Goal: Task Accomplishment & Management: Use online tool/utility

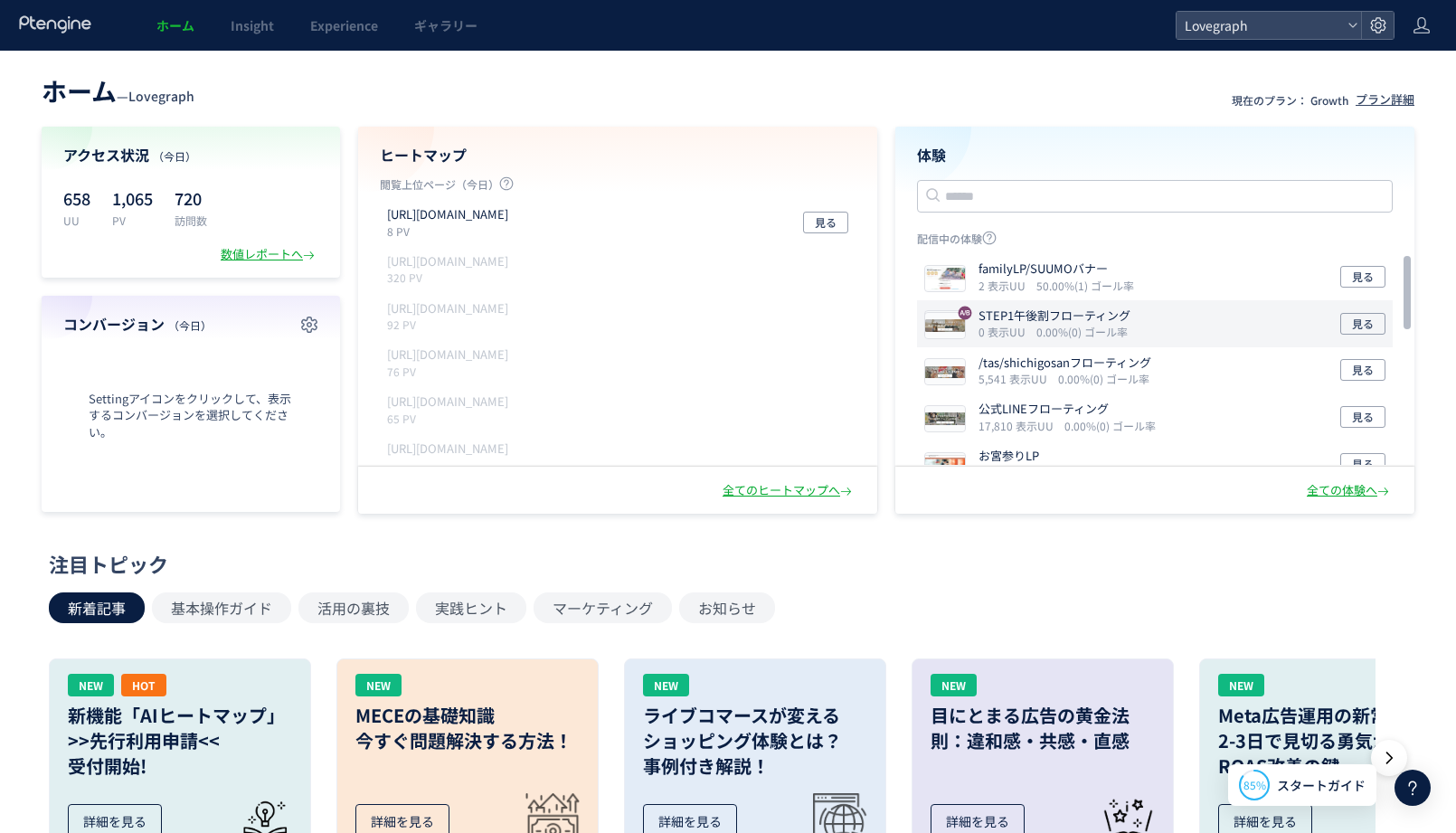
click at [1019, 318] on p "STEP1午後割フローティング" at bounding box center [1054, 315] width 152 height 17
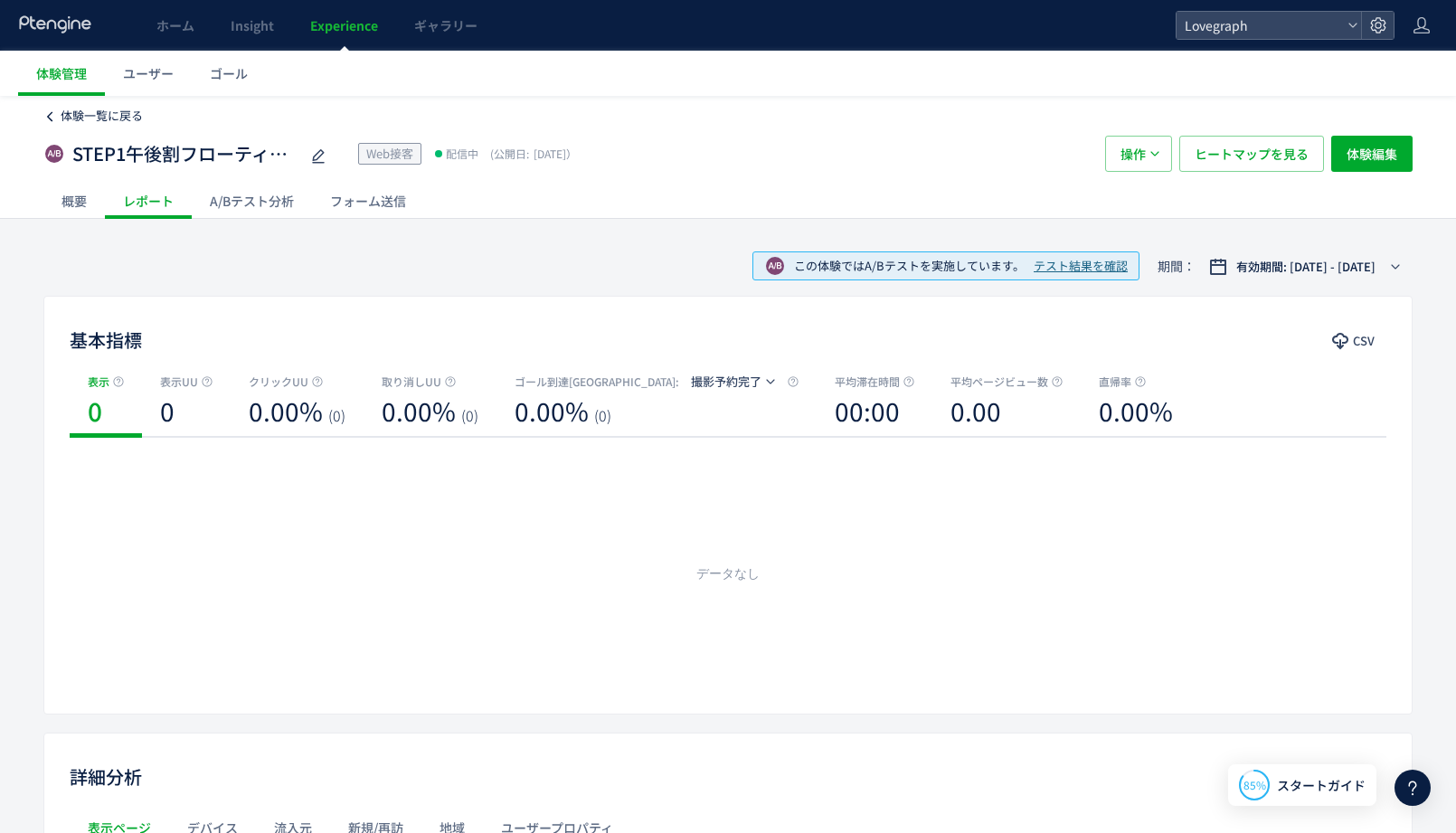
click at [82, 110] on span "体験一覧に戻る" at bounding box center [102, 115] width 83 height 17
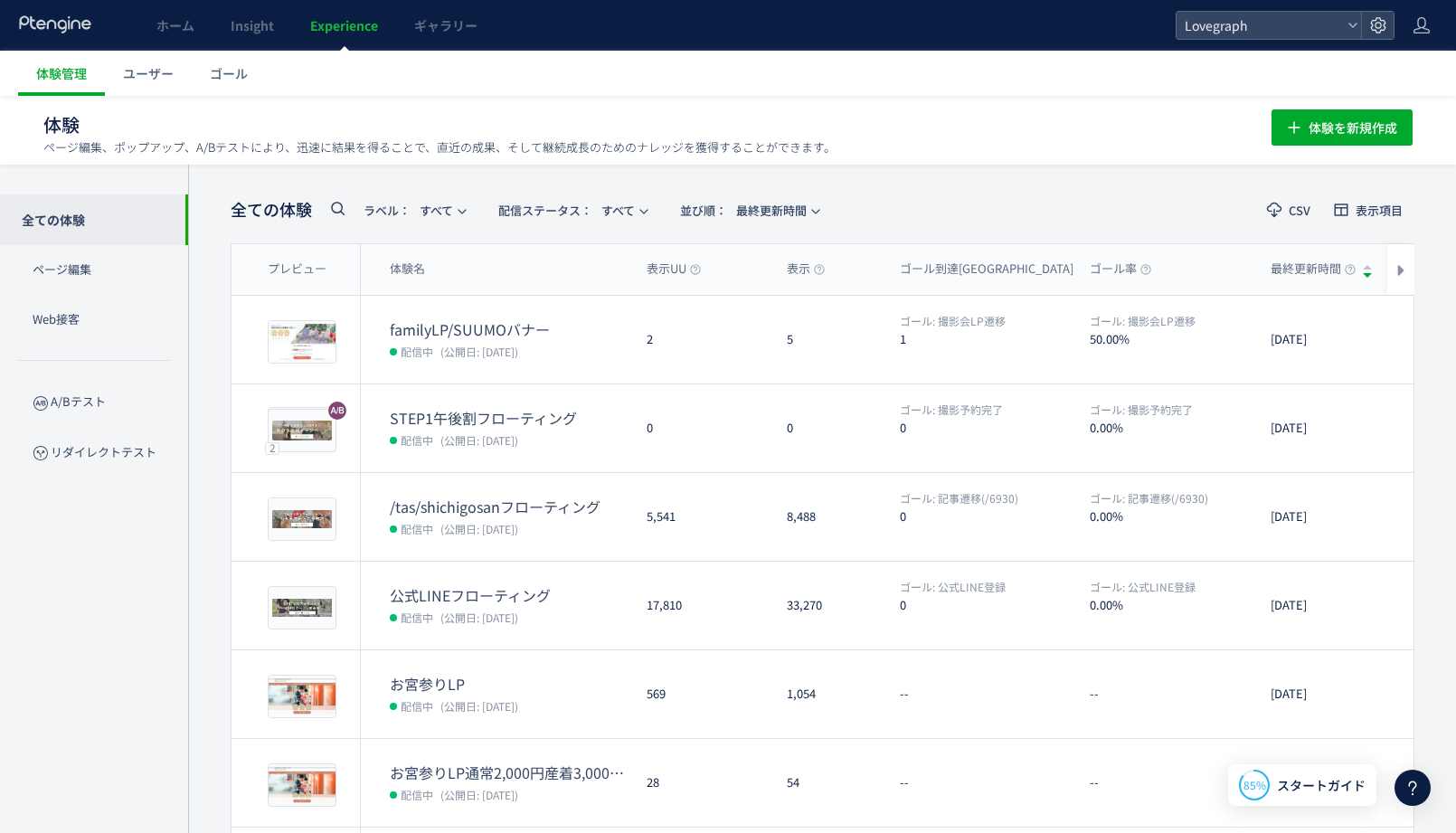
click at [1096, 75] on ul "体験管理 ユーザー ゴール" at bounding box center [737, 74] width 1438 height 45
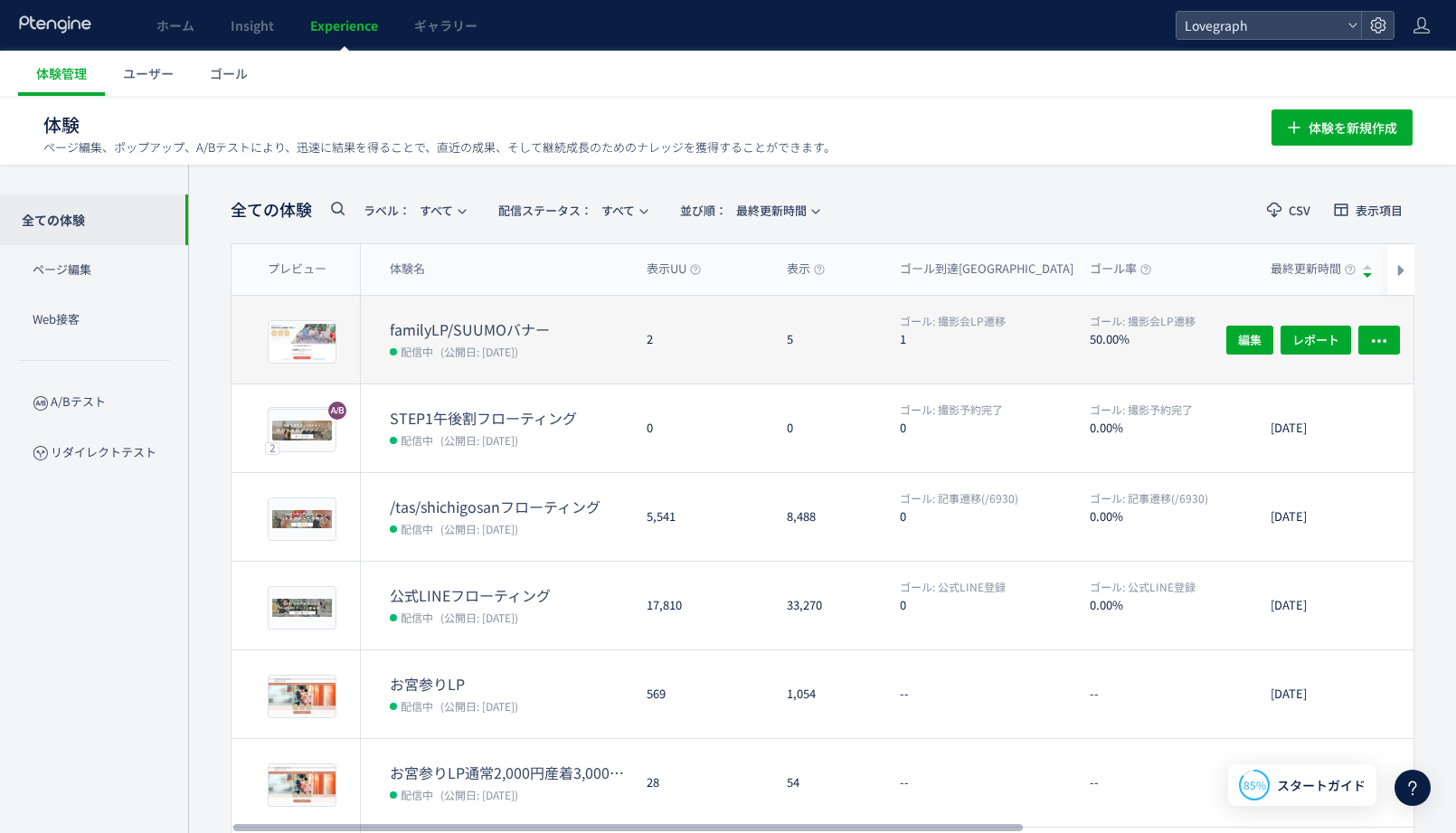
click at [851, 327] on div "5" at bounding box center [828, 339] width 113 height 87
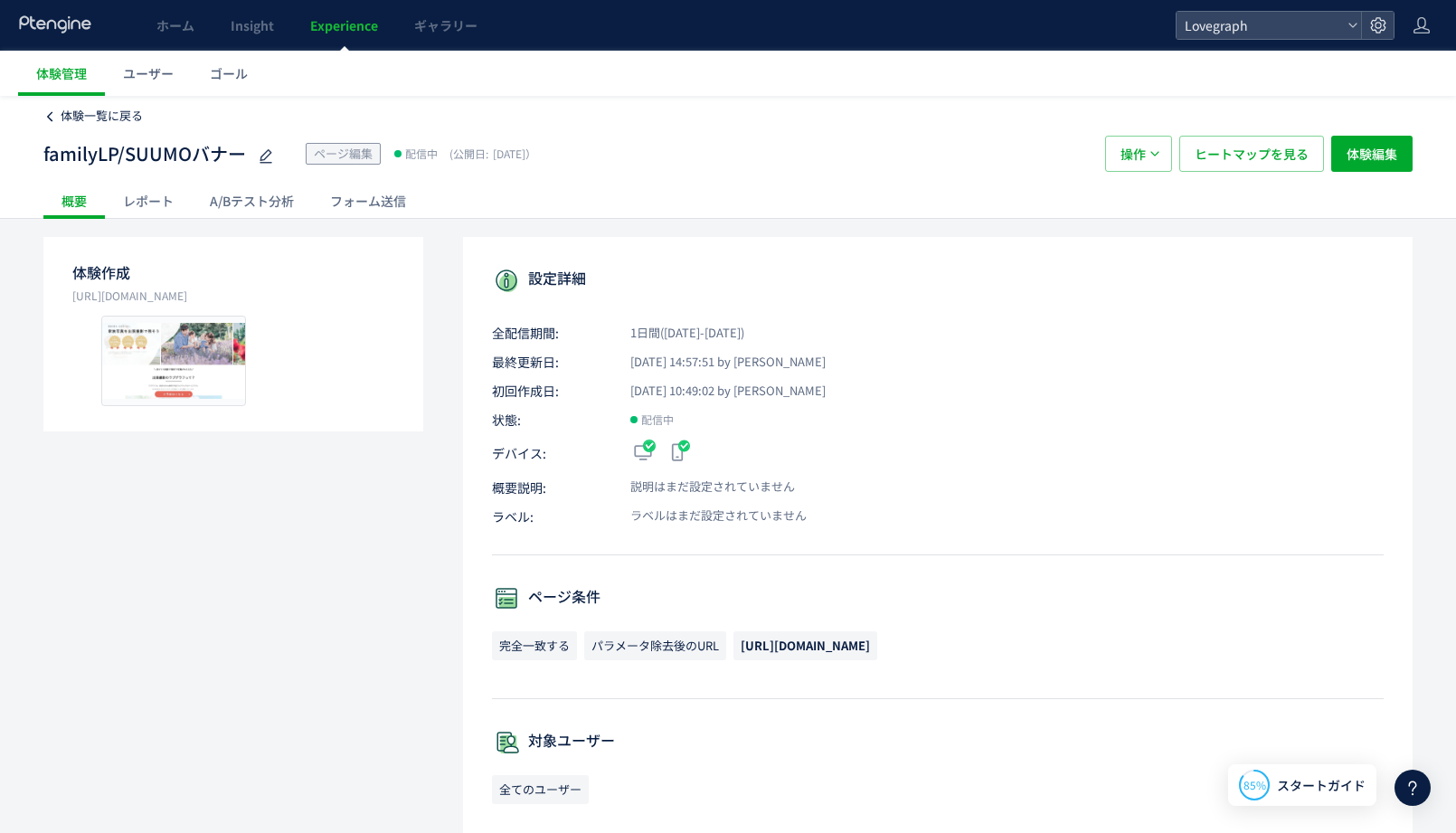
click at [88, 111] on span "体験一覧に戻る" at bounding box center [102, 115] width 83 height 17
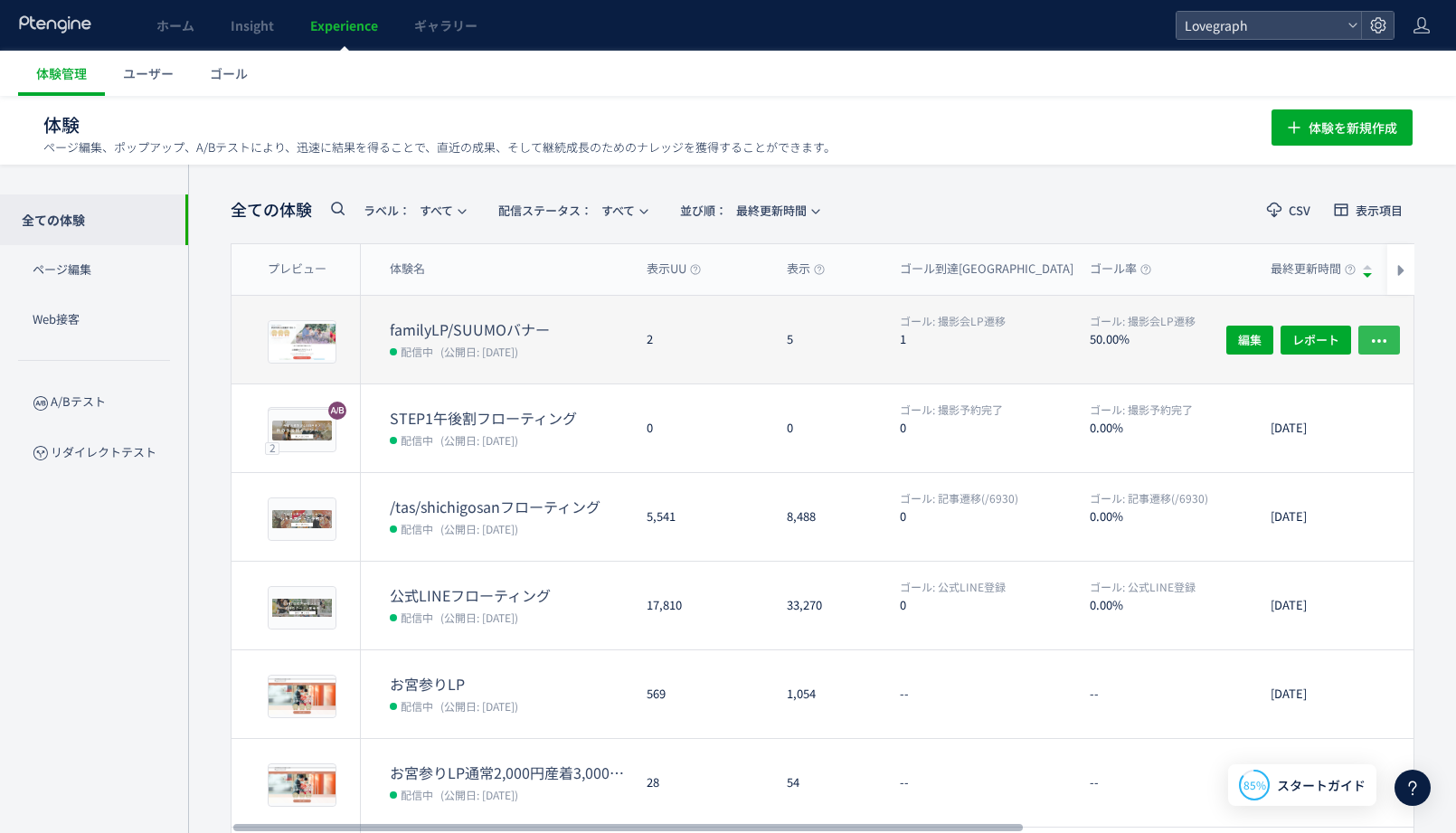
click at [1392, 339] on button "button" at bounding box center [1379, 338] width 41 height 28
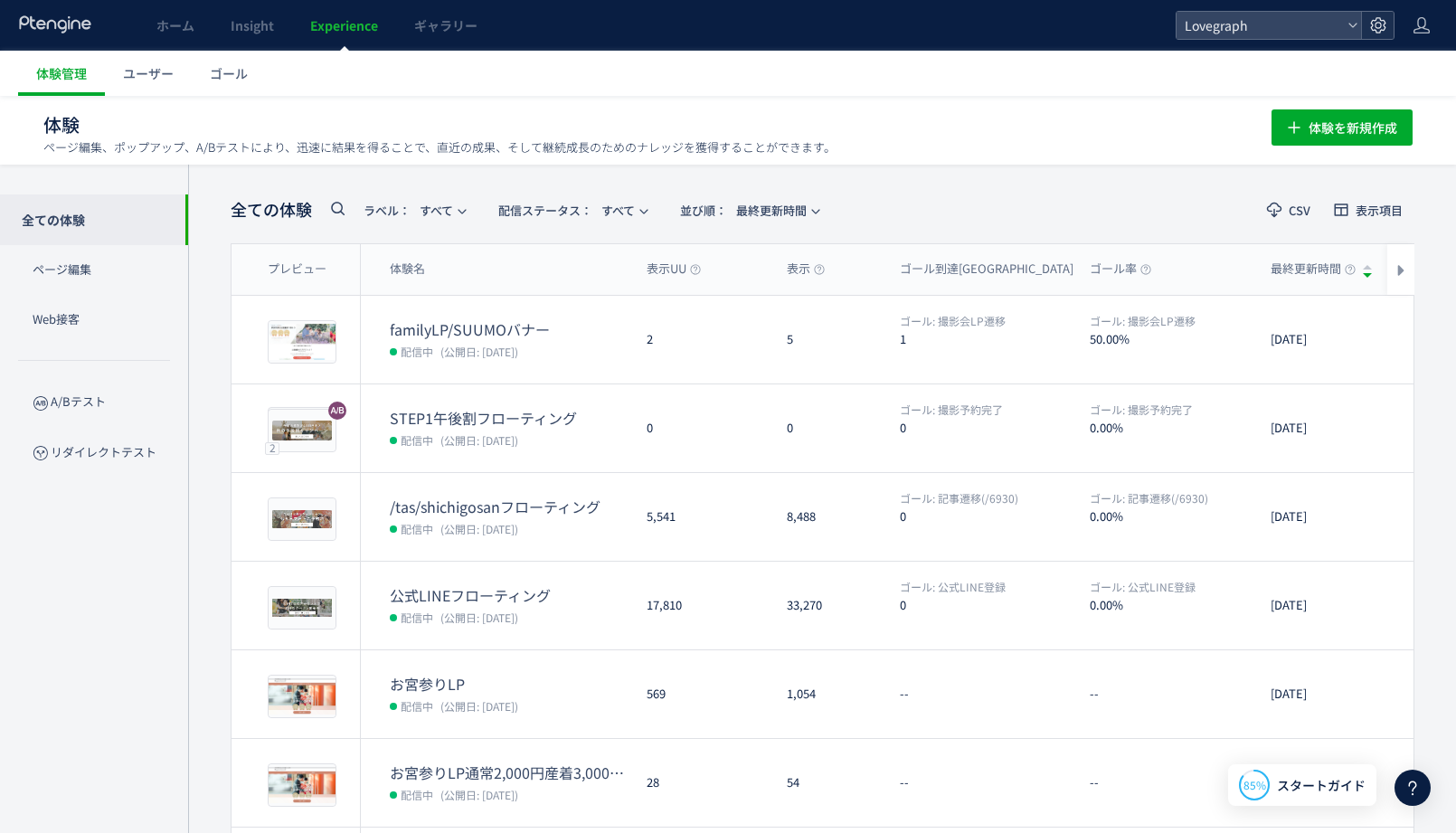
click at [1374, 19] on use at bounding box center [1378, 25] width 16 height 16
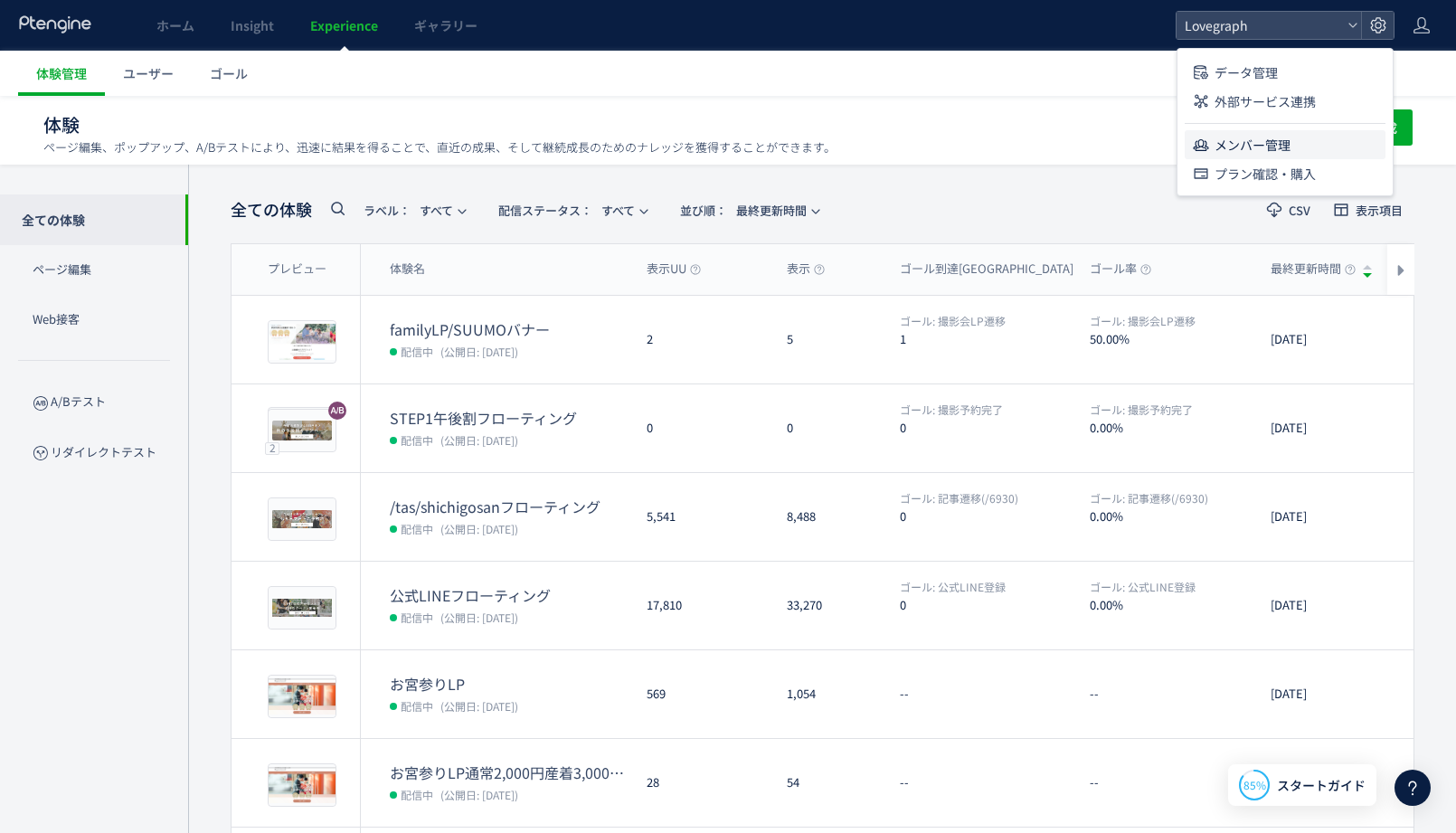
click at [1260, 140] on span "メンバー管理" at bounding box center [1252, 144] width 76 height 28
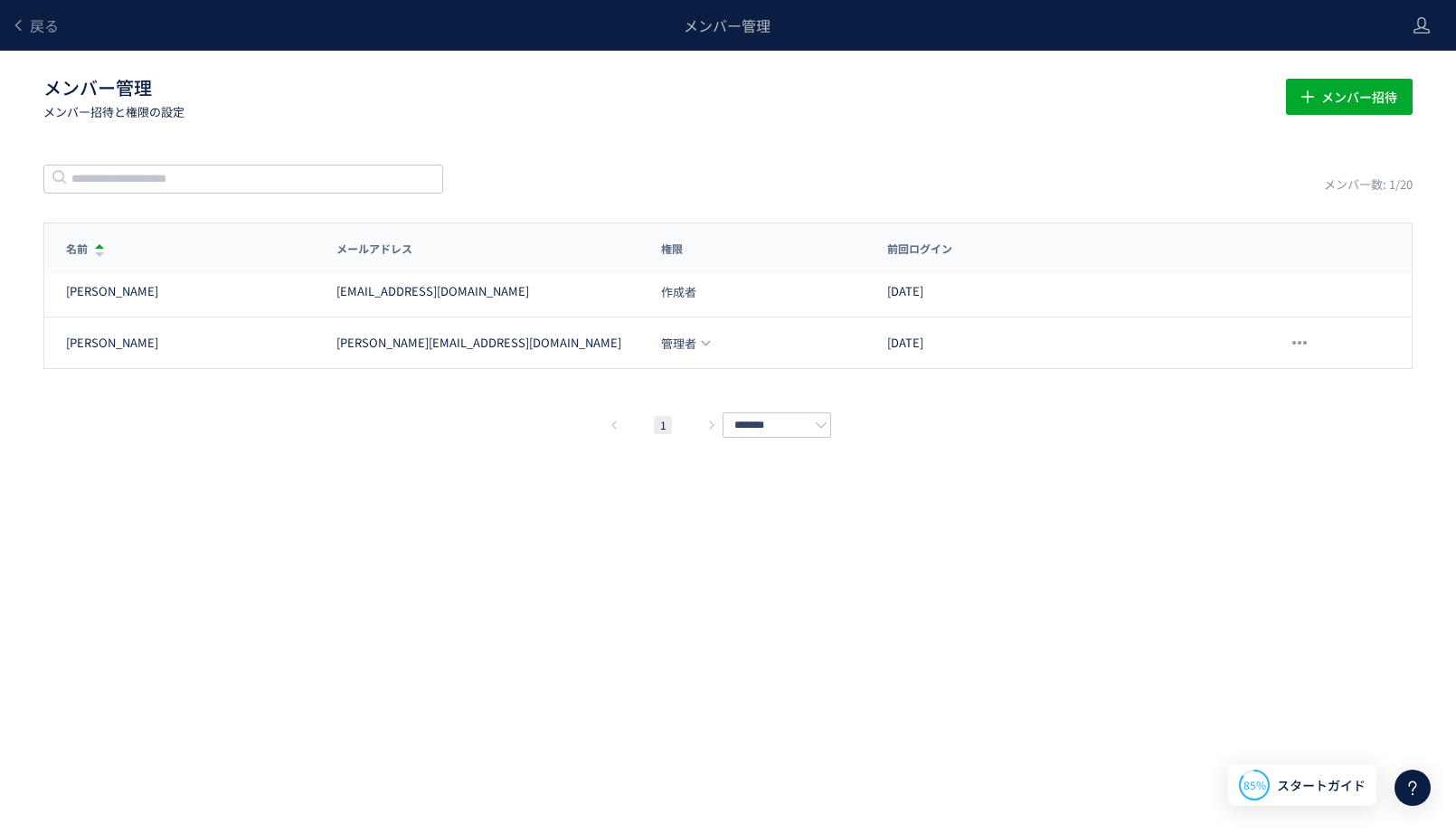
click at [36, 10] on div "戻る" at bounding box center [34, 26] width 48 height 51
click at [40, 28] on span "戻る" at bounding box center [43, 26] width 28 height 22
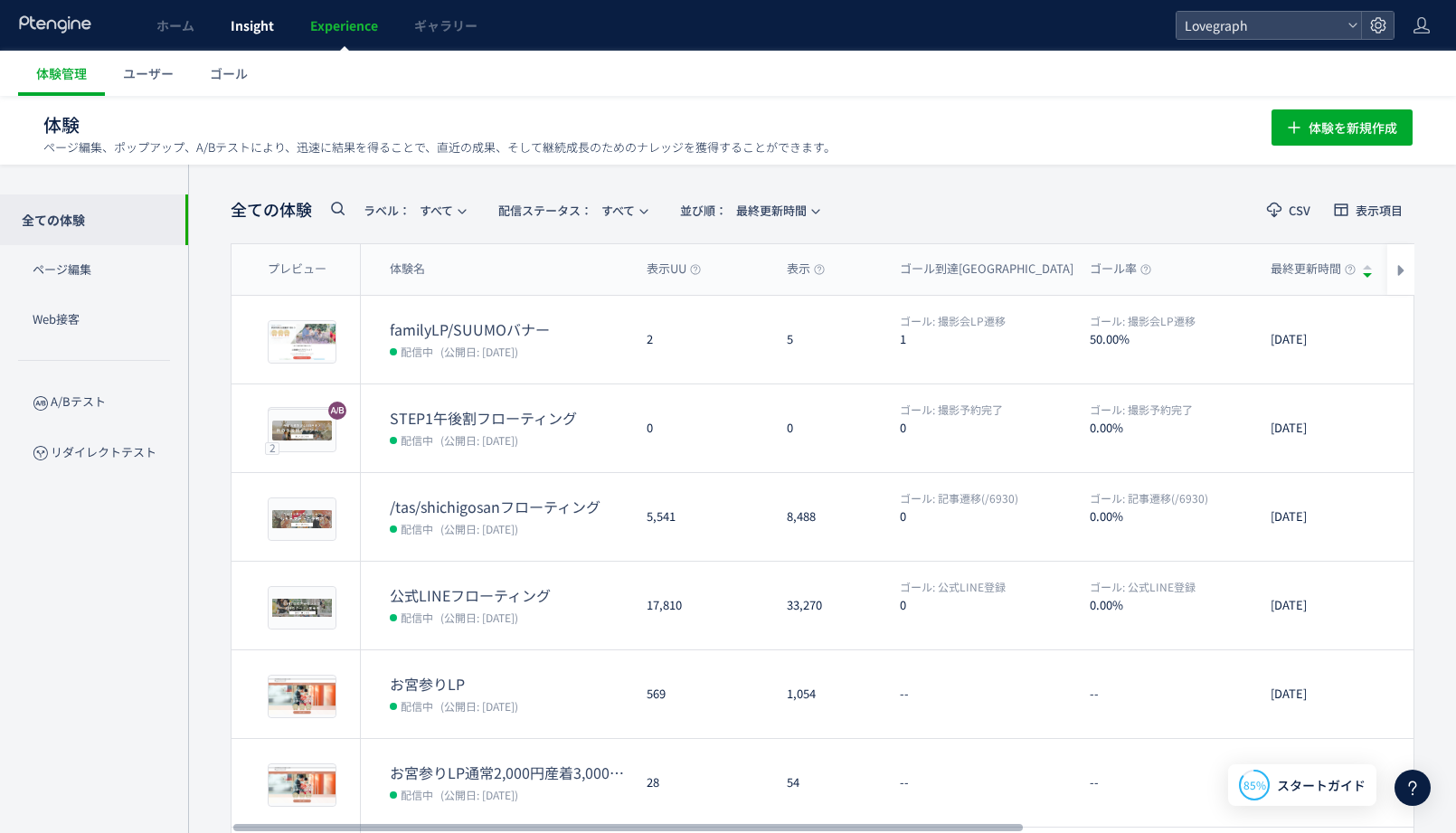
click at [258, 29] on span "Insight" at bounding box center [252, 26] width 43 height 18
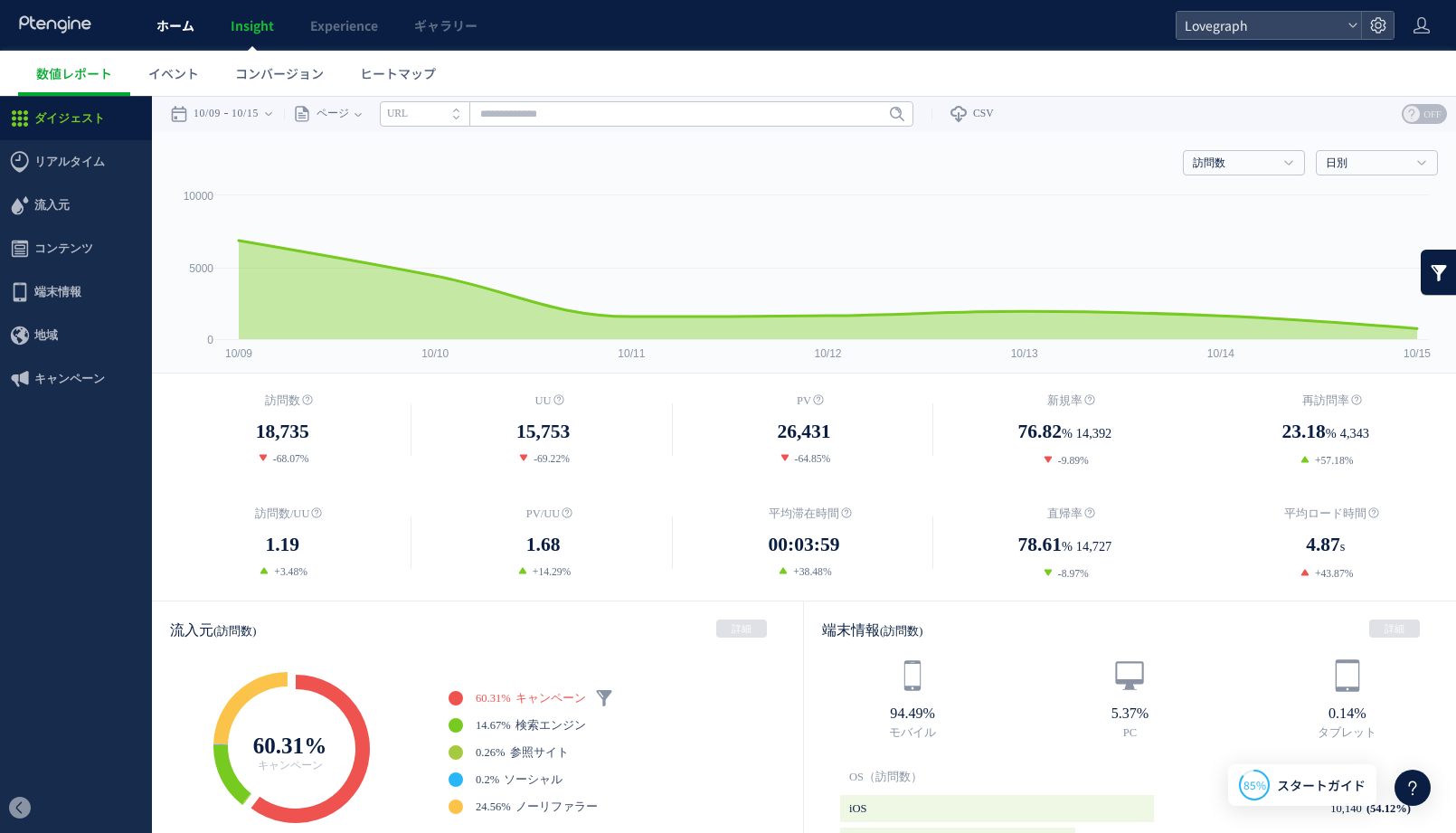
click at [176, 28] on span "ホーム" at bounding box center [175, 26] width 38 height 18
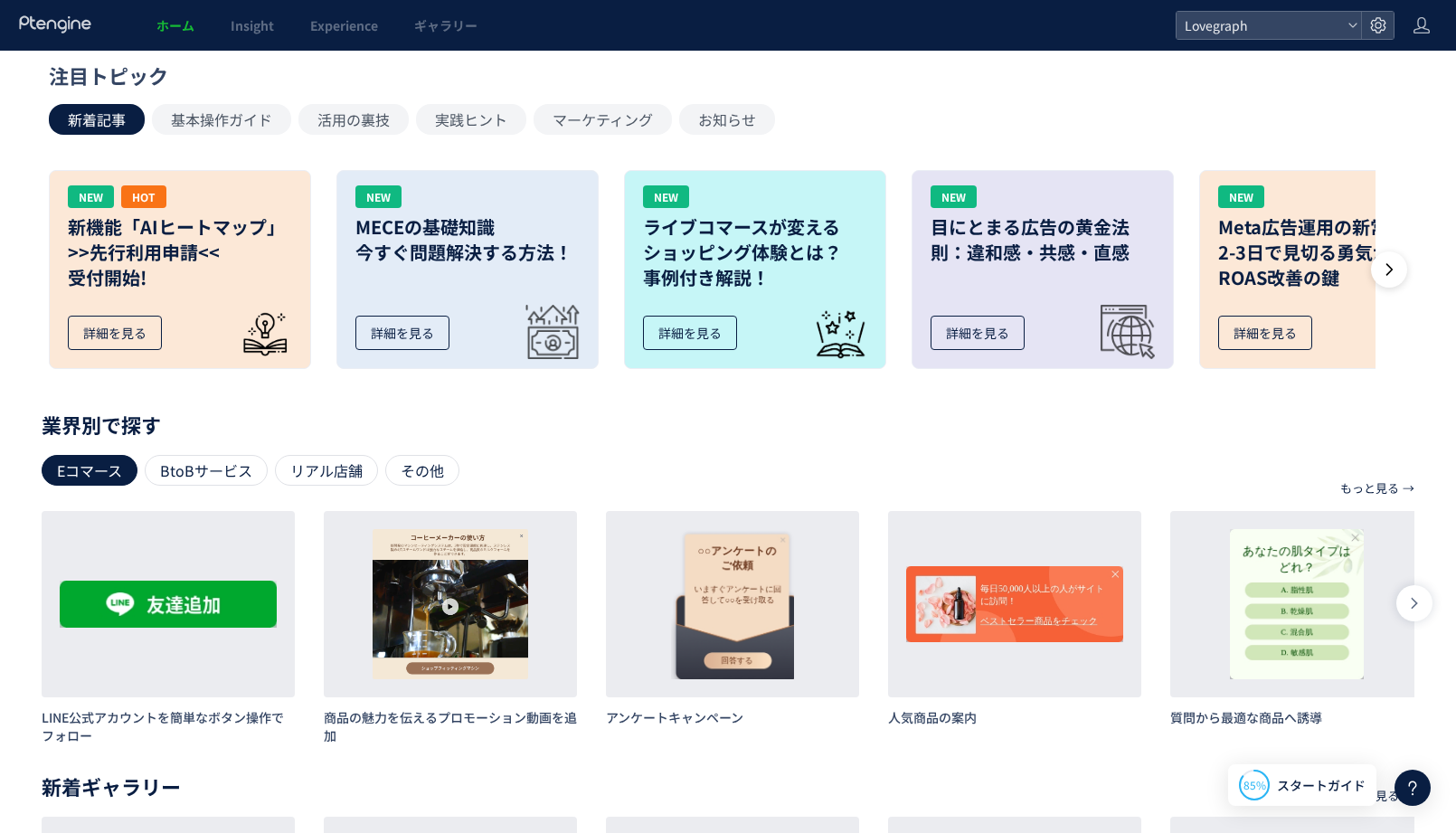
scroll to position [743, 0]
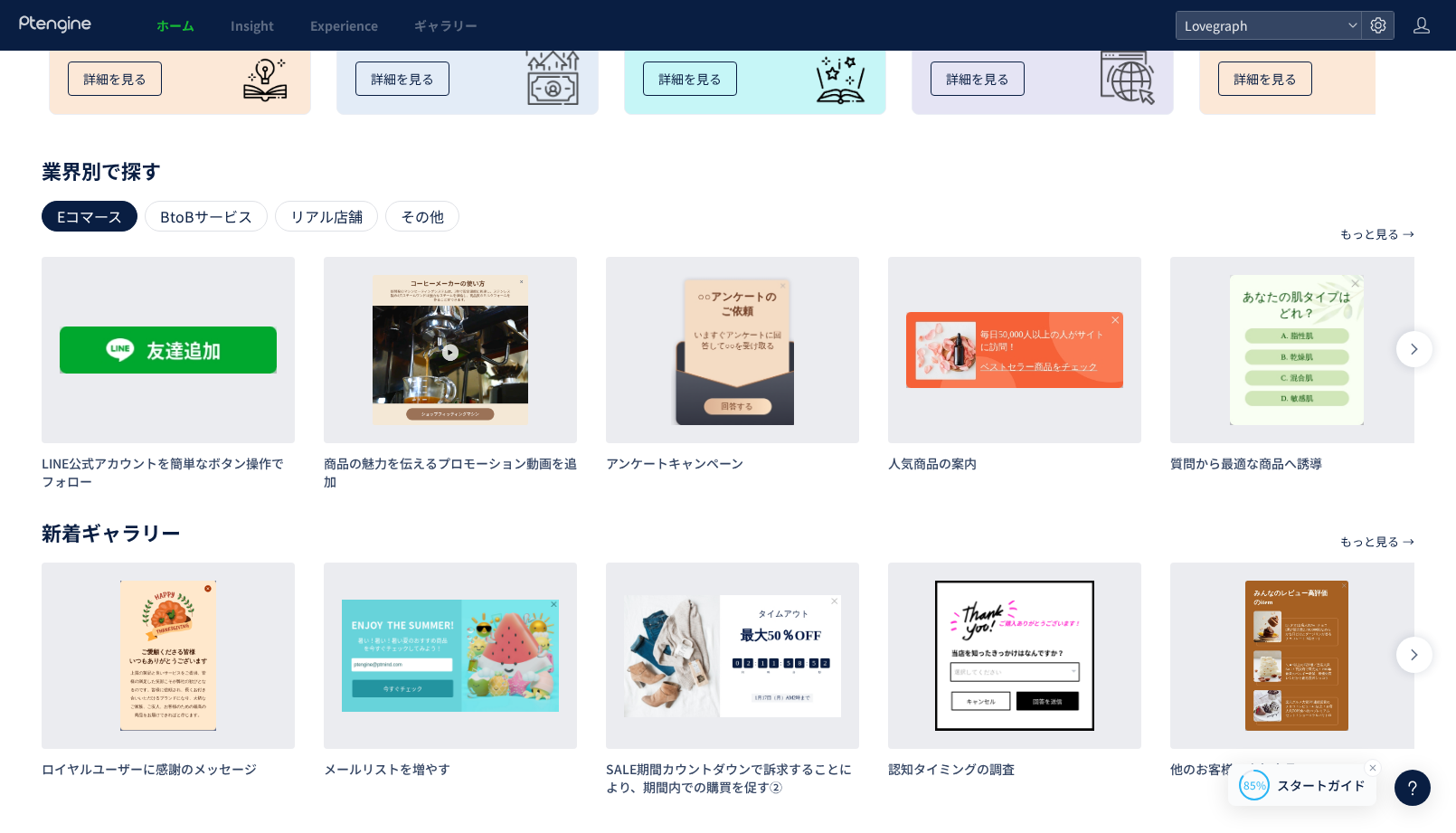
click at [1331, 780] on span "スタートガイド" at bounding box center [1321, 785] width 88 height 19
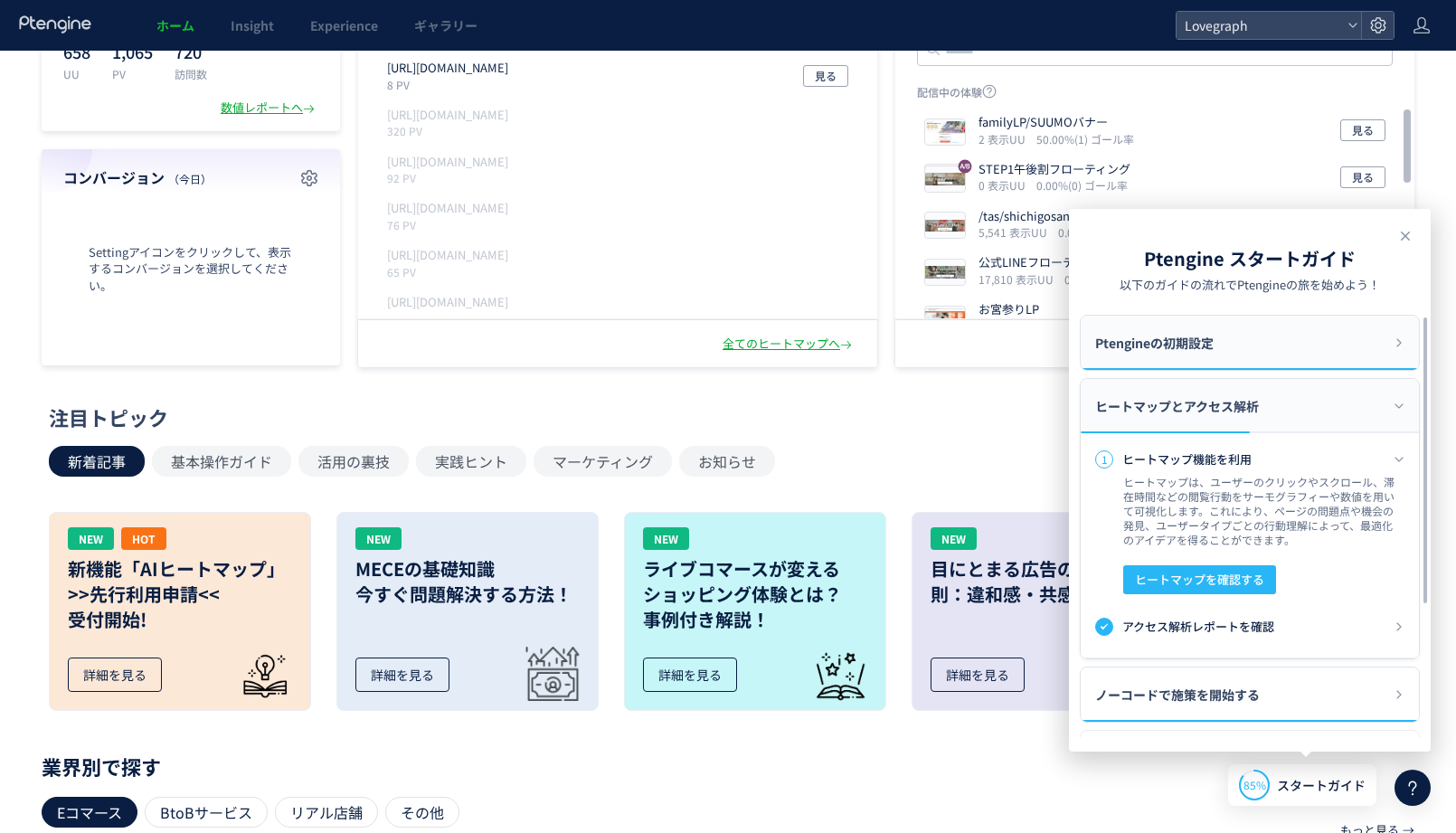
scroll to position [141, 0]
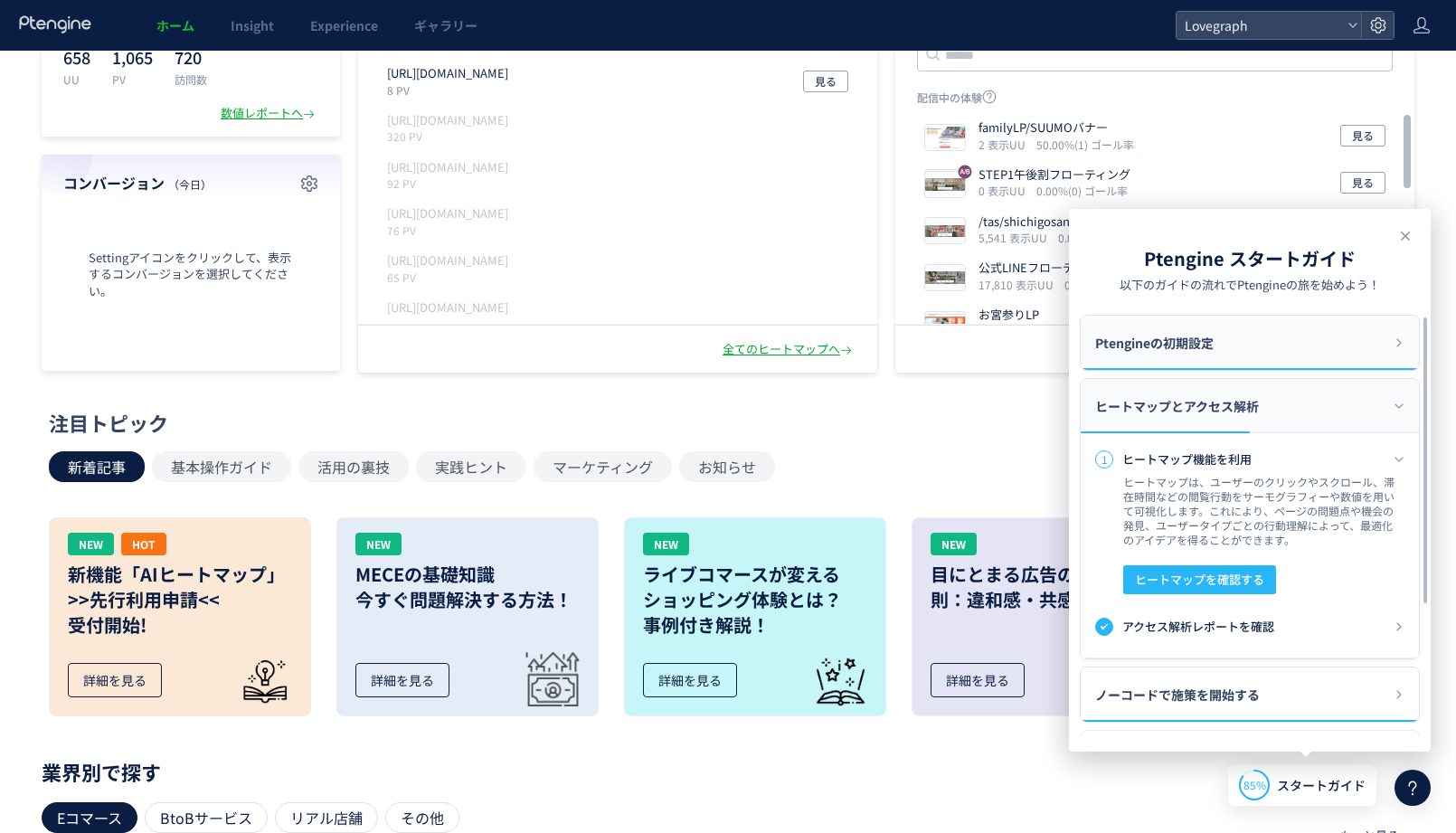
click at [1223, 346] on div "Ptengineの初期設定" at bounding box center [1250, 342] width 338 height 54
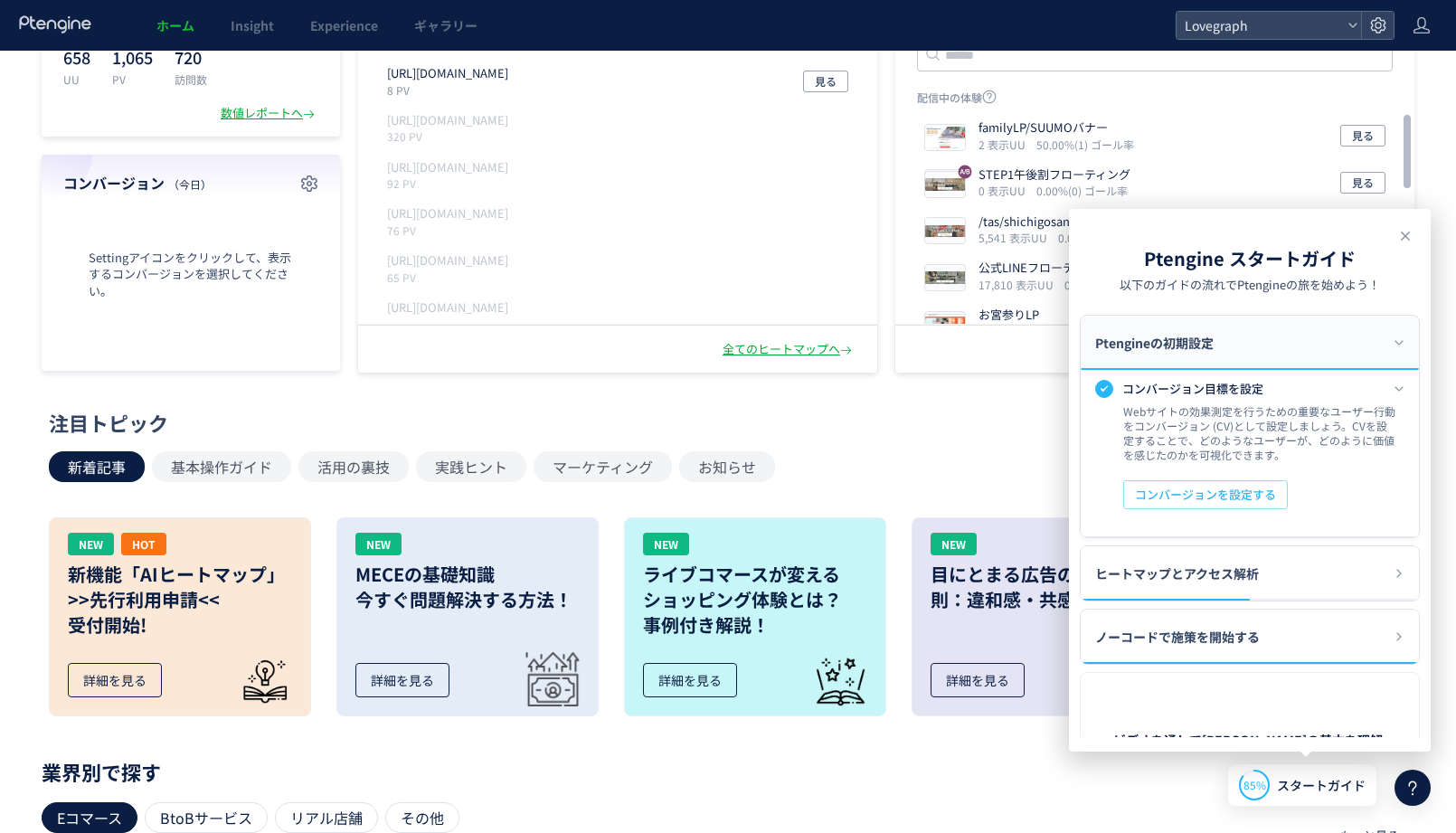
click at [924, 442] on div "注目トピック 新着記事 基本操作ガイド 活用の裏技 実践ヒント マーケティング お知らせ NEW HOT 新機能「AIヒートマップ」 >>先行利用申請<< 受…" at bounding box center [723, 569] width 1349 height 321
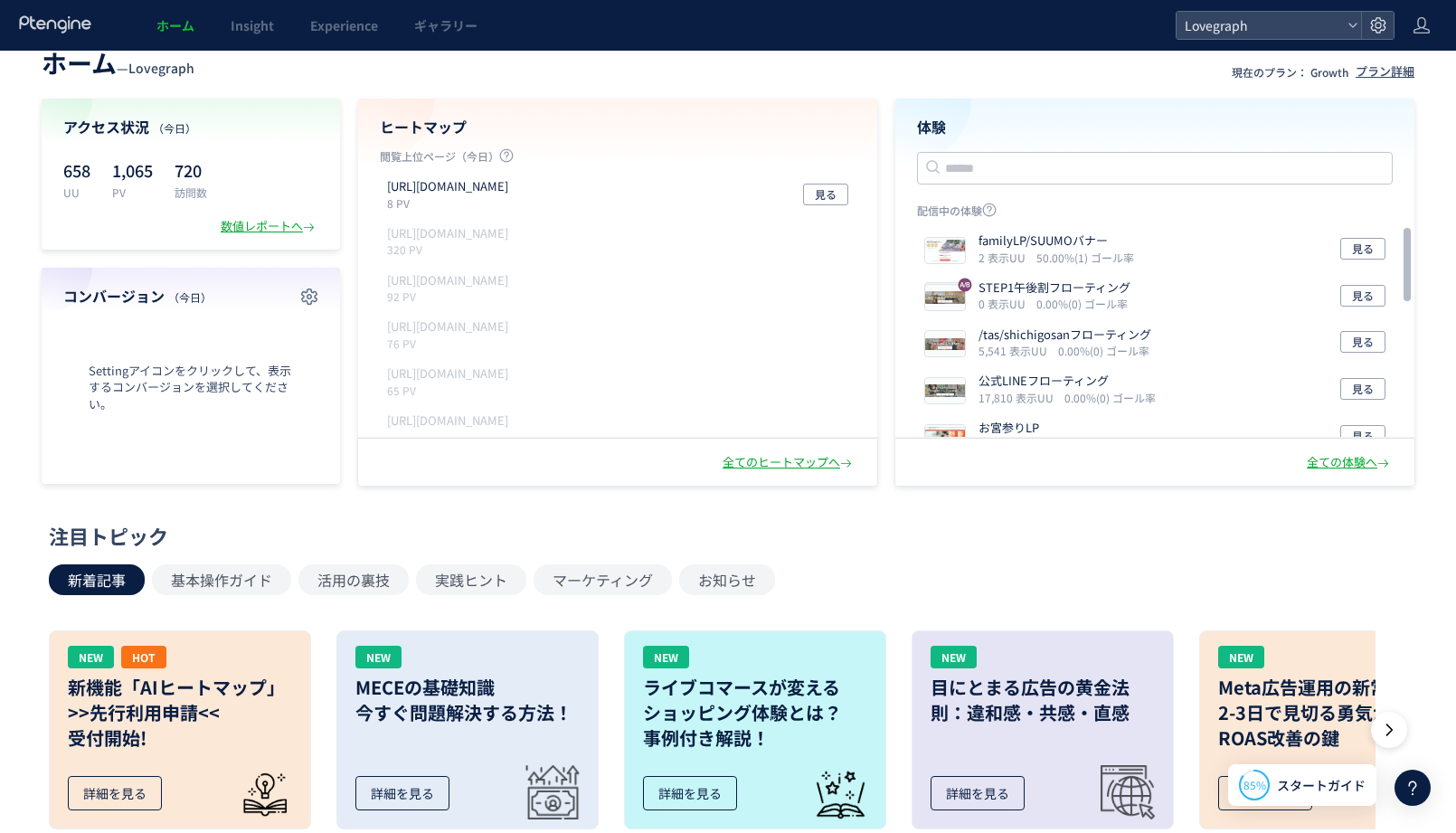
scroll to position [0, 0]
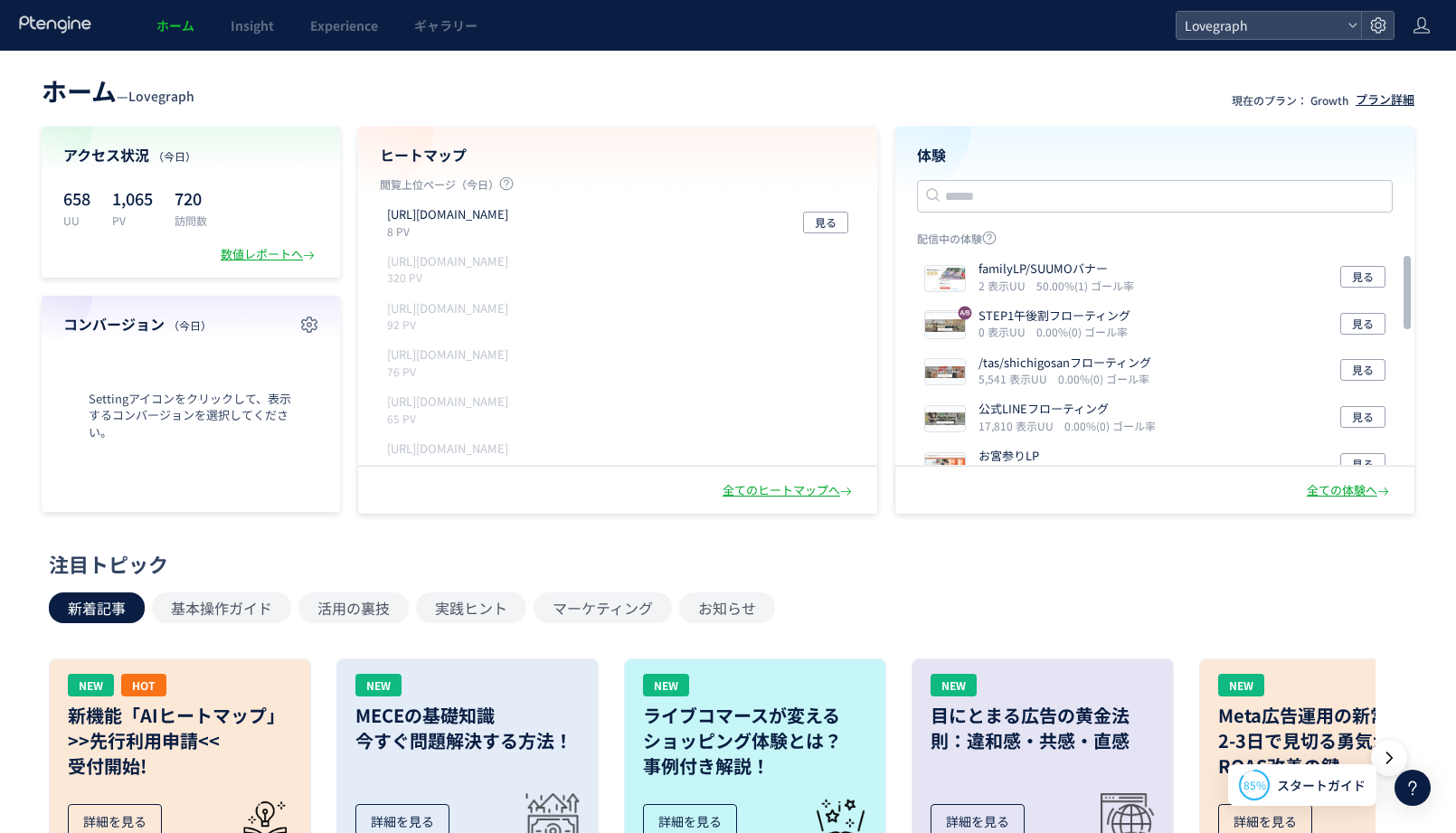
click at [1402, 104] on div "プラン詳細" at bounding box center [1385, 99] width 59 height 17
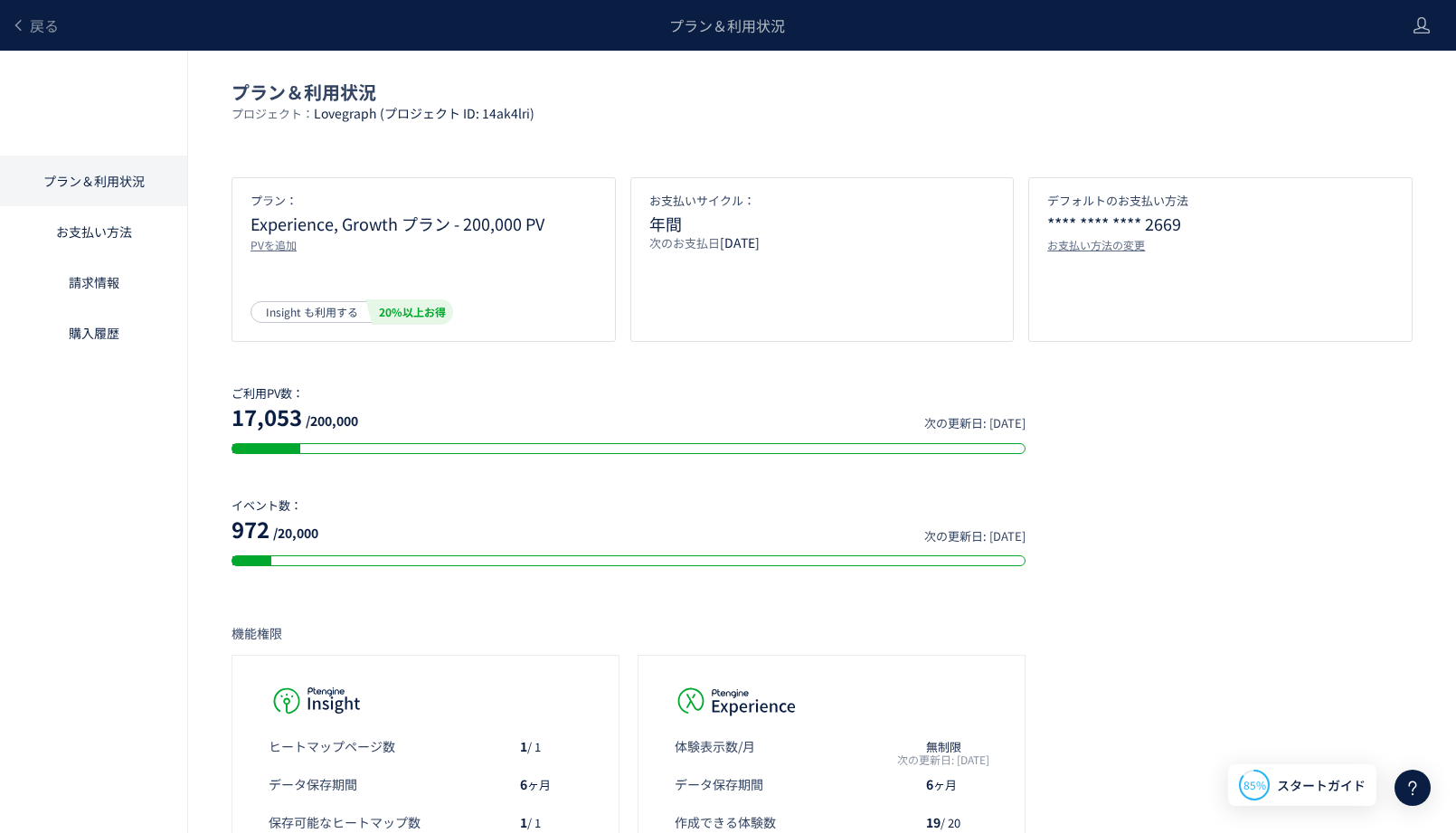
click at [1407, 32] on header "戻る プラン＆利用状況" at bounding box center [728, 26] width 1456 height 51
click at [1417, 32] on use at bounding box center [1422, 25] width 17 height 17
click at [1393, 63] on span "アカウント設定" at bounding box center [1375, 72] width 88 height 18
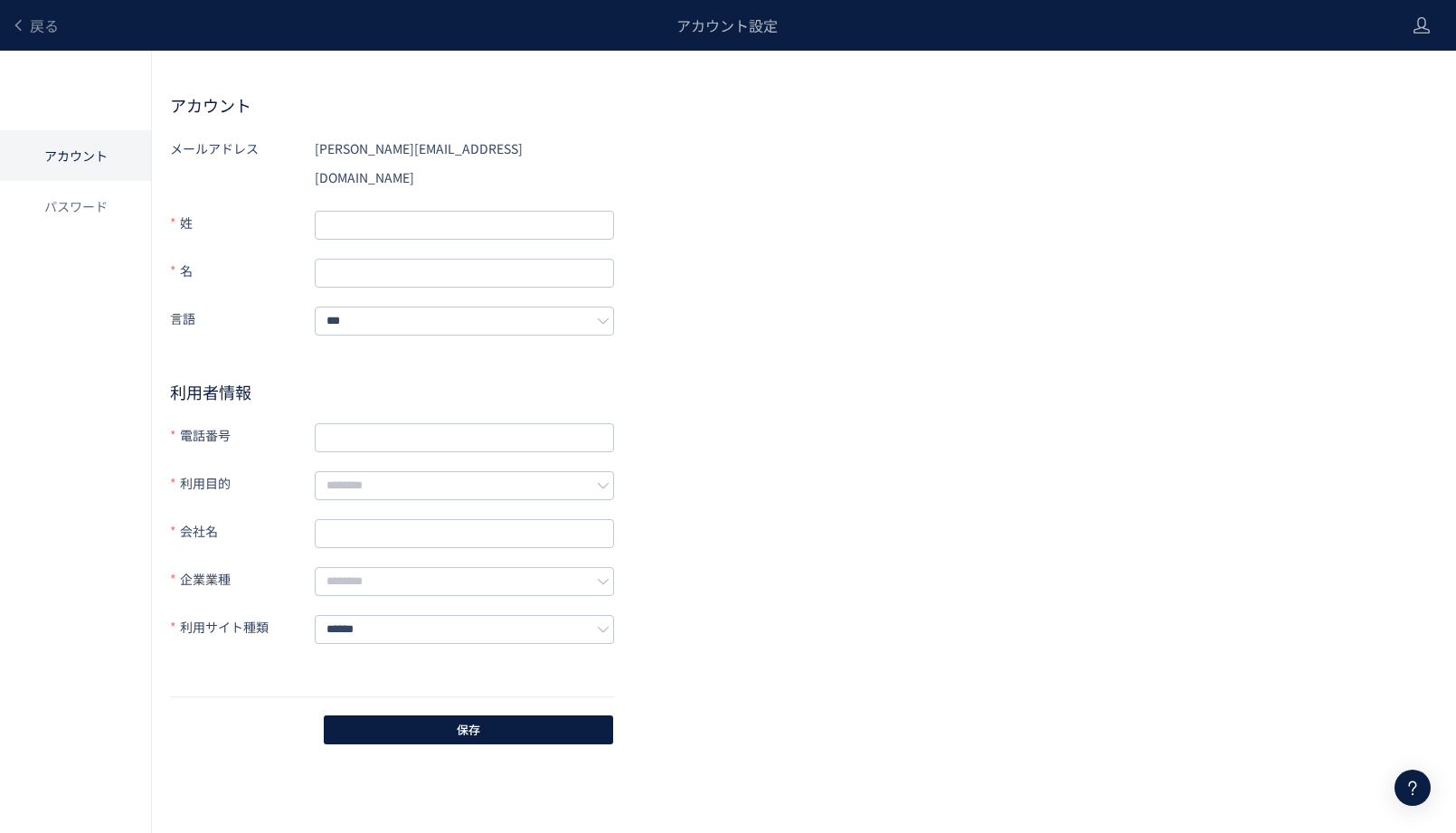
click at [685, 272] on div "メールアドレス kazuki.arai@lovegraph.me 姓 名 言語 *** 利用者情報 電話番号 利用目的 会社名 企業業種 利用サイト種類 **…" at bounding box center [804, 440] width 1268 height 613
click at [460, 210] on input "text" at bounding box center [464, 224] width 300 height 28
type input "**"
type input "*"
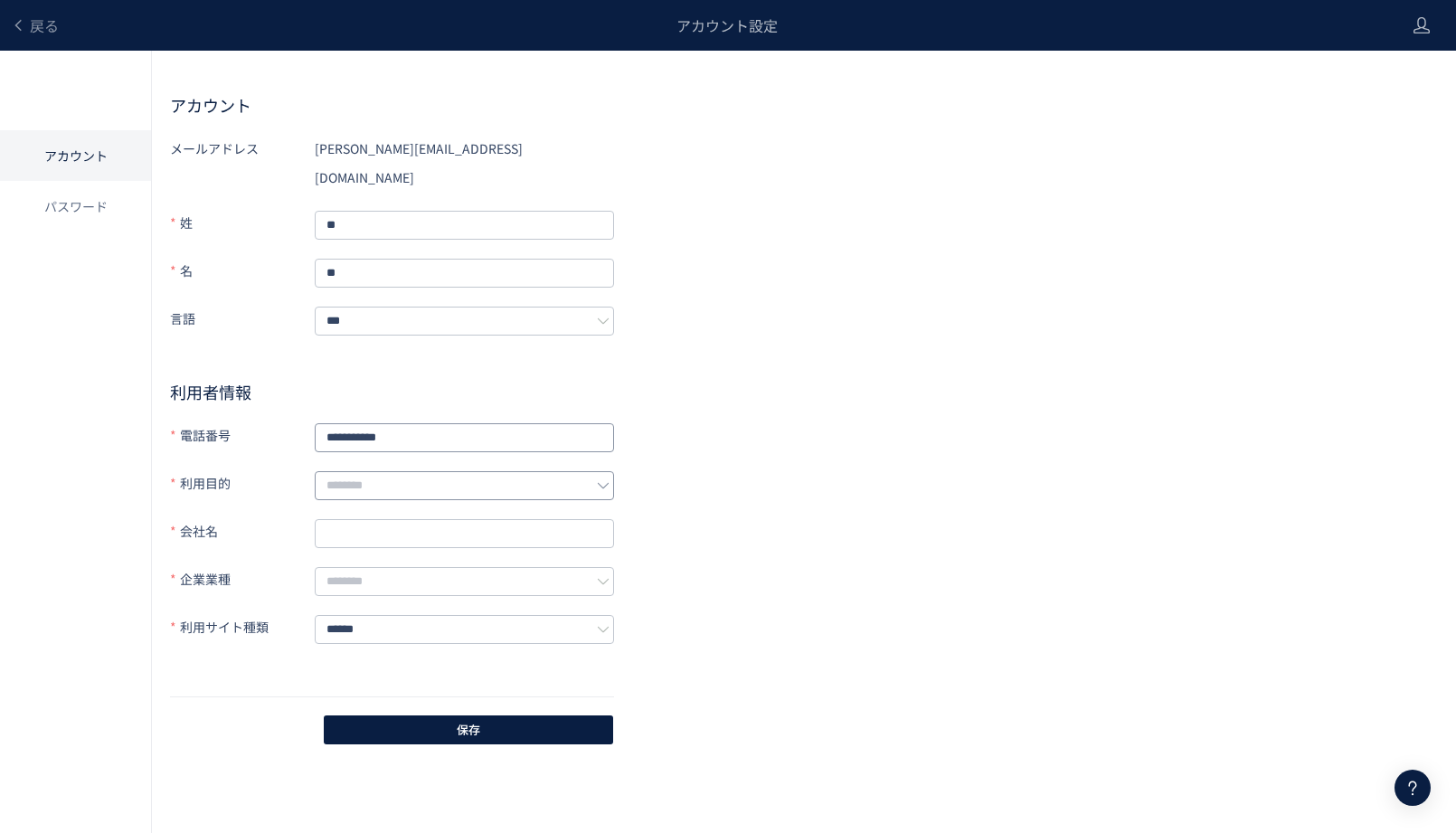
type input "**********"
click at [395, 472] on input "text" at bounding box center [464, 485] width 300 height 28
click at [424, 554] on li "ABテスト最適化" at bounding box center [465, 554] width 300 height 30
type input "********"
click at [422, 519] on input "text" at bounding box center [464, 532] width 300 height 28
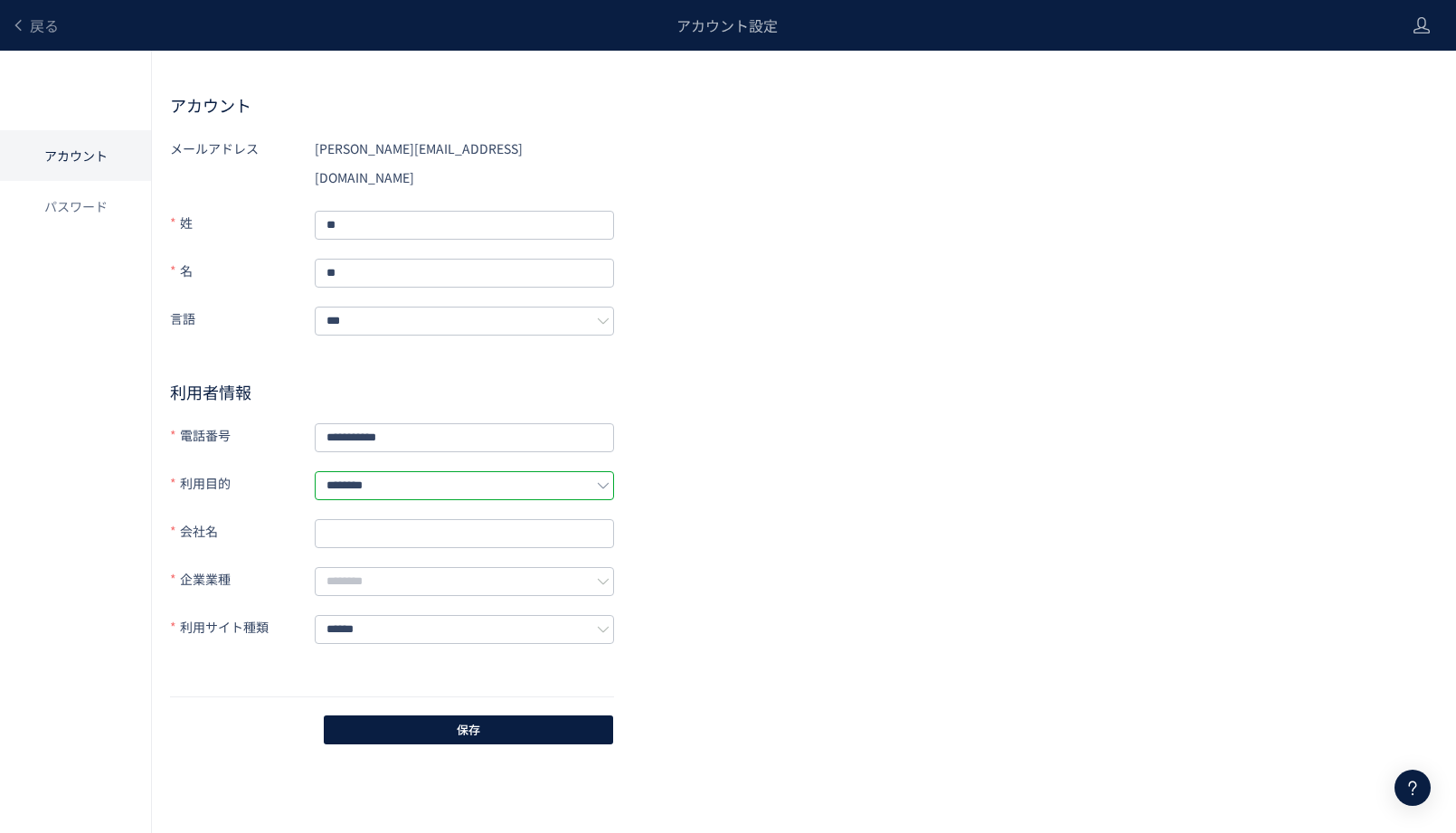
click at [421, 472] on input "********" at bounding box center [464, 485] width 300 height 28
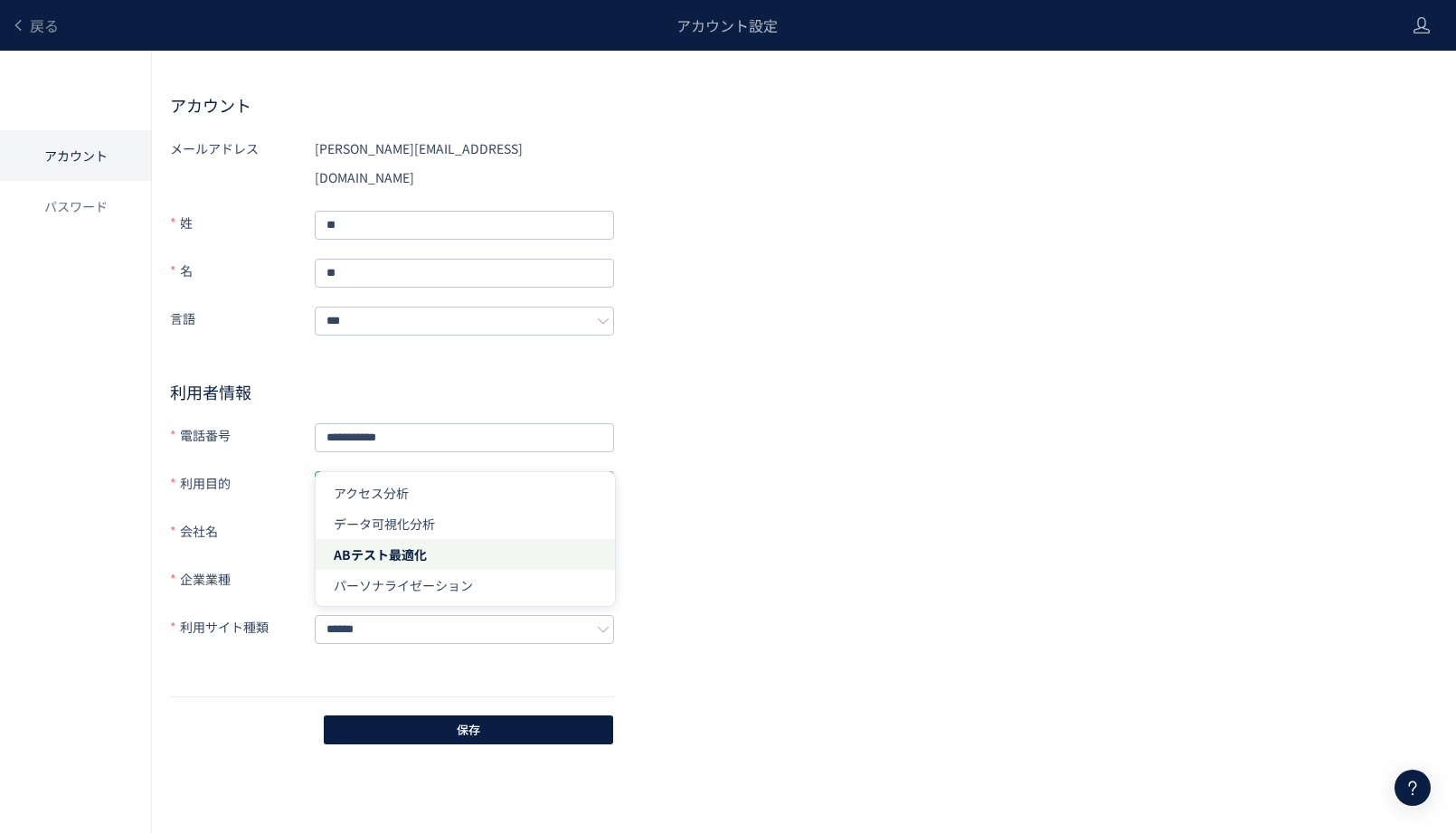
click at [812, 407] on div "**********" at bounding box center [804, 440] width 1268 height 613
click at [448, 519] on input "text" at bounding box center [464, 532] width 300 height 28
type input "*********"
click at [468, 567] on input "text" at bounding box center [464, 581] width 300 height 28
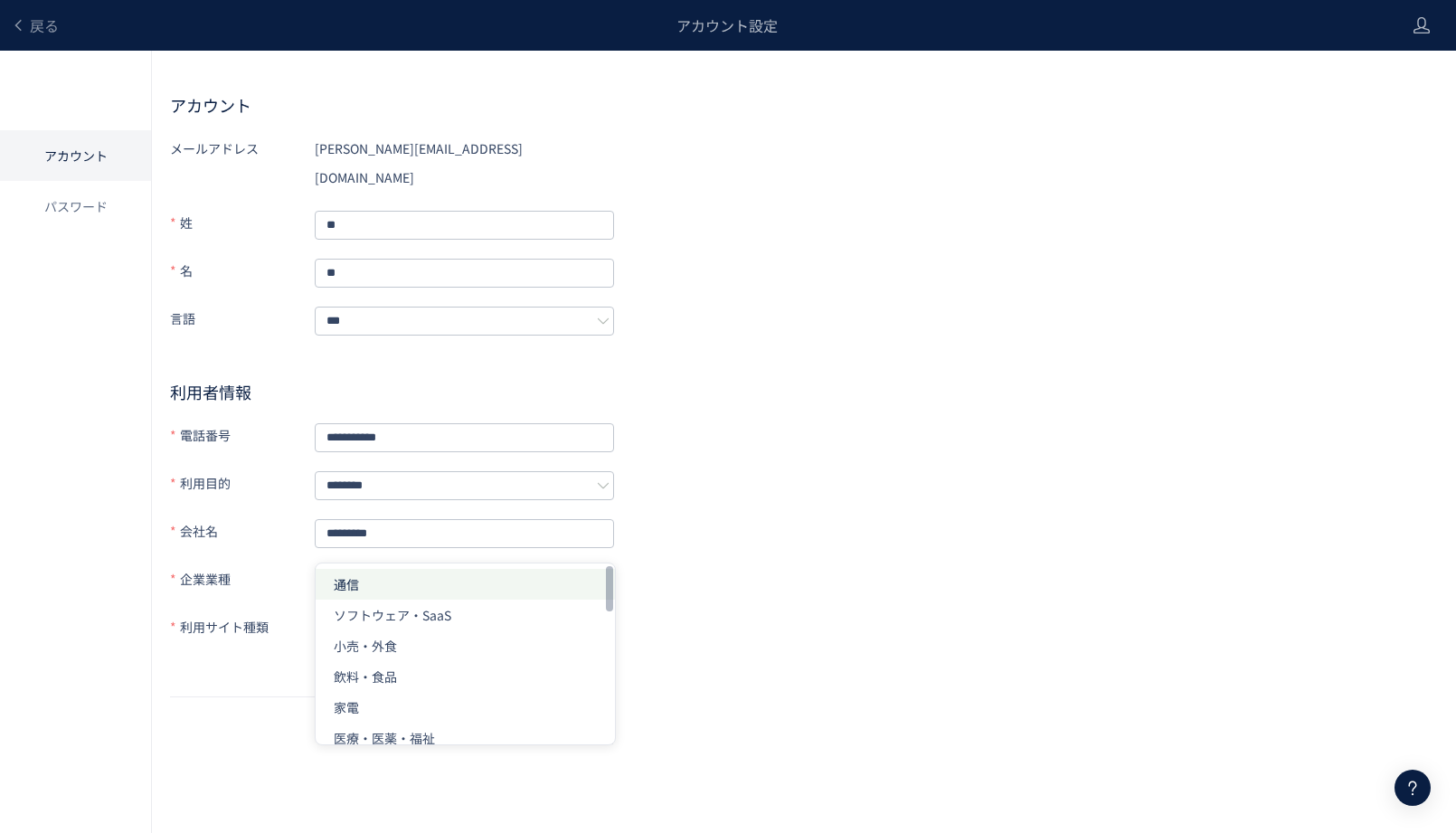
click at [449, 595] on li "通信" at bounding box center [465, 583] width 300 height 30
type input "**"
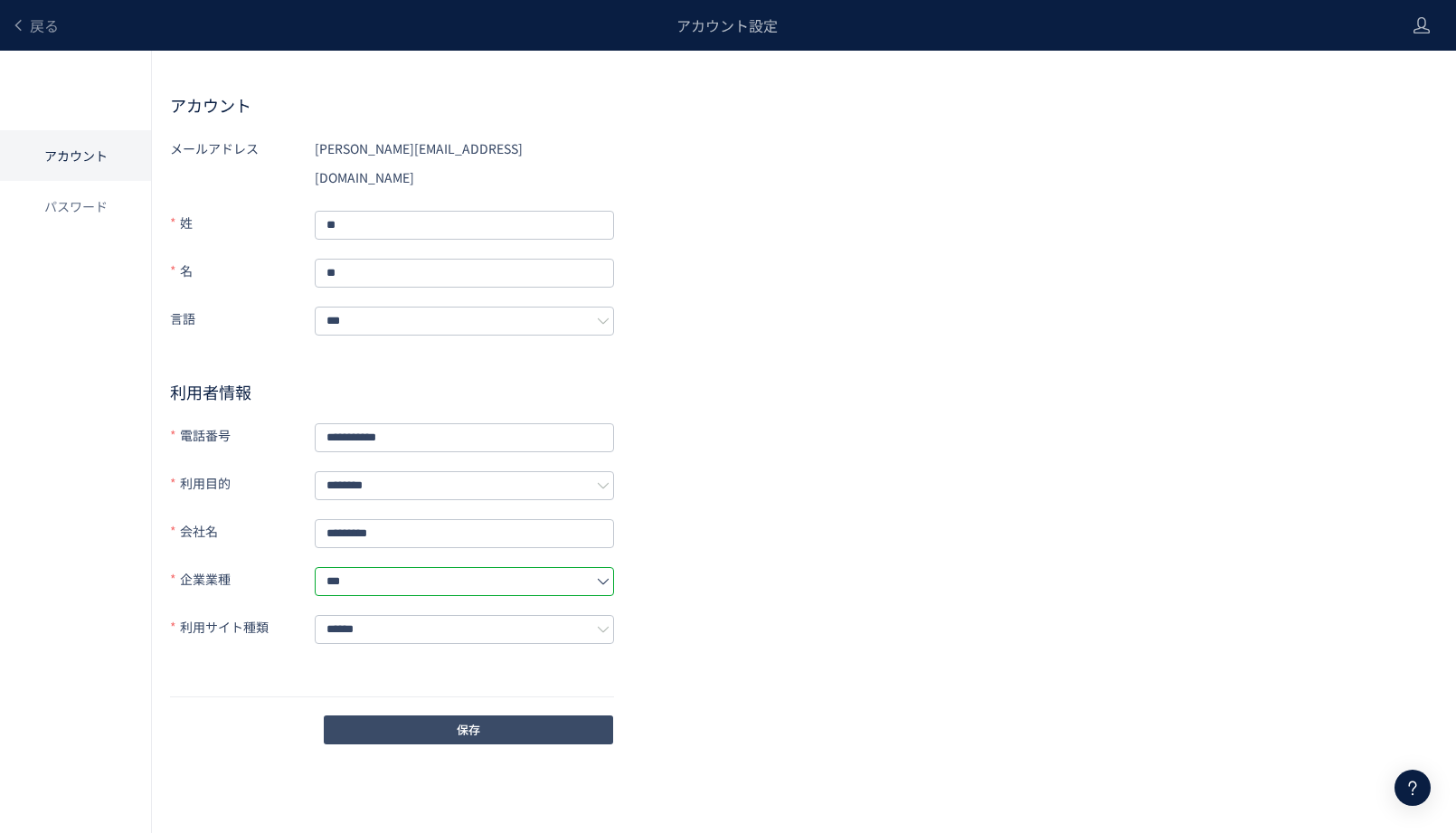
click at [438, 715] on button "保存" at bounding box center [469, 729] width 290 height 28
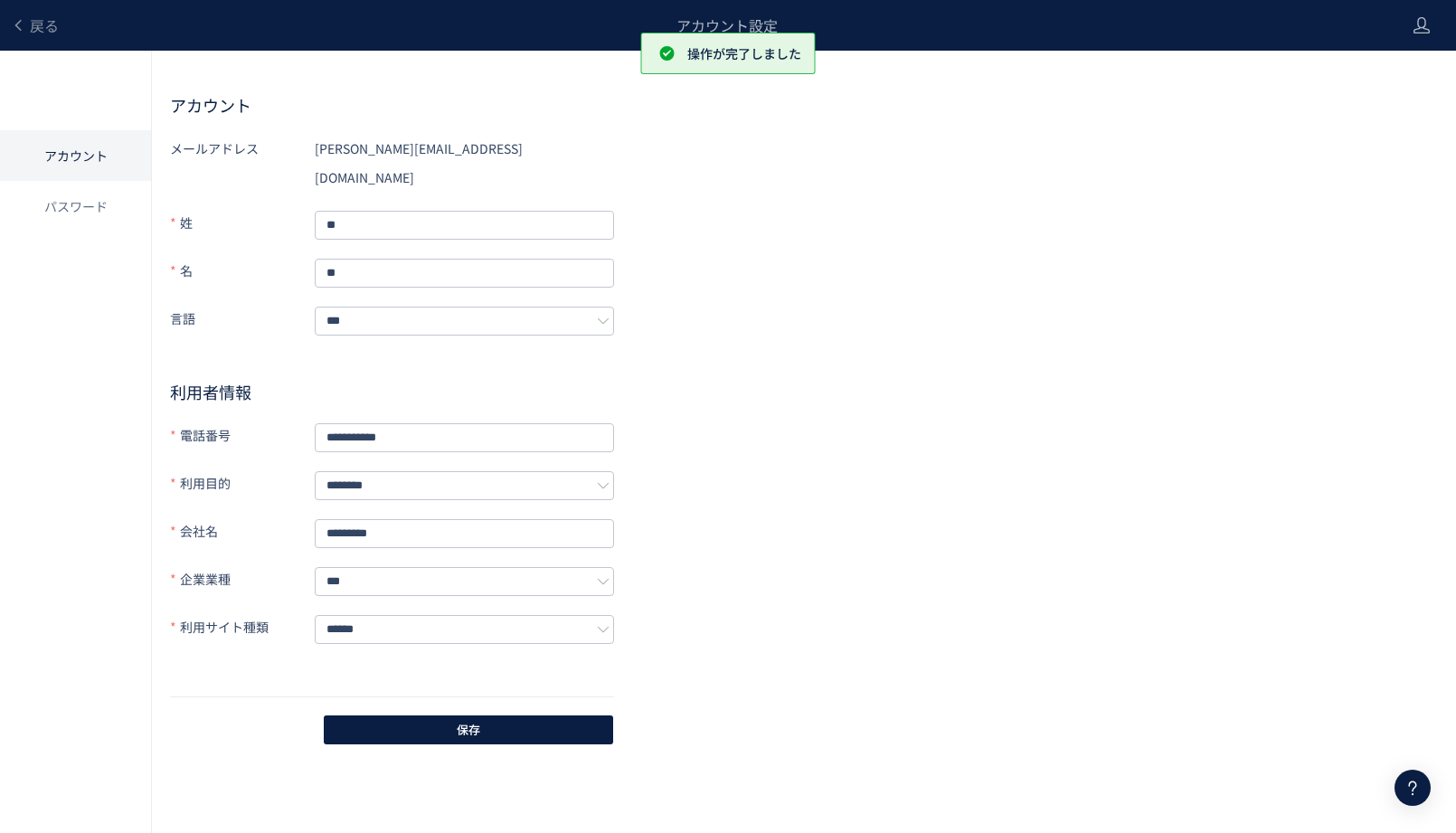
click at [49, 14] on div "戻る" at bounding box center [34, 26] width 48 height 51
click at [49, 27] on span "戻る" at bounding box center [43, 26] width 28 height 22
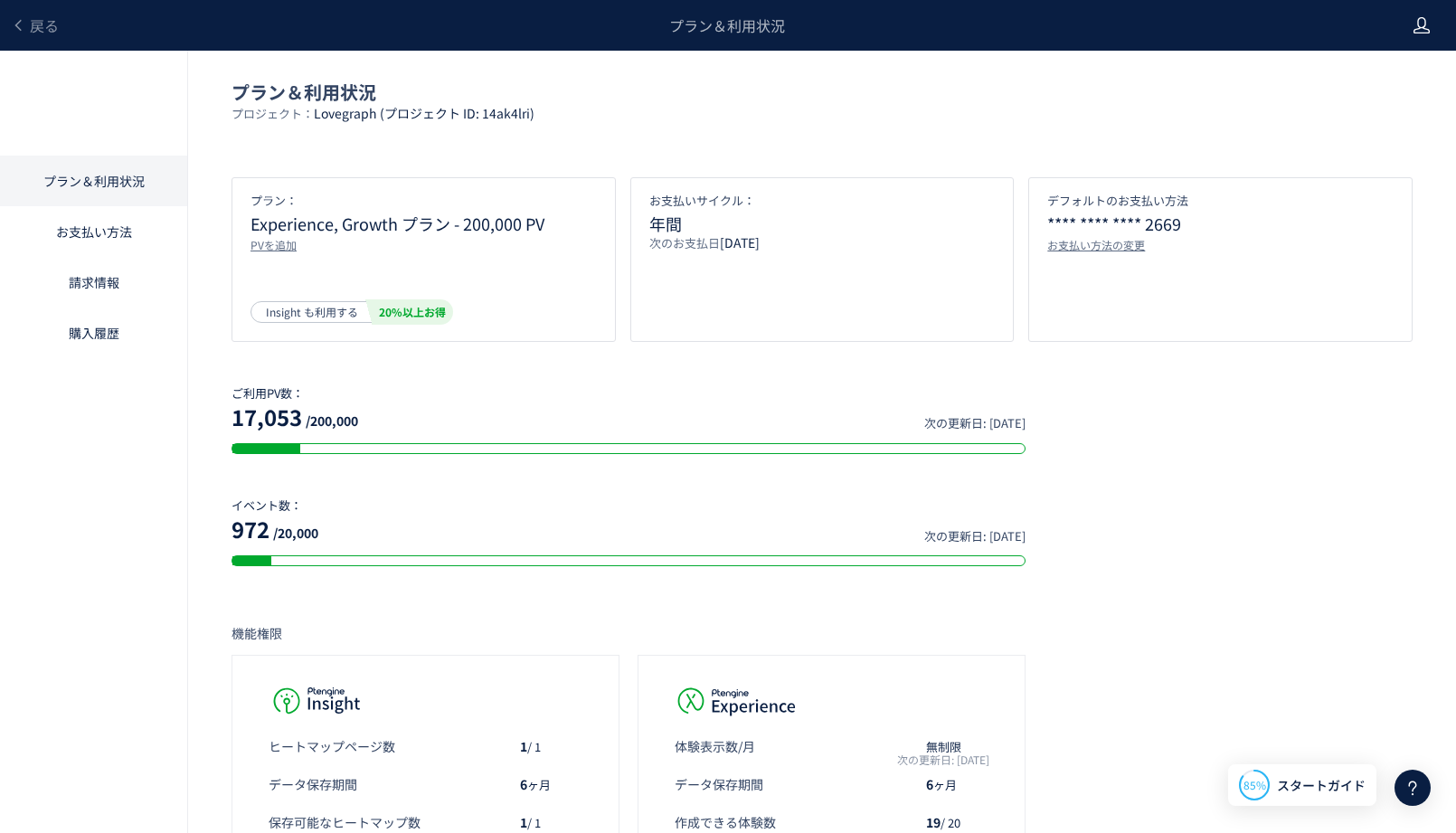
click at [1429, 17] on icon at bounding box center [1422, 26] width 18 height 18
click at [1380, 77] on span "アカウント設定" at bounding box center [1375, 72] width 88 height 18
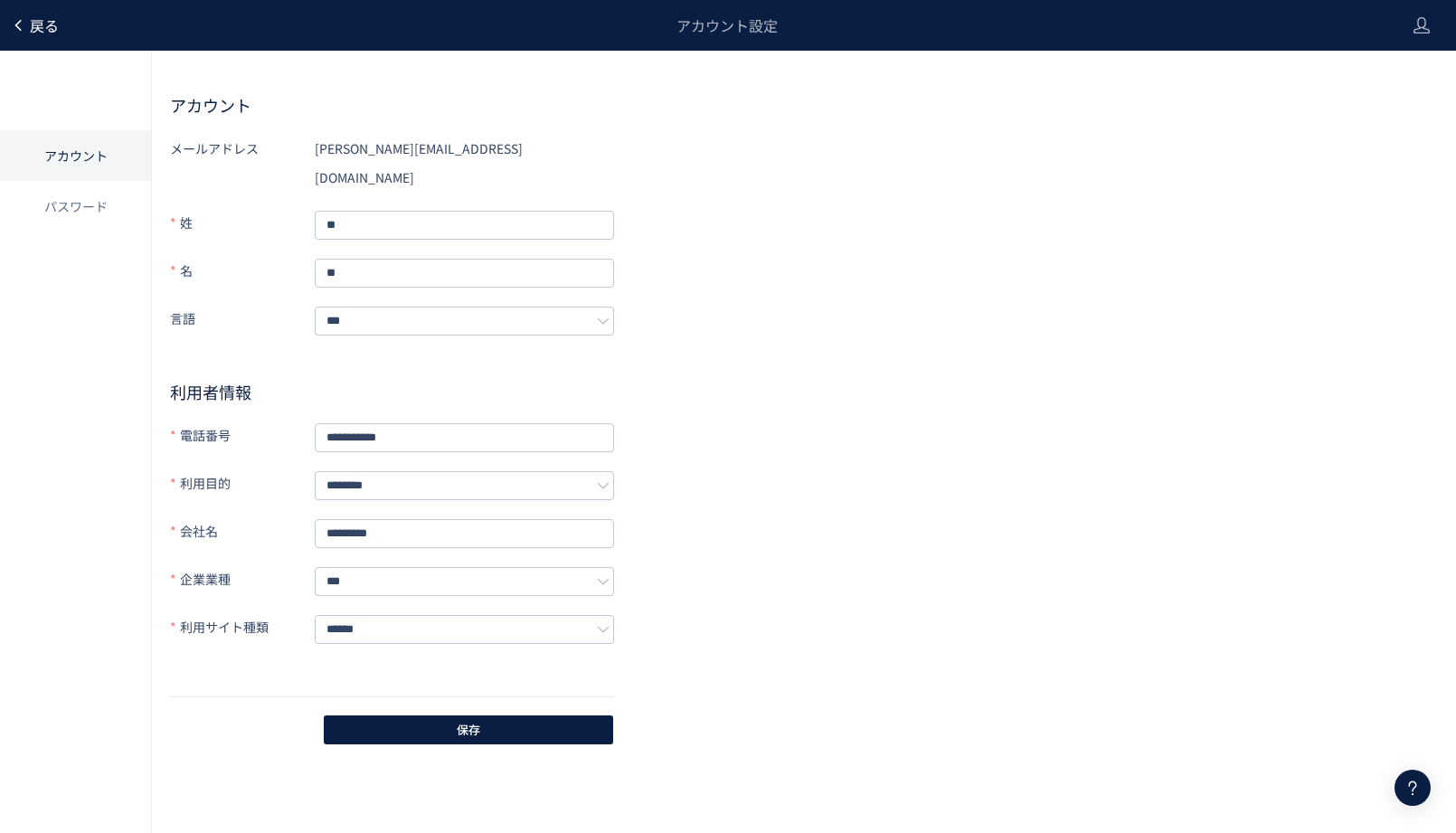
click at [31, 17] on span "戻る" at bounding box center [43, 26] width 28 height 22
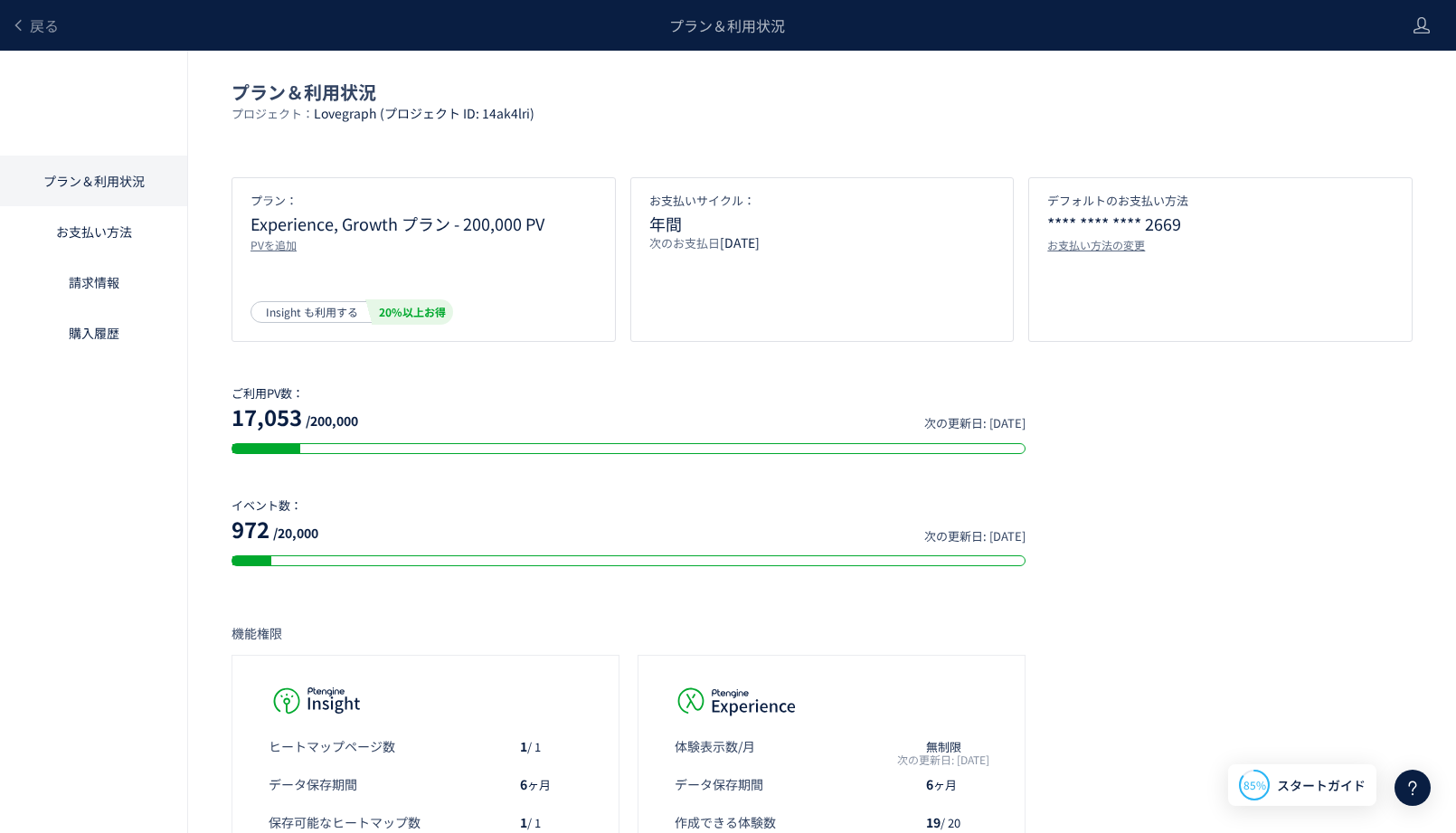
click at [102, 226] on link "お支払い方法" at bounding box center [93, 232] width 188 height 51
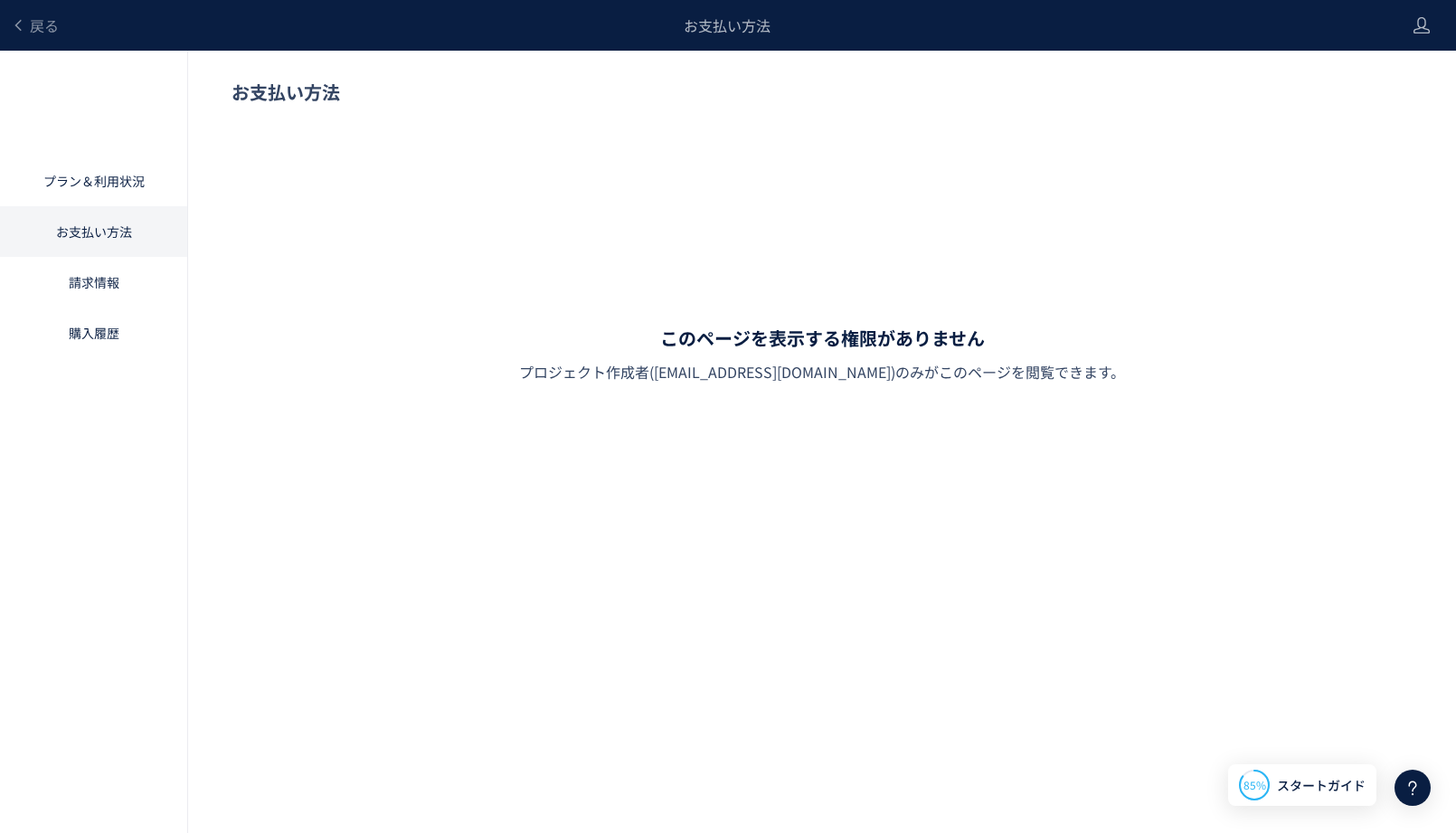
click at [100, 158] on link "プラン＆利用状況" at bounding box center [93, 181] width 188 height 51
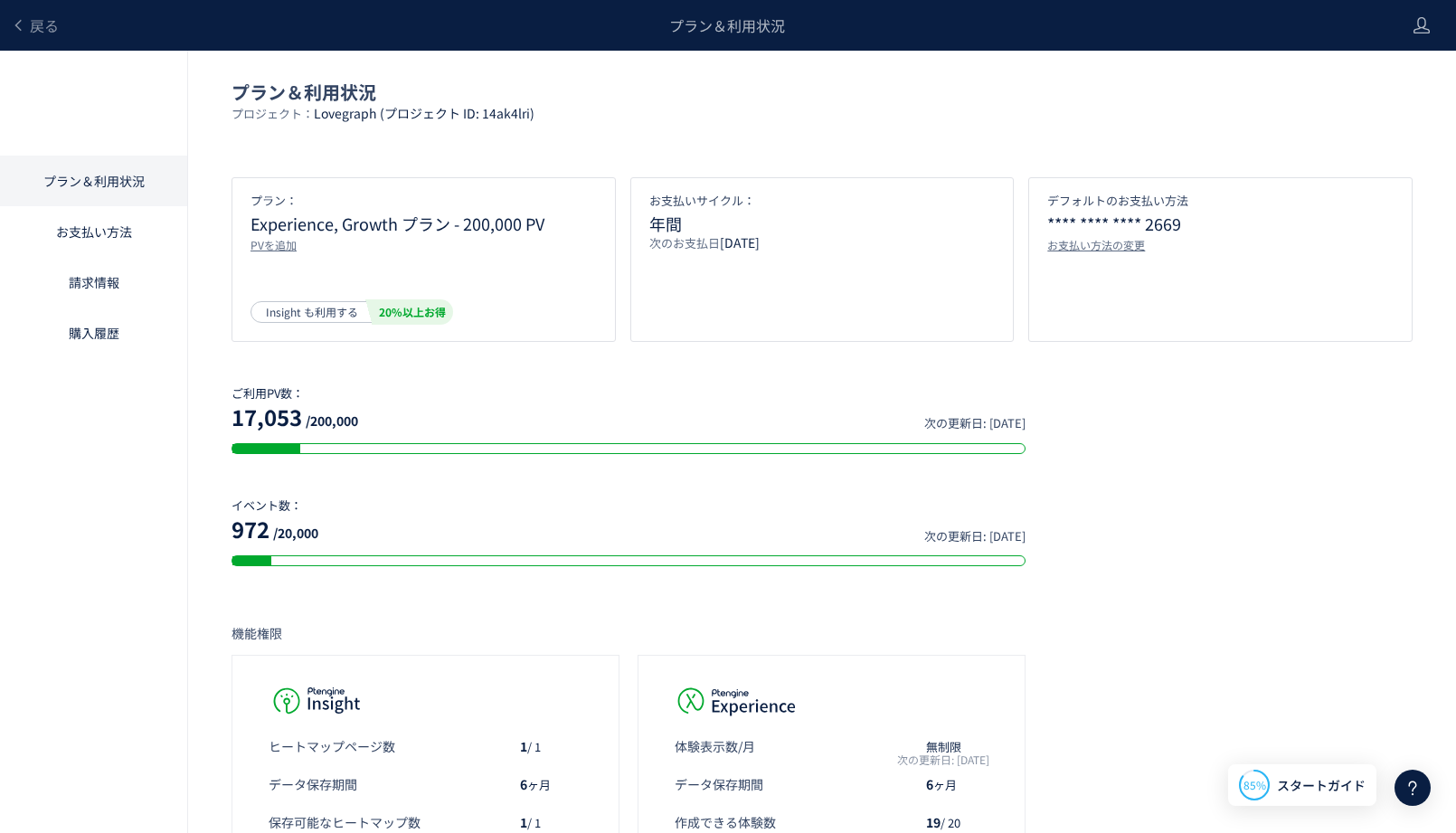
click at [100, 223] on link "お支払い方法" at bounding box center [93, 232] width 188 height 51
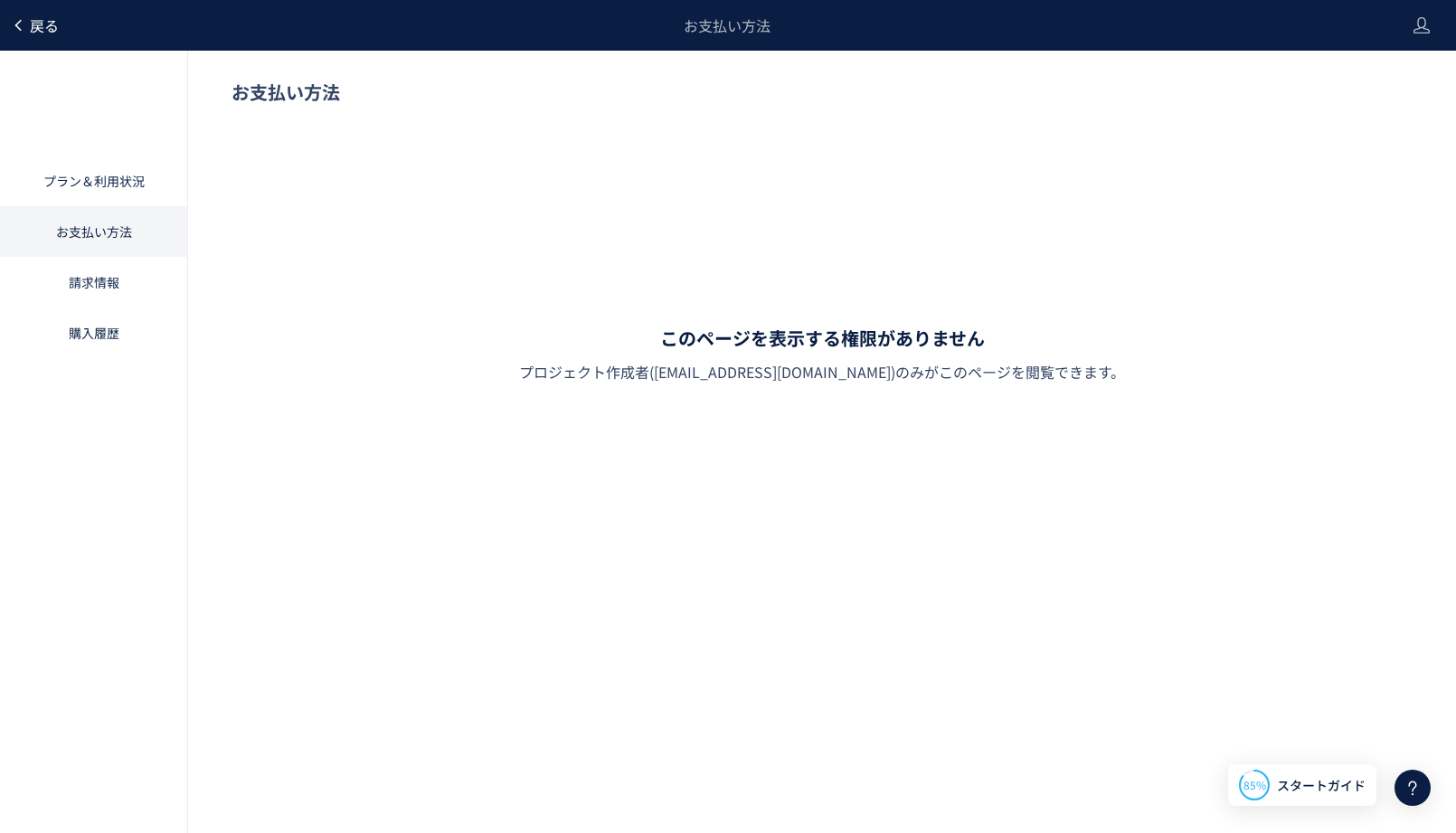
click at [29, 29] on span "戻る" at bounding box center [43, 26] width 28 height 22
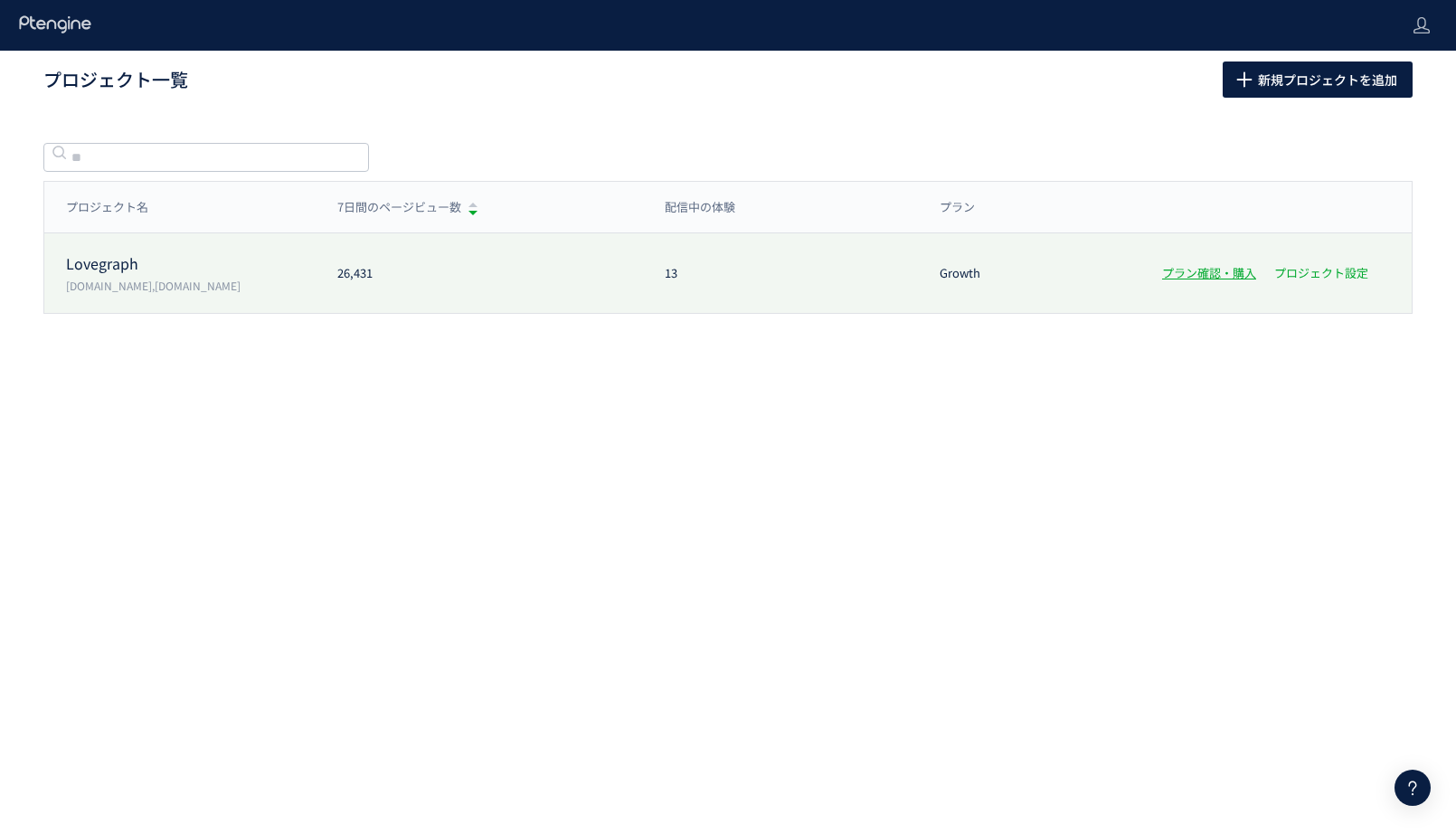
click at [1284, 273] on link "プロジェクト設定" at bounding box center [1321, 272] width 94 height 17
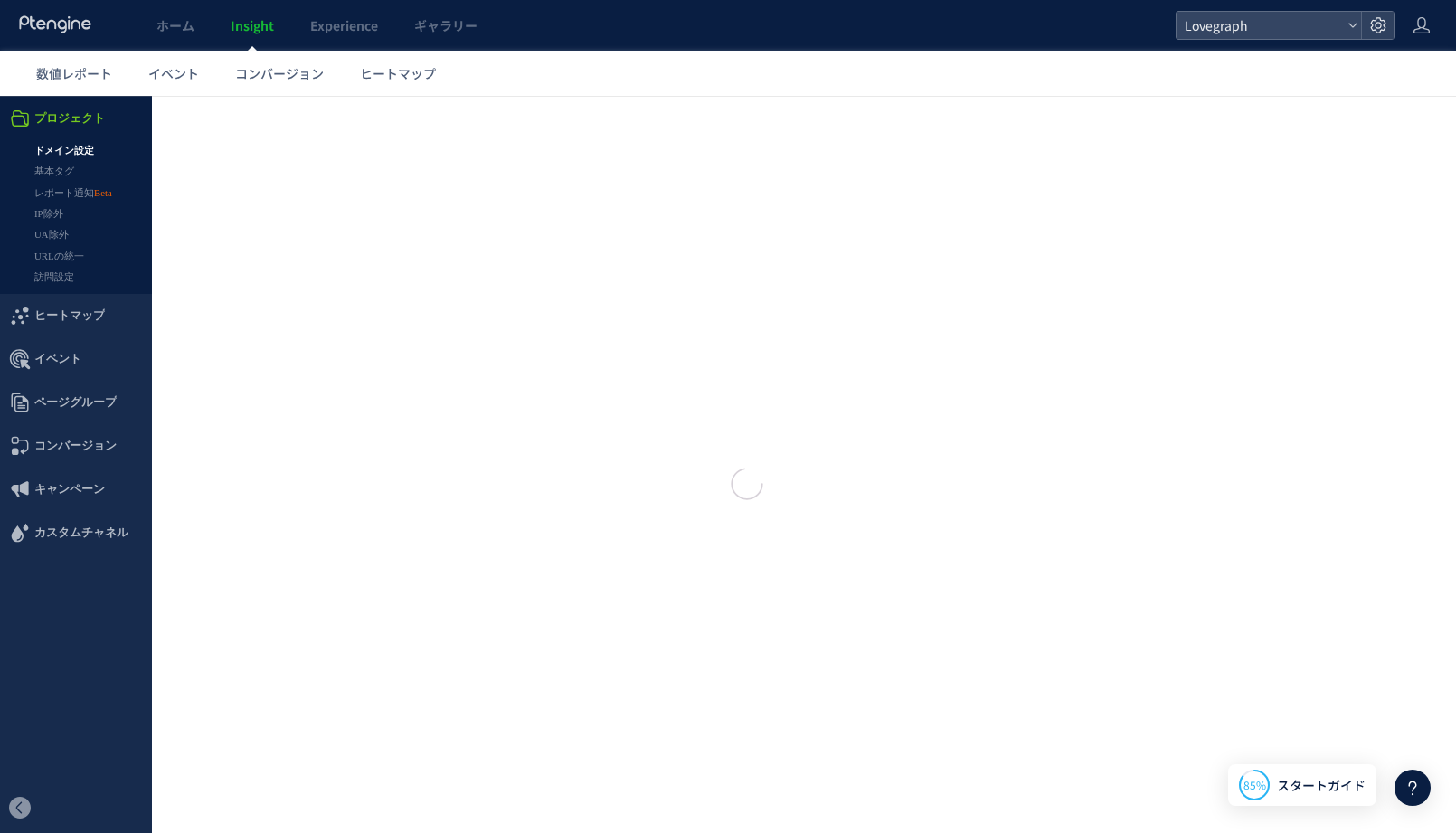
type input "*********"
type input "**********"
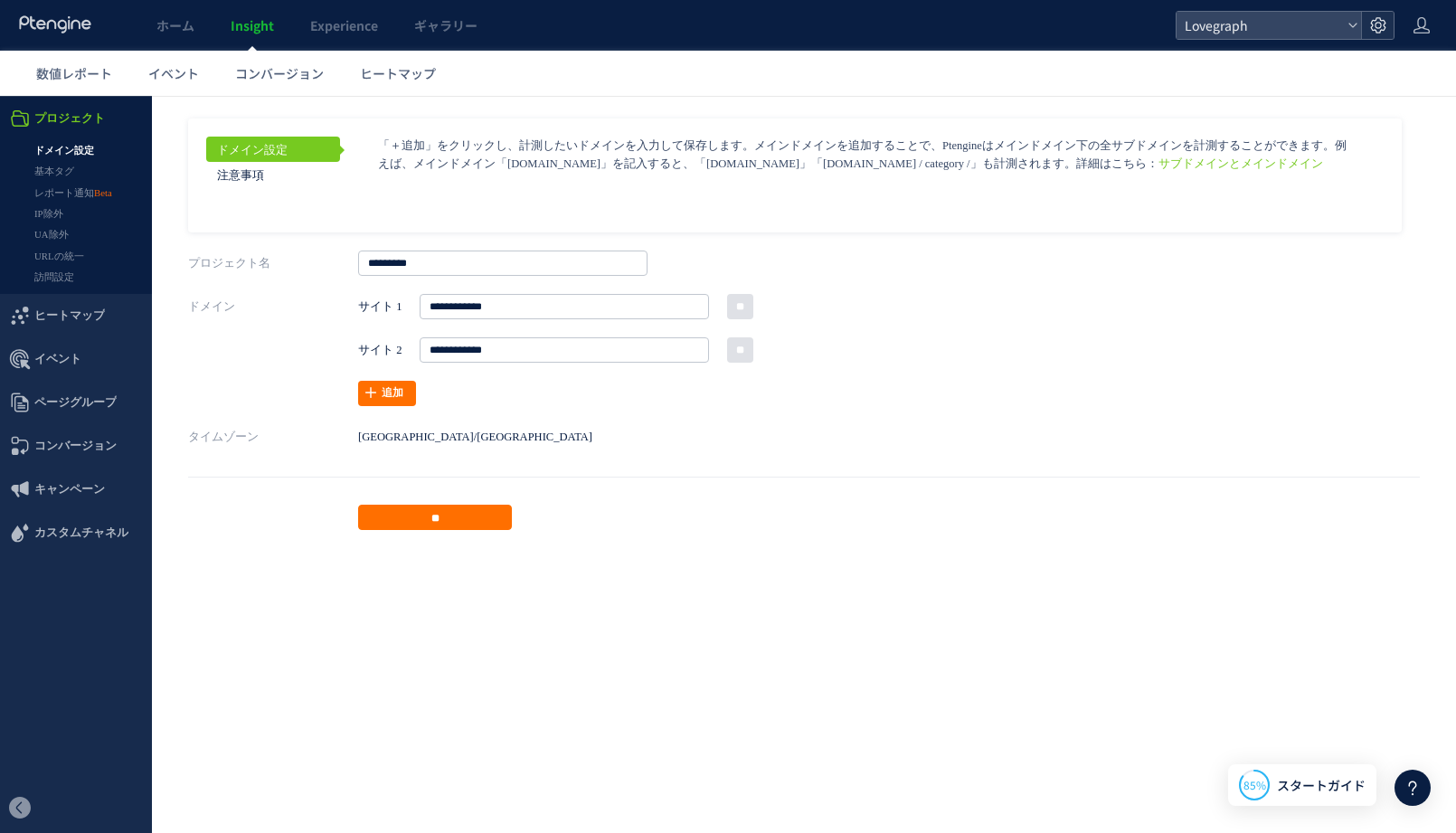
click at [1372, 19] on icon at bounding box center [1378, 26] width 18 height 18
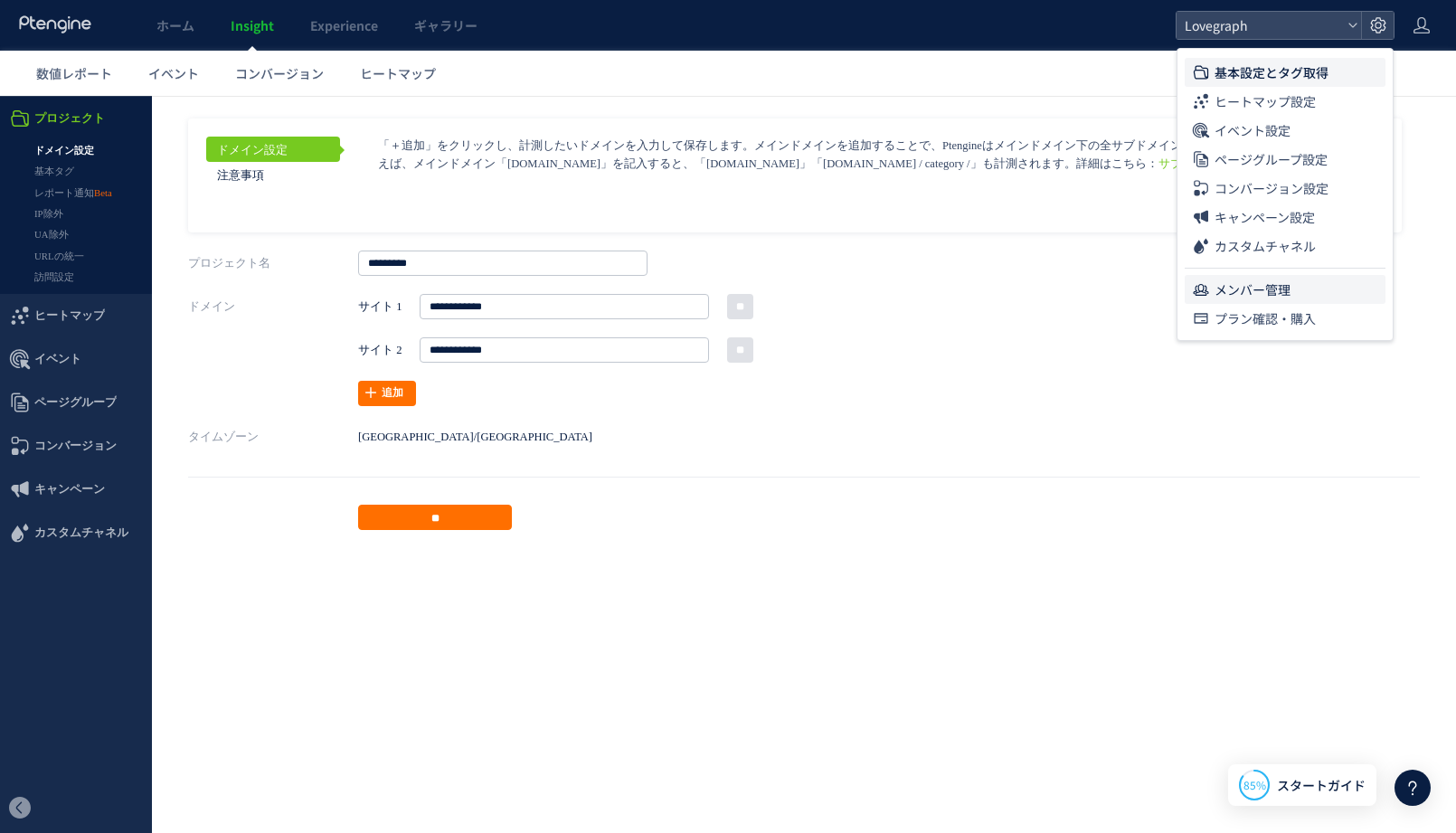
click at [1237, 280] on span "メンバー管理" at bounding box center [1252, 289] width 76 height 28
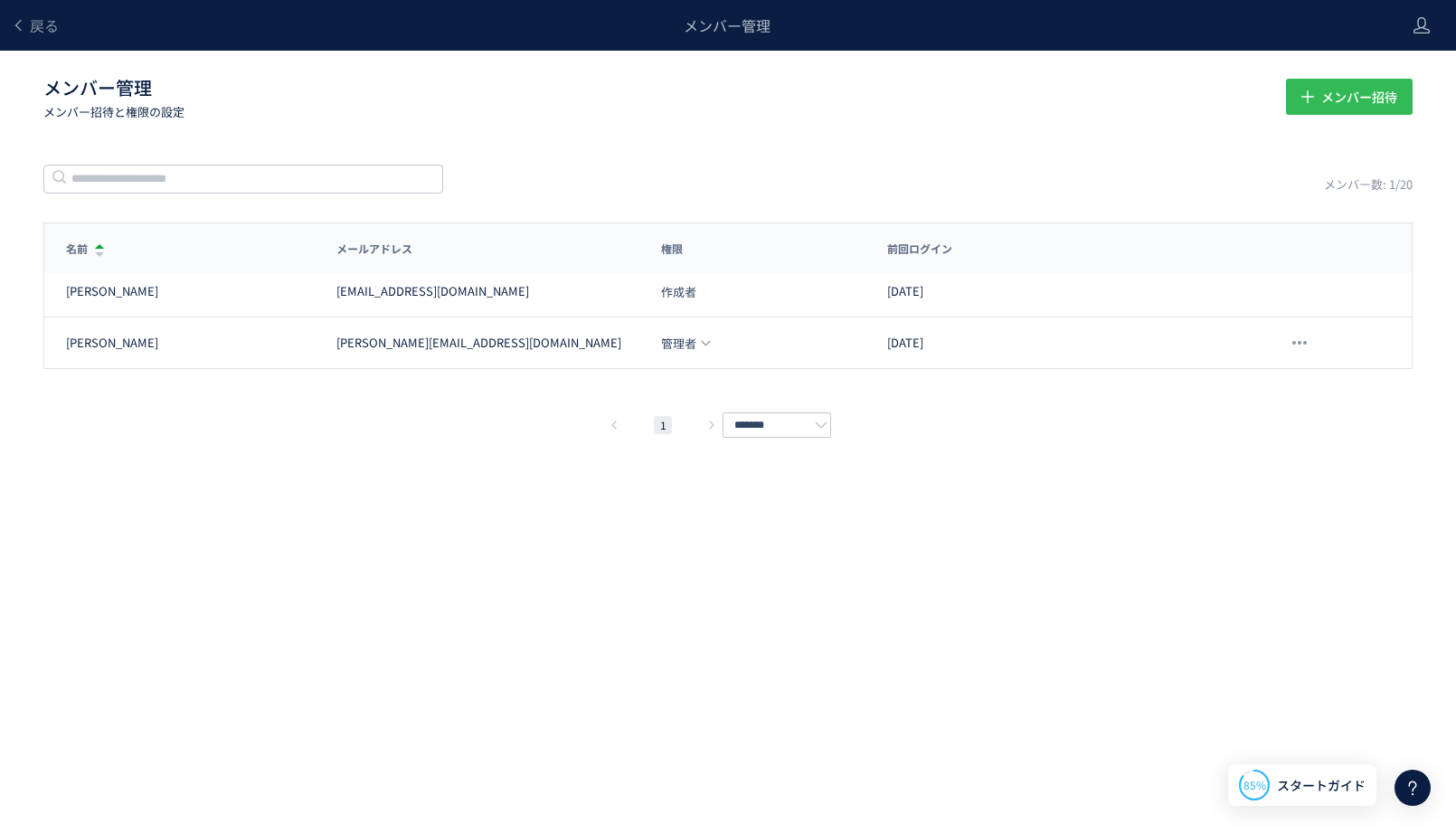
click at [1352, 89] on span "メンバー招待" at bounding box center [1359, 96] width 76 height 36
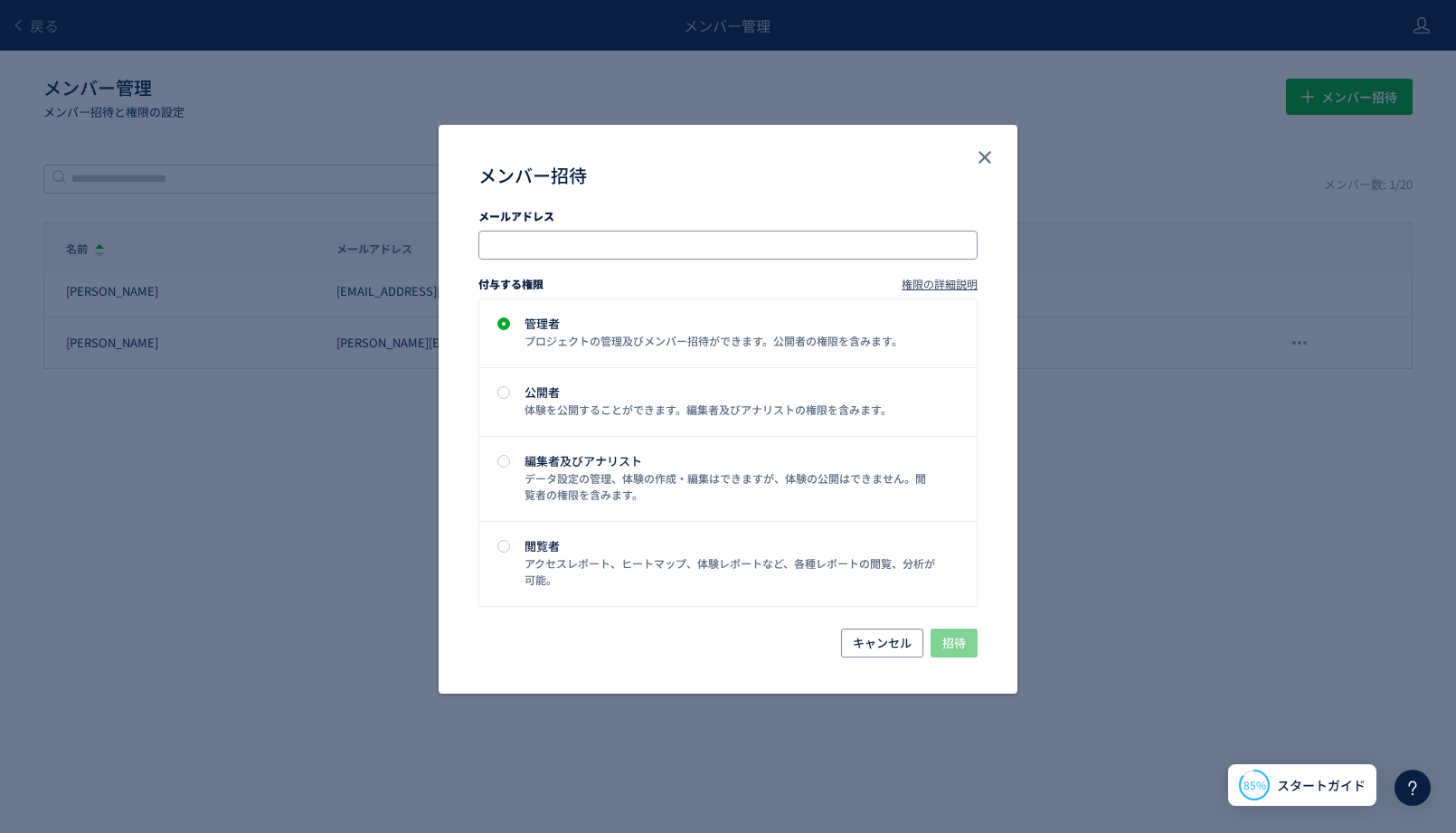
click at [744, 250] on input "メンバー招待" at bounding box center [729, 245] width 484 height 22
type input "*"
type input "**********"
click at [742, 284] on div "付与する権限 権限の詳細説明" at bounding box center [728, 280] width 499 height 37
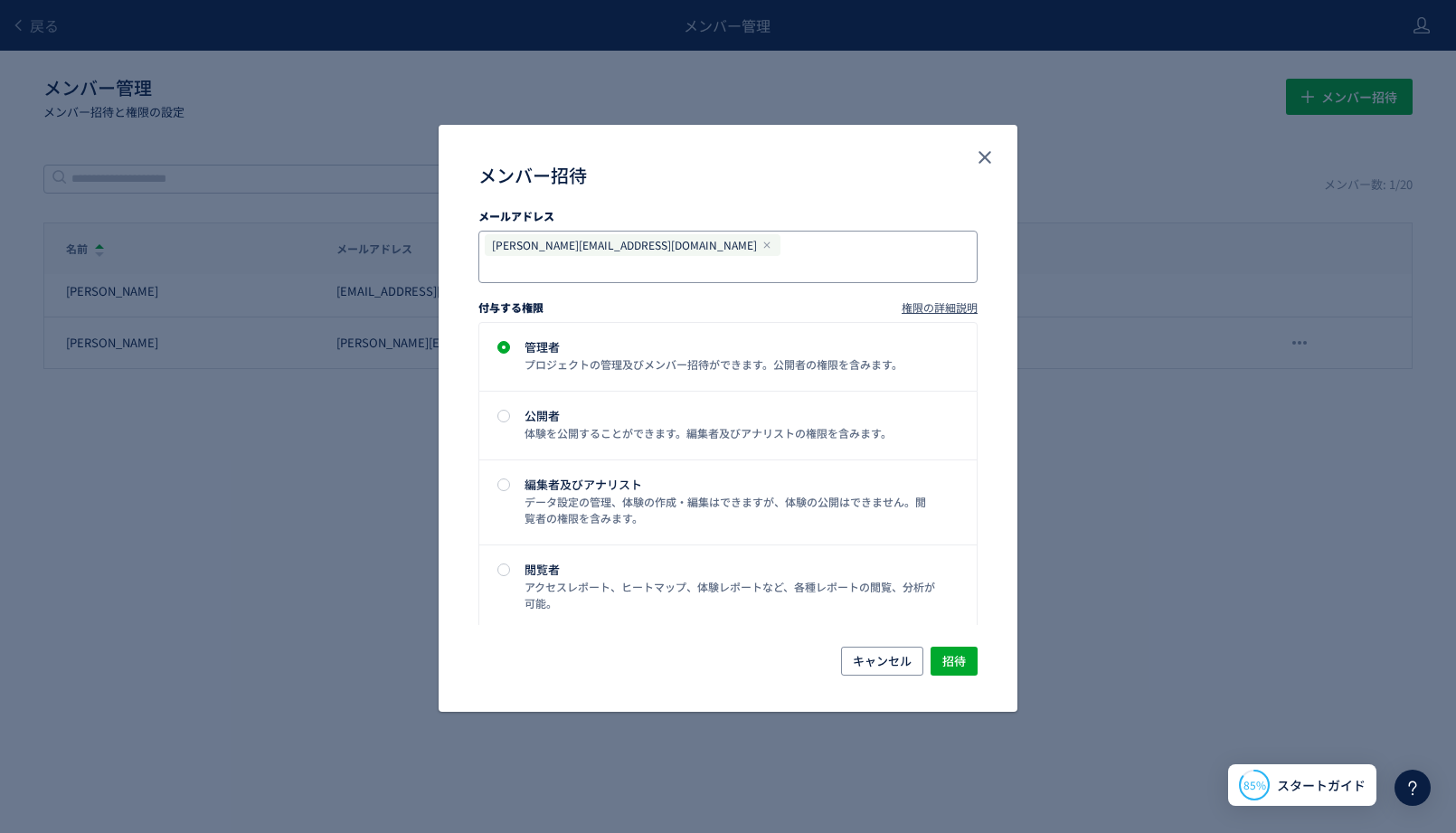
click at [738, 257] on input "メンバー招待" at bounding box center [635, 268] width 296 height 22
type input "**********"
click at [760, 285] on div "付与する権限 権限の詳細説明" at bounding box center [728, 304] width 499 height 37
click at [812, 257] on input "メンバー招待" at bounding box center [756, 268] width 110 height 22
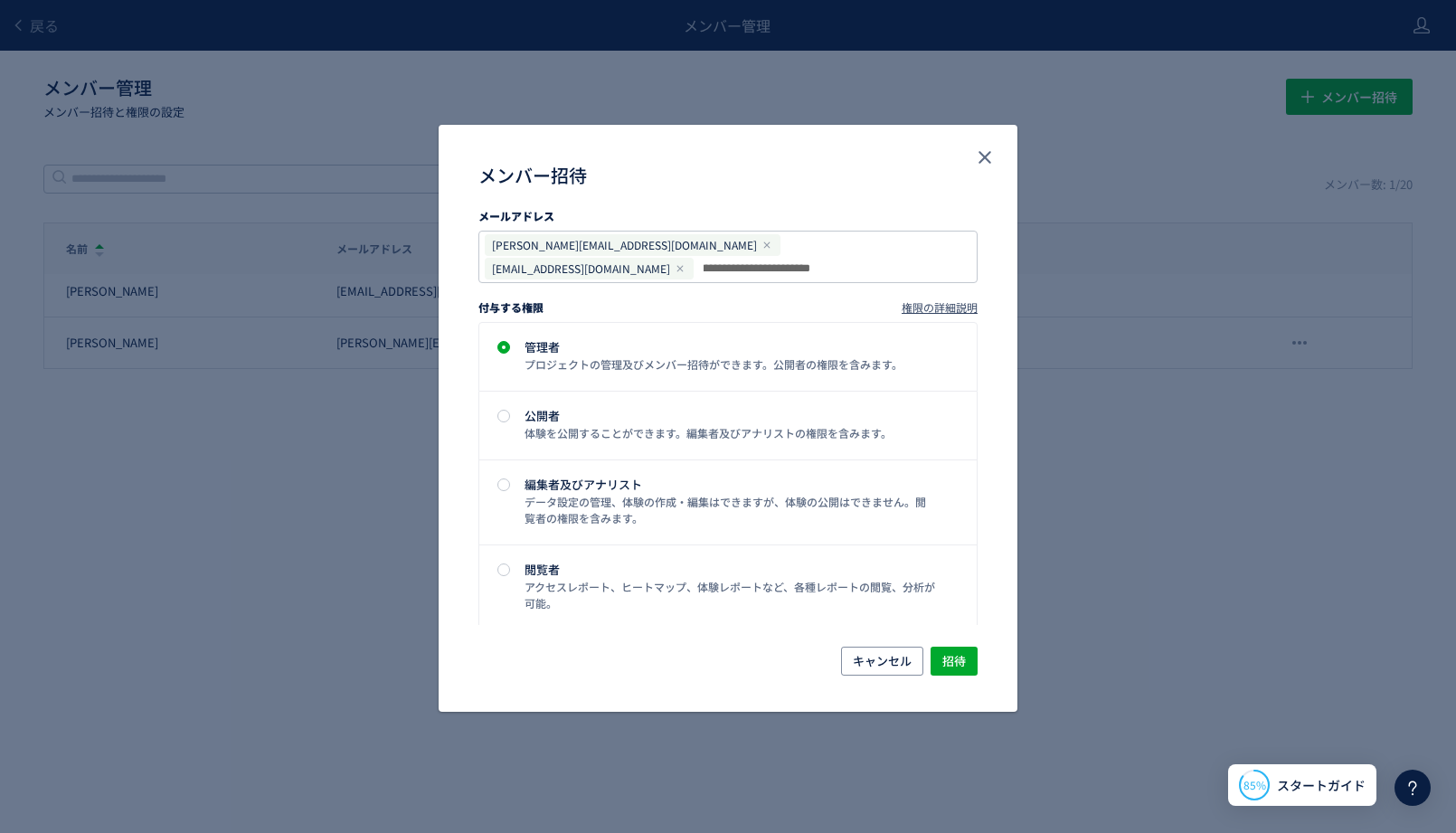
type input "**********"
click at [858, 285] on div "付与する権限 権限の詳細説明" at bounding box center [728, 304] width 499 height 37
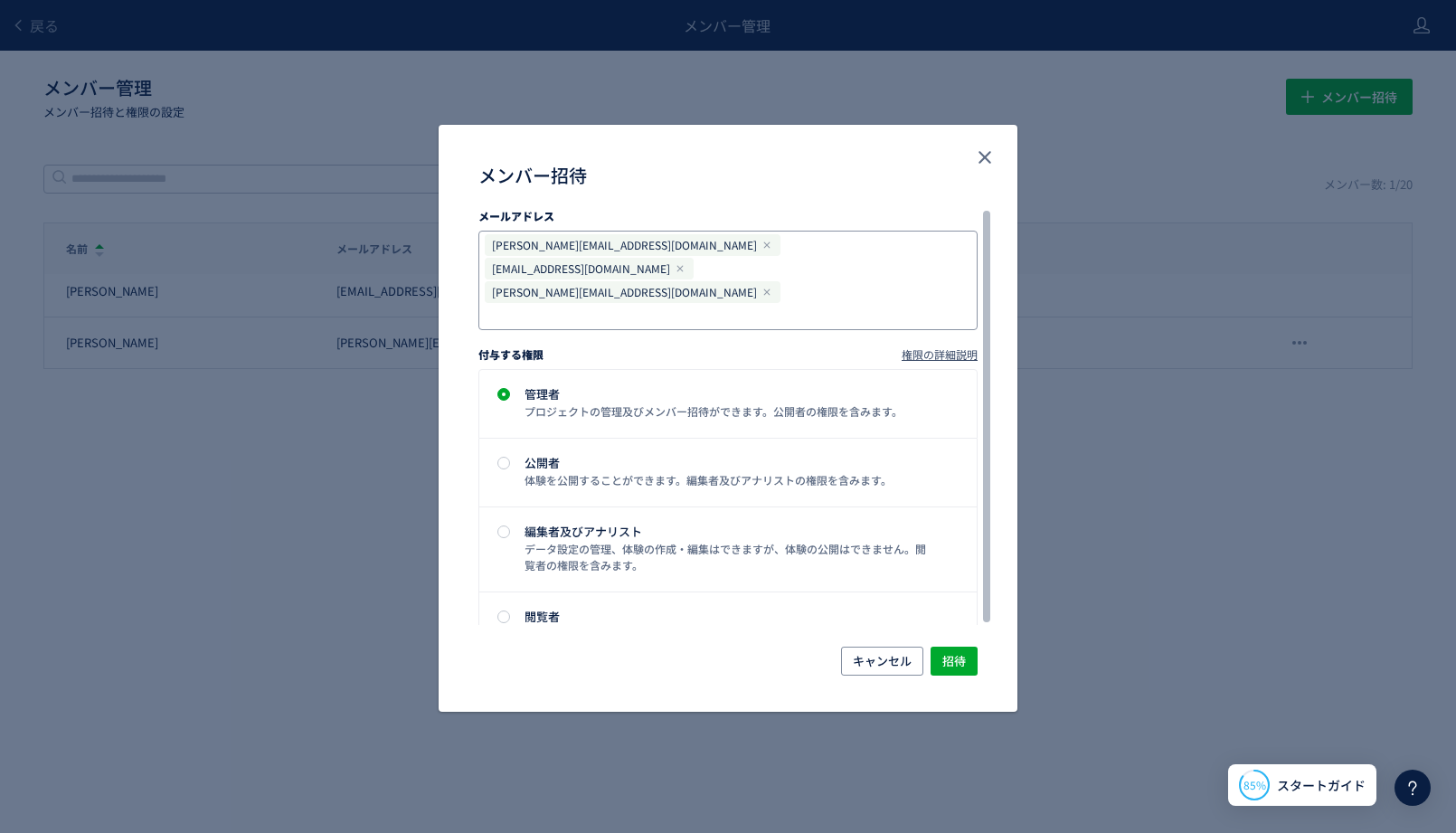
click at [773, 305] on input "メンバー招待" at bounding box center [630, 315] width 286 height 22
type input "**********"
click at [863, 332] on div "付与する権限 権限の詳細説明" at bounding box center [728, 351] width 499 height 37
click at [873, 305] on input "メンバー招待" at bounding box center [831, 315] width 85 height 22
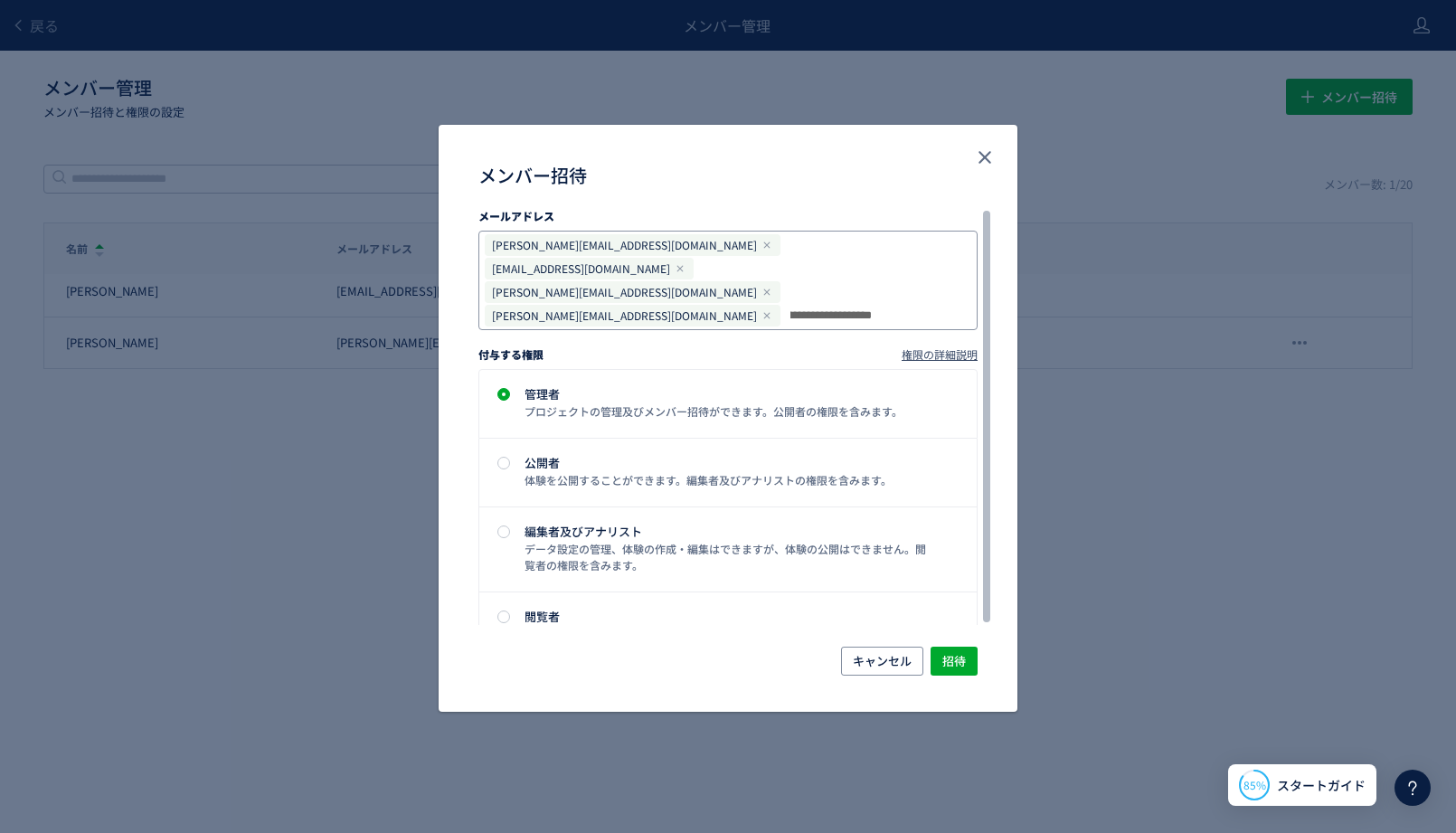
scroll to position [0, 84]
type input "**********"
click at [870, 332] on div "付与する権限 権限の詳細説明" at bounding box center [728, 351] width 499 height 37
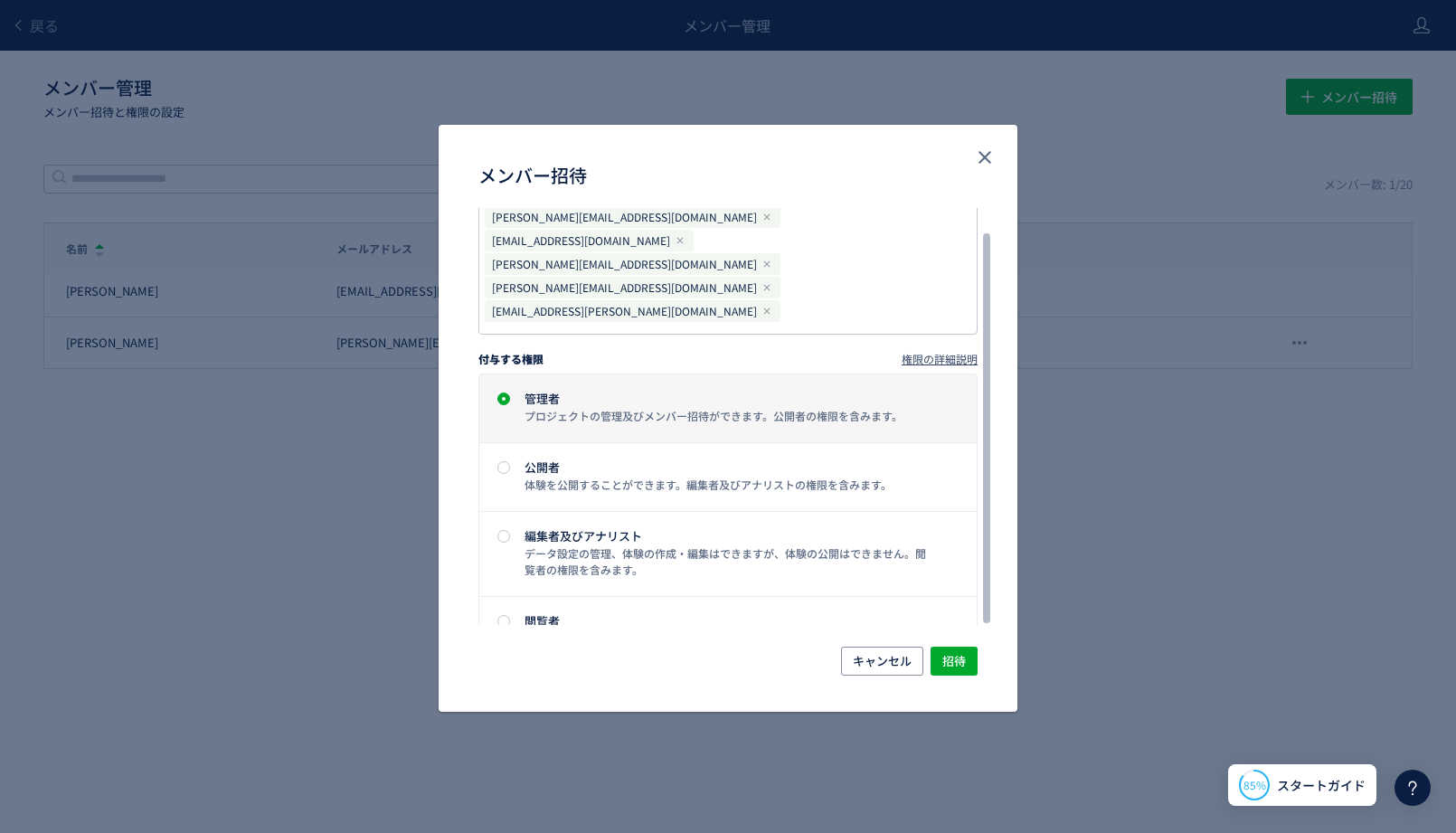
scroll to position [0, 0]
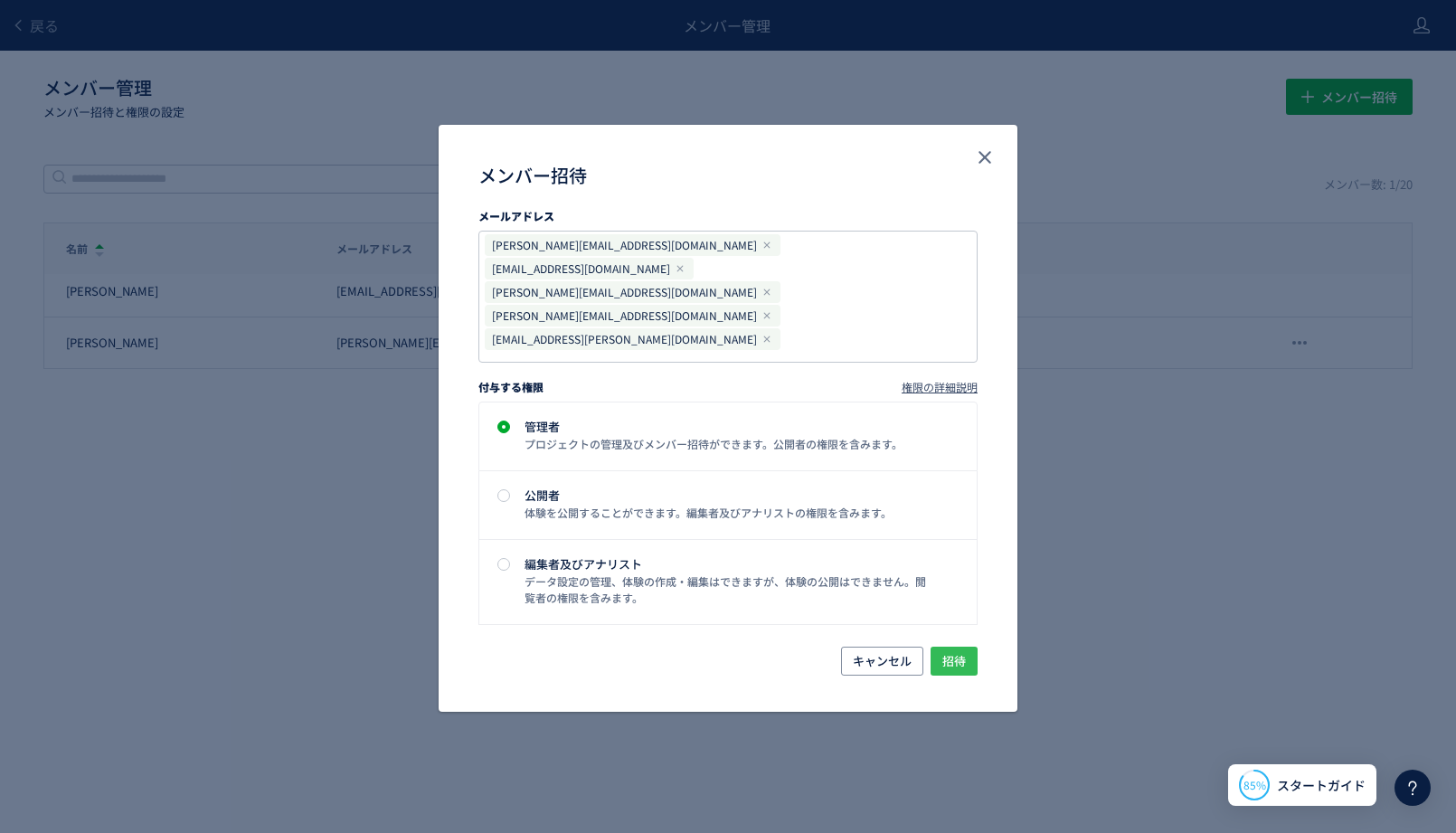
click at [962, 661] on span "招待" at bounding box center [954, 660] width 24 height 28
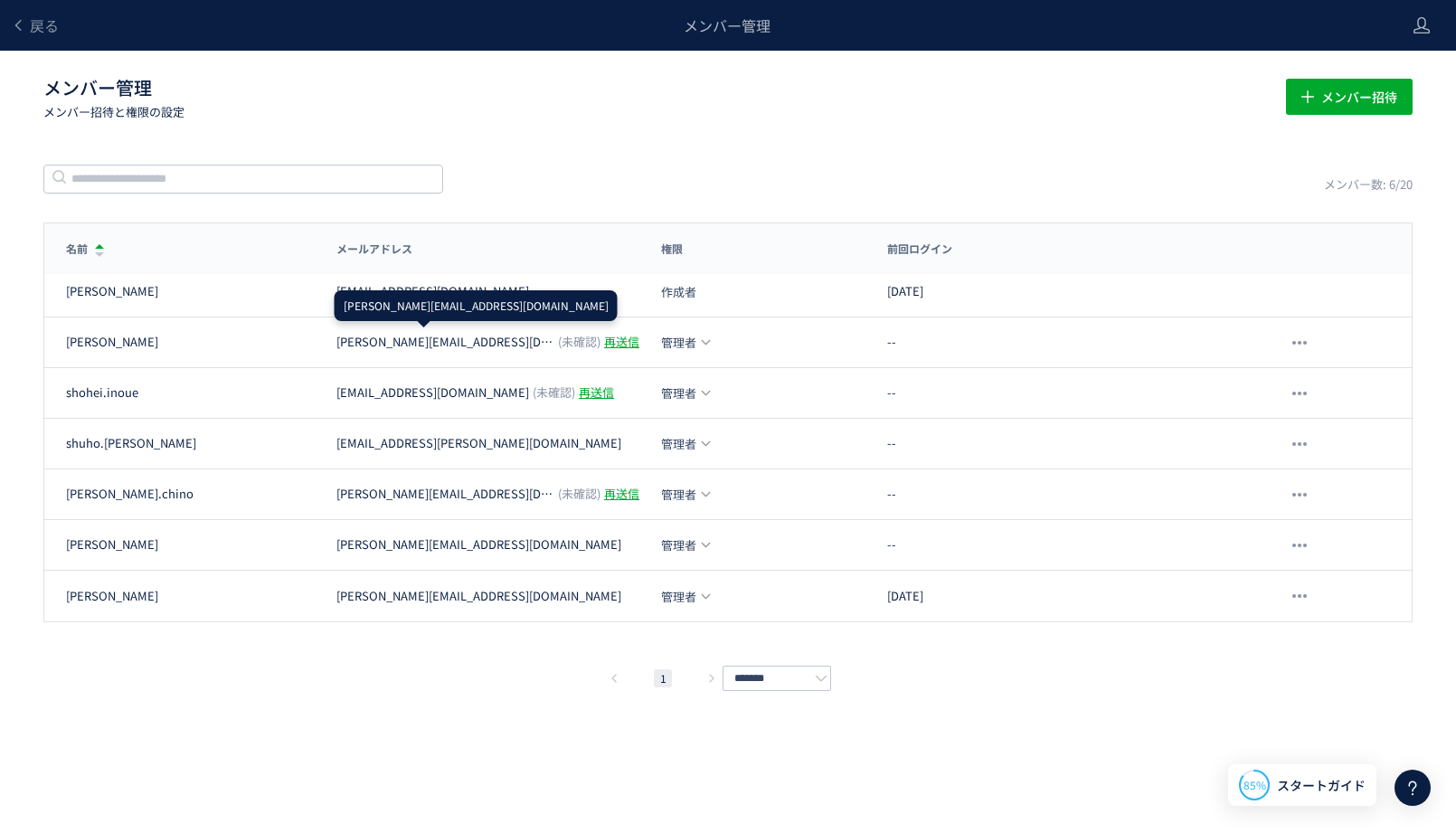
click at [561, 67] on div "戻る メンバー管理 メンバー管理 メンバー招待と権限の設定 メンバー招待 メンバー数: 6/20 名前 メールアドレス 権限 前回ログイン 名前 メールアドレ…" at bounding box center [728, 389] width 1456 height 779
click at [669, 199] on div "戻る メンバー管理 メンバー管理 メンバー招待と権限の設定 メンバー招待 メンバー数: 6/20 名前 メールアドレス 権限 前回ログイン 名前 メールアドレ…" at bounding box center [728, 389] width 1456 height 779
click at [390, 667] on div "1 *******" at bounding box center [728, 678] width 1370 height 22
click at [356, 746] on div "戻る メンバー管理 メンバー管理 メンバー招待と権限の設定 メンバー招待 メンバー数: 6/20 名前 メールアドレス 権限 前回ログイン 名前 メールアドレ…" at bounding box center [728, 389] width 1456 height 779
click at [655, 125] on div "メンバー管理 メンバー招待と権限の設定 メンバー招待" at bounding box center [728, 97] width 1370 height 58
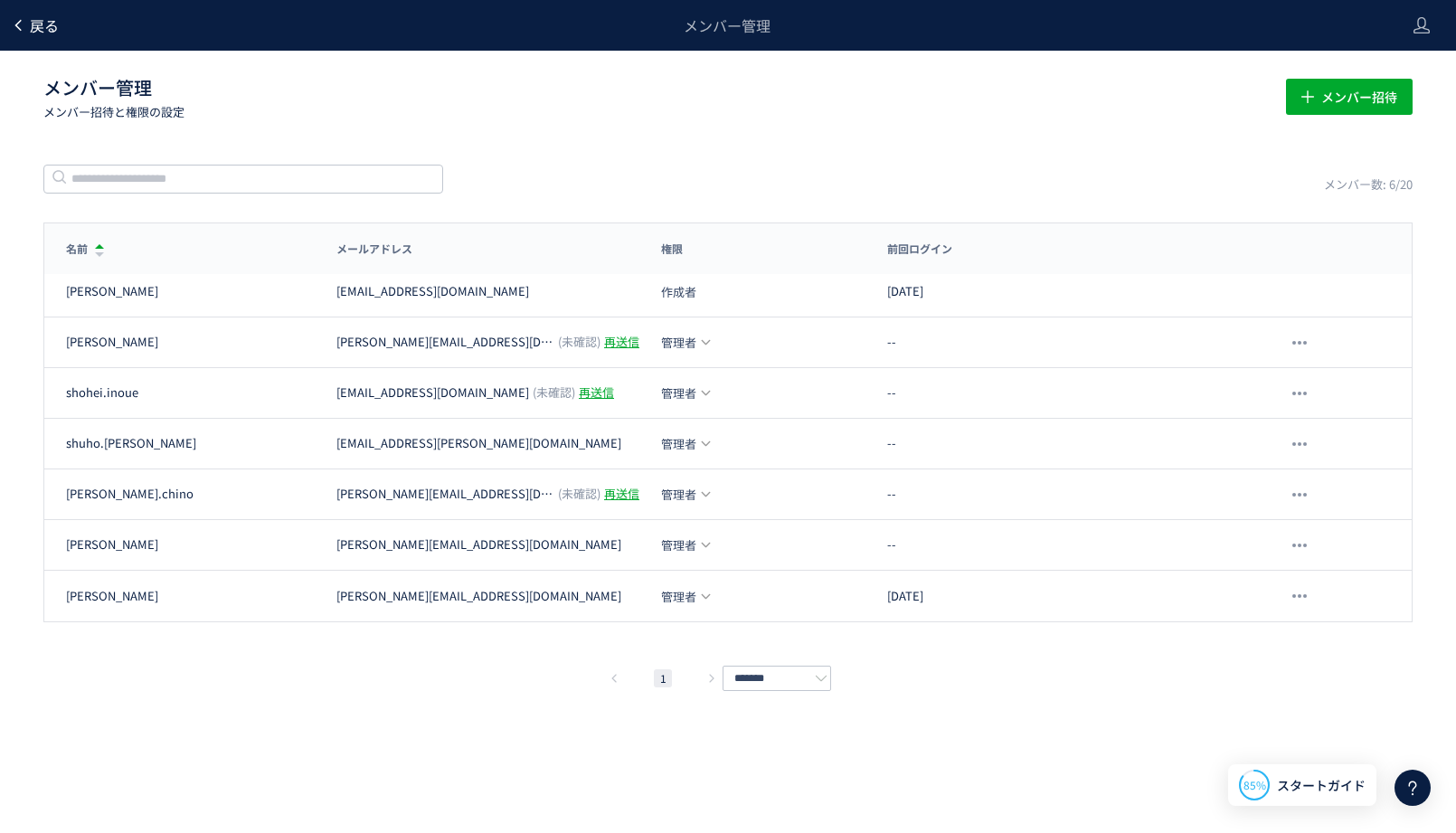
click at [43, 31] on span "戻る" at bounding box center [43, 26] width 28 height 22
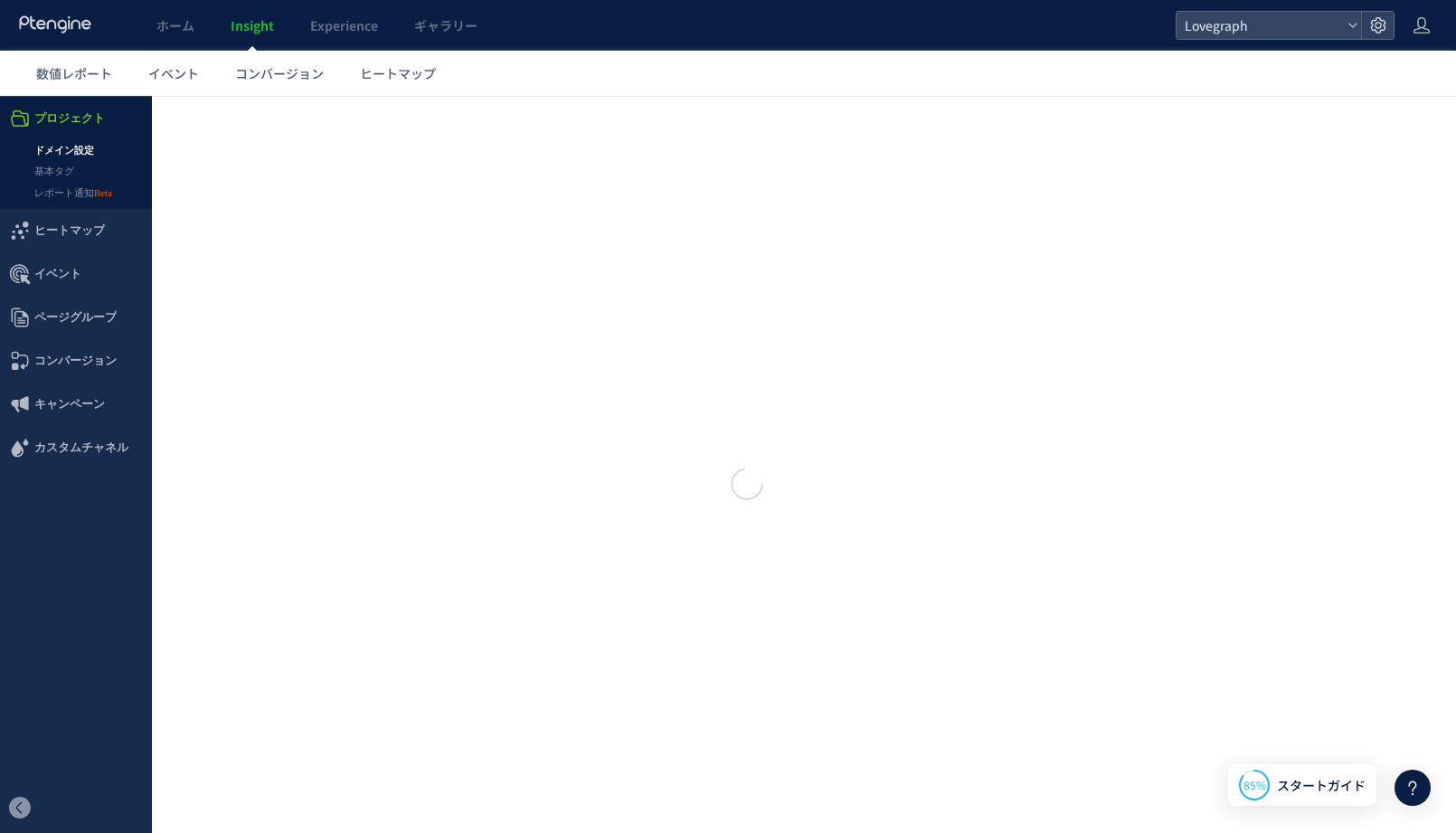
type input "*********"
type input "**********"
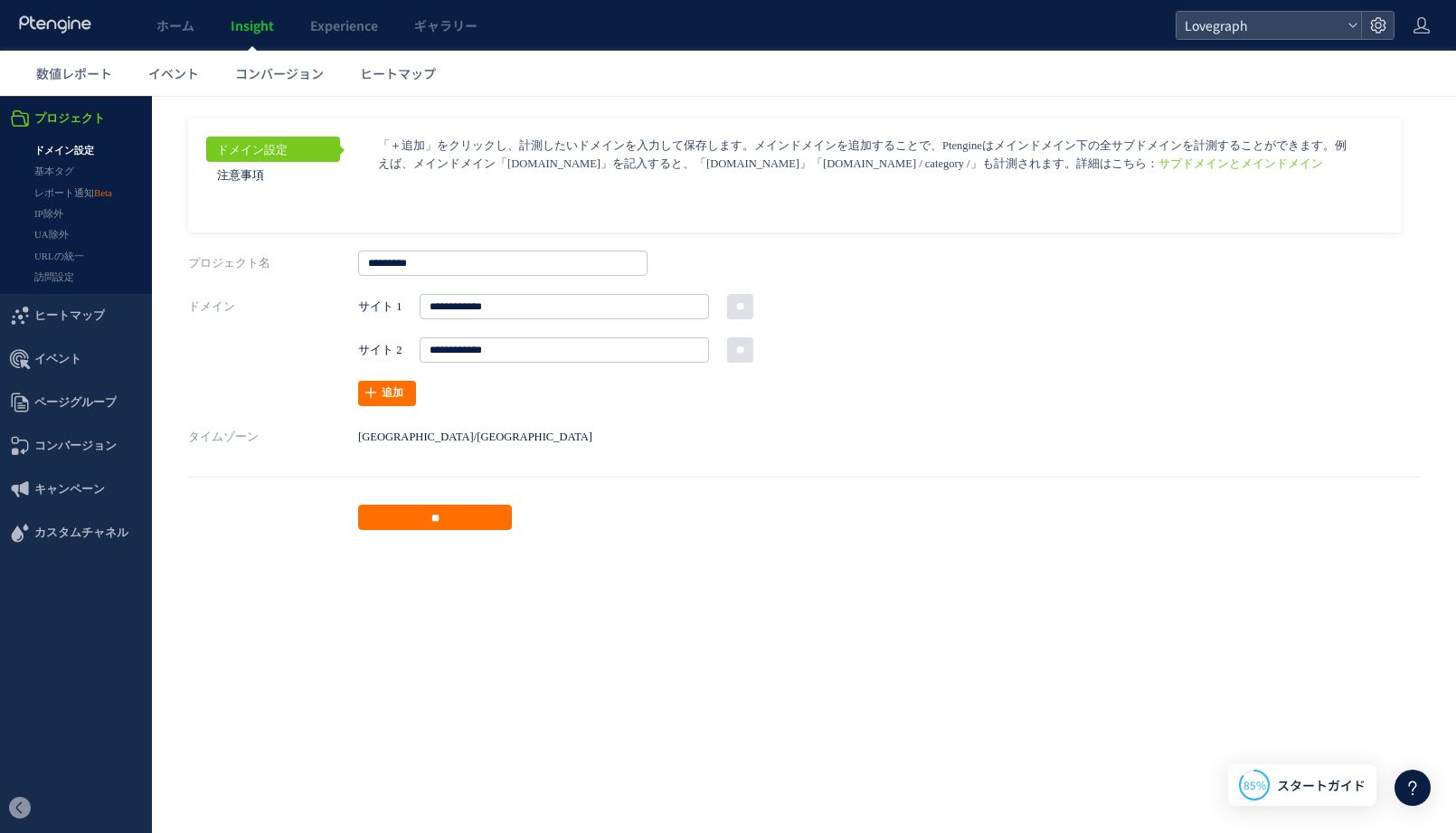
click at [376, 543] on html ".cls-1 { fill-rule: evenodd; } .cls-1 { fill: #ececec; } .cls-2 { fill: #929292…" at bounding box center [728, 320] width 1456 height 448
click at [189, 34] on link "ホーム" at bounding box center [175, 26] width 74 height 51
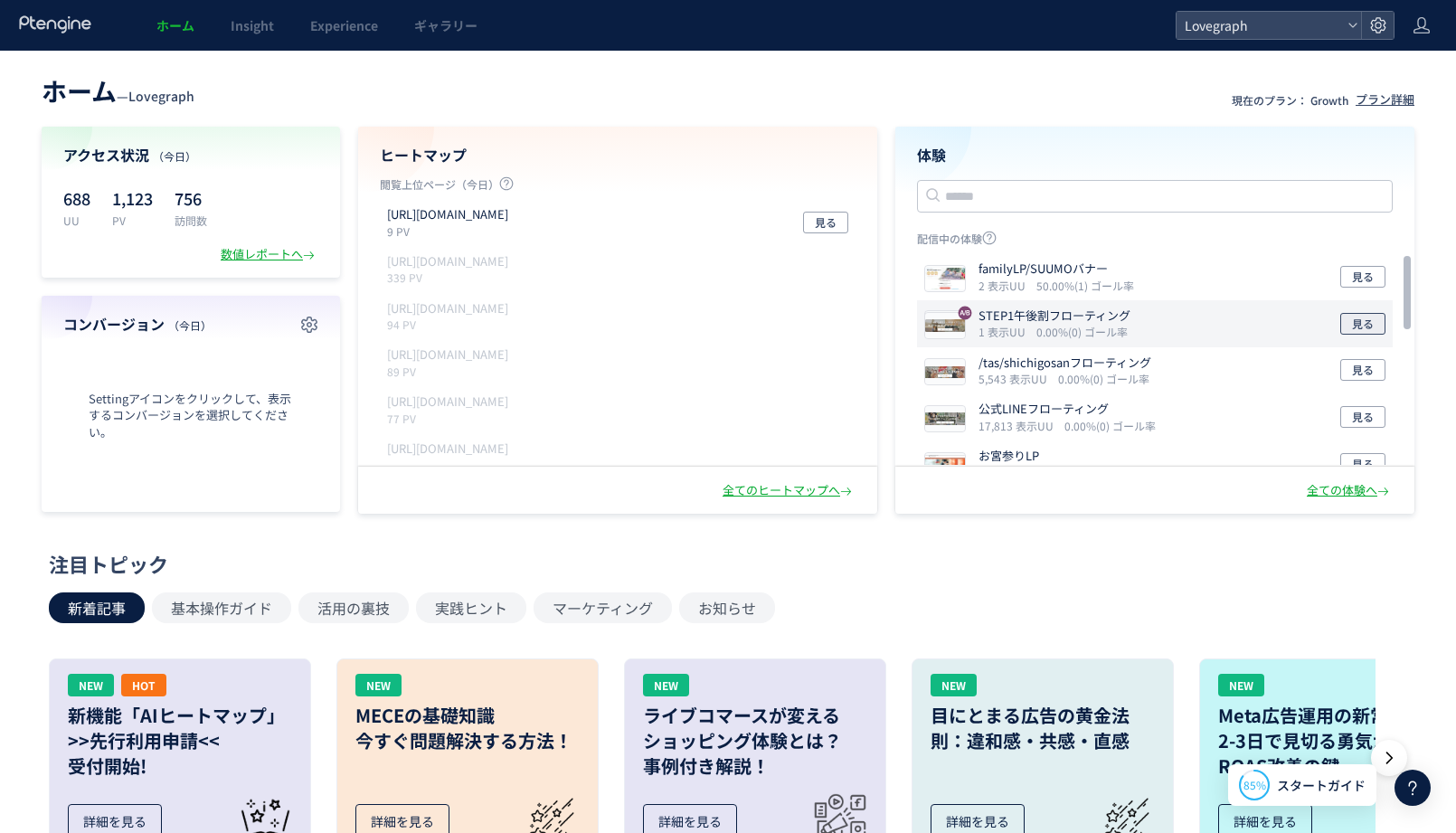
click at [1355, 330] on span "見る" at bounding box center [1363, 324] width 22 height 22
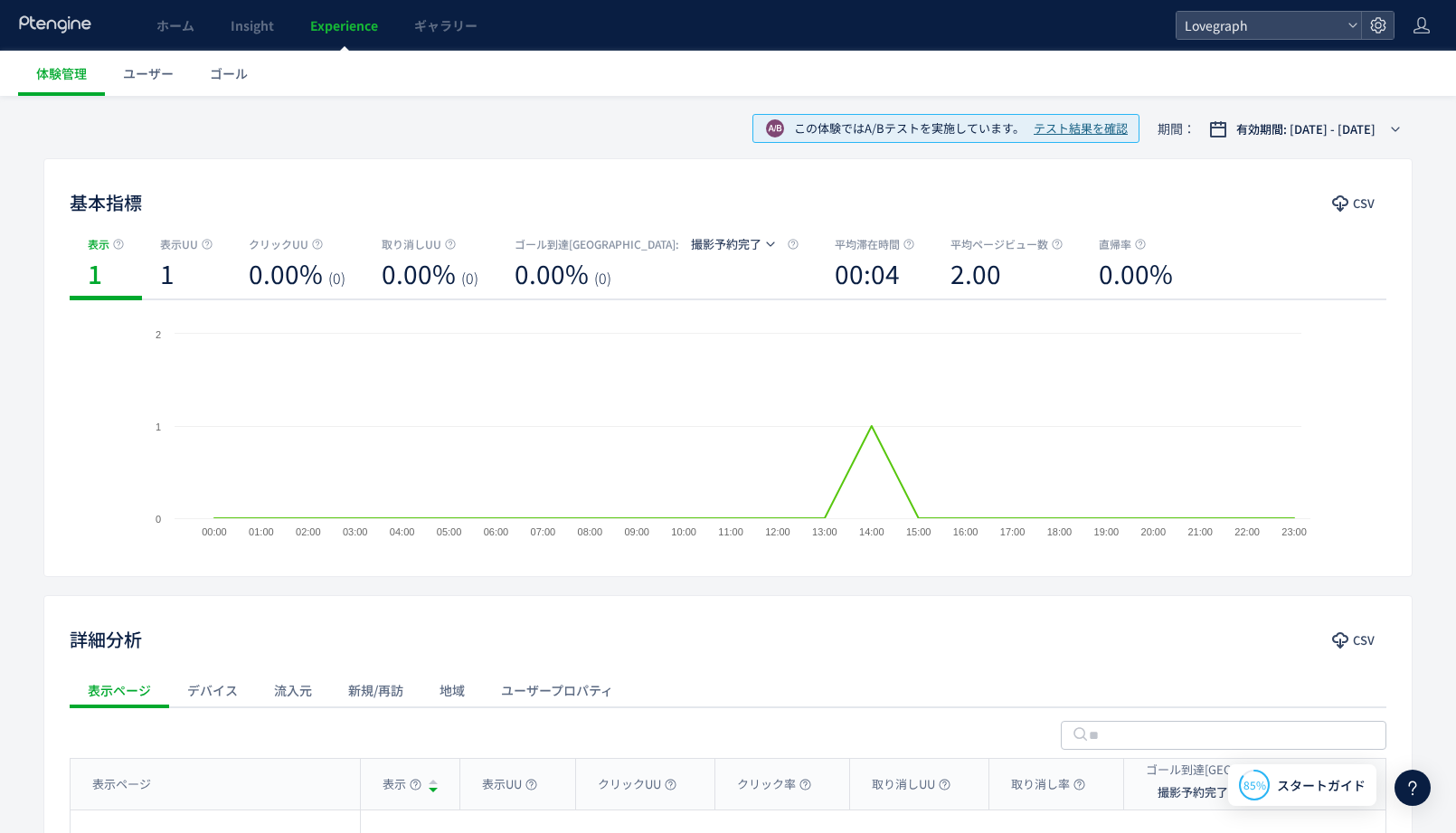
scroll to position [49, 0]
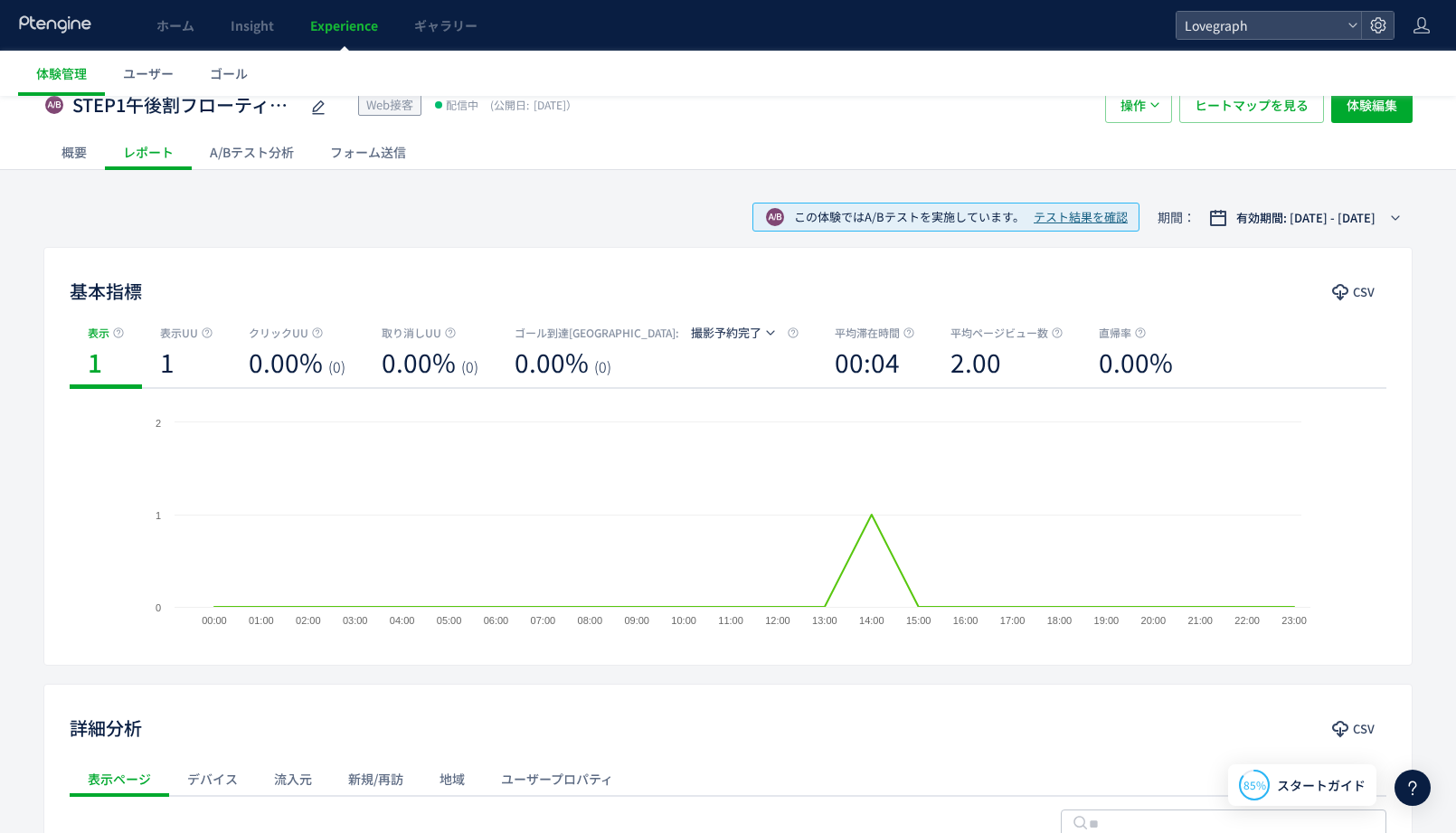
click at [258, 153] on div "A/Bテスト分析" at bounding box center [252, 151] width 120 height 36
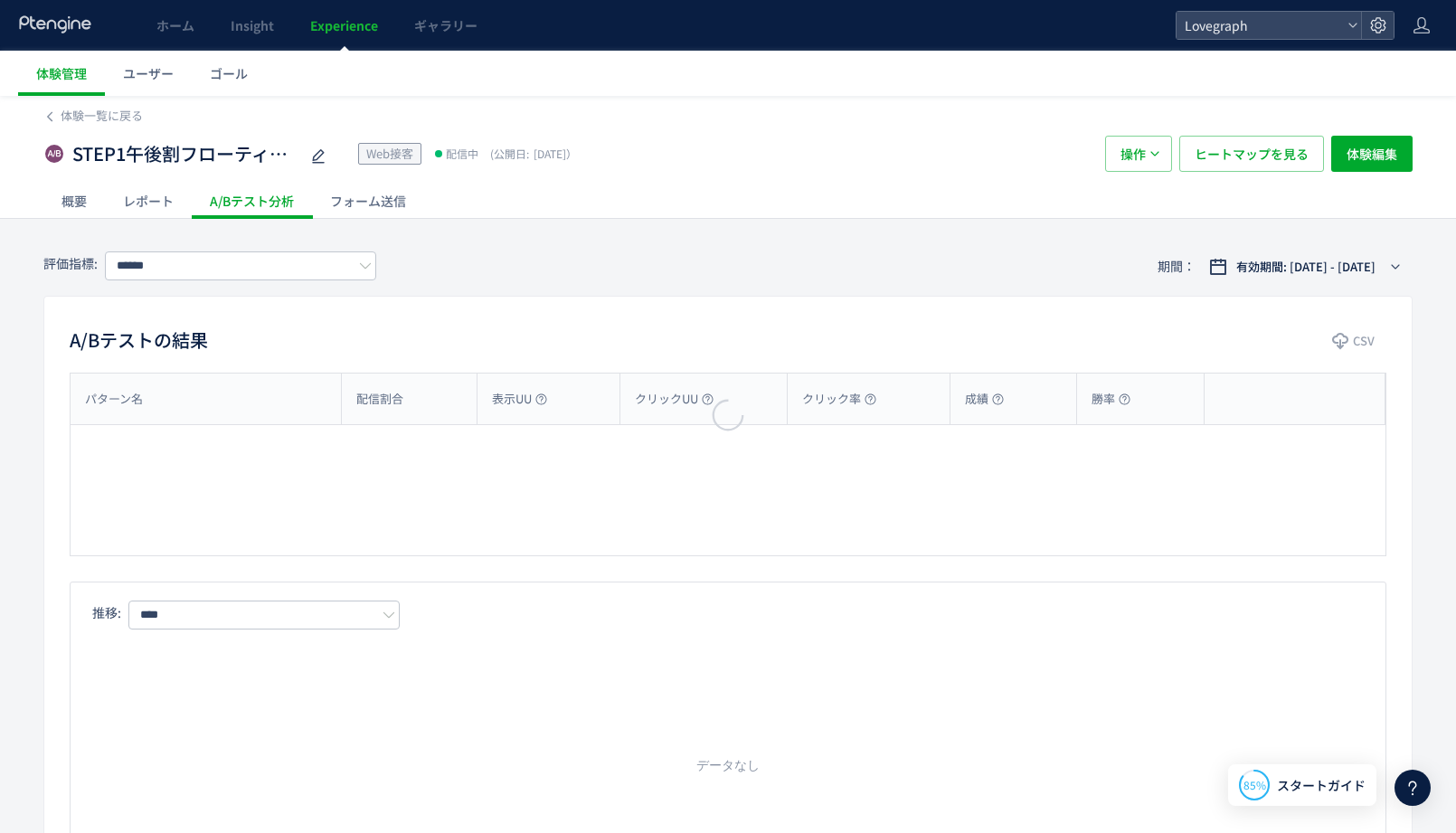
type input "******"
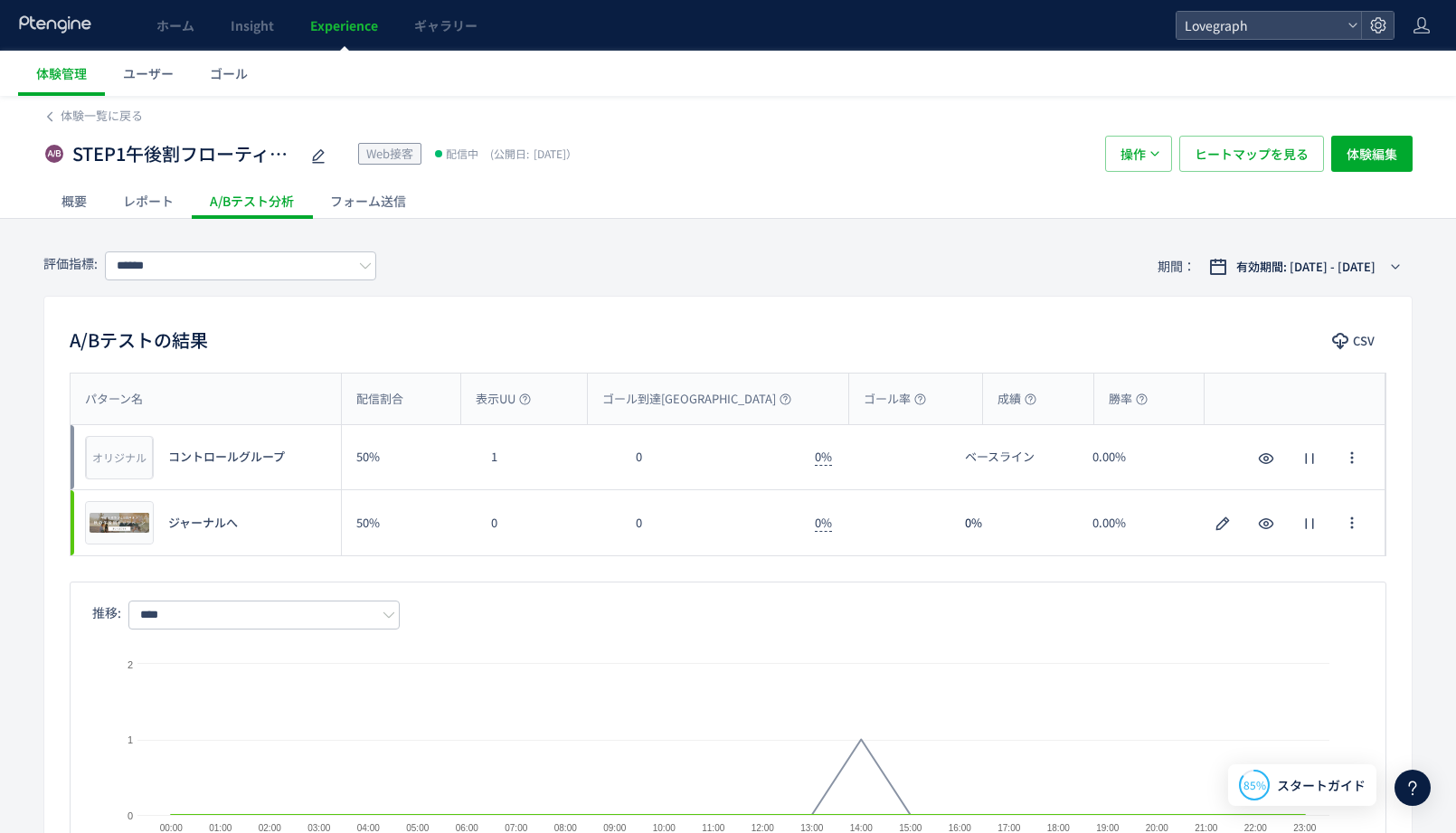
click at [372, 203] on div "フォーム送信" at bounding box center [368, 200] width 112 height 36
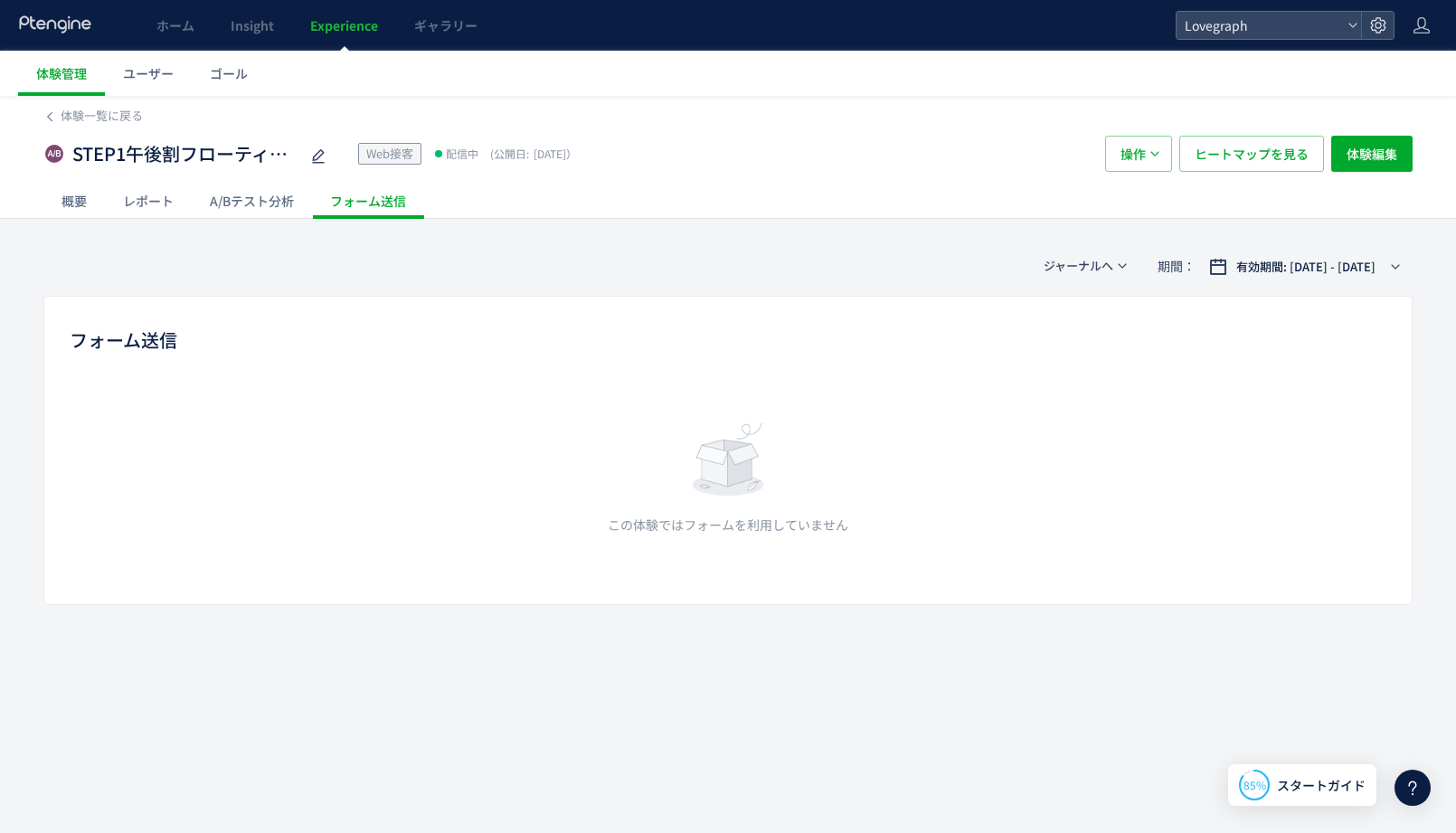
click at [289, 193] on div "A/Bテスト分析" at bounding box center [252, 200] width 120 height 36
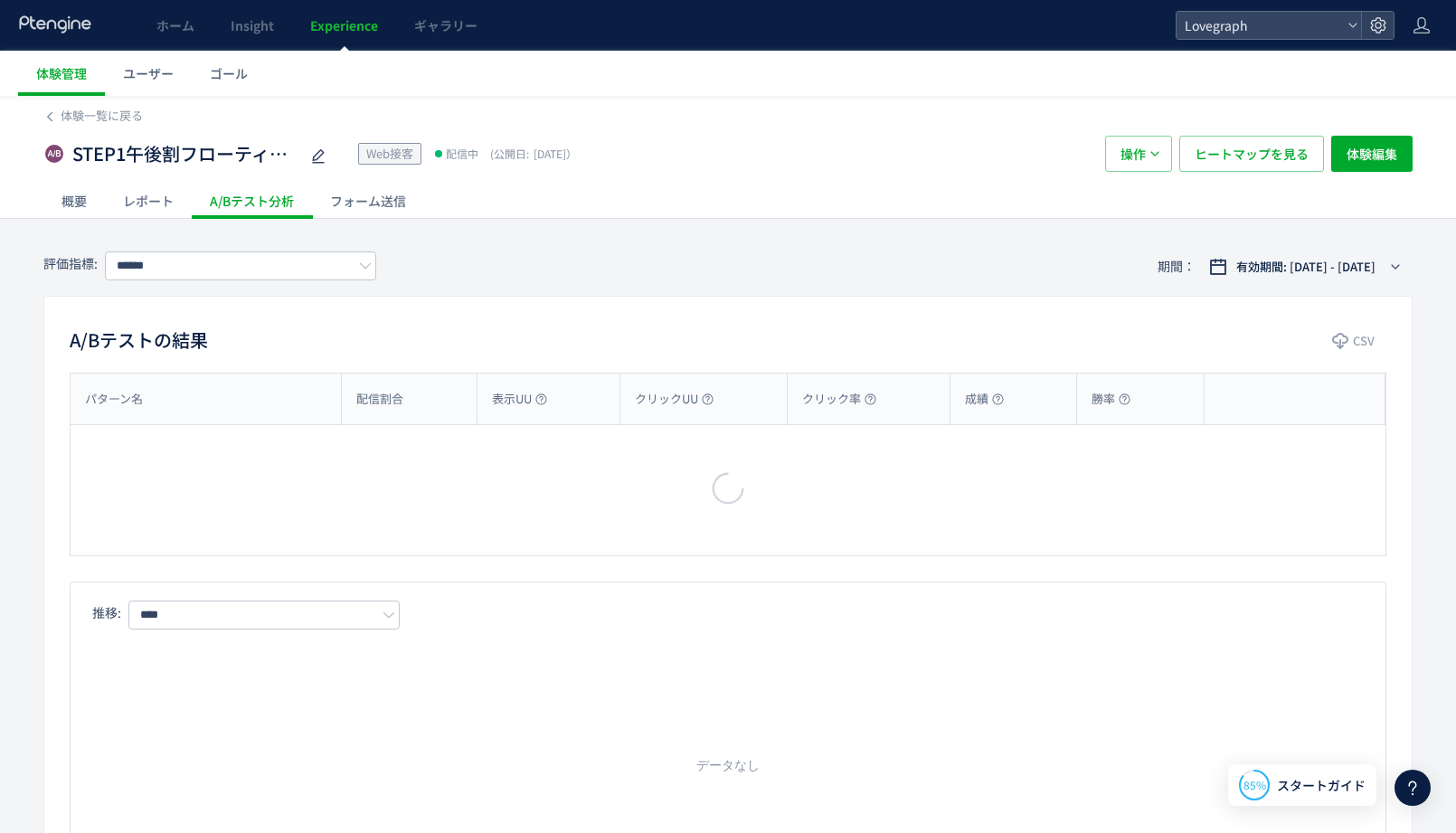
type input "******"
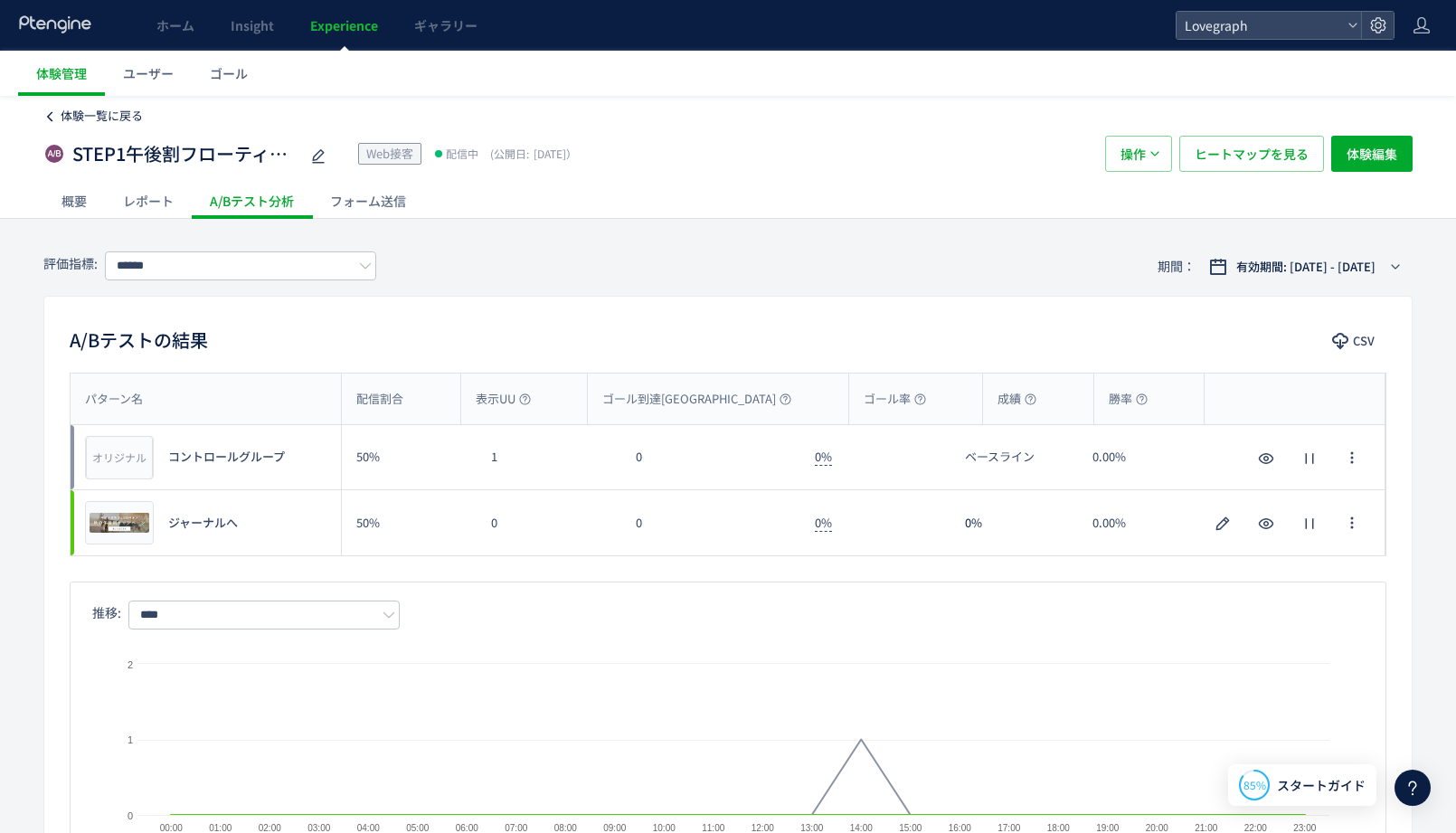
click at [110, 111] on span "体験一覧に戻る" at bounding box center [102, 115] width 83 height 17
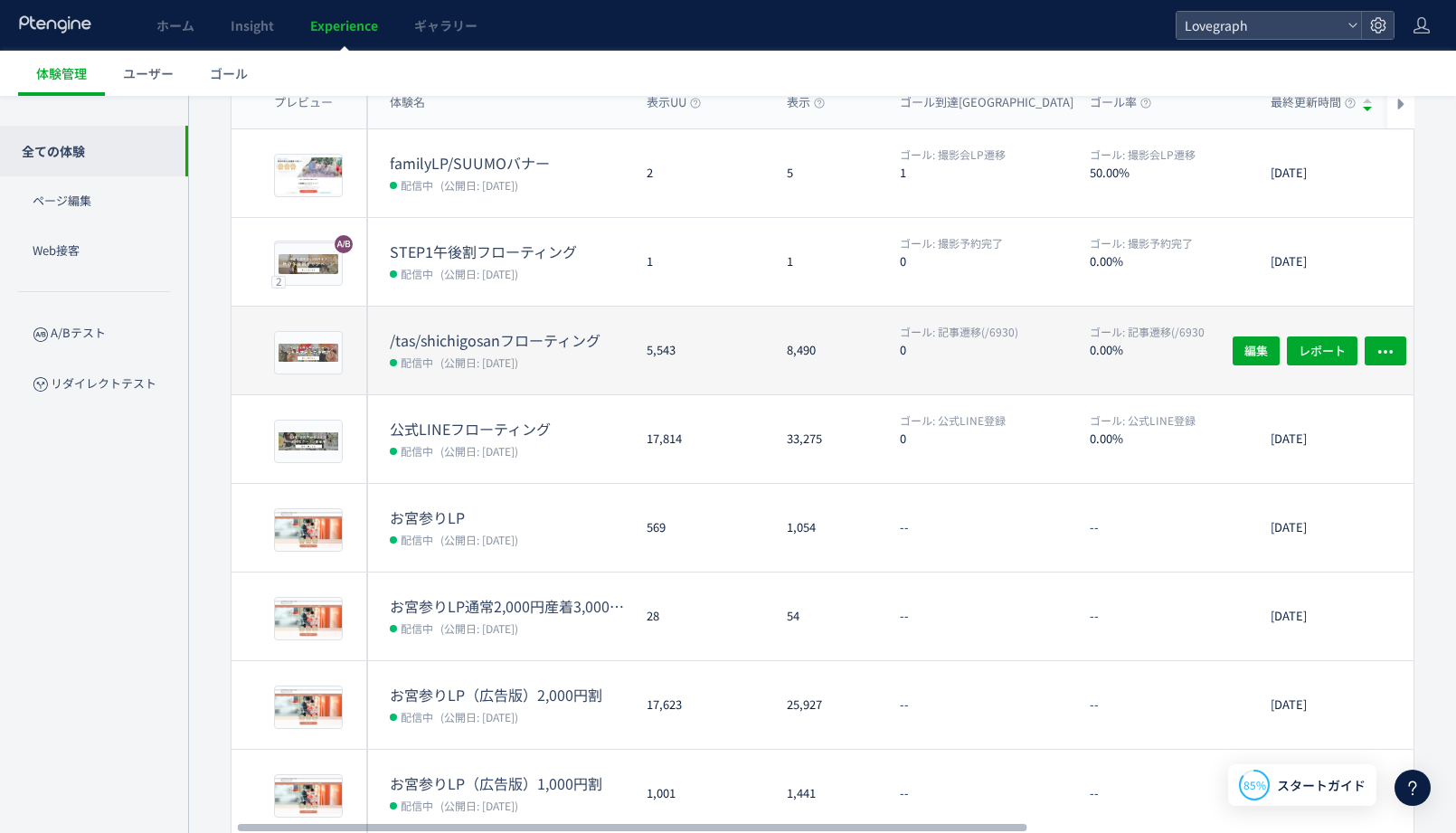
scroll to position [0, 17]
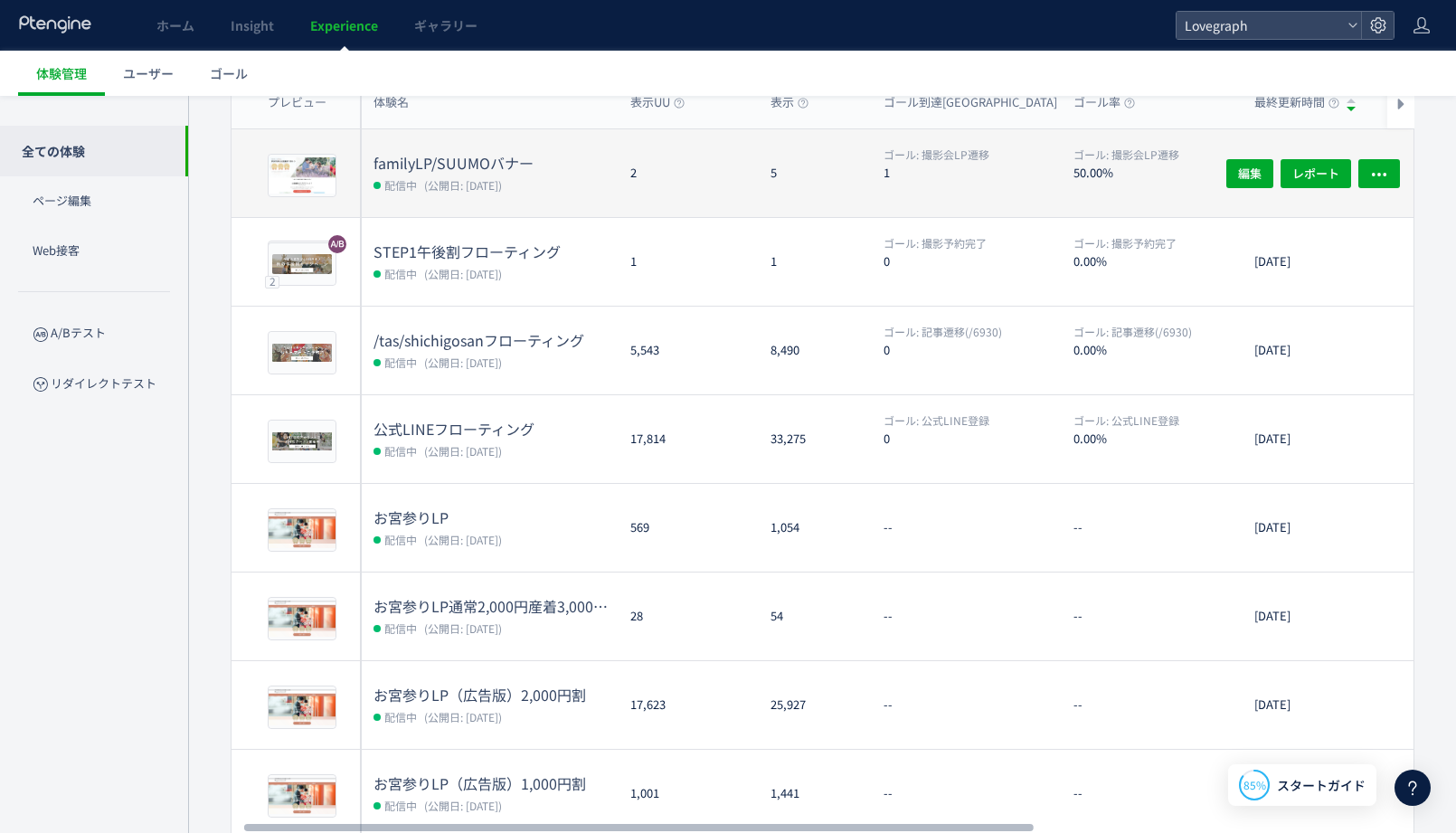
click at [716, 153] on div "2" at bounding box center [686, 173] width 140 height 87
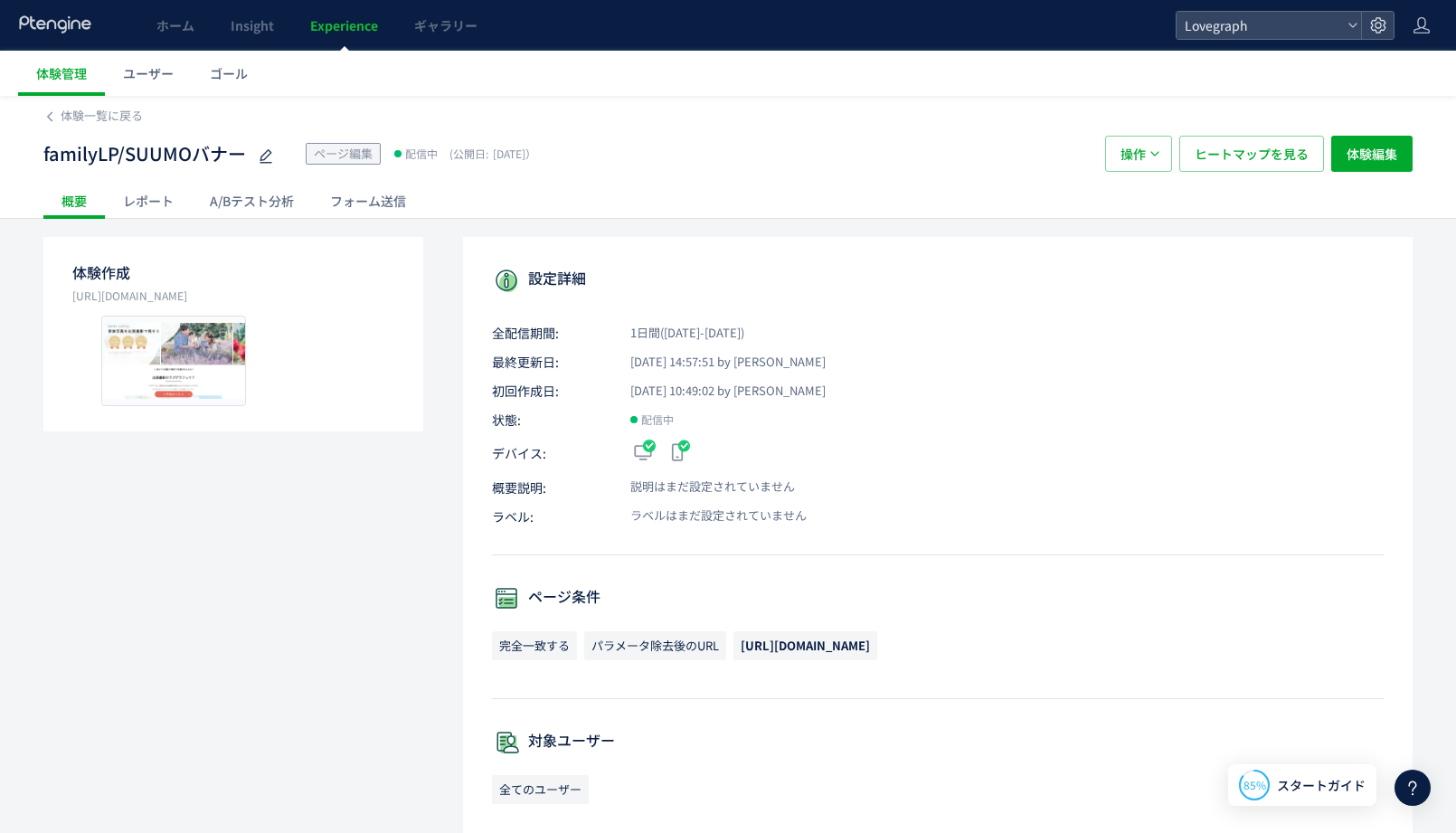
click at [136, 193] on div "レポート" at bounding box center [148, 200] width 86 height 36
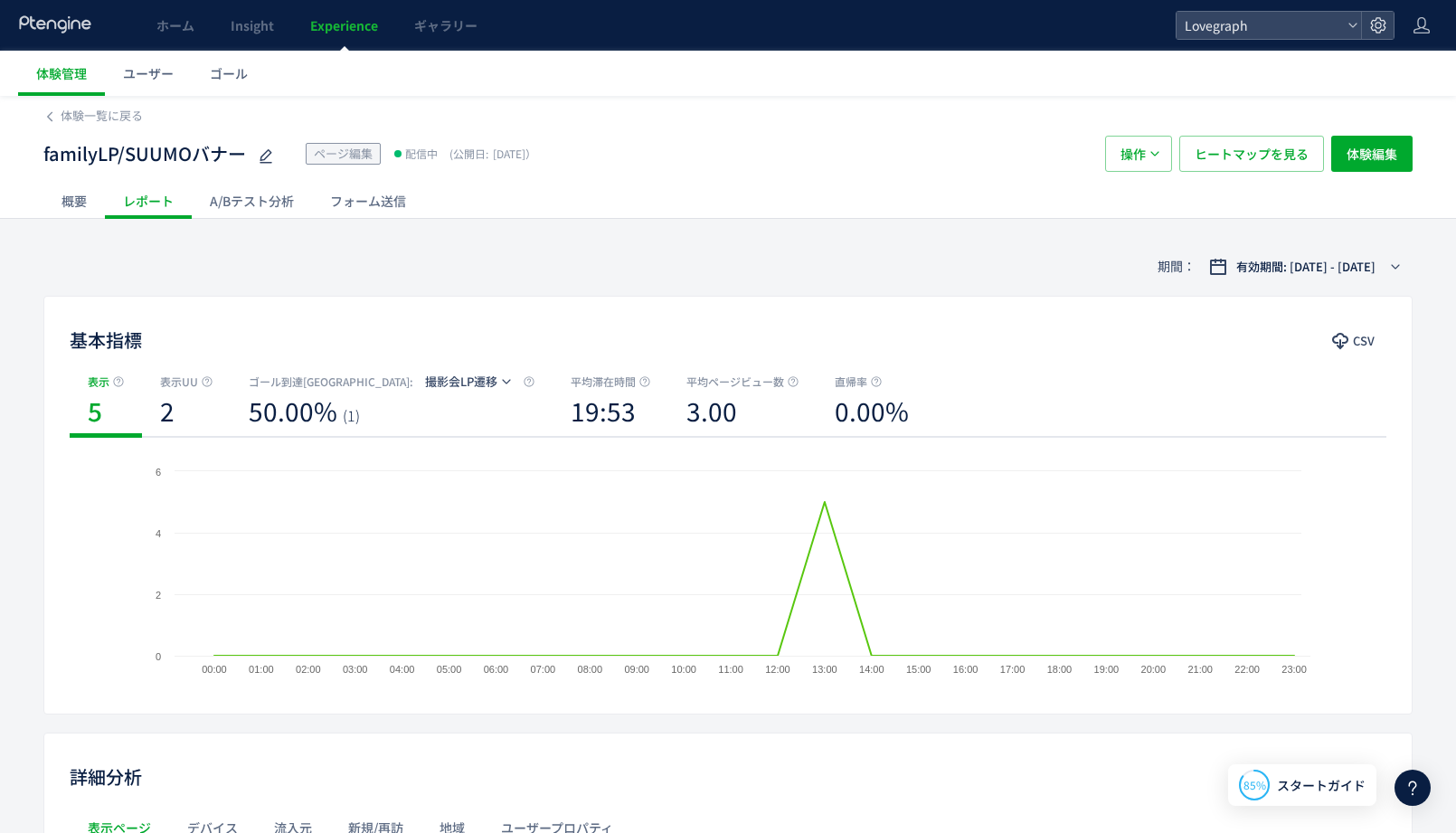
click at [260, 210] on div "A/Bテスト分析" at bounding box center [252, 200] width 120 height 36
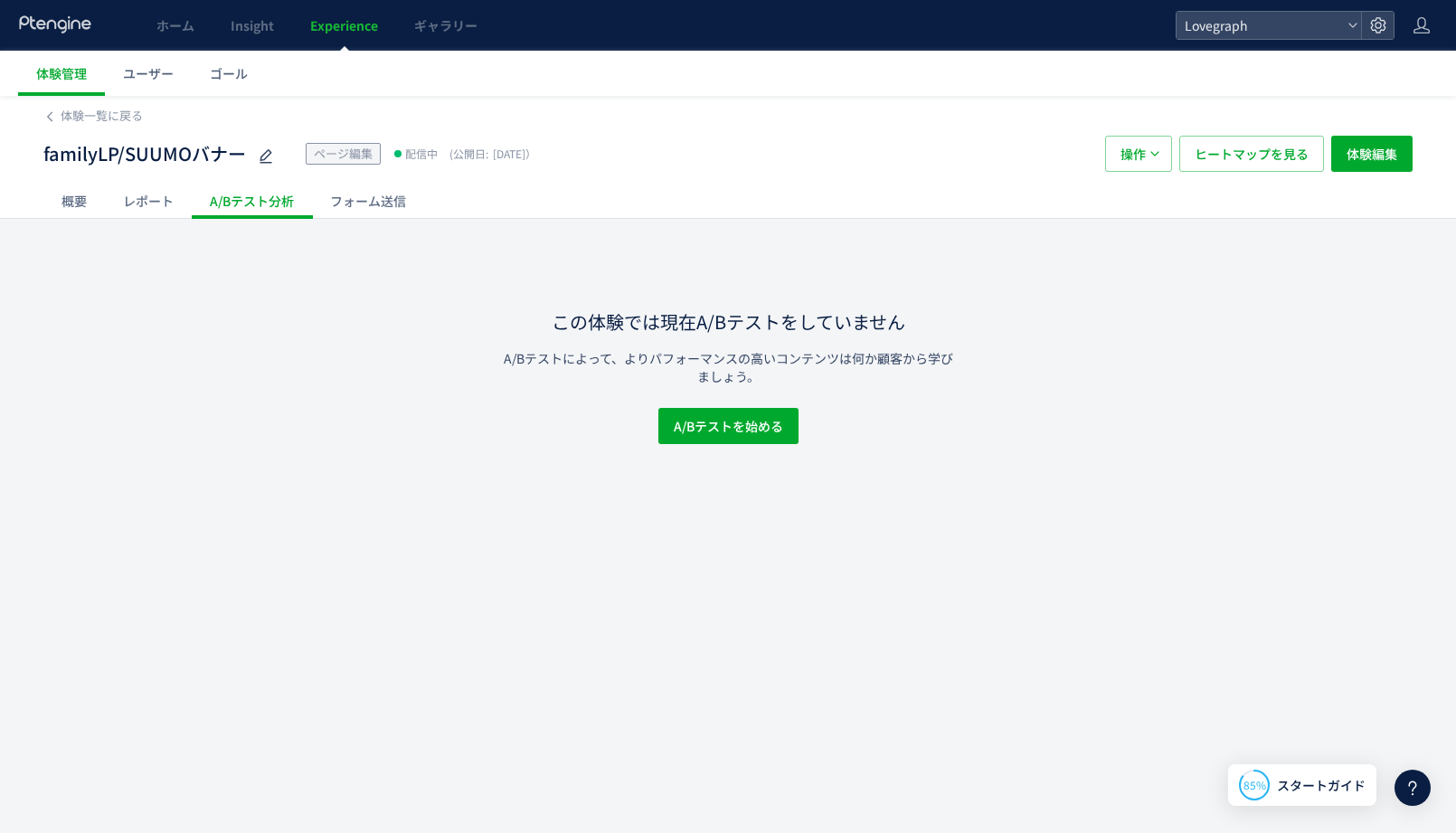
click at [354, 213] on div "フォーム送信" at bounding box center [368, 200] width 112 height 36
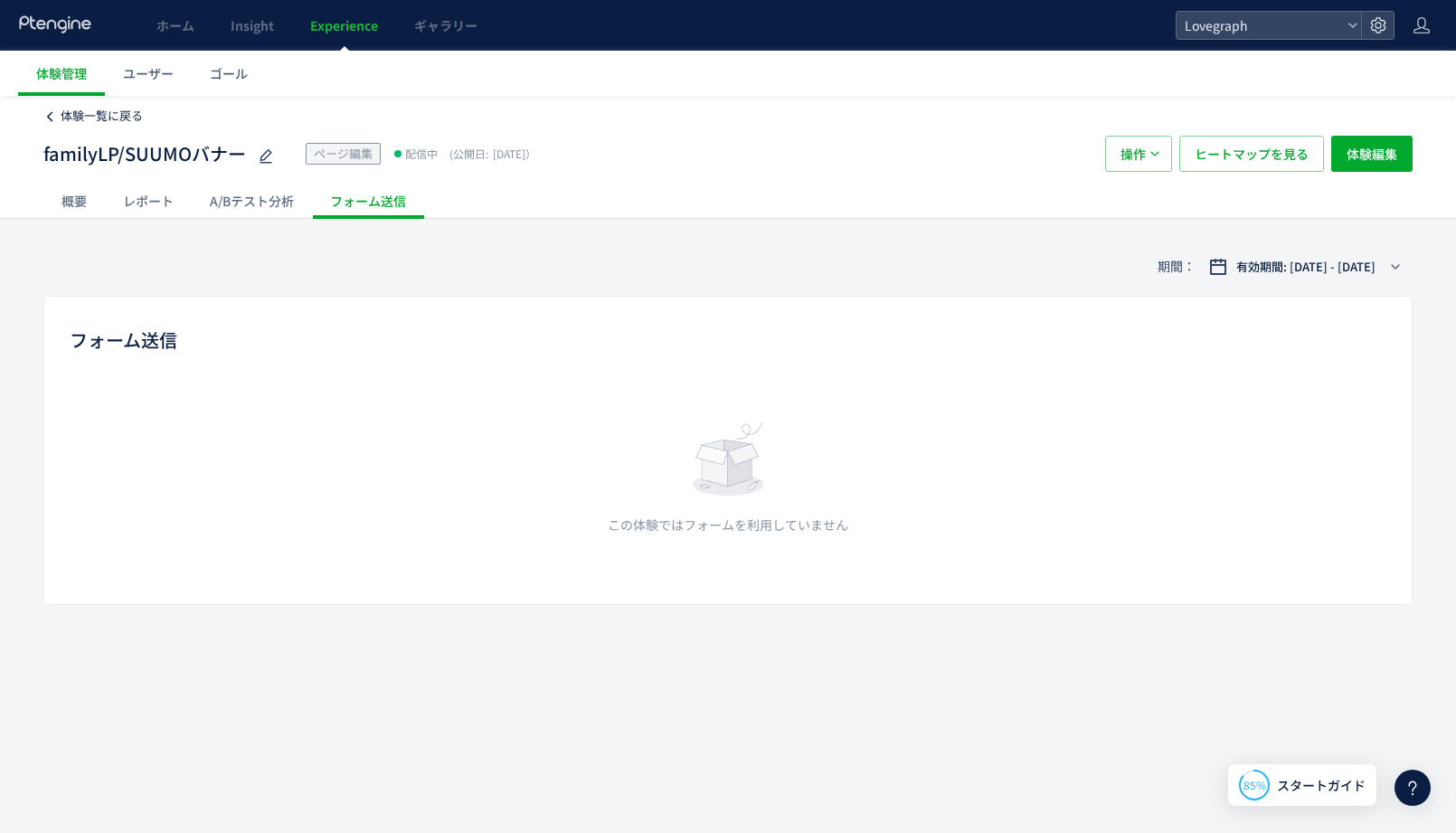
click at [101, 117] on span "体験一覧に戻る" at bounding box center [102, 115] width 83 height 17
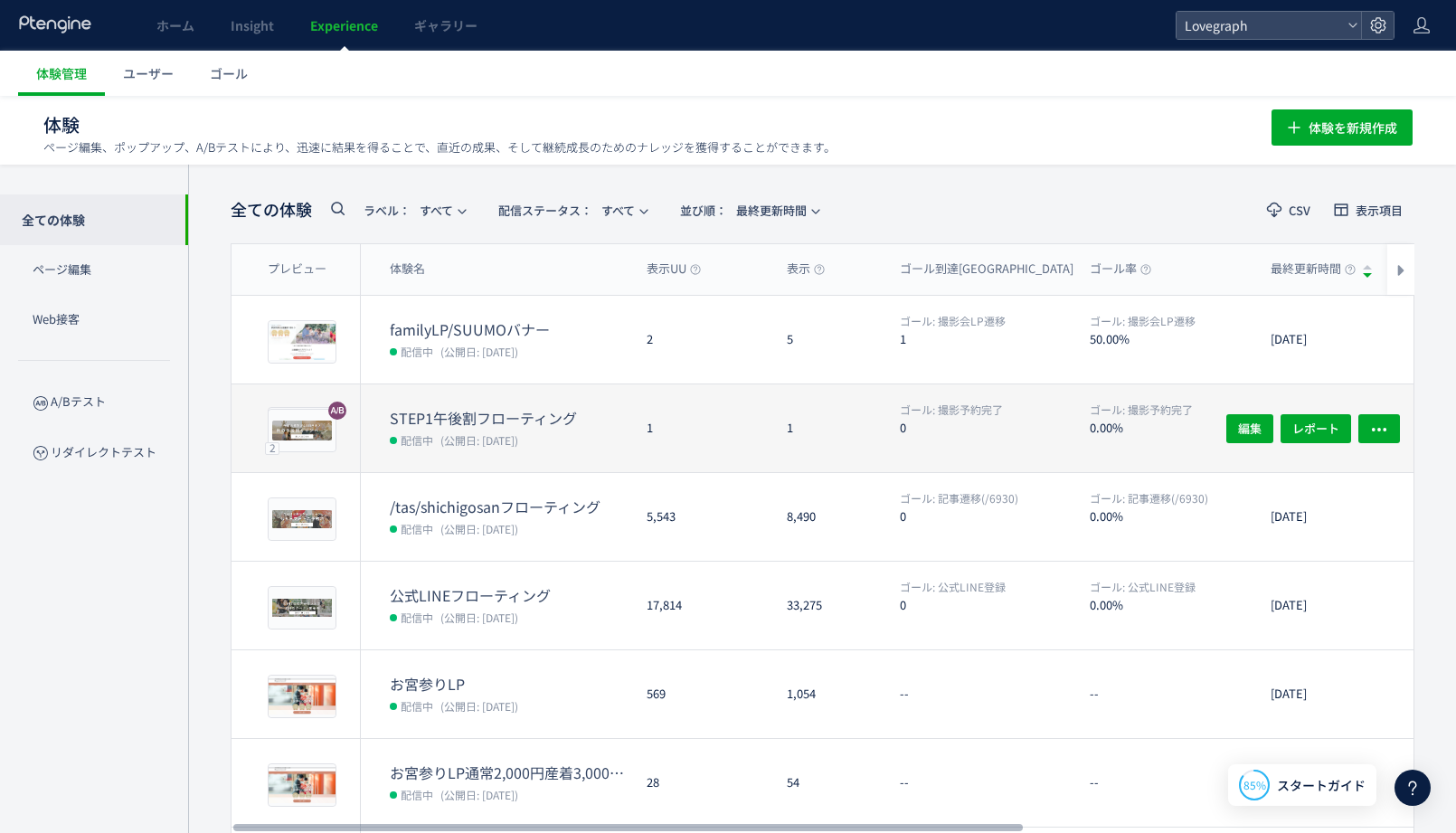
click at [503, 432] on span "(公開日: [DATE])" at bounding box center [478, 440] width 78 height 16
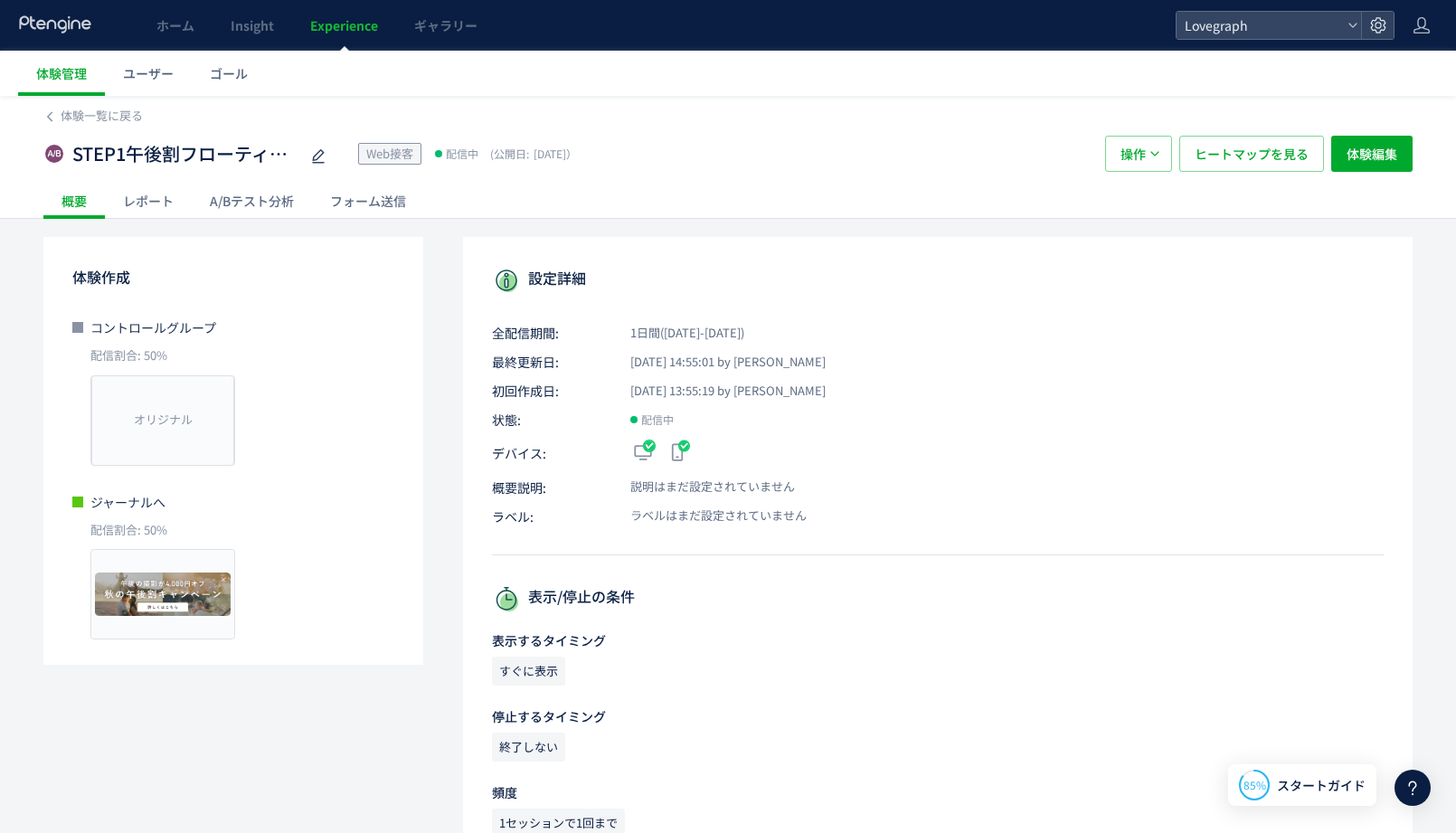
click at [147, 207] on div "レポート" at bounding box center [148, 200] width 86 height 36
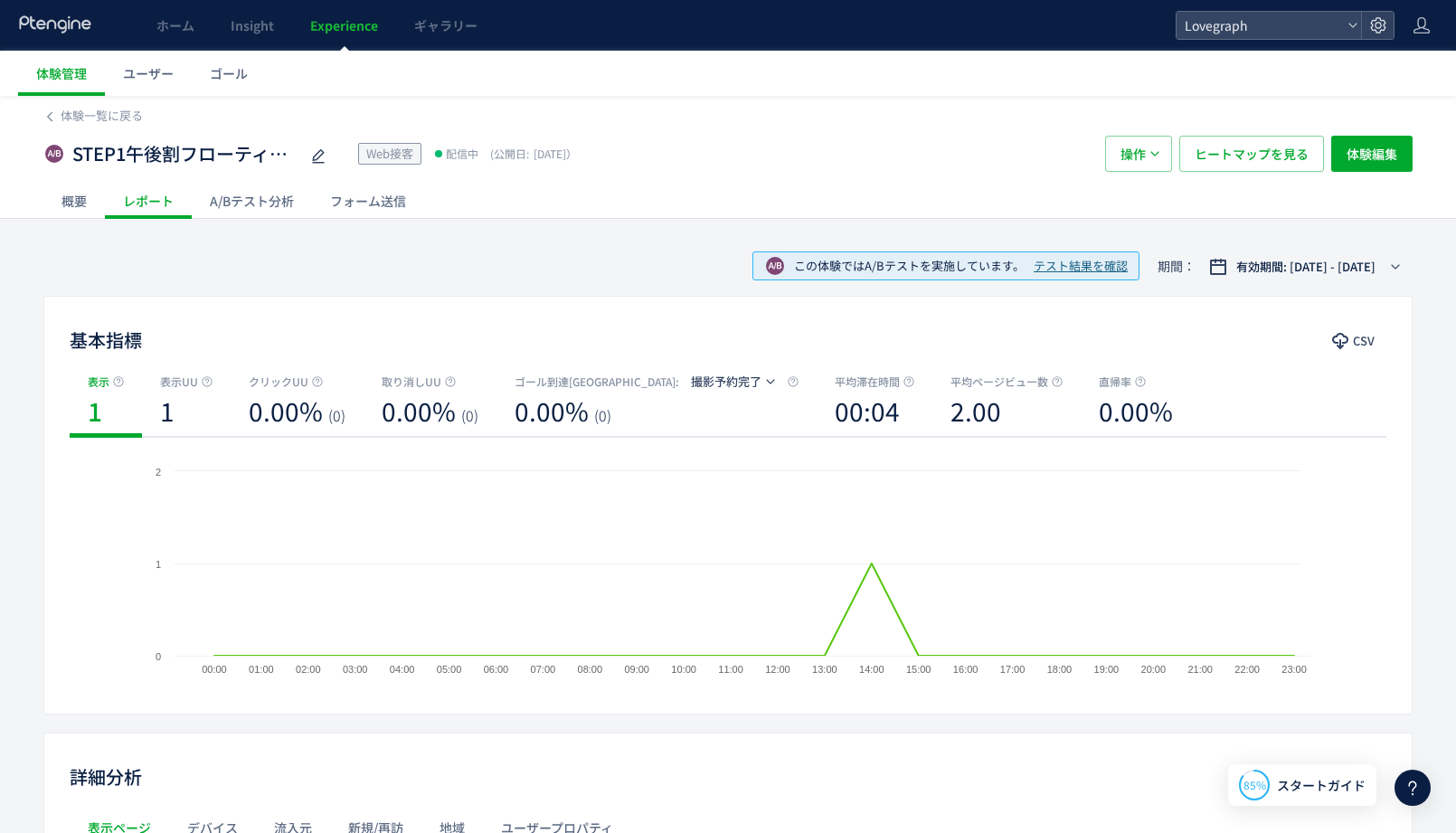
click at [223, 205] on div "A/Bテスト分析" at bounding box center [252, 200] width 120 height 36
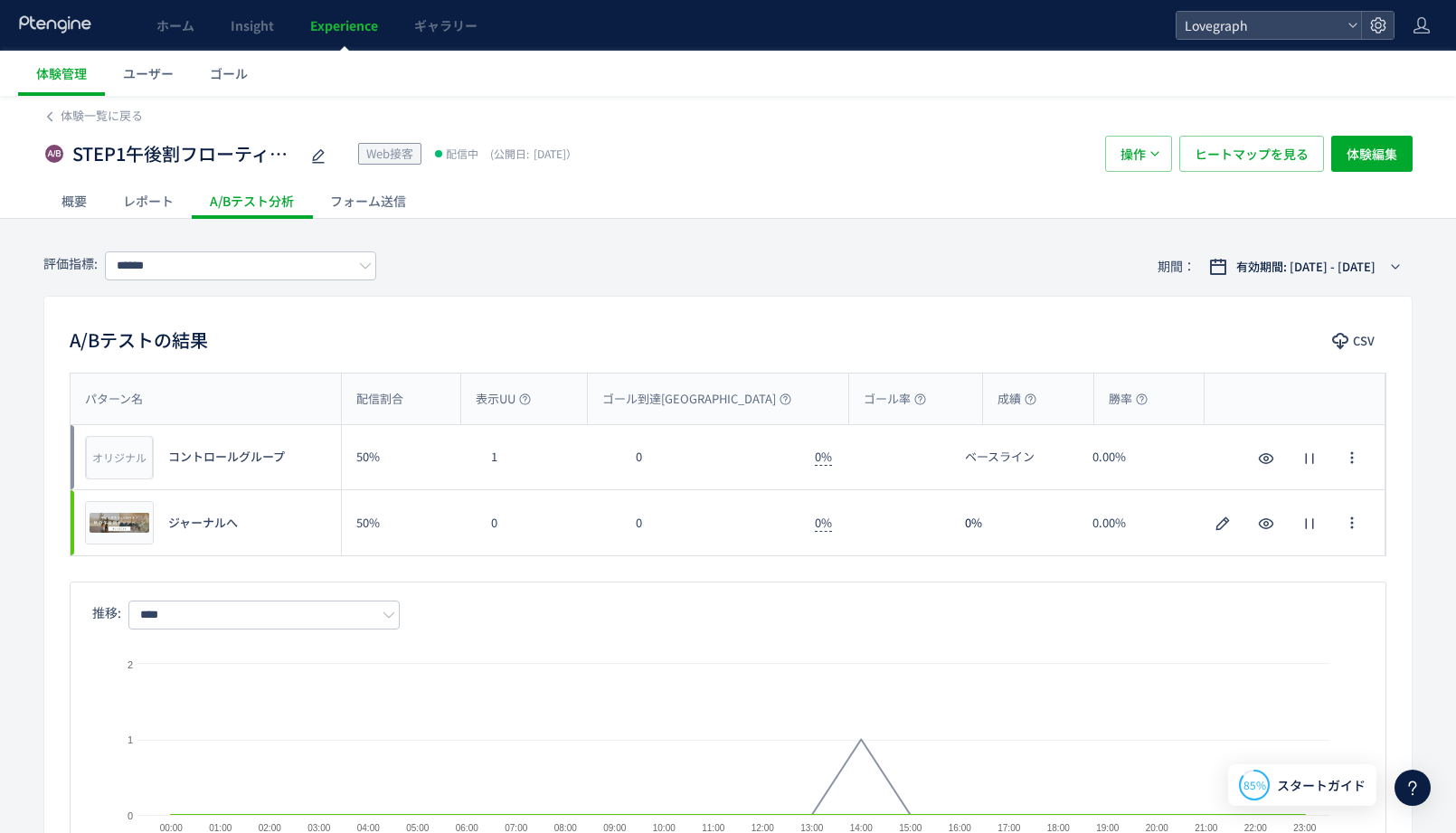
click at [333, 210] on div "フォーム送信" at bounding box center [368, 200] width 112 height 36
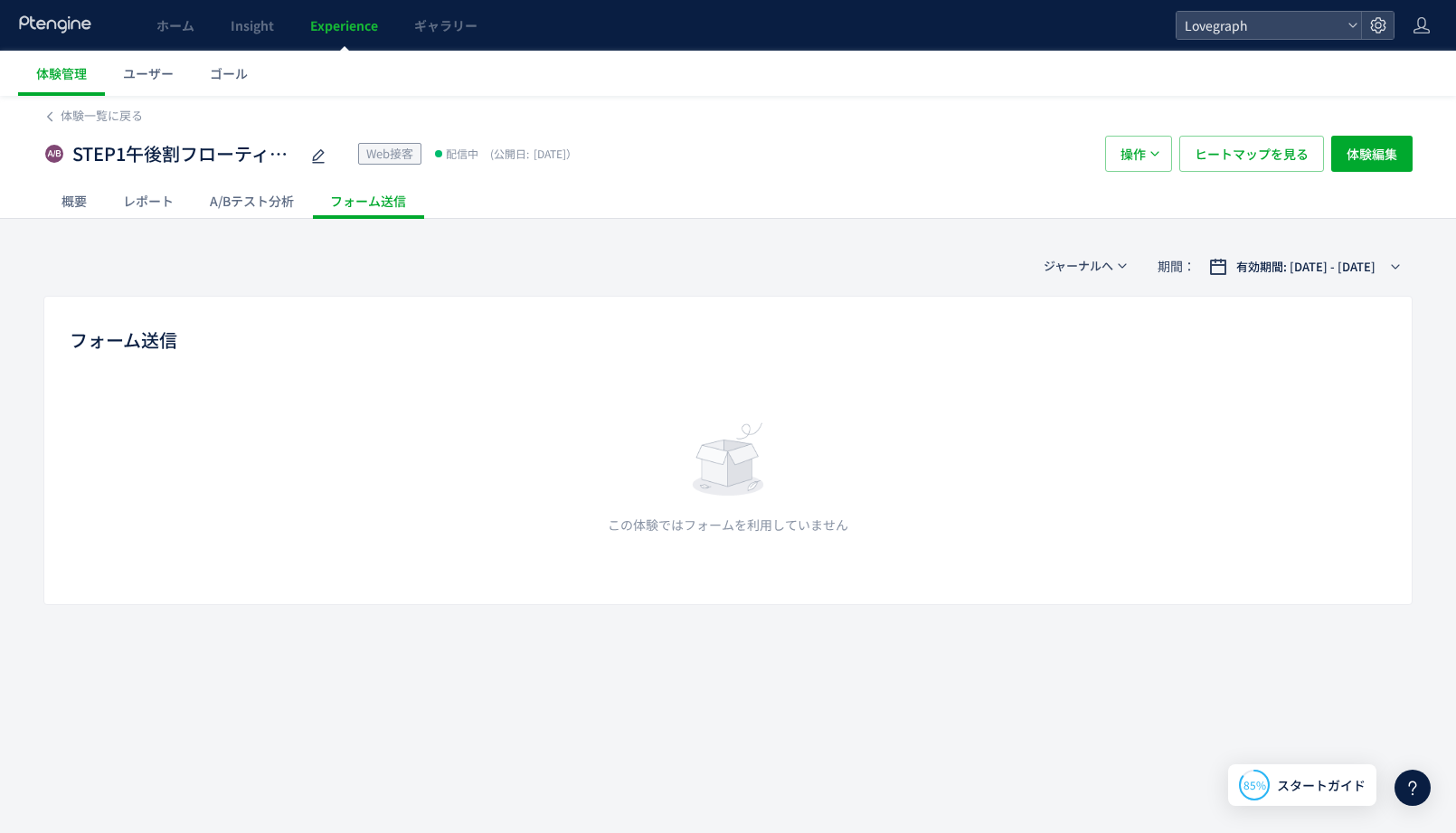
click at [103, 107] on div "体験一覧に戻る" at bounding box center [728, 110] width 1370 height 28
click at [106, 115] on span "体験一覧に戻る" at bounding box center [102, 115] width 83 height 17
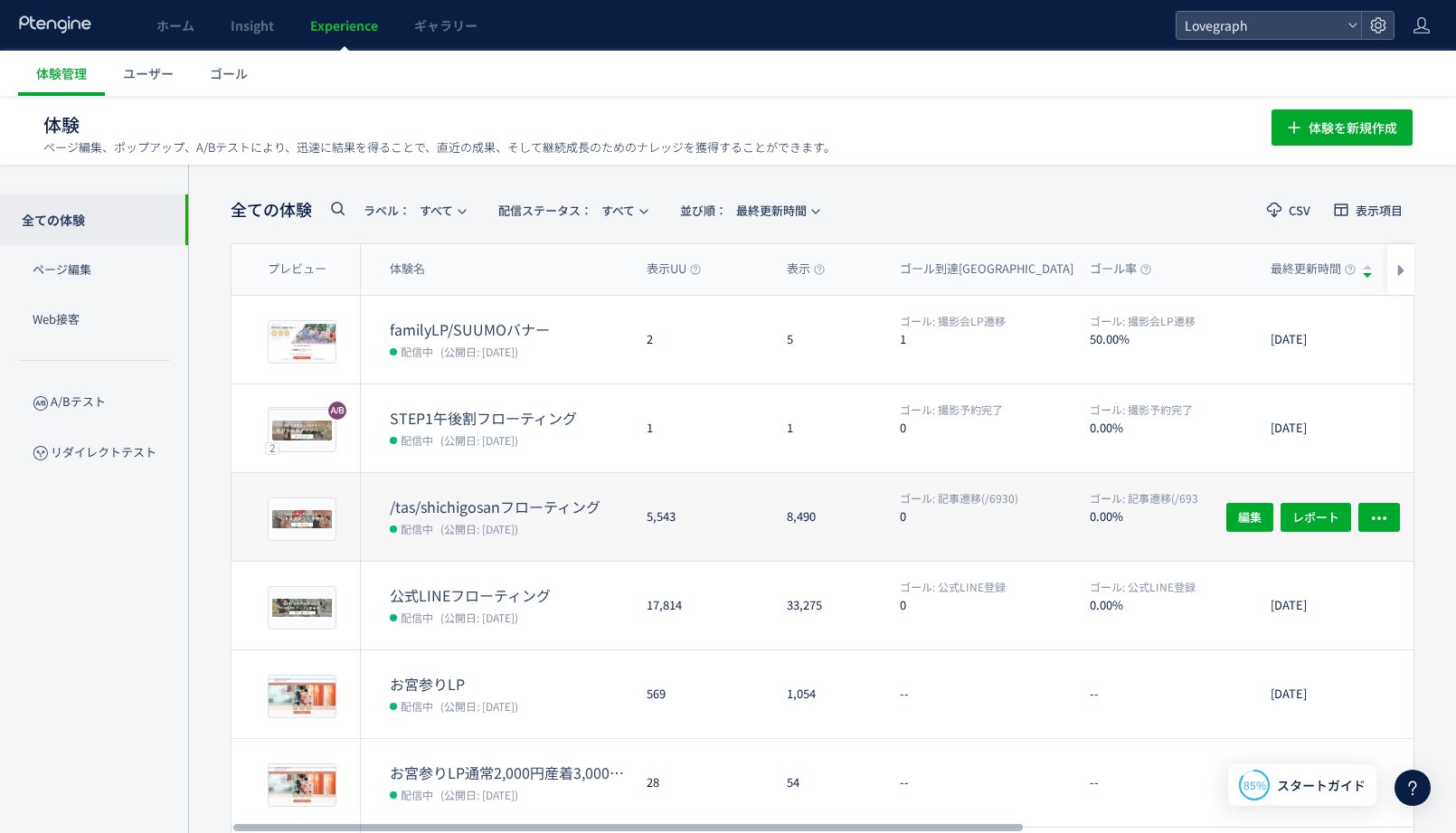
click at [486, 522] on span "(公開日: [DATE])" at bounding box center [478, 528] width 78 height 16
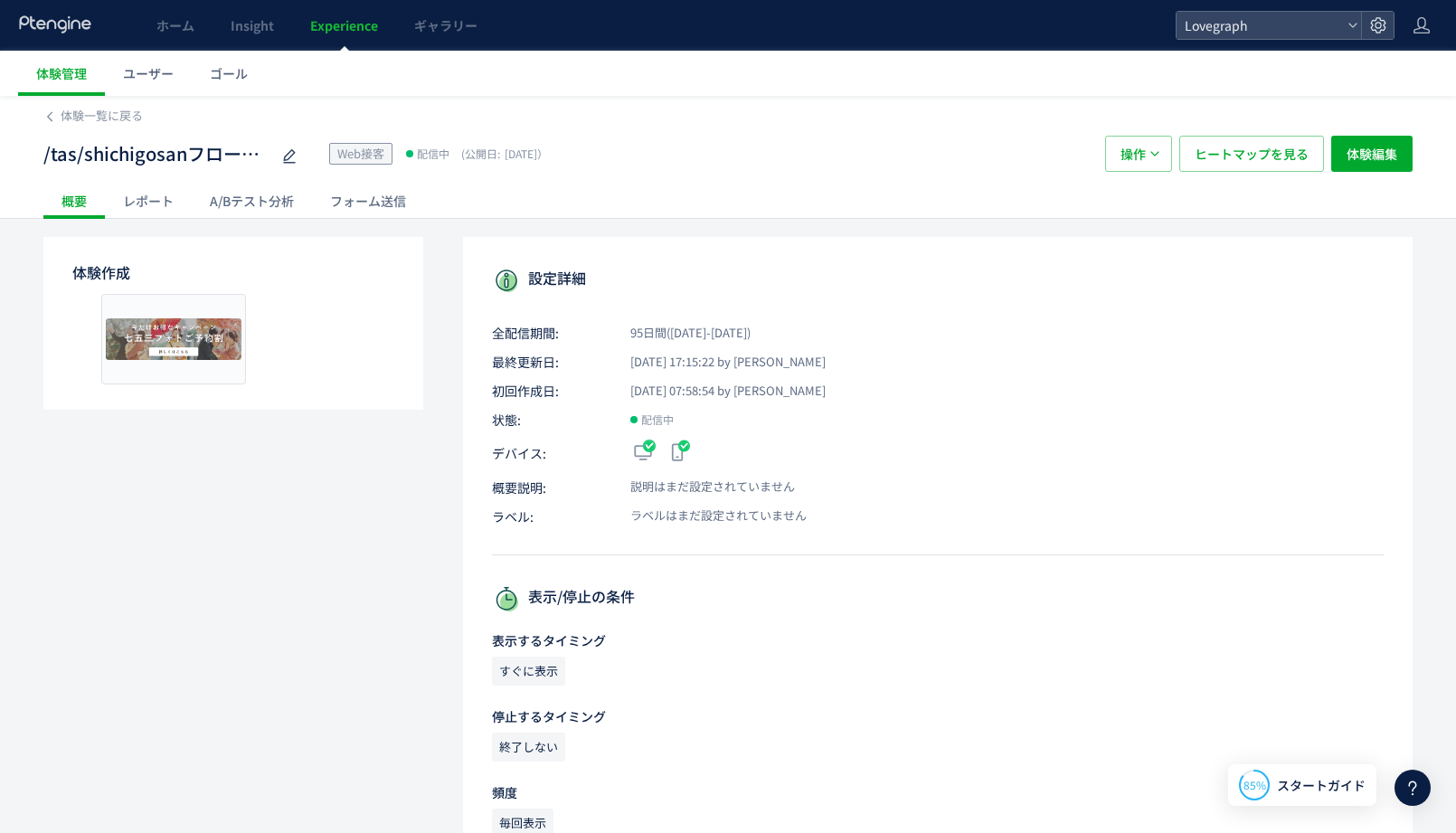
click at [152, 211] on div "レポート" at bounding box center [148, 200] width 86 height 36
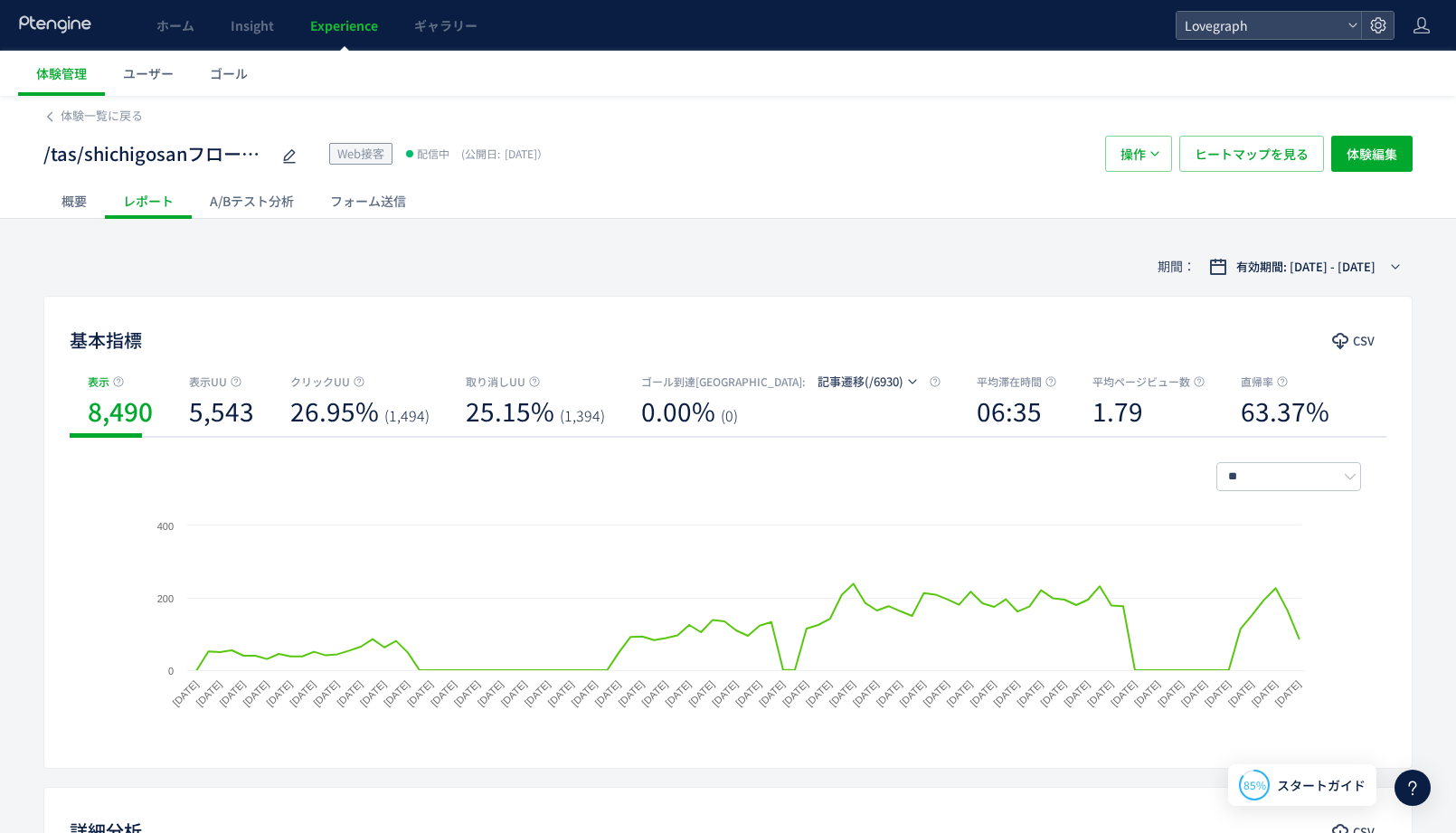
click at [254, 204] on div "A/Bテスト分析" at bounding box center [252, 200] width 120 height 36
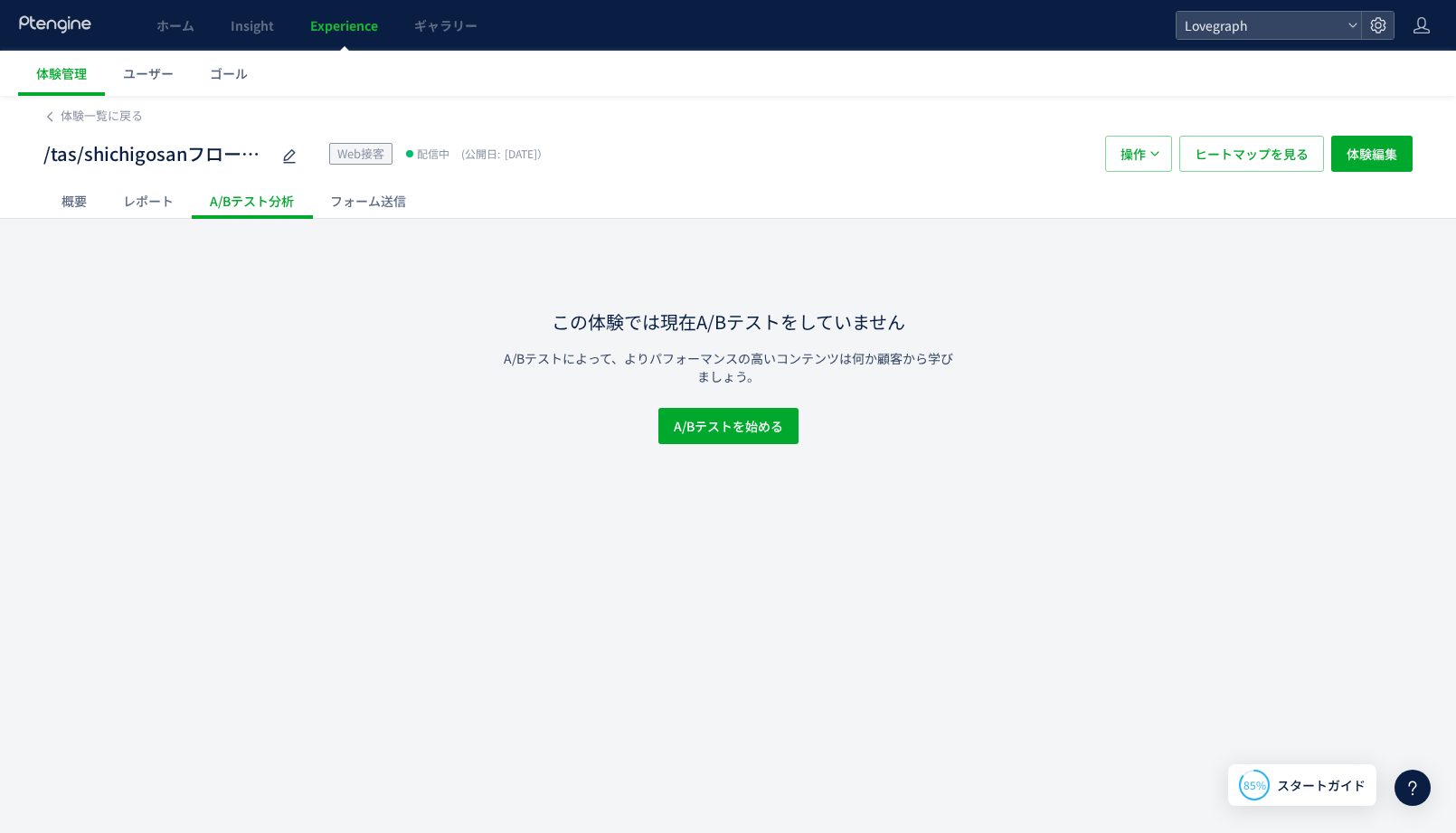
click at [359, 206] on div "フォーム送信" at bounding box center [368, 200] width 112 height 36
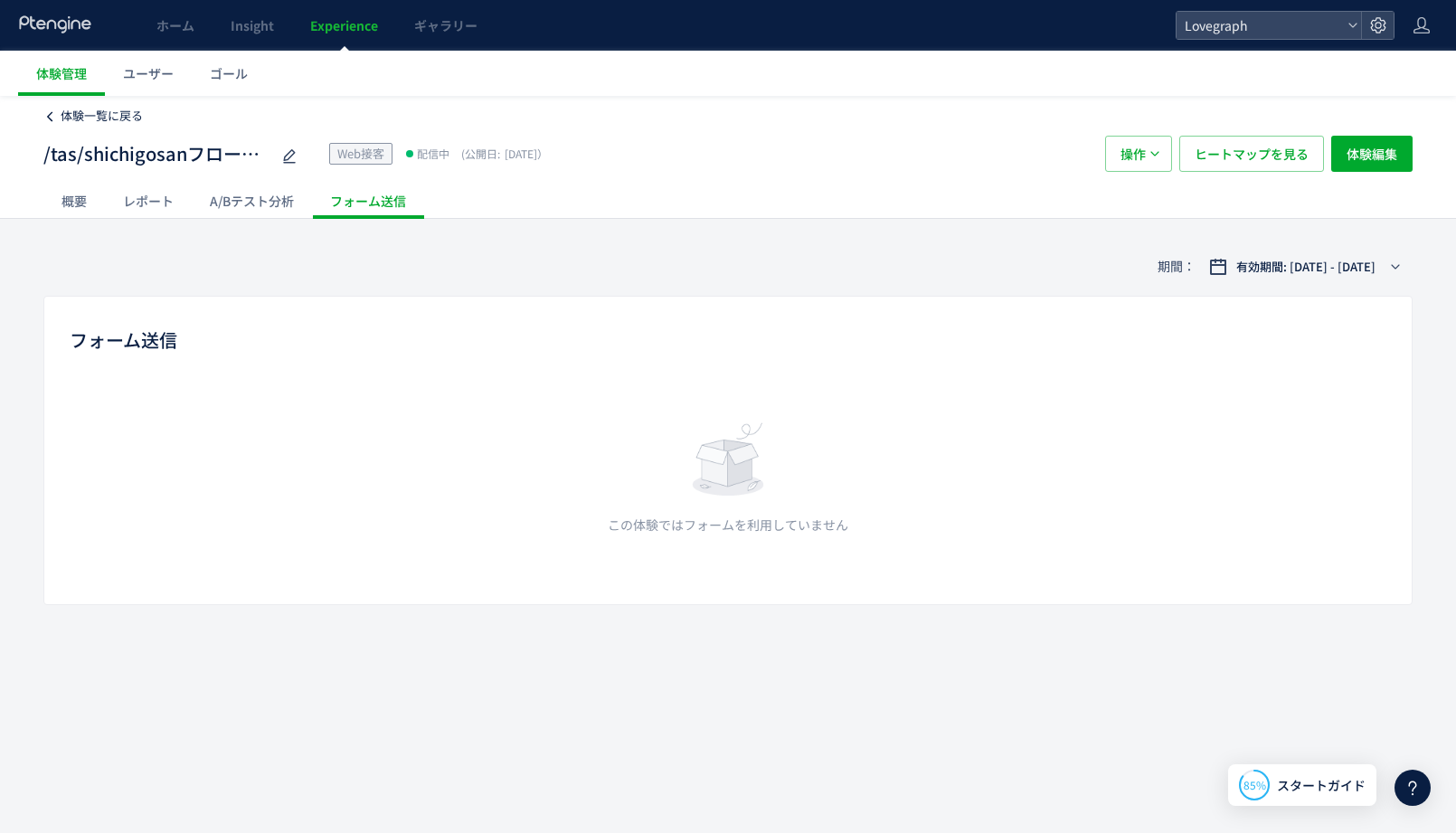
click at [110, 110] on span "体験一覧に戻る" at bounding box center [102, 115] width 83 height 17
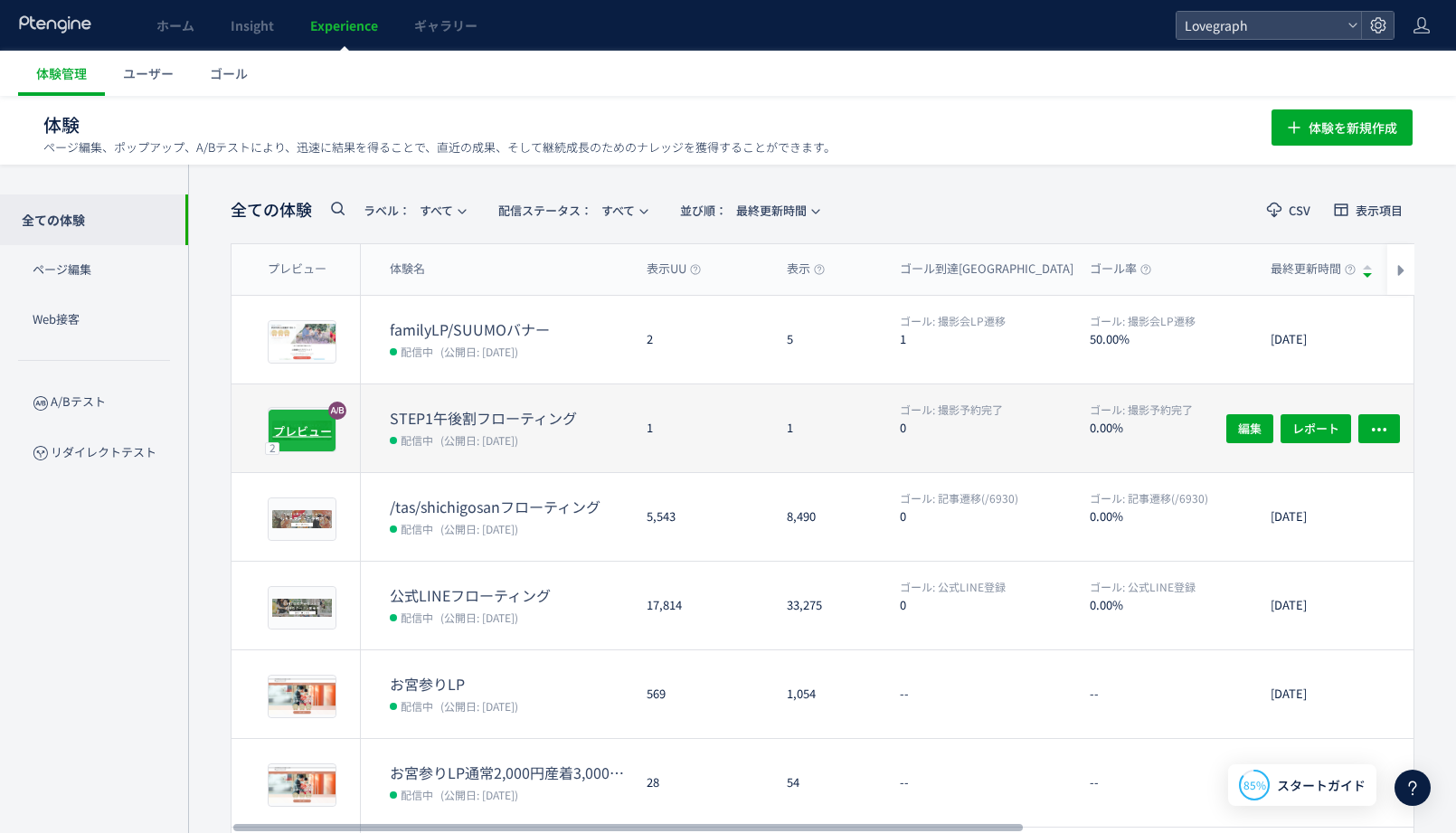
click at [300, 434] on span "プレビュー" at bounding box center [303, 429] width 59 height 17
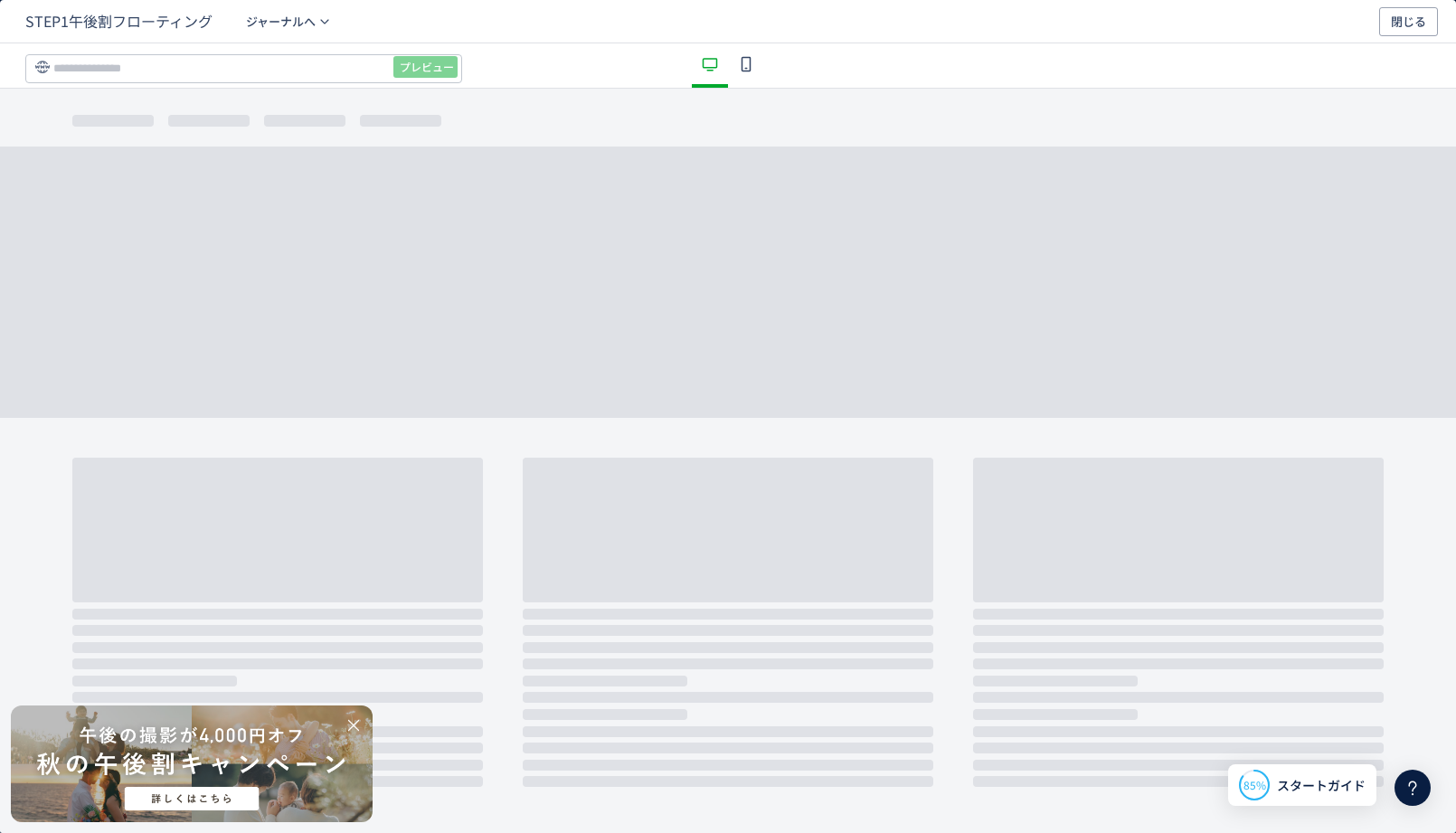
click at [746, 79] on div "dialog" at bounding box center [746, 65] width 36 height 44
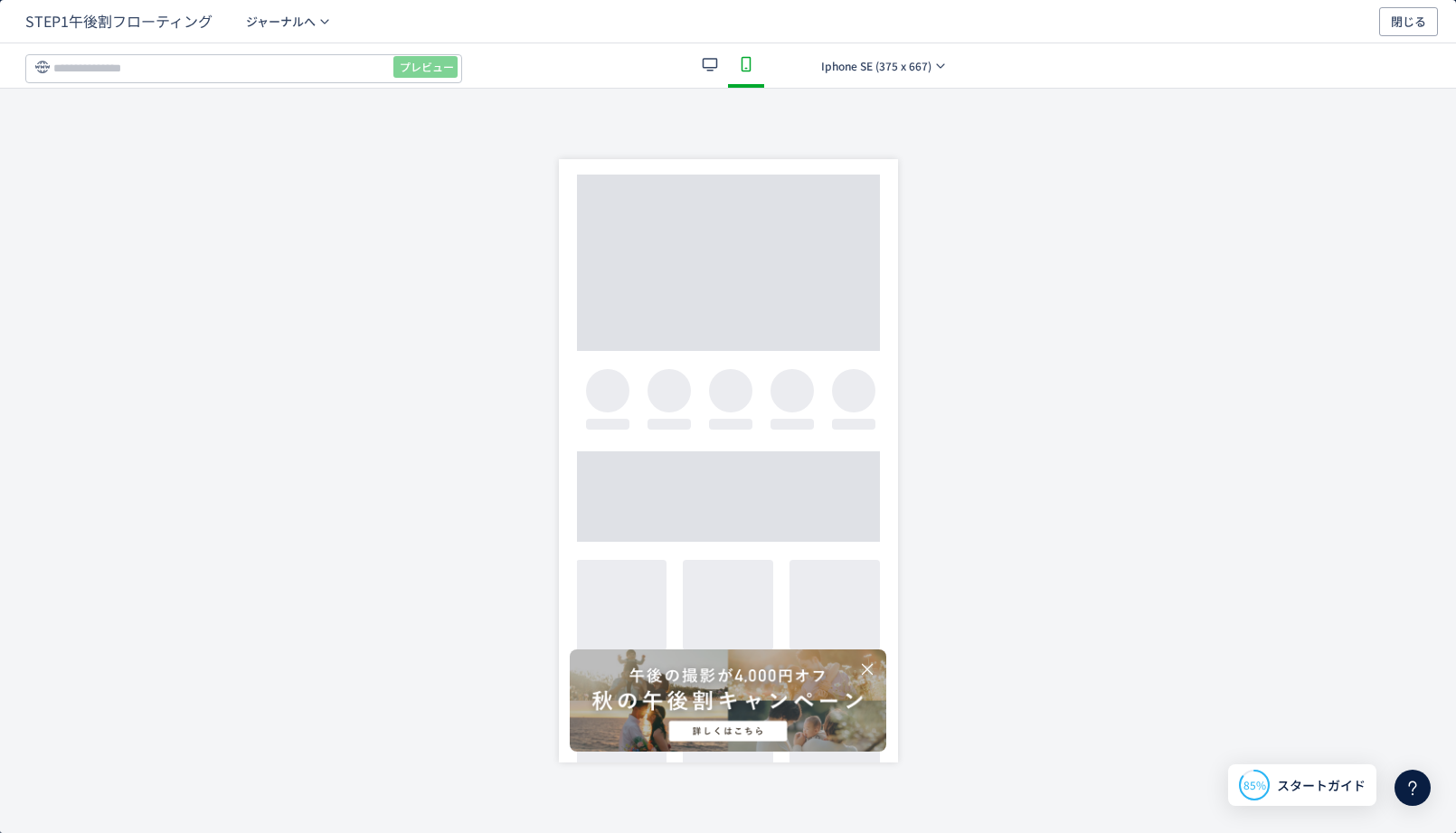
click at [698, 697] on div "dialog" at bounding box center [728, 700] width 316 height 102
click at [353, 467] on div "dialog" at bounding box center [728, 461] width 1456 height 745
click at [1375, 20] on div "STEP1午後割フローティング ジャーナルへ" at bounding box center [702, 21] width 1354 height 28
click at [1417, 14] on span "閉じる" at bounding box center [1409, 21] width 35 height 28
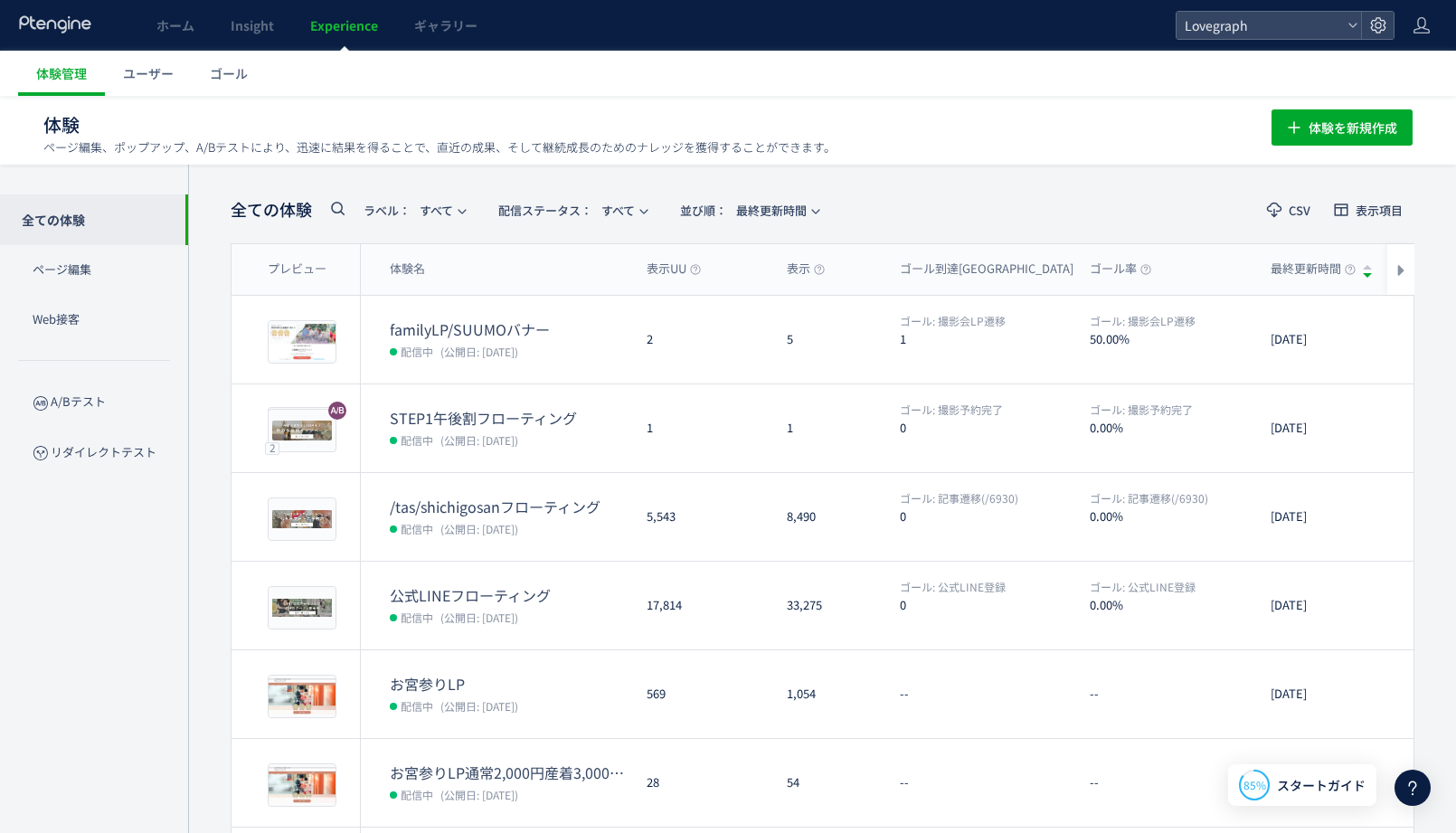
click at [944, 165] on div "全ての体験 ラベル： すべて 配信ステータス​： すべて 並び順： 最終更新時間 CSV 表示項目 プレビュー 体験名 表示UU 表示 ゴール到達UU ゴール…" at bounding box center [821, 707] width 1268 height 1085
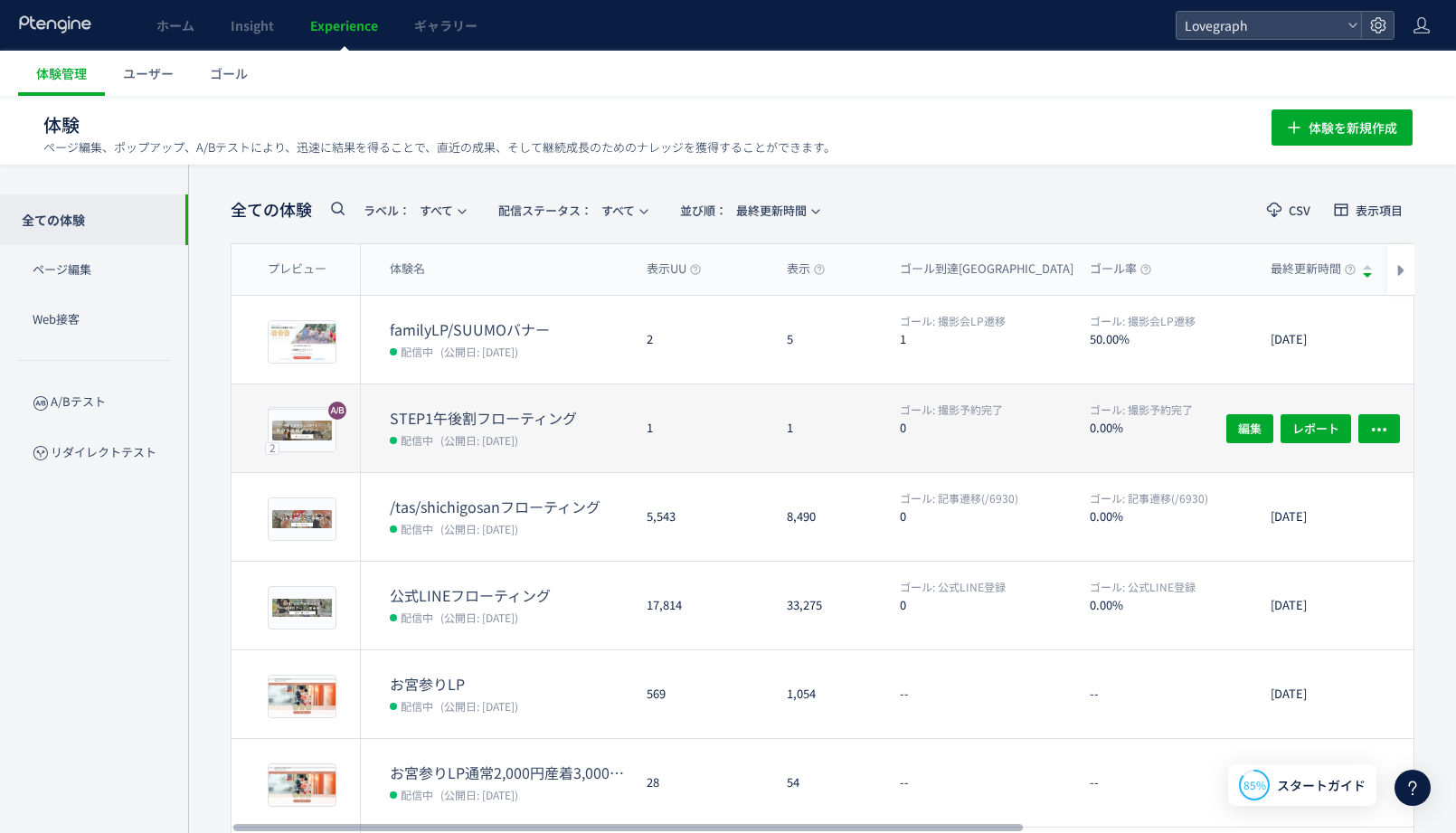
click at [500, 432] on span "(公開日: [DATE])" at bounding box center [478, 440] width 78 height 16
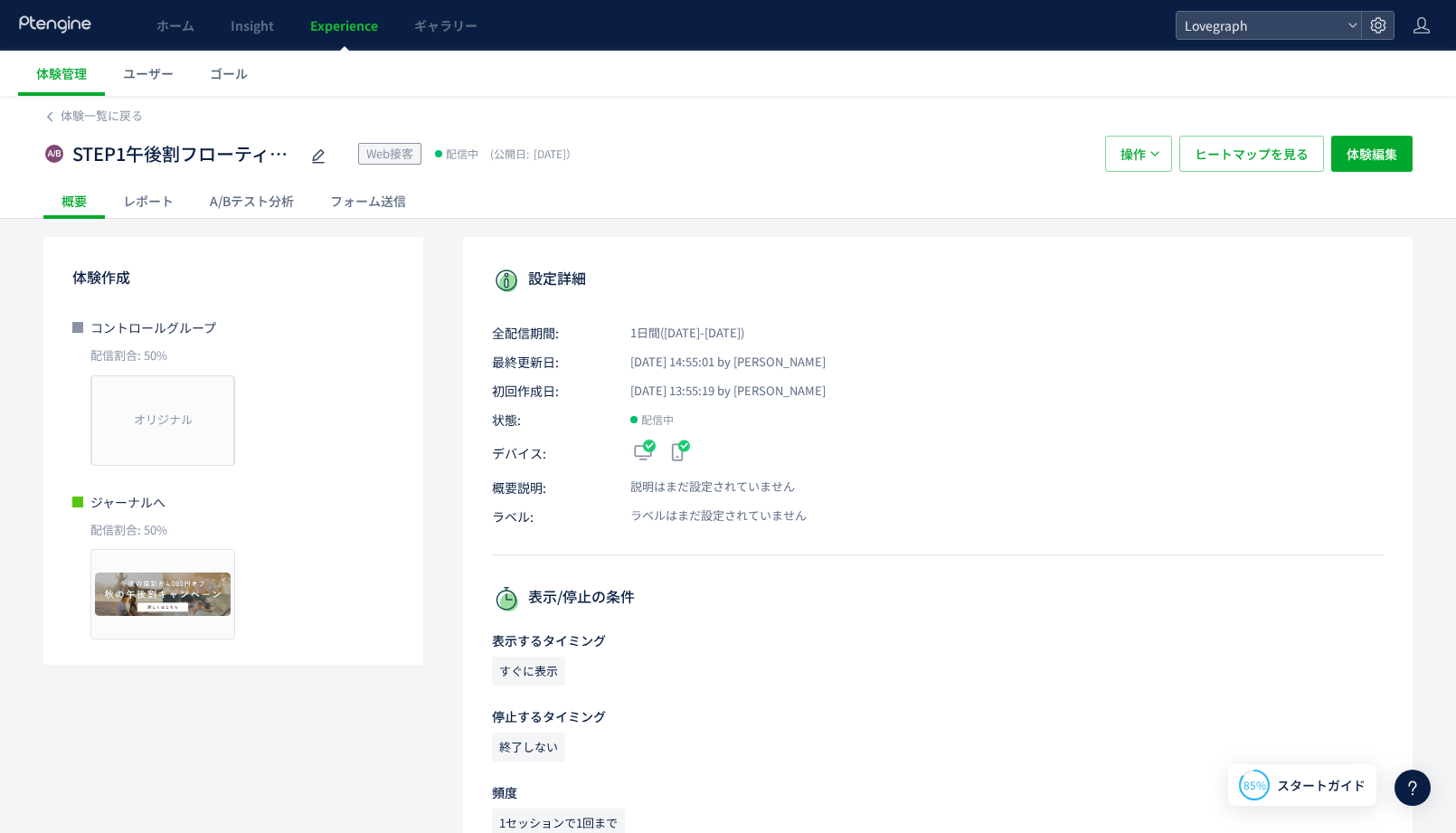
click at [199, 201] on div "A/Bテスト分析" at bounding box center [252, 200] width 120 height 36
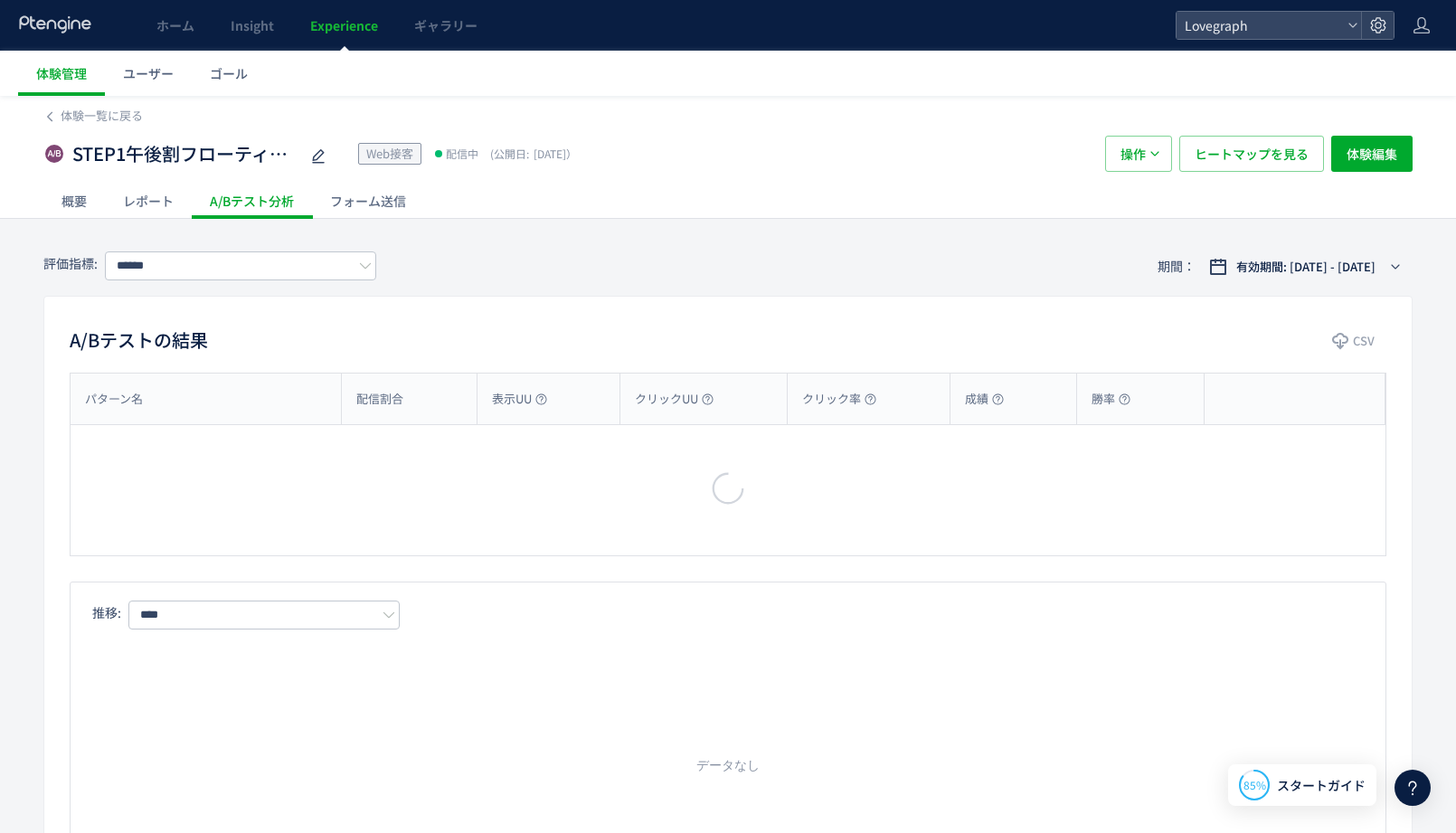
type input "******"
click at [153, 201] on div at bounding box center [728, 416] width 1456 height 833
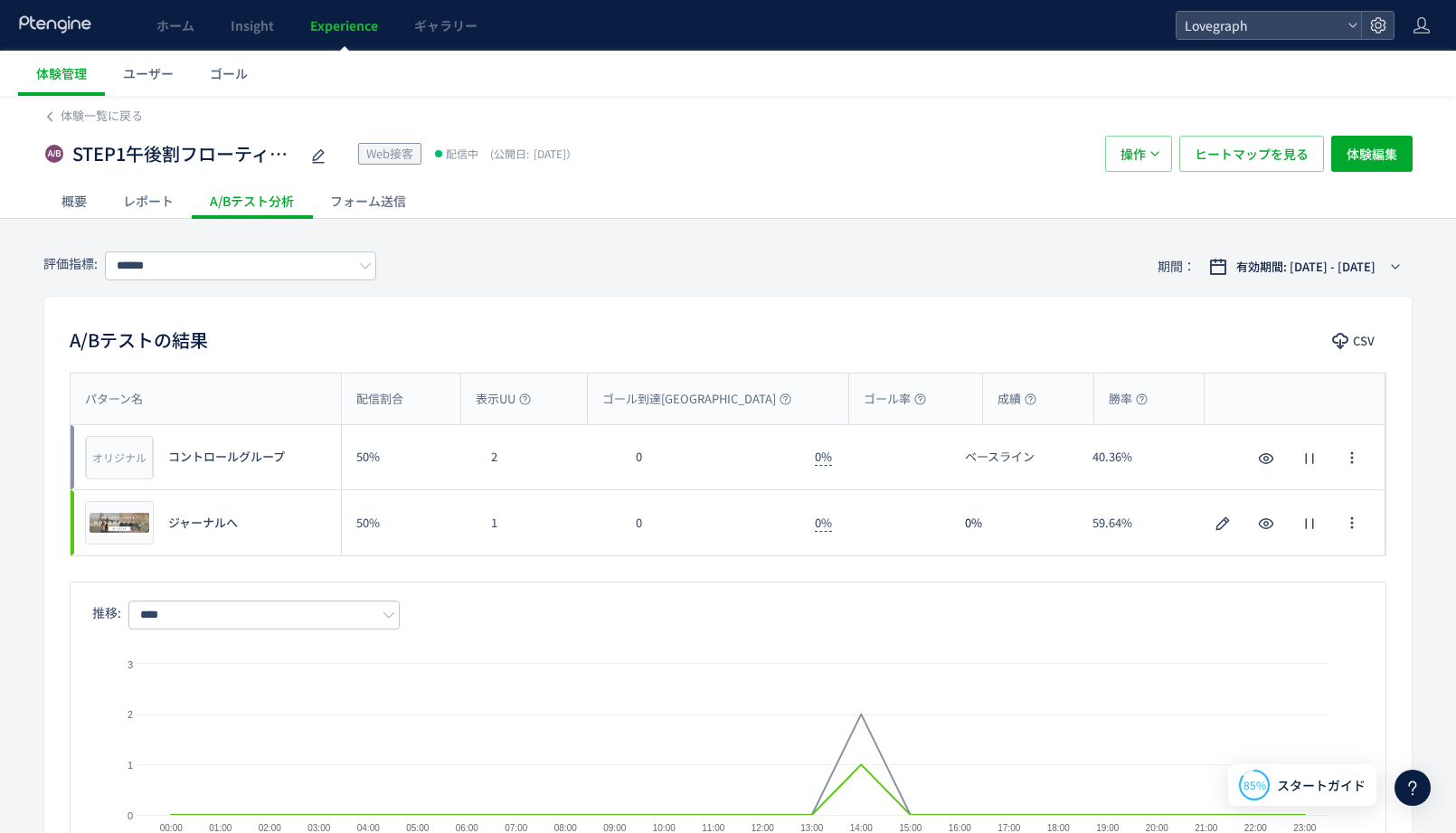
click at [150, 198] on div "レポート" at bounding box center [148, 200] width 86 height 36
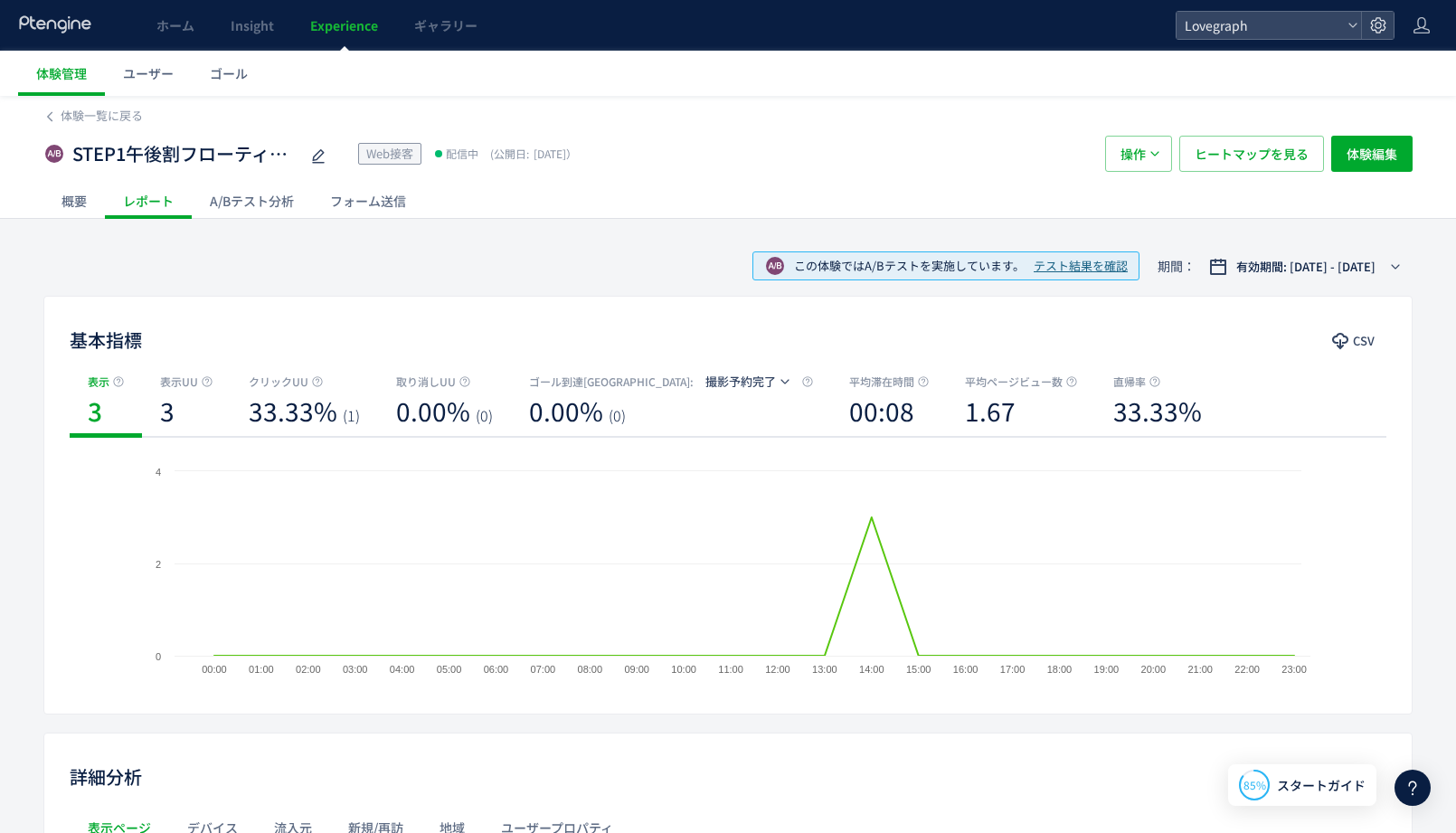
click at [211, 207] on div "A/Bテスト分析" at bounding box center [252, 200] width 120 height 36
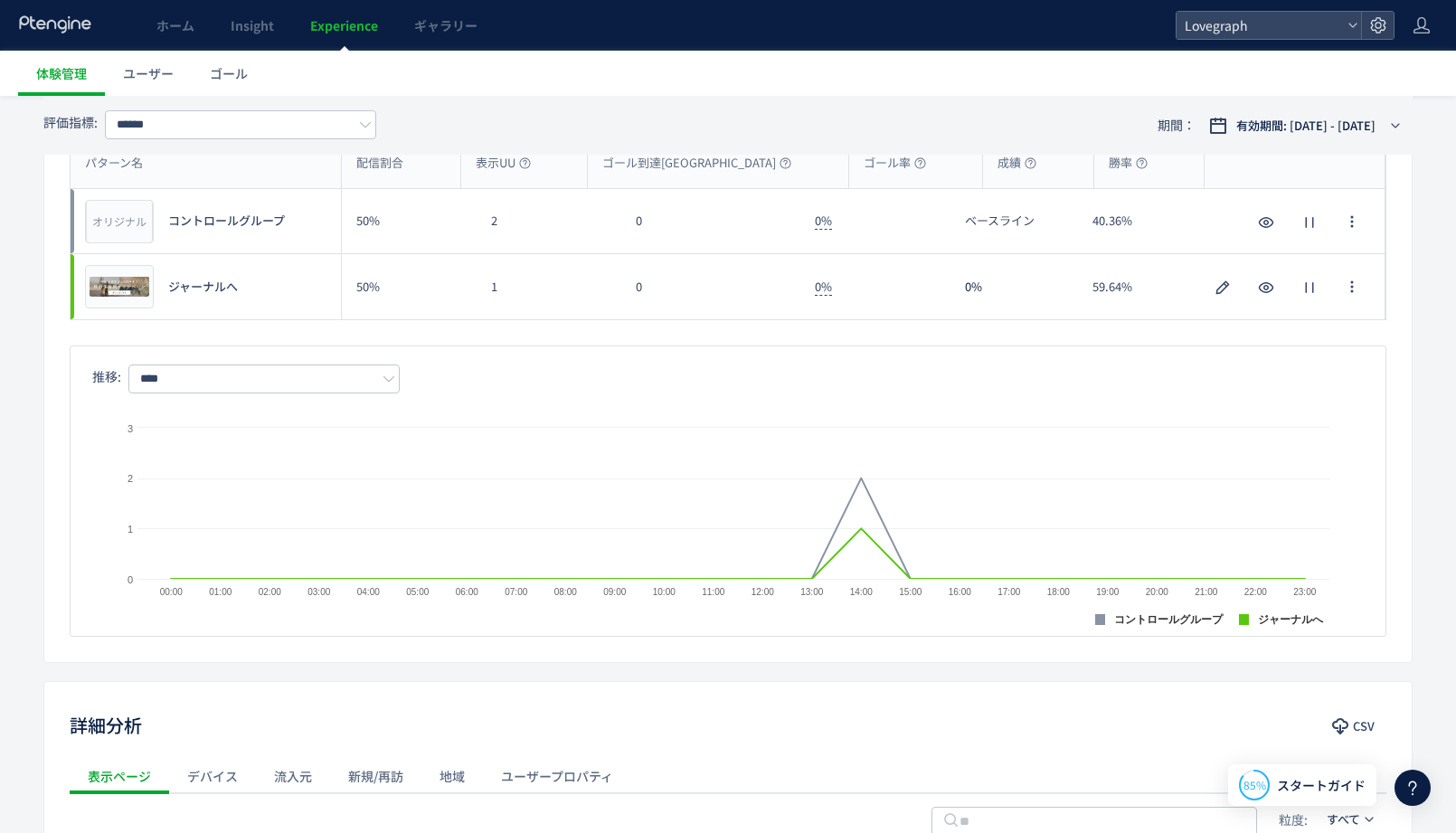
scroll to position [221, 0]
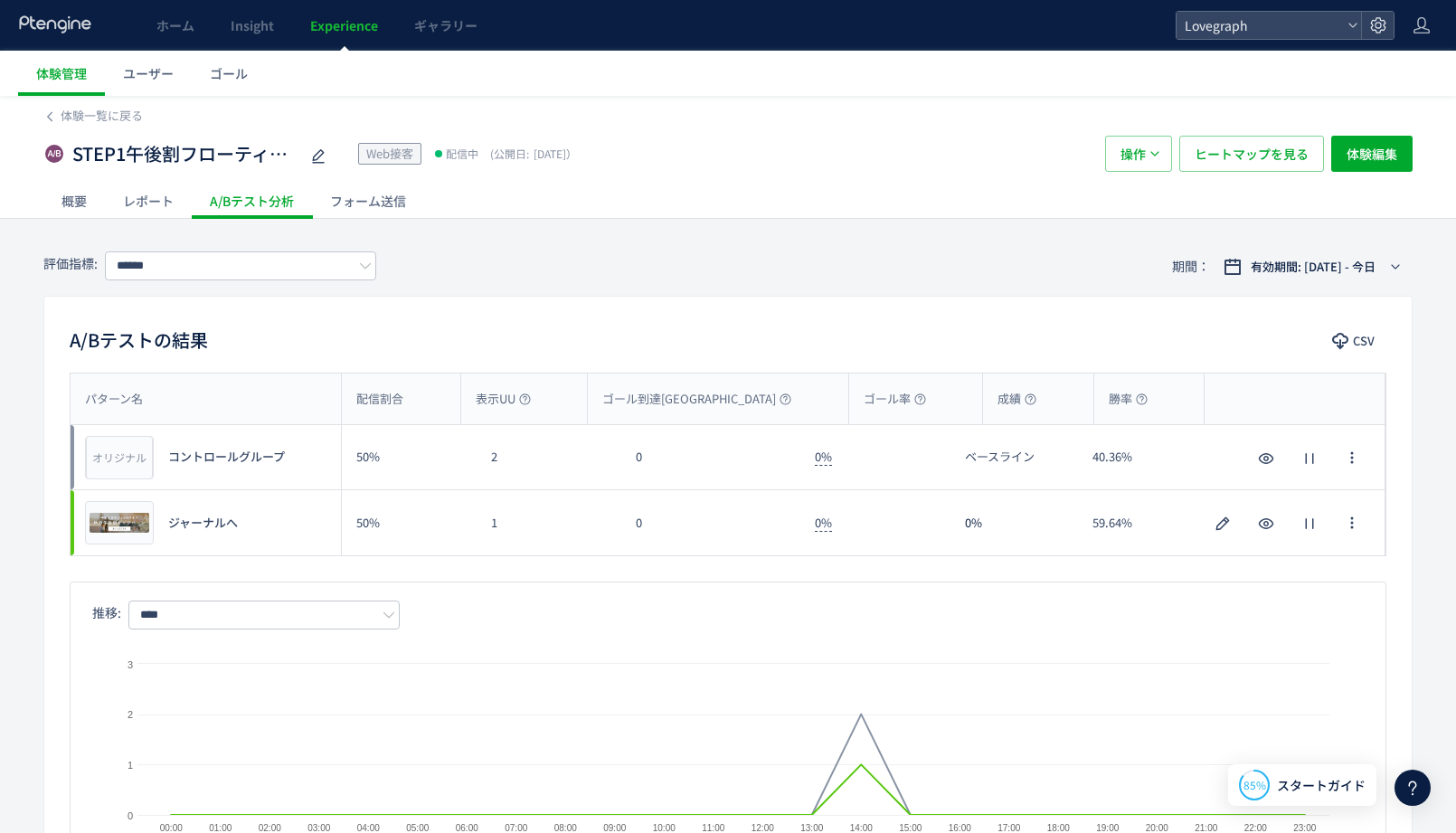
click at [808, 324] on div "A/Bテストの結果 CSV パターン名 配信割合 表示UU ゴール到達UU ゴール率 成績 勝率 パターン名 オリジナル プレビュー コントロールグループ 5…" at bounding box center [728, 597] width 1370 height 603
click at [153, 220] on div "体験一覧に戻る STEP1午後割フローティング Web接客 配信中 (公開日: 2025/10/15） 操作 ヒートマップを見る 体験編集 概要 レポート A…" at bounding box center [728, 767] width 1456 height 1342
click at [190, 267] on input "******" at bounding box center [241, 265] width 271 height 28
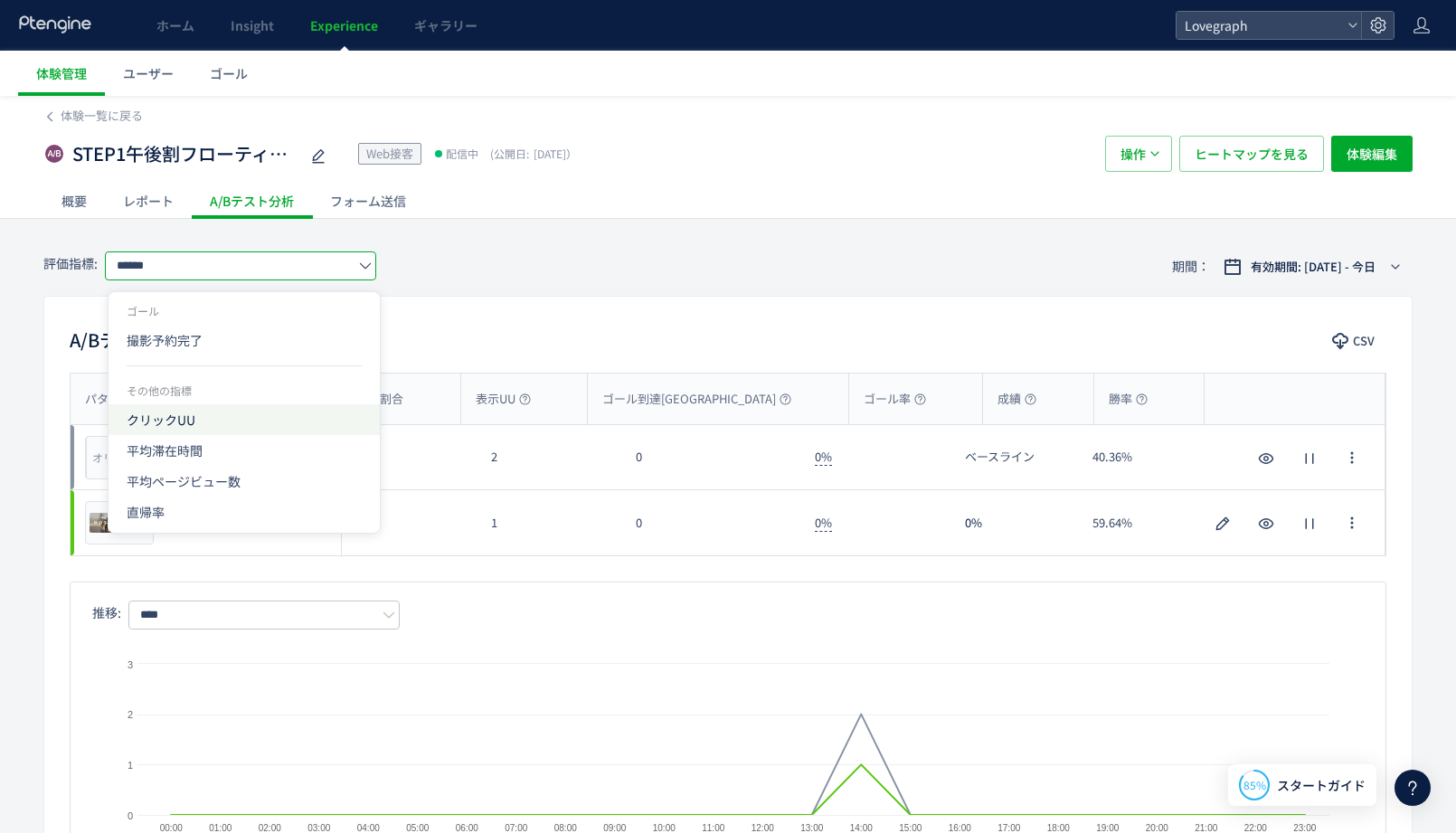
click at [192, 413] on span "クリックUU" at bounding box center [244, 418] width 235 height 30
type input "******"
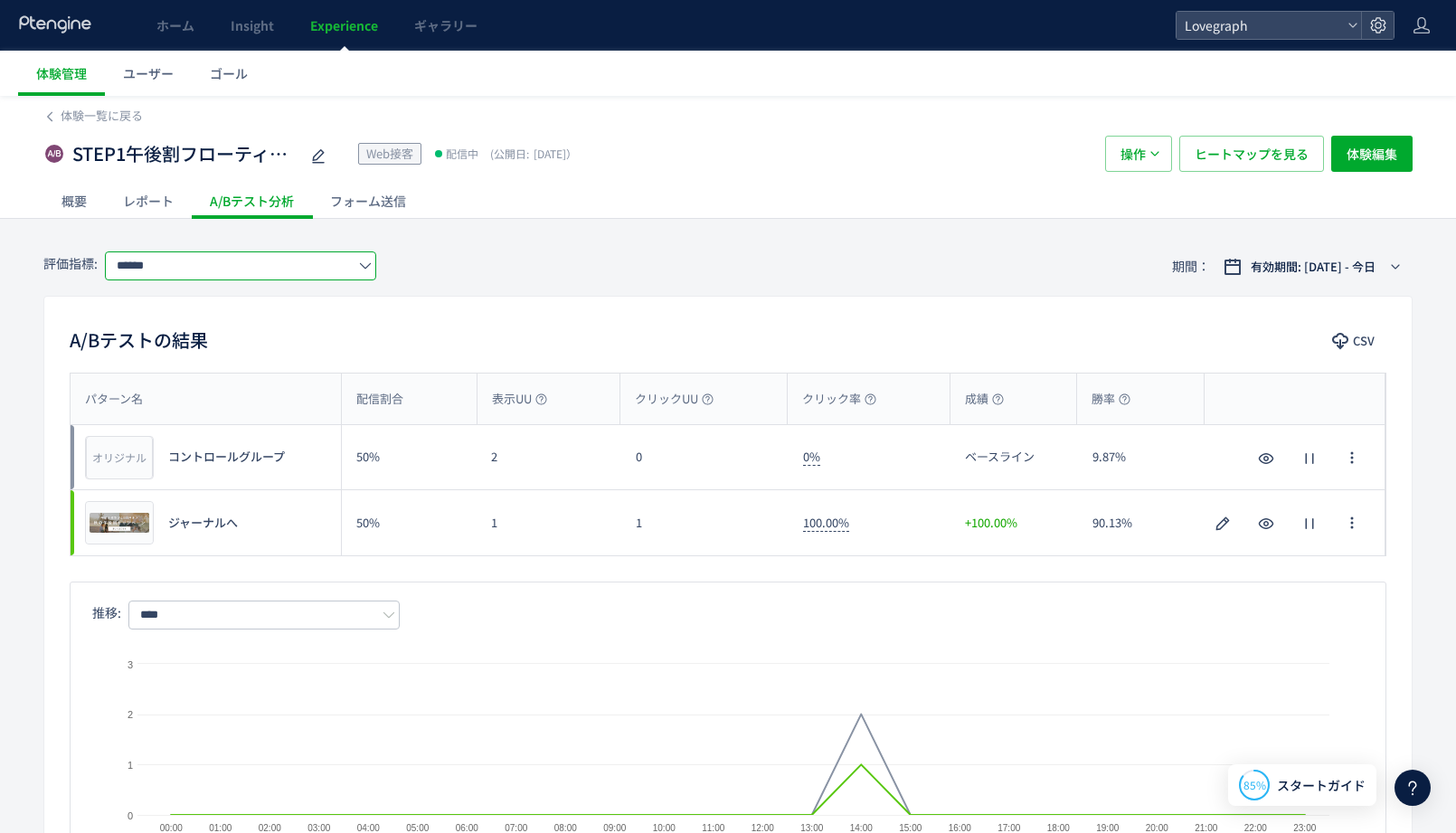
click at [579, 312] on div "A/Bテストの結果 CSV パターン名 配信割合 表示UU クリックUU クリック率 成績 勝率 パターン名 オリジナル プレビュー コントロールグループ 5…" at bounding box center [728, 597] width 1370 height 603
click at [1363, 161] on span "体験編集" at bounding box center [1372, 153] width 51 height 36
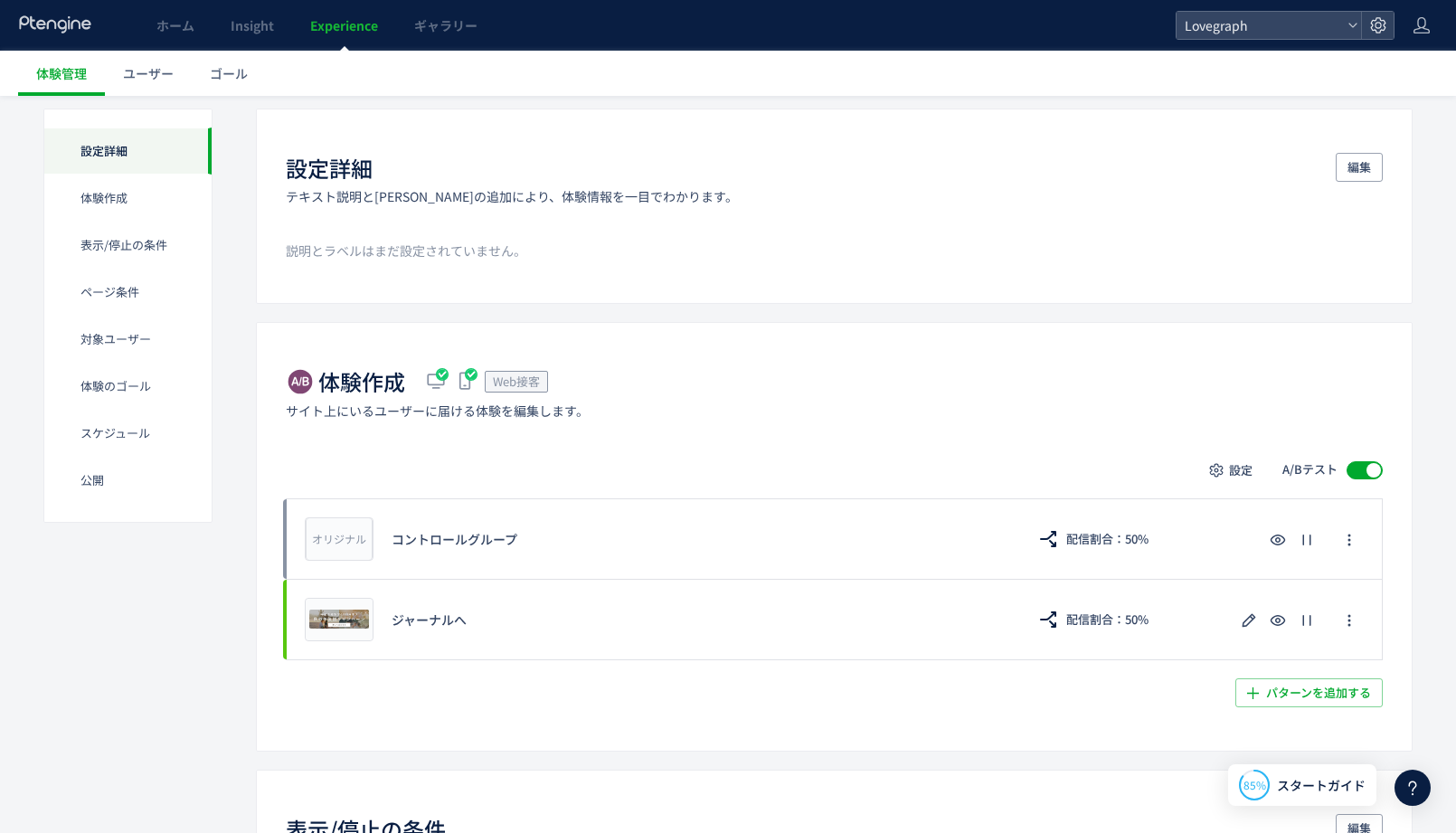
scroll to position [147, 0]
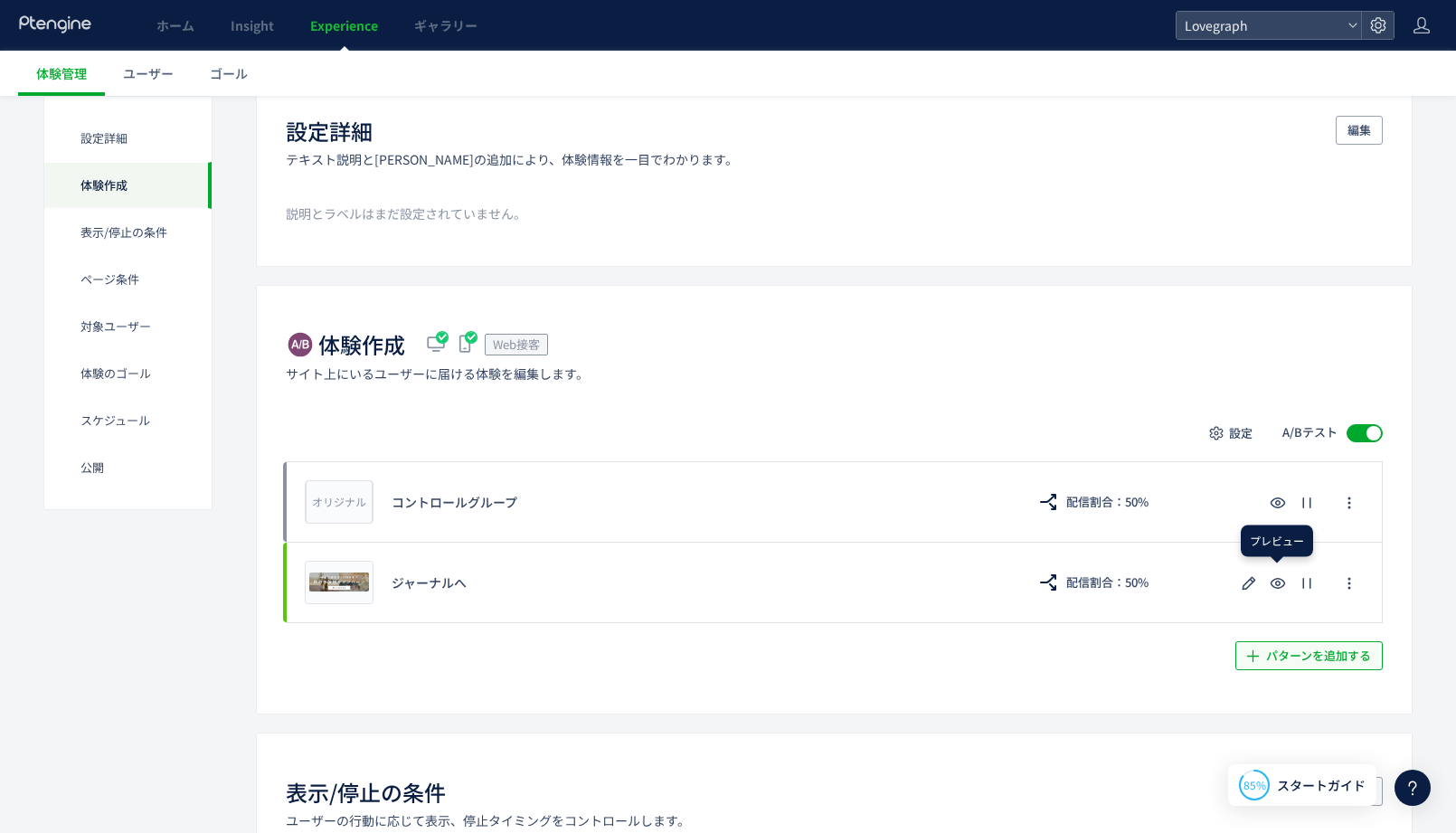
click at [1271, 648] on span "パターンを追加する​" at bounding box center [1318, 655] width 105 height 28
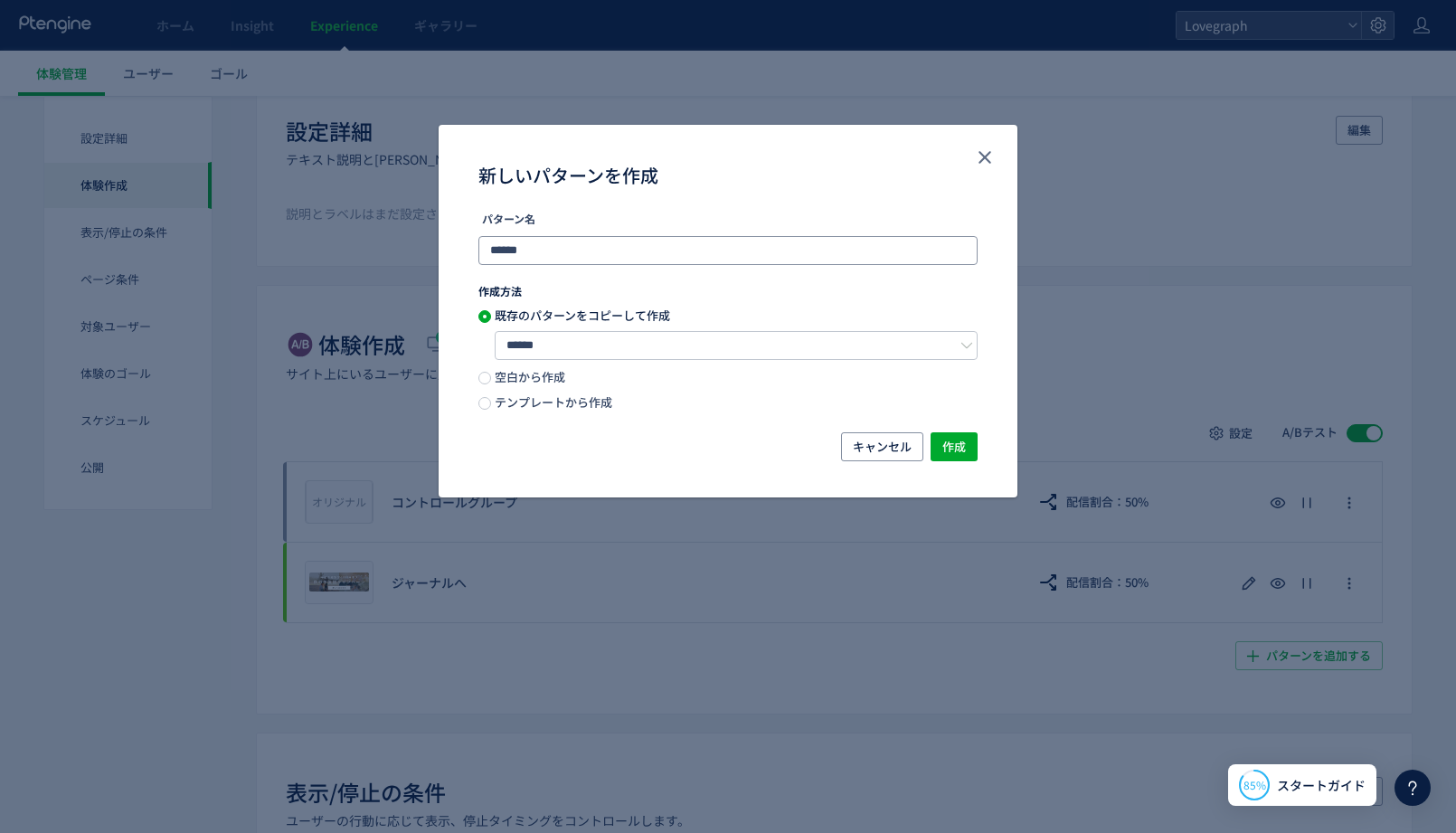
click at [697, 245] on input "******" at bounding box center [728, 250] width 499 height 28
type input "*"
type input "***"
click at [961, 449] on span "作成" at bounding box center [954, 446] width 24 height 28
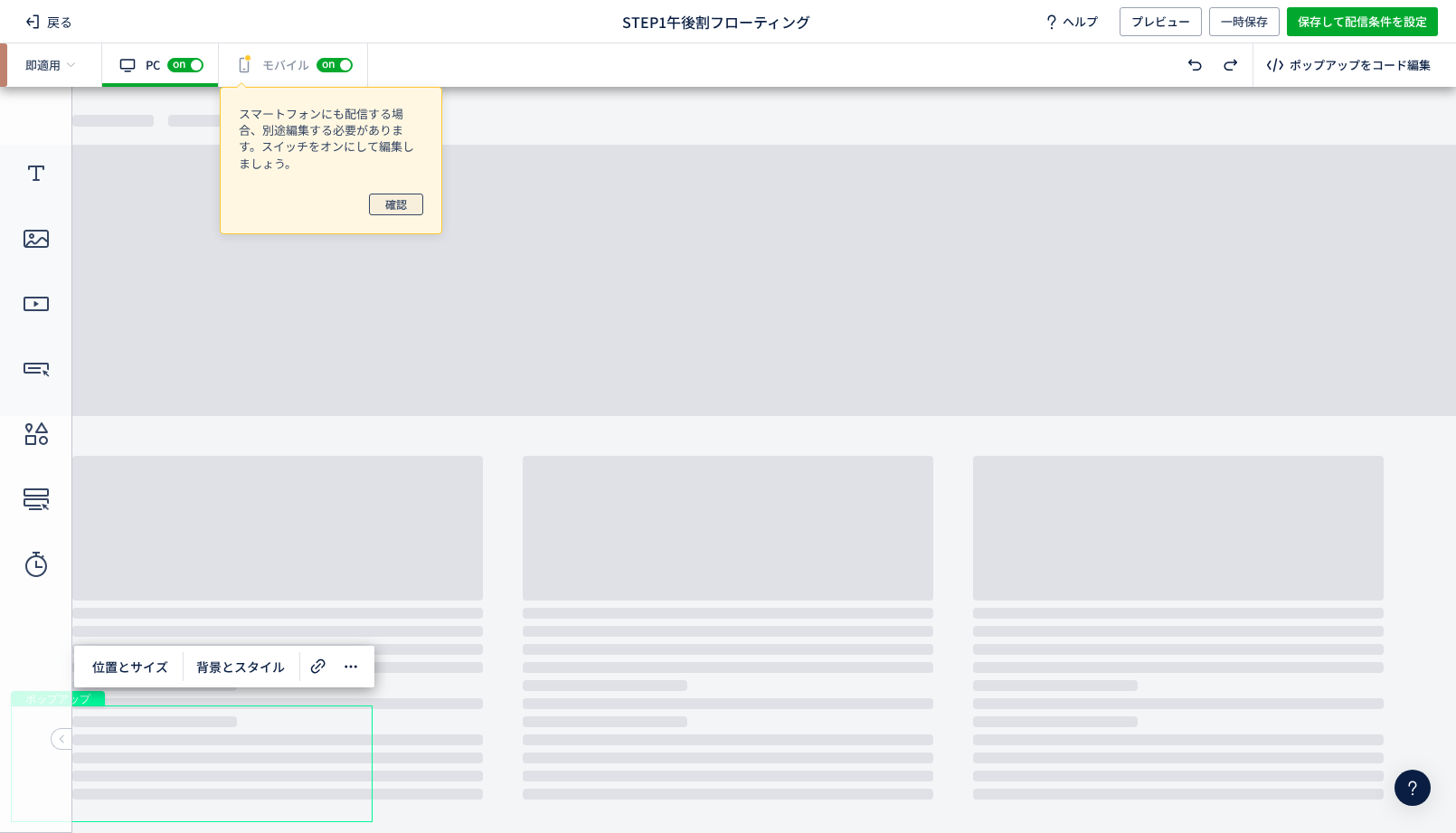
click at [402, 203] on span "確認" at bounding box center [396, 204] width 22 height 22
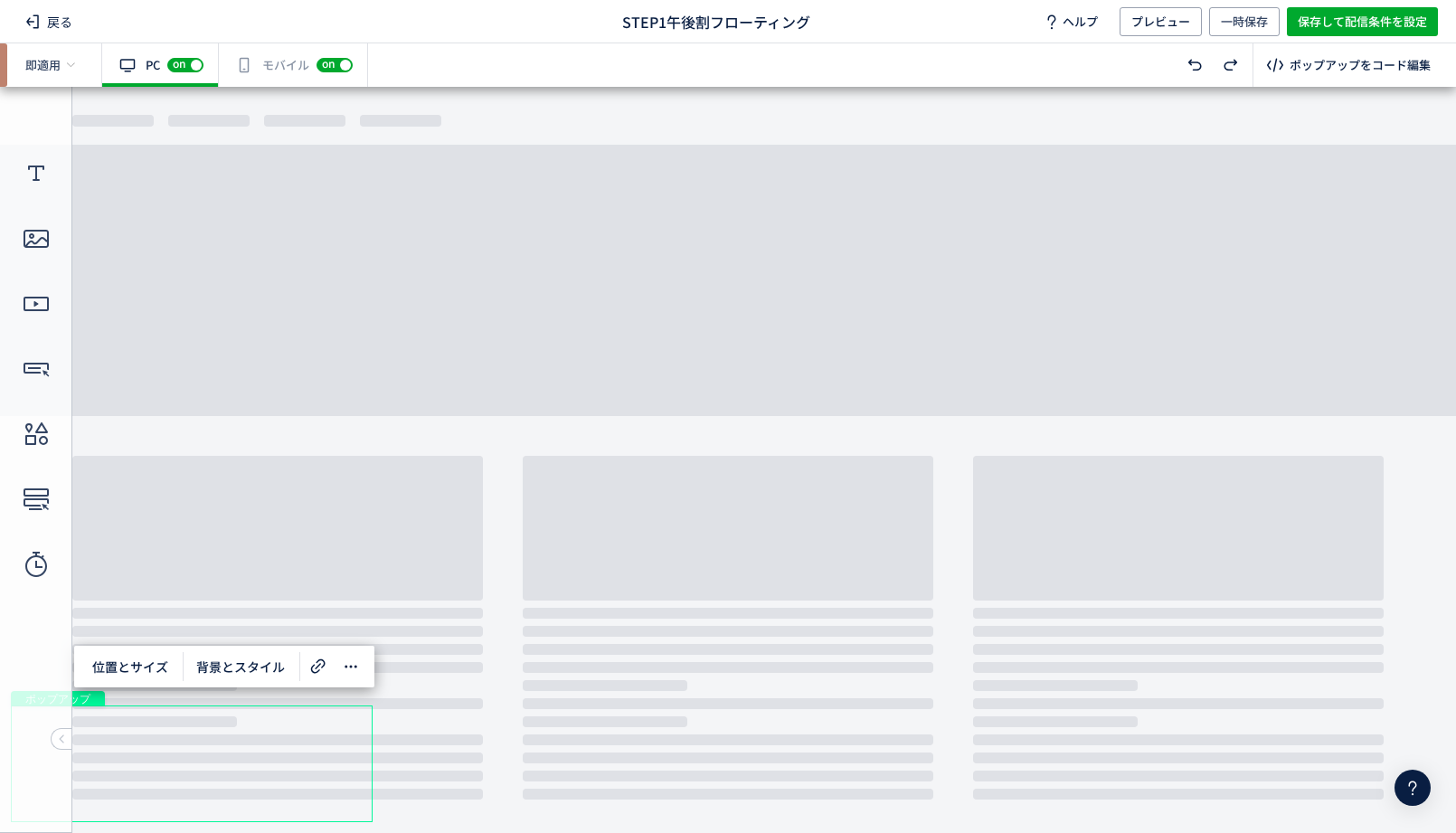
click at [233, 720] on div "ポップアップ" at bounding box center [192, 763] width 362 height 117
click at [140, 666] on span "位置とサイズ" at bounding box center [130, 666] width 97 height 28
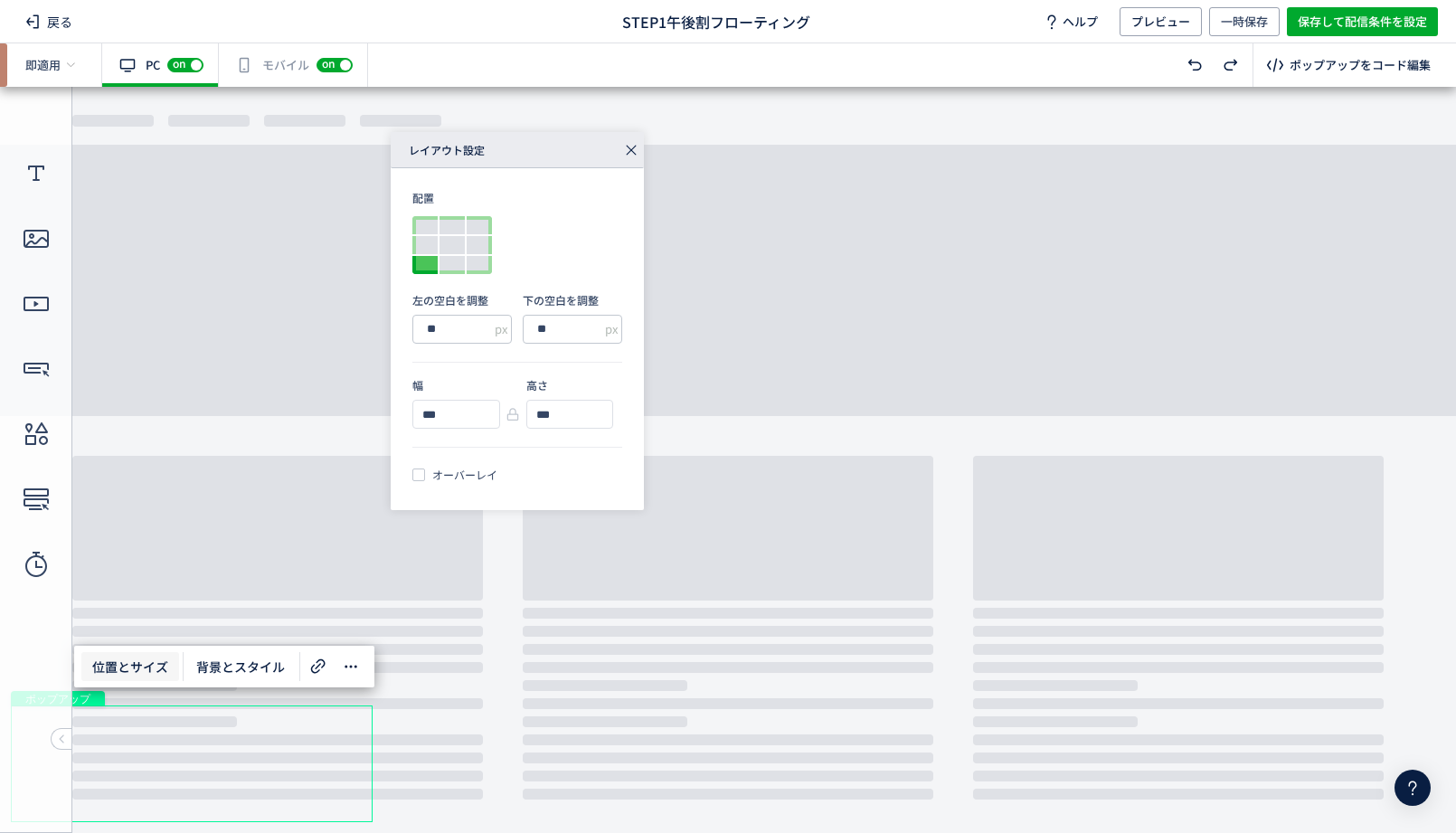
click at [633, 145] on icon at bounding box center [632, 150] width 26 height 26
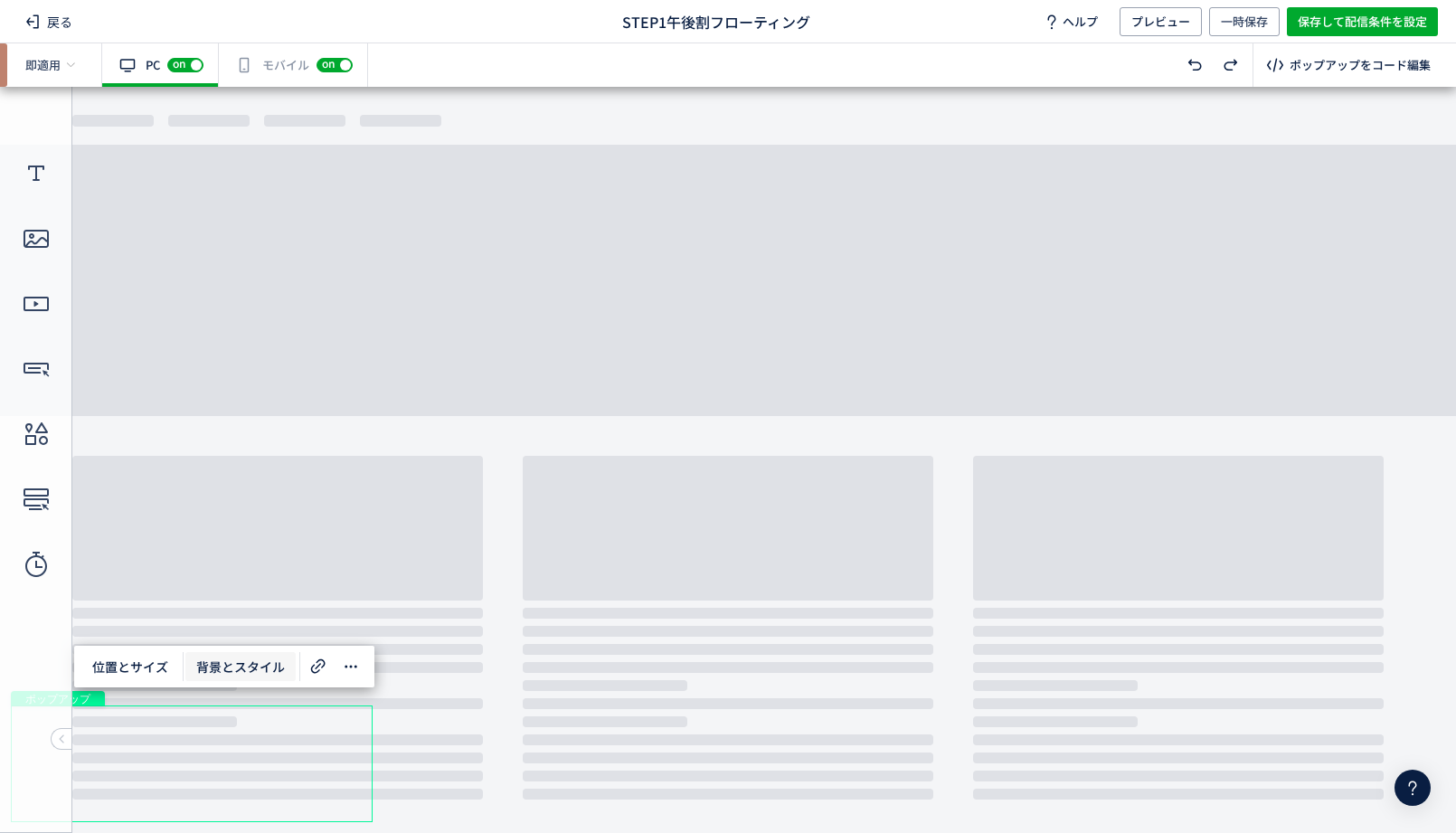
click at [233, 660] on span "背景とスタイル" at bounding box center [241, 666] width 110 height 28
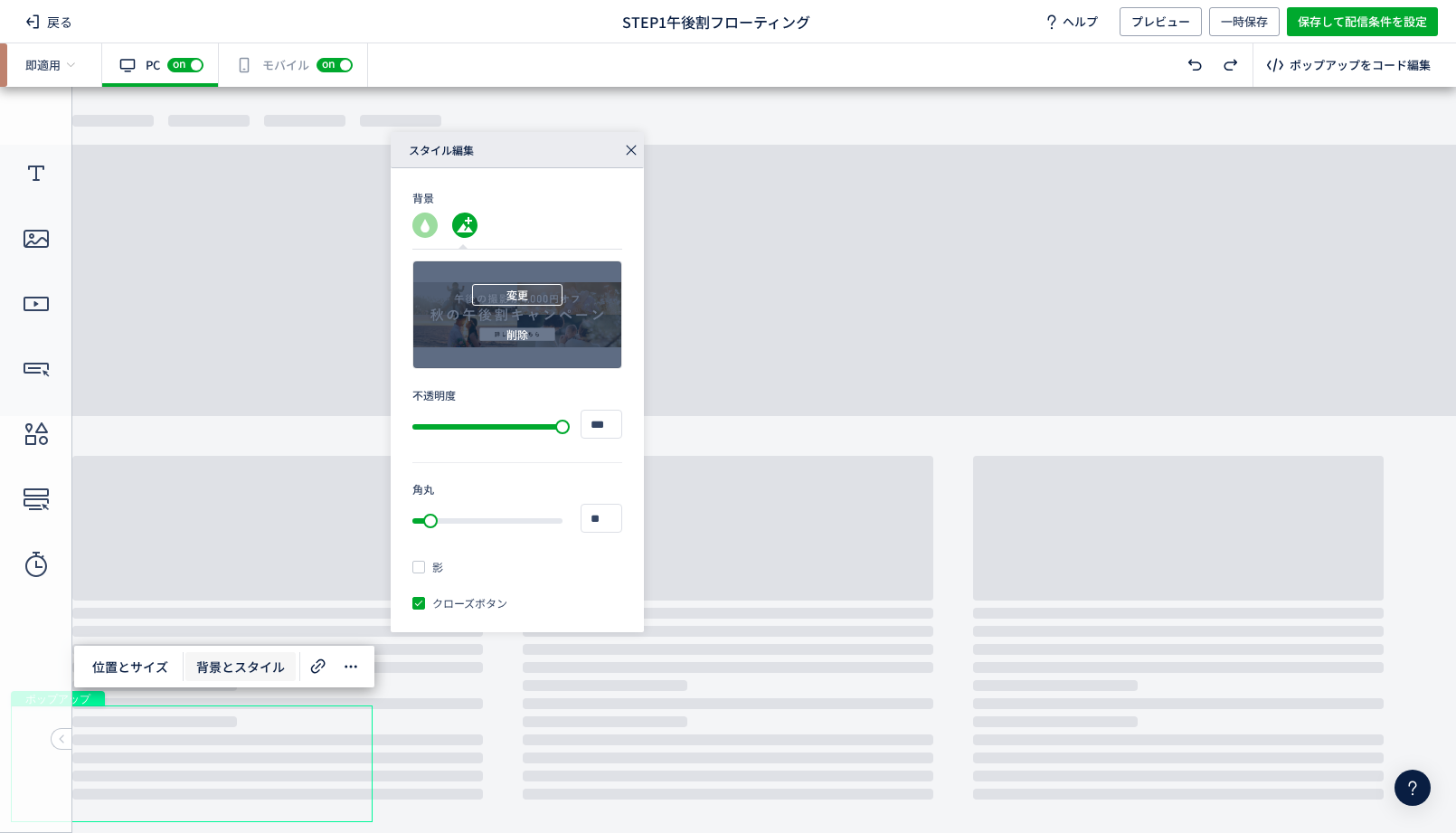
click at [551, 286] on button "変更" at bounding box center [518, 295] width 90 height 22
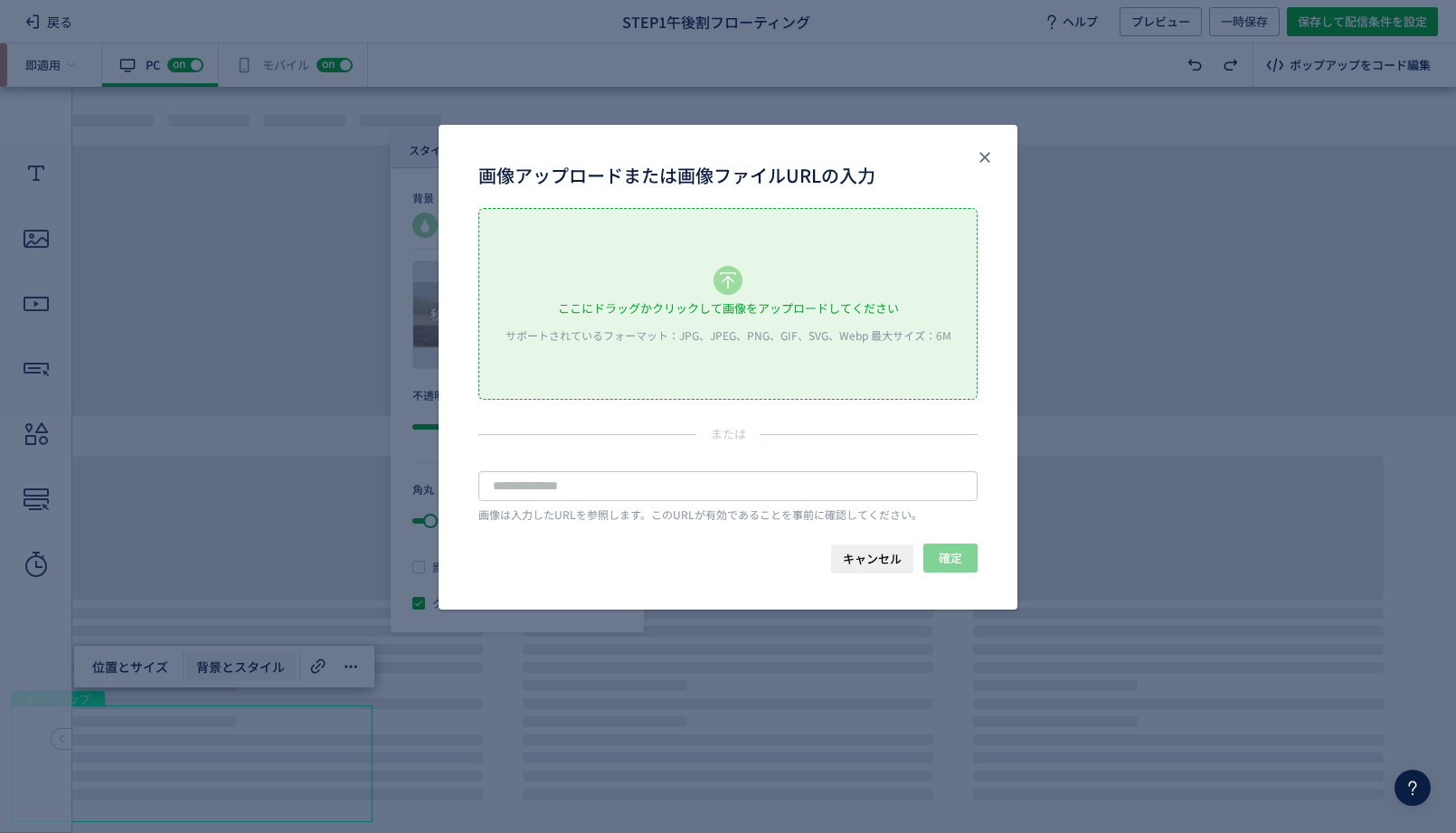
click at [720, 291] on icon "画像アップロードまたは画像ファイルURLの入力" at bounding box center [727, 280] width 28 height 28
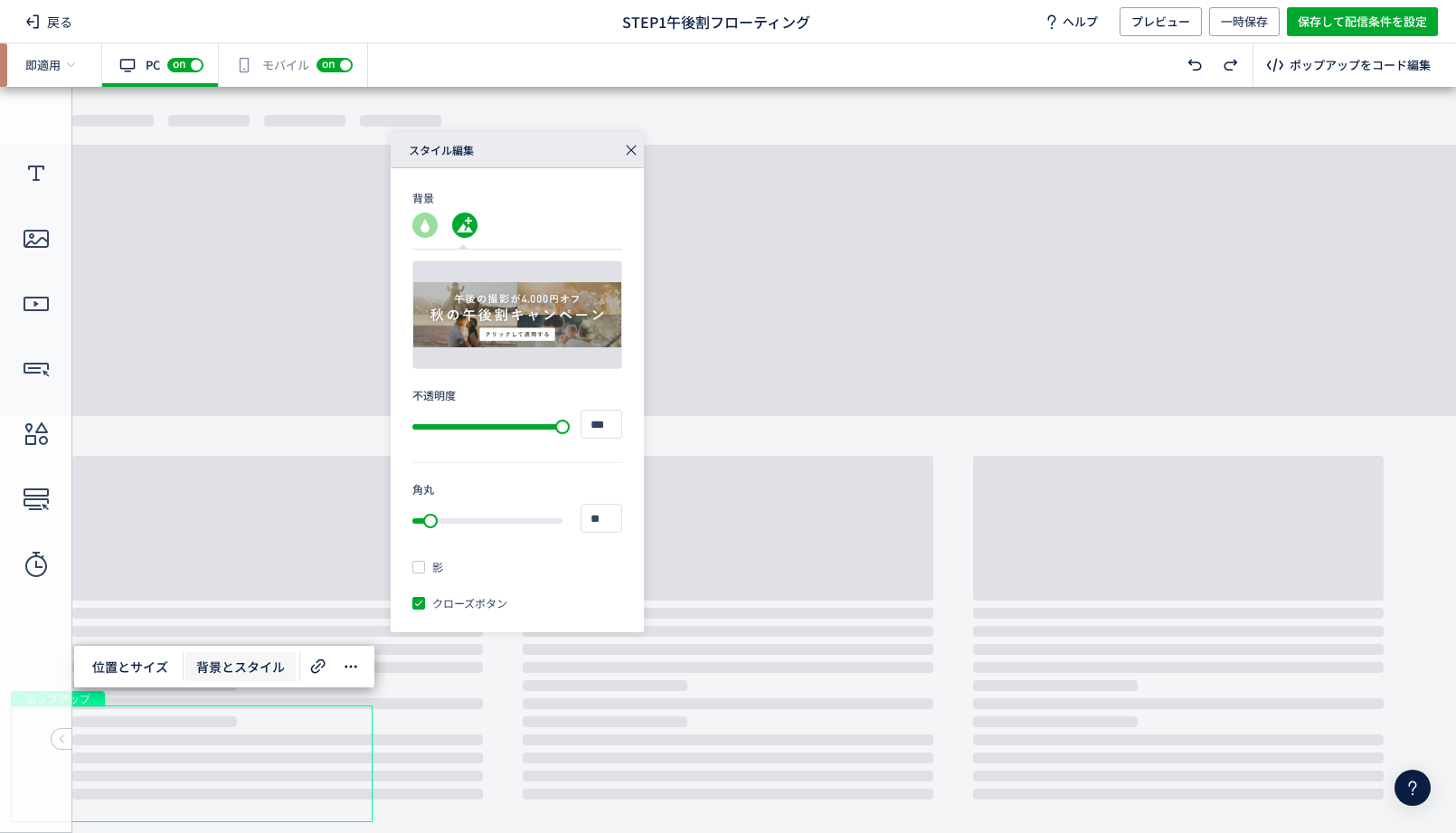
click at [635, 152] on icon at bounding box center [632, 150] width 26 height 26
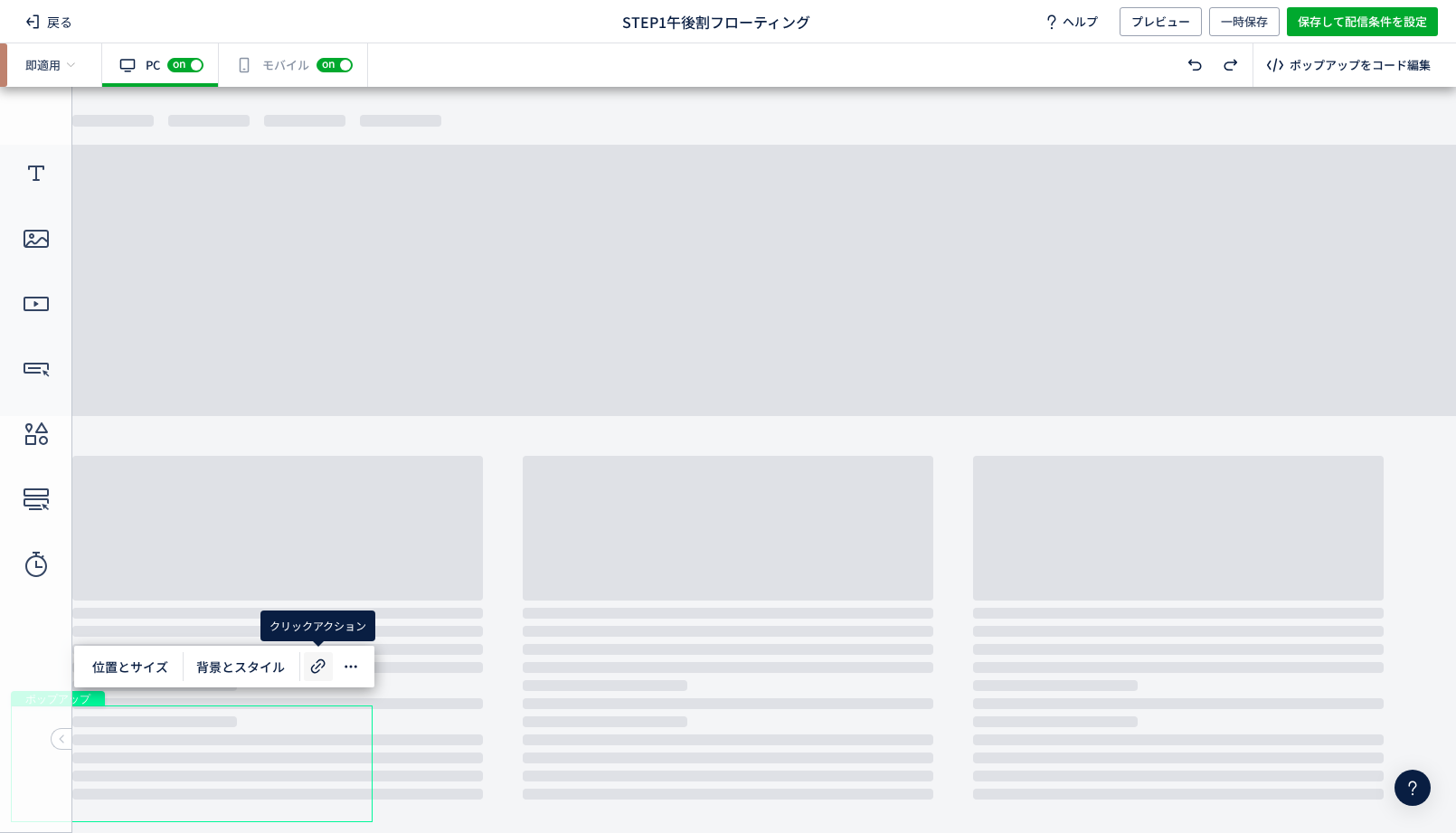
click at [308, 653] on span at bounding box center [317, 666] width 28 height 28
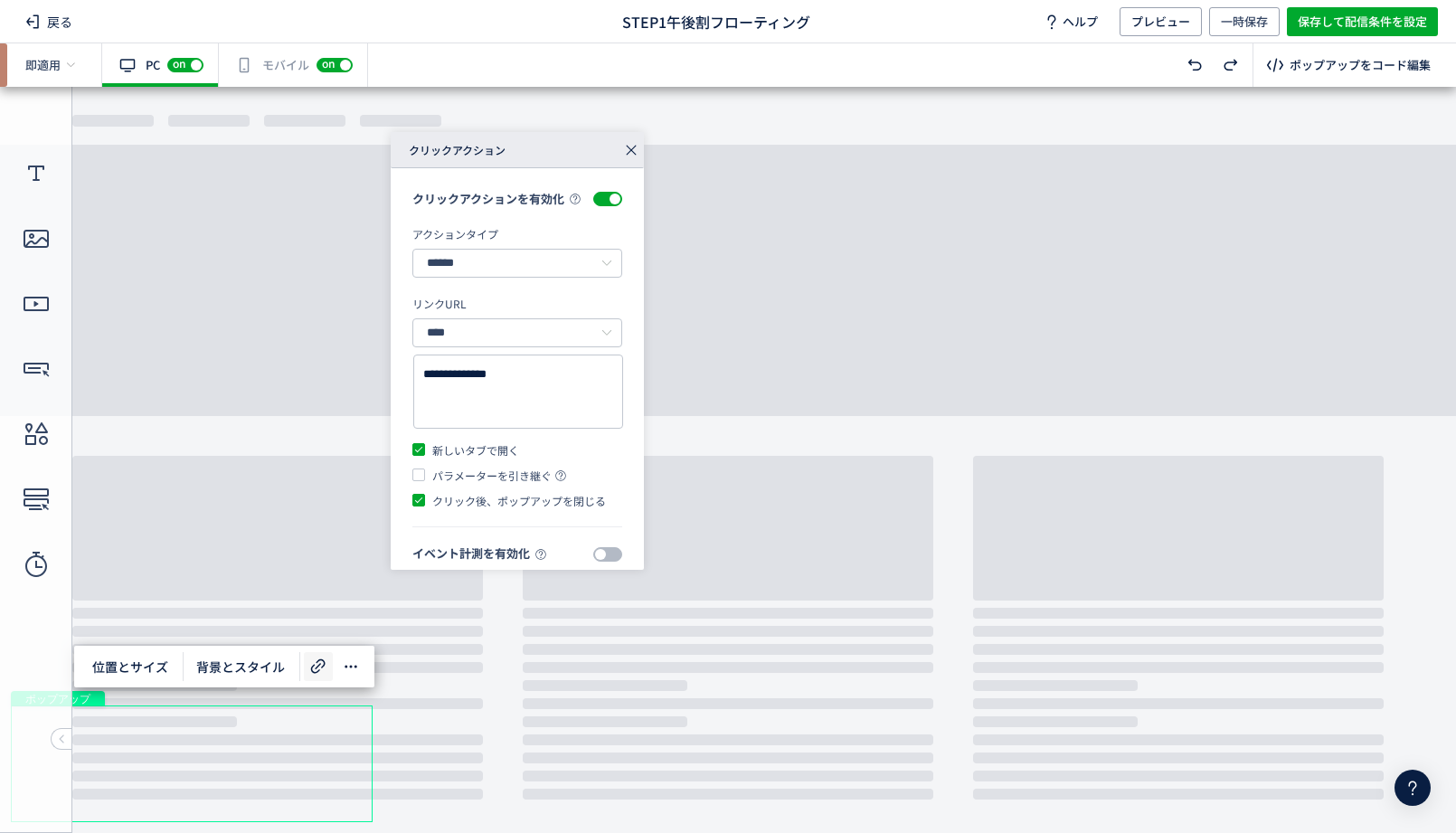
scroll to position [15, 0]
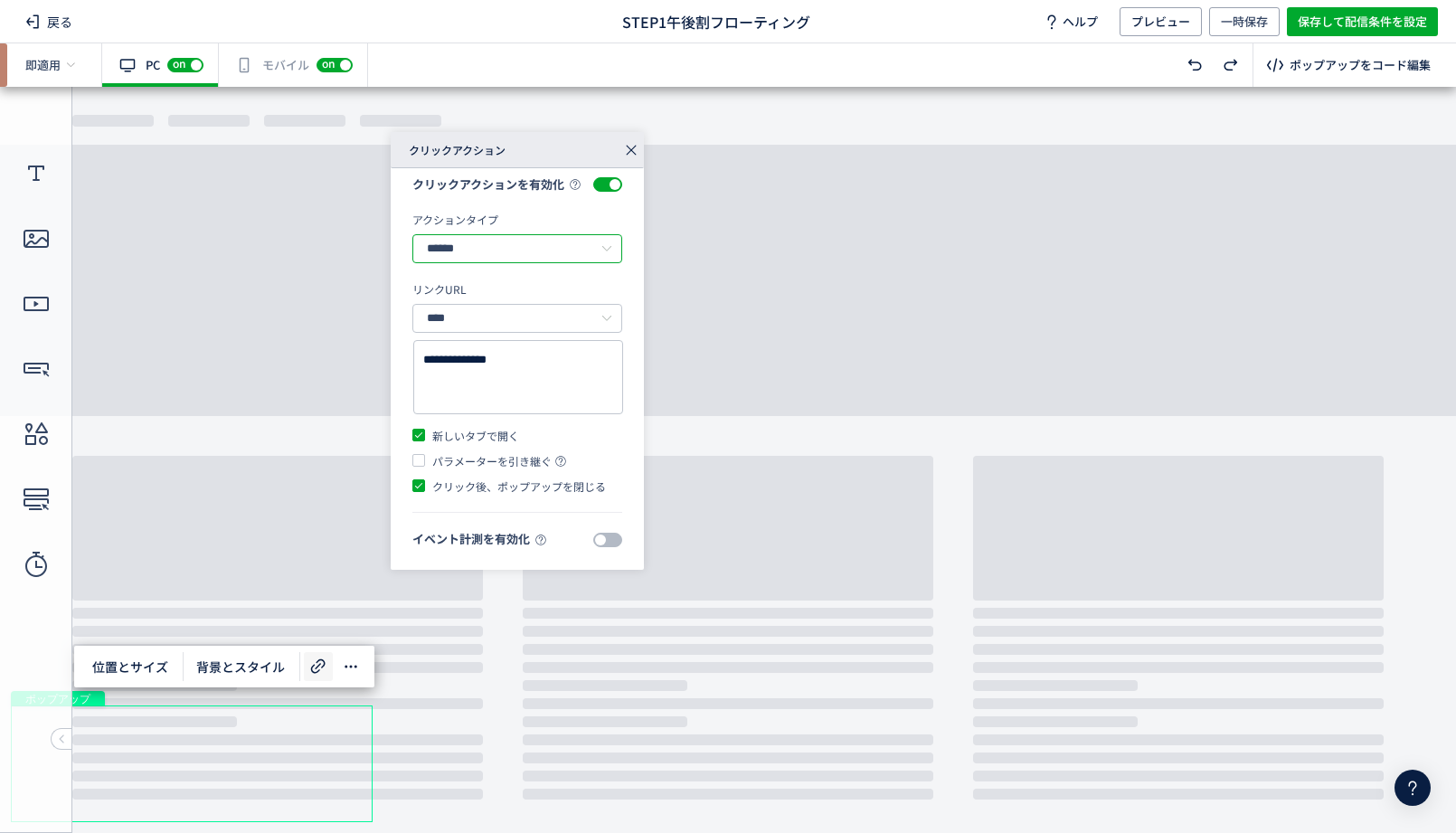
click at [511, 240] on input "******" at bounding box center [518, 248] width 210 height 28
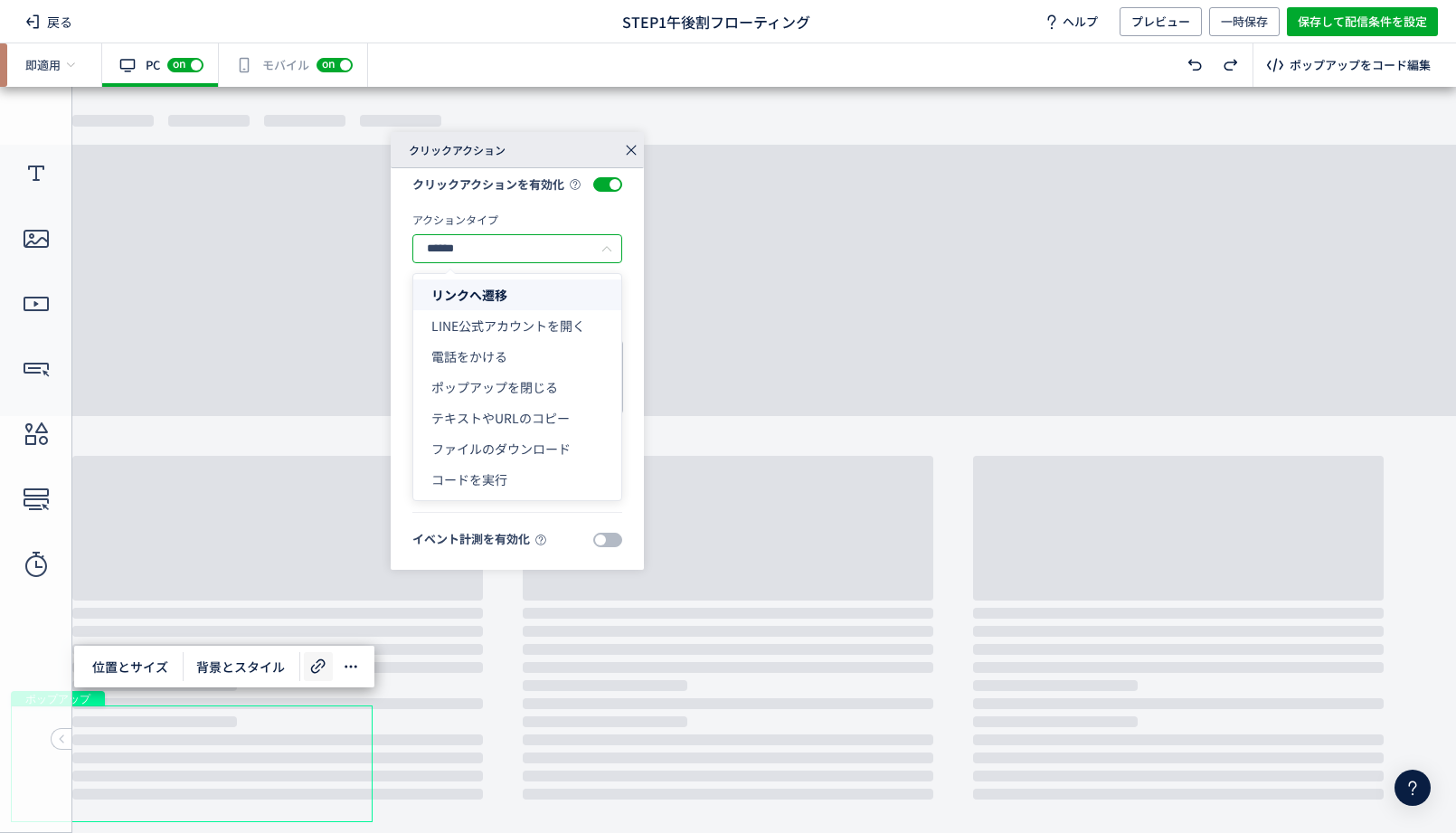
click at [511, 240] on input "******" at bounding box center [518, 248] width 210 height 28
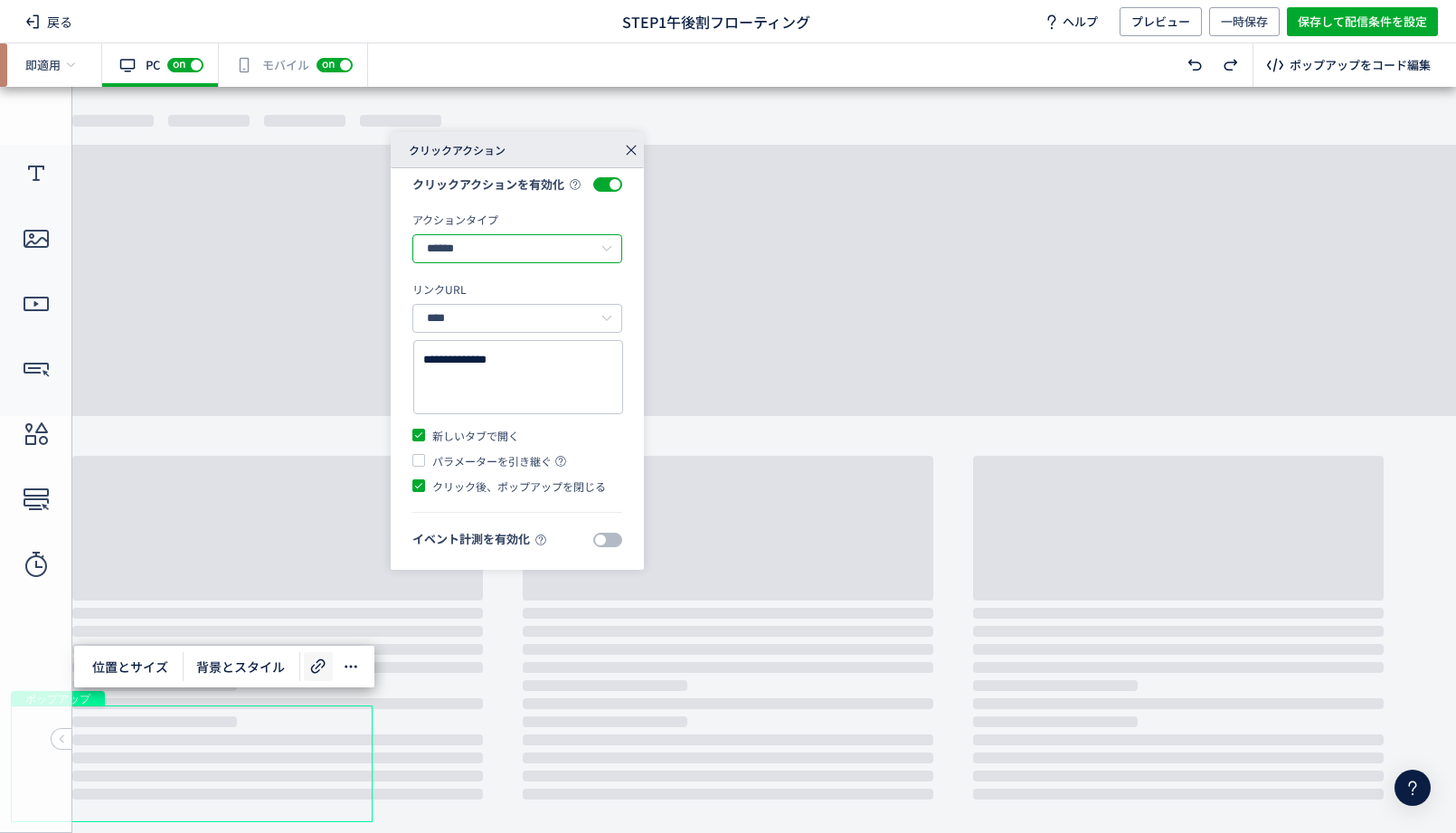
click at [511, 240] on input "******" at bounding box center [518, 248] width 210 height 28
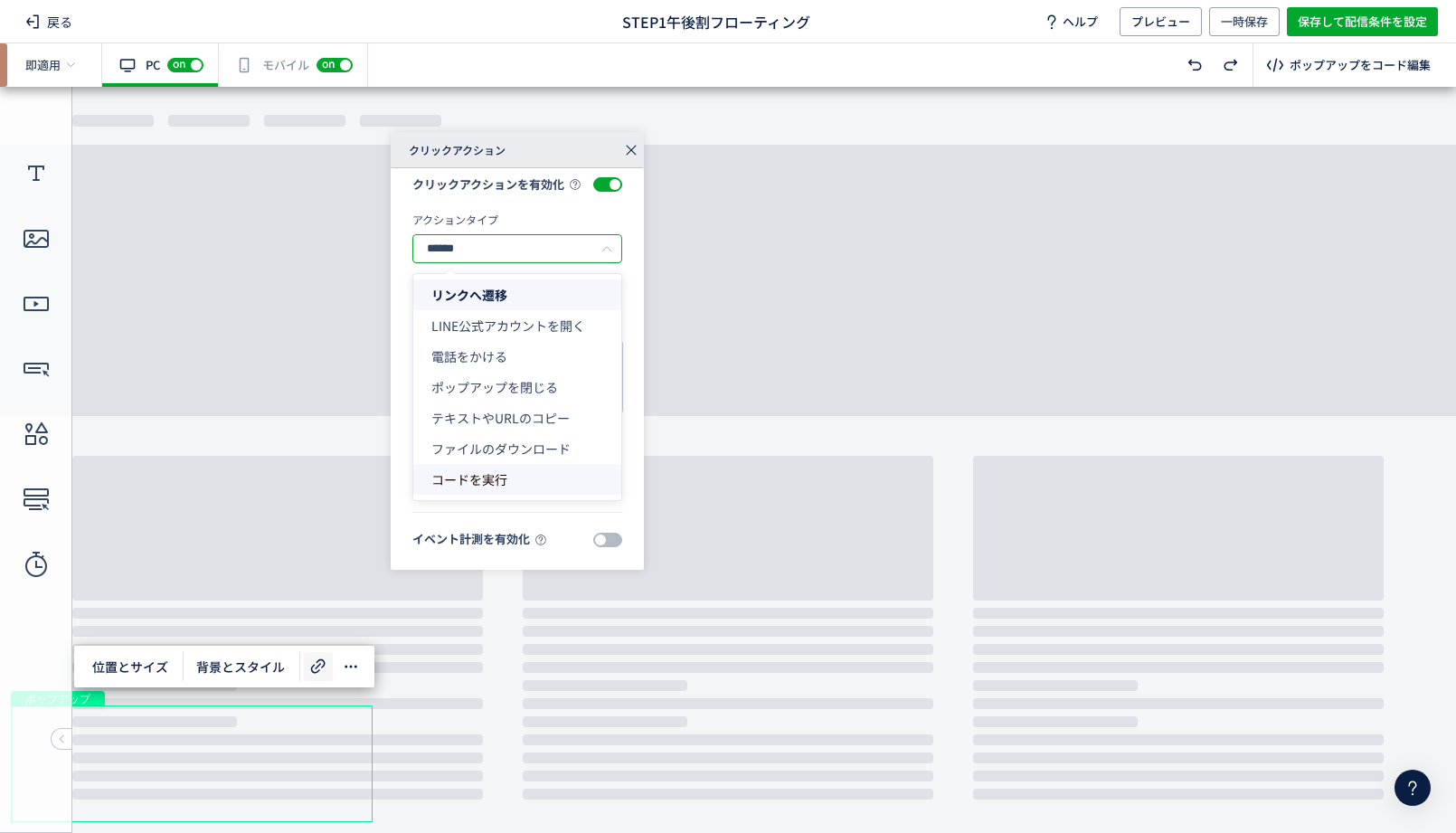
click at [470, 470] on li "コードを実行" at bounding box center [518, 478] width 208 height 30
type input "******"
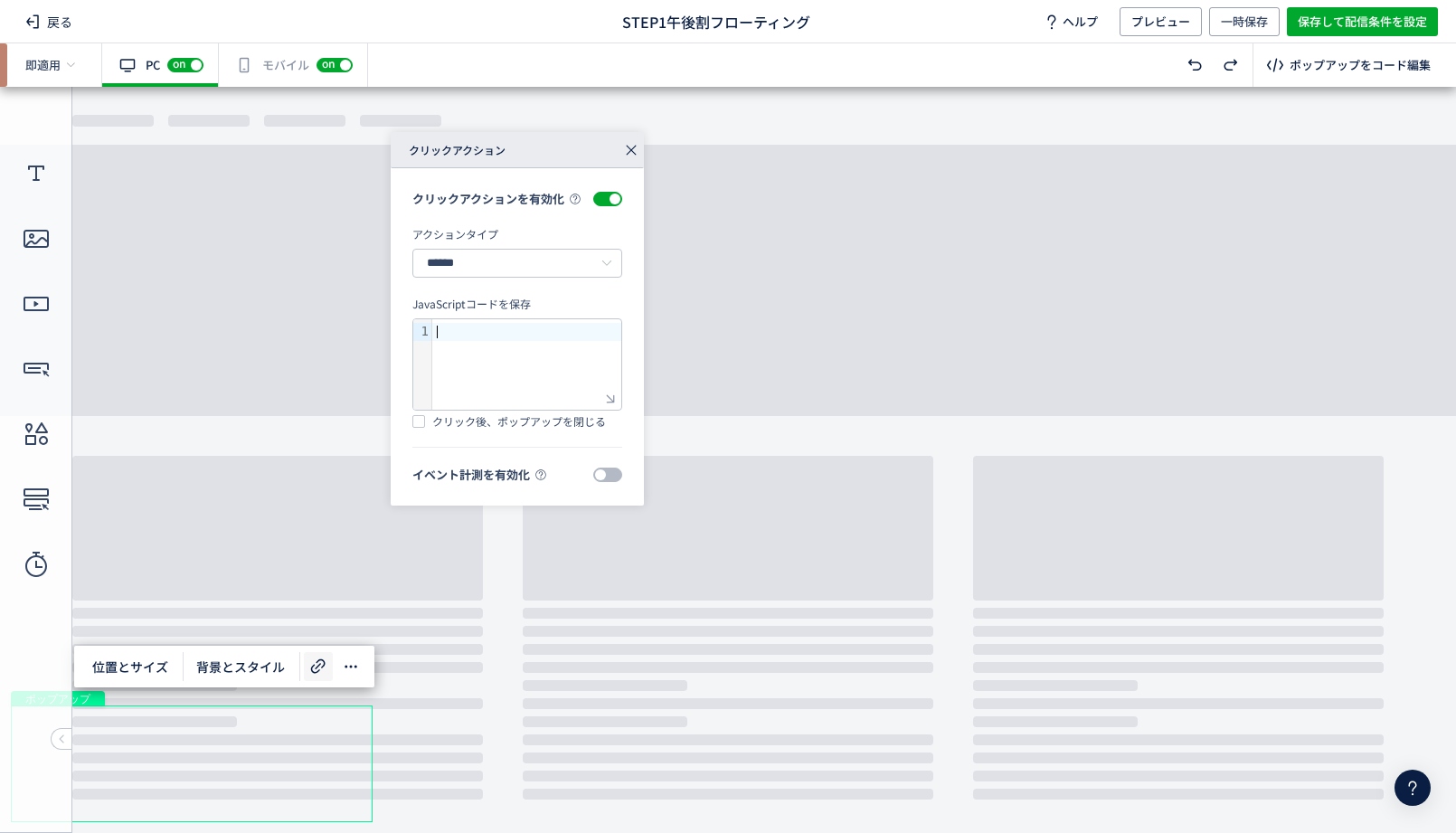
click at [508, 387] on div at bounding box center [527, 364] width 189 height 90
click at [418, 421] on span at bounding box center [419, 421] width 13 height 13
click at [605, 473] on span at bounding box center [607, 474] width 28 height 15
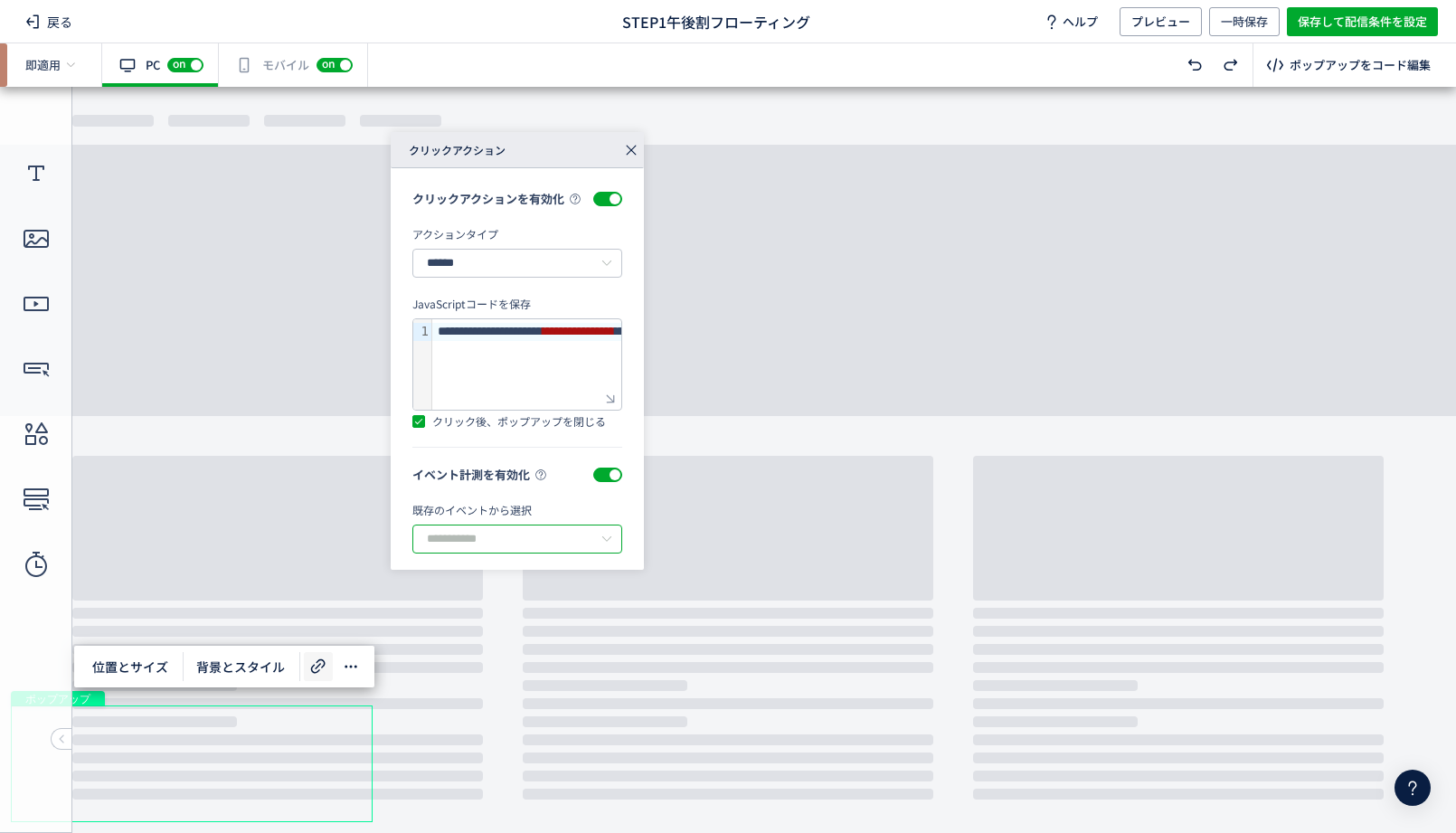
click at [529, 541] on input "text" at bounding box center [518, 538] width 210 height 28
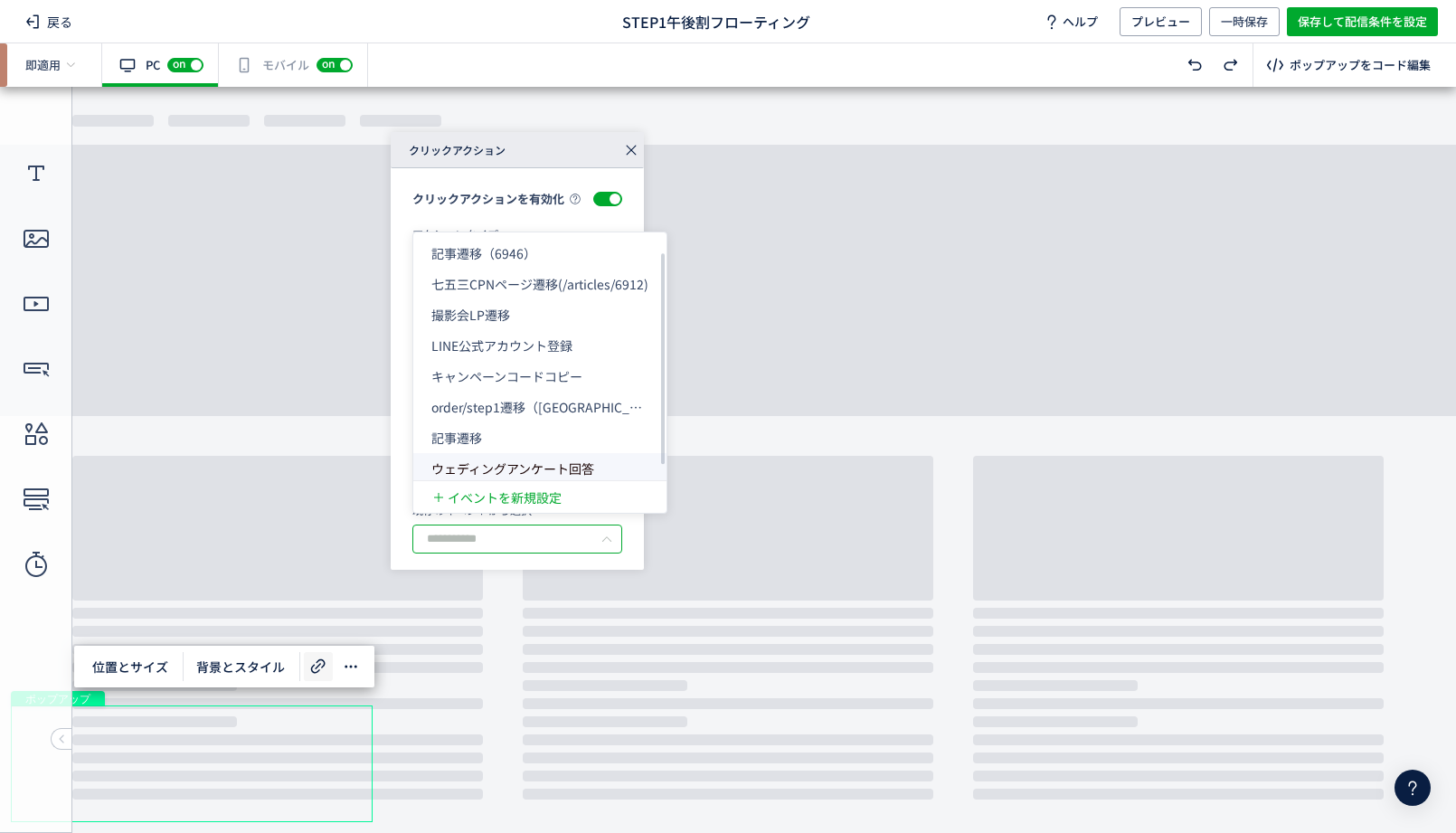
scroll to position [40, 0]
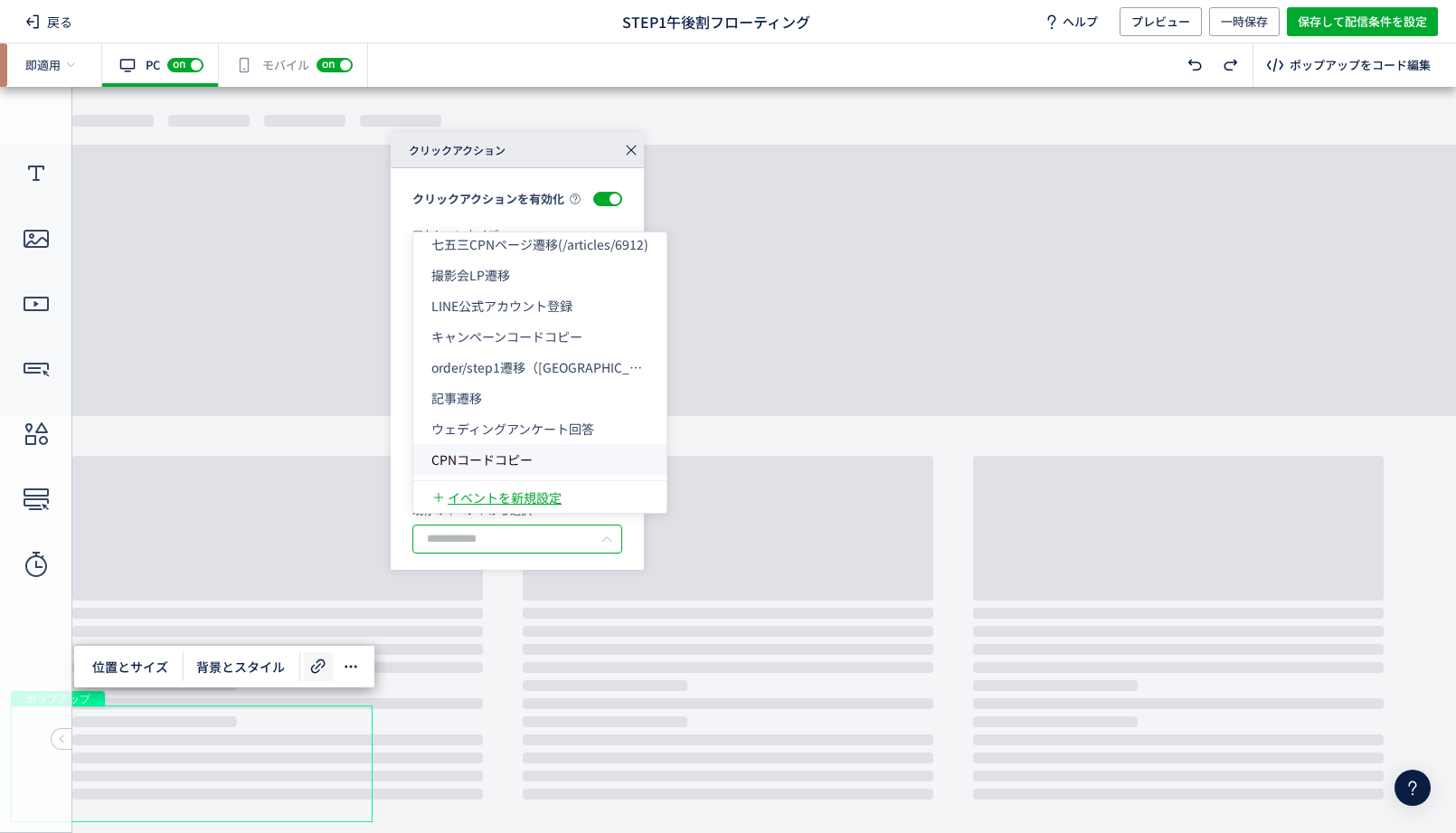
click at [522, 497] on span "イベントを新規設定" at bounding box center [505, 497] width 114 height 18
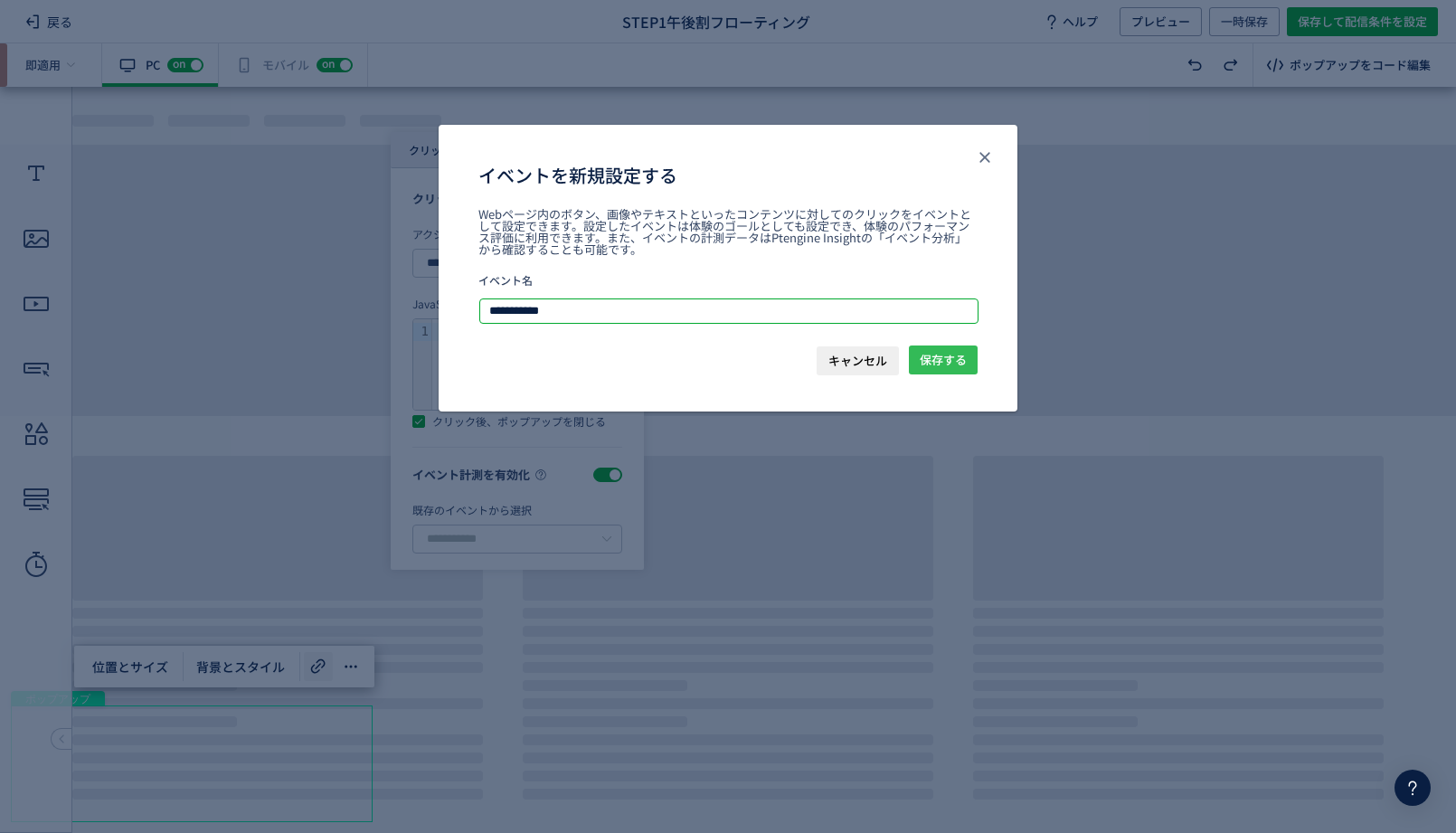
type input "**********"
click at [944, 363] on span "保存する" at bounding box center [943, 360] width 47 height 28
type input "**********"
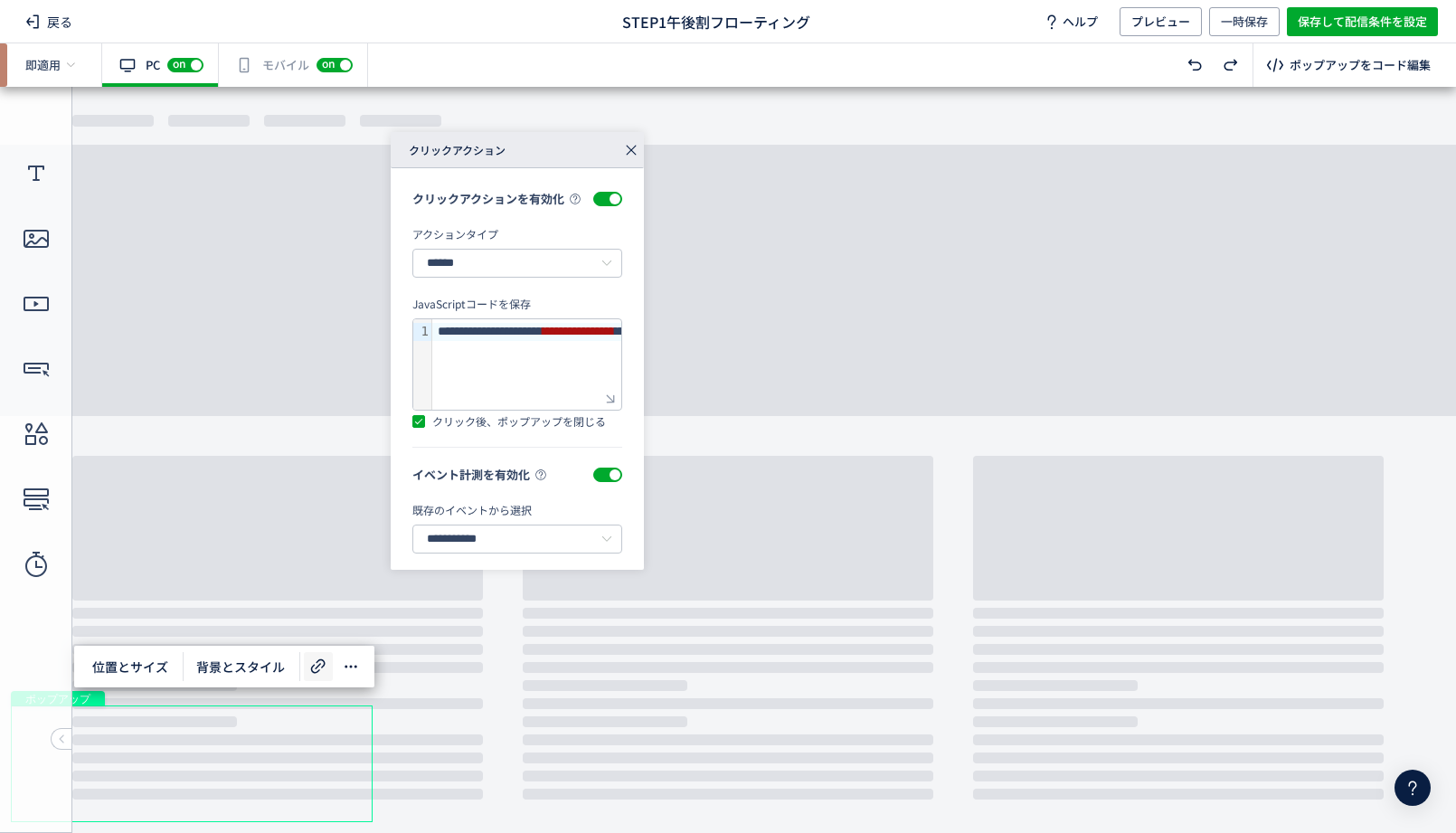
click at [626, 154] on icon at bounding box center [632, 150] width 26 height 26
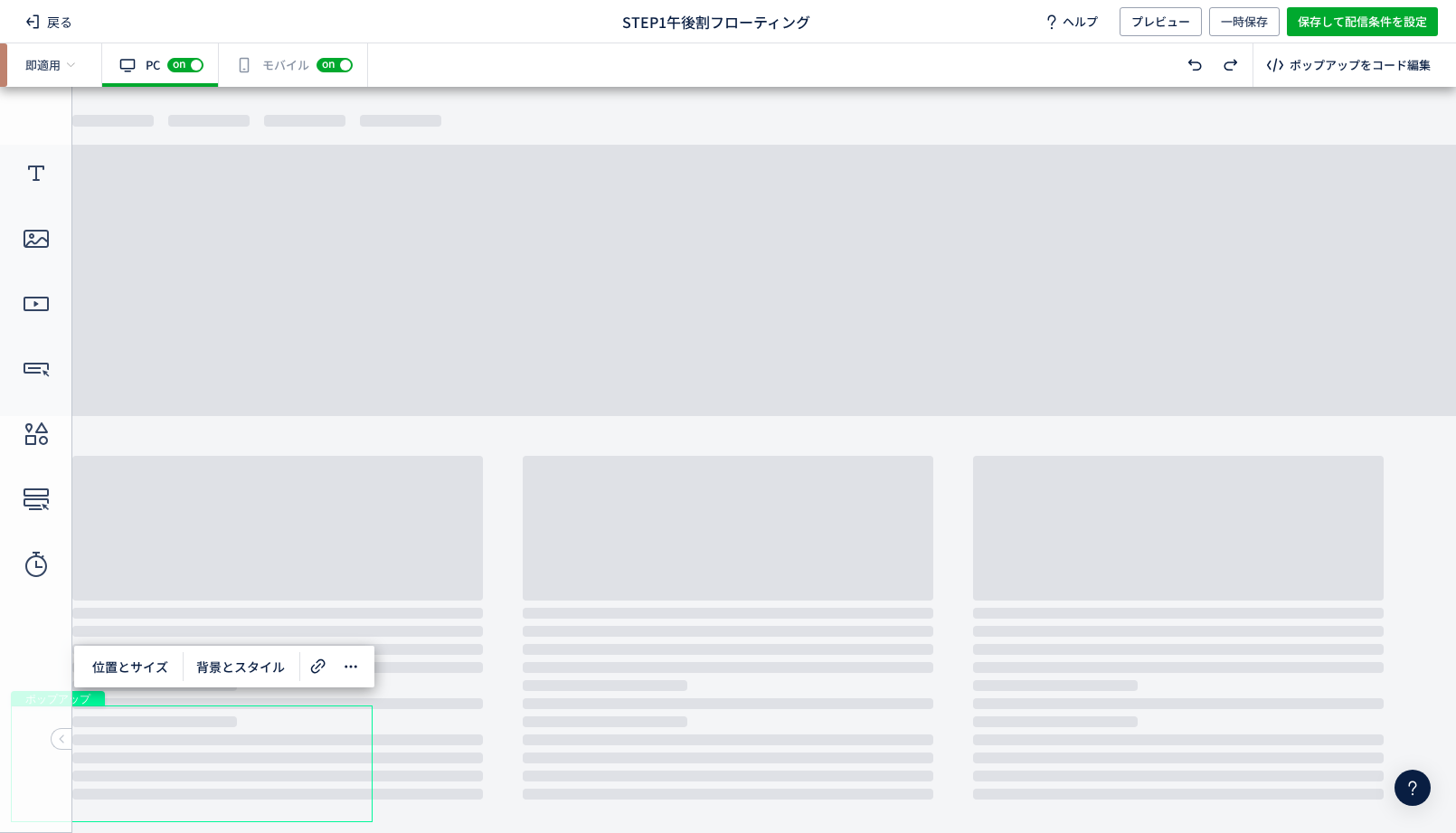
click at [199, 750] on div "ポップアップ" at bounding box center [192, 763] width 362 height 117
click at [254, 750] on div "ポップアップ" at bounding box center [192, 763] width 362 height 117
click at [1169, 25] on span "プレビュー" at bounding box center [1161, 21] width 59 height 28
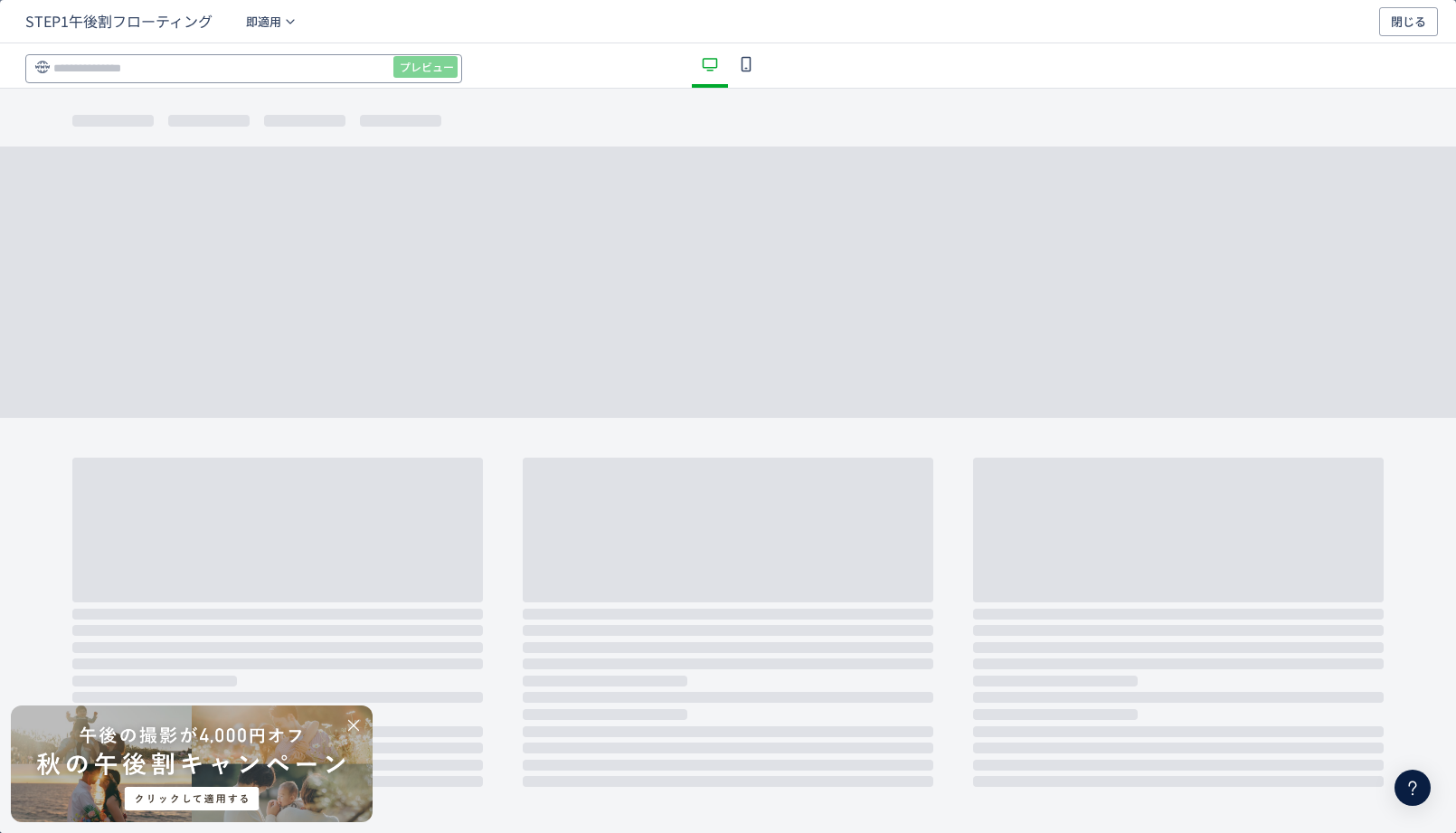
click at [328, 71] on input "dialog" at bounding box center [244, 68] width 437 height 28
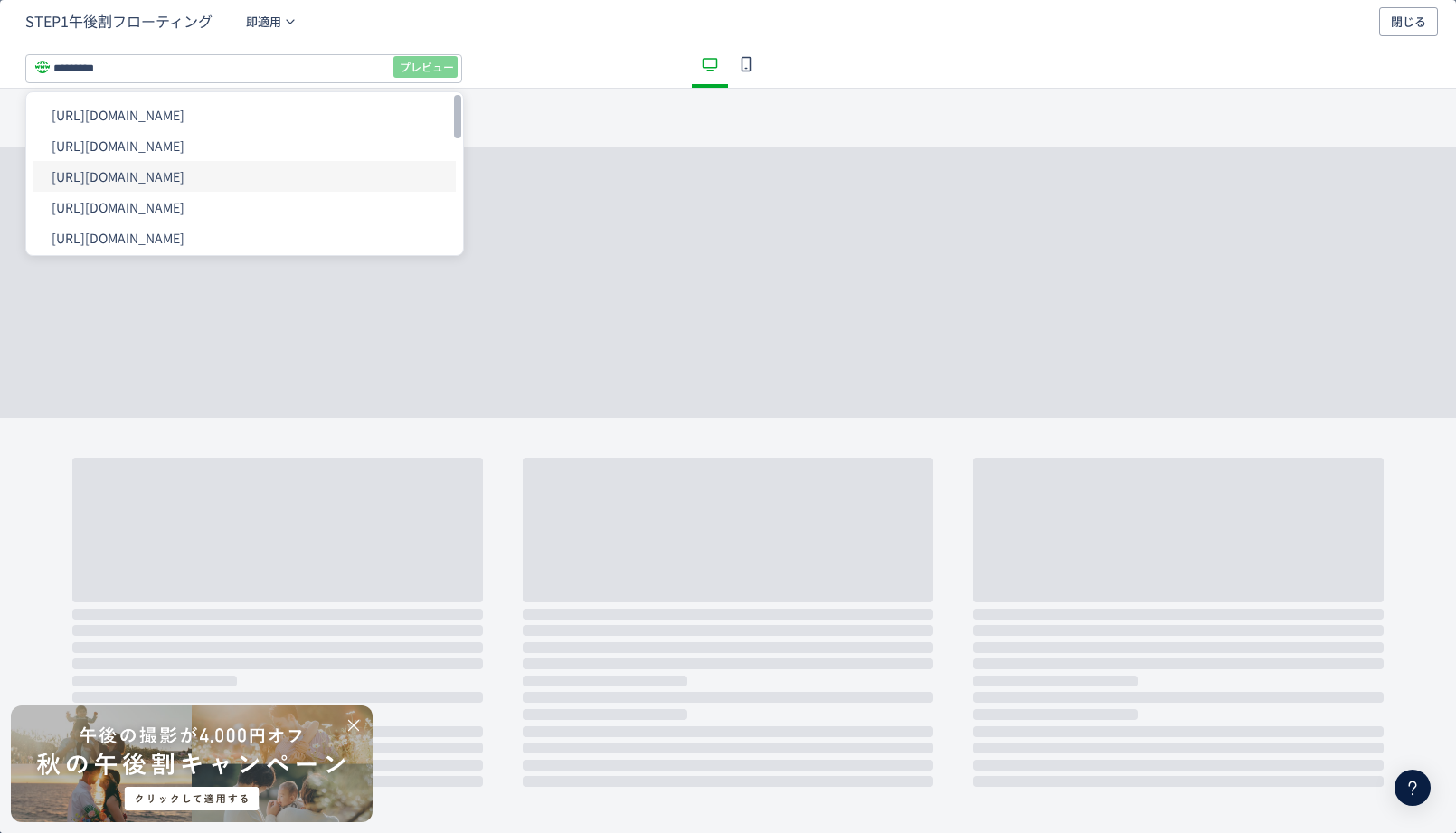
click at [325, 182] on li "[URL][DOMAIN_NAME]" at bounding box center [245, 176] width 422 height 30
type input "**********"
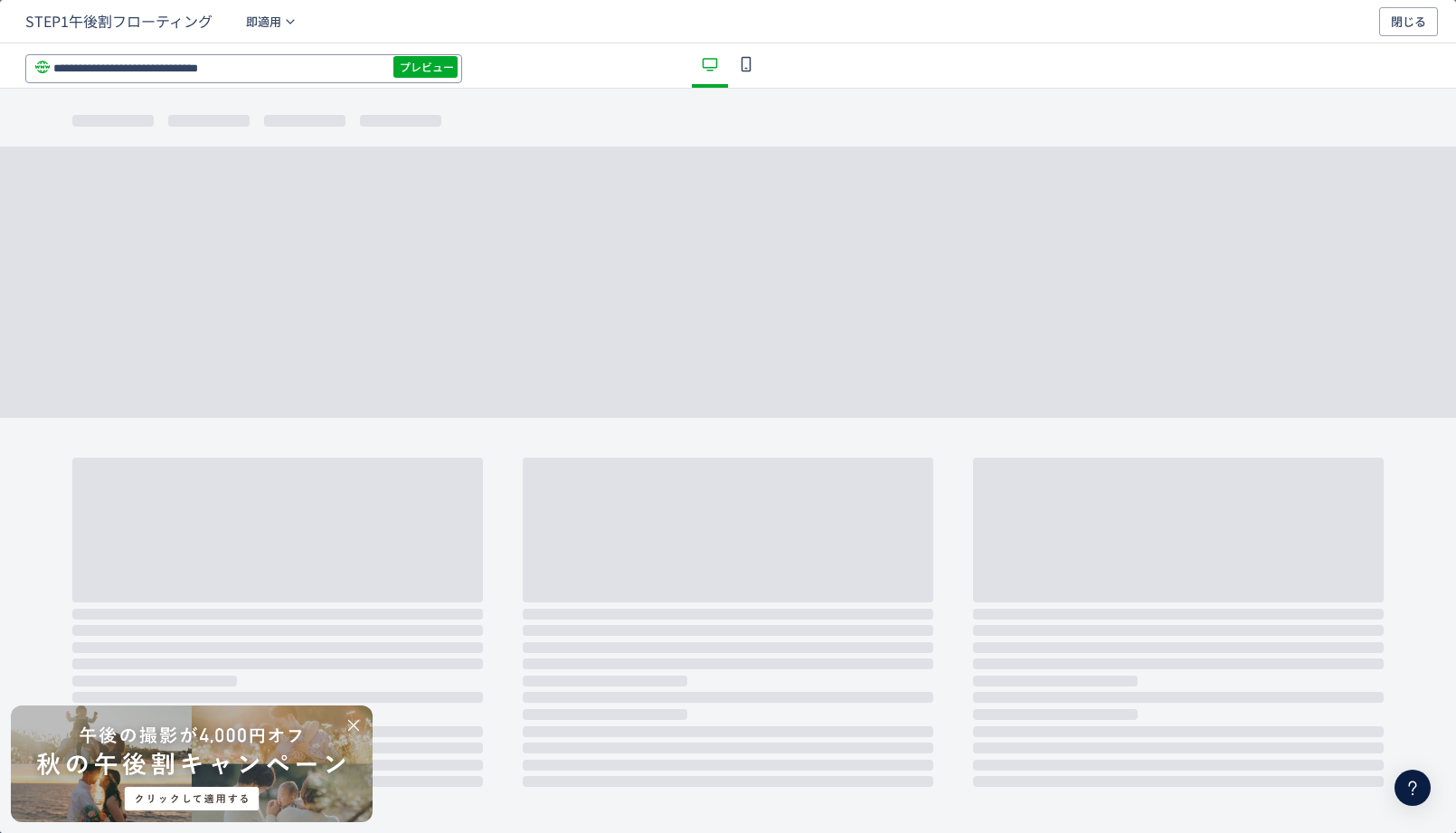
click at [443, 80] on input "**********" at bounding box center [244, 68] width 437 height 28
click at [439, 72] on span "プレビュー" at bounding box center [426, 66] width 54 height 28
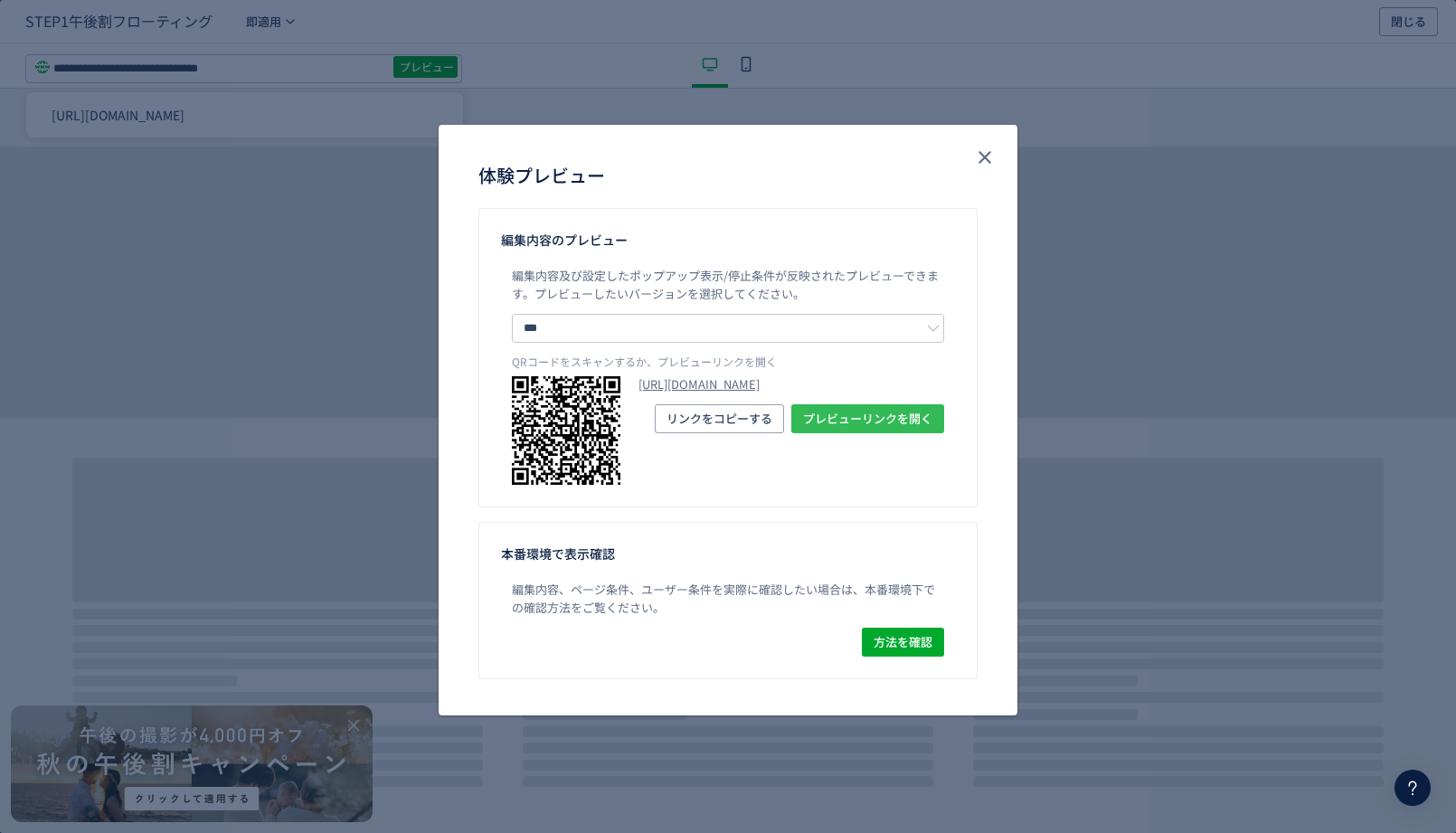
click at [885, 433] on span "プレビューリンクを開く" at bounding box center [868, 417] width 130 height 28
click at [989, 154] on icon "close" at bounding box center [984, 157] width 22 height 22
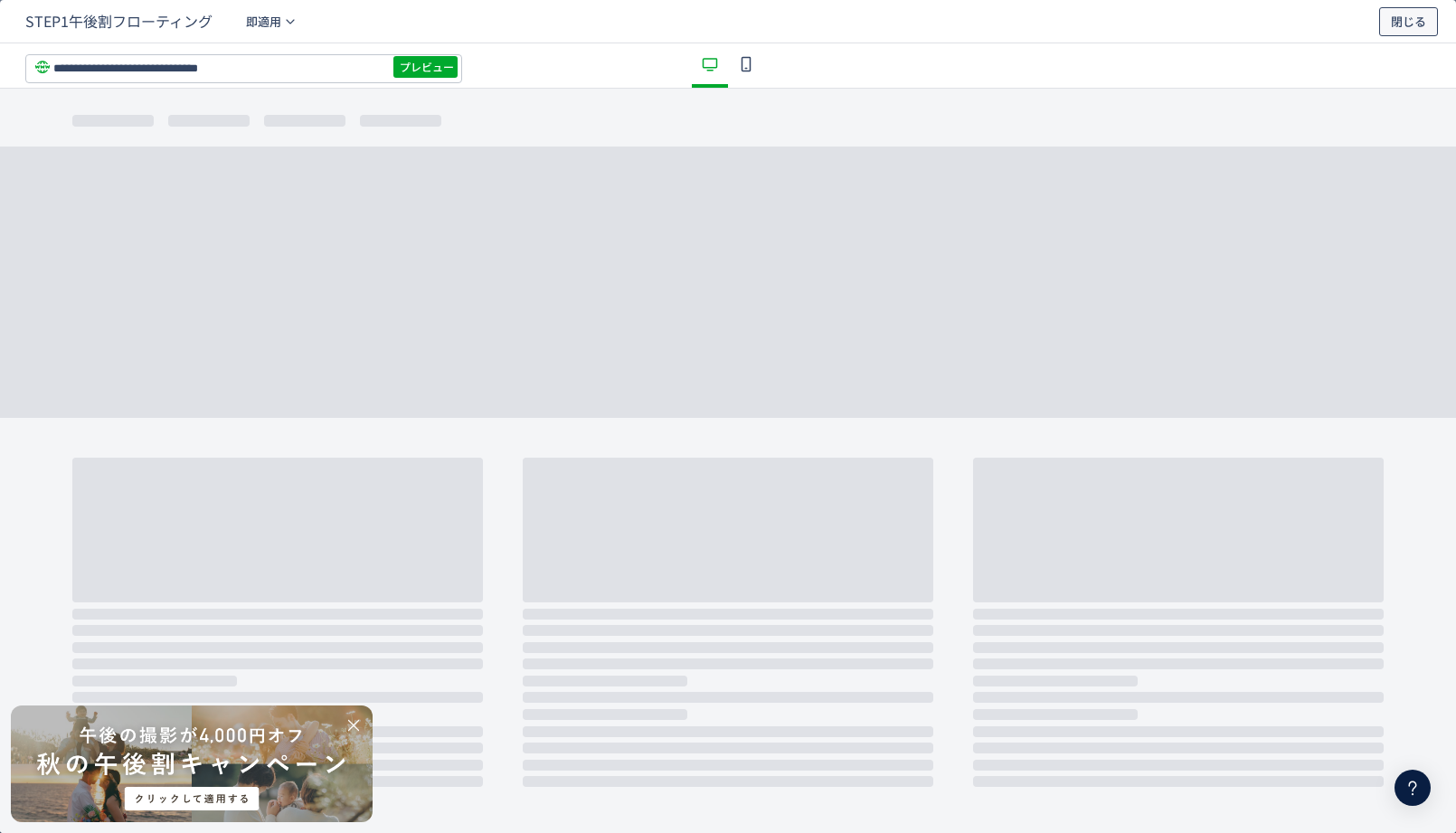
click at [1412, 22] on span "閉じる" at bounding box center [1409, 21] width 35 height 28
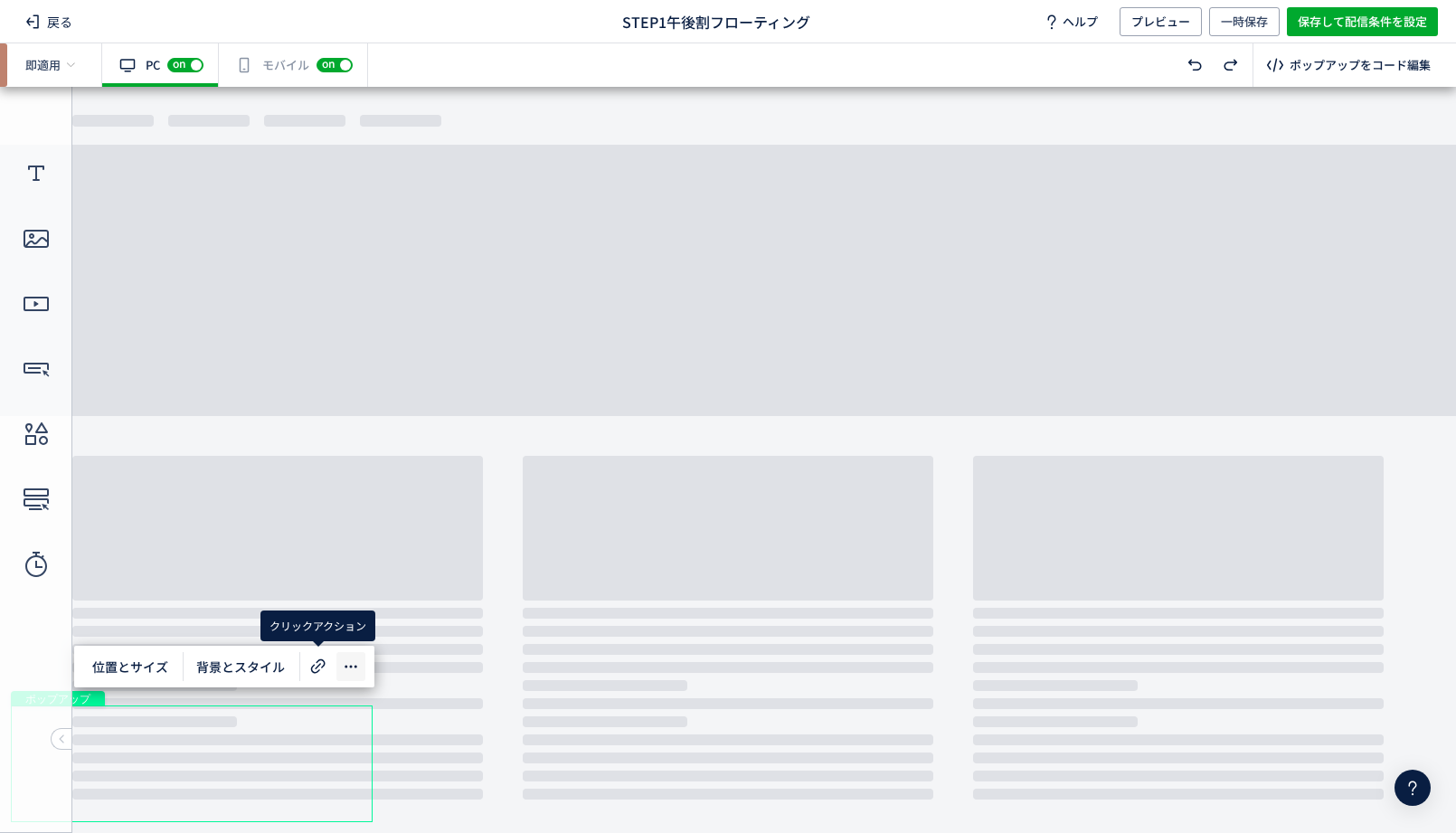
click at [359, 654] on div at bounding box center [350, 666] width 28 height 28
click at [359, 655] on icon at bounding box center [351, 666] width 22 height 22
click at [314, 662] on icon at bounding box center [318, 666] width 22 height 22
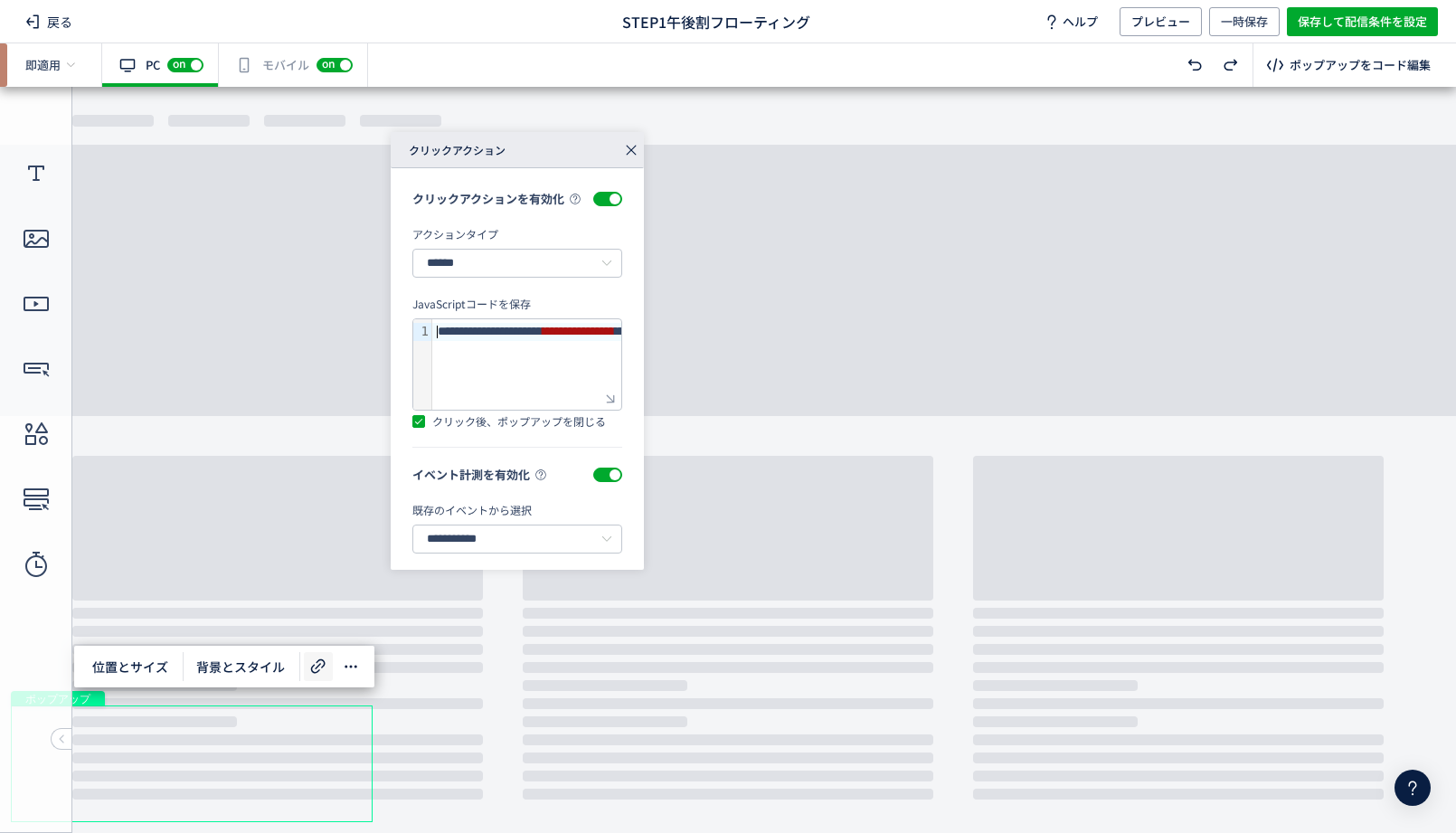
click at [573, 347] on div "**********" at bounding box center [644, 364] width 425 height 90
click at [612, 404] on div at bounding box center [610, 399] width 18 height 18
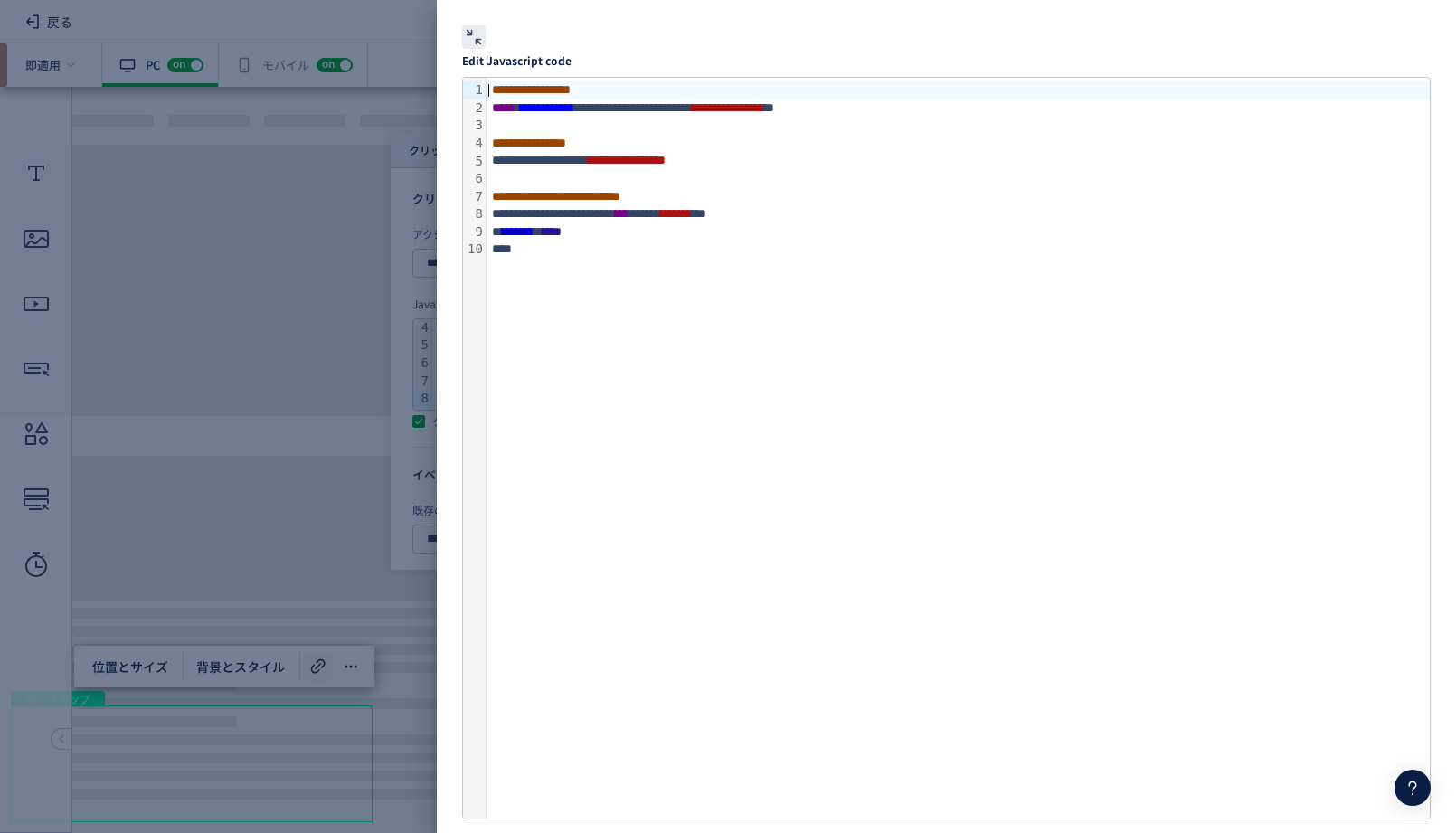
click at [474, 28] on div at bounding box center [474, 37] width 24 height 24
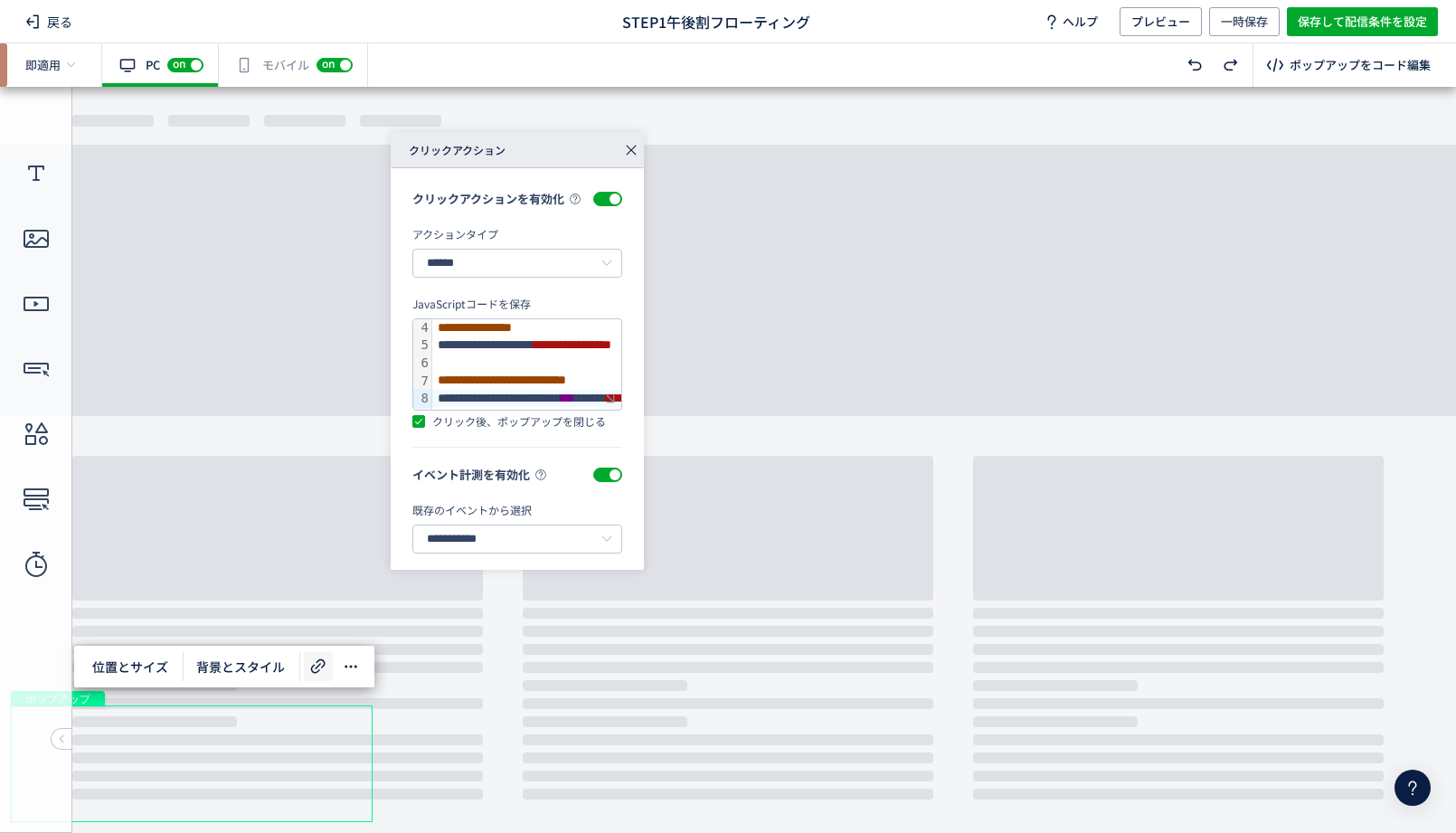
click at [628, 154] on icon at bounding box center [632, 150] width 26 height 26
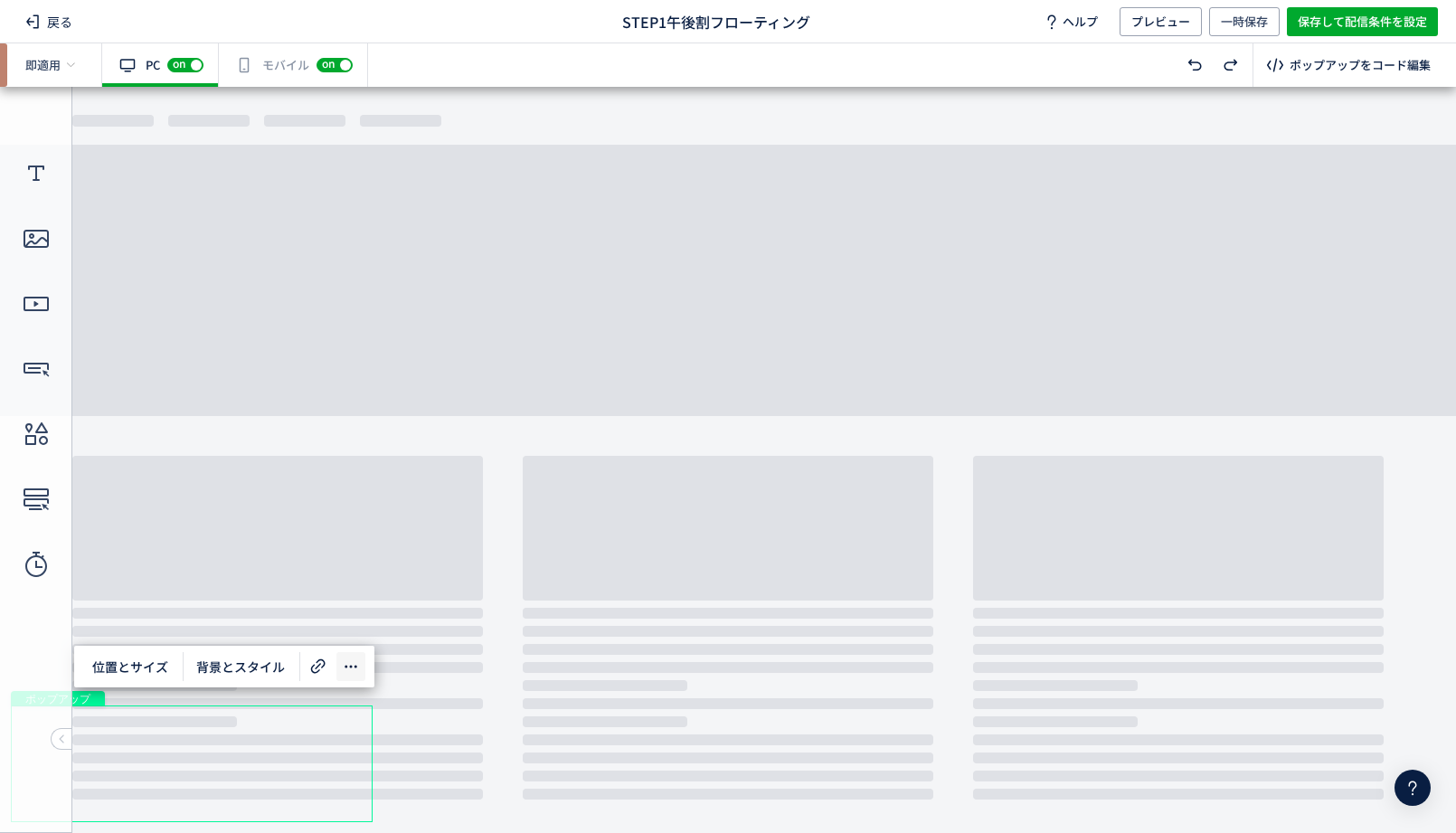
click at [357, 659] on icon at bounding box center [351, 666] width 22 height 22
click at [286, 774] on div "ポップアップ" at bounding box center [192, 763] width 362 height 117
click at [312, 663] on icon at bounding box center [318, 666] width 22 height 22
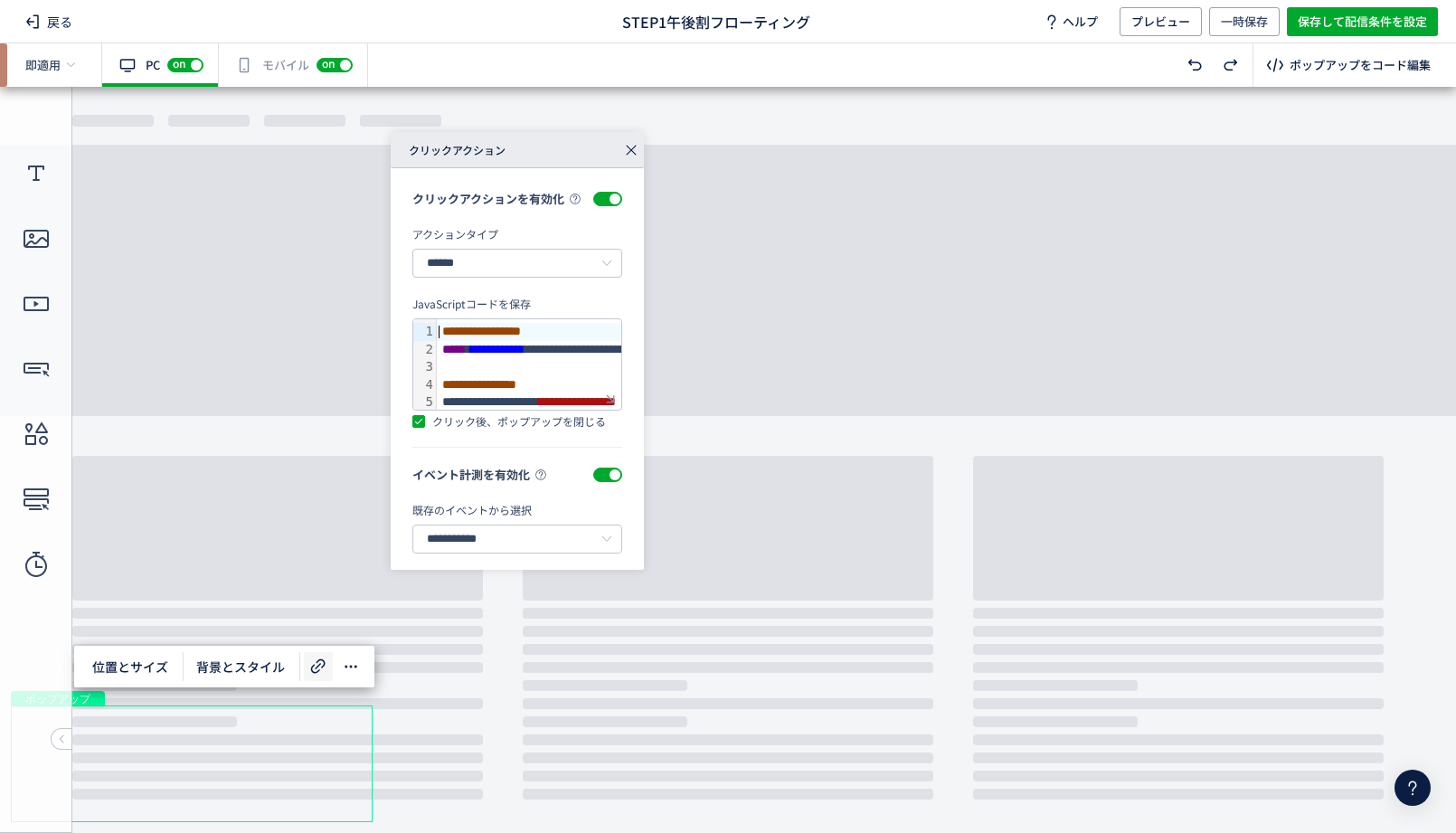
click at [312, 663] on icon at bounding box center [318, 666] width 22 height 22
click at [625, 159] on icon at bounding box center [632, 150] width 26 height 26
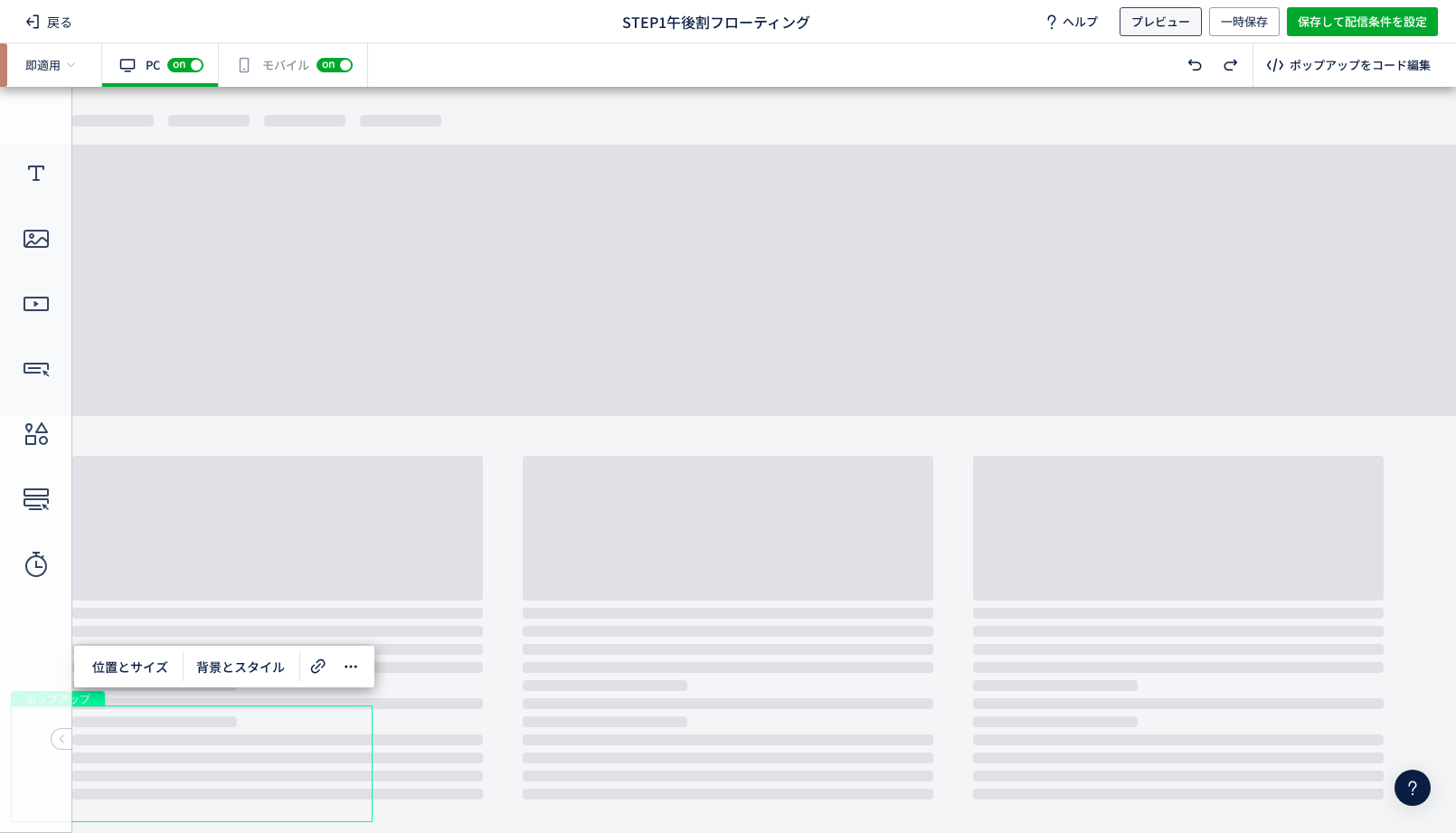
click at [1181, 27] on span "プレビュー" at bounding box center [1161, 21] width 59 height 28
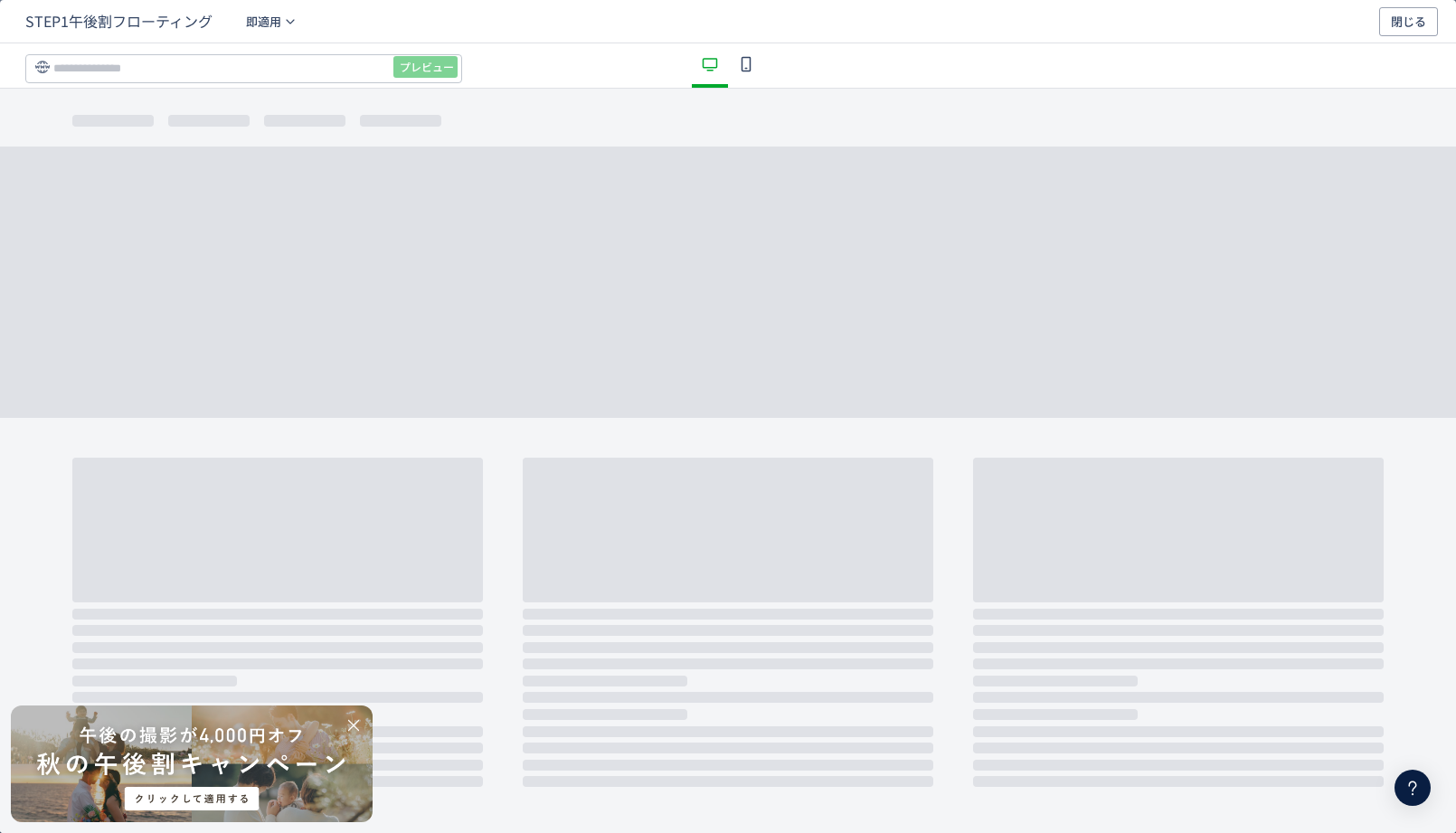
click at [740, 75] on div "dialog" at bounding box center [746, 65] width 36 height 44
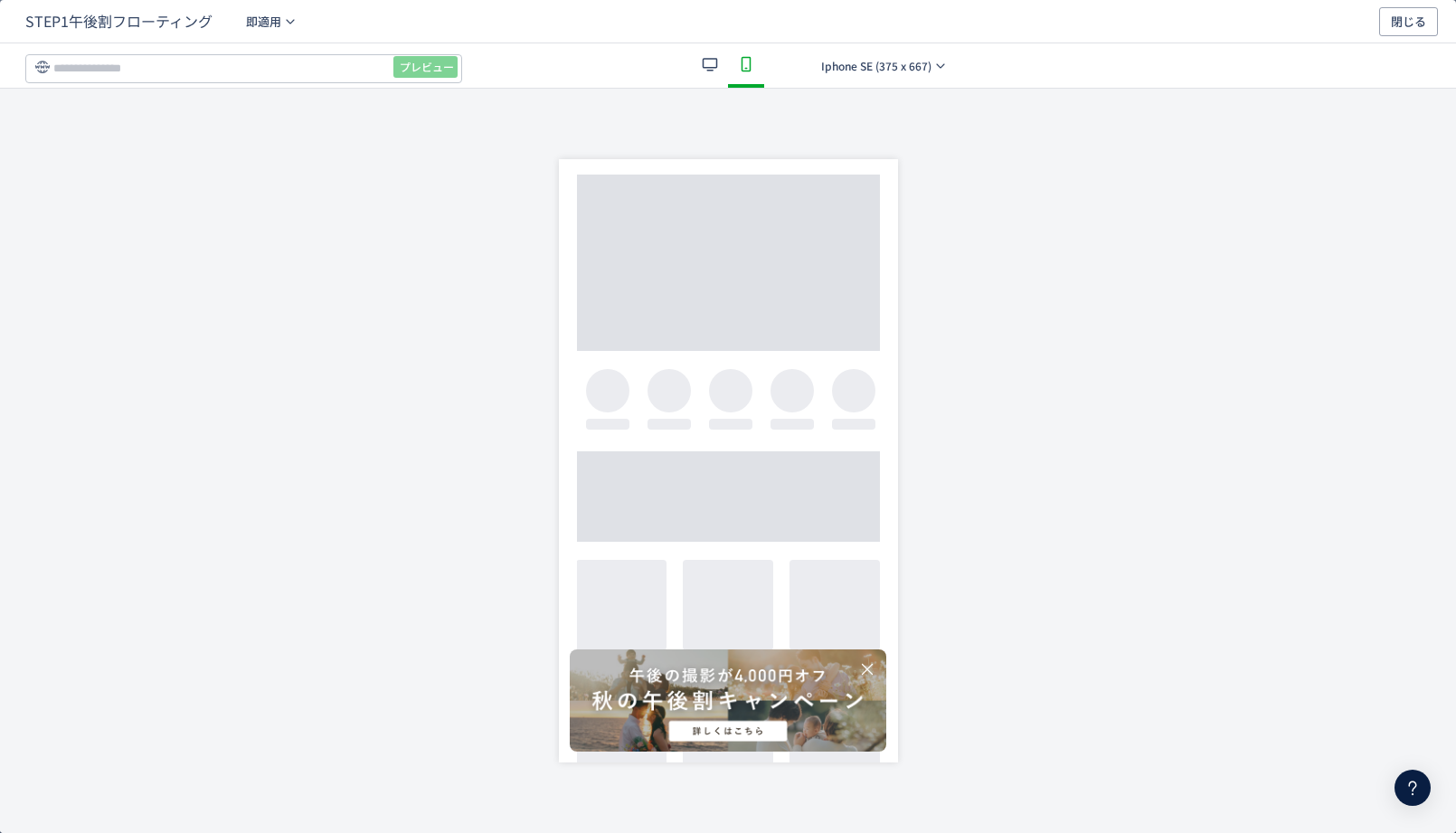
click at [722, 68] on div "dialog" at bounding box center [709, 65] width 36 height 44
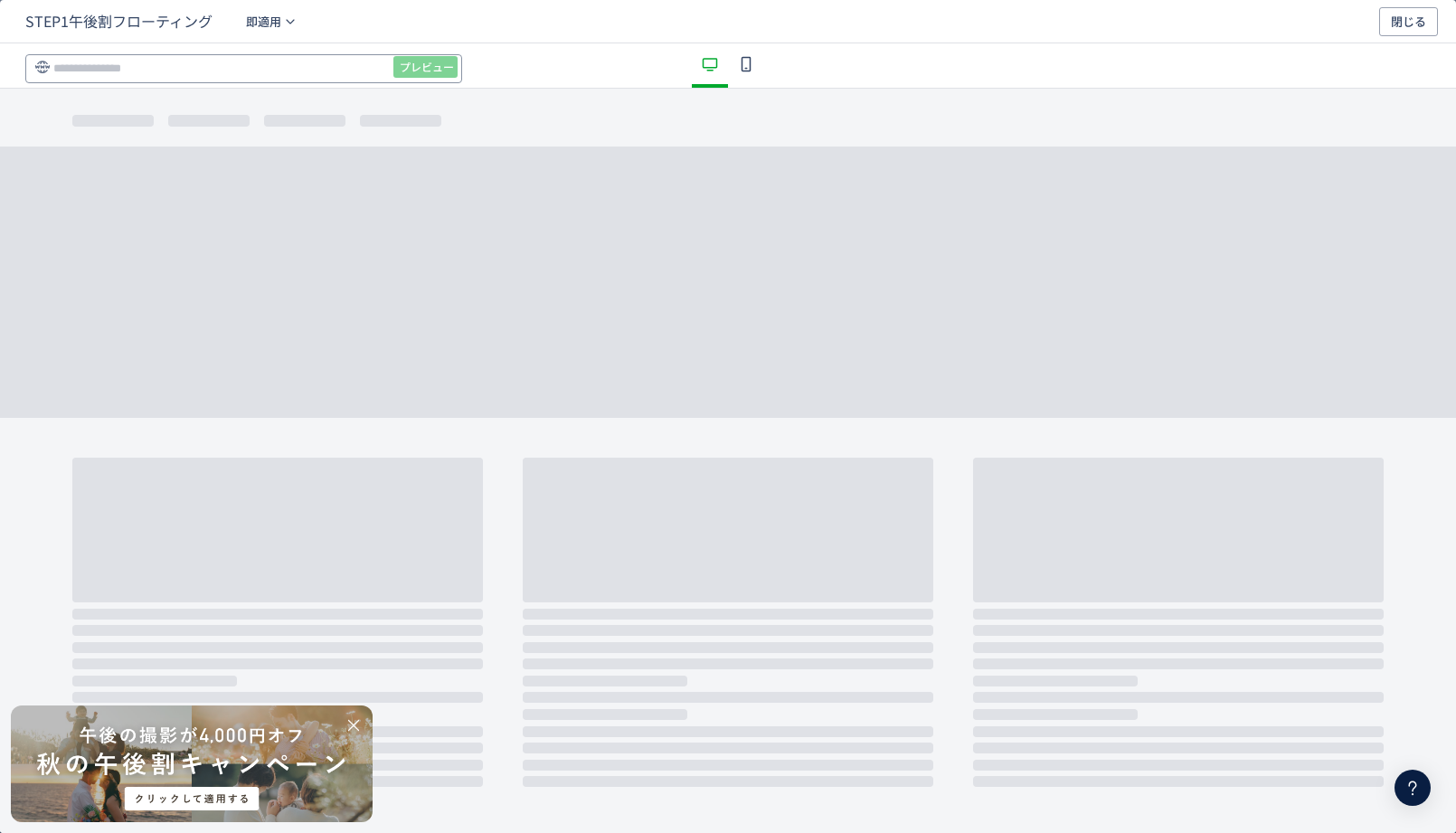
click at [285, 78] on input "dialog" at bounding box center [244, 68] width 437 height 28
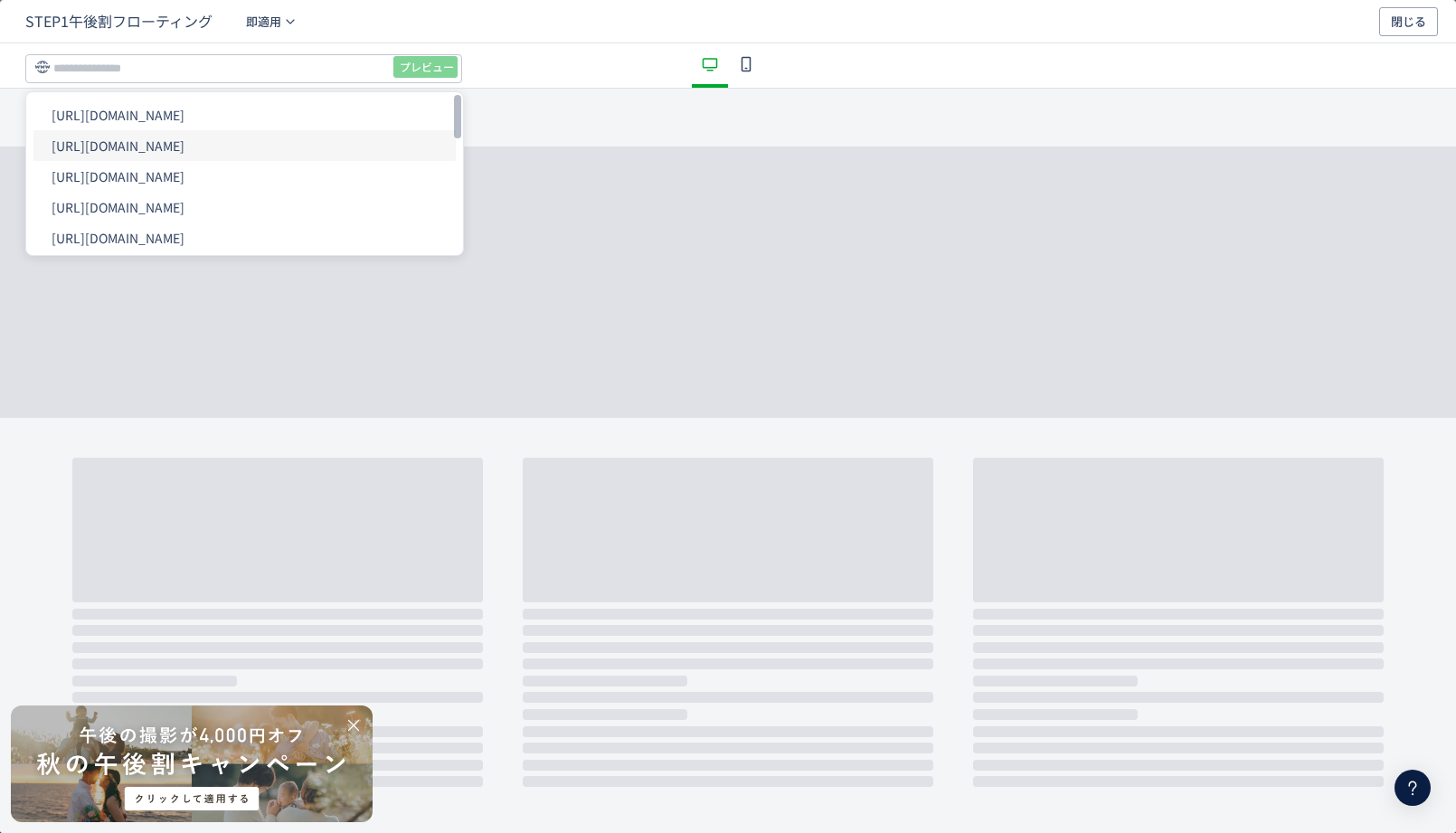
click at [275, 156] on li "[URL][DOMAIN_NAME]" at bounding box center [245, 145] width 422 height 30
type input "**********"
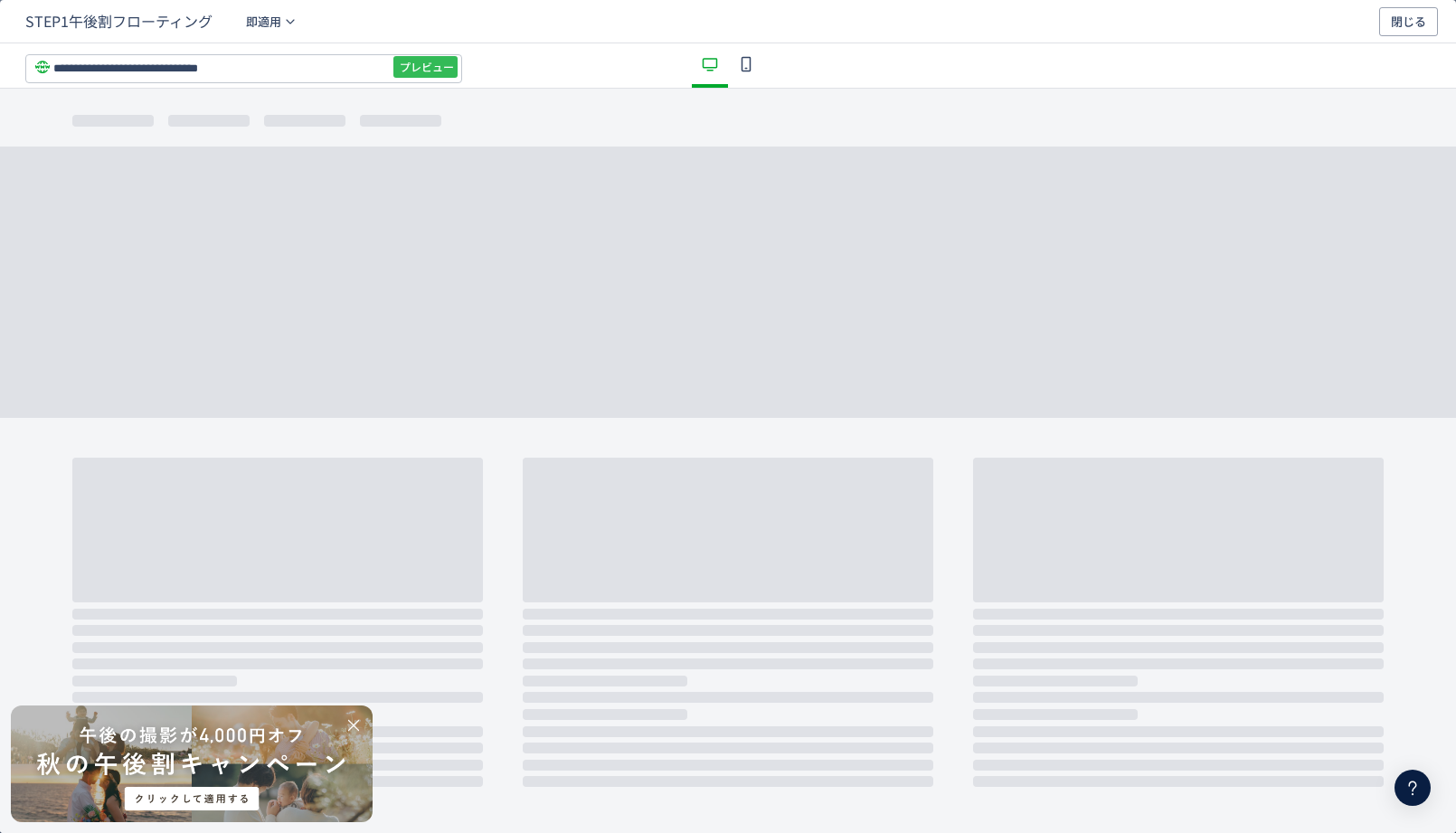
click at [435, 59] on span "プレビュー" at bounding box center [426, 66] width 54 height 28
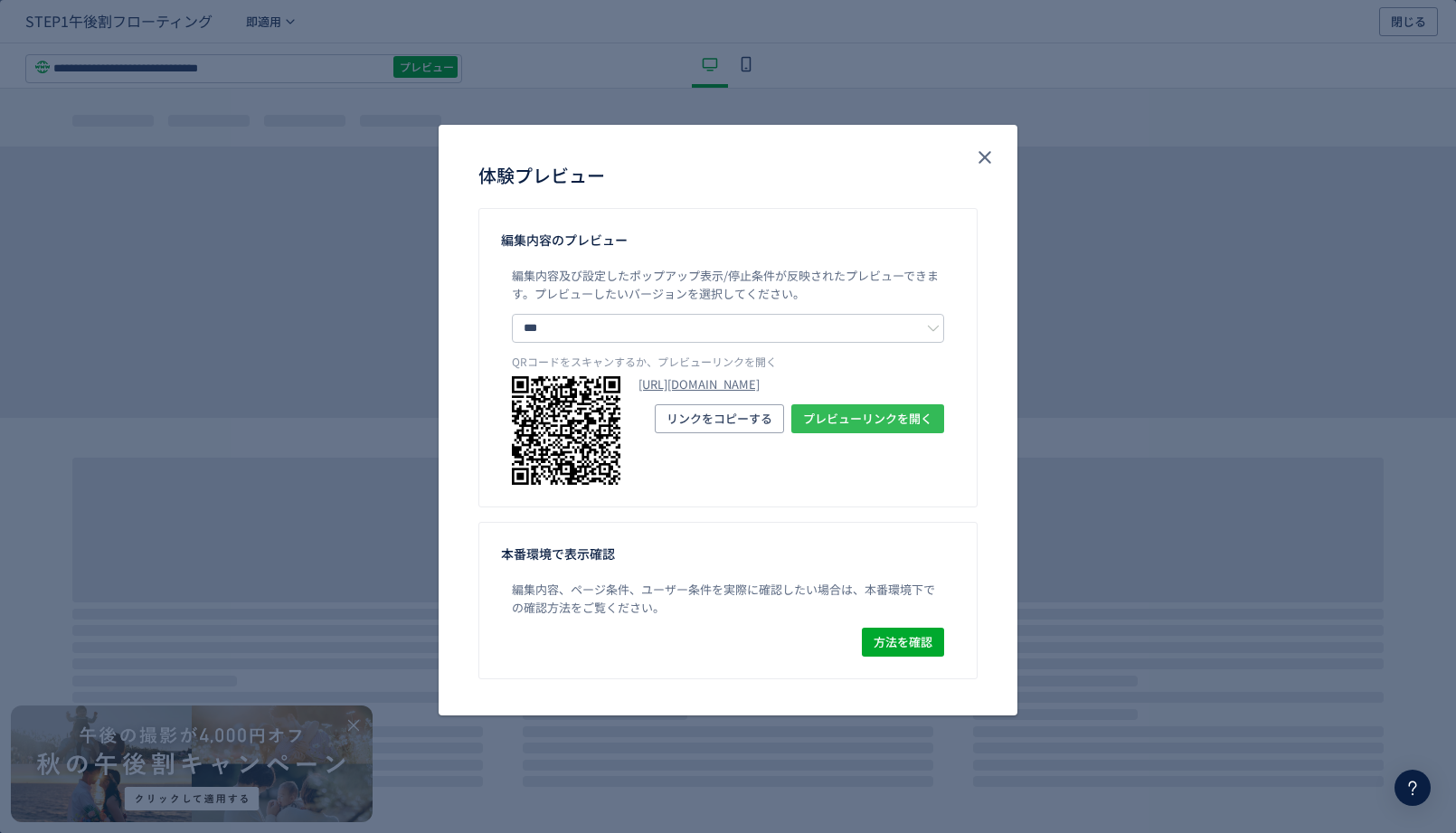
click at [905, 433] on span "プレビューリンクを開く" at bounding box center [868, 417] width 130 height 28
click at [842, 433] on span "プレビューリンクを開く" at bounding box center [868, 417] width 130 height 28
click at [978, 165] on icon "close" at bounding box center [984, 157] width 22 height 22
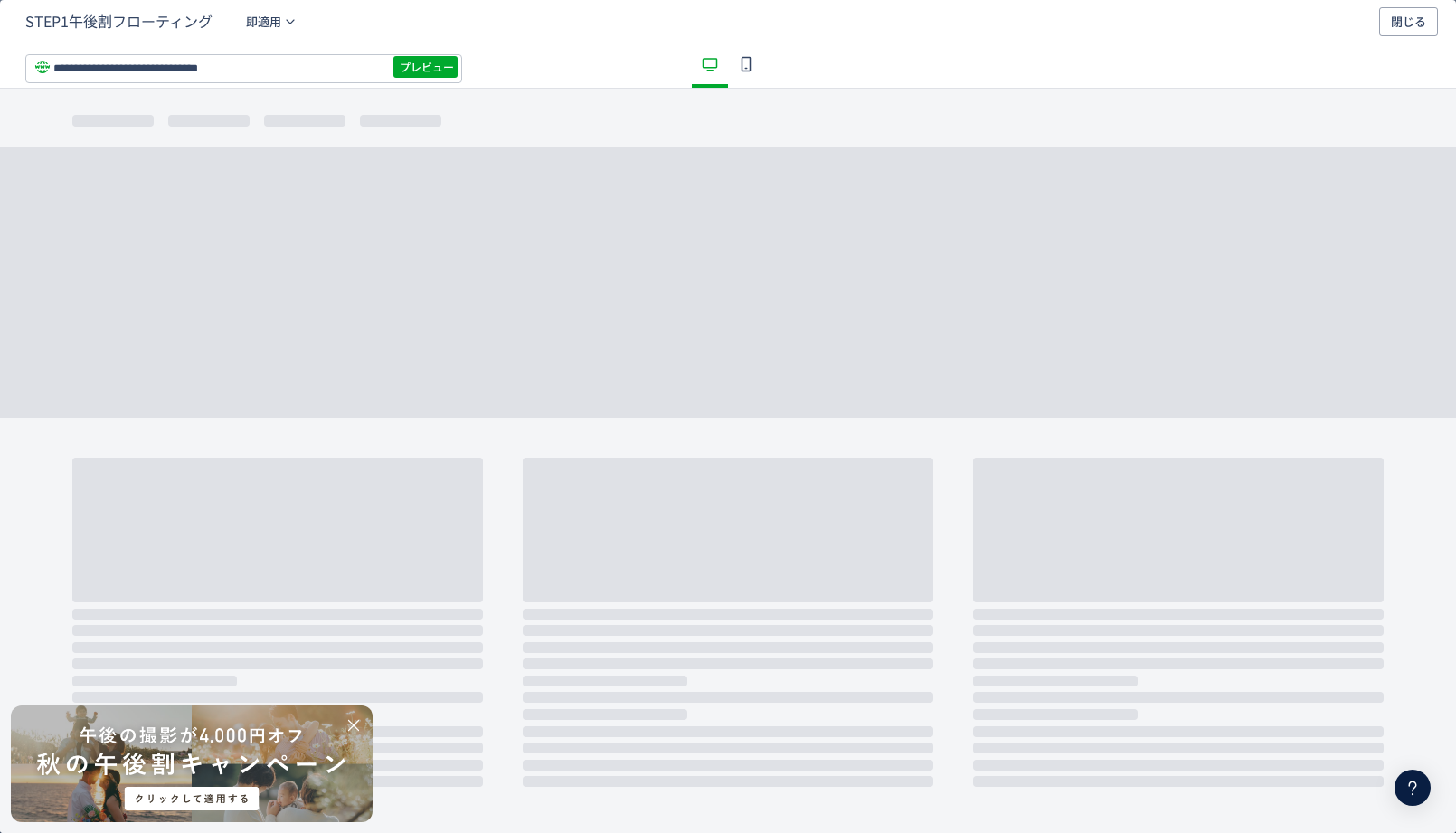
click at [735, 71] on icon "dialog" at bounding box center [746, 64] width 22 height 22
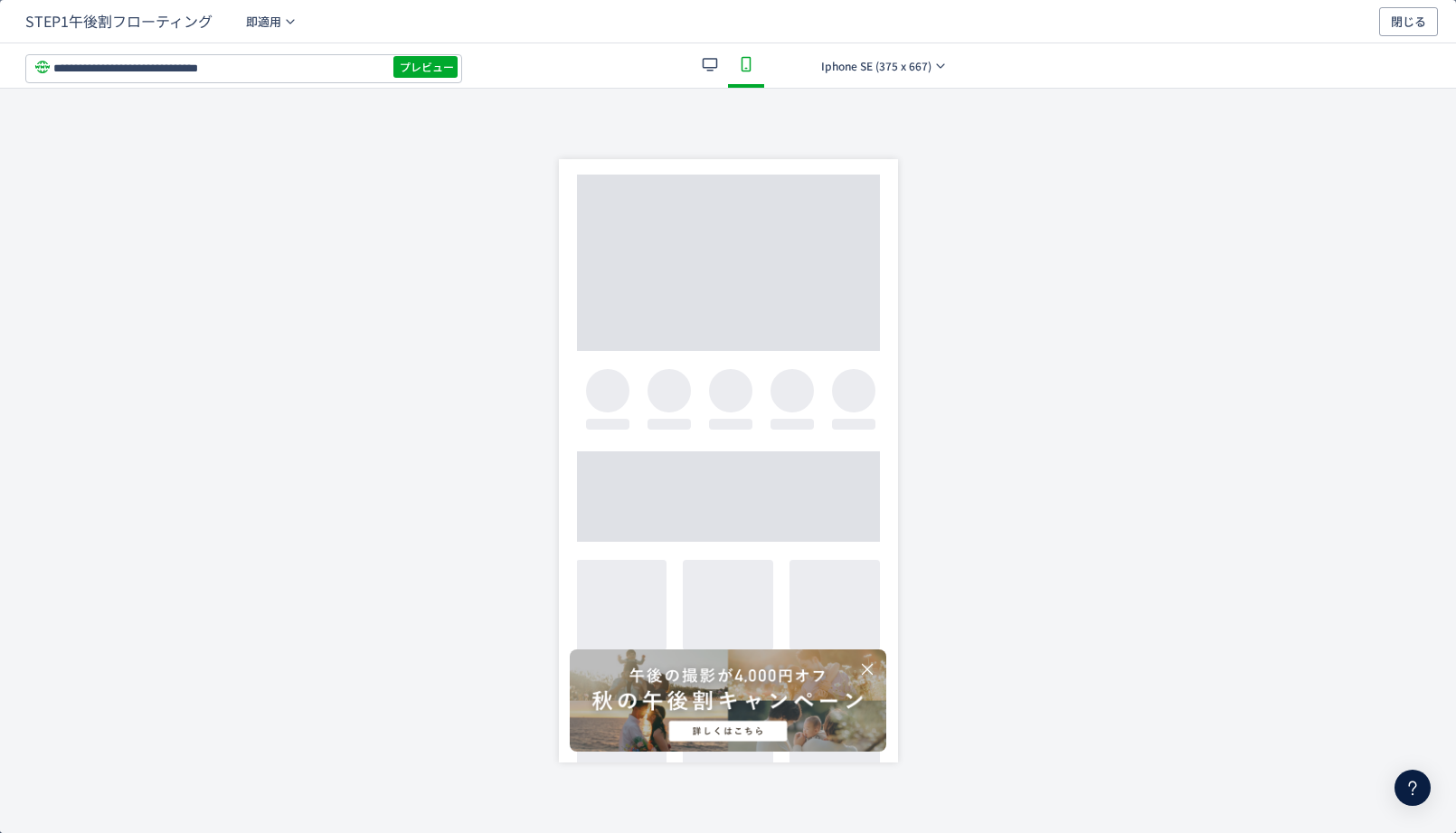
click at [697, 688] on div "dialog" at bounding box center [728, 700] width 316 height 102
click at [707, 73] on icon "dialog" at bounding box center [710, 64] width 22 height 22
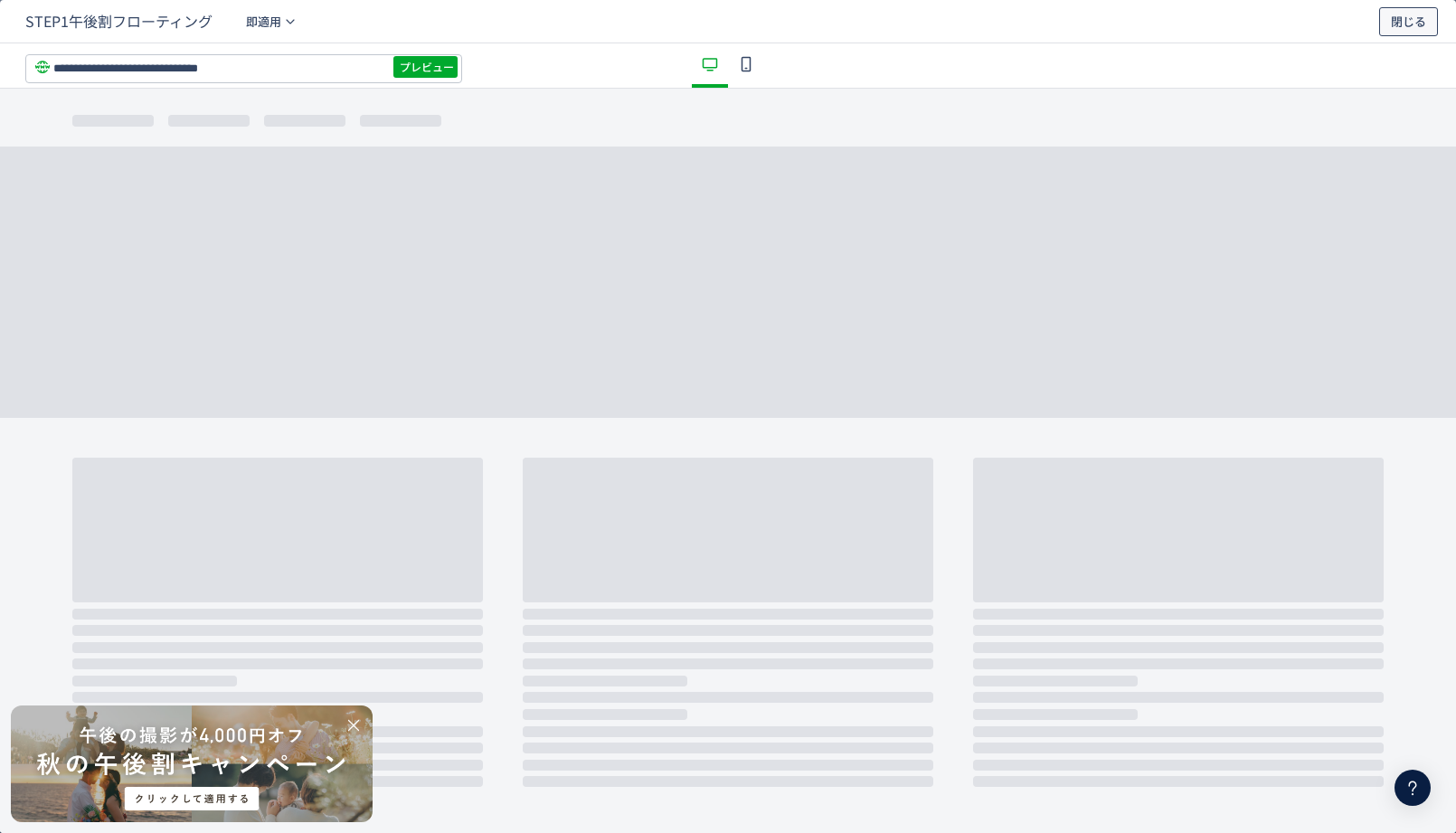
click at [1397, 26] on span "閉じる" at bounding box center [1409, 21] width 35 height 28
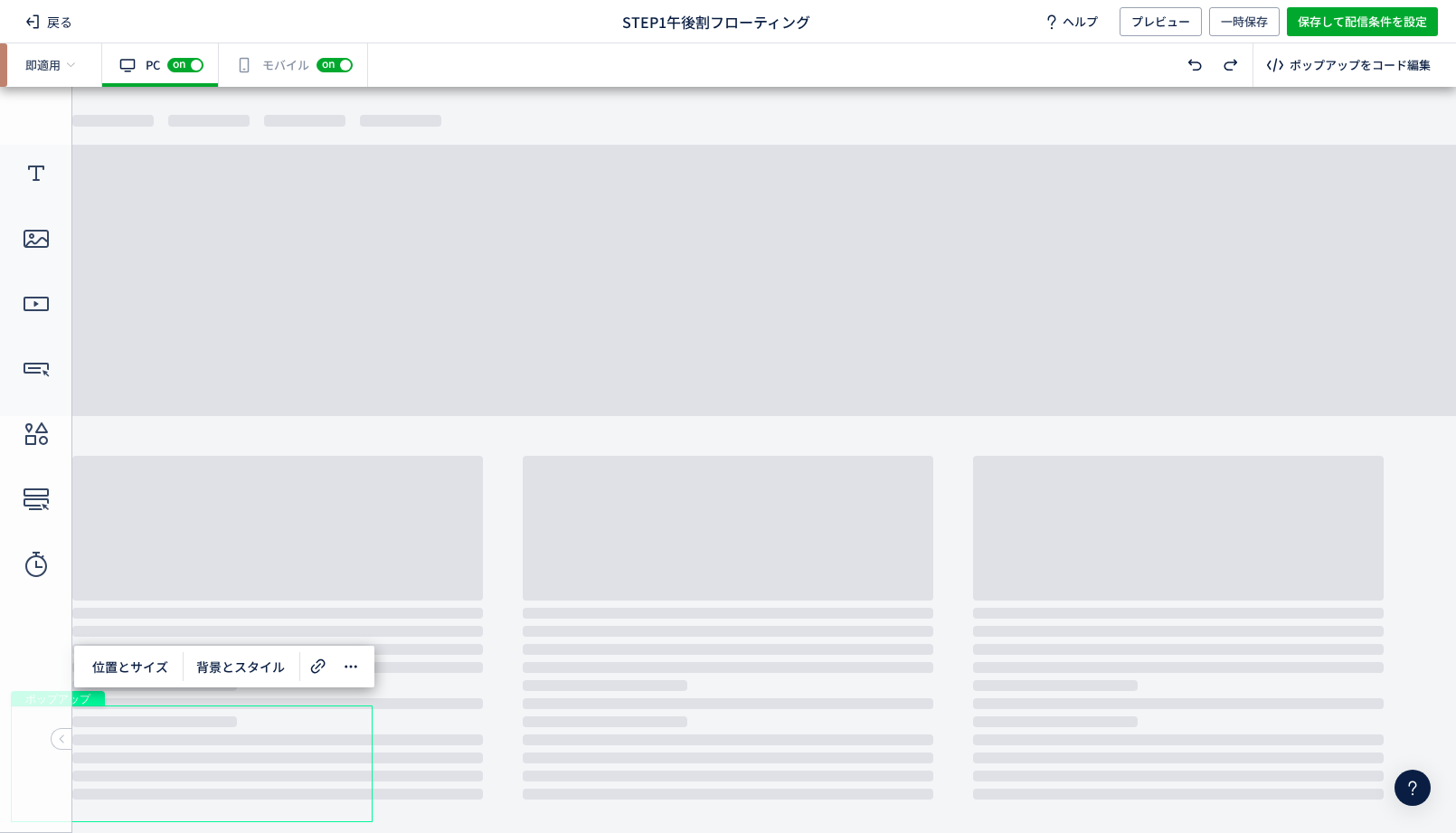
click at [269, 57] on div "有効な編集箇所が確認されません モバイル off on" at bounding box center [294, 65] width 149 height 43
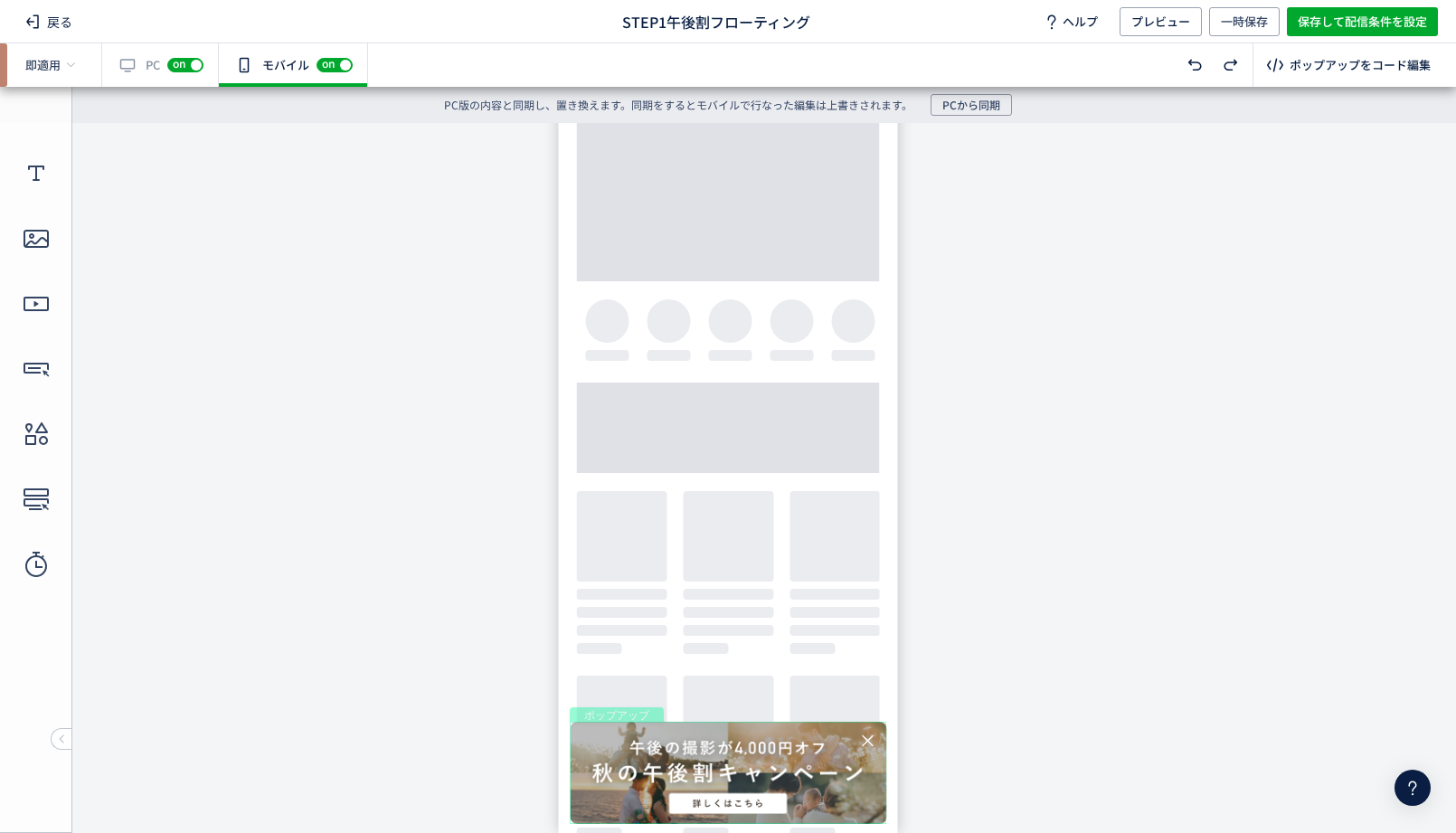
scroll to position [0, 0]
click at [689, 737] on div "ポップアップ" at bounding box center [728, 773] width 316 height 102
click at [632, 671] on span "位置とサイズ" at bounding box center [625, 682] width 97 height 28
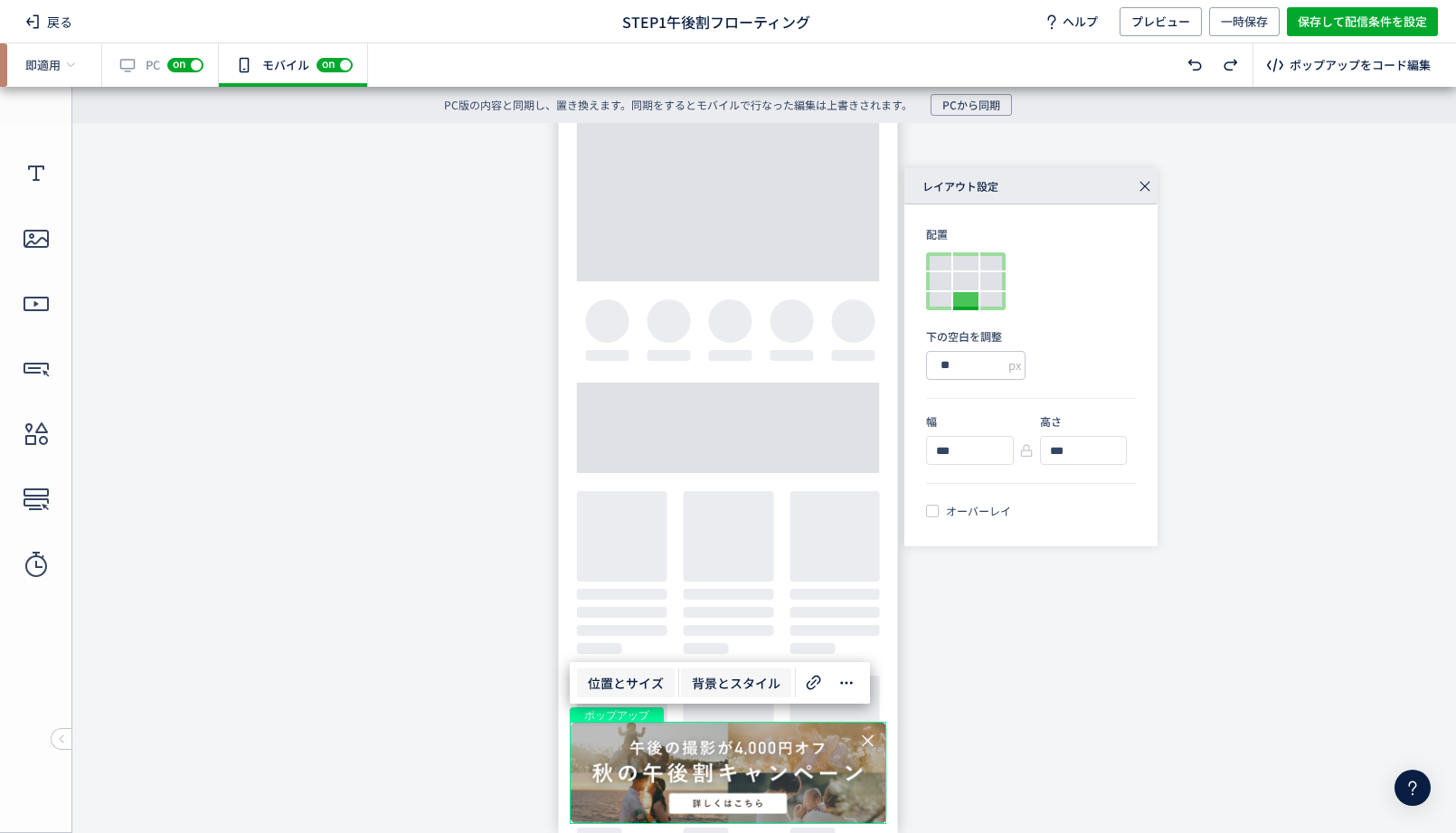
click at [709, 674] on span "背景とスタイル" at bounding box center [736, 682] width 110 height 28
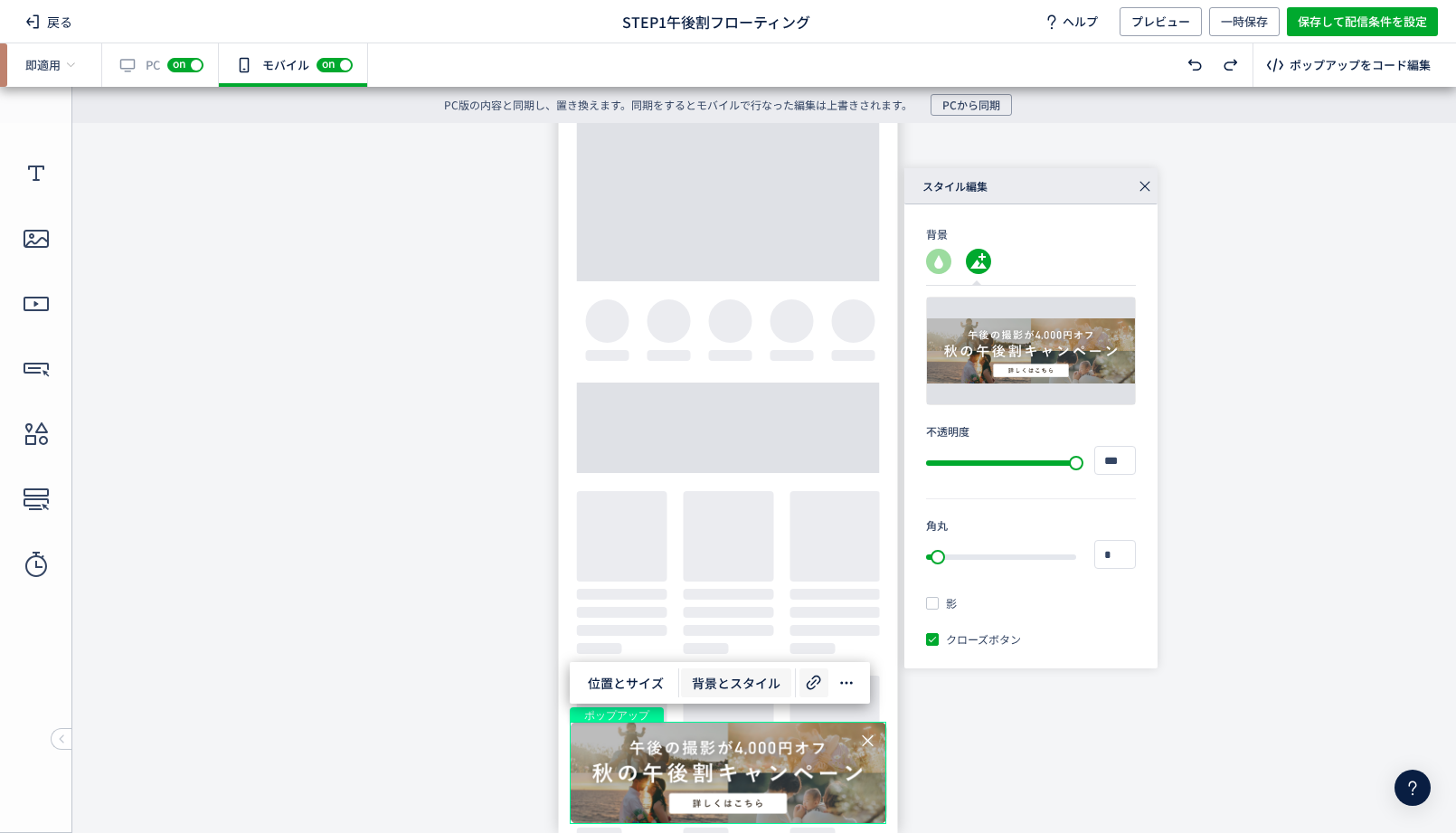
click at [815, 673] on icon at bounding box center [813, 683] width 22 height 22
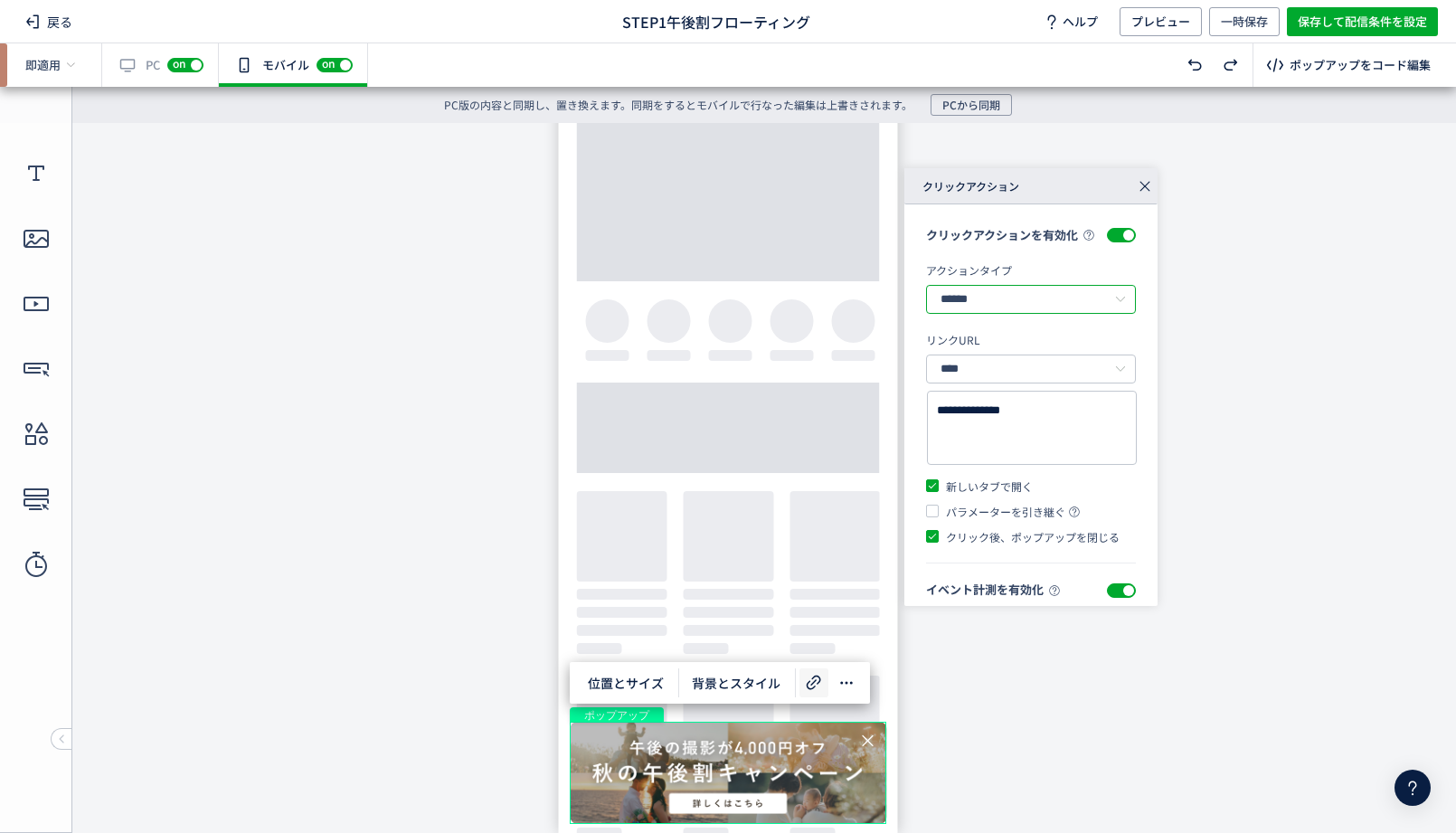
click at [1064, 298] on input "******" at bounding box center [1032, 299] width 210 height 28
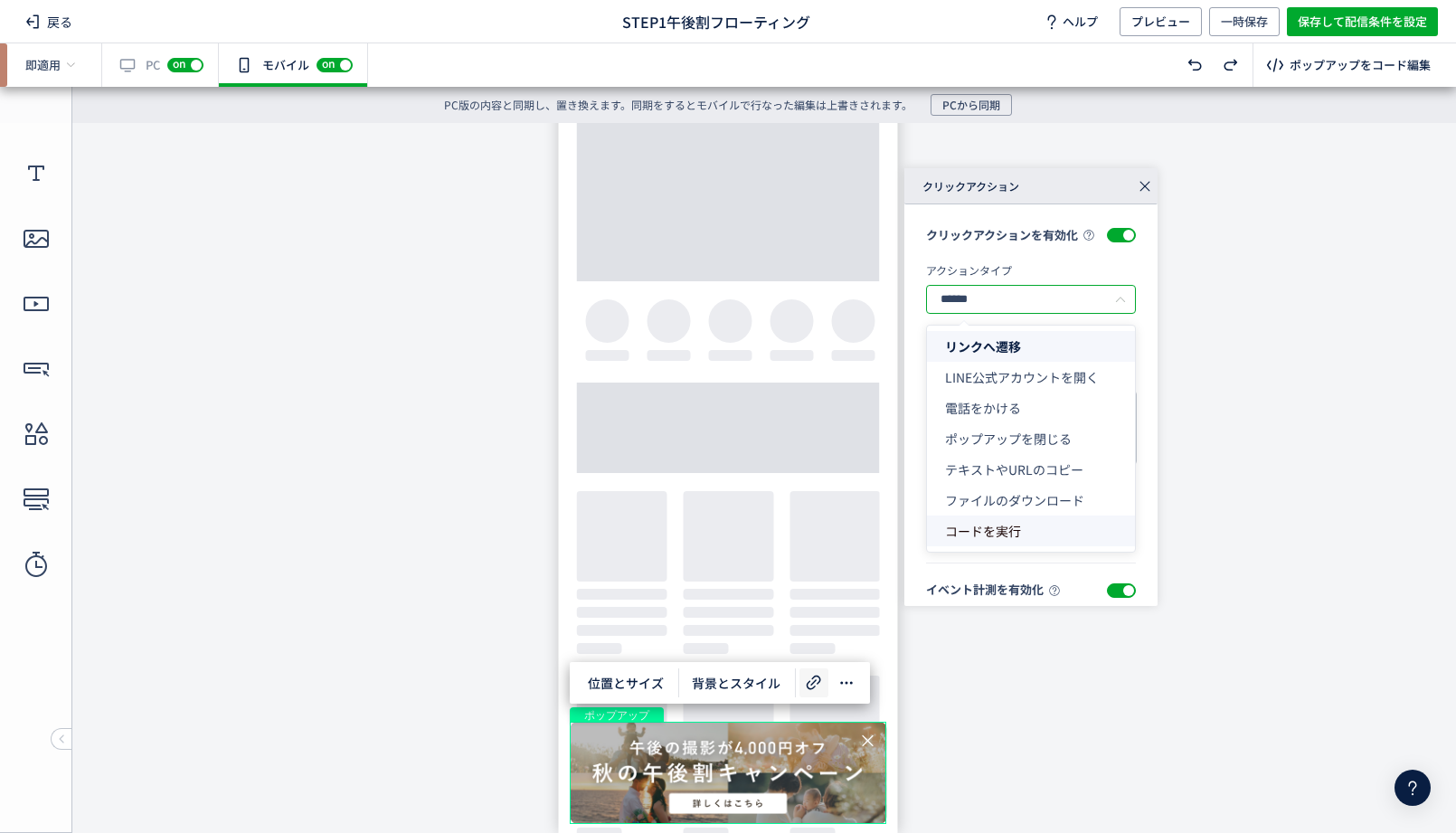
click at [1016, 524] on span "コードを実行" at bounding box center [982, 530] width 76 height 18
type input "******"
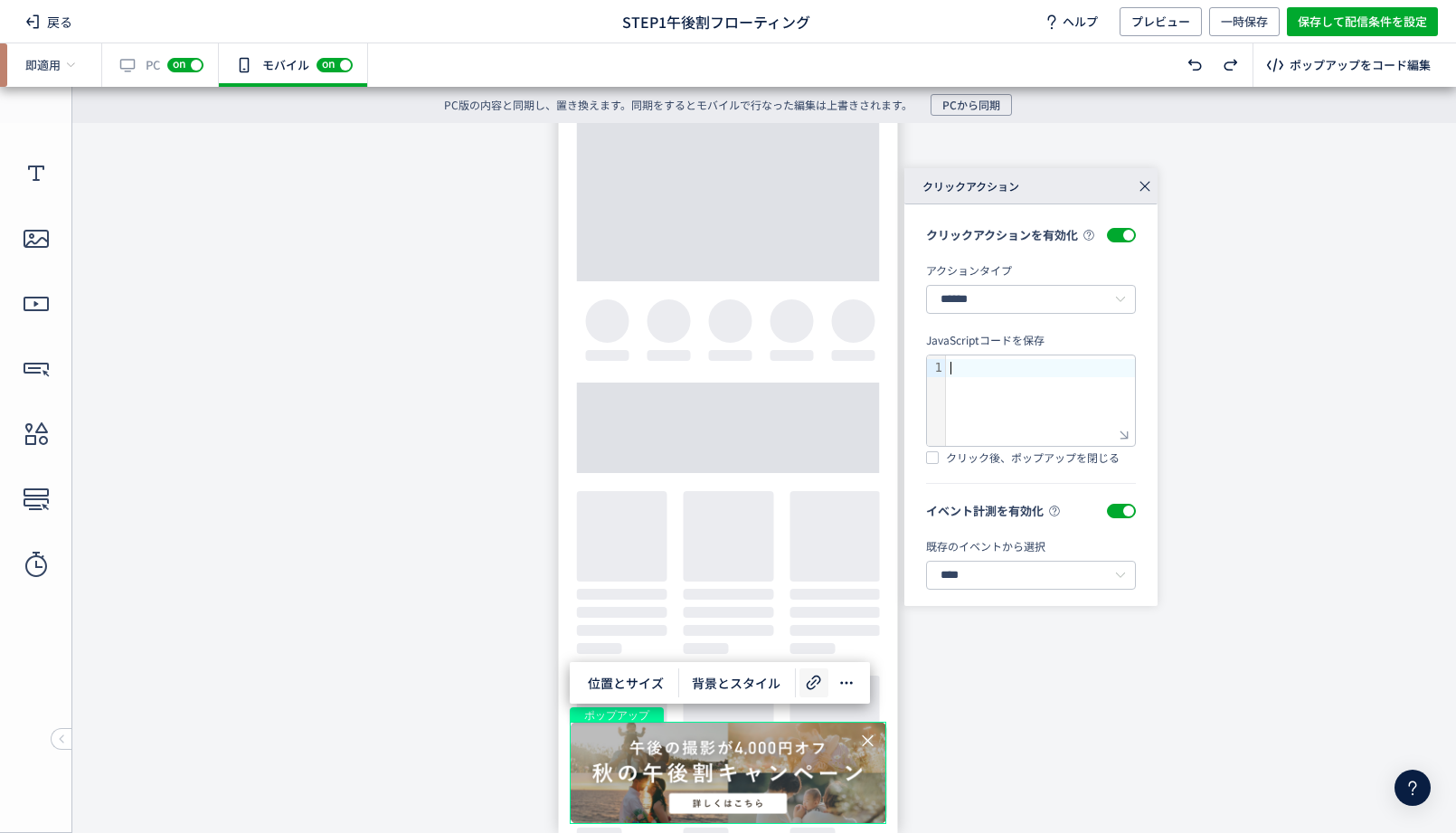
click at [1019, 383] on div at bounding box center [1040, 401] width 189 height 90
click at [960, 461] on span "クリック後、ポップアップを閉じる" at bounding box center [1030, 458] width 181 height 17
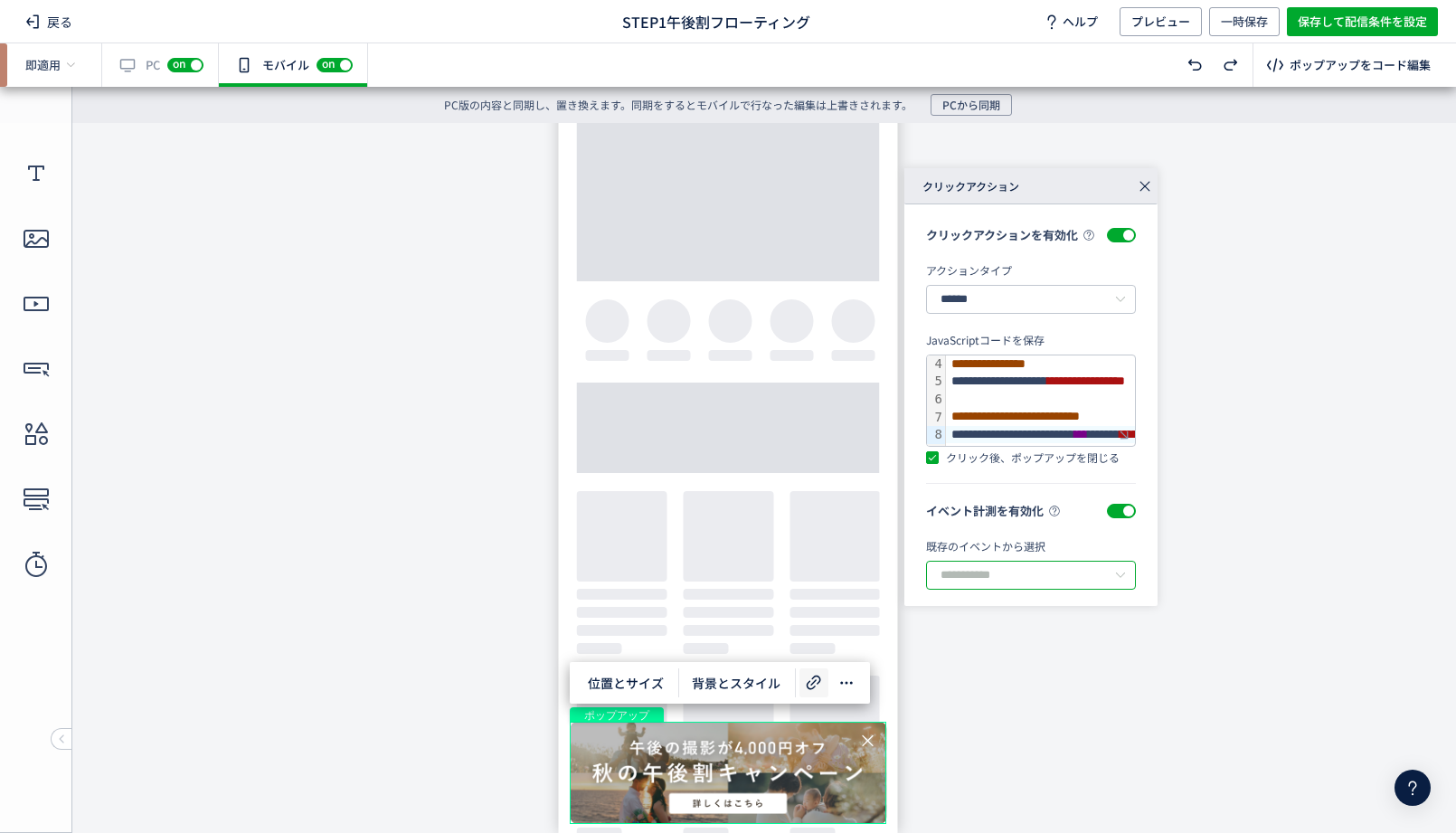
scroll to position [4, 0]
click at [1014, 570] on input "text" at bounding box center [1032, 575] width 210 height 28
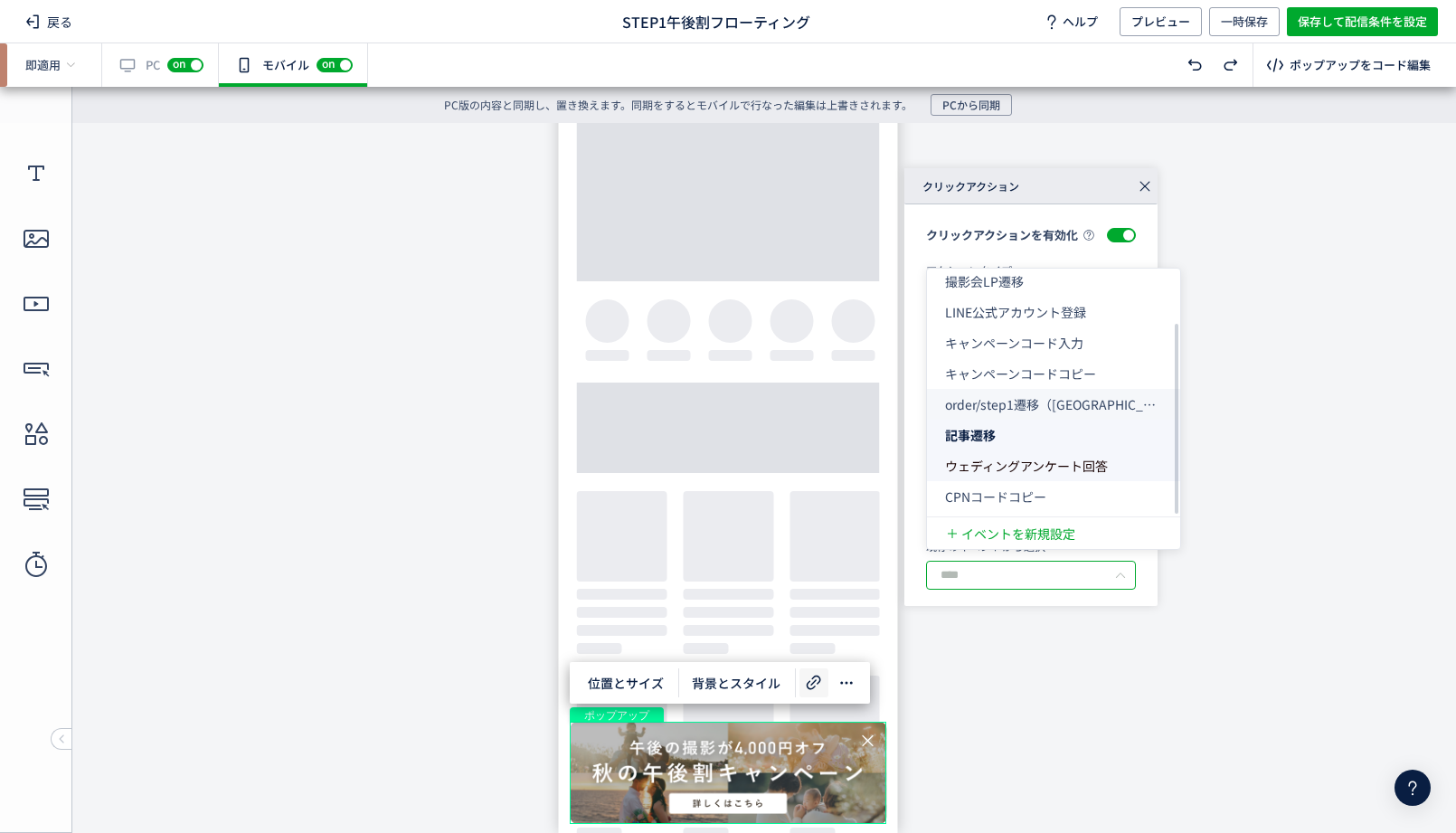
scroll to position [71, 0]
click at [1031, 337] on span "キャンペーンコード入力" at bounding box center [1014, 342] width 139 height 18
type input "**********"
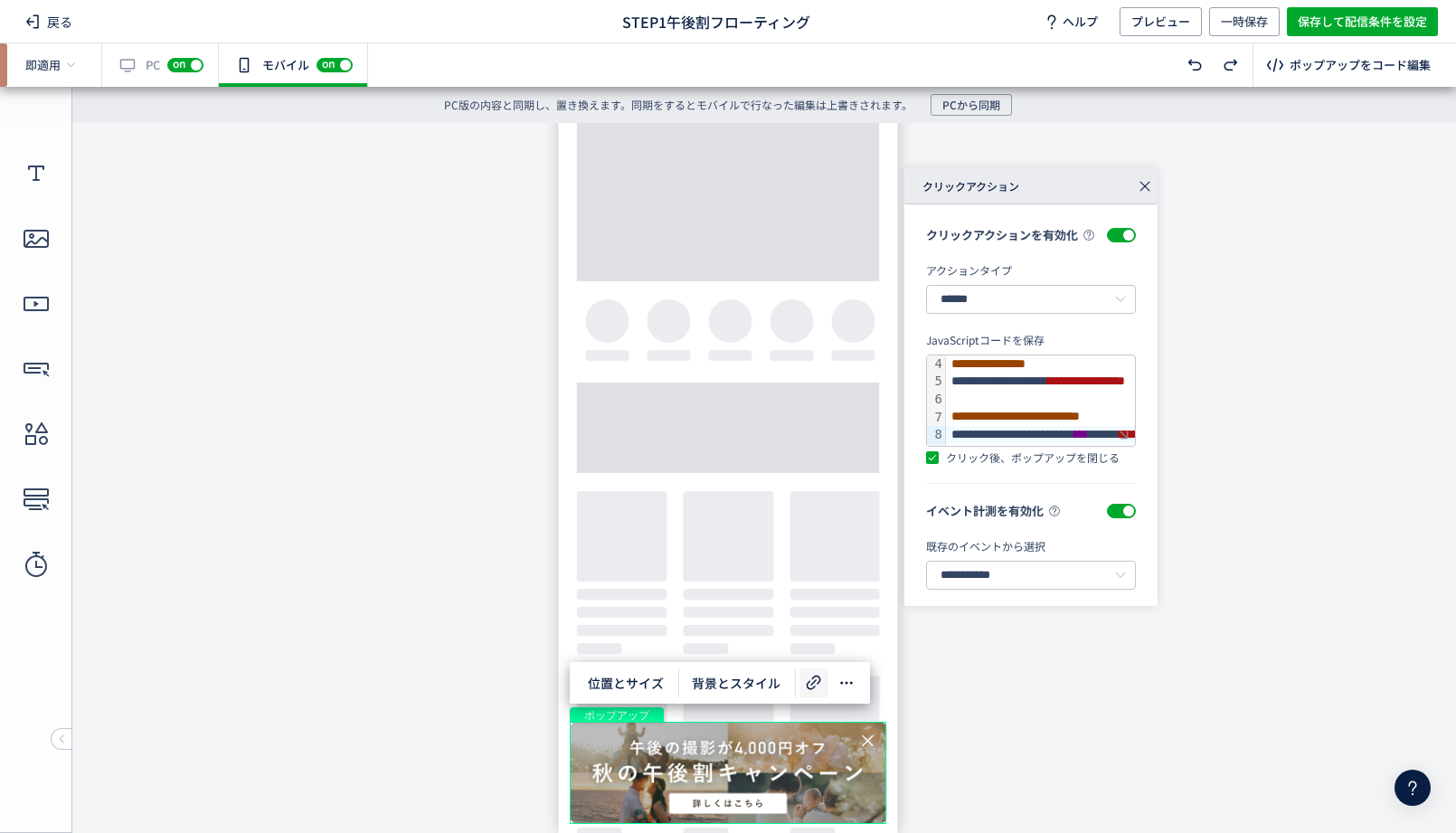
click at [1141, 192] on icon at bounding box center [1146, 187] width 26 height 26
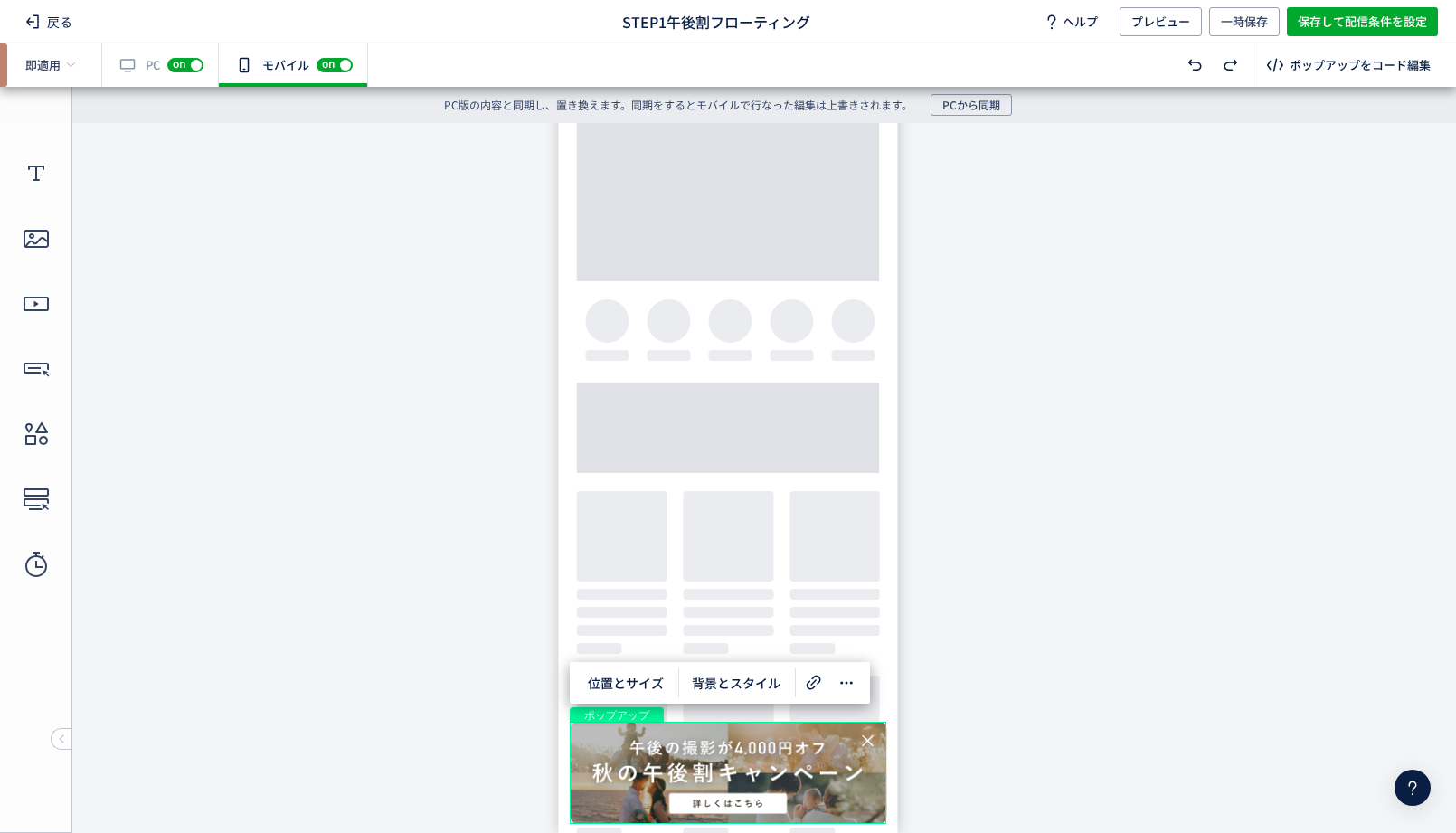
click at [825, 600] on body "undefined ポップアップ undefined ポップアップ クローズボタン" at bounding box center [728, 477] width 1456 height 710
click at [744, 780] on div "ポップアップ" at bounding box center [728, 773] width 316 height 102
click at [650, 683] on span "位置とサイズ" at bounding box center [625, 682] width 97 height 28
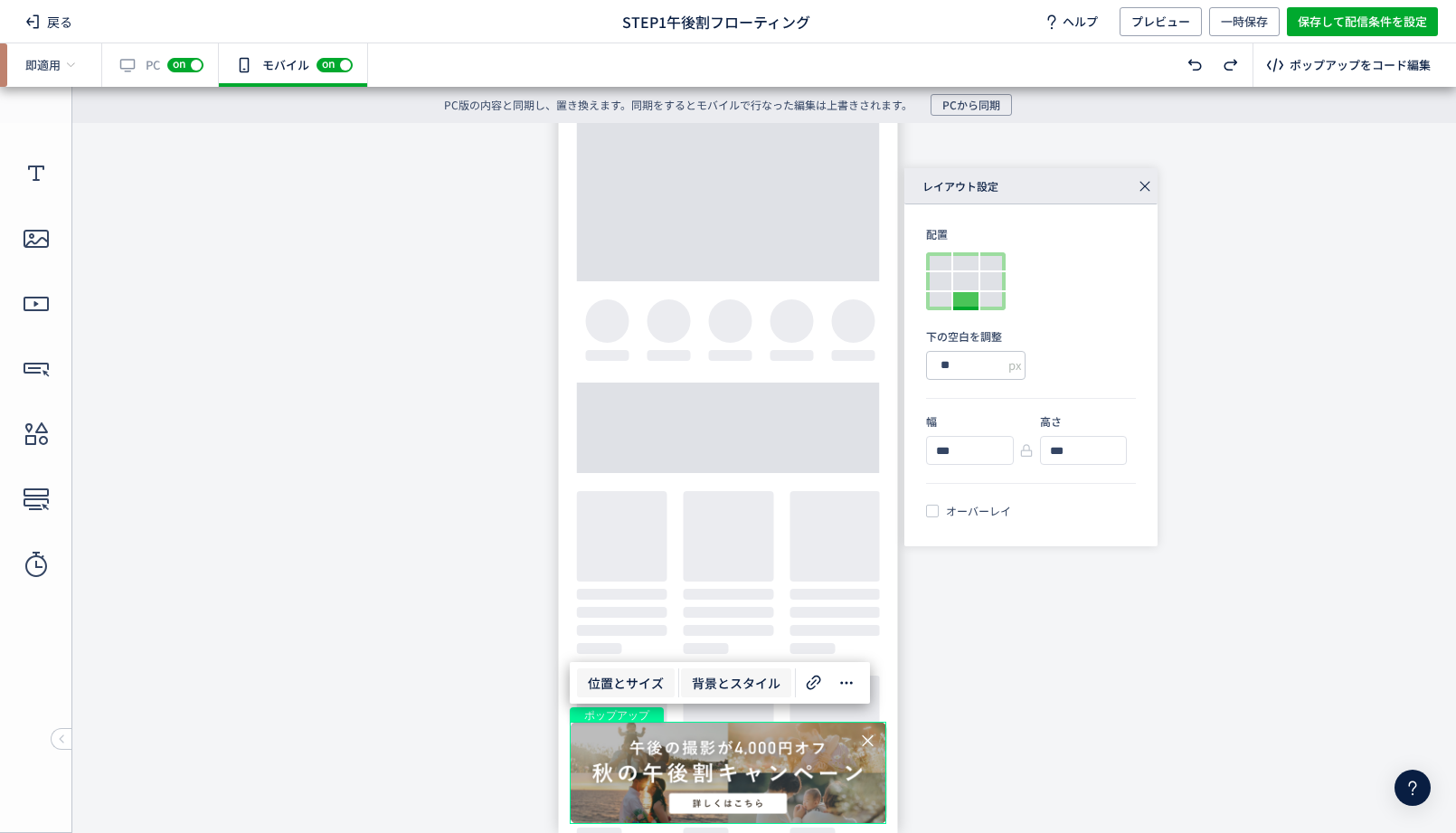
click at [737, 682] on span "背景とスタイル" at bounding box center [736, 682] width 110 height 28
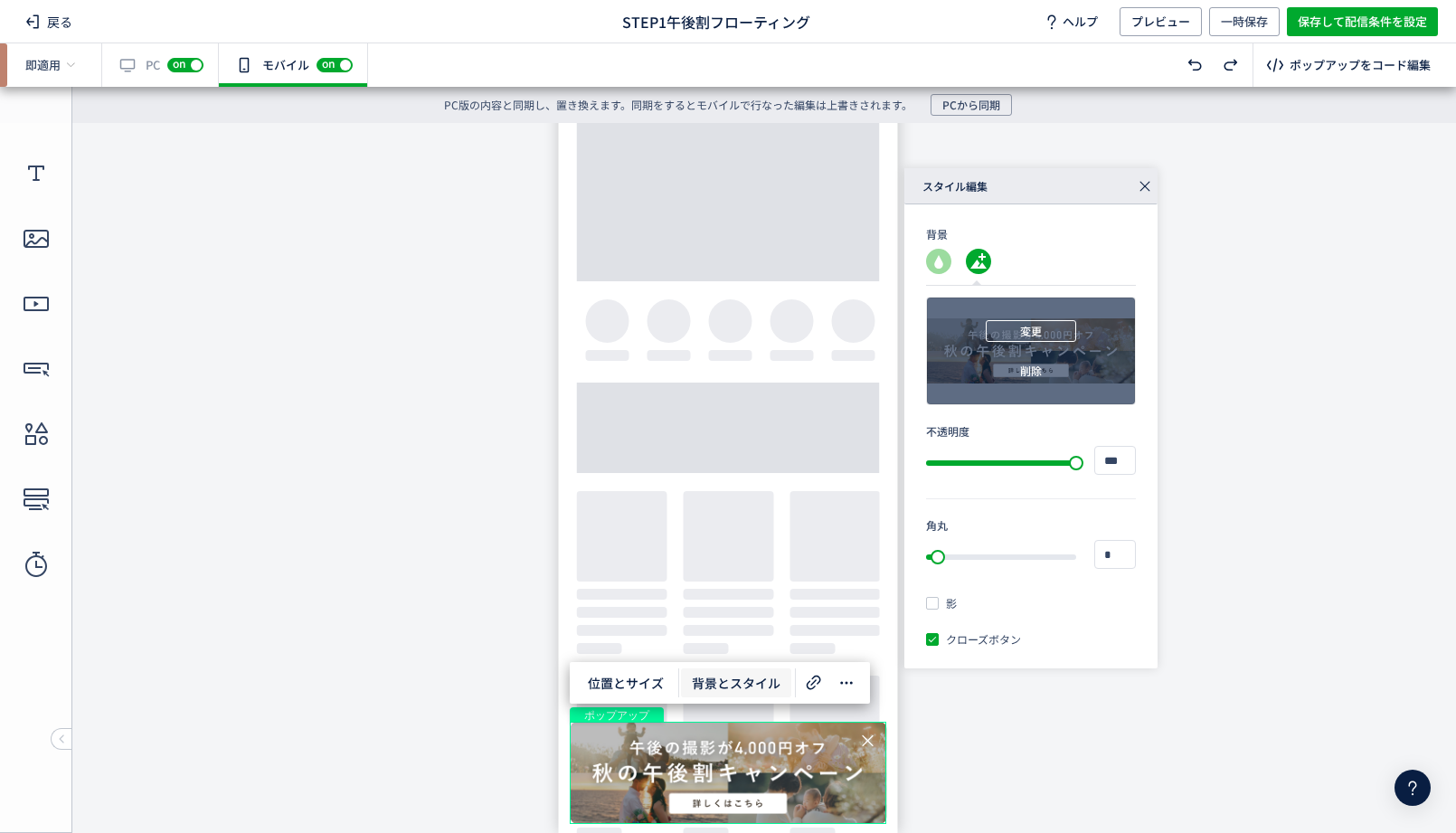
click at [1032, 328] on span "変更" at bounding box center [1031, 331] width 22 height 22
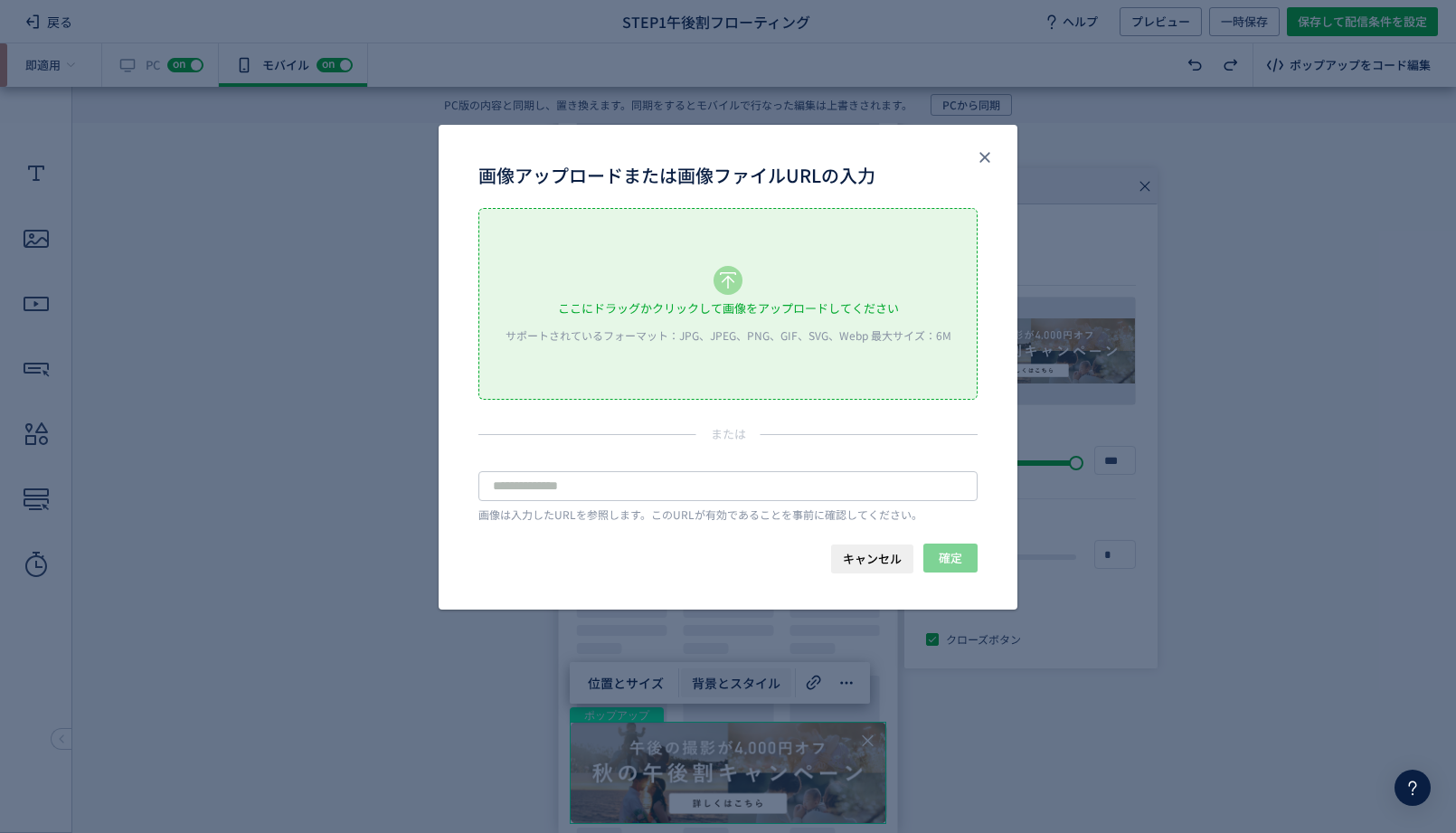
click at [681, 331] on div "サポートされているフォーマット：JPG、JPEG、PNG、GIF、SVG、Webp 最大サイズ：6M" at bounding box center [727, 335] width 463 height 16
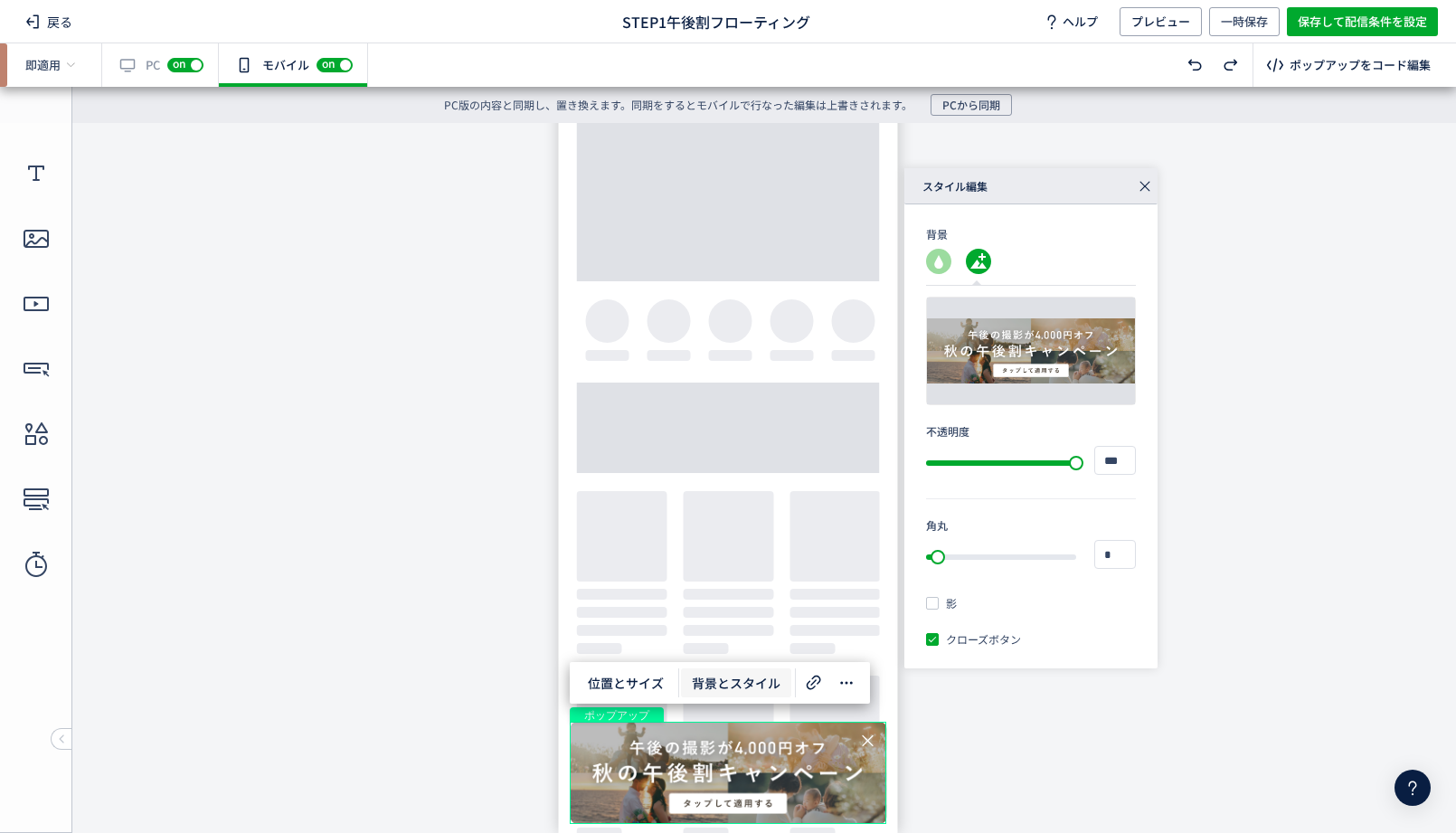
click at [1142, 185] on icon at bounding box center [1146, 187] width 26 height 26
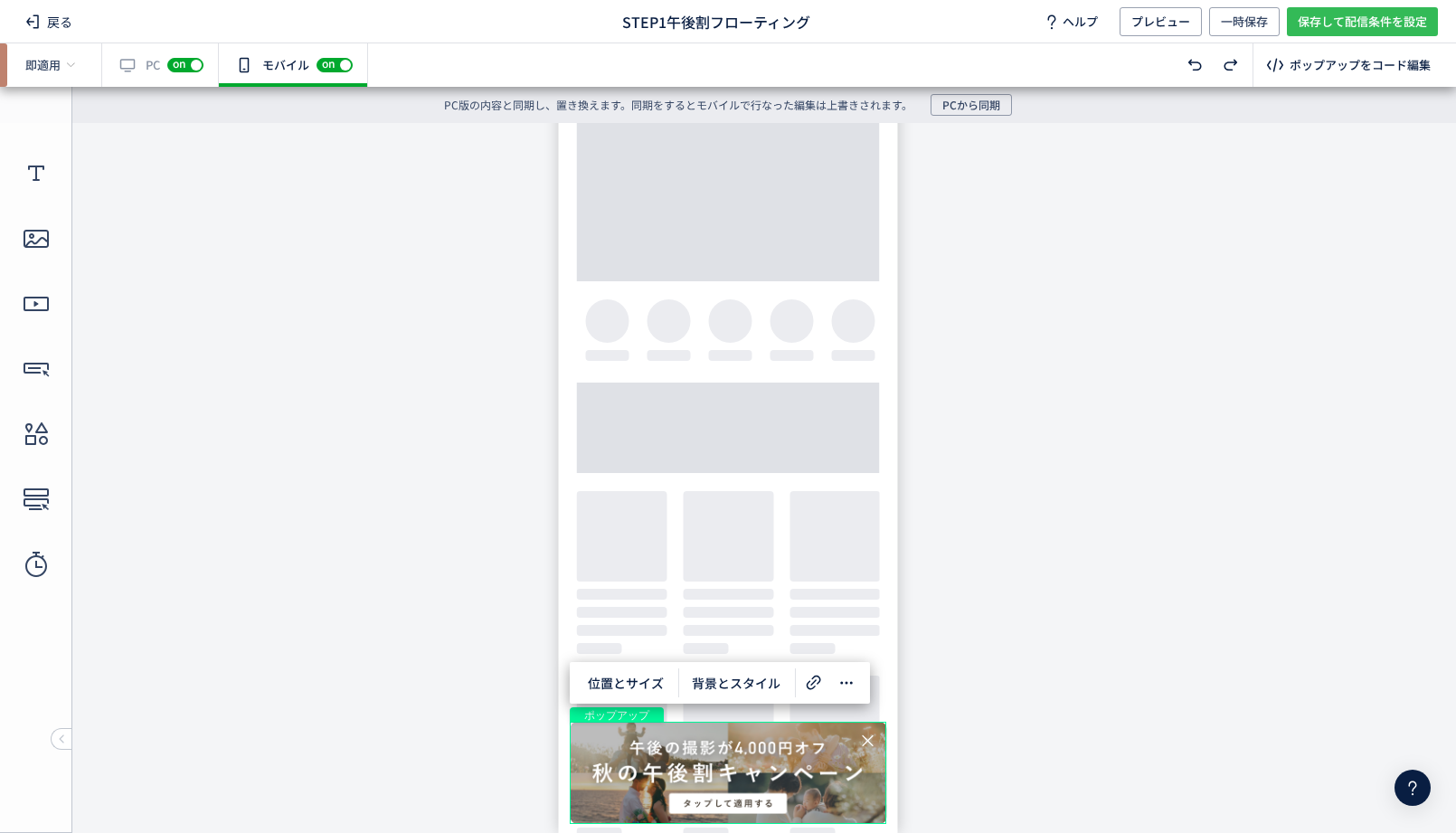
click at [1331, 20] on span "保存して配信条件を設定" at bounding box center [1363, 21] width 130 height 28
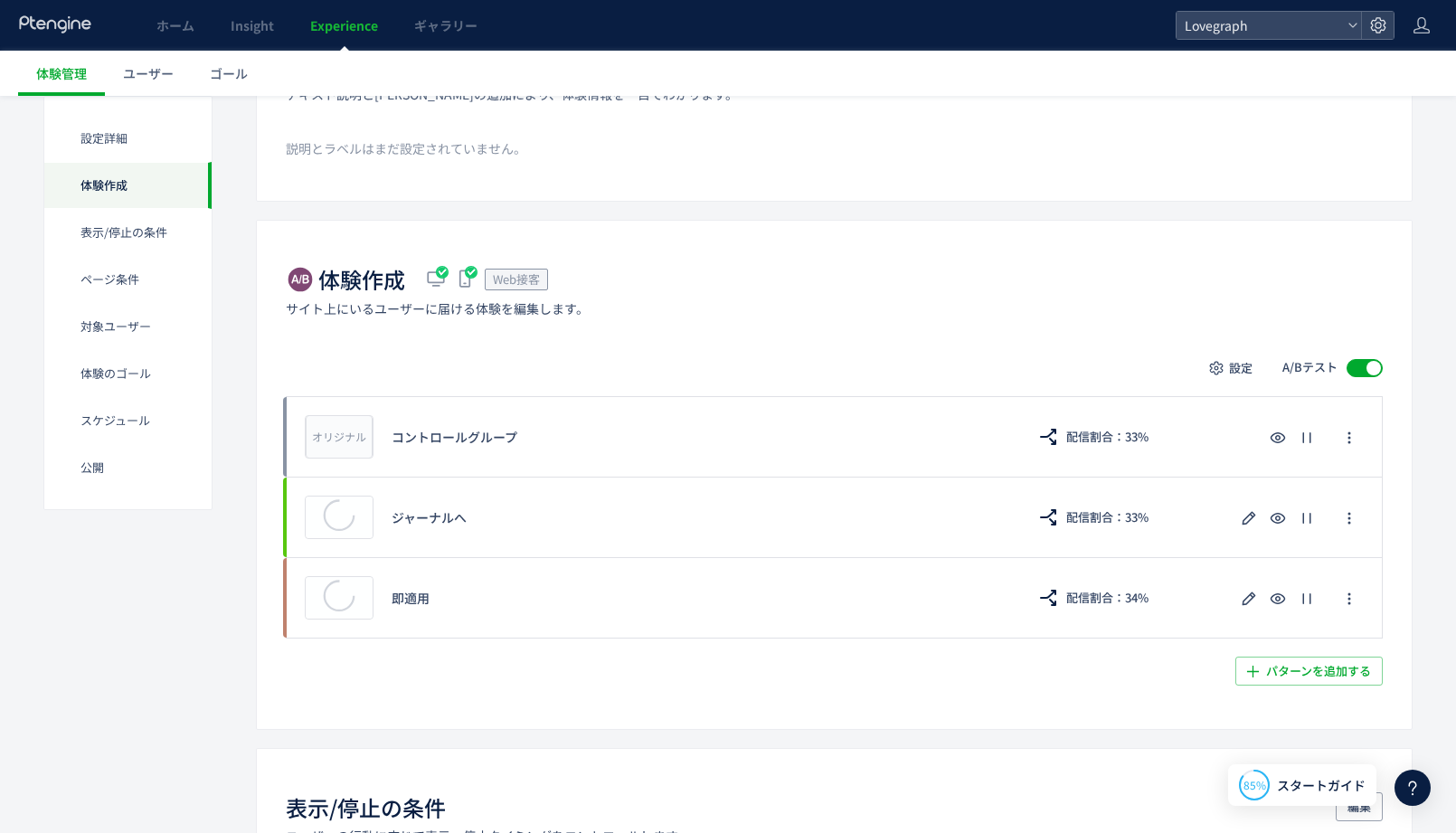
scroll to position [261, 0]
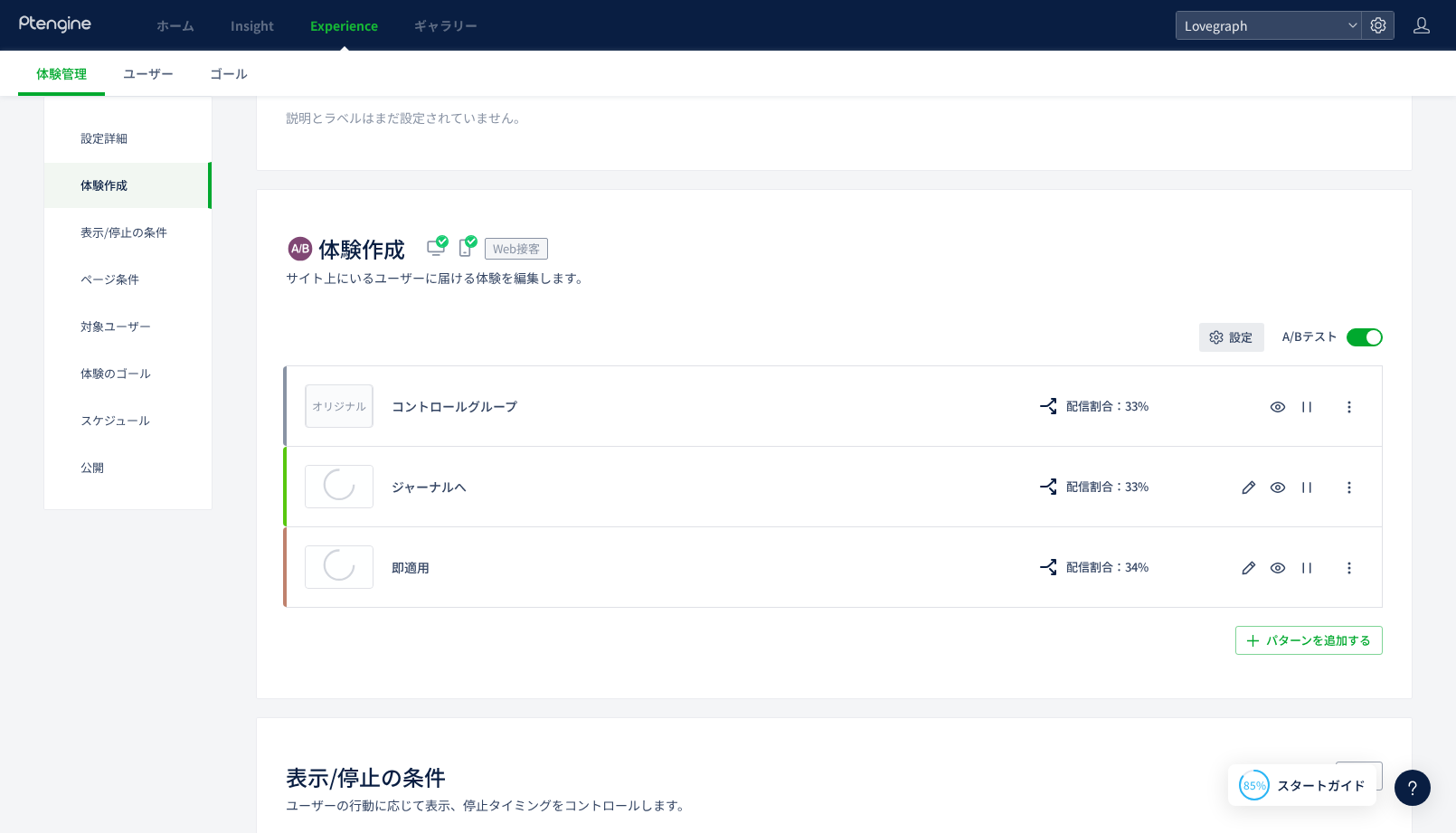
click at [1253, 333] on button "設定" at bounding box center [1232, 337] width 65 height 28
click at [1235, 381] on span "配信割合" at bounding box center [1233, 389] width 51 height 18
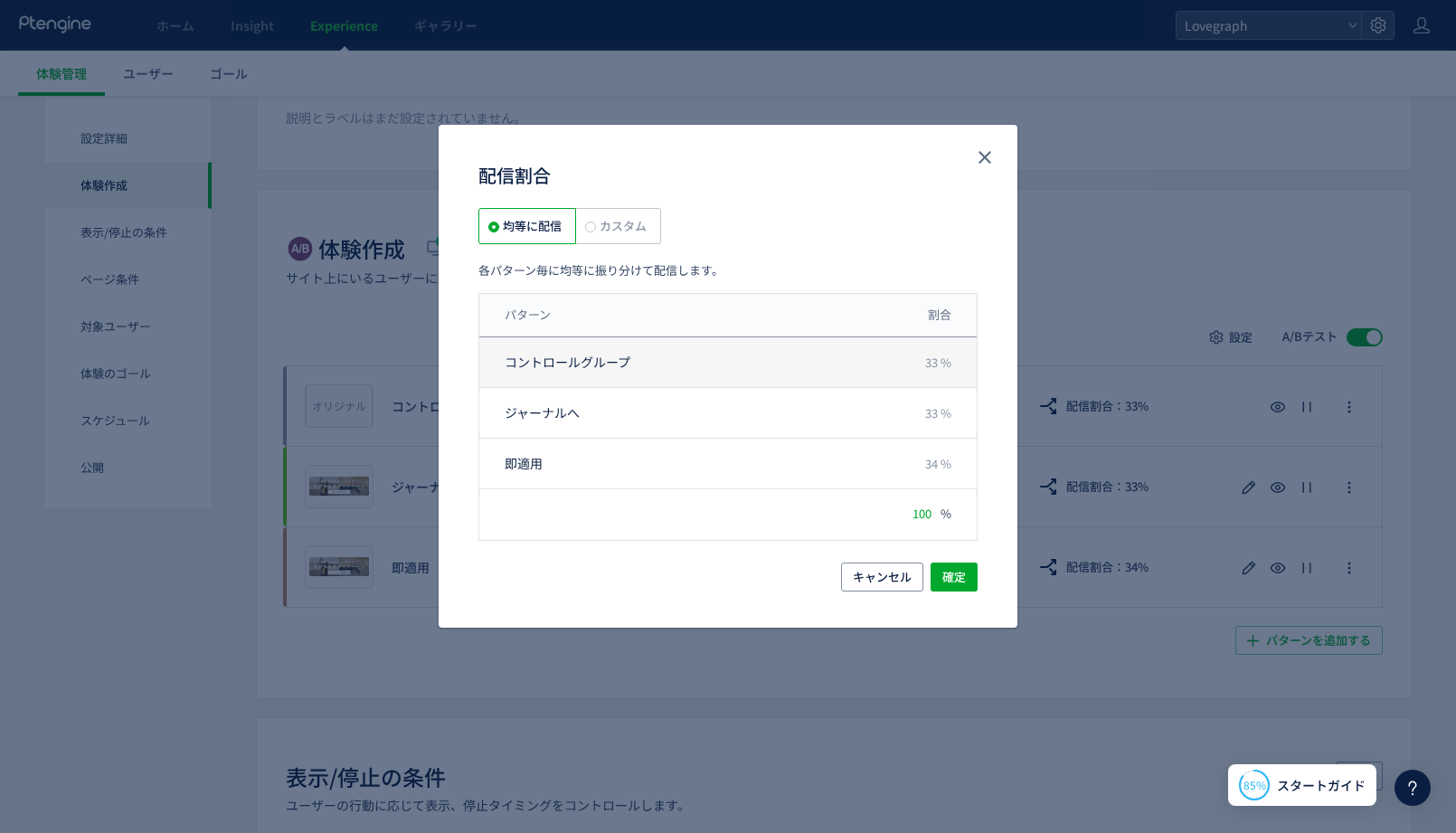
click at [577, 339] on div "コントロールグループ 33 %" at bounding box center [728, 362] width 497 height 51
click at [601, 218] on span "カスタム" at bounding box center [622, 225] width 51 height 17
click at [933, 355] on input "**" at bounding box center [924, 360] width 52 height 24
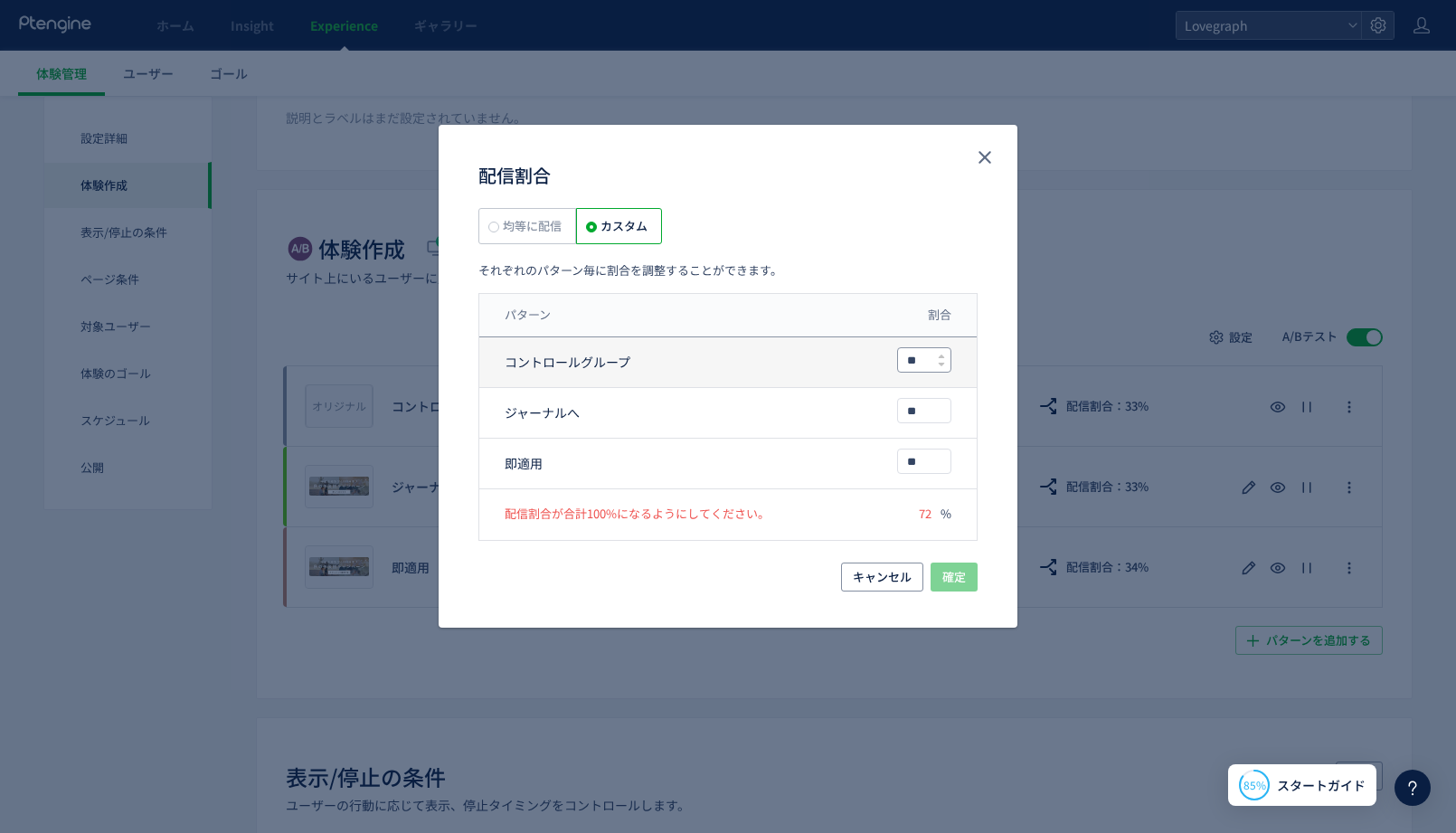
type input "**"
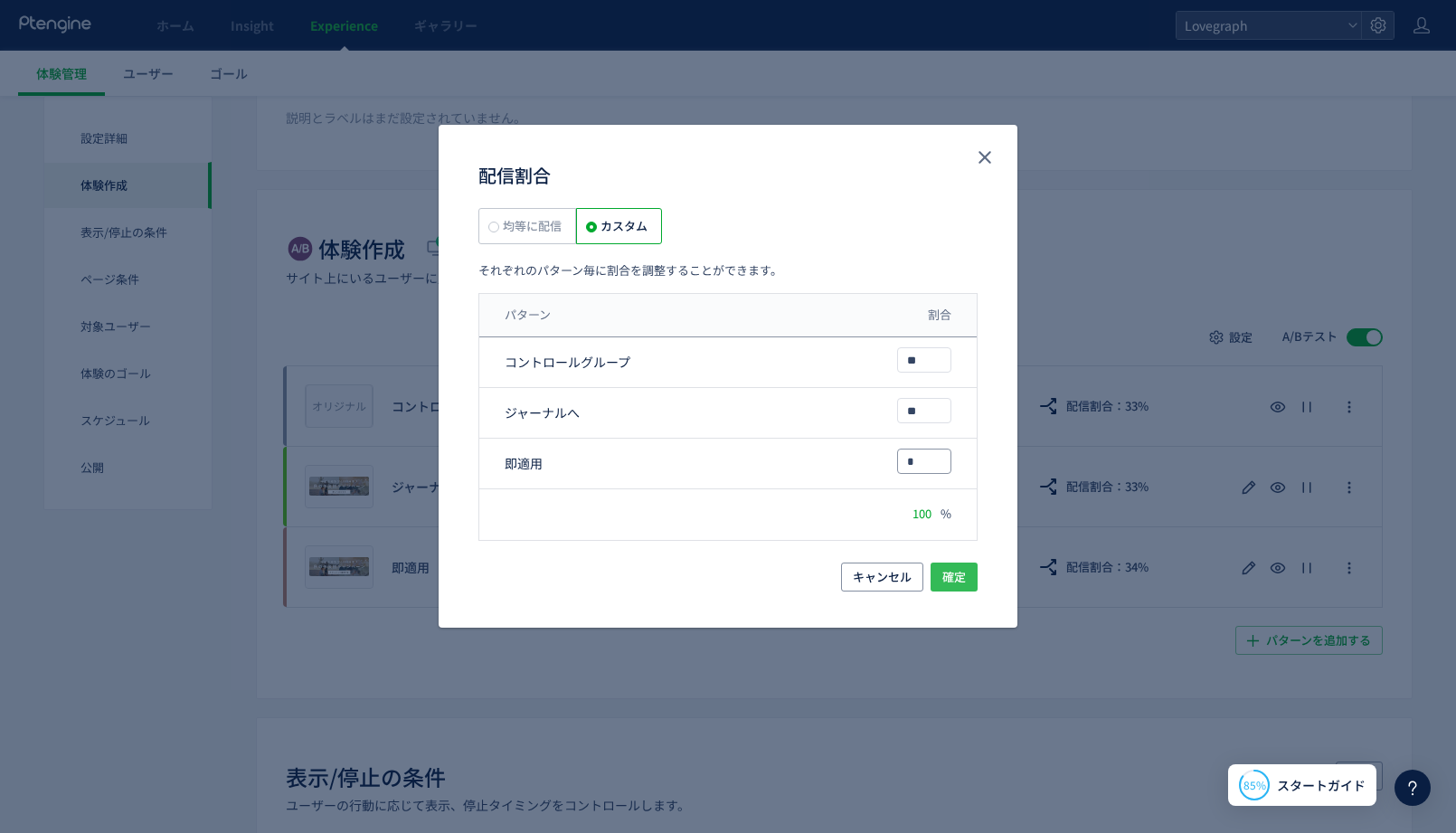
type input "*"
click at [967, 570] on button "確定" at bounding box center [954, 577] width 47 height 28
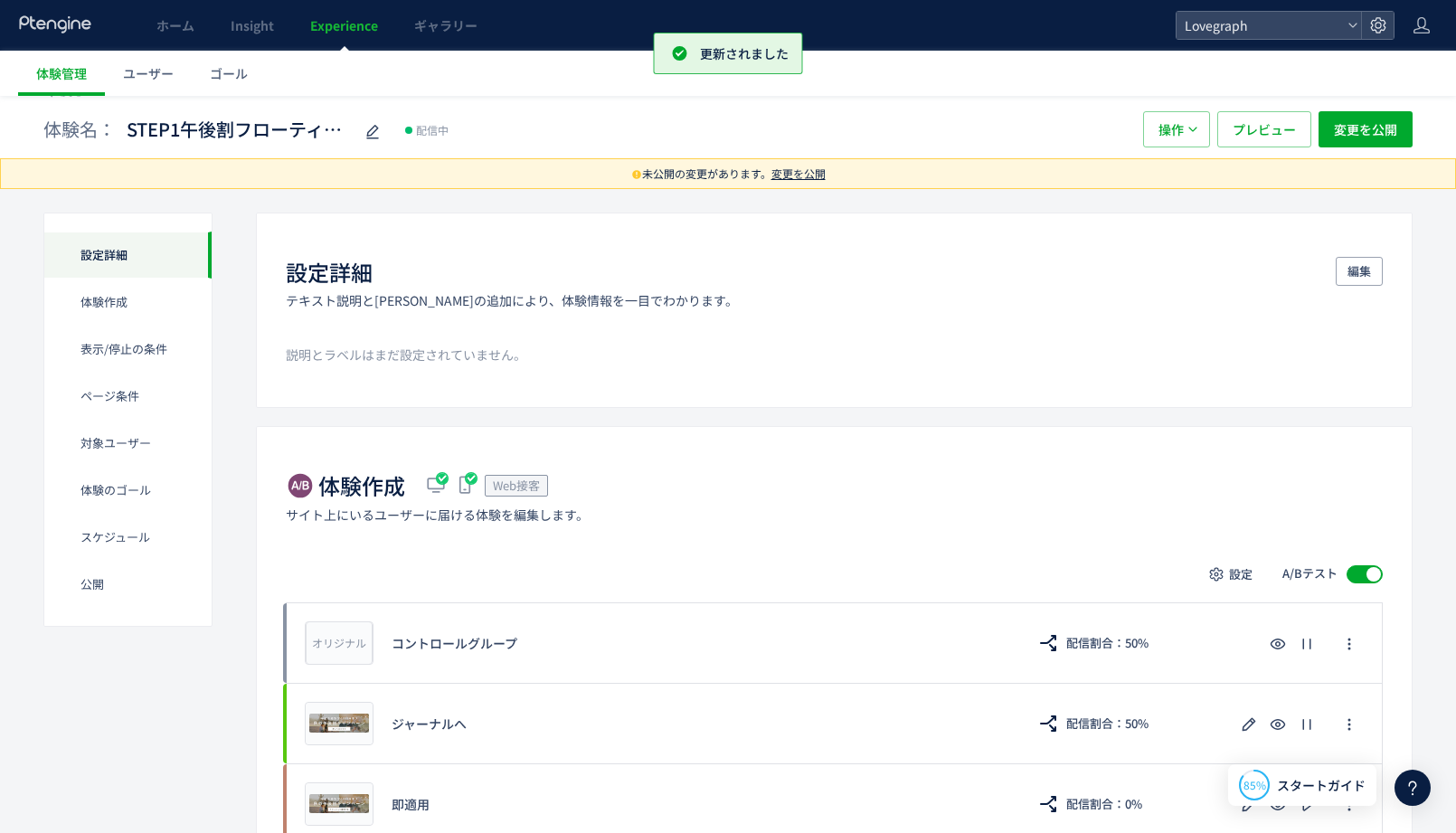
scroll to position [0, 0]
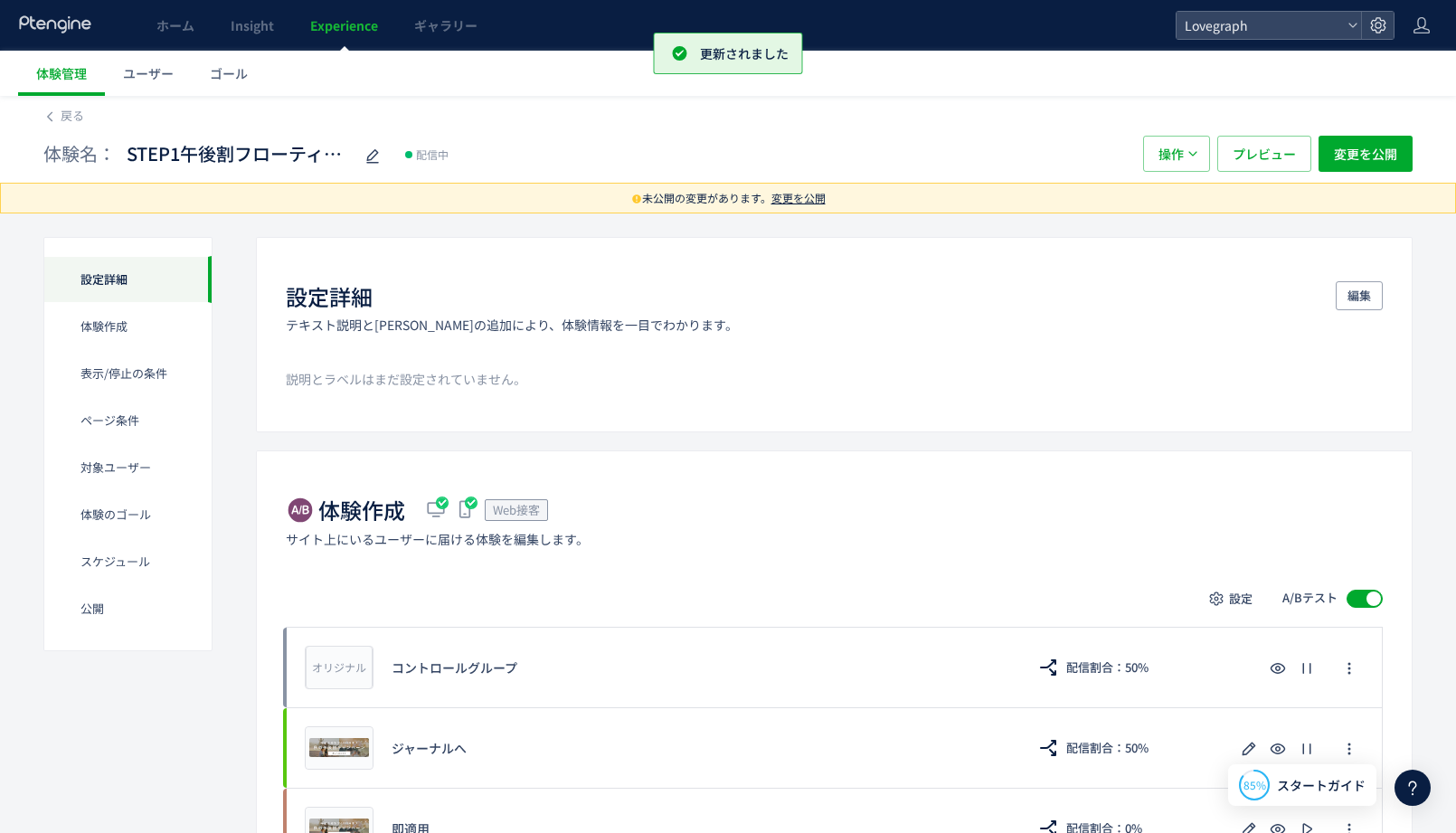
click at [785, 197] on span "変更を公開" at bounding box center [798, 197] width 54 height 16
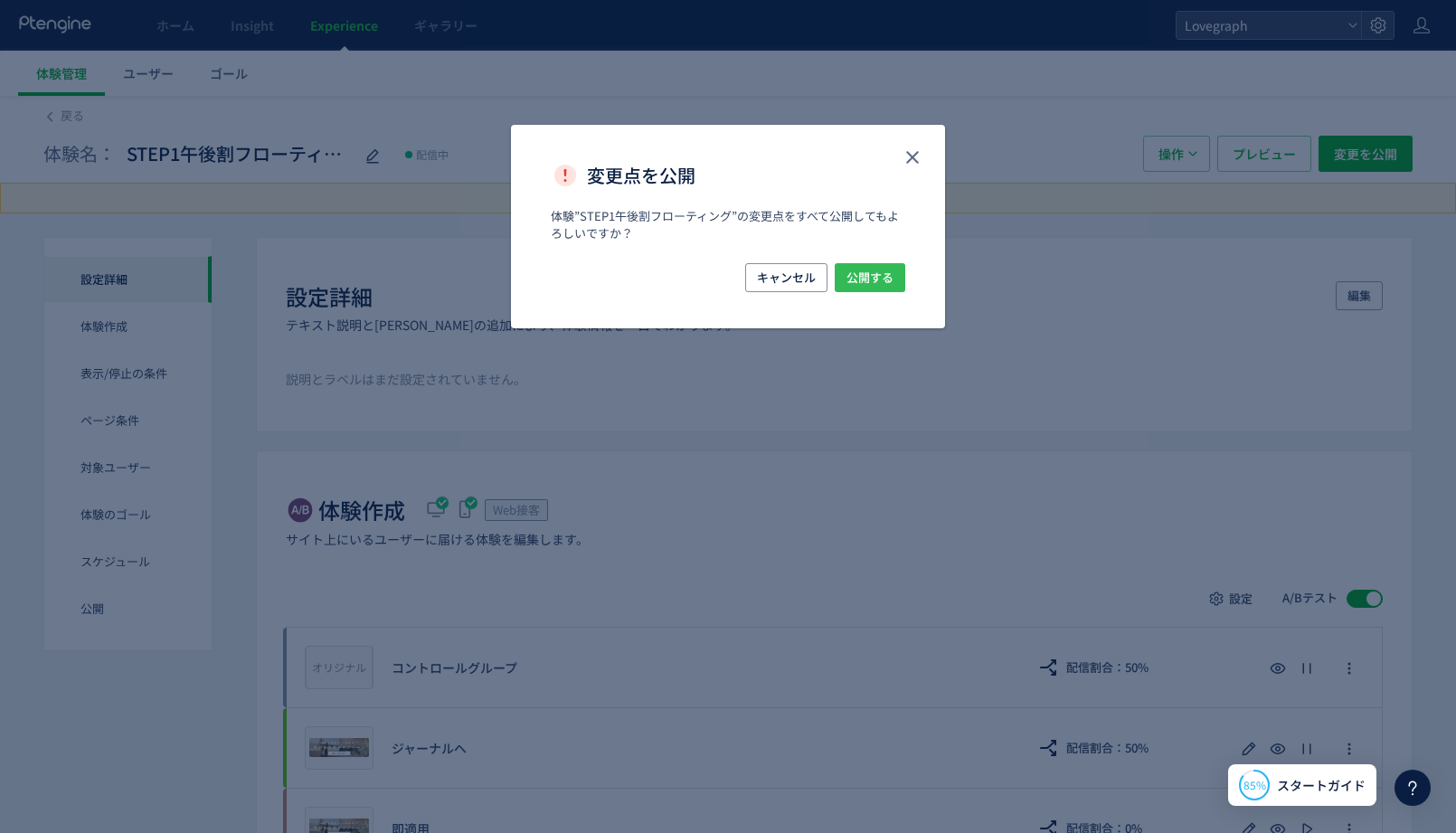
click at [868, 272] on span "公開する" at bounding box center [870, 277] width 47 height 28
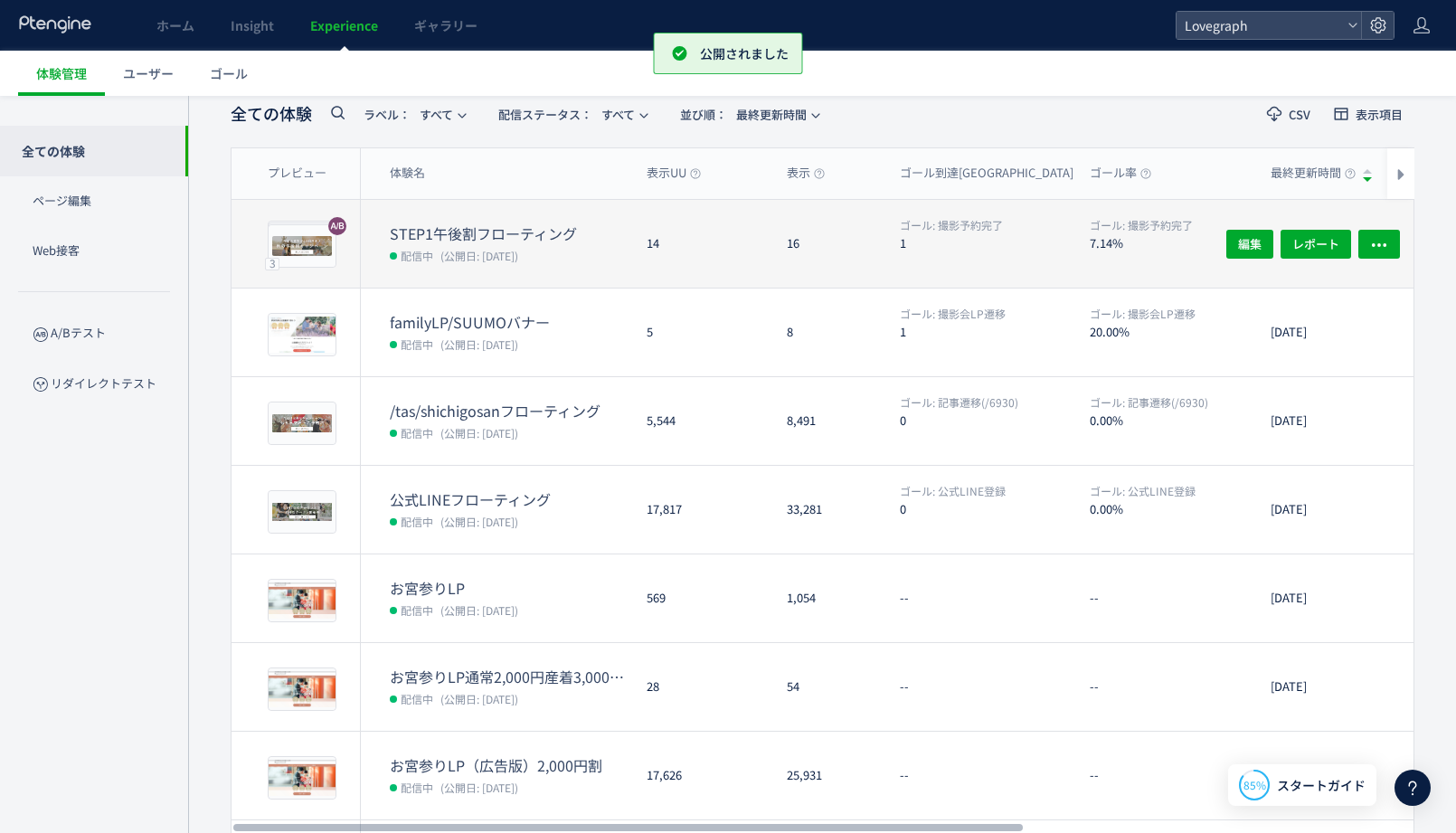
click at [768, 244] on div "14" at bounding box center [701, 243] width 140 height 87
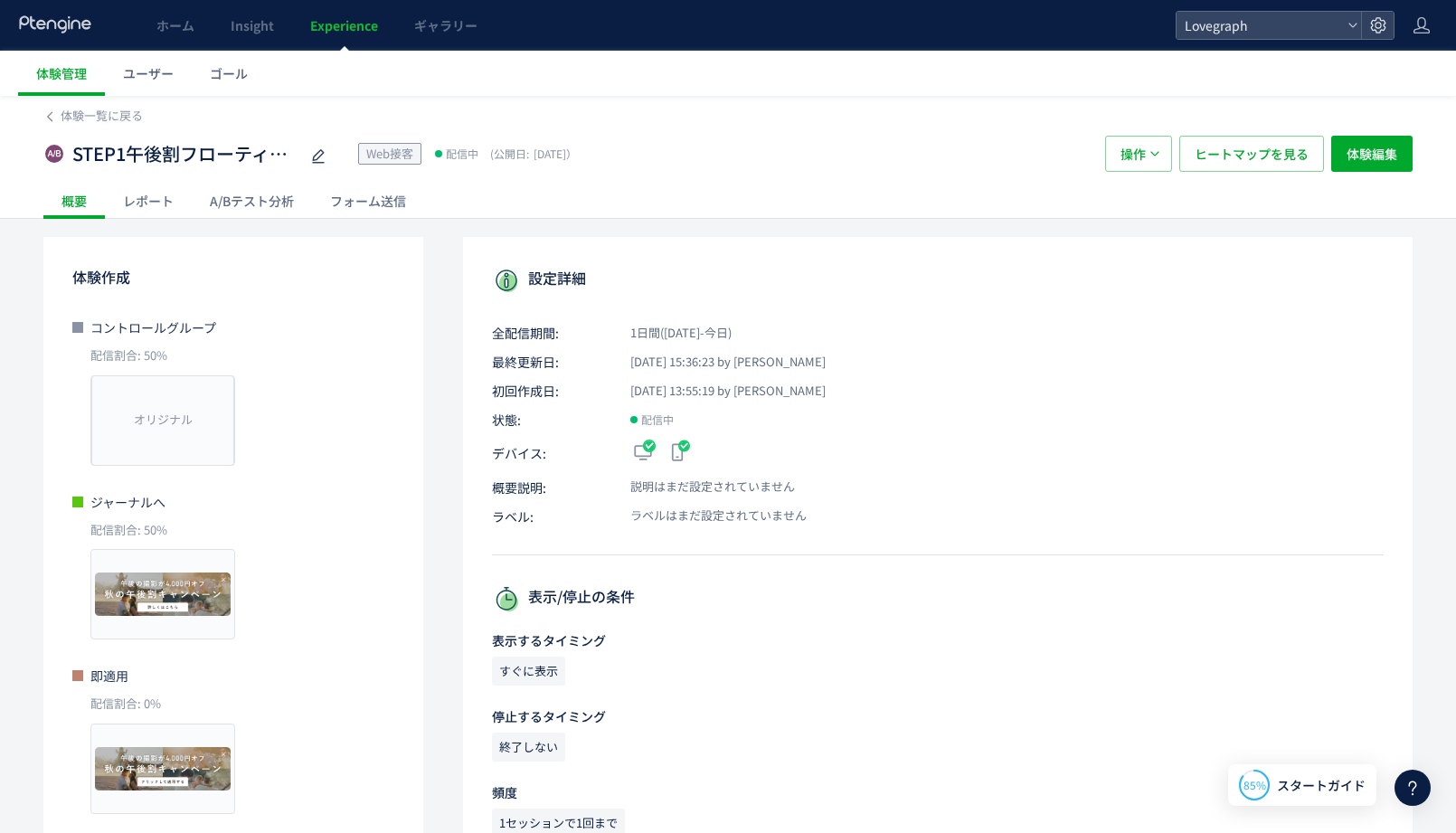
click at [156, 192] on div "レポート" at bounding box center [148, 200] width 86 height 36
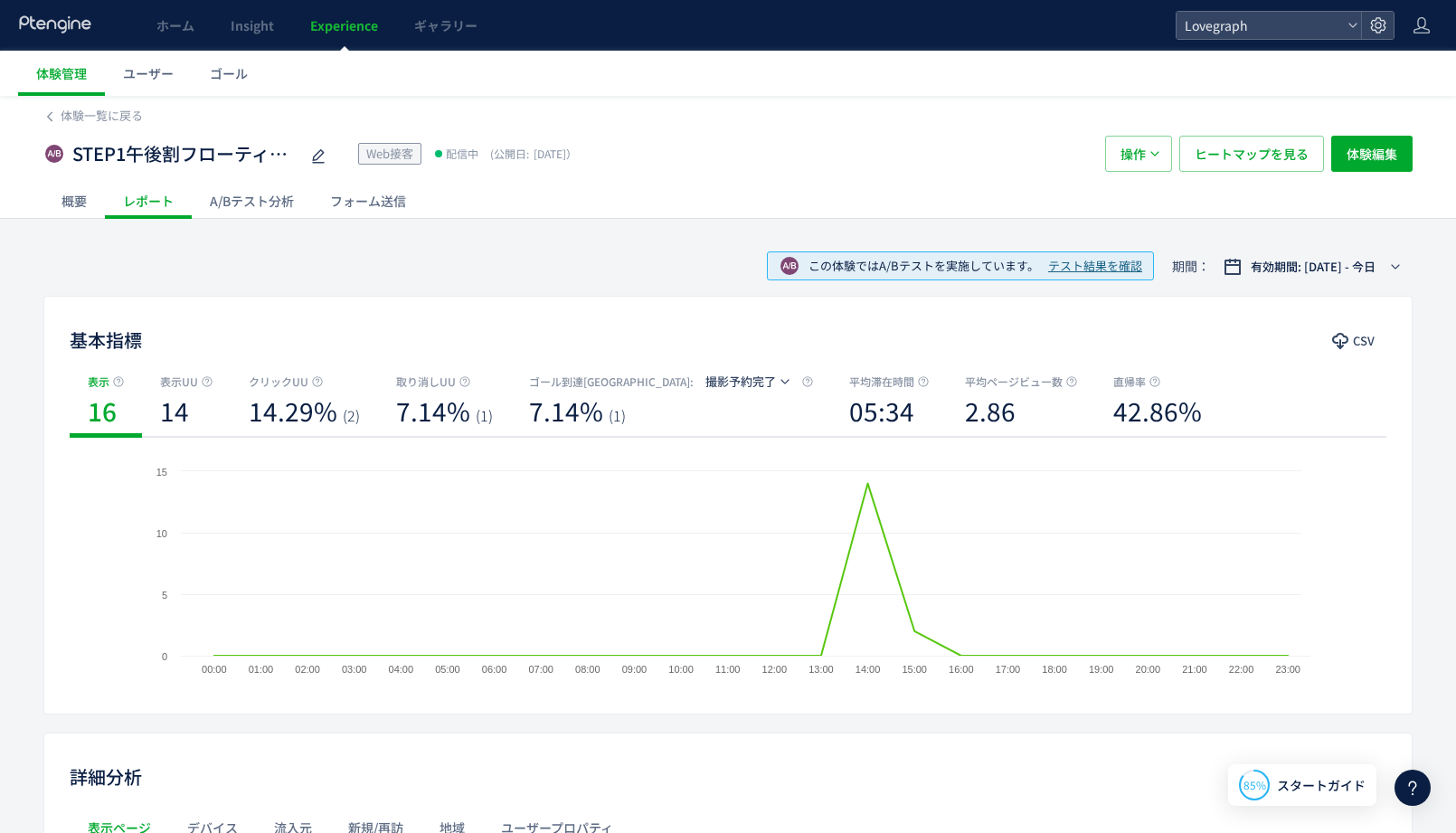
click at [234, 196] on div "A/Bテスト分析" at bounding box center [252, 200] width 120 height 36
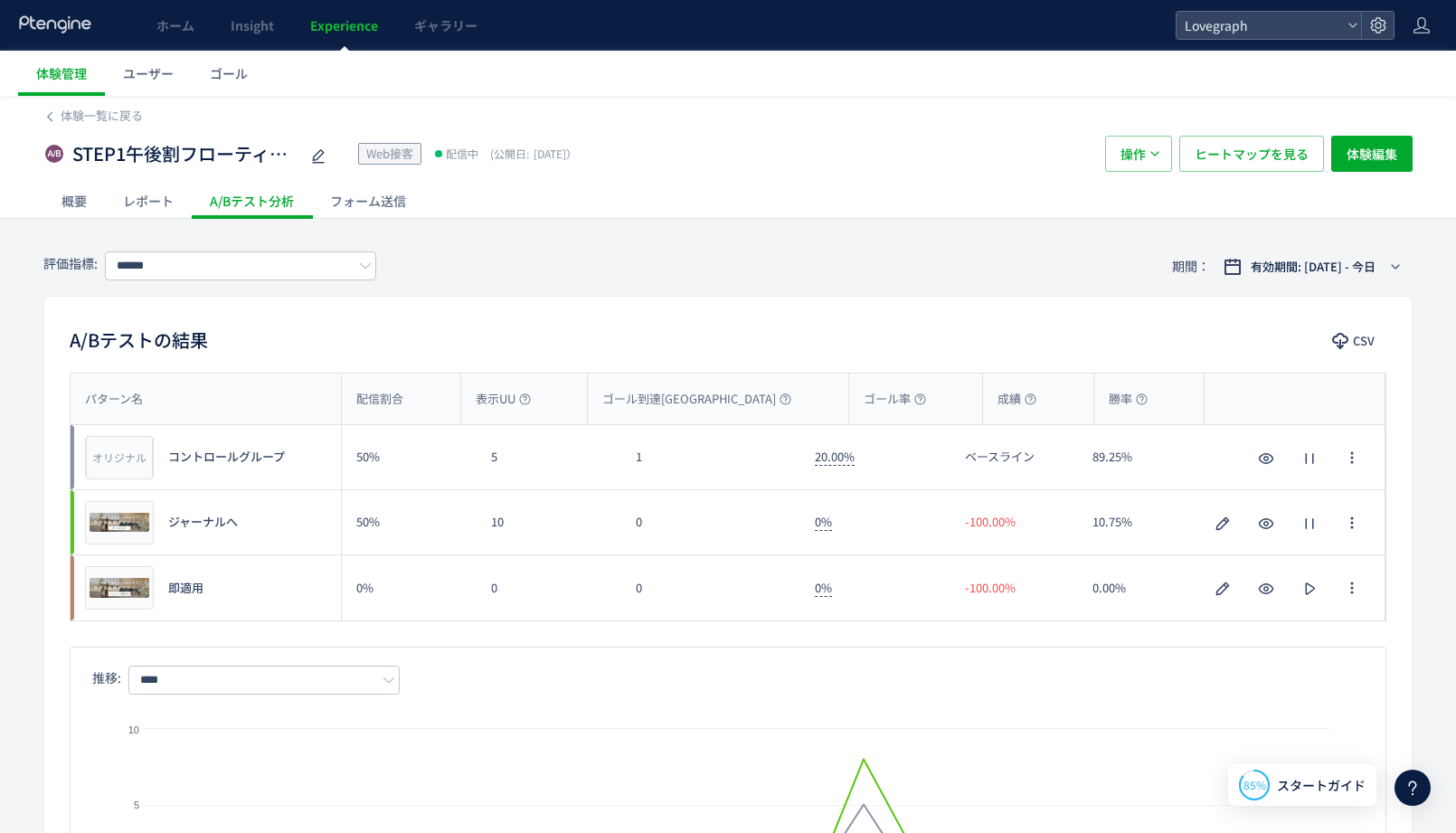
click at [549, 305] on div "A/Bテストの結果 CSV パターン名 配信割合 表示UU ゴール到達UU ゴール率 成績 勝率 パターン名 オリジナル プレビュー コントロールグループ 5…" at bounding box center [728, 630] width 1370 height 668
click at [108, 587] on span "プレビュー" at bounding box center [120, 587] width 59 height 17
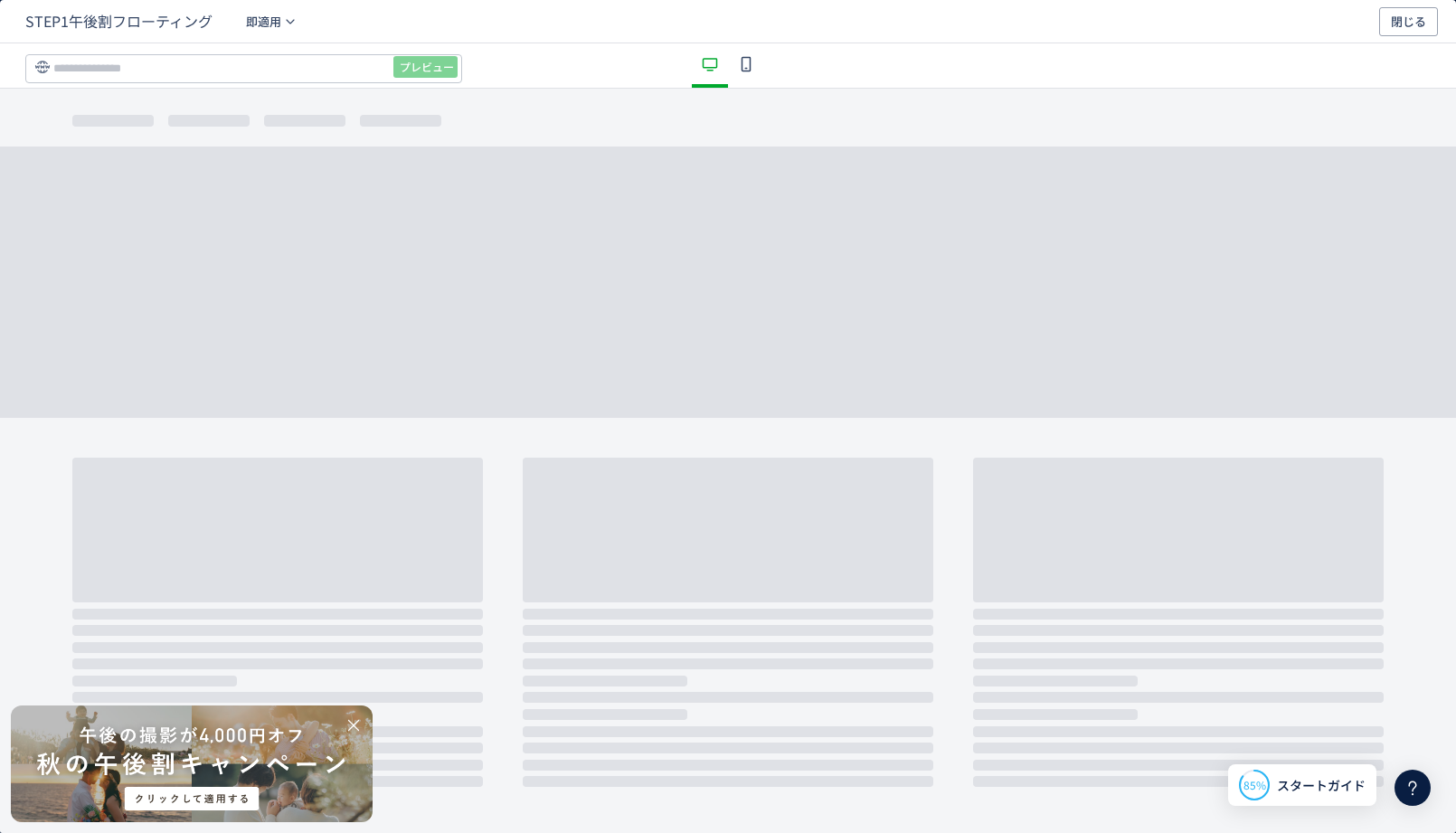
click at [230, 791] on div "dialog" at bounding box center [192, 763] width 362 height 117
click at [744, 69] on icon "dialog" at bounding box center [746, 64] width 22 height 22
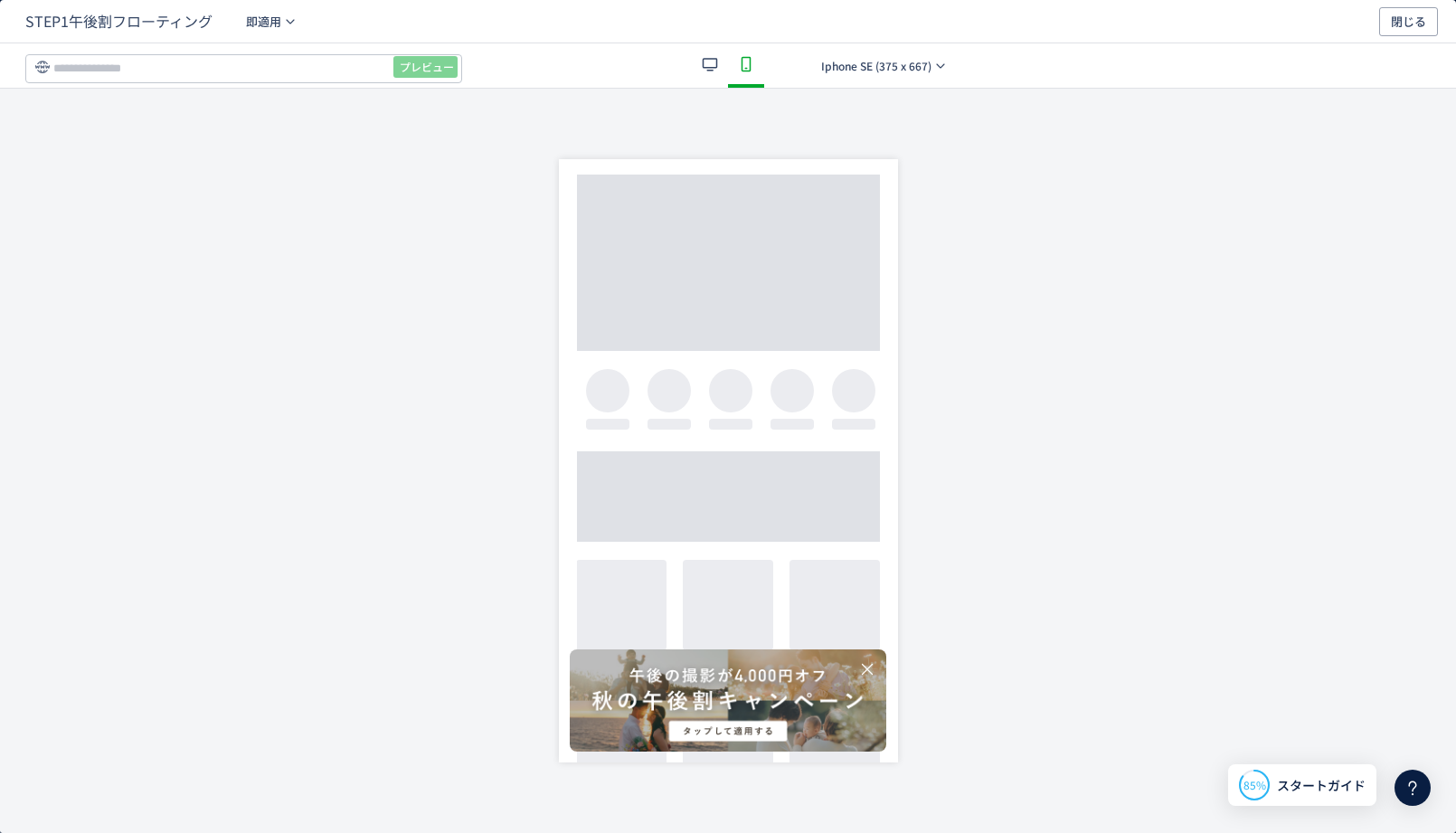
click at [784, 719] on div "dialog" at bounding box center [728, 700] width 316 height 102
click at [1430, 24] on button "閉じる" at bounding box center [1409, 21] width 59 height 28
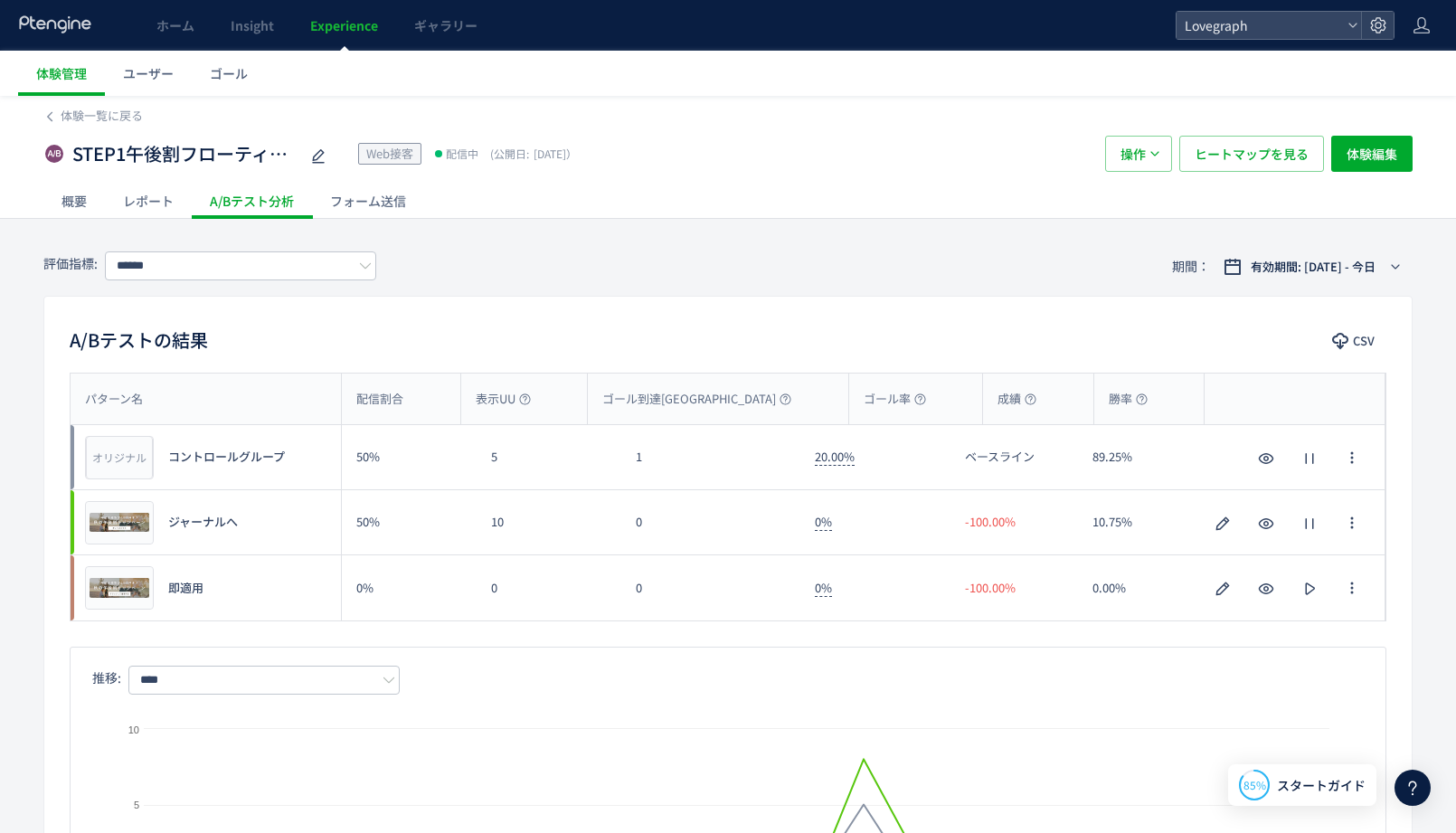
click at [830, 255] on div "評価指標: ****** 期間： 有効期間: [DATE] - [DATE]" at bounding box center [728, 266] width 1370 height 59
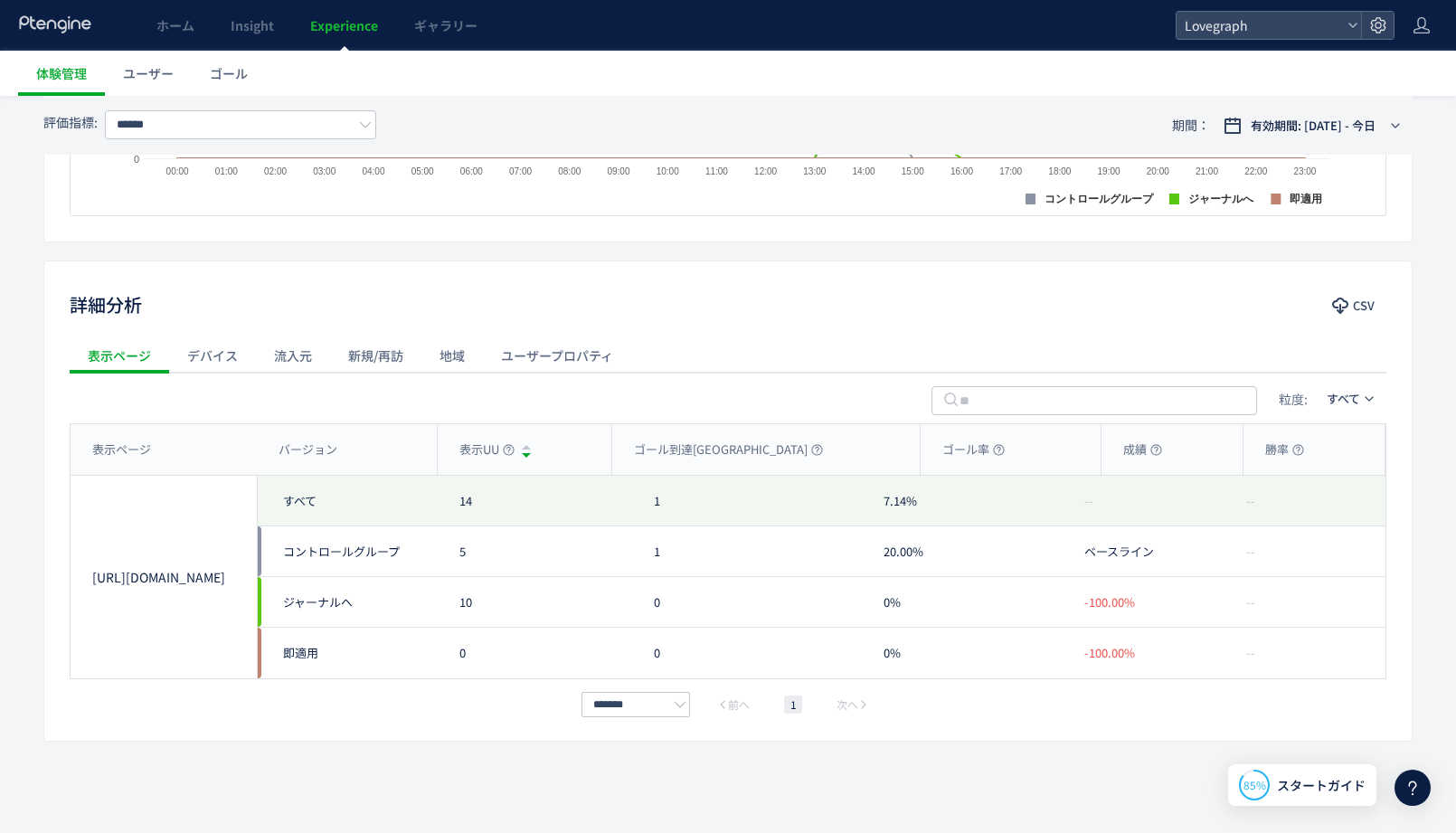
click at [196, 347] on div "デバイス" at bounding box center [212, 355] width 86 height 36
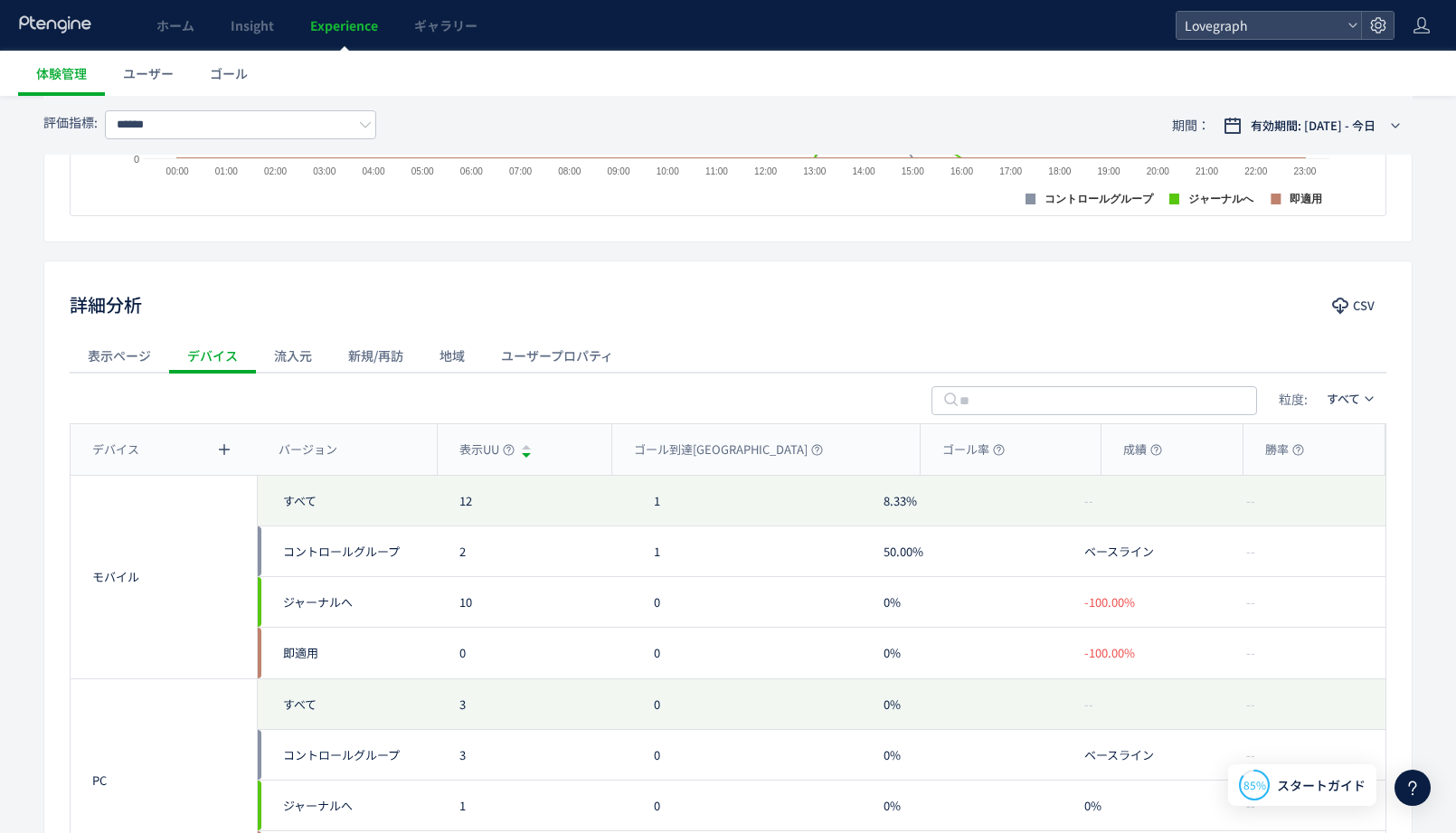
click at [298, 347] on div "流入元" at bounding box center [293, 355] width 74 height 36
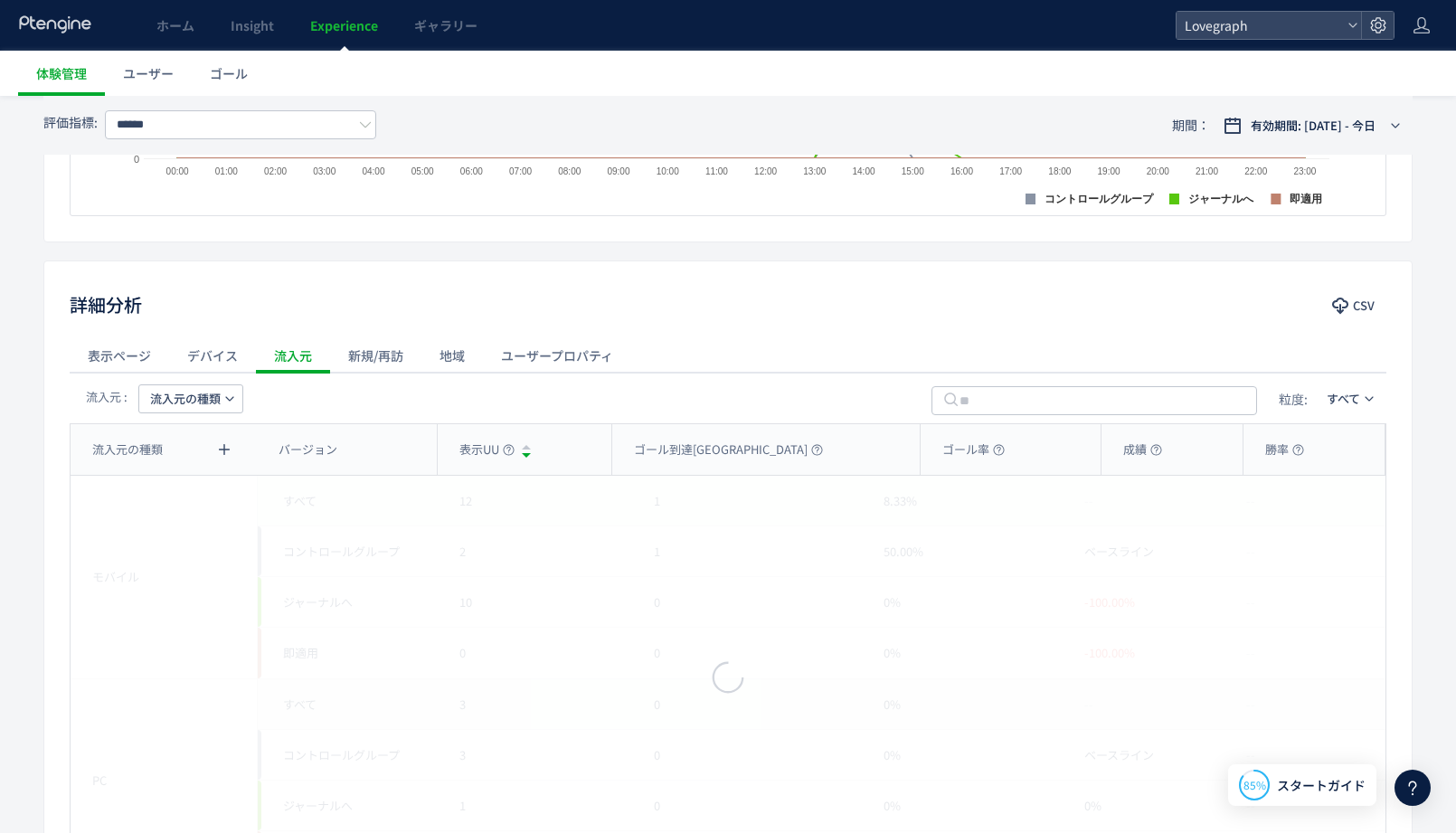
click at [385, 347] on div "新規/再訪" at bounding box center [375, 355] width 91 height 36
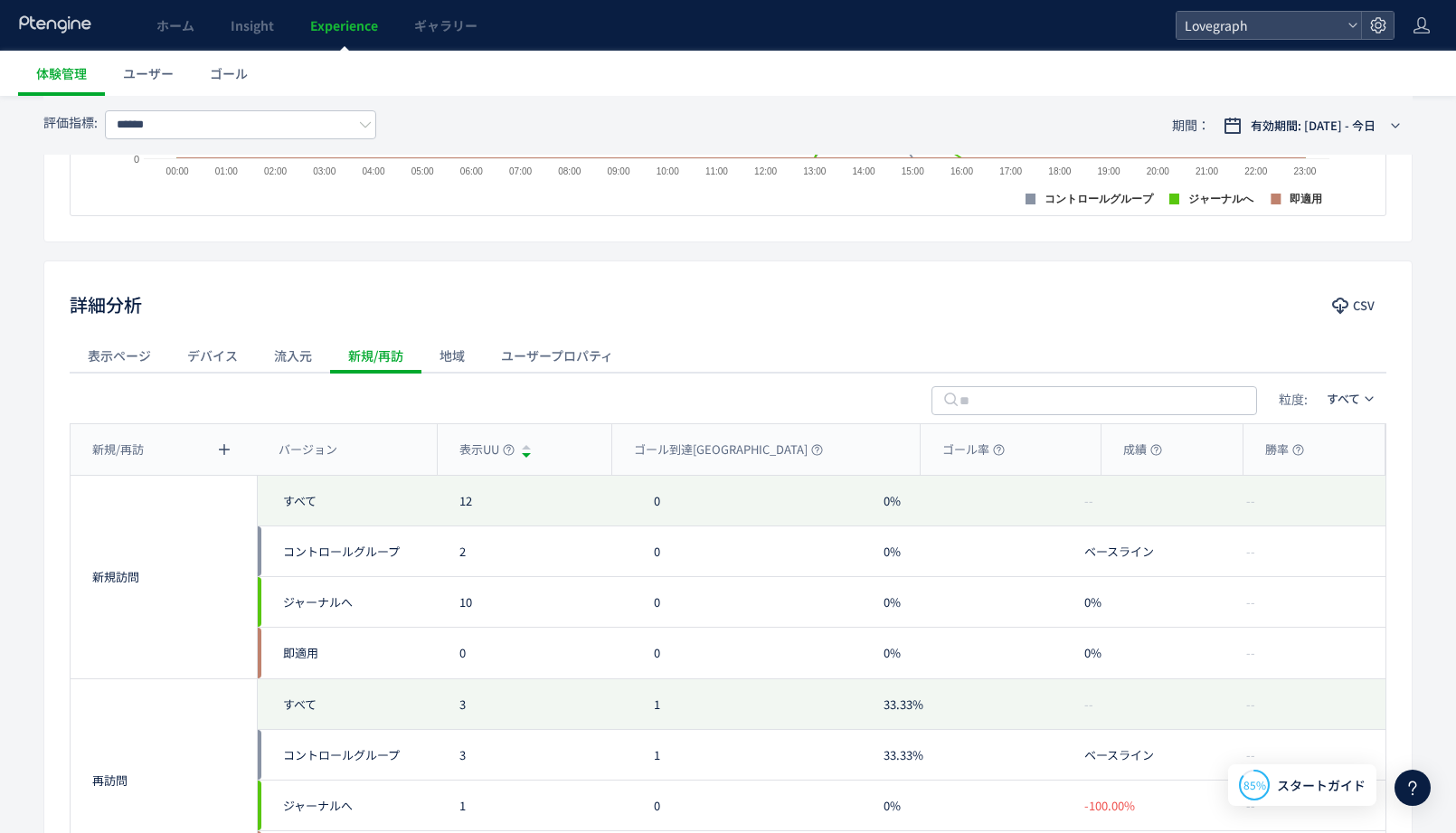
click at [480, 344] on div "地域" at bounding box center [452, 355] width 62 height 36
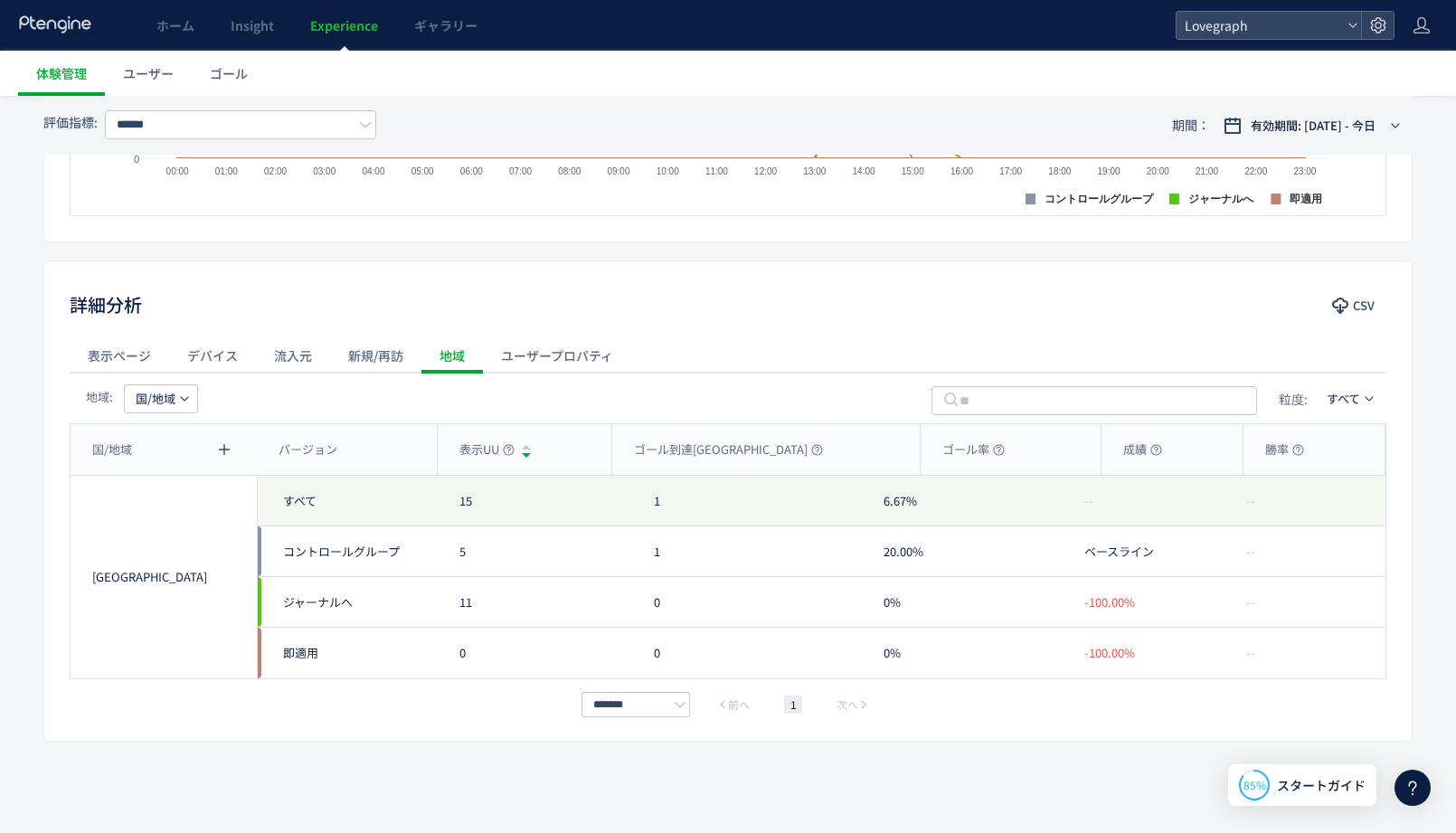
click at [540, 343] on div "ユーザープロパティ" at bounding box center [557, 355] width 148 height 36
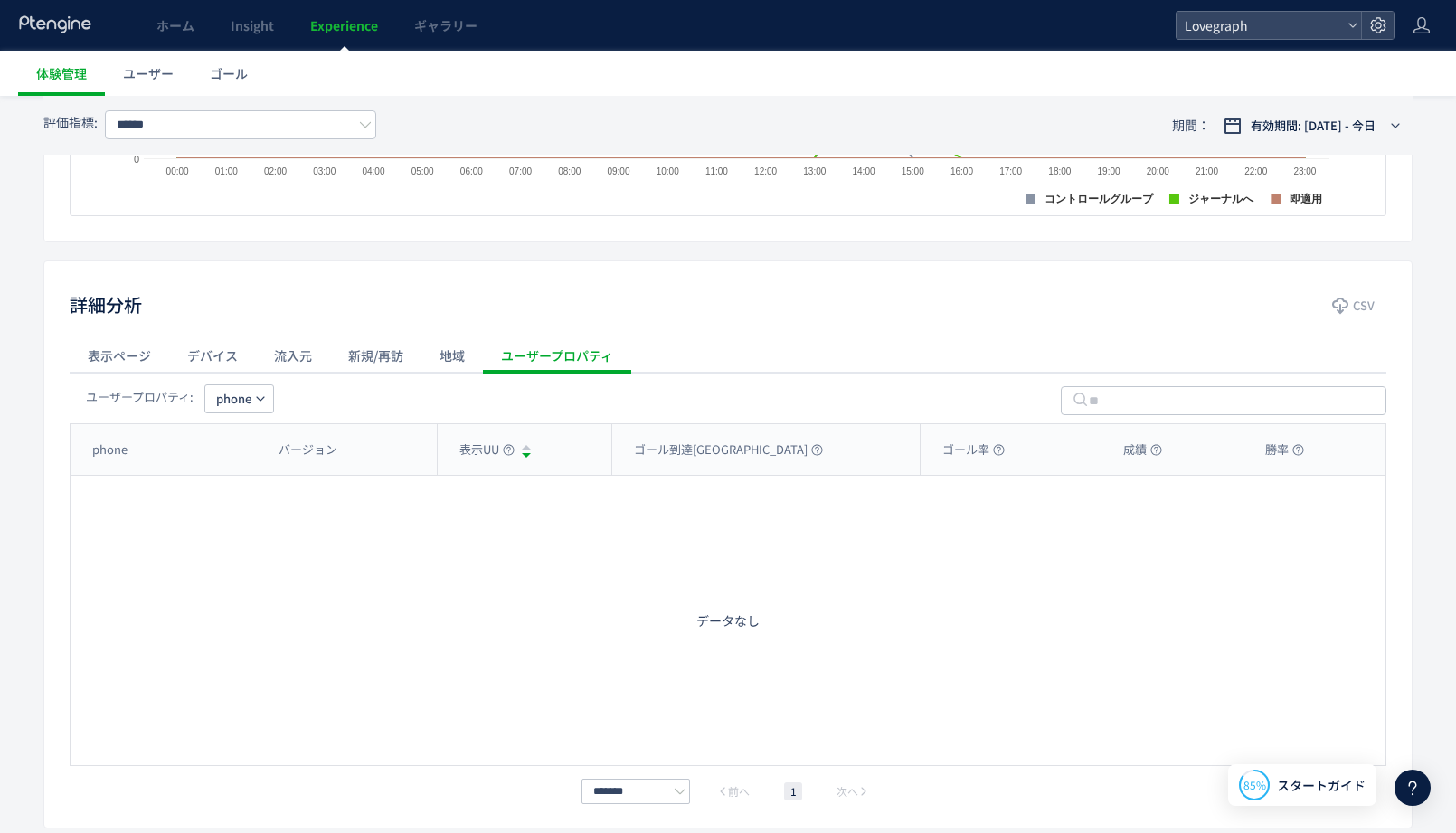
click at [231, 386] on span "phone" at bounding box center [234, 398] width 35 height 28
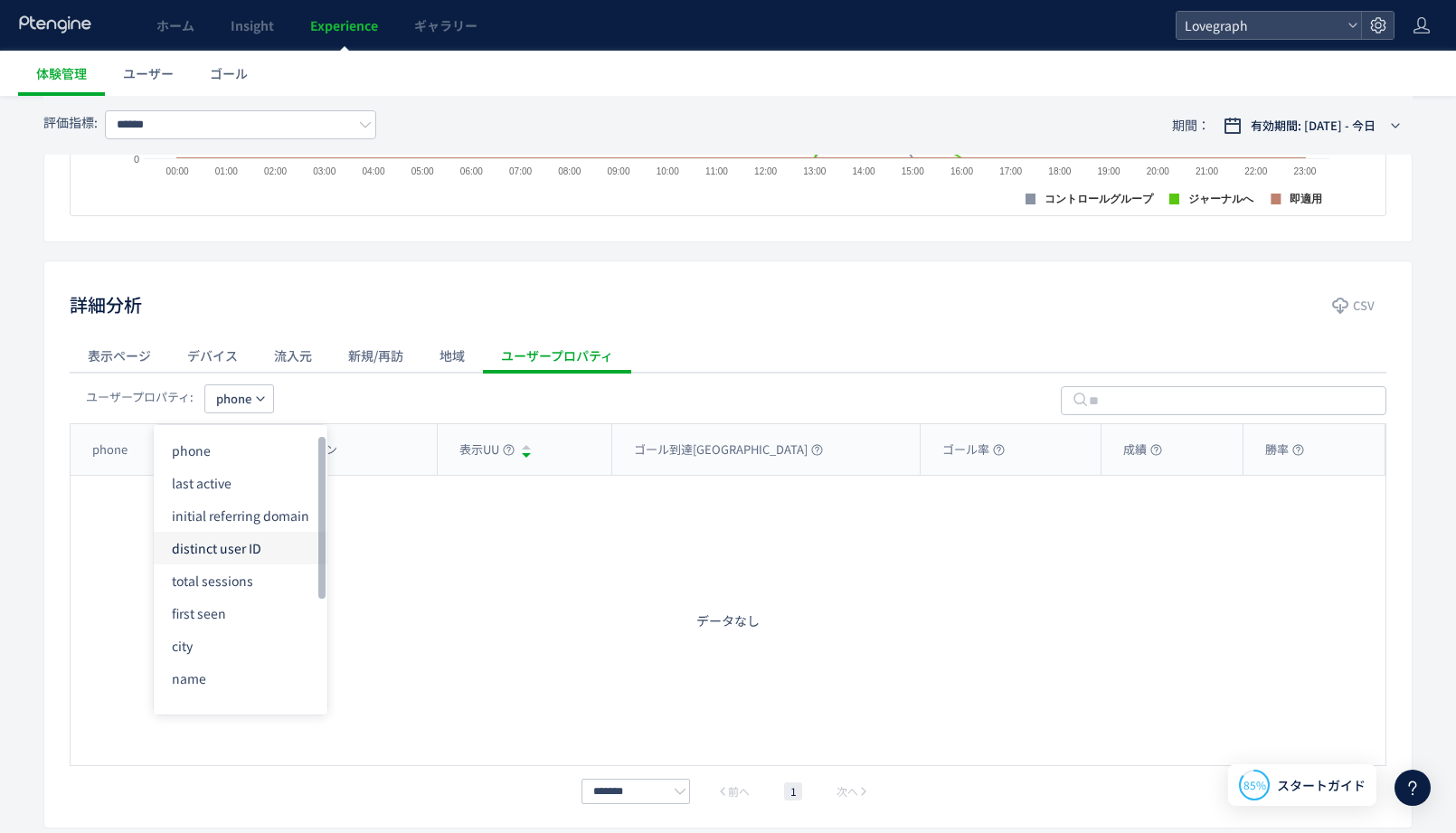
click at [224, 551] on li "distinct user ID" at bounding box center [240, 547] width 174 height 32
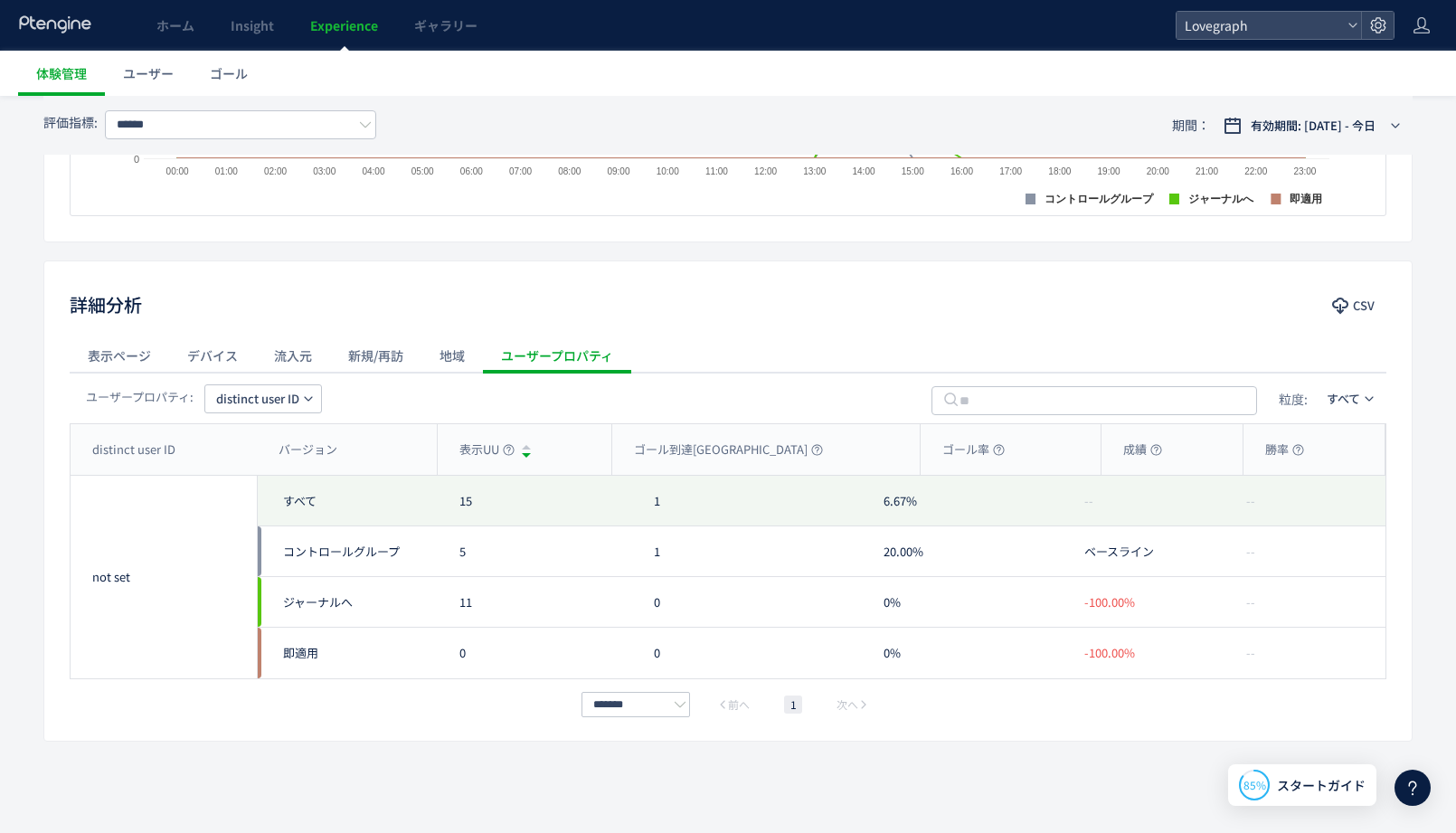
click at [259, 396] on span "distinct user ID" at bounding box center [257, 398] width 84 height 28
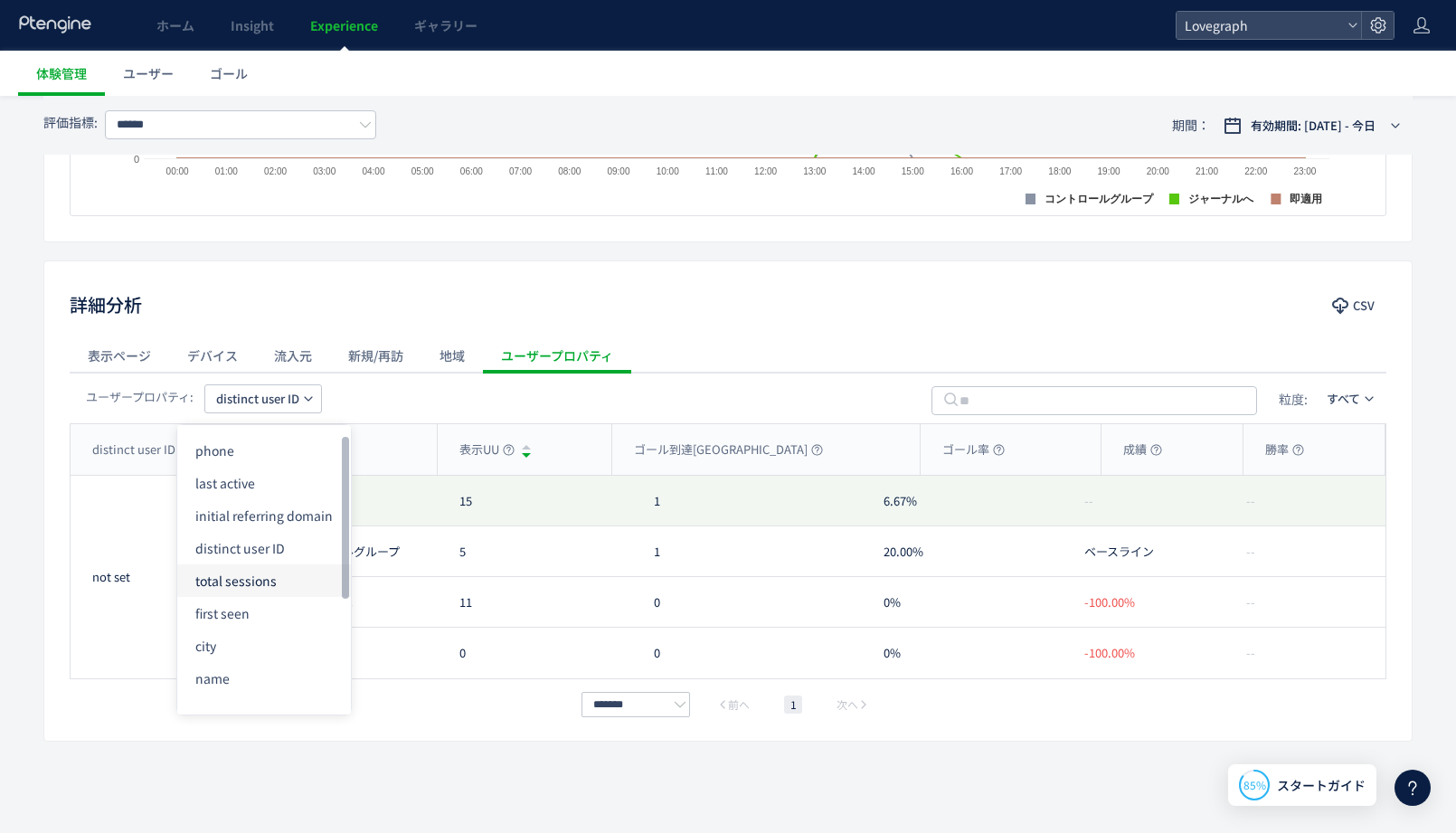
click at [233, 586] on li "total sessions" at bounding box center [263, 580] width 174 height 32
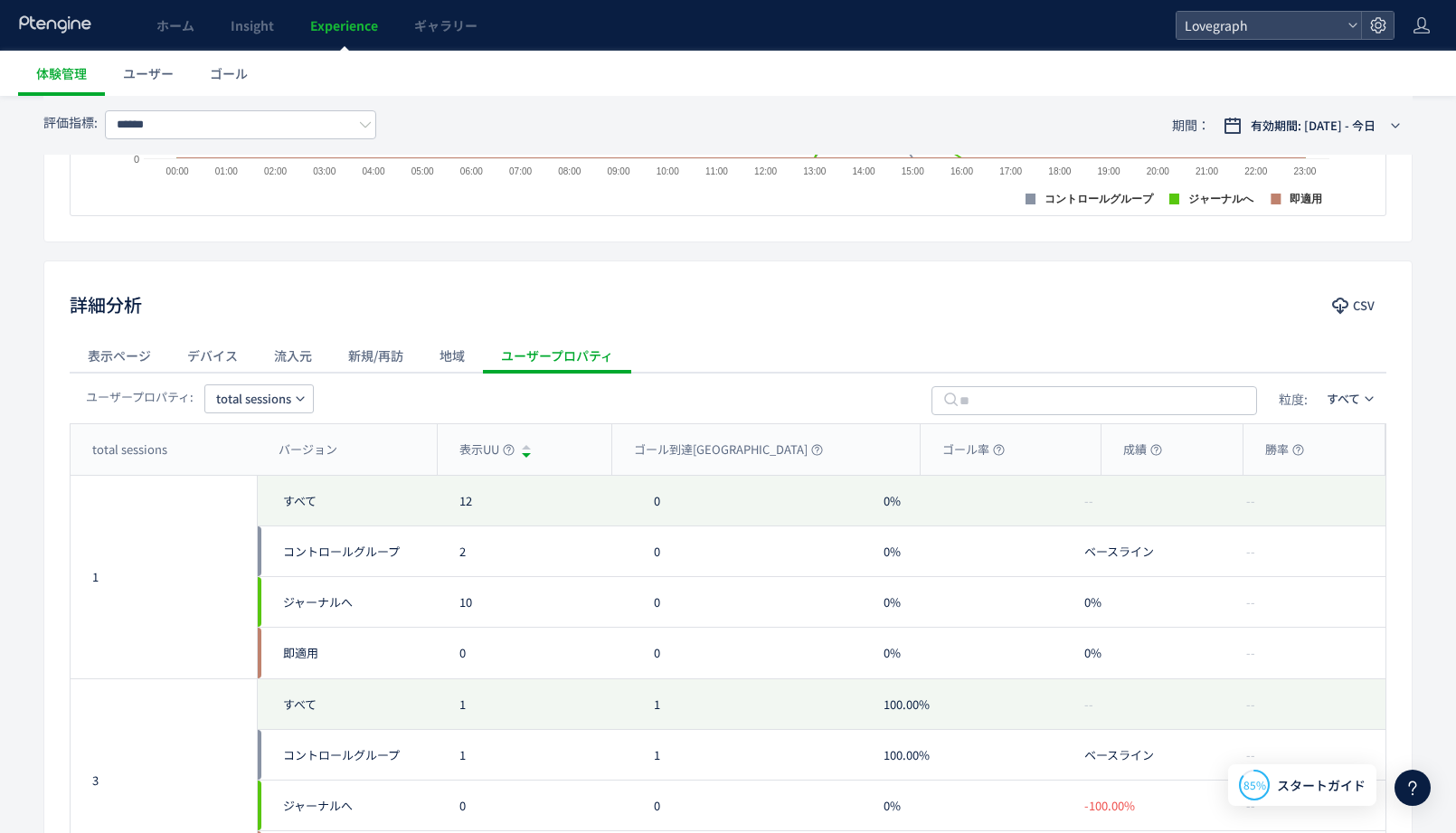
click at [253, 381] on div "ユーザープロパティ: total sessions 粒度: すべて" at bounding box center [728, 398] width 1316 height 51
click at [256, 397] on span "total sessions" at bounding box center [253, 398] width 75 height 28
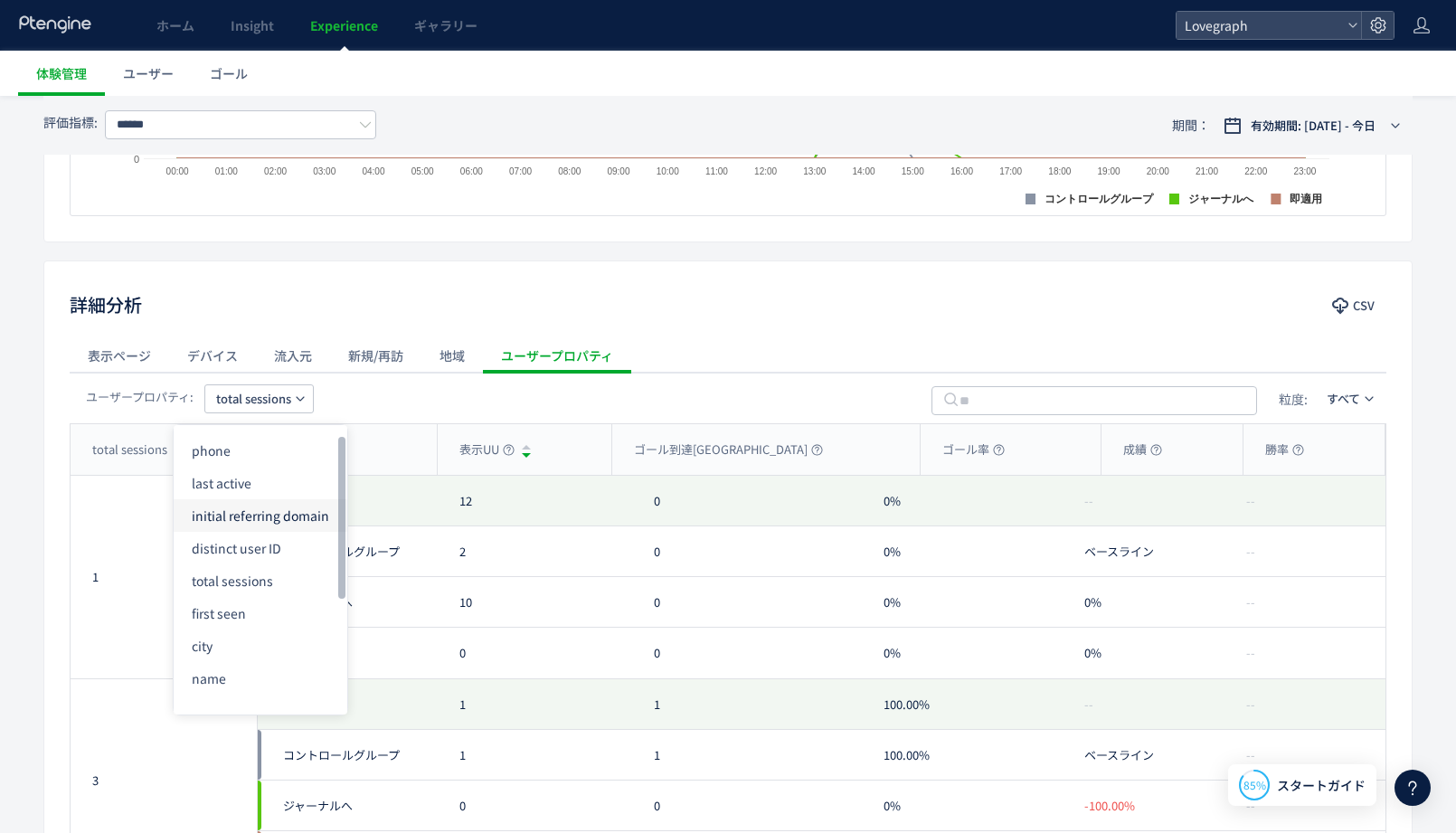
click at [223, 520] on li "initial referring domain" at bounding box center [260, 515] width 174 height 32
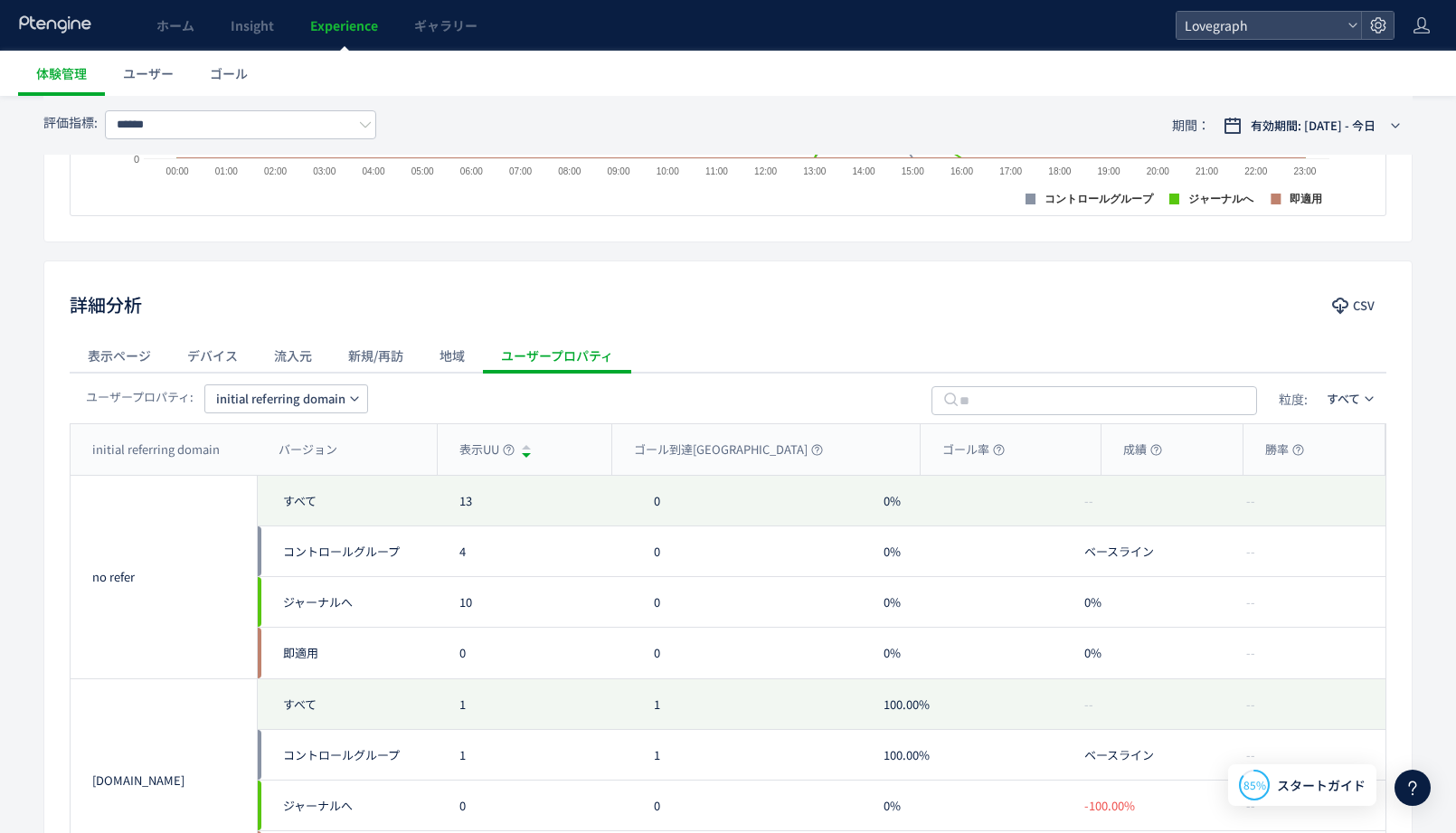
click at [265, 394] on span "initial referring domain" at bounding box center [281, 398] width 130 height 28
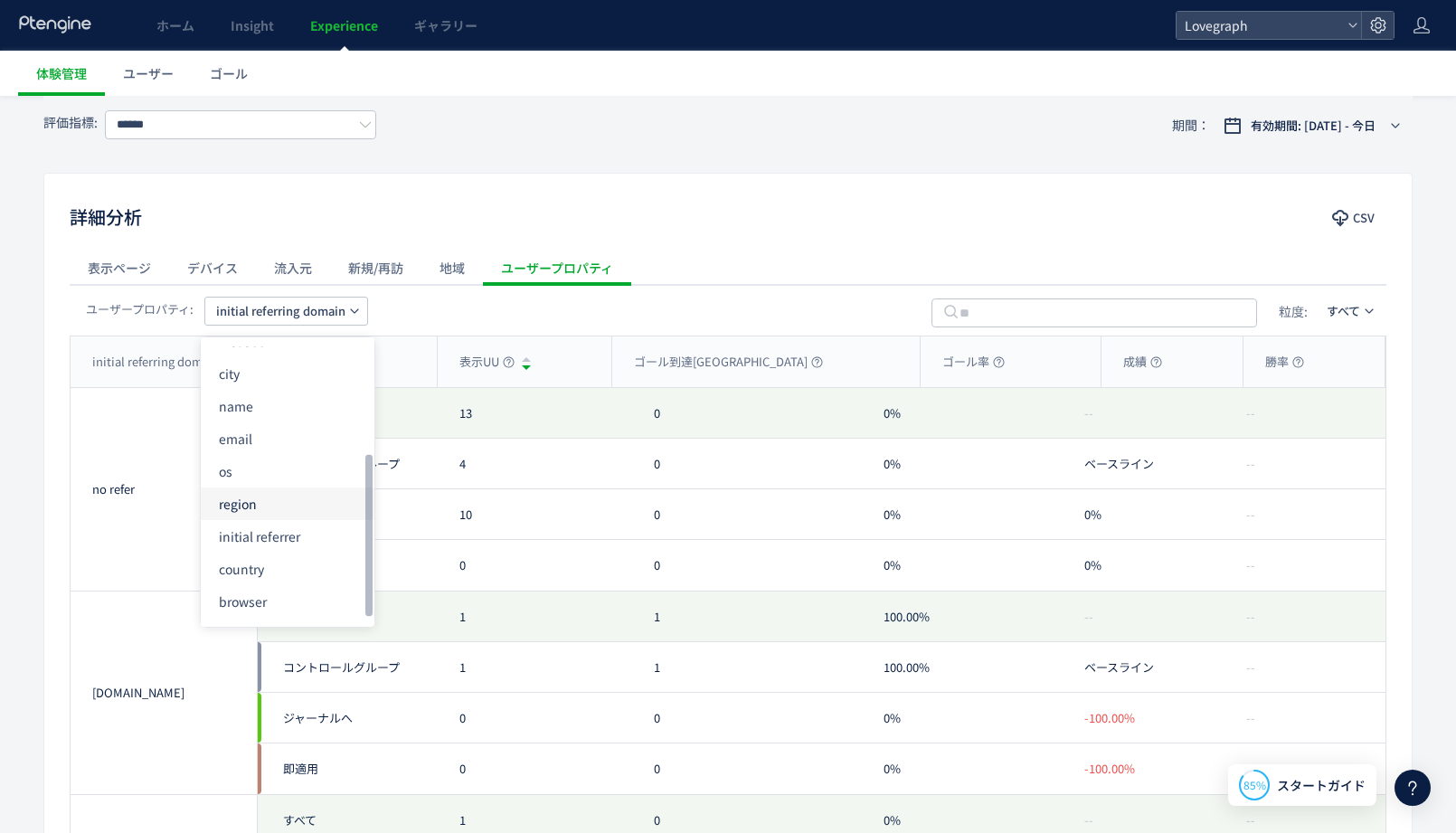
scroll to position [901, 0]
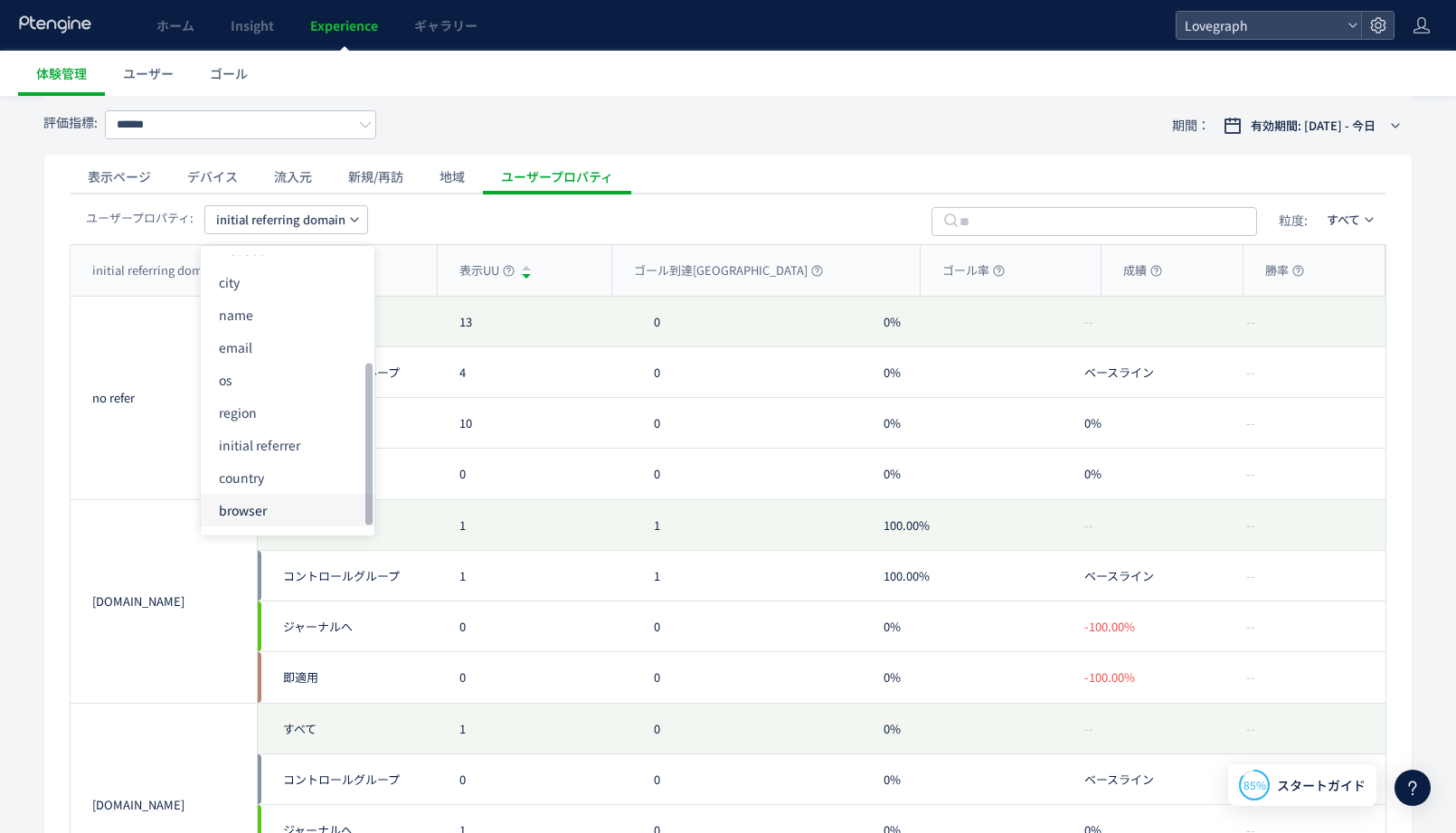
click at [279, 517] on li "browser" at bounding box center [287, 510] width 174 height 32
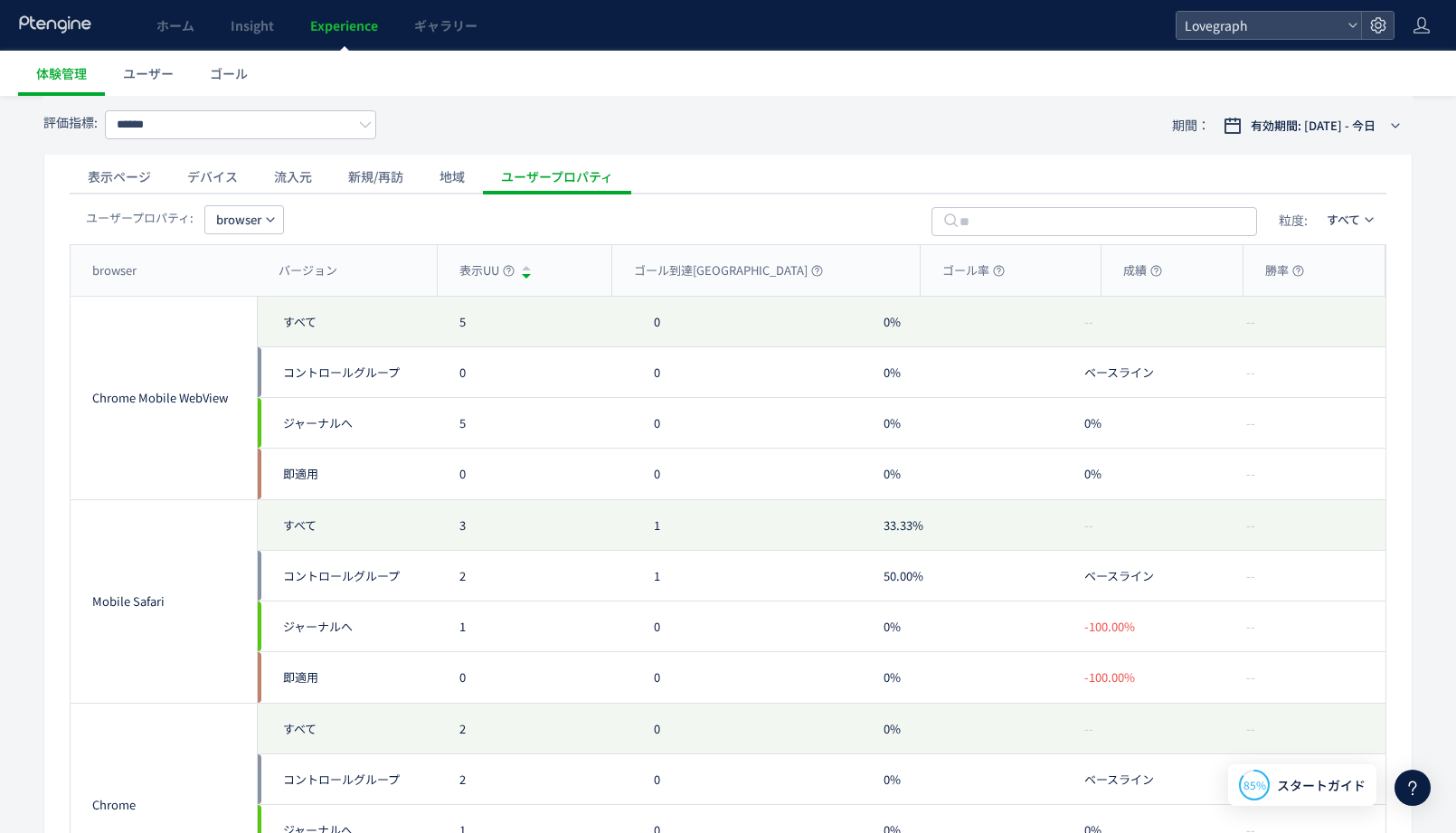
click at [257, 212] on span "browser" at bounding box center [239, 219] width 45 height 28
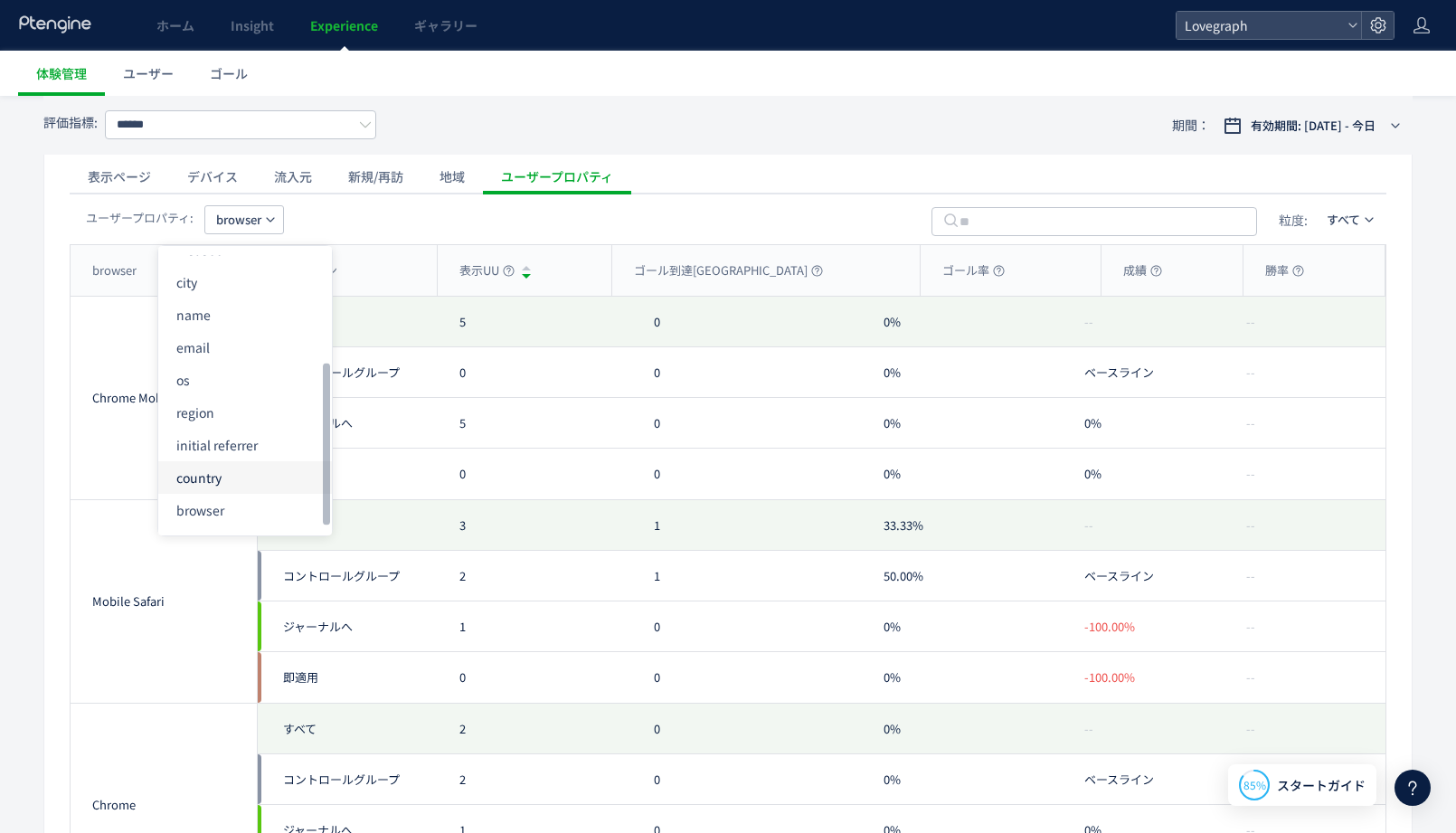
click at [235, 472] on li "country" at bounding box center [245, 476] width 174 height 32
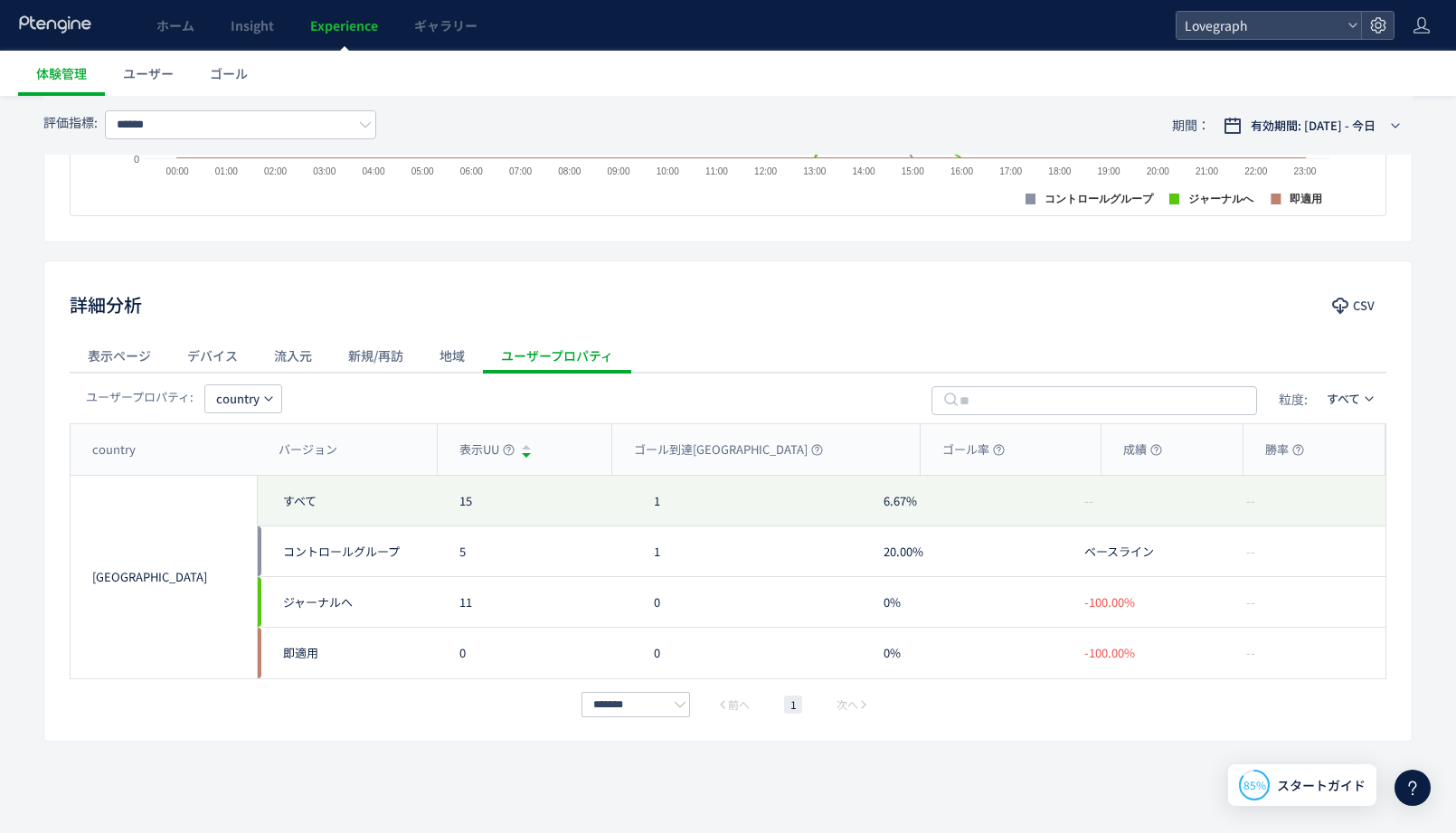
scroll to position [722, 0]
click at [236, 421] on div "ユーザープロパティ: country 粒度: すべて" at bounding box center [728, 398] width 1316 height 51
click at [236, 404] on span "country" at bounding box center [238, 398] width 43 height 28
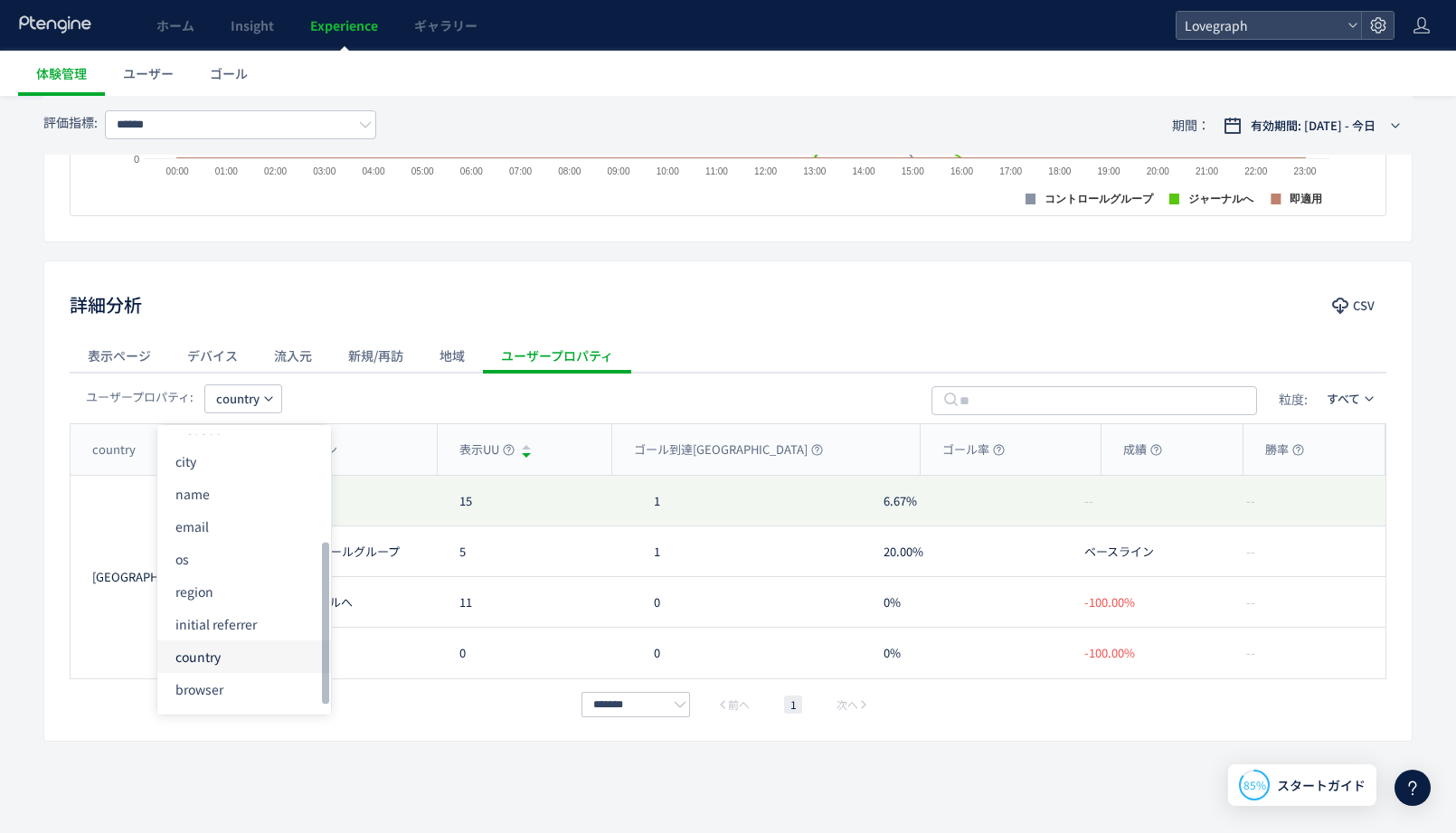
click at [227, 660] on li "country" at bounding box center [244, 656] width 174 height 32
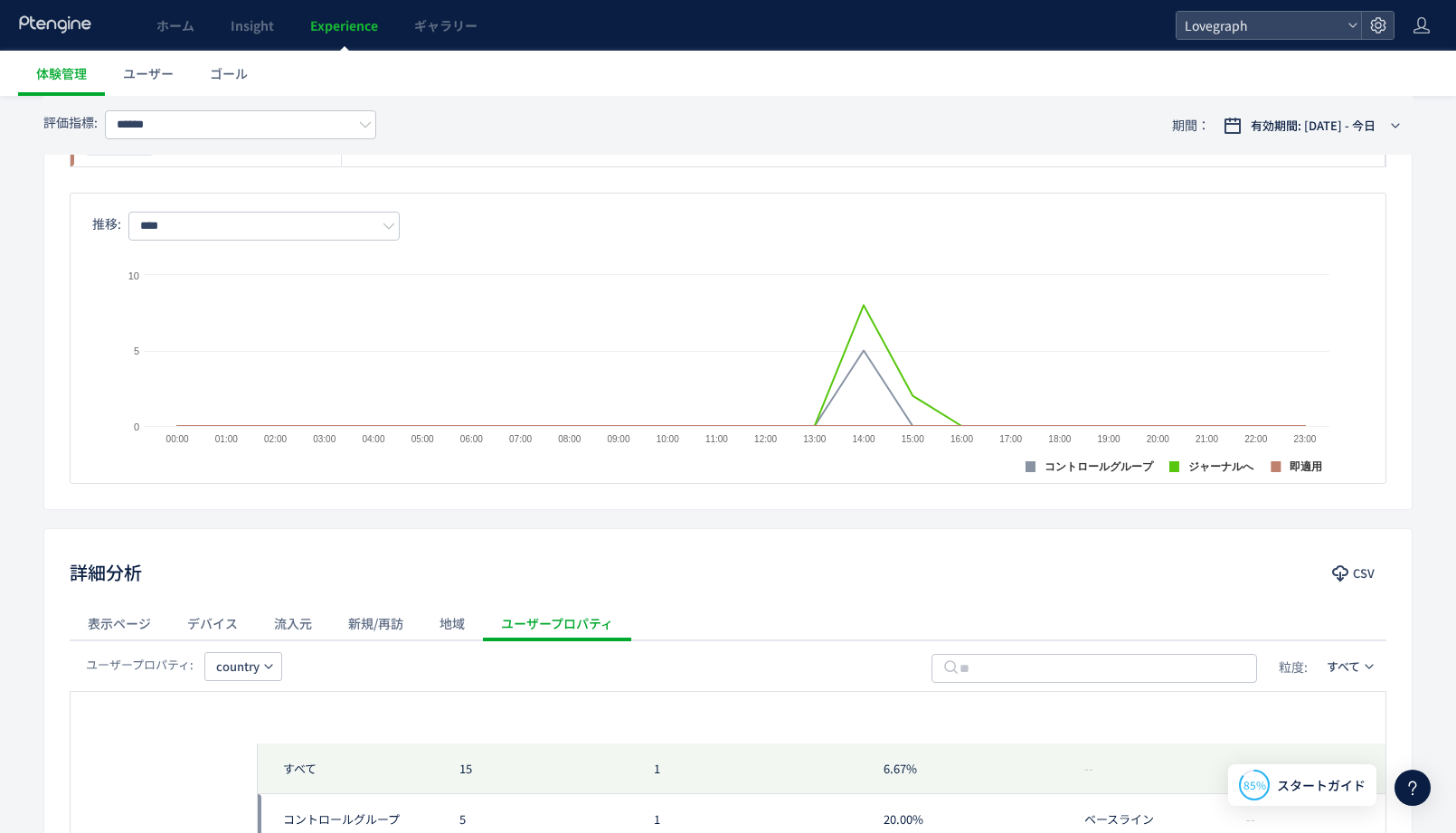
scroll to position [0, 0]
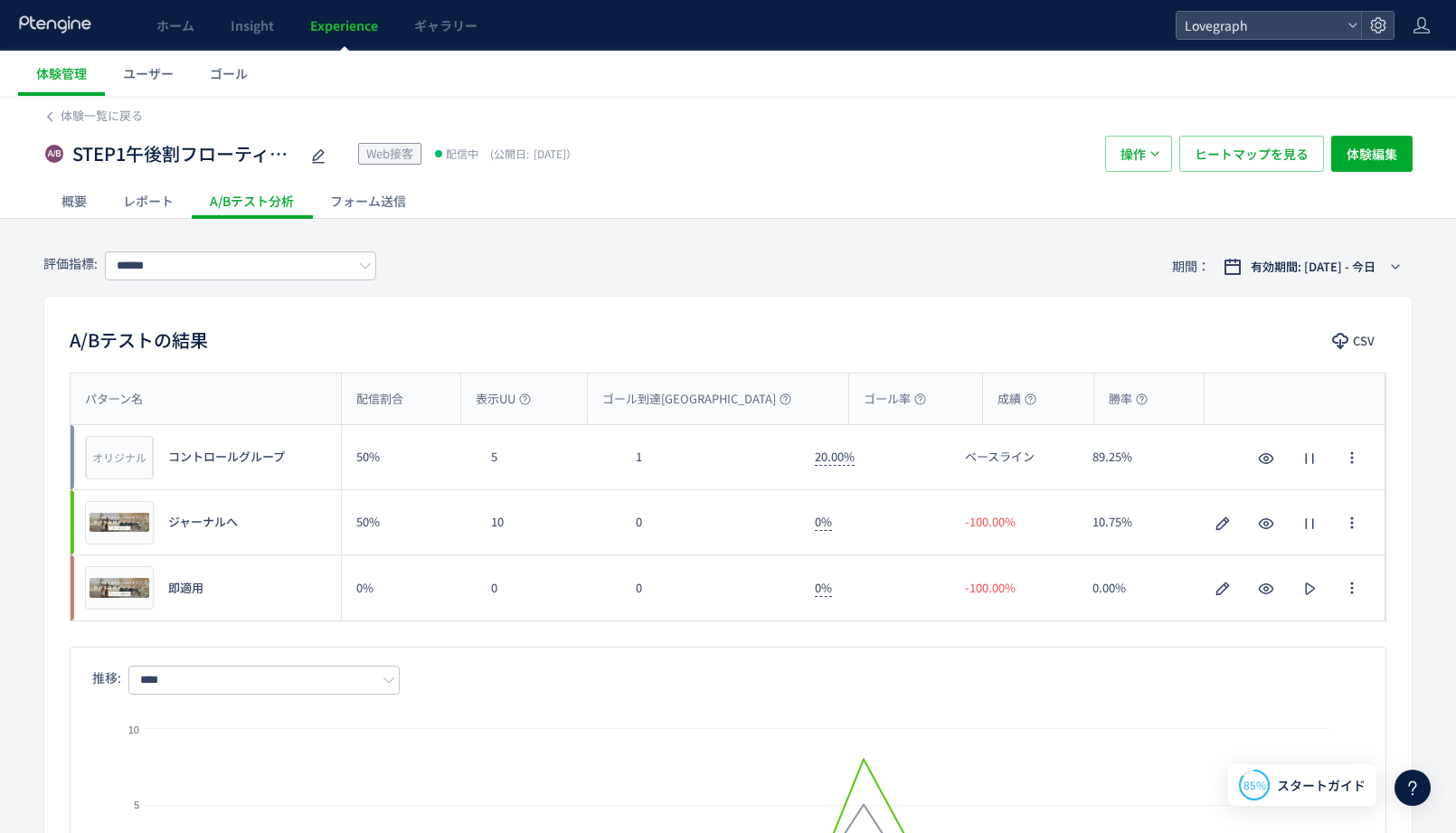
click at [301, 301] on div "A/Bテストの結果 CSV パターン名 配信割合 表示UU ゴール到達UU ゴール率 成績 勝率 パターン名 オリジナル プレビュー コントロールグループ 5…" at bounding box center [728, 630] width 1370 height 668
click at [201, 275] on input "******" at bounding box center [241, 265] width 271 height 28
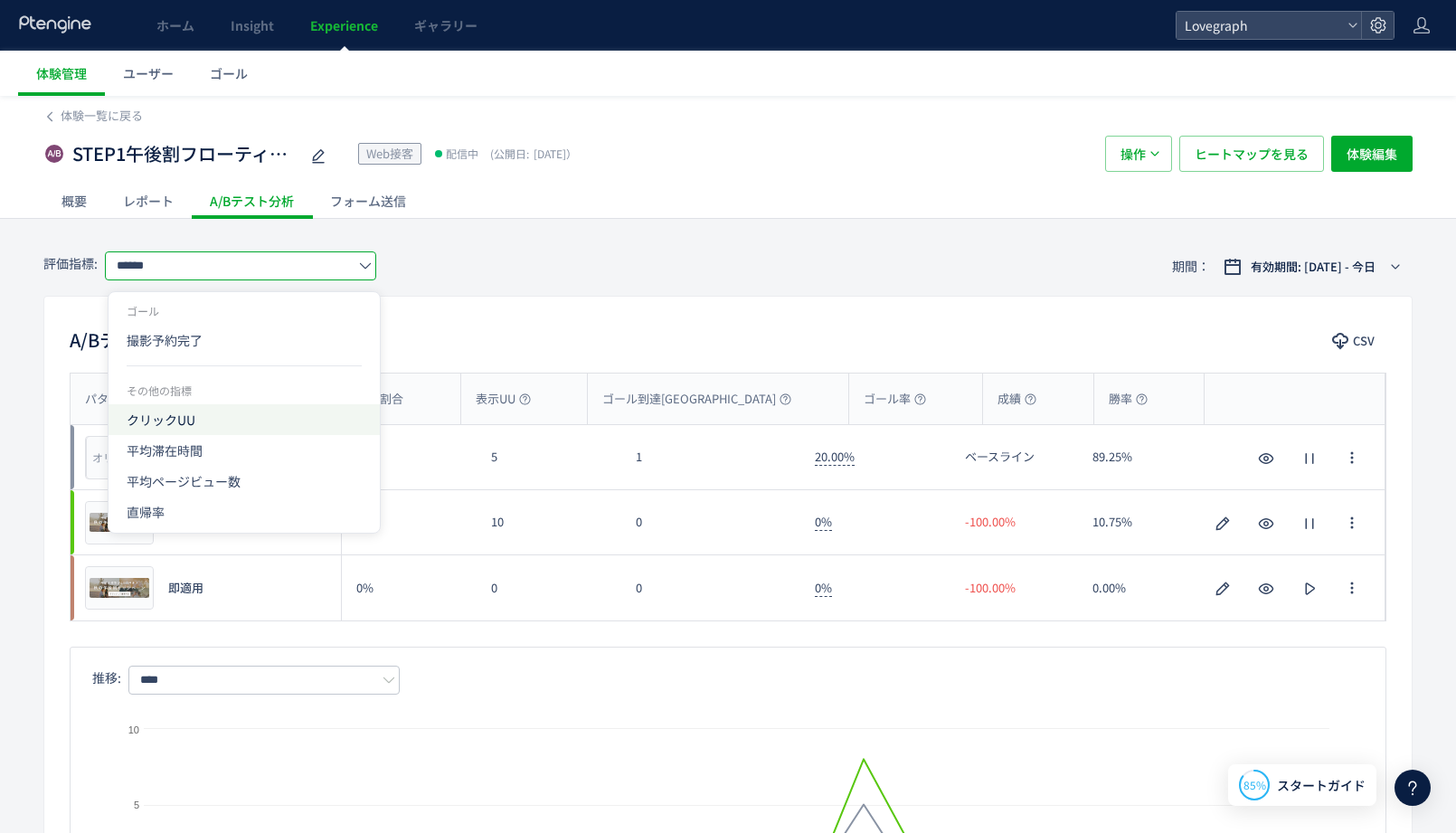
click at [184, 416] on span "クリックUU" at bounding box center [244, 418] width 235 height 30
type input "******"
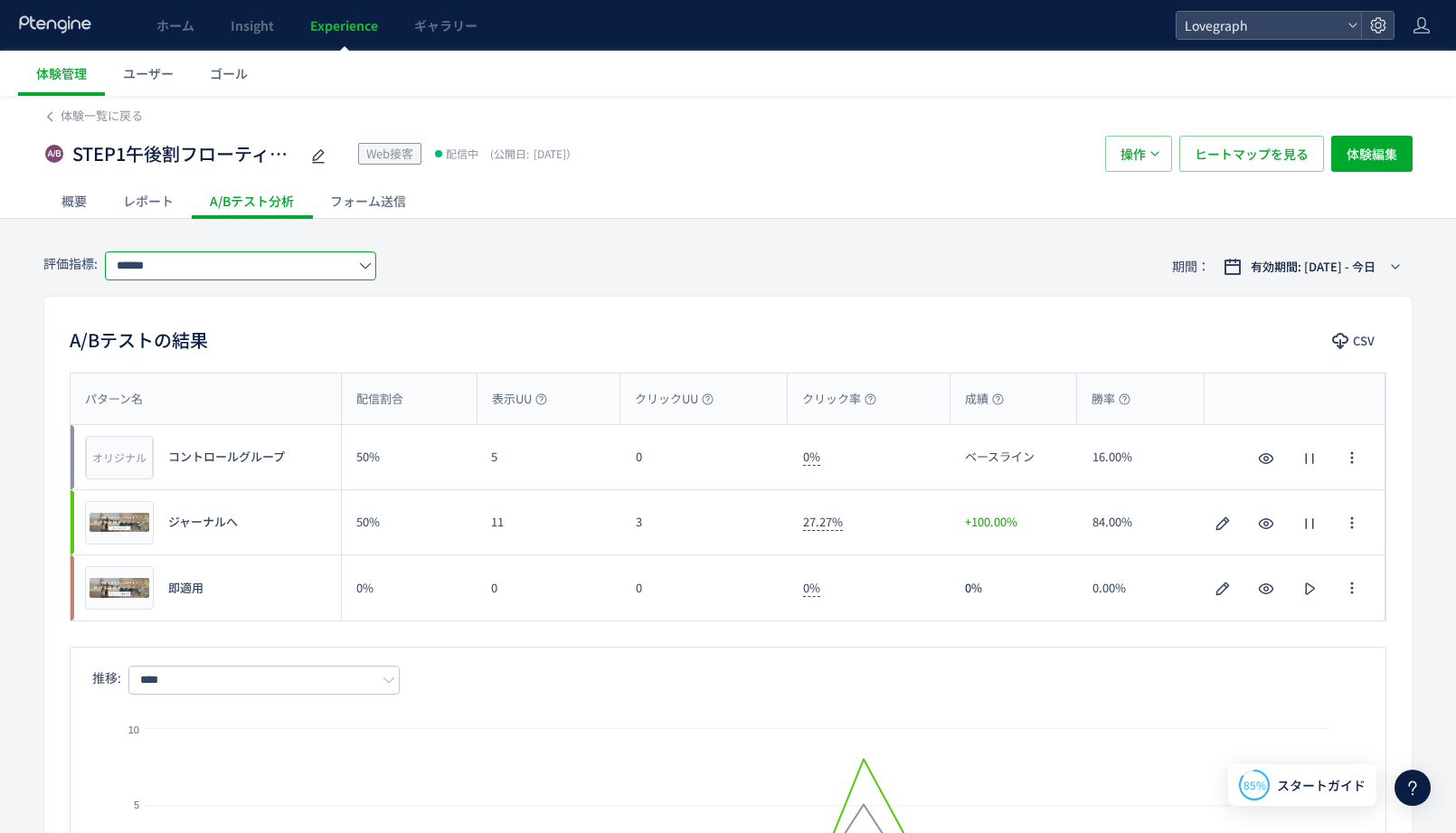
click at [249, 267] on input "******" at bounding box center [241, 265] width 271 height 28
click at [600, 312] on div "A/Bテストの結果 CSV パターン名 配信割合 表示UU クリックUU クリック率 成績 勝率 パターン名 オリジナル プレビュー コントロールグループ 5…" at bounding box center [728, 630] width 1370 height 668
click at [212, 528] on span "ジャーナルへ" at bounding box center [202, 522] width 70 height 17
click at [1345, 586] on icon "button" at bounding box center [1352, 587] width 15 height 15
click at [1353, 586] on icon "button" at bounding box center [1352, 587] width 15 height 15
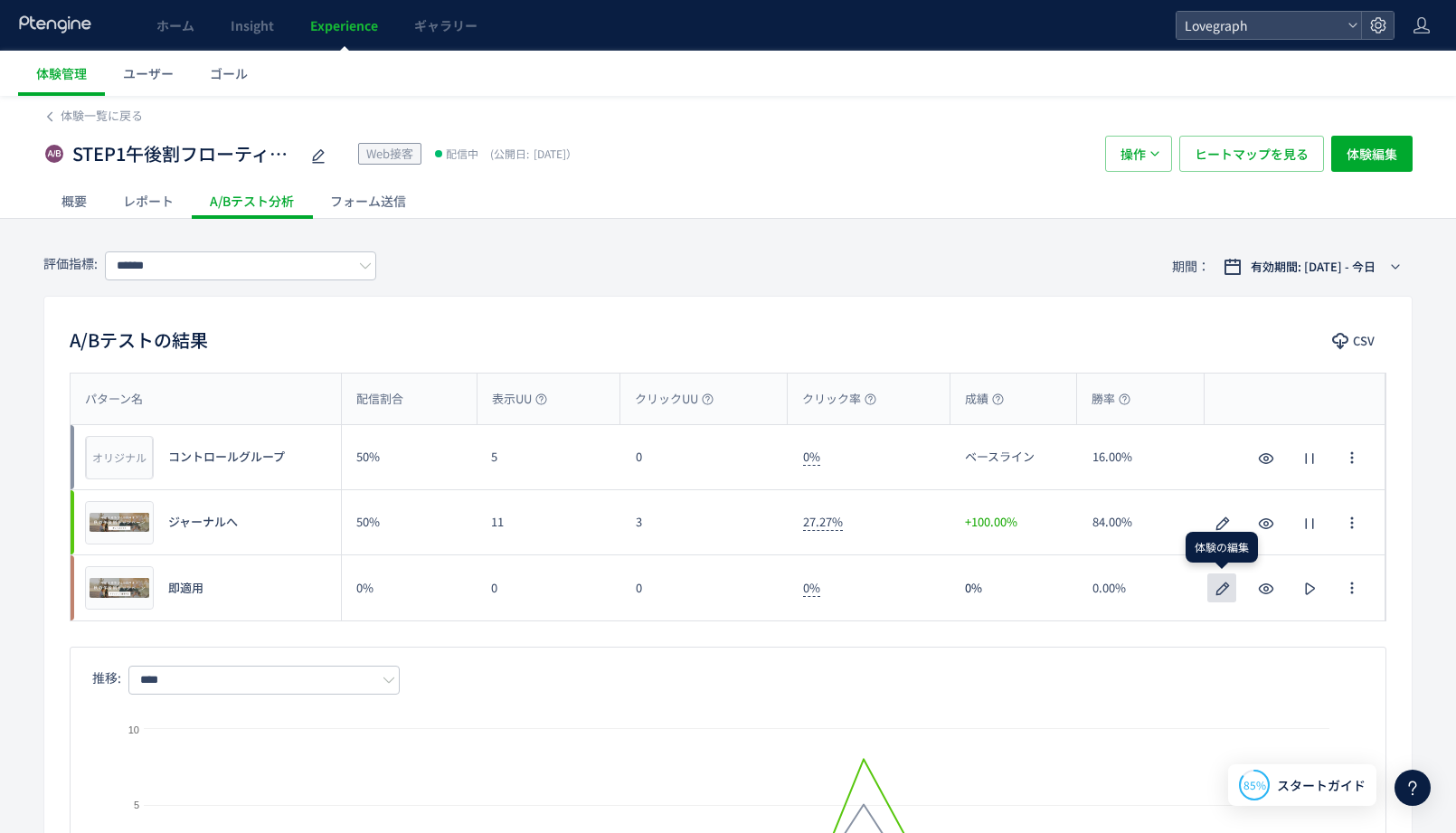
click at [1221, 585] on icon "button" at bounding box center [1223, 588] width 22 height 22
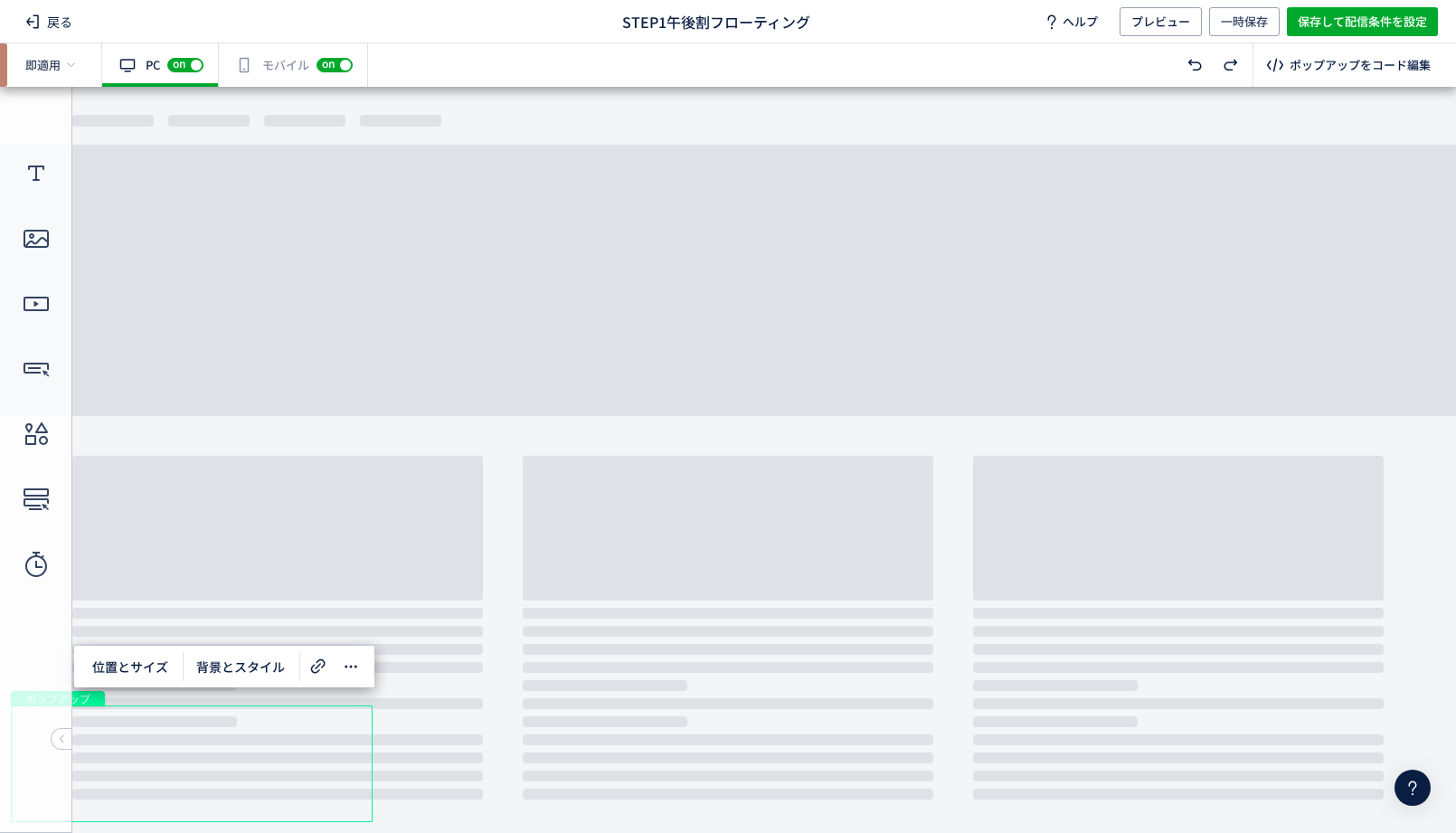
click at [279, 726] on div "ポップアップ" at bounding box center [192, 763] width 362 height 117
click at [344, 672] on icon at bounding box center [351, 666] width 22 height 22
click at [325, 666] on icon at bounding box center [318, 666] width 22 height 22
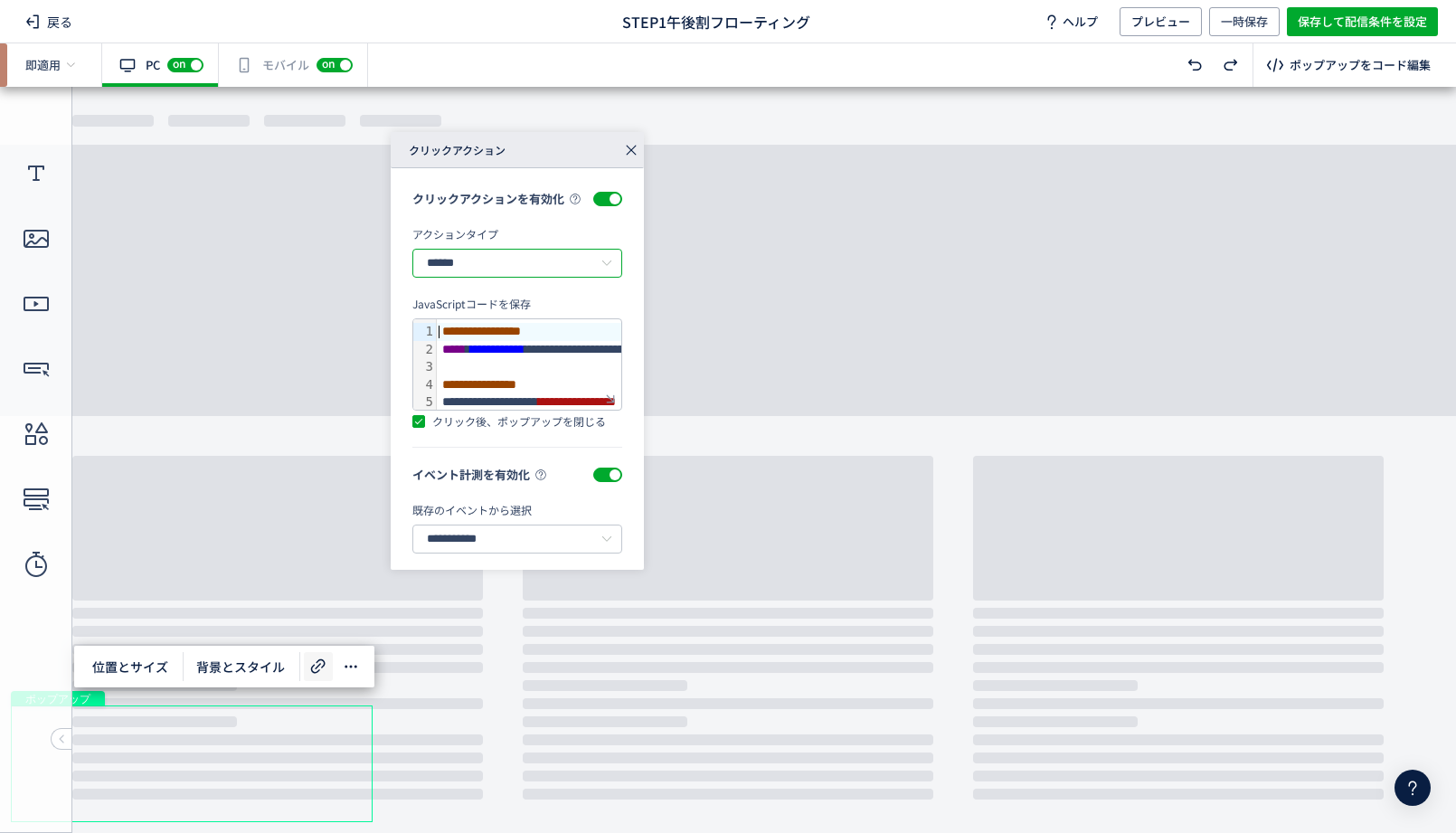
click at [501, 254] on input "******" at bounding box center [518, 262] width 210 height 28
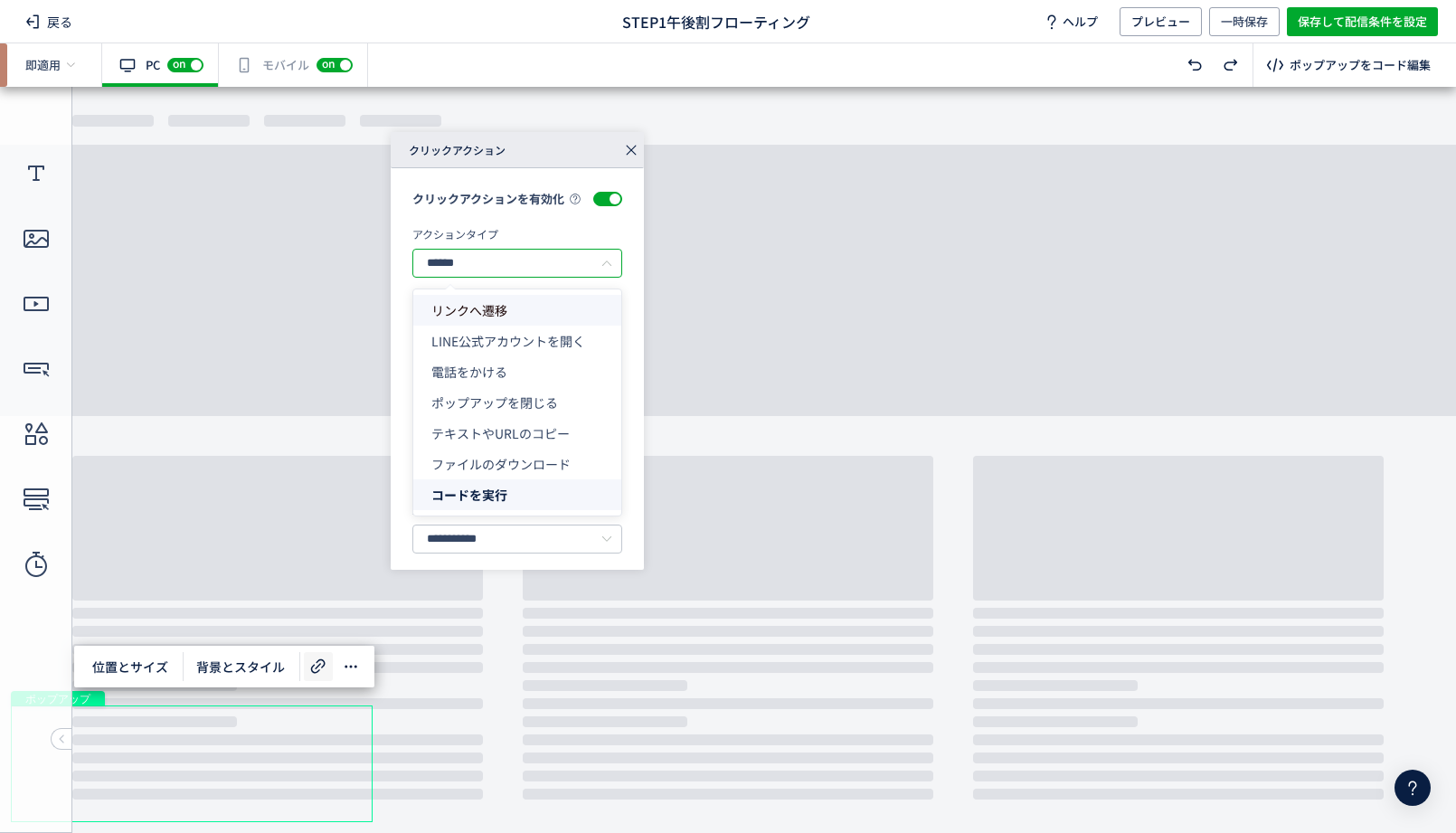
click at [632, 153] on icon at bounding box center [632, 150] width 26 height 26
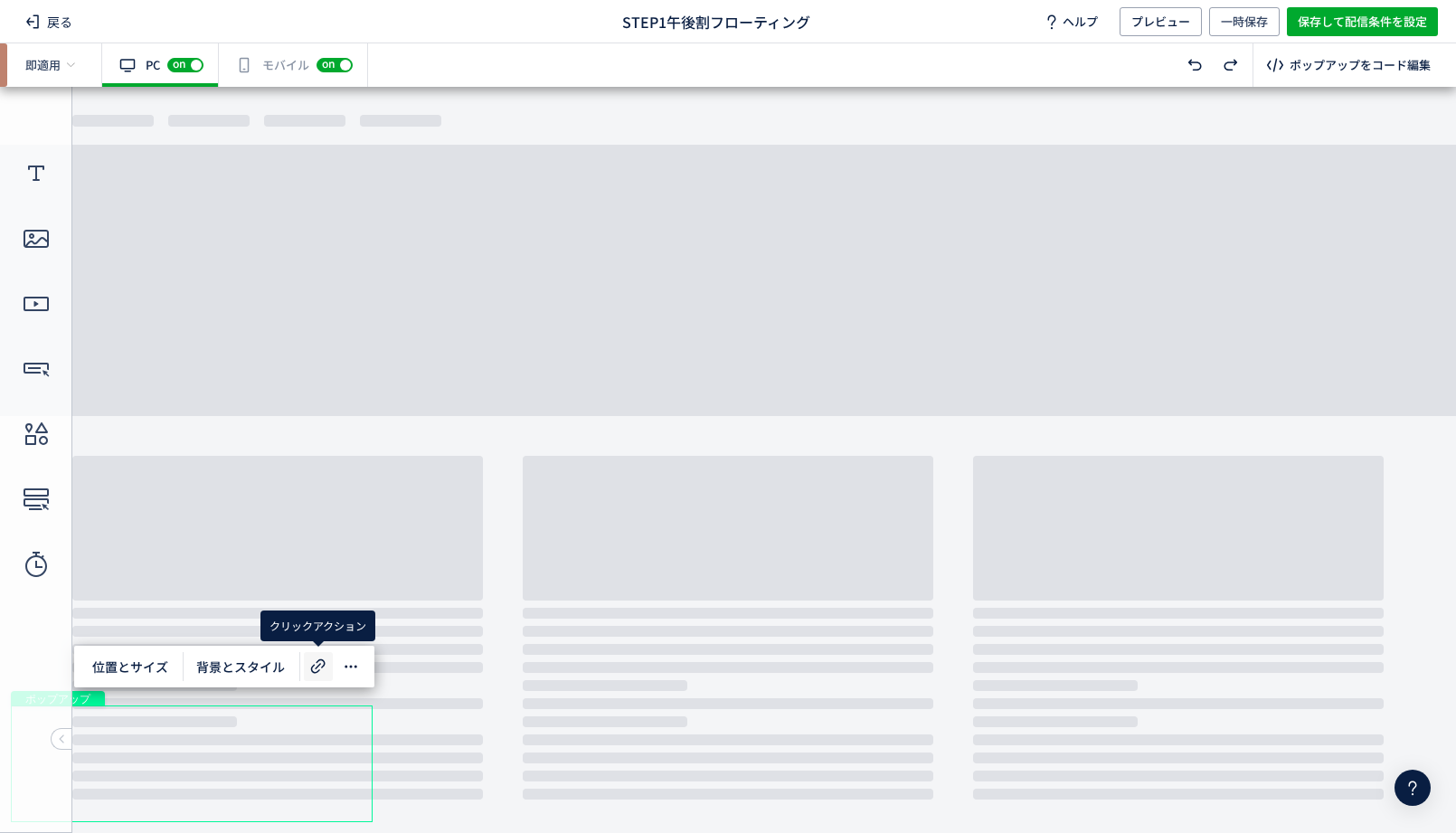
click at [308, 677] on icon at bounding box center [318, 666] width 22 height 22
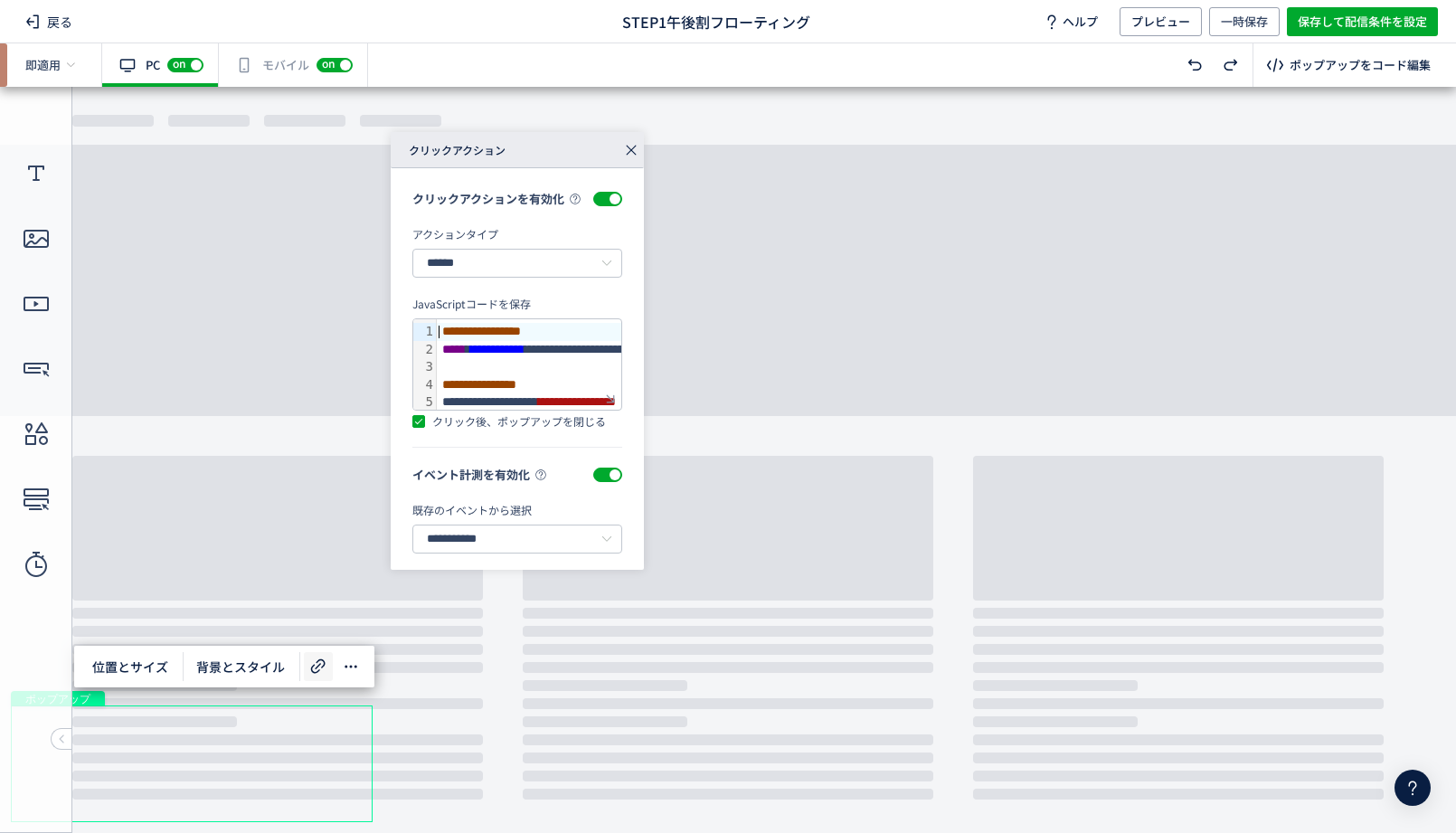
click at [626, 139] on icon at bounding box center [632, 150] width 26 height 26
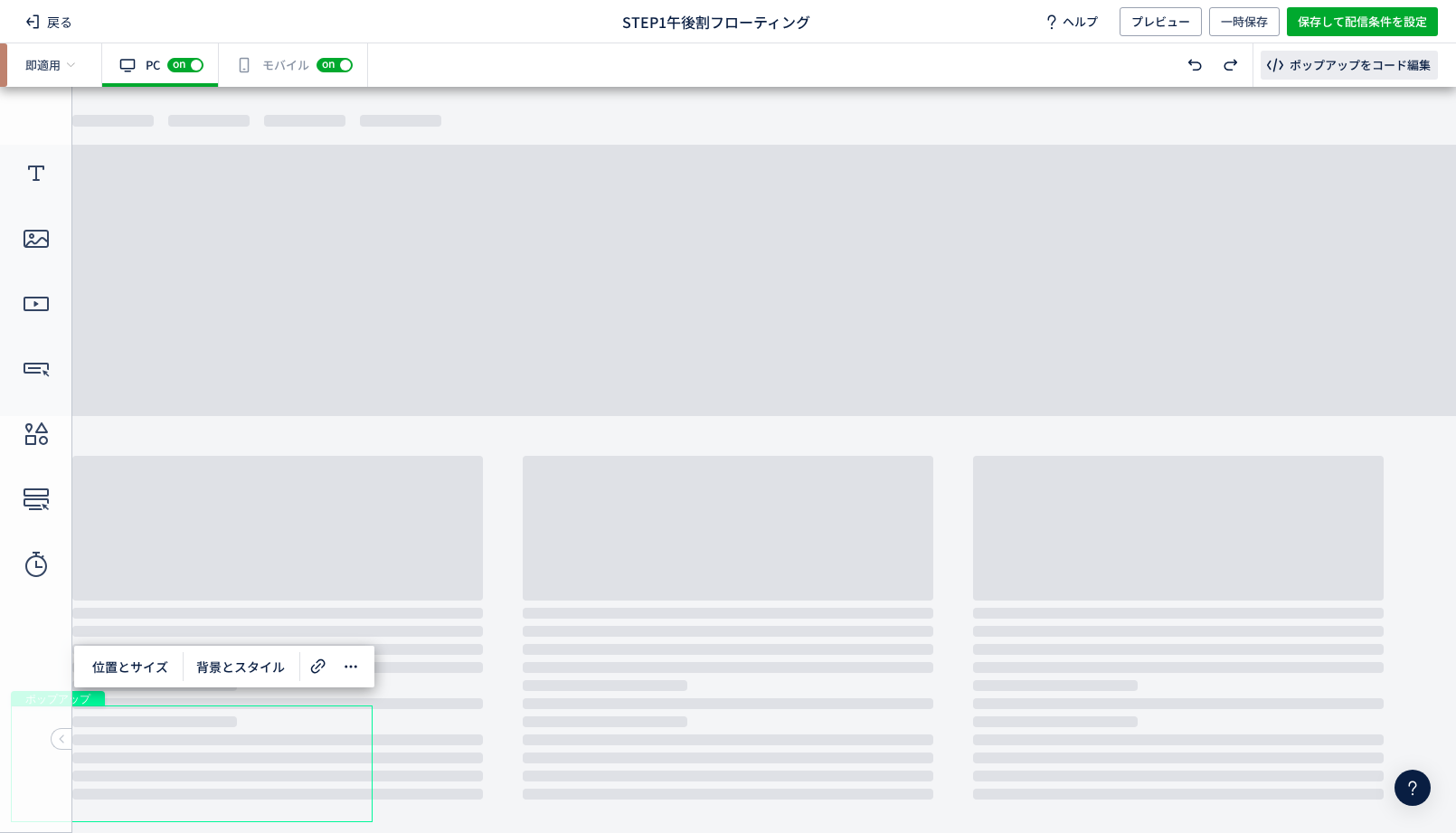
click at [1346, 63] on div "ポップアップをコード編集" at bounding box center [1361, 65] width 141 height 17
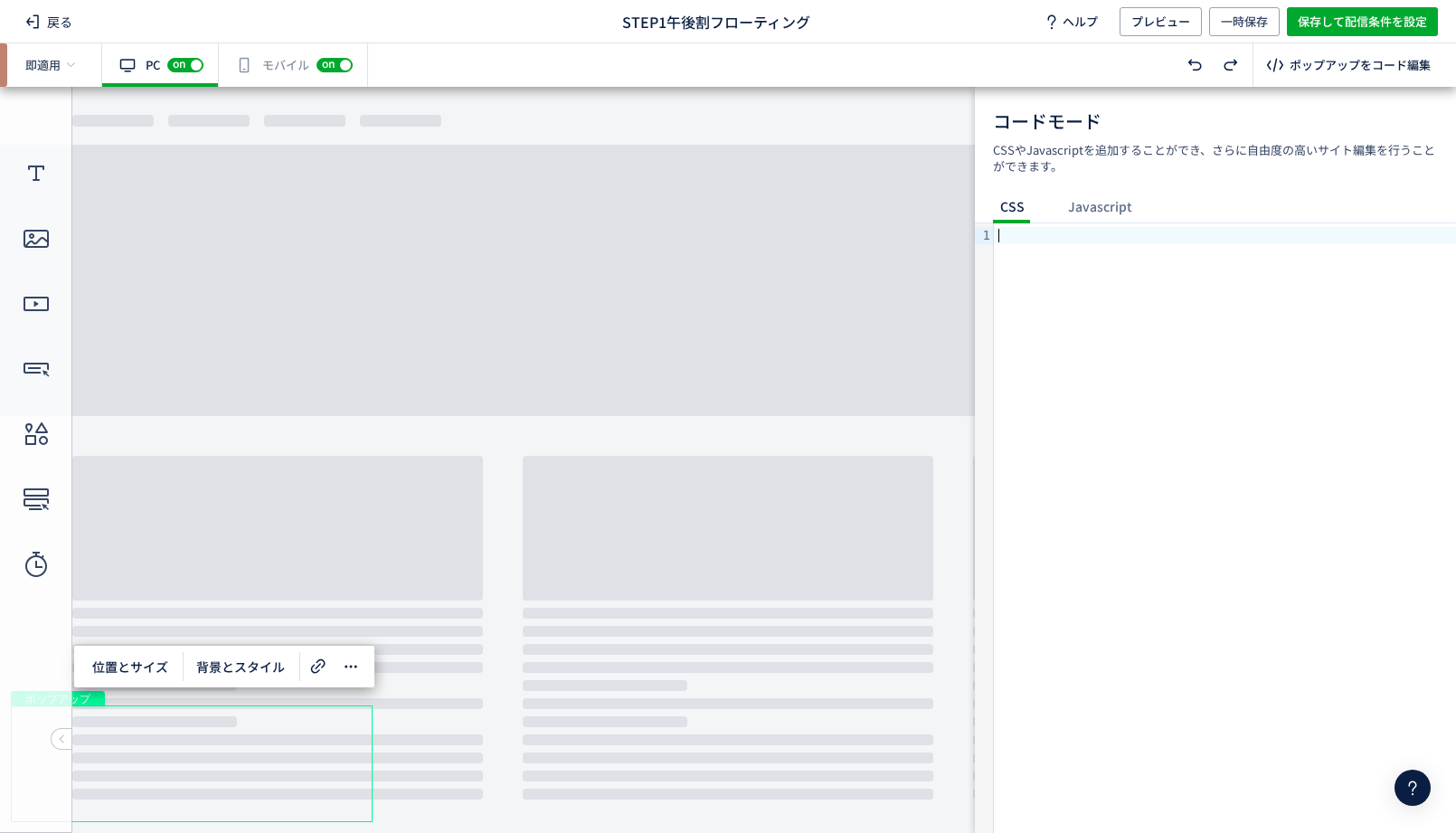
click at [1141, 202] on div "CSS Javascript" at bounding box center [1066, 207] width 183 height 30
click at [1087, 212] on span "Javascript" at bounding box center [1100, 207] width 79 height 29
click at [1009, 211] on span "CSS" at bounding box center [1013, 207] width 39 height 29
click at [856, 254] on body "undefined ポップアップ undefined ポップアップ クローズボタン" at bounding box center [728, 459] width 1456 height 746
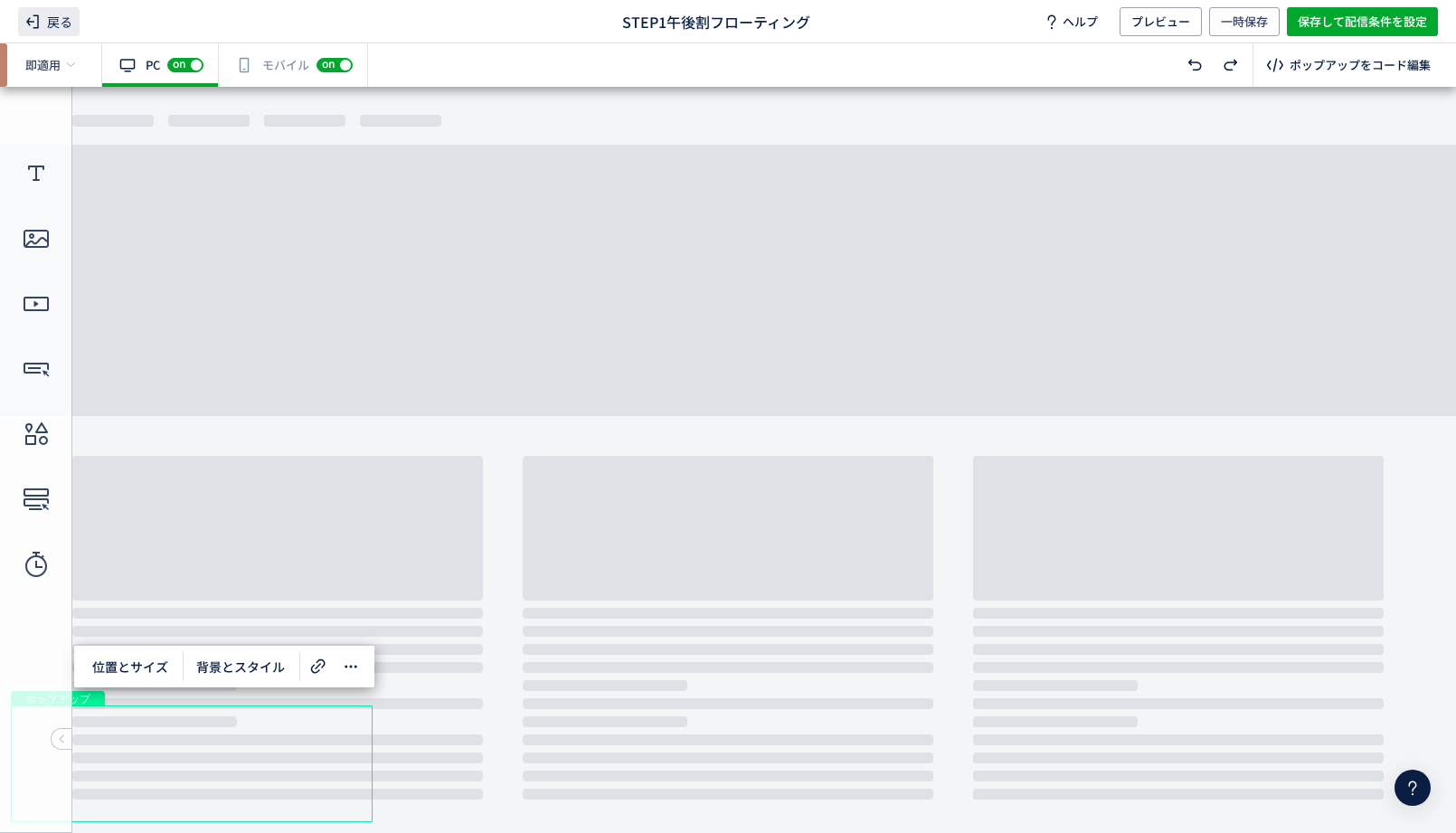
click at [39, 28] on icon at bounding box center [32, 22] width 22 height 22
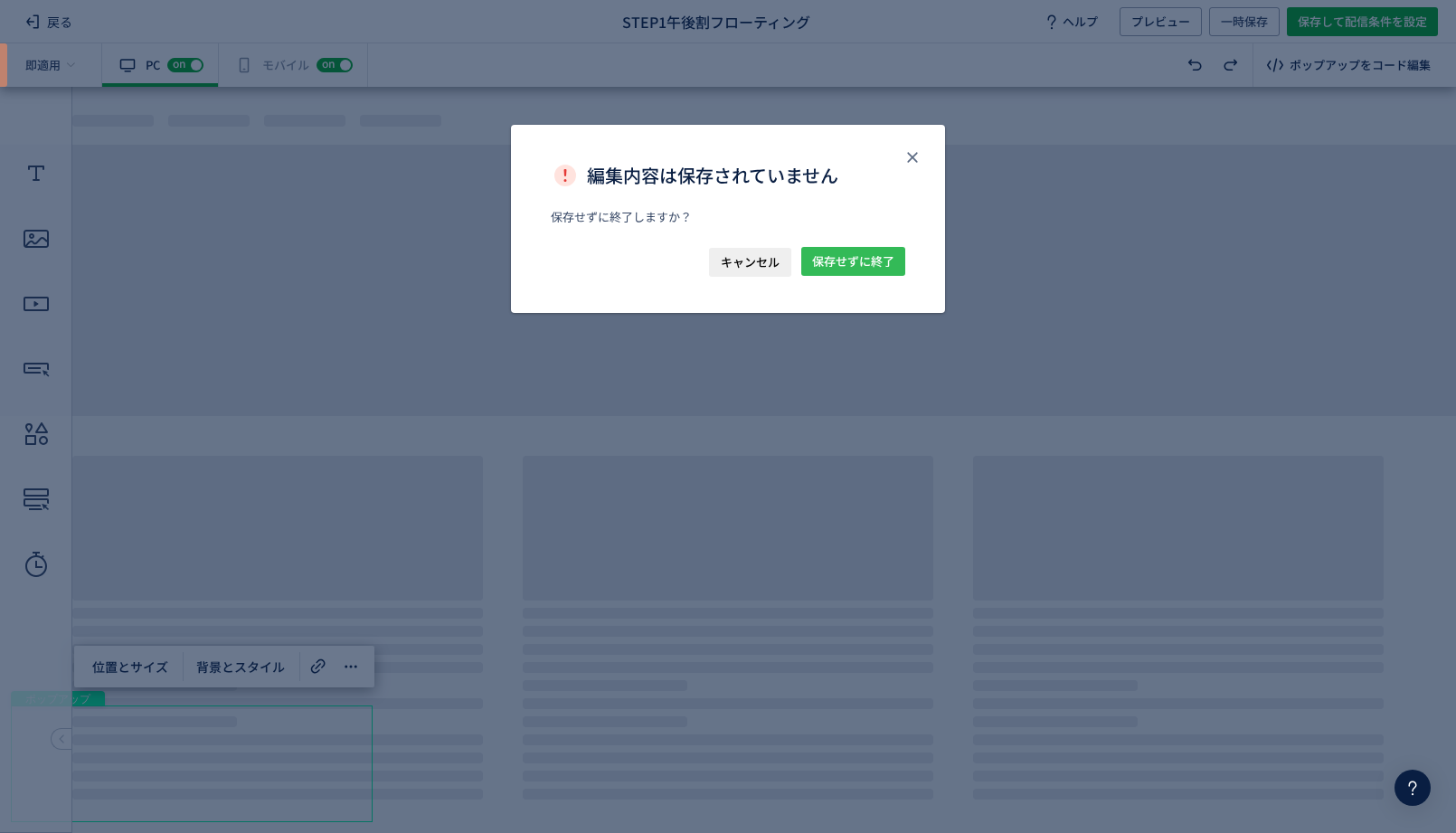
click at [875, 250] on span "保存せずに終了" at bounding box center [854, 260] width 83 height 28
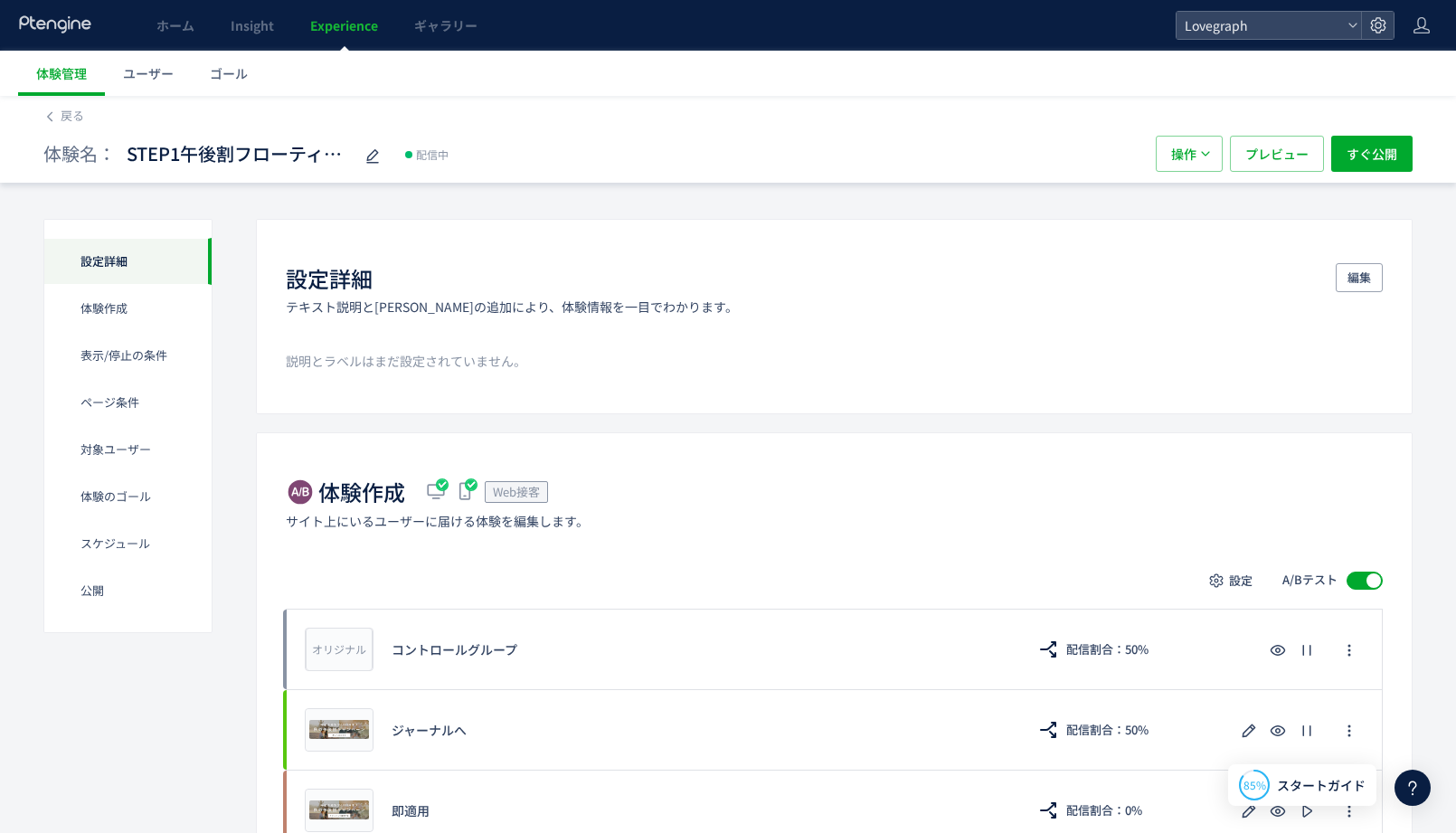
scroll to position [346, 0]
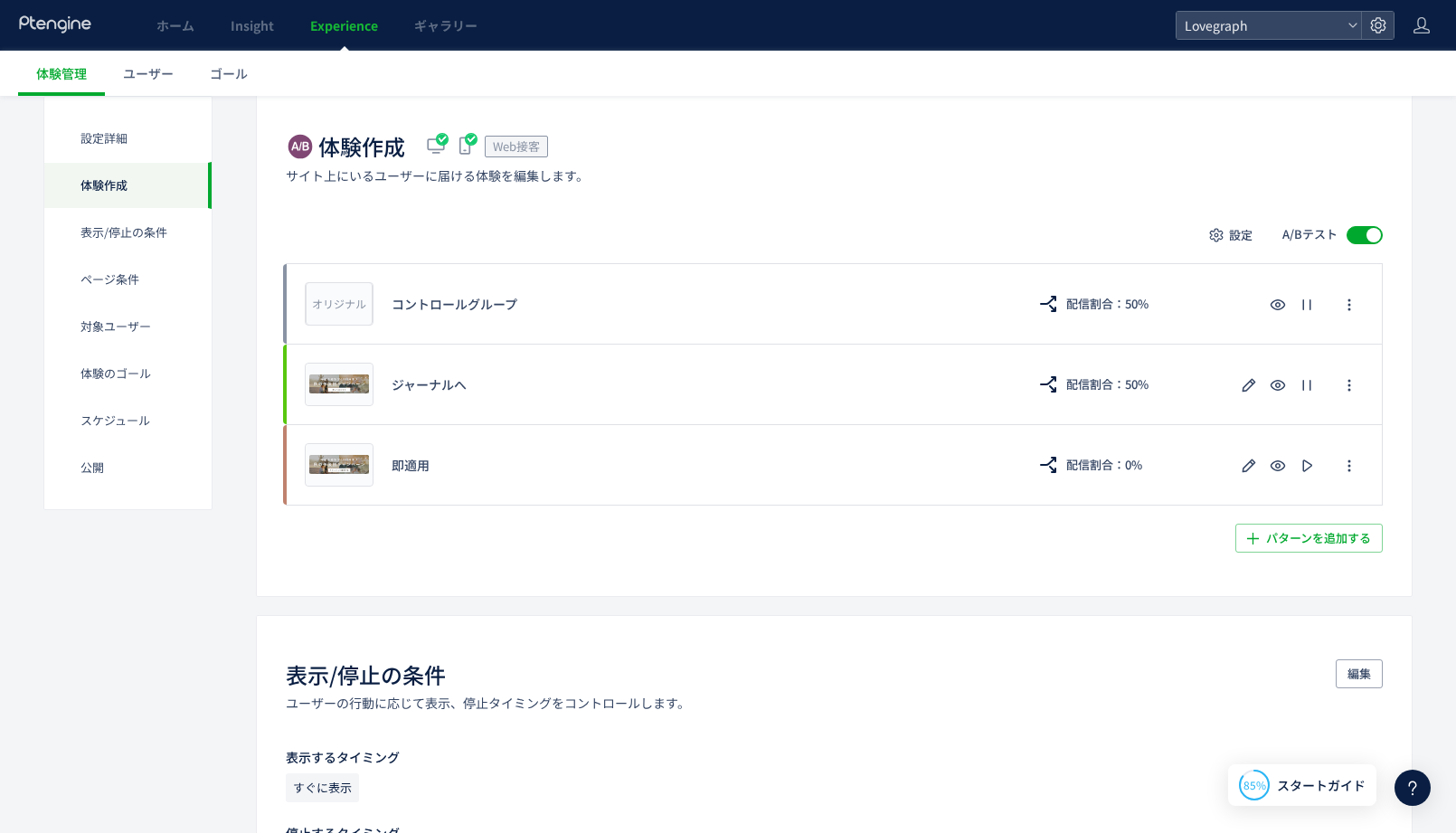
click at [452, 565] on div "体験作成 Web接客 サイト上にいるユーザーに届ける体験を編集します。 設定 A/Bテスト オリジナル プレビュー コントロールグループ 配信割合：50% プ…" at bounding box center [834, 341] width 1156 height 509
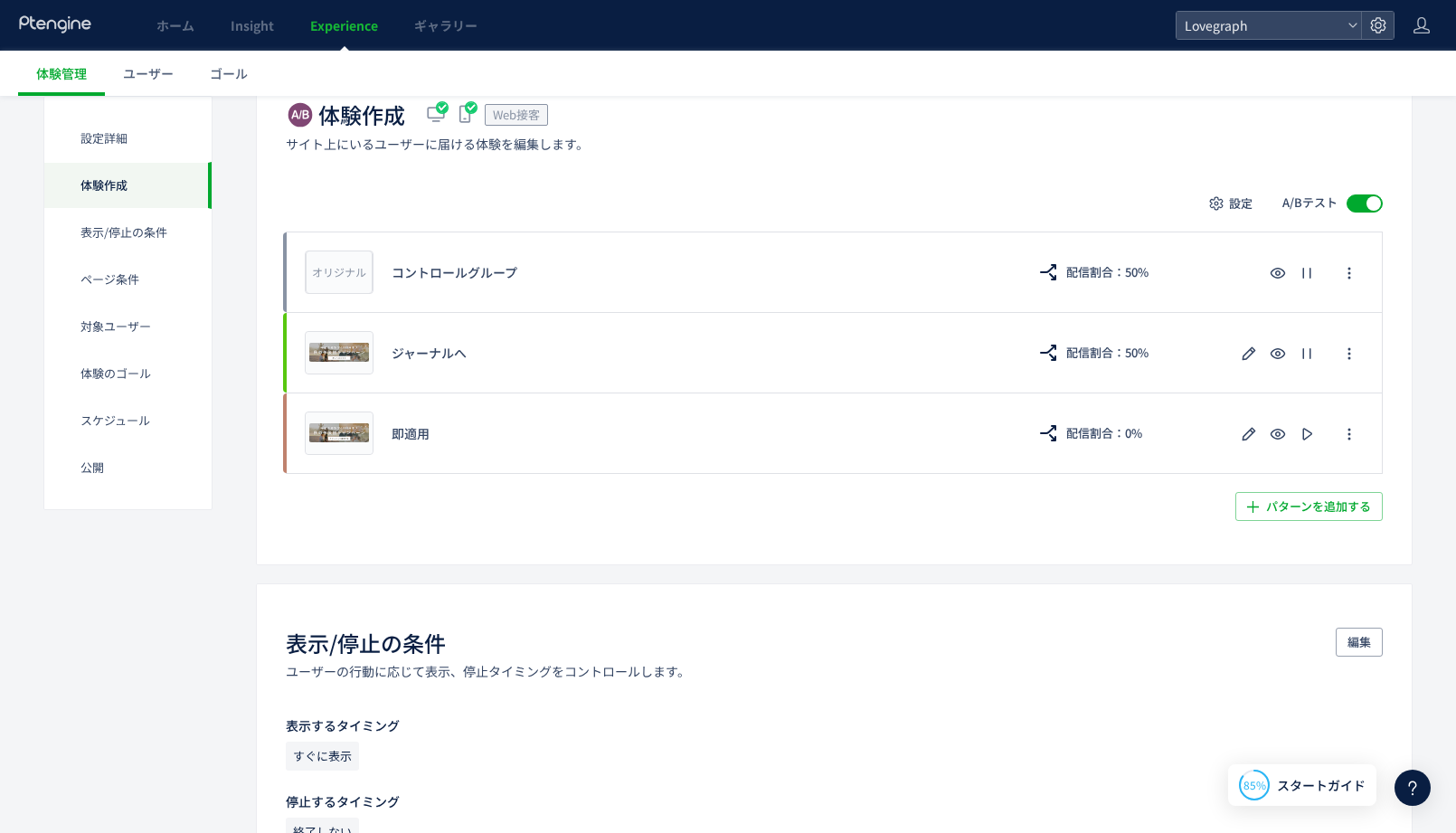
scroll to position [383, 0]
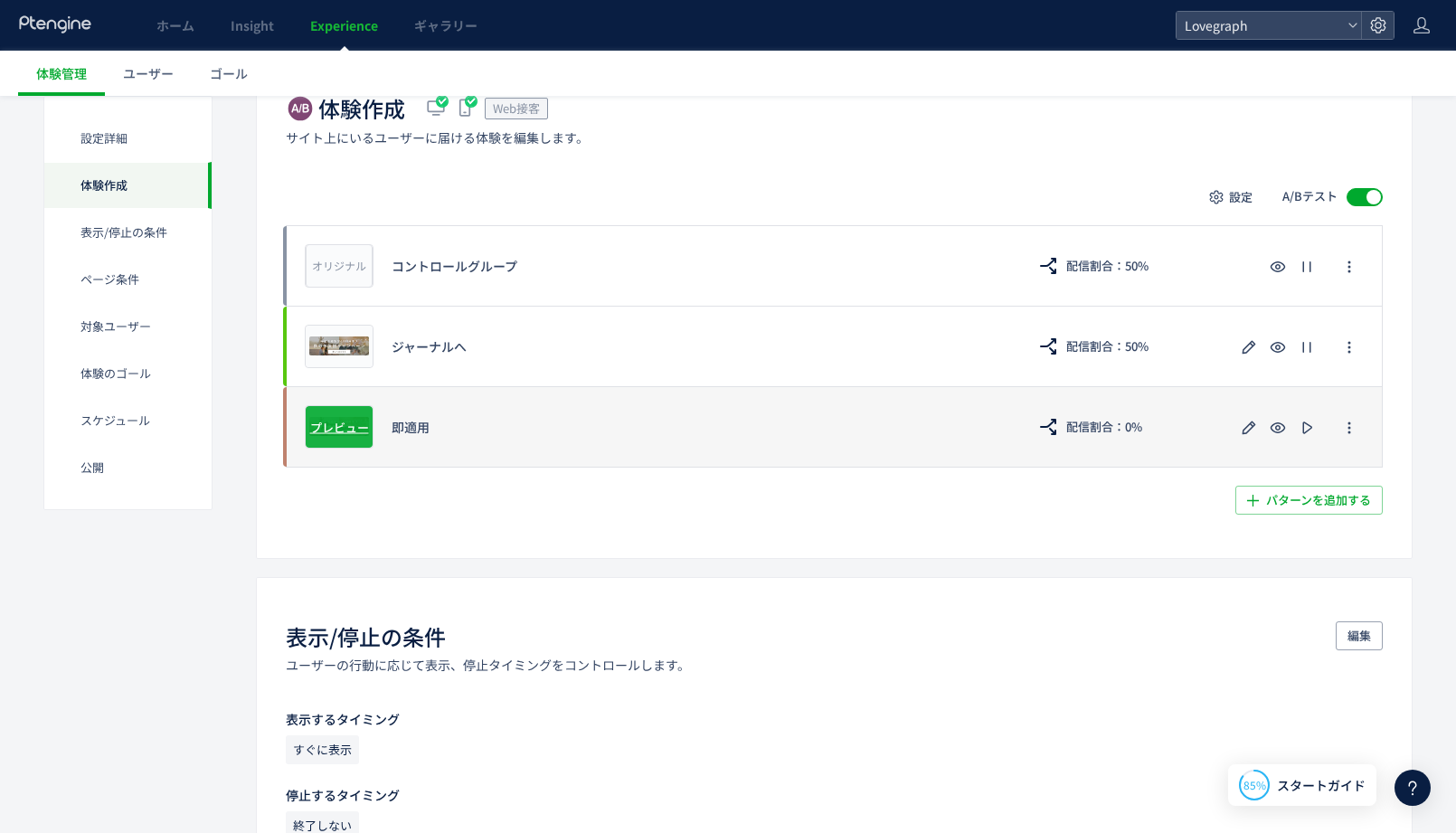
click at [337, 414] on div "プレビュー" at bounding box center [339, 426] width 69 height 43
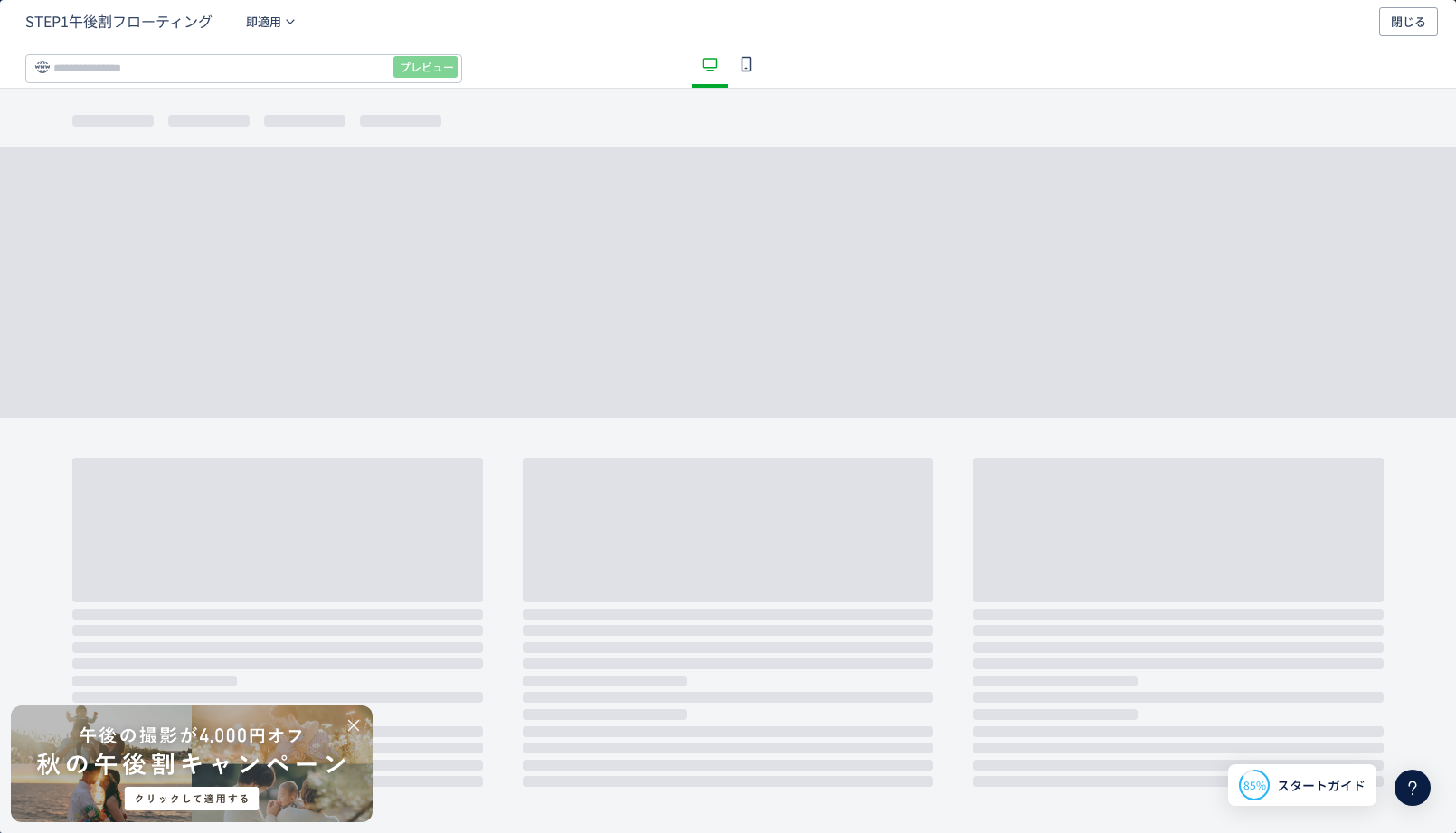
click at [241, 750] on div "dialog" at bounding box center [192, 763] width 362 height 117
click at [738, 60] on icon "dialog" at bounding box center [746, 64] width 22 height 22
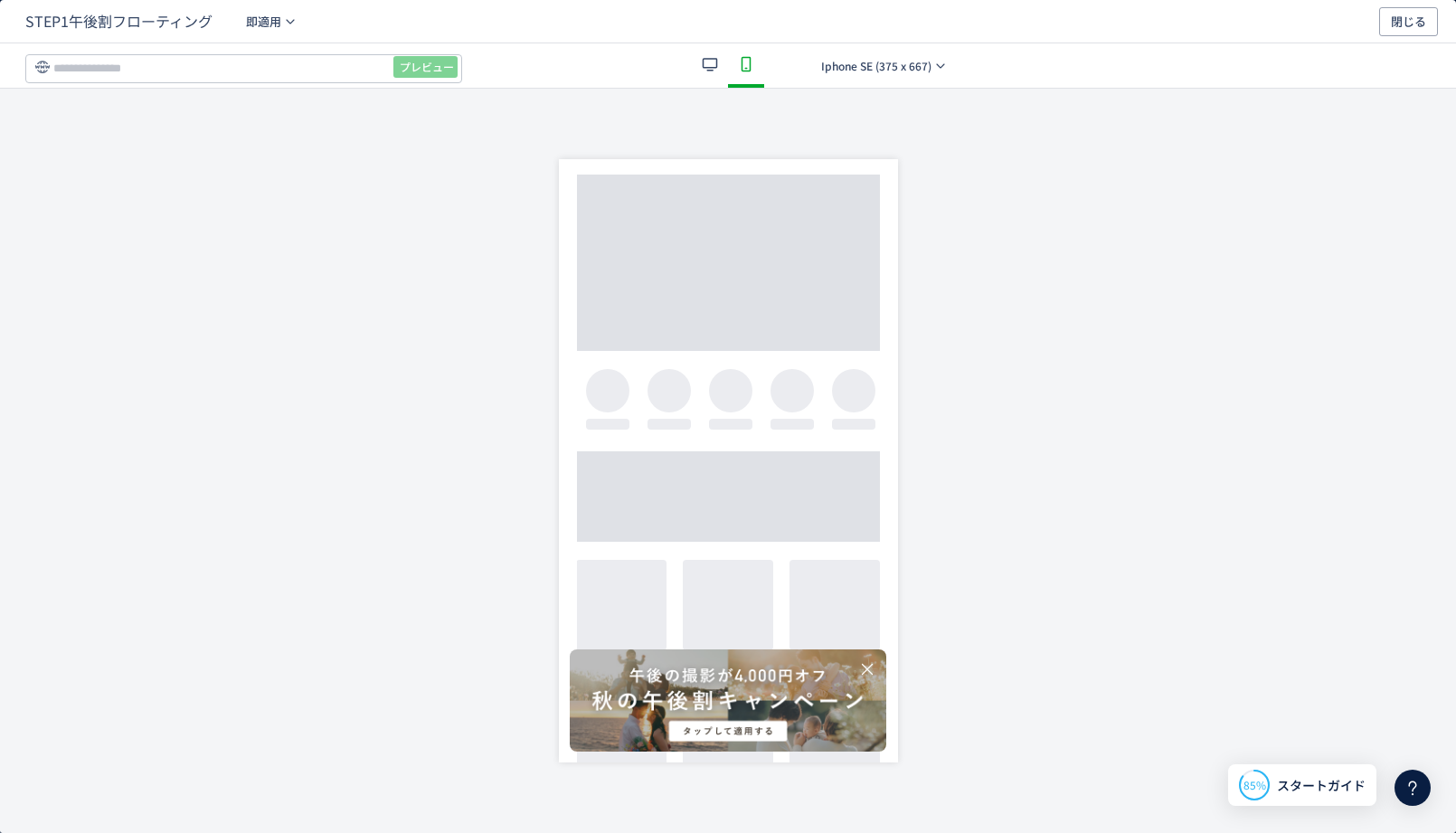
click at [738, 720] on div "dialog" at bounding box center [728, 700] width 316 height 102
click at [1428, 22] on button "閉じる" at bounding box center [1409, 21] width 59 height 28
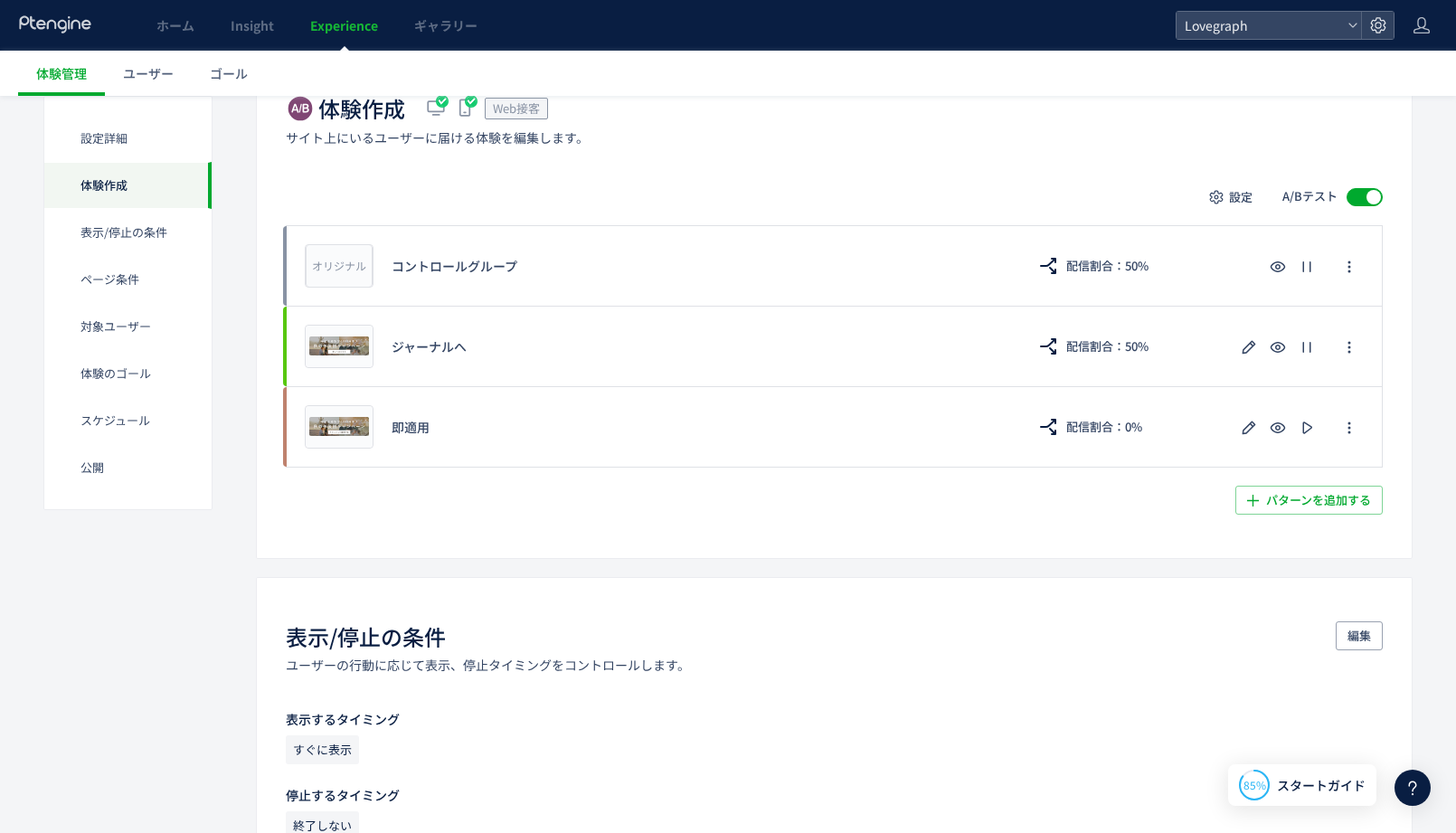
click at [705, 538] on div "体験作成 Web接客 サイト上にいるユーザーに届ける体験を編集します。 設定 A/Bテスト オリジナル プレビュー コントロールグループ 配信割合：50% プ…" at bounding box center [834, 304] width 1156 height 509
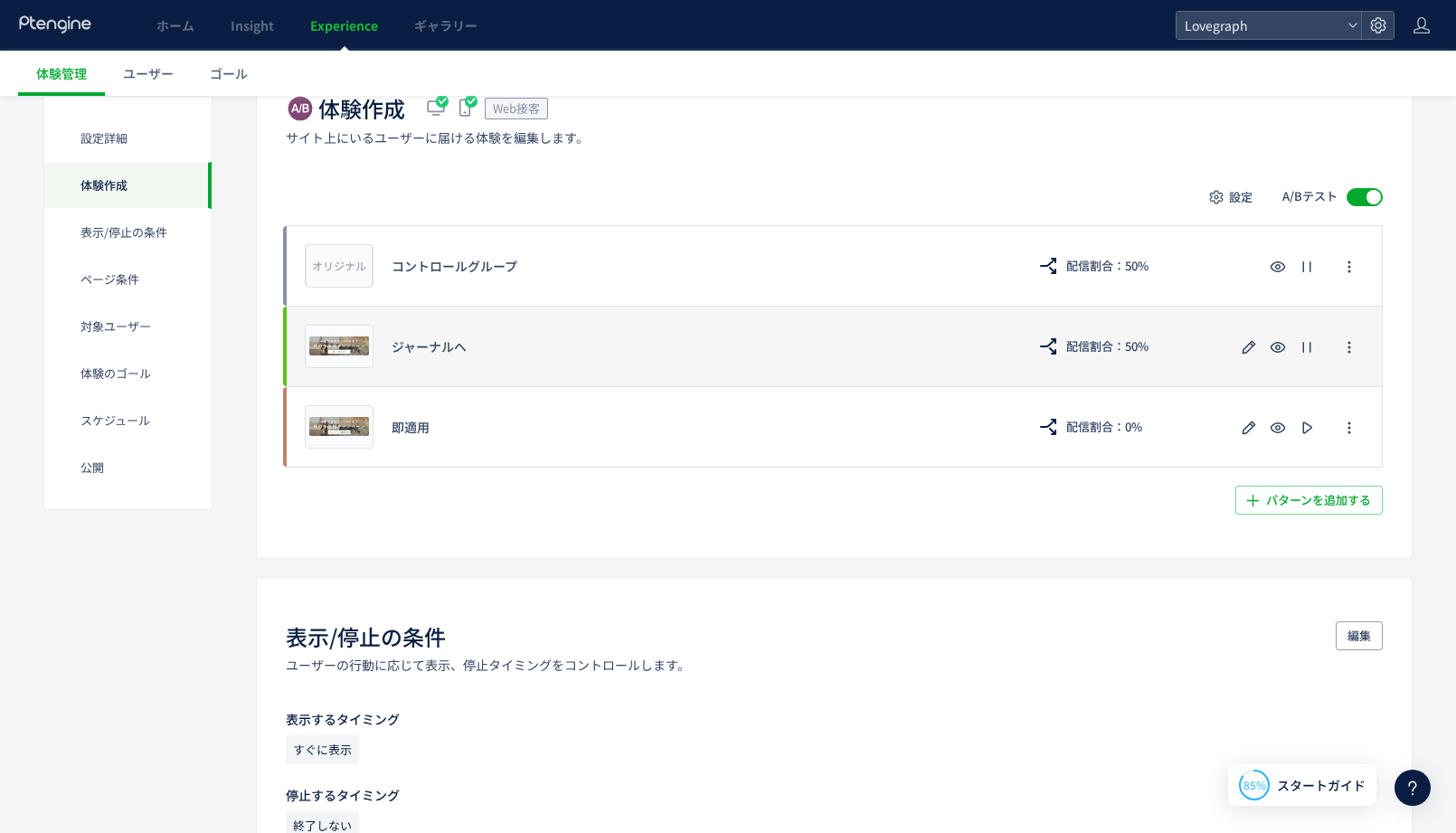
click at [515, 321] on div "プレビュー ジャーナルへ 配信割合：50%" at bounding box center [834, 346] width 1097 height 81
click at [331, 334] on div "プレビュー" at bounding box center [339, 346] width 69 height 43
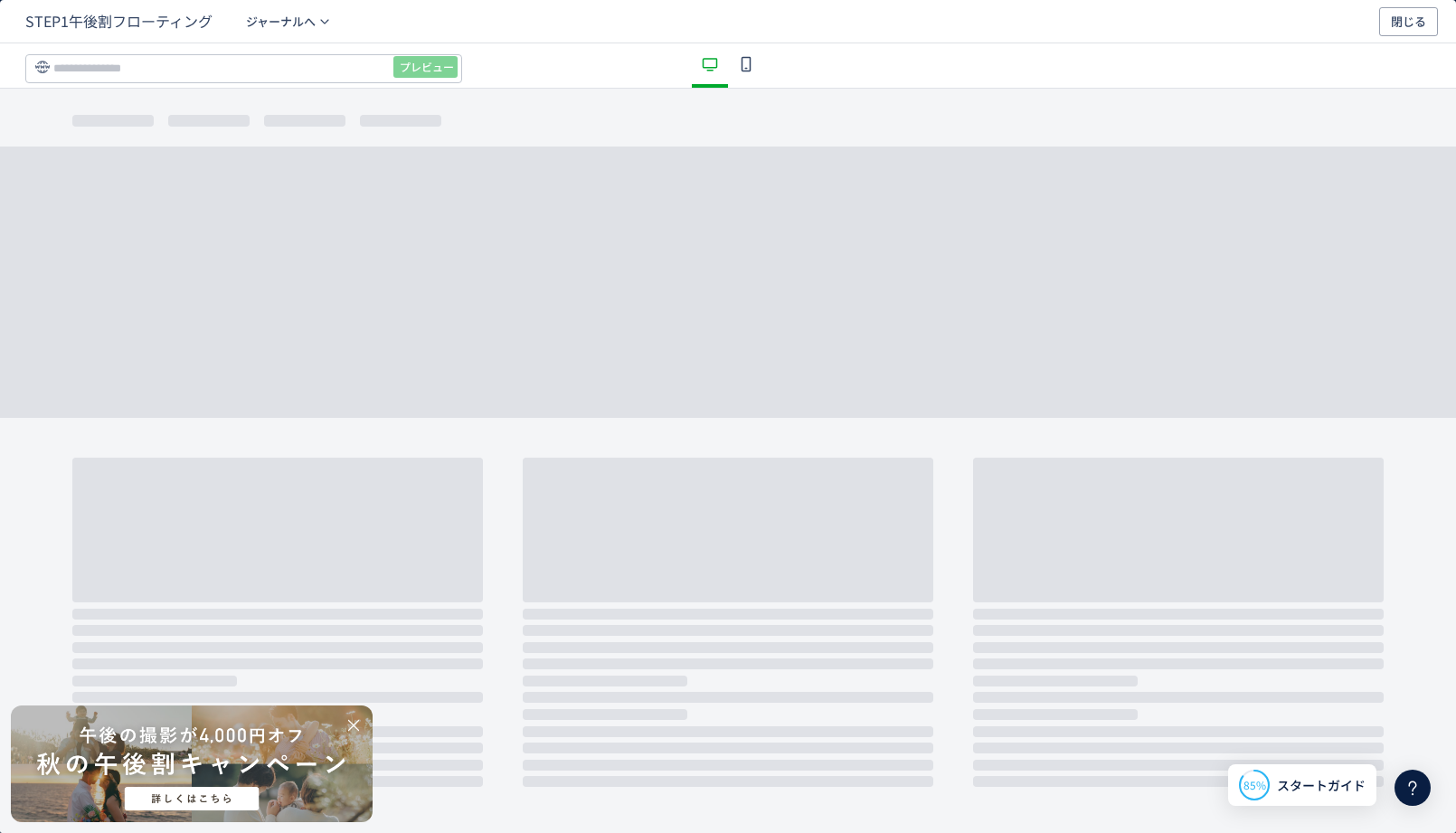
click at [270, 763] on div "dialog" at bounding box center [192, 763] width 362 height 117
click at [751, 63] on icon "dialog" at bounding box center [746, 64] width 22 height 22
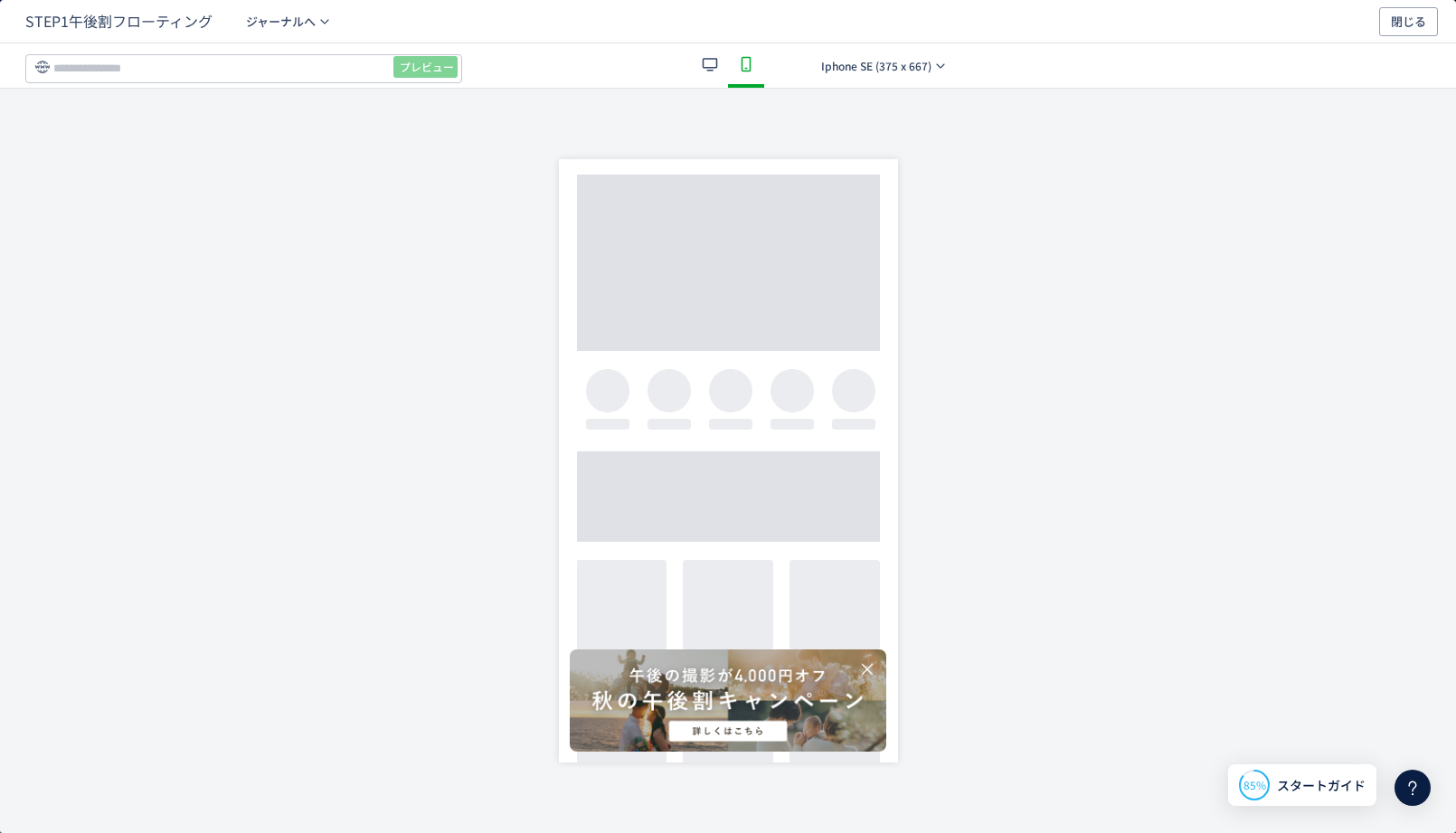
click at [714, 686] on div "dialog" at bounding box center [728, 700] width 316 height 102
click at [1395, 37] on div "STEP1午後割フローティング ジャーナルへ 閉じる" at bounding box center [728, 22] width 1456 height 43
click at [1395, 27] on span "閉じる" at bounding box center [1409, 21] width 35 height 28
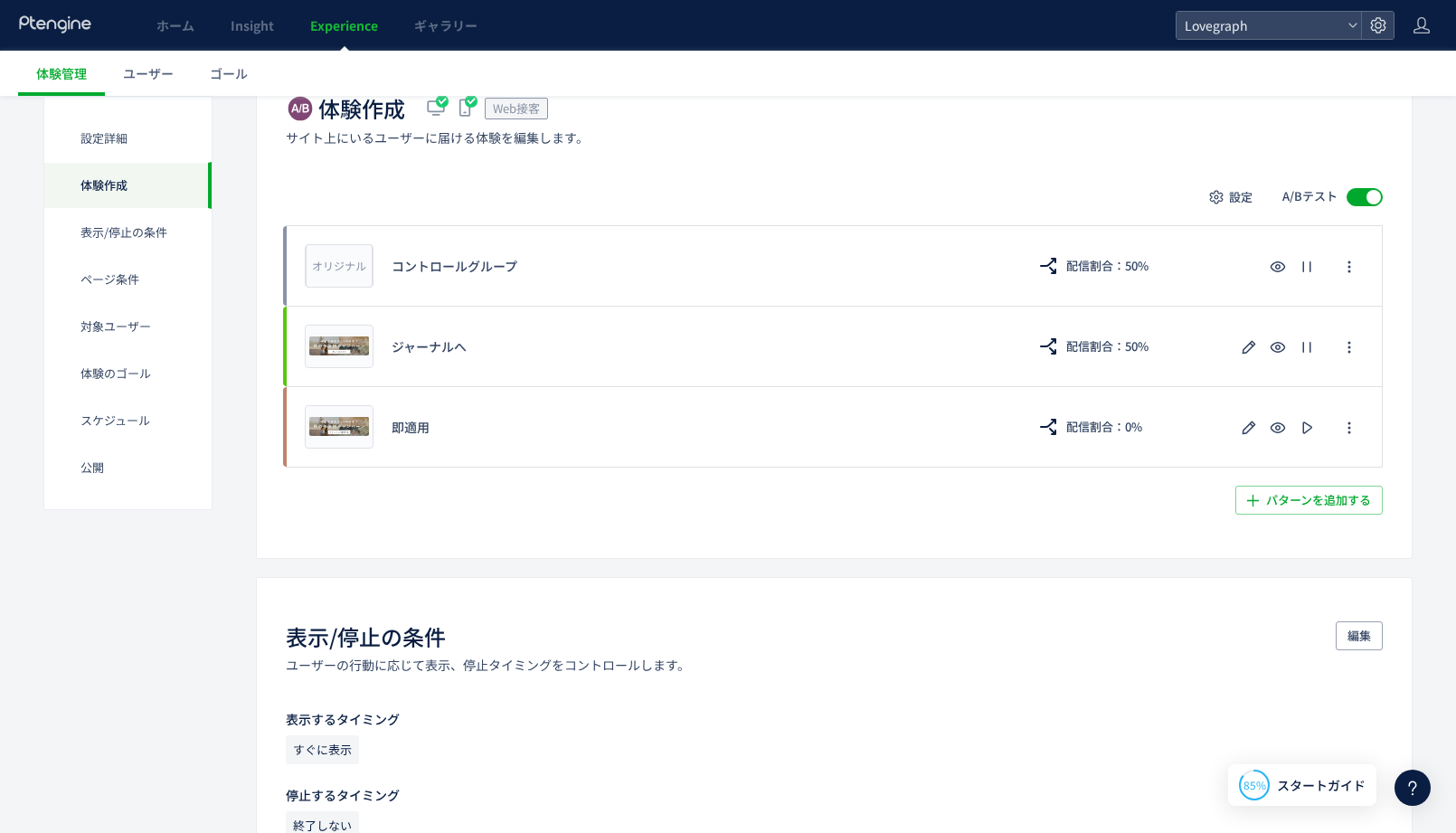
click at [715, 170] on div "体験作成 Web接客 サイト上にいるユーザーに届ける体験を編集します。 設定 A/Bテスト オリジナル プレビュー コントロールグループ 配信割合：50% プ…" at bounding box center [834, 304] width 1156 height 509
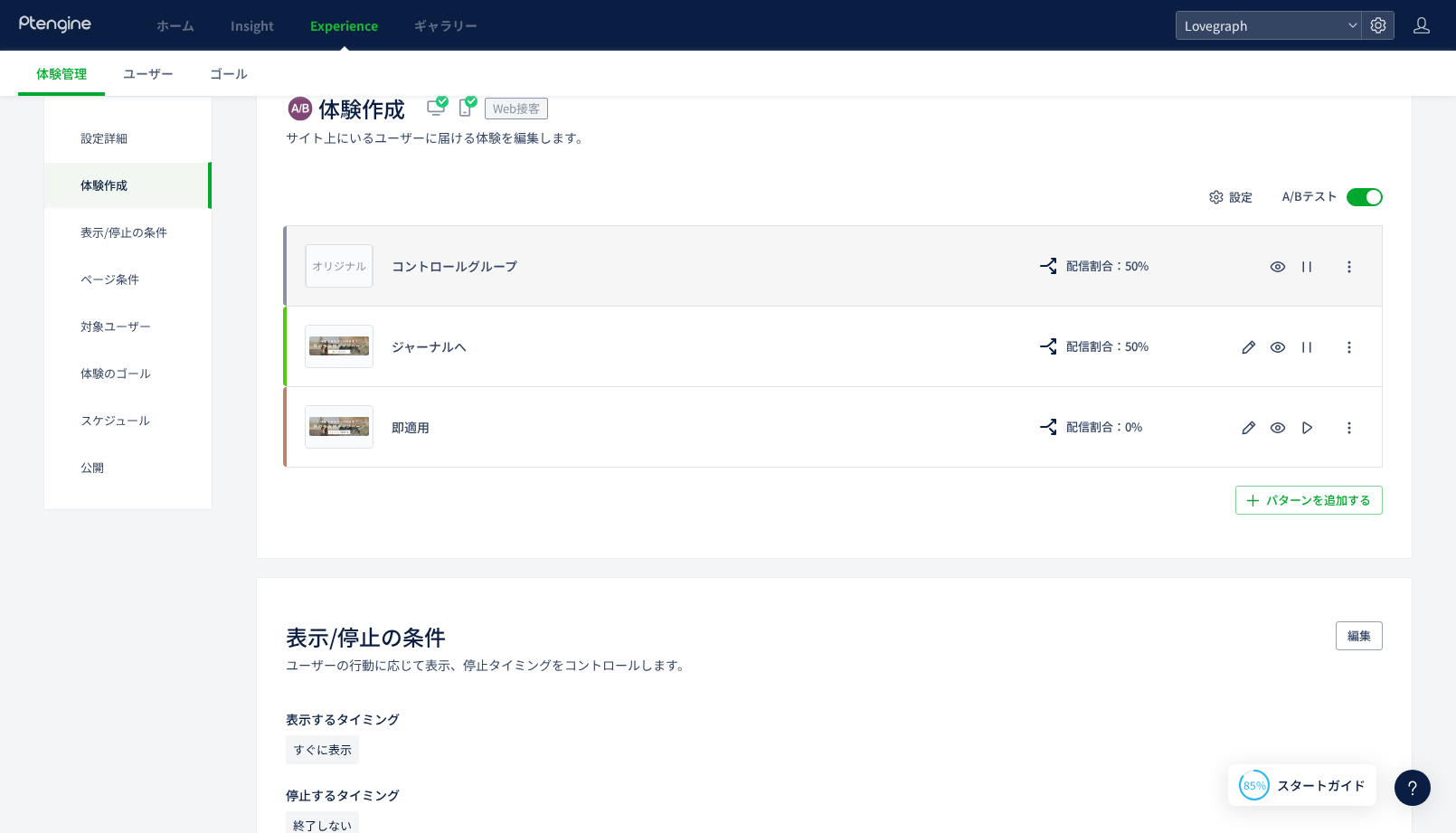
scroll to position [0, 0]
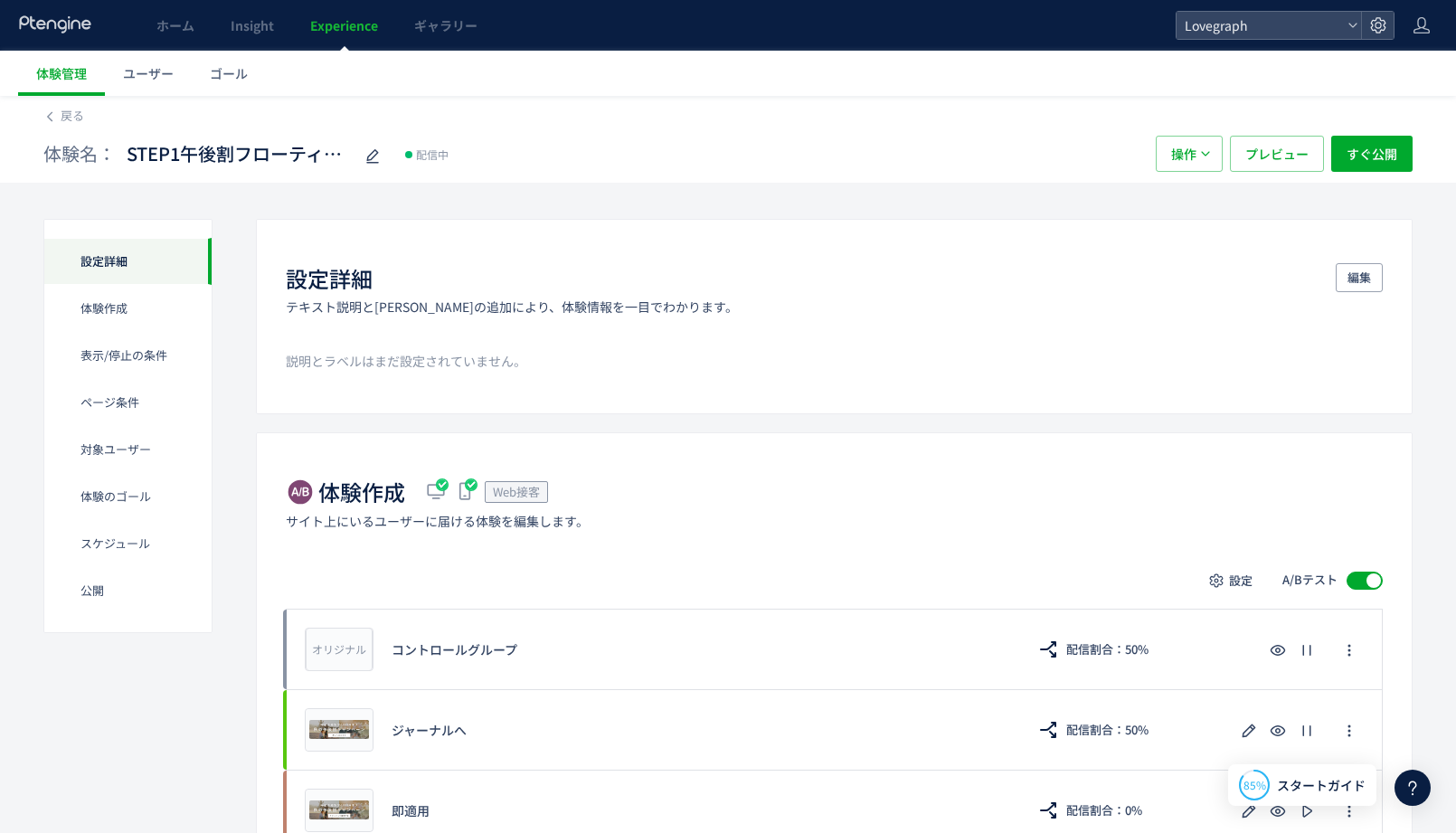
click at [65, 106] on div "戻る" at bounding box center [728, 110] width 1370 height 28
click at [58, 110] on link "戻る" at bounding box center [63, 116] width 40 height 17
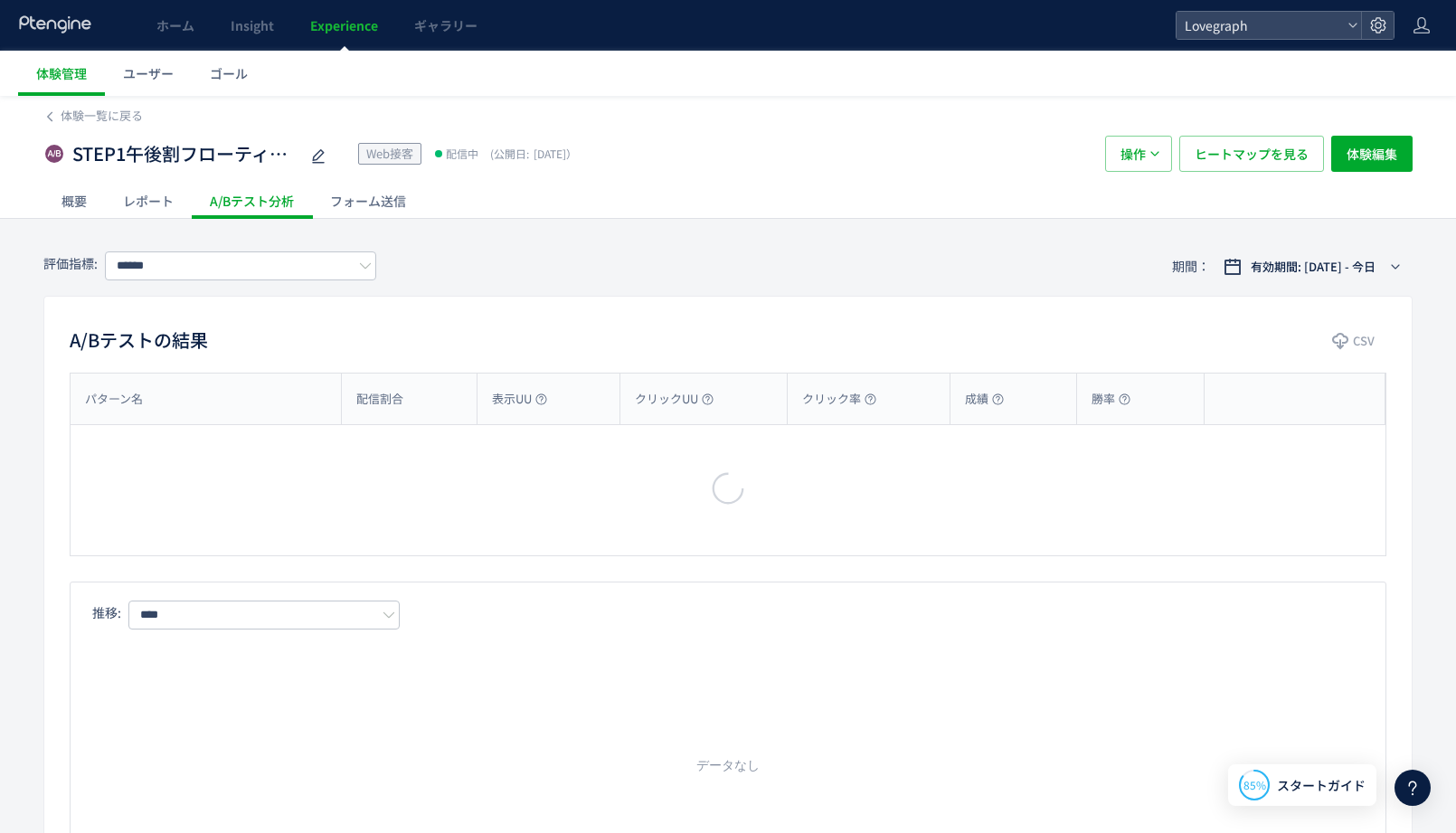
type input "******"
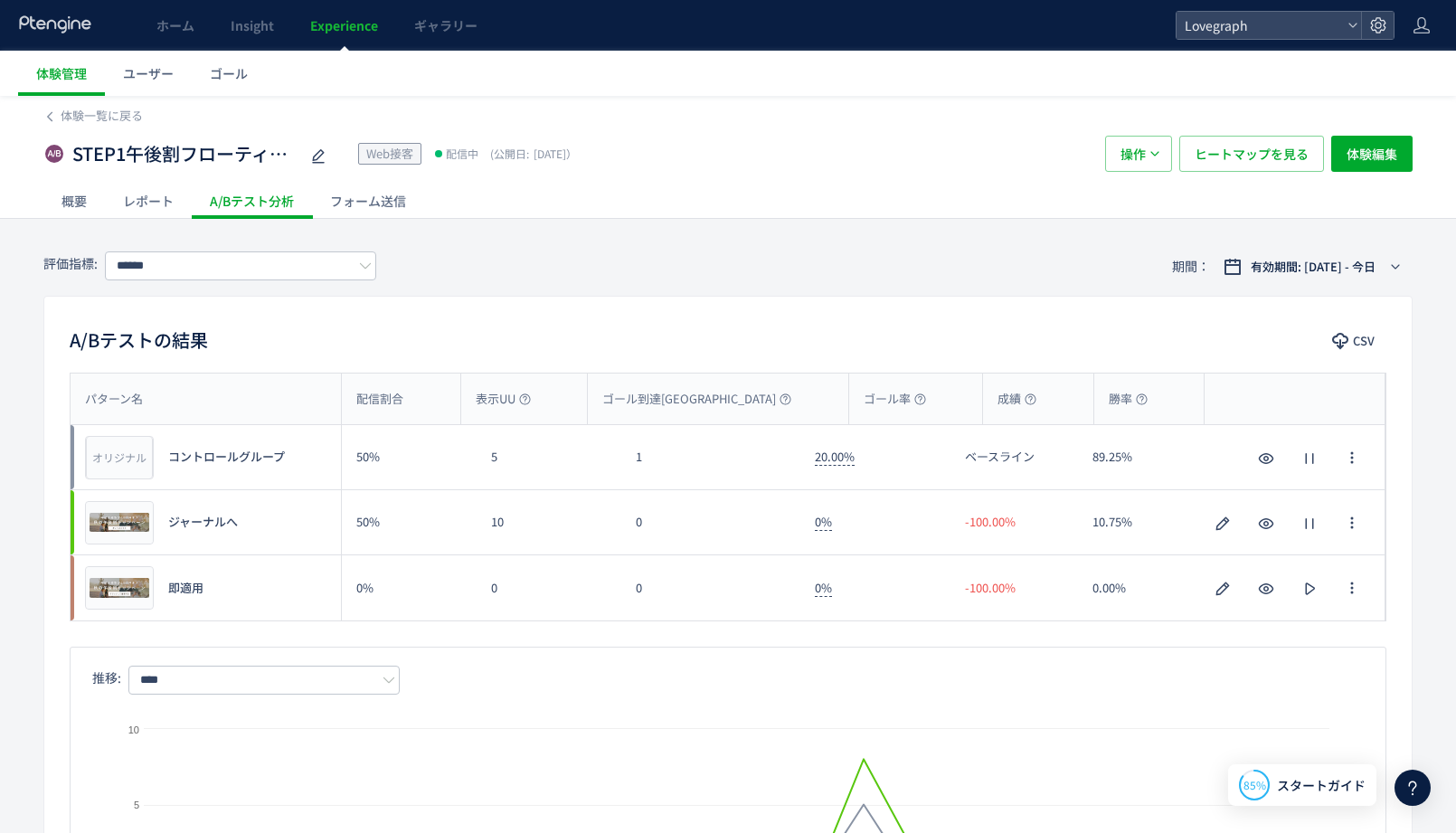
click at [342, 21] on span "Experience" at bounding box center [344, 26] width 68 height 18
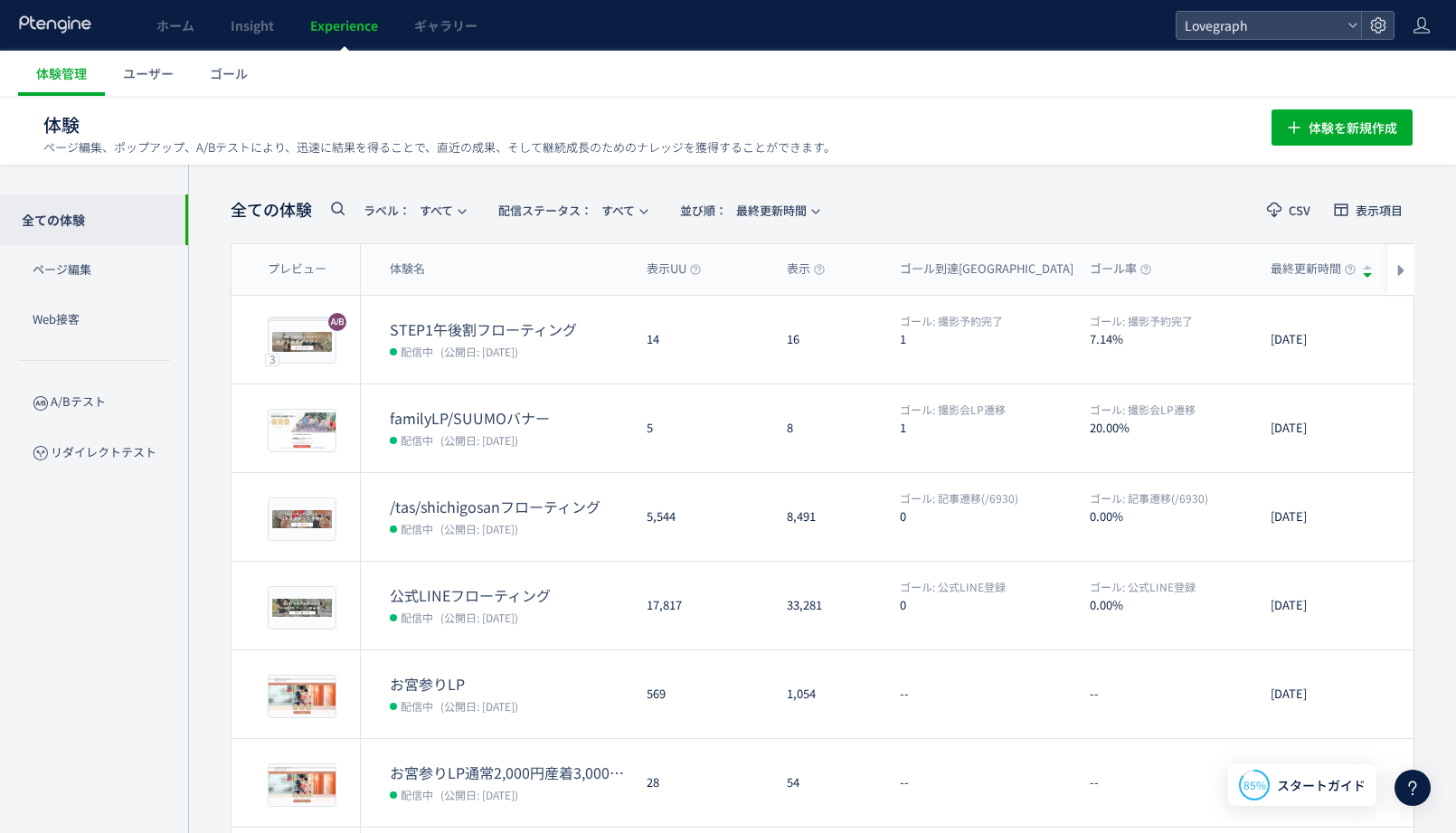
click at [210, 213] on div "全ての体験 ラベル： すべて 配信ステータス​： すべて 並び順： 最終更新時間 CSV 表示項目 プレビュー 体験名 表示UU 表示 ゴール到達UU ゴール…" at bounding box center [821, 707] width 1268 height 1085
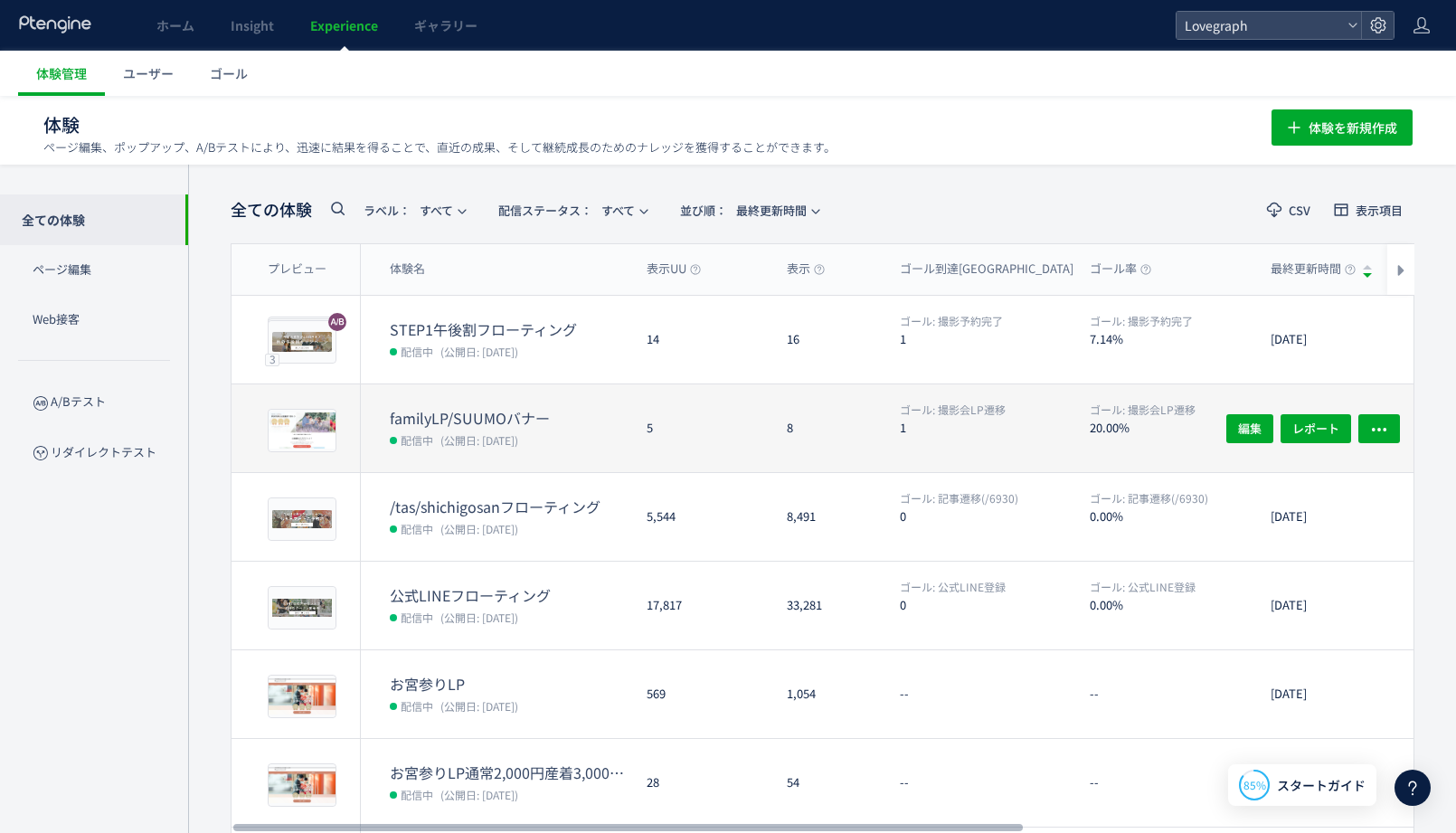
click at [537, 410] on dt "familyLP/SUUMOバナー" at bounding box center [511, 417] width 243 height 21
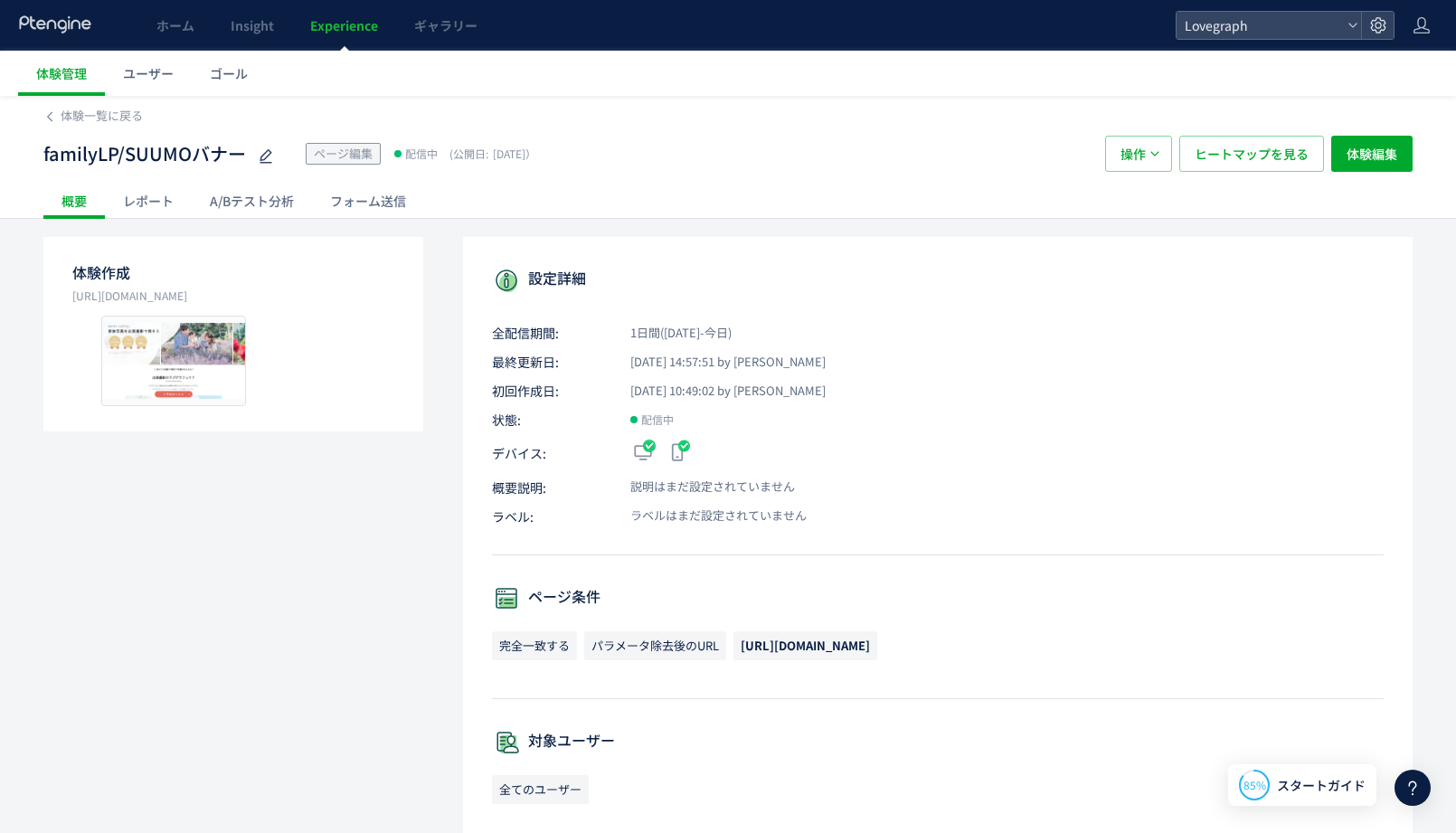
click at [140, 196] on div "レポート" at bounding box center [148, 200] width 86 height 36
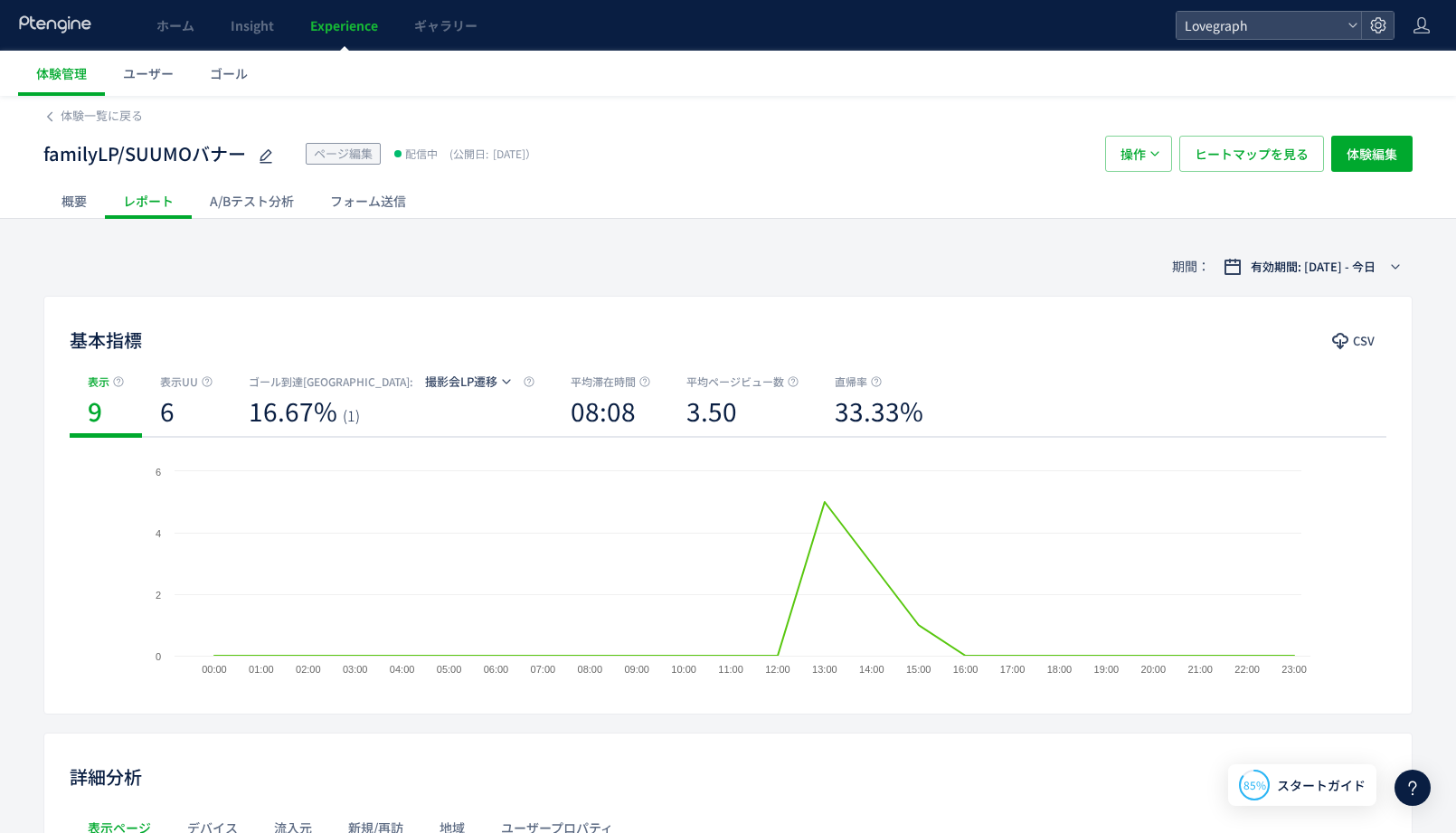
click at [234, 190] on div "A/Bテスト分析" at bounding box center [252, 200] width 120 height 36
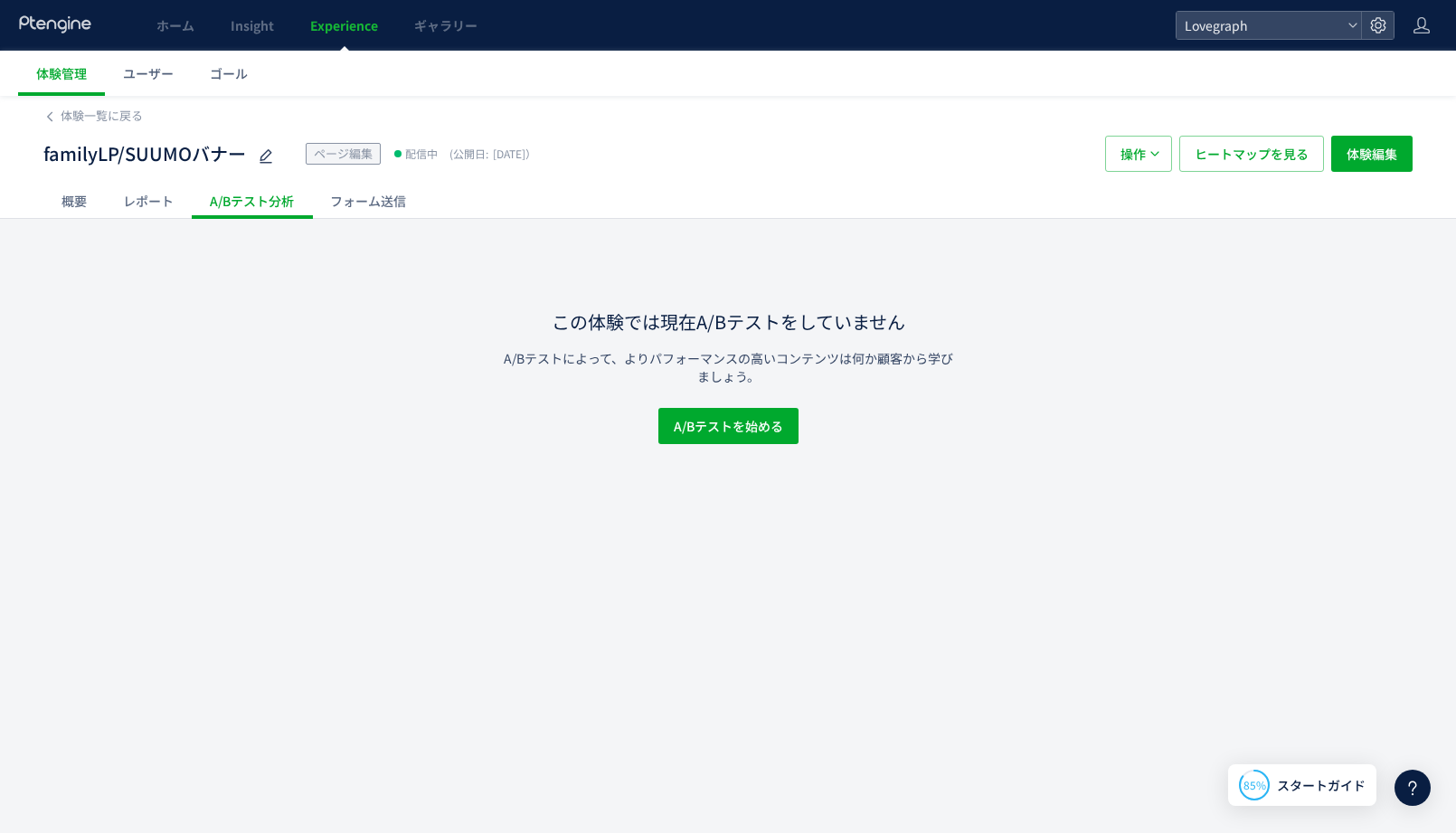
click at [381, 201] on div "フォーム送信" at bounding box center [368, 200] width 112 height 36
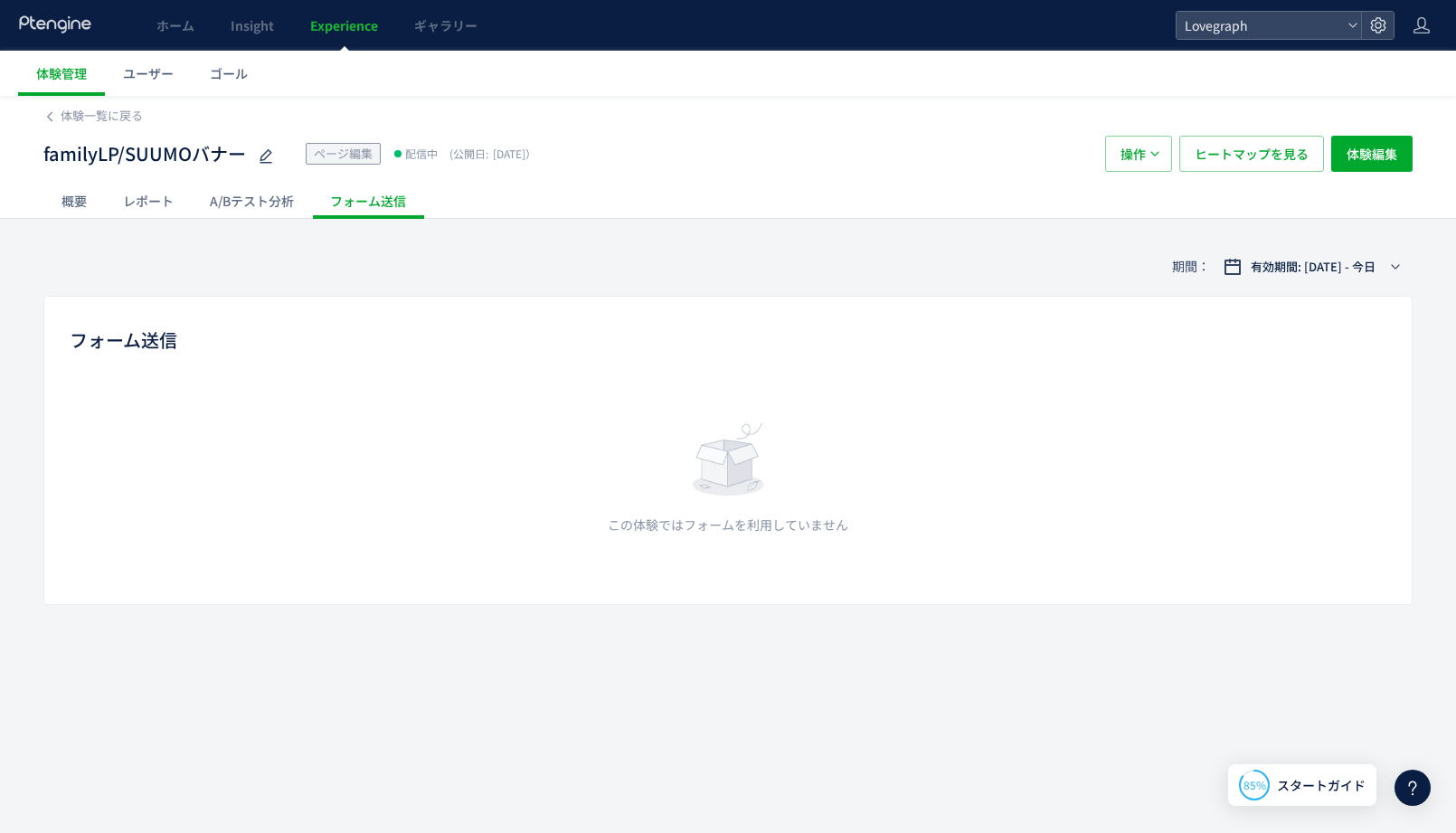
click at [274, 185] on div "A/Bテスト分析" at bounding box center [252, 200] width 120 height 36
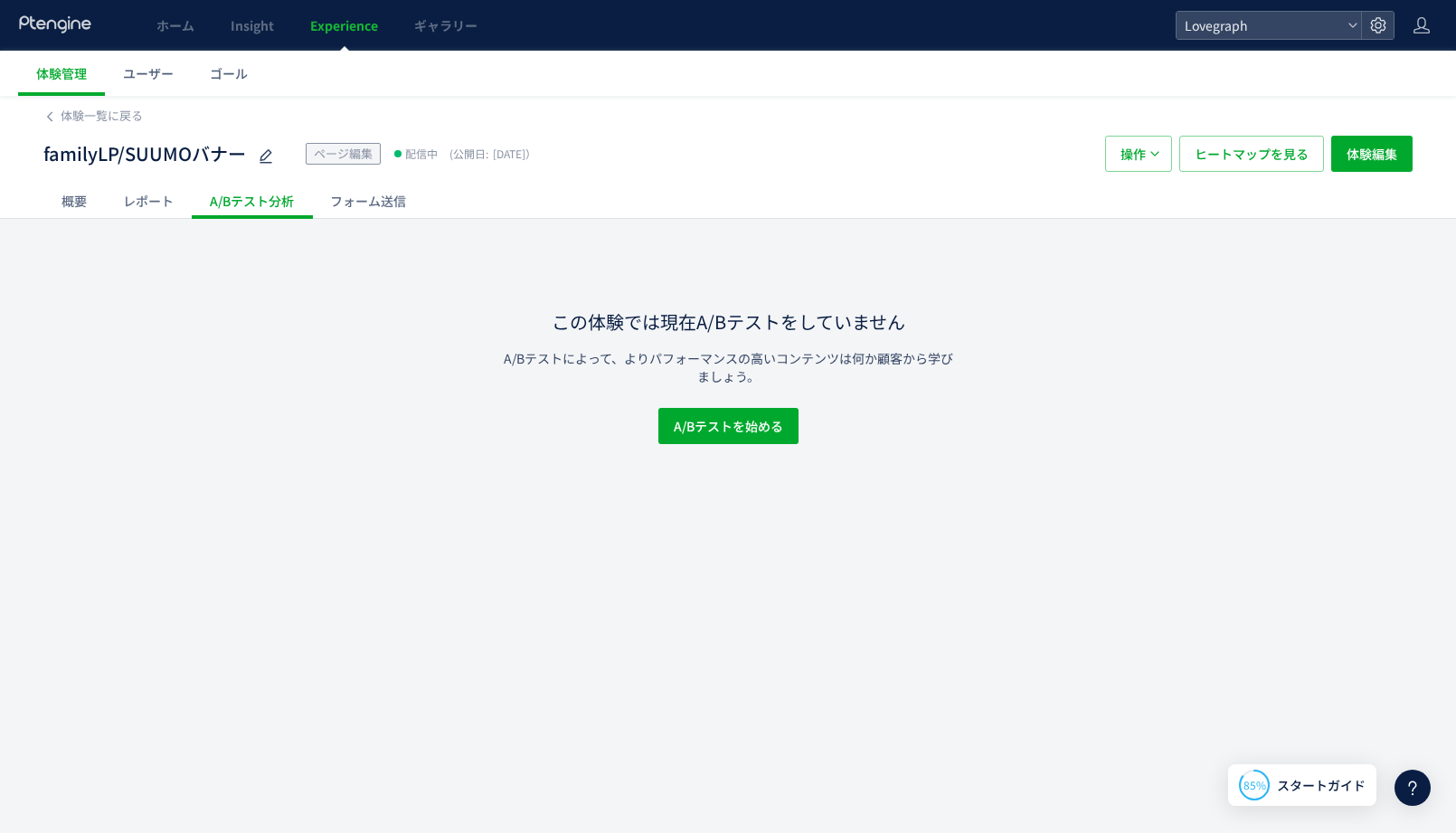
click at [350, 210] on div "フォーム送信" at bounding box center [368, 200] width 112 height 36
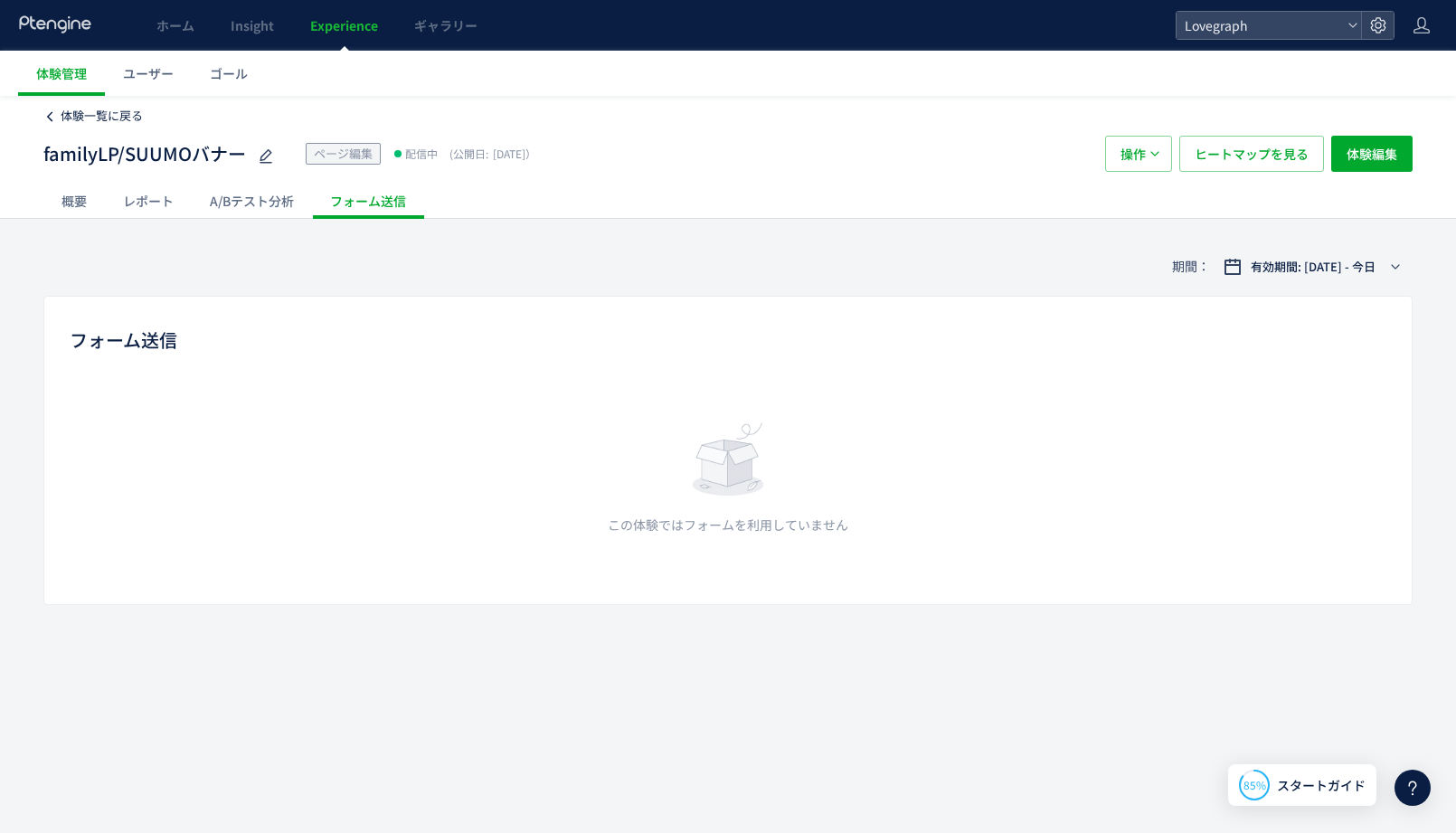
click at [80, 118] on span "体験一覧に戻る" at bounding box center [102, 115] width 83 height 17
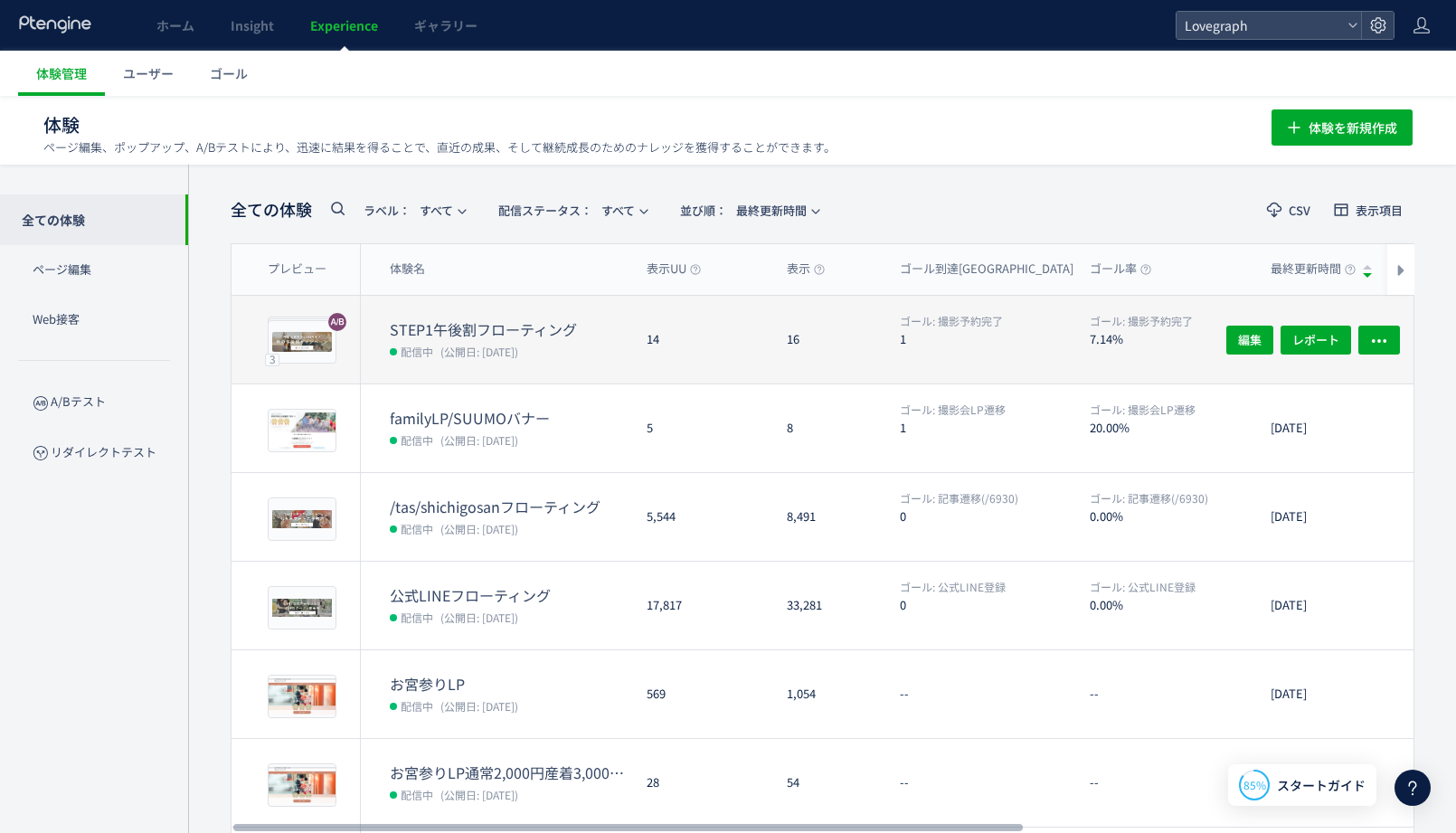
click at [1384, 321] on div "編集 レポート" at bounding box center [1307, 339] width 216 height 87
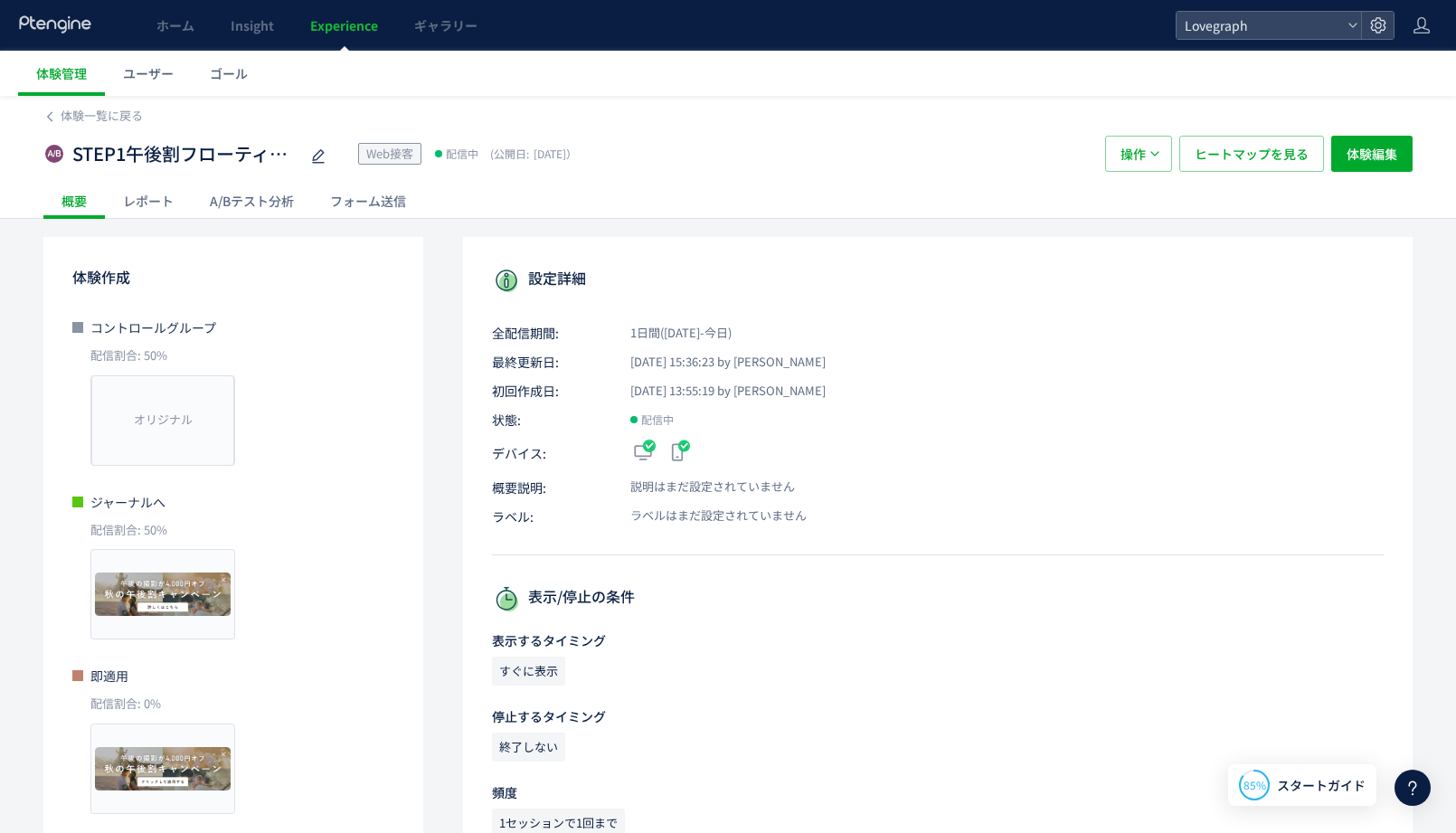
click at [371, 191] on div "フォーム送信" at bounding box center [368, 200] width 112 height 36
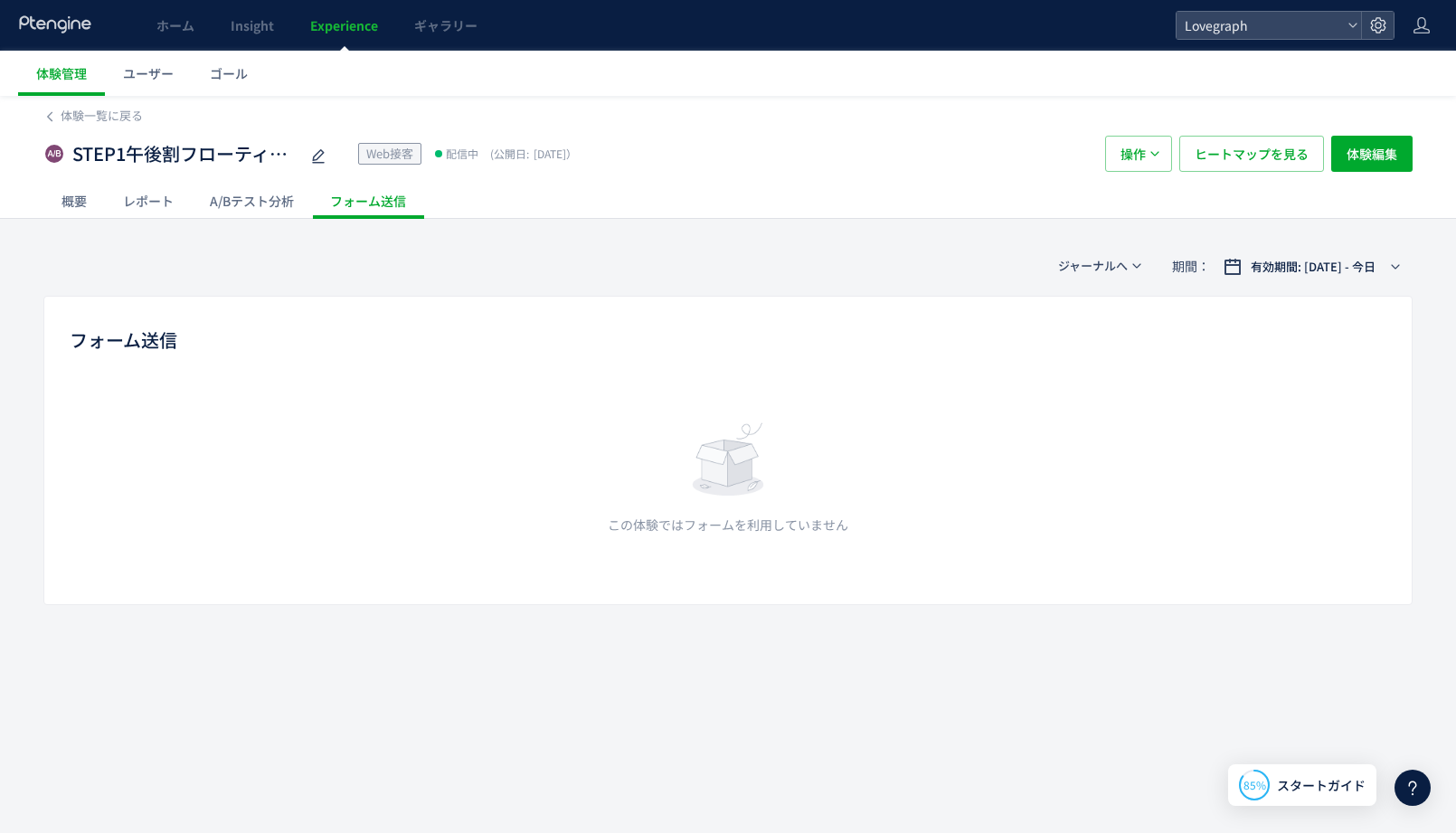
click at [275, 208] on div "A/Bテスト分析" at bounding box center [252, 200] width 120 height 36
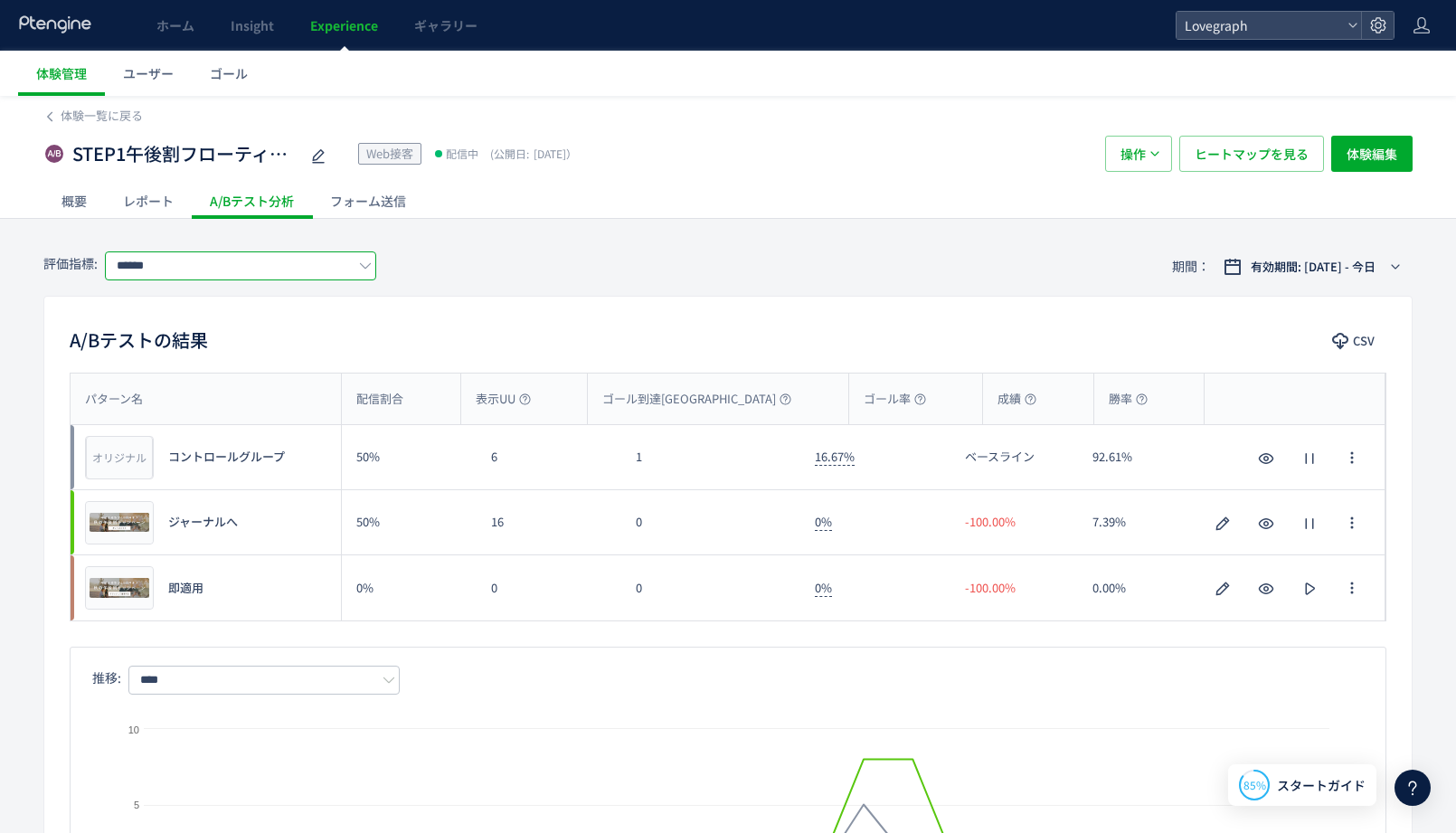
click at [182, 267] on input "******" at bounding box center [241, 265] width 271 height 28
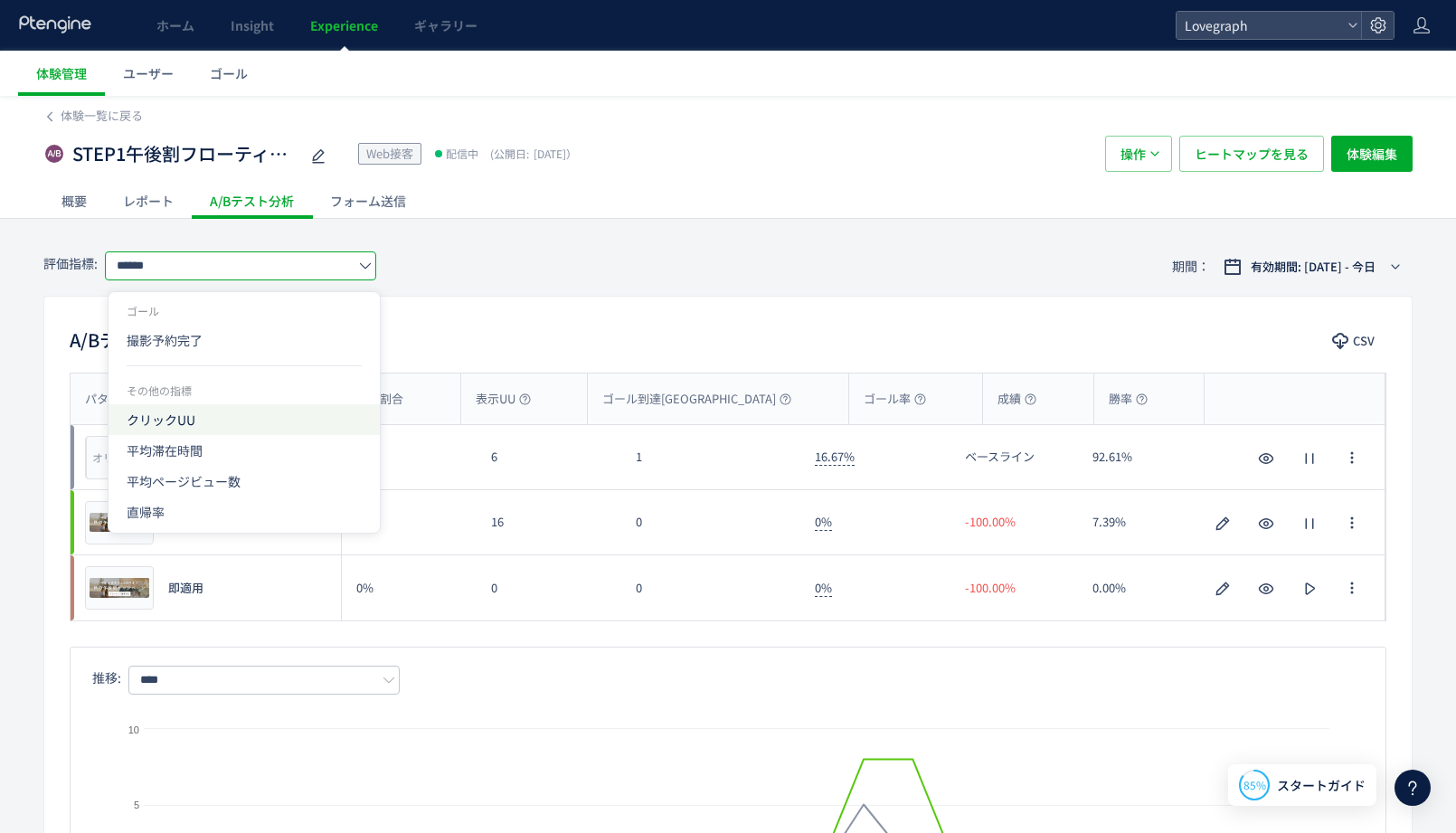
click at [190, 418] on span "クリックUU" at bounding box center [244, 418] width 235 height 30
type input "******"
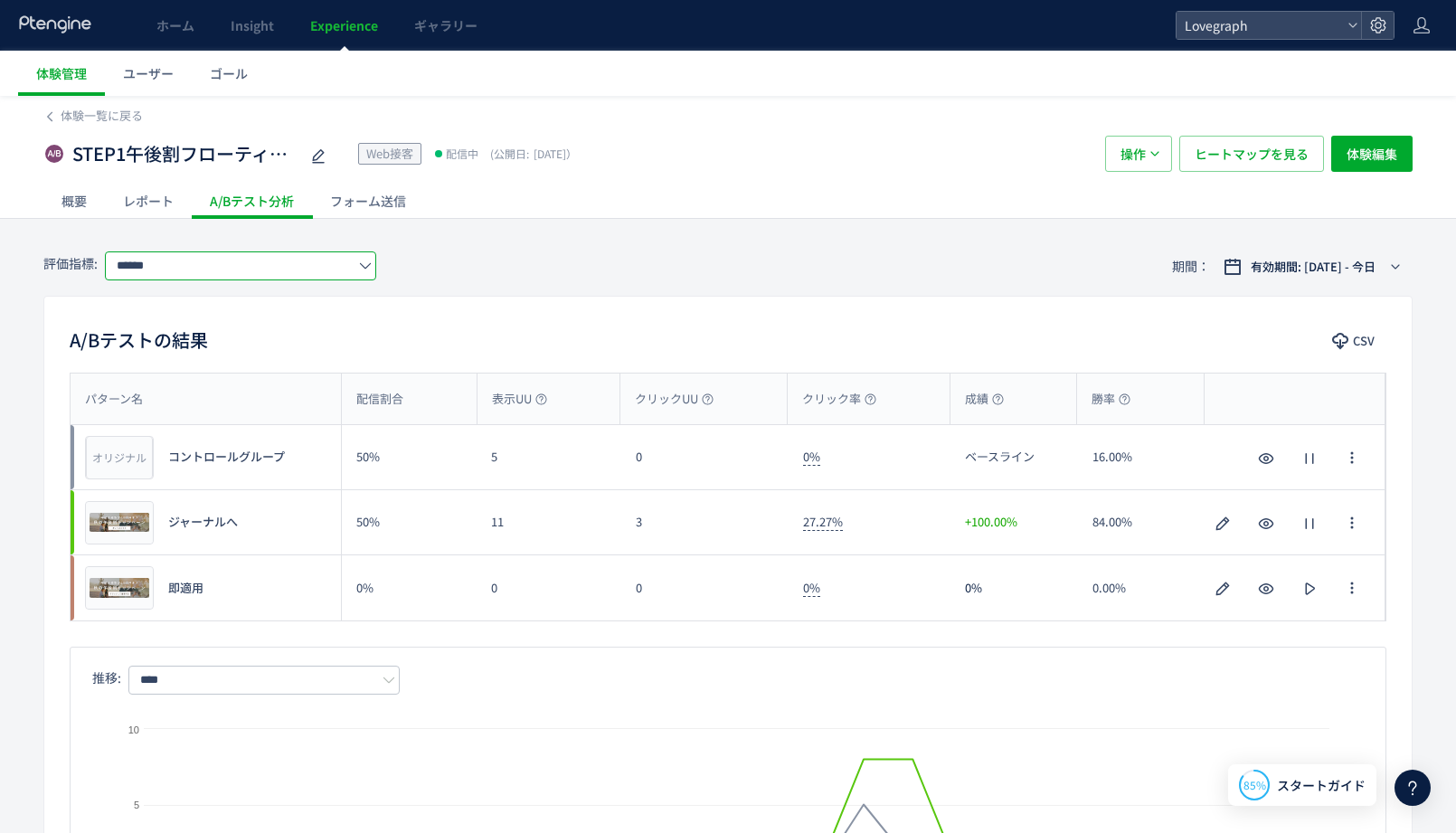
click at [324, 300] on div "A/Bテストの結果 CSV パターン名 配信割合 表示UU クリックUU クリック率 成績 勝率 パターン名 オリジナル プレビュー コントロールグループ 5…" at bounding box center [728, 630] width 1370 height 668
click at [165, 209] on div "レポート" at bounding box center [148, 200] width 86 height 36
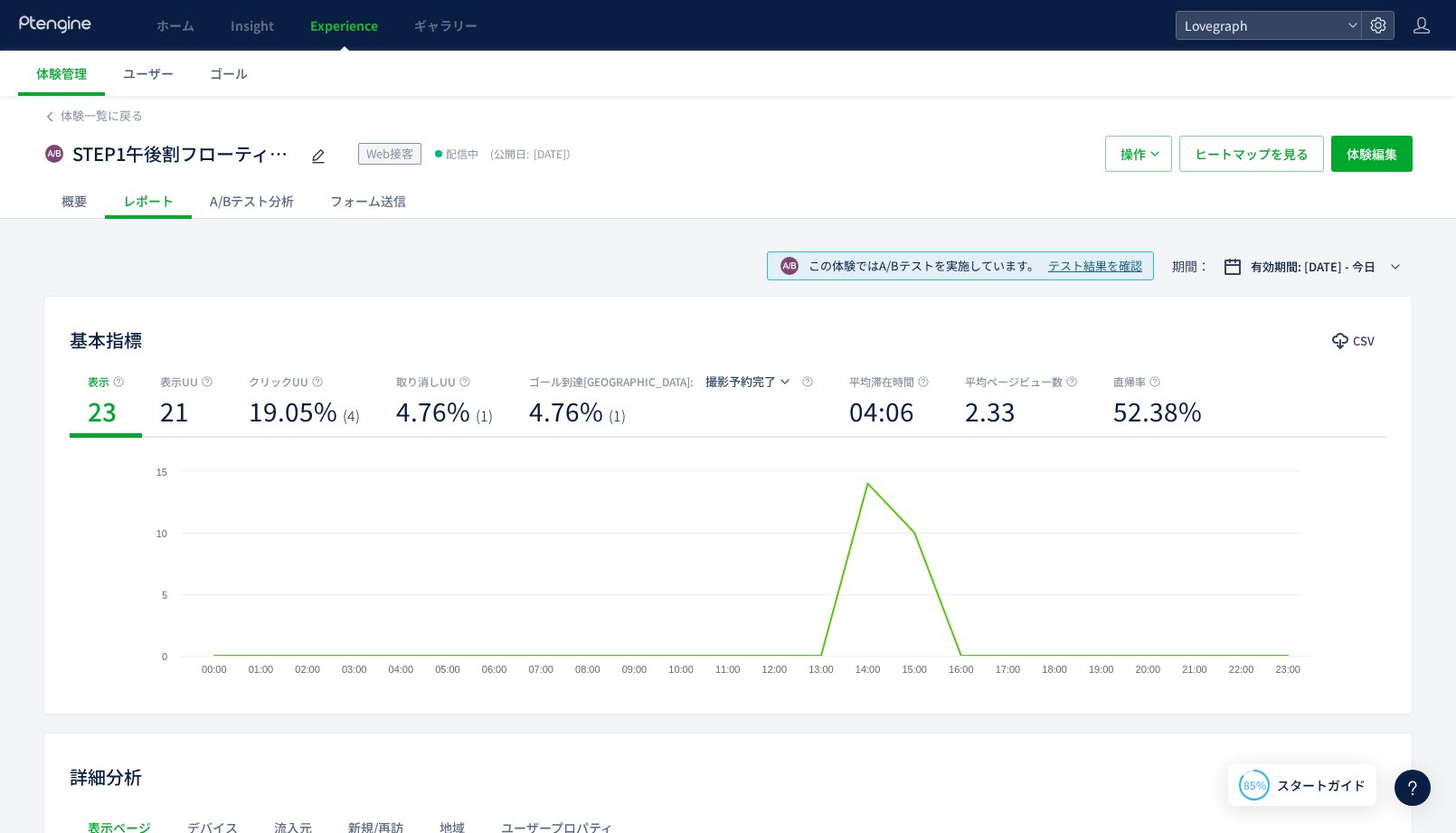
scroll to position [58, 0]
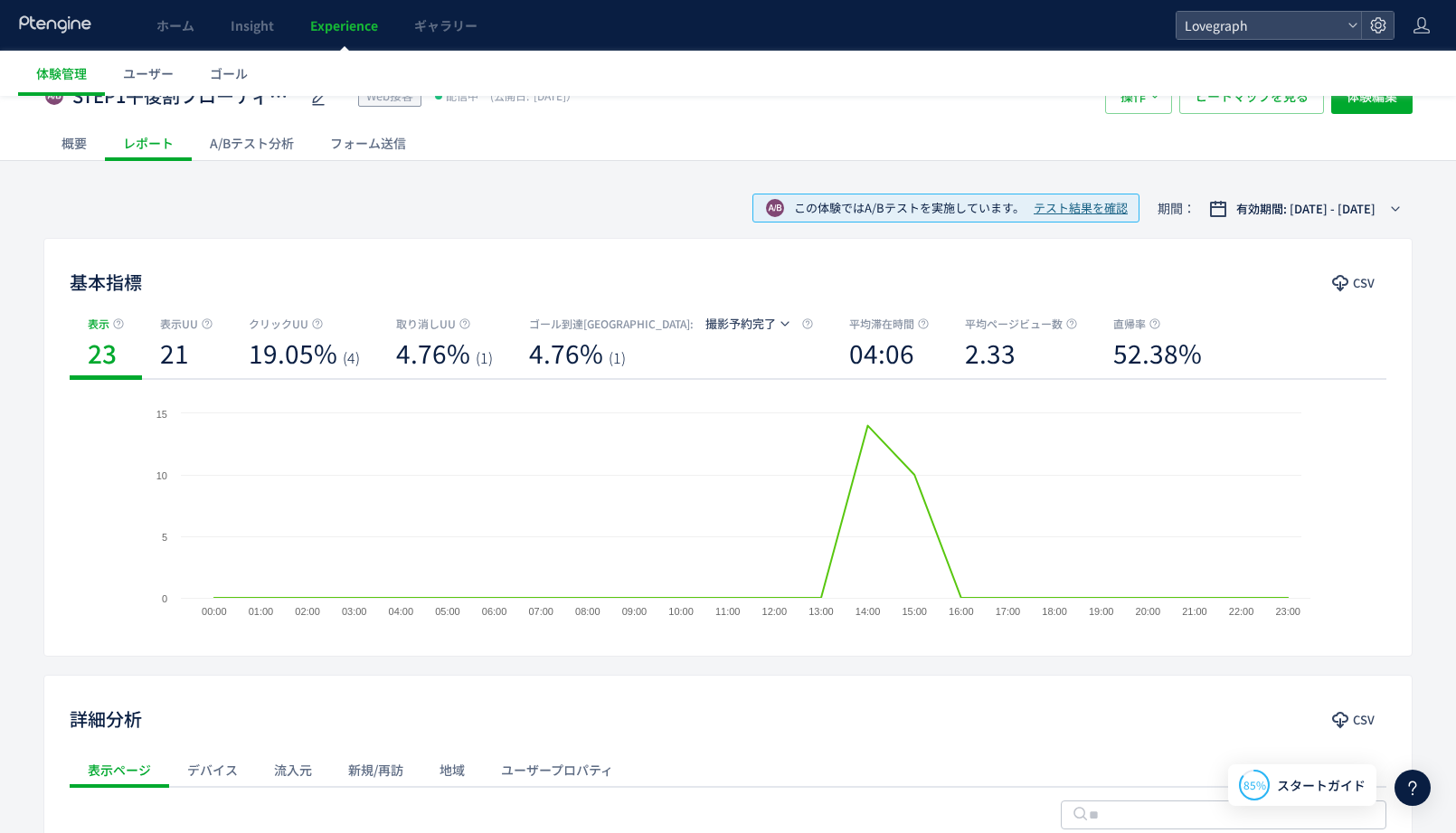
click at [184, 347] on b "21" at bounding box center [174, 353] width 28 height 36
click at [254, 344] on b "19.05%" at bounding box center [293, 353] width 88 height 36
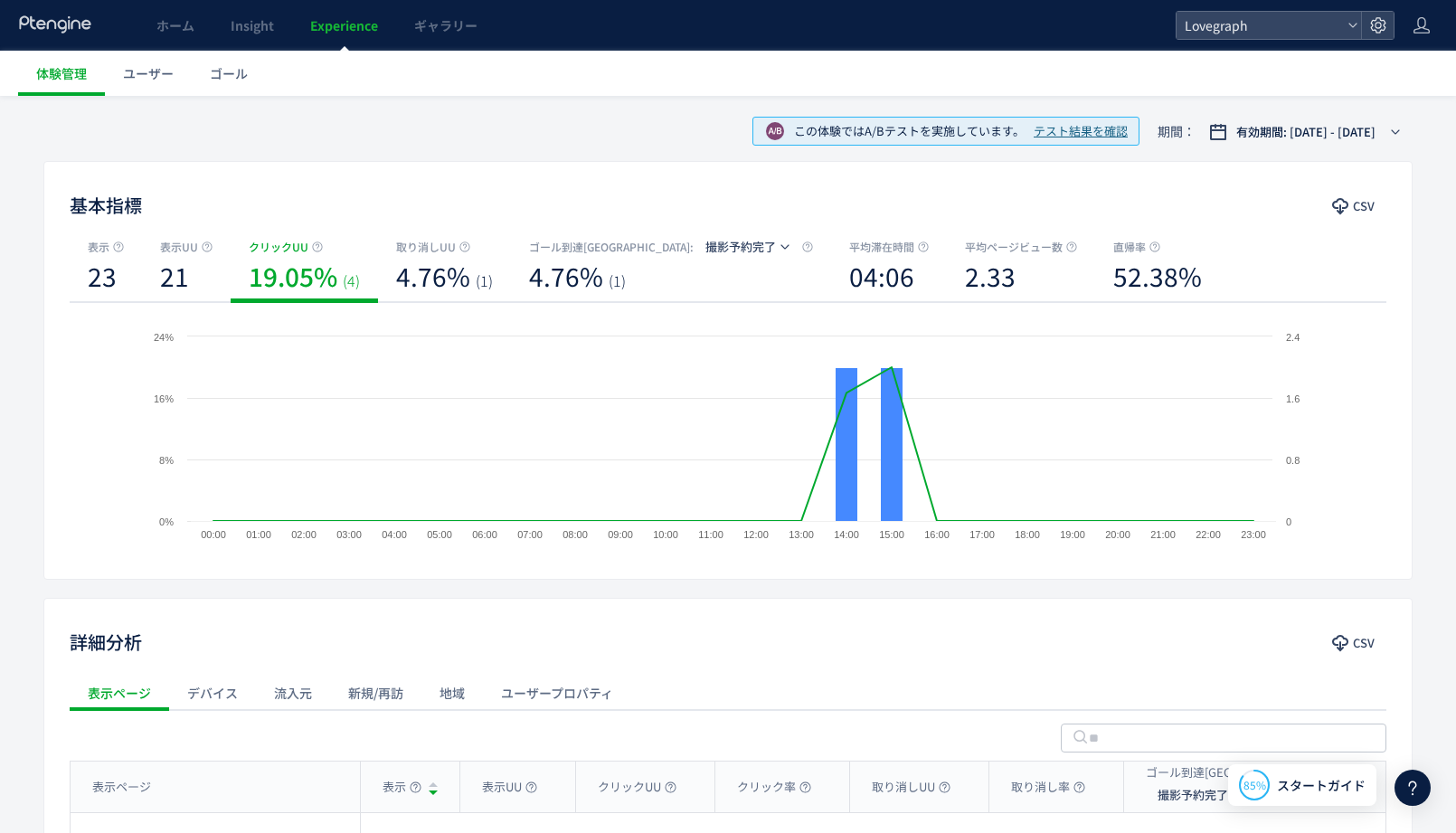
scroll to position [142, 0]
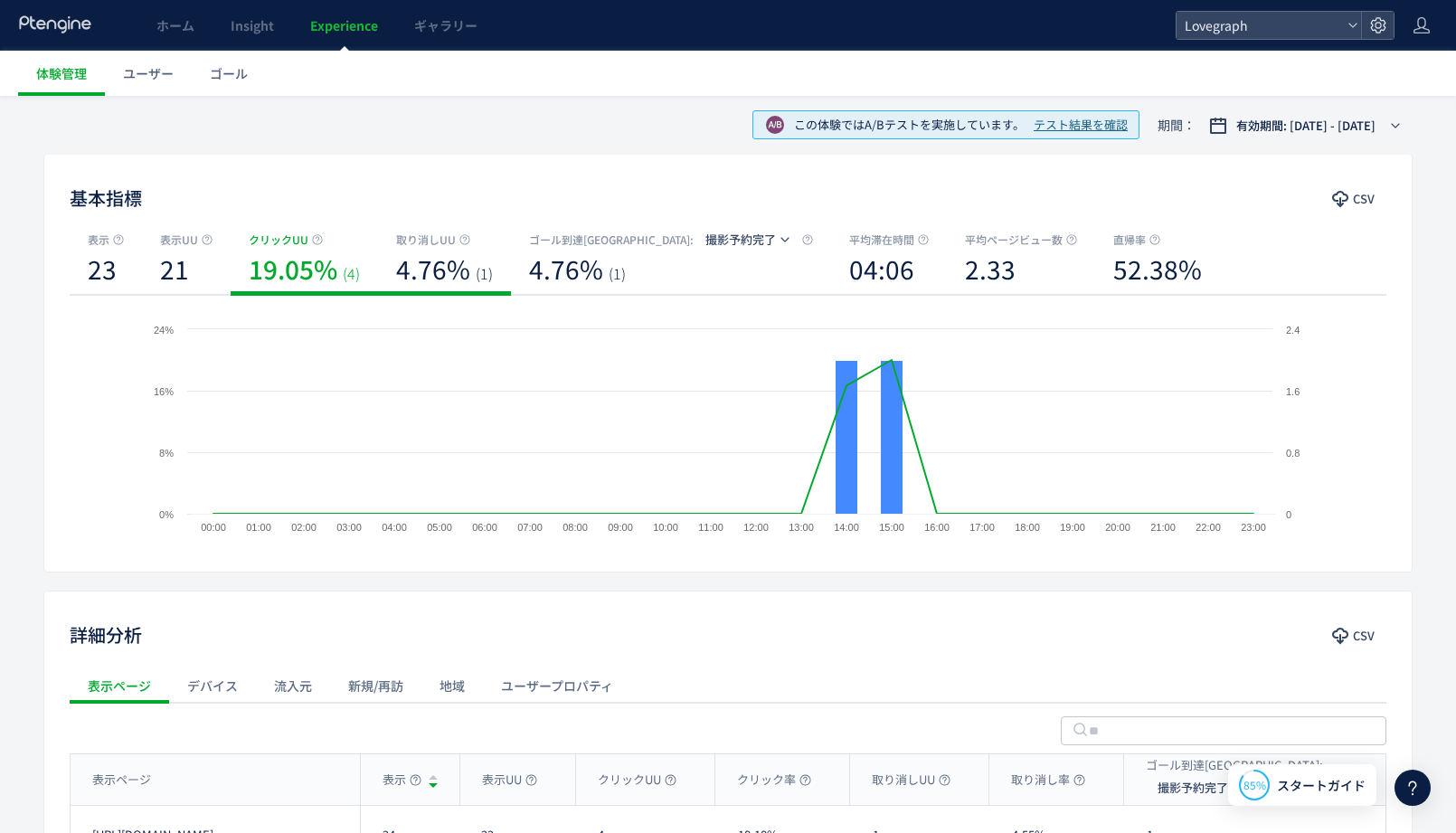
click at [415, 265] on b "4.76%" at bounding box center [432, 268] width 74 height 36
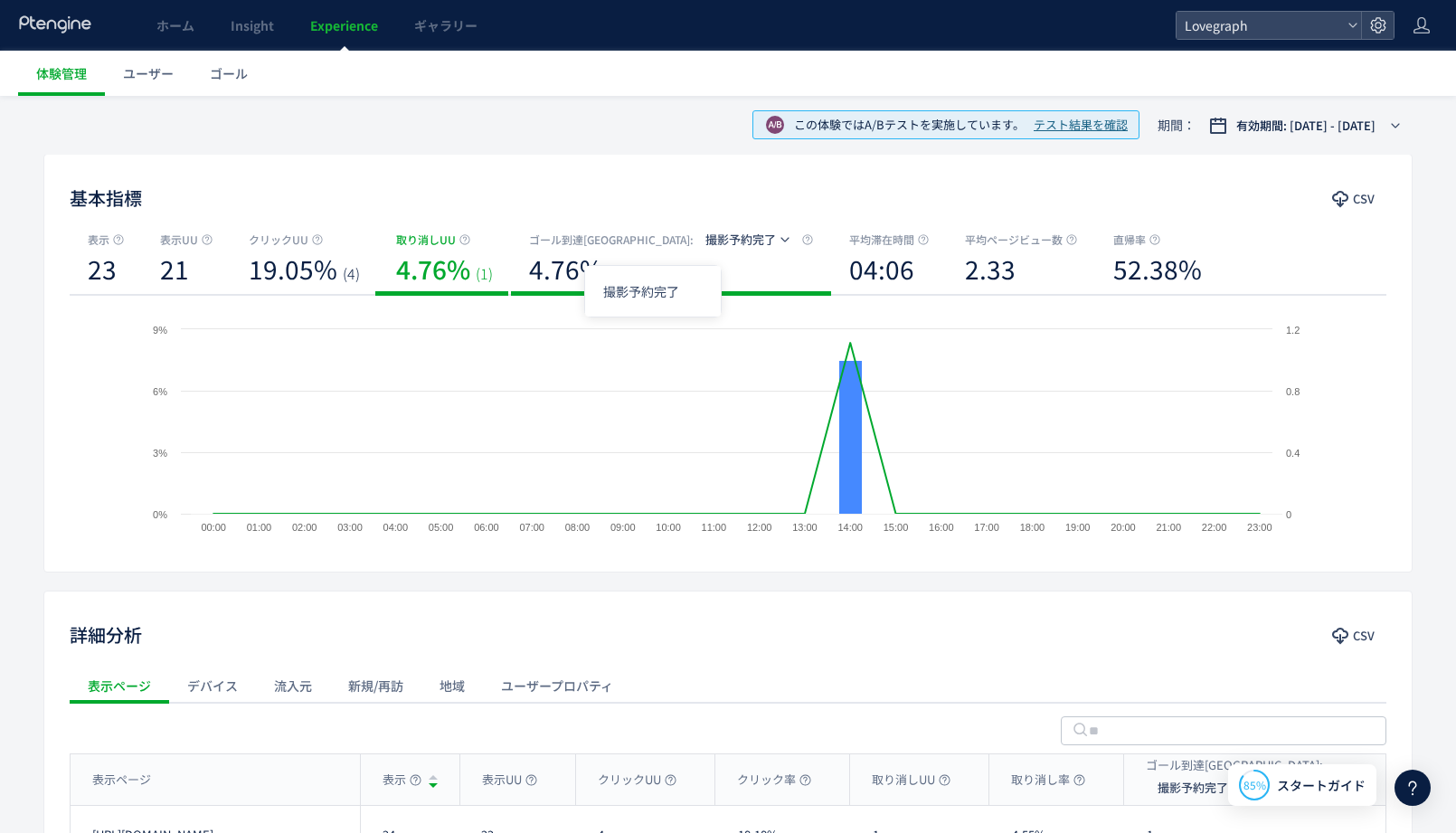
click at [705, 241] on span "撮影予約完了" at bounding box center [741, 239] width 71 height 17
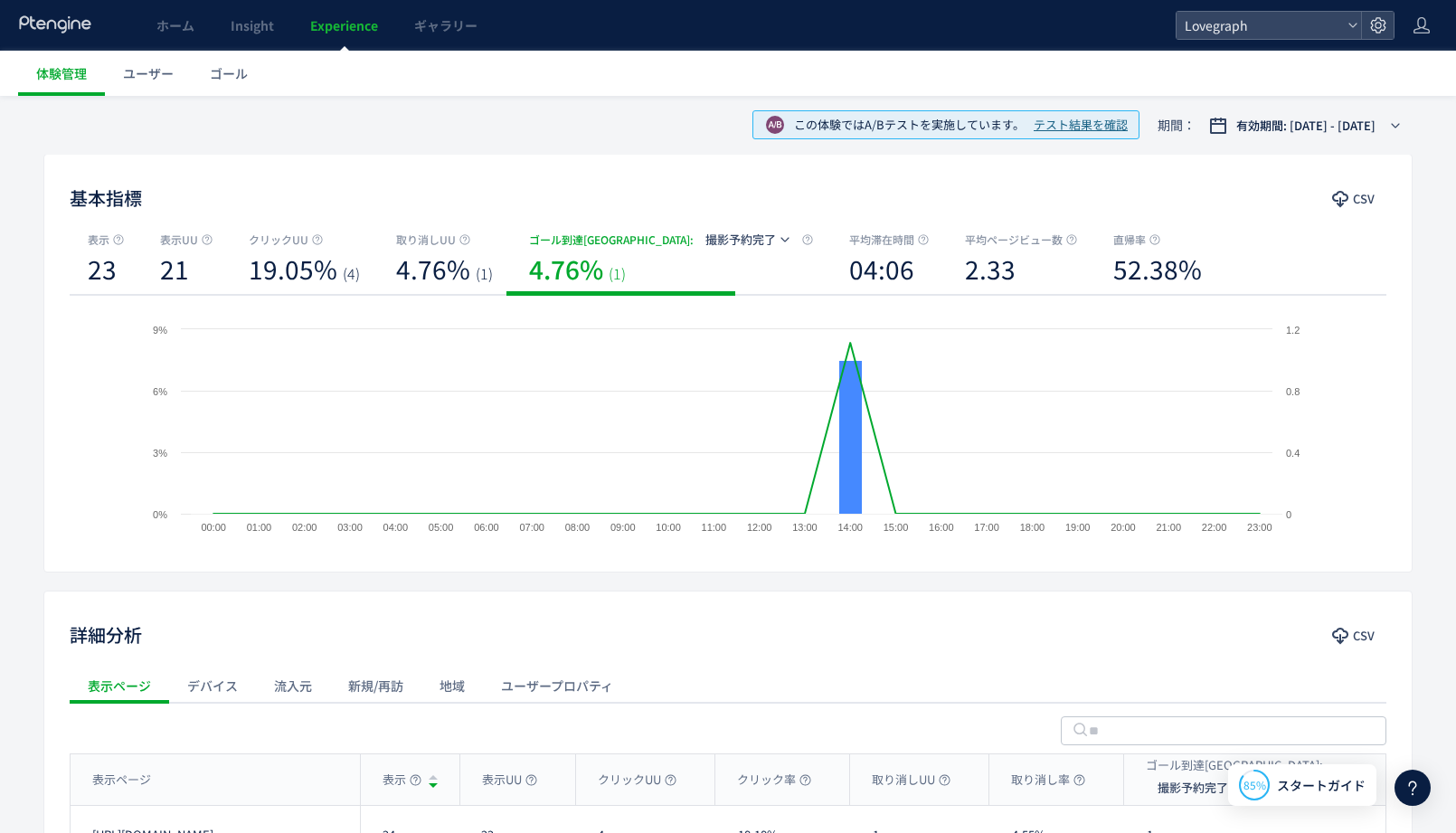
scroll to position [327, 0]
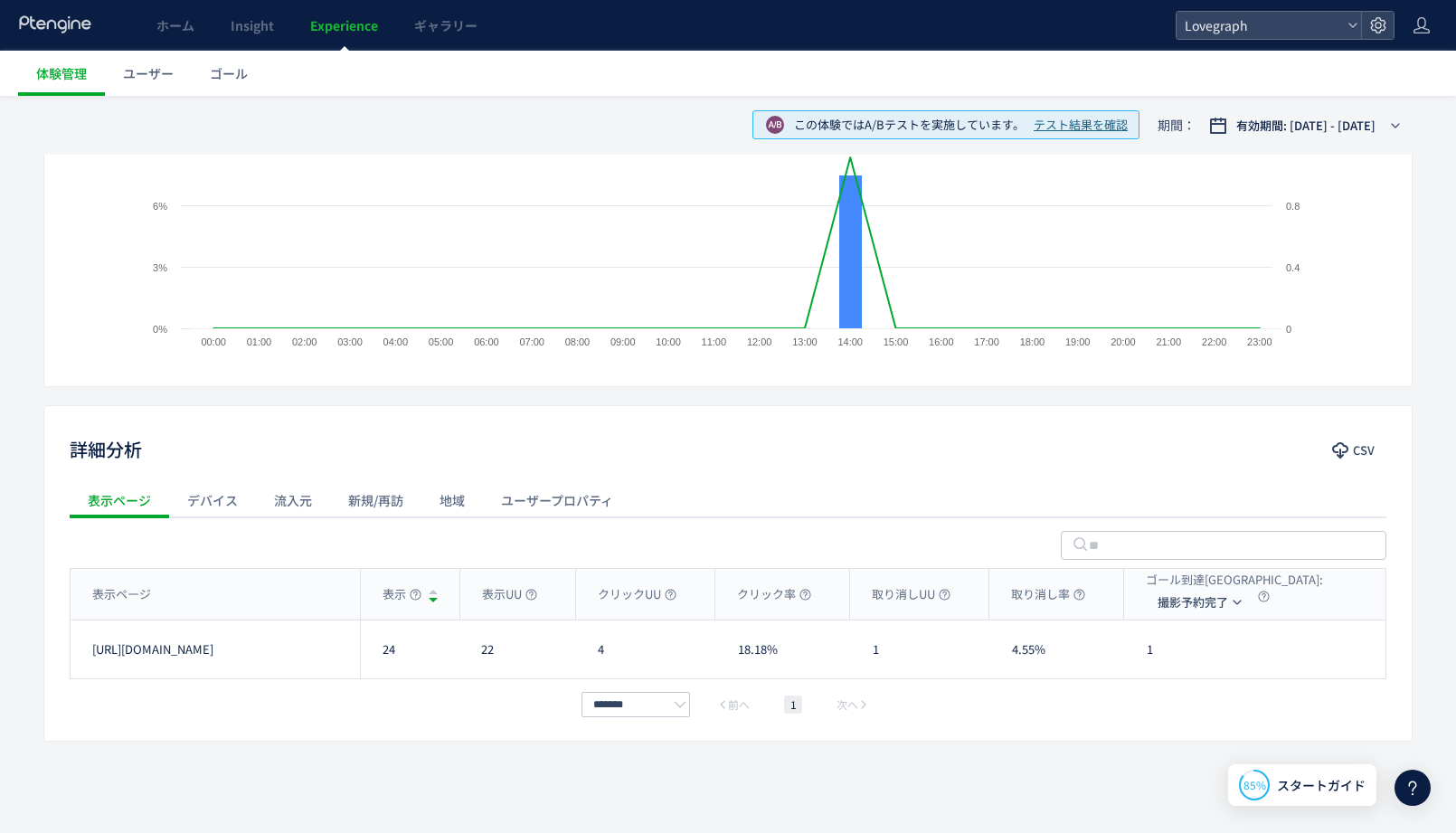
click at [606, 507] on div "ユーザープロパティ" at bounding box center [557, 500] width 148 height 36
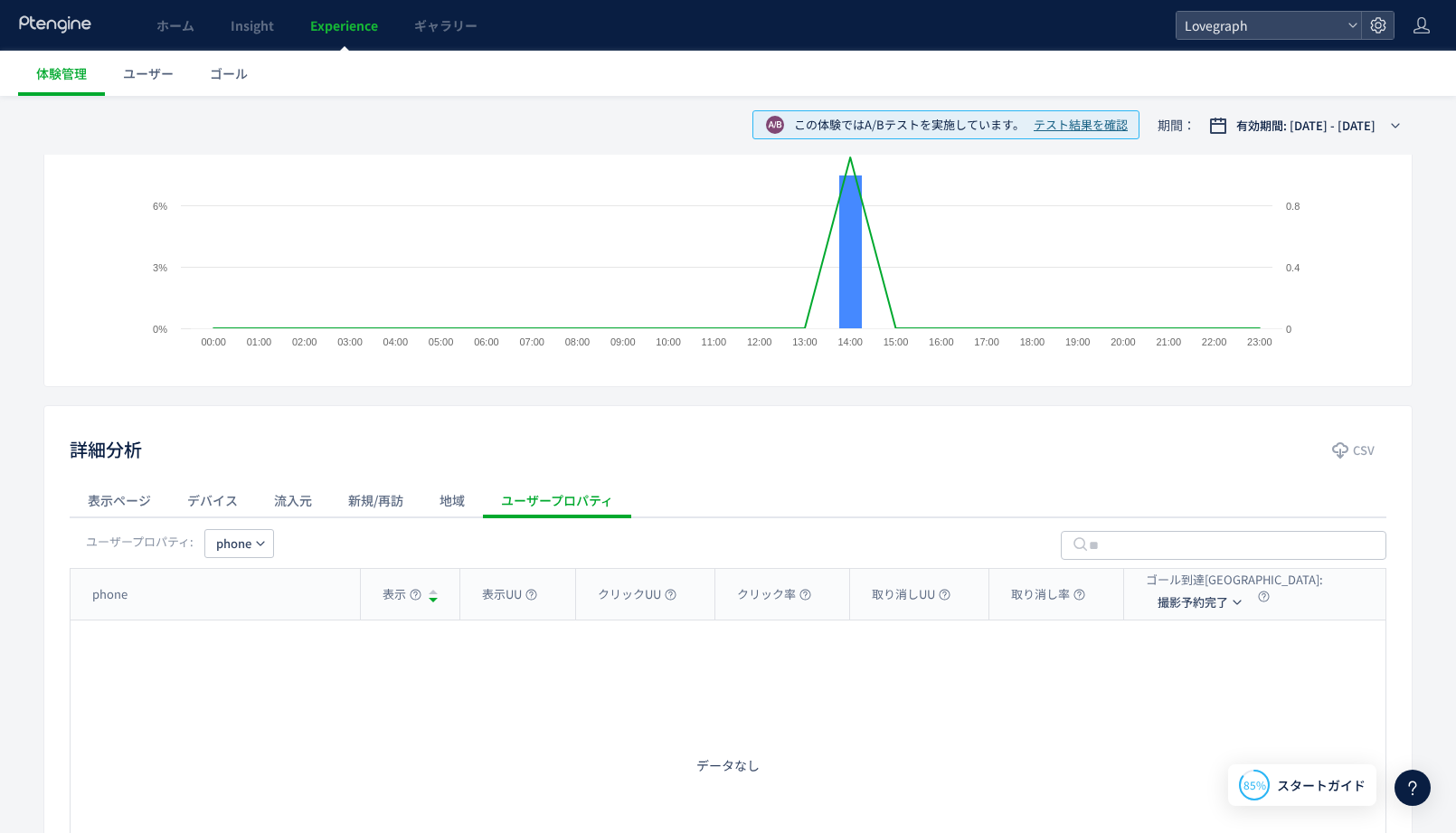
scroll to position [0, 0]
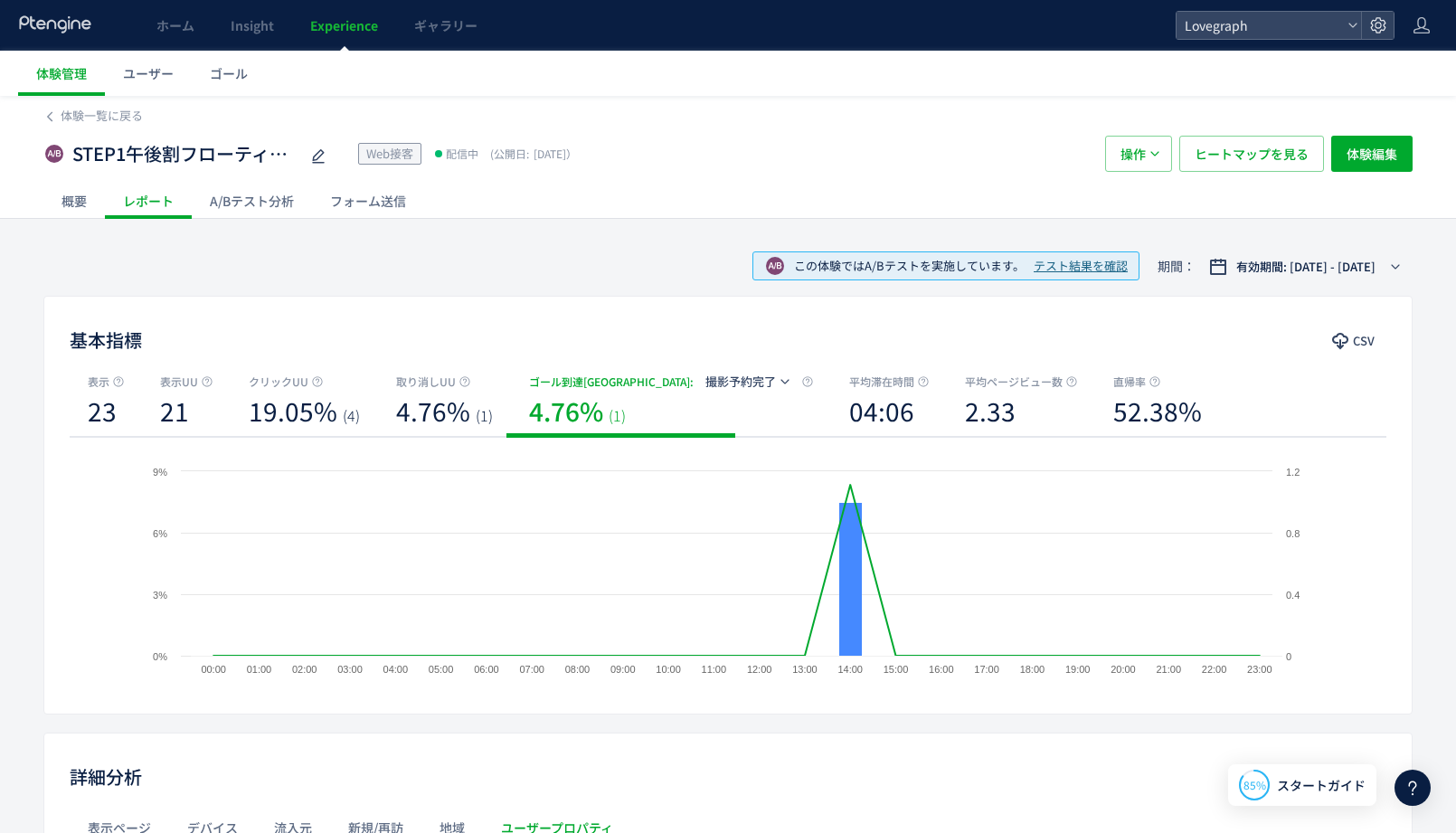
click at [273, 200] on div "A/Bテスト分析" at bounding box center [252, 200] width 120 height 36
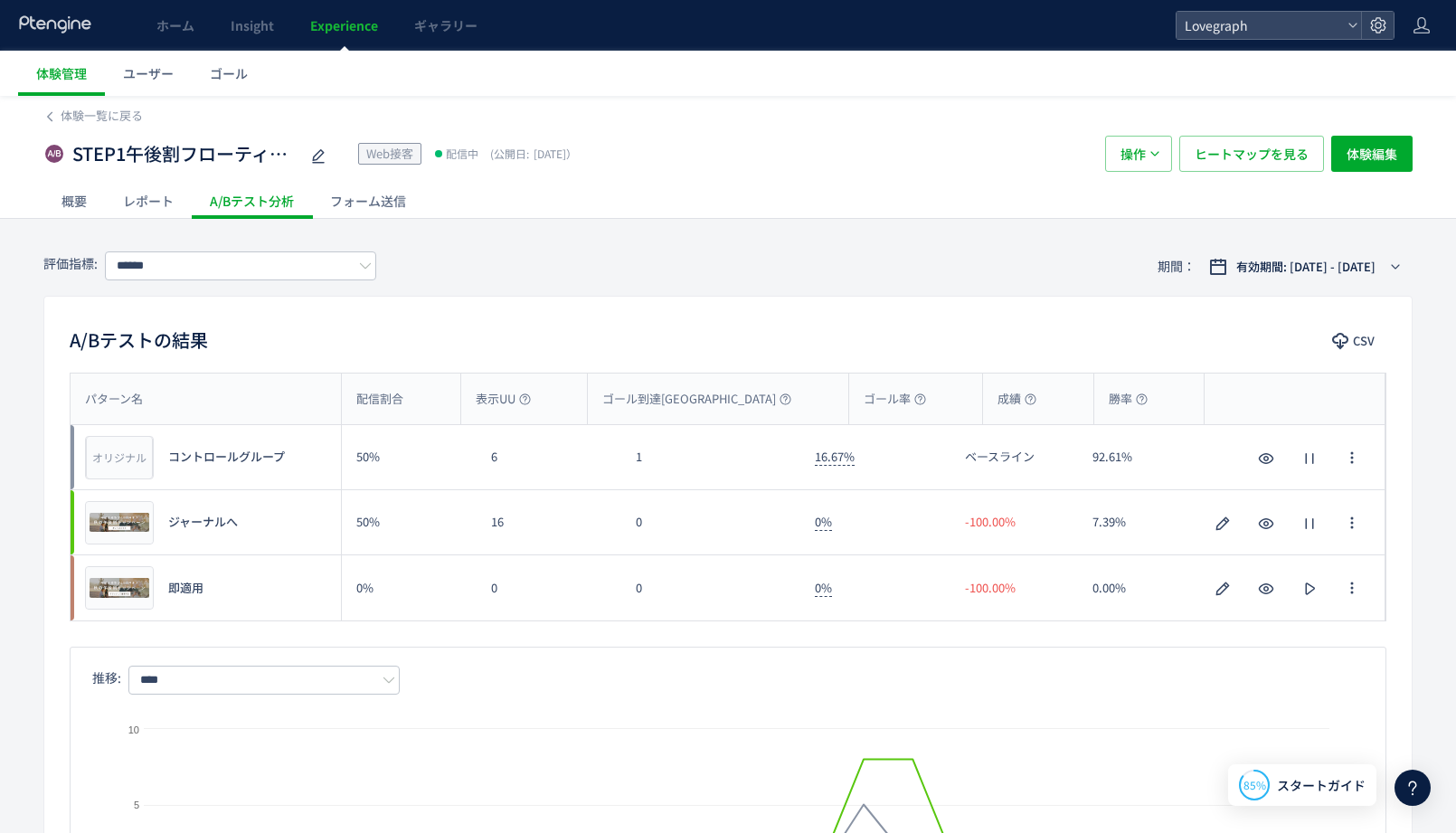
click at [74, 202] on div "概要" at bounding box center [74, 200] width 62 height 36
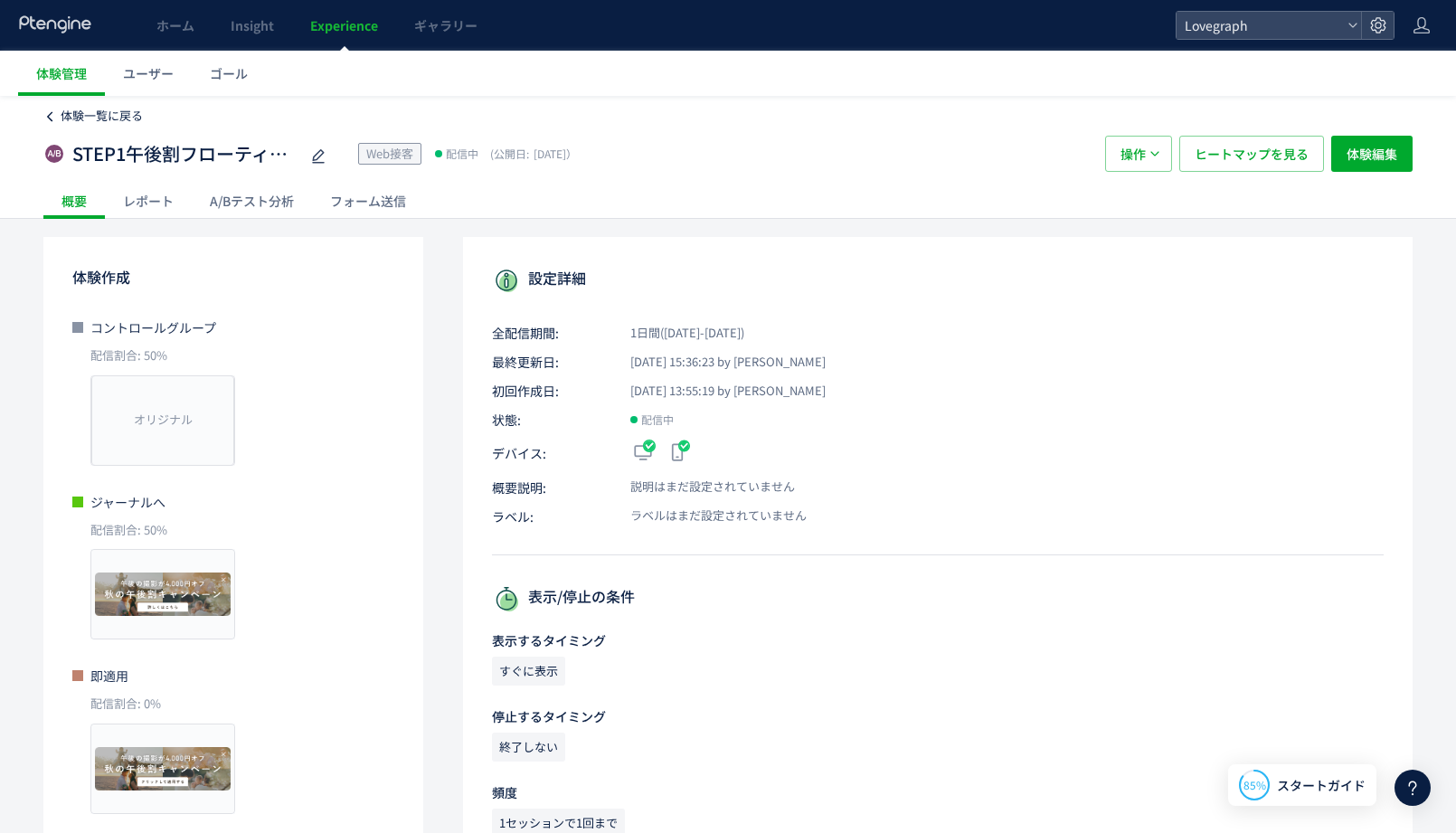
click at [131, 109] on span "体験一覧に戻る" at bounding box center [102, 115] width 83 height 17
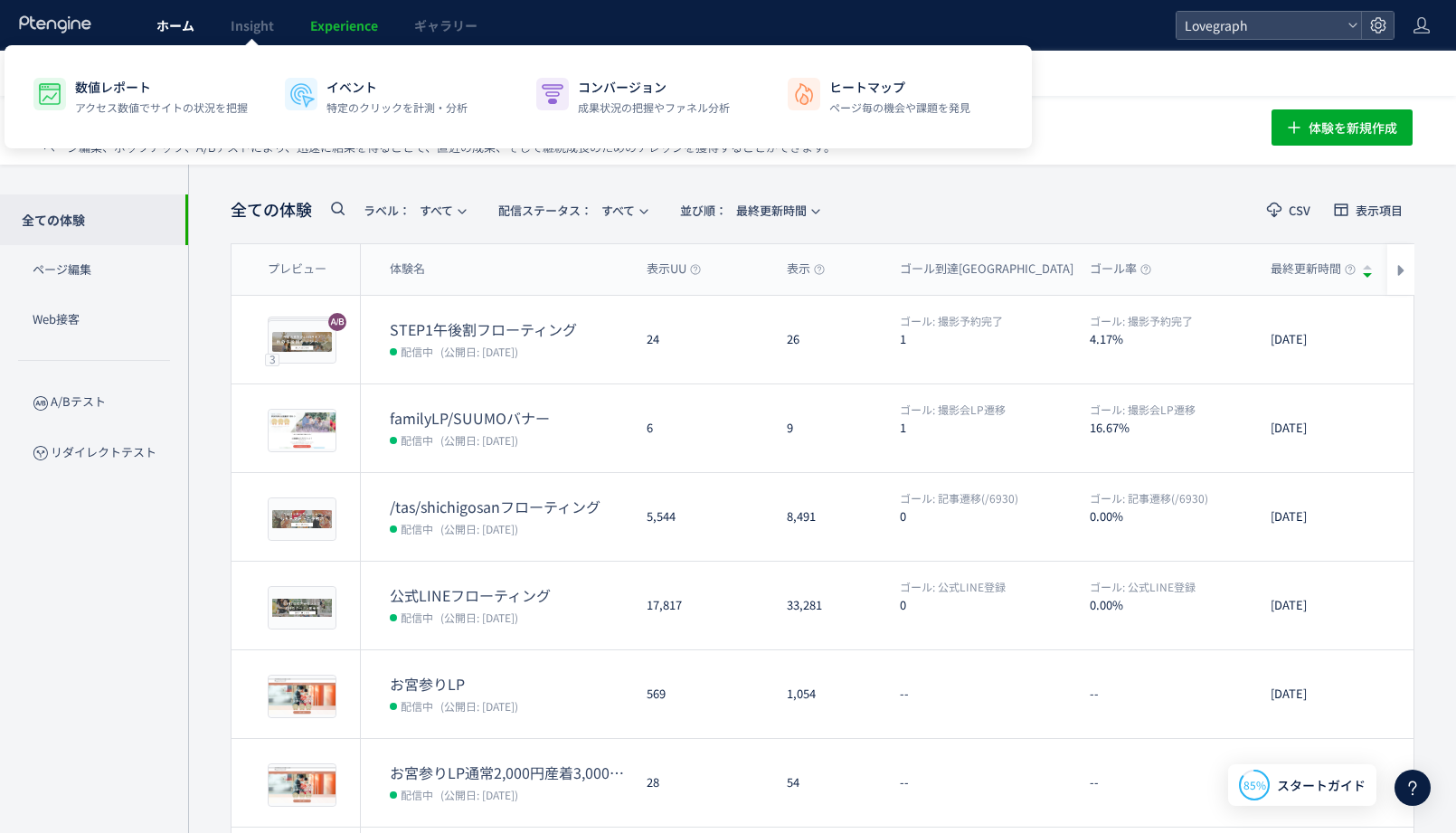
click at [177, 22] on span "ホーム" at bounding box center [175, 26] width 38 height 18
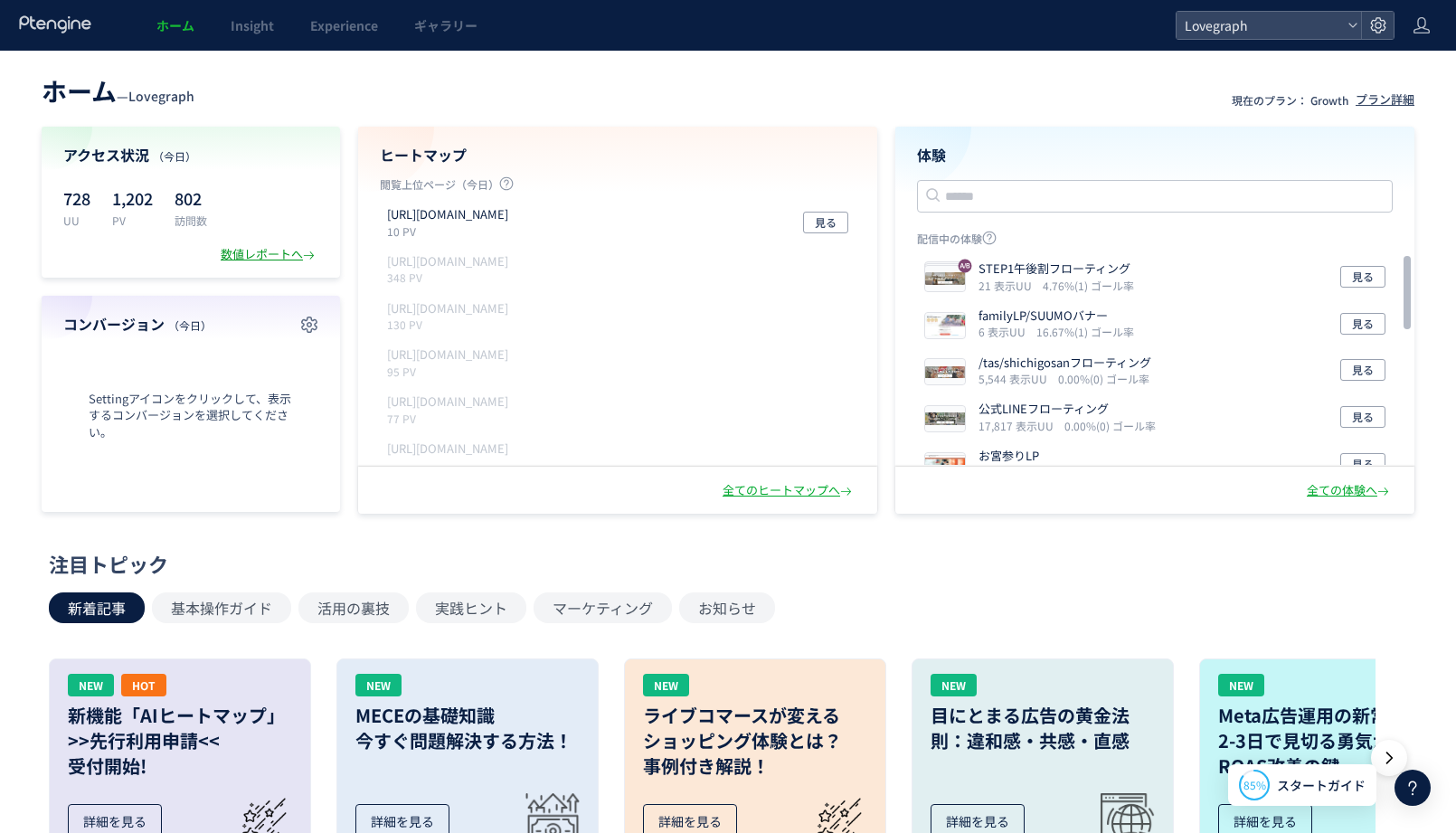
click at [287, 251] on div "数値レポートへ" at bounding box center [269, 253] width 97 height 17
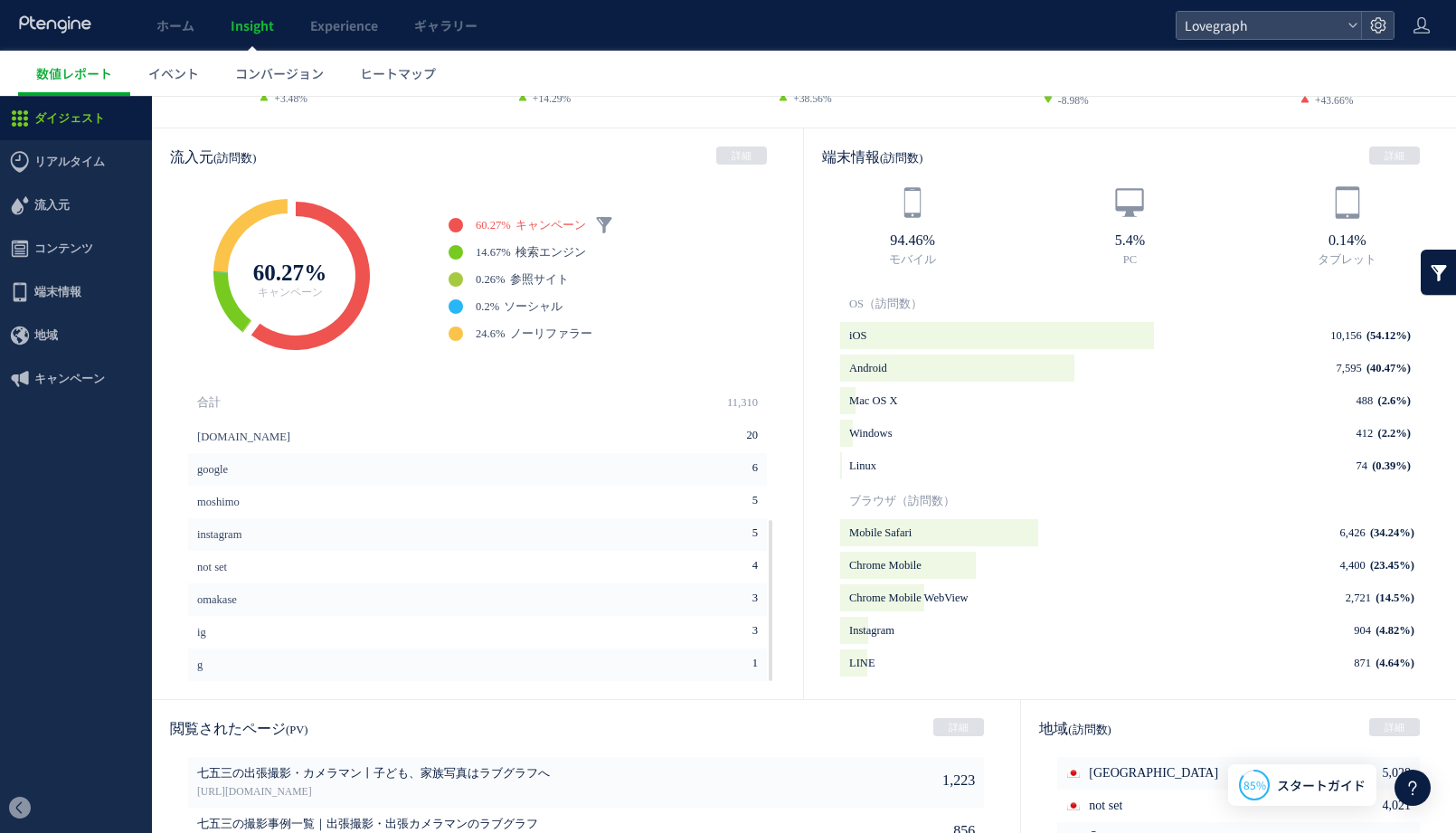
scroll to position [478, 0]
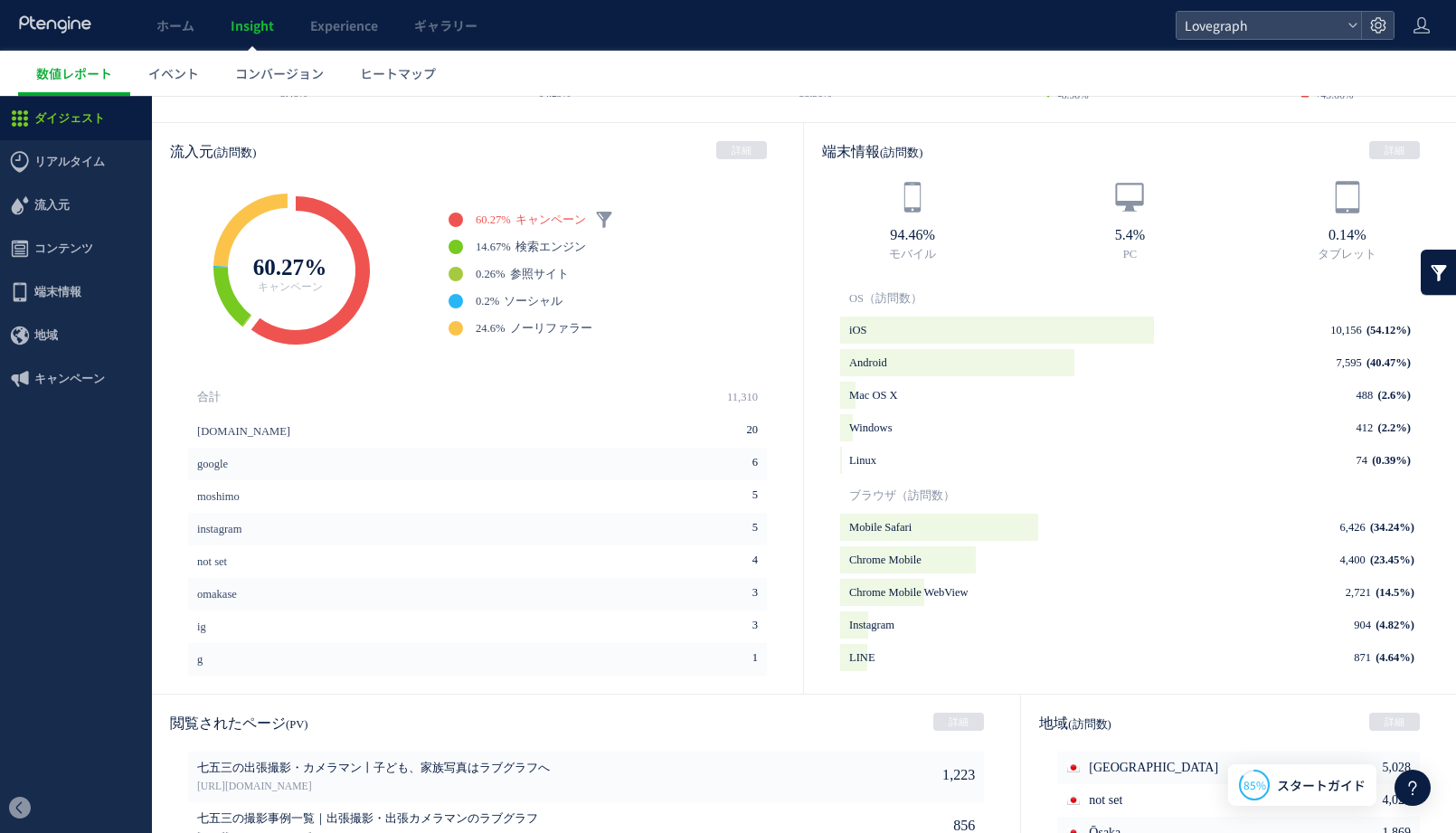
click at [264, 16] on link "Insight" at bounding box center [252, 26] width 80 height 51
click at [179, 28] on span "ホーム" at bounding box center [175, 26] width 38 height 18
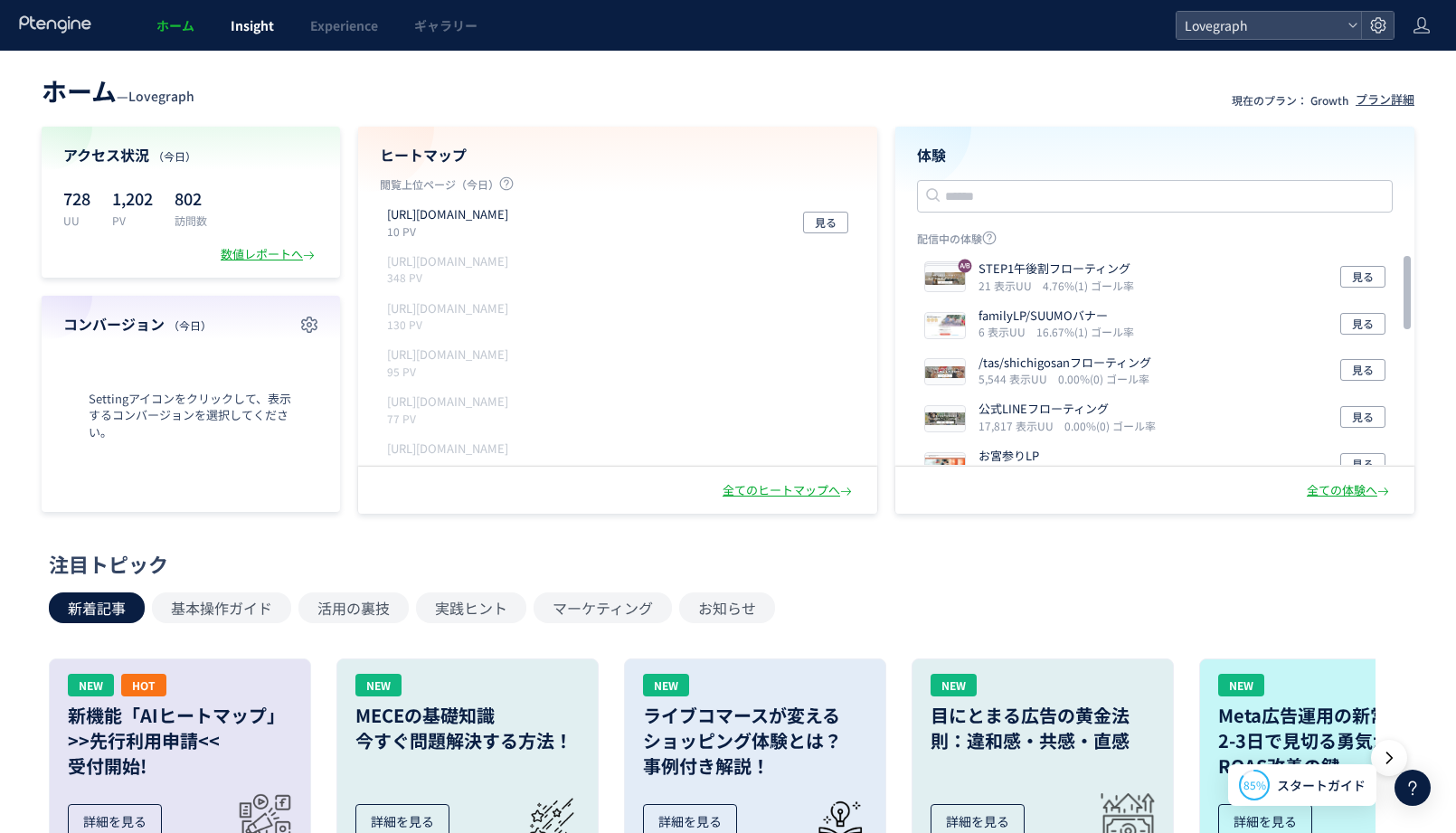
click at [269, 35] on link "Insight" at bounding box center [252, 26] width 80 height 51
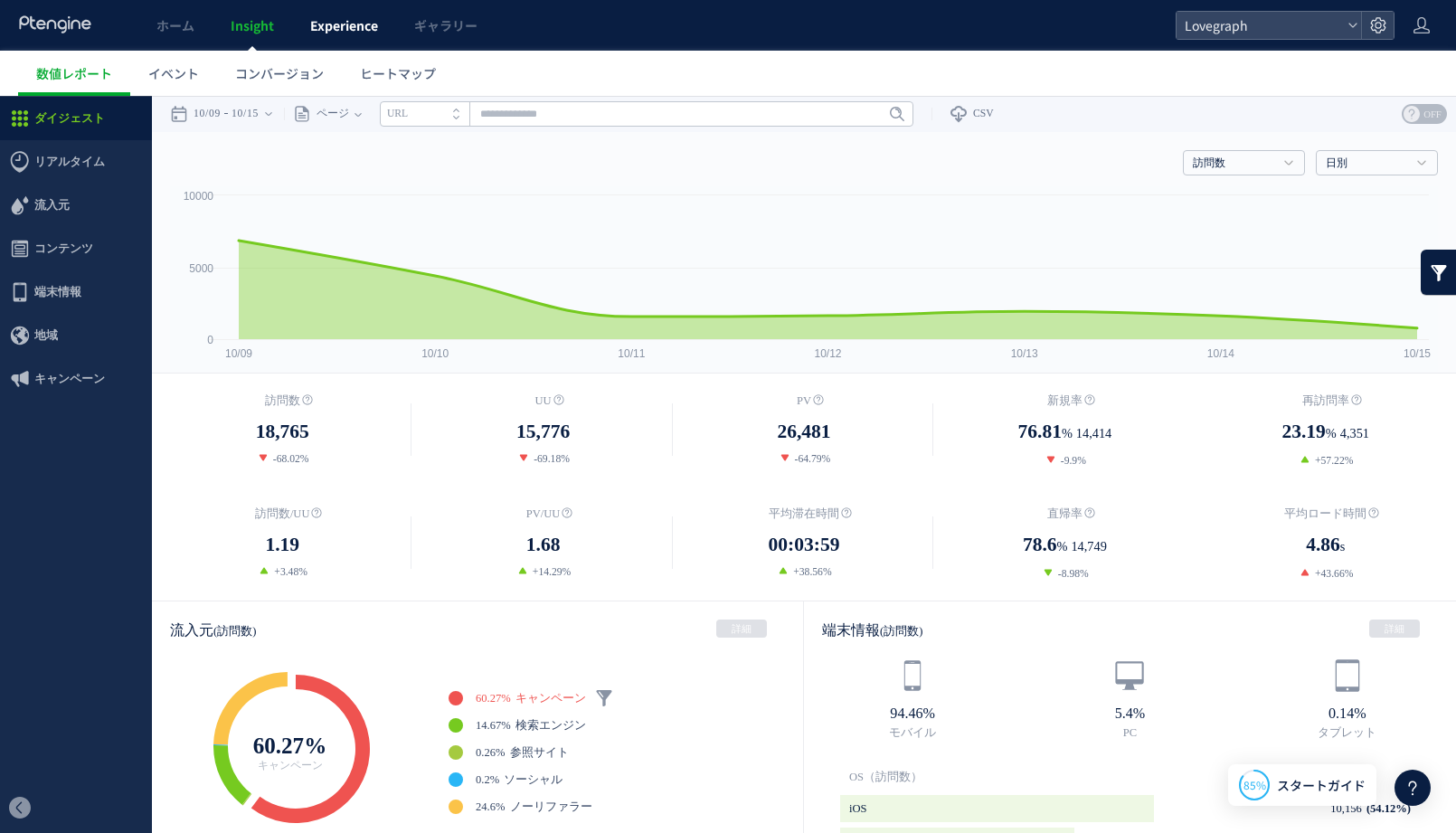
click at [348, 20] on span "Experience" at bounding box center [344, 26] width 68 height 18
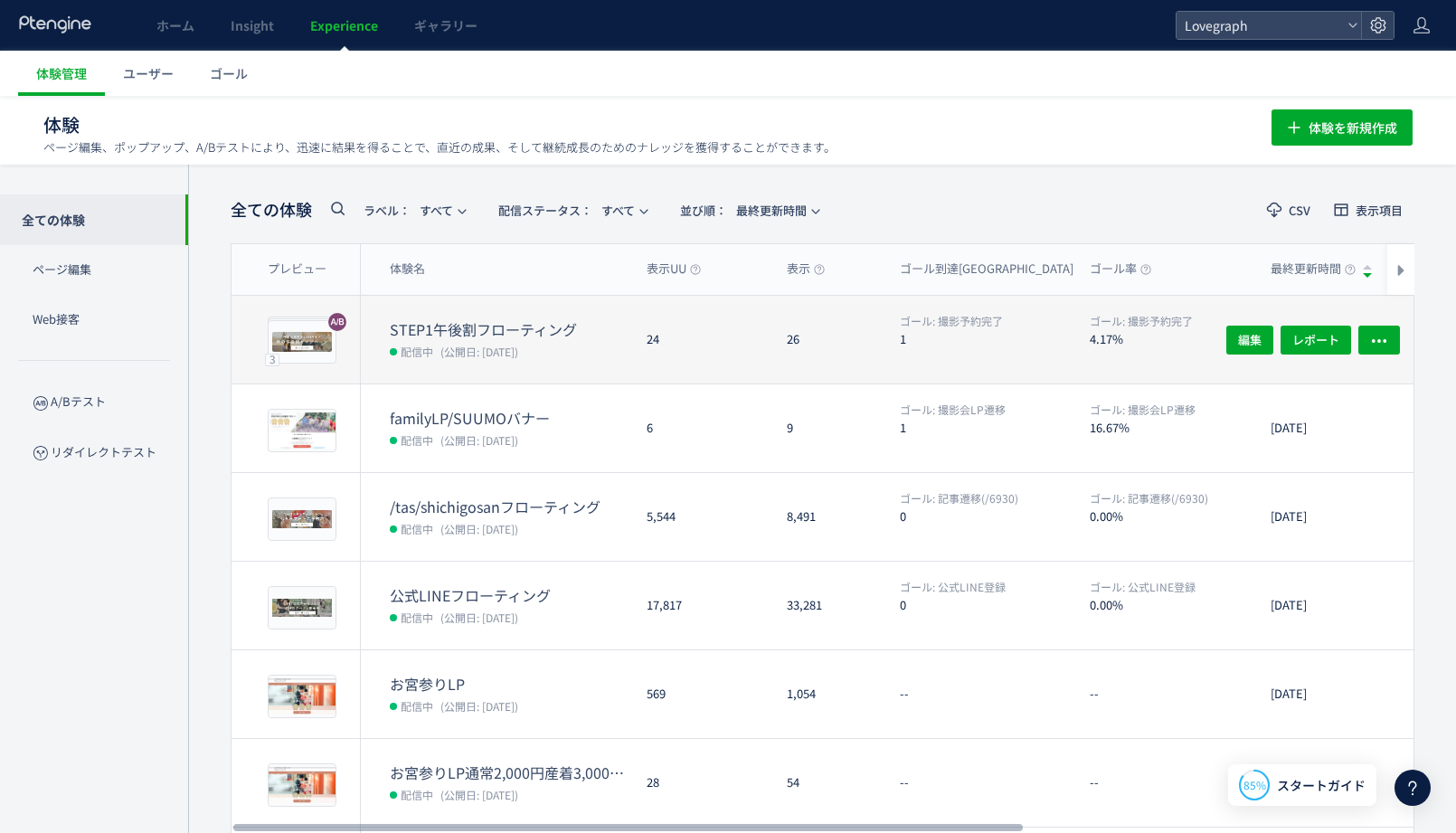
click at [800, 340] on div "26" at bounding box center [828, 339] width 113 height 87
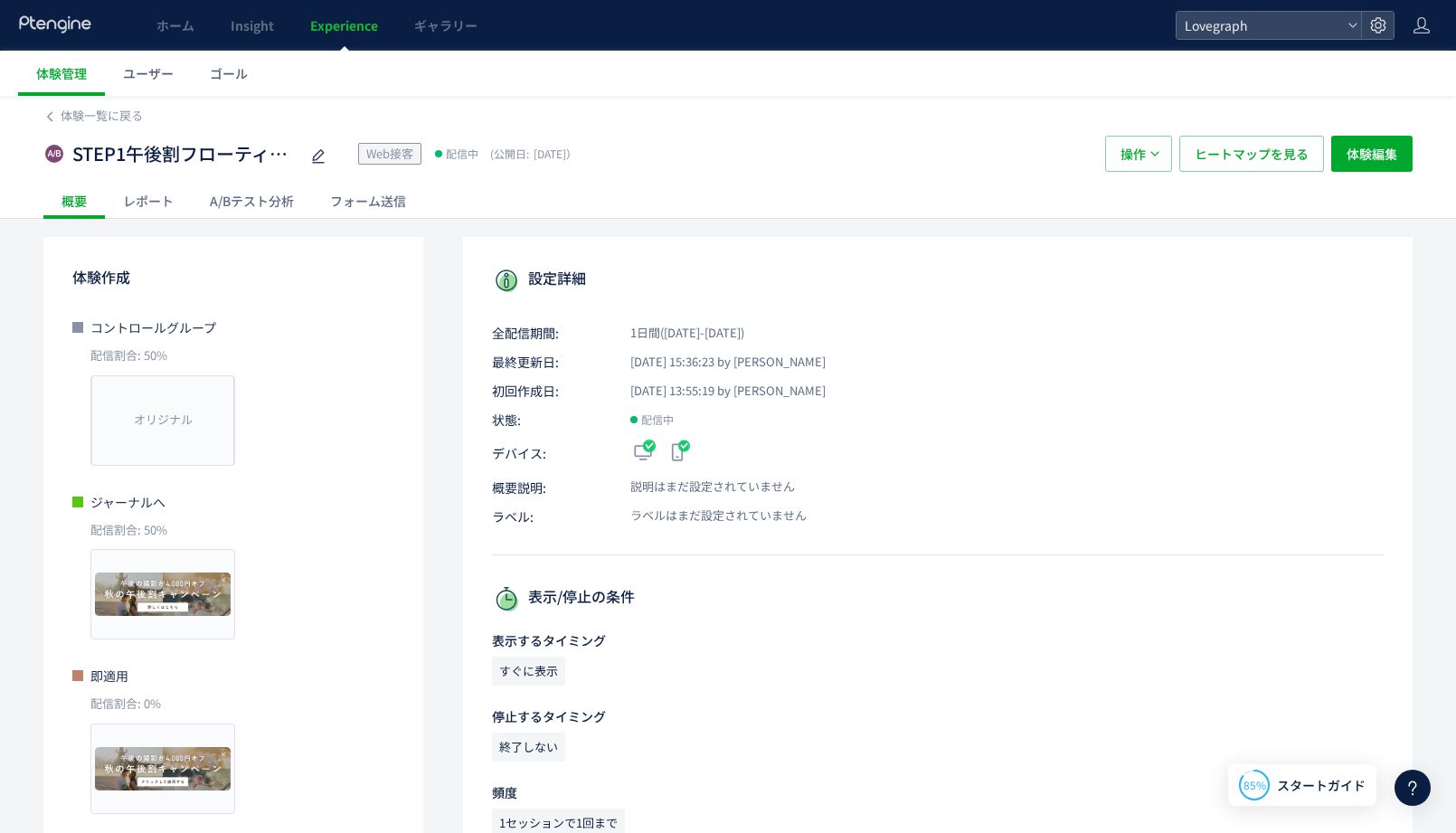
click at [170, 195] on div "レポート" at bounding box center [148, 200] width 86 height 36
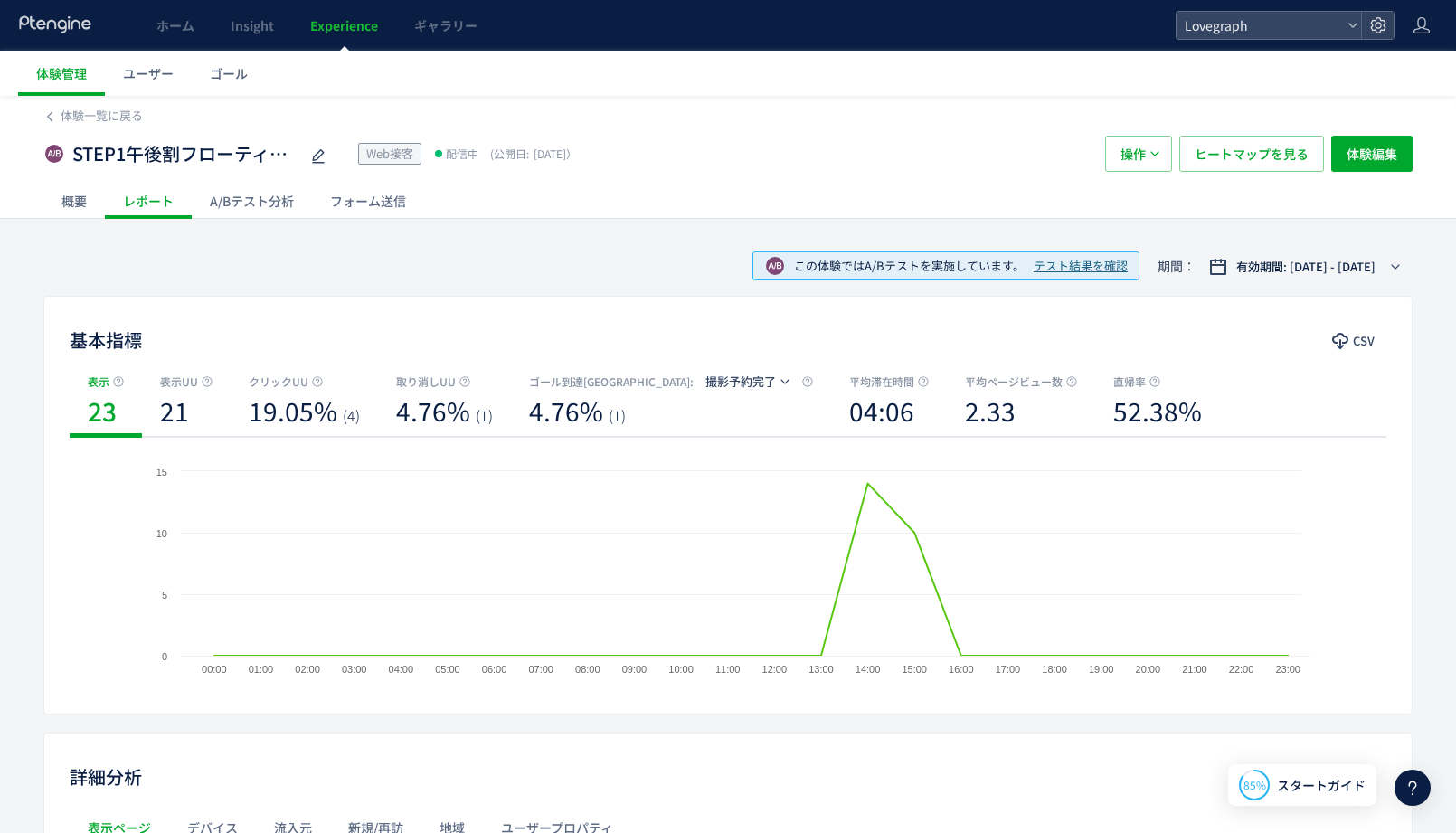
click at [248, 199] on div "A/Bテスト分析" at bounding box center [252, 200] width 120 height 36
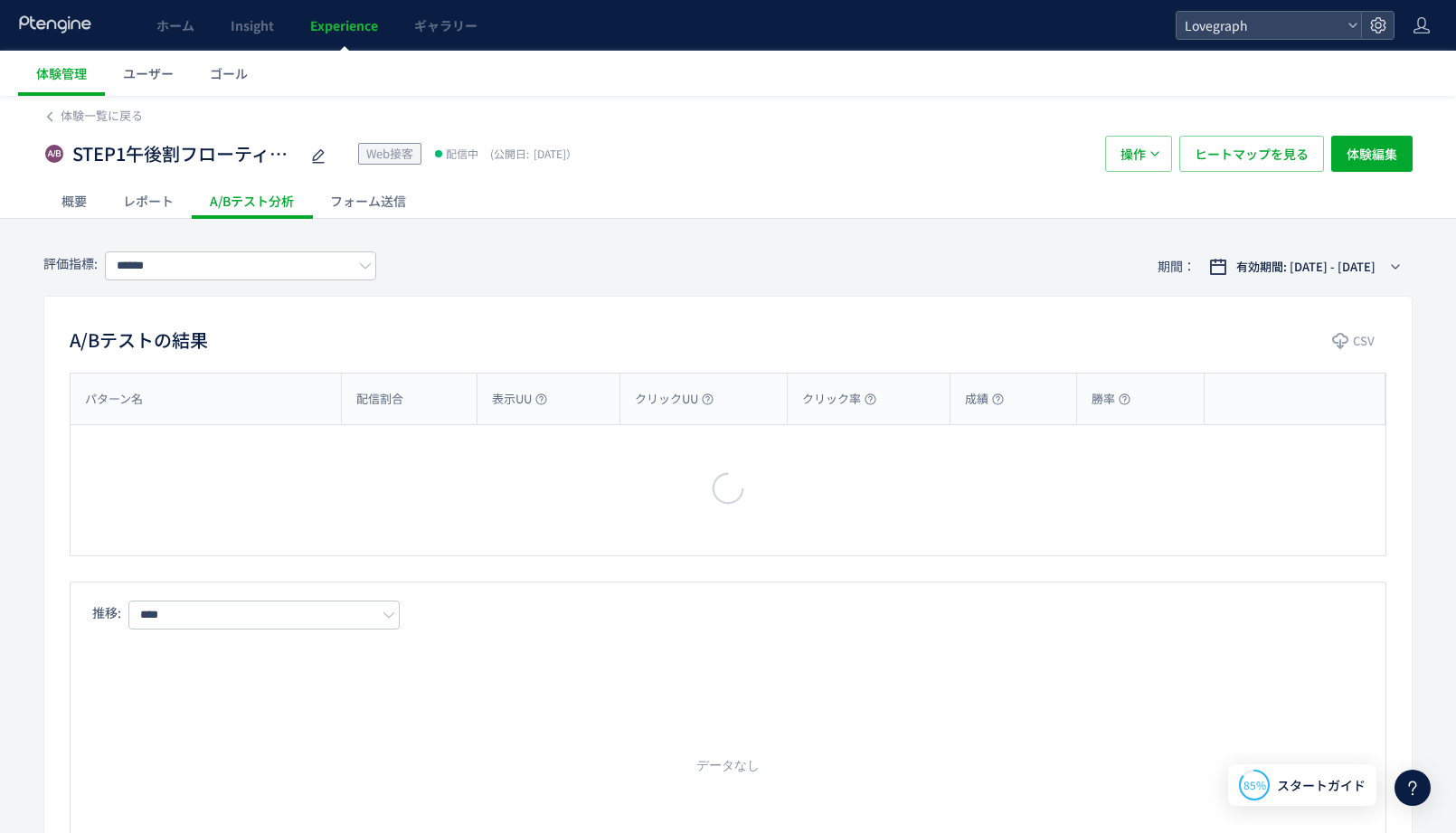
type input "******"
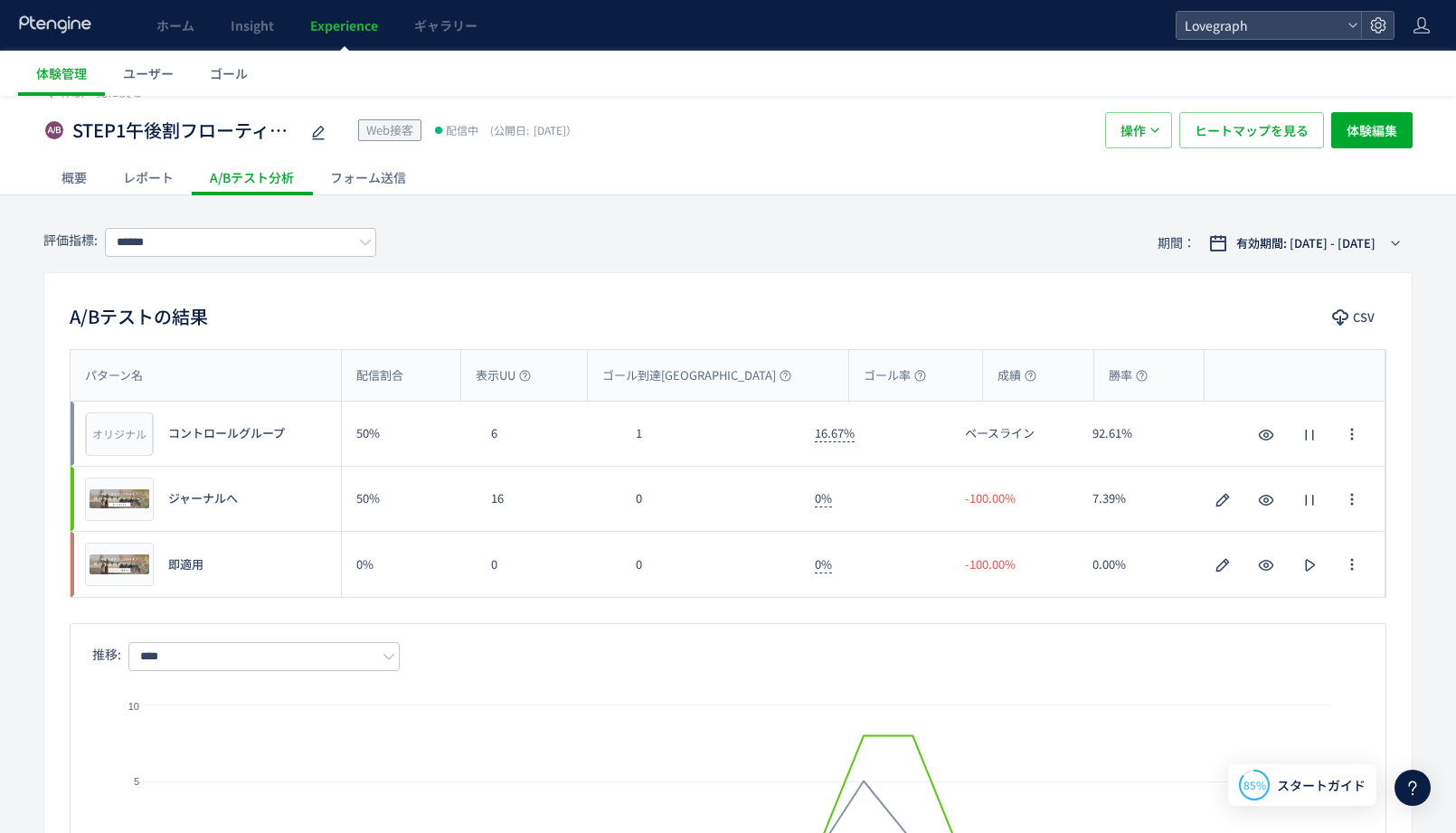
scroll to position [33, 0]
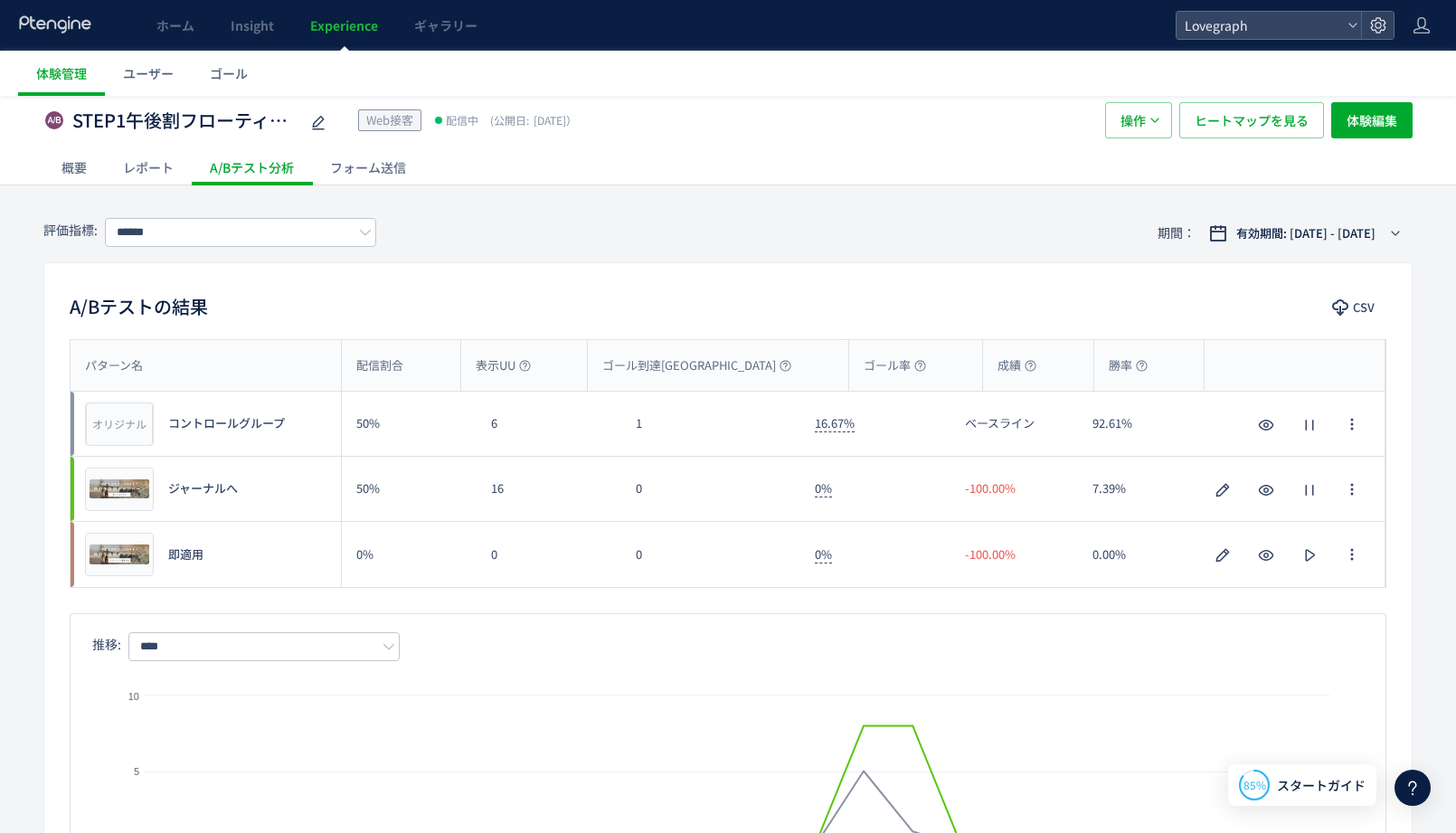
click at [157, 161] on div "レポート" at bounding box center [148, 167] width 86 height 36
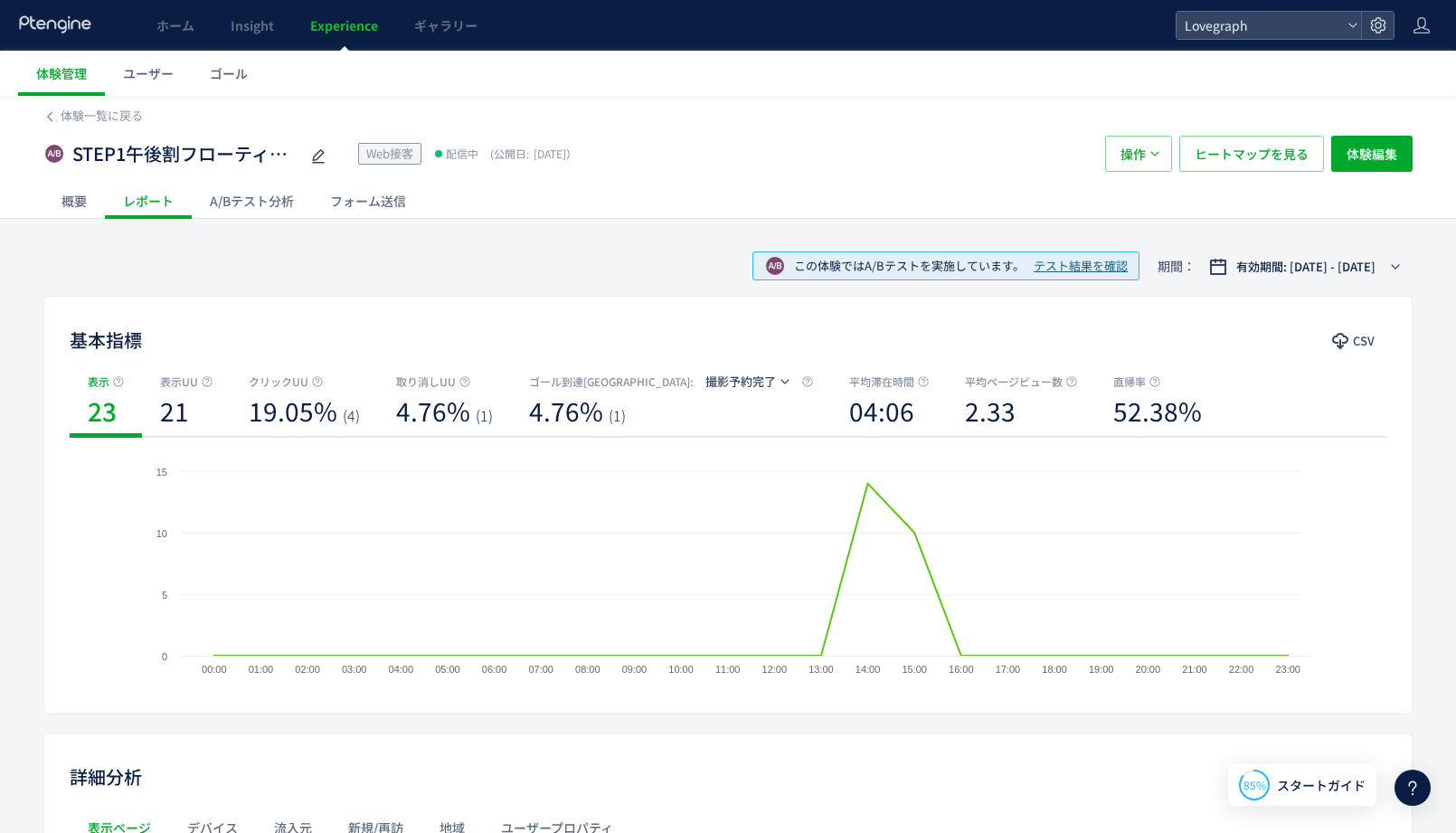
click at [83, 204] on div "概要" at bounding box center [74, 200] width 62 height 36
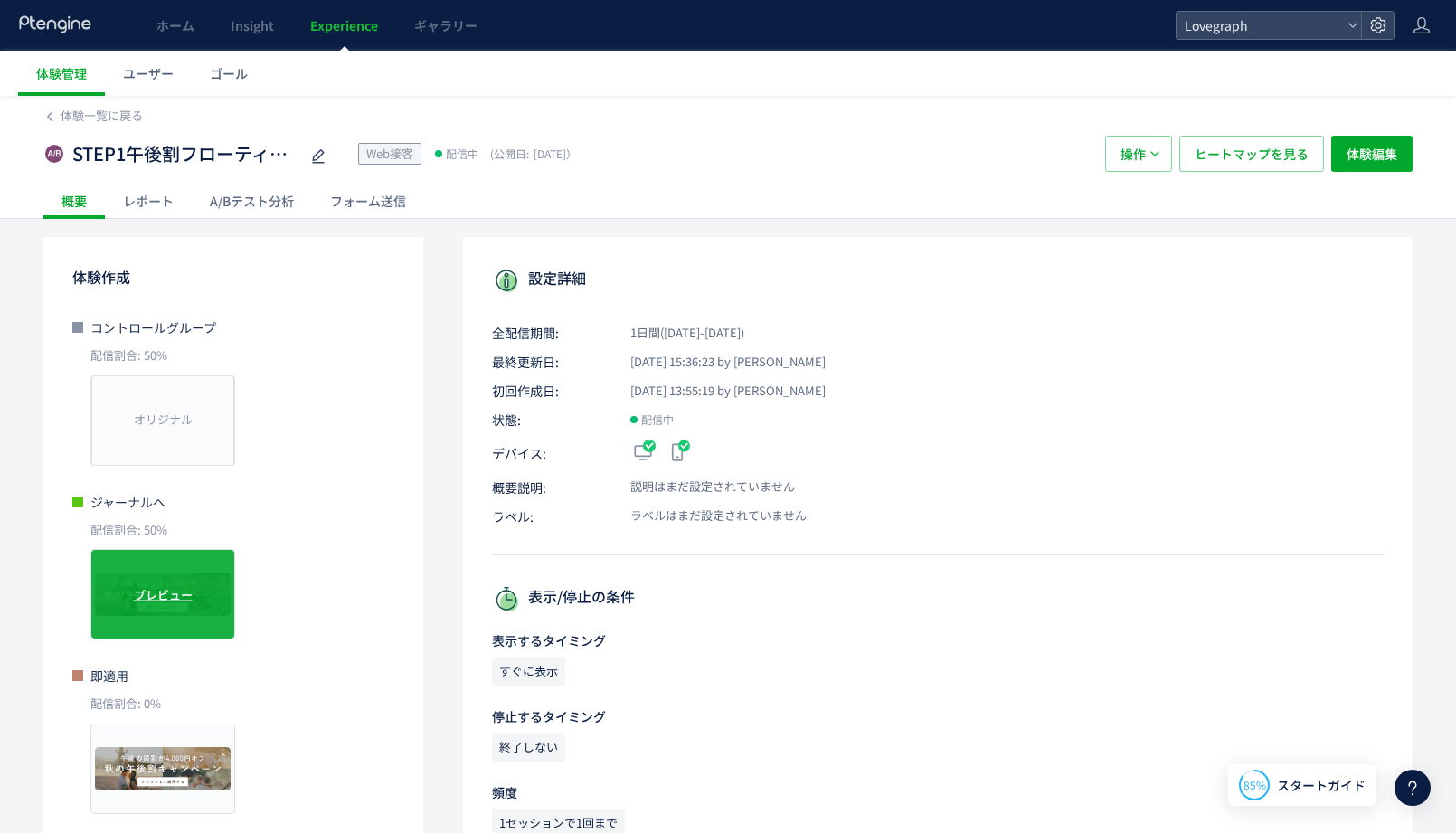
click at [161, 606] on div "プレビュー" at bounding box center [162, 594] width 144 height 90
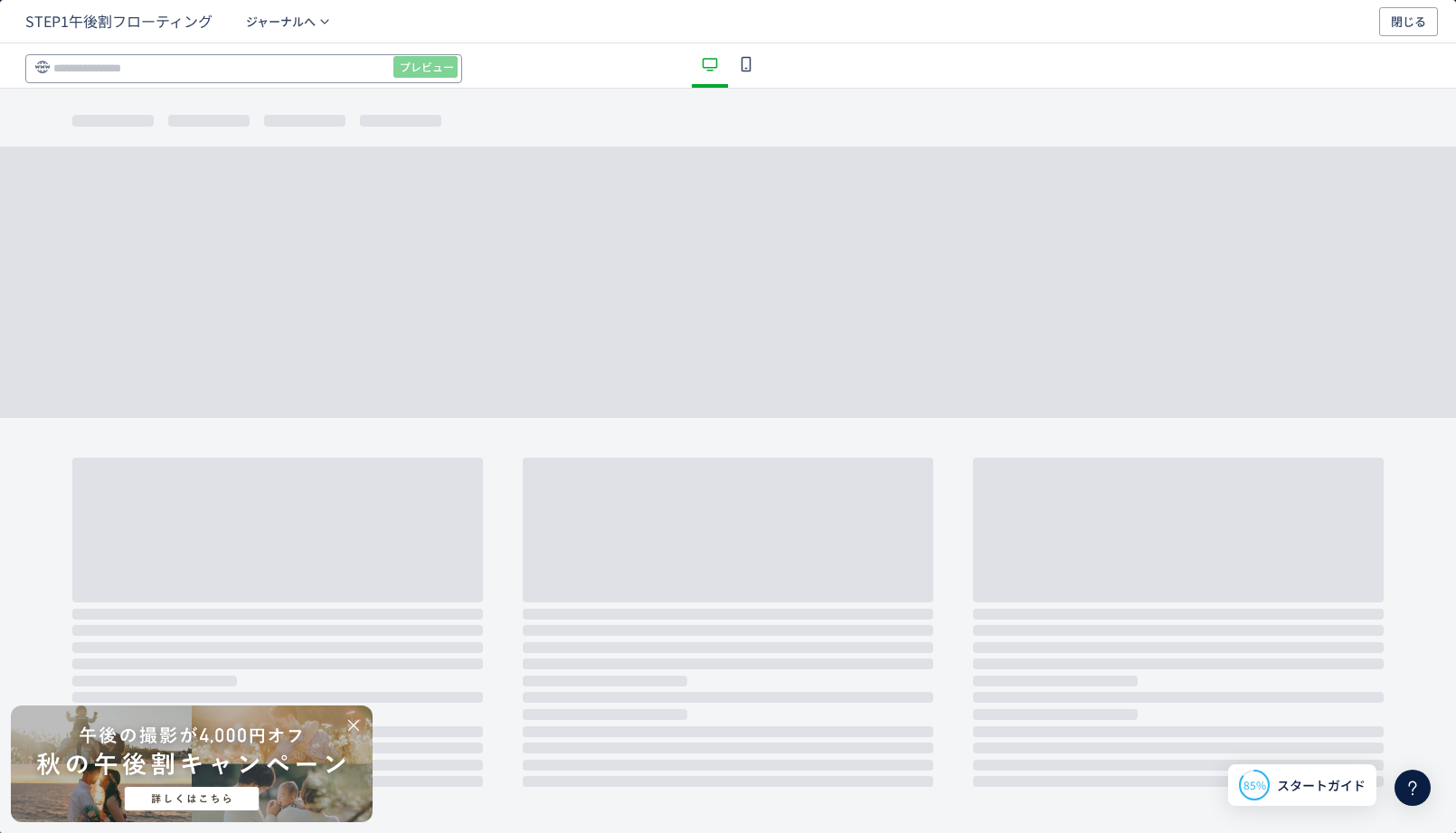
click at [301, 60] on input "dialog" at bounding box center [244, 68] width 437 height 28
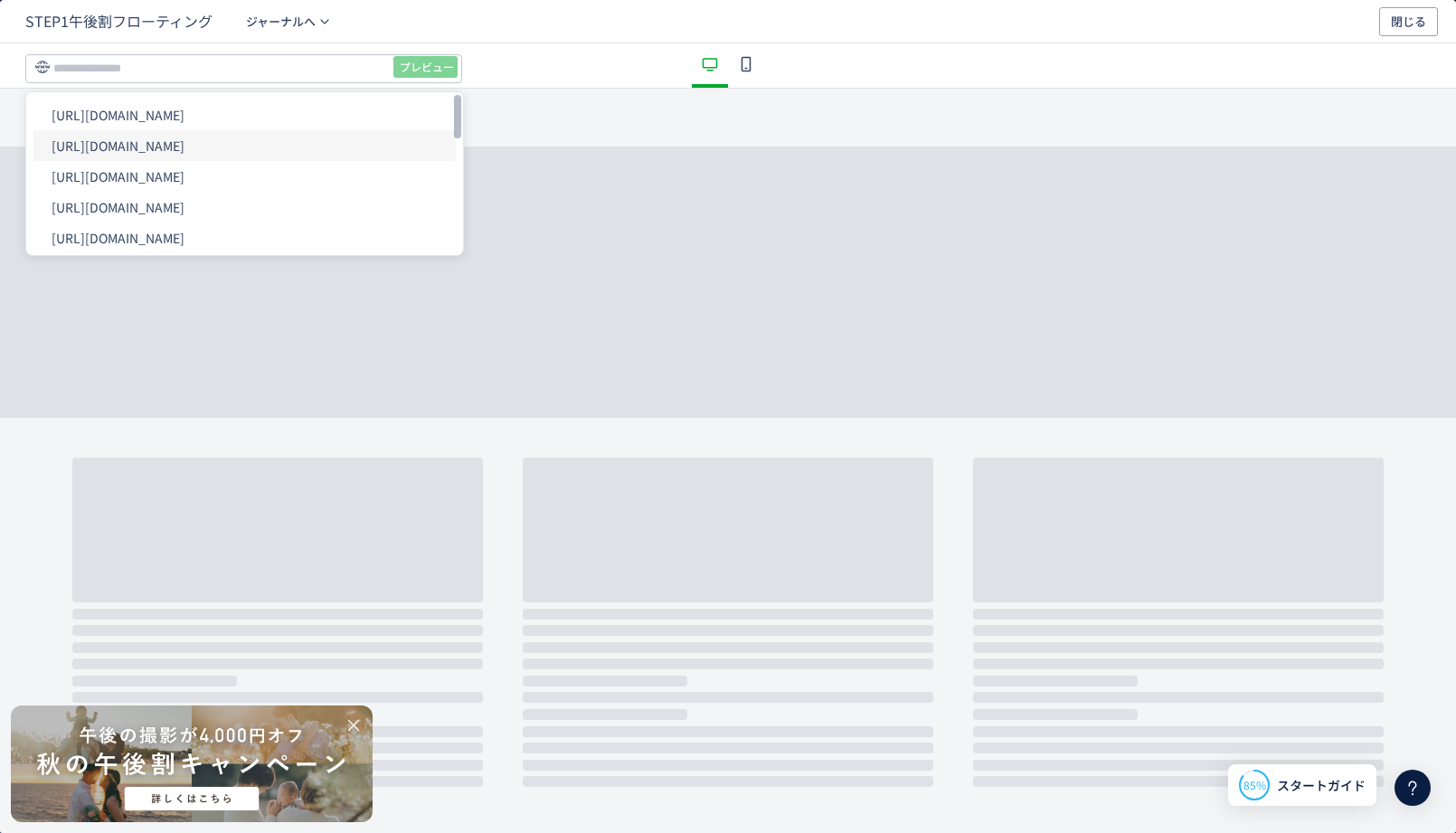
click at [262, 141] on li "[URL][DOMAIN_NAME]" at bounding box center [245, 145] width 422 height 30
type input "**********"
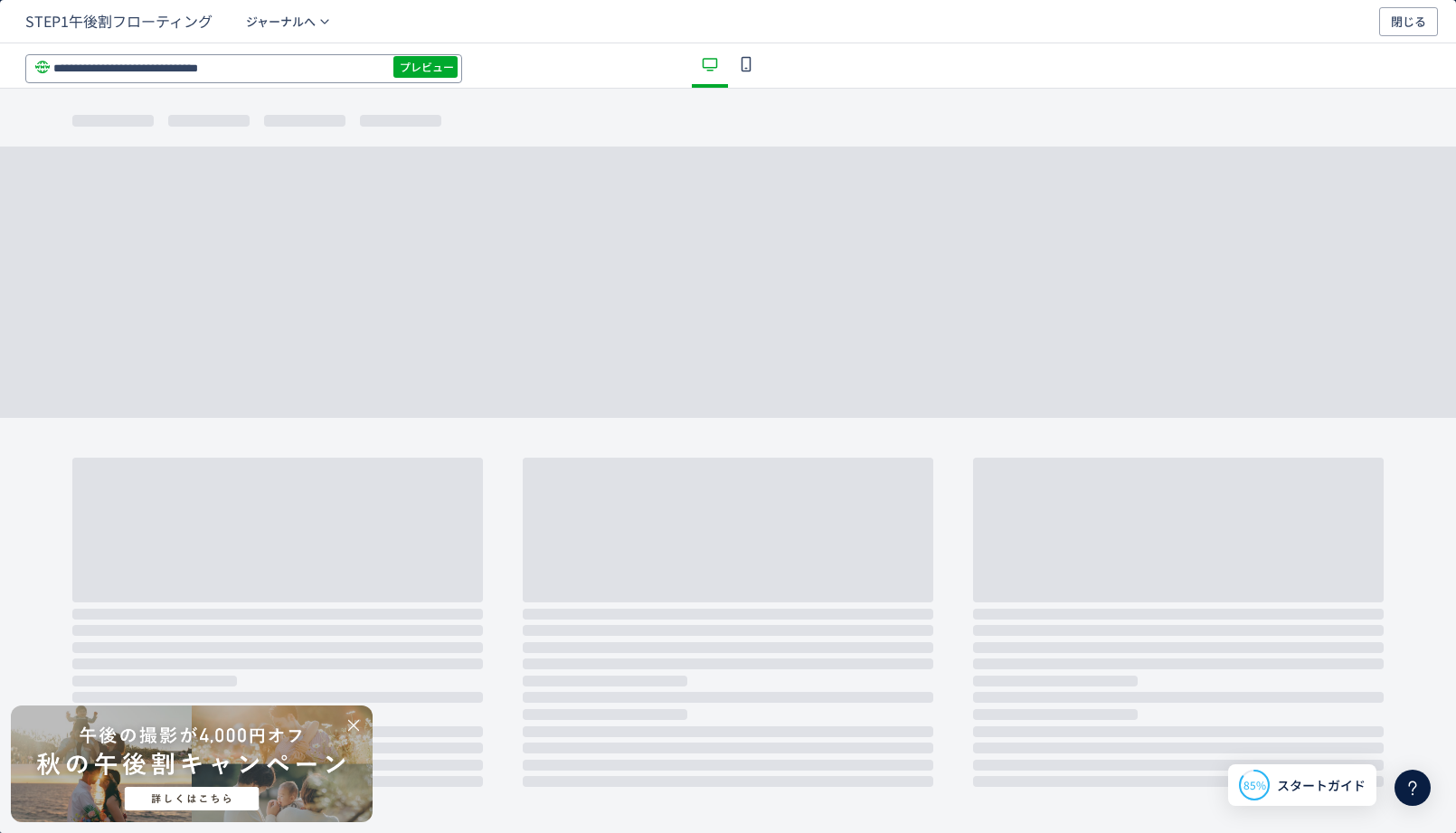
click at [405, 77] on input "**********" at bounding box center [244, 68] width 437 height 28
click at [409, 70] on span "プレビュー" at bounding box center [426, 66] width 54 height 28
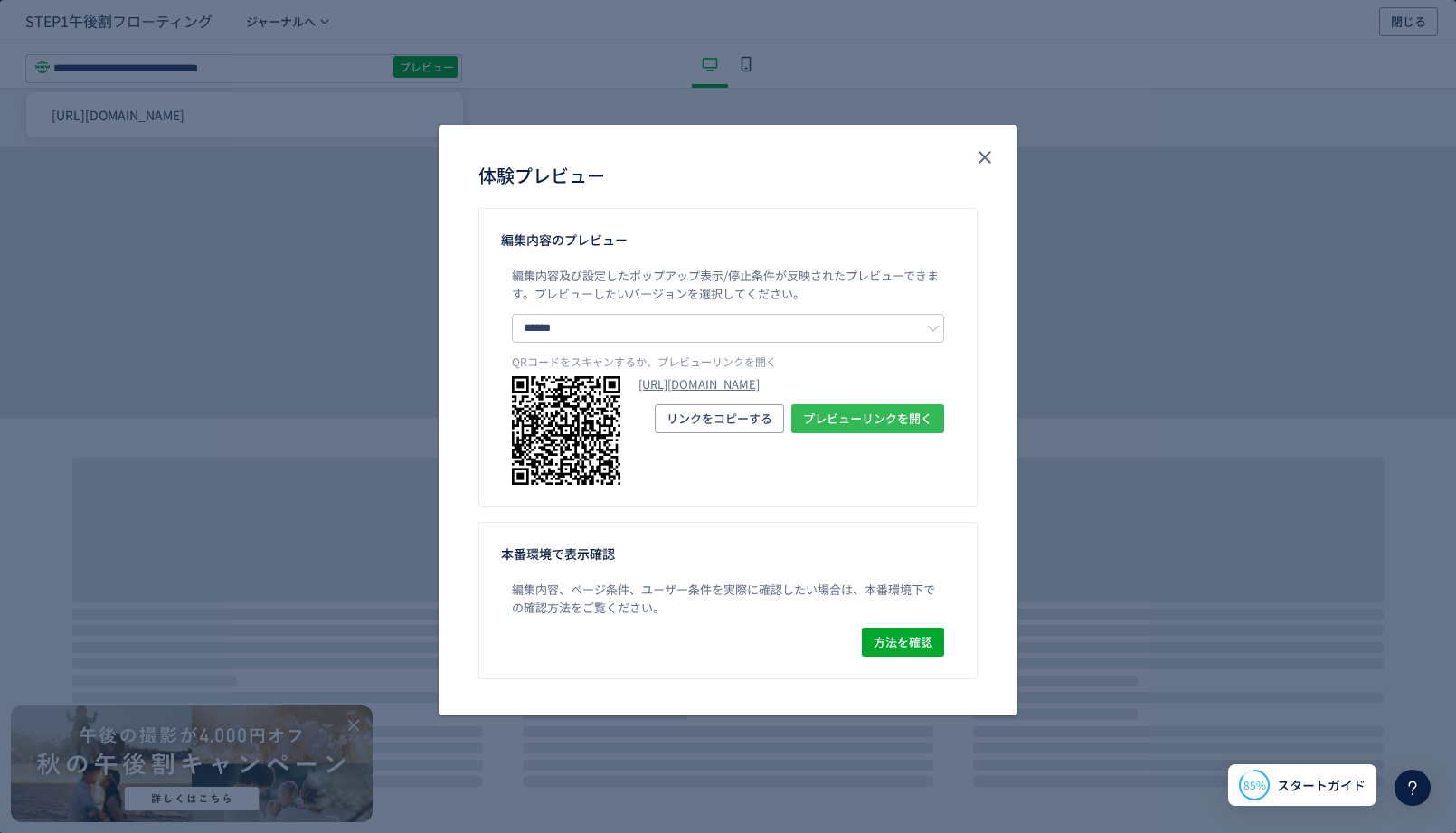
click at [913, 433] on span "プレビューリンクを開く" at bounding box center [868, 417] width 130 height 28
click at [734, 433] on span "リンクをコピーする" at bounding box center [719, 417] width 106 height 28
click at [971, 160] on button "close" at bounding box center [984, 156] width 28 height 28
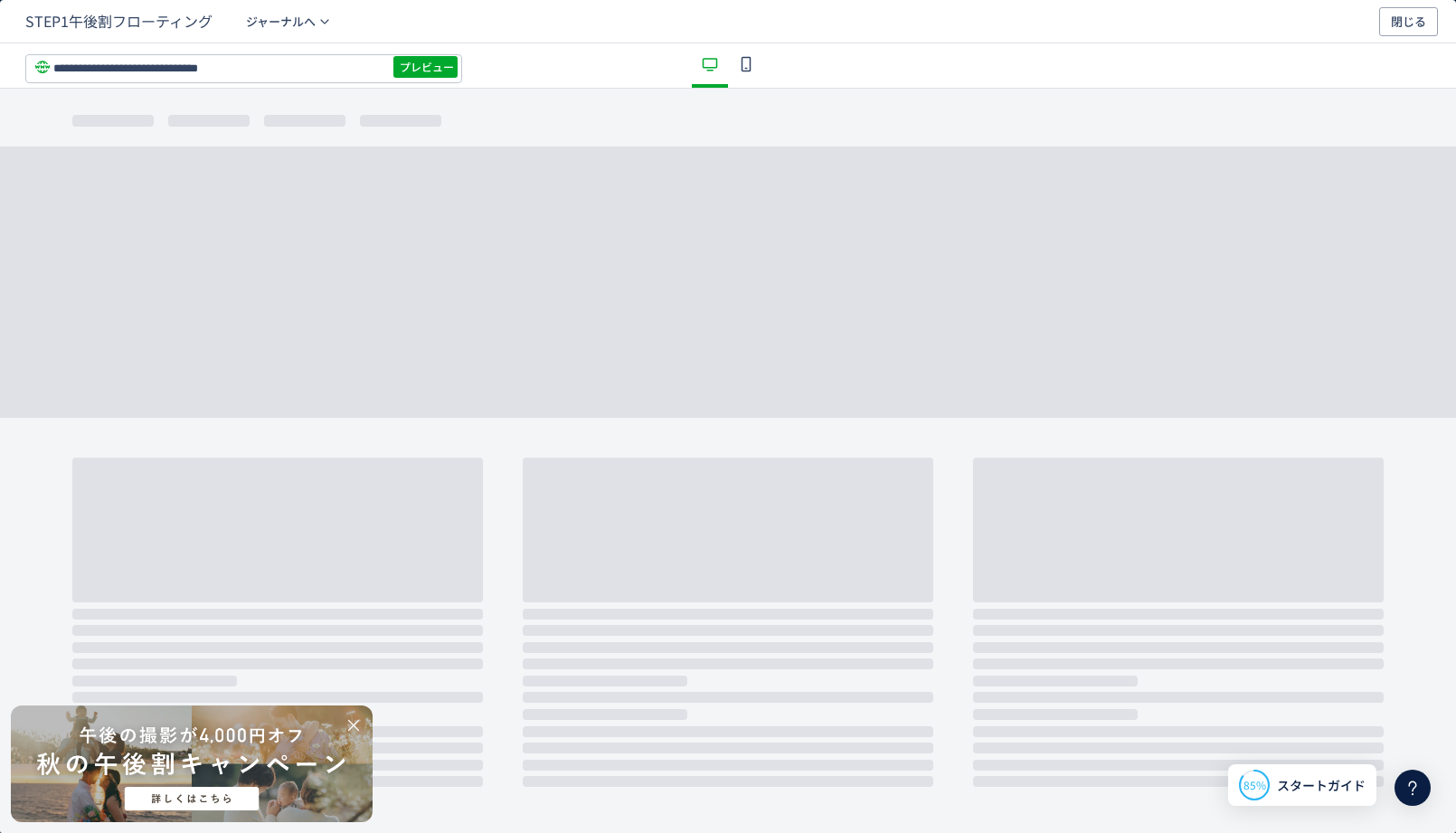
click at [743, 70] on icon "dialog" at bounding box center [746, 64] width 22 height 22
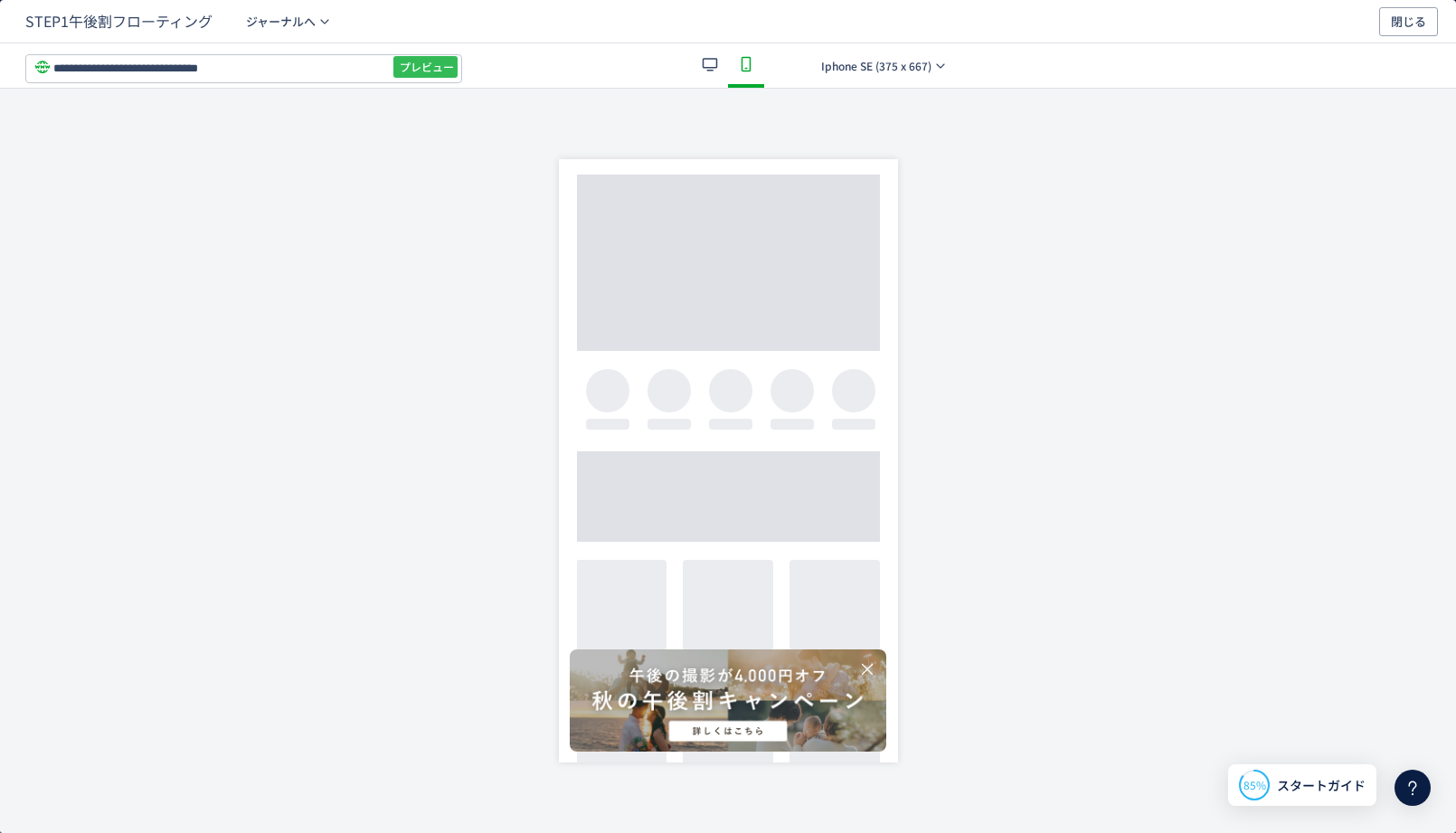
click at [426, 68] on span "プレビュー" at bounding box center [426, 66] width 54 height 28
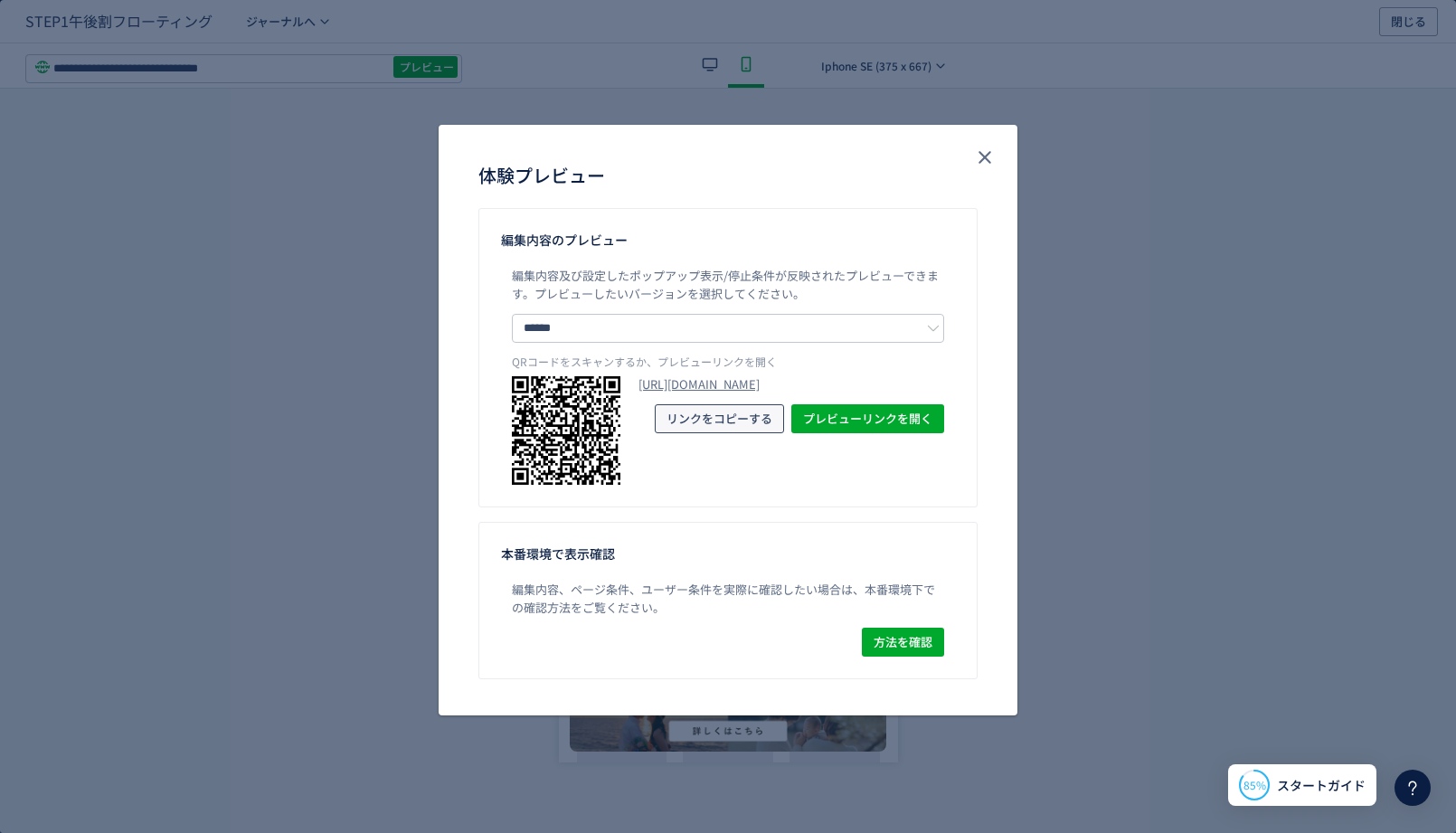
click at [704, 433] on span "リンクをコピーする" at bounding box center [719, 417] width 106 height 28
copy link "[URL][DOMAIN_NAME]"
click at [998, 157] on button "close" at bounding box center [984, 156] width 28 height 28
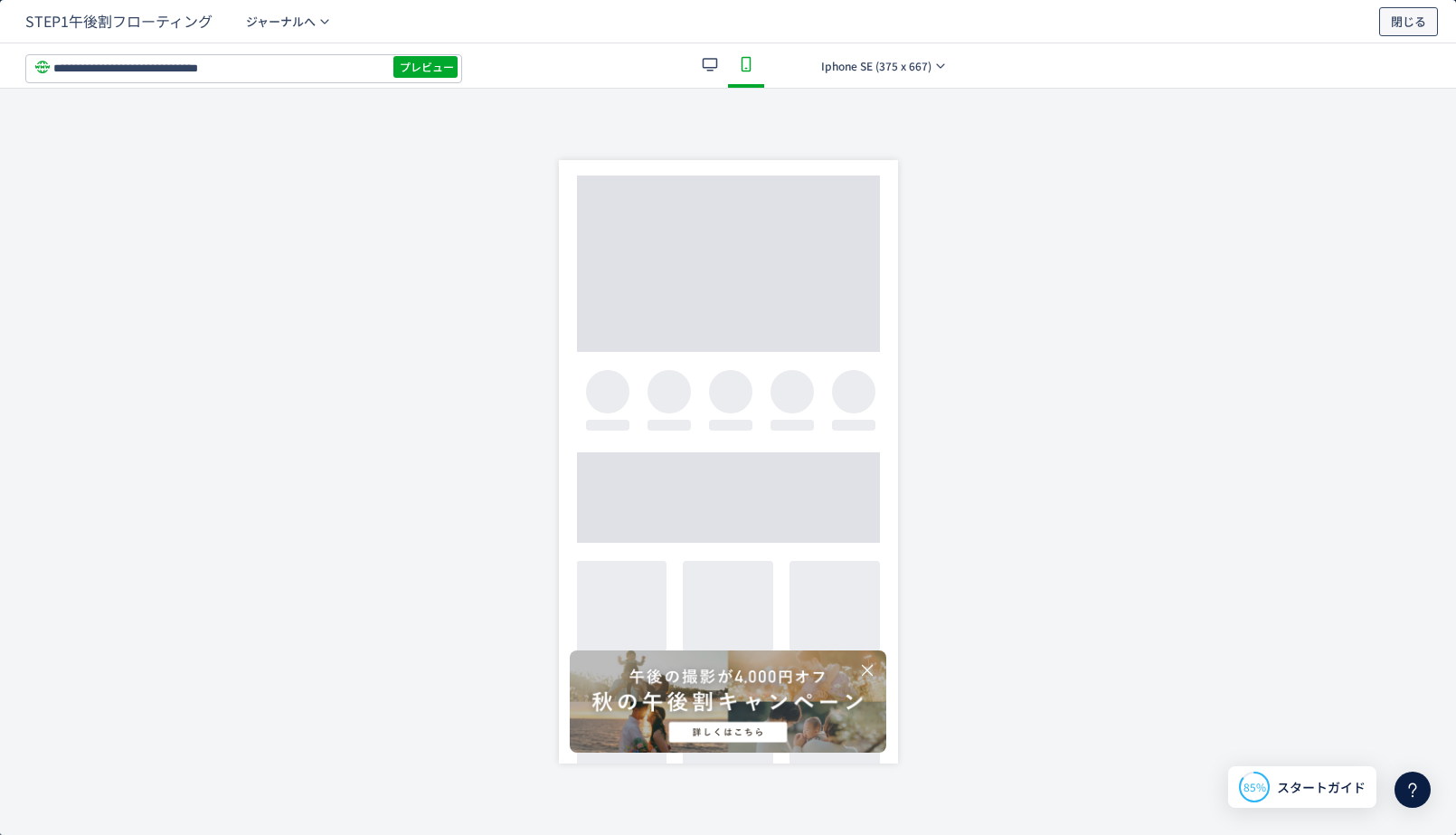
click at [1394, 16] on span "閉じる" at bounding box center [1409, 21] width 35 height 28
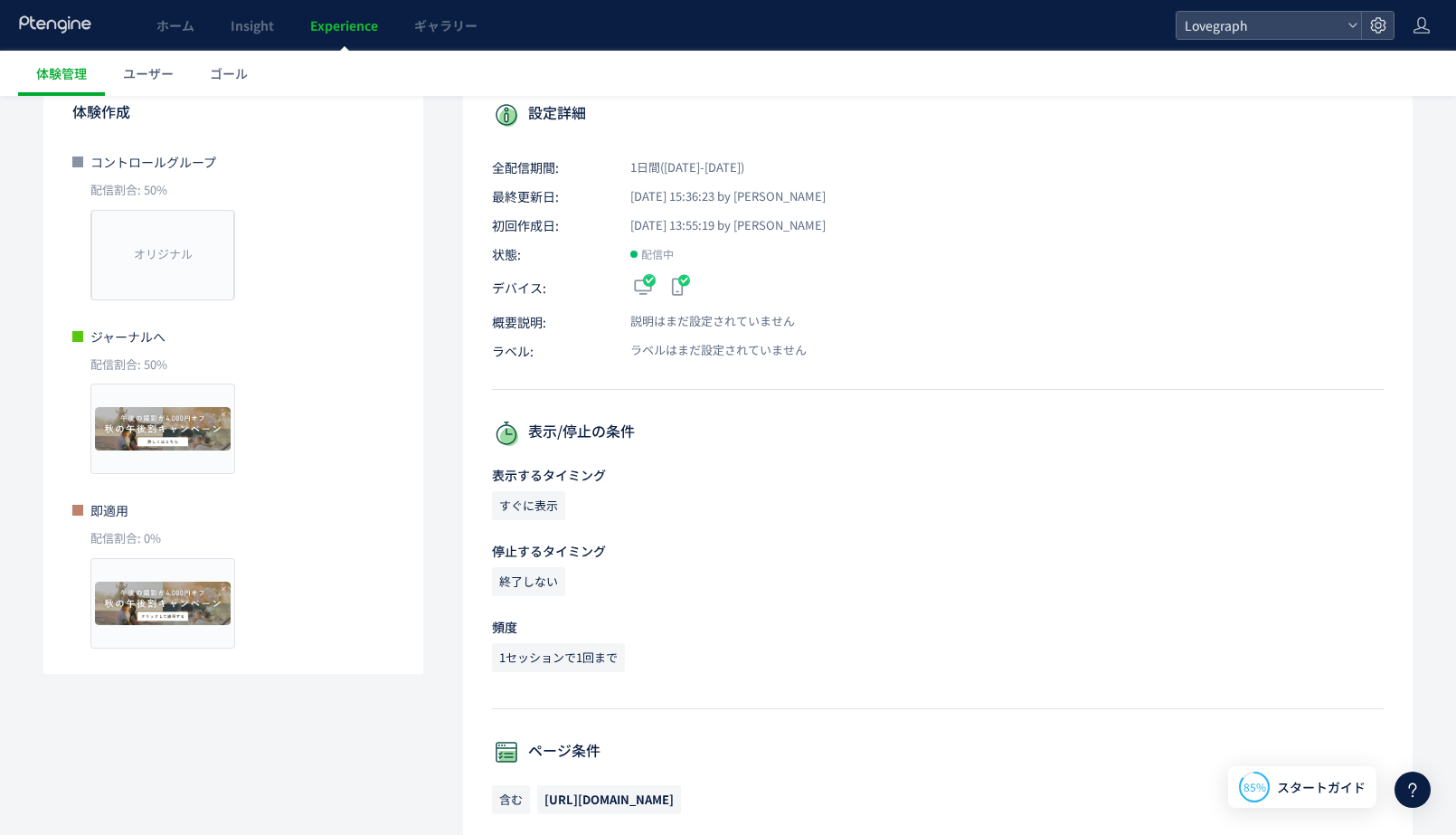
scroll to position [167, 0]
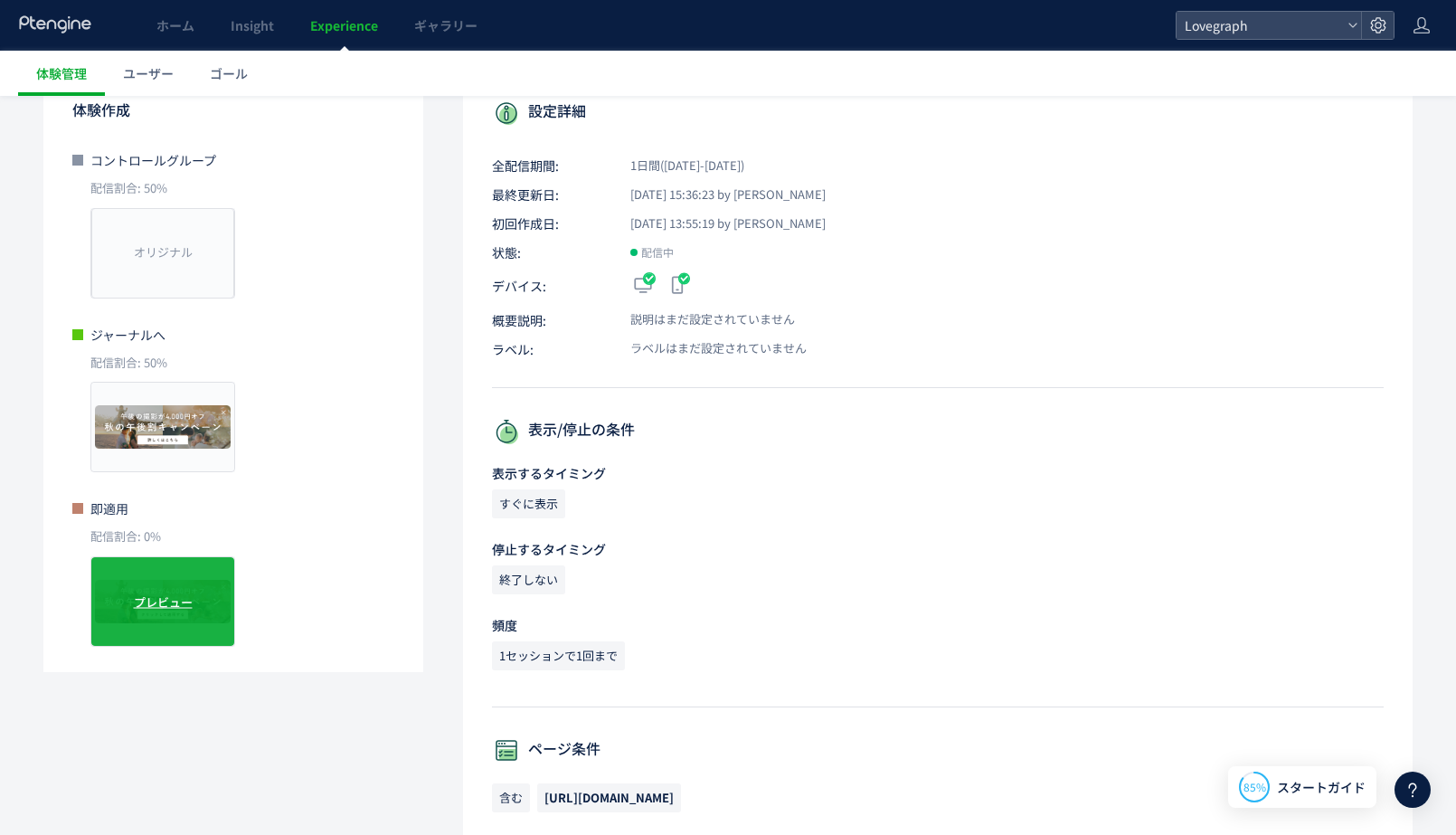
click at [148, 627] on div "プレビュー" at bounding box center [162, 601] width 144 height 90
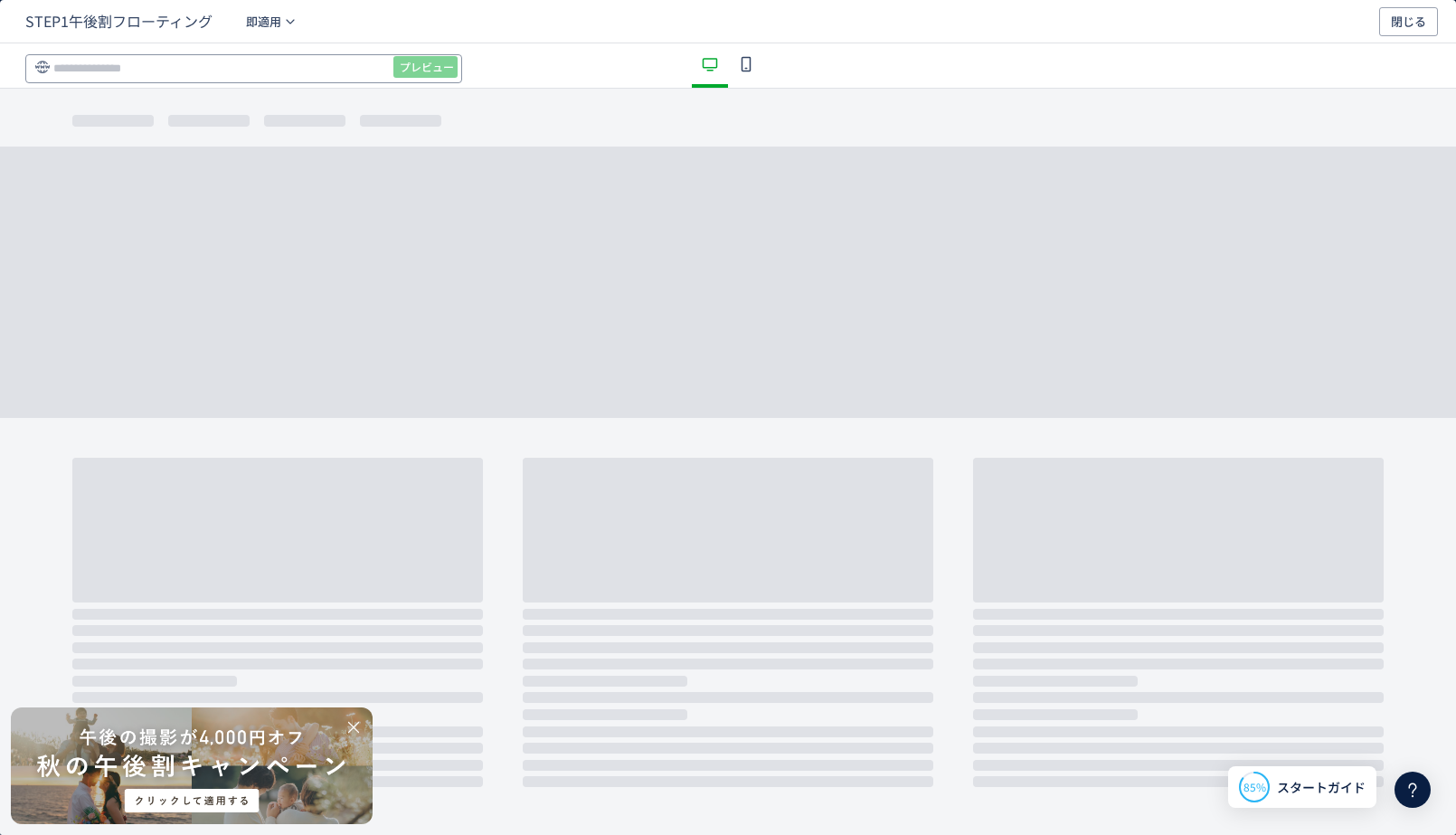
click at [290, 67] on input "dialog" at bounding box center [244, 68] width 437 height 28
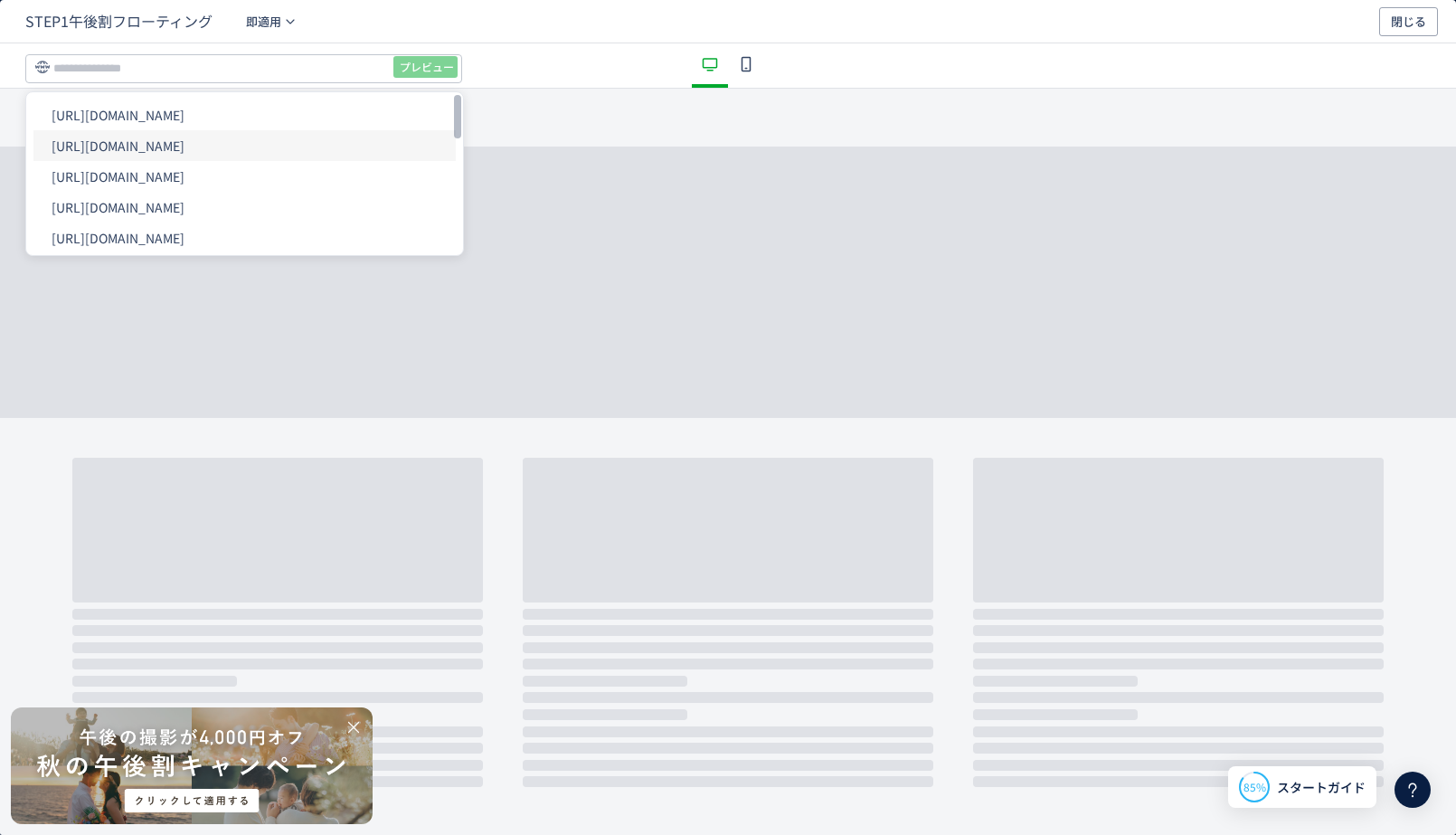
click at [261, 148] on li "[URL][DOMAIN_NAME]" at bounding box center [245, 145] width 422 height 30
type input "**********"
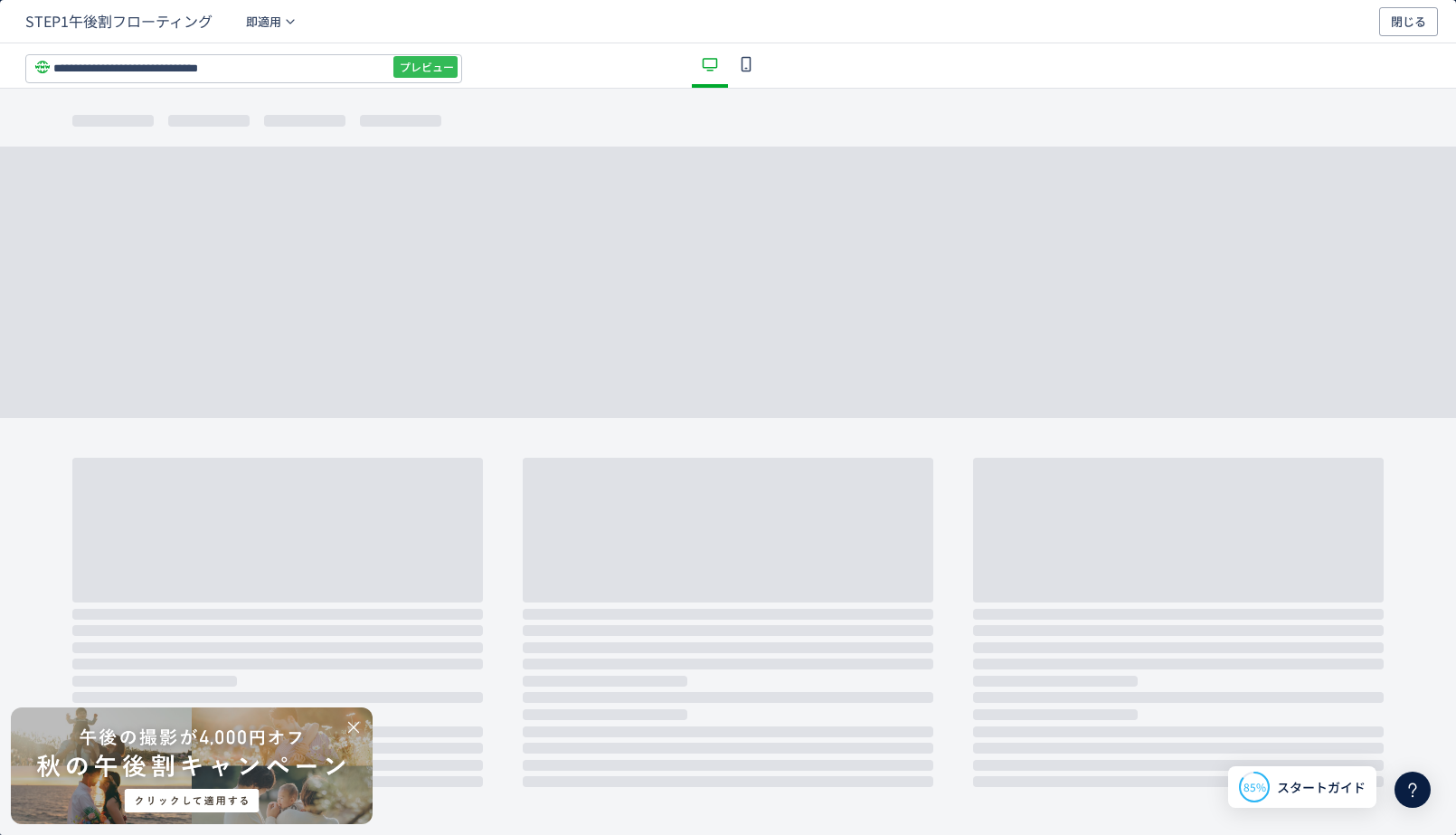
click at [428, 64] on span "プレビュー" at bounding box center [426, 66] width 54 height 28
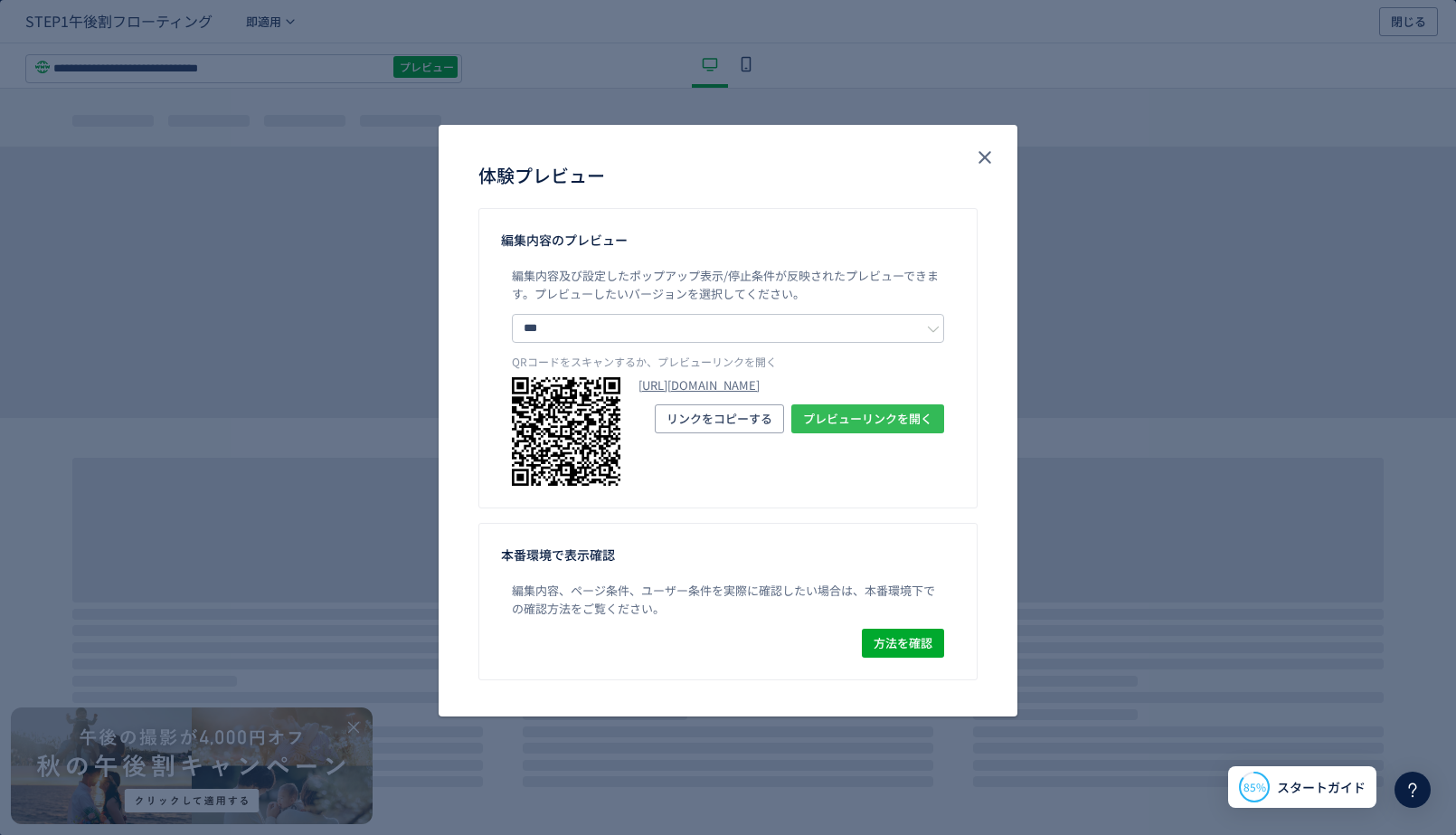
click at [844, 433] on span "プレビューリンクを開く" at bounding box center [868, 418] width 130 height 28
click at [983, 154] on use "close" at bounding box center [984, 158] width 13 height 13
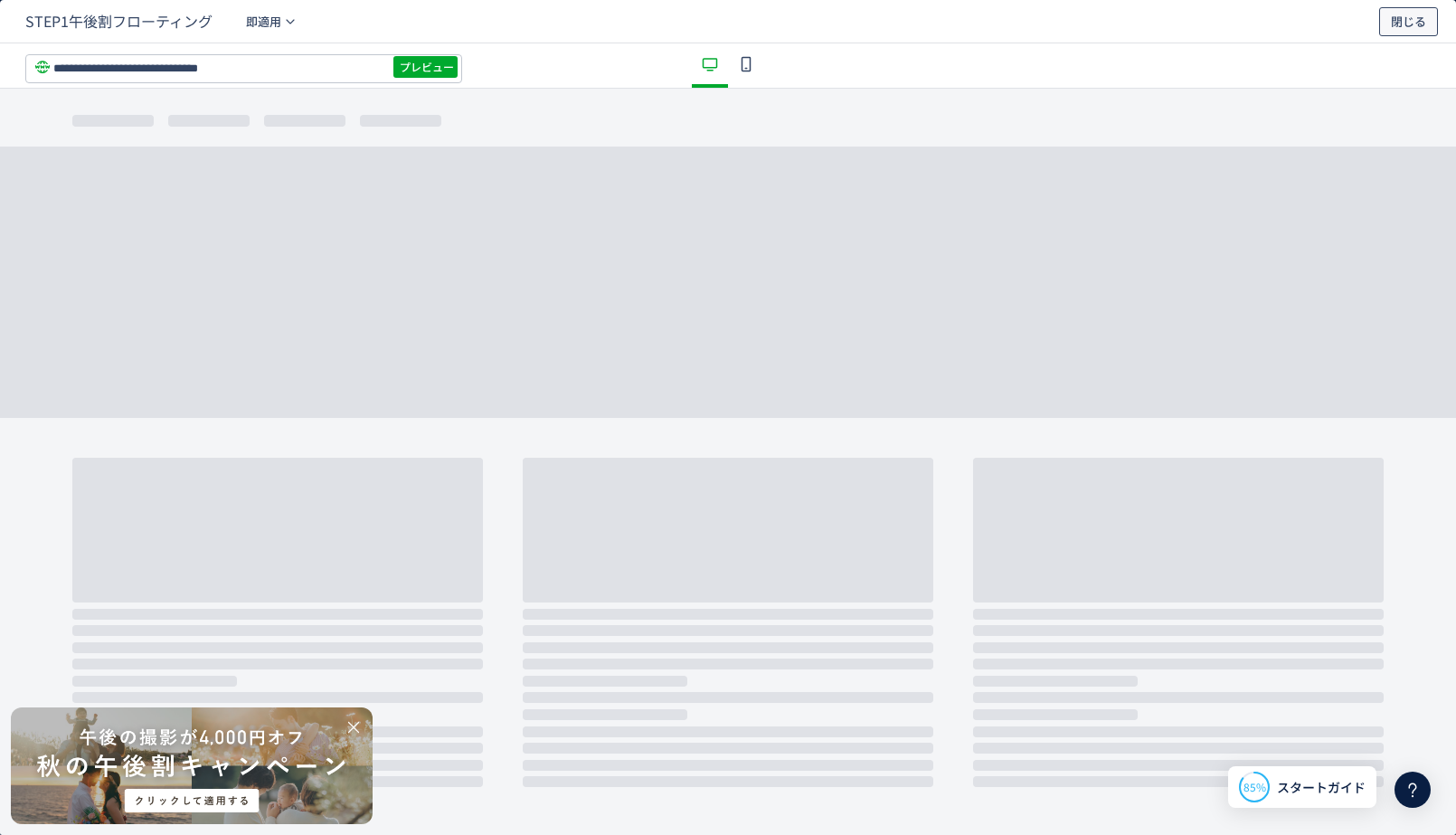
click at [1412, 16] on span "閉じる" at bounding box center [1409, 21] width 35 height 28
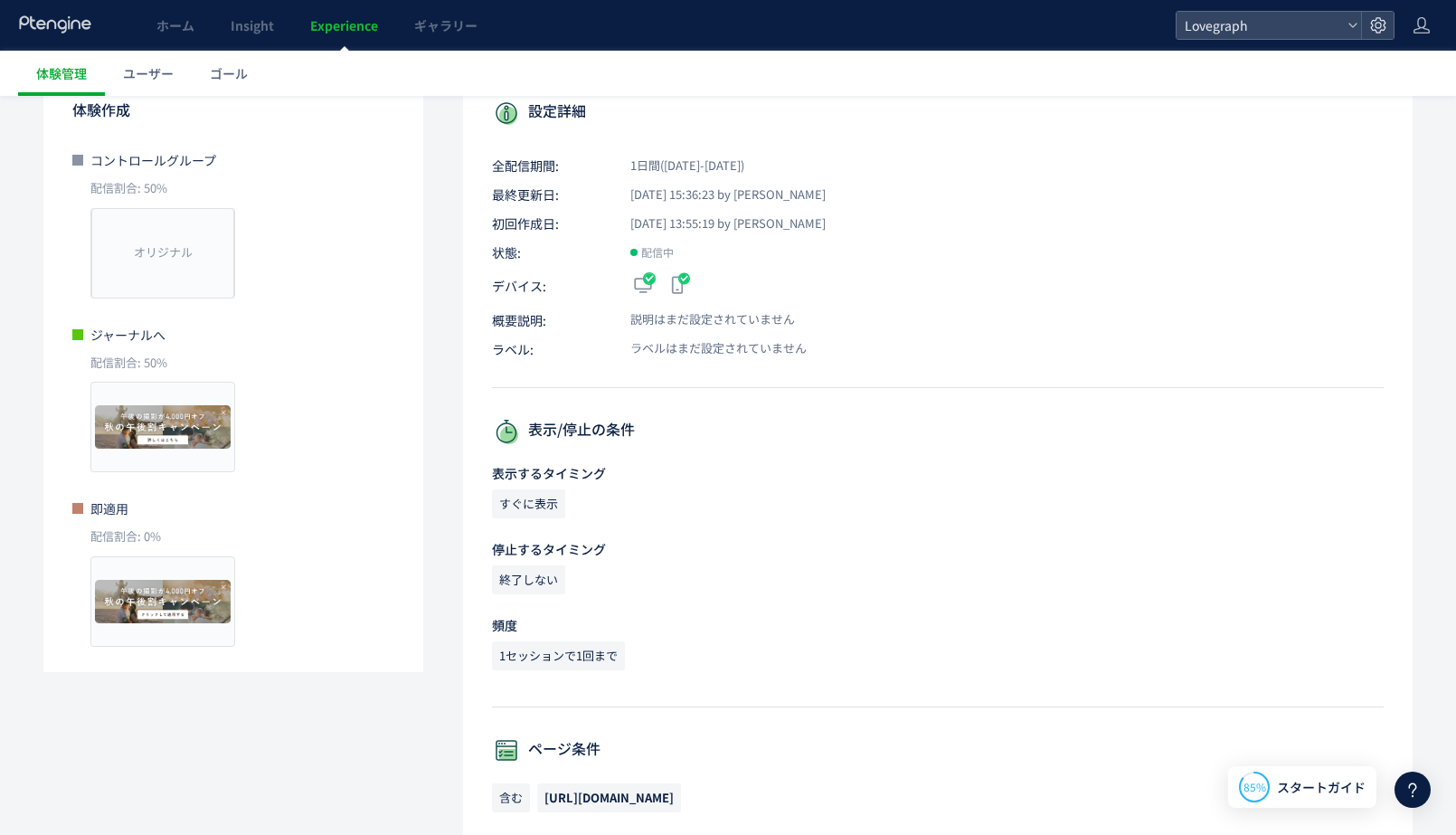
scroll to position [0, 0]
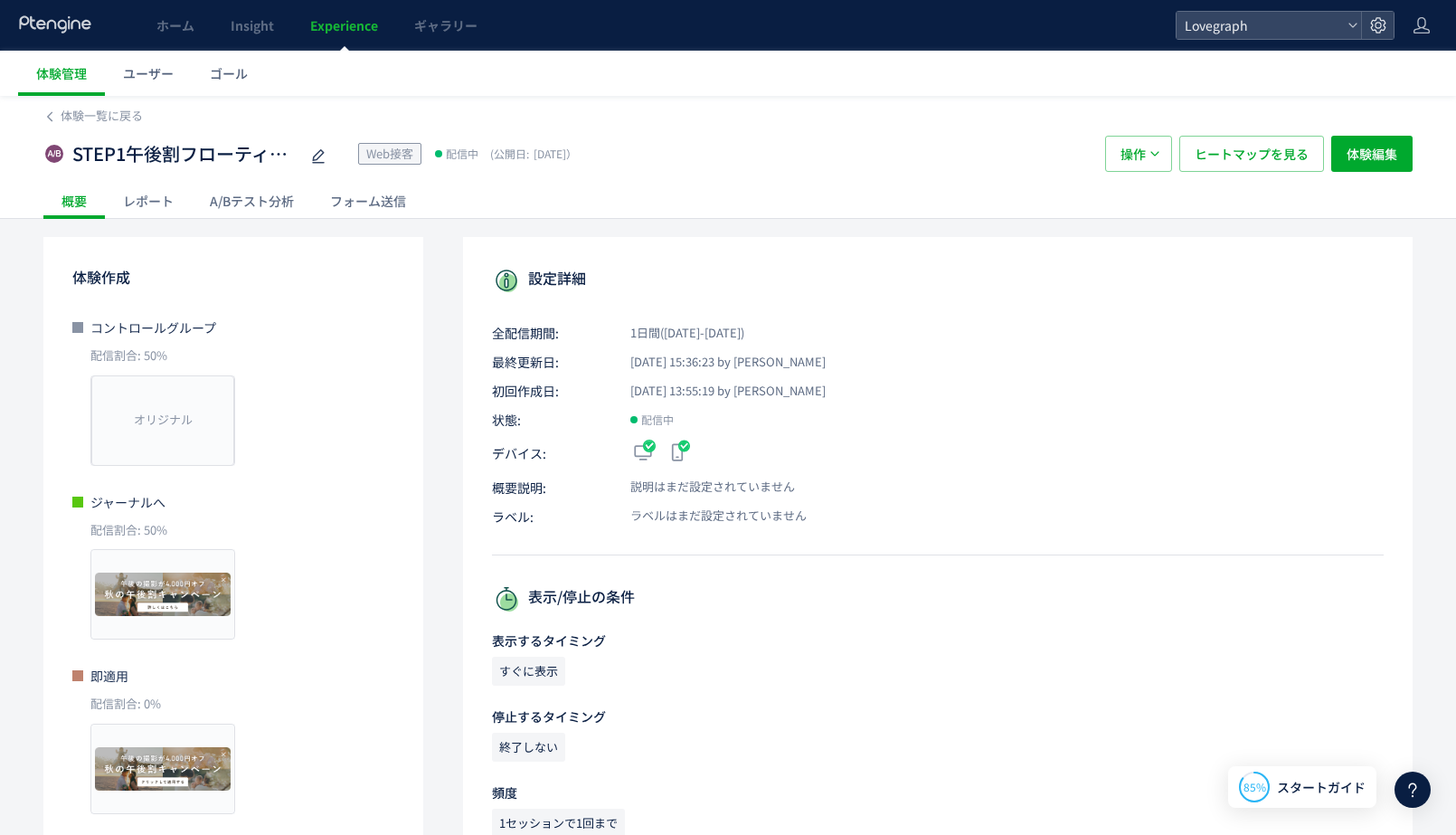
click at [163, 209] on div "レポート" at bounding box center [148, 200] width 86 height 36
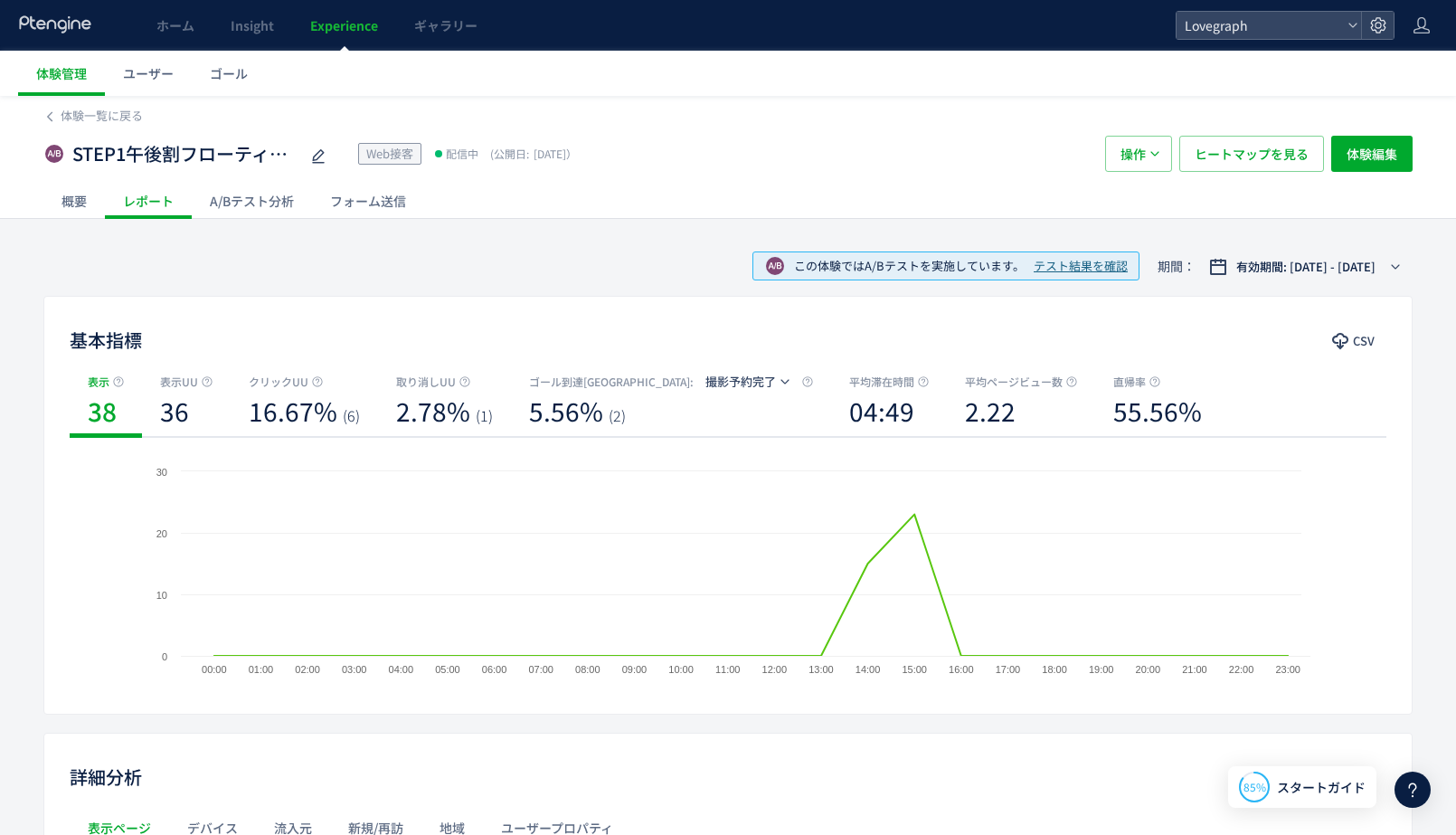
click at [242, 210] on div "A/Bテスト分析" at bounding box center [252, 200] width 120 height 36
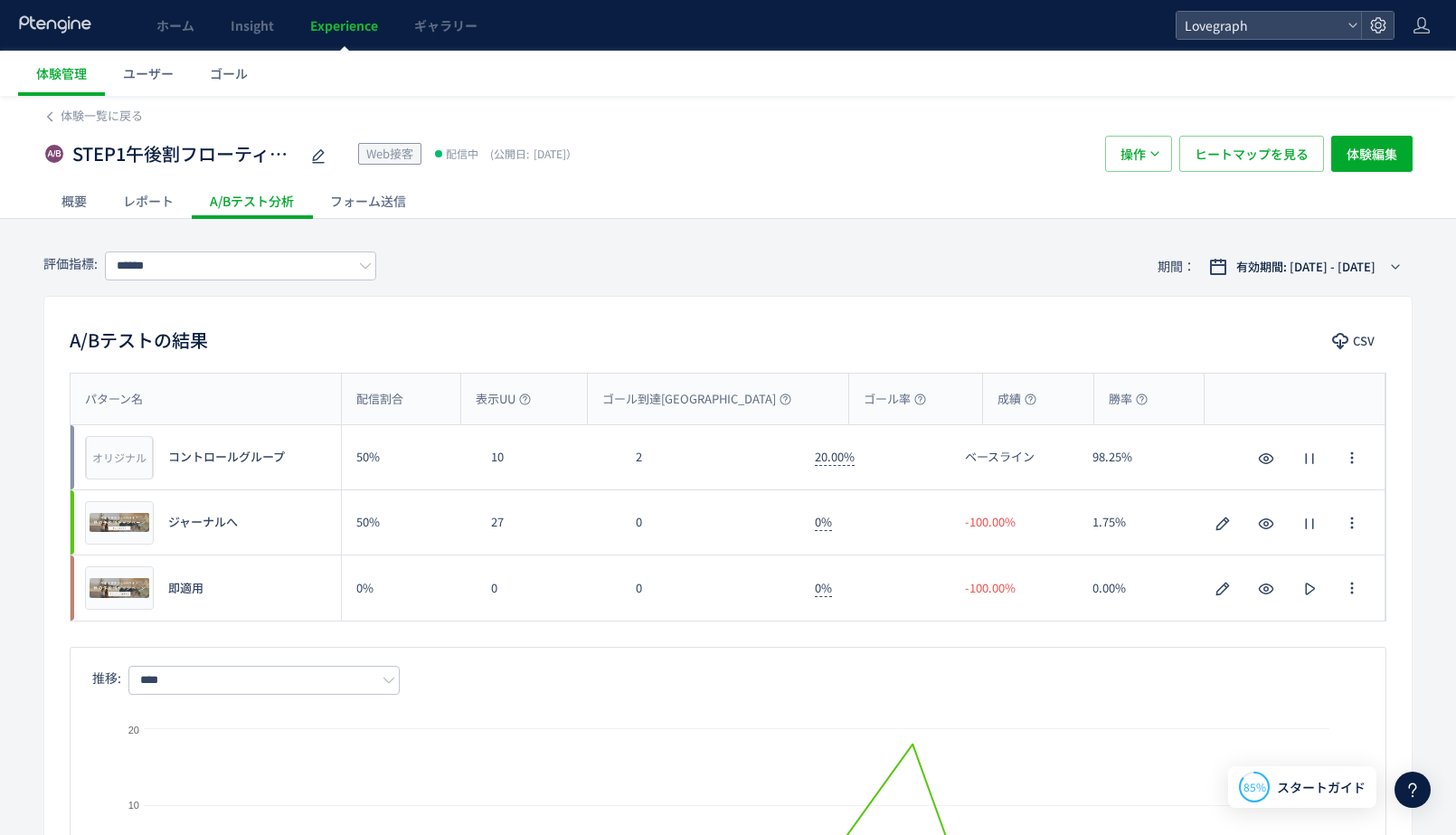
click at [230, 322] on div "A/Bテストの結果 CSV パターン名 配信割合 表示UU ゴール到達UU ゴール率 成績 勝率 パターン名 オリジナル プレビュー コントロールグループ 5…" at bounding box center [728, 630] width 1370 height 668
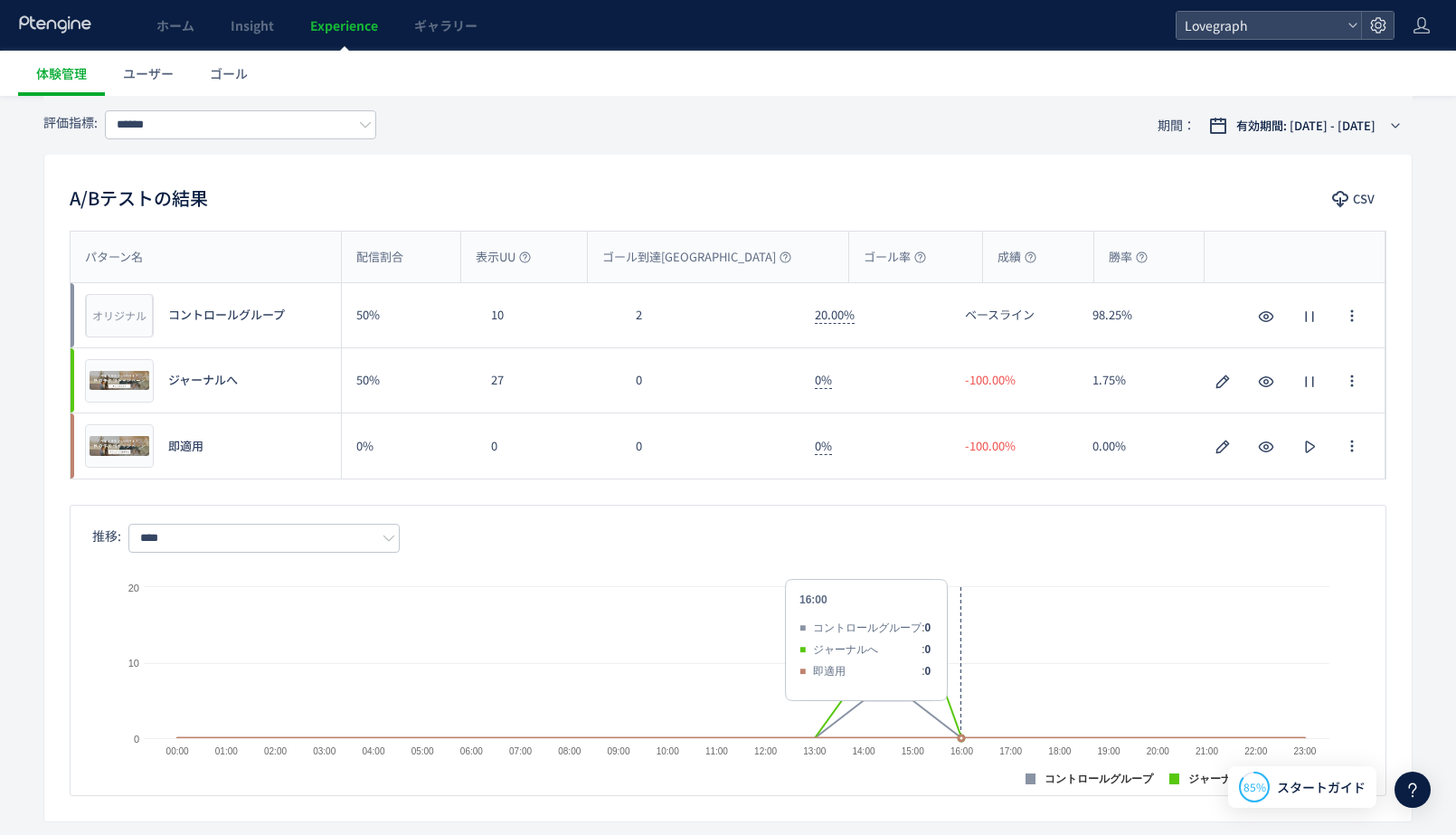
scroll to position [39, 0]
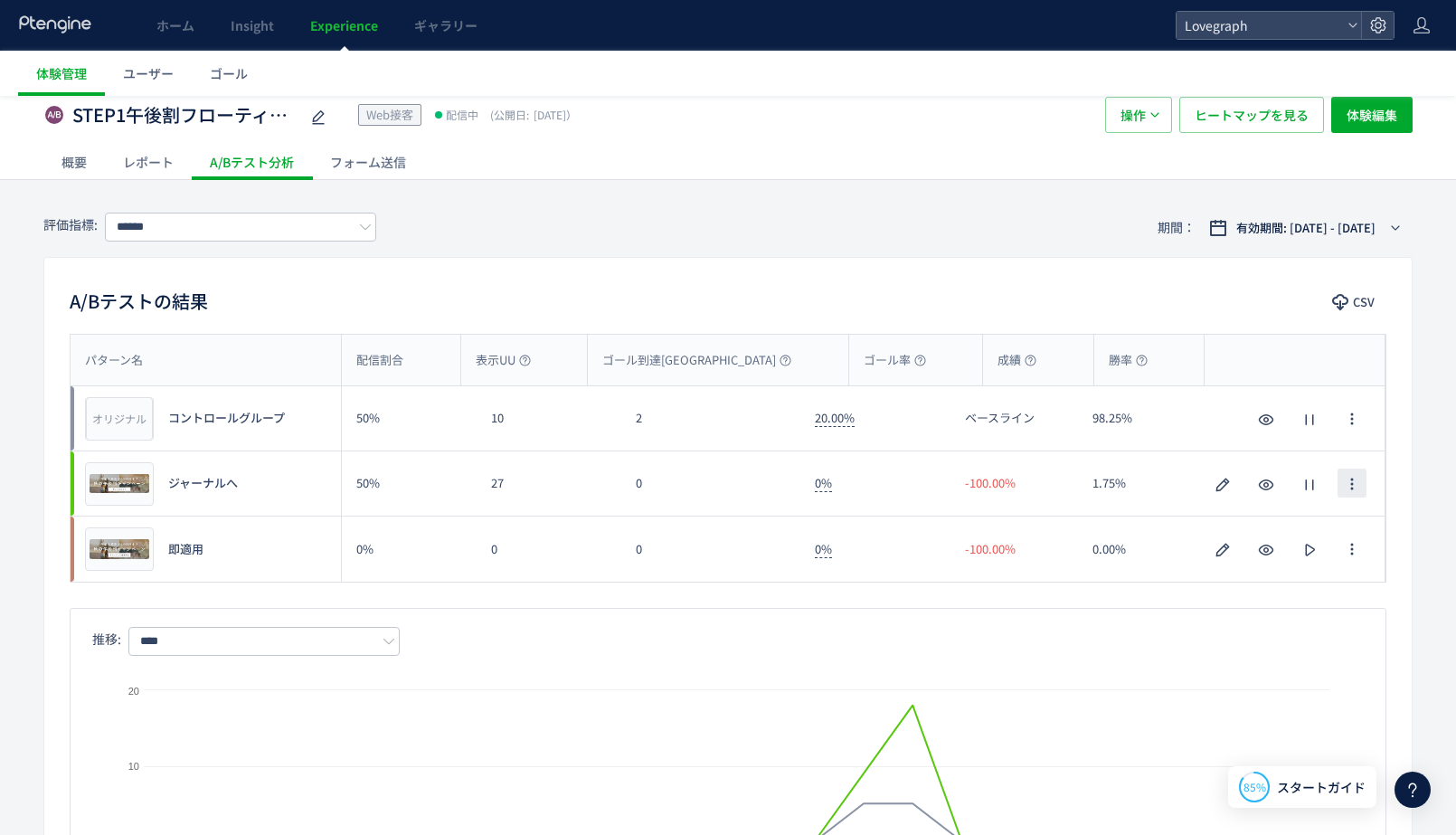
click at [1358, 487] on icon "button" at bounding box center [1352, 483] width 15 height 15
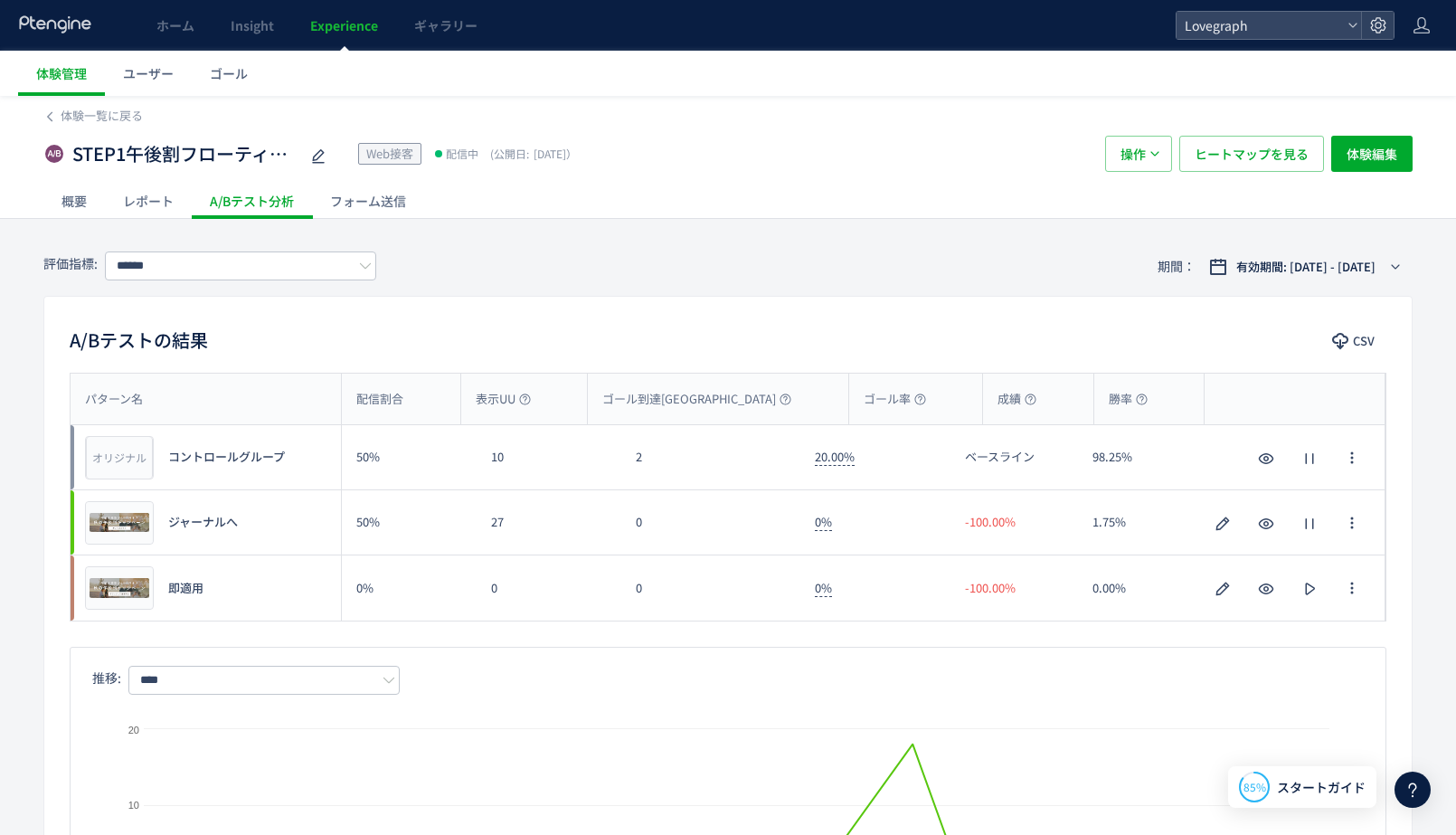
click at [575, 277] on div "評価指標: ****** 期間： 有効期間: 2025/10/15 - 今日" at bounding box center [728, 266] width 1370 height 59
click at [200, 269] on input "******" at bounding box center [241, 265] width 271 height 28
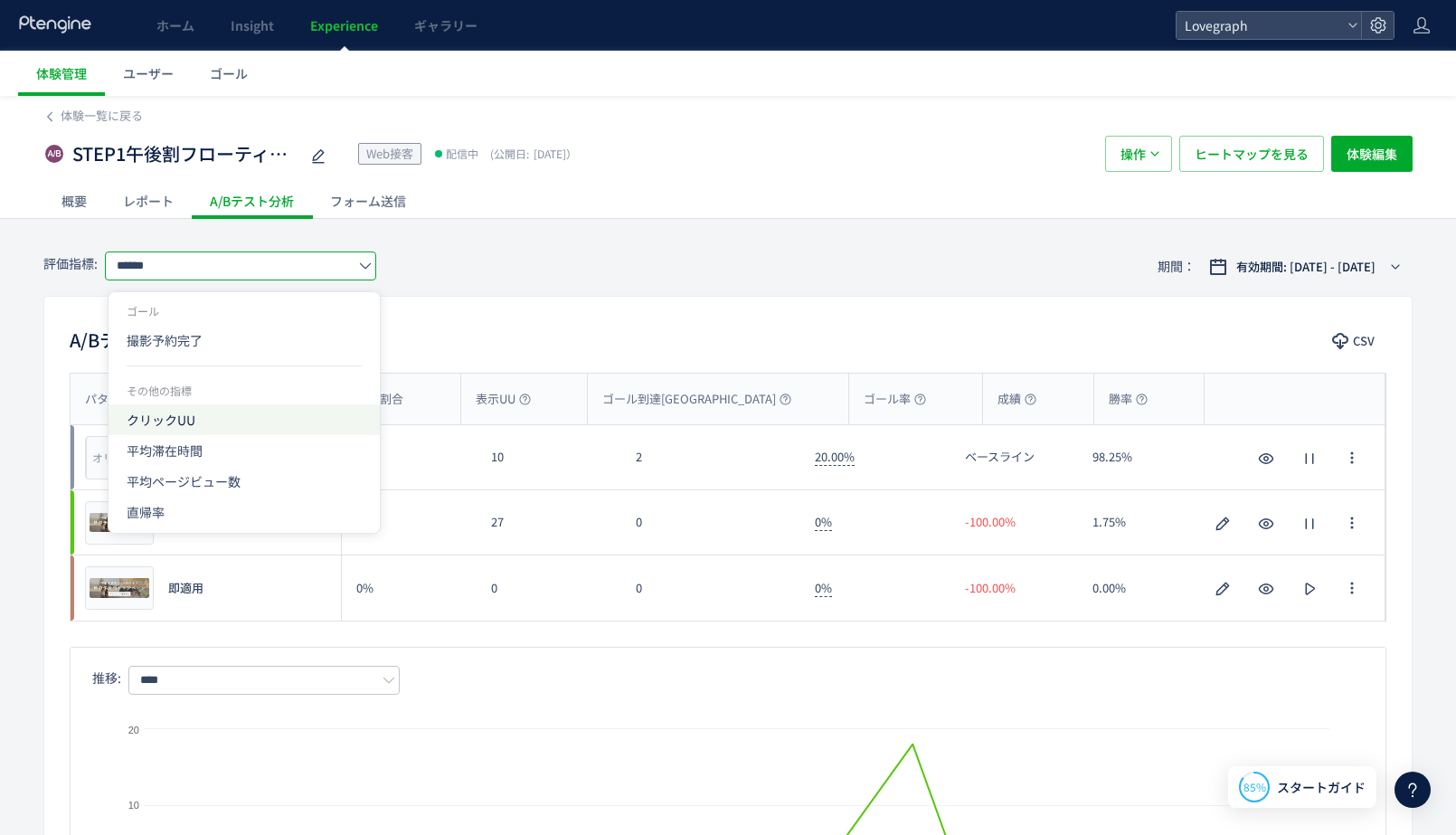
click at [208, 416] on span "クリックUU" at bounding box center [244, 418] width 235 height 30
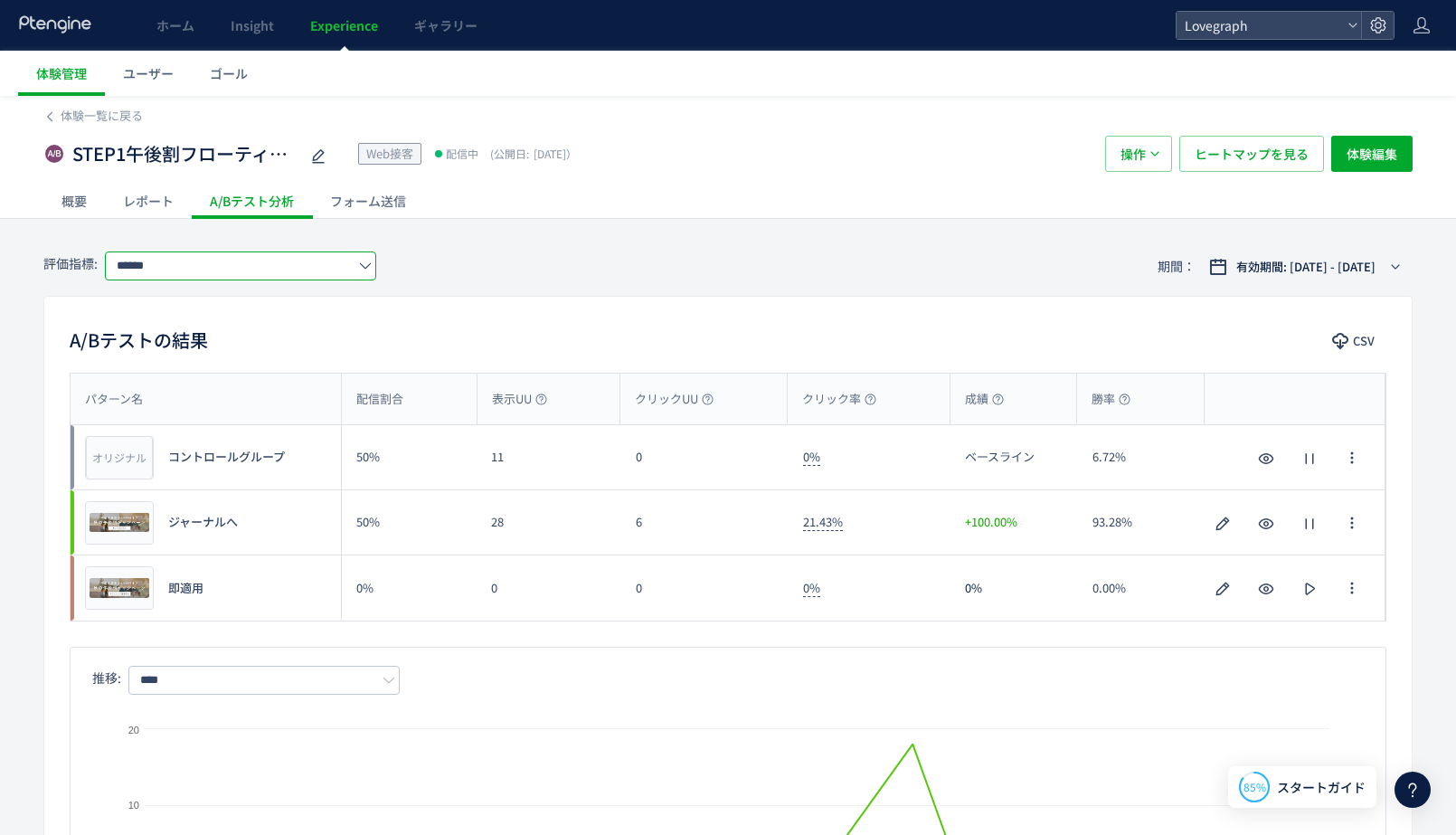
click at [204, 259] on input "******" at bounding box center [241, 265] width 271 height 28
click at [210, 339] on span "撮影予約完了" at bounding box center [244, 339] width 235 height 30
type input "******"
click at [772, 255] on div "評価指標: ****** 期間： 有効期間: 2025/10/15 - 今日" at bounding box center [728, 266] width 1370 height 59
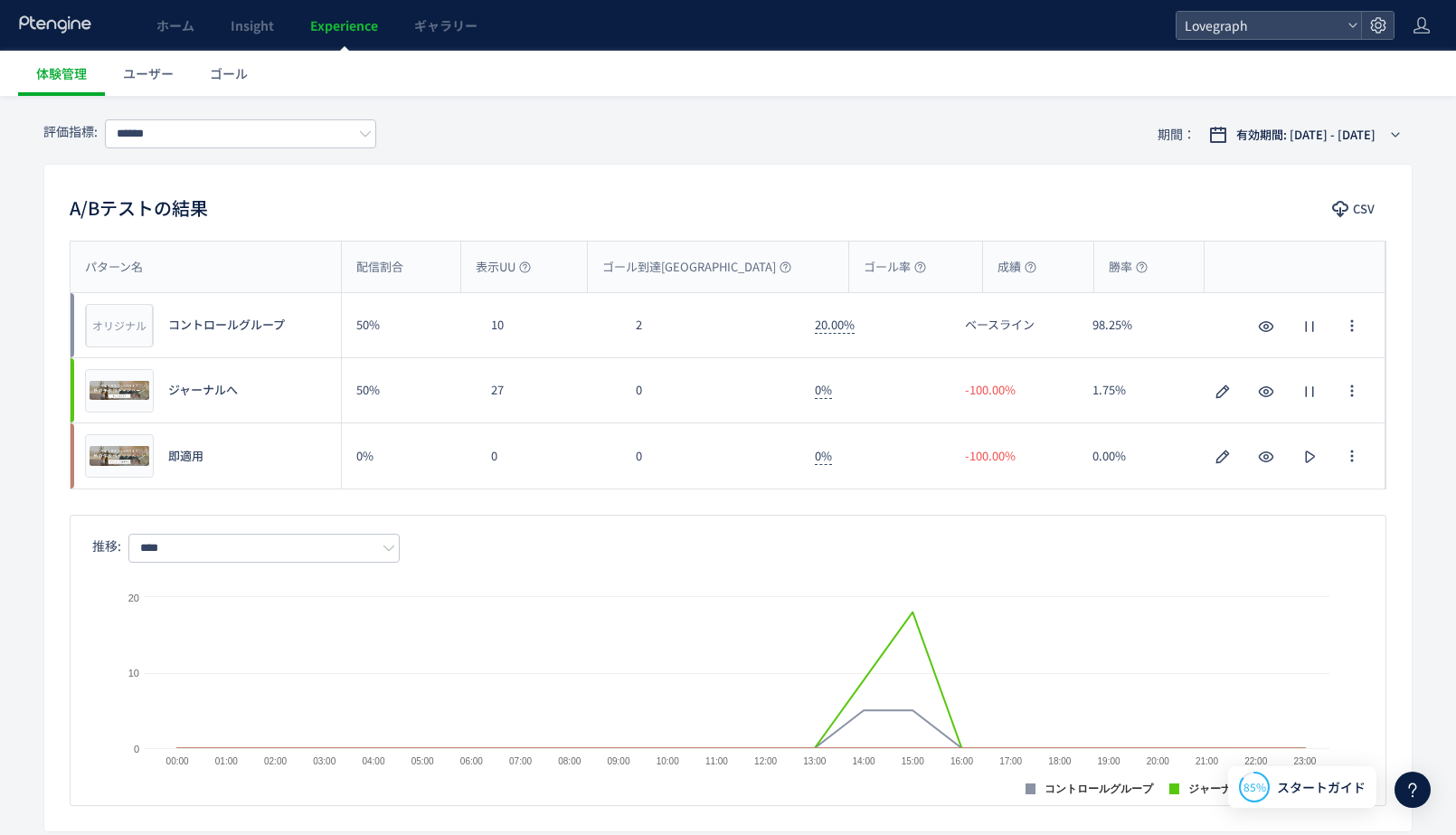
scroll to position [138, 0]
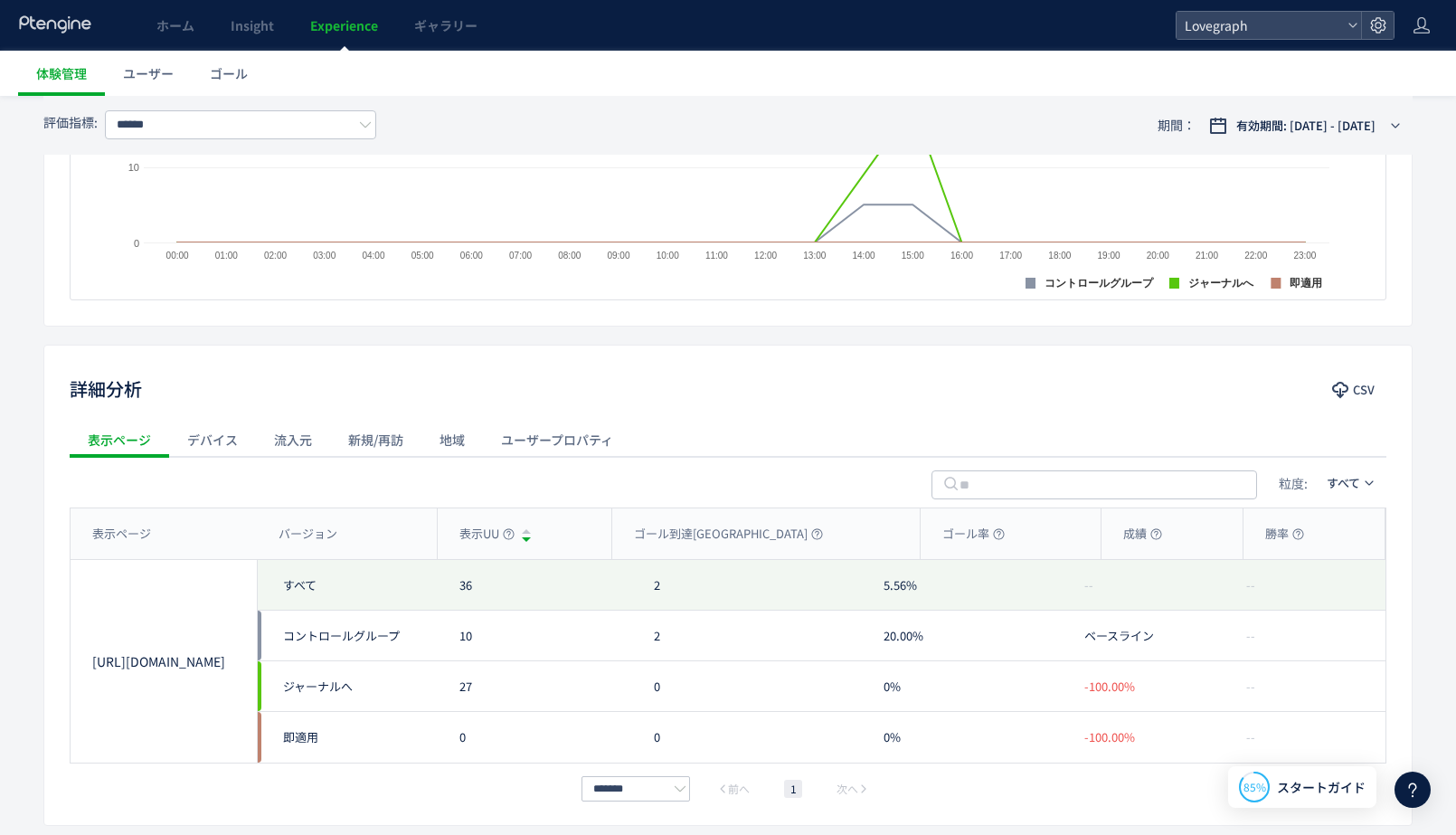
scroll to position [720, 0]
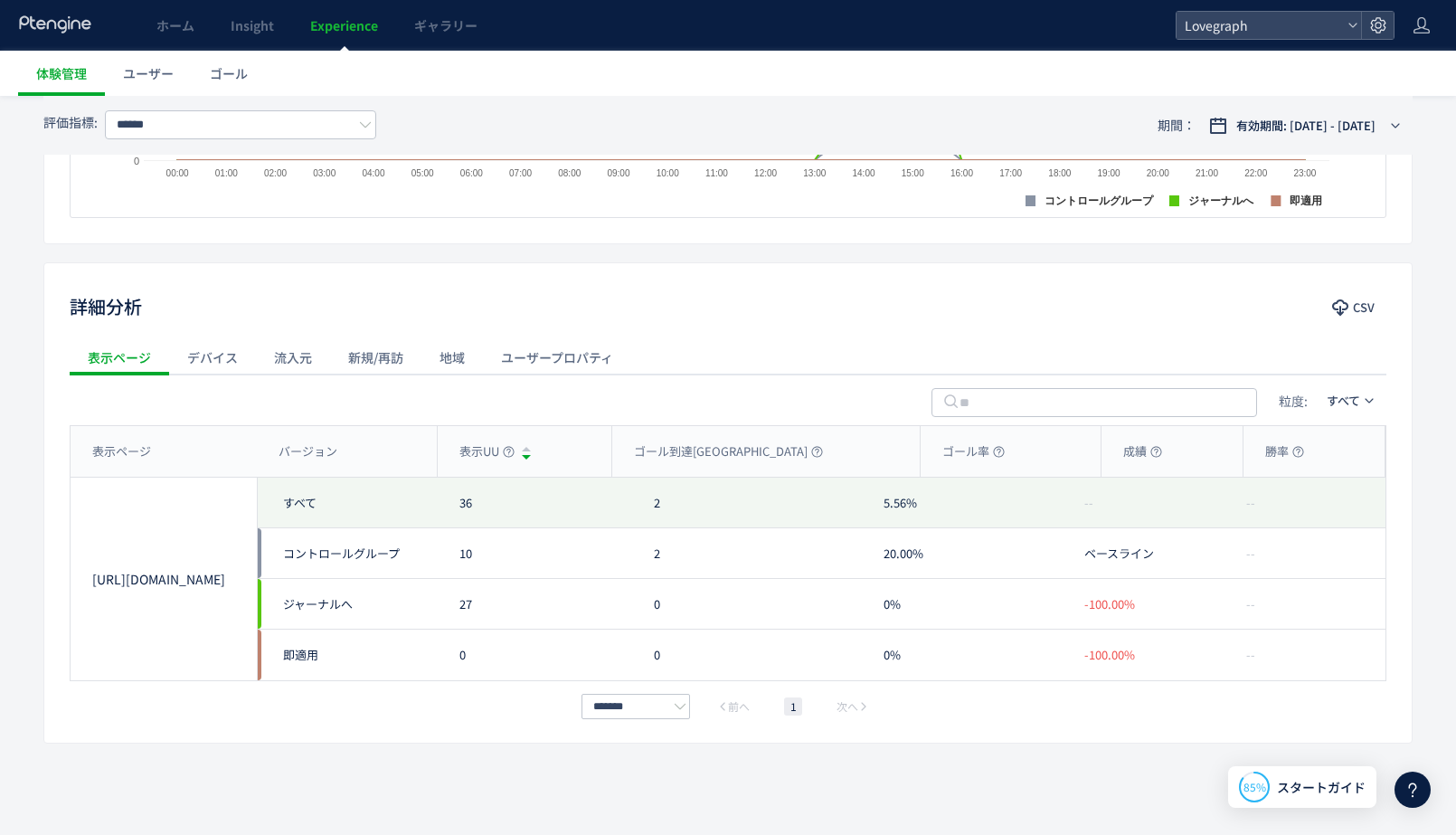
click at [200, 362] on div "デバイス" at bounding box center [212, 357] width 86 height 36
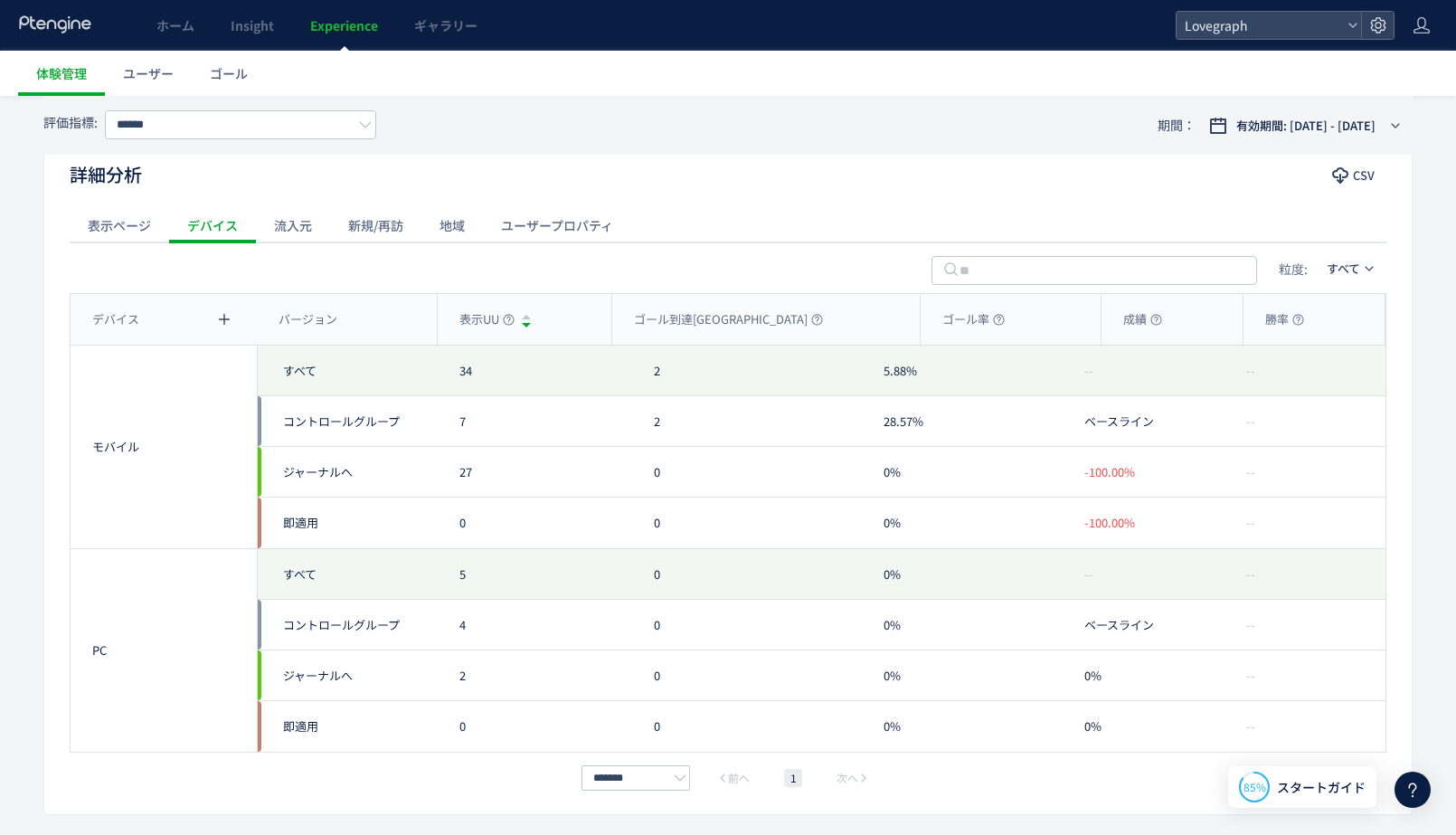
scroll to position [853, 0]
click at [294, 215] on div "流入元" at bounding box center [293, 224] width 74 height 36
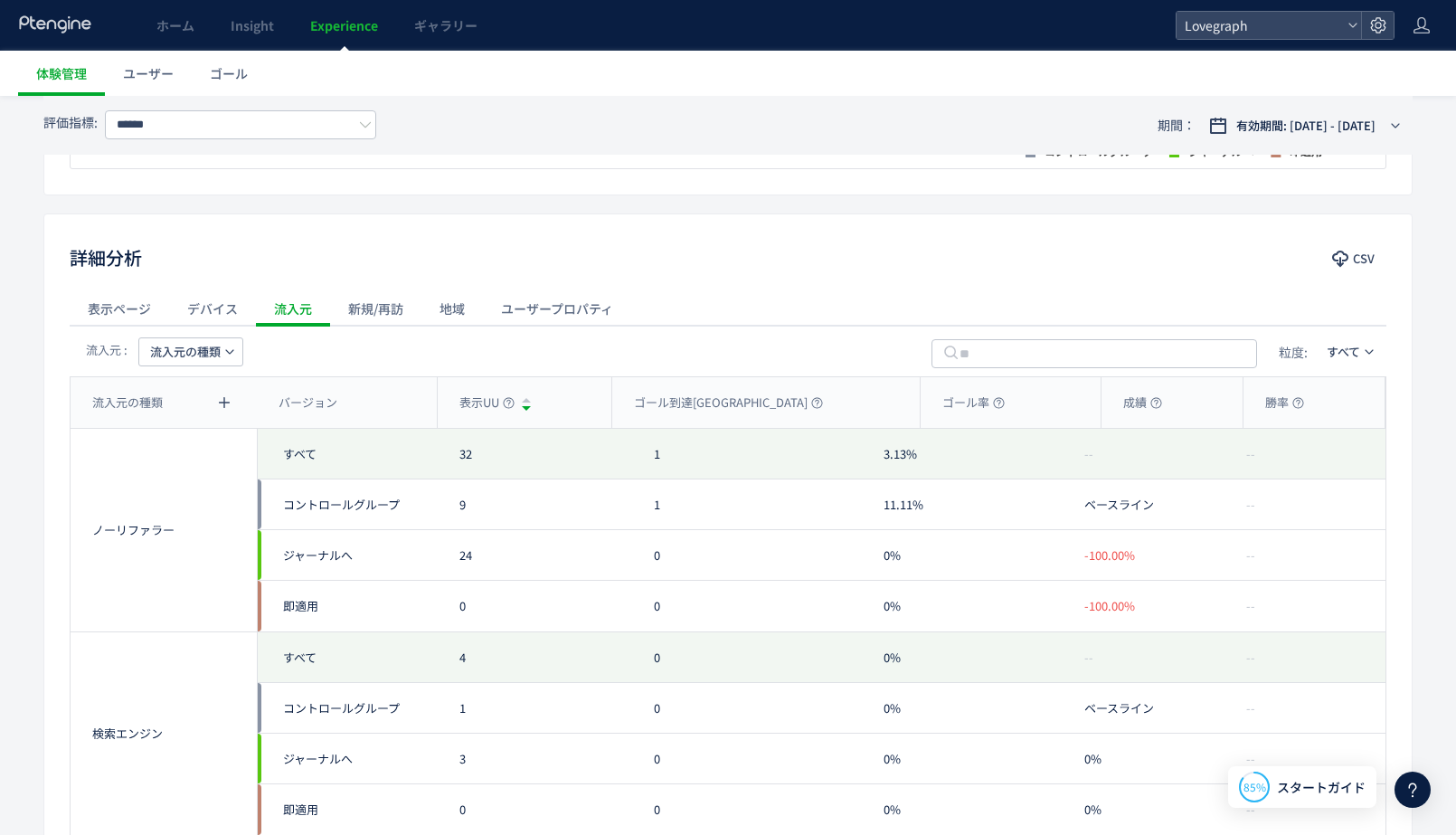
scroll to position [756, 0]
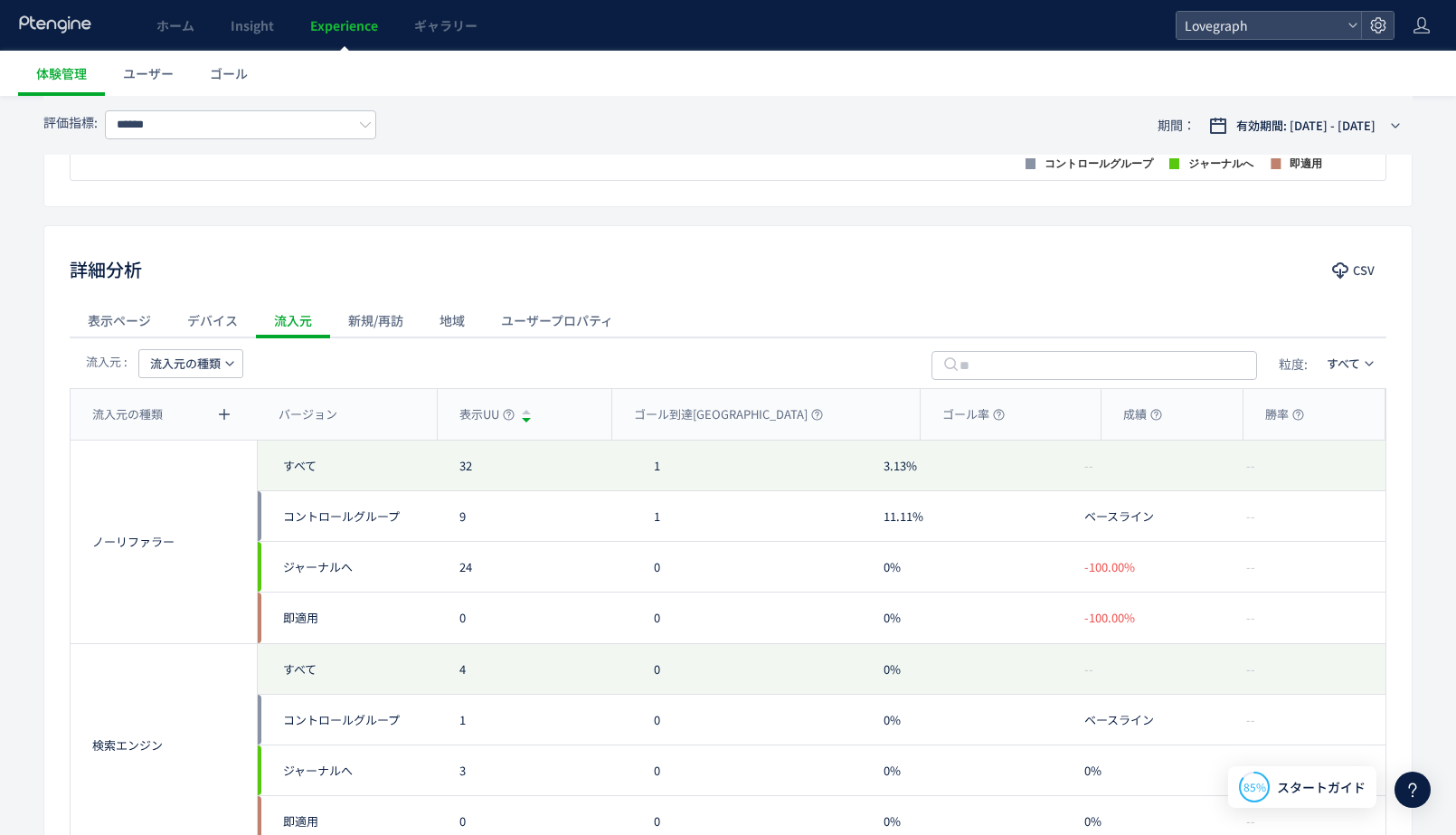
click at [373, 333] on div "新規/再訪" at bounding box center [375, 319] width 91 height 36
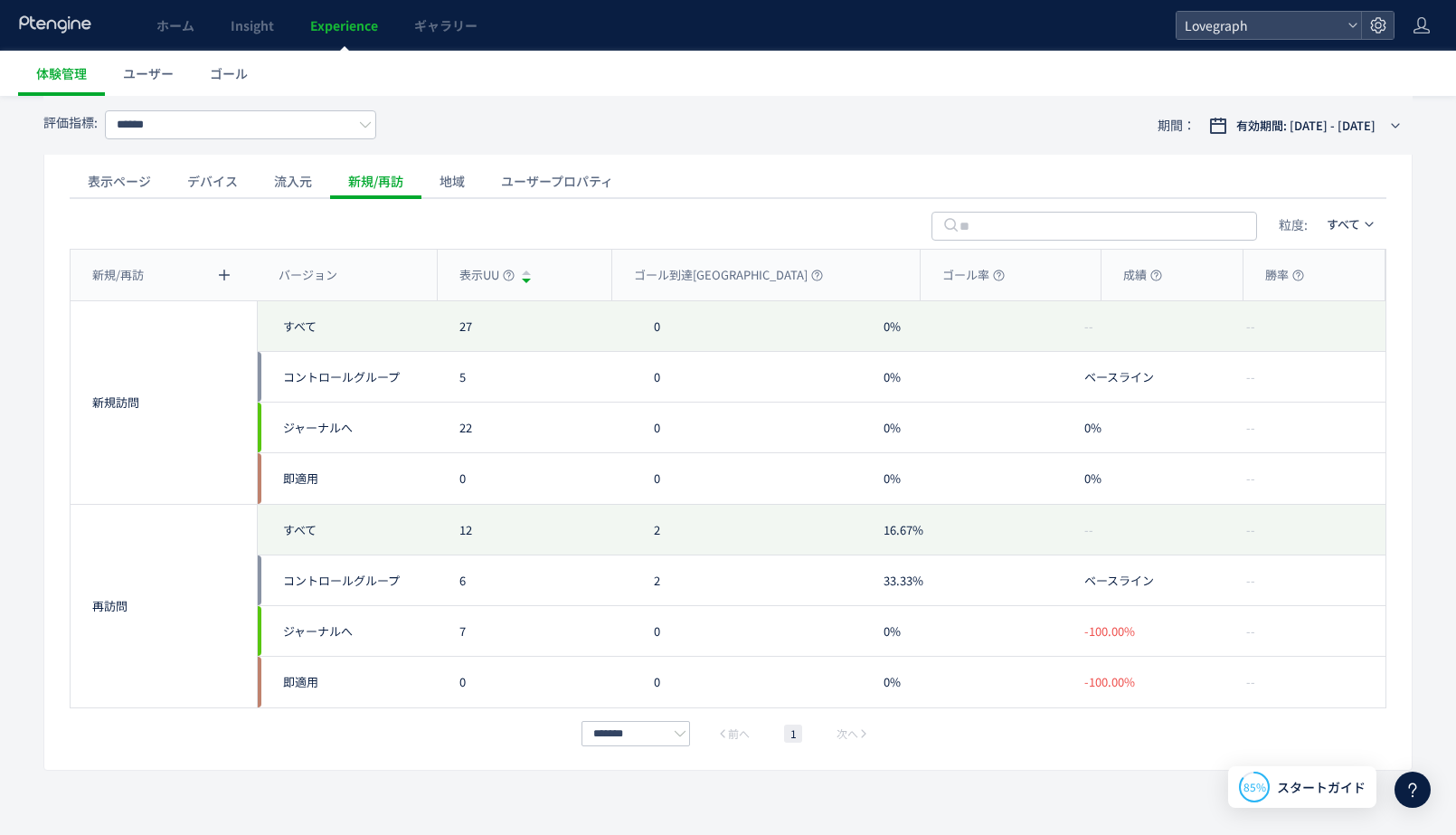
scroll to position [892, 0]
click at [446, 191] on div "地域" at bounding box center [452, 185] width 62 height 36
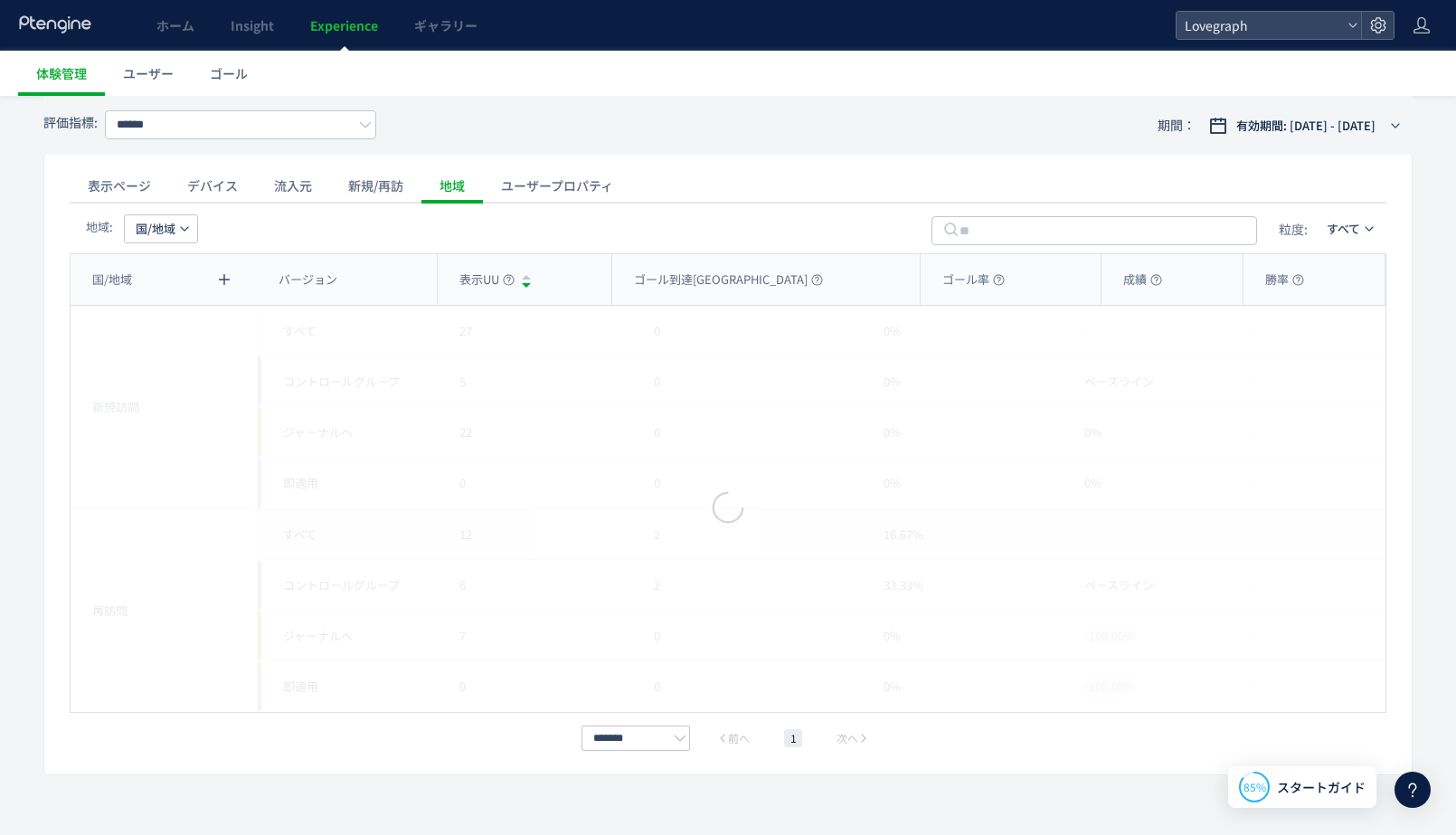
scroll to position [720, 0]
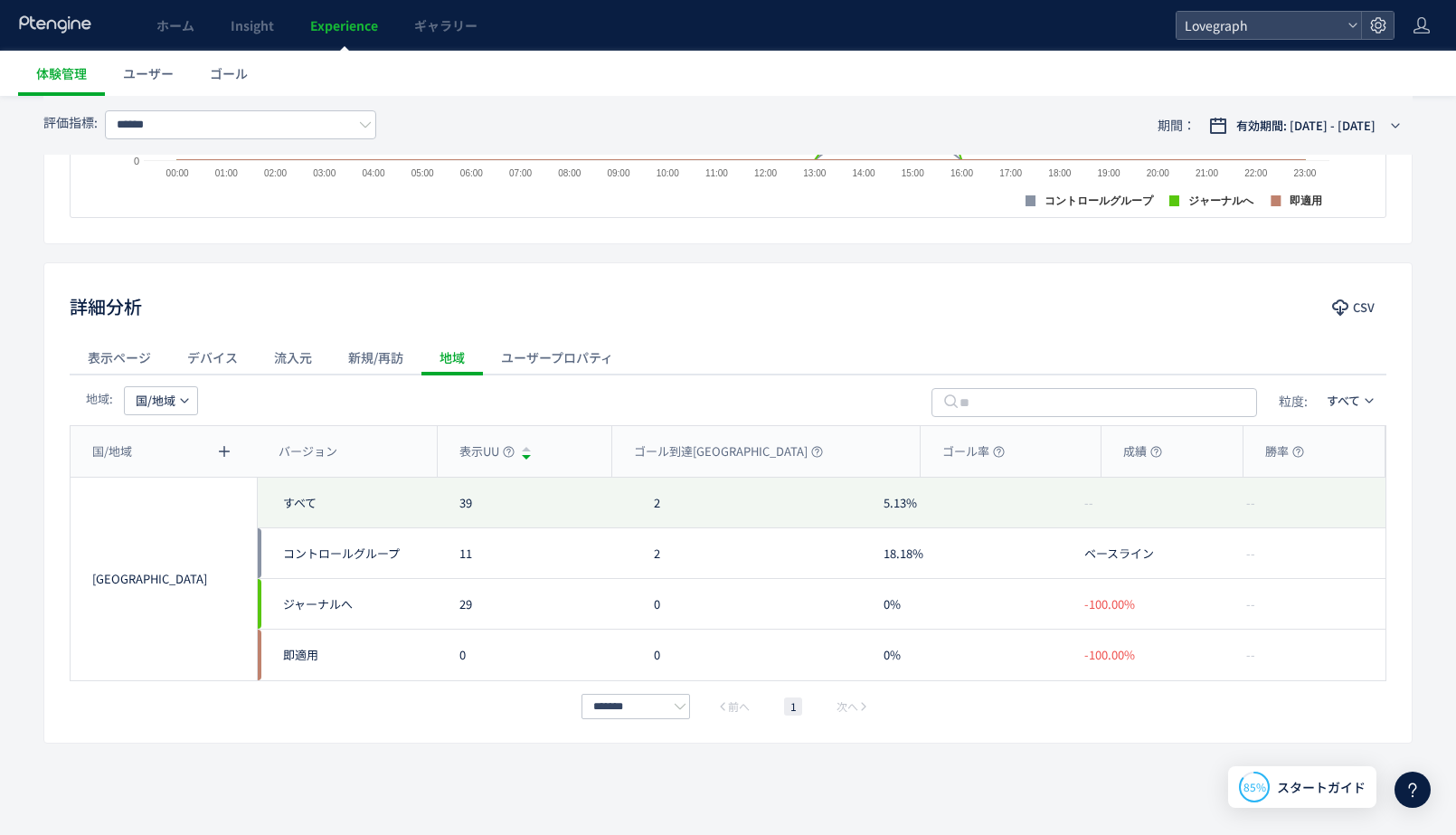
click at [563, 374] on div "ユーザープロパティ" at bounding box center [557, 357] width 148 height 36
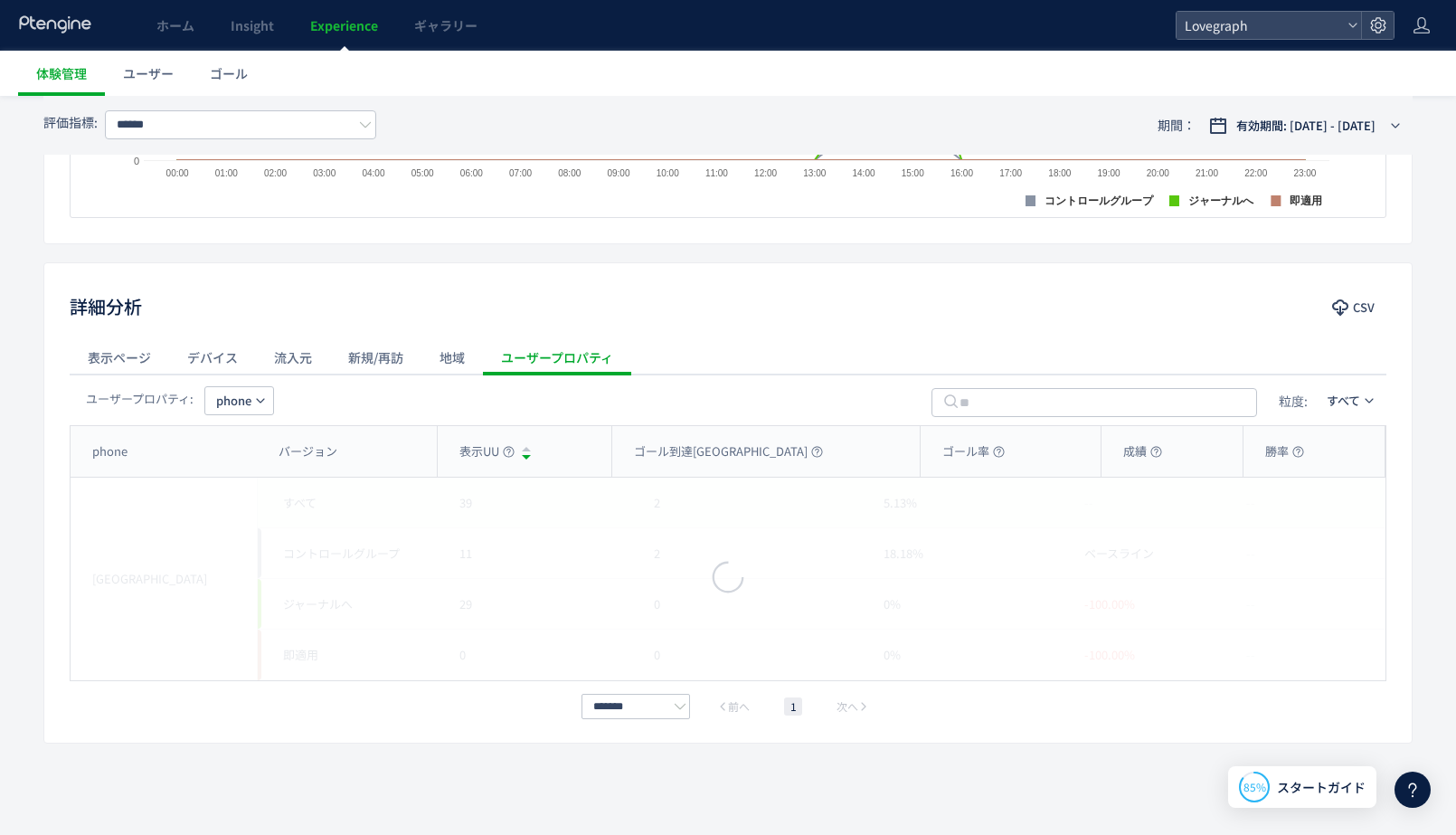
click at [563, 374] on div at bounding box center [557, 373] width 148 height 4
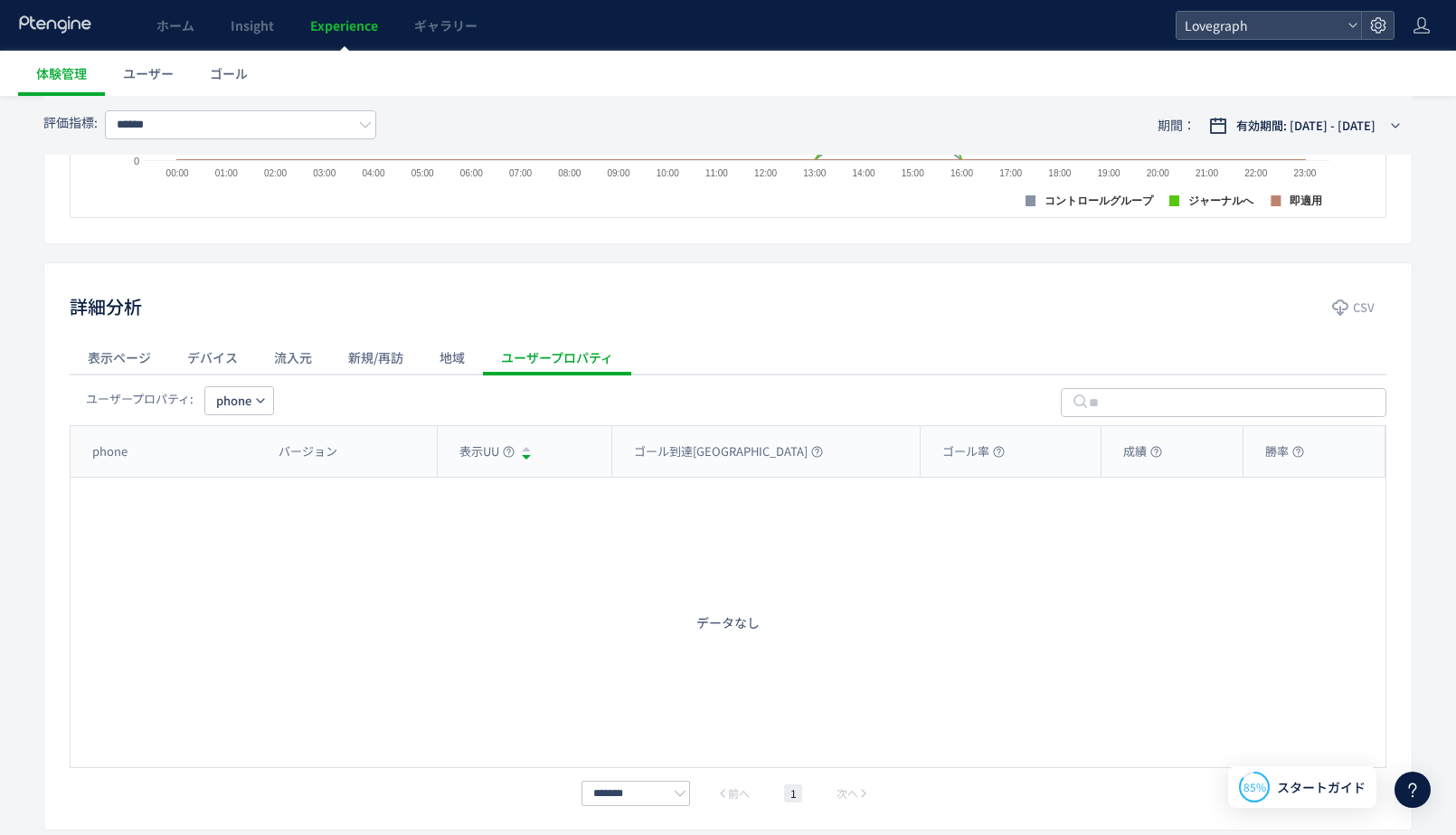
scroll to position [0, 0]
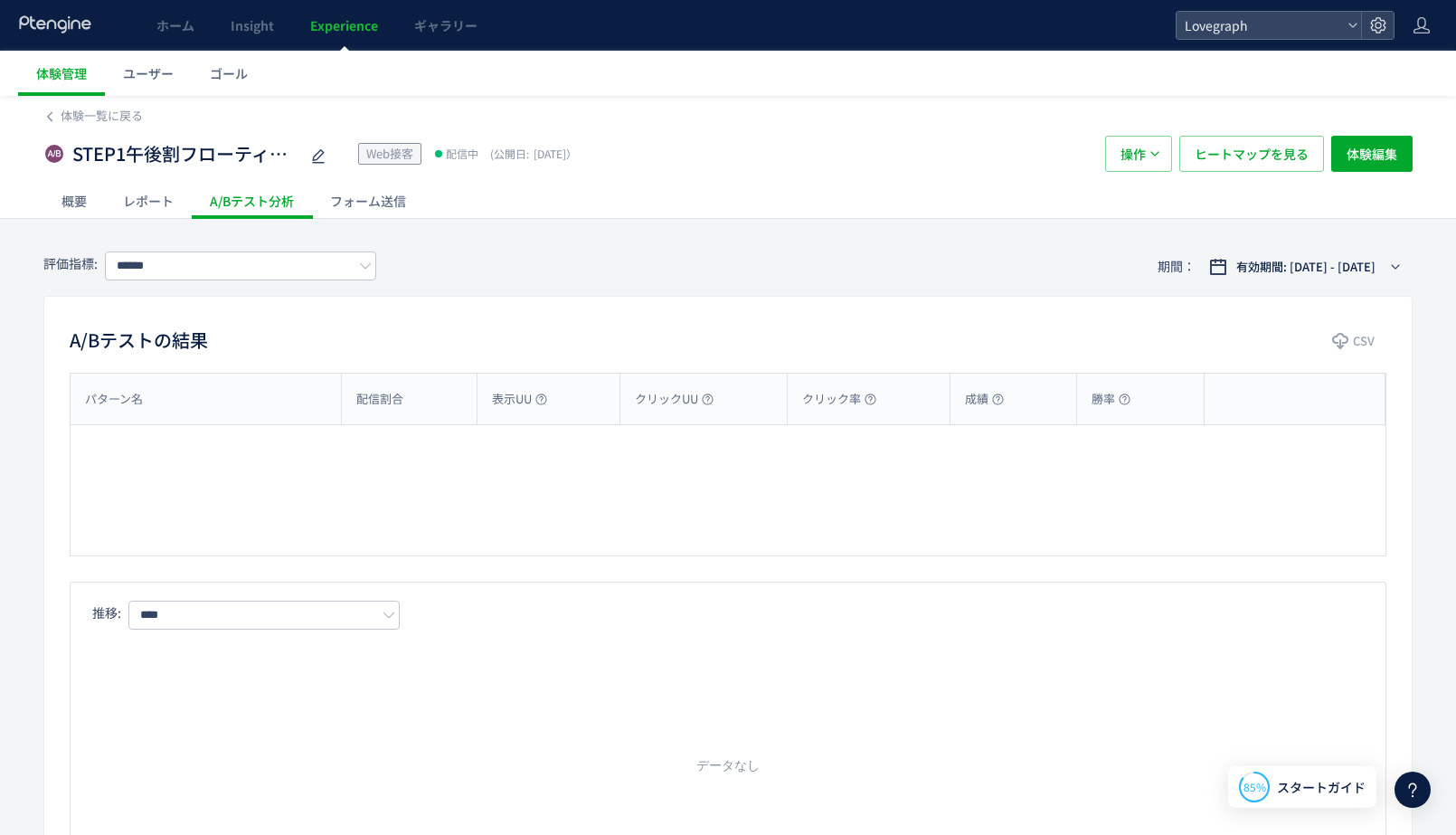
type input "******"
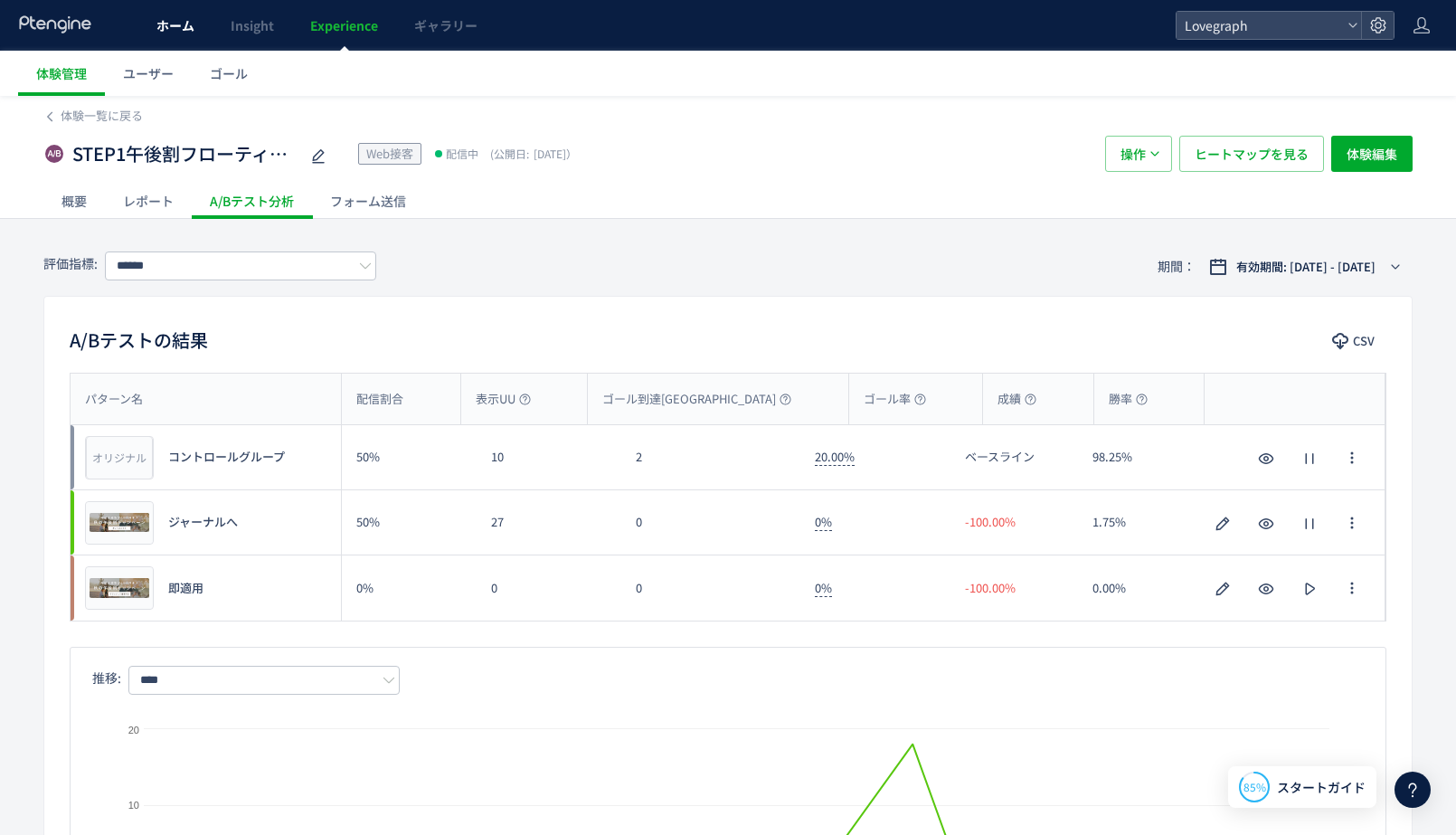
click at [177, 21] on span "ホーム" at bounding box center [175, 26] width 38 height 18
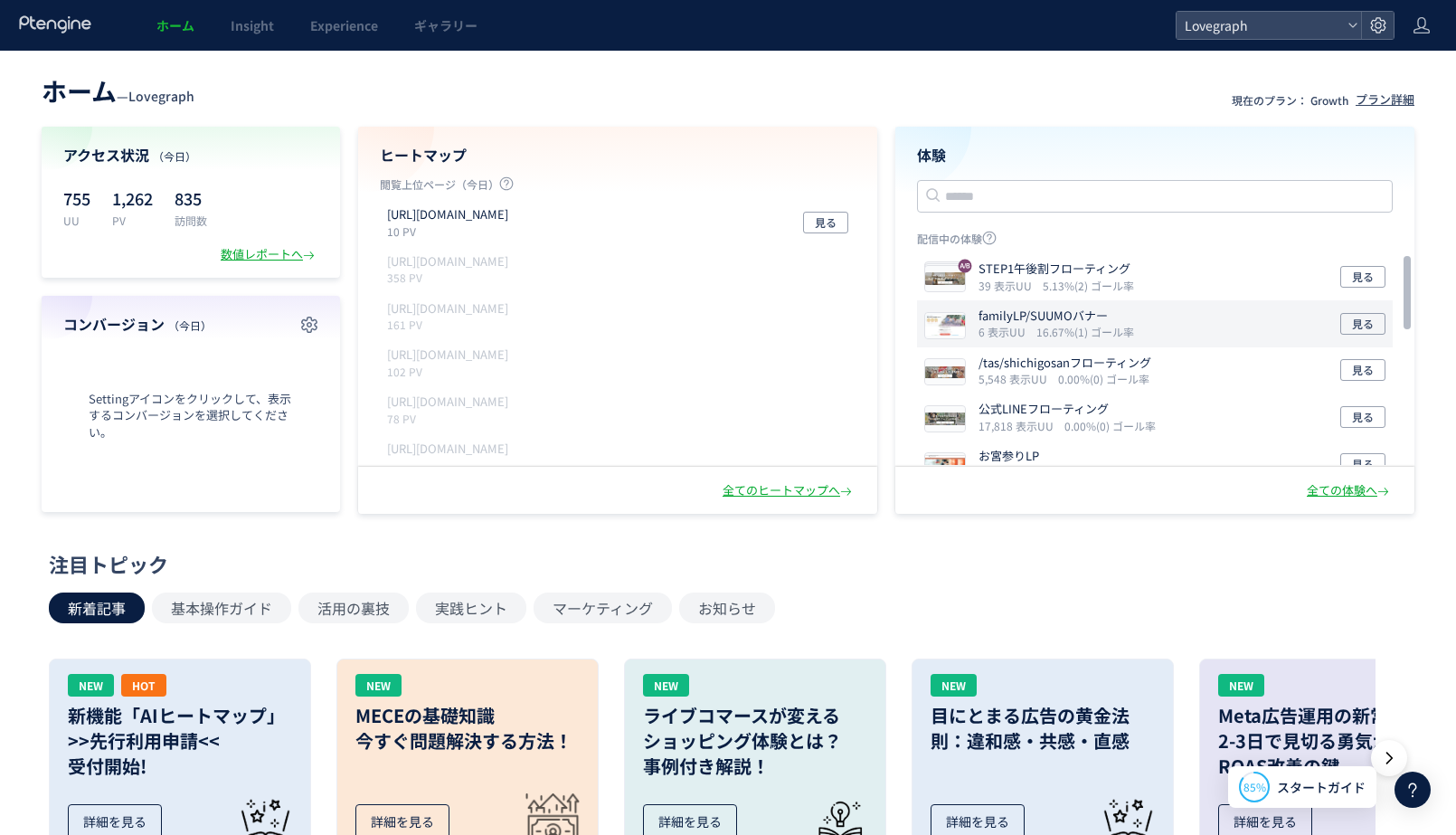
click at [1166, 329] on div "familyLP/SUUMOバナー 6 表示UU 16.67%(1) ゴール率 見る" at bounding box center [1154, 324] width 476 height 47
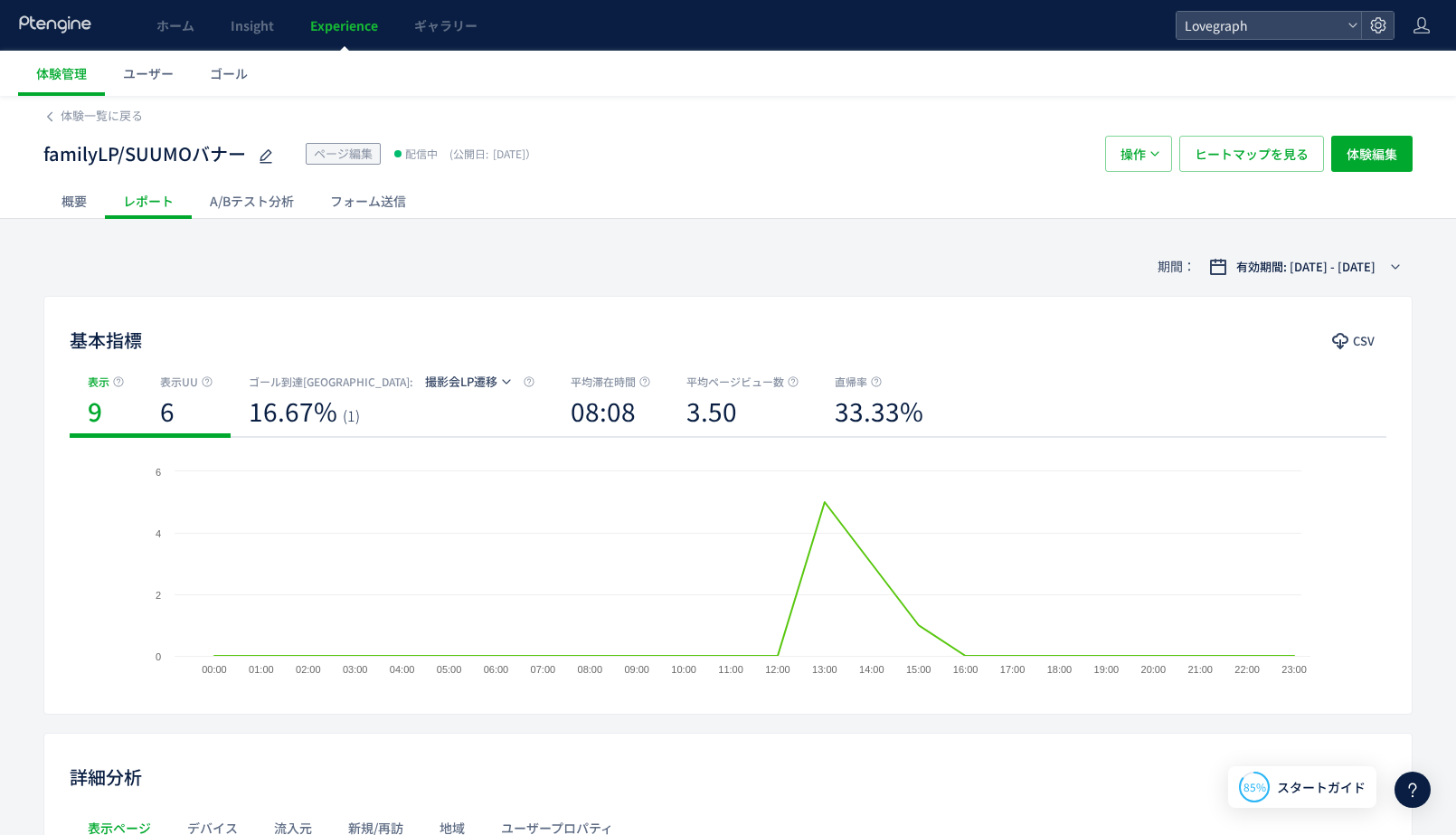
click at [183, 396] on div "6" at bounding box center [186, 414] width 52 height 45
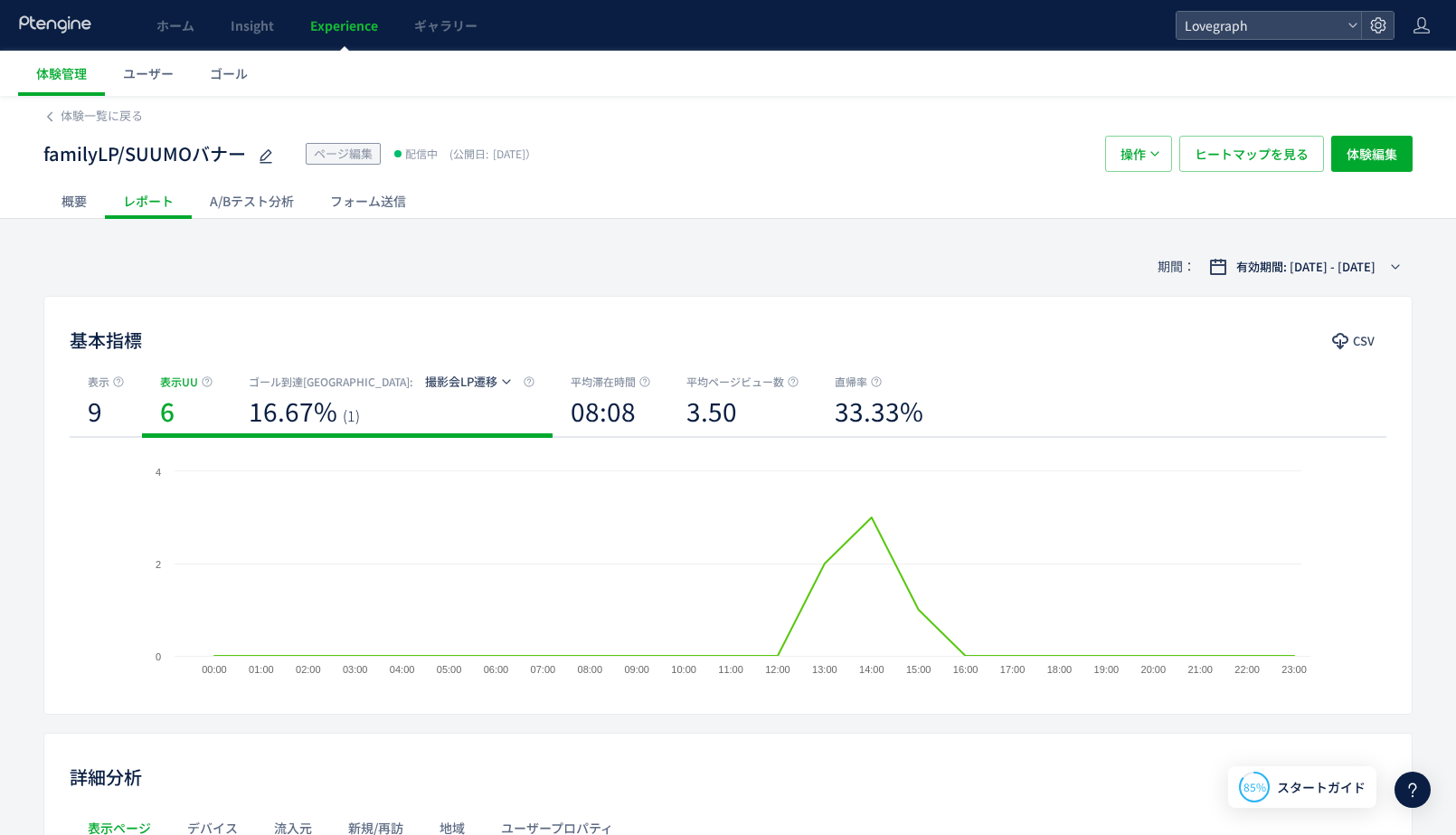
click at [292, 426] on b "16.67%" at bounding box center [293, 411] width 88 height 36
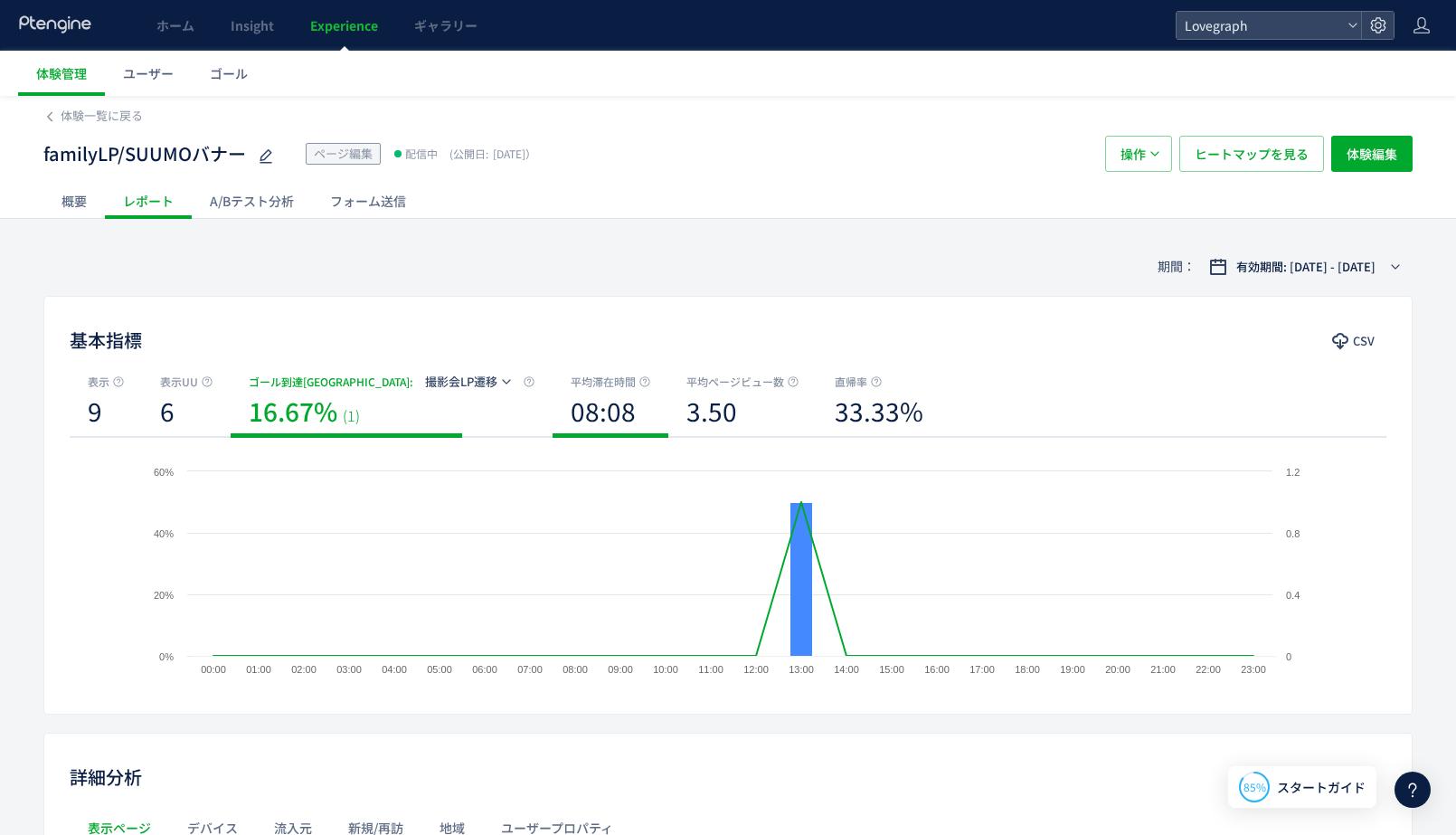
click at [571, 404] on b "08:08" at bounding box center [603, 411] width 65 height 36
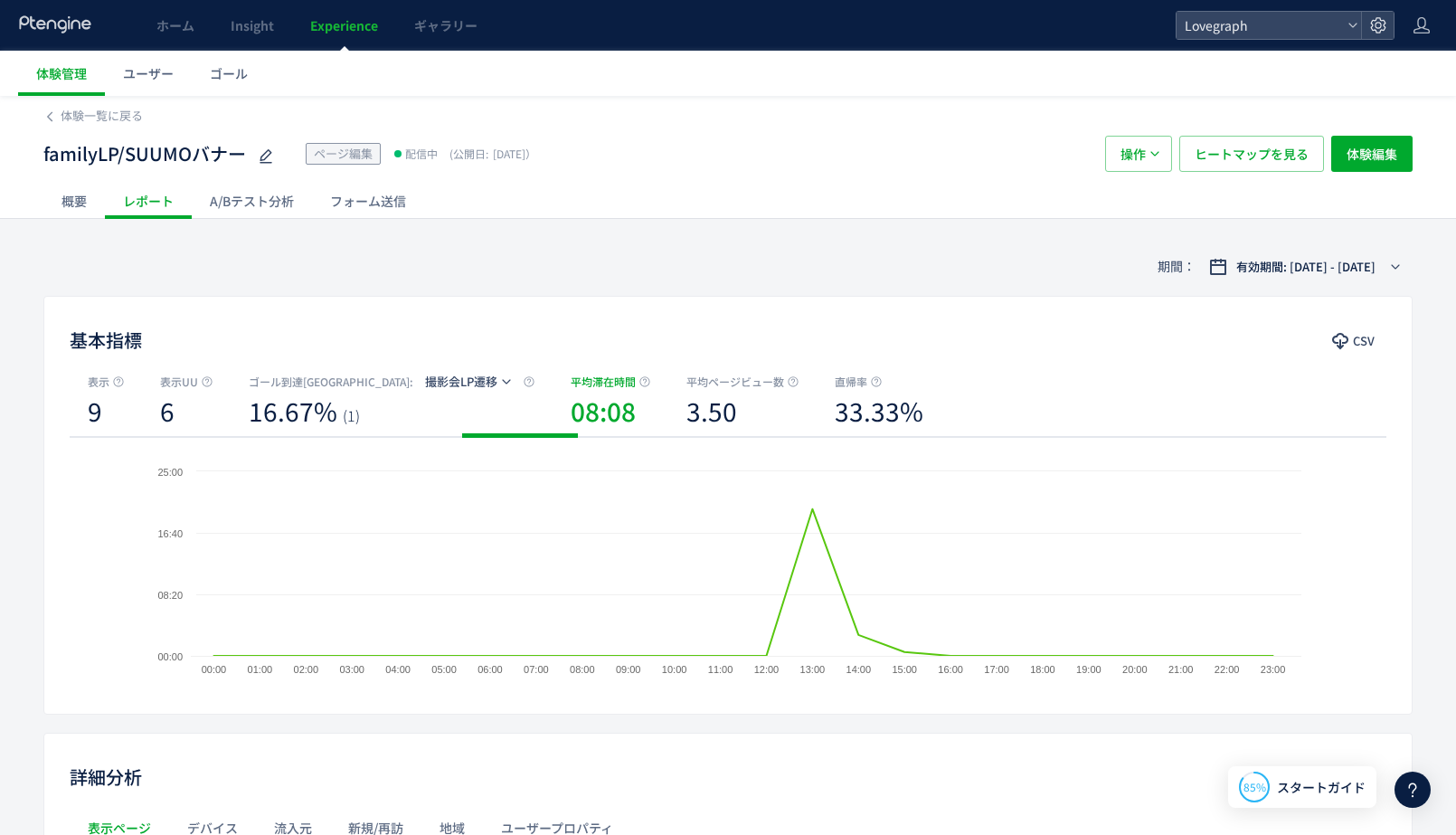
click at [252, 203] on div "A/Bテスト分析" at bounding box center [252, 200] width 120 height 36
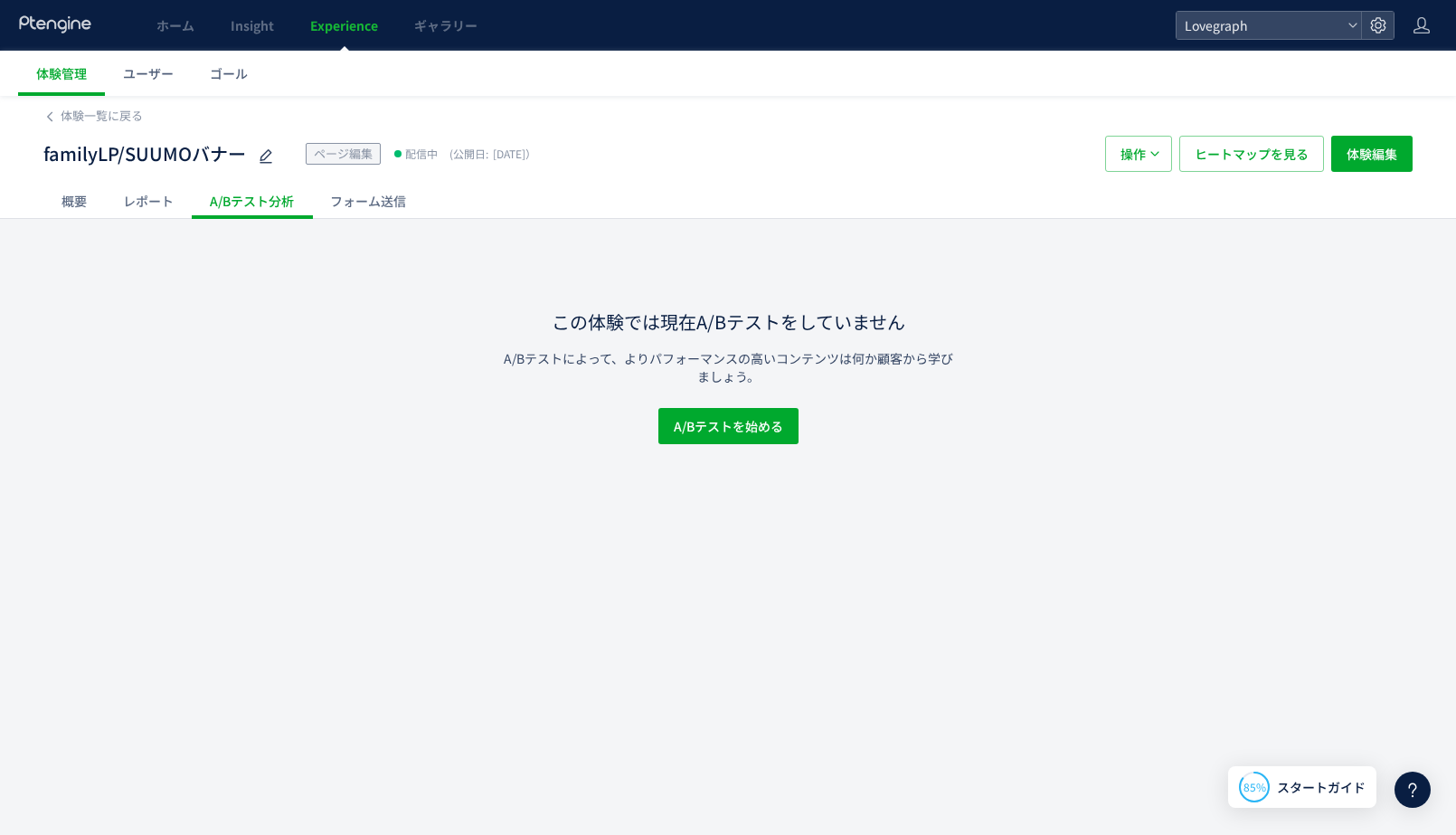
click at [380, 190] on div "フォーム送信" at bounding box center [368, 200] width 112 height 36
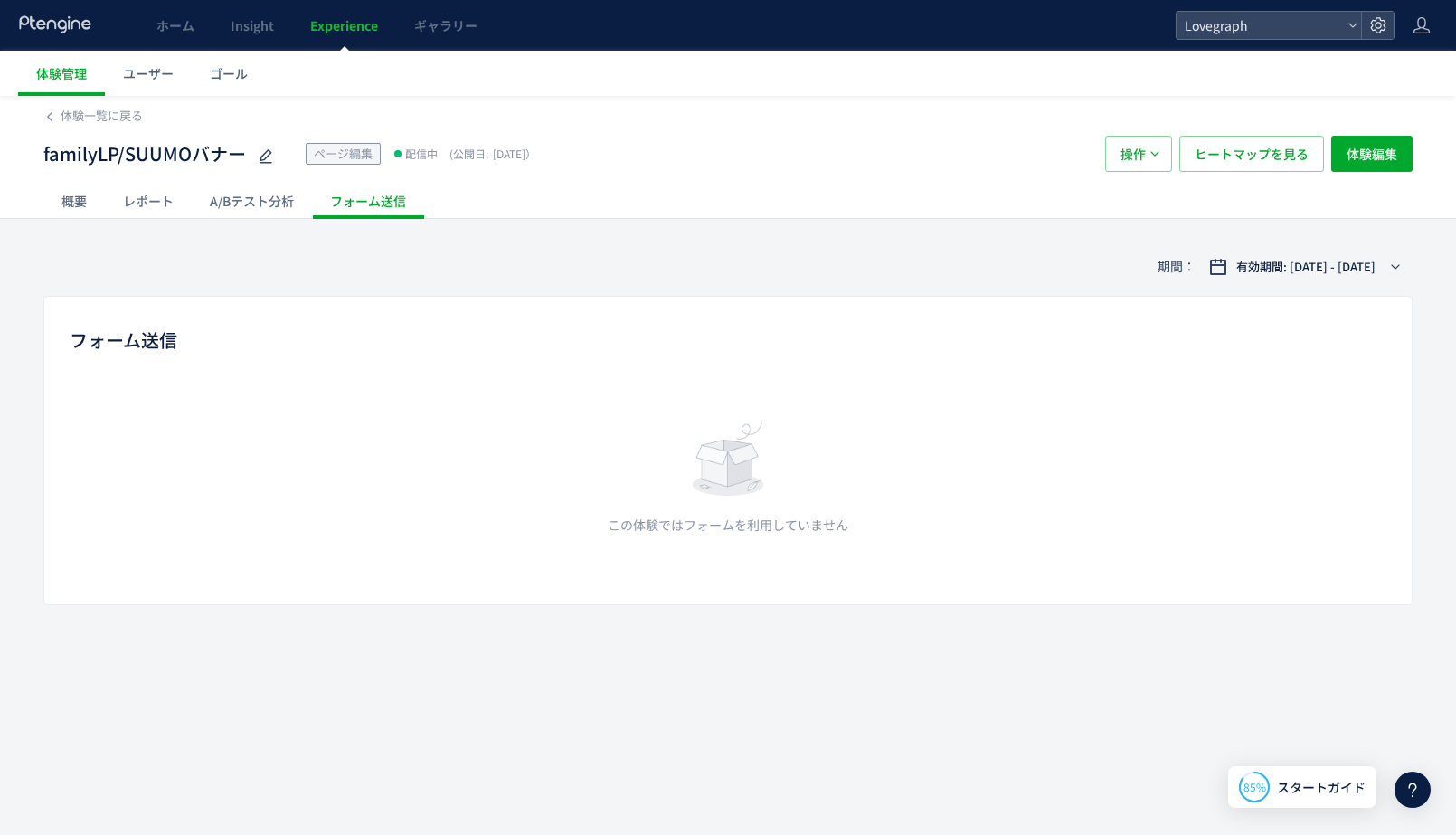
click at [102, 212] on div "概要" at bounding box center [74, 200] width 62 height 36
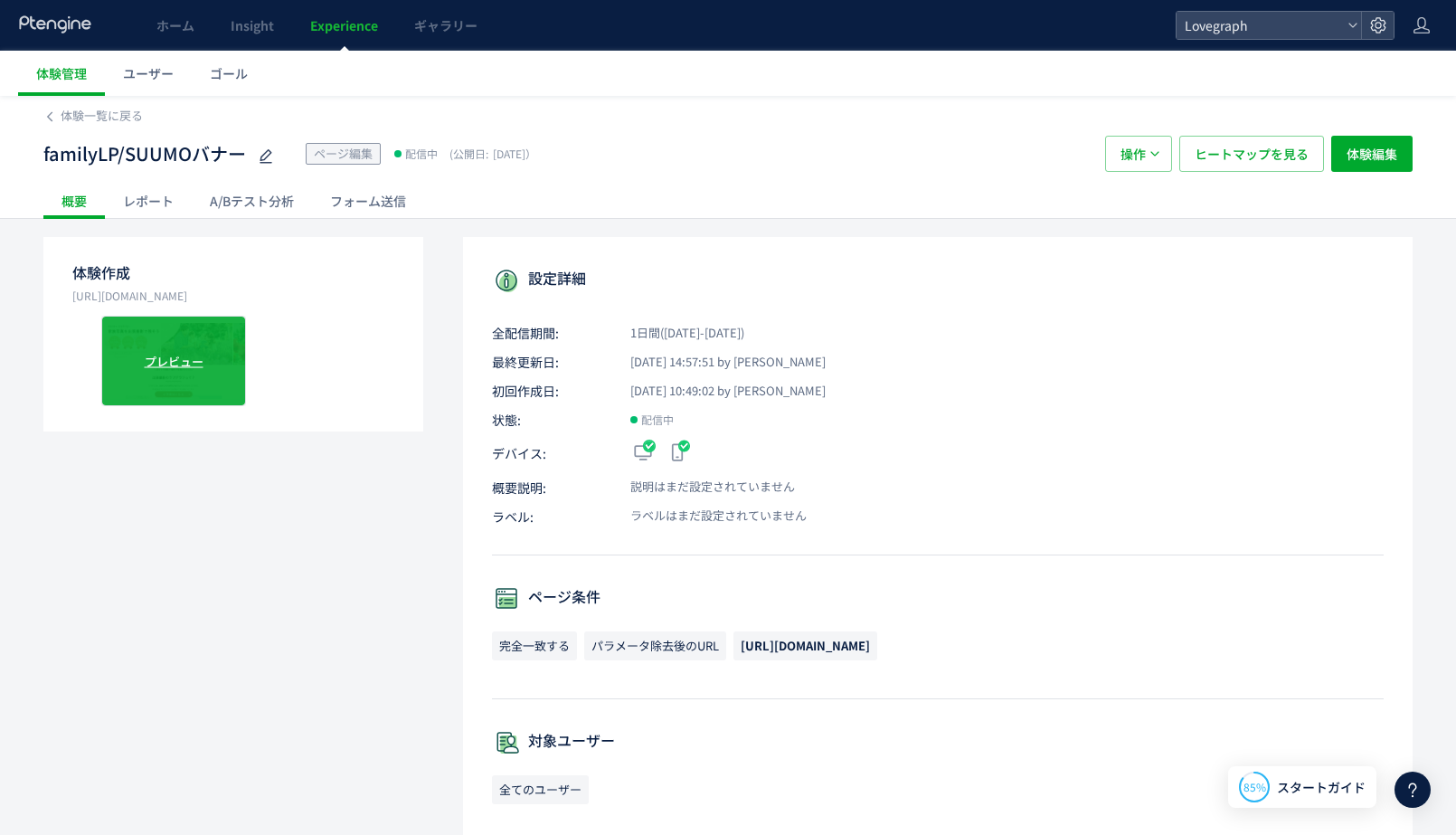
click at [206, 355] on div "プレビュー" at bounding box center [173, 361] width 144 height 90
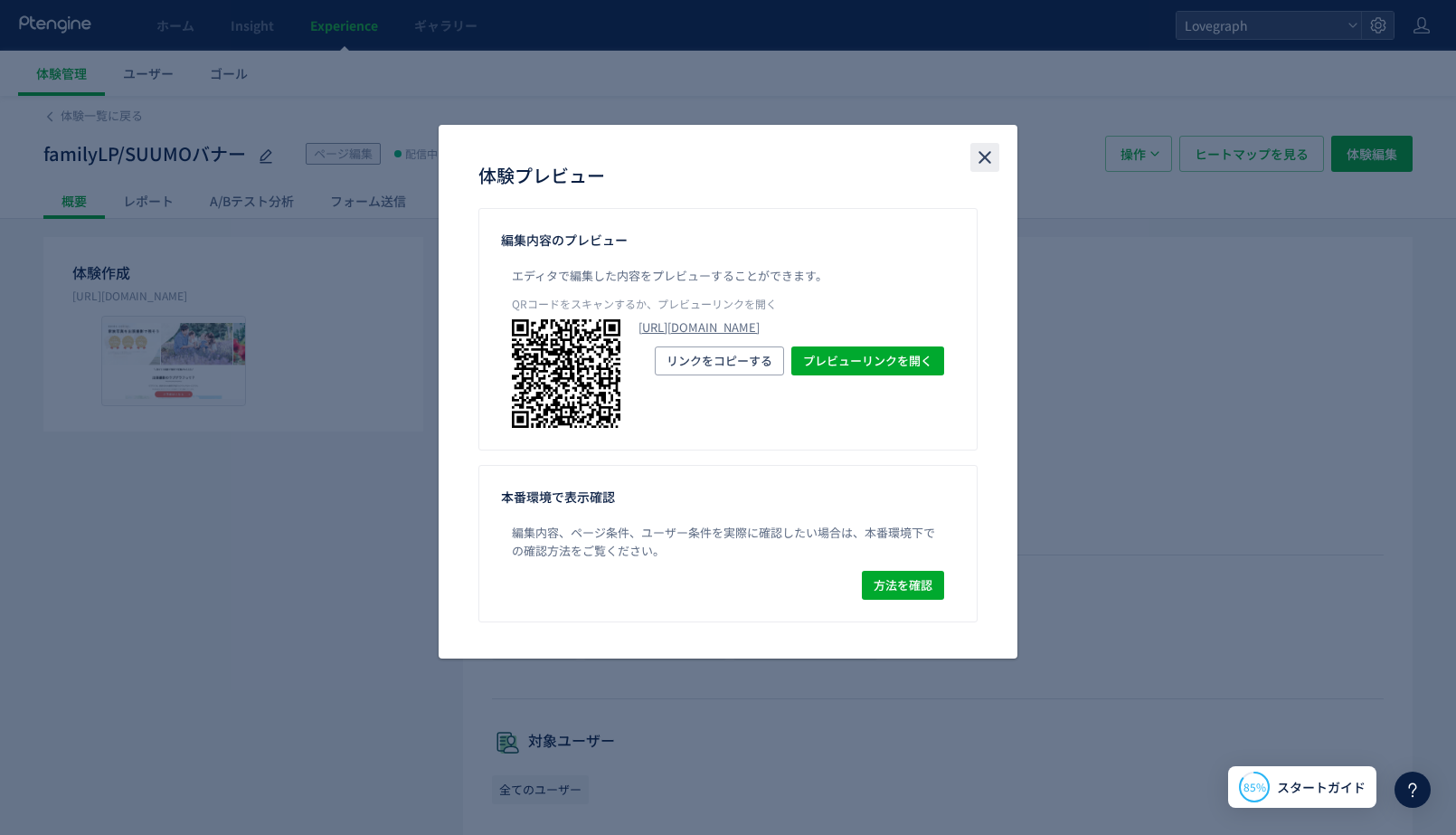
click at [995, 157] on icon "close" at bounding box center [984, 157] width 22 height 22
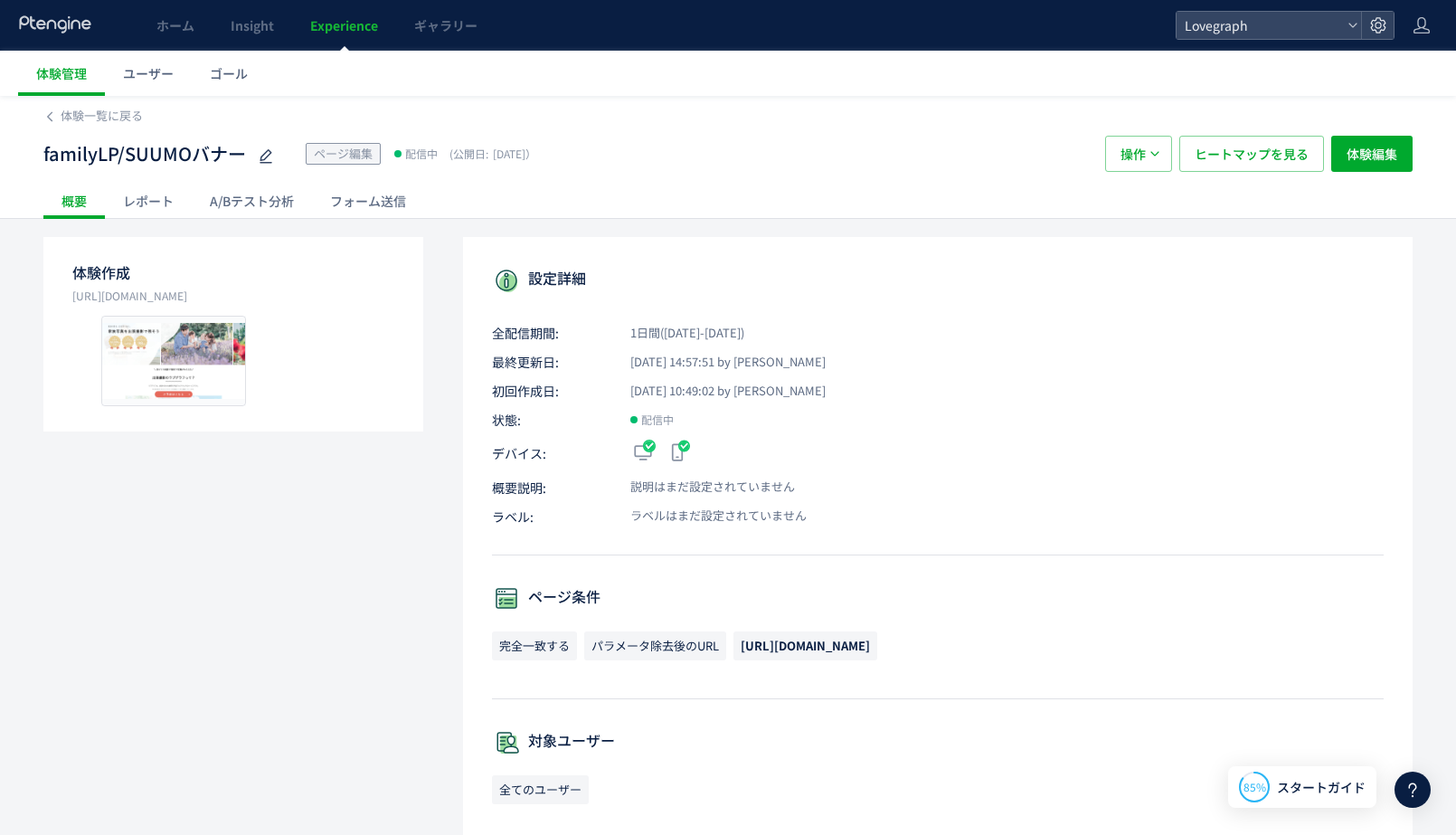
click at [85, 129] on div "familyLP/SUUMOバナー ページ編集 配信中 (公開日: 2025/10/15） 操作 ヒートマップを見る 体験編集" at bounding box center [728, 153] width 1370 height 58
click at [83, 116] on span "体験一覧に戻る" at bounding box center [102, 115] width 83 height 17
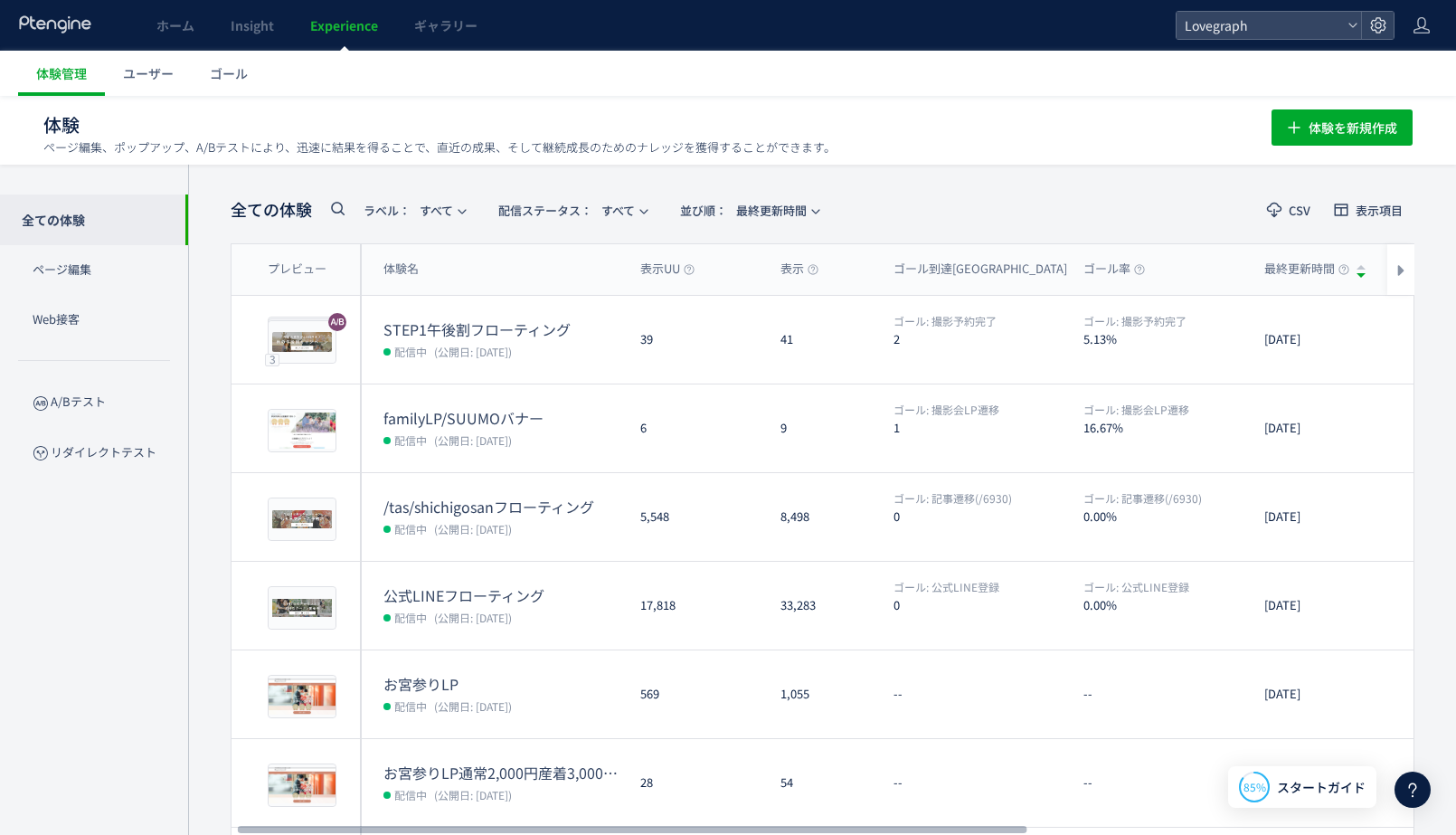
scroll to position [0, 10]
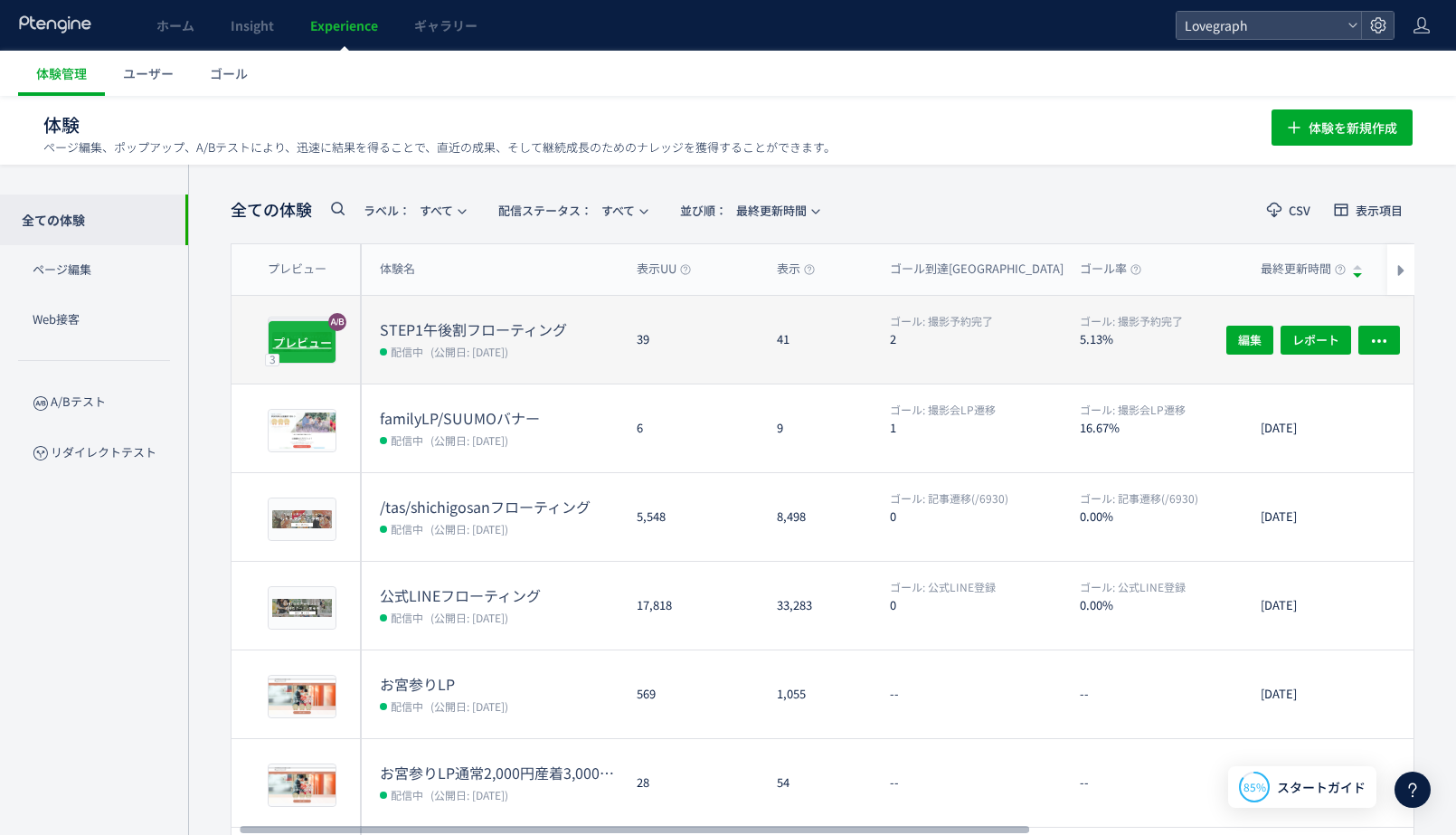
click at [313, 339] on span "プレビュー" at bounding box center [303, 341] width 59 height 17
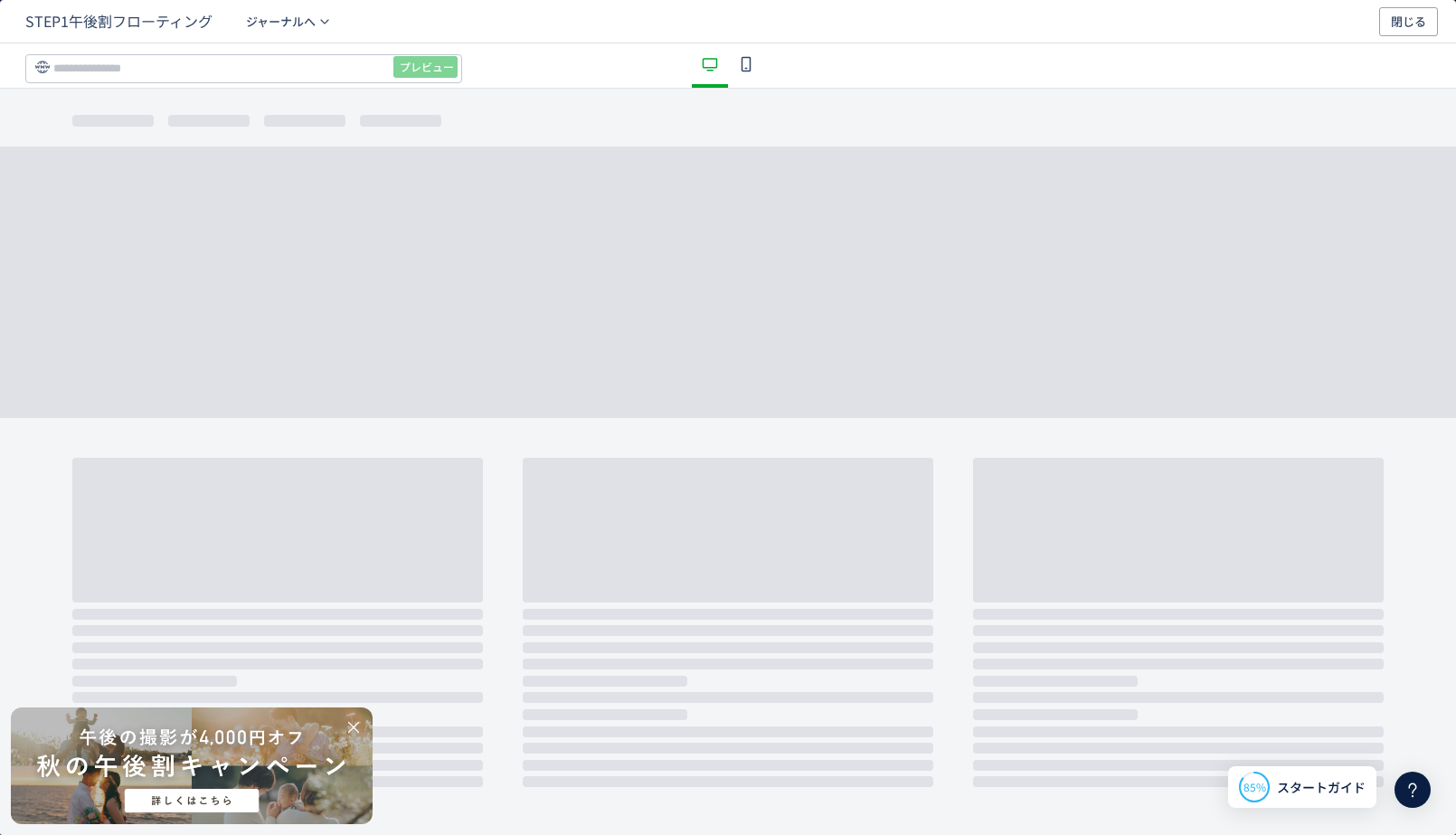
click at [746, 78] on div "dialog" at bounding box center [746, 65] width 36 height 44
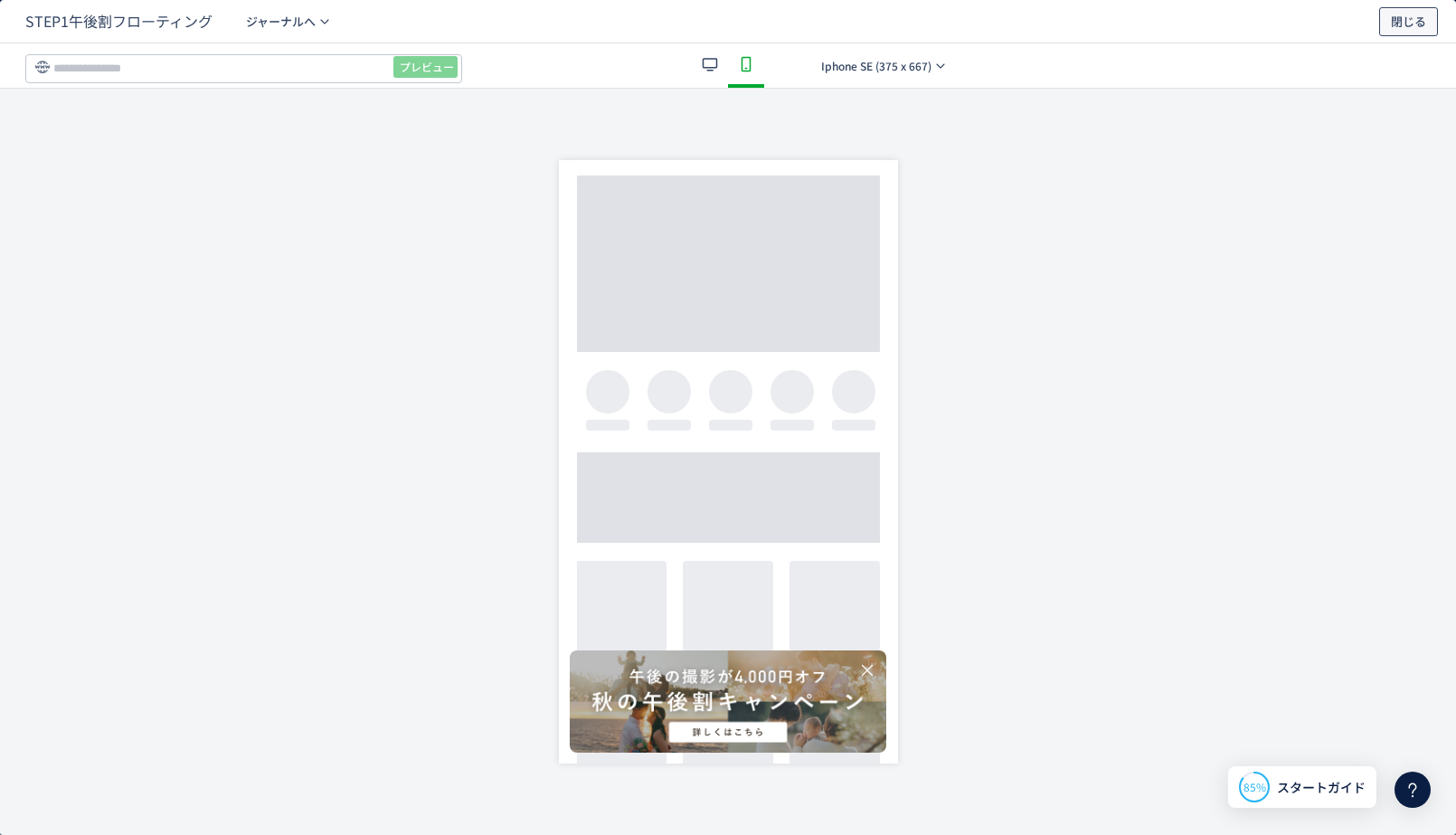
click at [1409, 11] on span "閉じる" at bounding box center [1409, 21] width 35 height 28
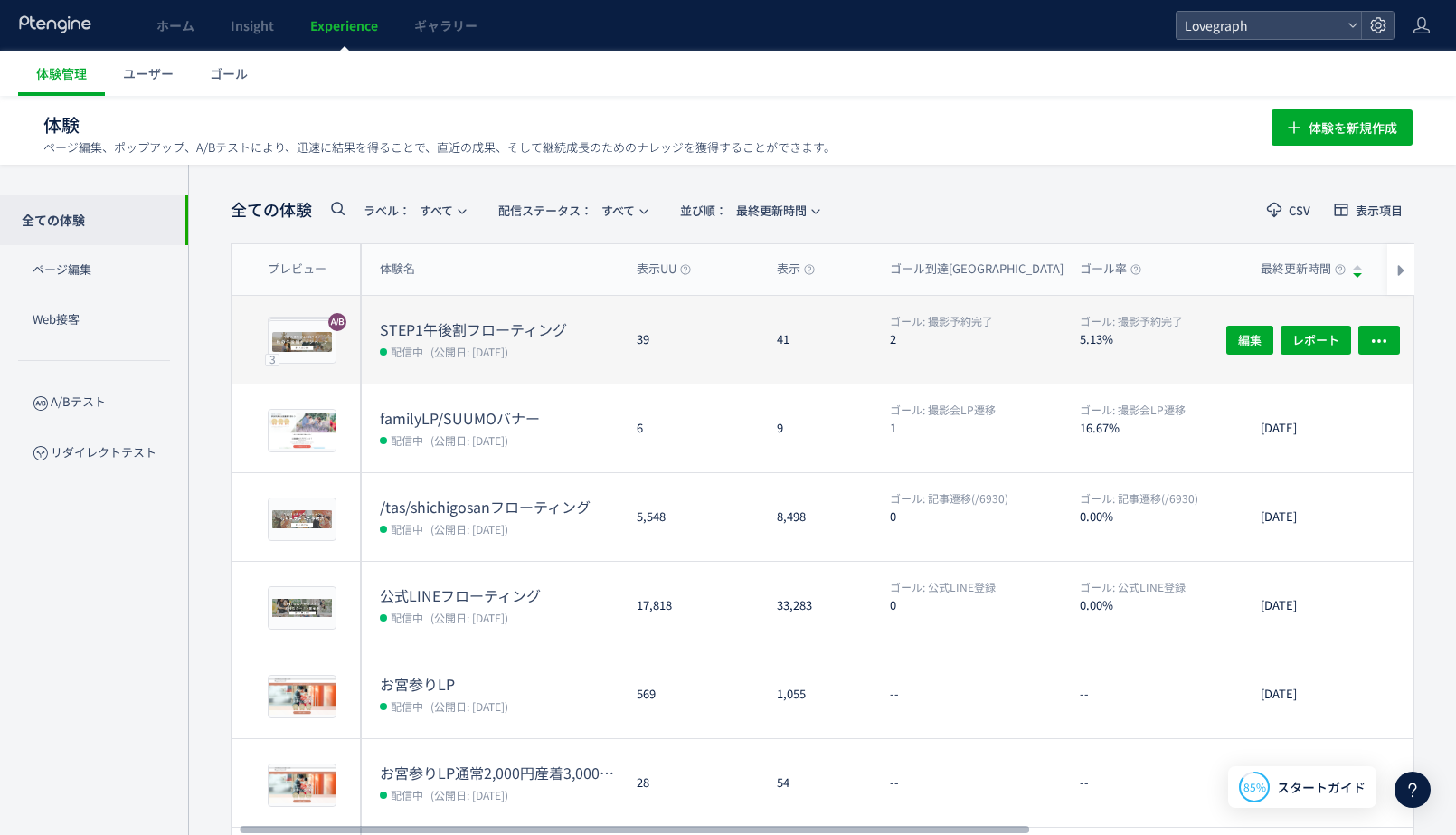
click at [647, 339] on div "39" at bounding box center [692, 339] width 140 height 87
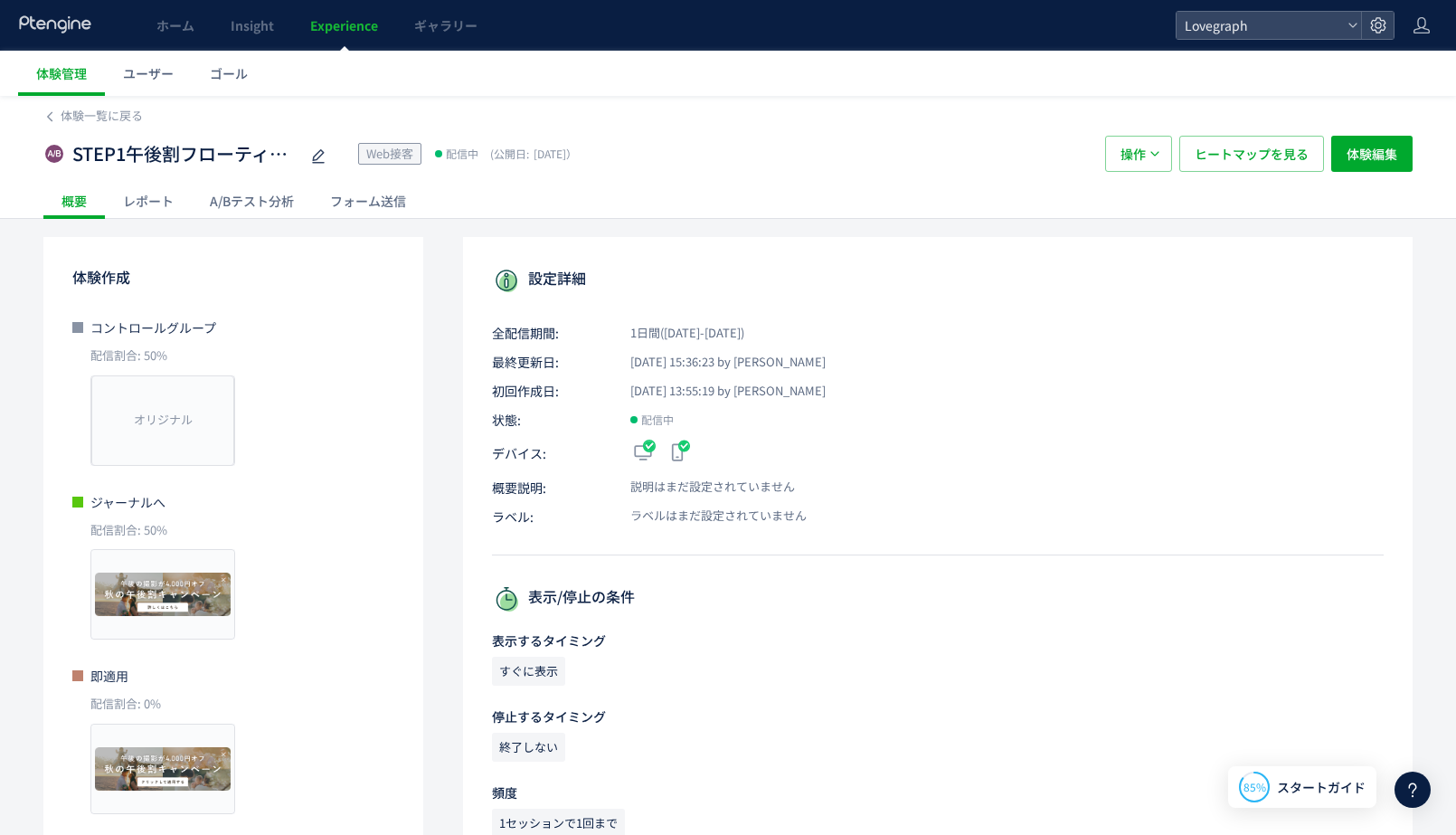
click at [272, 197] on div "A/Bテスト分析" at bounding box center [252, 200] width 120 height 36
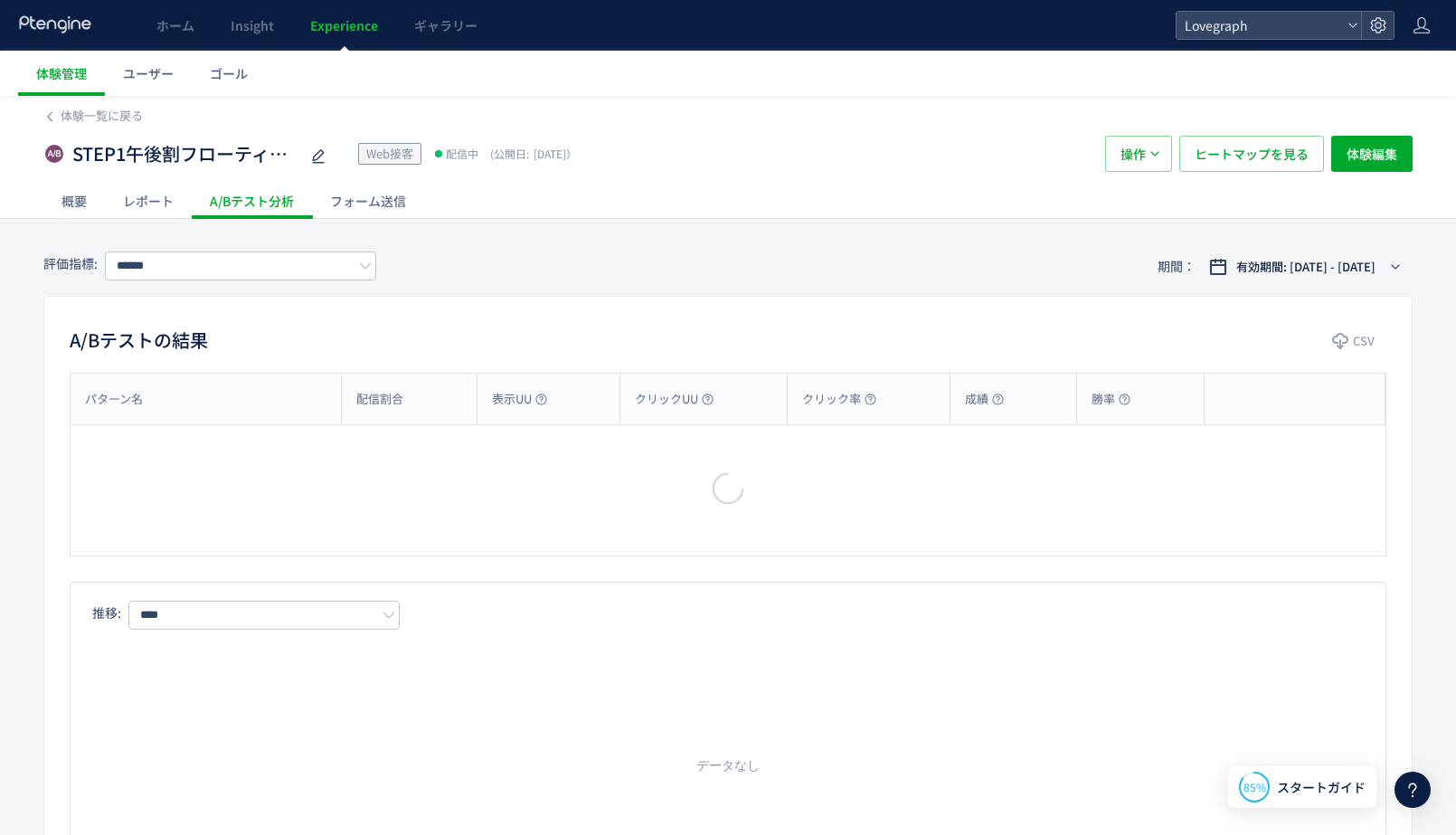
type input "******"
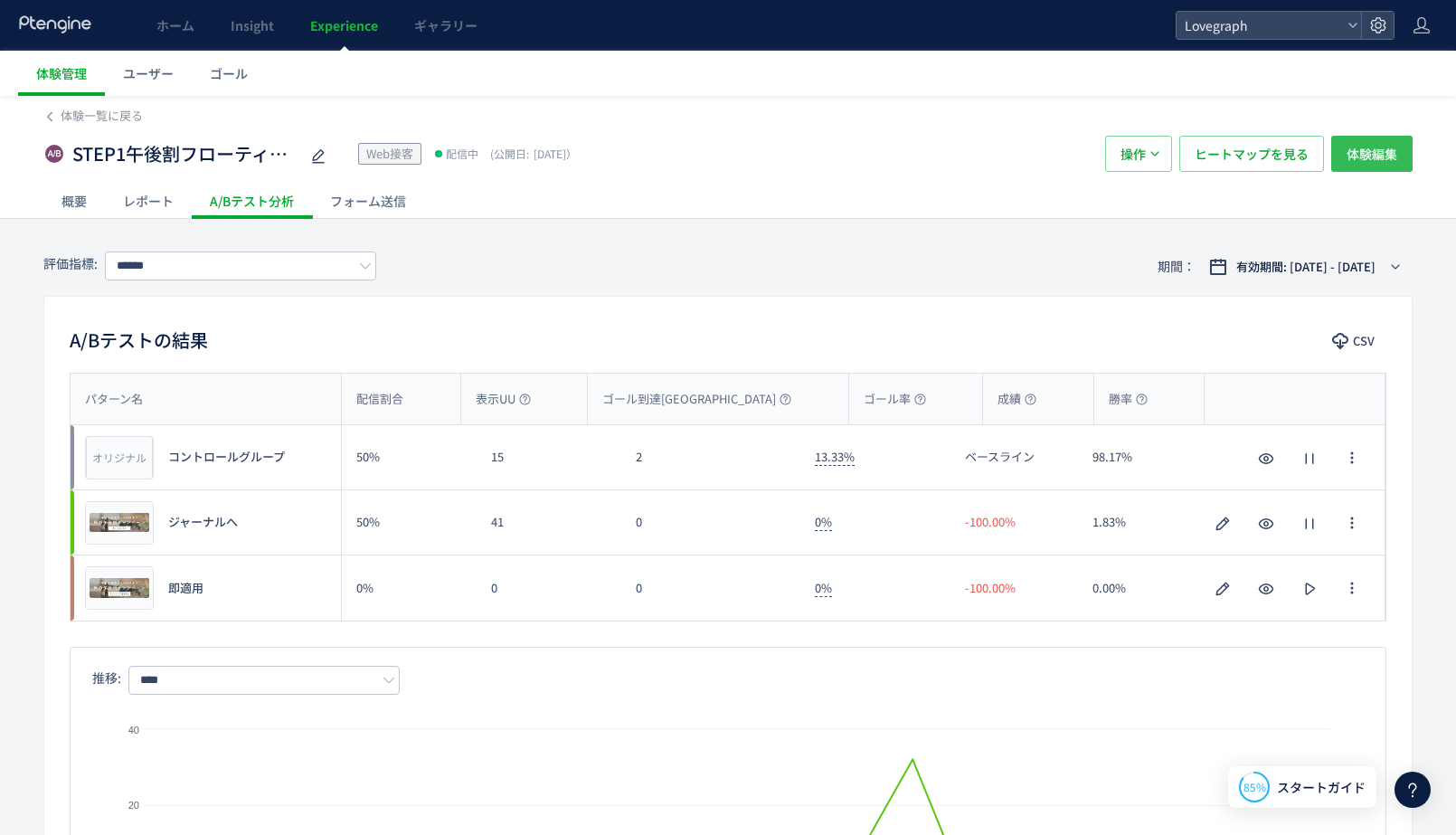
click at [1352, 156] on span "体験編集" at bounding box center [1372, 153] width 51 height 36
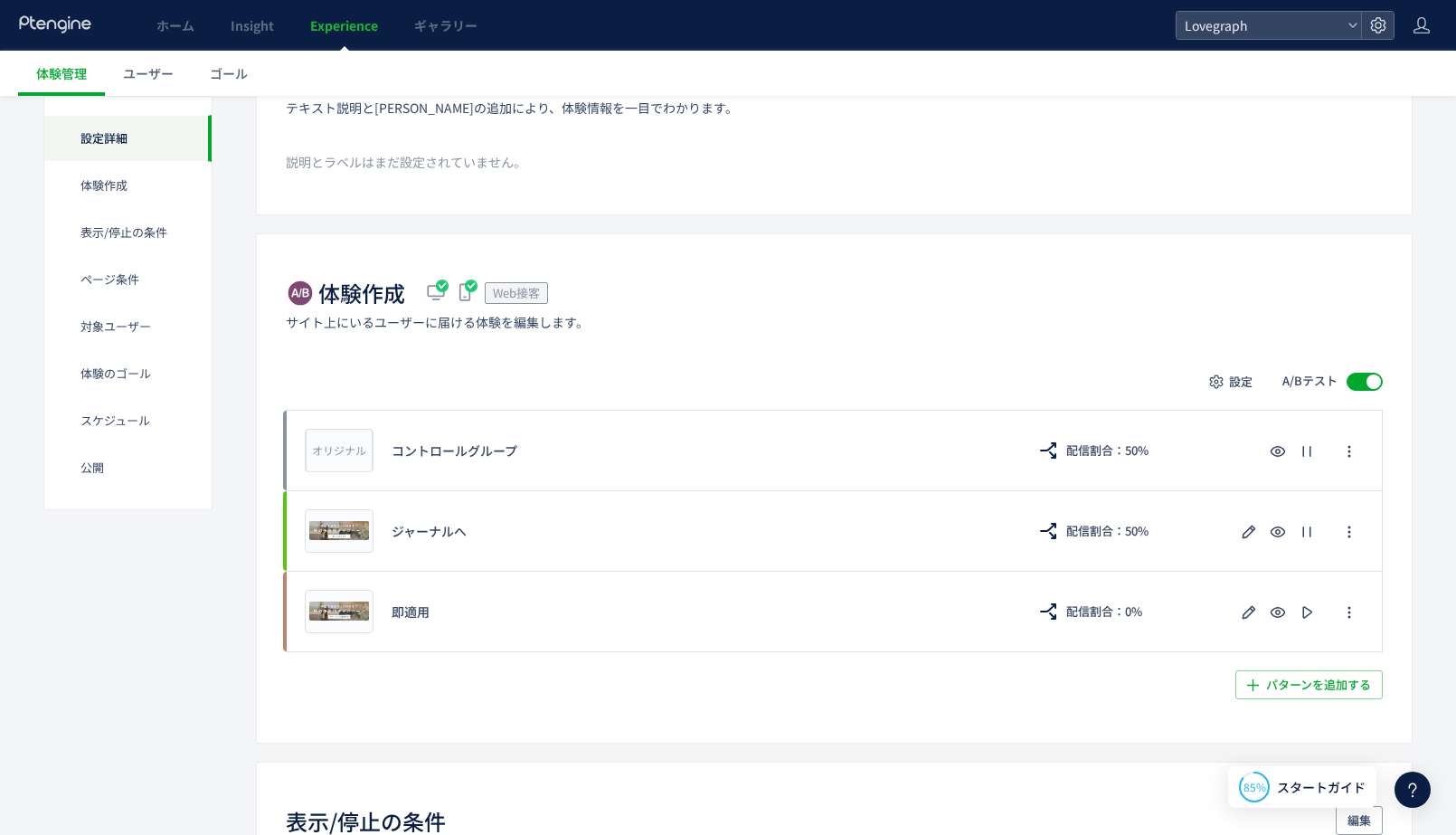
scroll to position [327, 0]
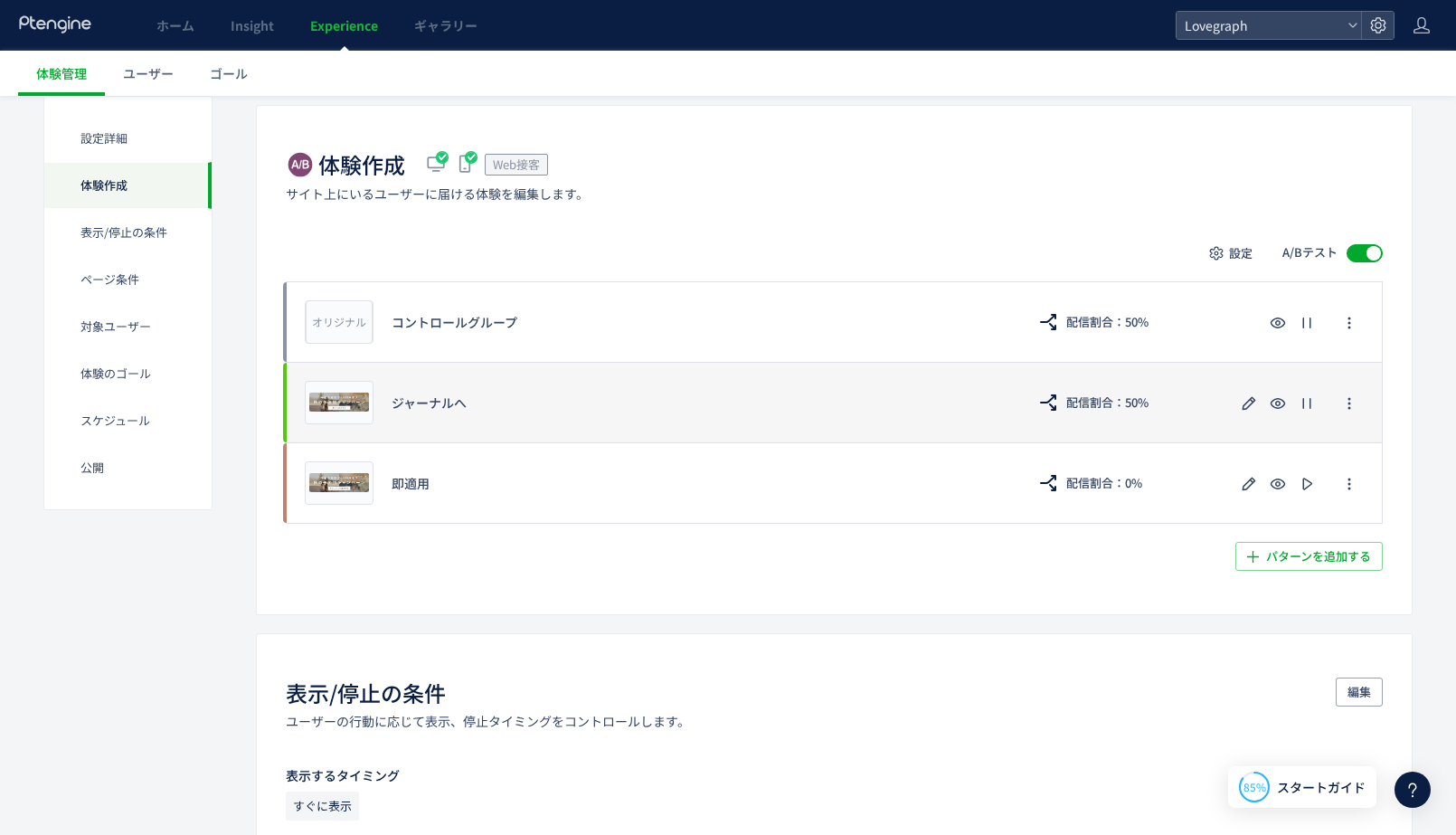
click at [940, 402] on div "ジャーナルへ" at bounding box center [700, 402] width 616 height 18
click at [1349, 397] on icon "button" at bounding box center [1349, 403] width 15 height 15
click at [1235, 397] on button "button" at bounding box center [1248, 402] width 28 height 28
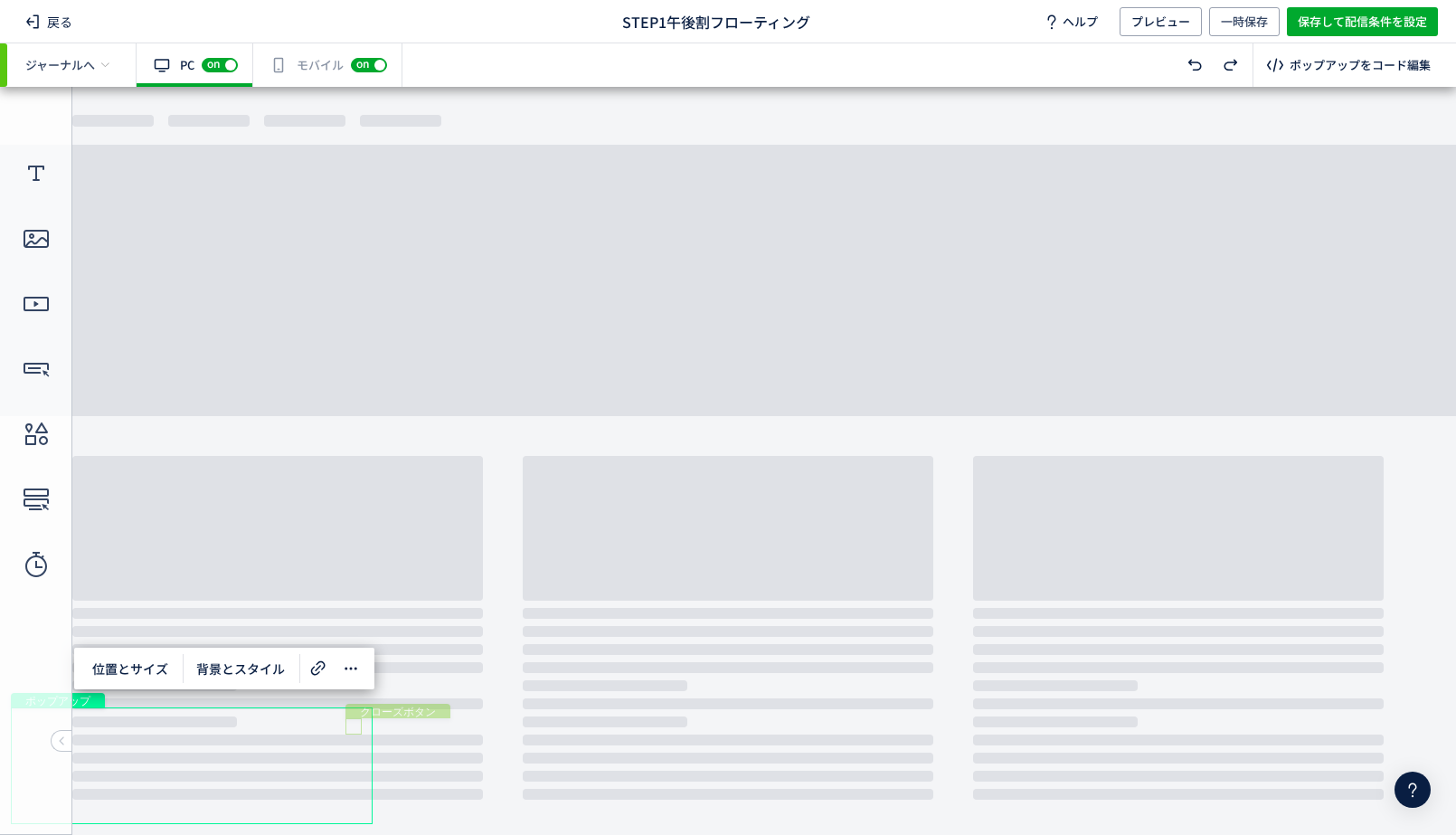
click at [357, 724] on div "クローズボタン" at bounding box center [354, 726] width 17 height 17
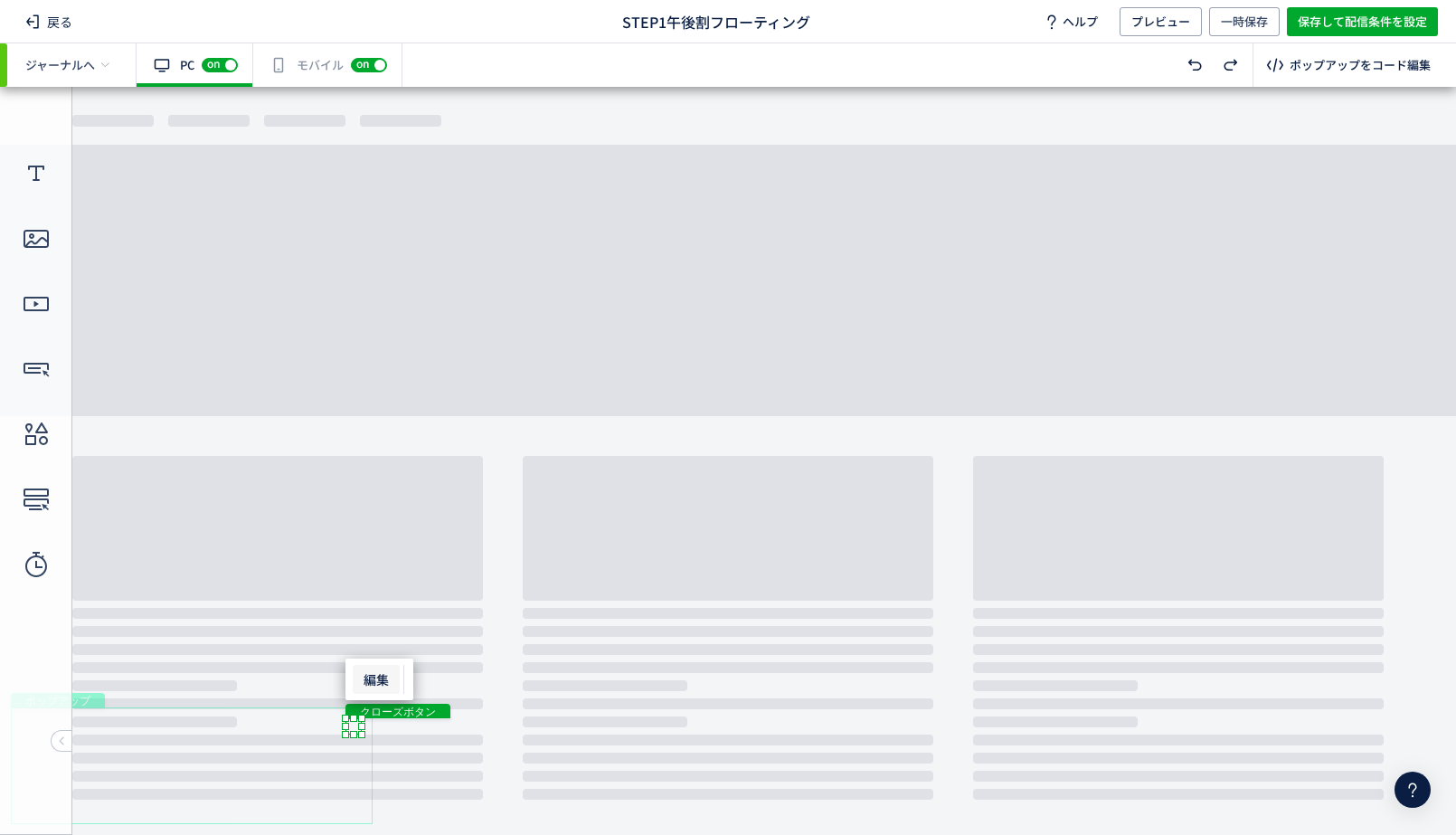
click at [388, 676] on span "編集" at bounding box center [376, 679] width 47 height 28
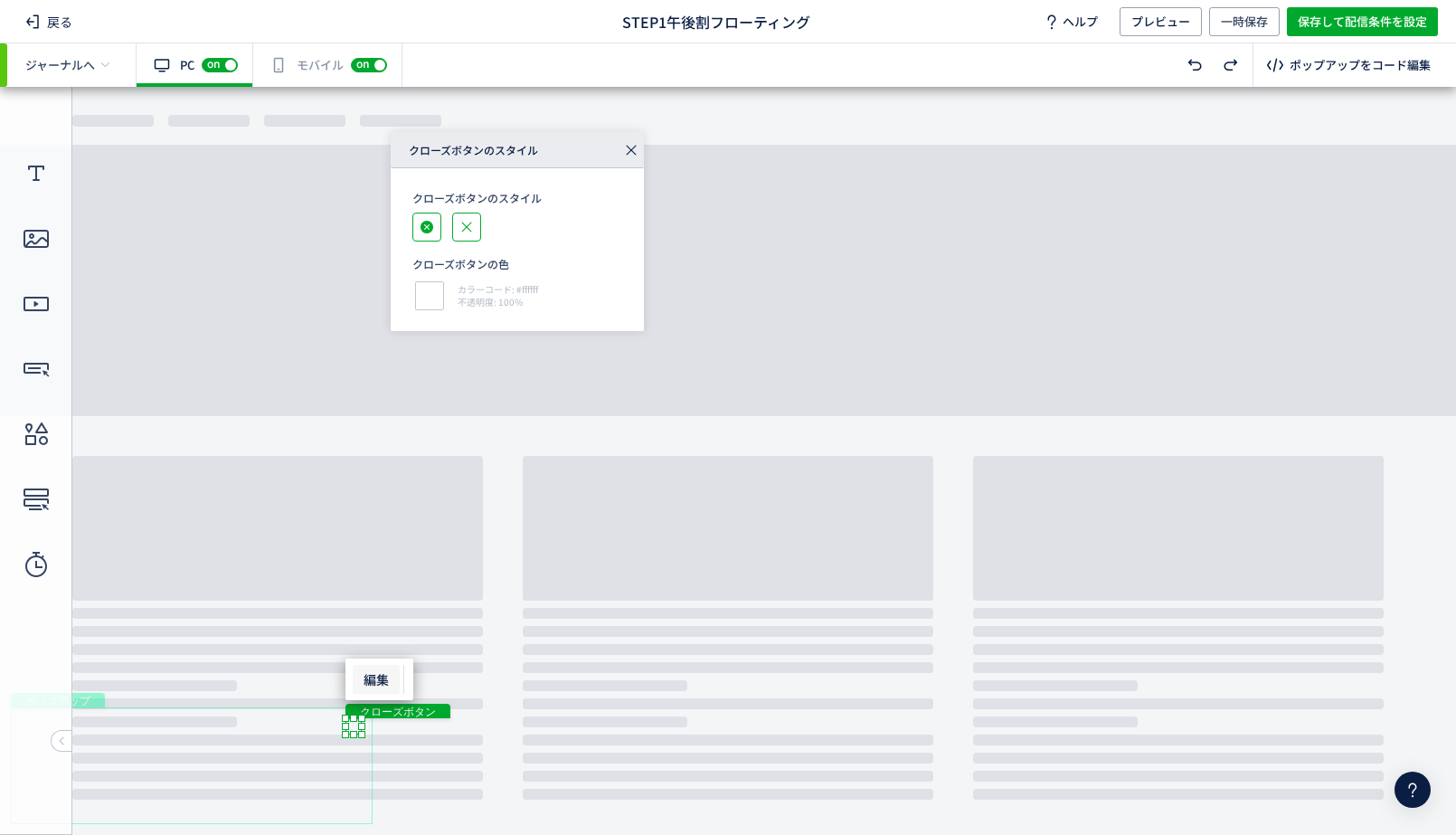
click at [433, 220] on icon at bounding box center [427, 227] width 28 height 15
click at [479, 606] on body "undefined ポップアップ undefined ポップアップ クローズボタン" at bounding box center [728, 460] width 1456 height 748
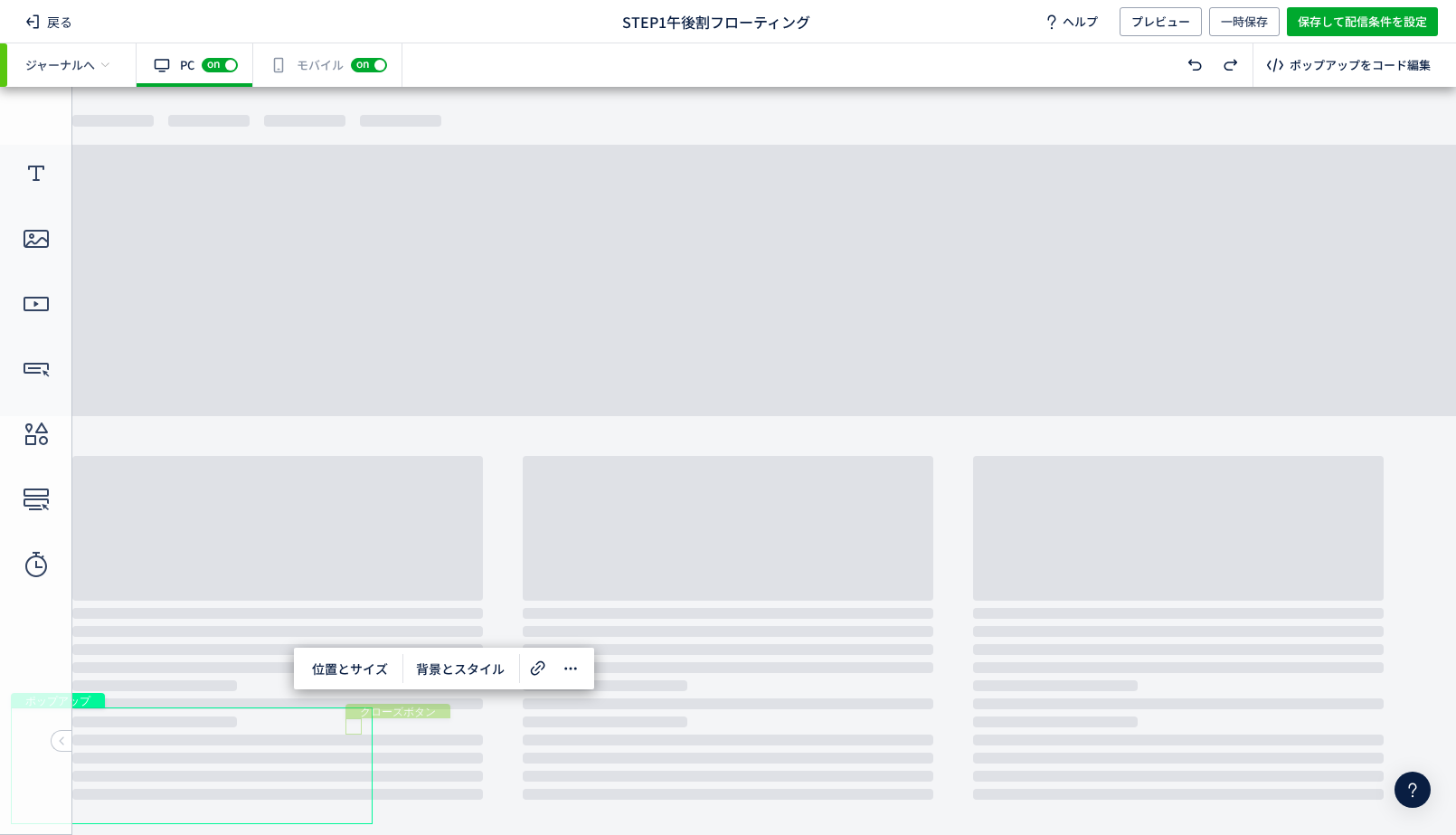
click at [354, 728] on div "クローズボタン" at bounding box center [354, 726] width 17 height 17
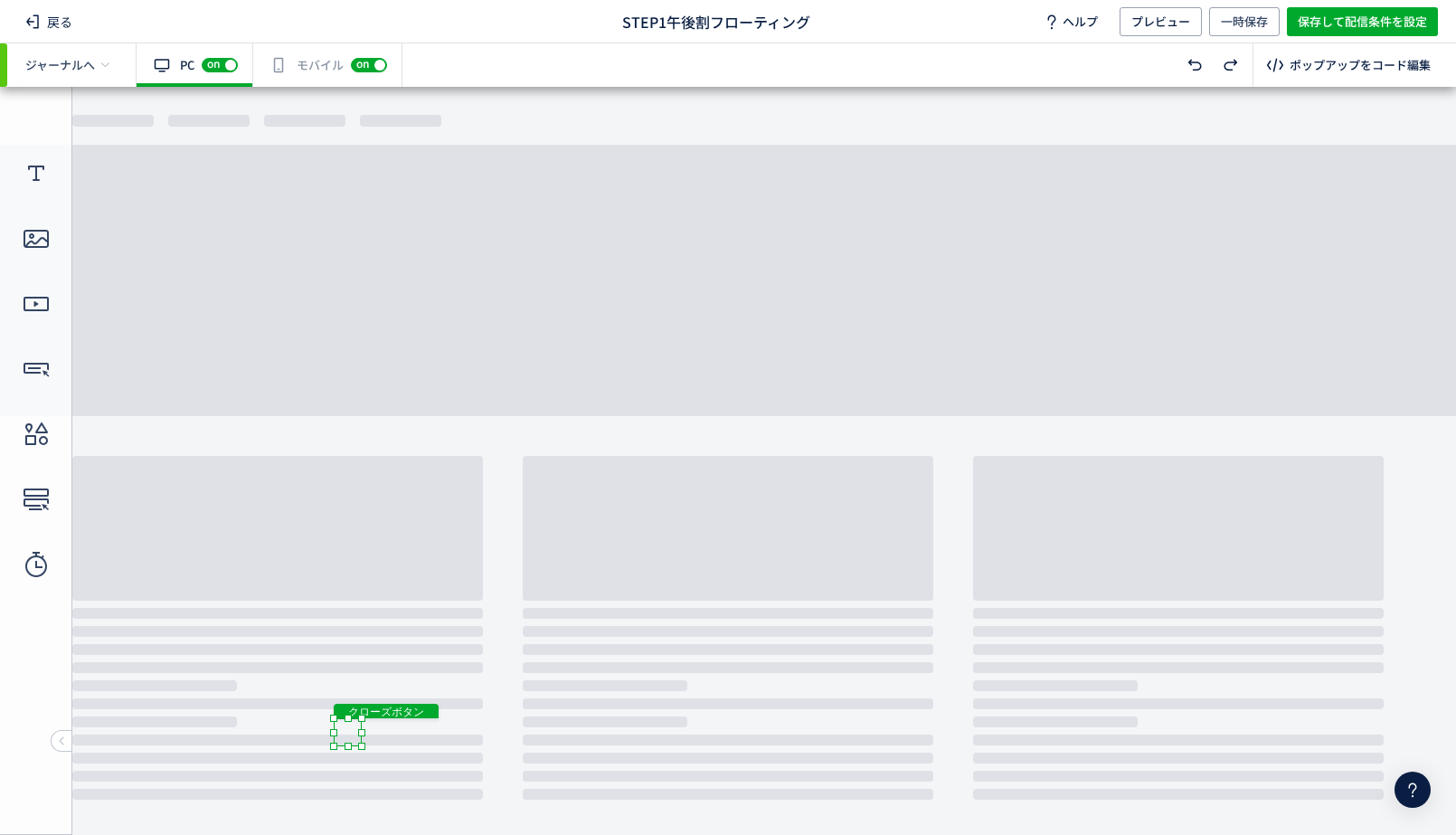
drag, startPoint x: 344, startPoint y: 733, endPoint x: 330, endPoint y: 757, distance: 27.8
click at [330, 757] on body "undefined ポップアップ undefined ポップアップ クローズボタン" at bounding box center [728, 460] width 1456 height 748
click at [409, 728] on body "undefined ポップアップ undefined ポップアップ クローズボタン" at bounding box center [728, 460] width 1456 height 748
click at [348, 731] on div "クローズボタン" at bounding box center [349, 731] width 28 height 28
click at [426, 705] on span "クローズボタン" at bounding box center [387, 710] width 90 height 13
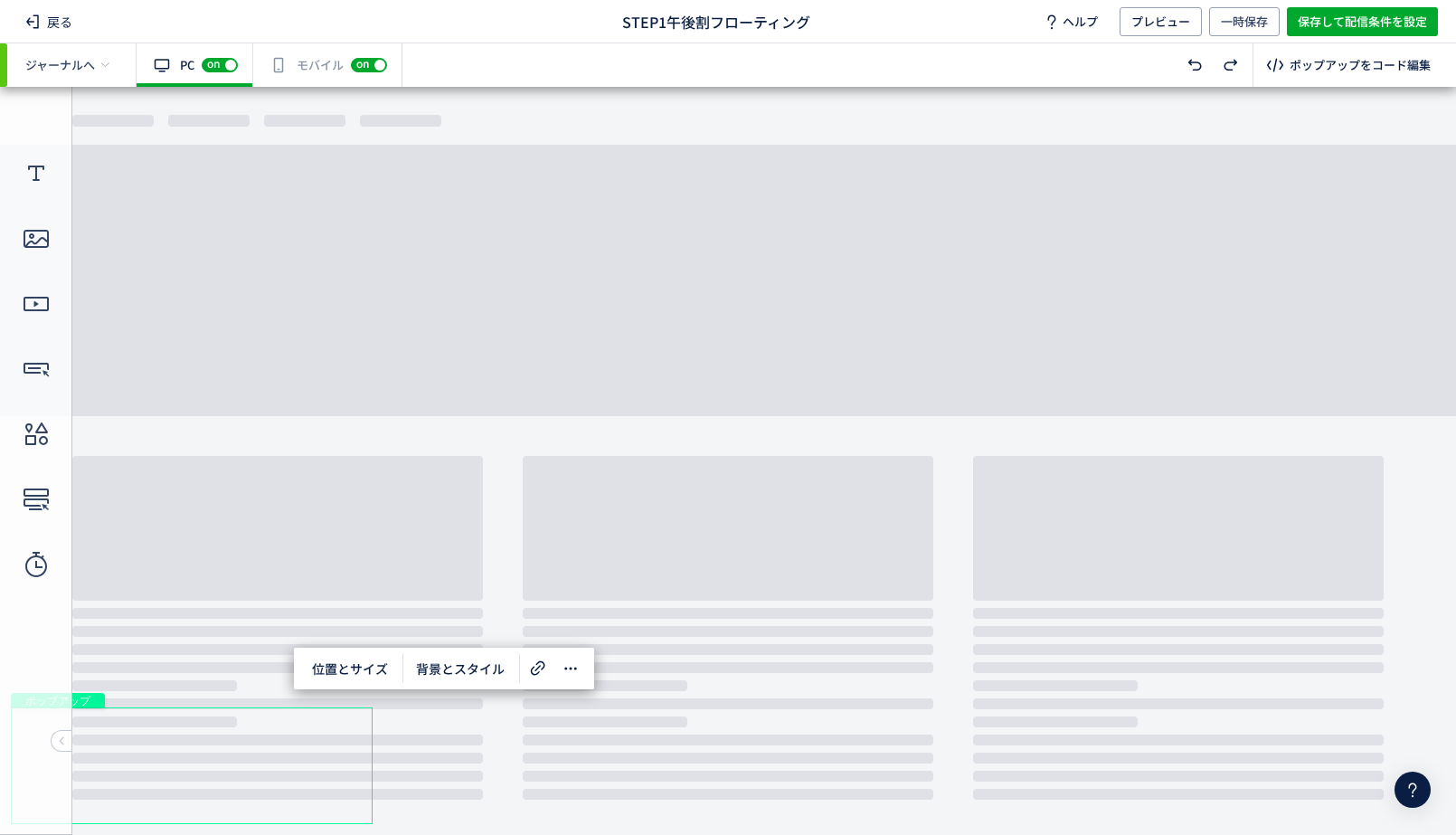
click at [308, 77] on div "有効な編集箇所が確認されません モバイル off on" at bounding box center [328, 65] width 149 height 43
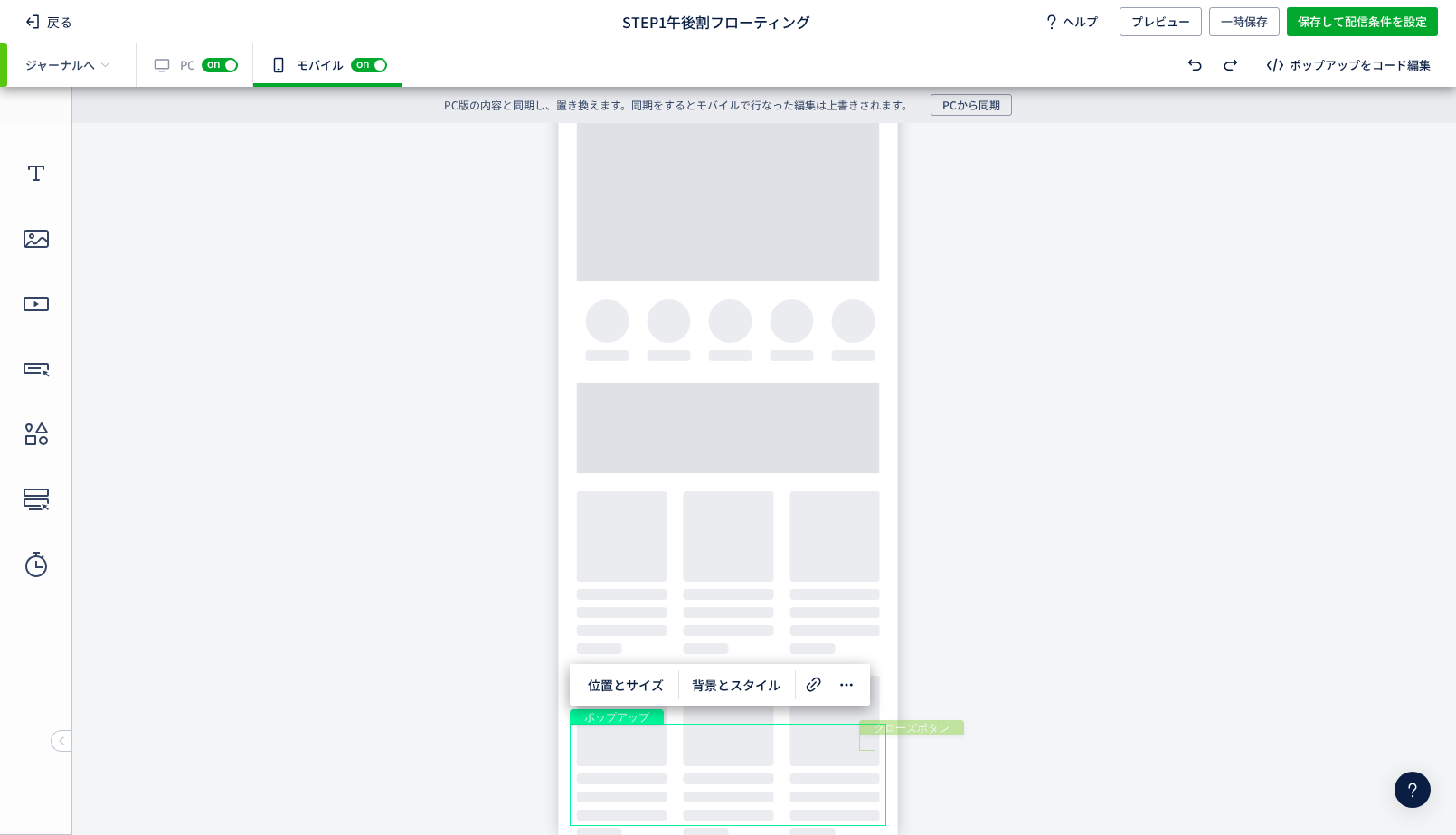
click at [866, 744] on div "クローズボタン" at bounding box center [868, 742] width 17 height 17
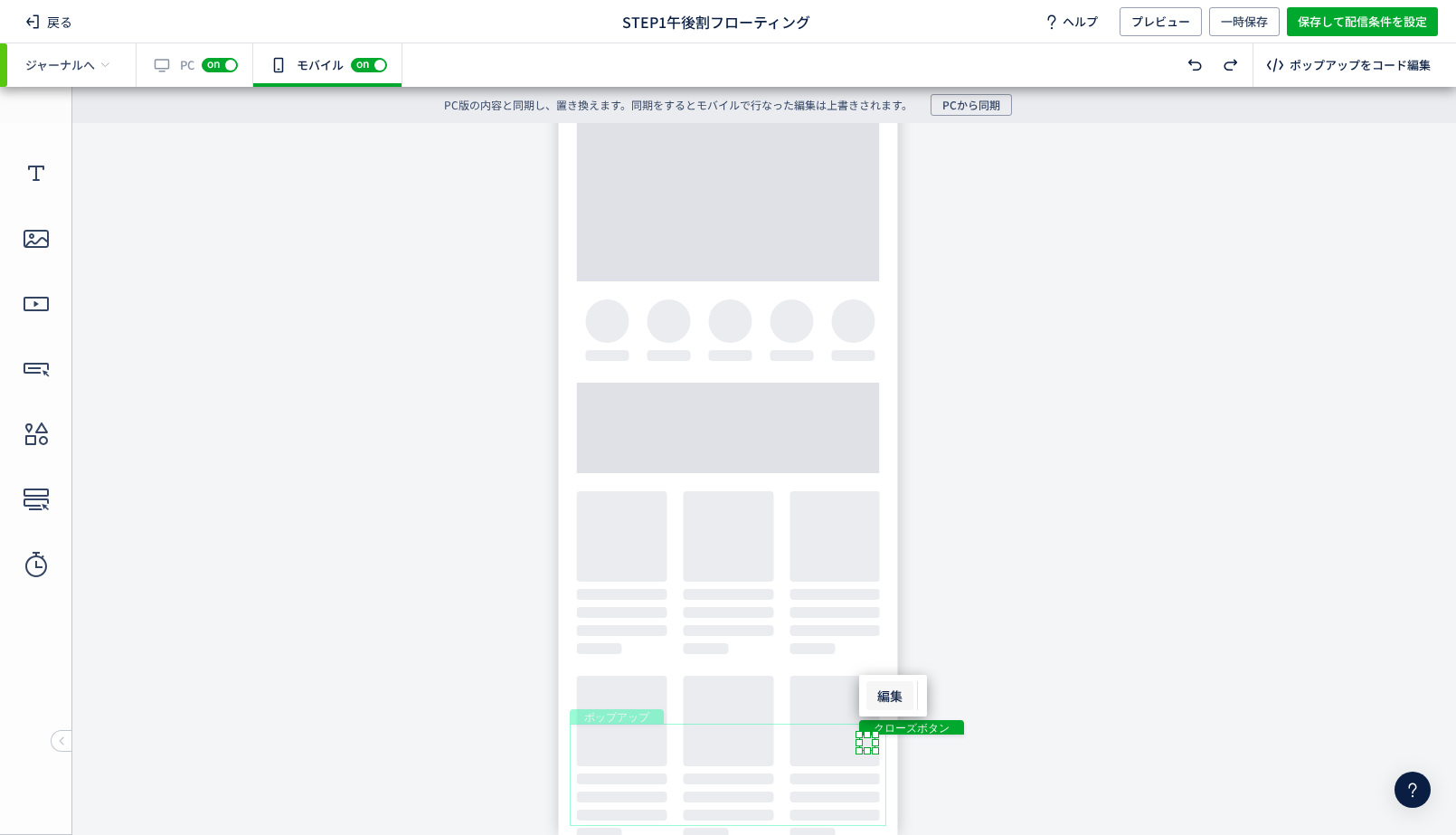
drag, startPoint x: 858, startPoint y: 570, endPoint x: 885, endPoint y: 699, distance: 131.8
click at [885, 699] on span "編集" at bounding box center [890, 695] width 47 height 28
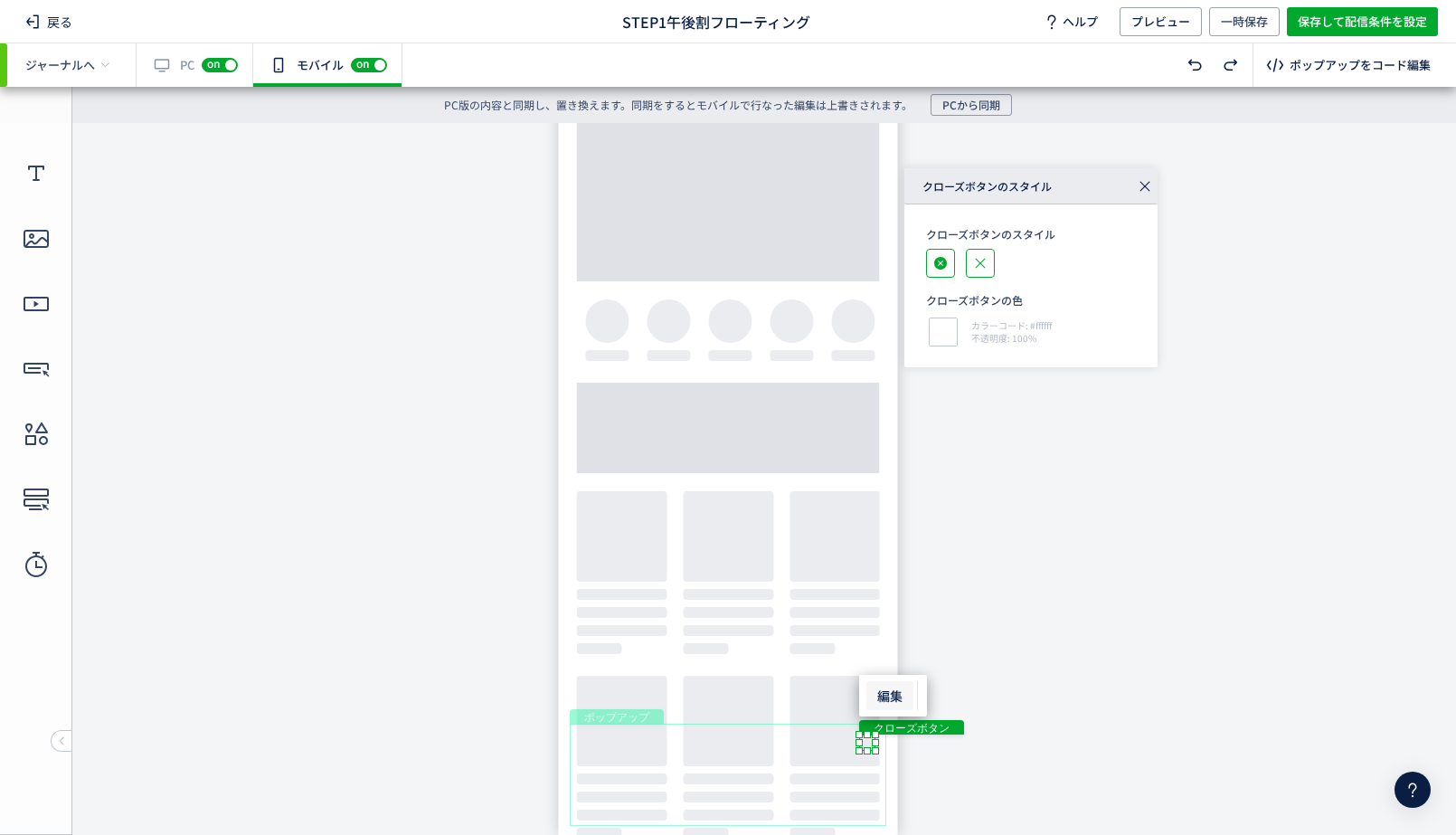
click at [926, 267] on div at bounding box center [940, 262] width 28 height 28
click at [1019, 614] on body "undefined ポップアップ undefined ポップアップ クローズボタン" at bounding box center [728, 478] width 1456 height 711
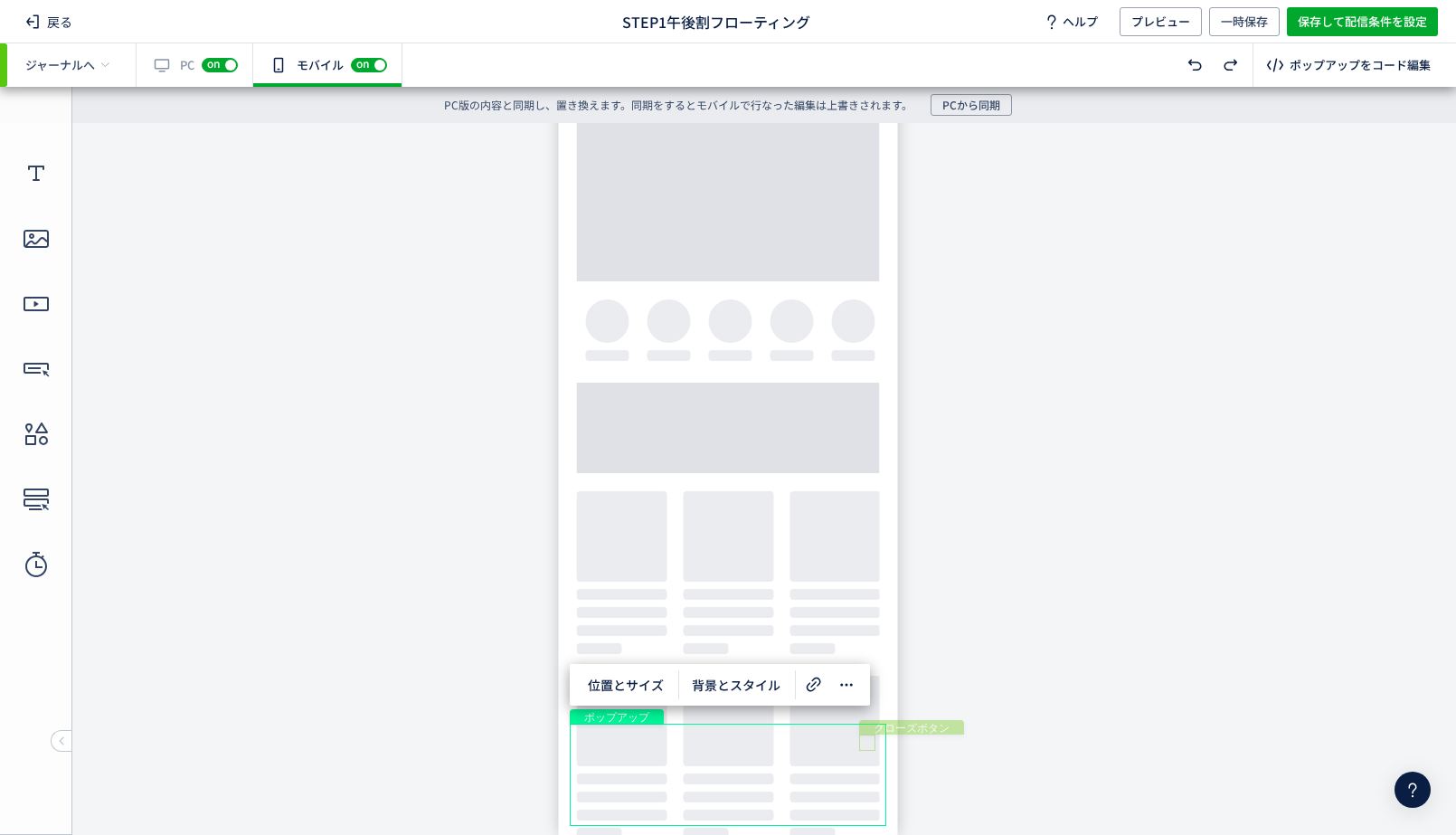
click at [870, 740] on div "クローズボタン" at bounding box center [868, 742] width 17 height 17
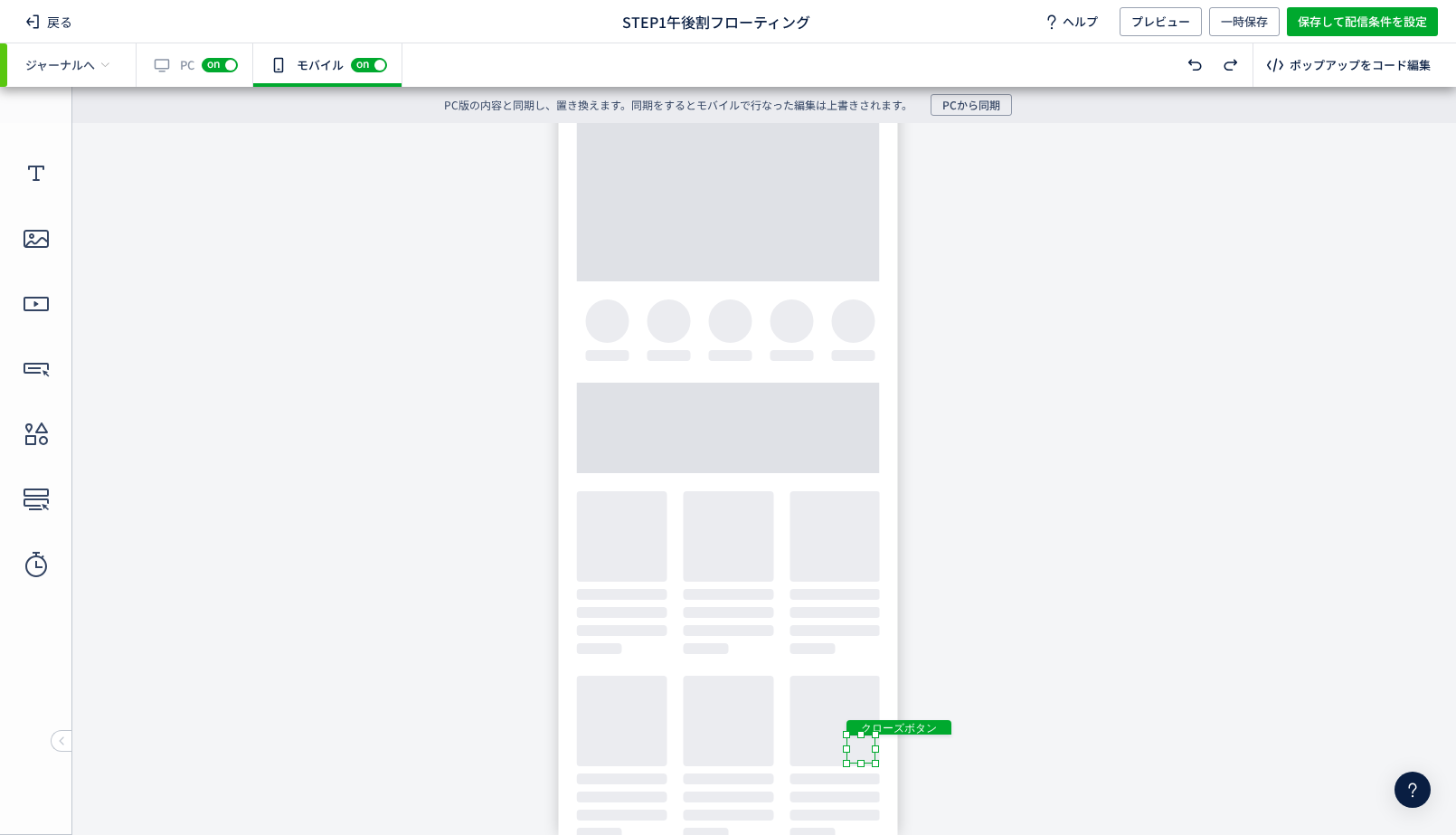
drag, startPoint x: 861, startPoint y: 753, endPoint x: 841, endPoint y: 770, distance: 26.2
click at [841, 770] on body "undefined ポップアップ undefined ポップアップ クローズボタン" at bounding box center [728, 478] width 1456 height 711
click at [864, 744] on div "クローズボタン" at bounding box center [863, 745] width 28 height 28
click at [937, 733] on body "undefined ポップアップ undefined ポップアップ クローズボタン" at bounding box center [728, 478] width 1456 height 711
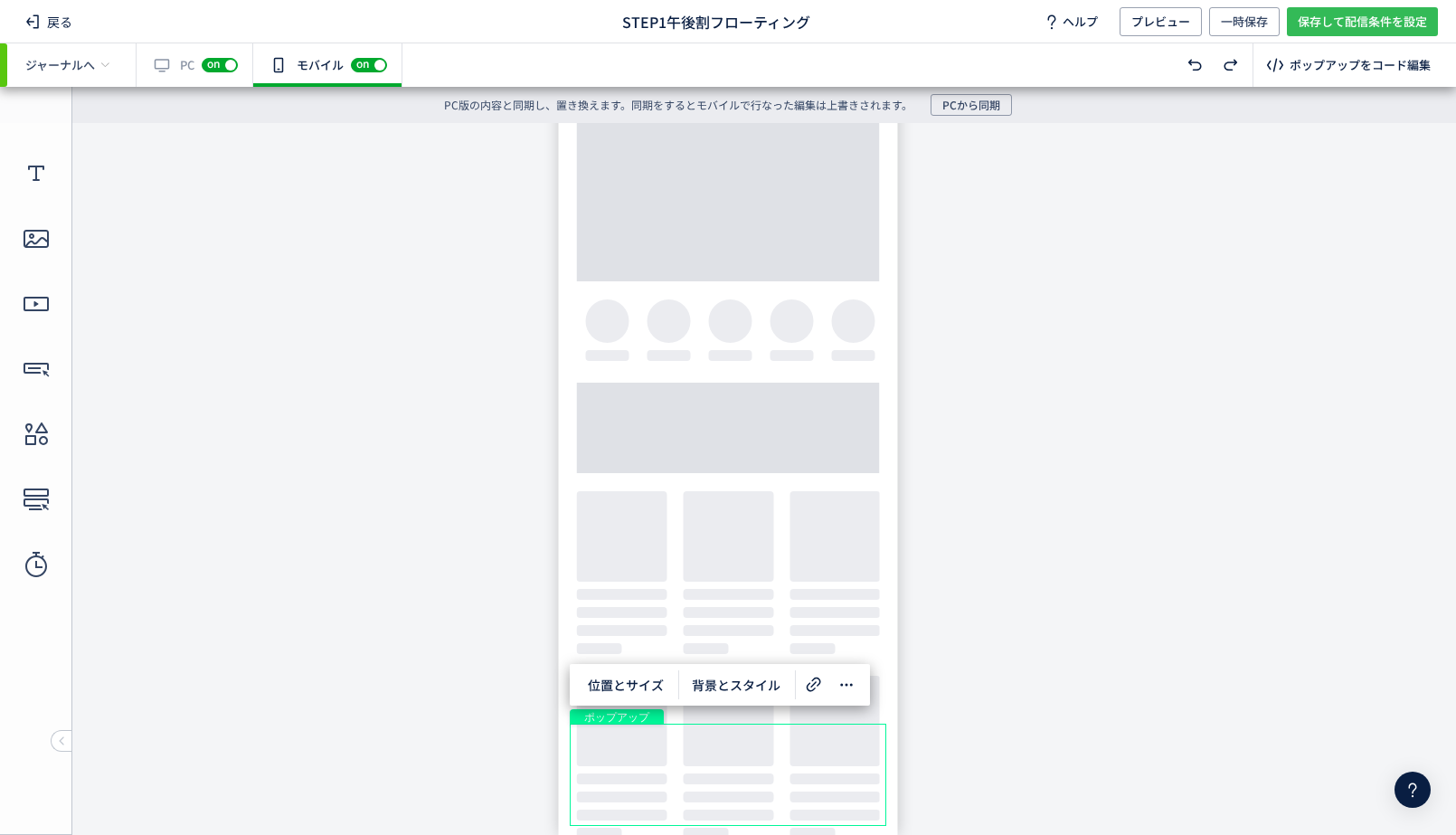
click at [1315, 31] on span "保存して配信条件を設定" at bounding box center [1363, 21] width 130 height 28
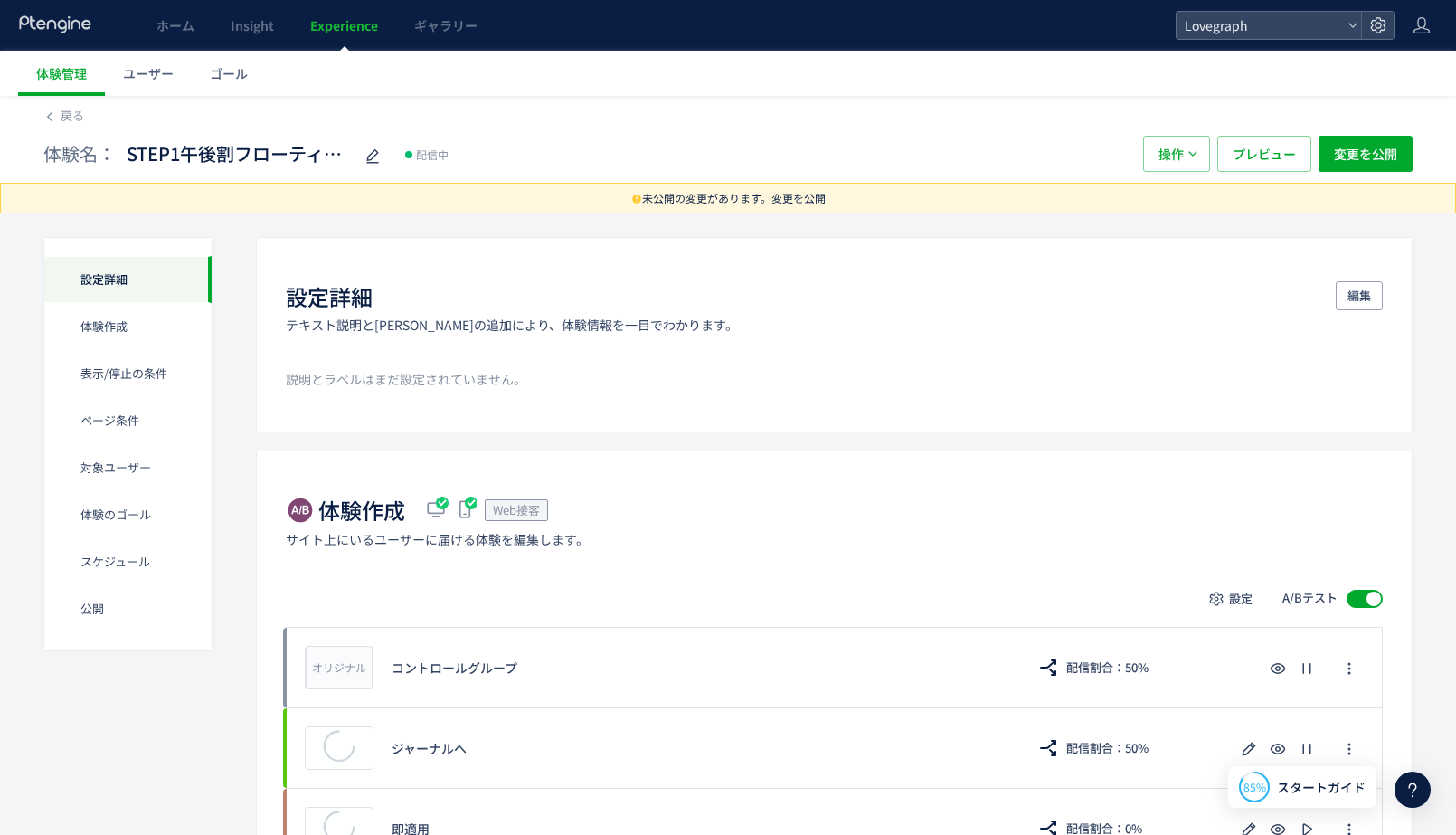
click at [791, 191] on span "変更を公開" at bounding box center [798, 197] width 54 height 16
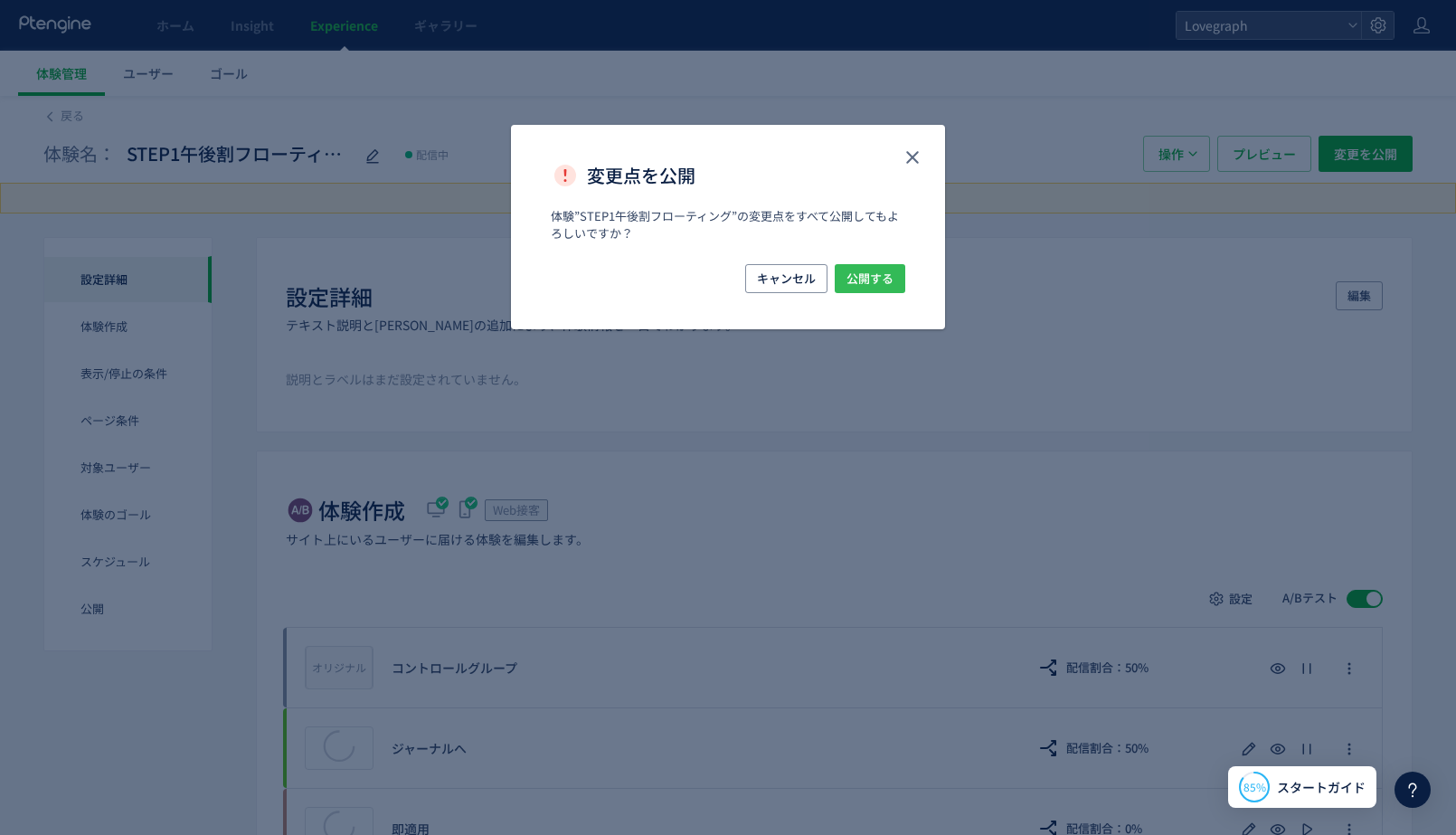
click at [856, 291] on span "公開する" at bounding box center [870, 278] width 47 height 28
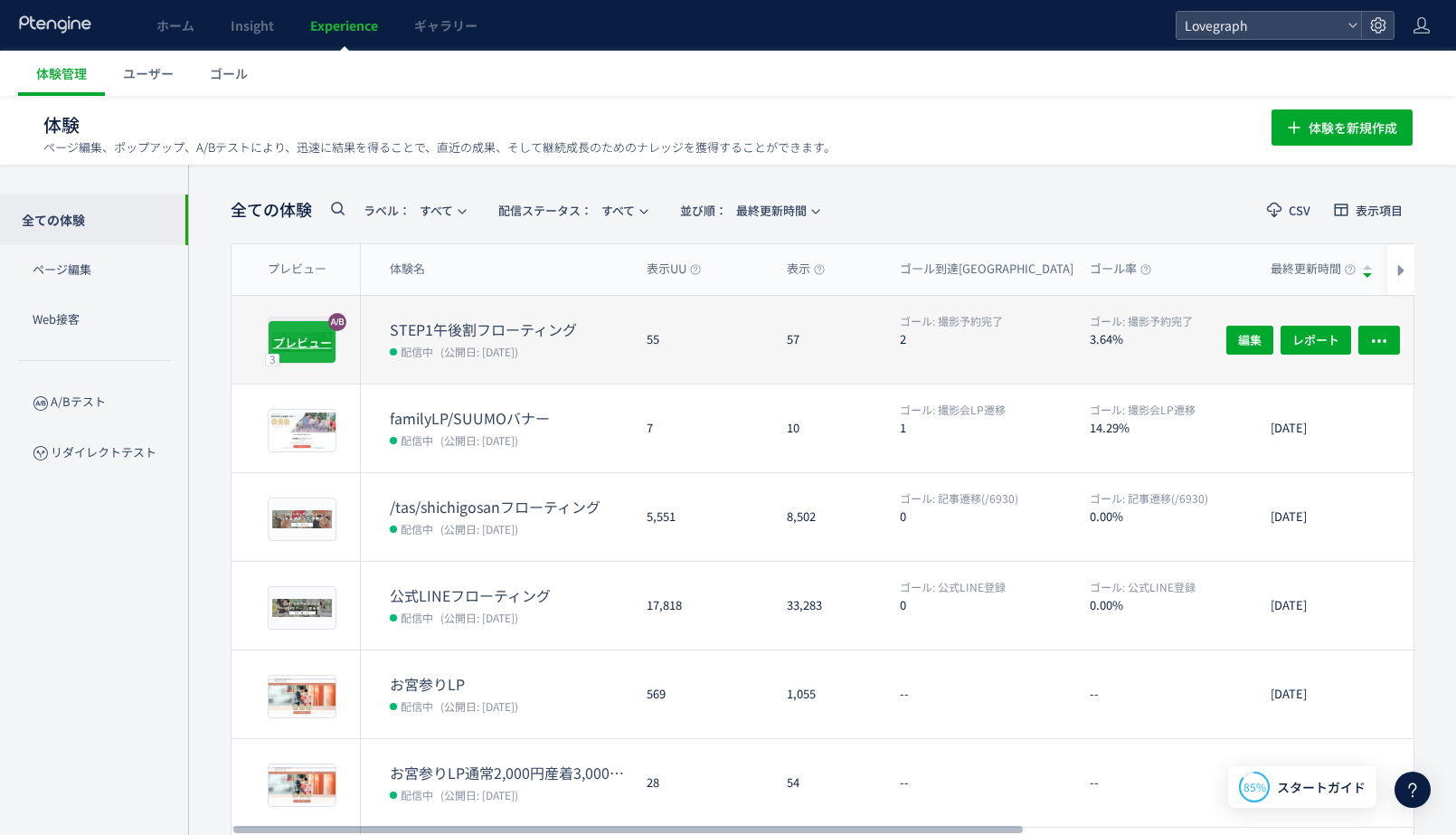
click at [328, 333] on span "プレビュー" at bounding box center [303, 341] width 59 height 17
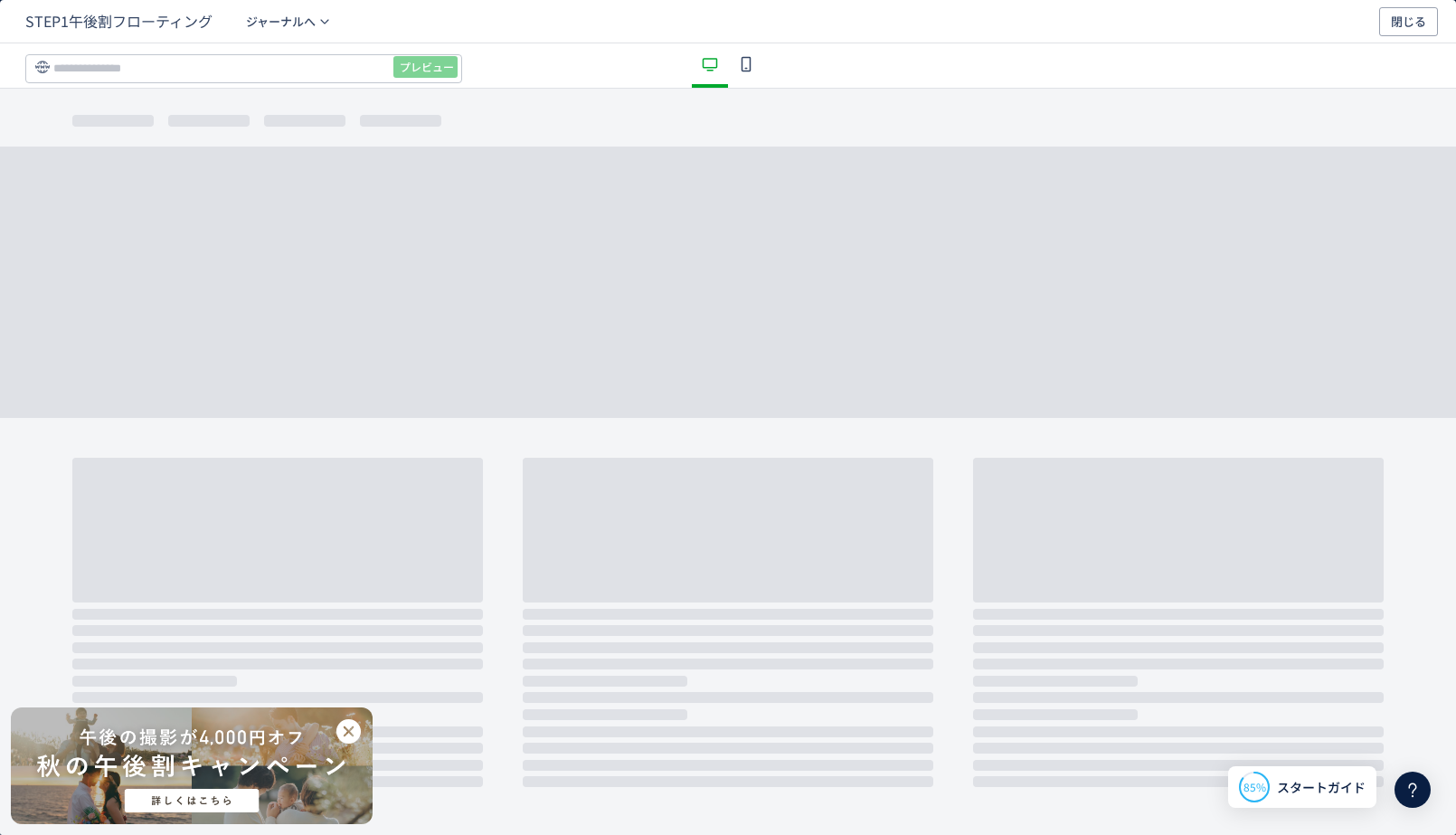
click at [747, 60] on icon "dialog" at bounding box center [746, 64] width 22 height 22
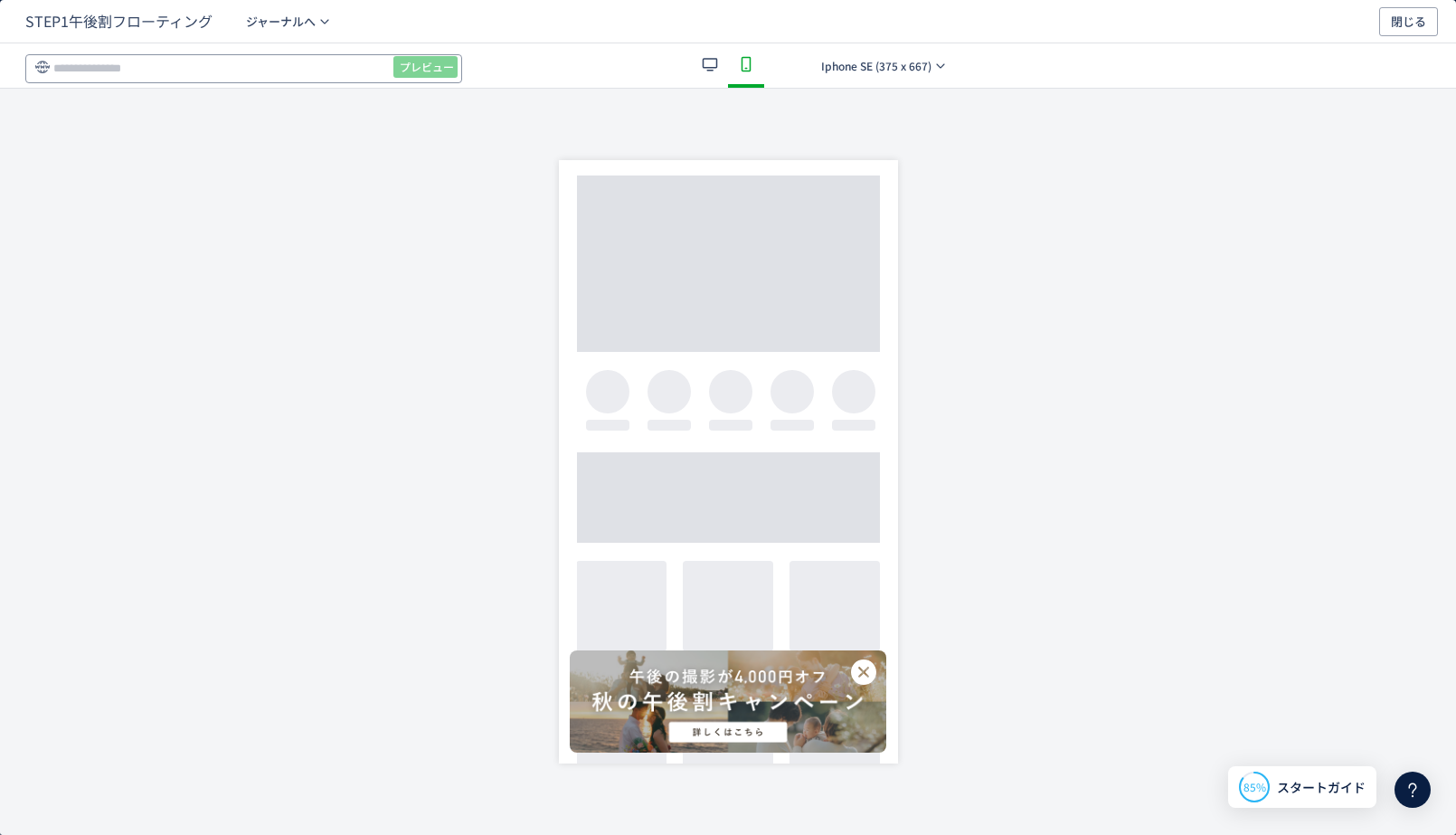
click at [281, 63] on input "dialog" at bounding box center [244, 68] width 437 height 28
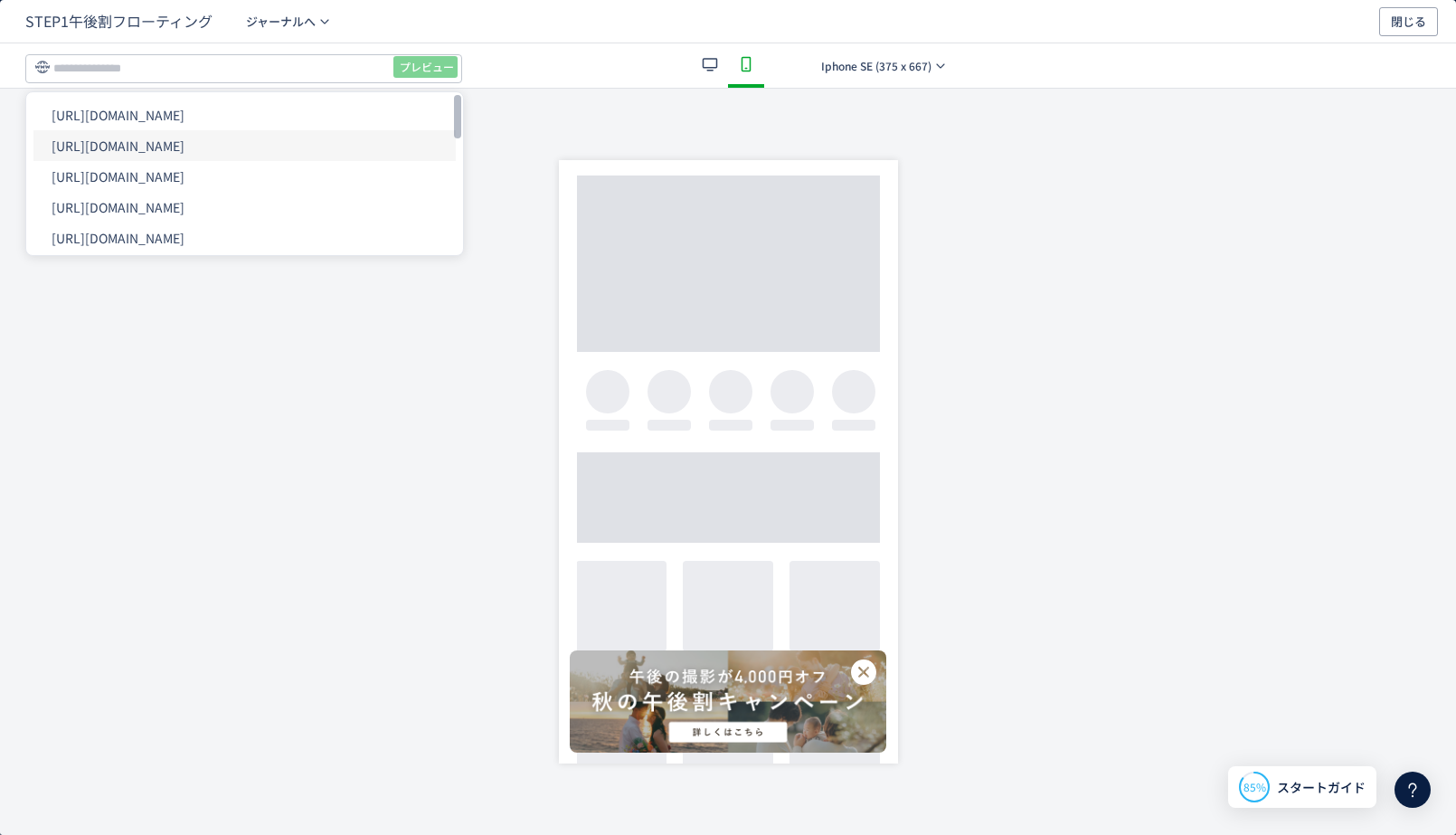
click at [281, 145] on li "[URL][DOMAIN_NAME]" at bounding box center [245, 145] width 422 height 30
type input "**********"
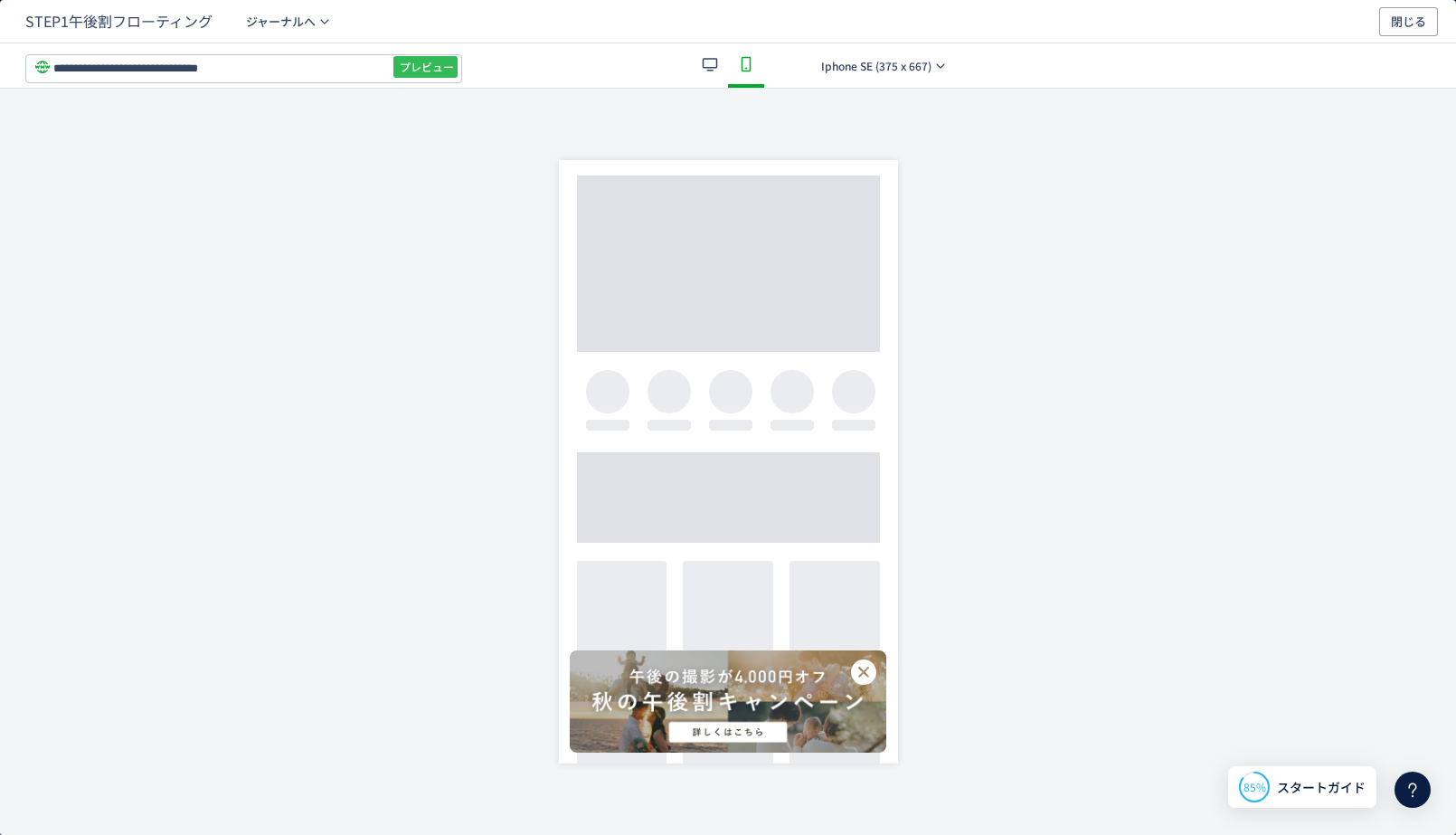
click at [418, 70] on span "プレビュー" at bounding box center [426, 66] width 54 height 28
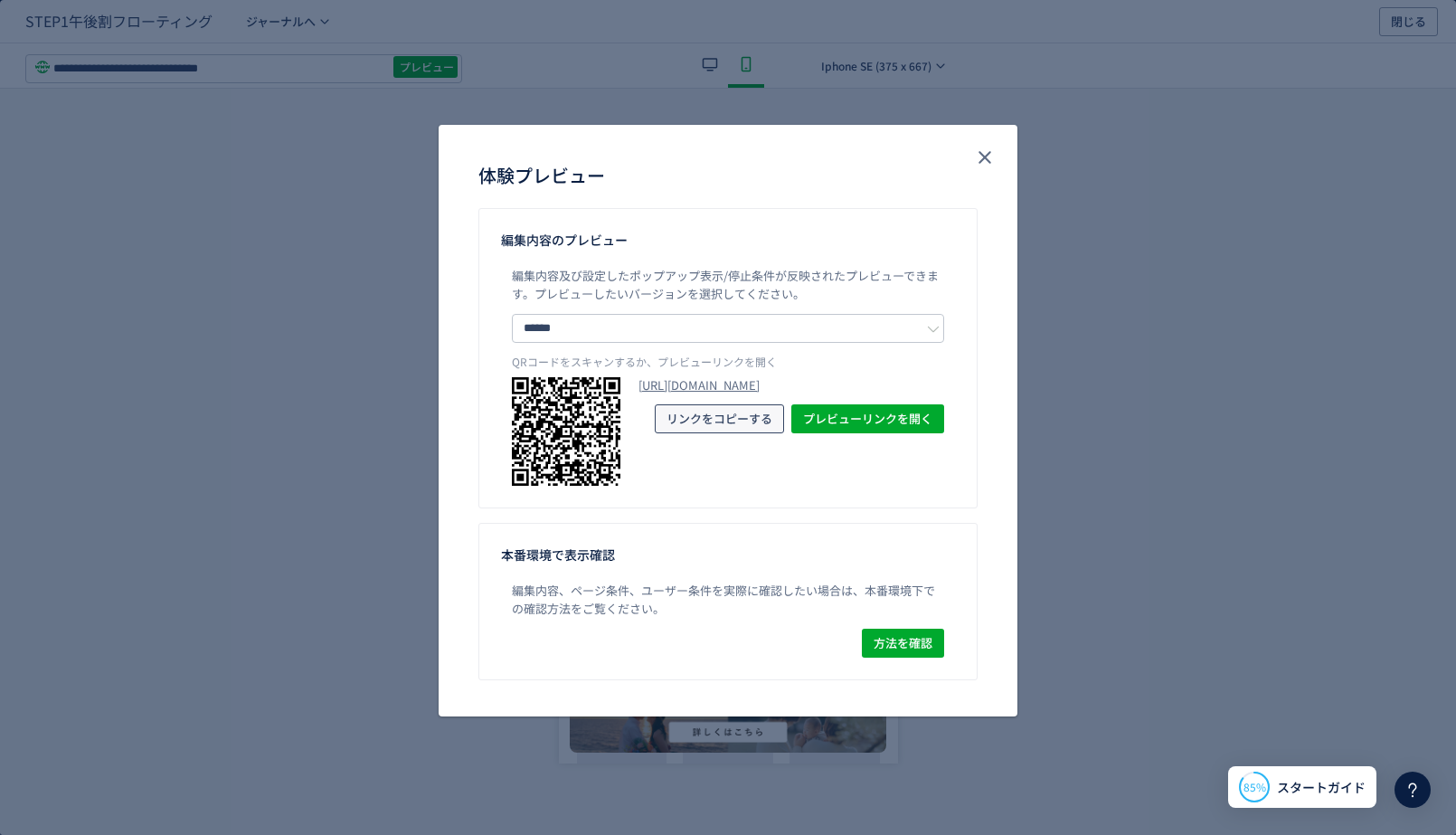
click at [756, 433] on span "リンクをコピーする" at bounding box center [719, 418] width 106 height 28
click at [979, 153] on icon "close" at bounding box center [984, 157] width 22 height 22
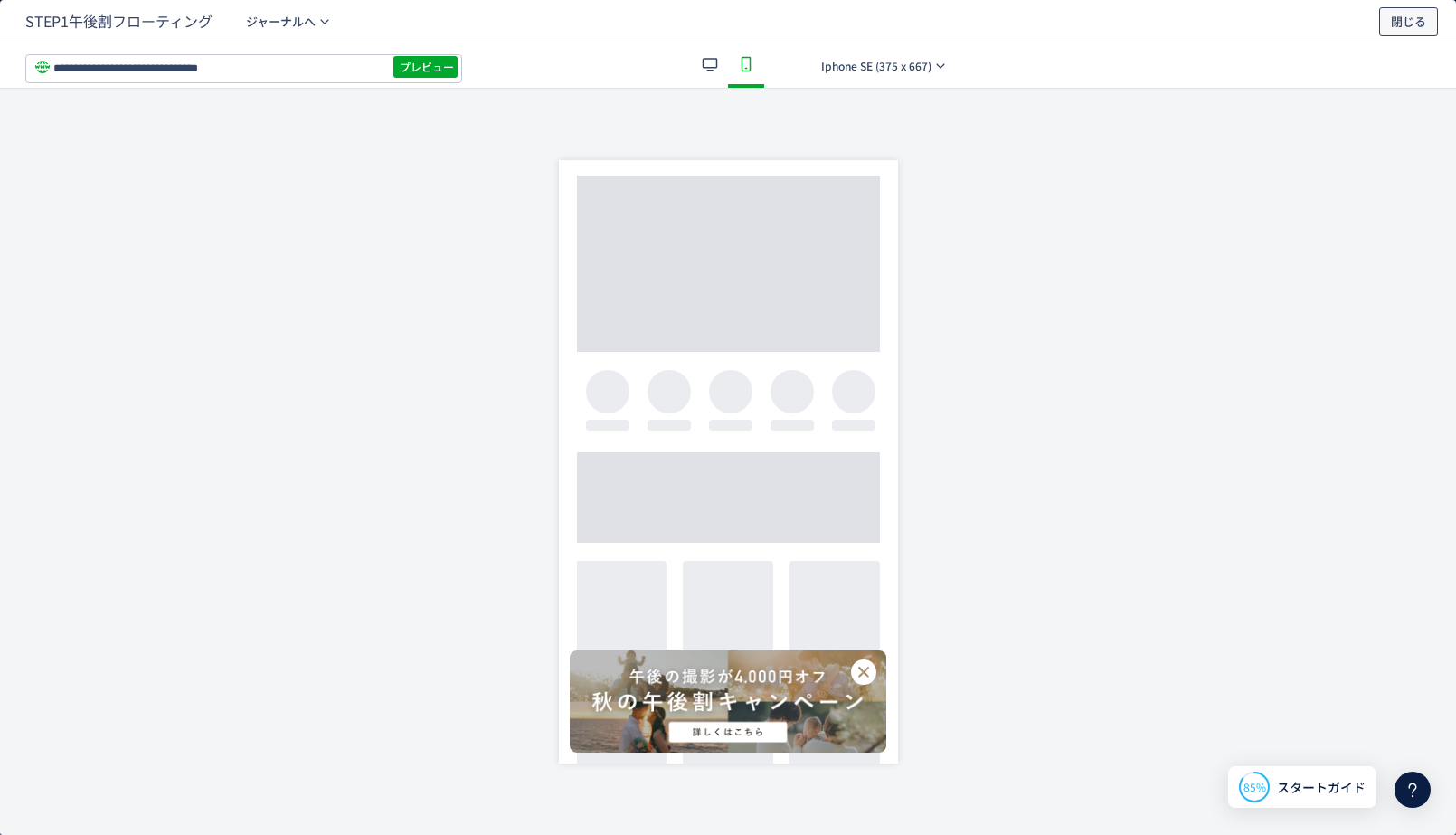
click at [1412, 29] on span "閉じる" at bounding box center [1409, 21] width 35 height 28
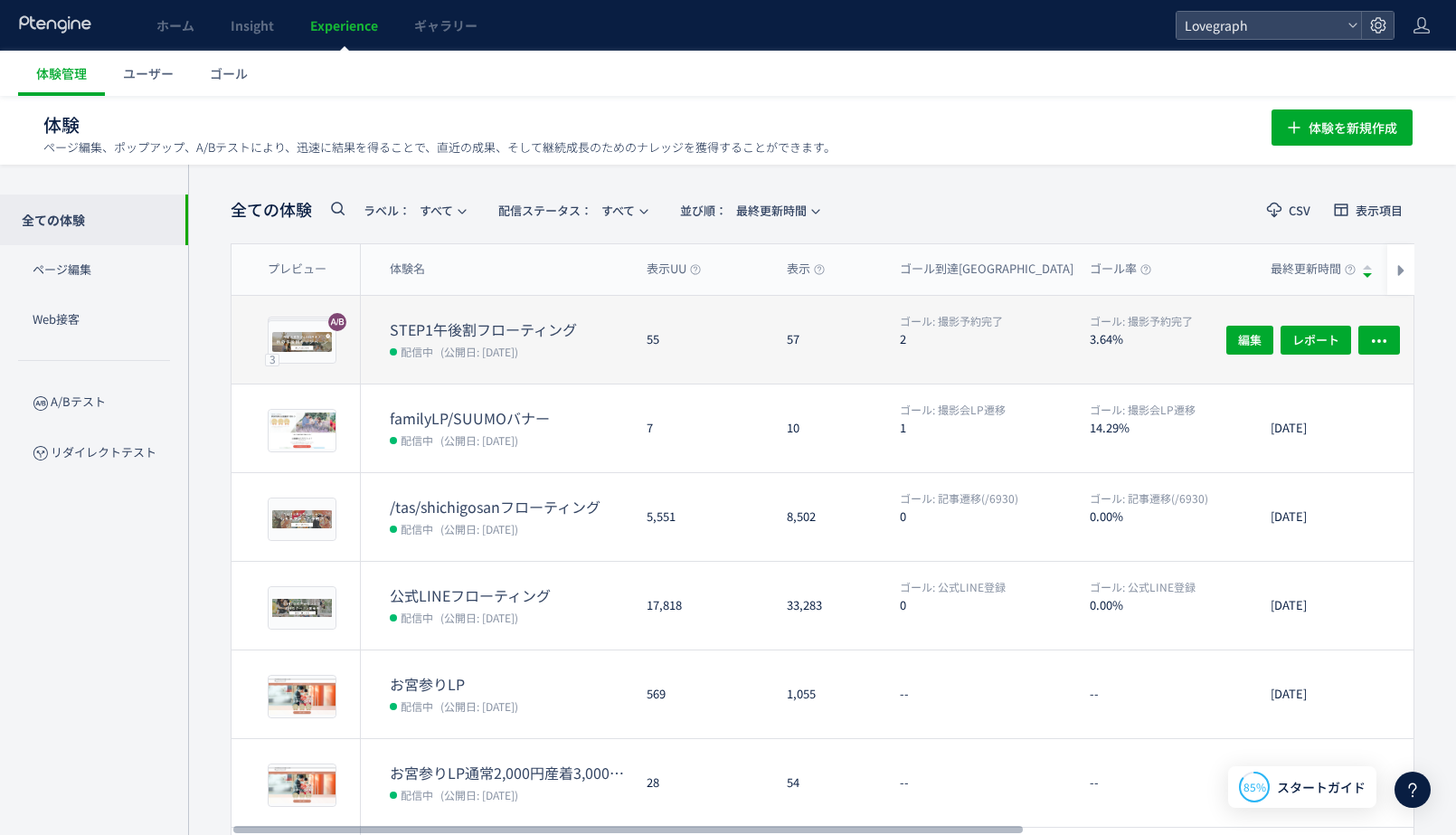
click at [710, 318] on div "55" at bounding box center [701, 339] width 140 height 87
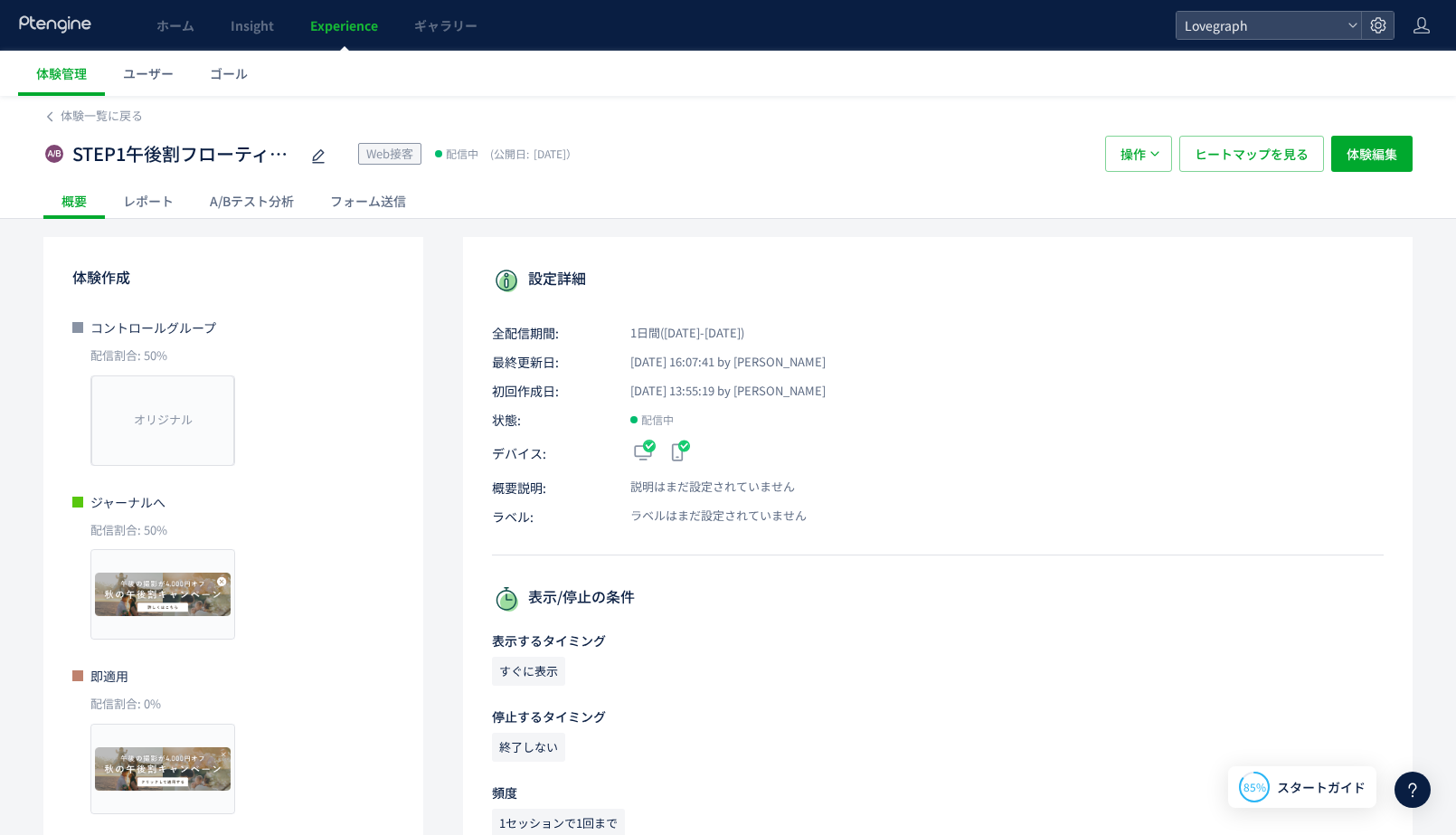
click at [249, 191] on div "A/Bテスト分析" at bounding box center [252, 200] width 120 height 36
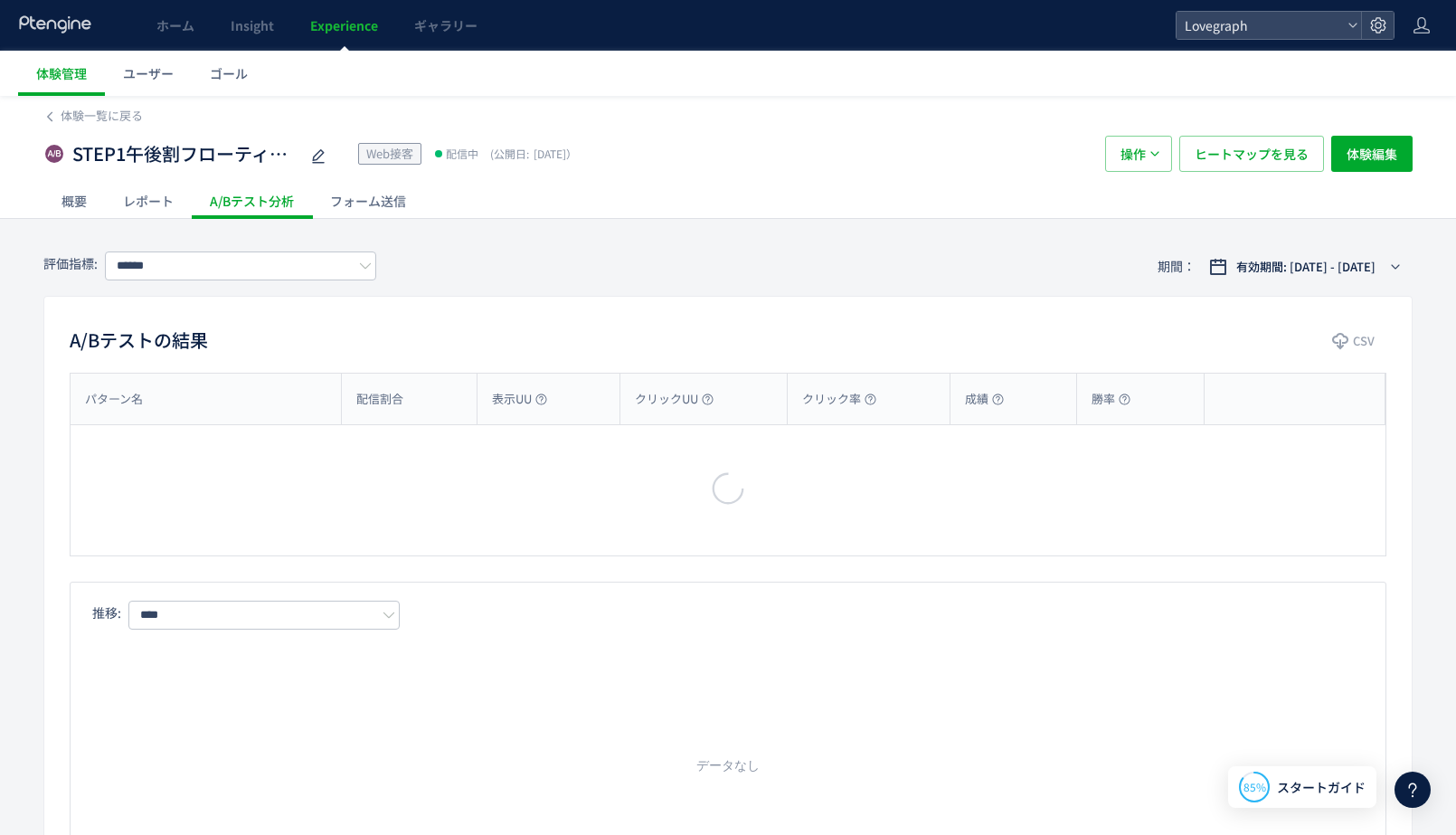
type input "******"
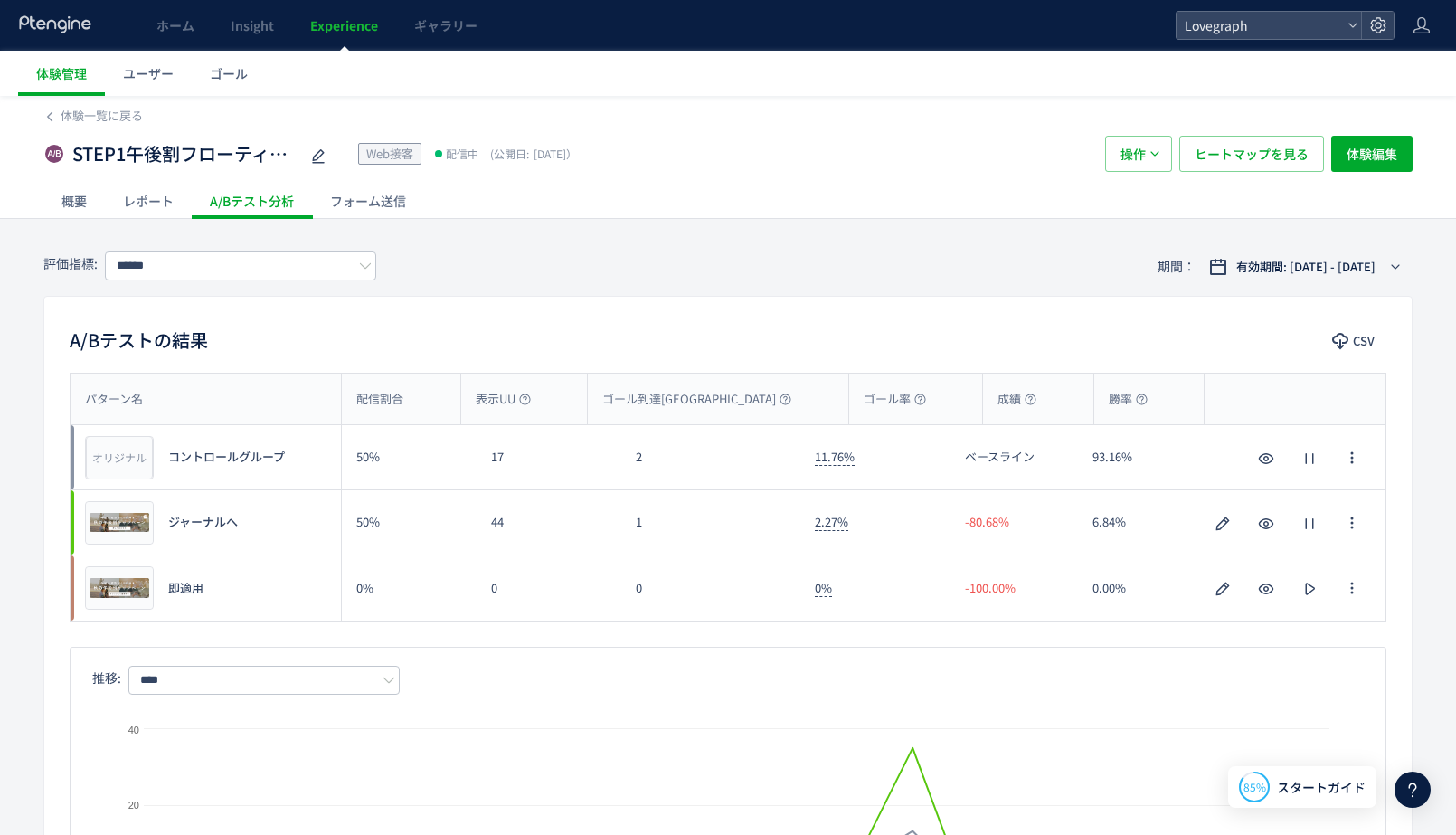
click at [495, 336] on div "A/Bテストの結果 CSV" at bounding box center [728, 341] width 1368 height 32
click at [114, 120] on span "体験一覧に戻る" at bounding box center [102, 115] width 83 height 17
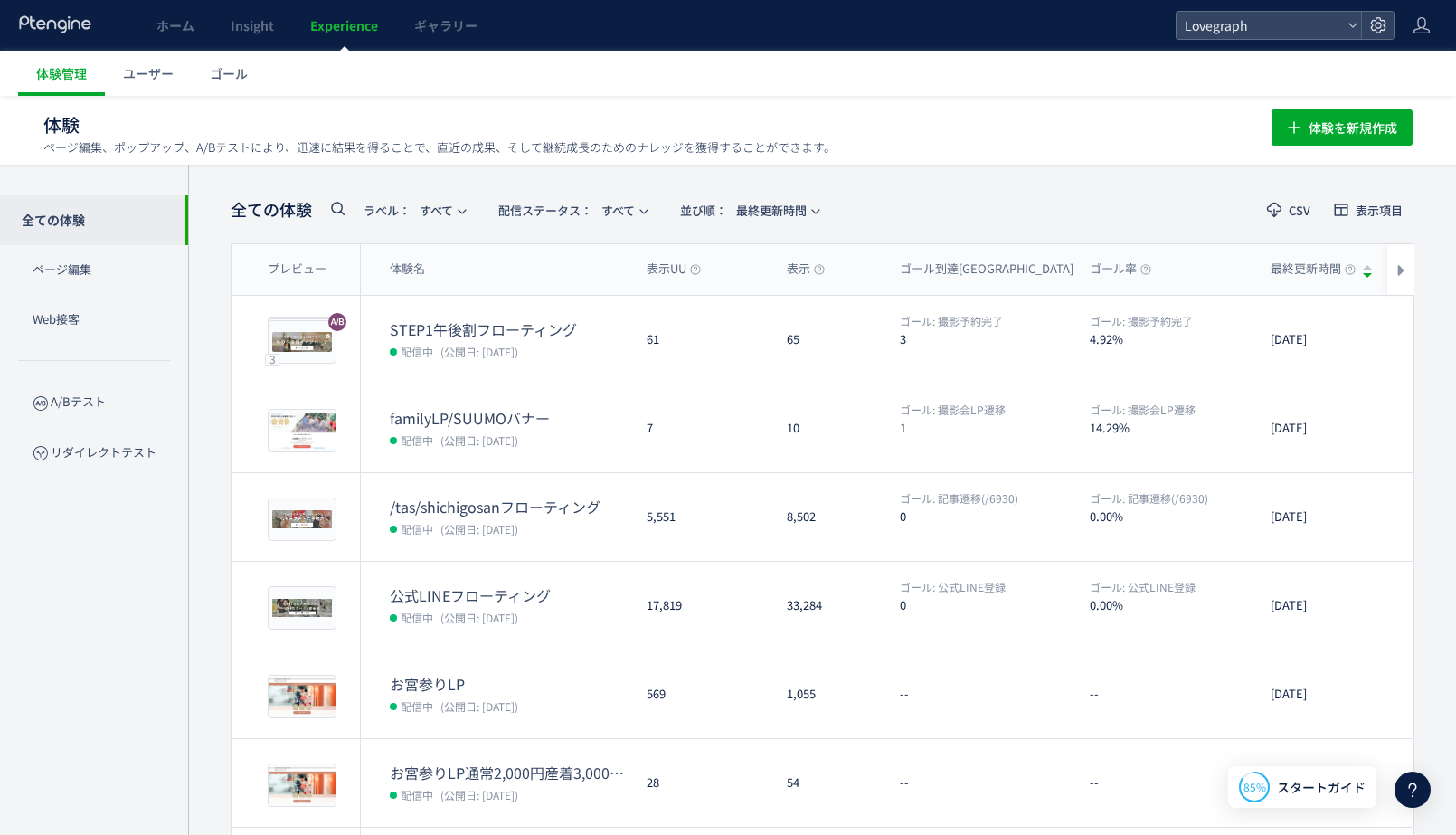
click at [1133, 209] on header "全ての体験 ラベル： すべて 配信ステータス​： すべて 並び順： 最終更新時間 CSV 表示項目" at bounding box center [822, 210] width 1184 height 37
click at [1070, 240] on div "全ての体験 ラベル： すべて 配信ステータス​： すべて 並び順： 最終更新時間 CSV 表示項目 プレビュー 体験名 表示UU 表示 ゴール到達UU ゴール…" at bounding box center [822, 706] width 1184 height 1030
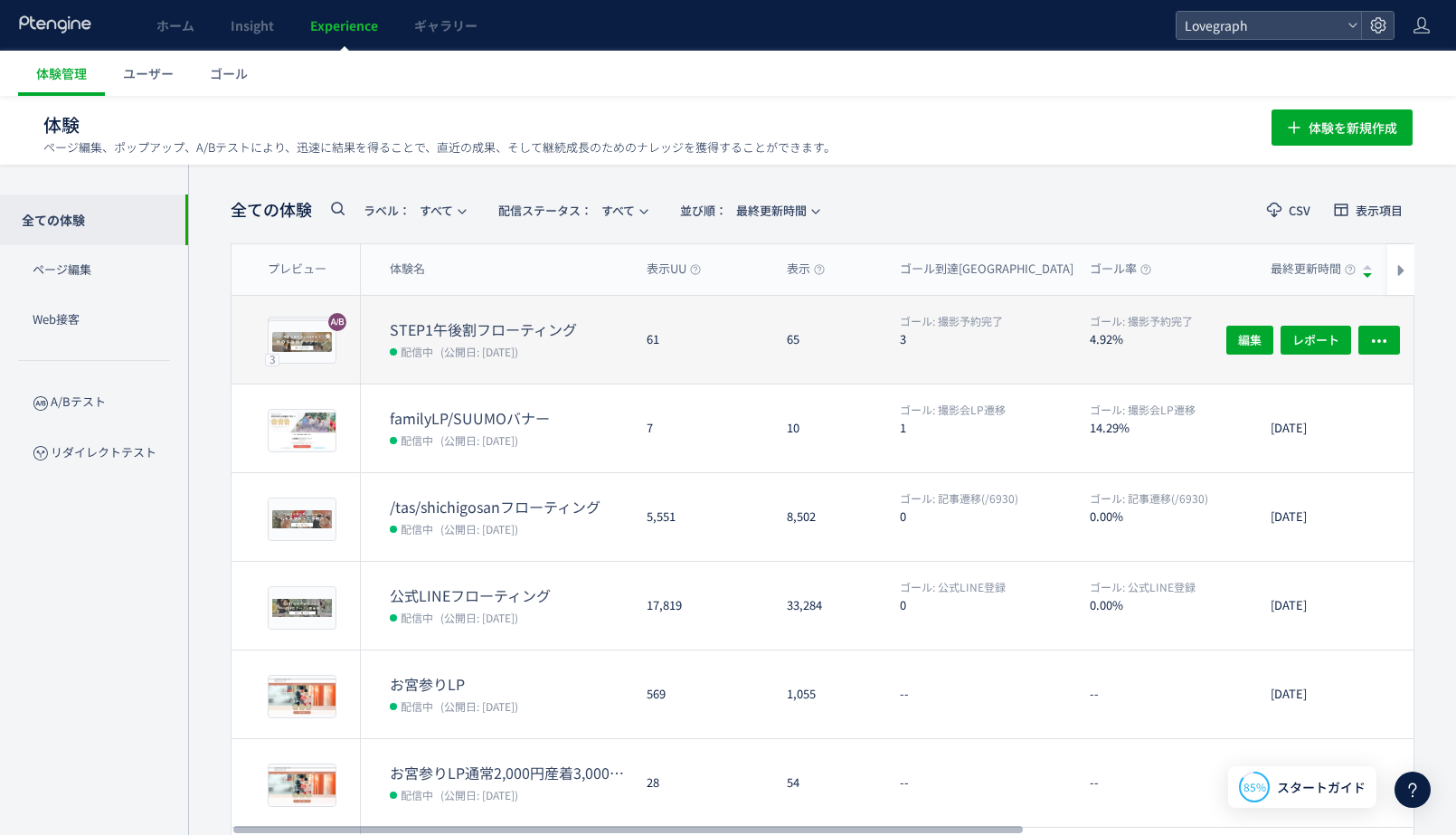
click at [888, 362] on div "ゴール: 撮影予約完了 3" at bounding box center [980, 339] width 190 height 87
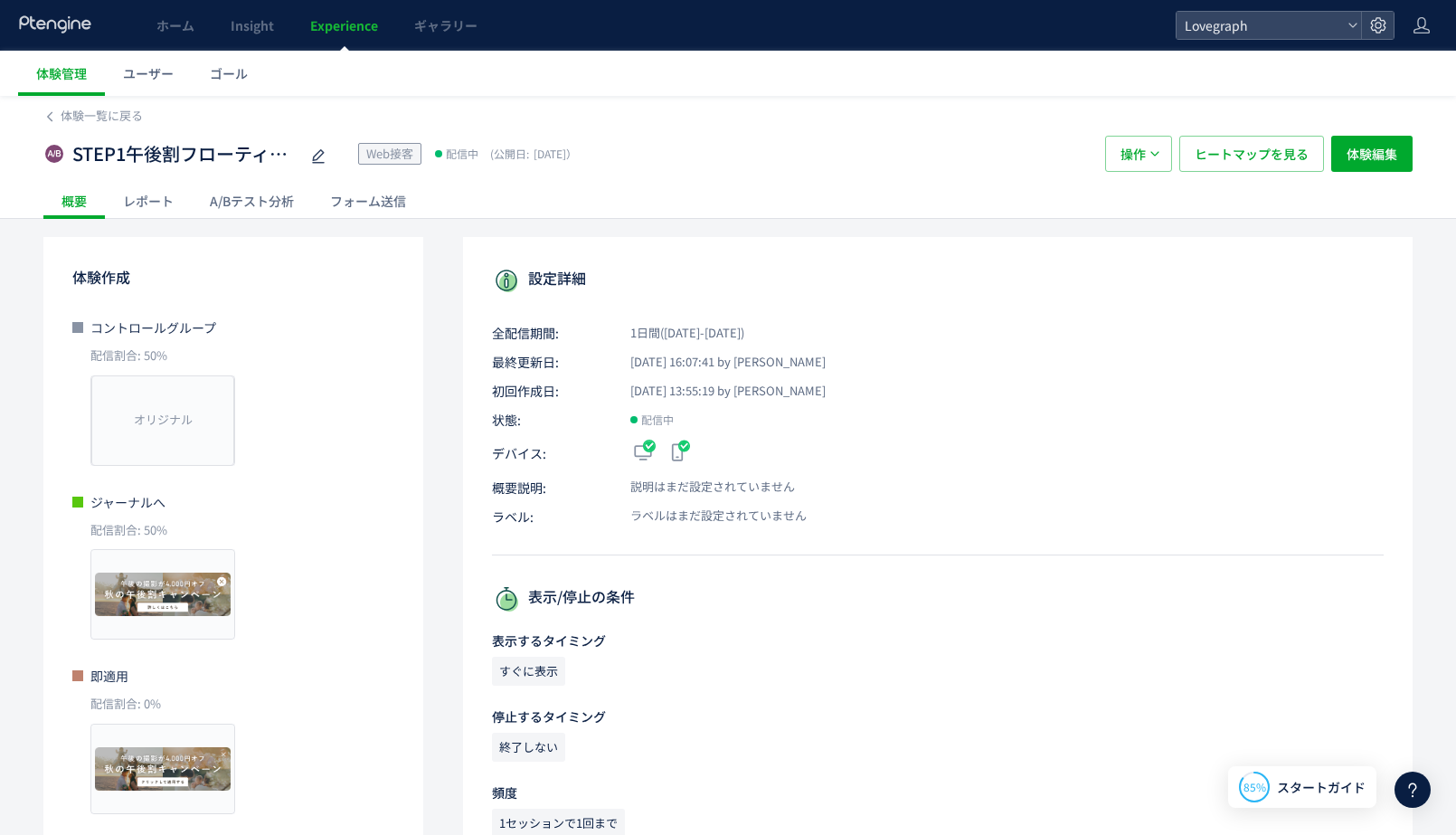
click at [152, 211] on div "レポート" at bounding box center [148, 200] width 86 height 36
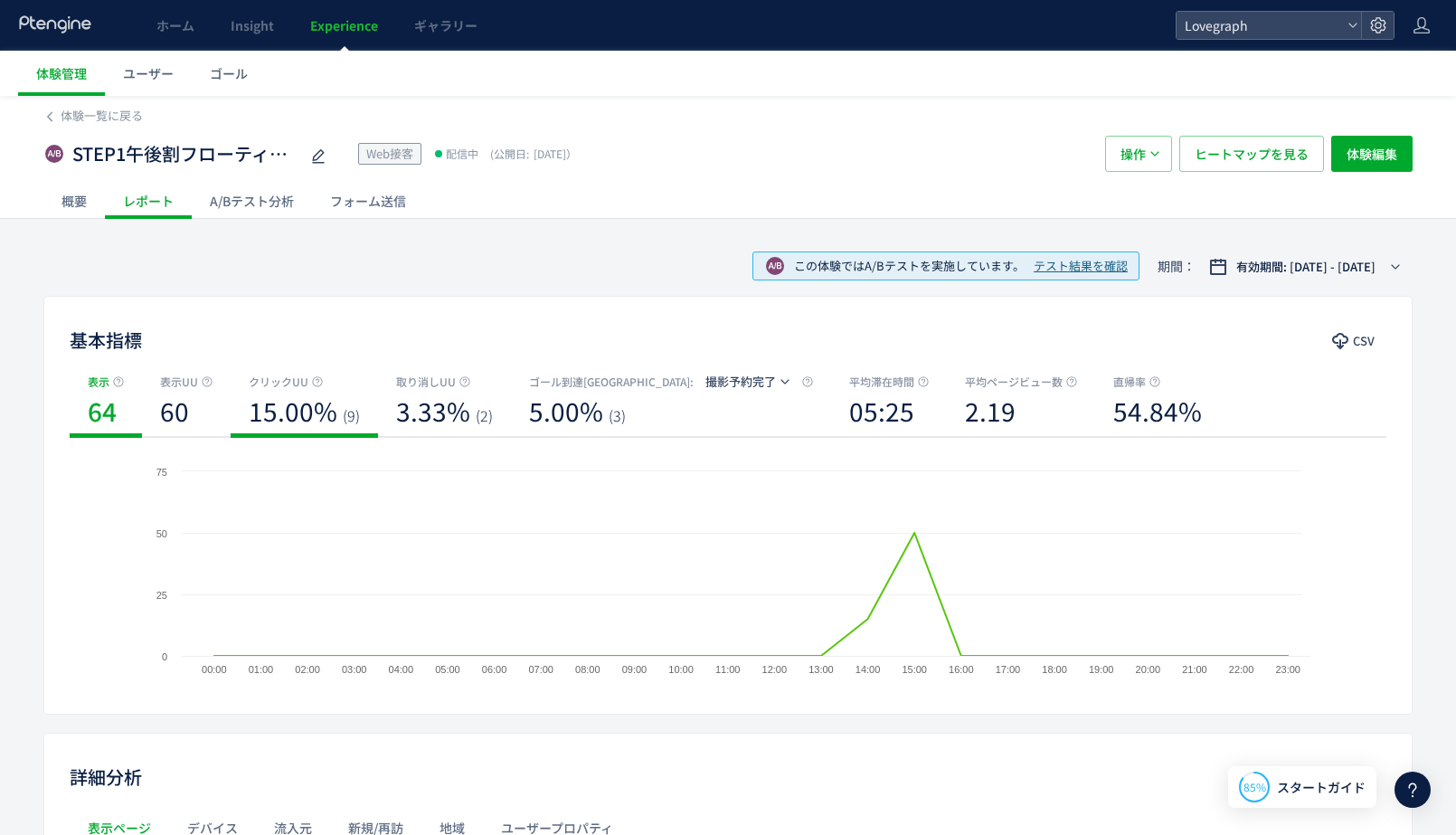
click at [260, 412] on b "15.00%" at bounding box center [293, 411] width 88 height 36
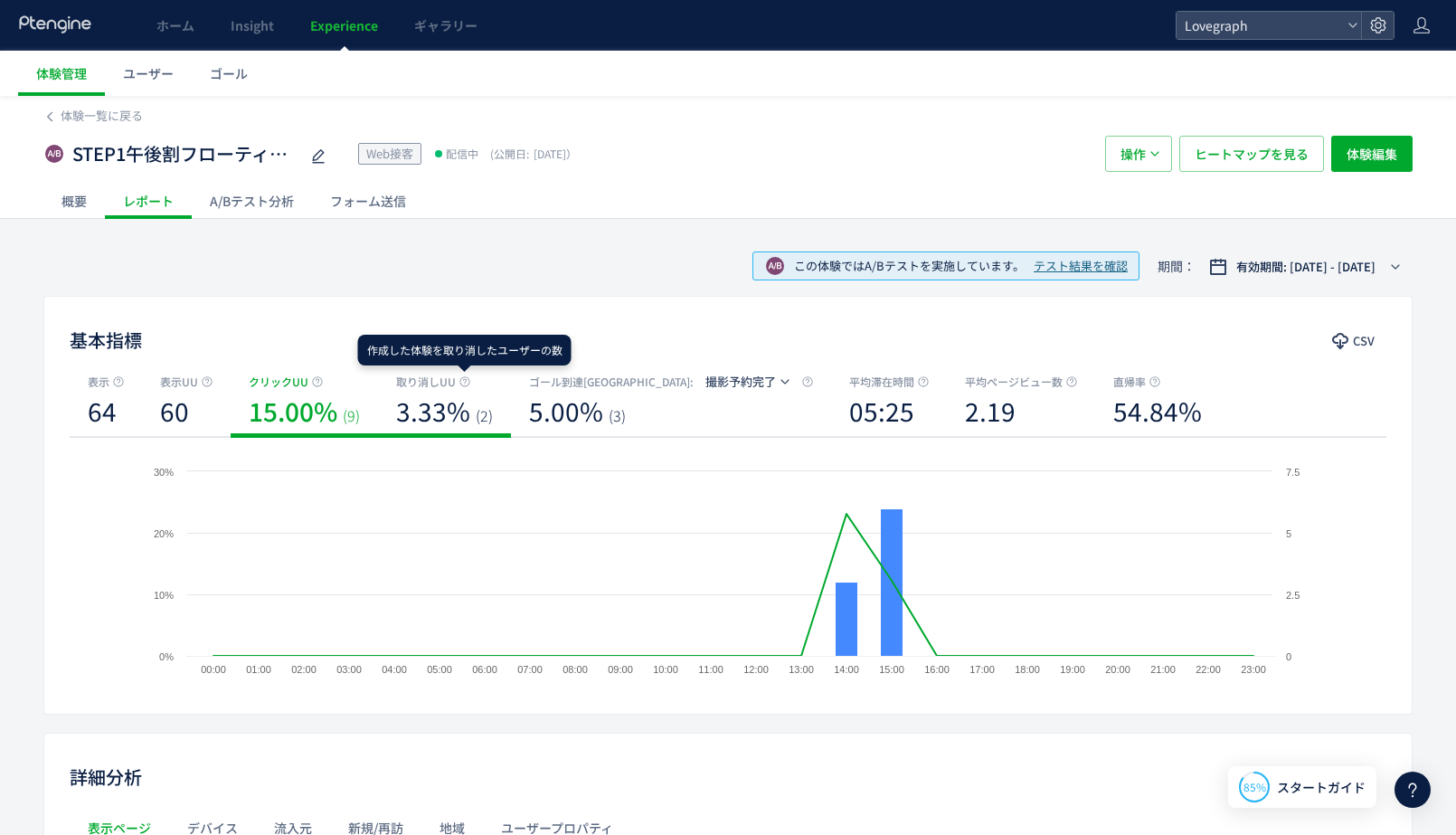
click at [458, 404] on b "3.33%" at bounding box center [432, 411] width 74 height 36
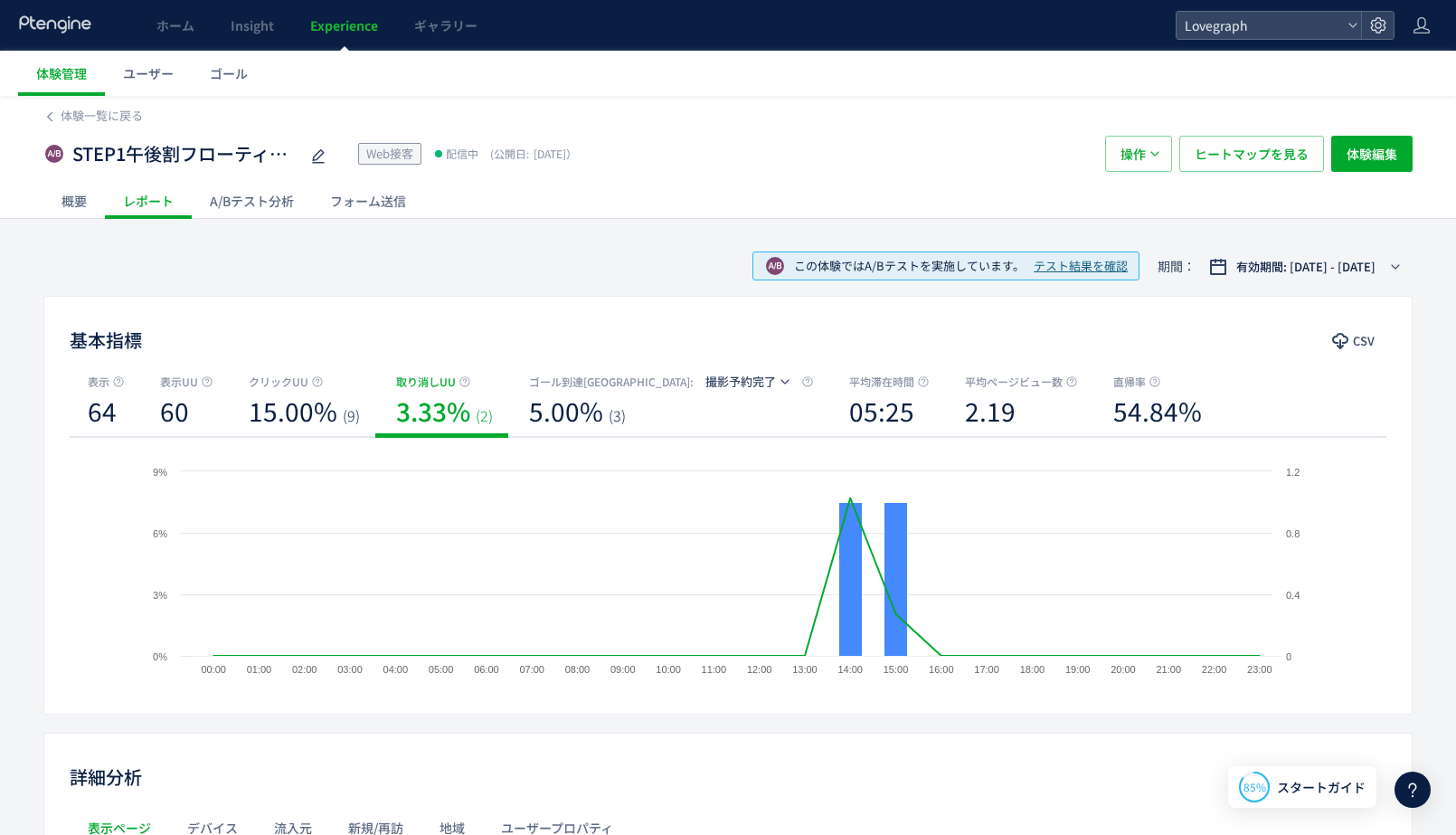
click at [220, 192] on div "A/Bテスト分析" at bounding box center [252, 200] width 120 height 36
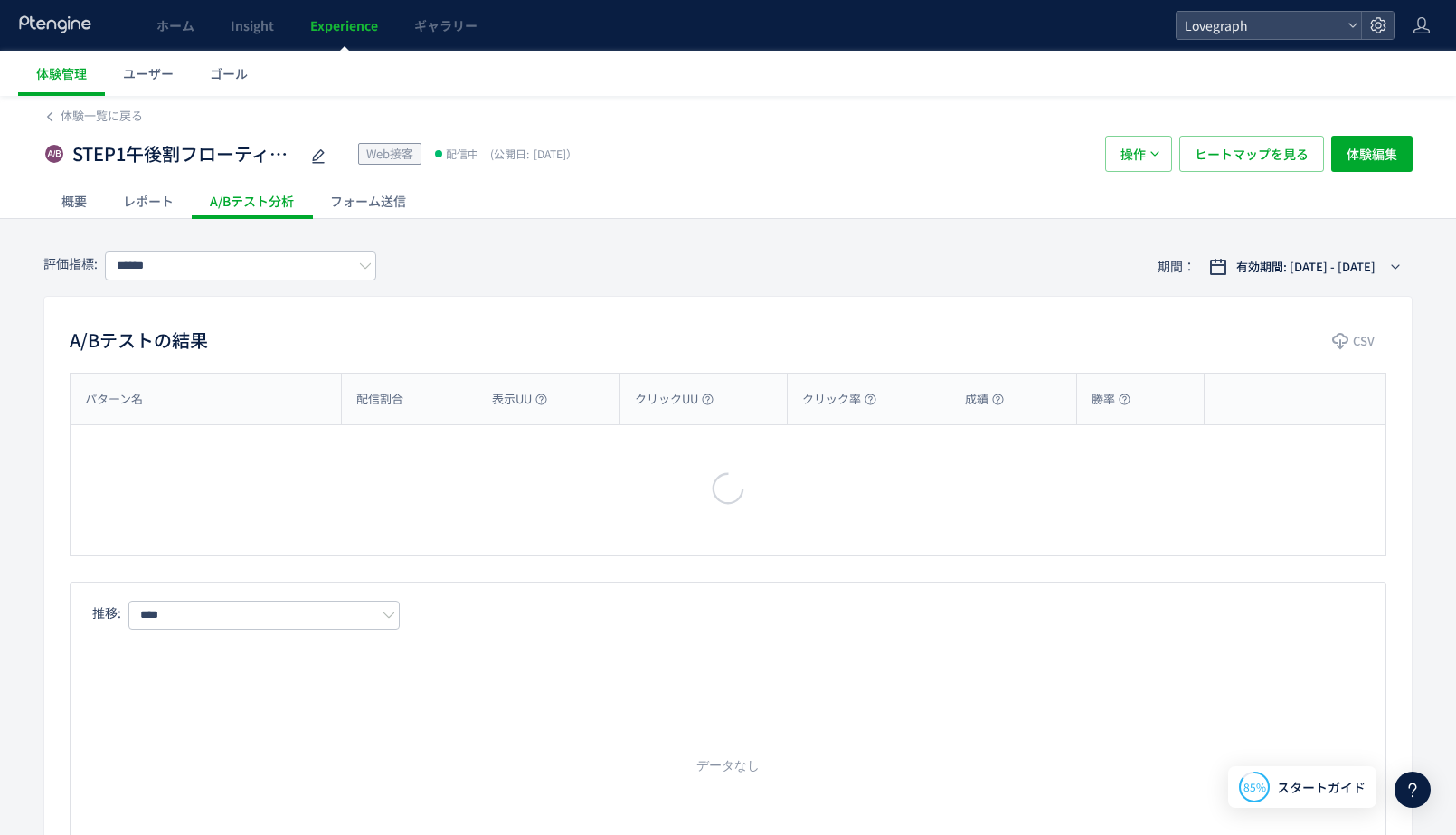
type input "******"
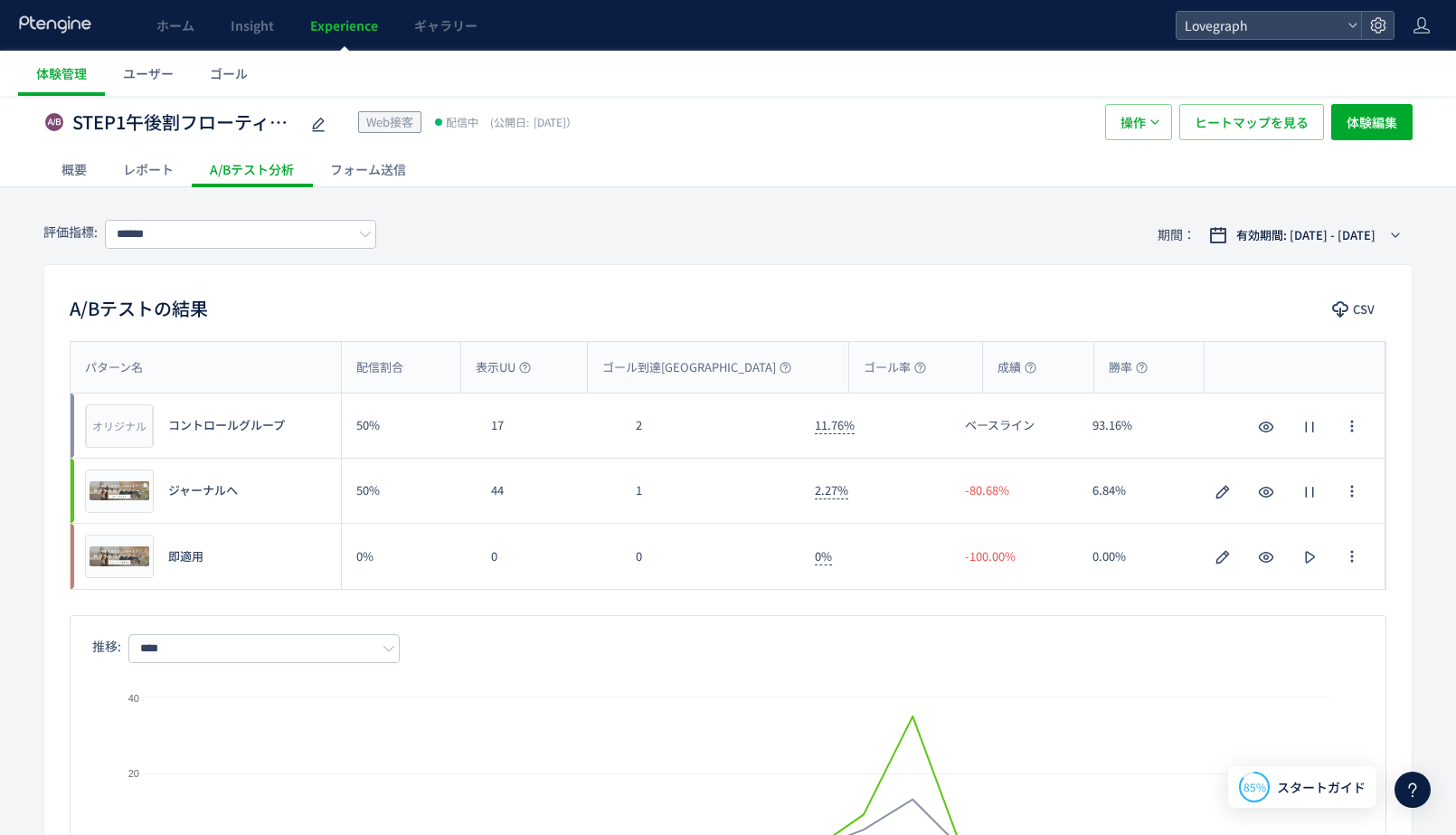
scroll to position [19, 0]
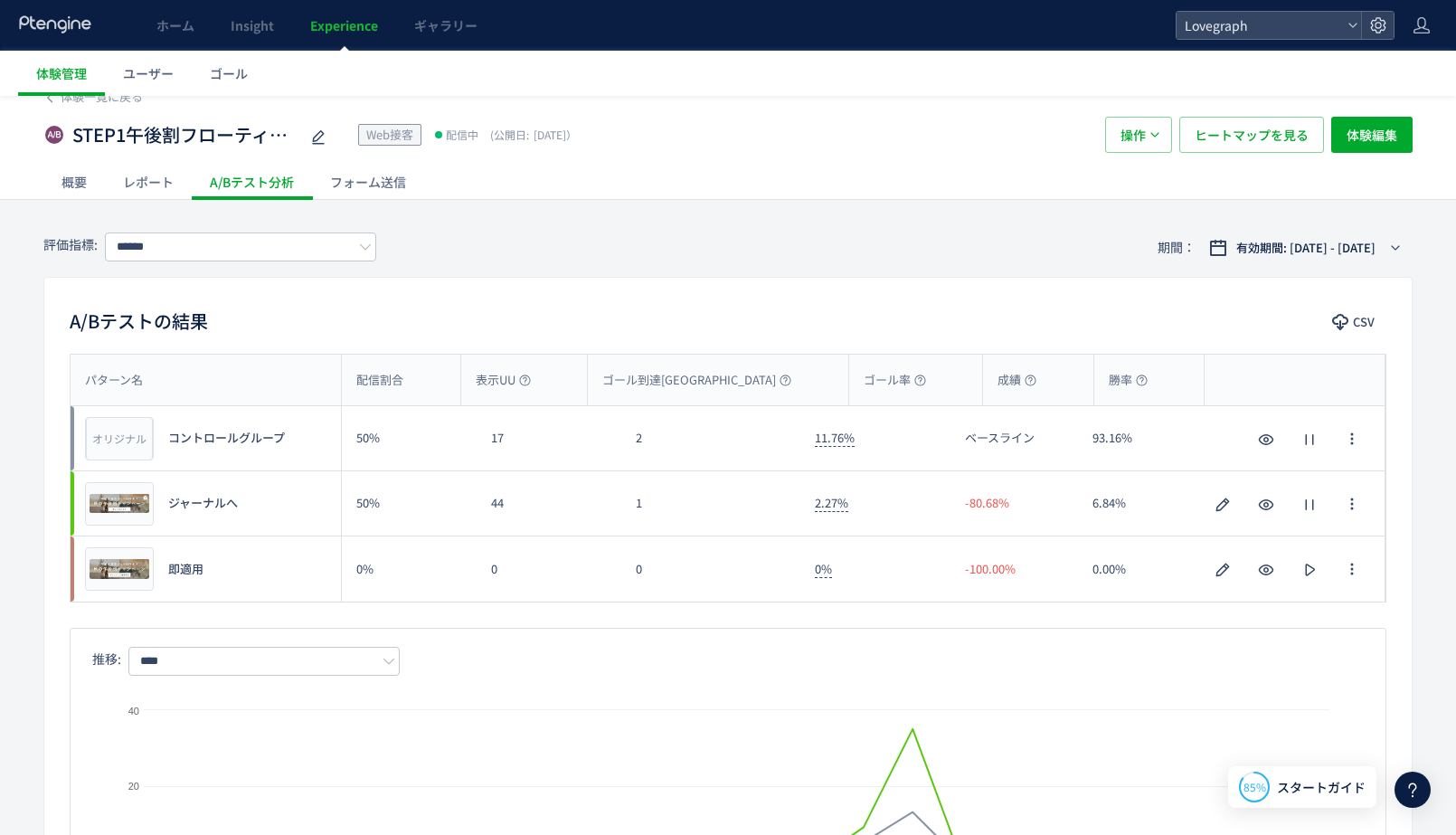
click at [165, 185] on div "レポート" at bounding box center [148, 182] width 86 height 36
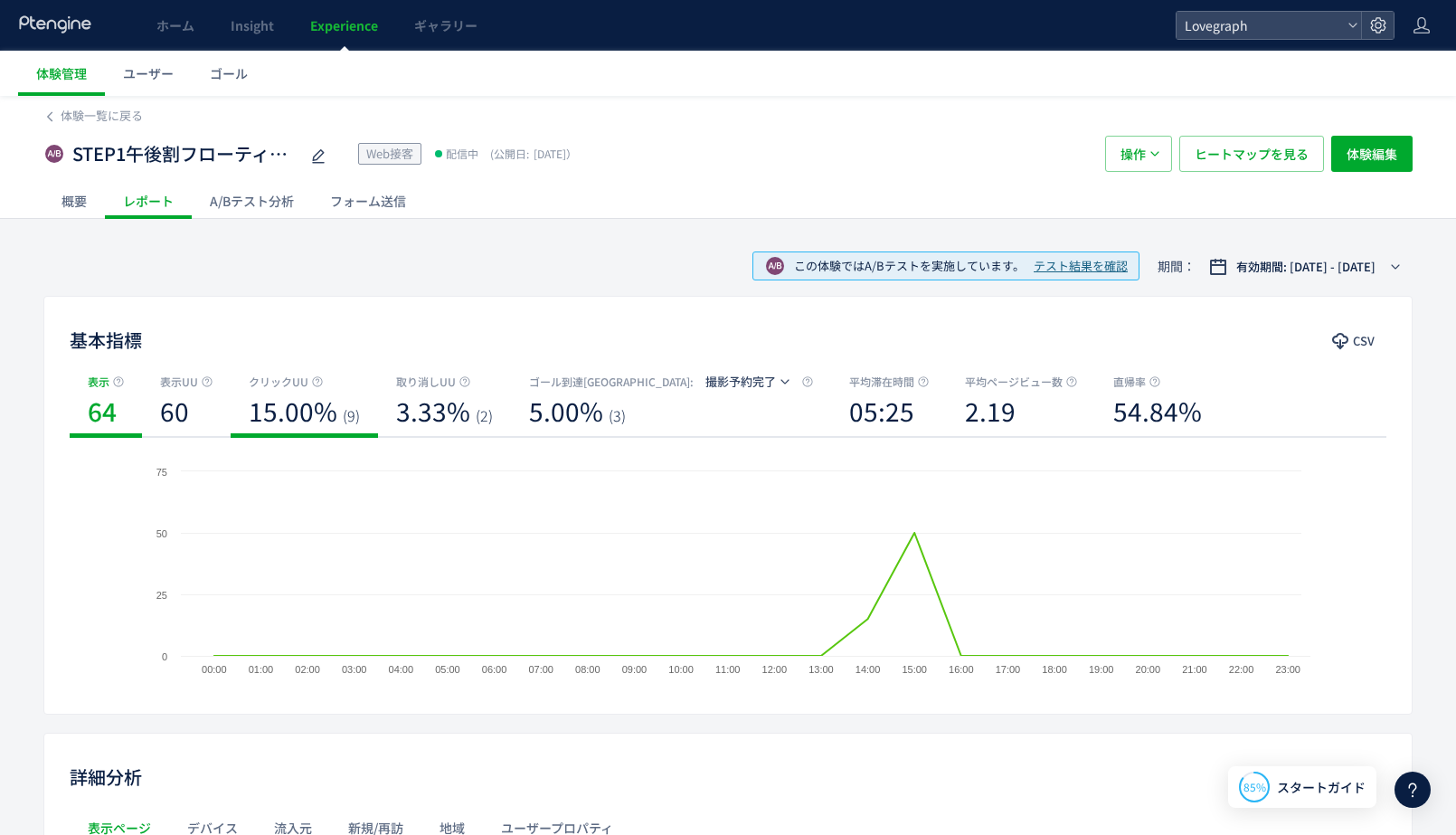
click at [292, 418] on b "15.00%" at bounding box center [293, 411] width 88 height 36
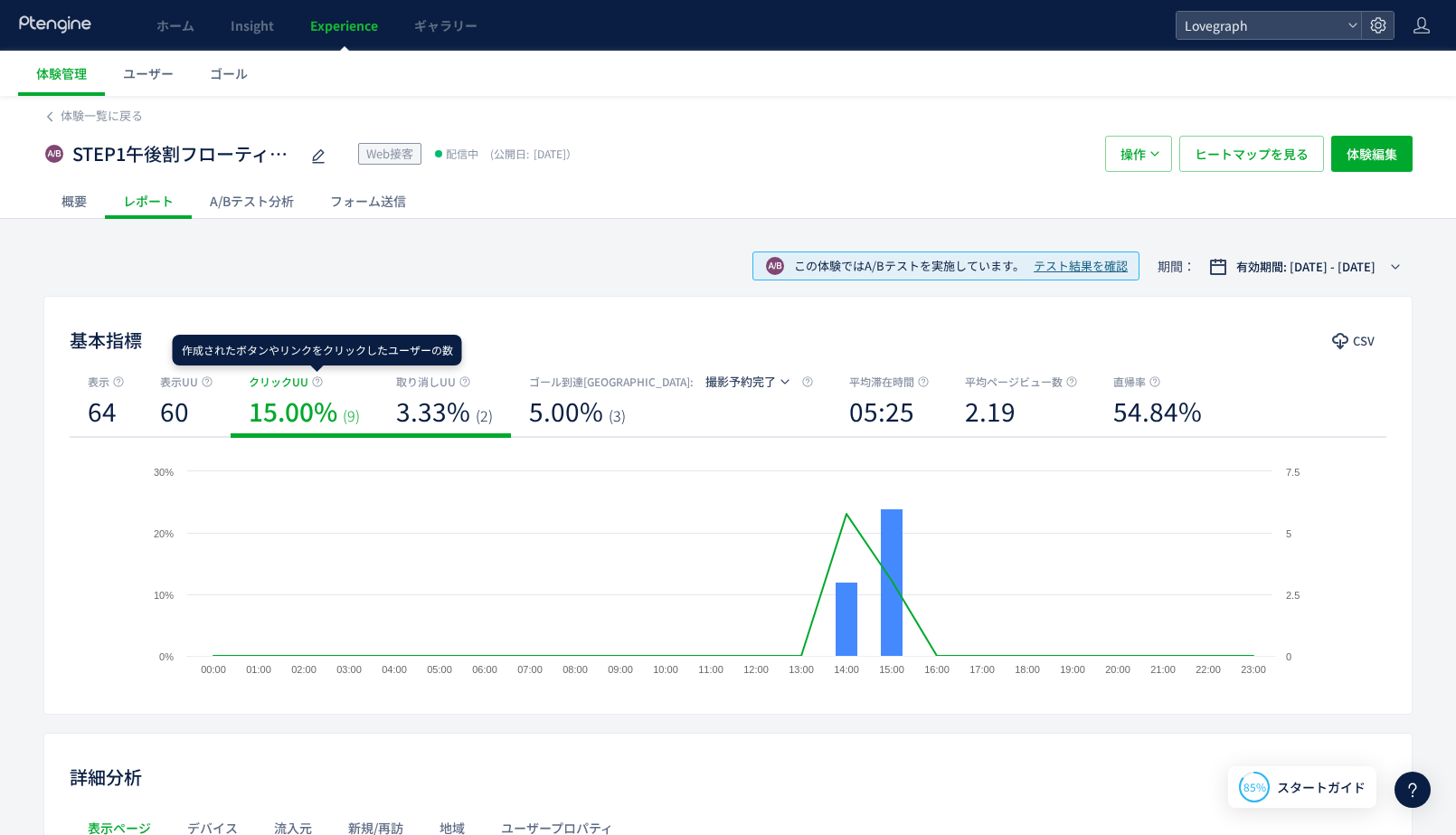
click at [426, 395] on b "3.33%" at bounding box center [432, 411] width 74 height 36
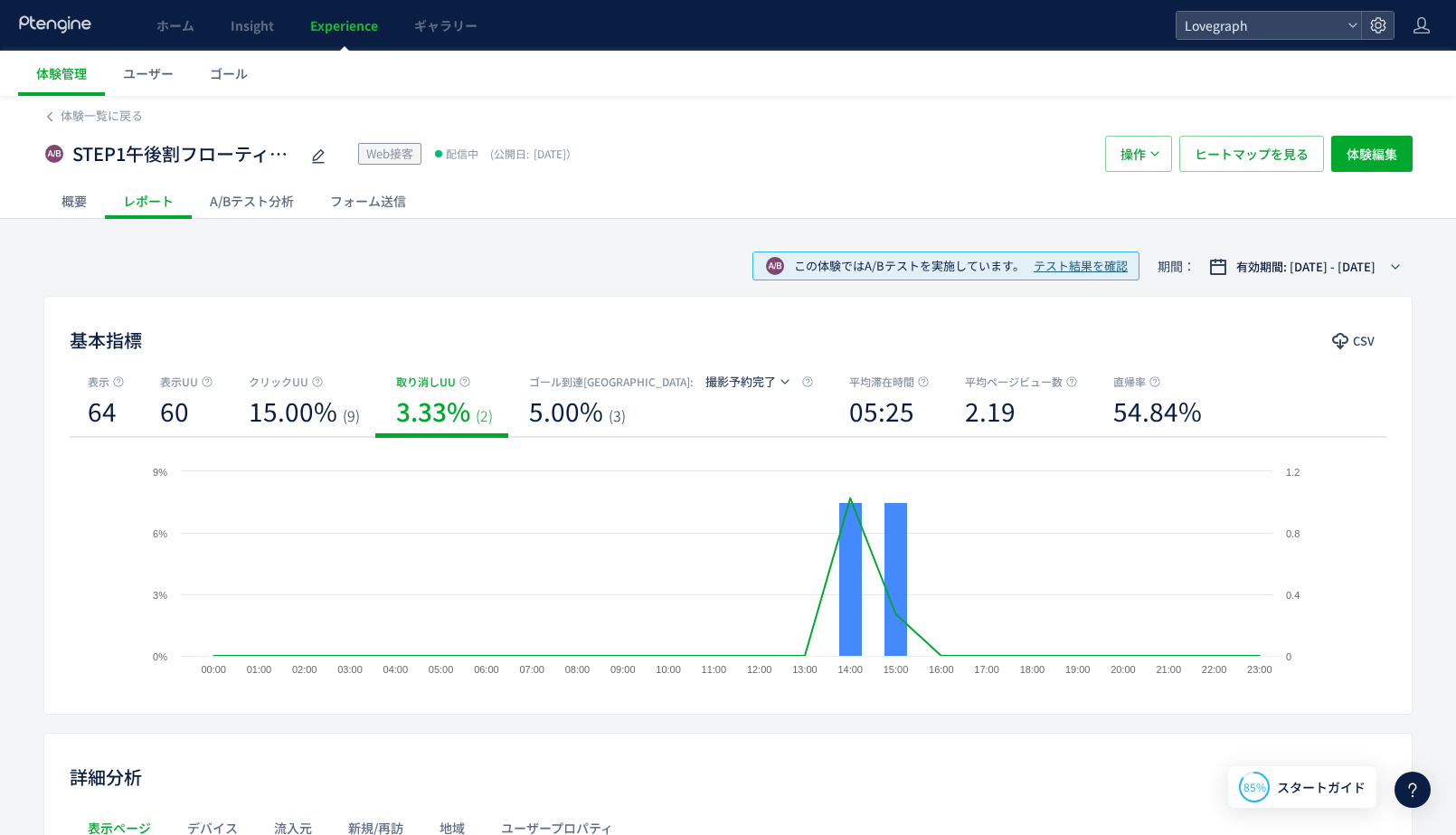
click at [588, 231] on div "体験一覧に戻る STEP1午後割フローティング Web接客 配信中 (公開日: 2025/10/15） 操作 ヒートマップを見る 体験編集 概要 レポート A…" at bounding box center [728, 628] width 1456 height 1064
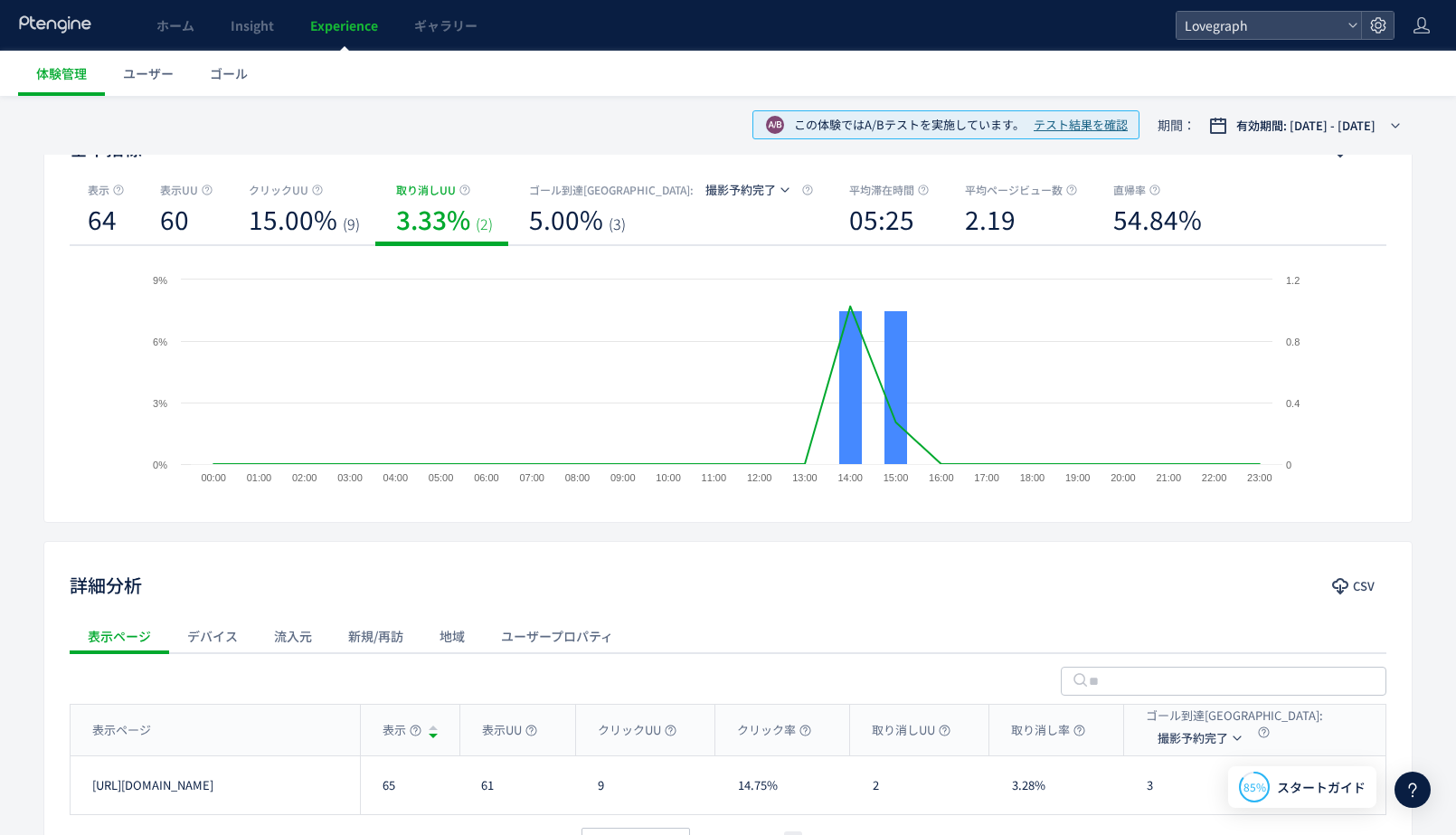
scroll to position [325, 0]
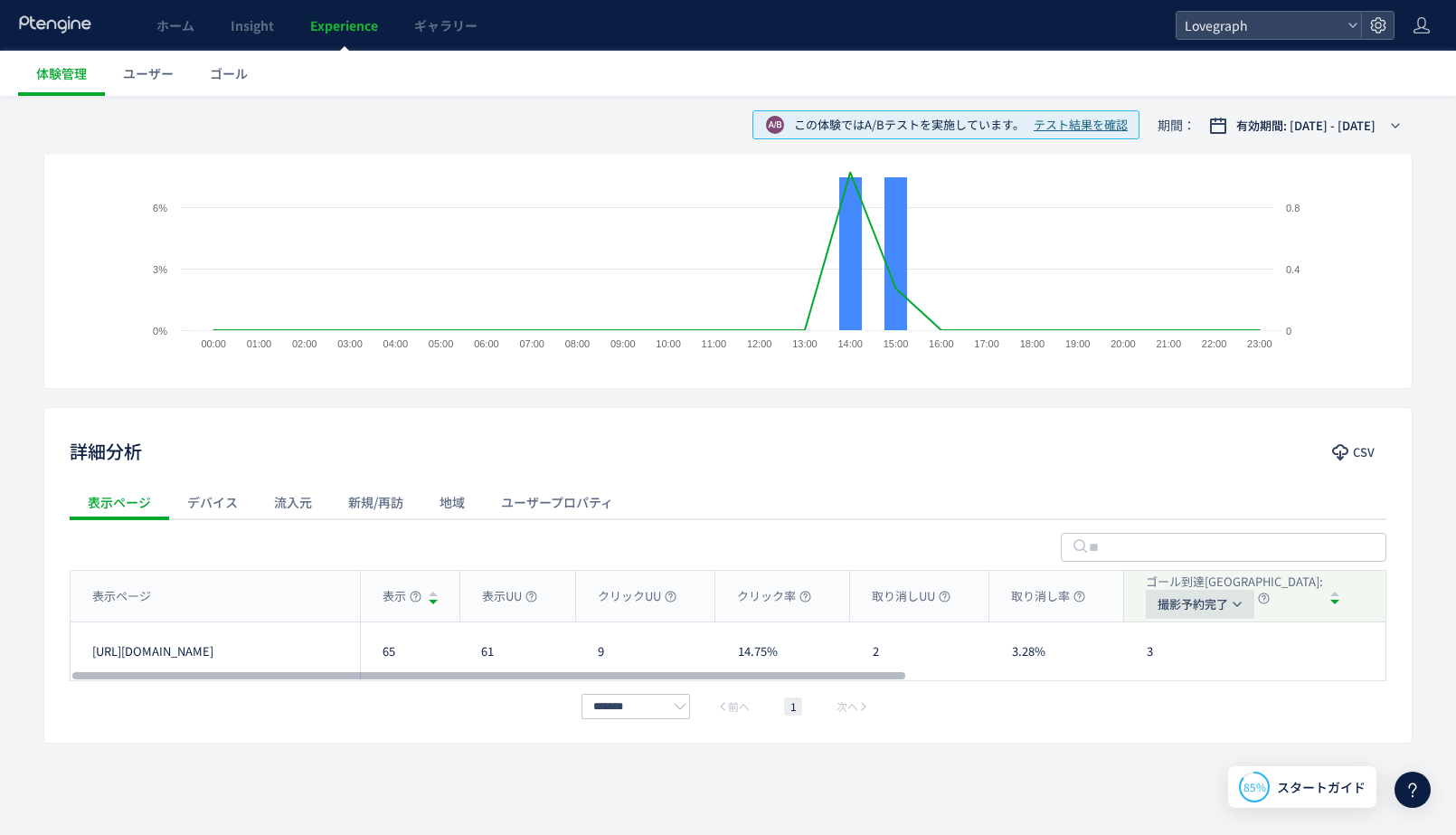
click at [1220, 601] on span "撮影予約完了" at bounding box center [1193, 603] width 71 height 28
click at [1216, 602] on span "撮影予約完了" at bounding box center [1193, 603] width 71 height 28
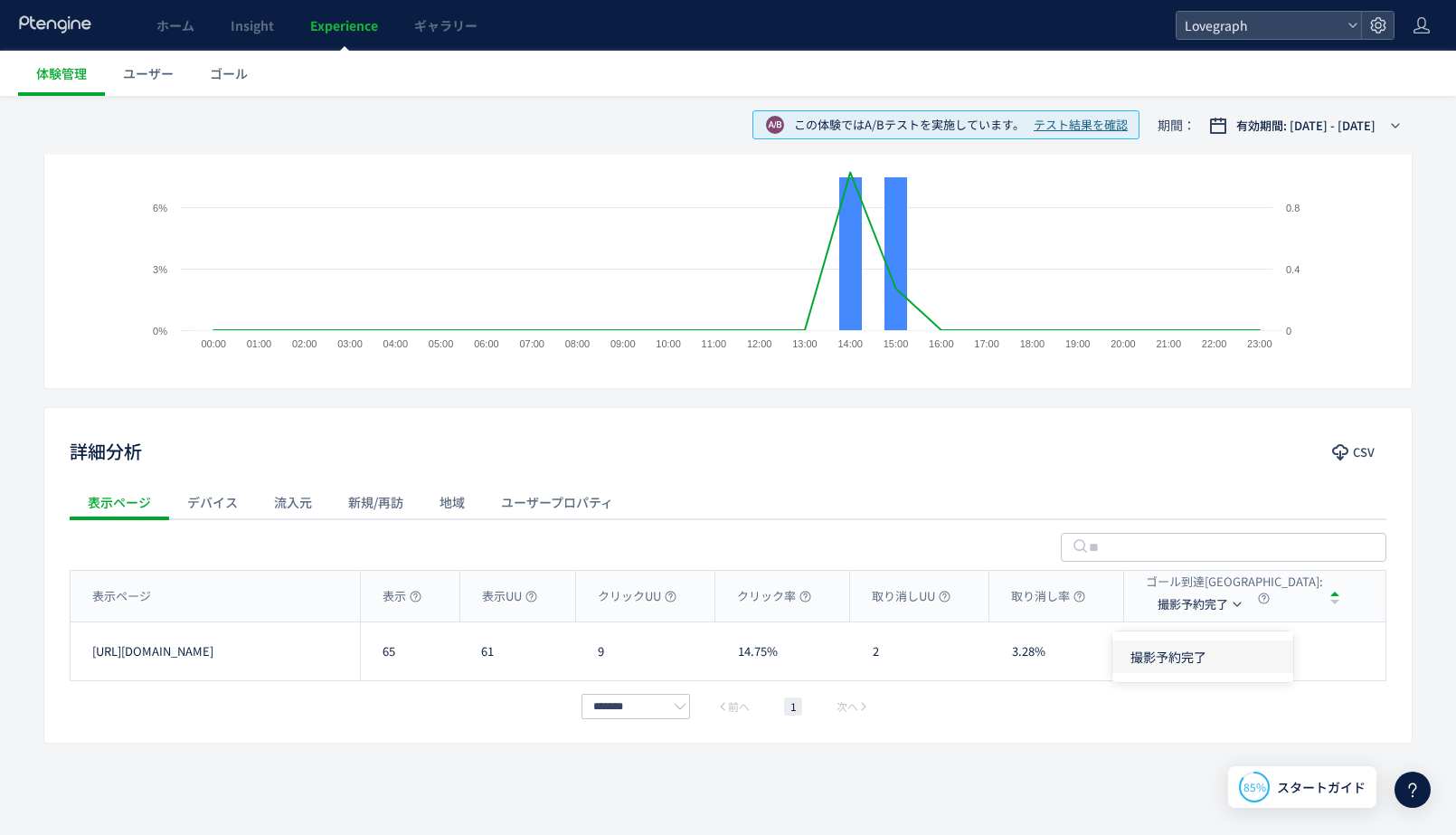
click at [1196, 640] on li "撮影予約完了" at bounding box center [1203, 656] width 181 height 32
click at [935, 532] on div at bounding box center [728, 544] width 1316 height 51
click at [241, 498] on div "デバイス" at bounding box center [212, 501] width 86 height 36
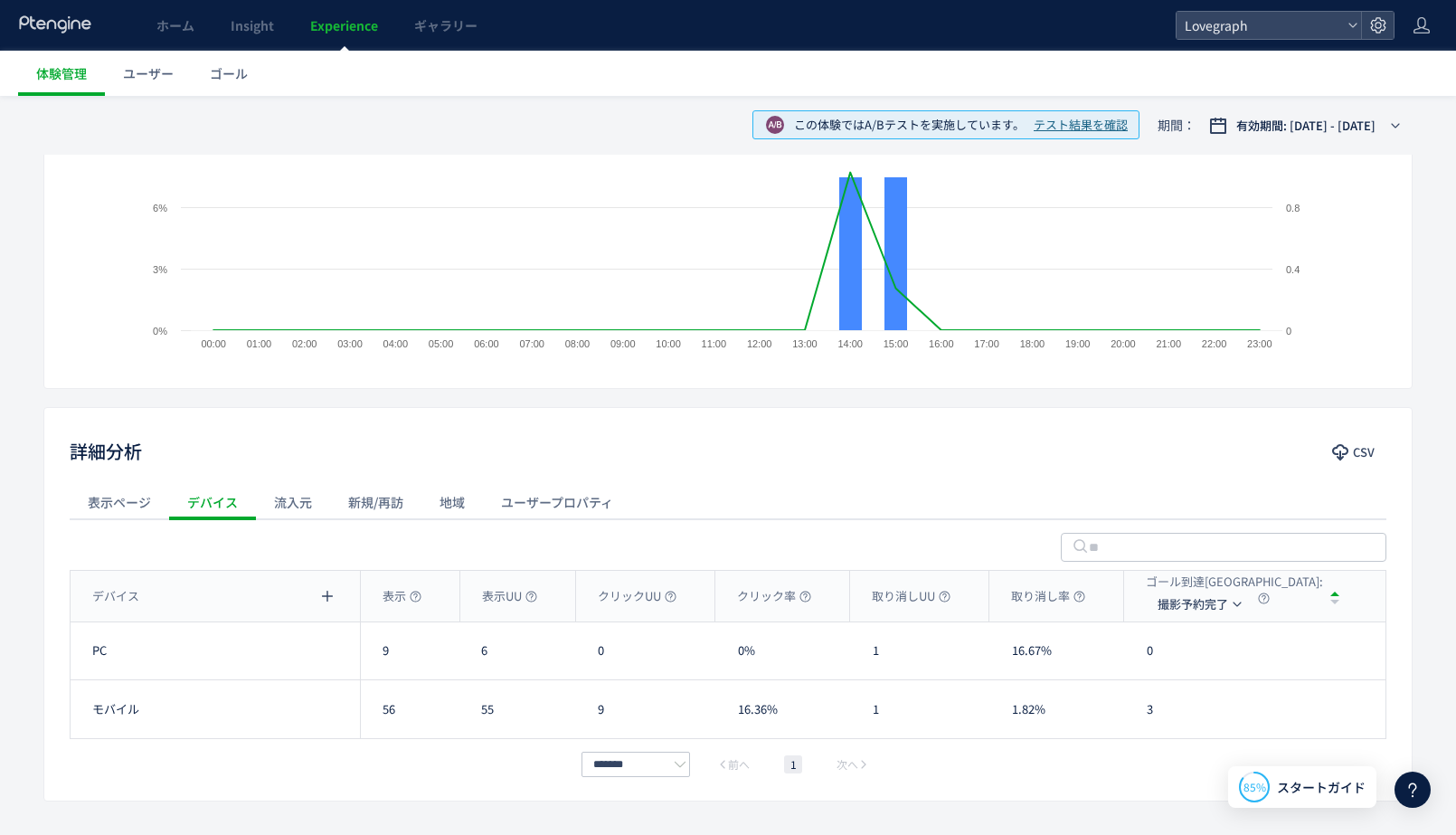
click at [323, 495] on div "流入元" at bounding box center [293, 501] width 74 height 36
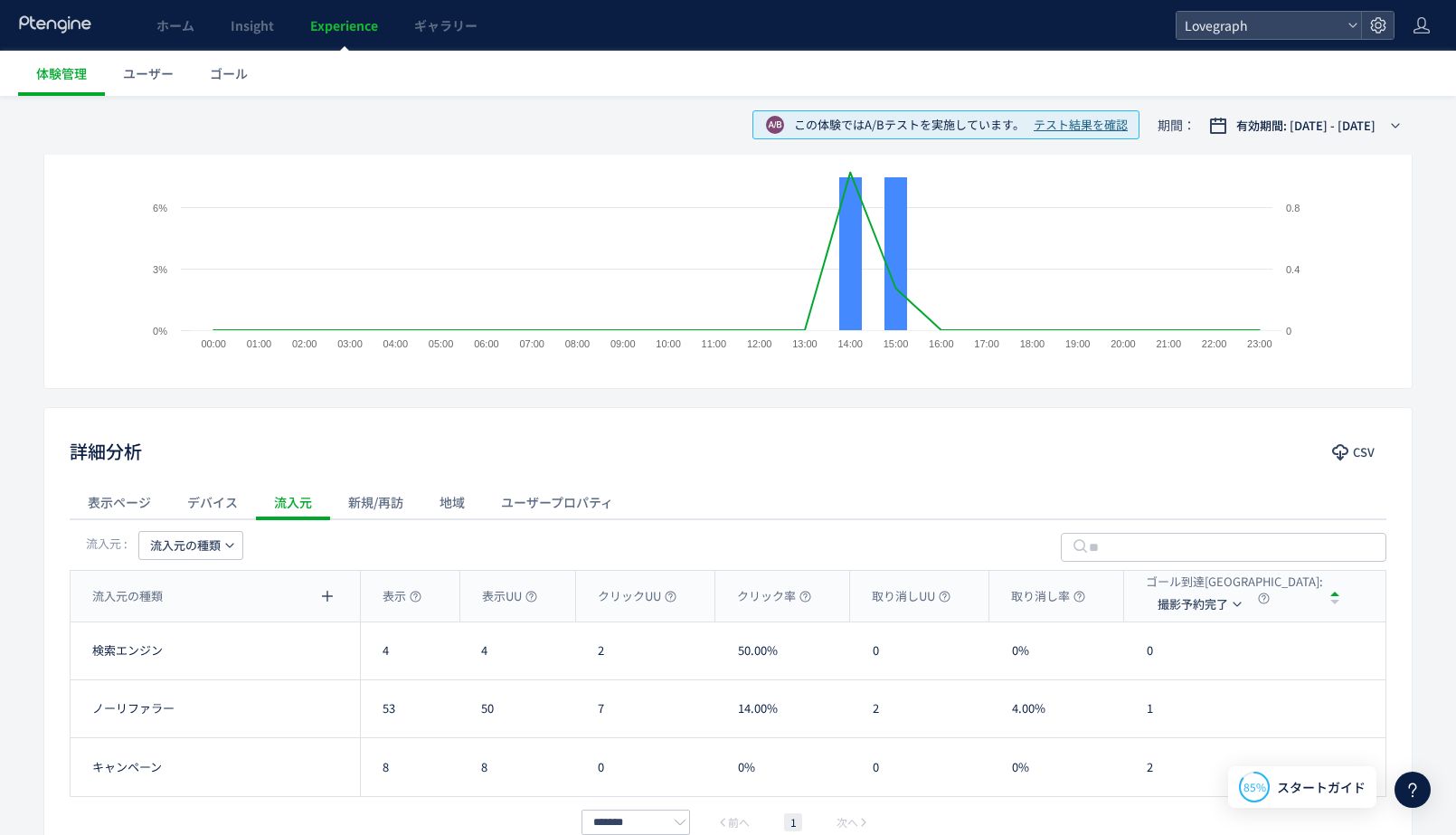
click at [372, 504] on div "新規/再訪" at bounding box center [375, 501] width 91 height 36
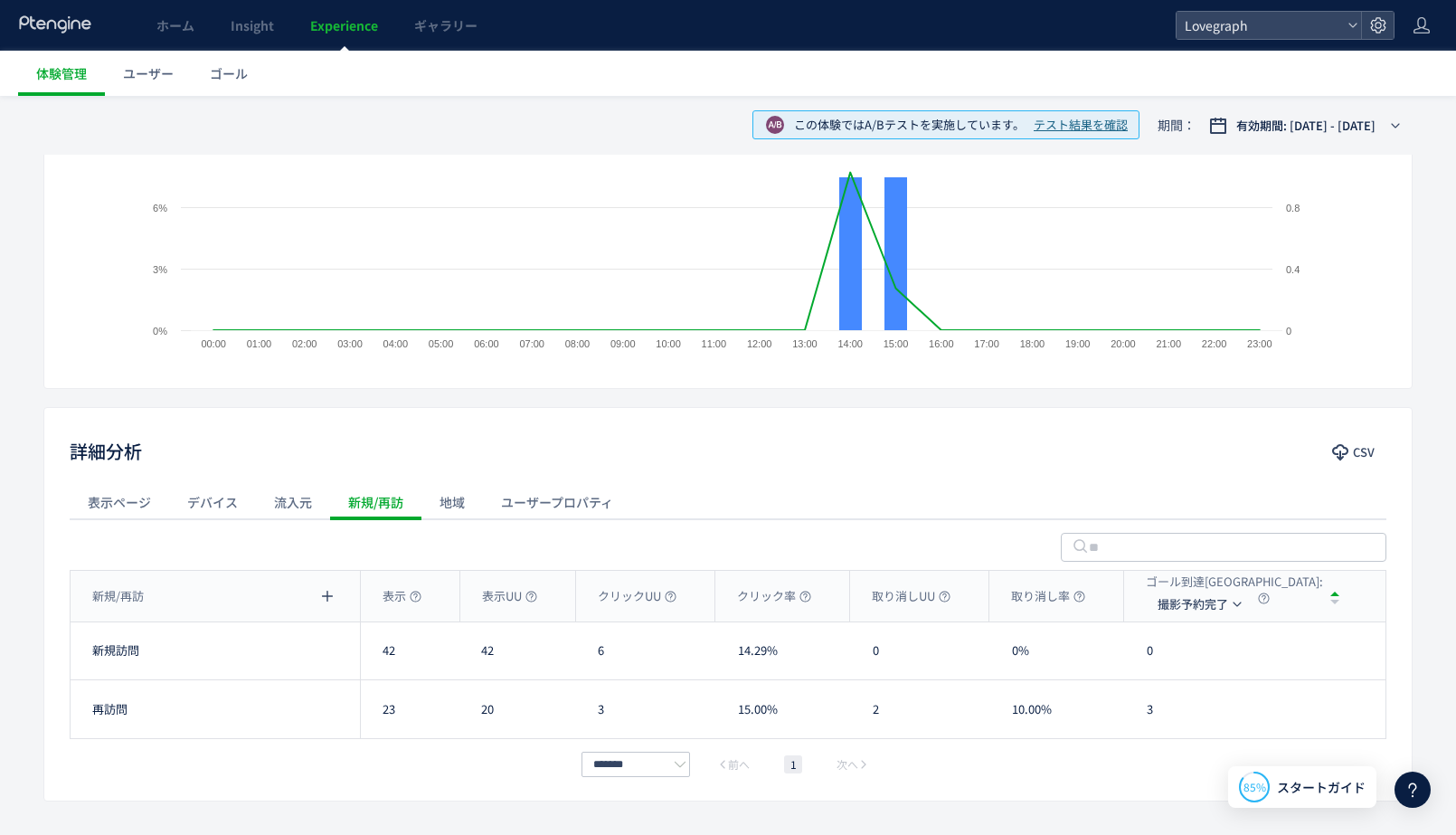
click at [435, 503] on div "地域" at bounding box center [452, 501] width 62 height 36
click at [518, 507] on div "ユーザープロパティ" at bounding box center [557, 501] width 148 height 36
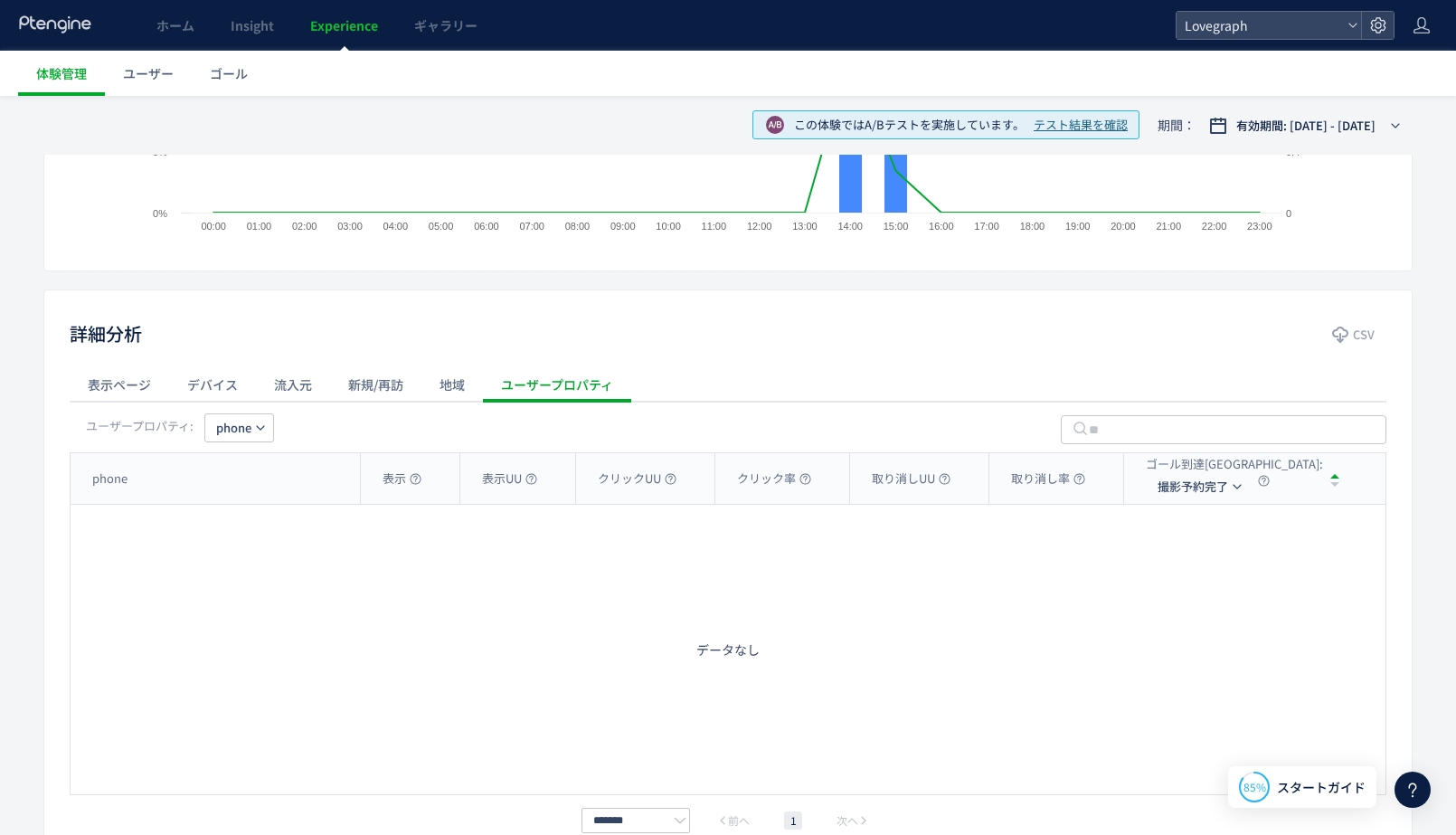
scroll to position [528, 0]
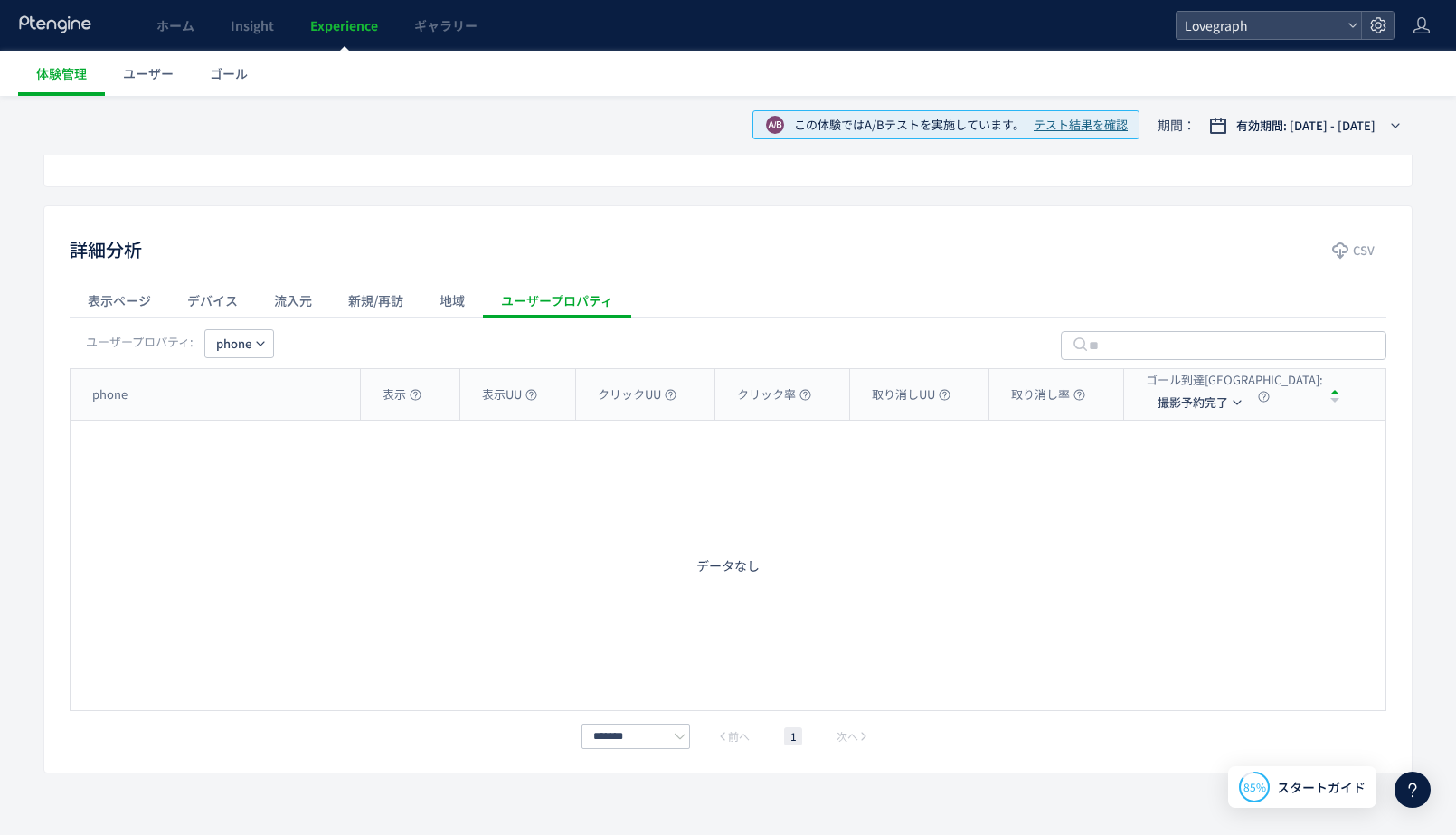
click at [456, 330] on div "ユーザープロパティ: phone" at bounding box center [728, 343] width 1316 height 51
click at [436, 297] on div "地域" at bounding box center [452, 300] width 62 height 36
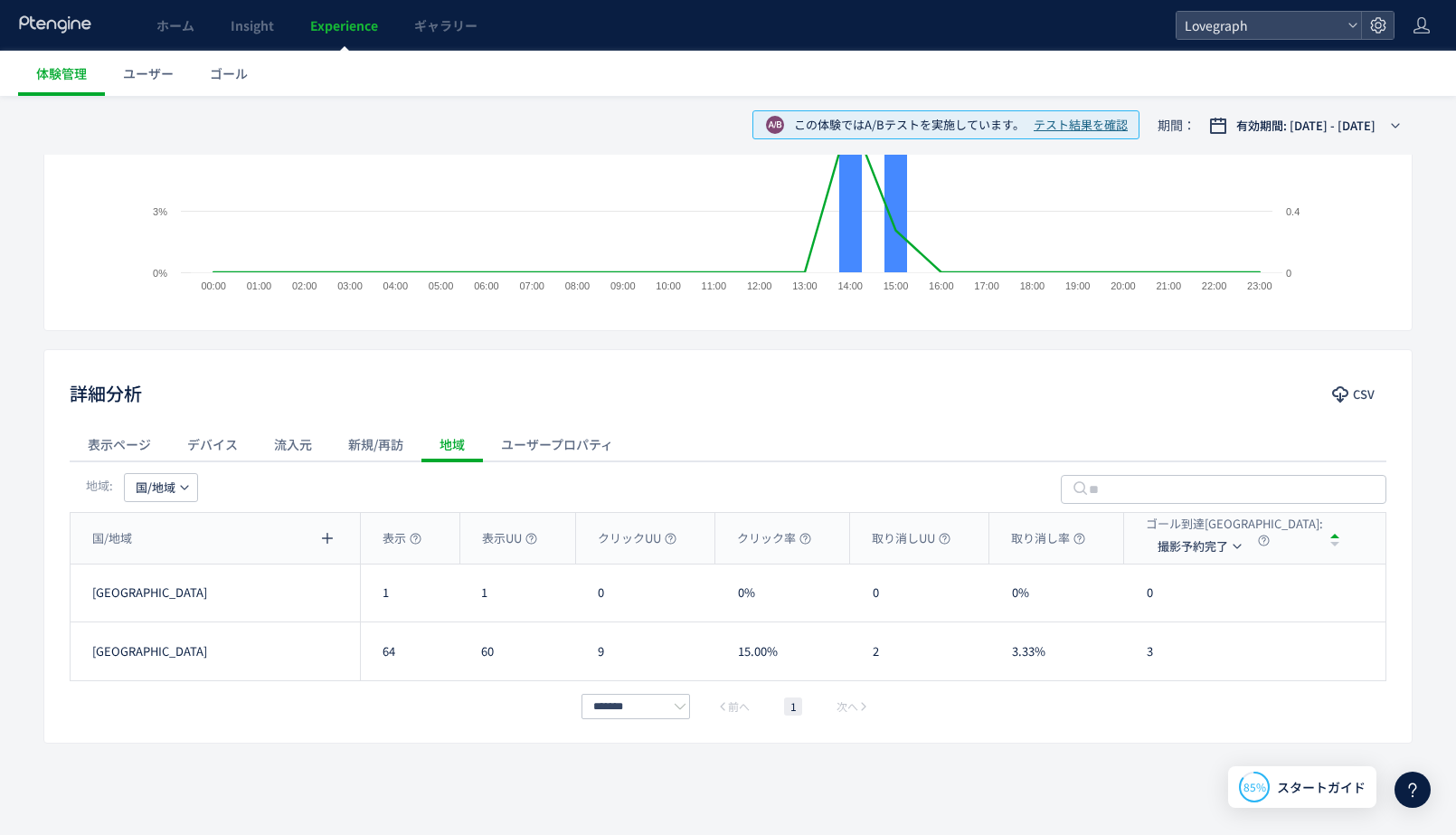
scroll to position [0, 0]
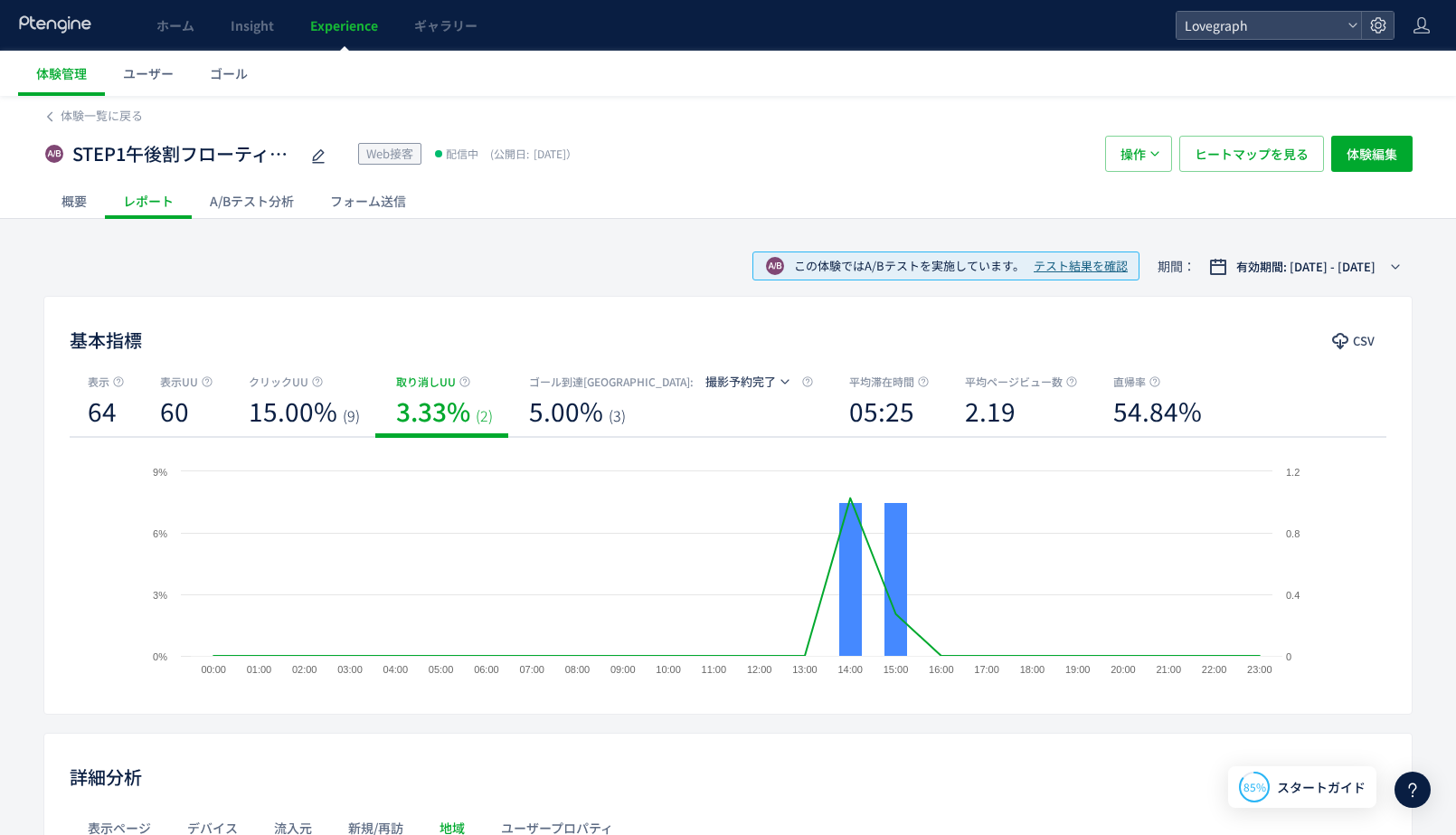
click at [1053, 261] on span "テスト結果を確認" at bounding box center [1081, 265] width 94 height 17
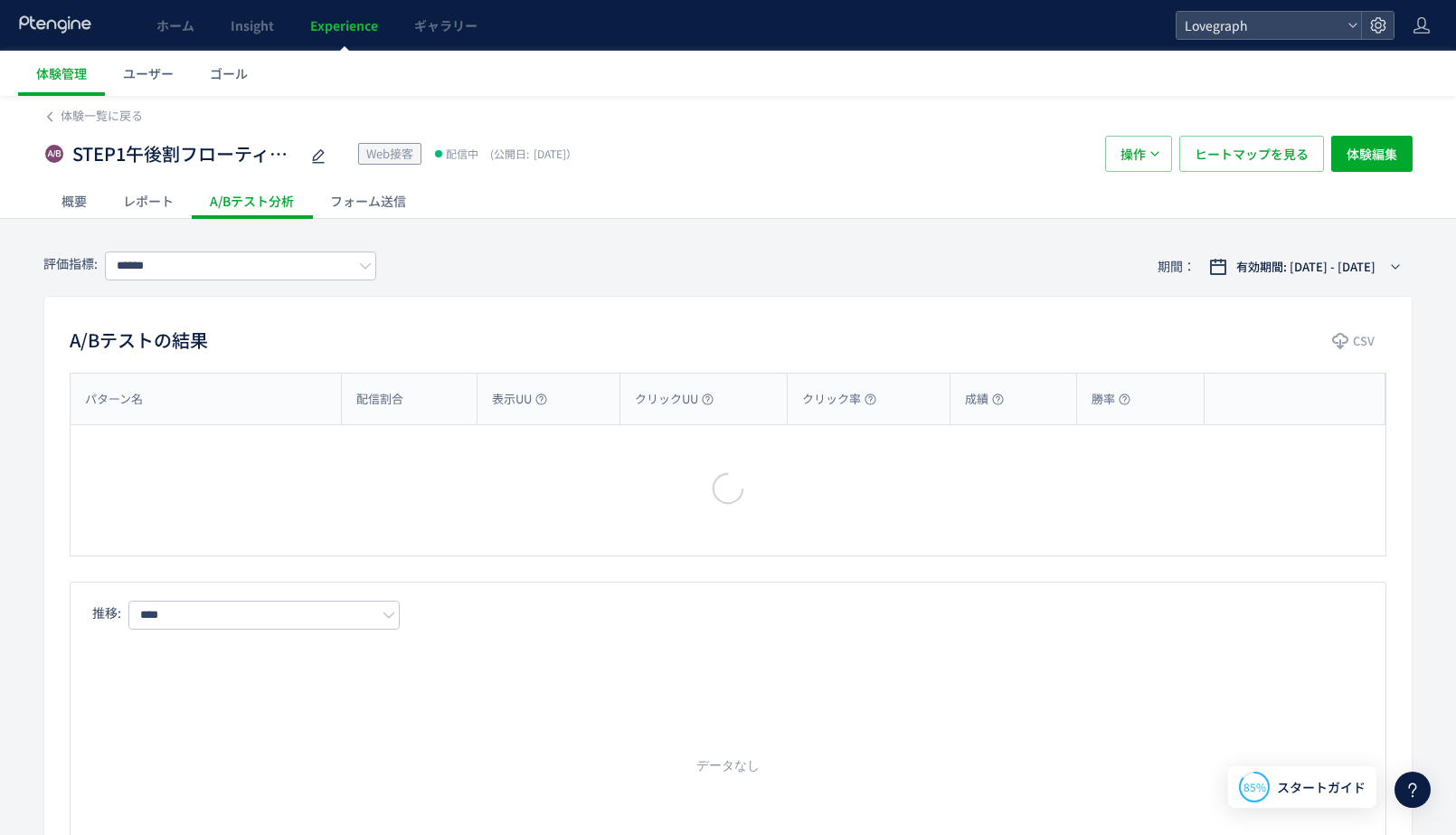
type input "******"
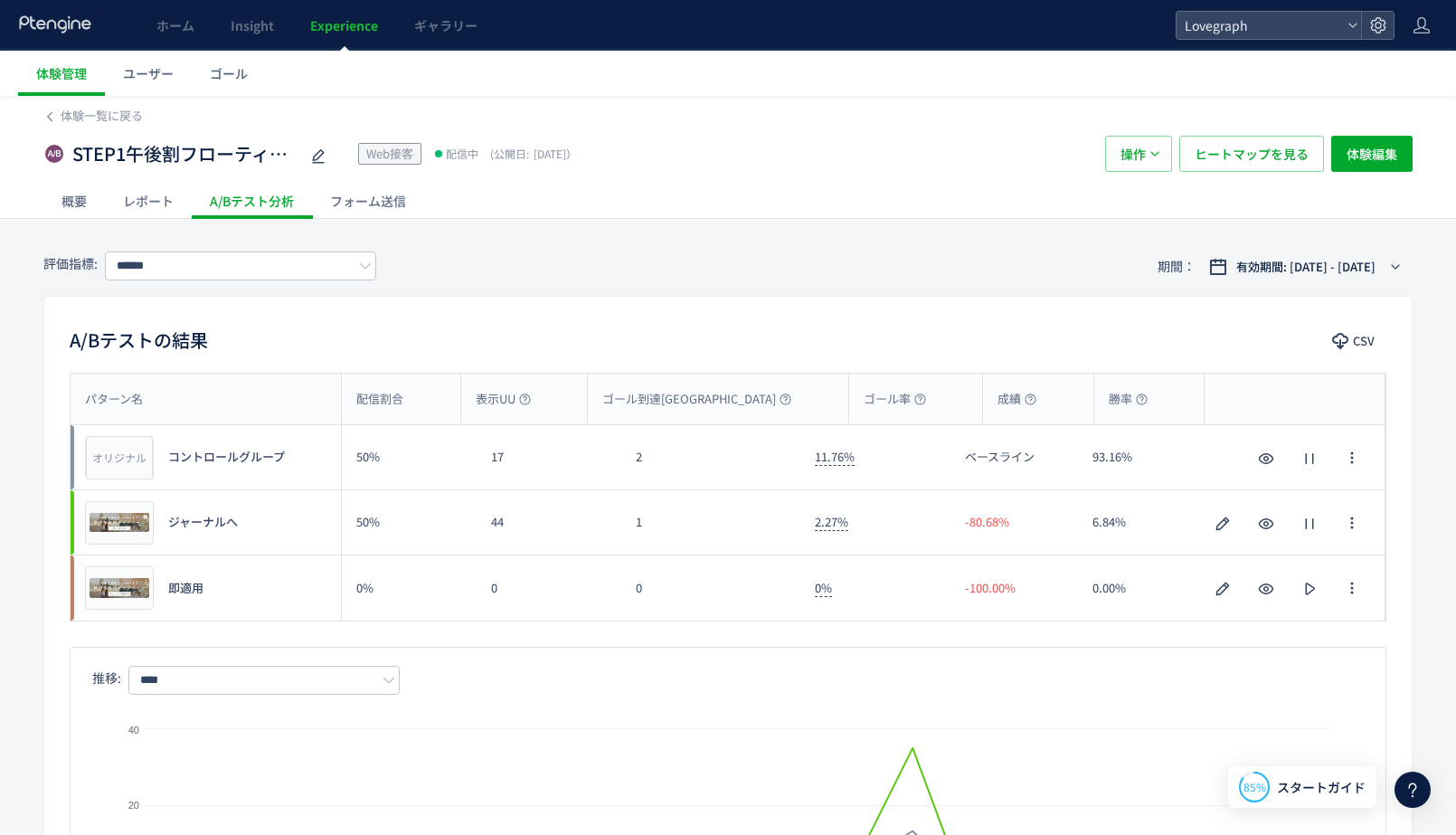
click at [762, 307] on div "A/Bテストの結果 CSV パターン名 配信割合 表示UU ゴール到達UU ゴール率 成績 勝率 パターン名 オリジナル プレビュー コントロールグループ 5…" at bounding box center [728, 630] width 1370 height 668
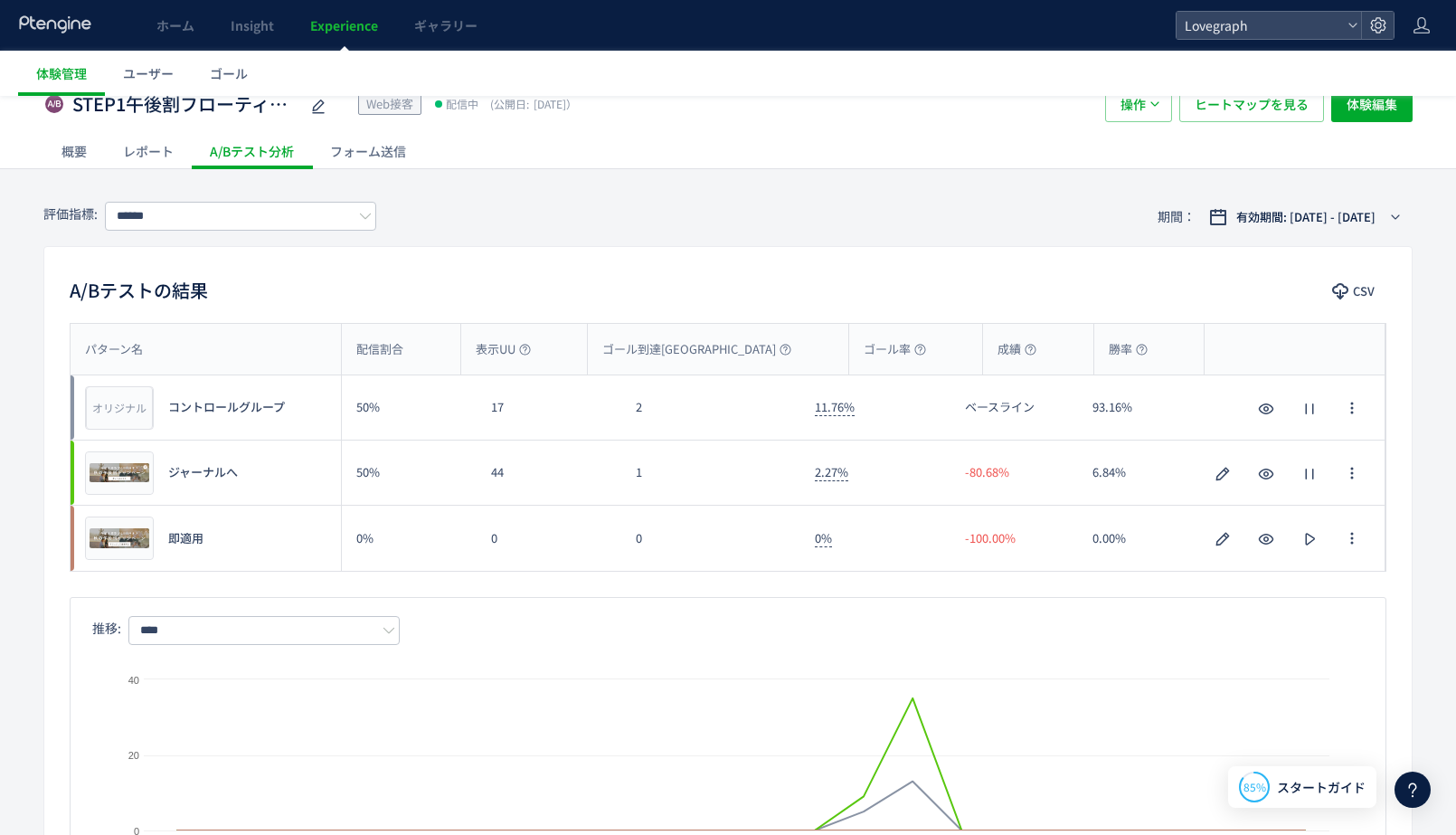
scroll to position [53, 0]
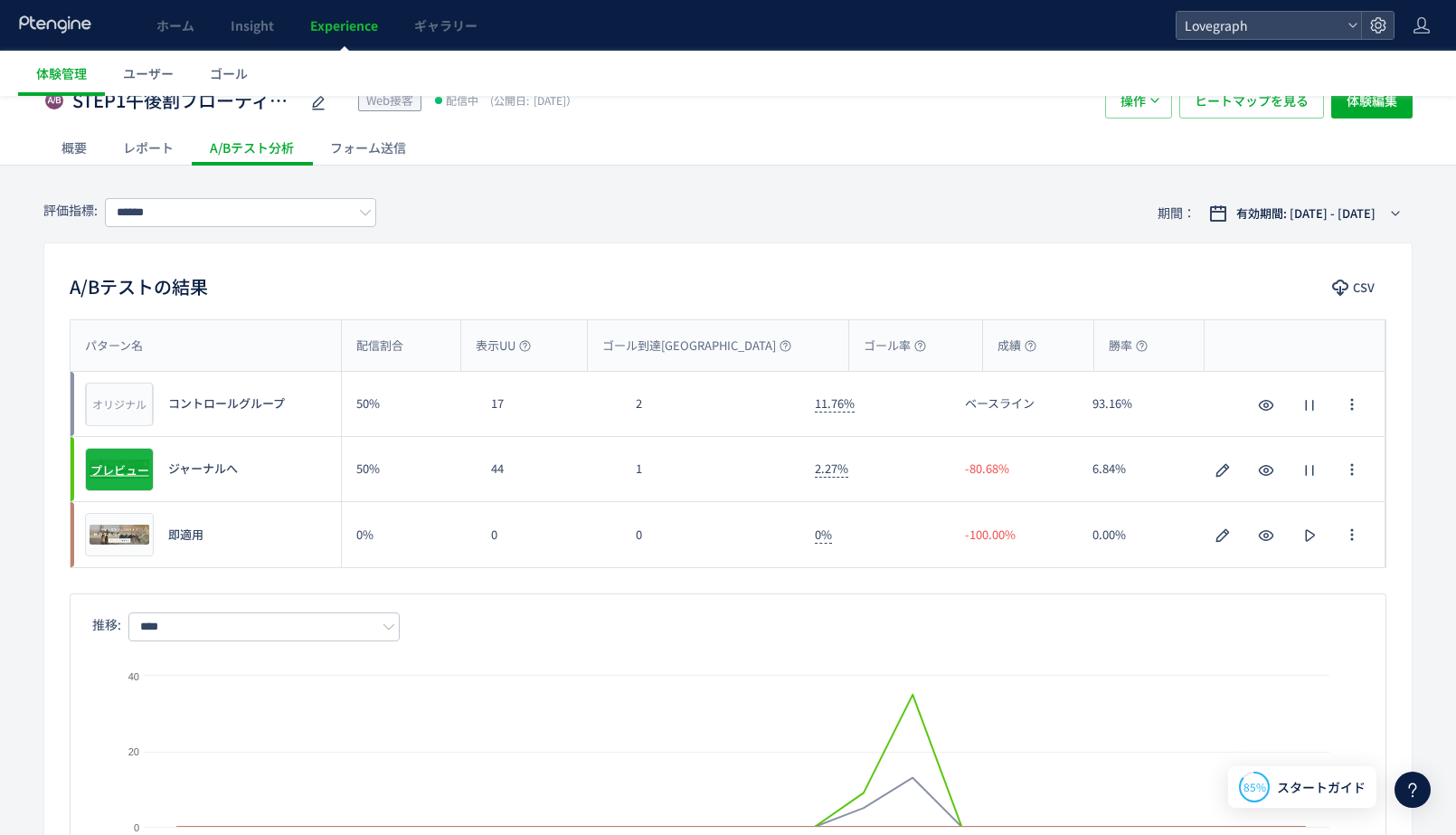
click at [140, 467] on span "プレビュー" at bounding box center [120, 469] width 59 height 17
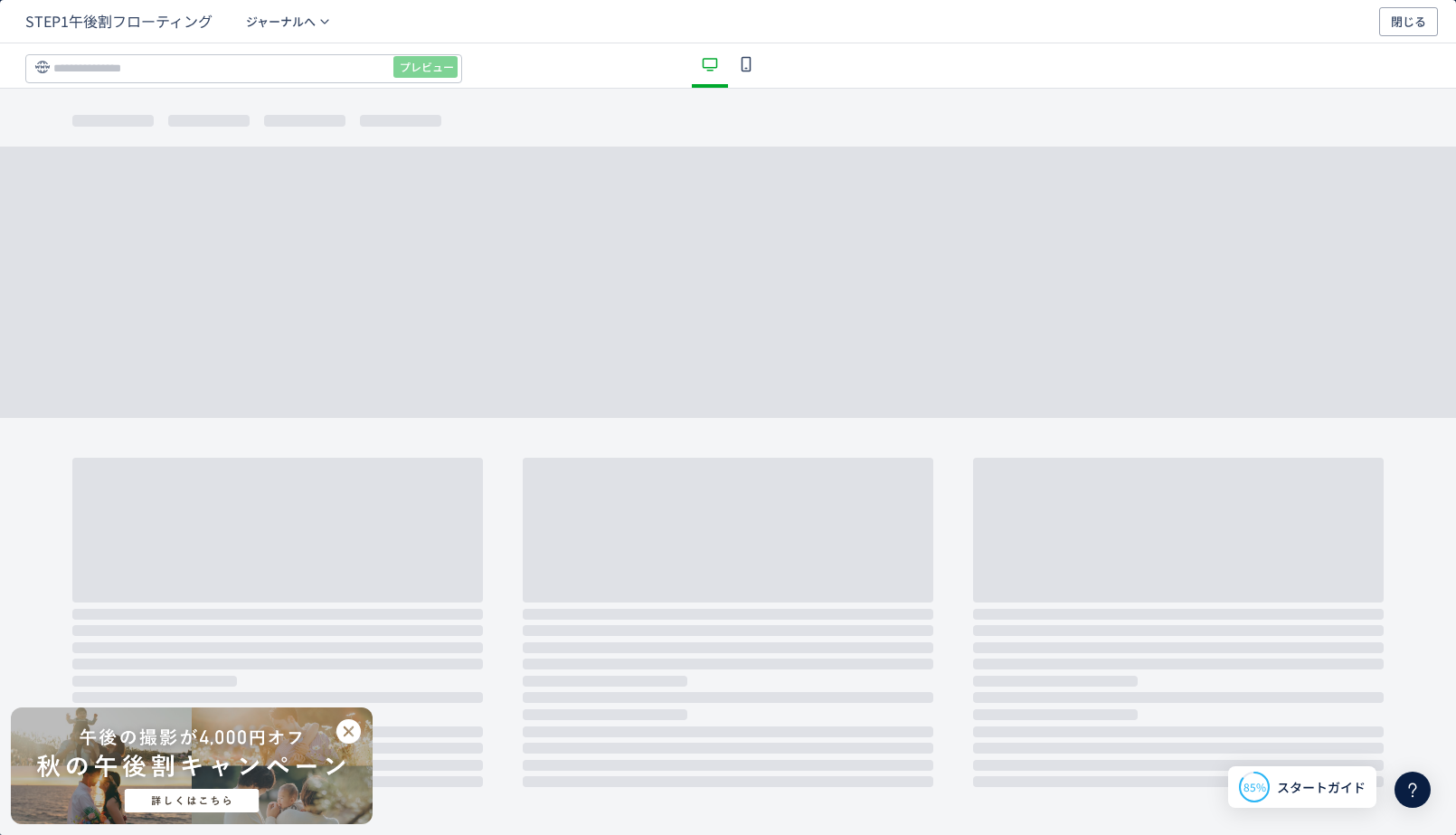
click at [741, 63] on icon "dialog" at bounding box center [746, 64] width 22 height 22
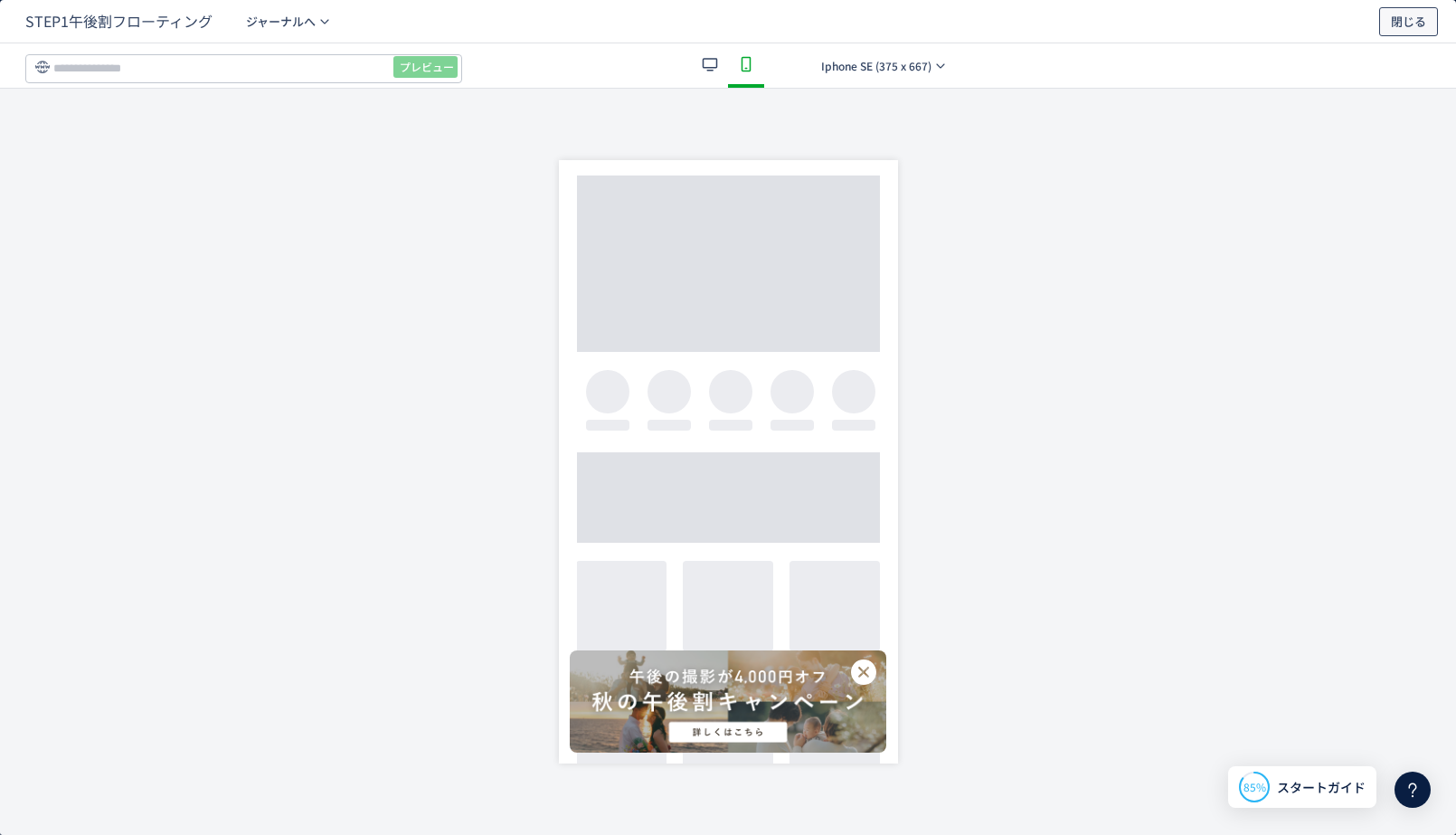
click at [1404, 15] on span "閉じる" at bounding box center [1409, 21] width 35 height 28
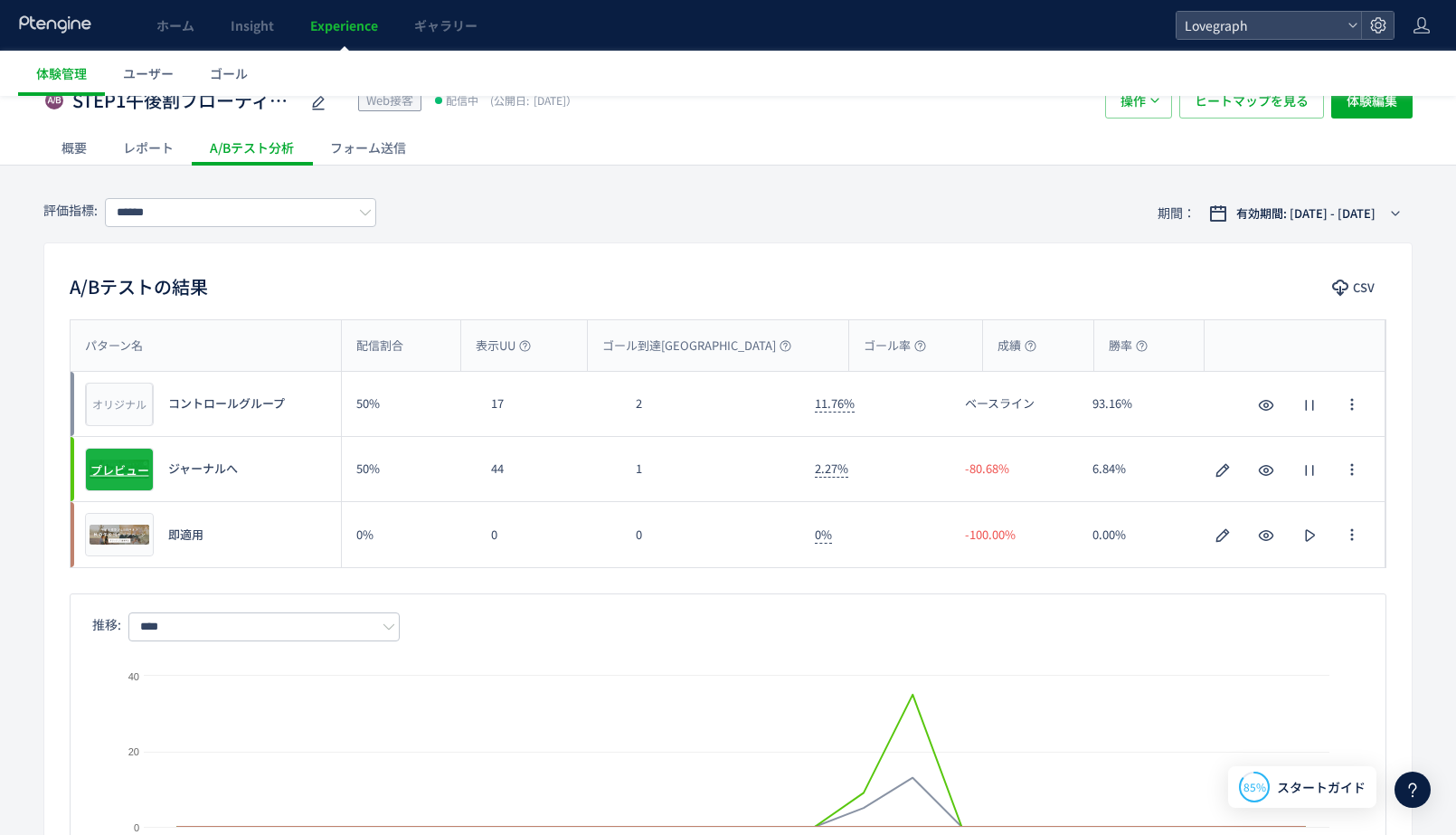
click at [146, 460] on div "プレビュー" at bounding box center [120, 470] width 69 height 43
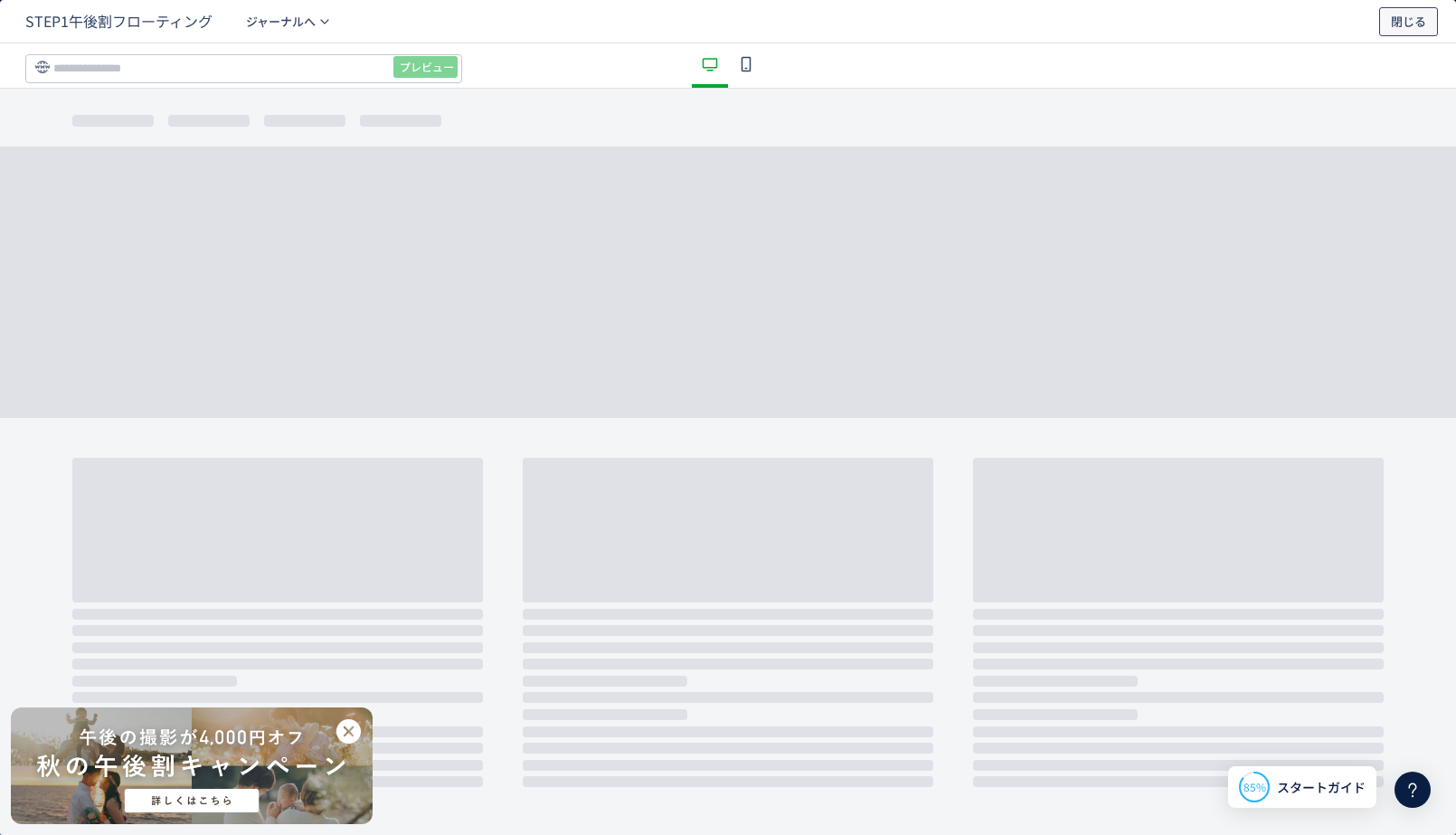
click at [1394, 28] on span "閉じる" at bounding box center [1409, 21] width 35 height 28
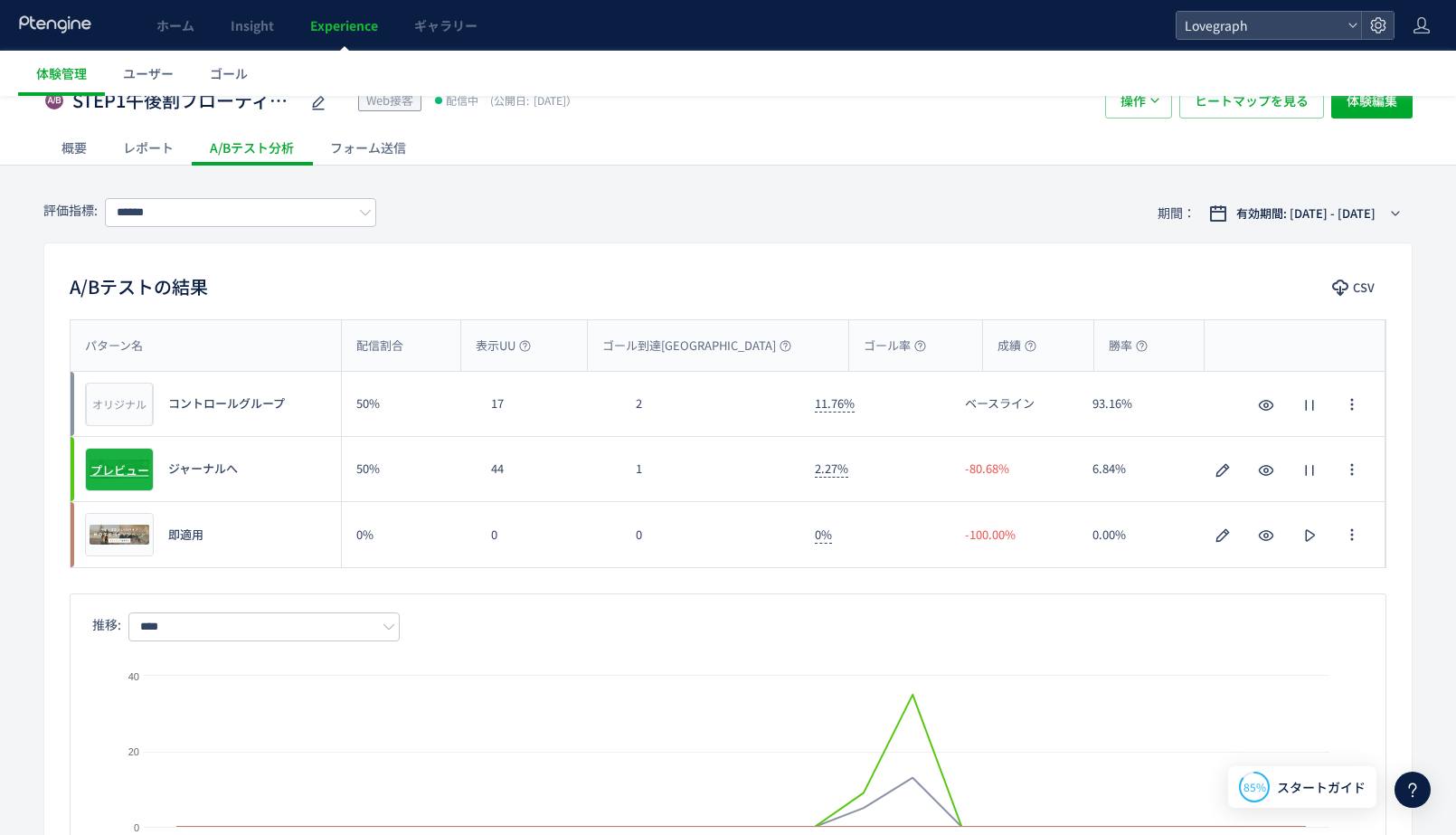
click at [125, 480] on div "プレビュー" at bounding box center [120, 470] width 69 height 43
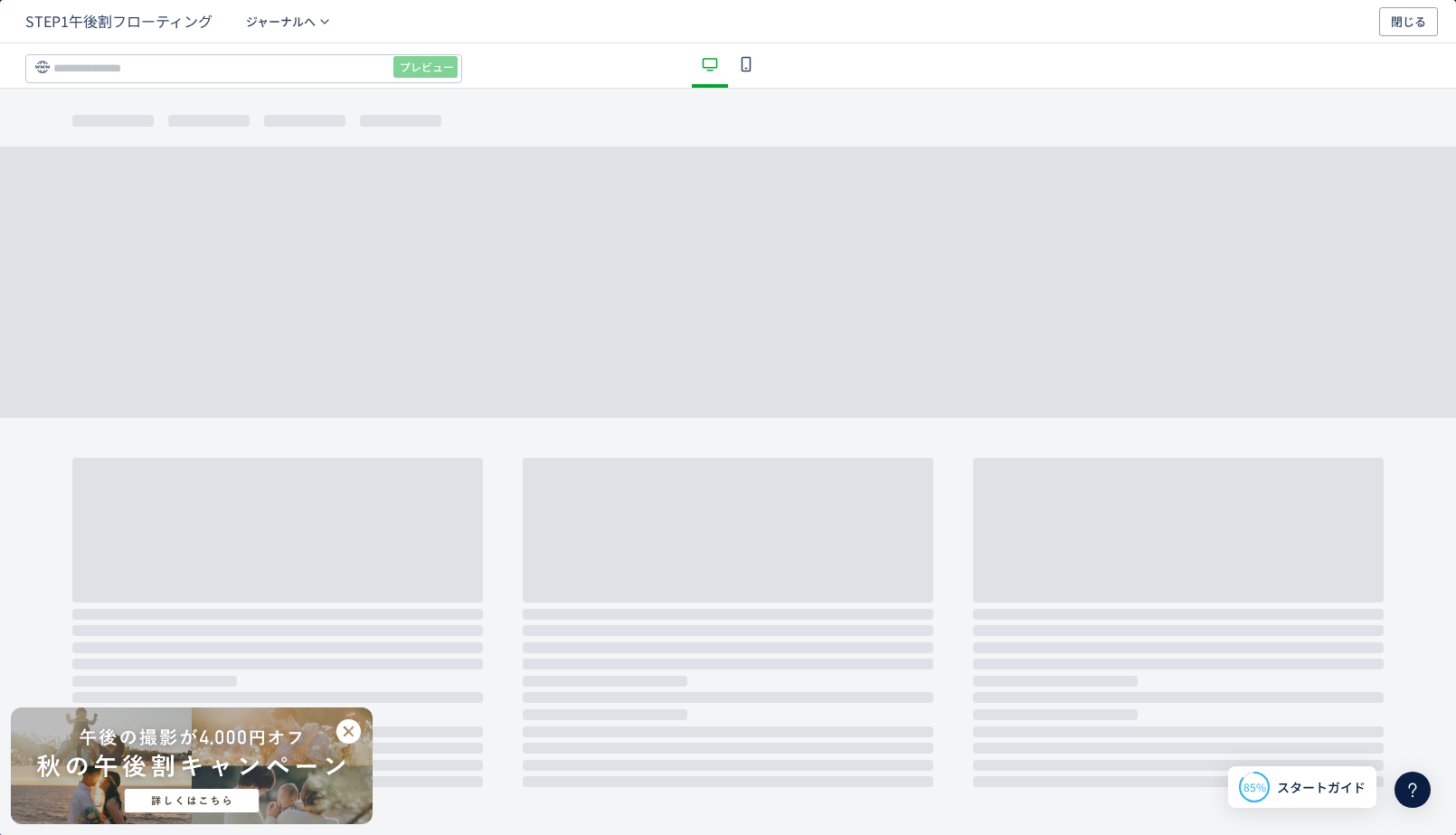
click at [746, 49] on div "dialog" at bounding box center [746, 65] width 36 height 44
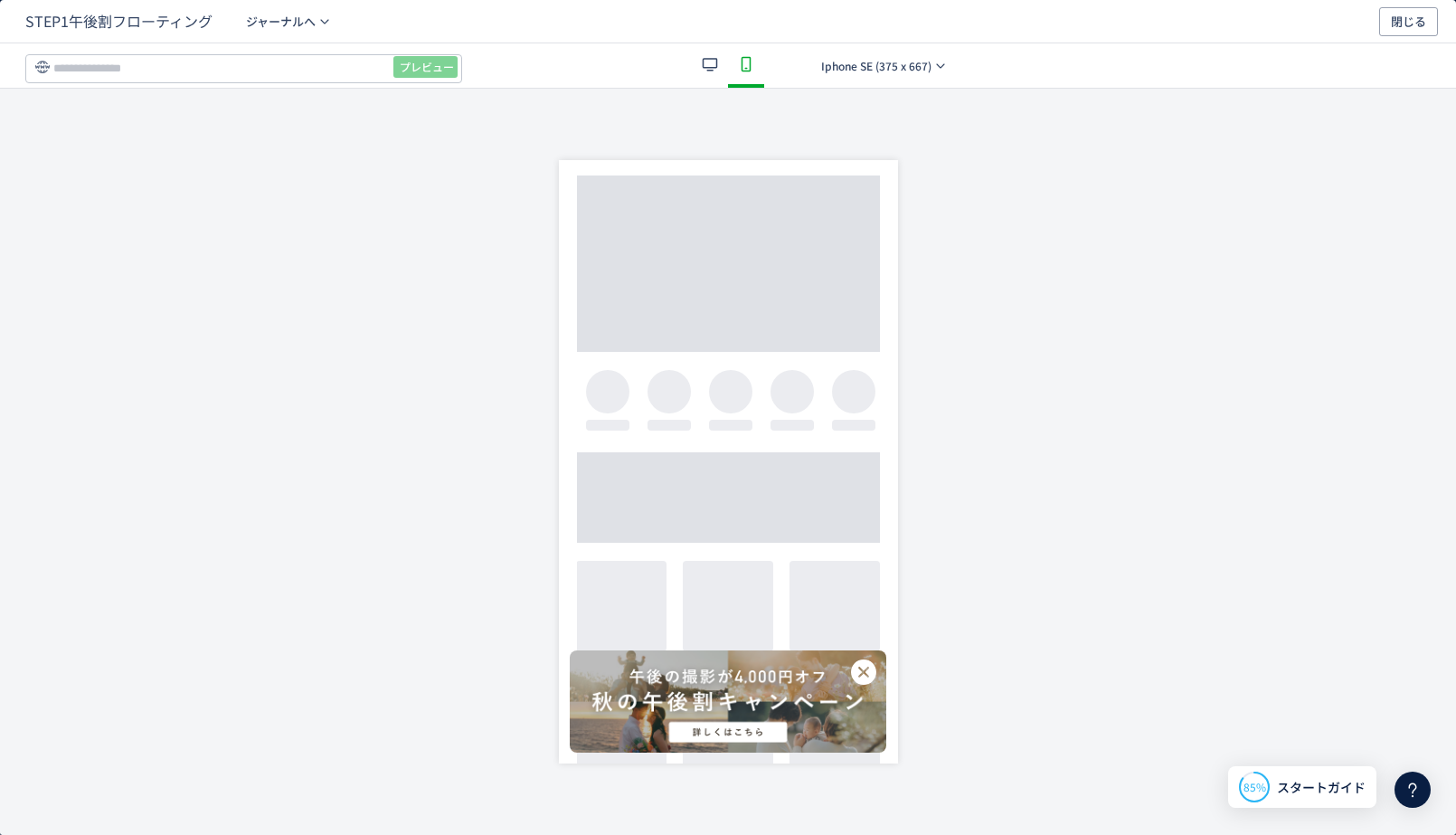
click at [770, 727] on div "dialog" at bounding box center [728, 701] width 316 height 102
click at [1410, 29] on span "閉じる" at bounding box center [1409, 21] width 35 height 28
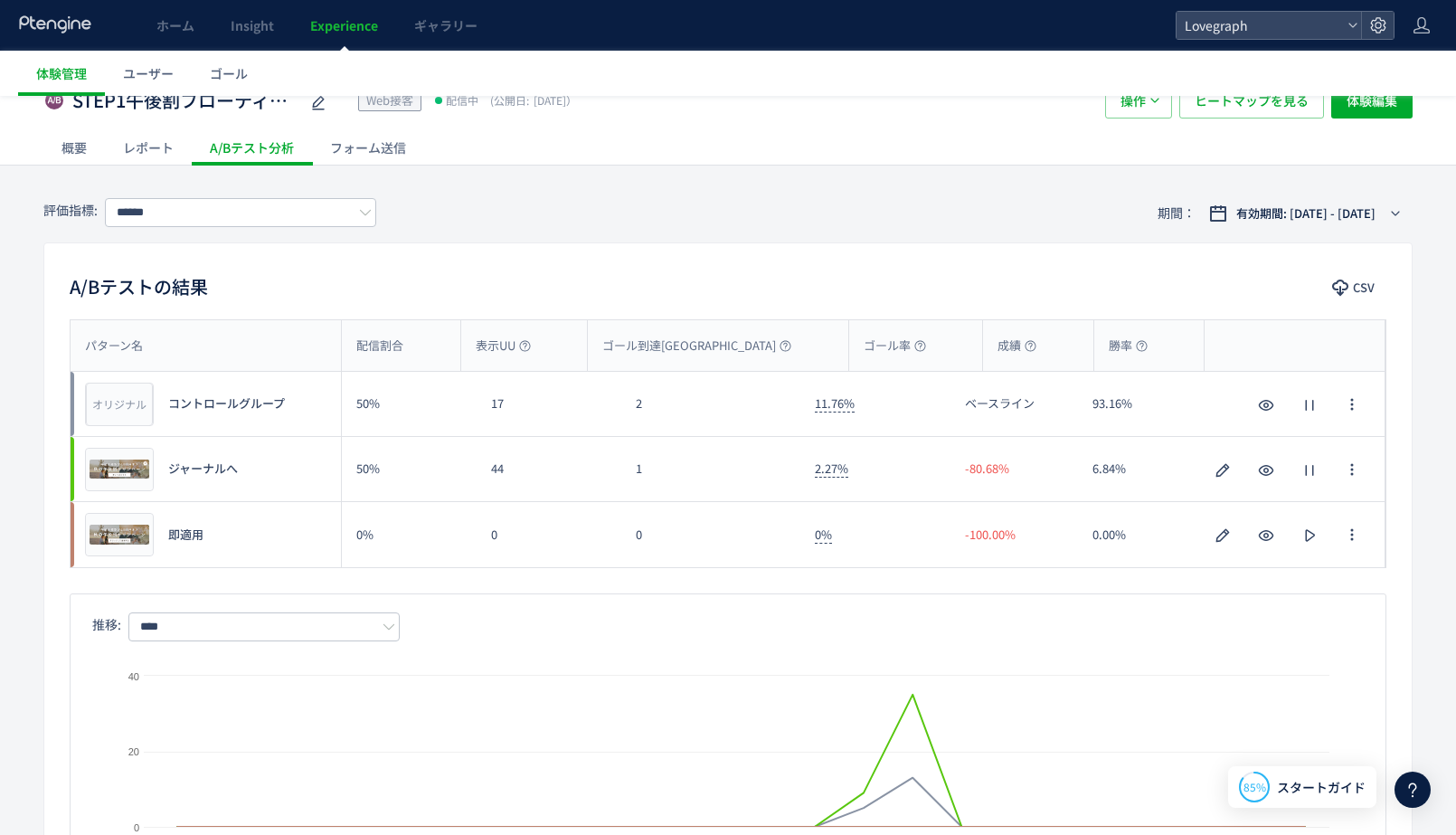
scroll to position [0, 0]
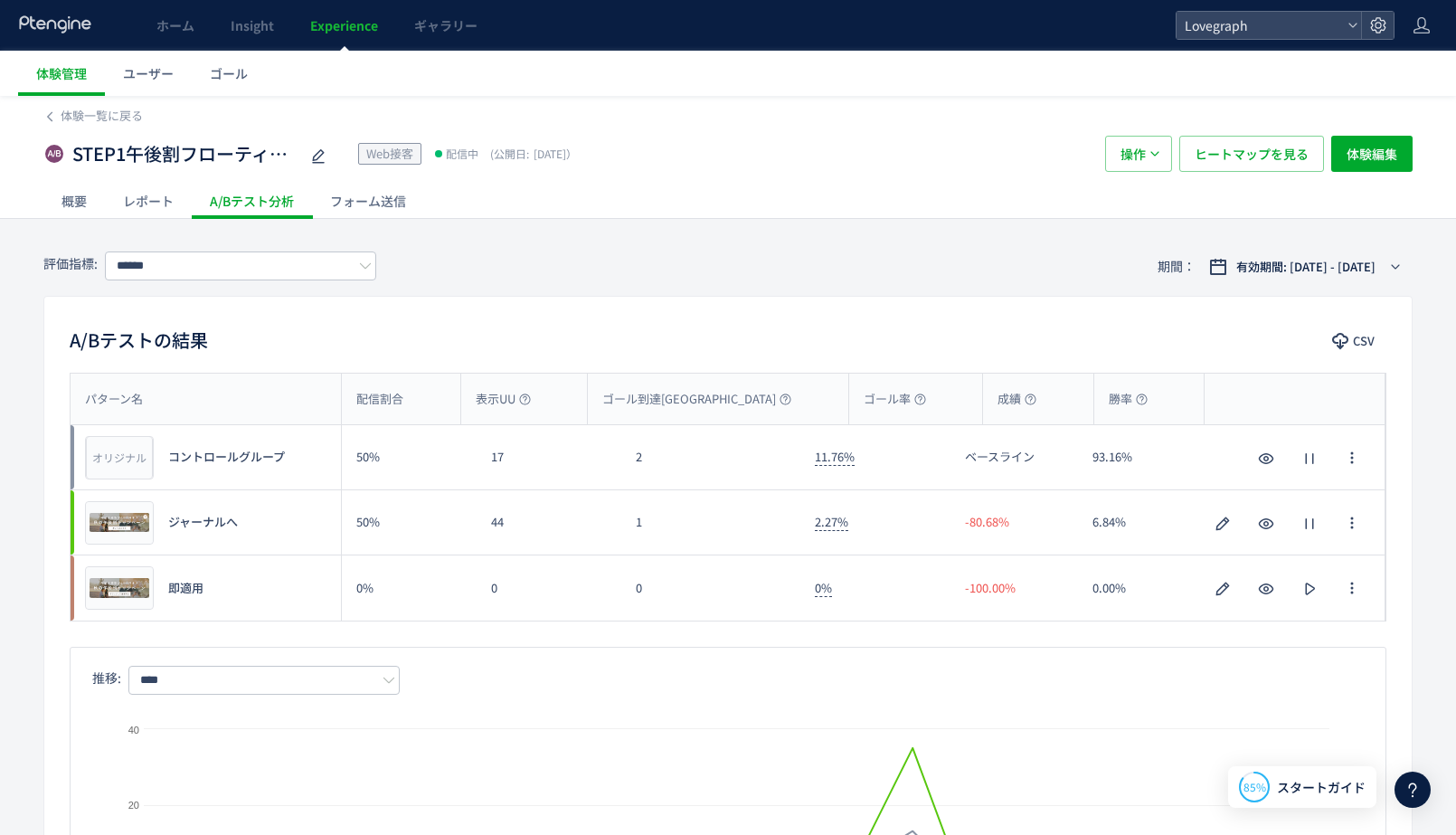
click at [365, 196] on div "フォーム送信" at bounding box center [368, 200] width 112 height 36
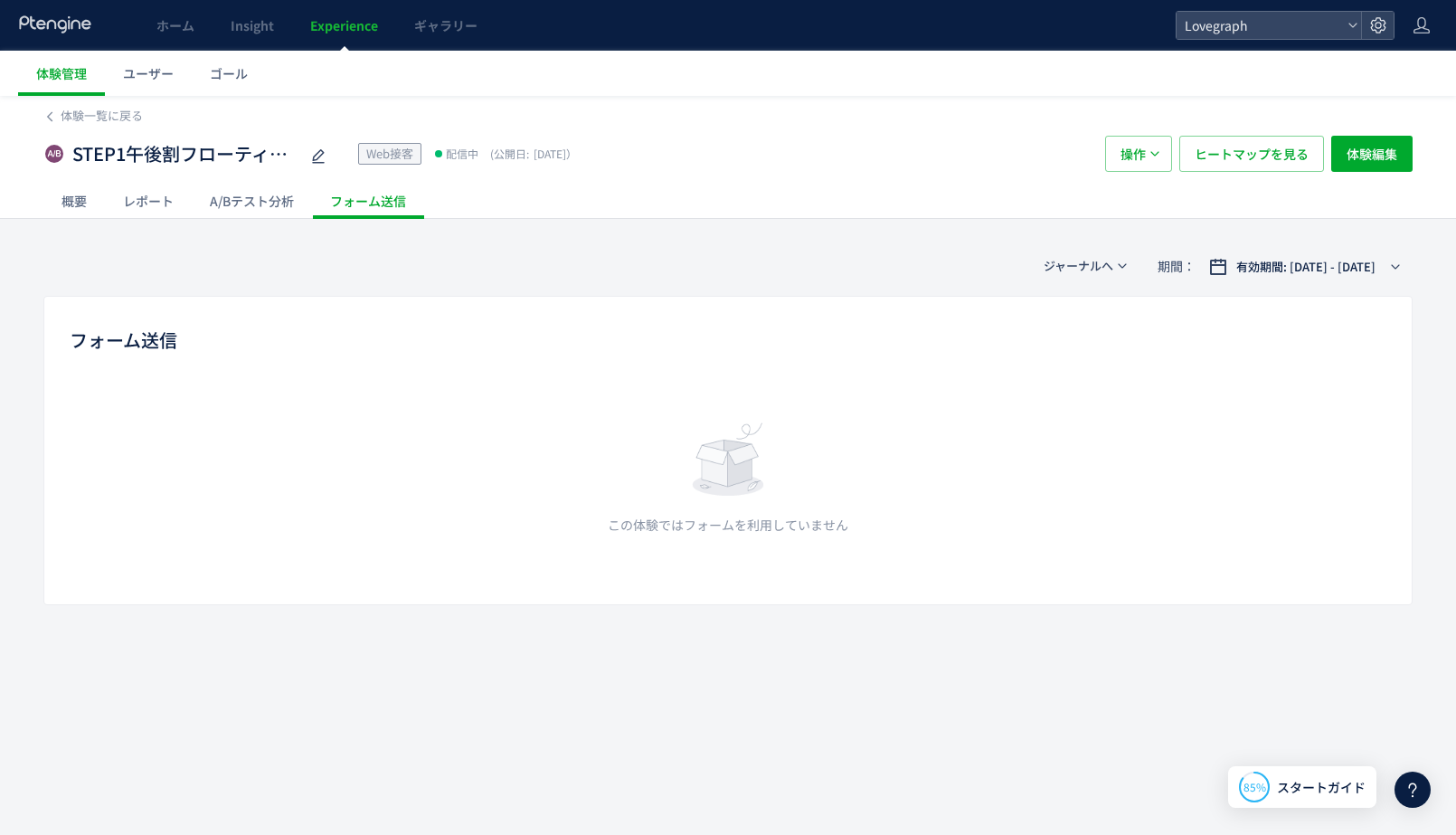
click at [143, 195] on div "レポート" at bounding box center [148, 200] width 86 height 36
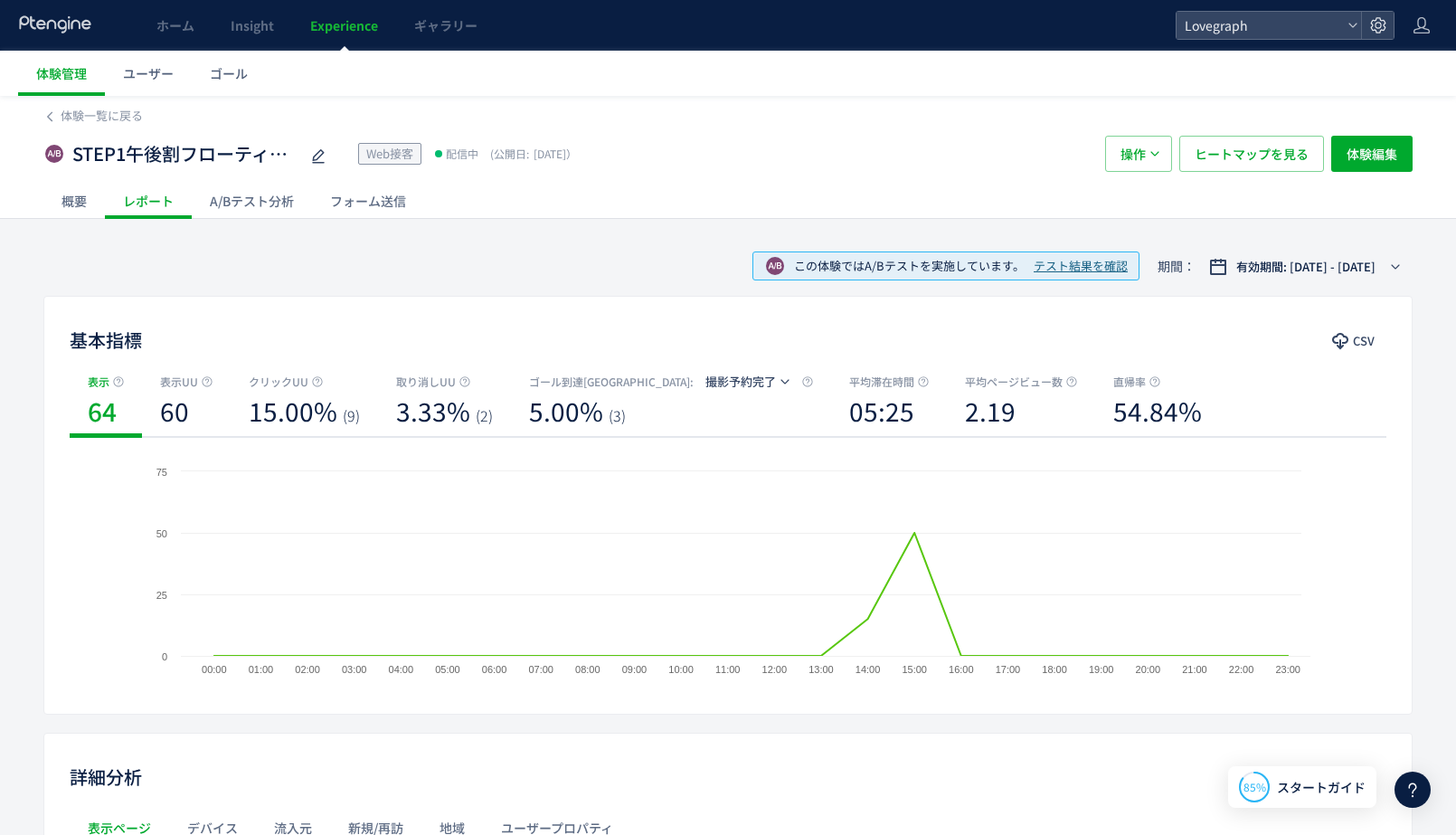
click at [68, 206] on div "概要" at bounding box center [74, 200] width 62 height 36
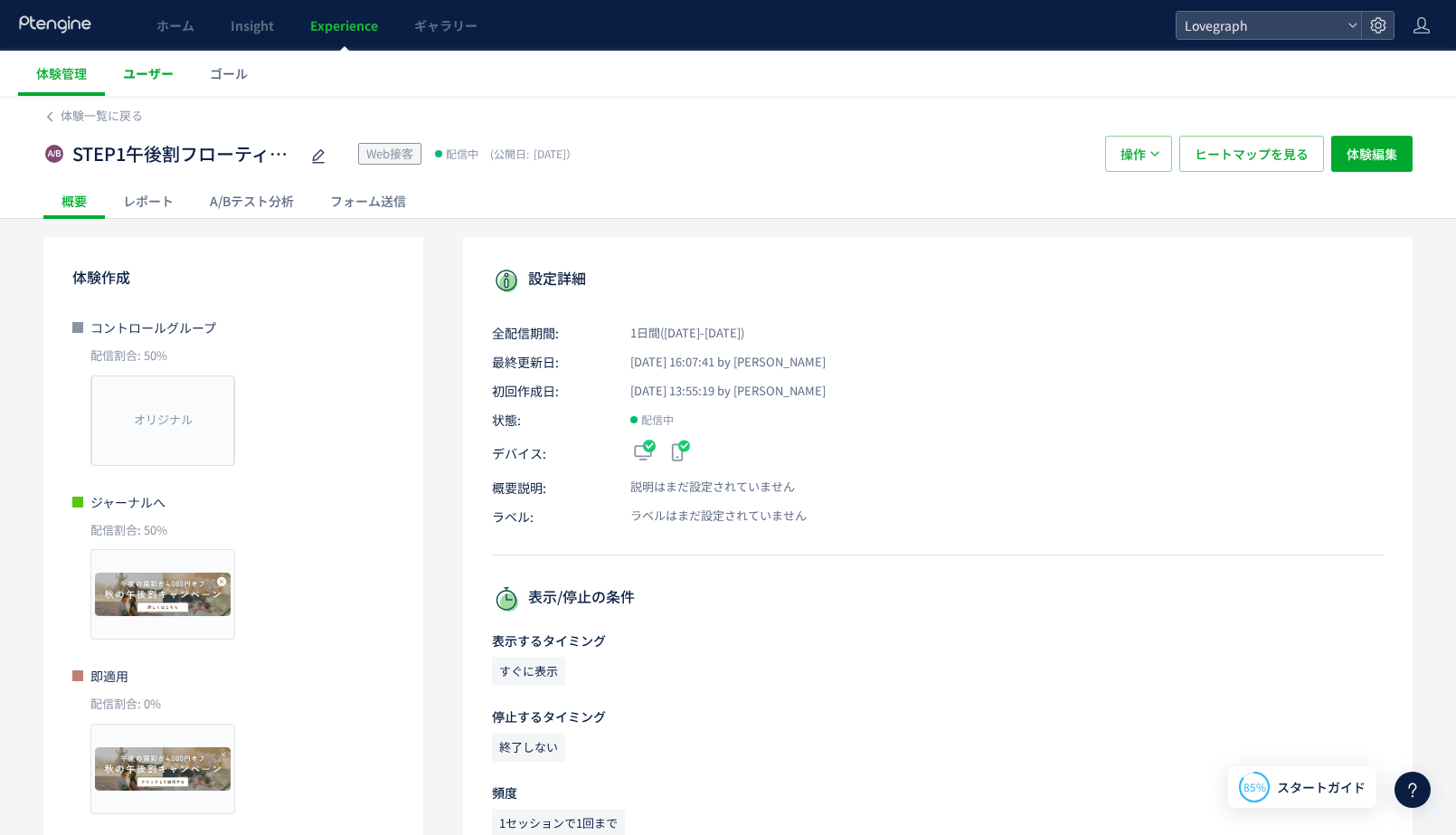
click at [167, 72] on span "ユーザー" at bounding box center [148, 73] width 51 height 18
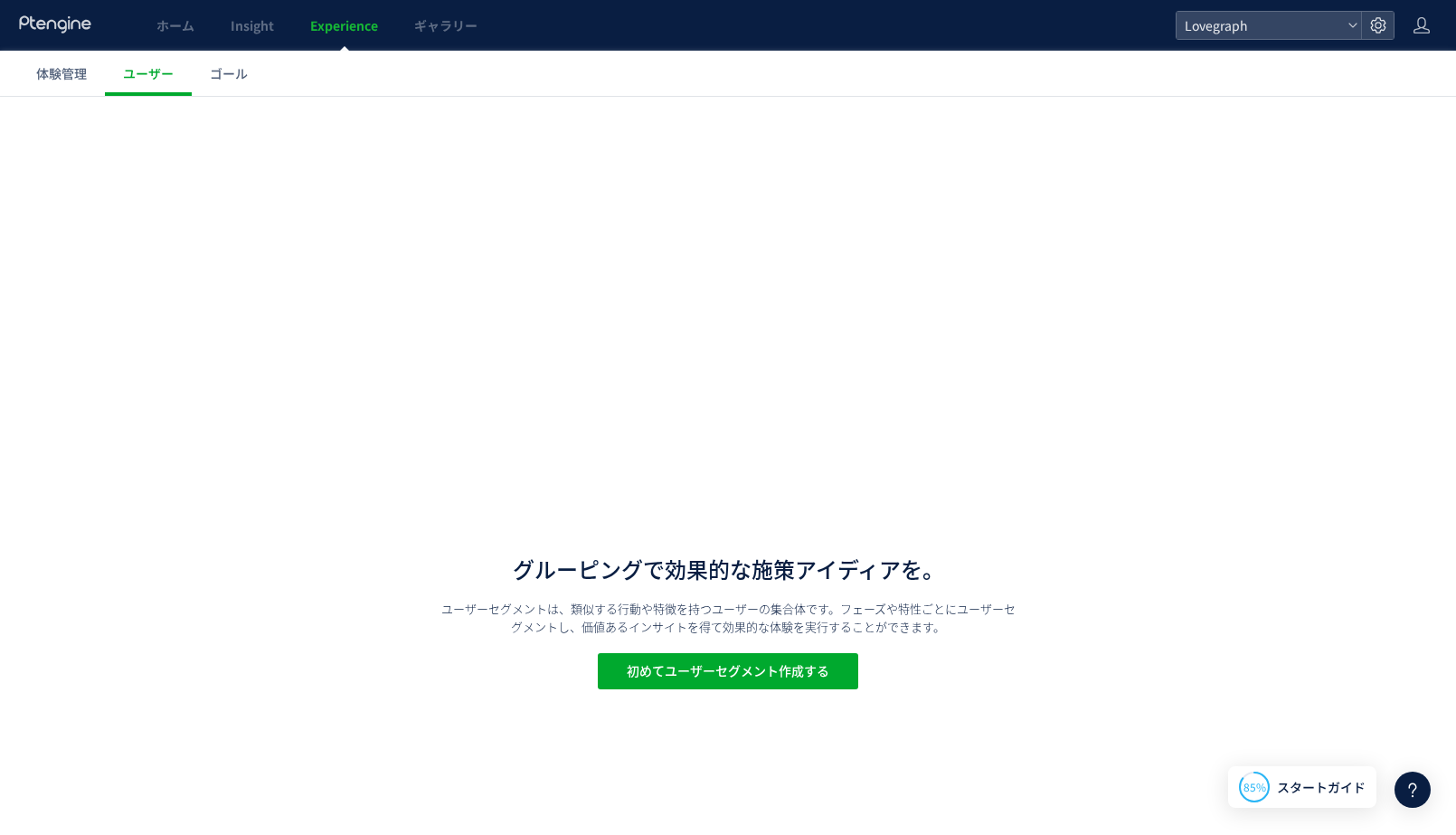
click at [333, 31] on span "Experience" at bounding box center [344, 26] width 68 height 18
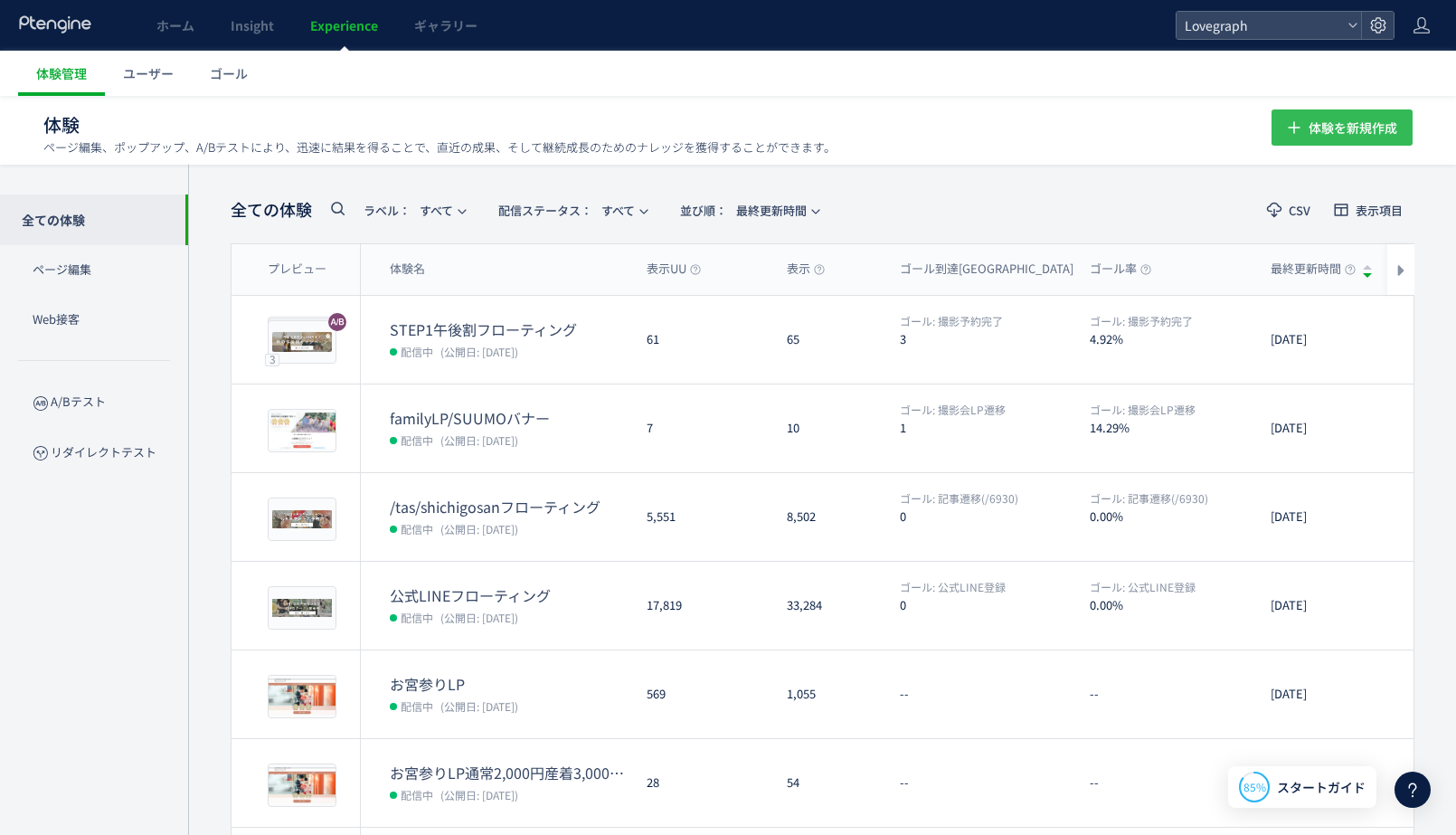
click at [1324, 129] on span "体験を新規作成" at bounding box center [1353, 127] width 88 height 36
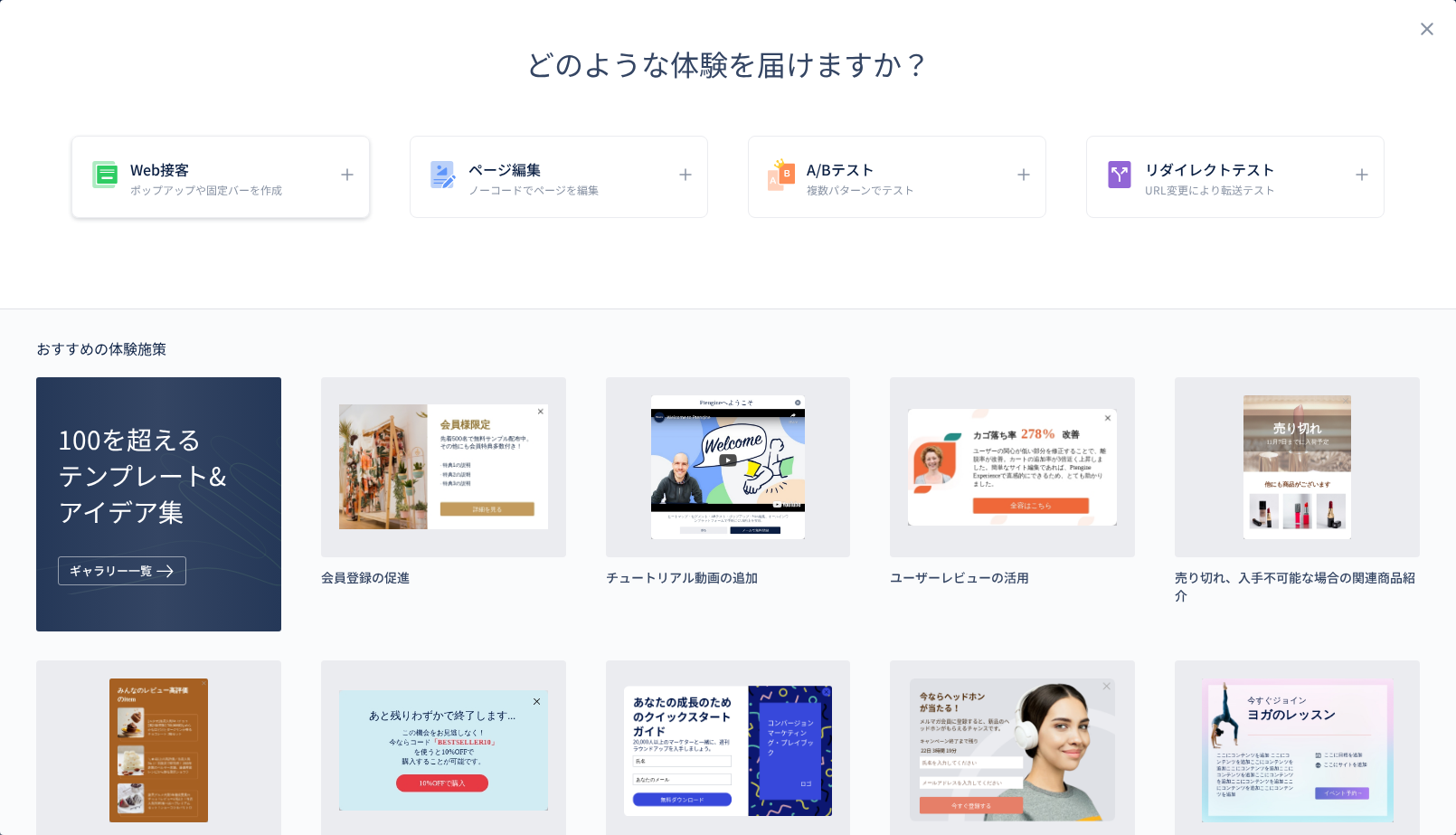
click at [251, 190] on p "ポップアップや固定バーを作成" at bounding box center [206, 190] width 152 height 16
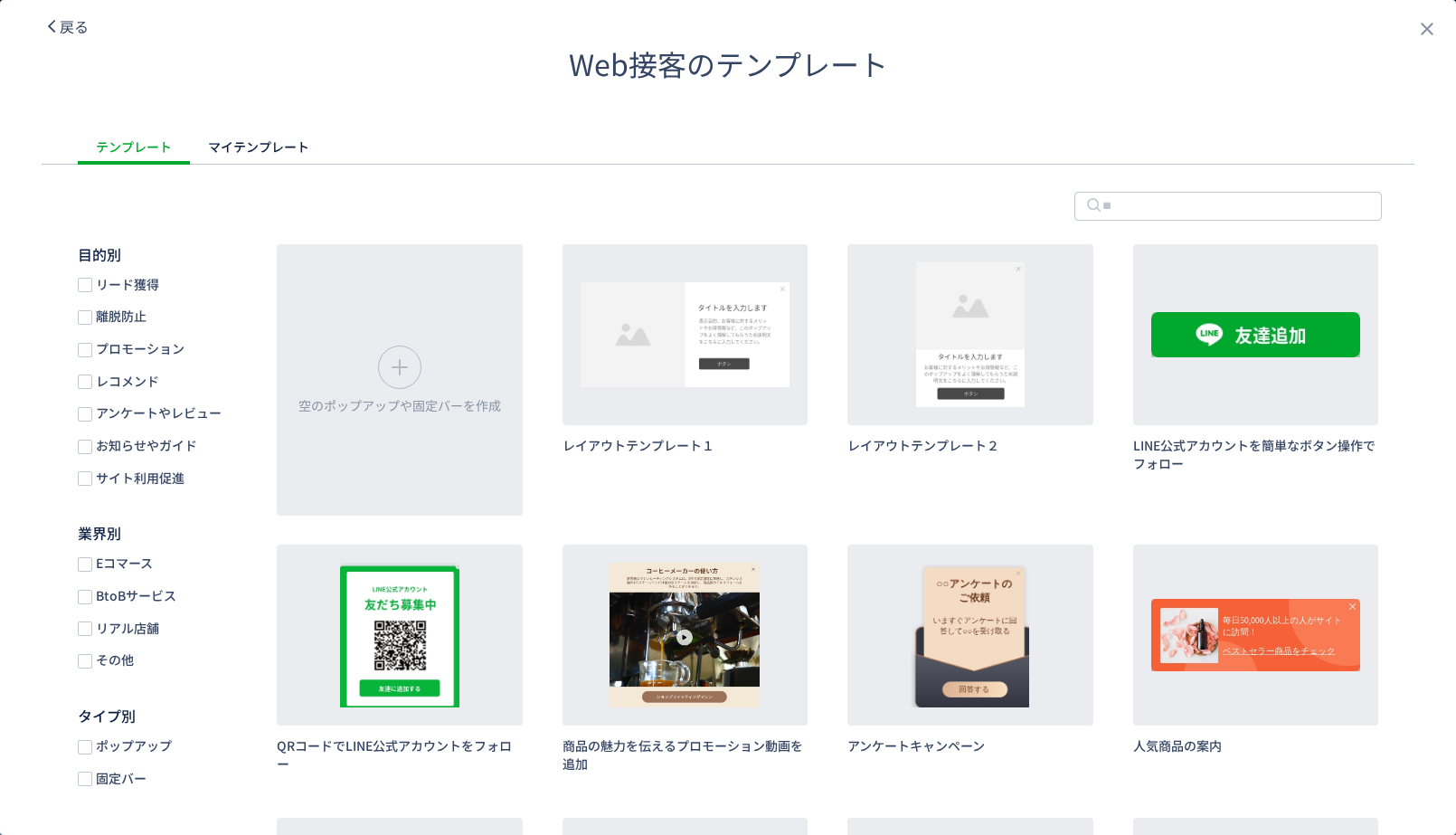
click at [59, 26] on icon "dialog" at bounding box center [51, 26] width 17 height 17
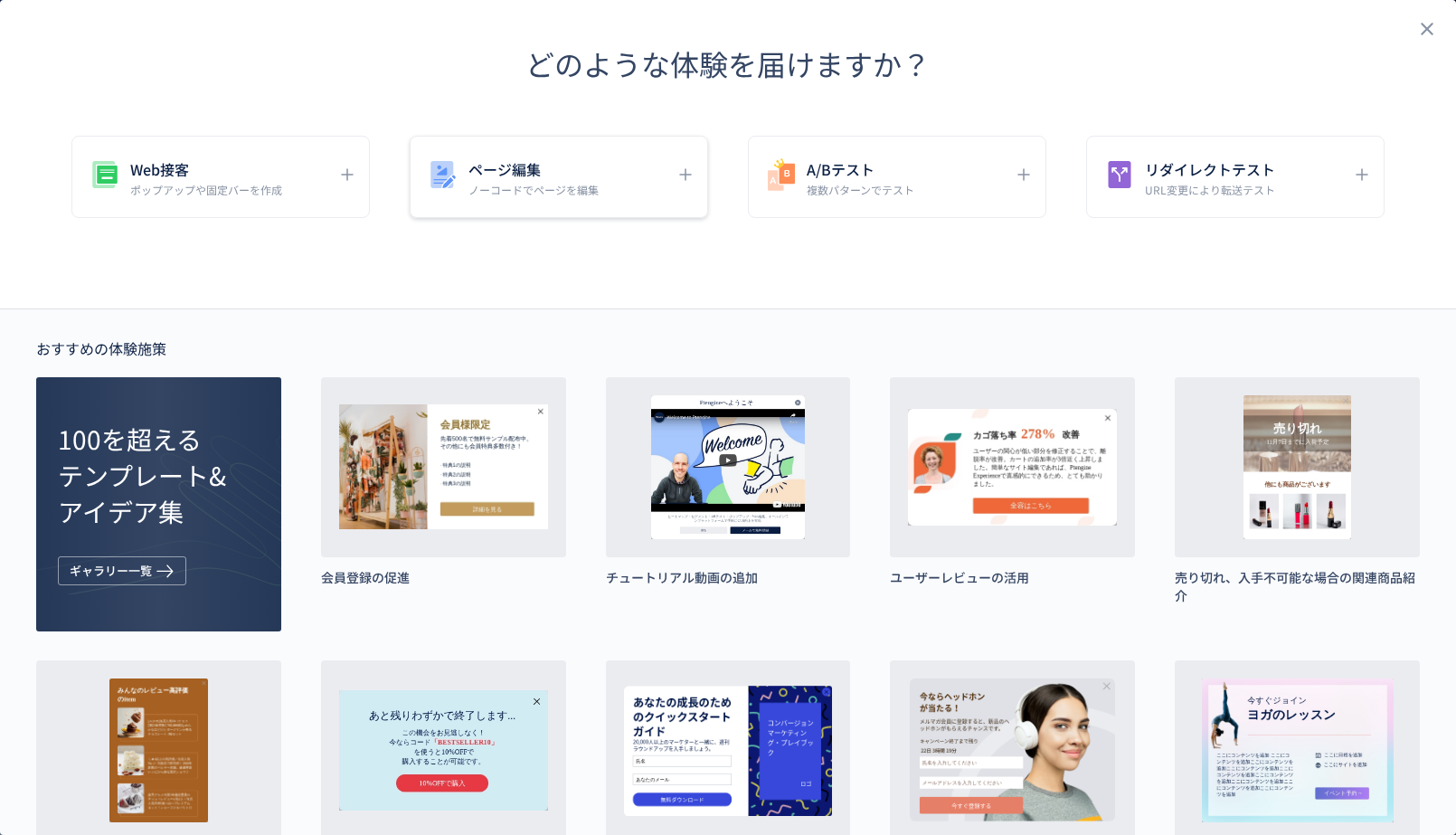
click at [495, 174] on h5 "ページ編集" at bounding box center [533, 169] width 131 height 26
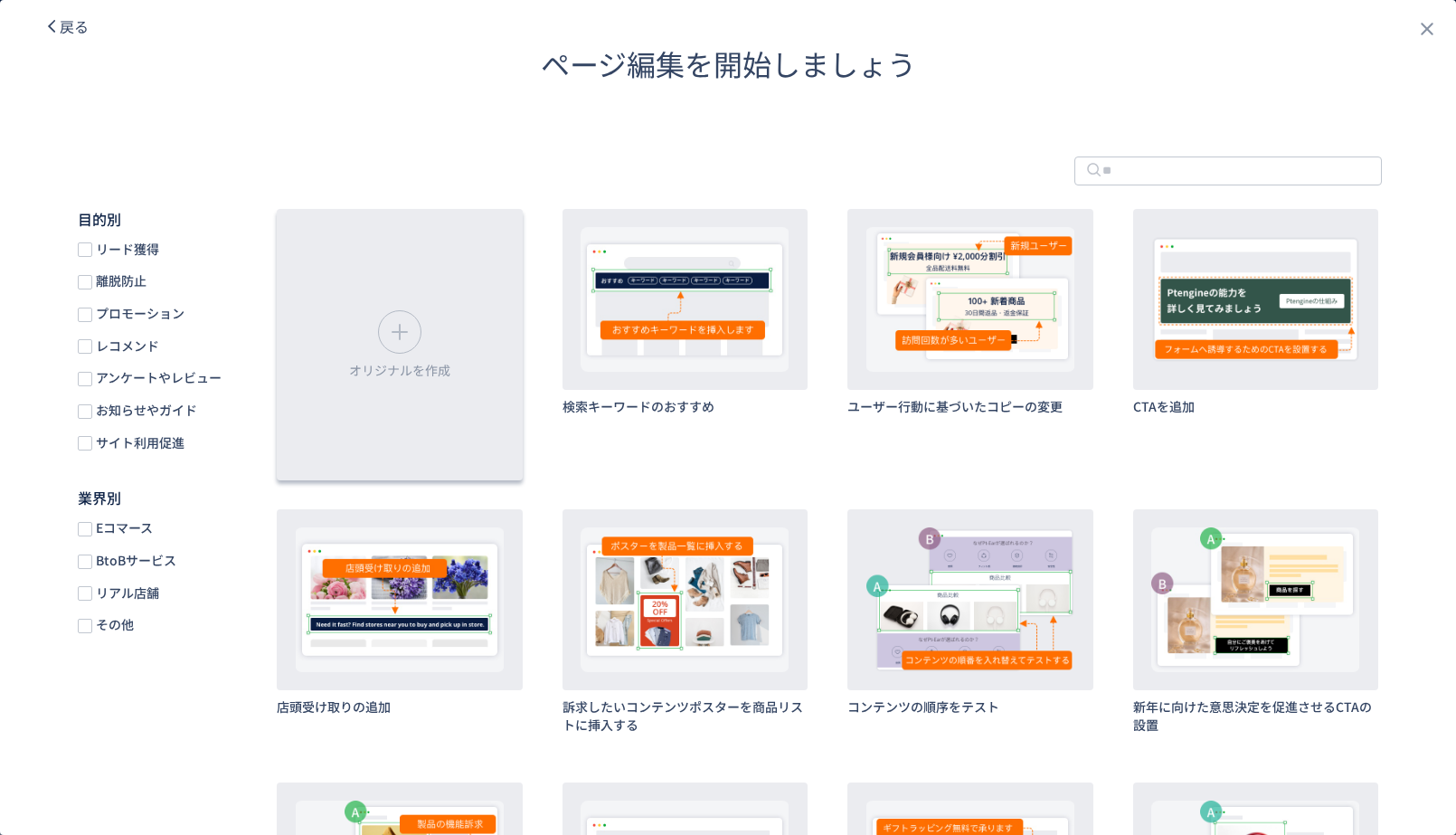
click at [459, 378] on div "オリジナルを作成" at bounding box center [400, 345] width 246 height 271
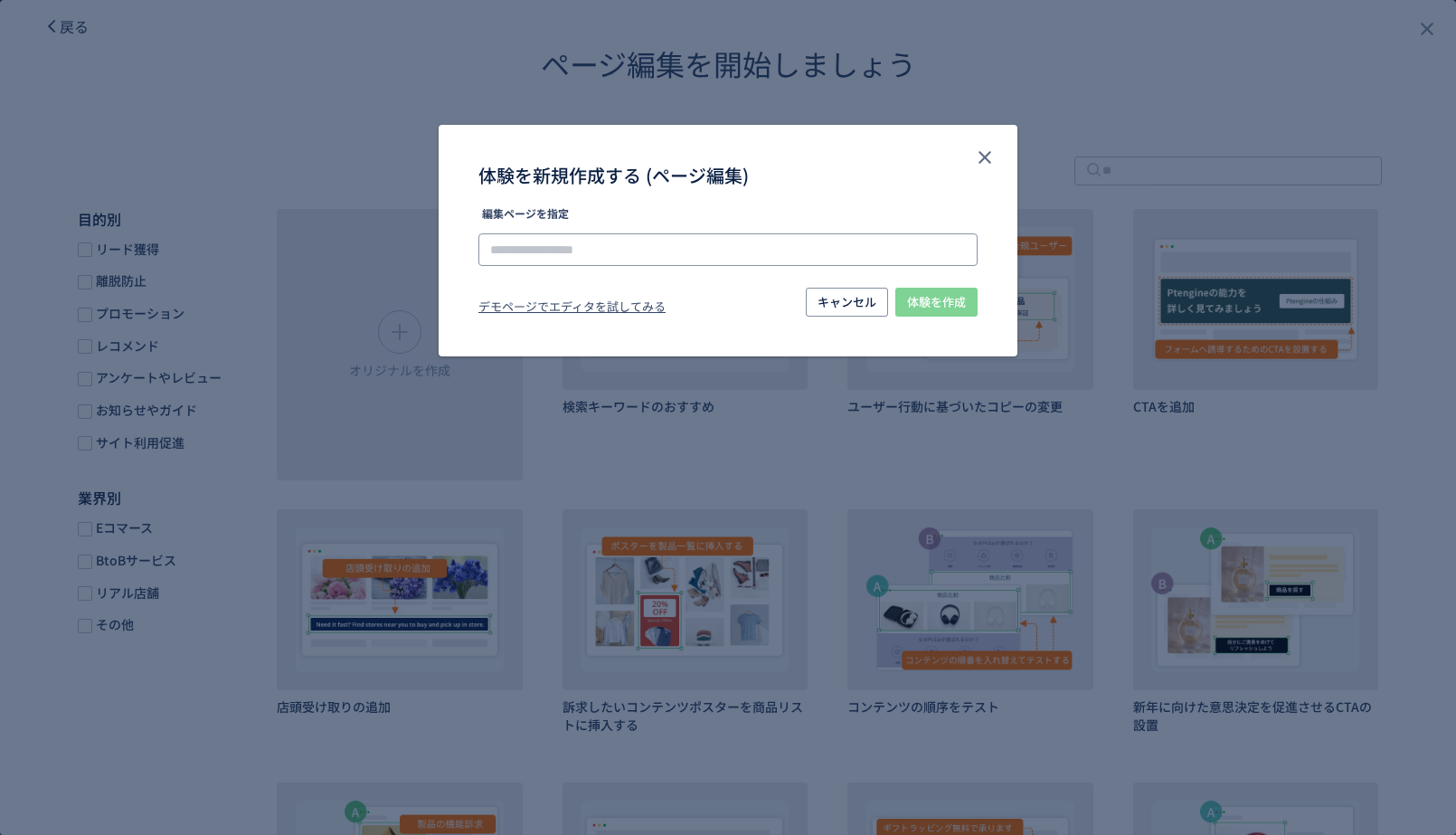
click at [849, 246] on input "体験を新規作成する (ページ編集)" at bounding box center [728, 250] width 499 height 32
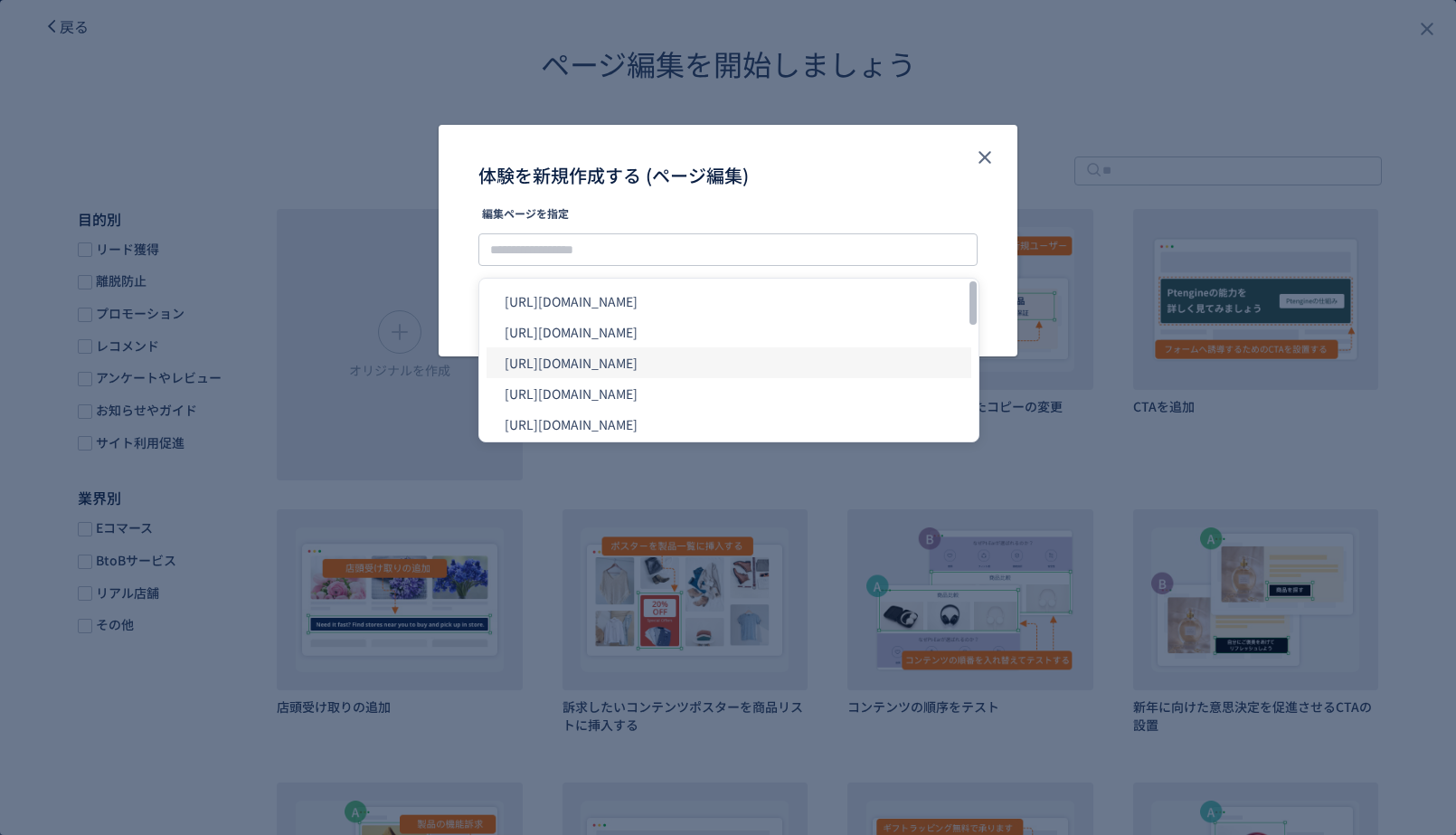
click at [666, 352] on li "[URL][DOMAIN_NAME]" at bounding box center [728, 362] width 484 height 30
type input "**********"
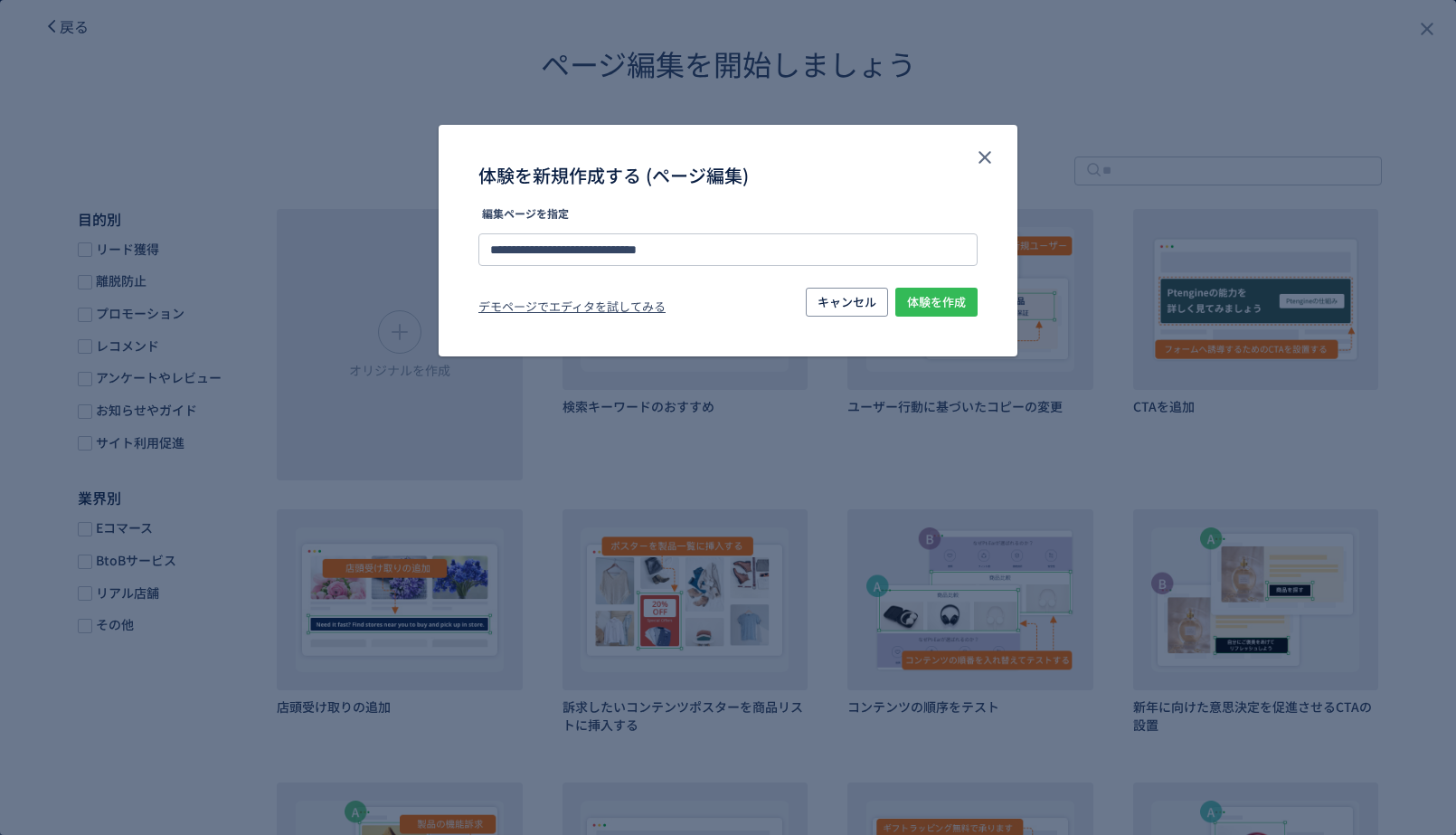
click at [917, 292] on span "体験を作成" at bounding box center [936, 302] width 59 height 28
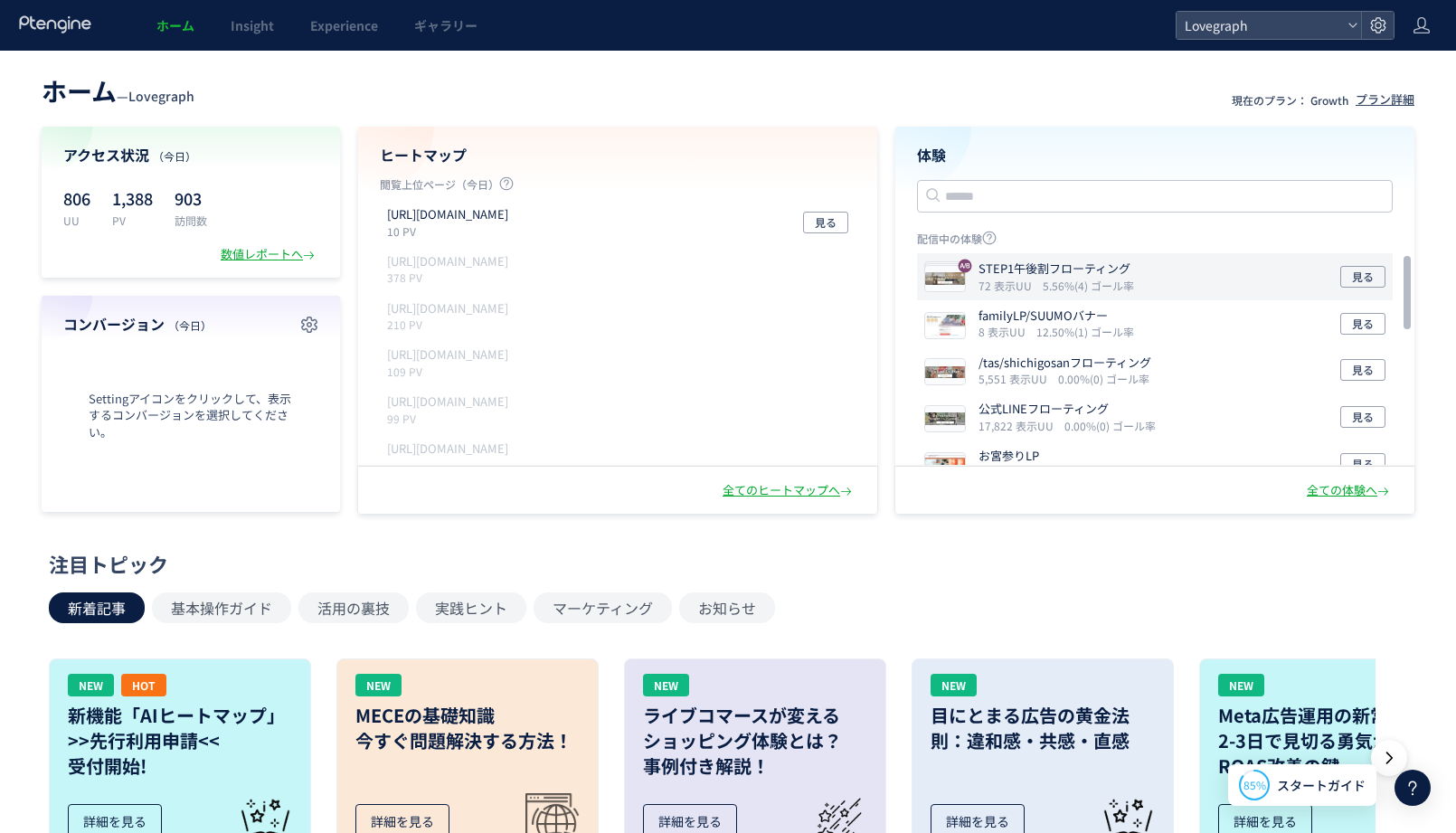
click at [1121, 265] on p "STEP1午後割フローティング" at bounding box center [1054, 268] width 152 height 17
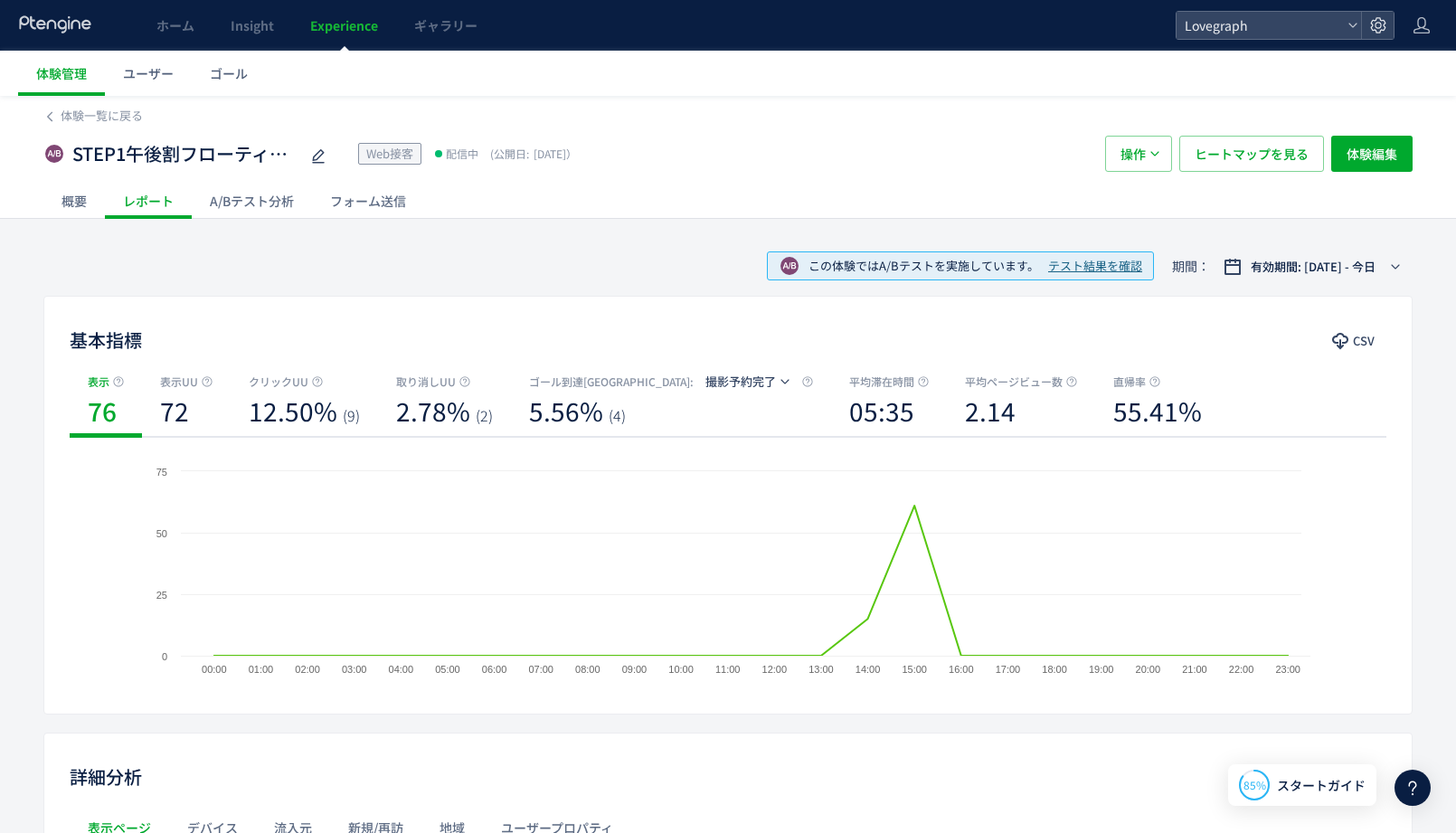
click at [282, 197] on div "A/Bテスト分析" at bounding box center [252, 200] width 120 height 36
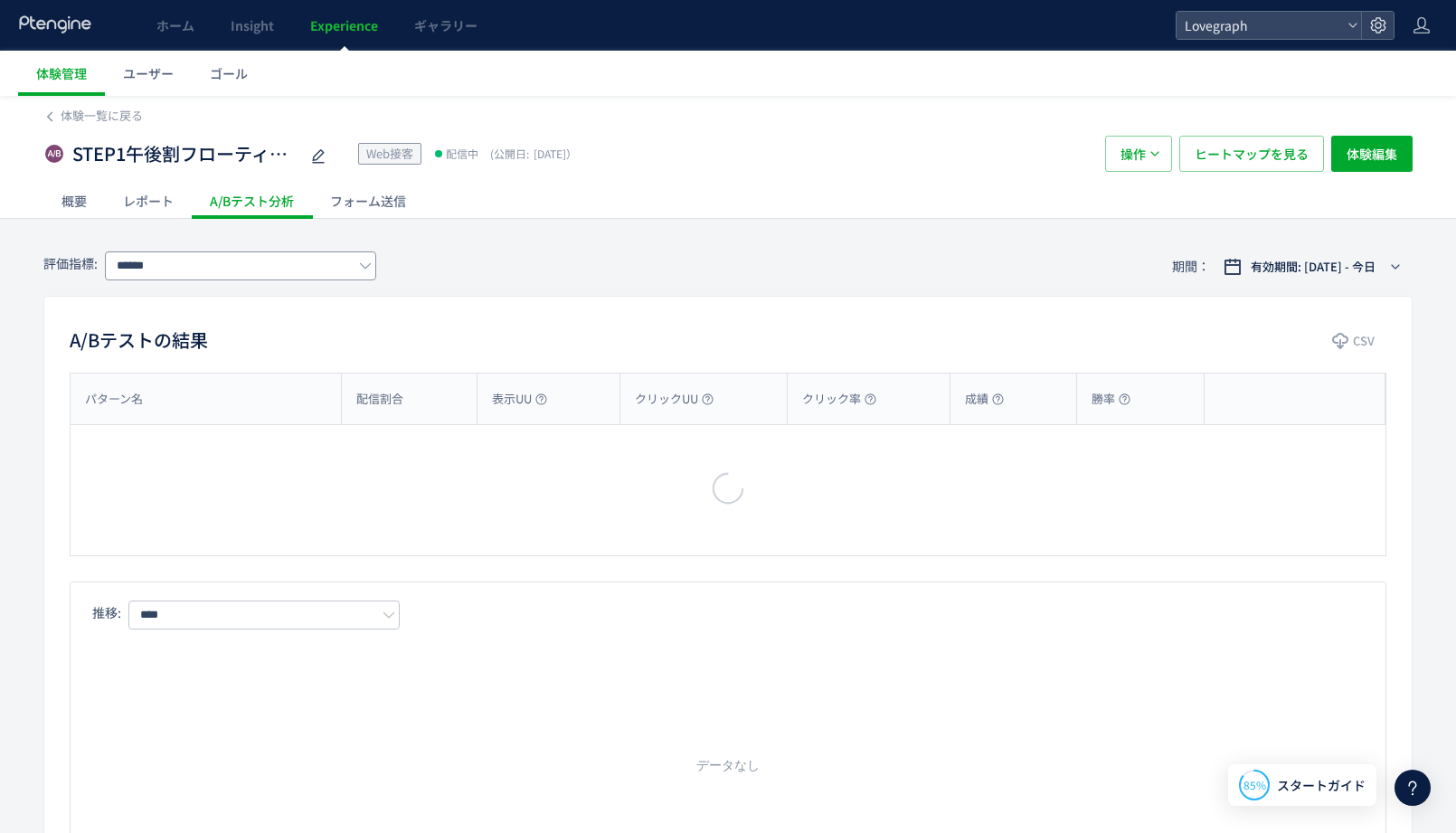
type input "******"
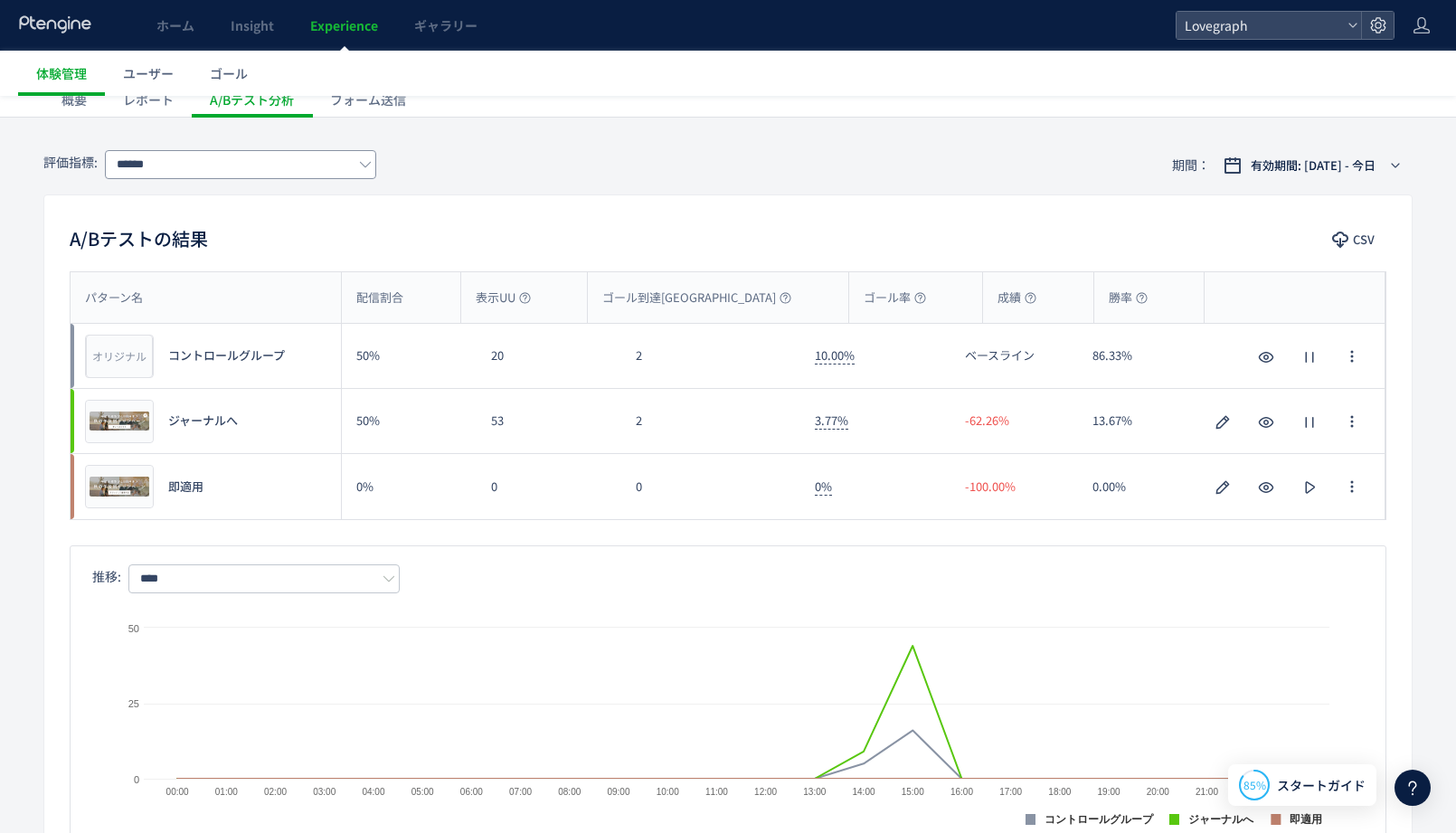
scroll to position [722, 0]
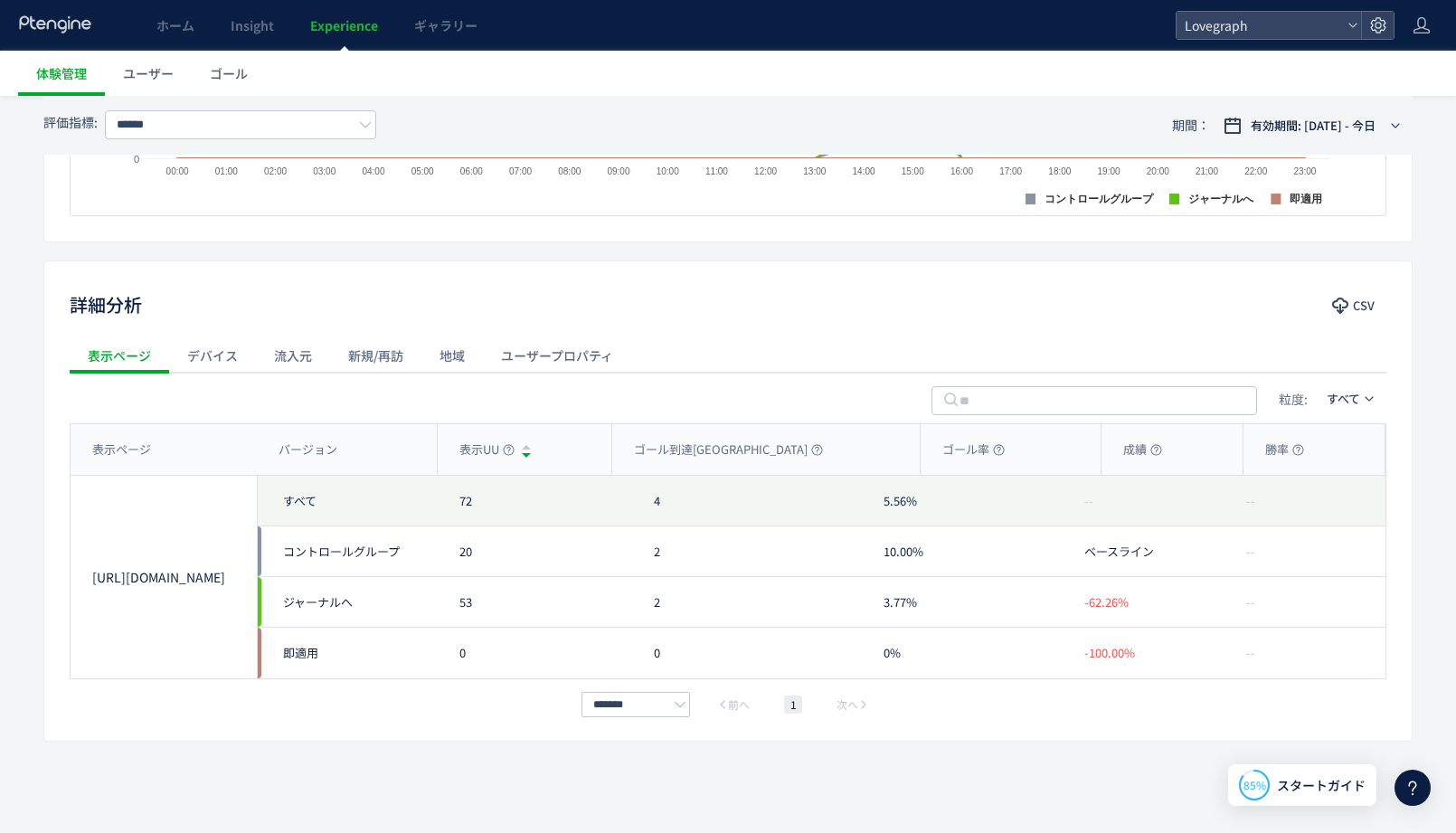
click at [704, 245] on div "評価指標: ****** 期間： 有効期間: [DATE] - 今日 A/Bテストの結果 CSV パターン名 配信割合 表示UU ゴール到達UU ゴール率 成…" at bounding box center [728, 174] width 1456 height 1316
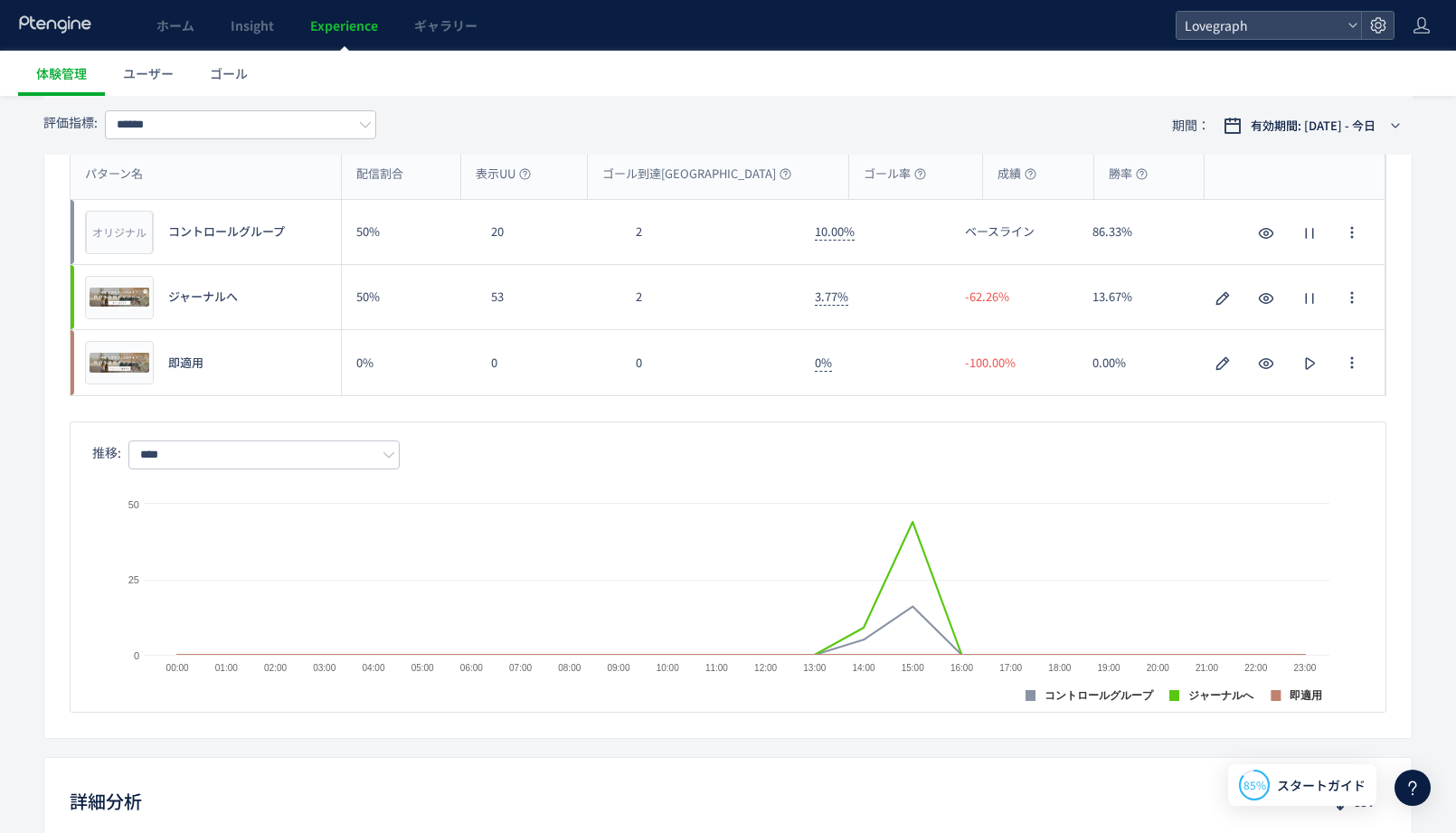
scroll to position [0, 0]
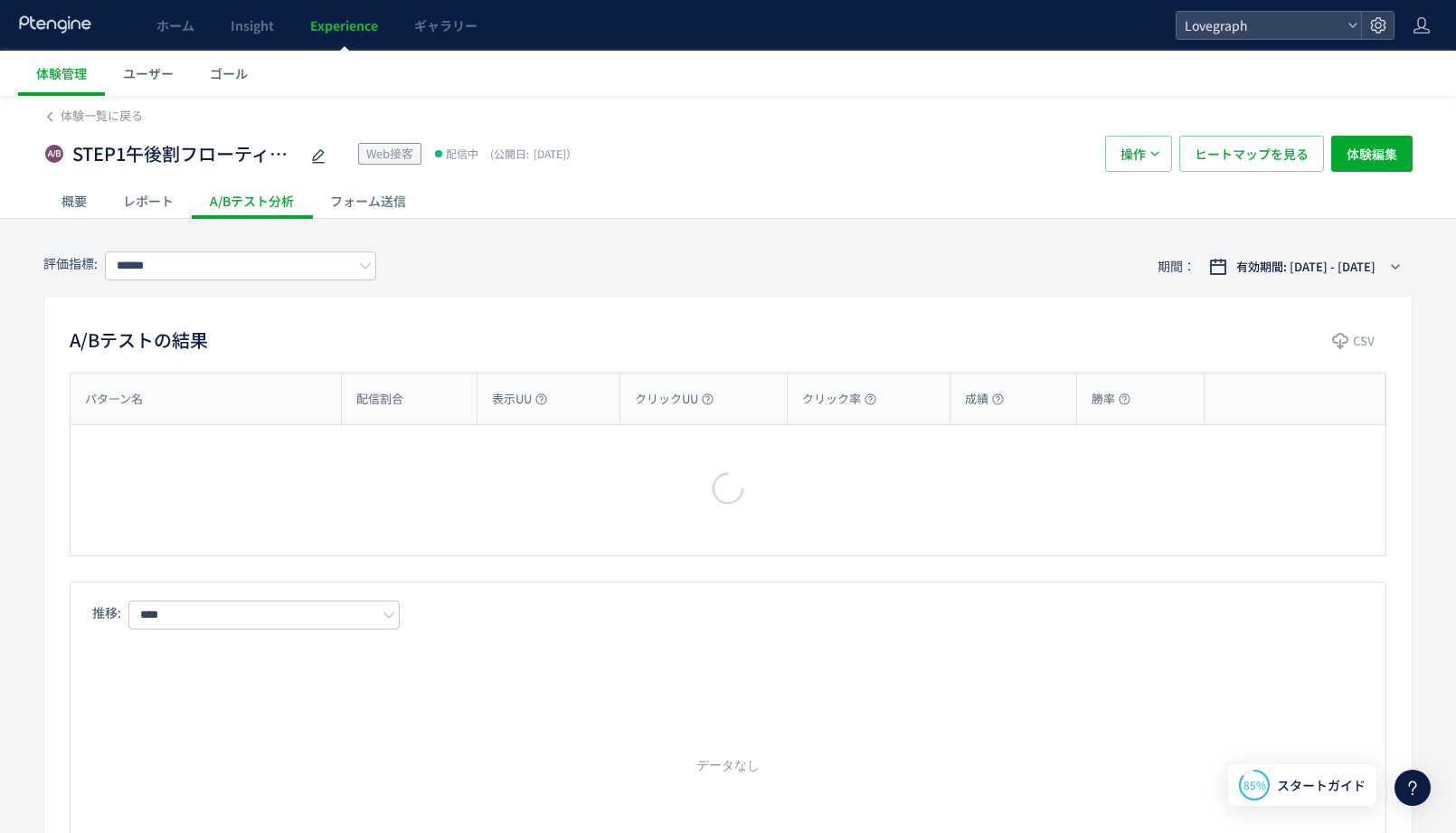
type input "******"
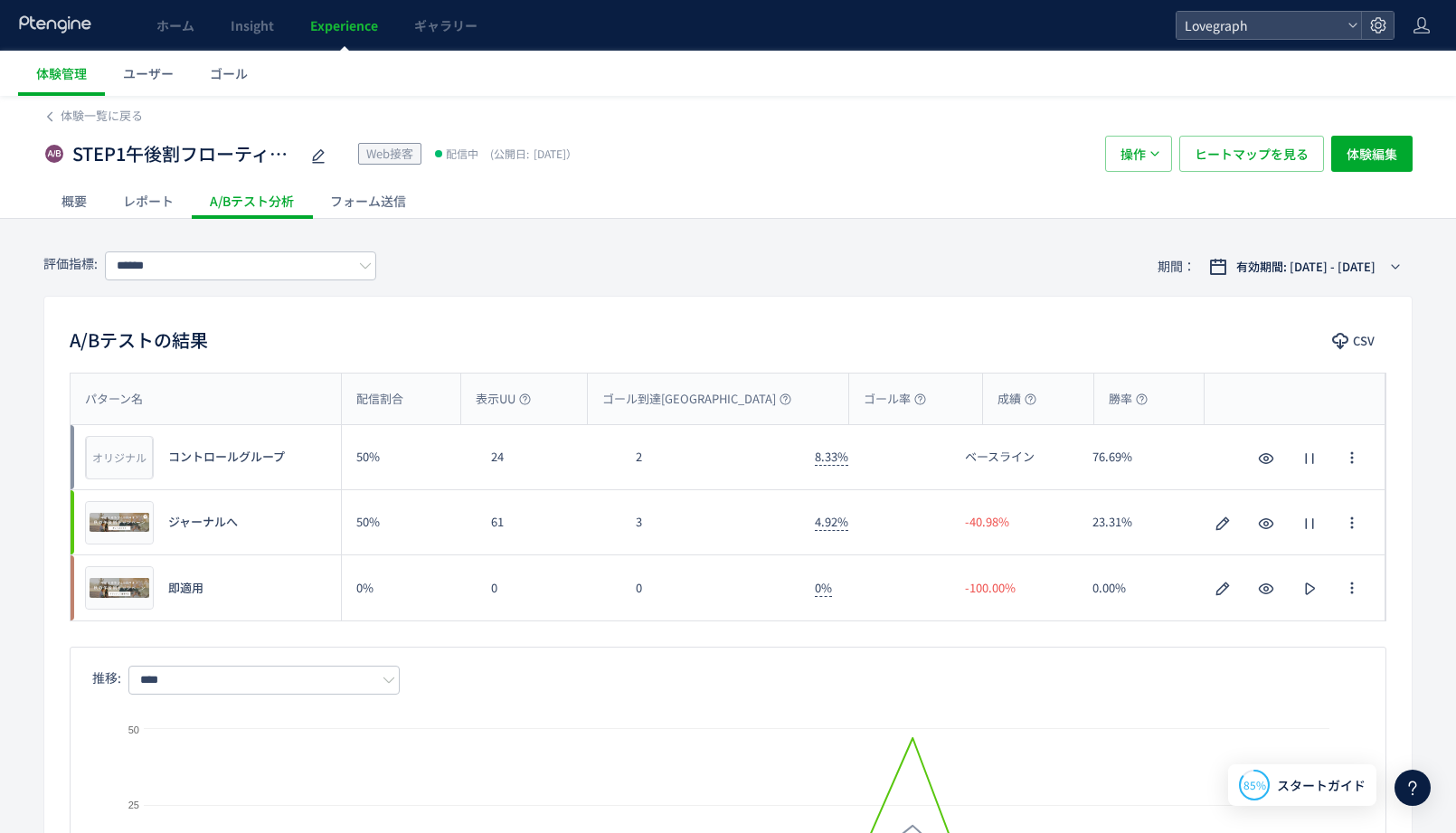
click at [661, 321] on div "A/Bテストの結果 CSV パターン名 配信割合 表示UU ゴール到達UU ゴール率 成績 勝率 パターン名 オリジナル プレビュー コントロールグループ 5…" at bounding box center [728, 630] width 1370 height 668
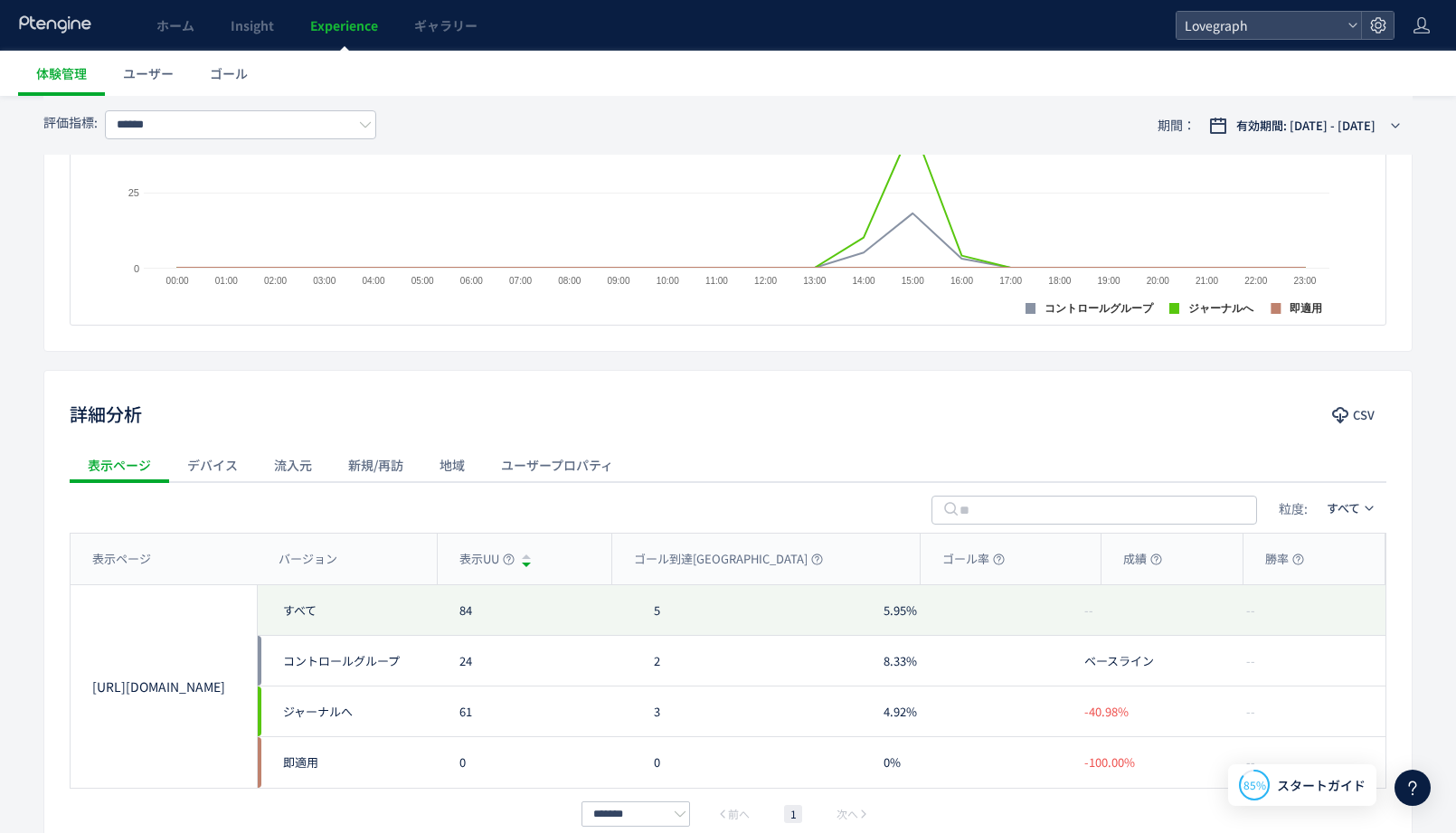
scroll to position [722, 0]
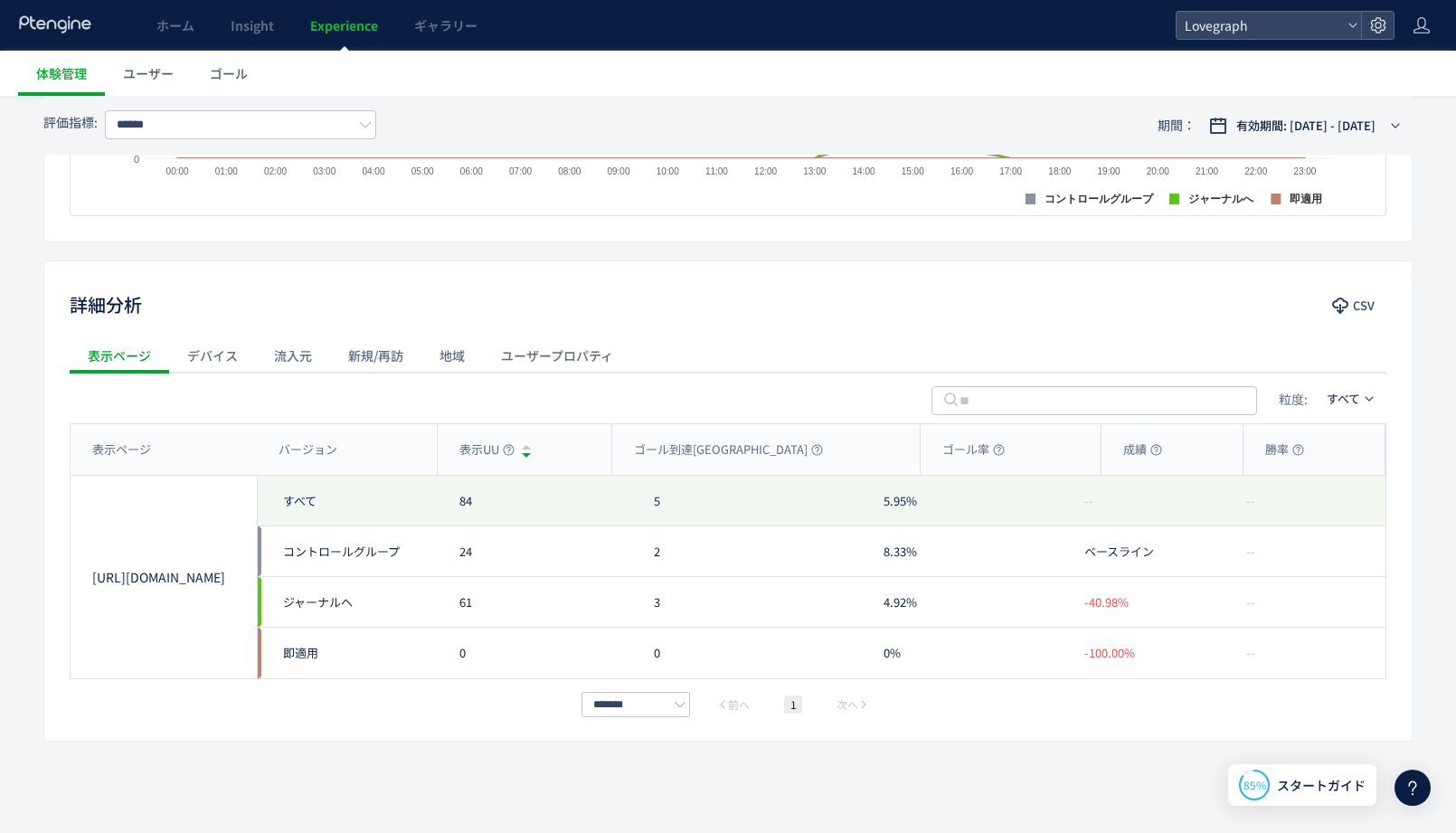
click at [899, 306] on div "詳細分析 CSV" at bounding box center [728, 305] width 1368 height 32
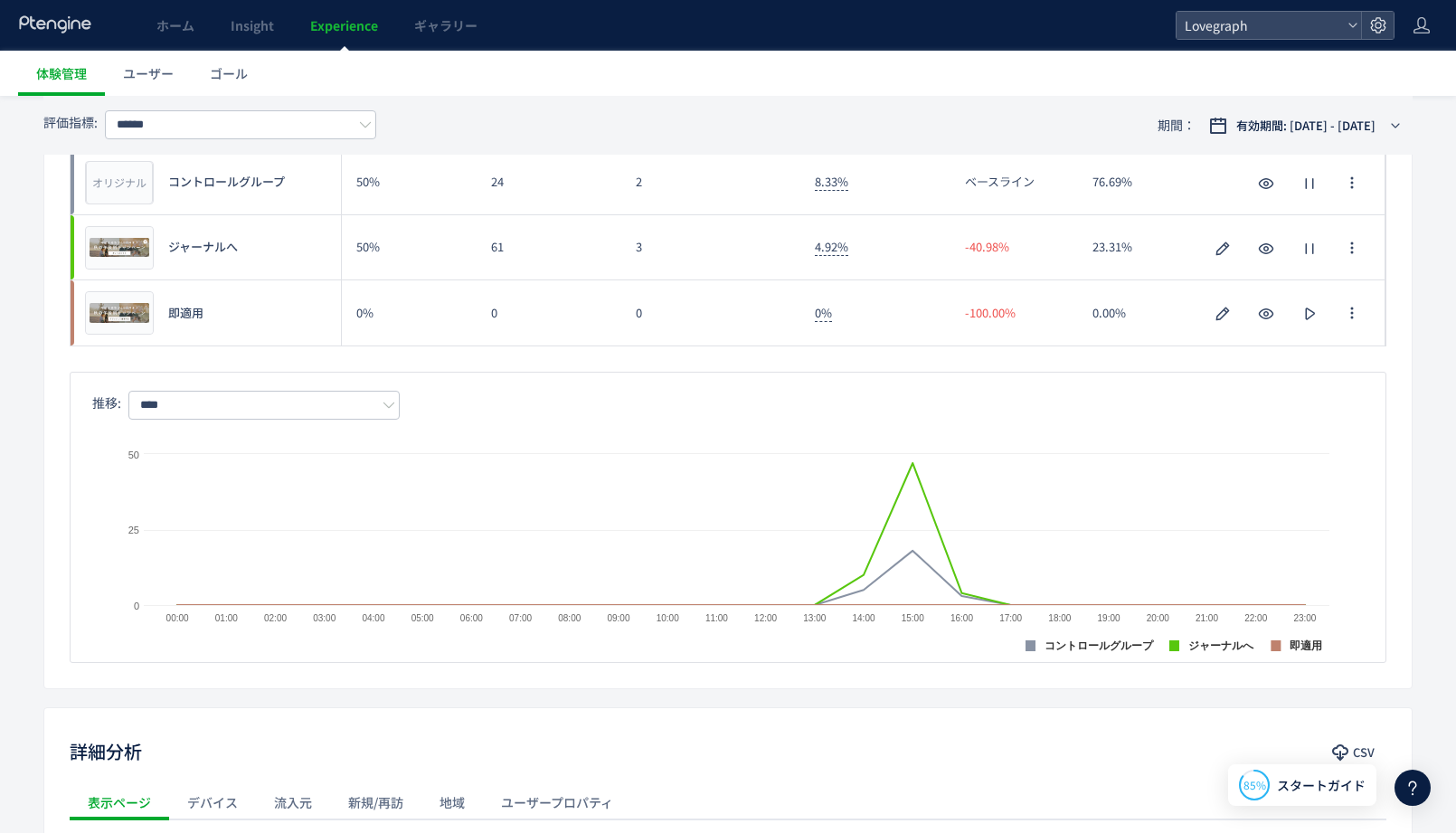
scroll to position [0, 0]
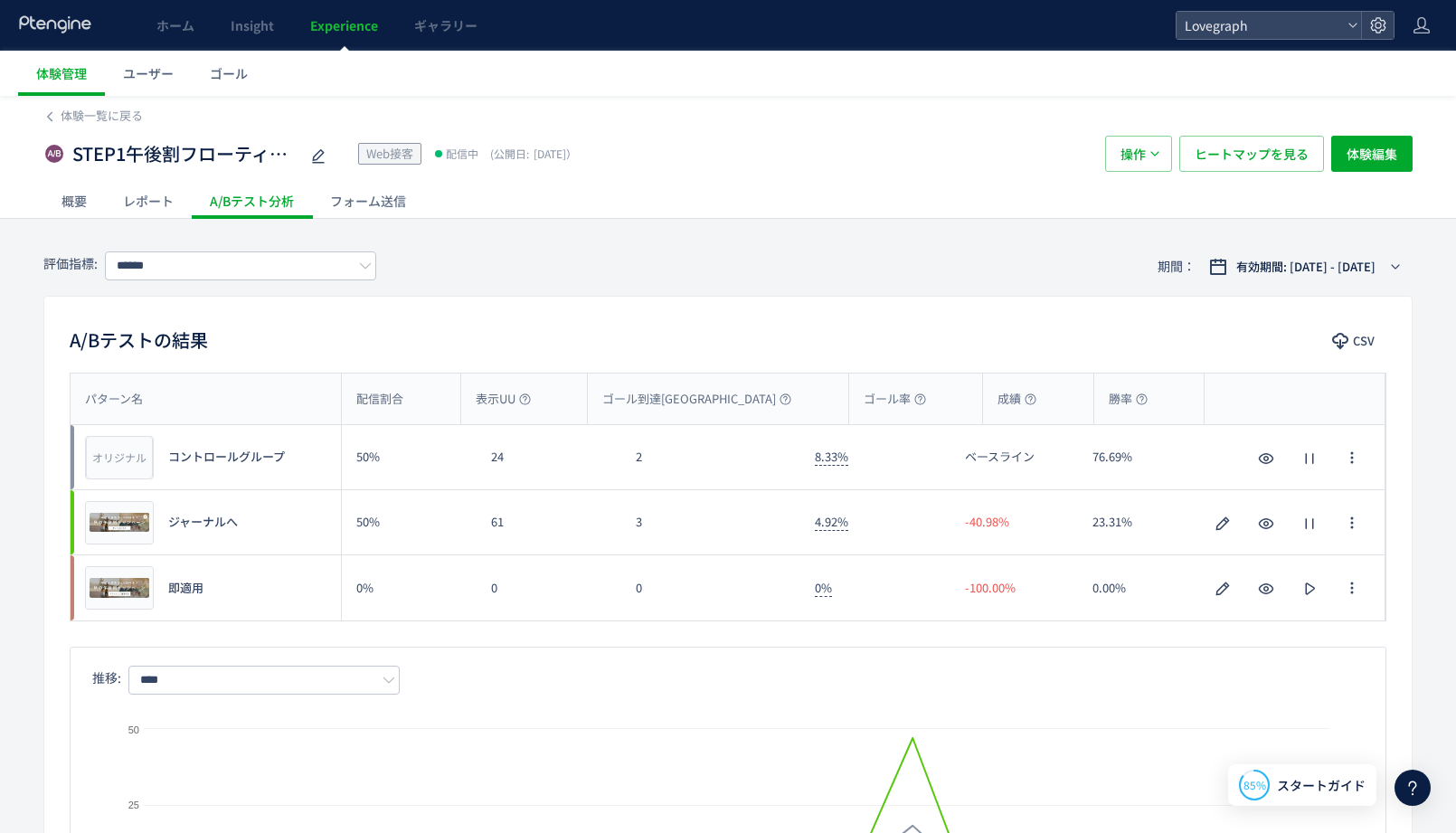
click at [901, 285] on div "評価指標: ****** 期間： 有効期間: [DATE] - [DATE]" at bounding box center [728, 266] width 1370 height 59
click at [593, 305] on div "A/Bテストの結果 CSV パターン名 配信割合 表示UU ゴール到達UU ゴール率 成績 勝率 パターン名 オリジナル プレビュー コントロールグループ 5…" at bounding box center [728, 630] width 1370 height 668
click at [80, 207] on div "概要" at bounding box center [74, 200] width 62 height 36
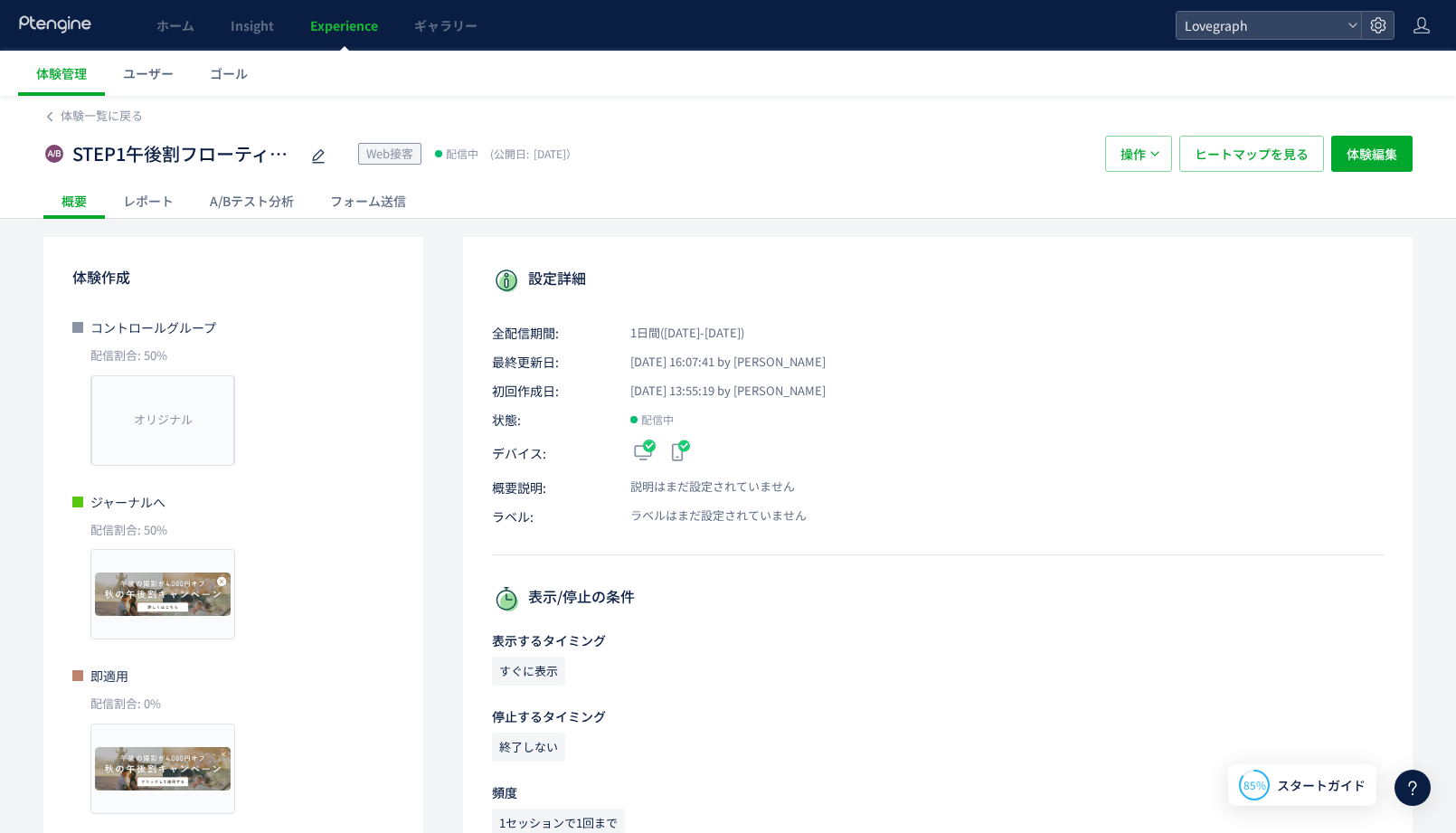
click at [156, 185] on div "レポート" at bounding box center [148, 200] width 86 height 36
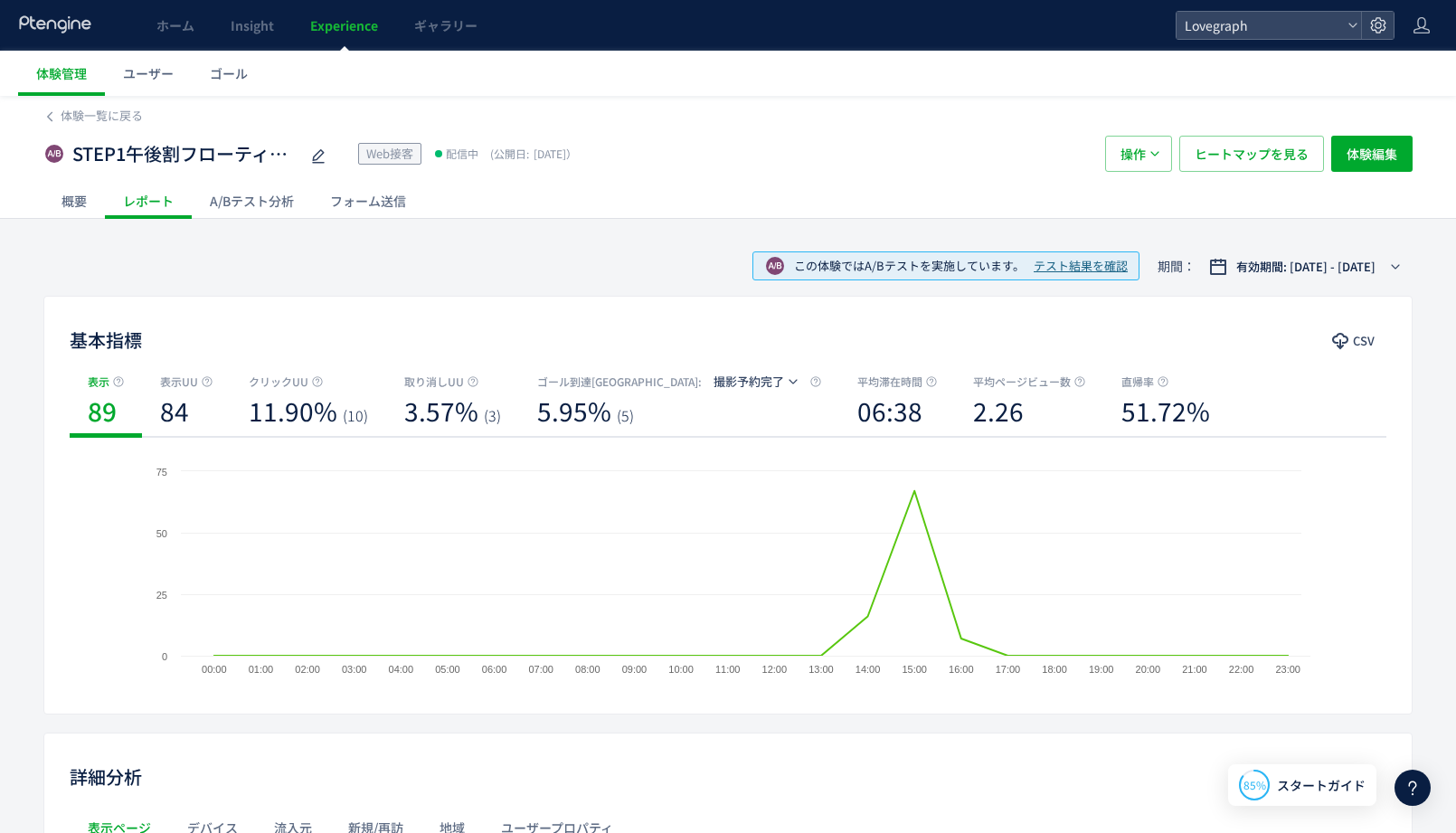
click at [267, 194] on div "A/Bテスト分析" at bounding box center [252, 200] width 120 height 36
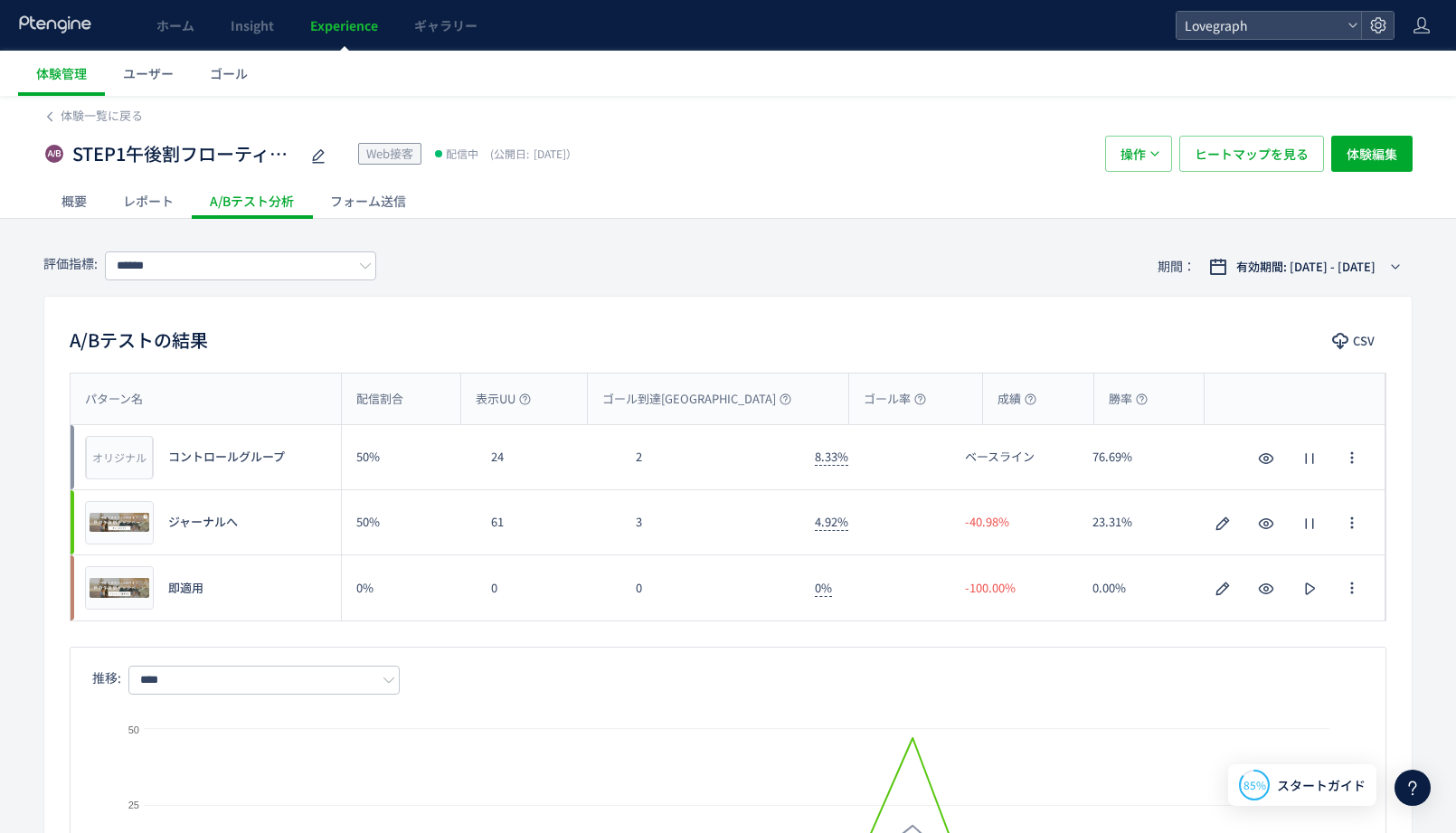
click at [485, 329] on div "A/Bテストの結果 CSV" at bounding box center [728, 341] width 1368 height 32
click at [330, 203] on div "フォーム送信" at bounding box center [368, 200] width 112 height 36
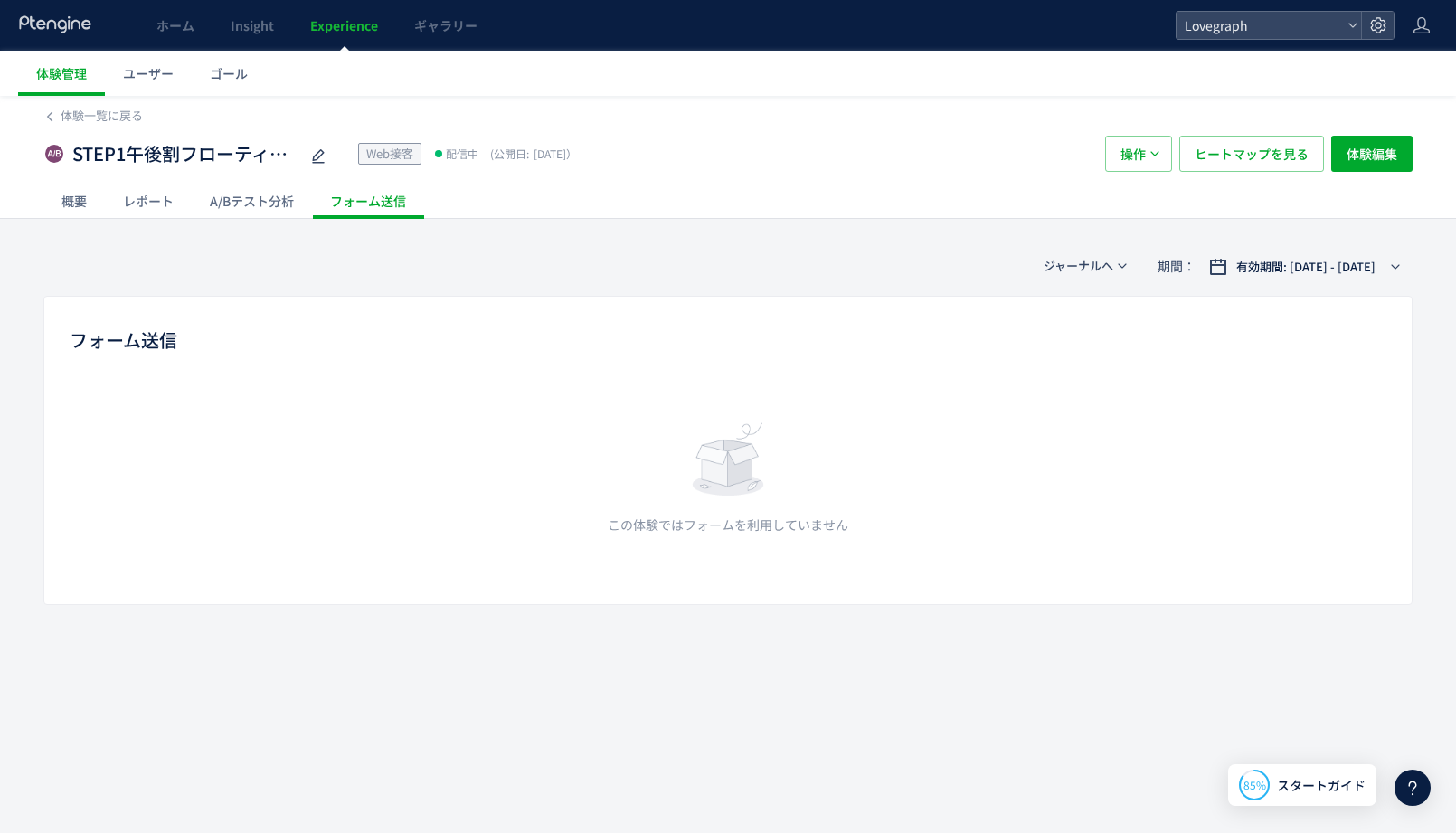
click at [267, 193] on div "A/Bテスト分析" at bounding box center [252, 200] width 120 height 36
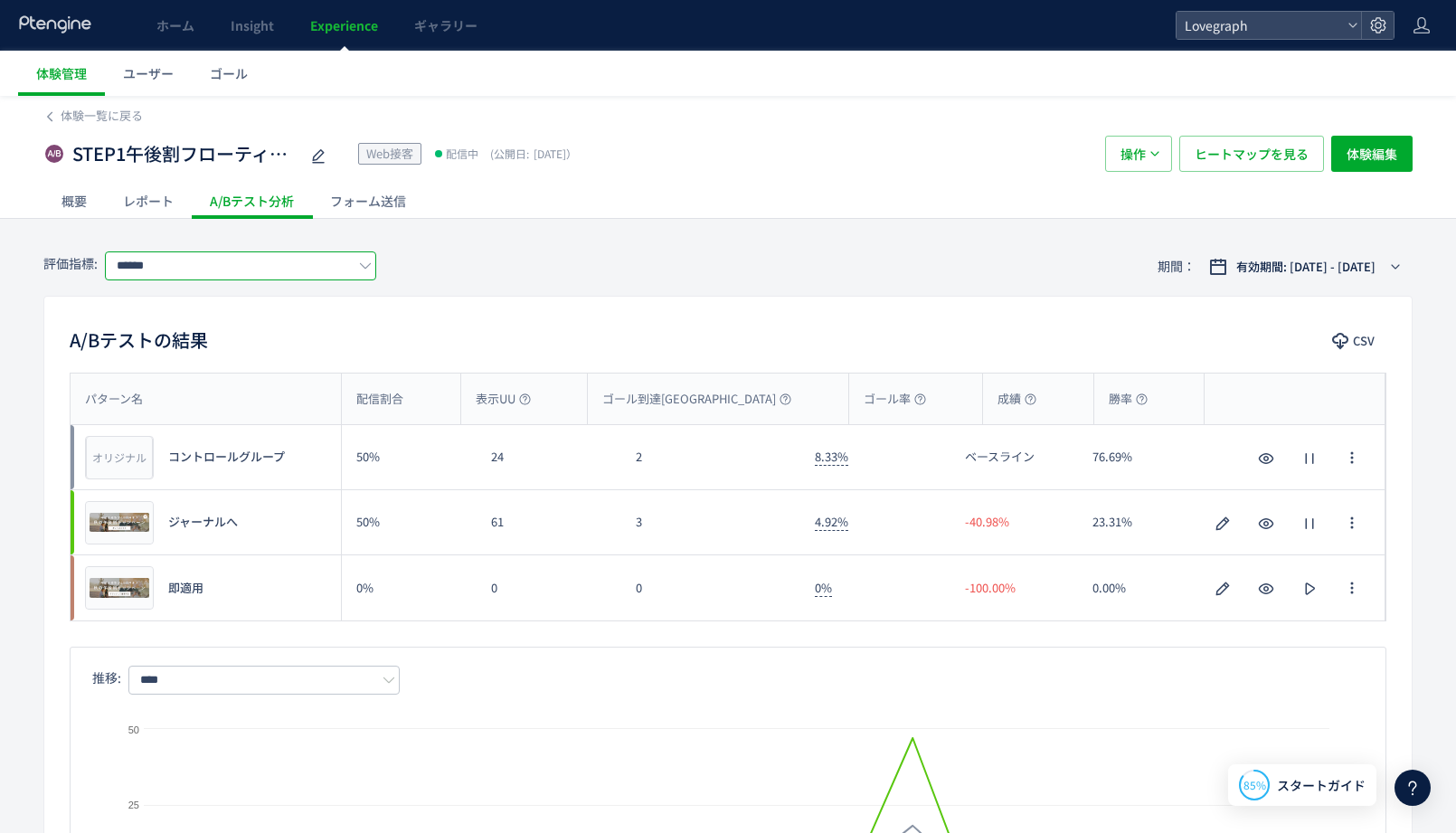
click at [263, 259] on input "******" at bounding box center [241, 265] width 271 height 28
click at [267, 258] on input "******" at bounding box center [241, 265] width 271 height 28
click at [1394, 257] on button "有効期間: [DATE] - [DATE]" at bounding box center [1305, 266] width 215 height 28
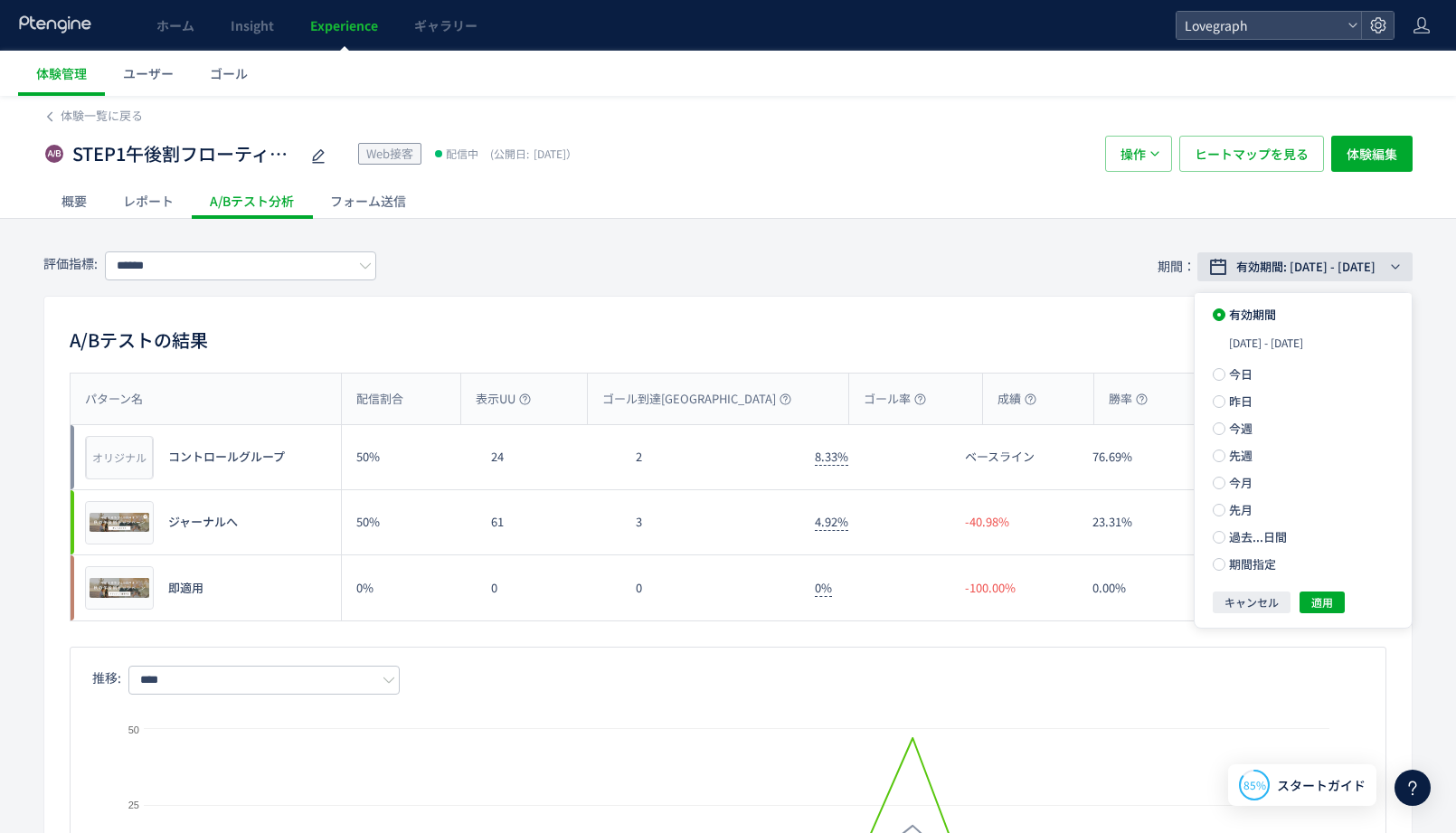
click at [1394, 257] on button "有効期間: [DATE] - [DATE]" at bounding box center [1305, 266] width 215 height 28
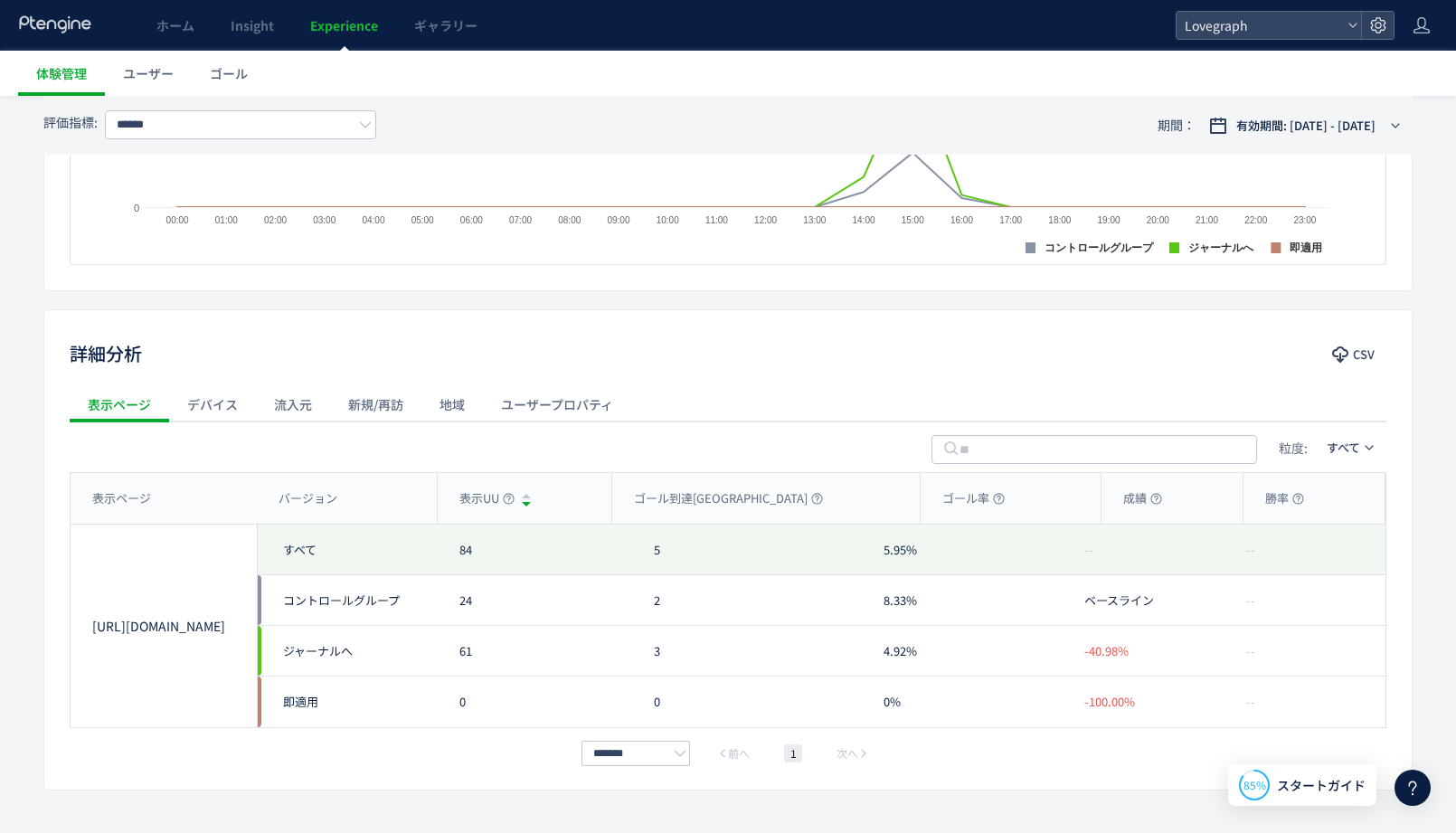
scroll to position [722, 0]
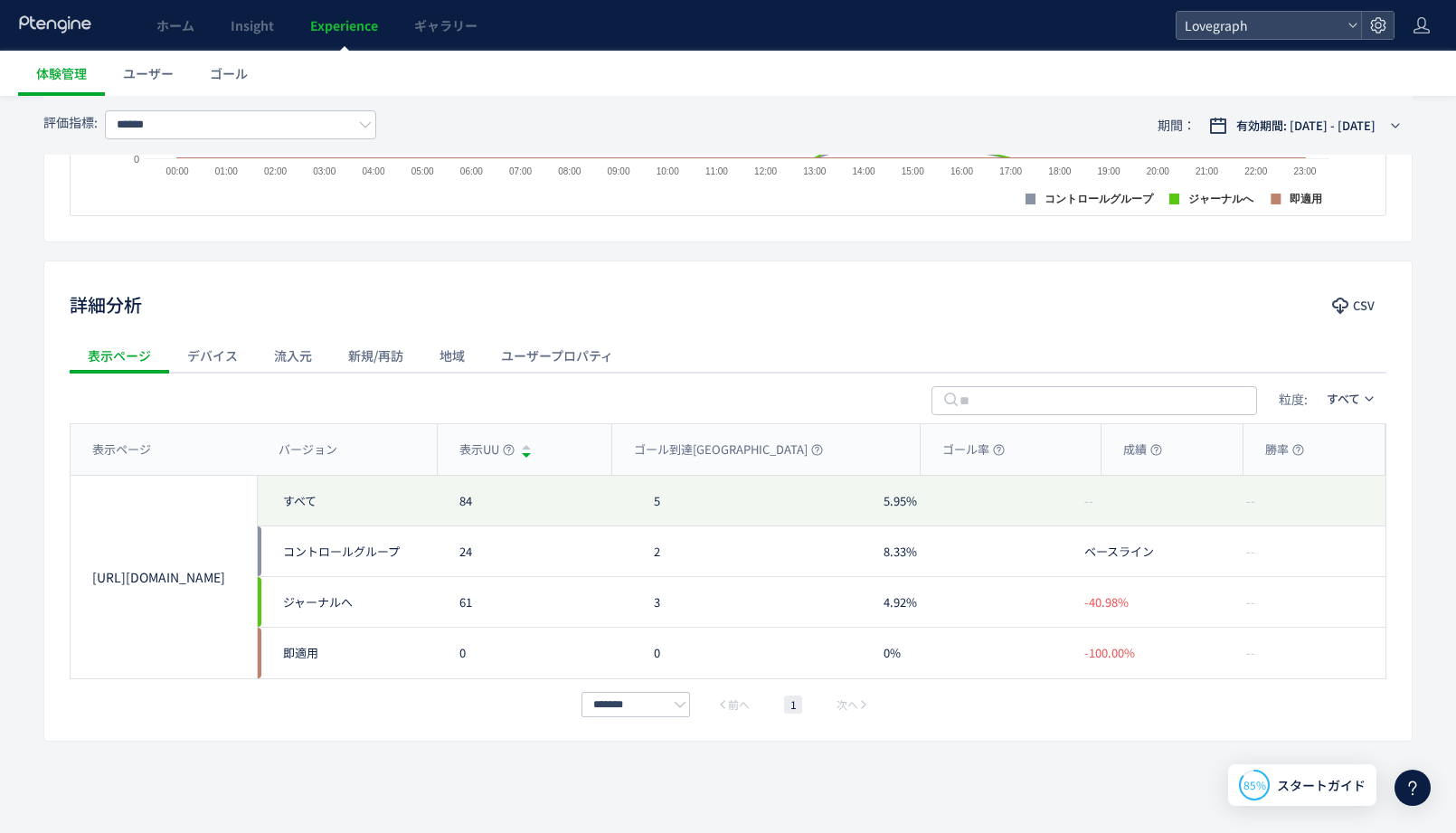
click at [181, 365] on div "デバイス" at bounding box center [212, 355] width 86 height 36
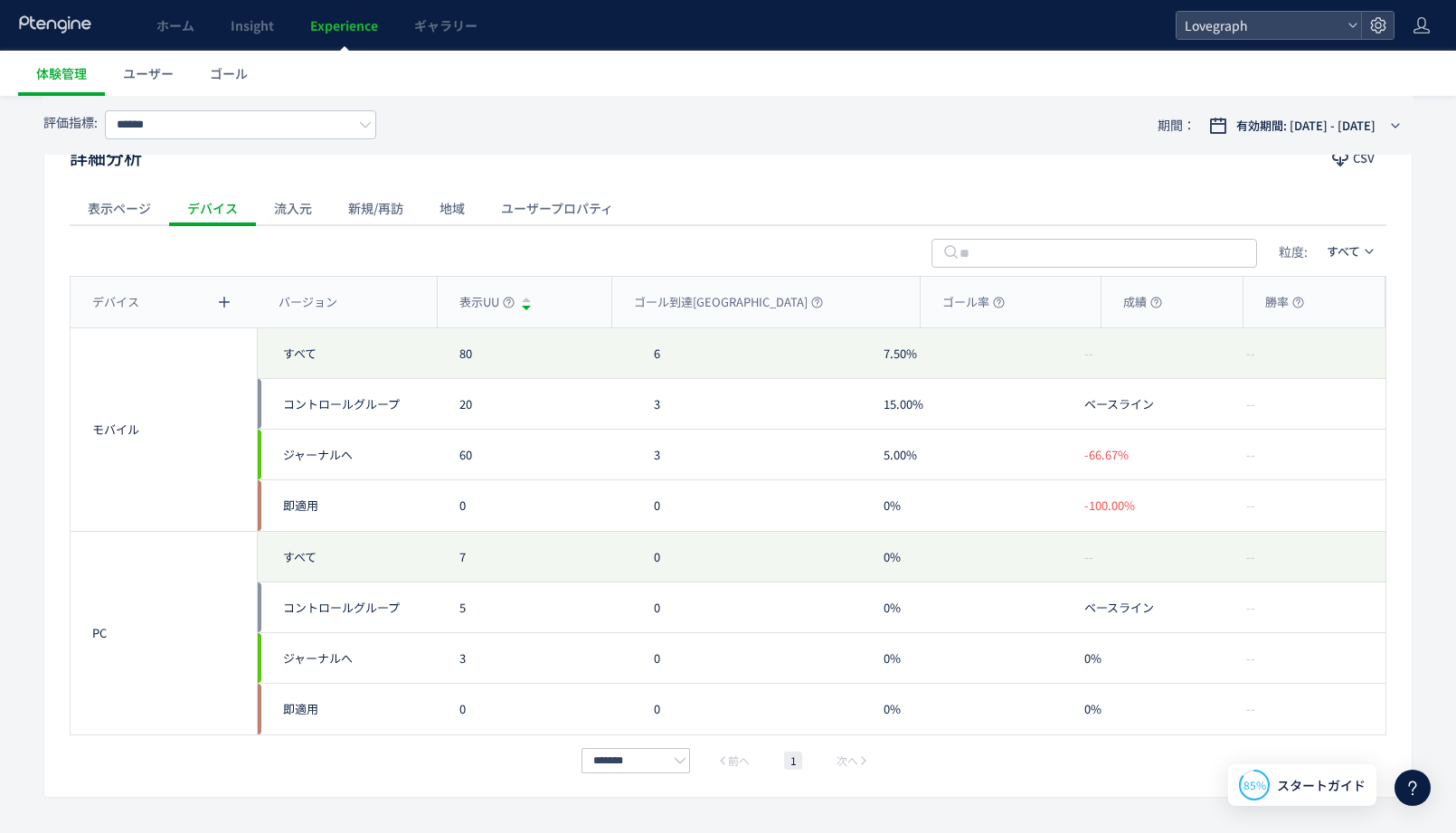
scroll to position [862, 0]
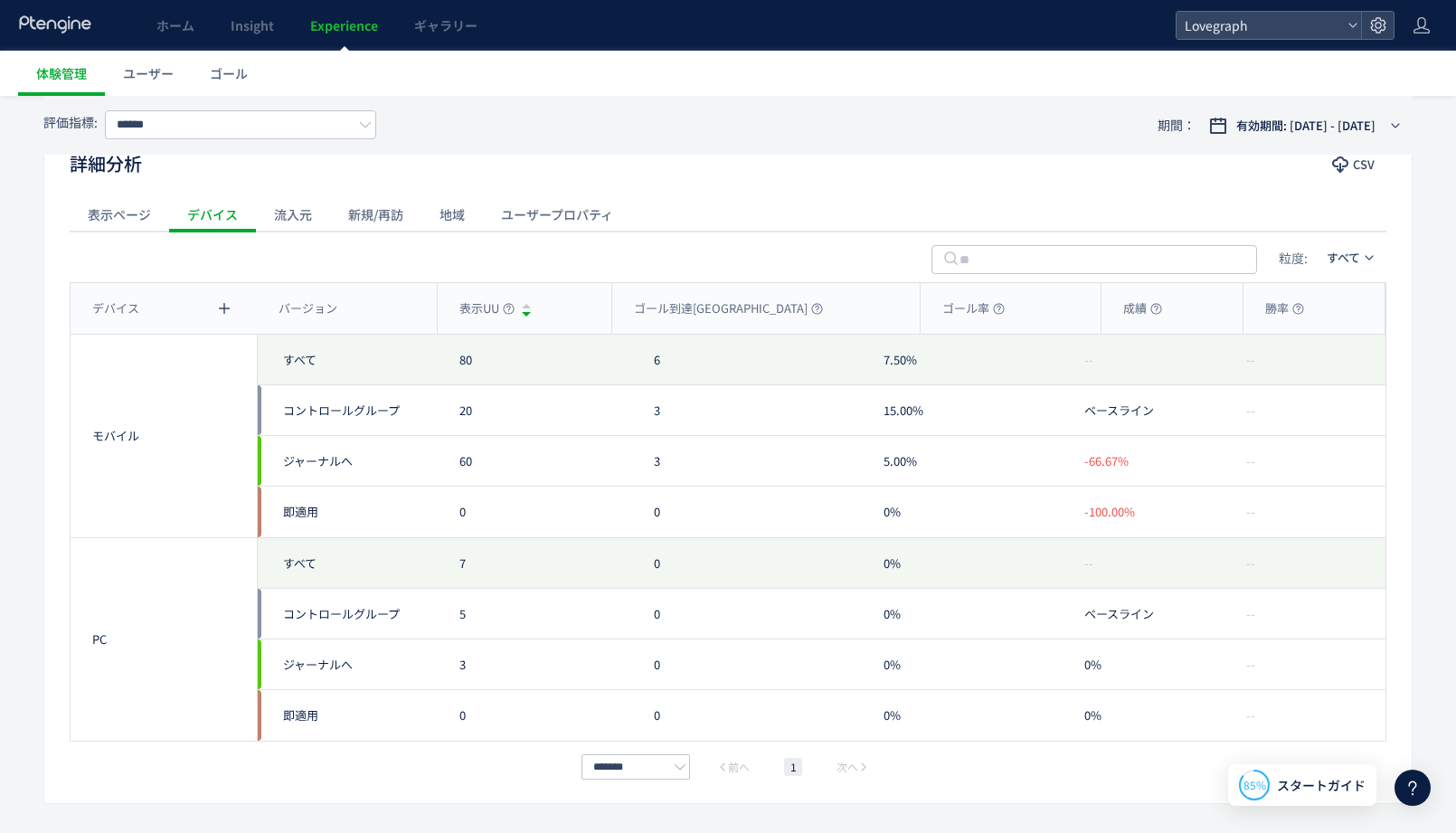
click at [295, 210] on div "流入元" at bounding box center [293, 214] width 74 height 36
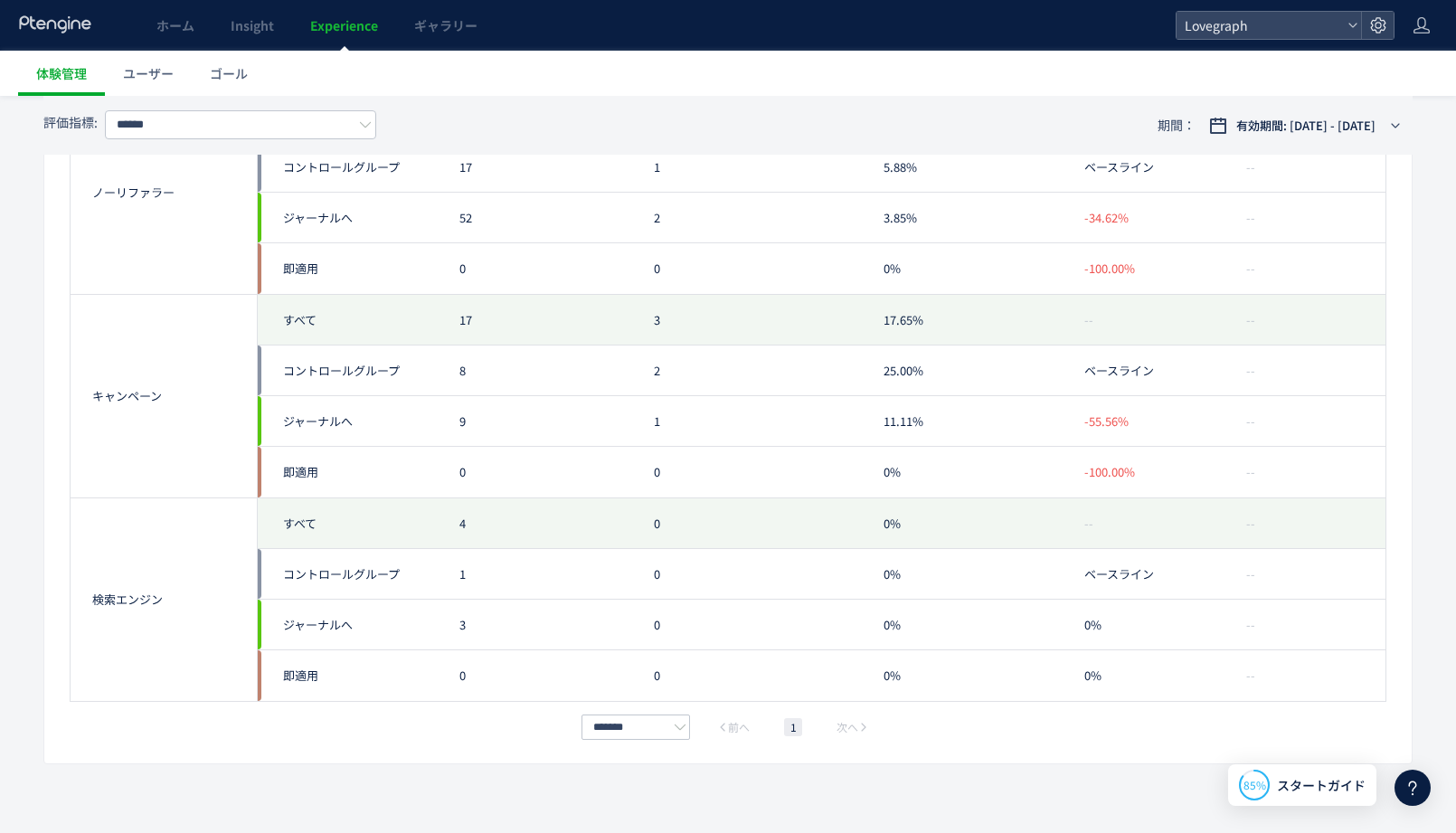
scroll to position [1129, 0]
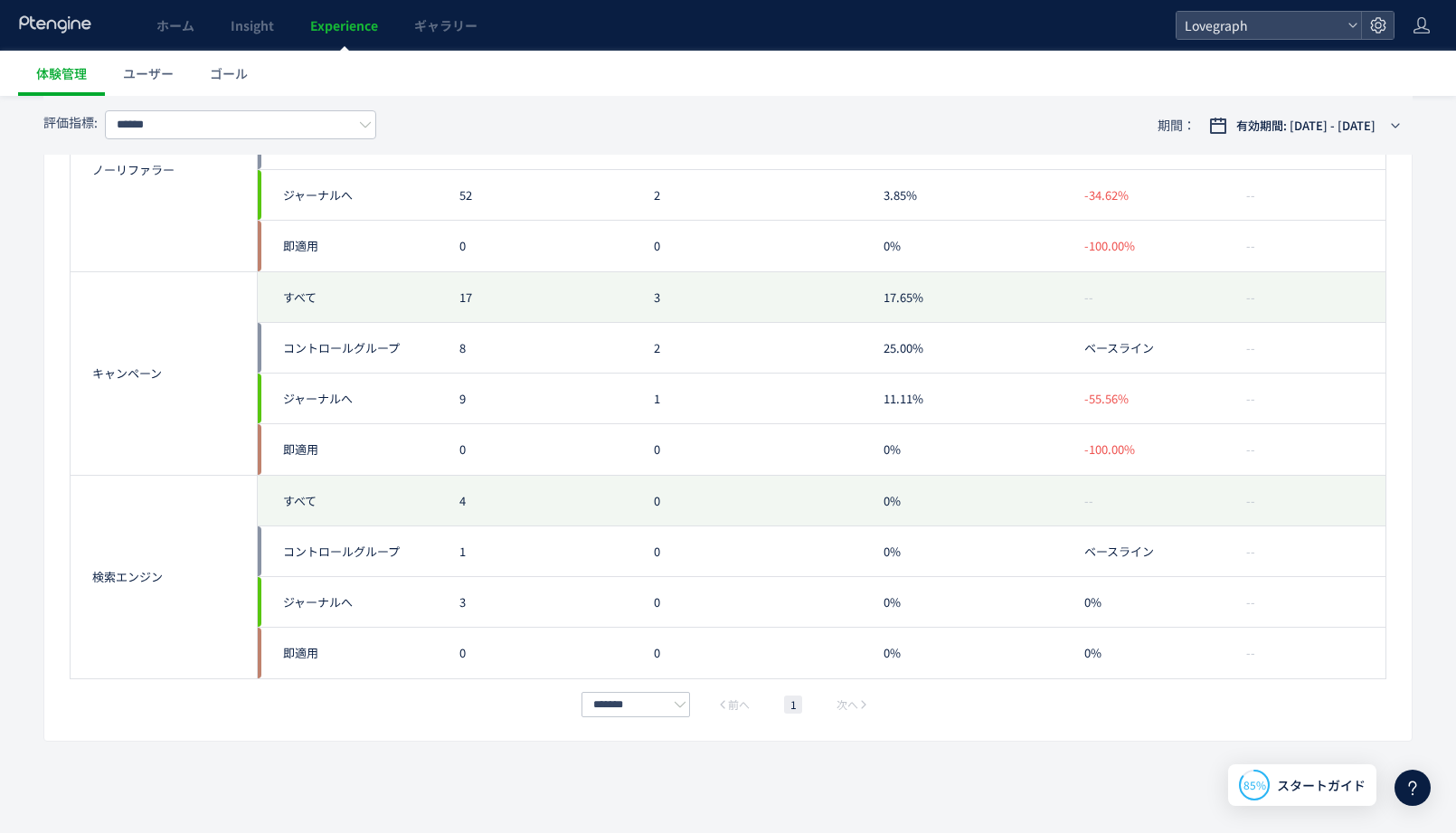
click at [120, 381] on div "キャンペーン" at bounding box center [164, 373] width 187 height 202
click at [120, 379] on div "キャンペーン" at bounding box center [163, 373] width 142 height 17
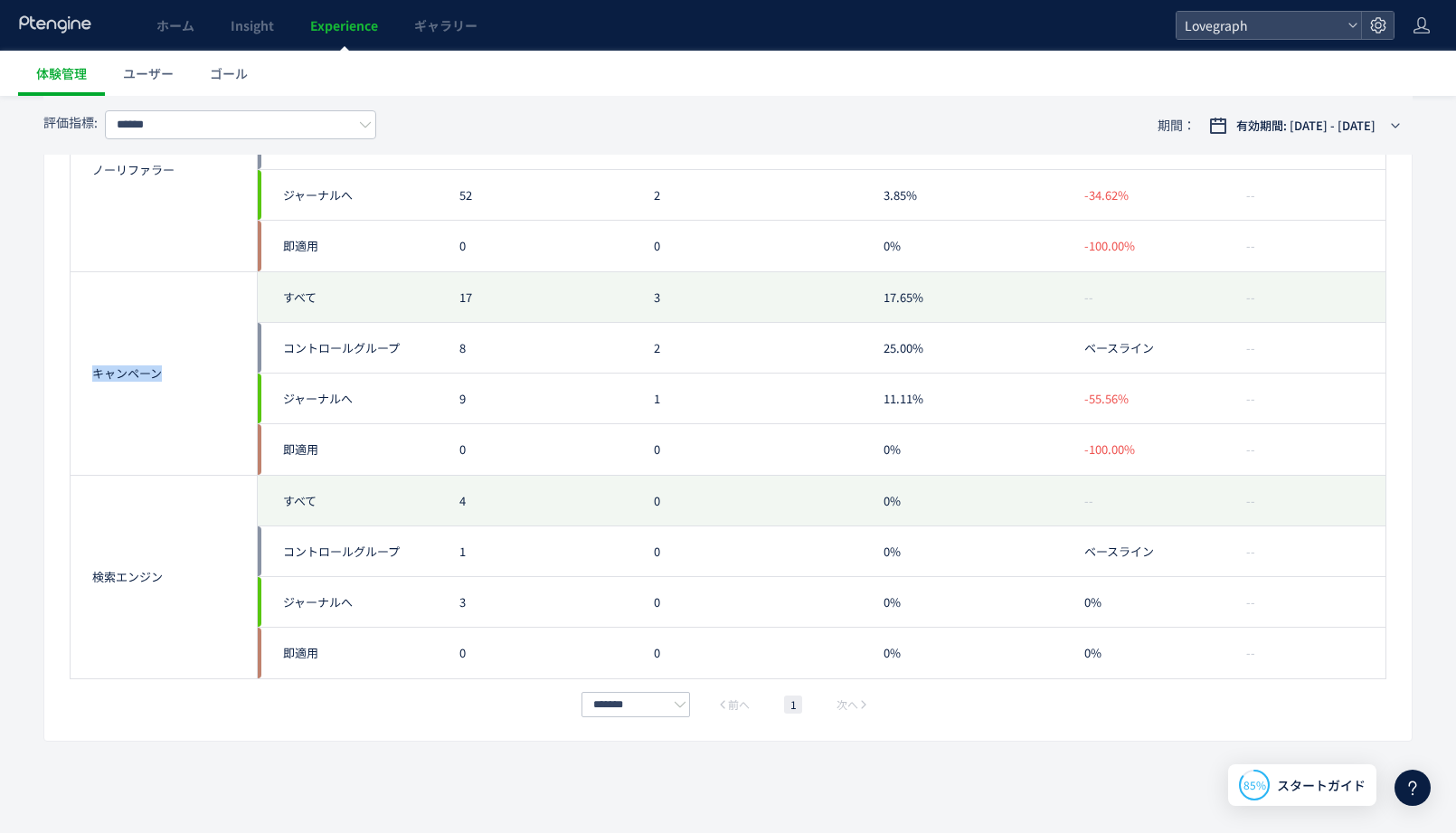
click at [120, 379] on div "キャンペーン" at bounding box center [163, 373] width 142 height 17
click at [193, 367] on div "キャンペーン" at bounding box center [163, 373] width 142 height 17
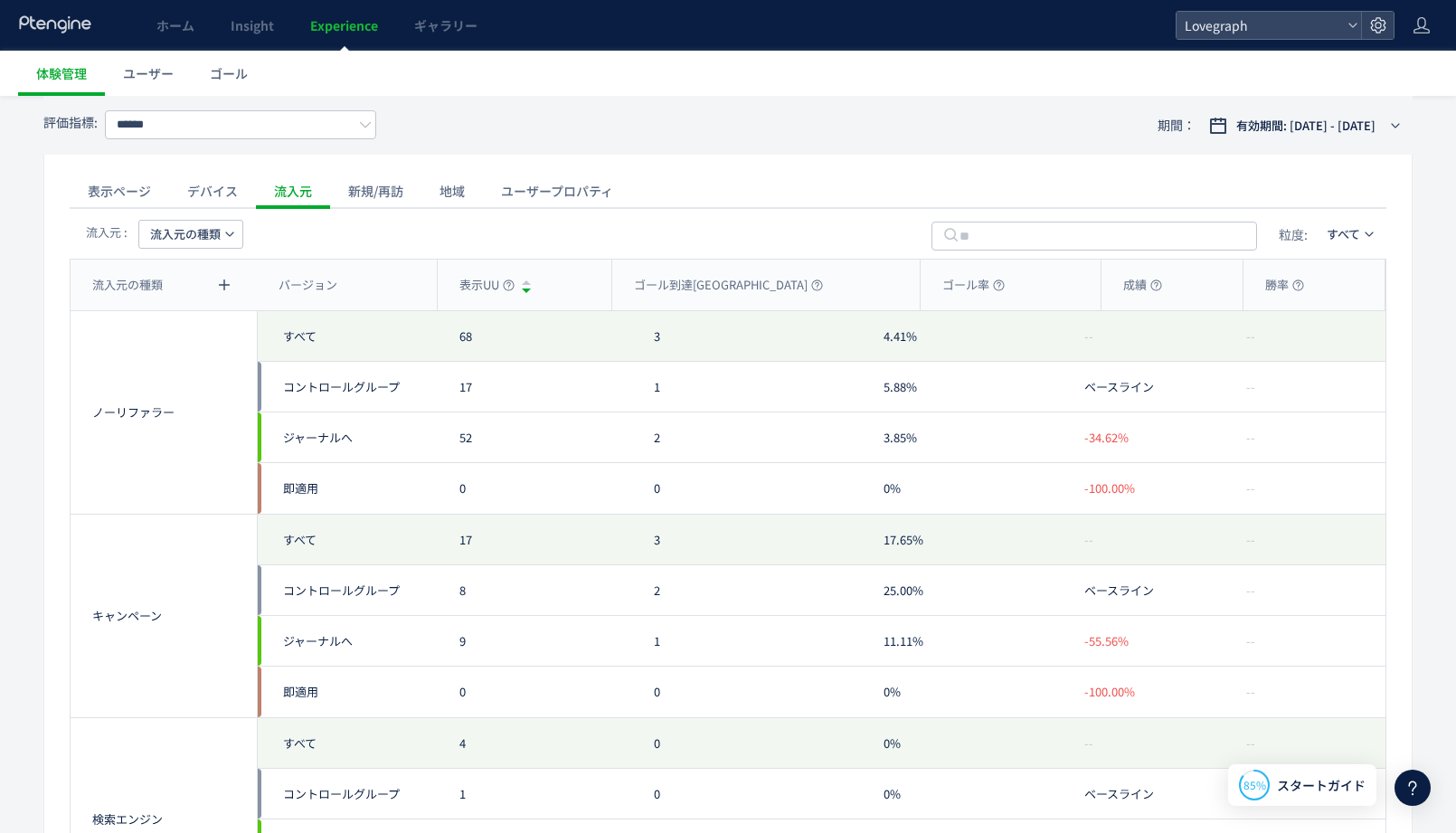
scroll to position [753, 0]
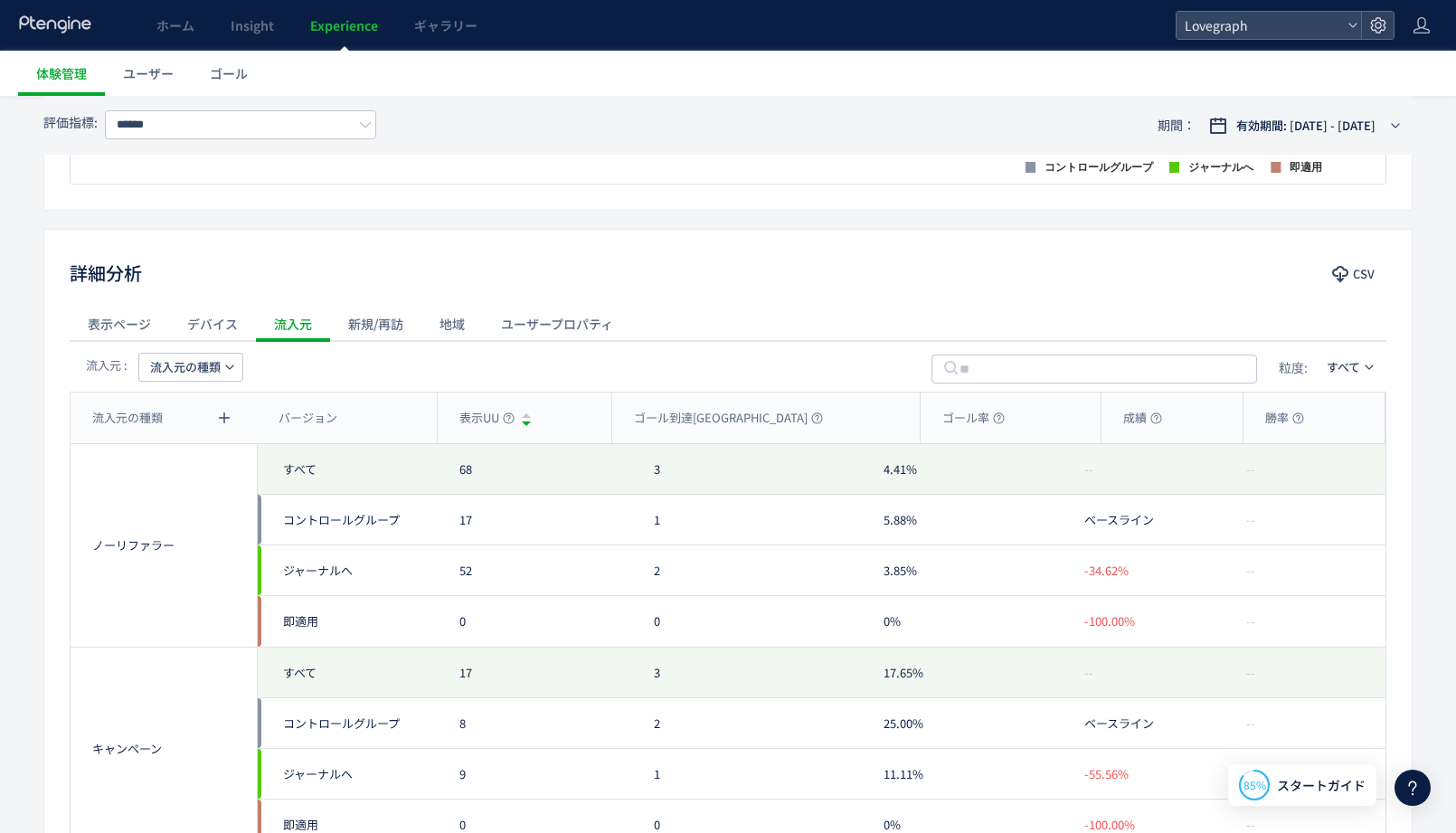
click at [226, 364] on use "button" at bounding box center [229, 366] width 8 height 5
click at [207, 500] on li "メディア" at bounding box center [191, 516] width 124 height 32
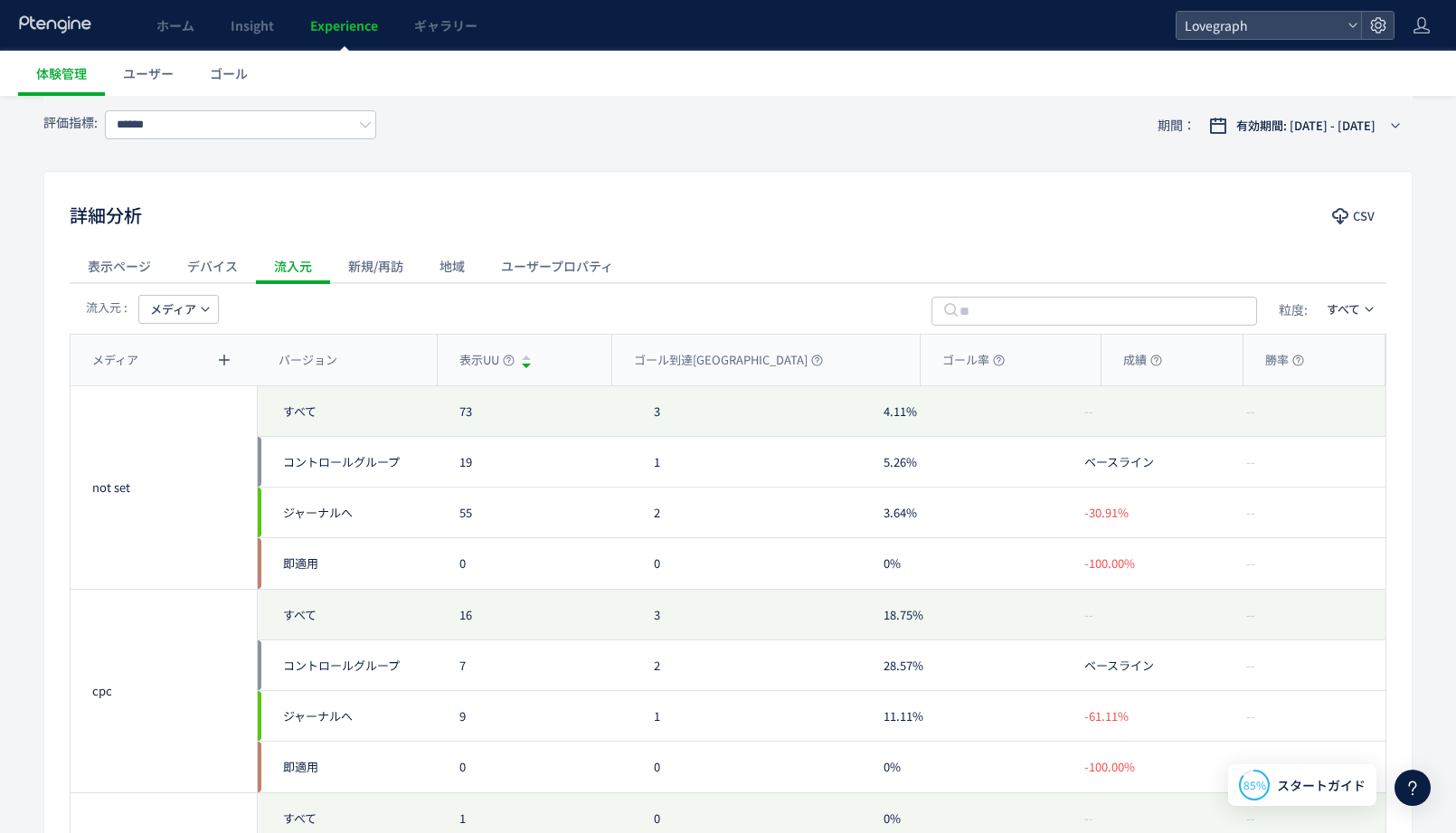
scroll to position [806, 0]
click at [353, 272] on div "新規/再訪" at bounding box center [375, 270] width 91 height 36
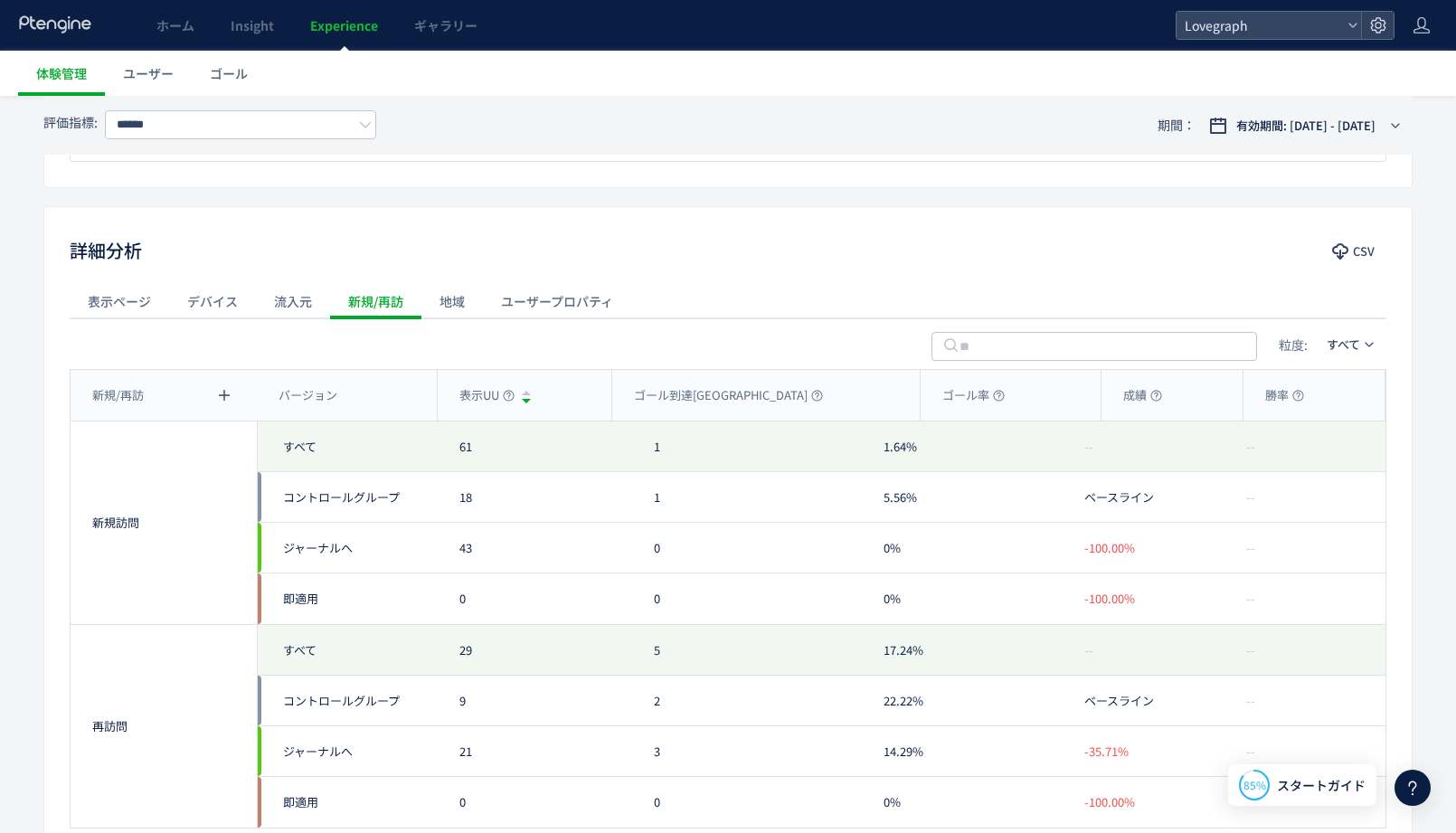
scroll to position [775, 0]
click at [445, 317] on div "地域" at bounding box center [452, 302] width 62 height 36
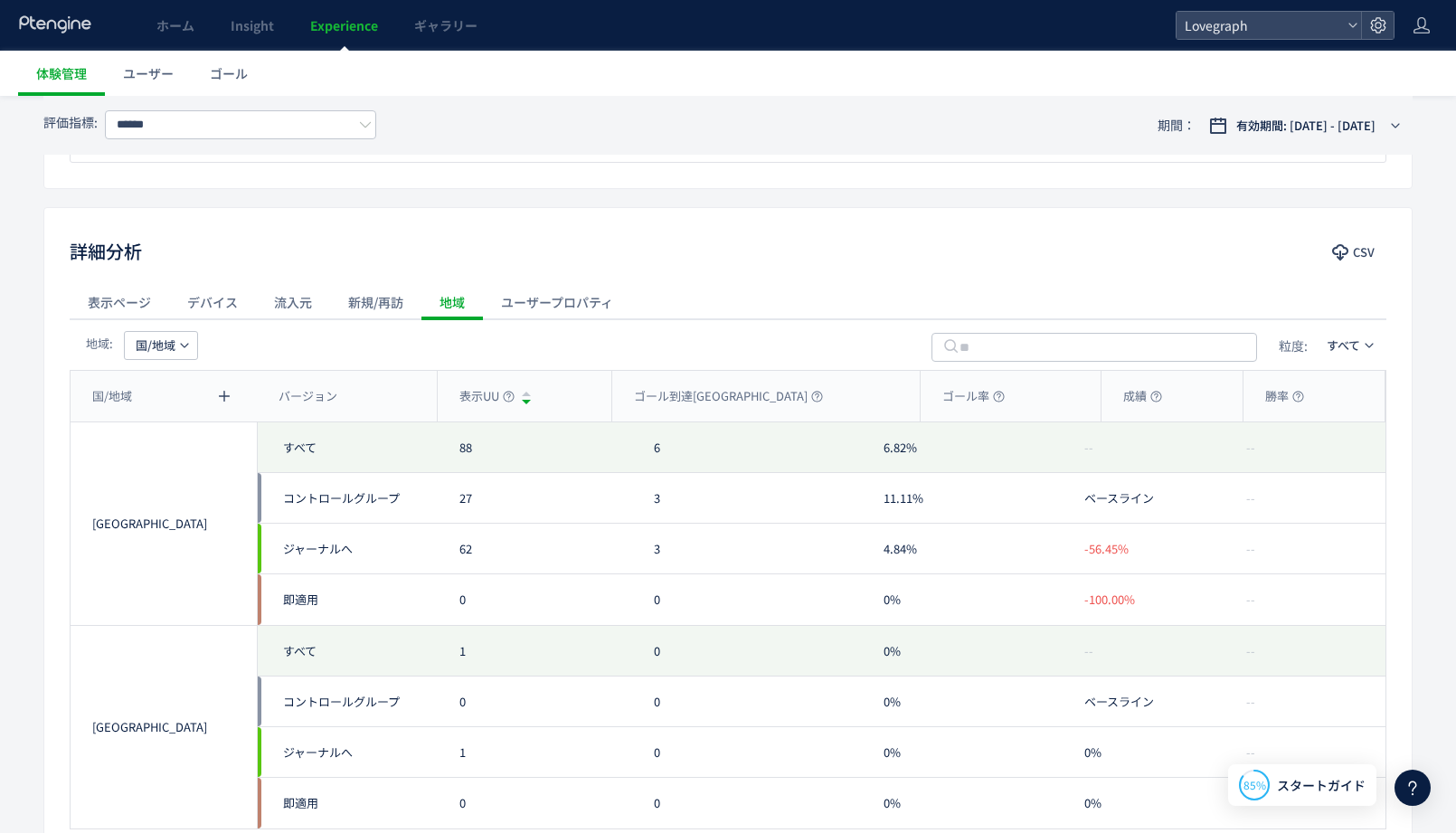
click at [548, 306] on div "ユーザープロパティ" at bounding box center [557, 302] width 148 height 36
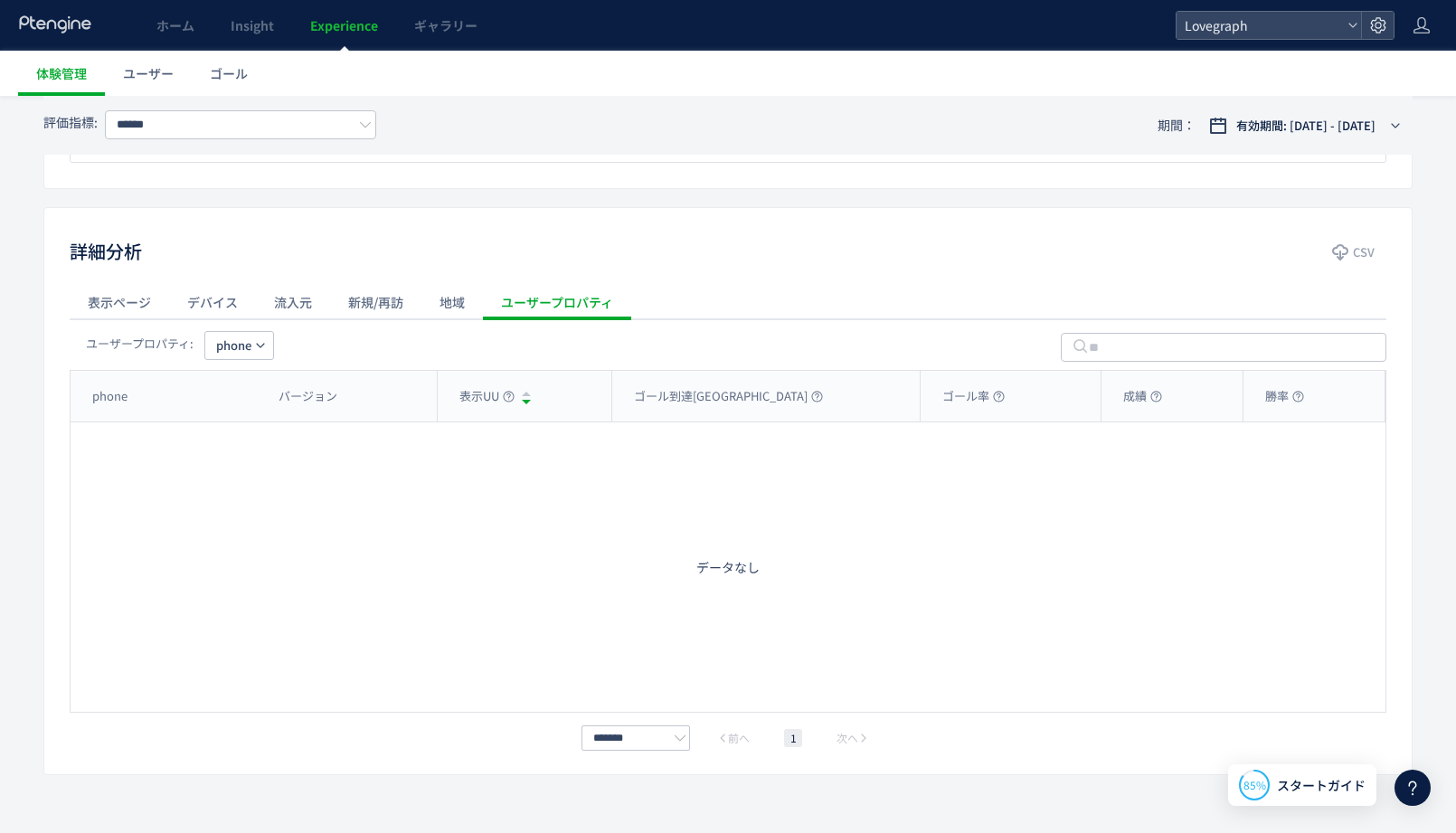
click at [490, 313] on div "ユーザープロパティ" at bounding box center [557, 302] width 148 height 36
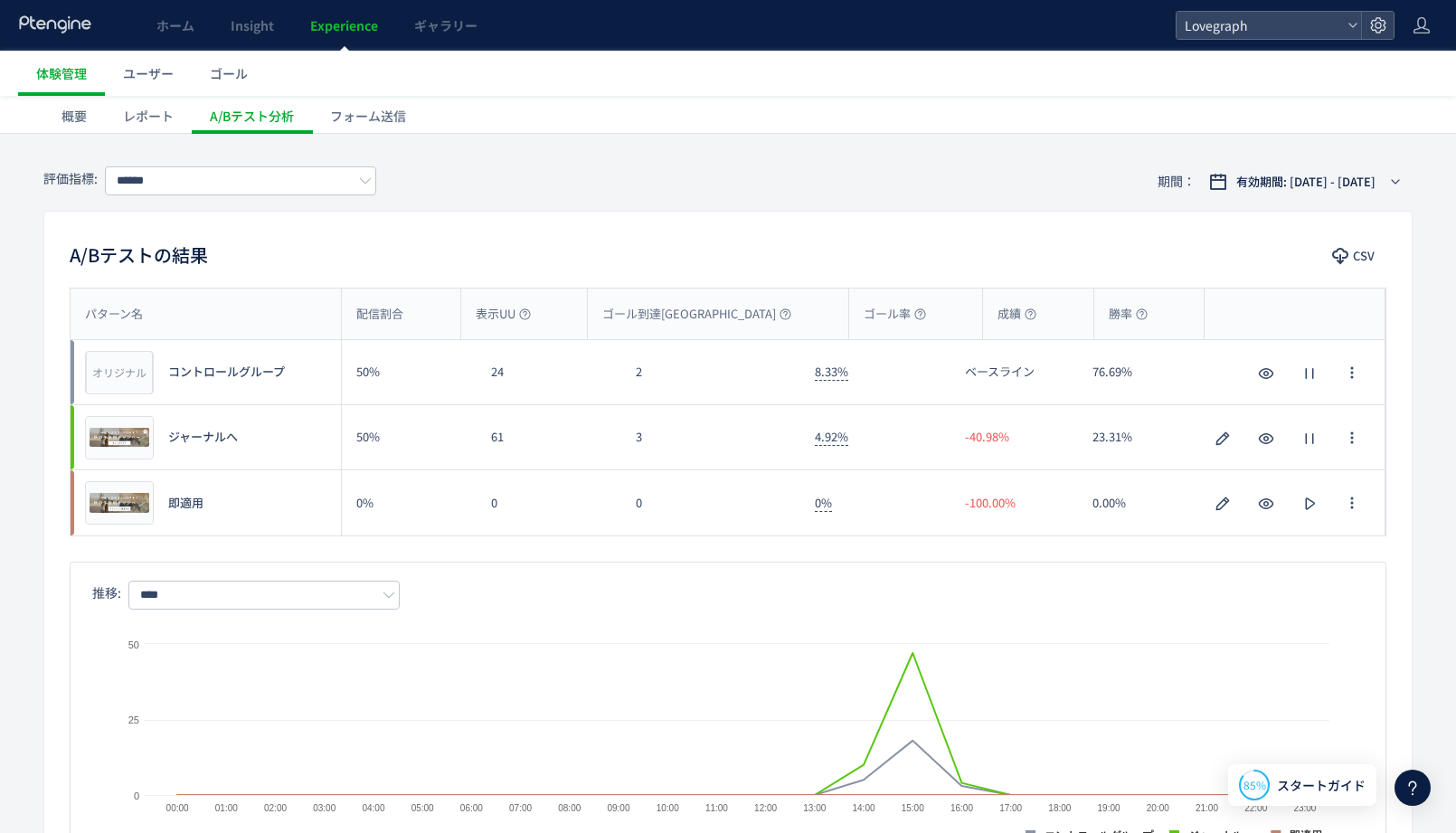
scroll to position [0, 0]
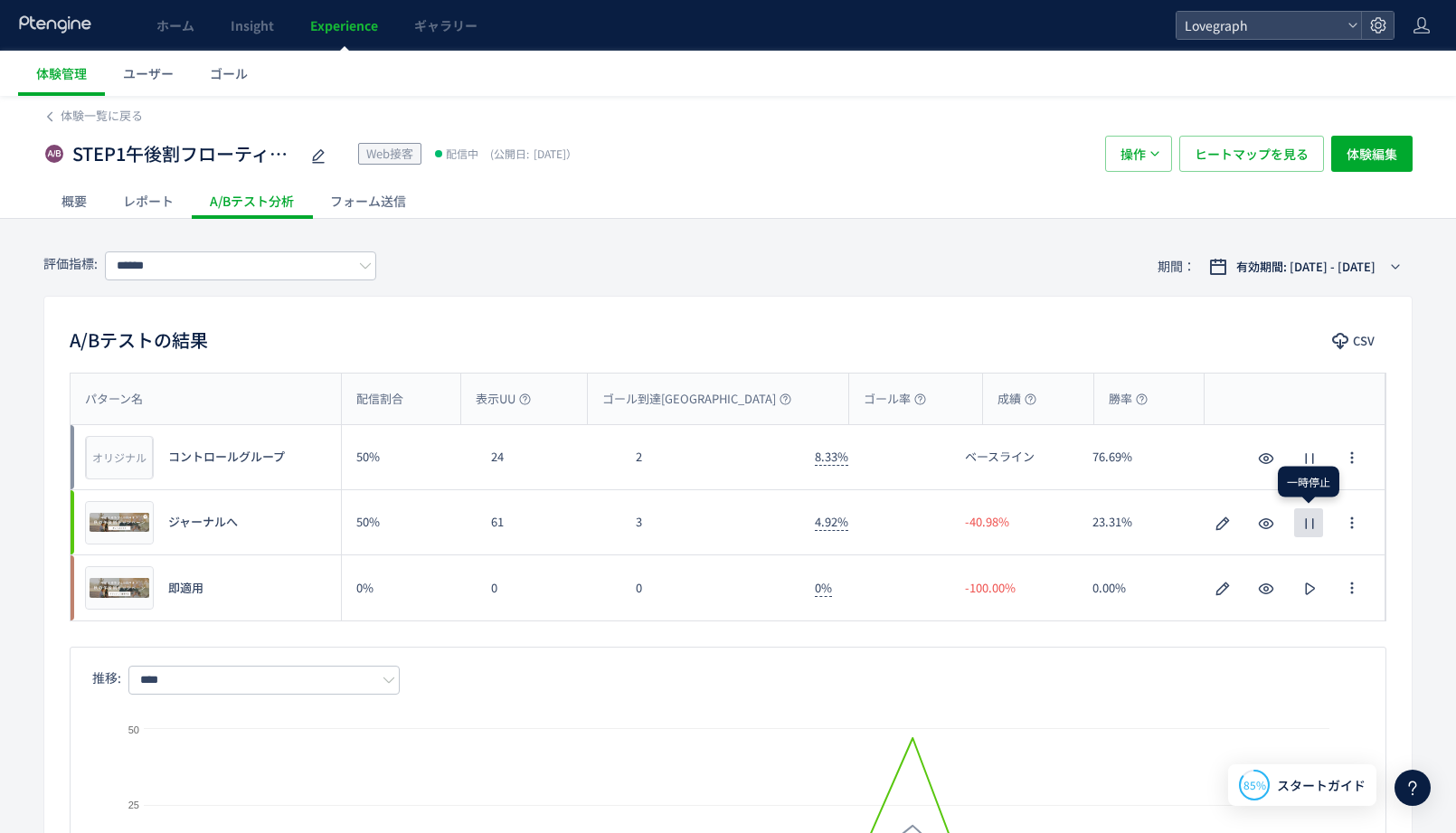
click at [1315, 523] on icon "button" at bounding box center [1310, 524] width 22 height 22
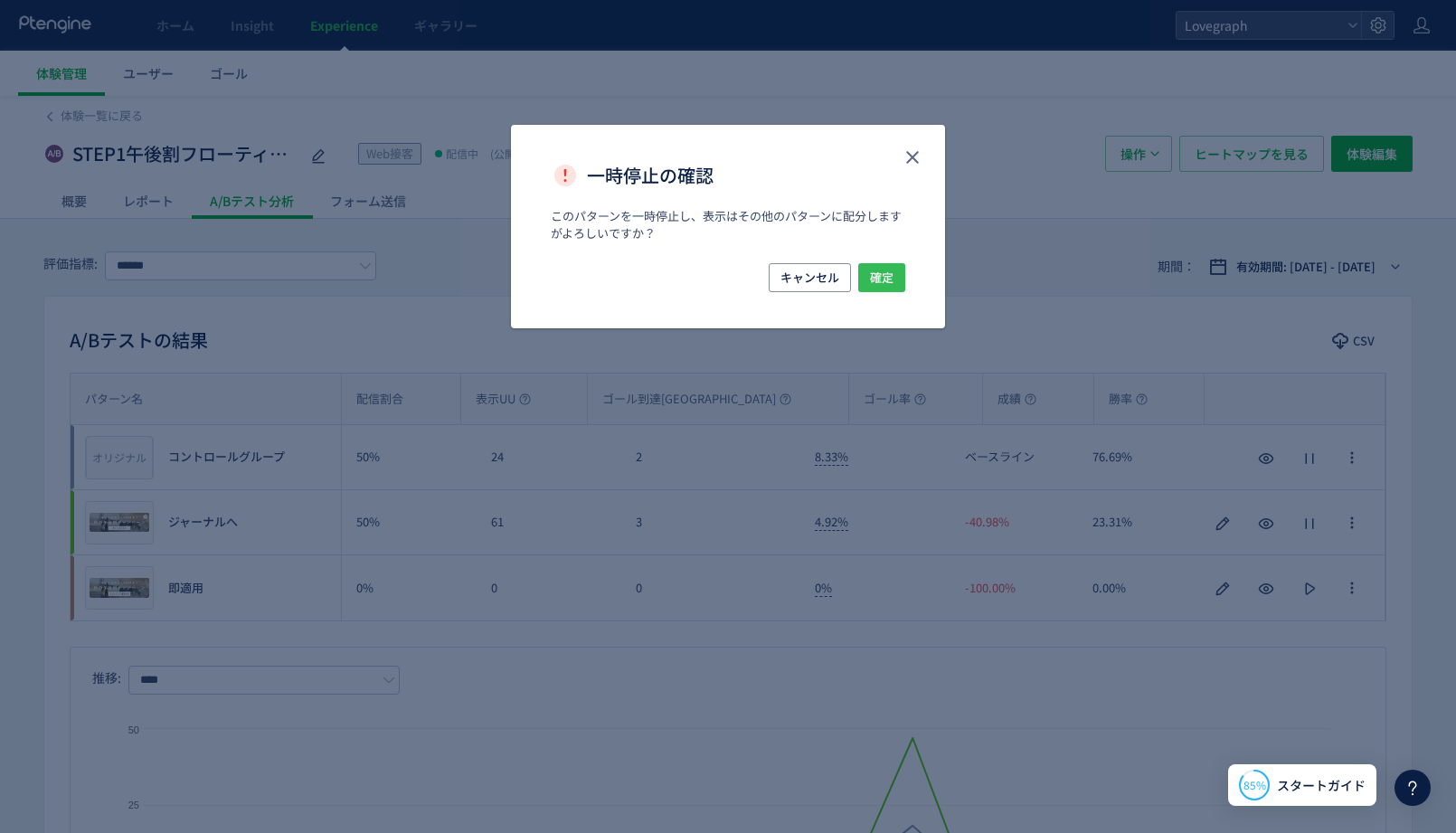
click at [878, 264] on span "確定" at bounding box center [882, 277] width 24 height 28
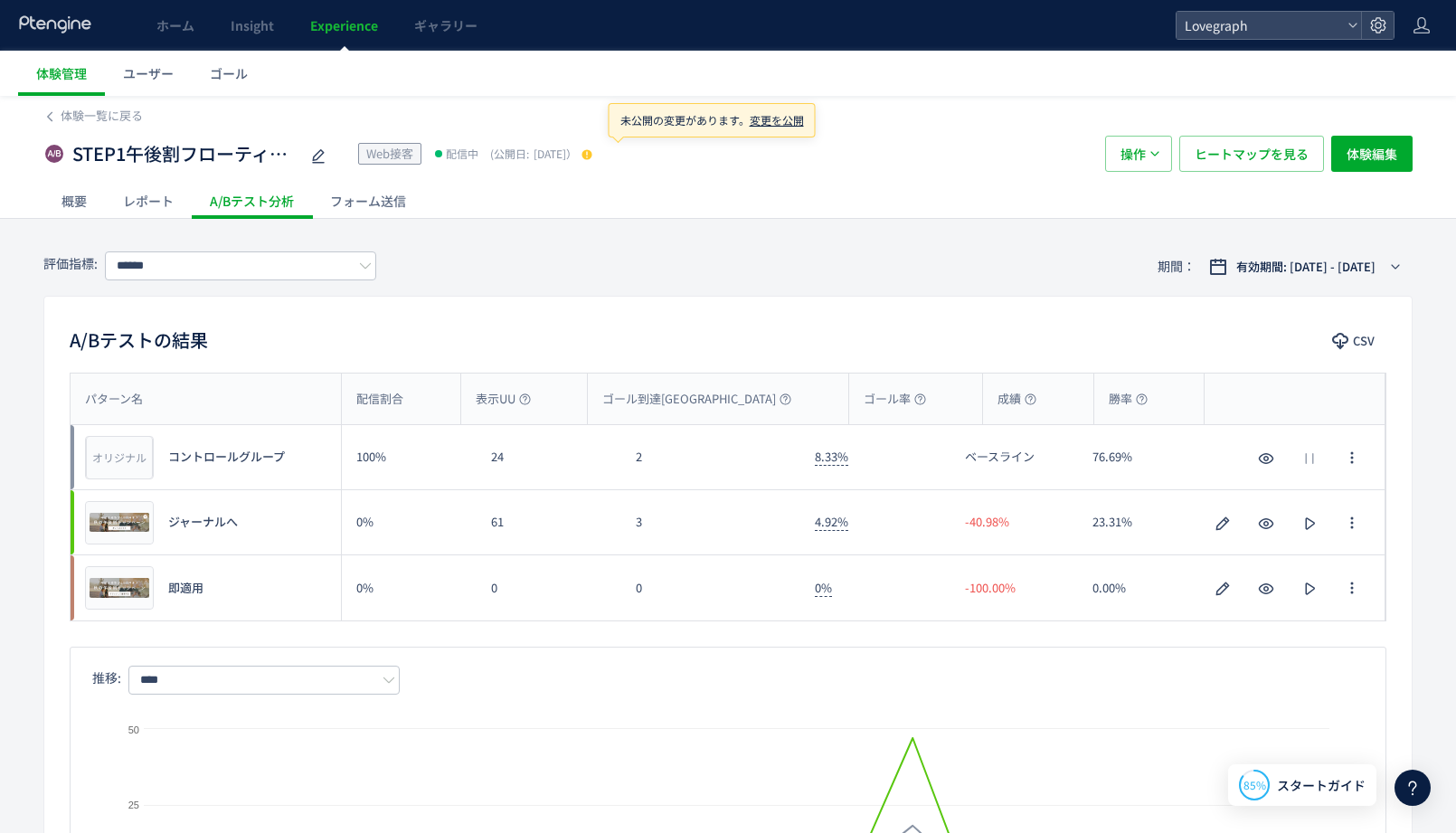
click at [591, 155] on use at bounding box center [587, 154] width 10 height 10
click at [767, 123] on span "変更を公開" at bounding box center [776, 120] width 54 height 16
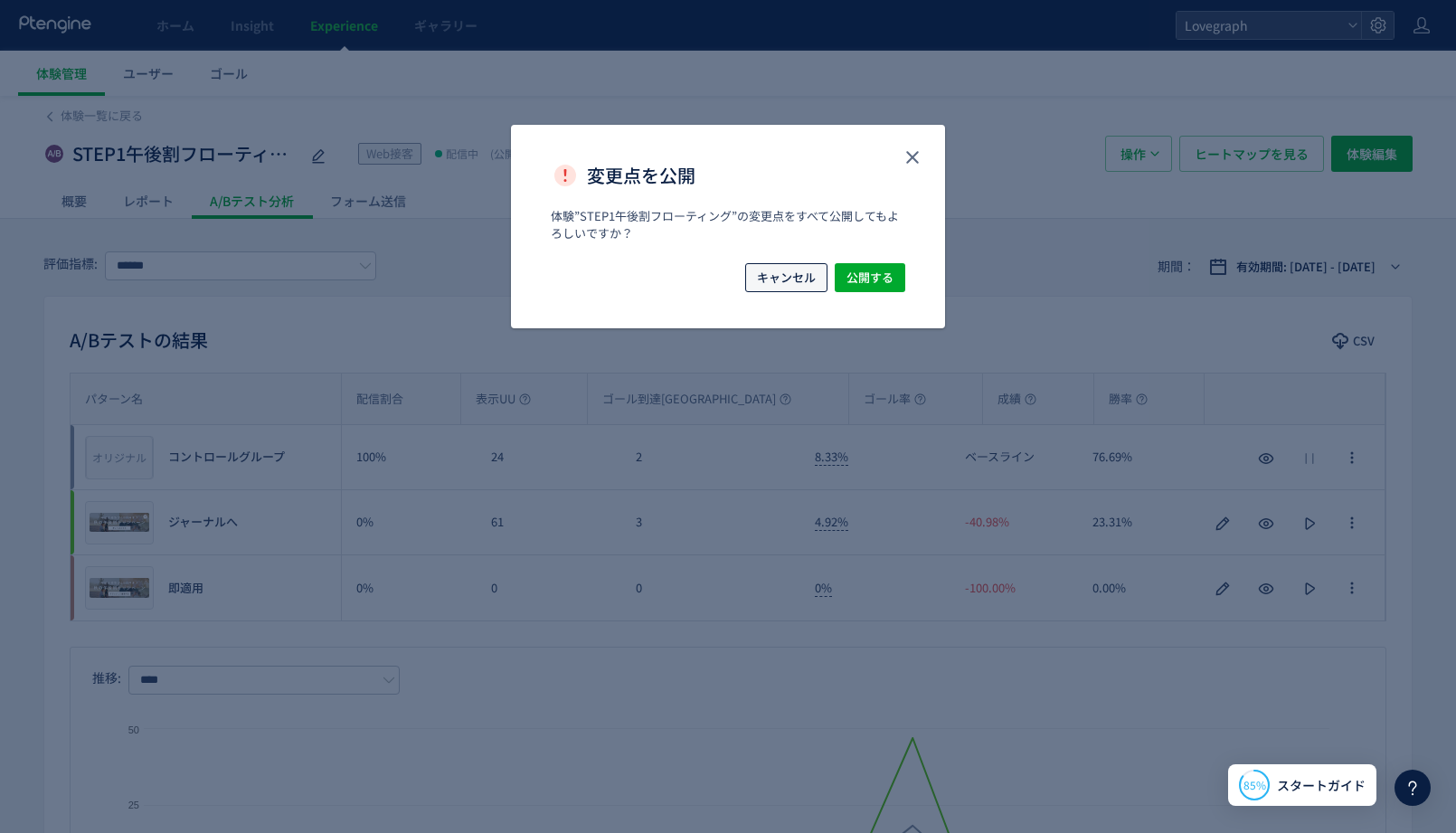
click at [805, 277] on span "キャンセル" at bounding box center [786, 277] width 59 height 28
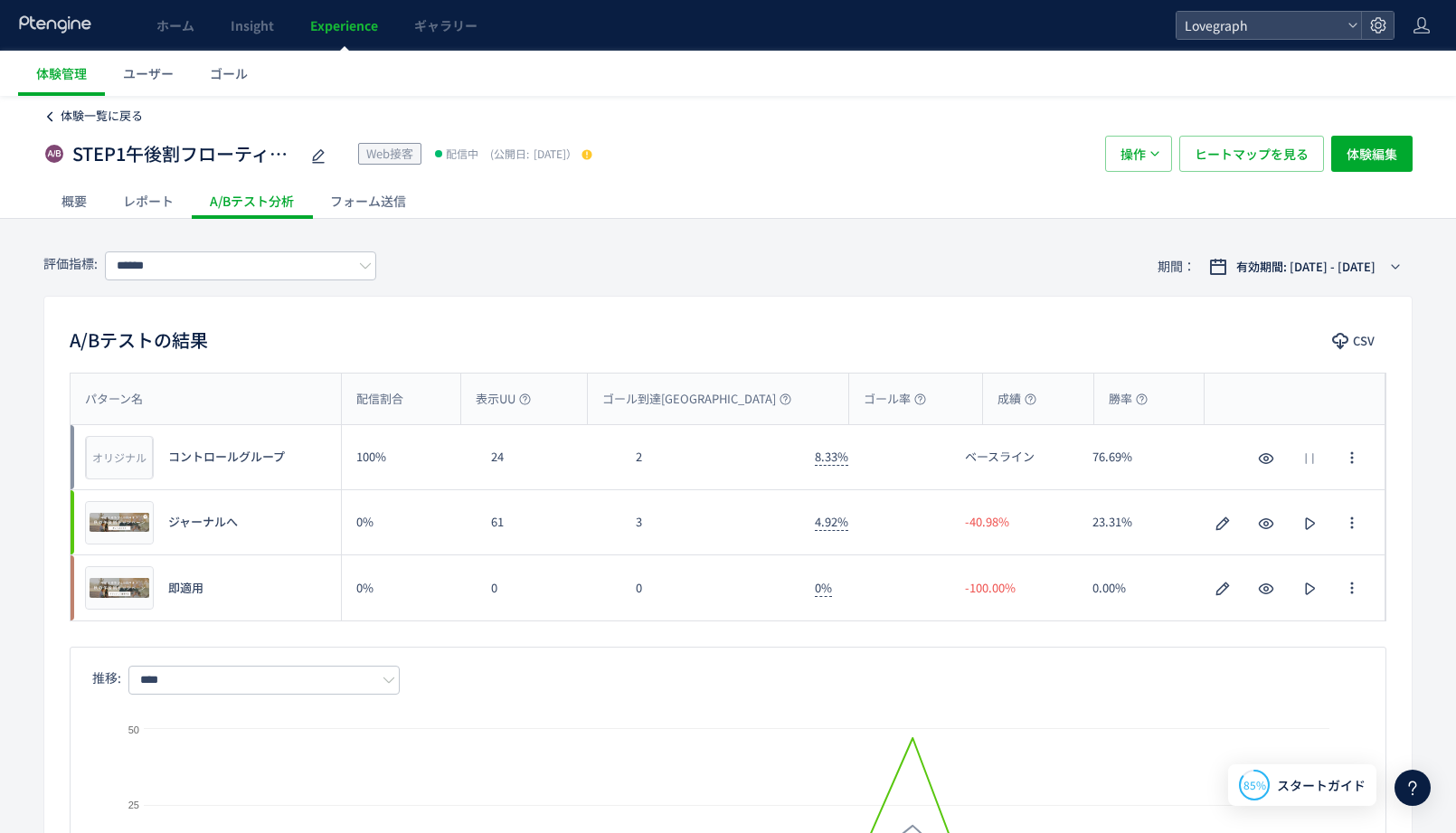
click at [113, 123] on span "体験一覧に戻る" at bounding box center [102, 115] width 83 height 17
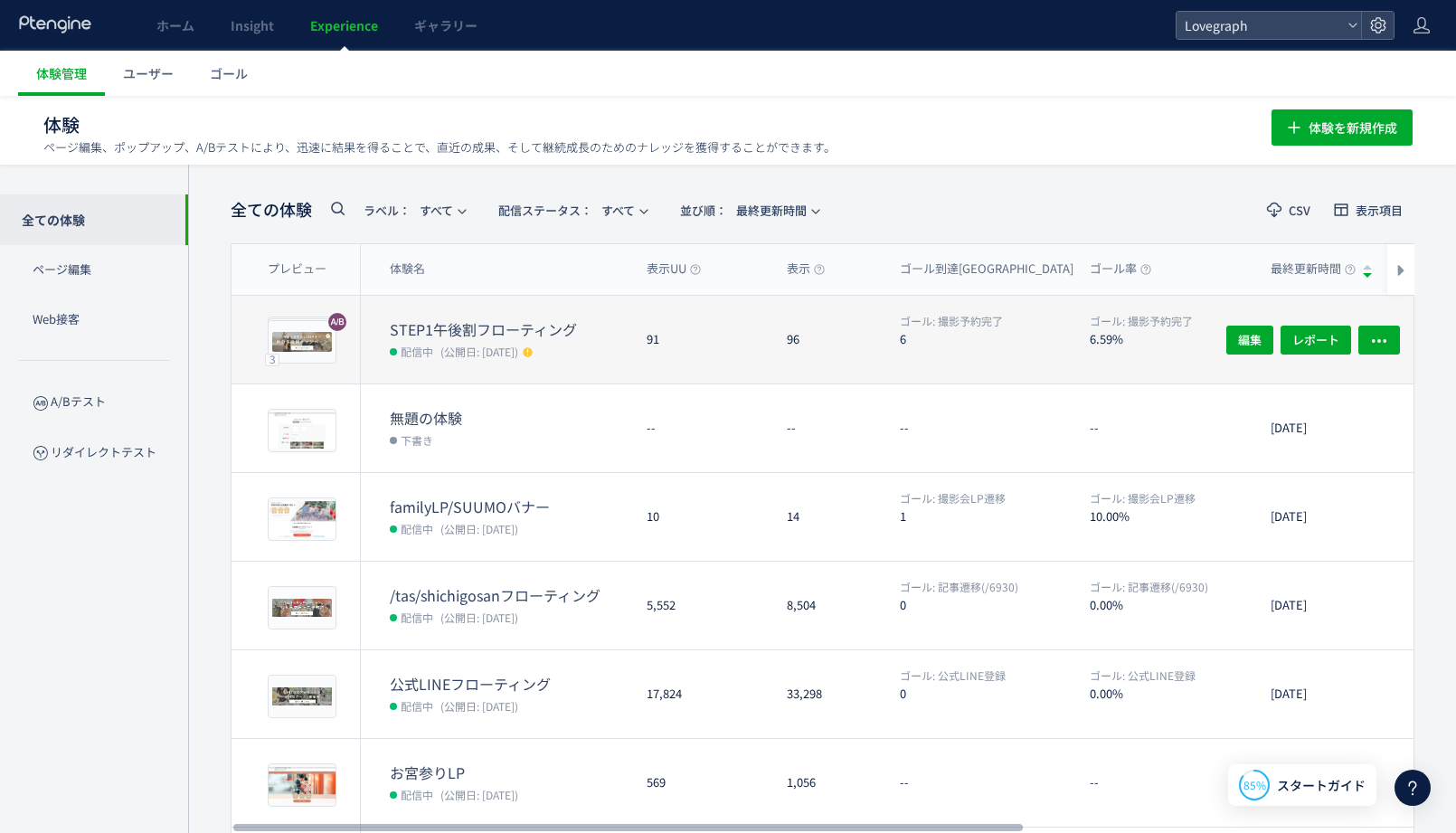
click at [608, 359] on dd "配信中 (公開日: [DATE])" at bounding box center [511, 351] width 243 height 24
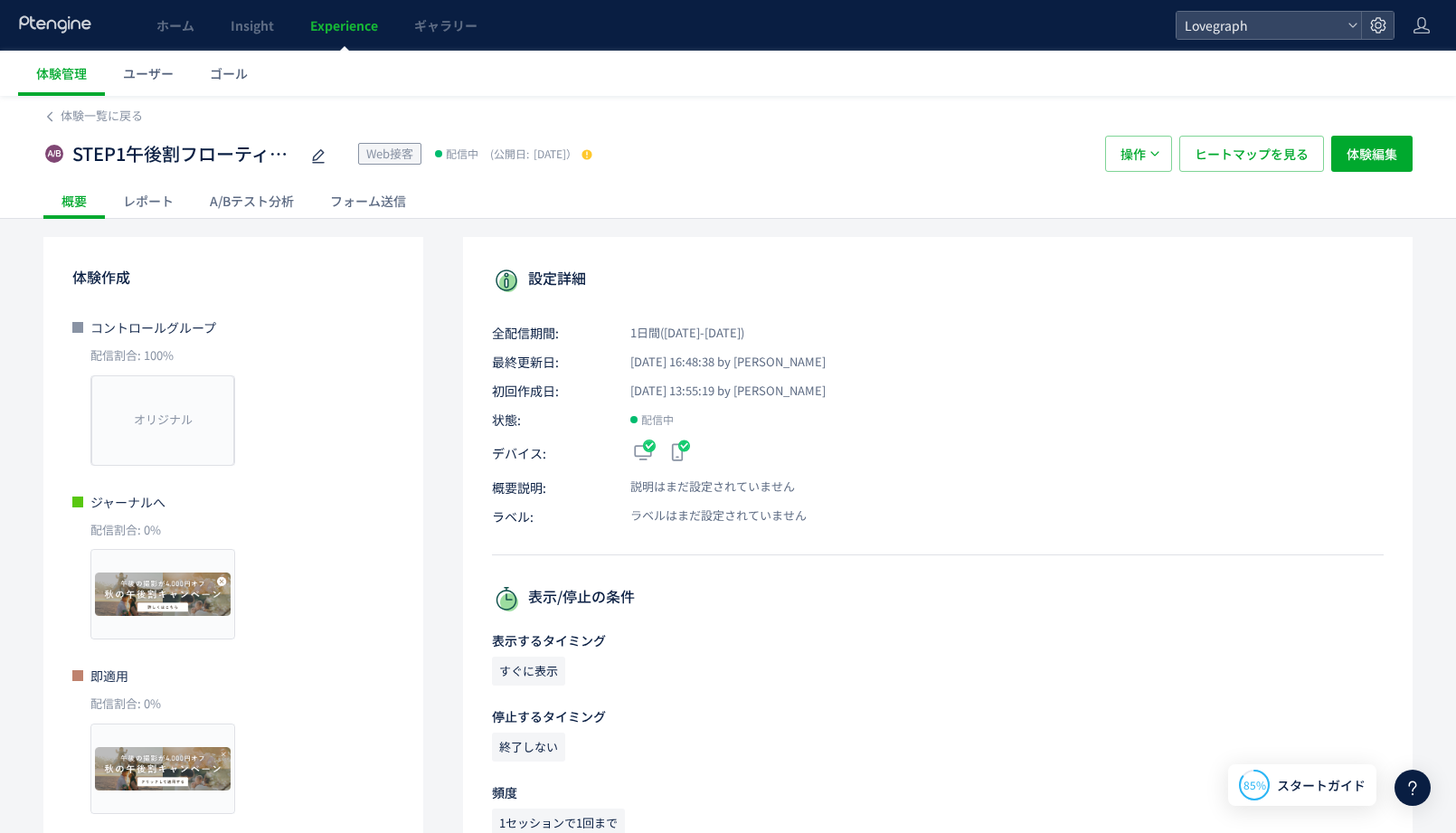
click at [139, 181] on div "STEP1午後割フローティング Web接客 配信中 (公開日: [DATE]） 操作 ヒートマップを見る 体験編集" at bounding box center [728, 153] width 1370 height 58
click at [142, 203] on div "レポート" at bounding box center [148, 200] width 86 height 36
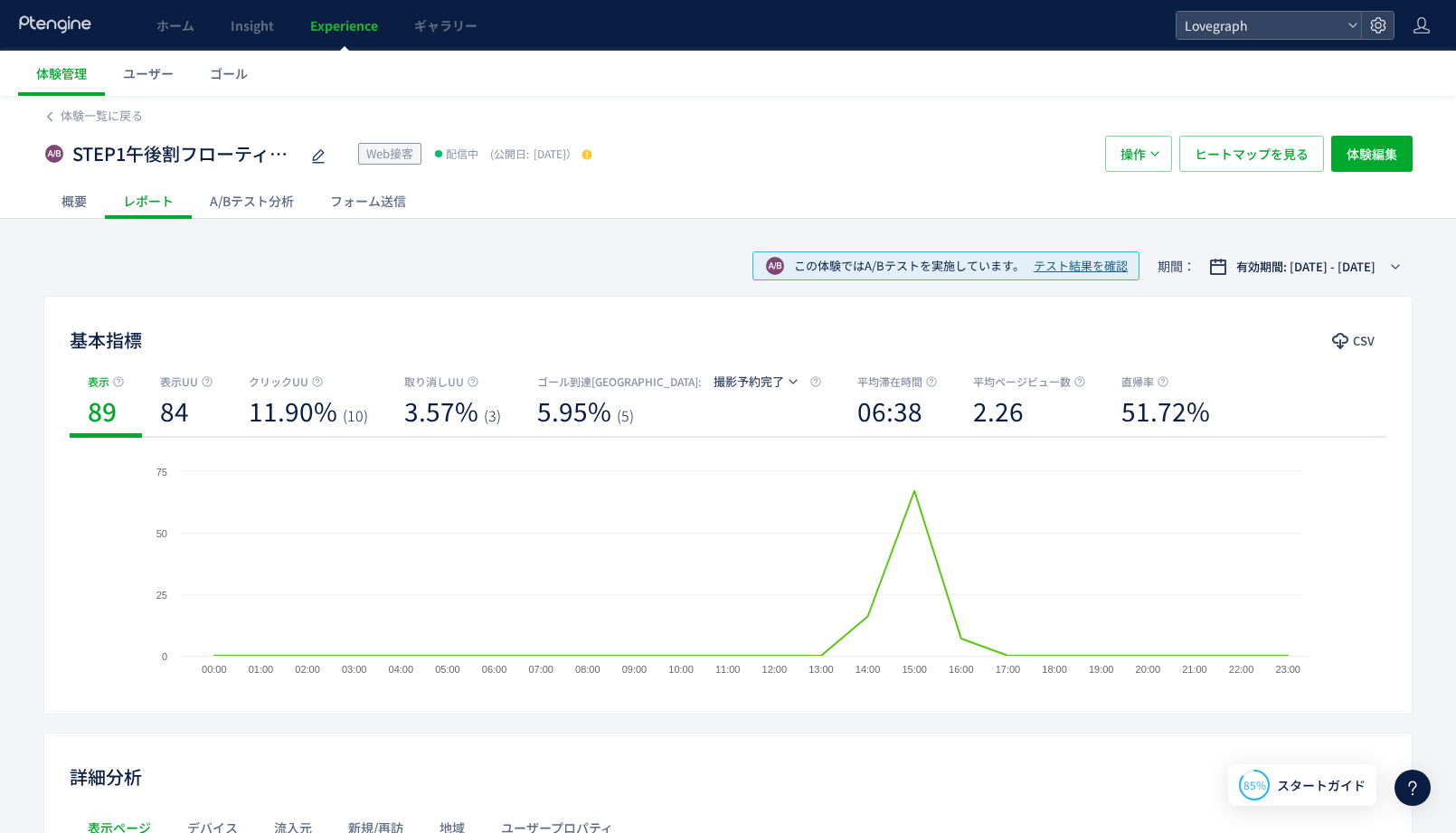
click at [279, 209] on div "A/Bテスト分析" at bounding box center [252, 200] width 120 height 36
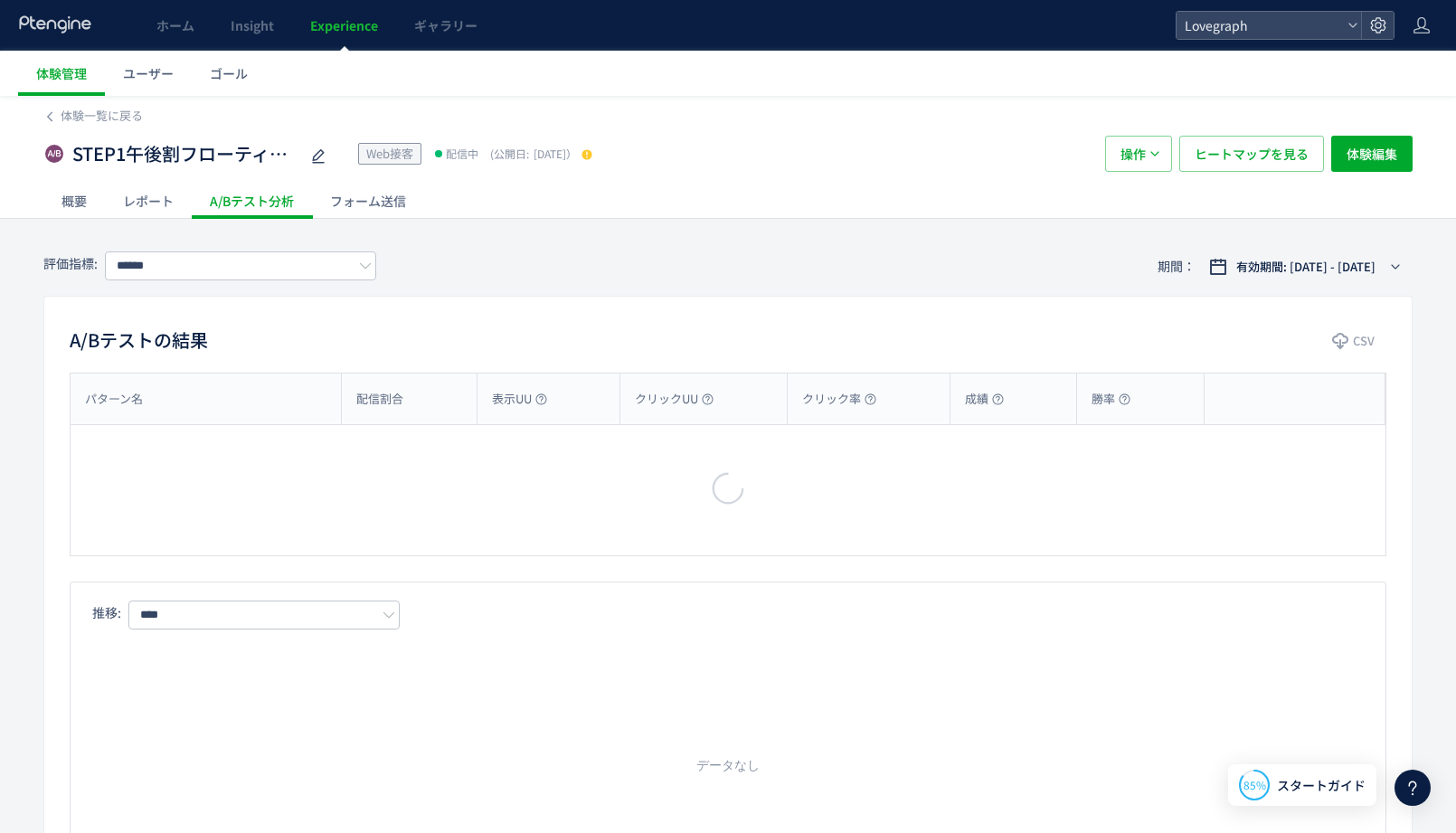
type input "******"
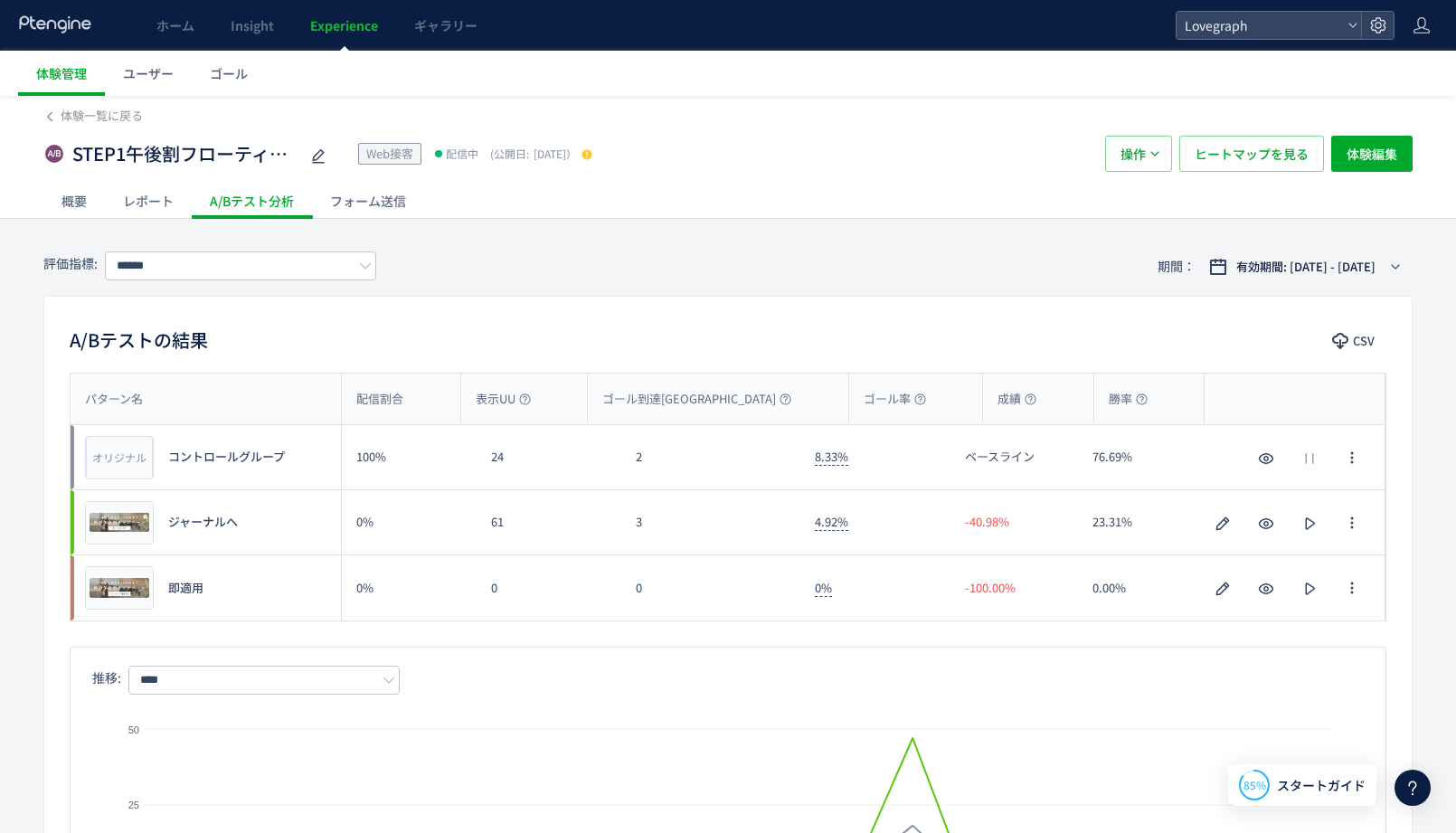
click at [666, 359] on div "A/Bテストの結果 CSV パターン名 配信割合 表示UU ゴール到達UU ゴール率 成績 勝率 パターン名 オリジナル プレビュー コントロールグループ 1…" at bounding box center [728, 630] width 1370 height 668
click at [593, 152] on icon at bounding box center [587, 154] width 13 height 13
click at [120, 518] on span "プレビュー" at bounding box center [120, 522] width 59 height 17
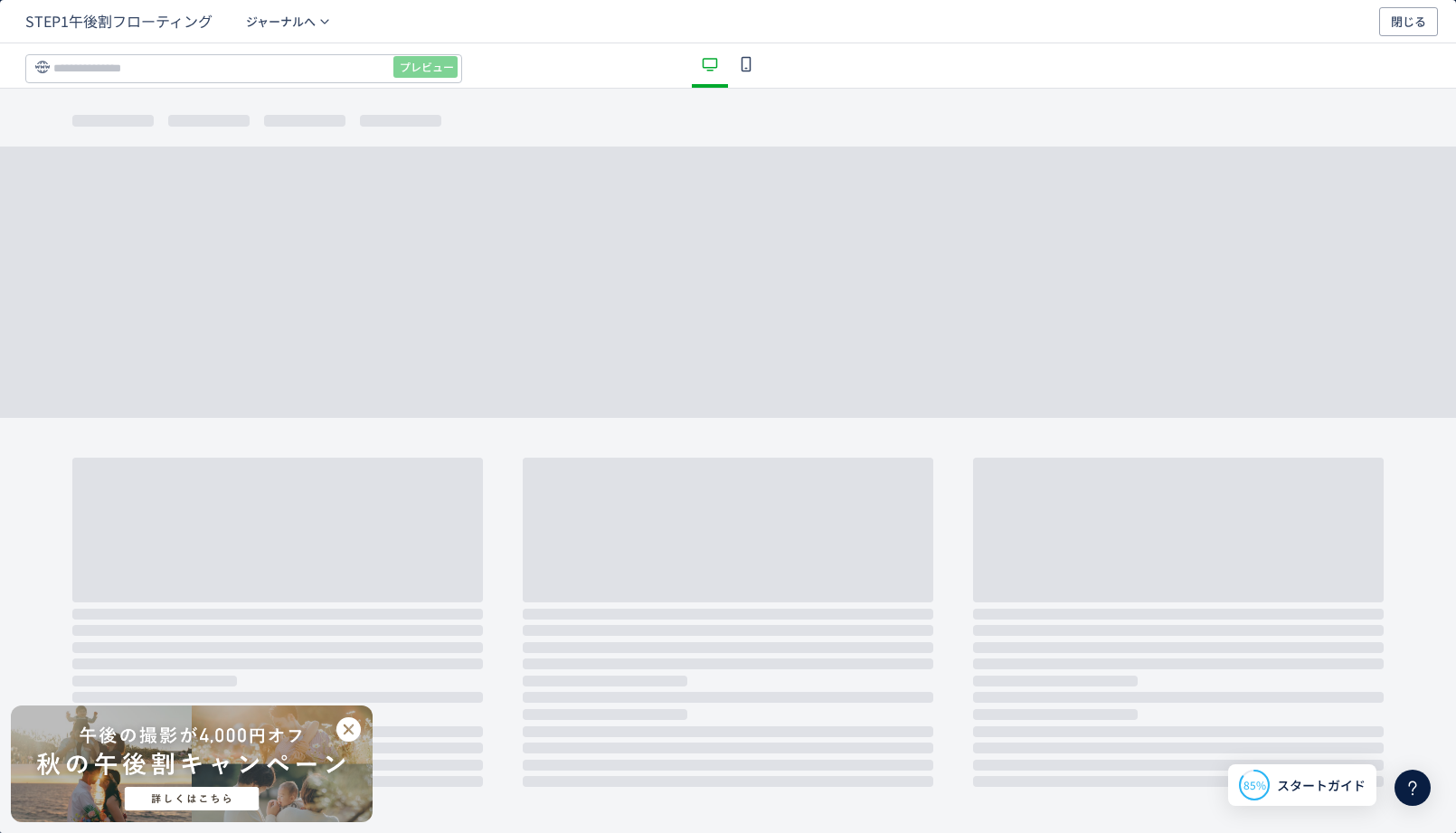
click at [751, 63] on icon "dialog" at bounding box center [746, 64] width 22 height 22
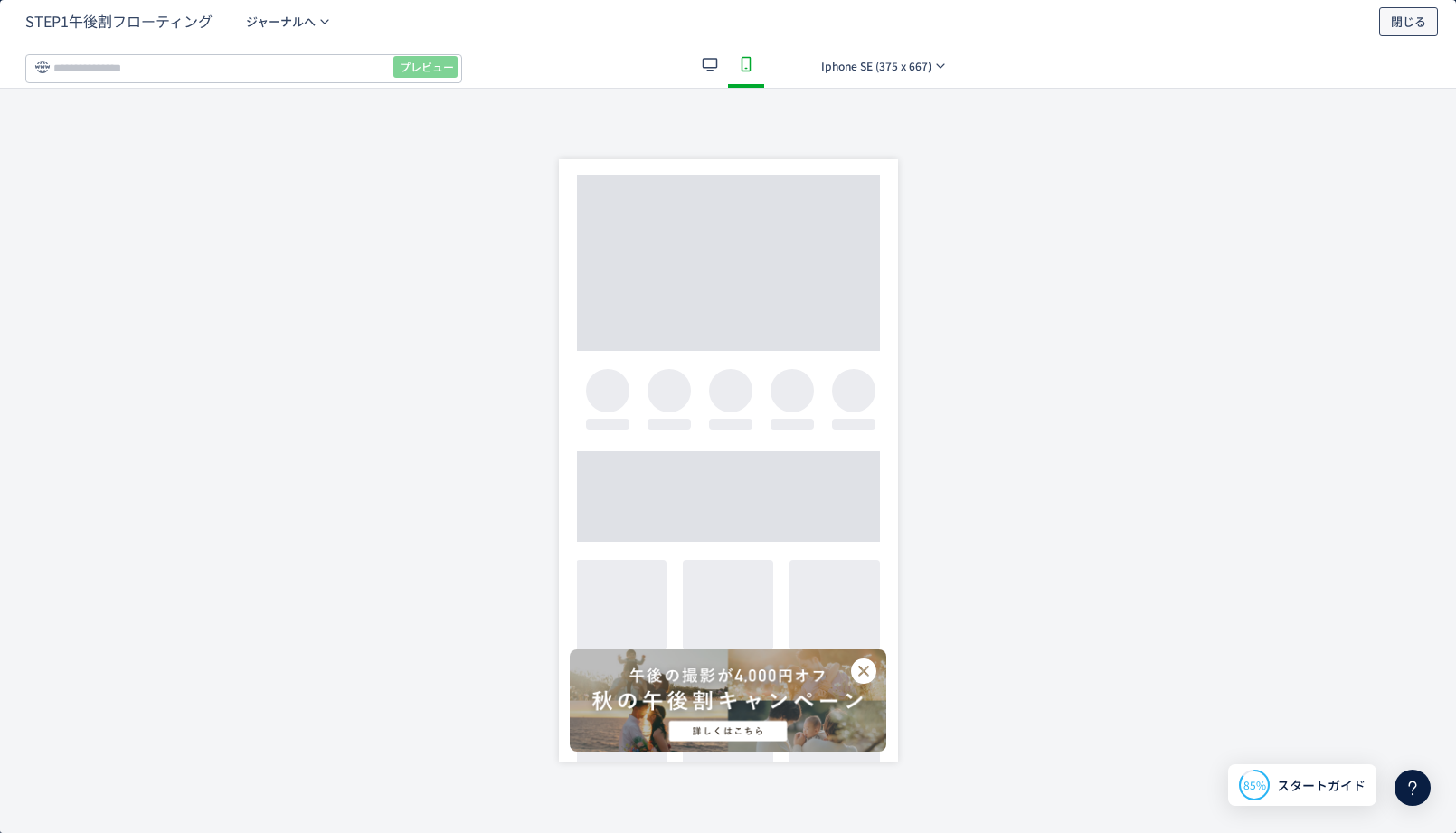
click at [1400, 25] on span "閉じる" at bounding box center [1409, 21] width 35 height 28
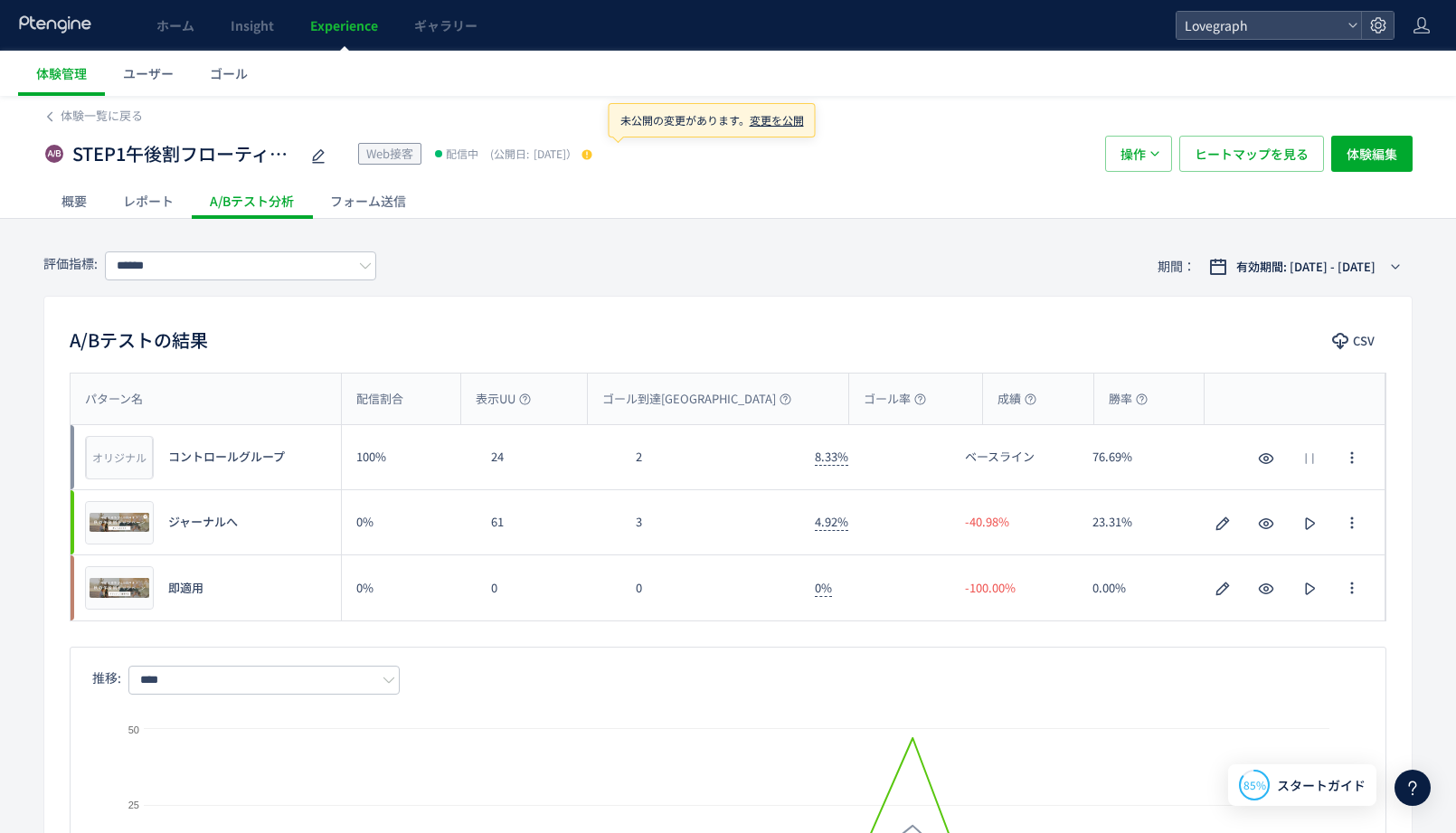
click at [591, 156] on use at bounding box center [587, 154] width 10 height 10
click at [783, 120] on span "変更を公開" at bounding box center [776, 120] width 54 height 16
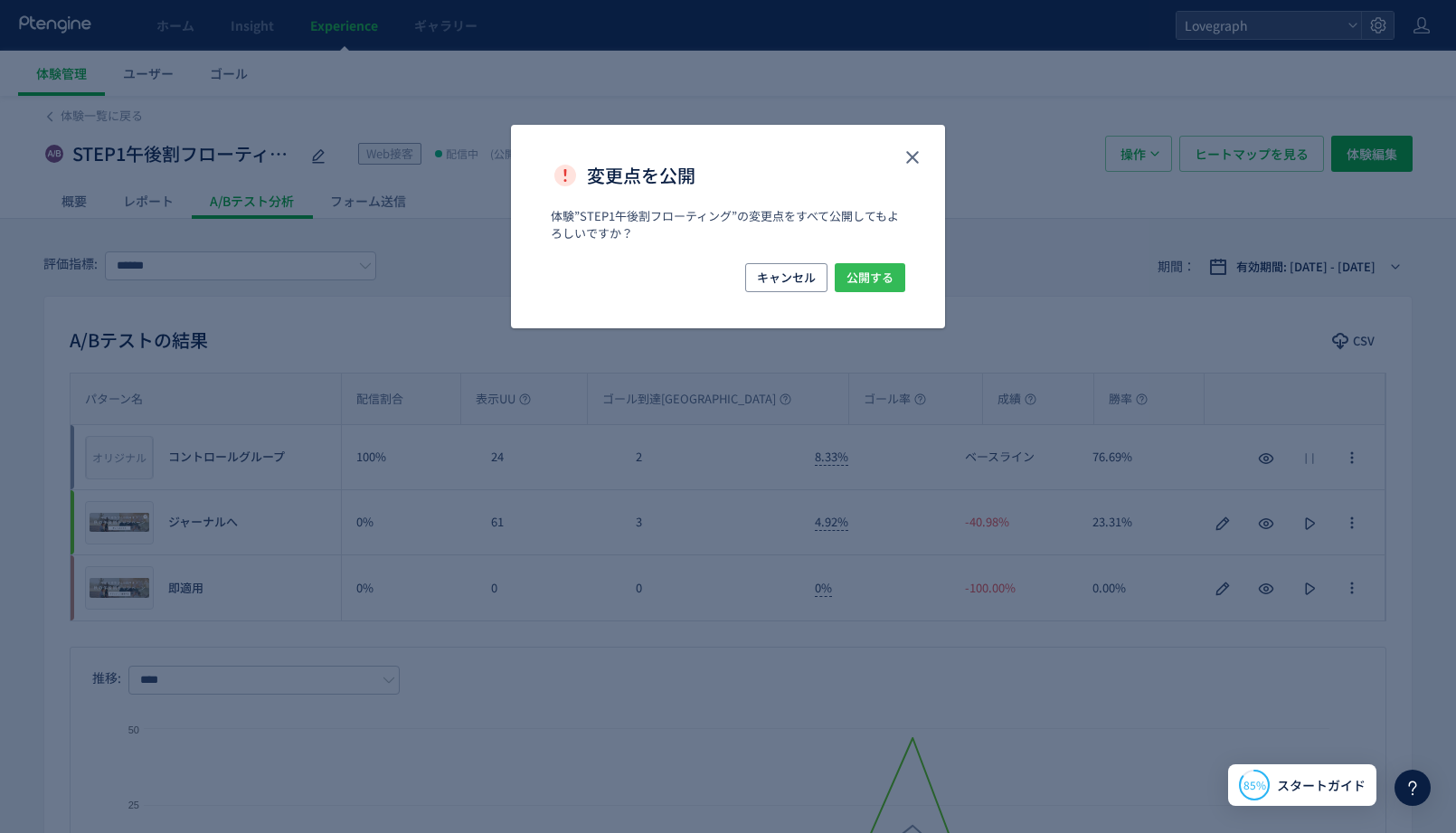
click at [885, 280] on span "公開する" at bounding box center [870, 277] width 47 height 28
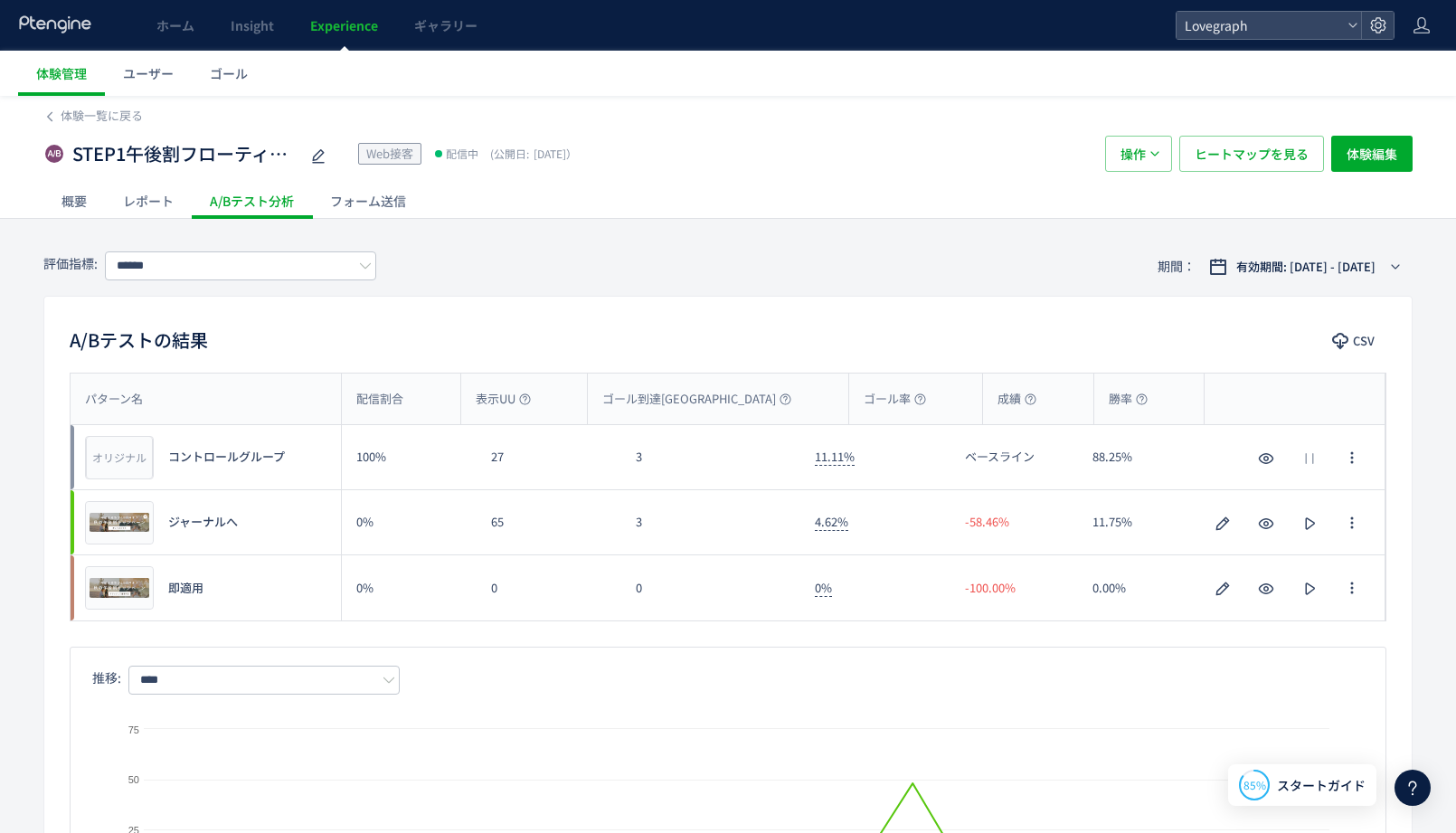
click at [526, 327] on div "A/Bテストの結果 CSV" at bounding box center [728, 341] width 1368 height 32
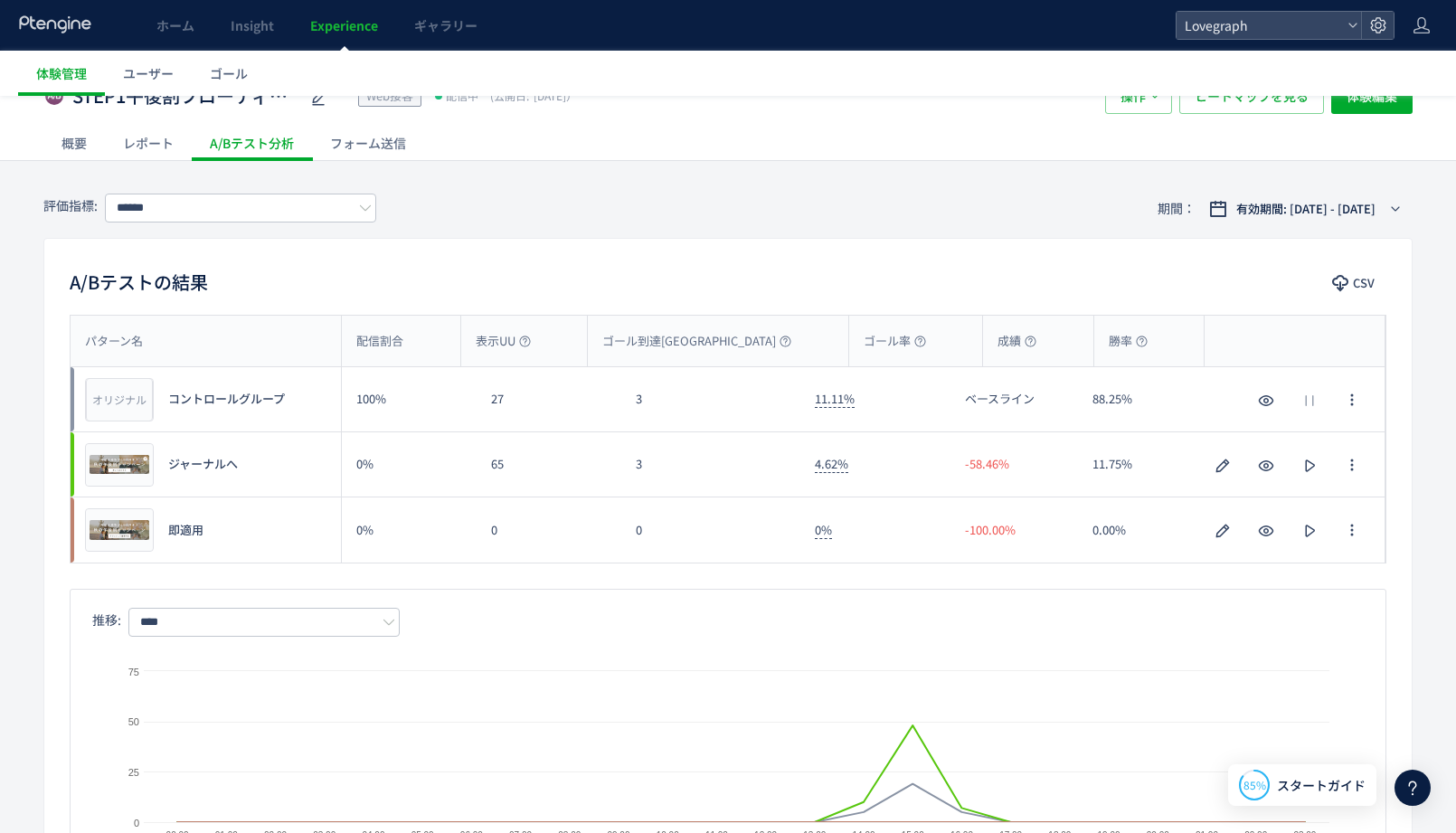
scroll to position [56, 0]
click at [72, 144] on div "概要" at bounding box center [74, 144] width 62 height 36
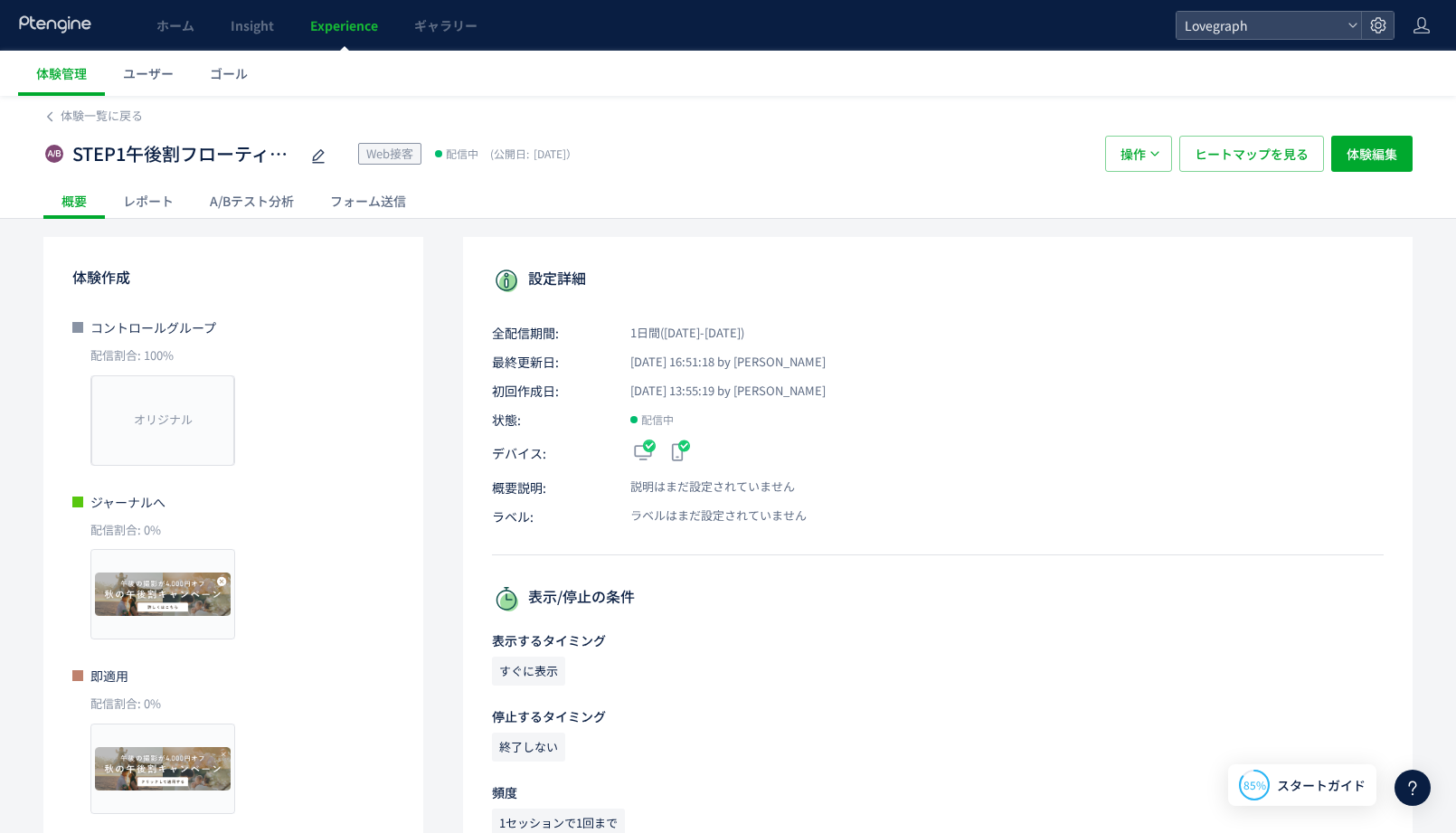
click at [143, 204] on div "レポート" at bounding box center [148, 200] width 86 height 36
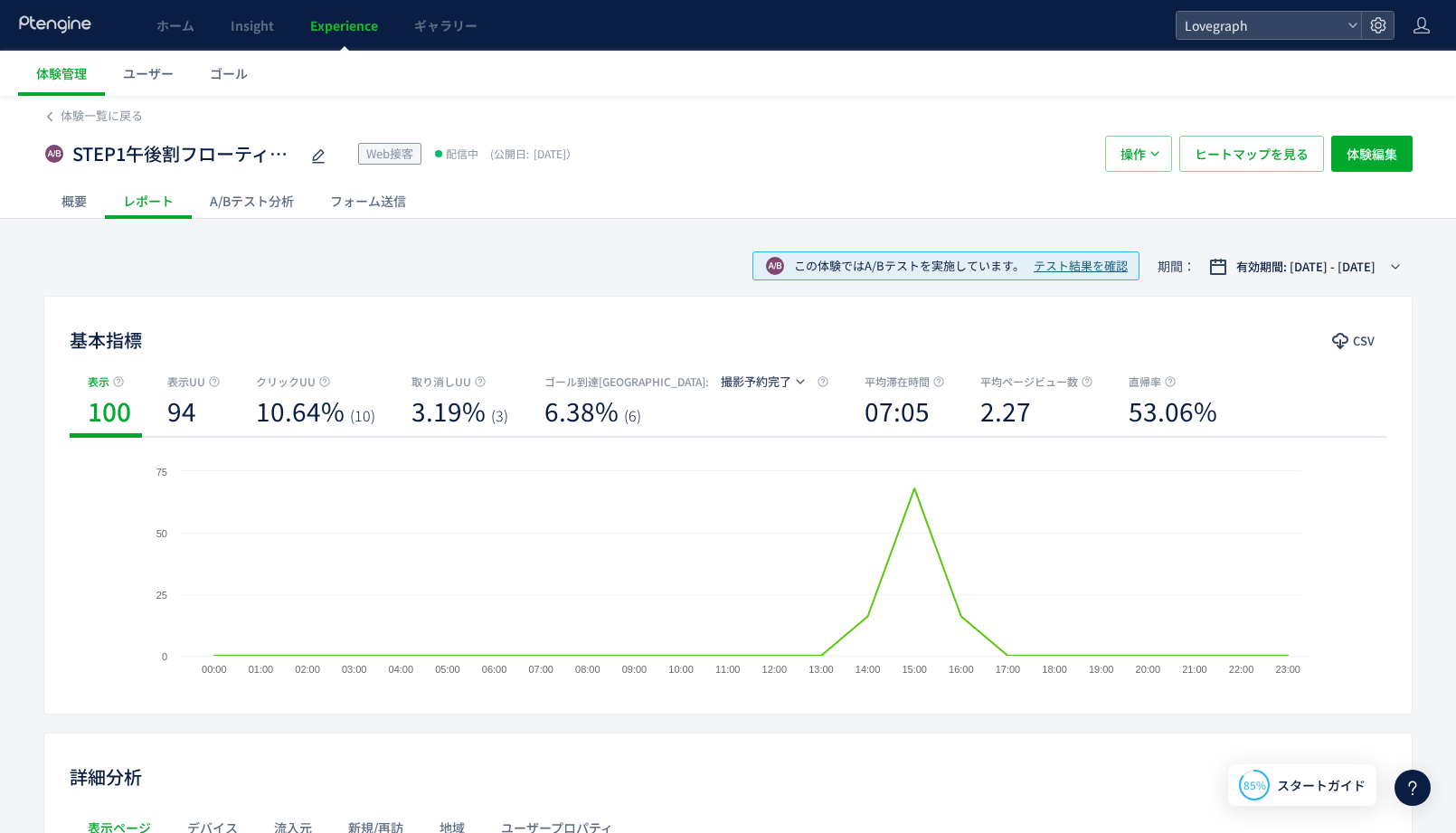
click at [253, 216] on div "A/Bテスト分析" at bounding box center [252, 200] width 120 height 36
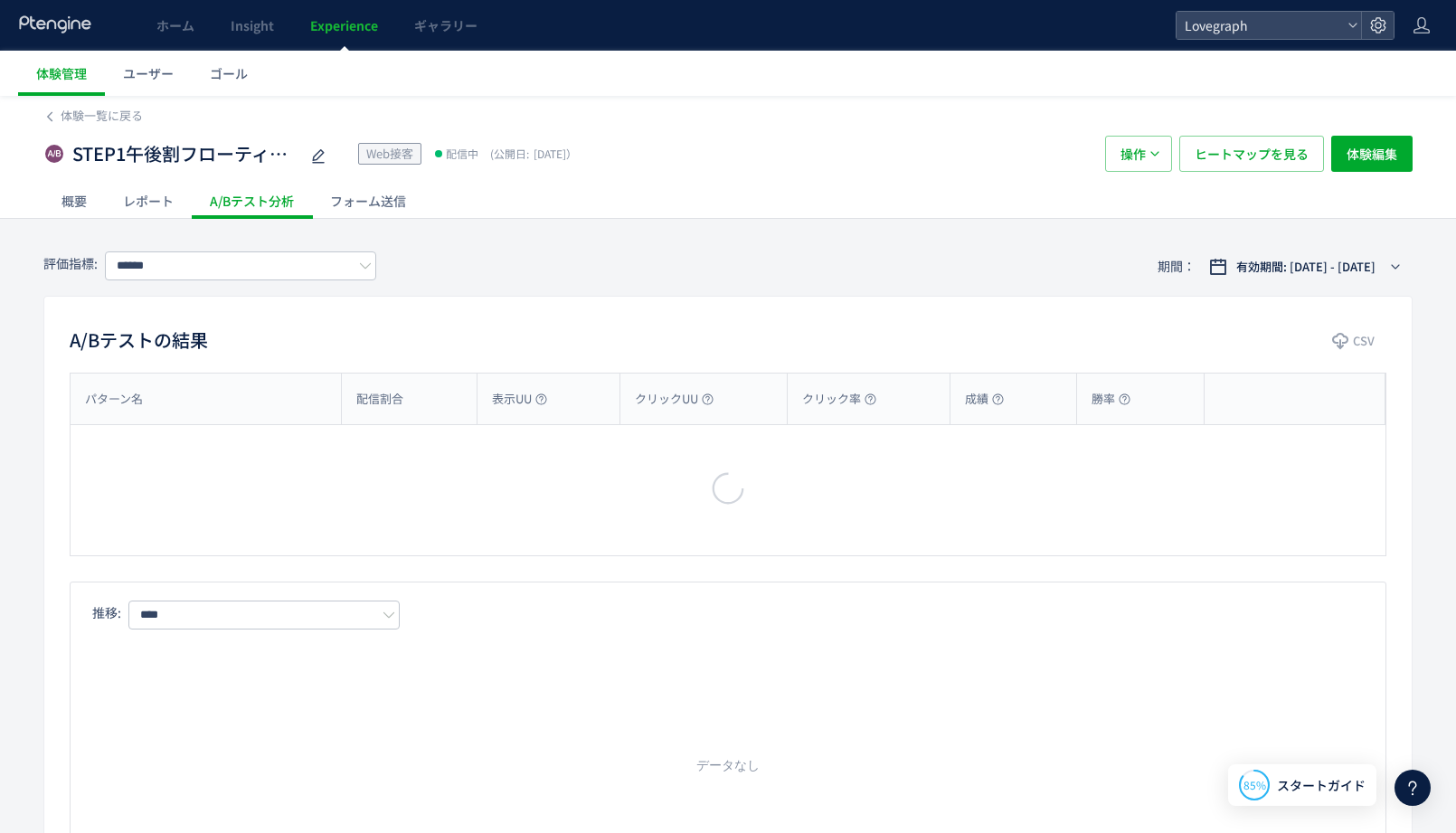
type input "******"
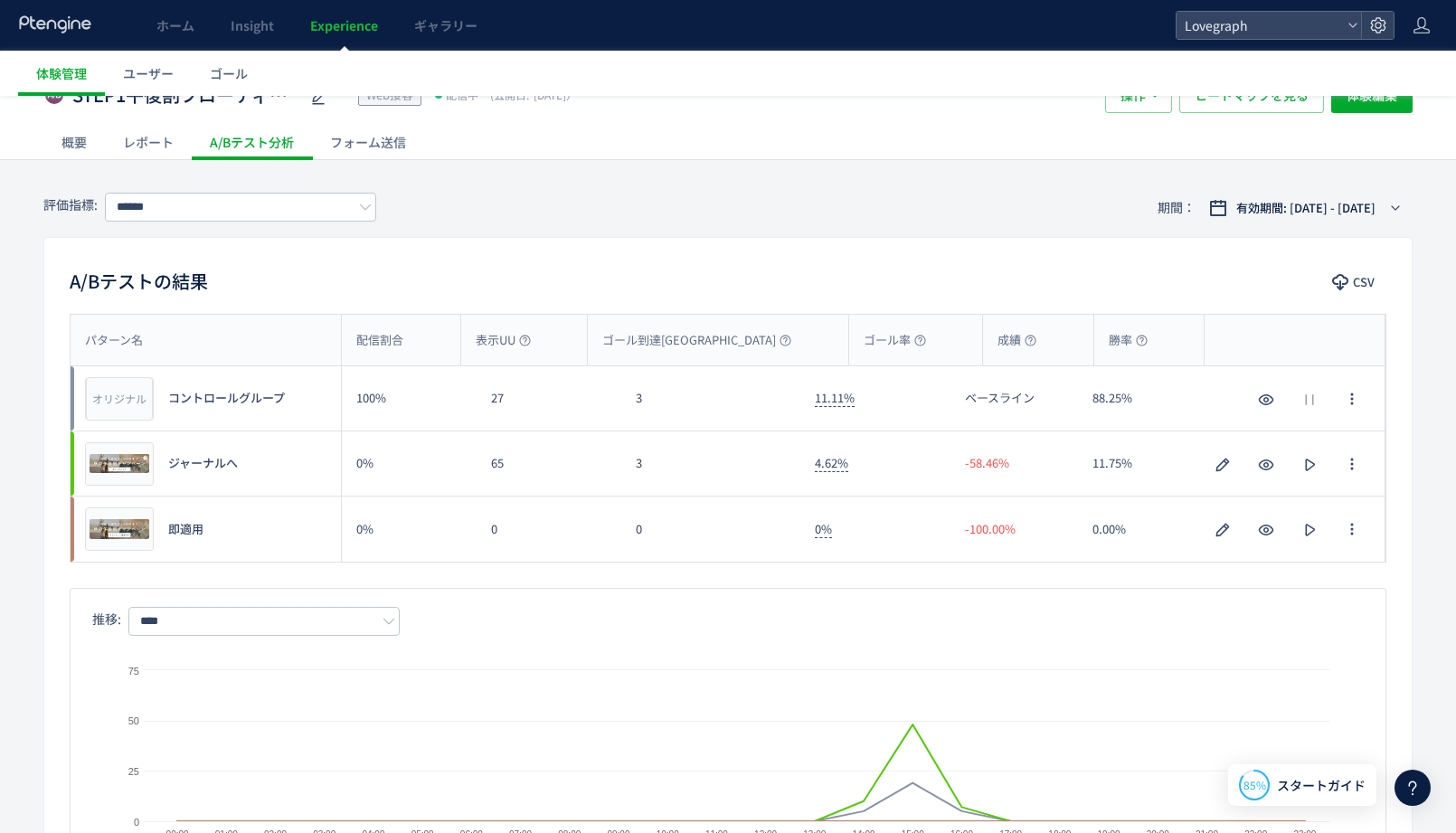
scroll to position [11, 0]
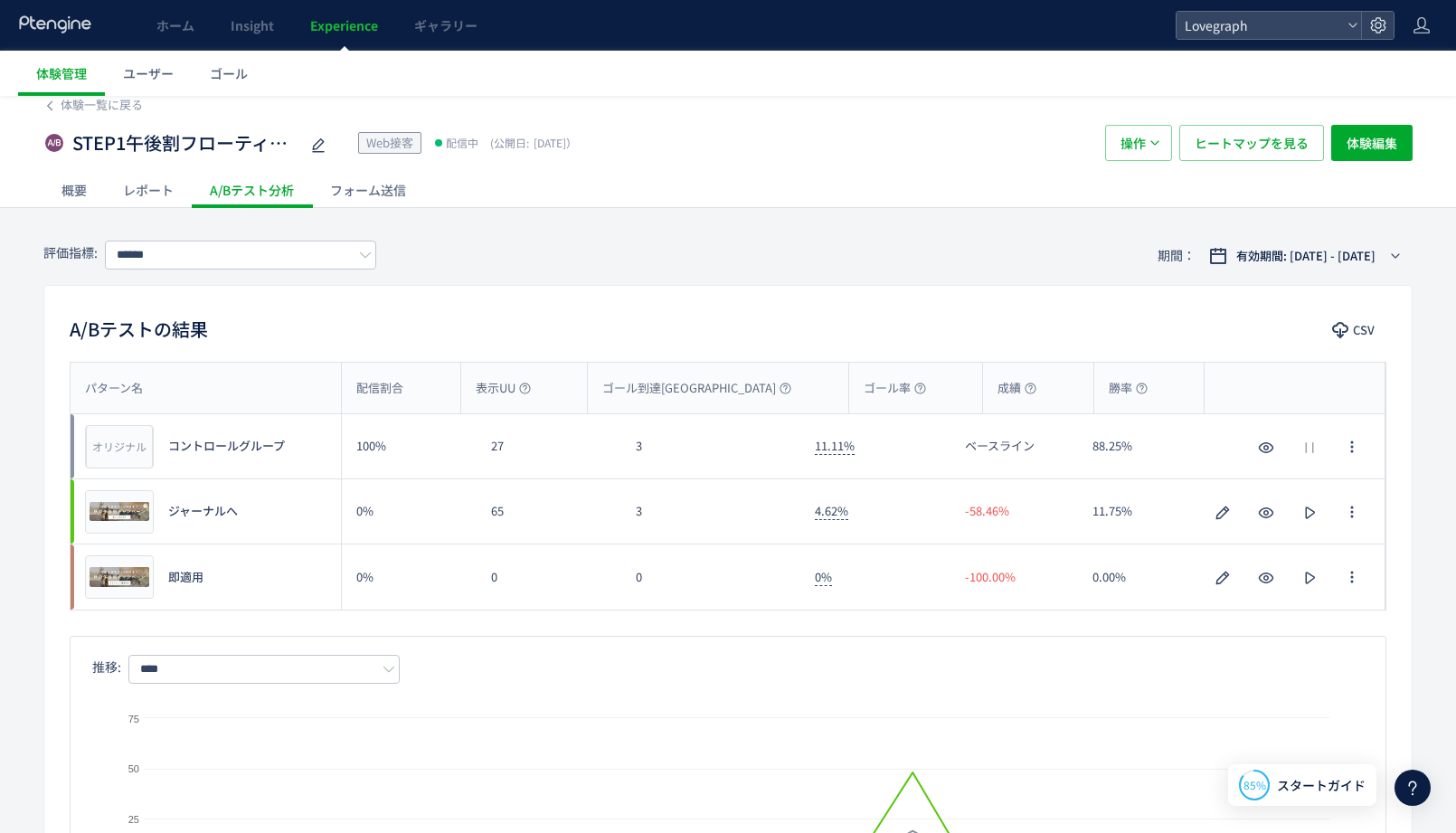
click at [546, 281] on div "評価指標: ****** 期間： 有効期間: [DATE] - [DATE]" at bounding box center [728, 255] width 1370 height 59
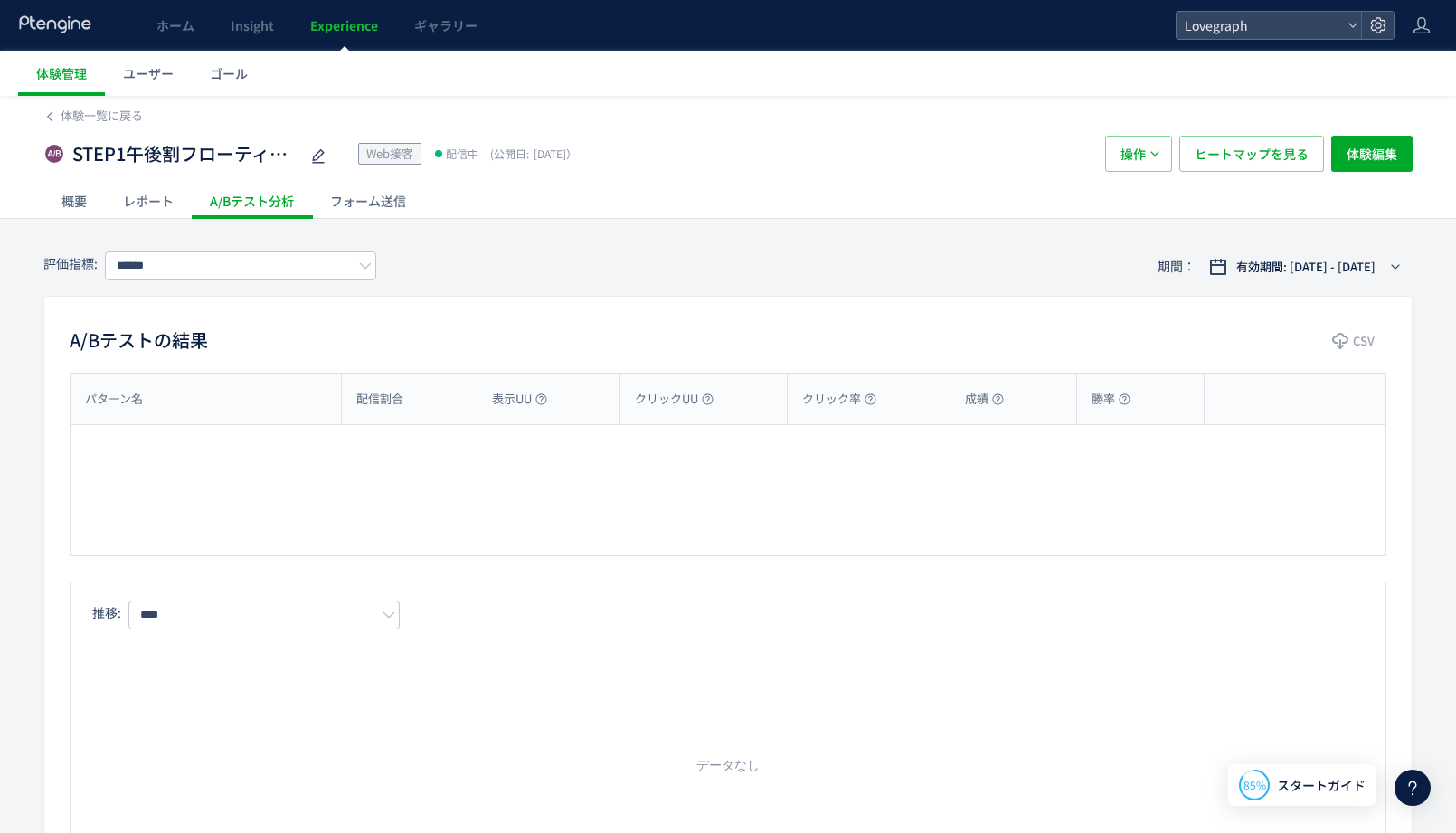
type input "******"
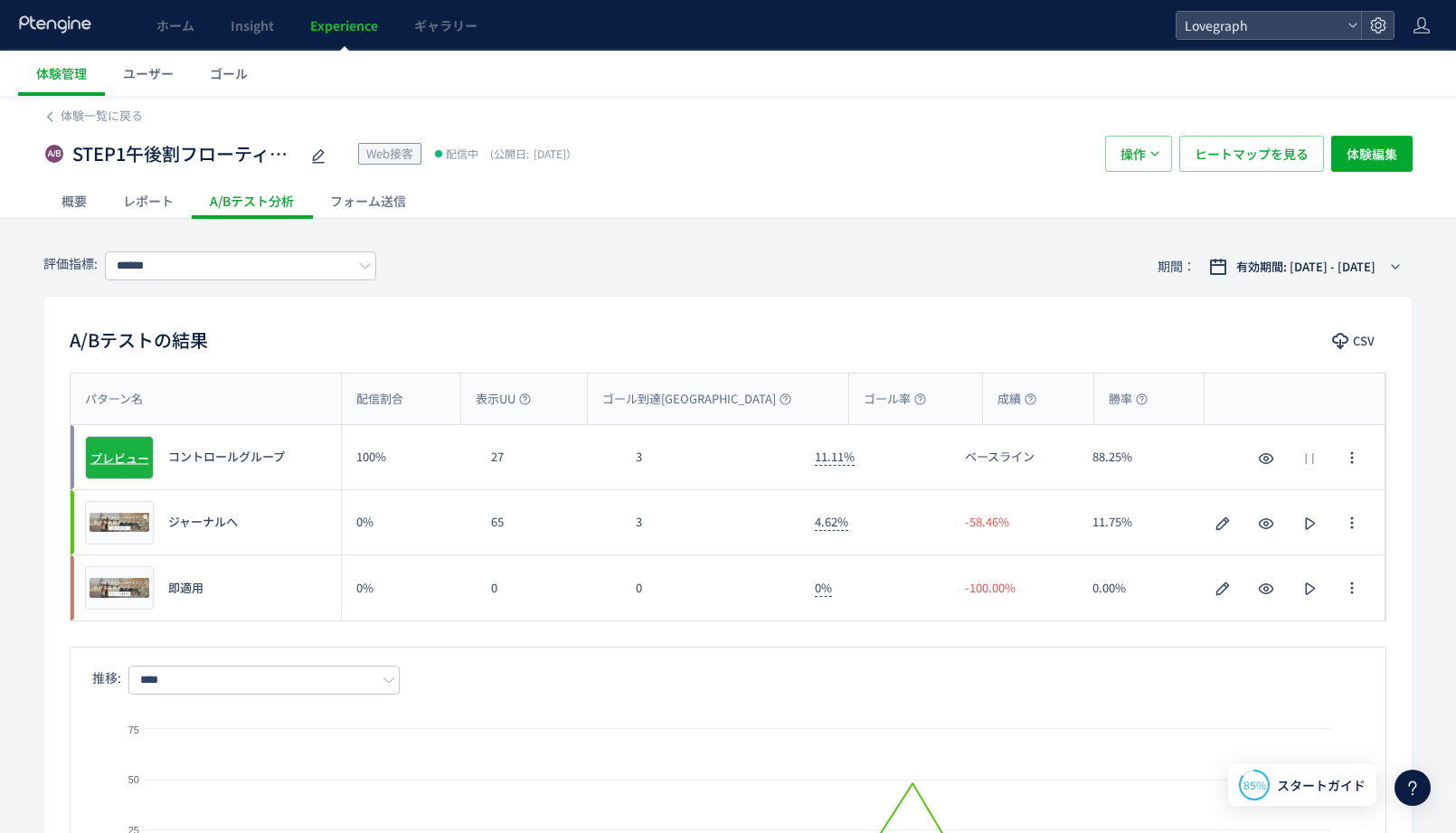
click at [124, 445] on div "オリジナル プレビュー" at bounding box center [120, 458] width 69 height 43
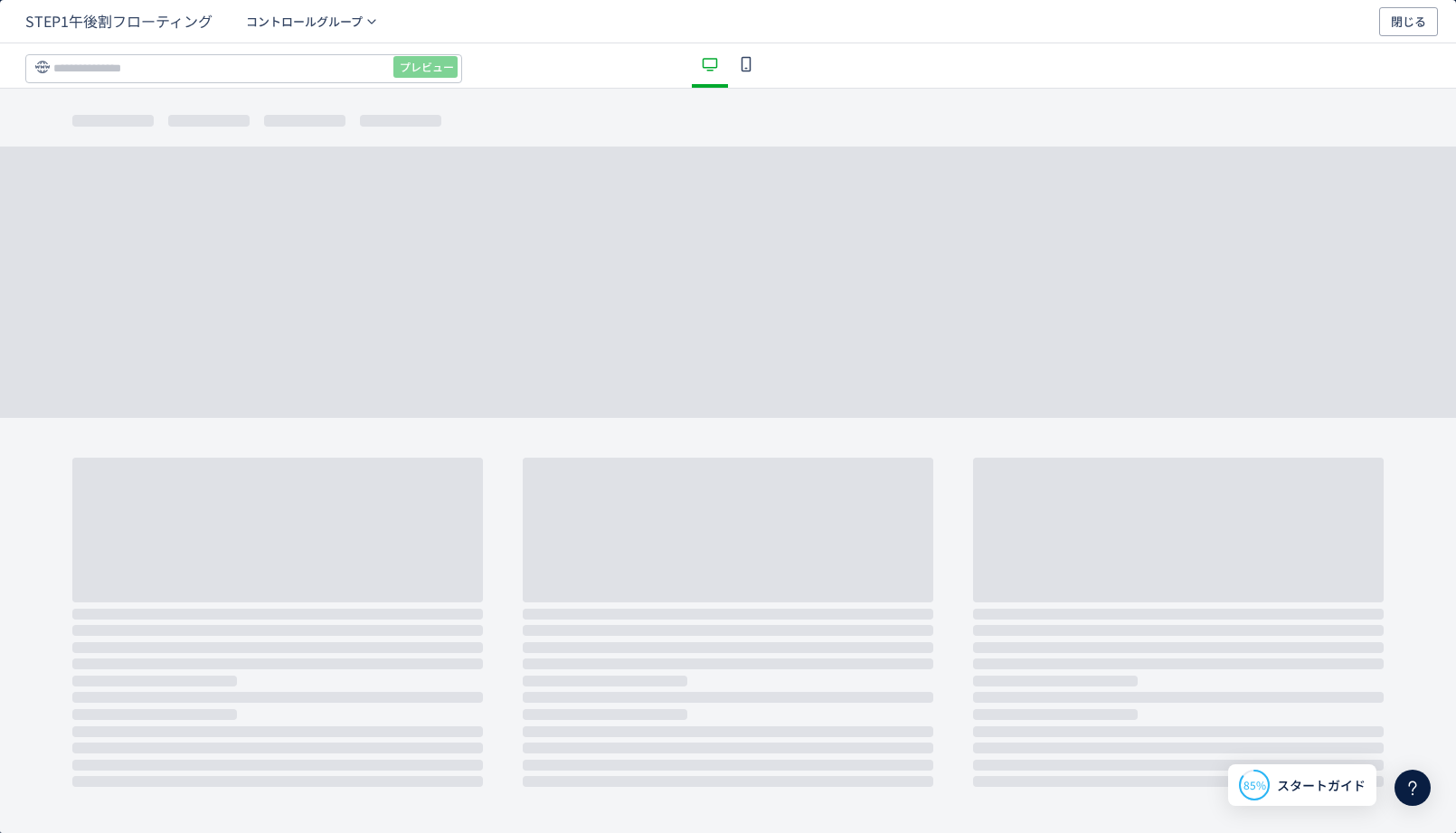
click at [1414, 5] on div "STEP1午後割フローティング コントロールグループ 閉じる" at bounding box center [728, 22] width 1456 height 43
click at [1416, 12] on span "閉じる" at bounding box center [1409, 21] width 35 height 28
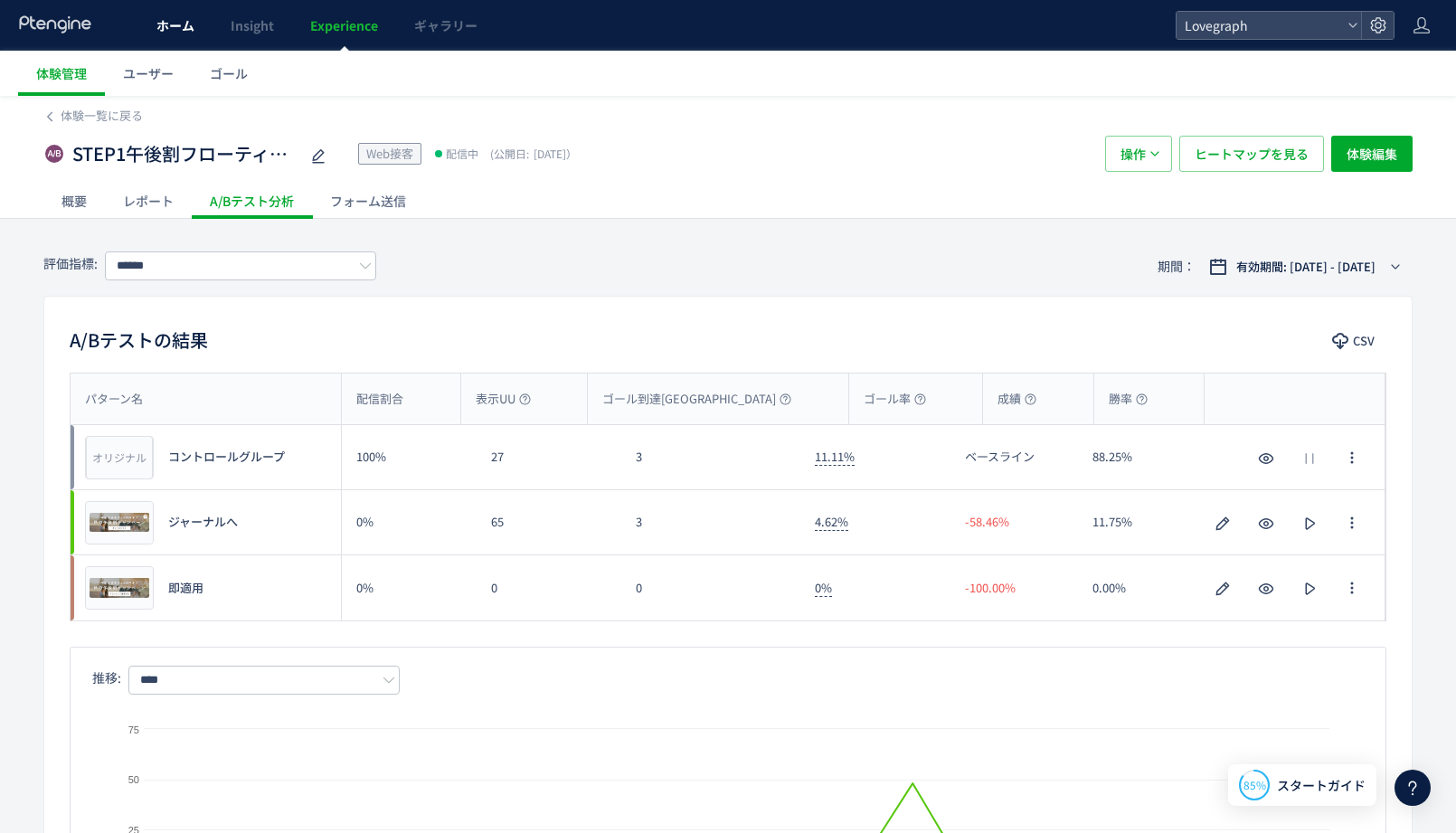
click at [151, 36] on link "ホーム" at bounding box center [175, 26] width 74 height 51
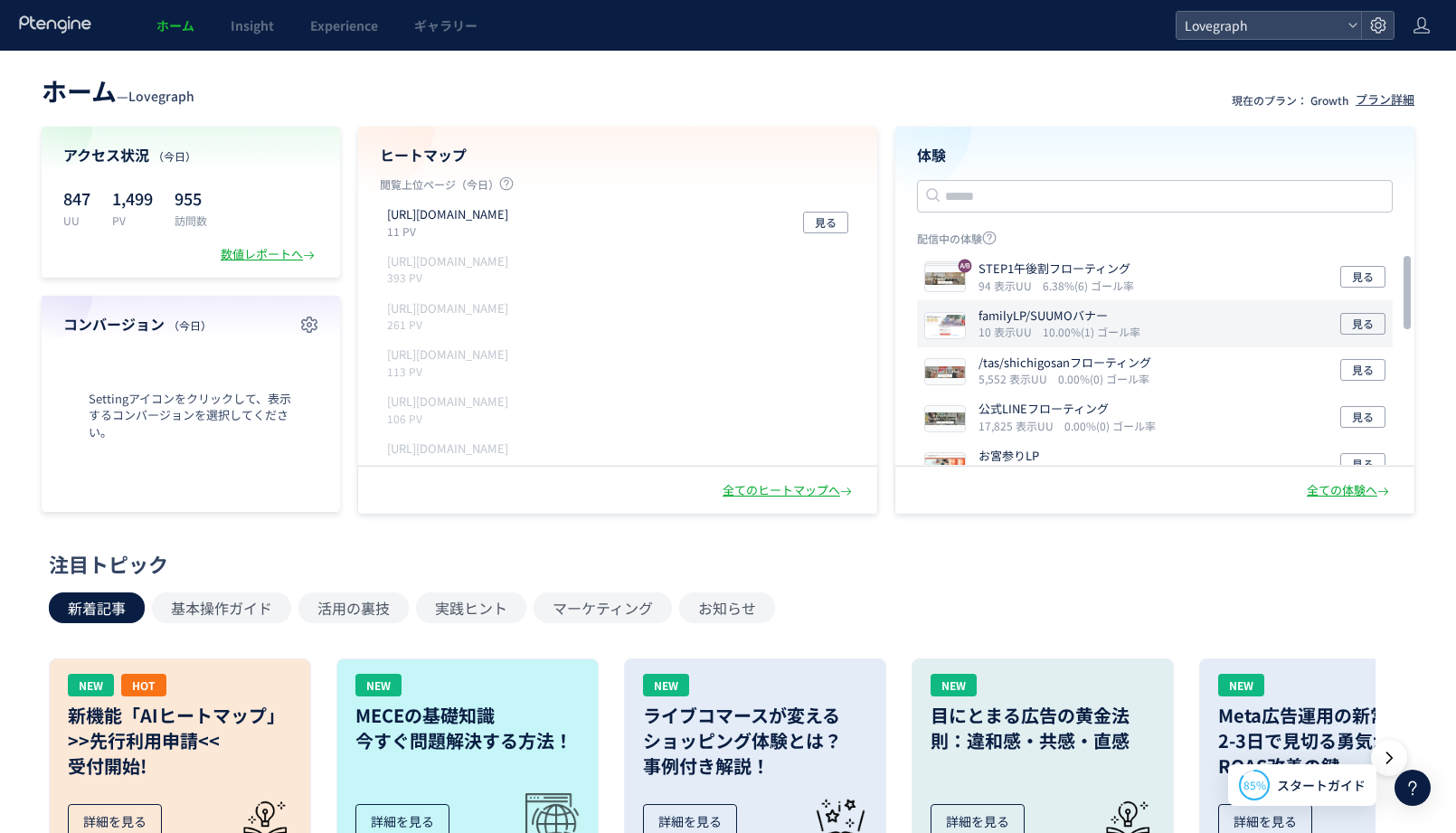
click at [1223, 307] on div "familyLP/SUUMOバナー 10 表示UU 10.00%(1) ゴール率 見る" at bounding box center [1154, 324] width 476 height 47
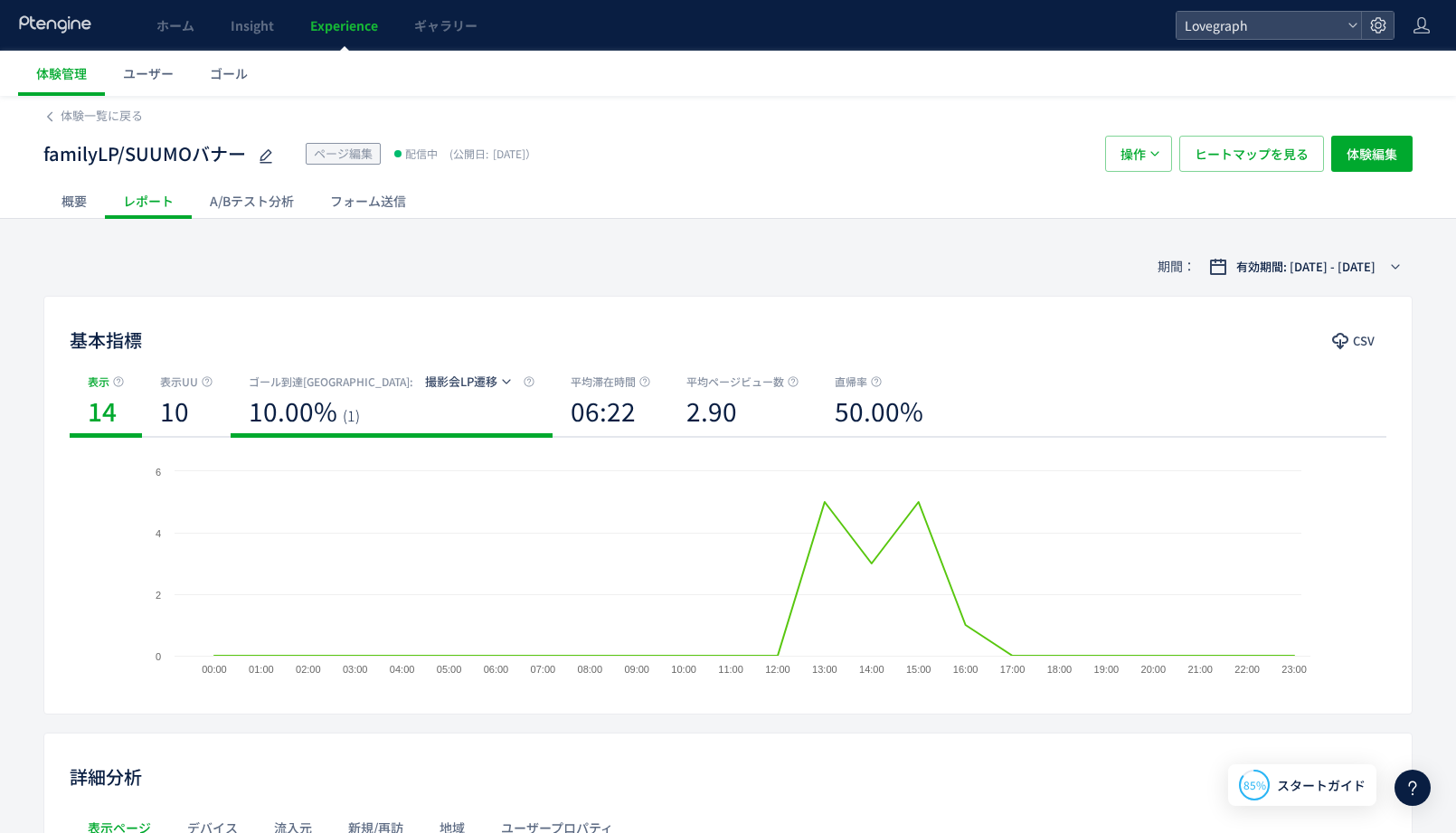
click at [368, 410] on div "10.00% (1)" at bounding box center [391, 416] width 286 height 50
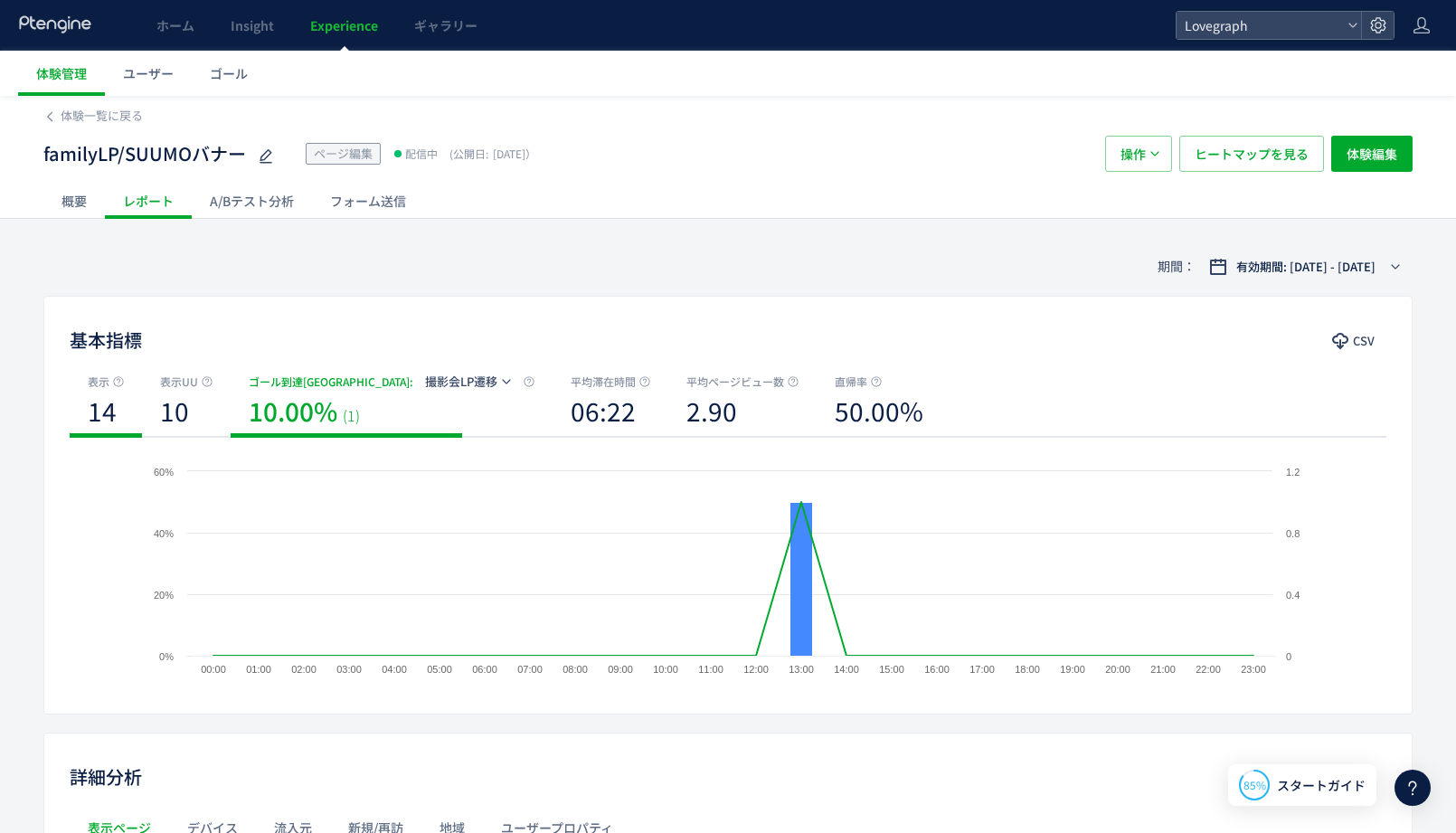
click at [122, 418] on div "14" at bounding box center [105, 414] width 36 height 45
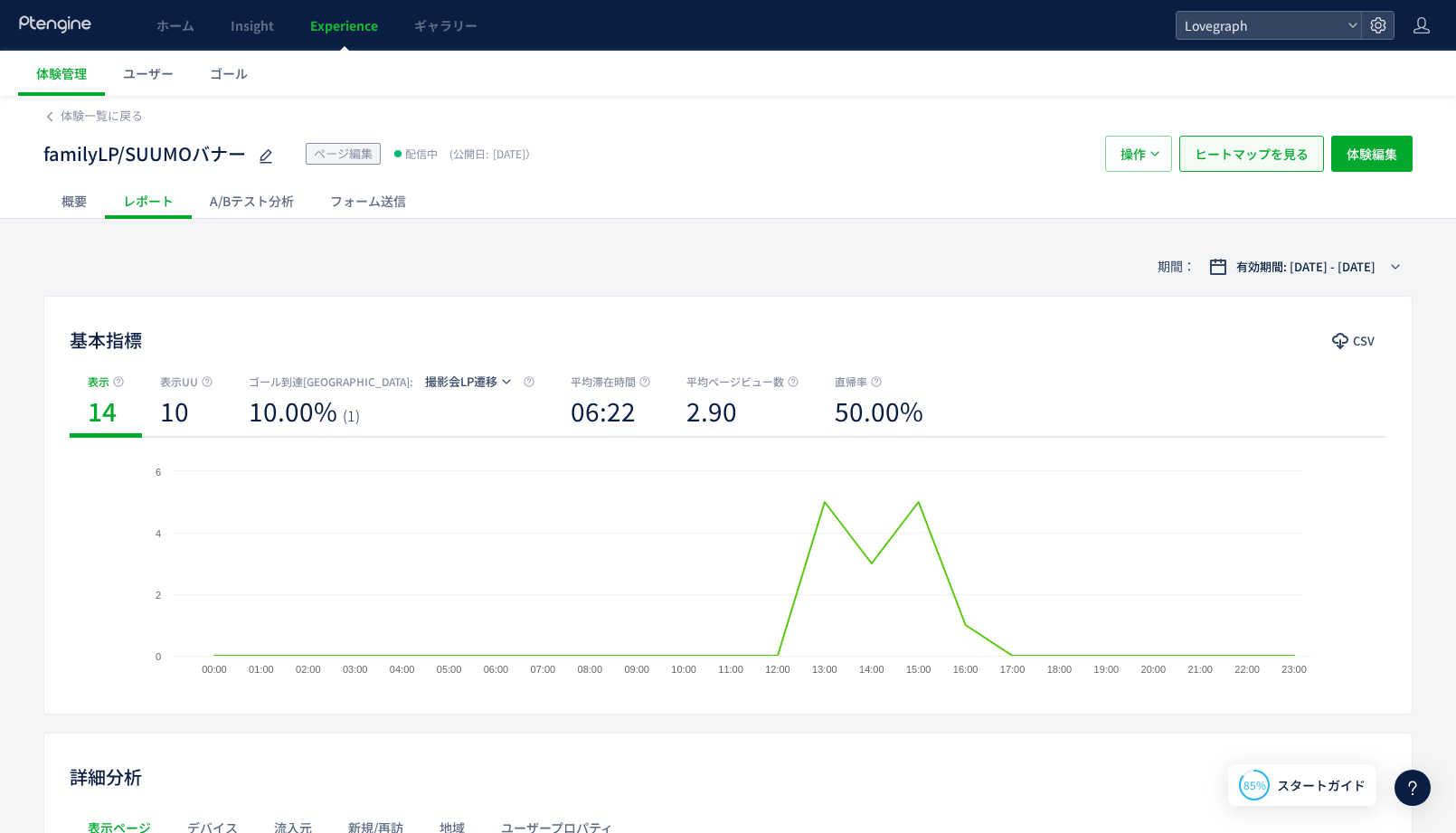
click at [1238, 158] on span "ヒートマップを見る" at bounding box center [1252, 153] width 114 height 36
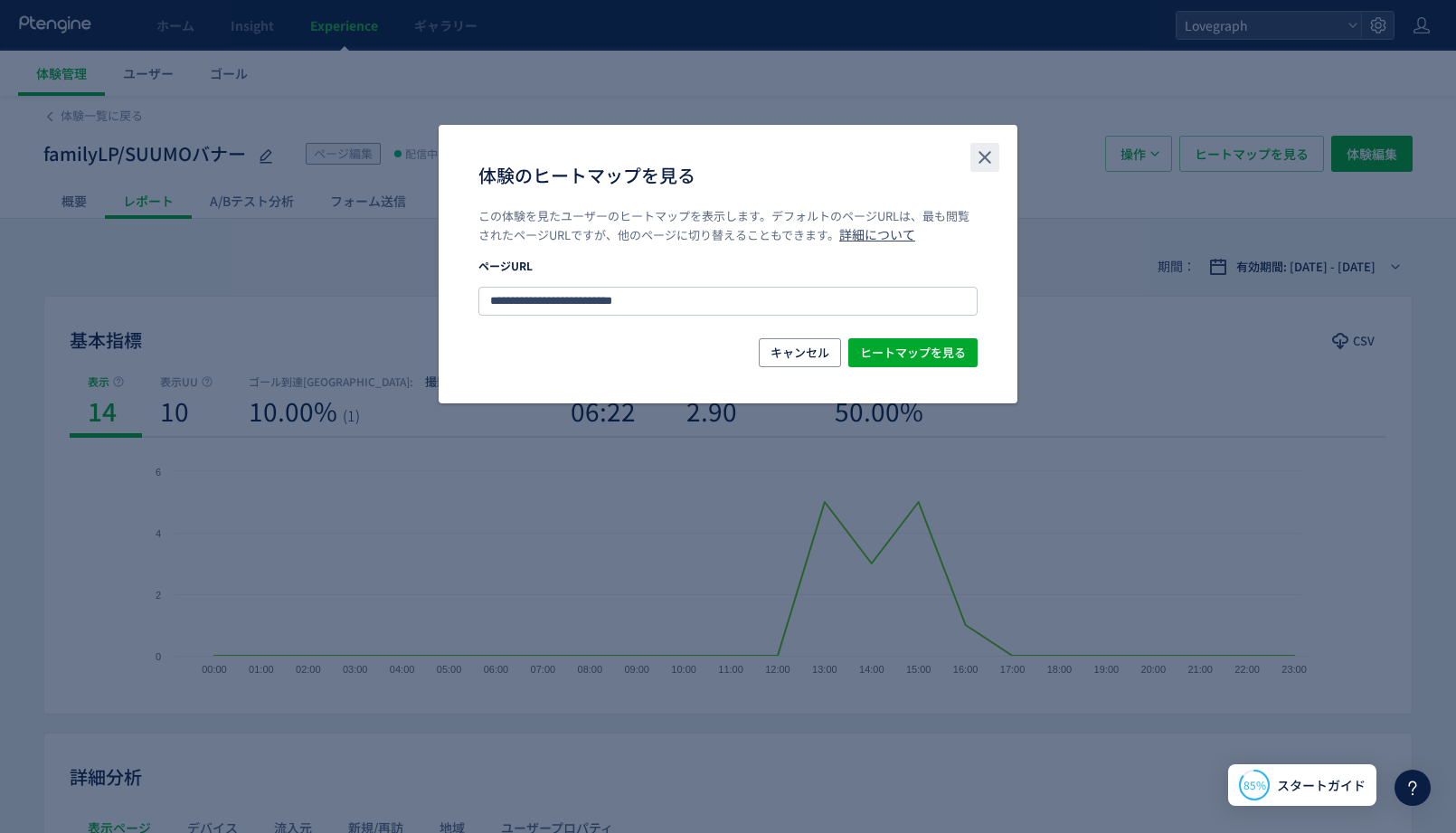
click at [972, 154] on button "close" at bounding box center [984, 156] width 28 height 28
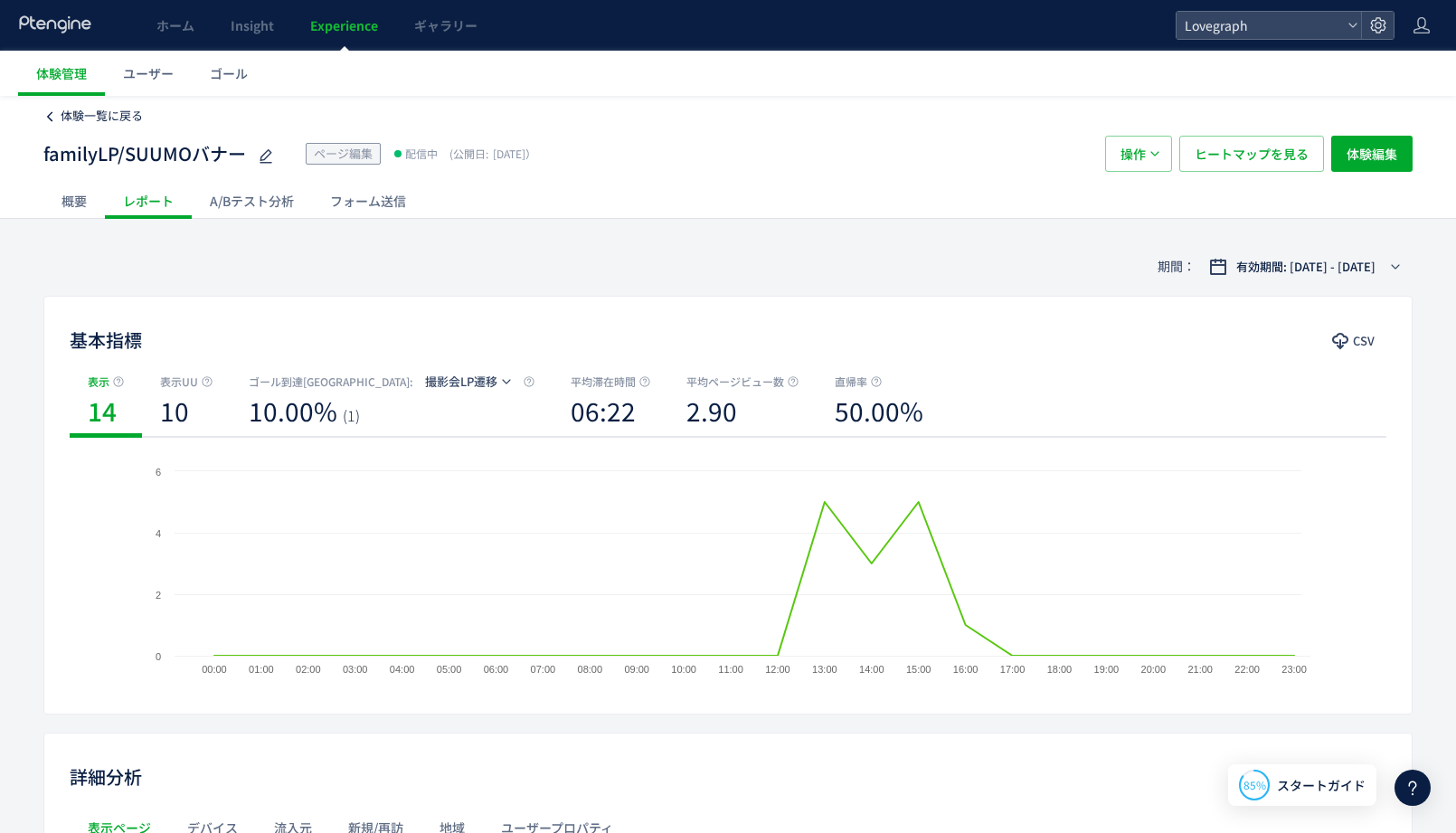
click at [88, 113] on span "体験一覧に戻る" at bounding box center [102, 115] width 83 height 17
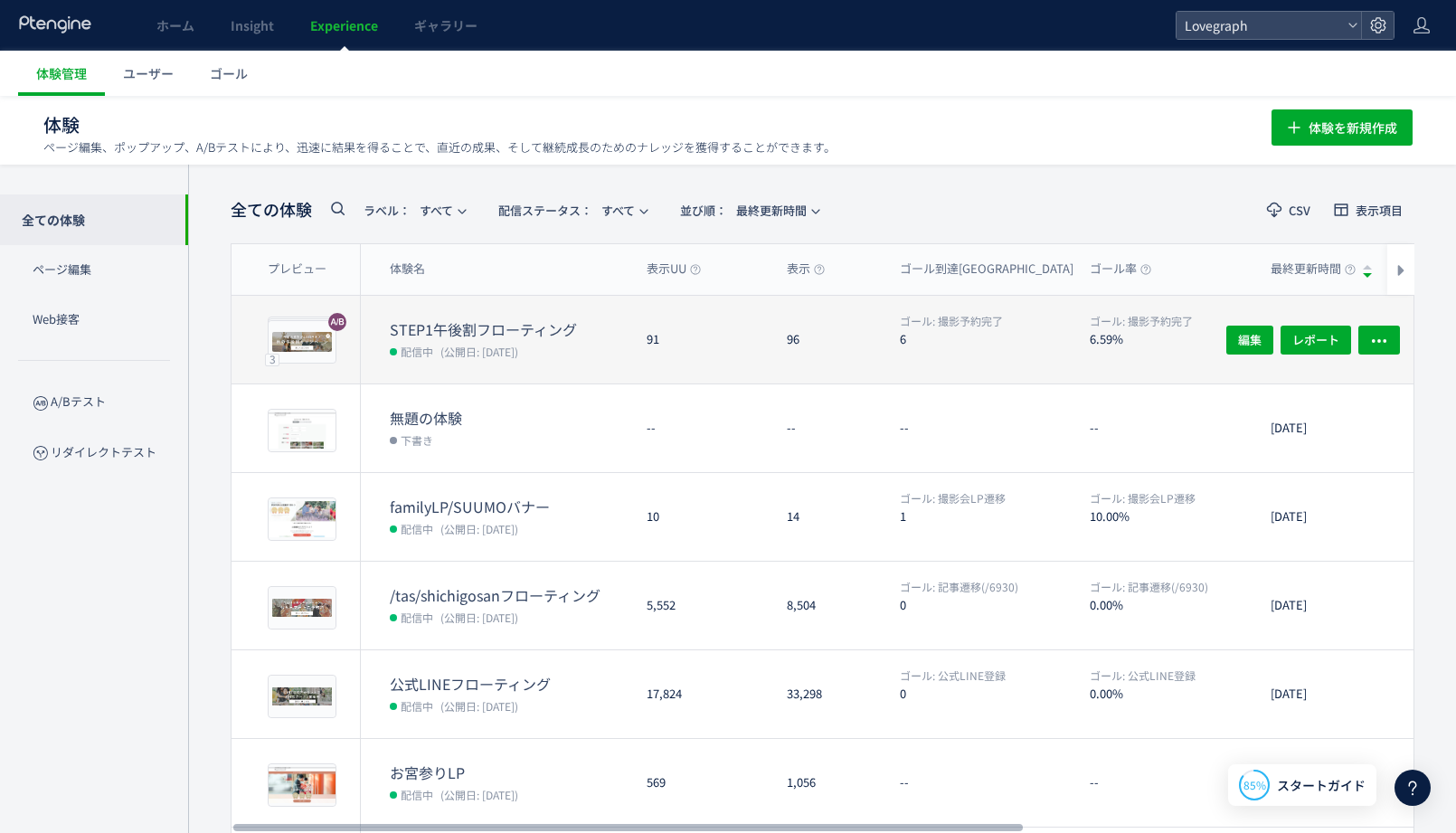
click at [481, 339] on dd "配信中 (公開日: 2025/10/15)" at bounding box center [511, 351] width 243 height 24
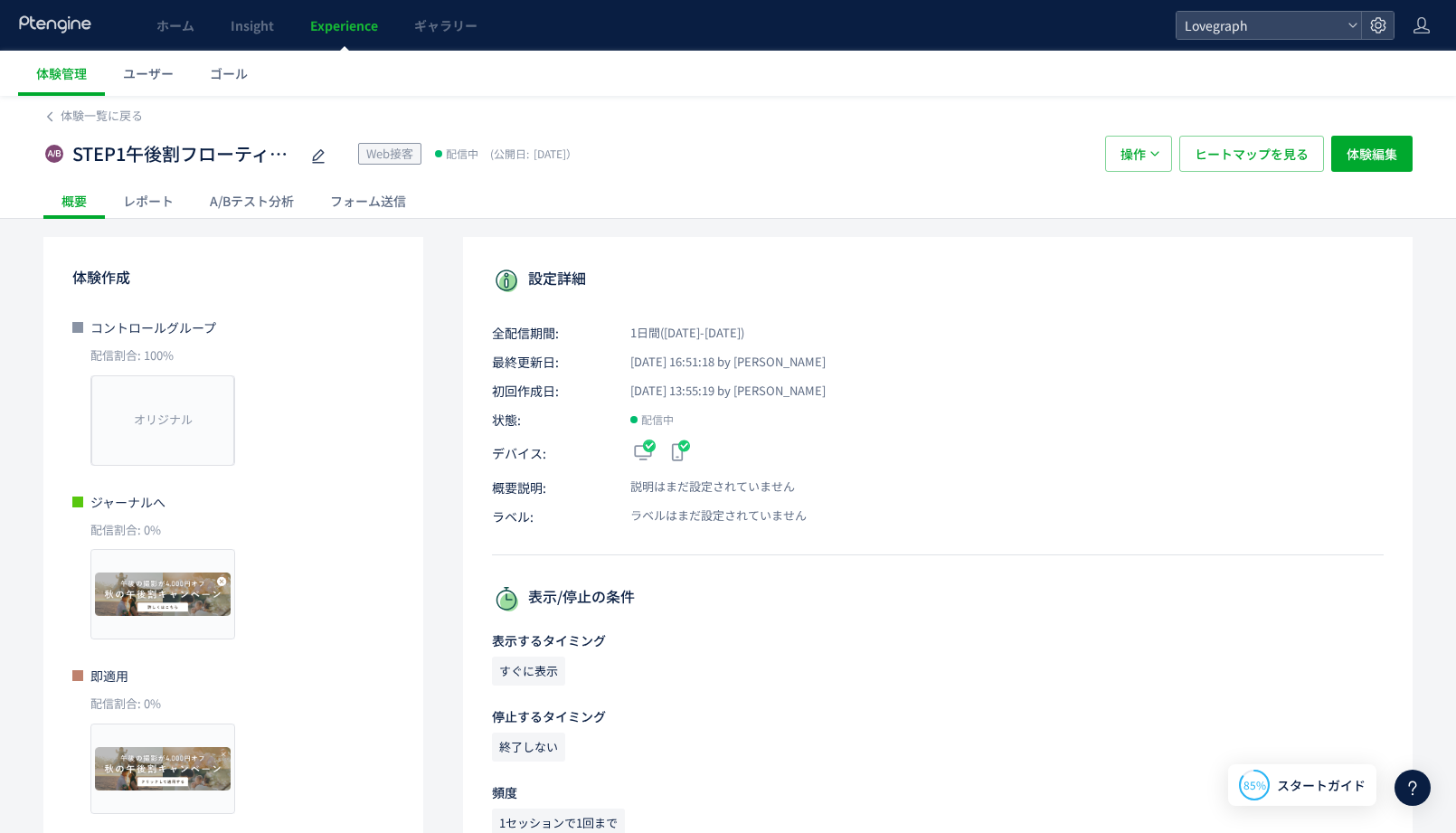
click at [1288, 131] on div "STEP1午後割フローティング Web接客 配信中 (公開日: 2025/10/15） 操作 ヒートマップを見る 体験編集" at bounding box center [728, 153] width 1370 height 58
click at [1269, 150] on span "ヒートマップを見る" at bounding box center [1252, 153] width 114 height 36
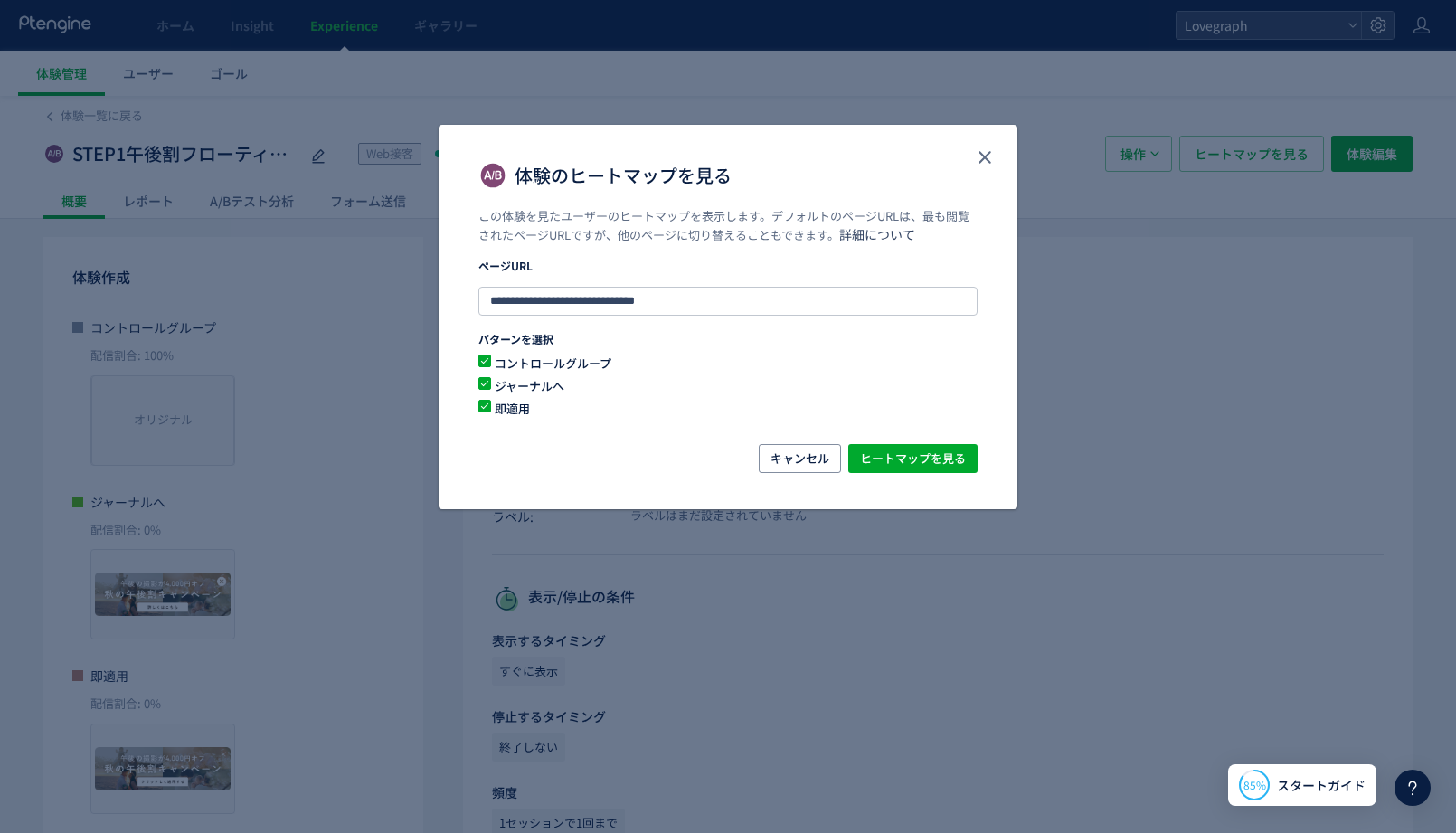
click at [511, 403] on span "即適用" at bounding box center [717, 408] width 452 height 17
click at [950, 447] on span "ヒートマップを見る" at bounding box center [913, 458] width 106 height 28
click at [771, 453] on span "キャンセル" at bounding box center [800, 458] width 59 height 28
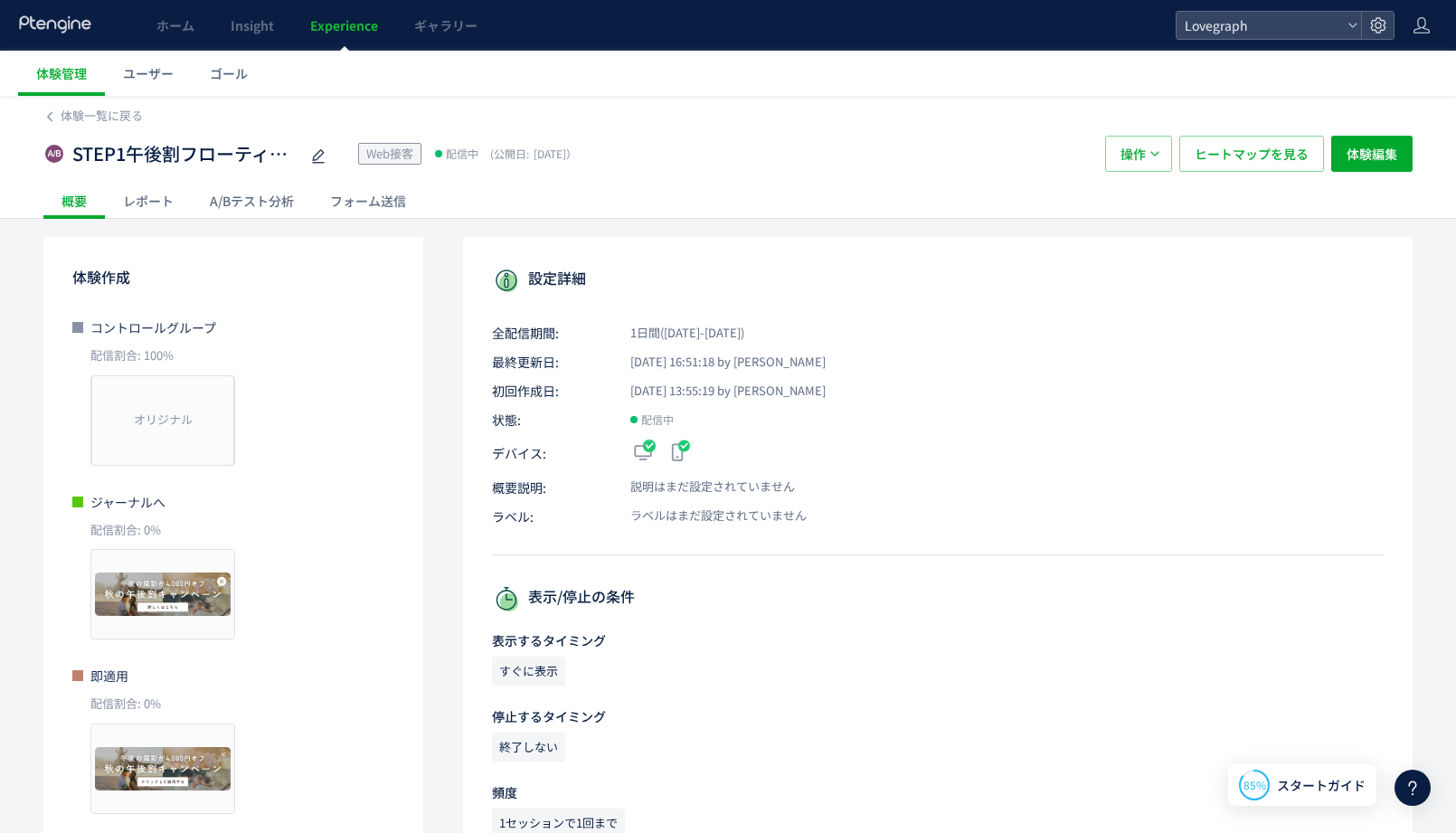
click at [177, 202] on div "レポート" at bounding box center [148, 200] width 86 height 36
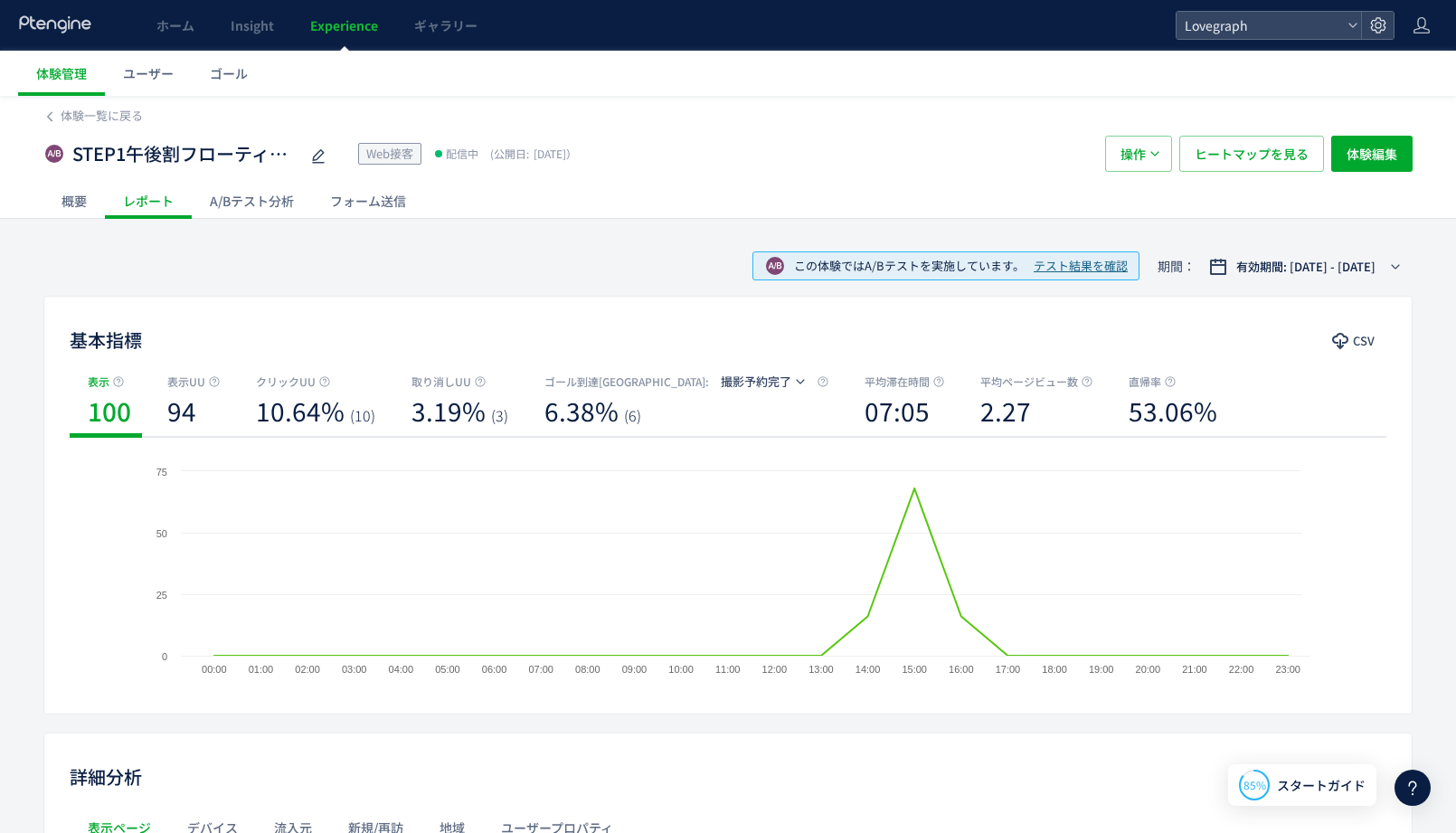
click at [243, 203] on div "A/Bテスト分析" at bounding box center [252, 200] width 120 height 36
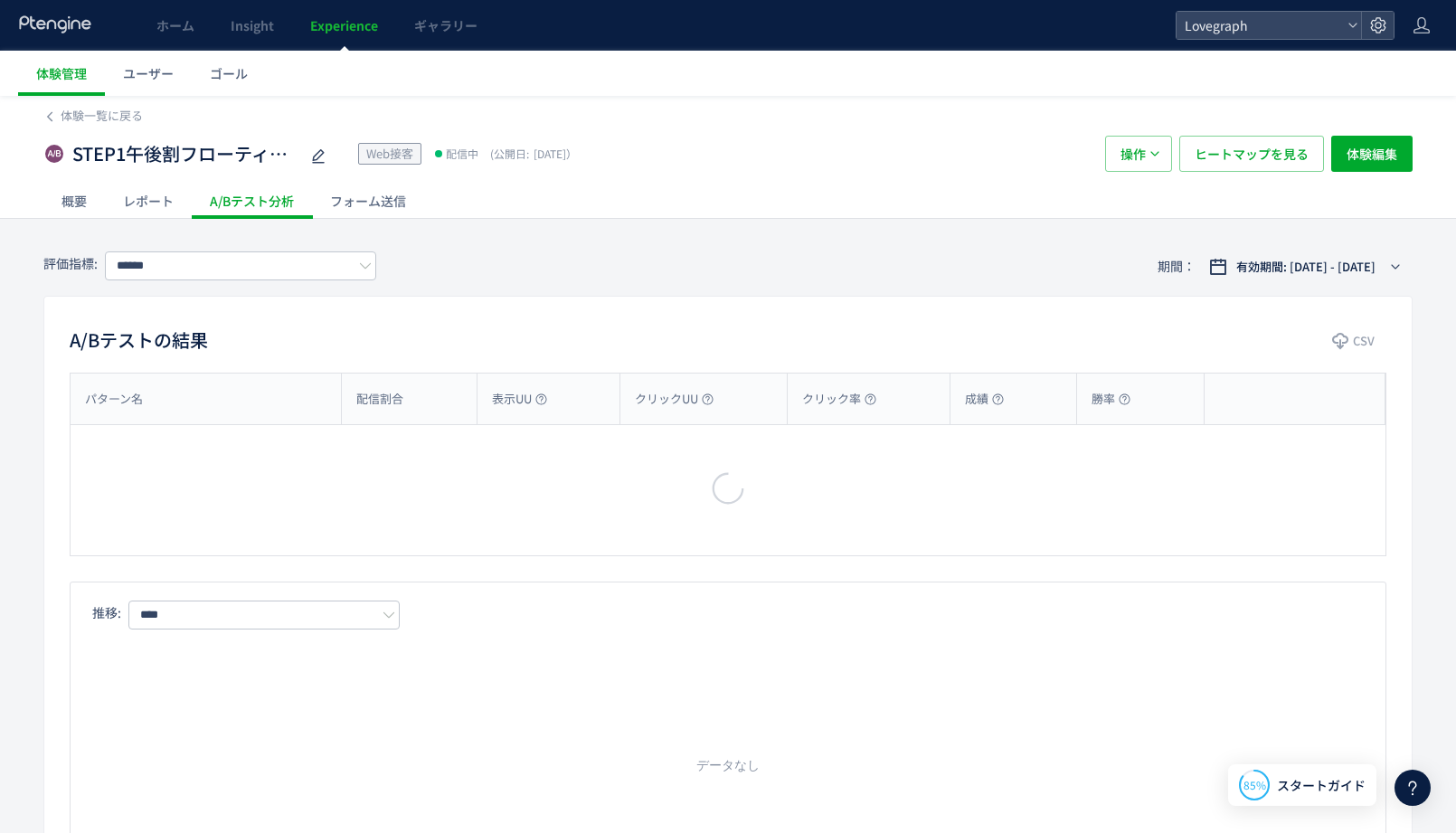
type input "******"
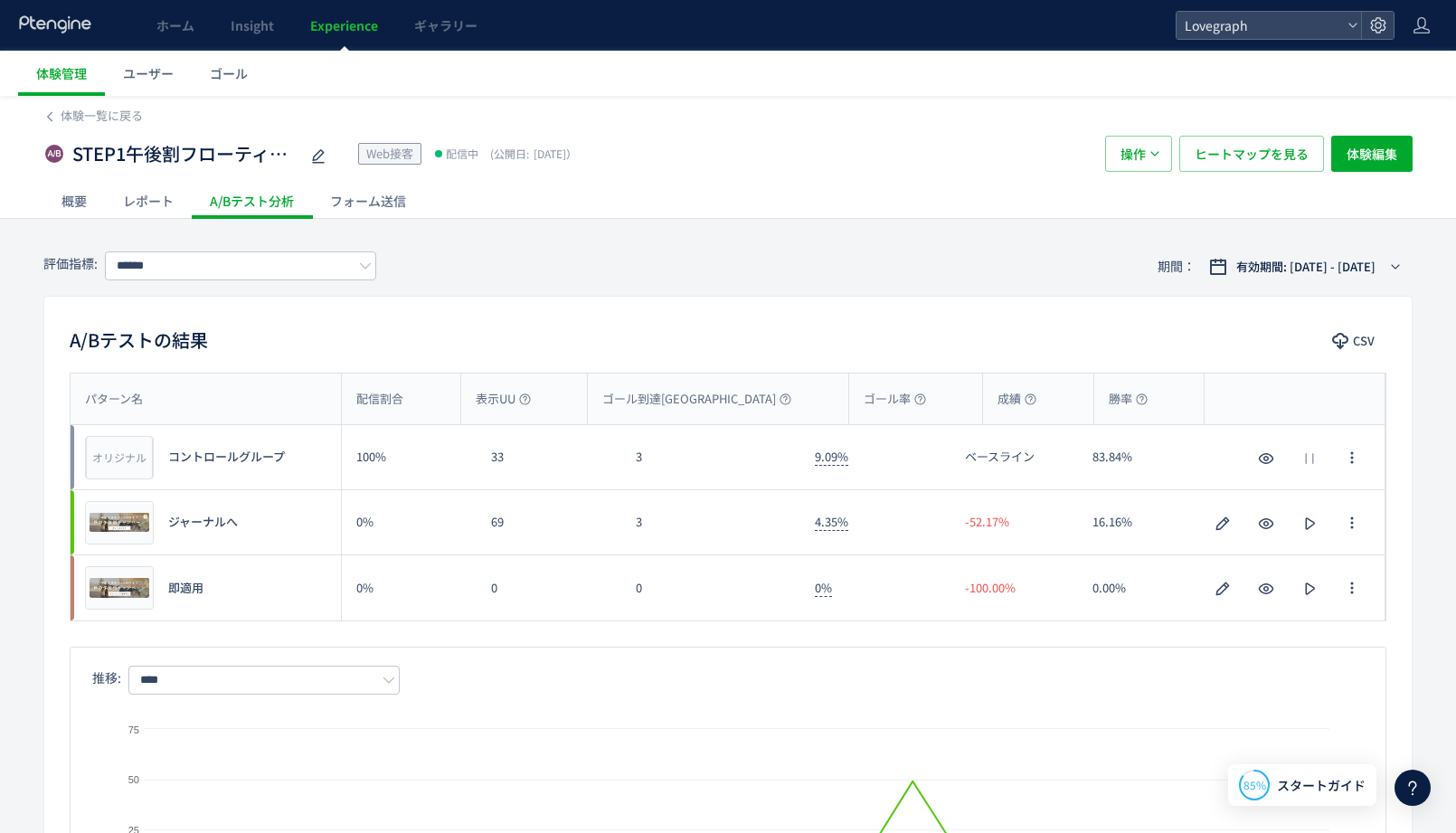
click at [372, 368] on div "A/Bテストの結果 CSV パターン名 配信割合 表示UU ゴール到達UU ゴール率 成績 勝率 パターン名 オリジナル プレビュー コントロールグループ 1…" at bounding box center [728, 630] width 1370 height 668
click at [1190, 149] on button "ヒートマップを見る" at bounding box center [1251, 153] width 144 height 36
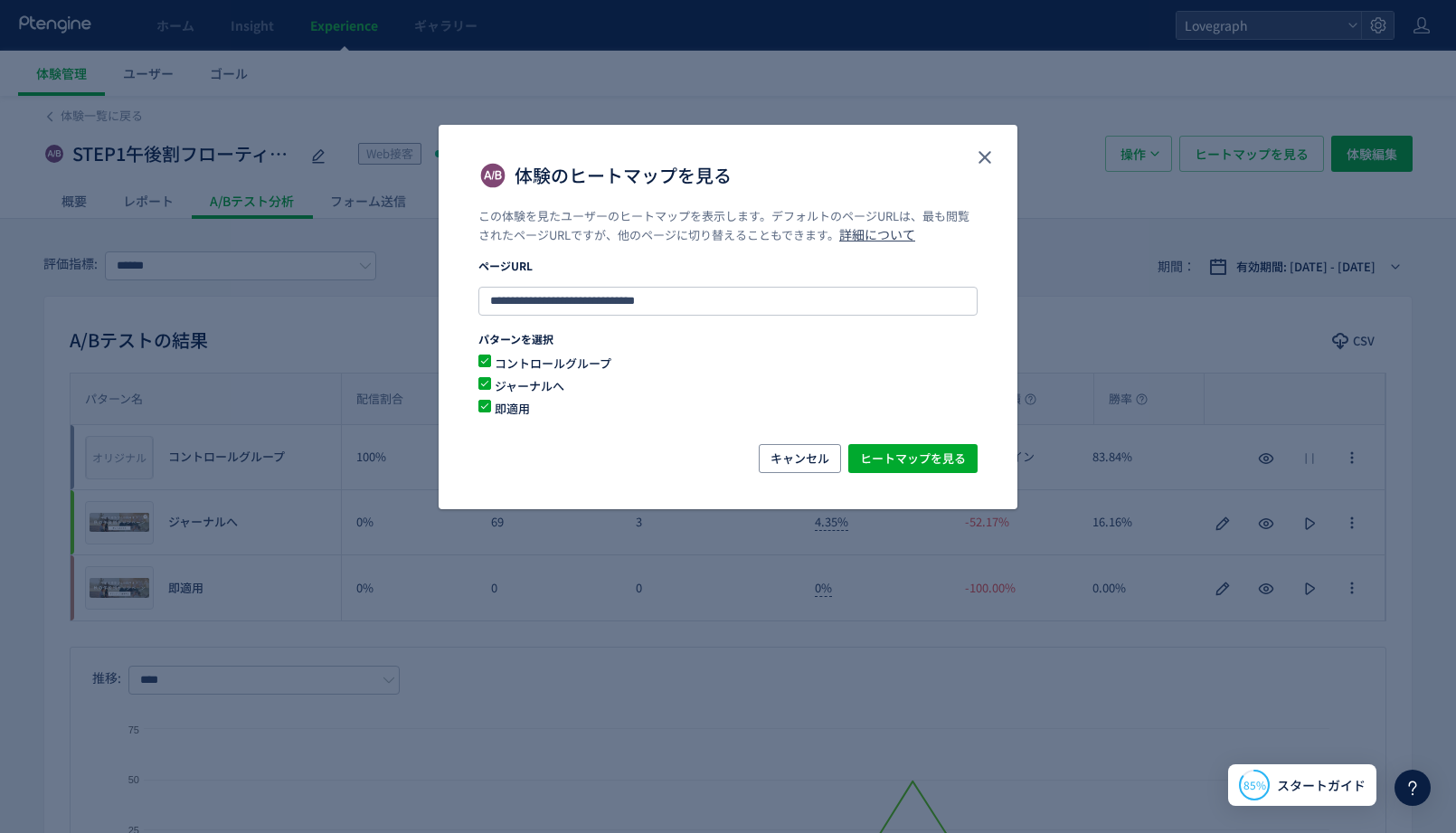
click at [928, 472] on div "キャンセル ヒートマップを見る" at bounding box center [727, 476] width 579 height 65
click at [508, 406] on span "即適用" at bounding box center [717, 408] width 452 height 17
click at [890, 455] on span "ヒートマップを見る" at bounding box center [913, 458] width 106 height 28
click at [770, 462] on span "キャンセル" at bounding box center [800, 458] width 59 height 28
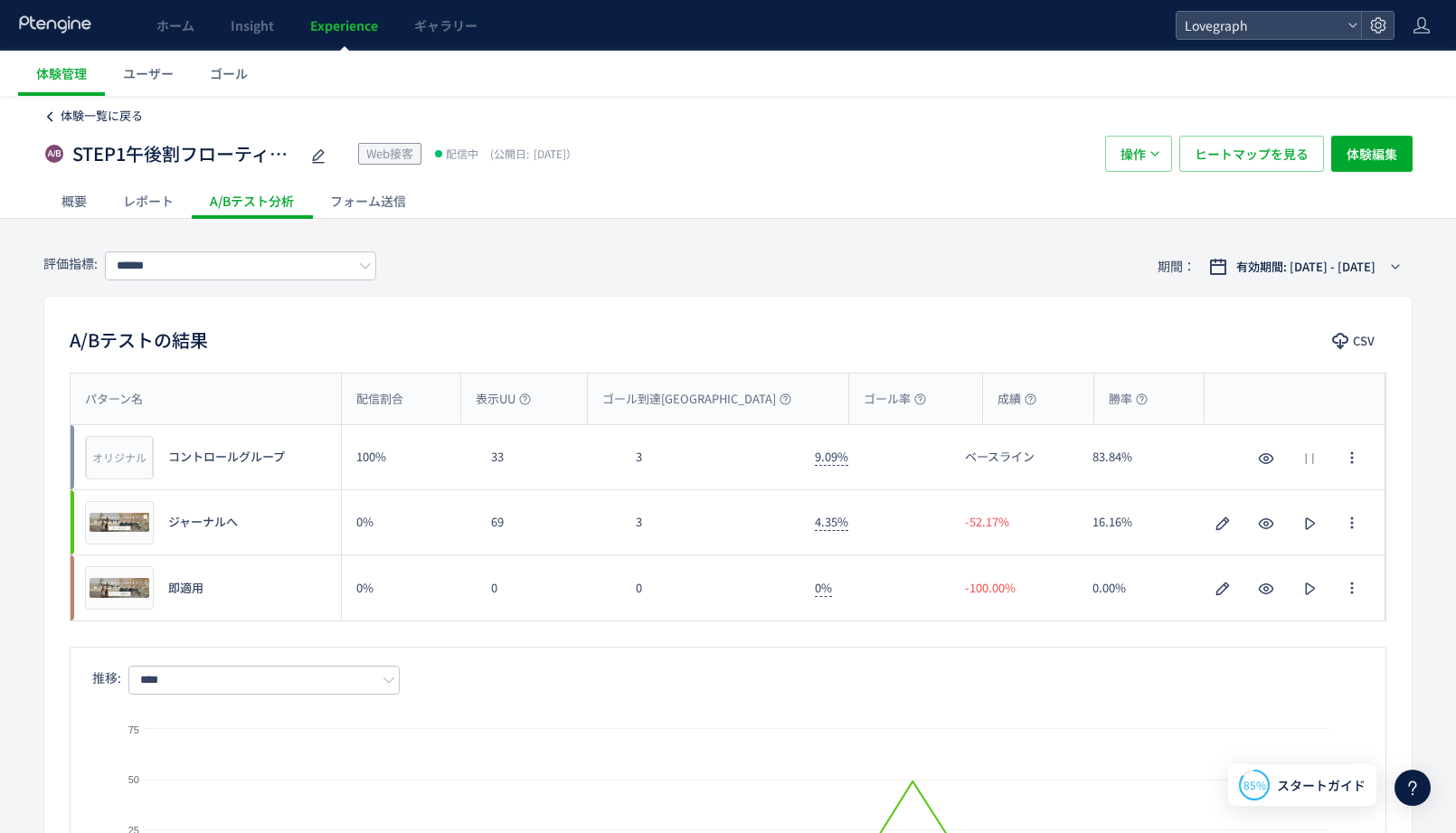
click at [72, 119] on span "体験一覧に戻る" at bounding box center [102, 115] width 83 height 17
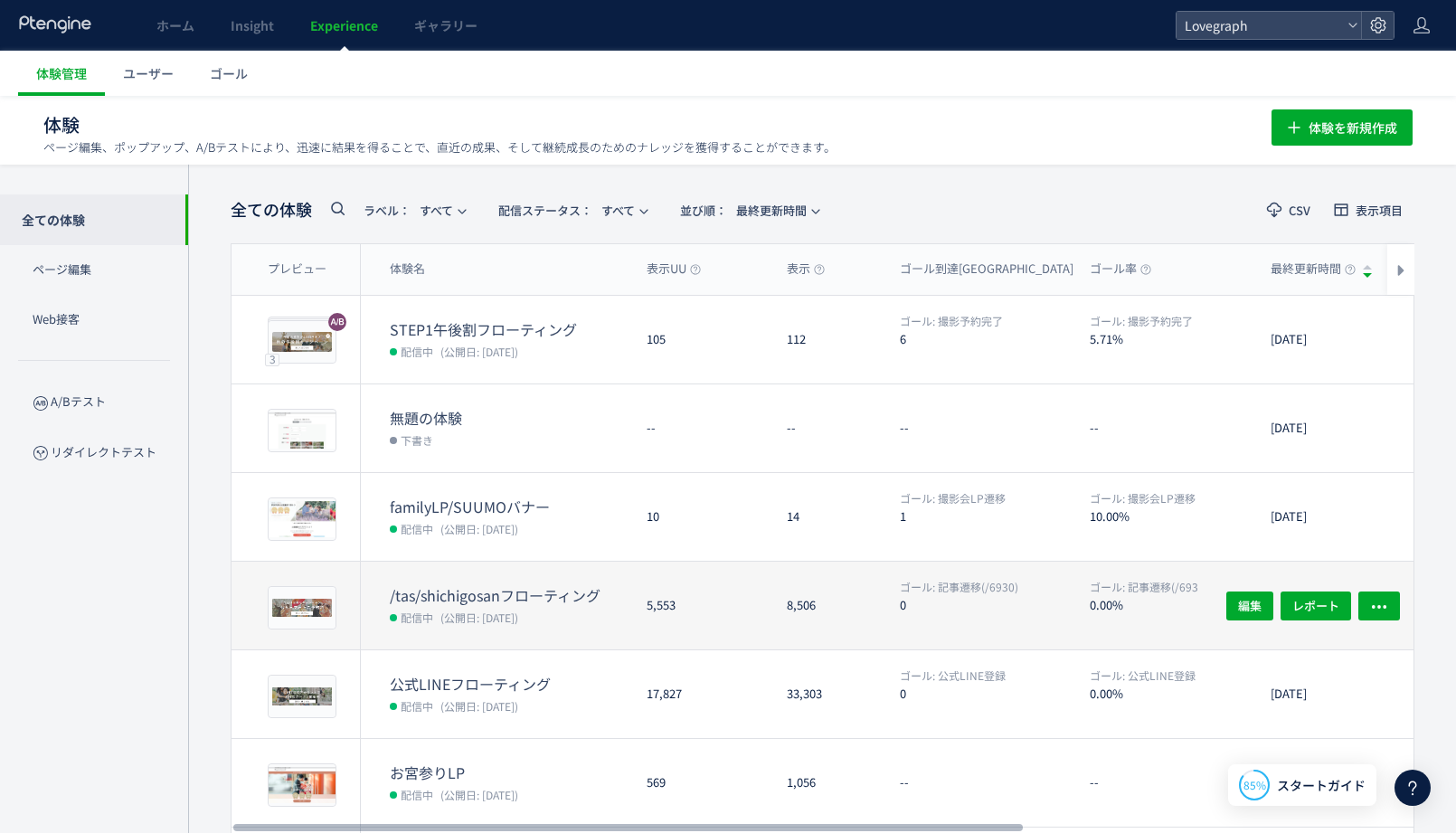
click at [646, 620] on div "5,553" at bounding box center [701, 605] width 140 height 87
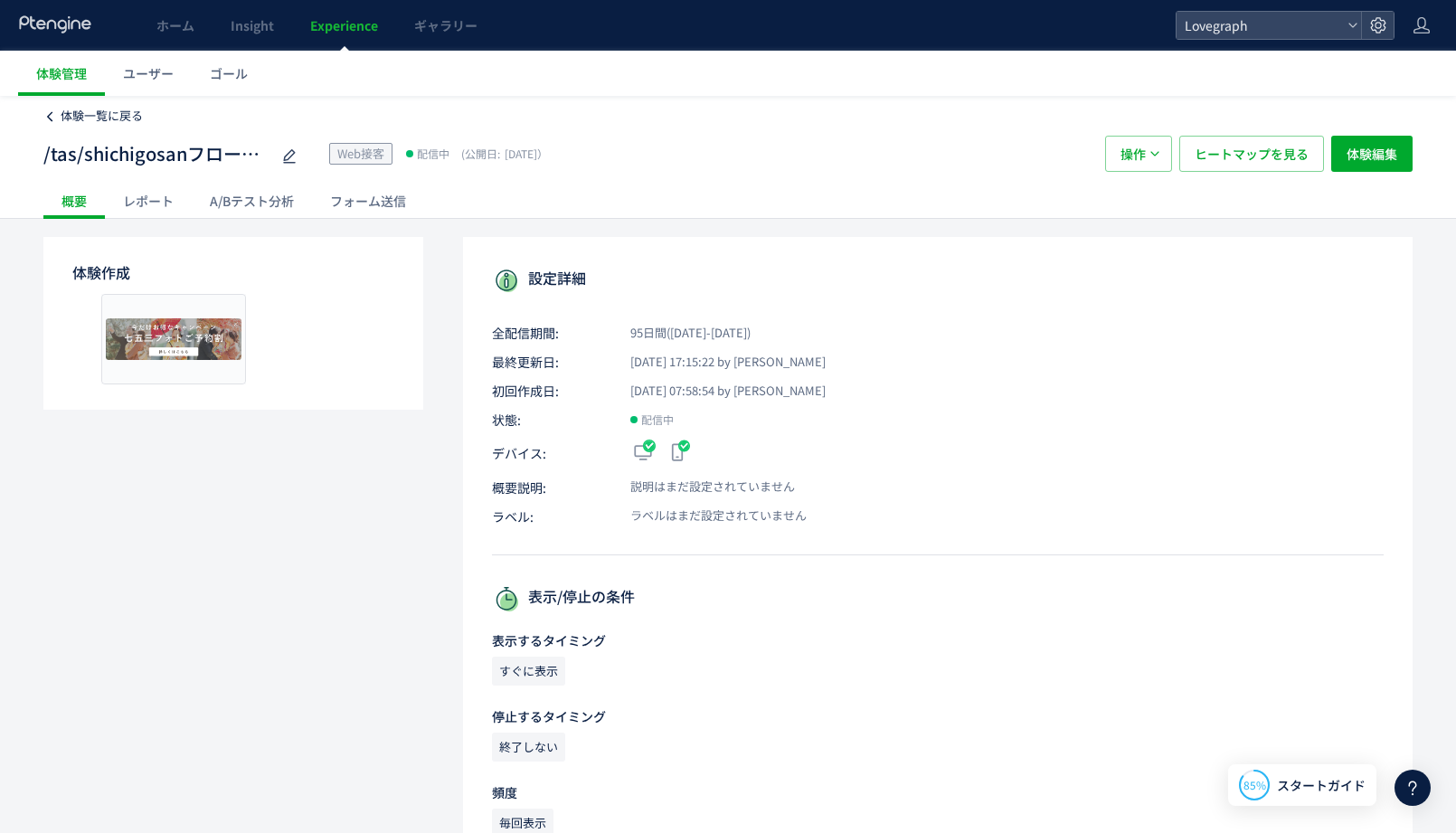
click at [128, 111] on span "体験一覧に戻る" at bounding box center [102, 115] width 83 height 17
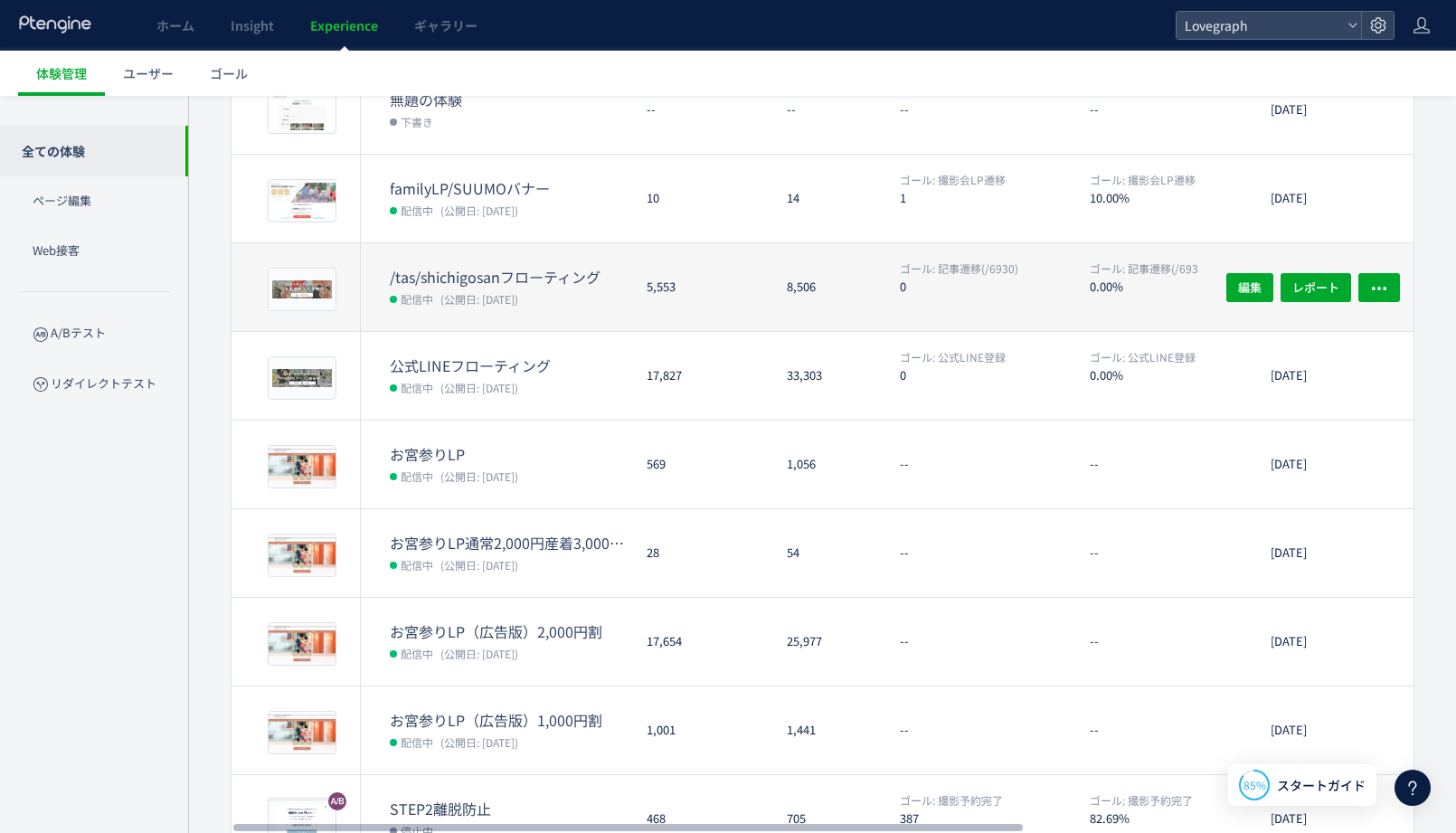
click at [508, 278] on dt "/tas/shichigosanフローティング" at bounding box center [511, 277] width 243 height 21
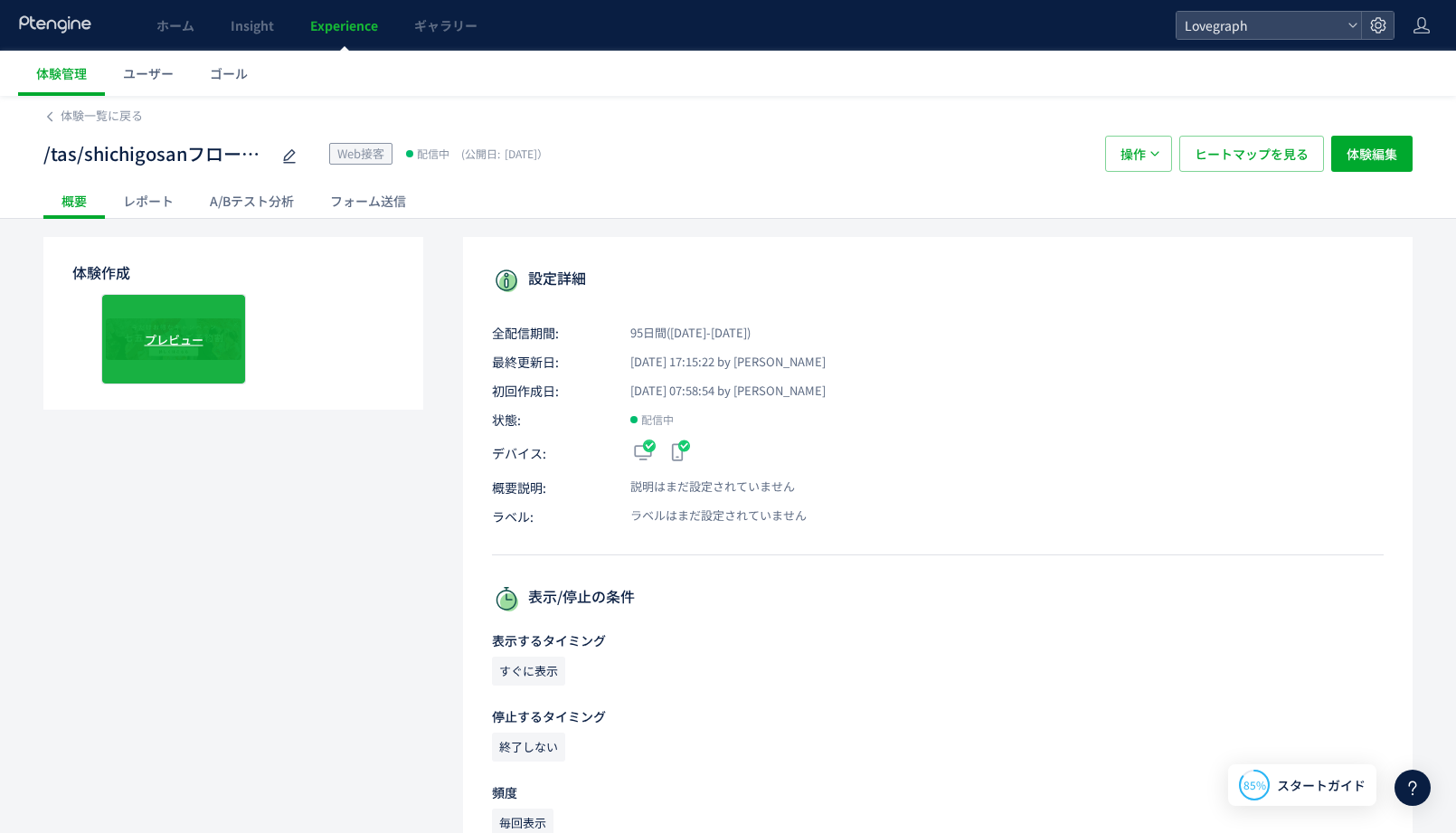
click at [170, 349] on div "プレビュー" at bounding box center [173, 339] width 144 height 90
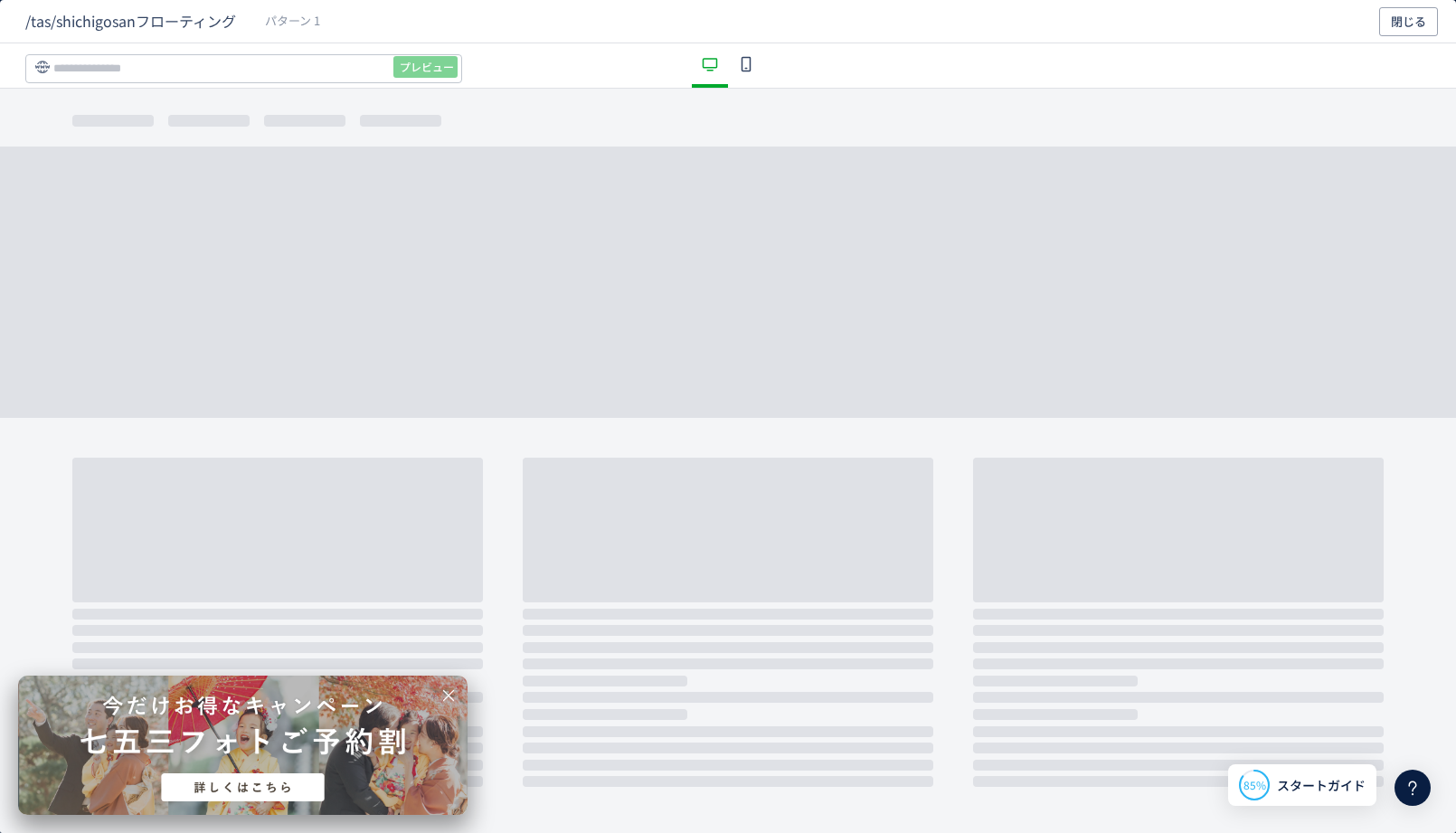
click at [322, 761] on div "dialog" at bounding box center [243, 746] width 450 height 139
click at [274, 790] on div "dialog" at bounding box center [243, 746] width 450 height 139
click at [1421, 34] on button "閉じる" at bounding box center [1409, 21] width 59 height 28
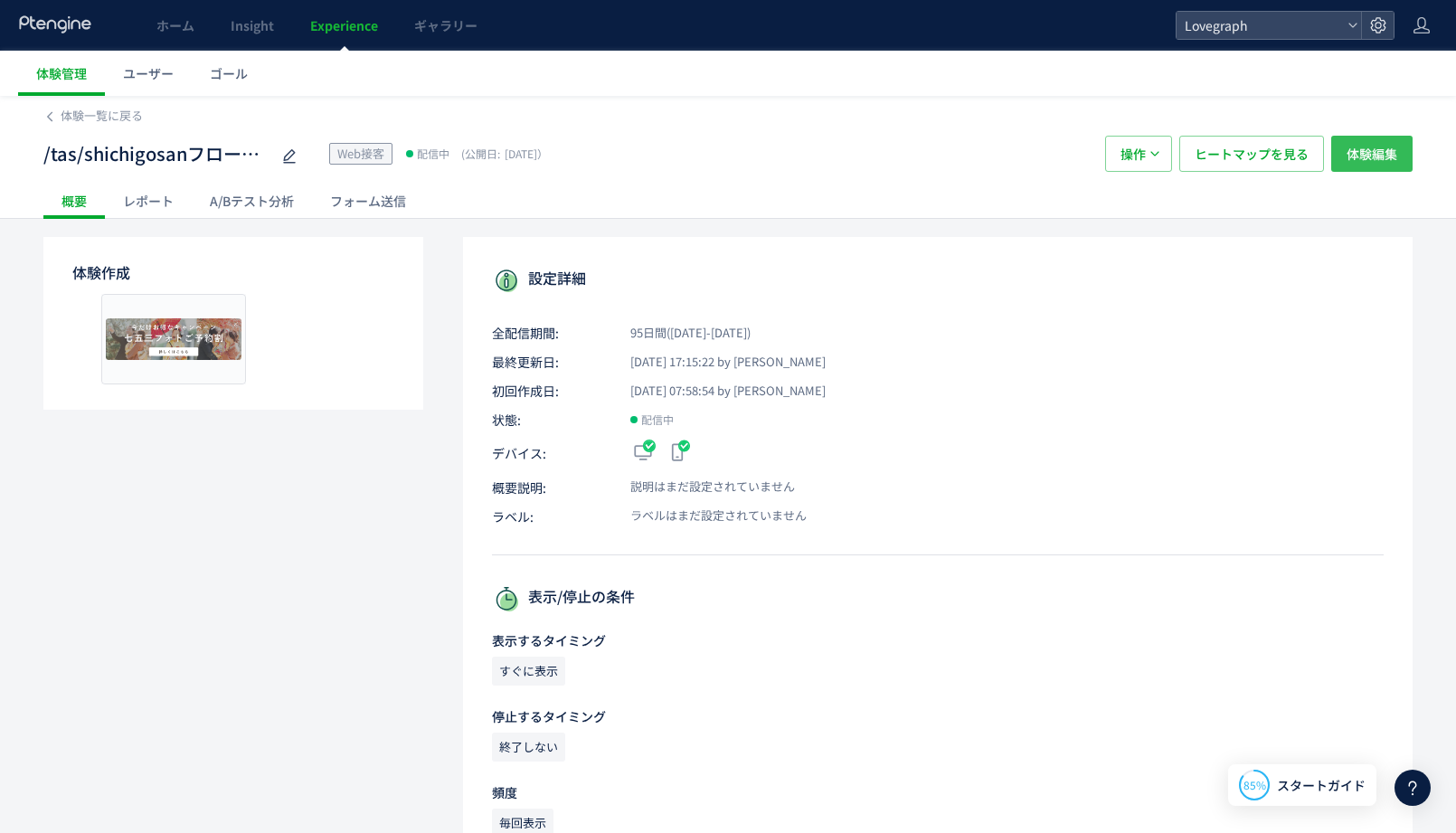
click at [1369, 151] on span "体験編集" at bounding box center [1372, 153] width 51 height 36
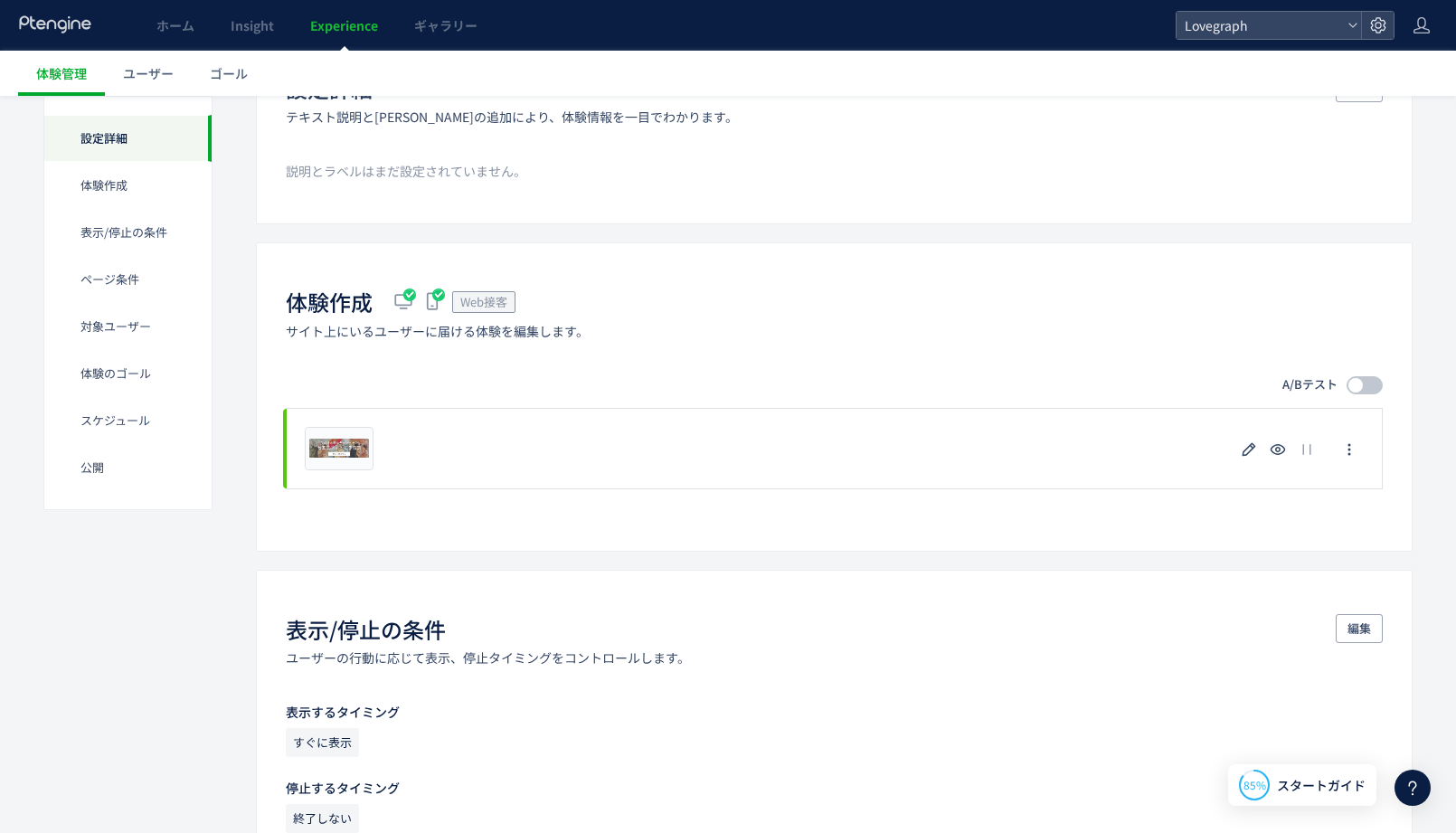
scroll to position [238, 0]
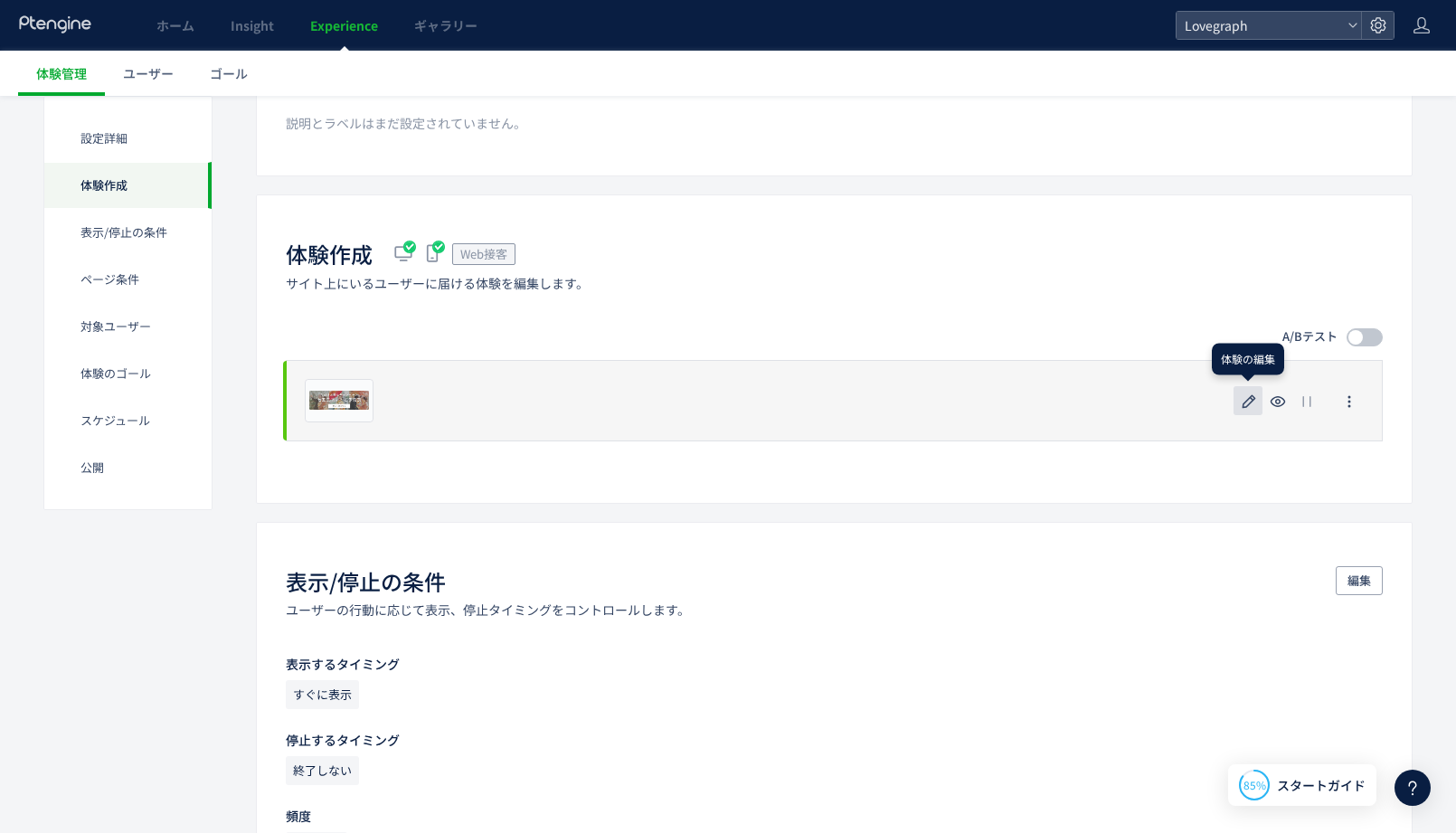
click at [1247, 404] on use "button" at bounding box center [1250, 401] width 14 height 14
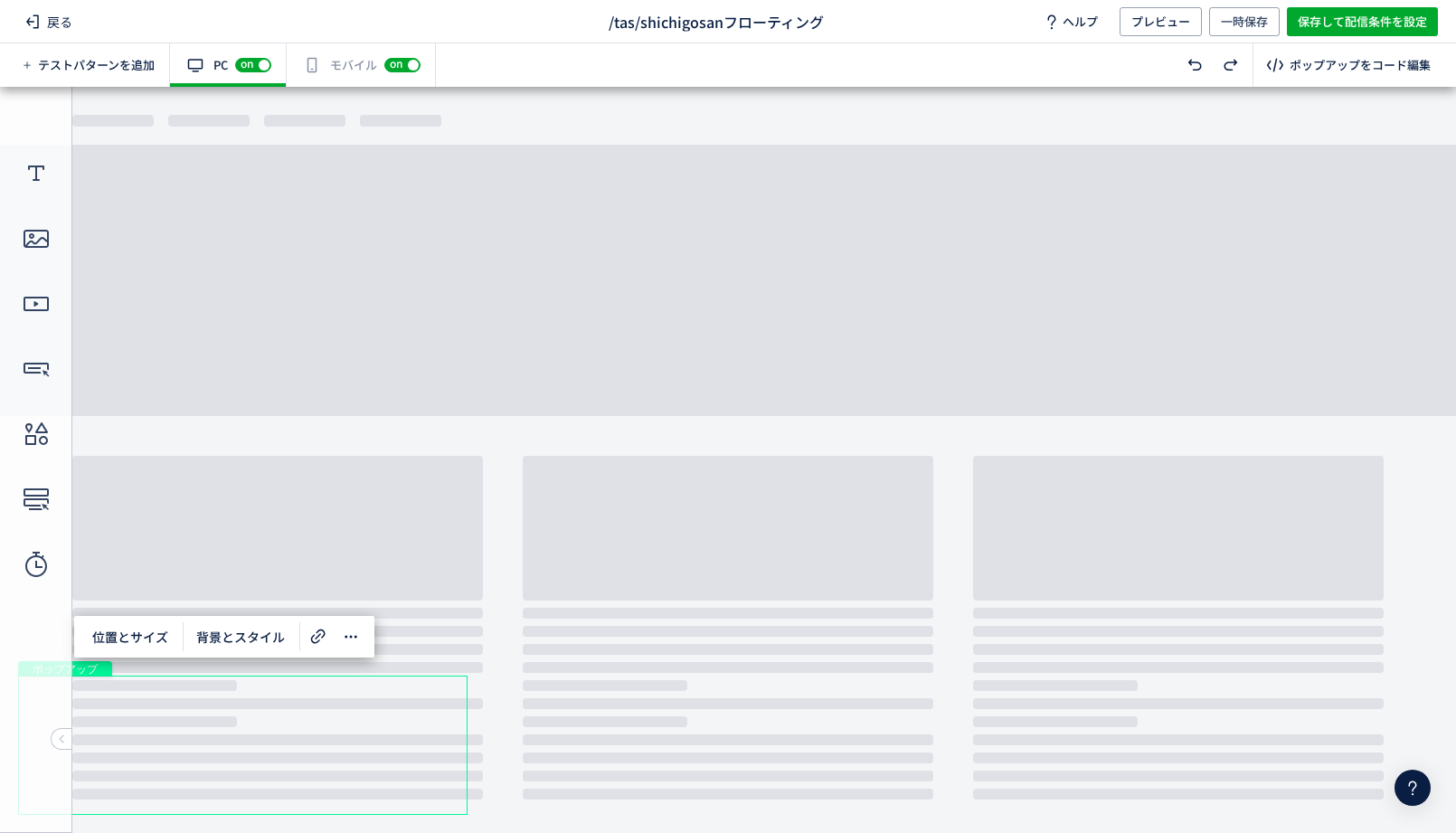
click at [216, 734] on div "ポップアップ" at bounding box center [243, 746] width 450 height 139
click at [315, 635] on icon at bounding box center [318, 637] width 22 height 22
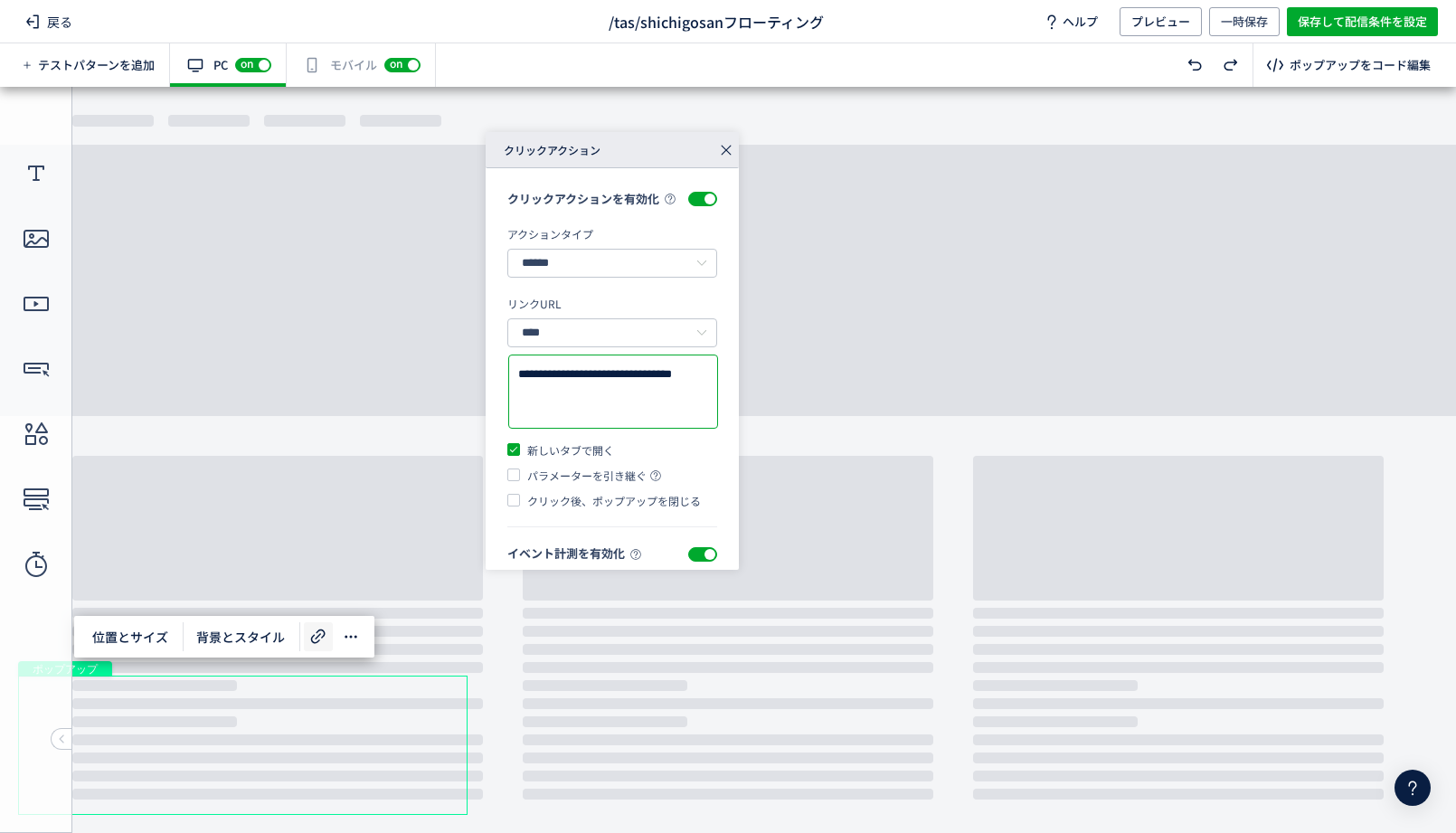
click at [629, 403] on textarea "**********" at bounding box center [612, 392] width 190 height 53
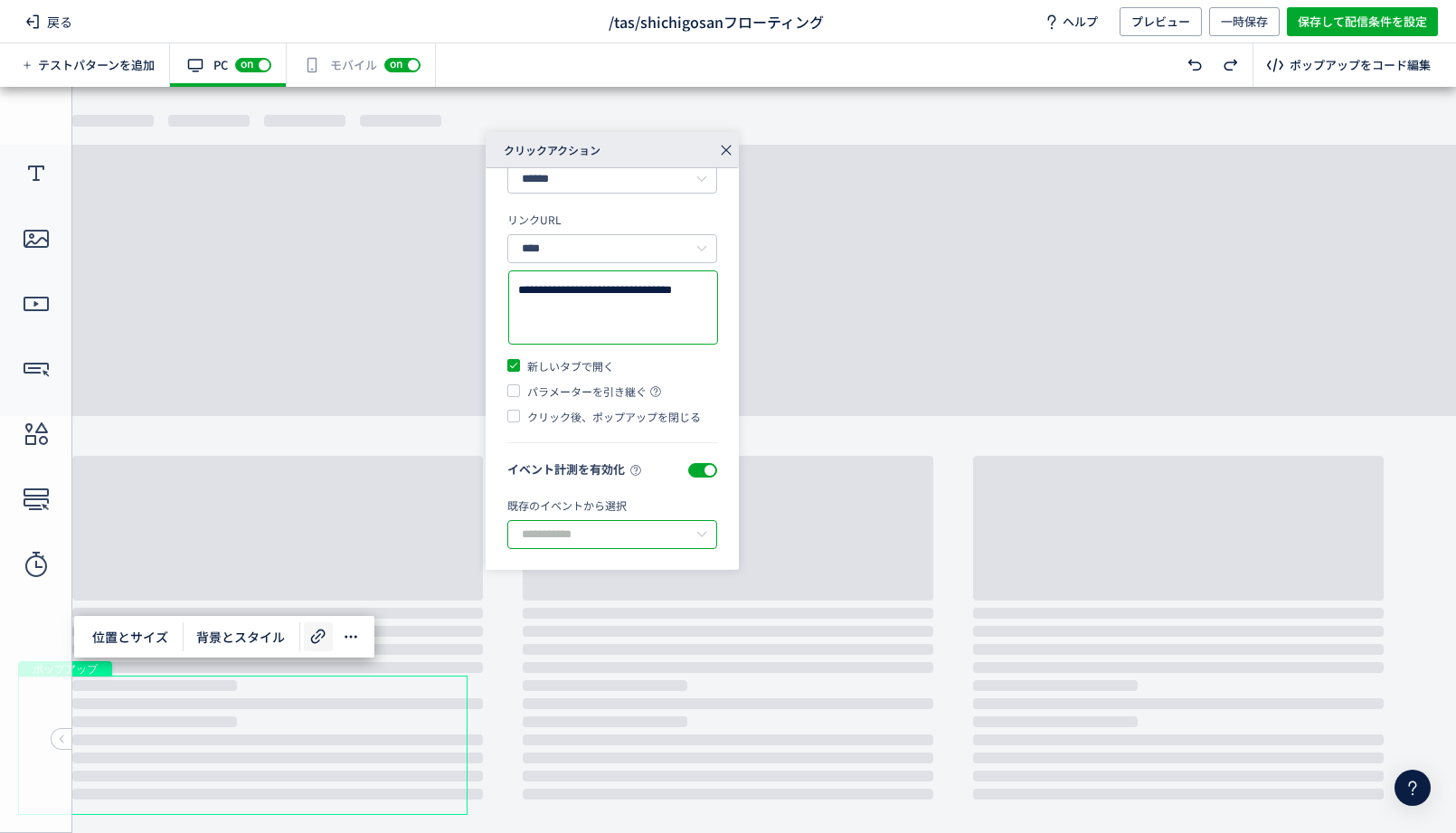
click at [626, 525] on input "text" at bounding box center [612, 533] width 210 height 28
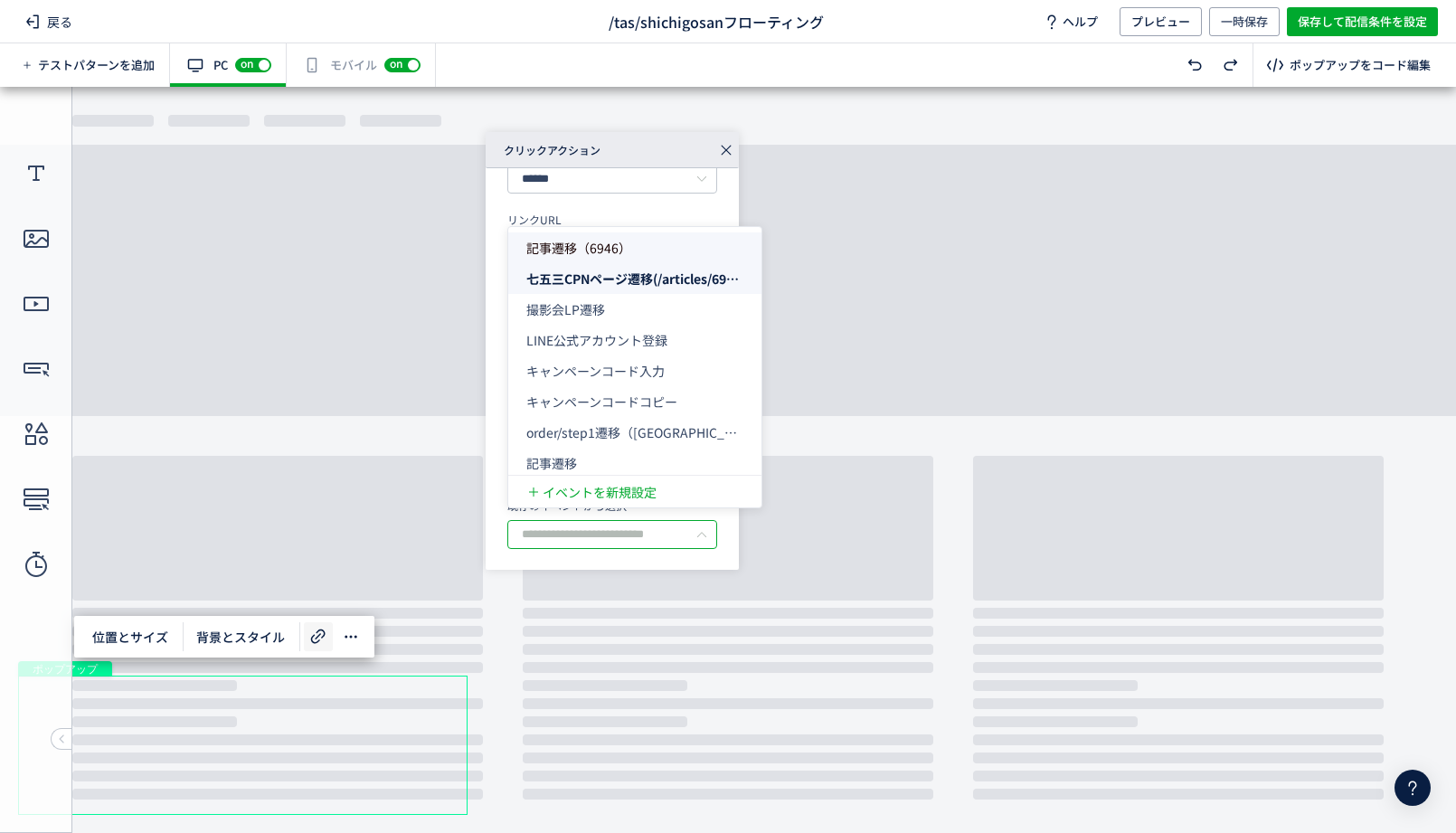
click at [630, 196] on section "**********" at bounding box center [612, 263] width 210 height 359
type input "**********"
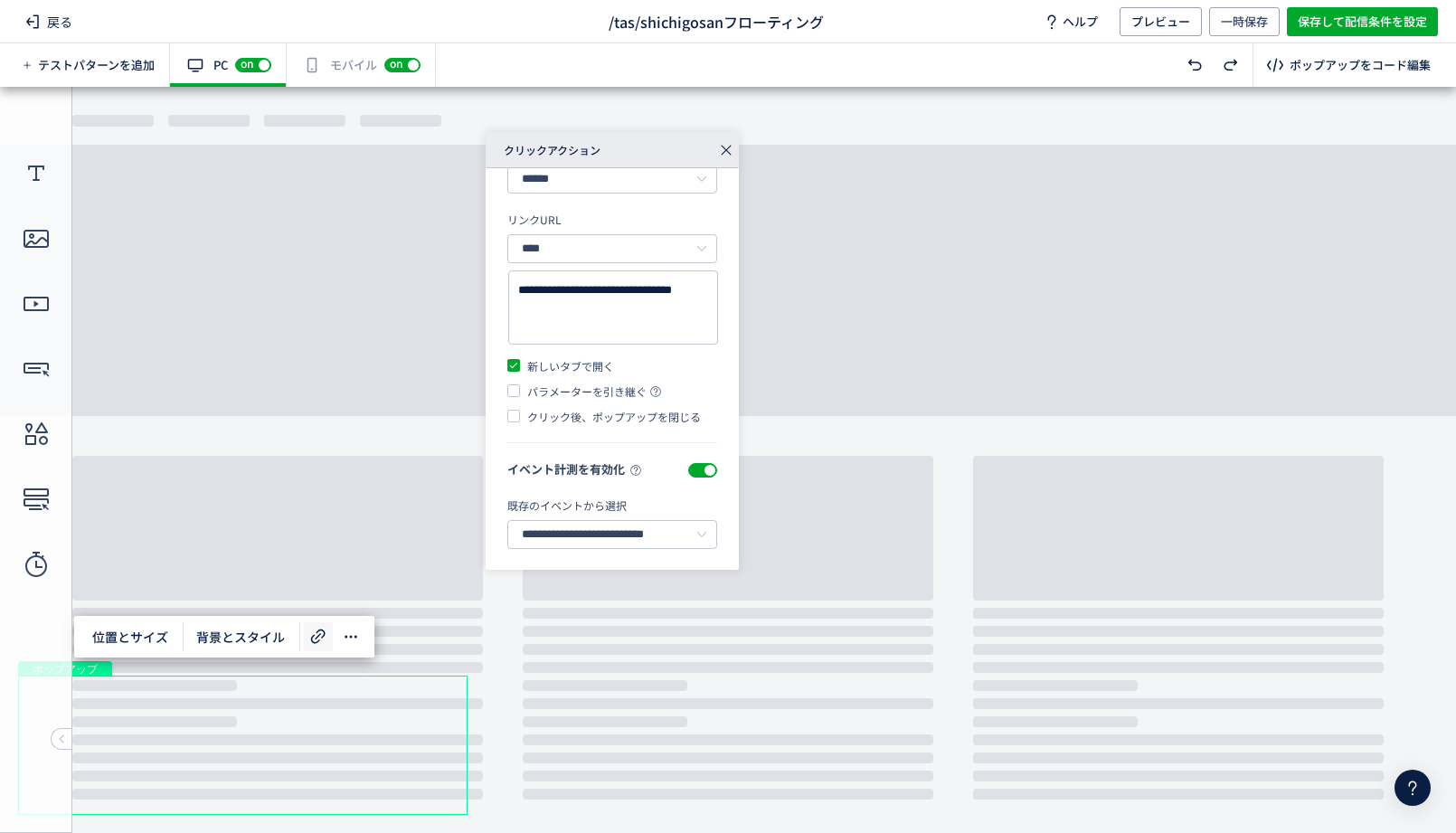
click at [731, 143] on icon at bounding box center [726, 150] width 26 height 26
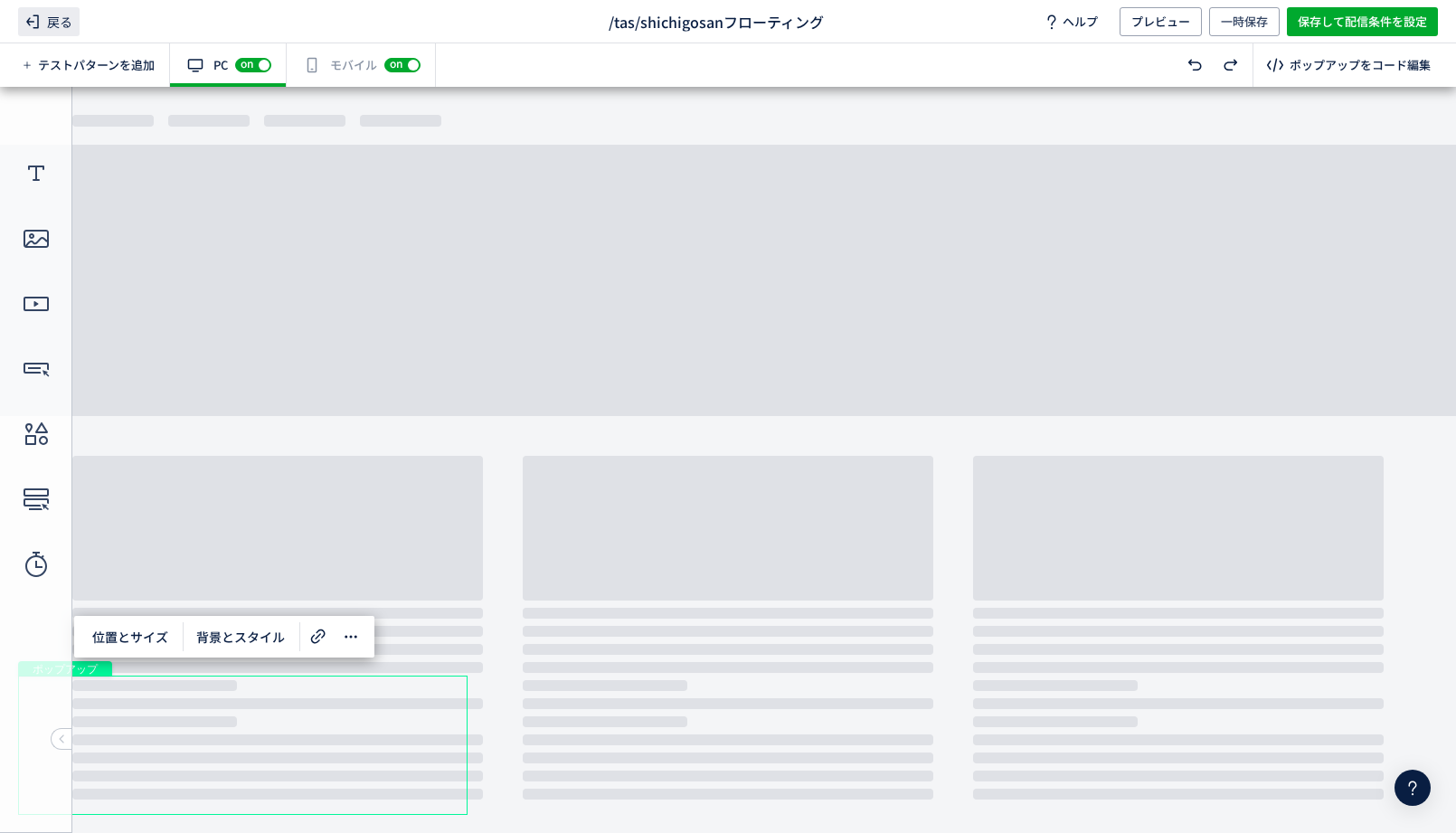
click at [33, 21] on use at bounding box center [32, 22] width 13 height 14
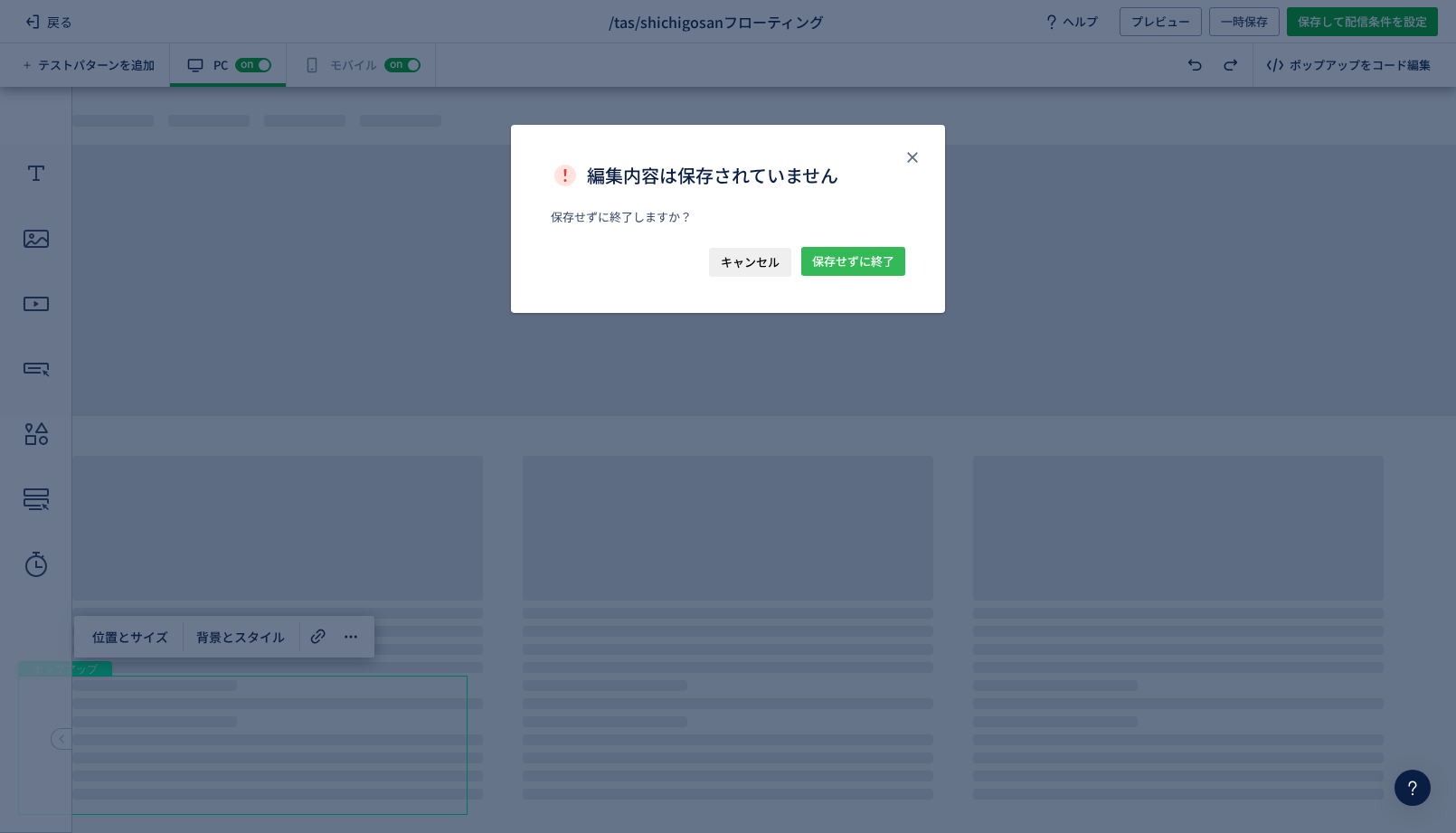
click at [858, 265] on span "保存せずに終了" at bounding box center [854, 260] width 83 height 28
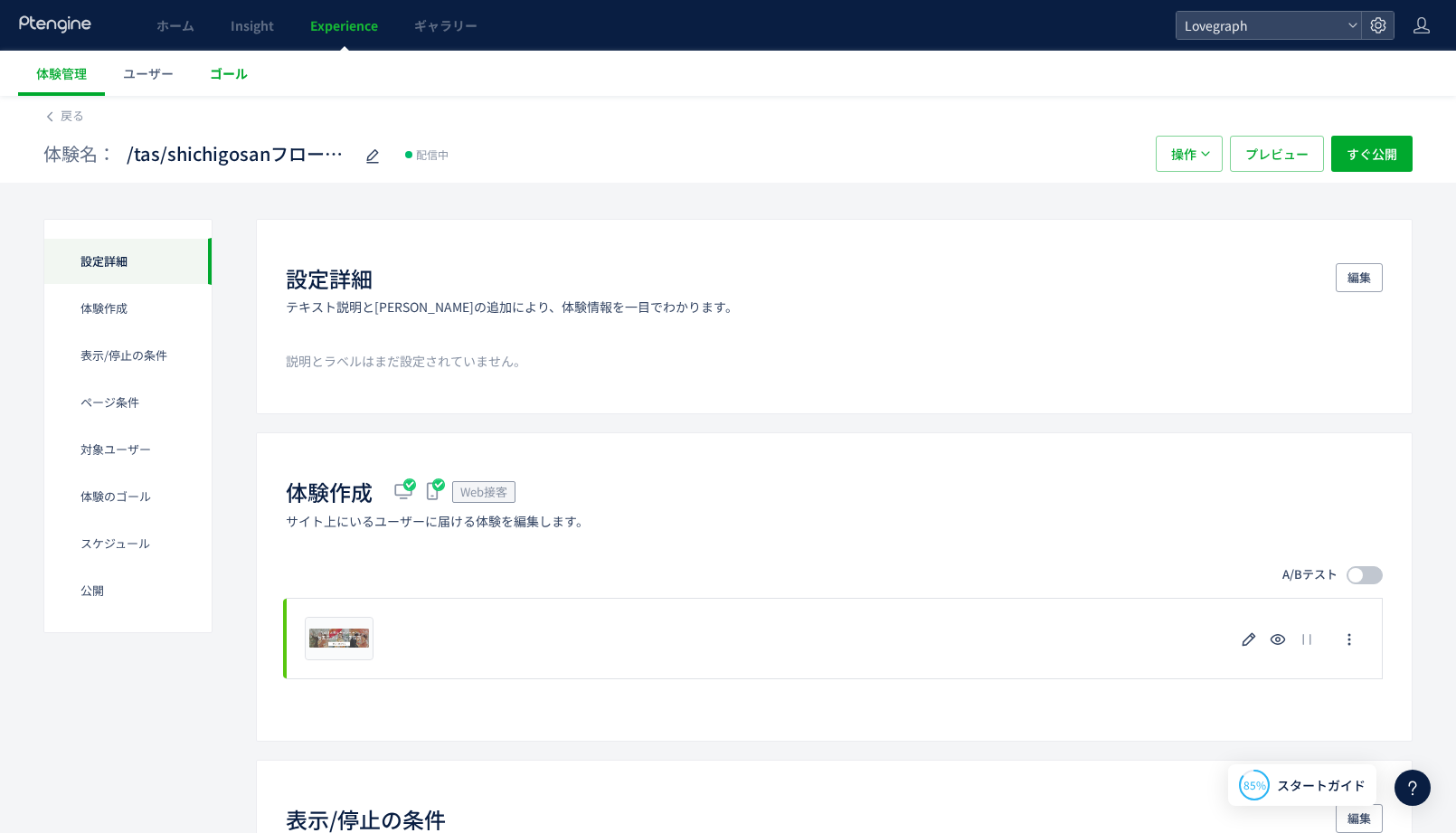
click at [225, 78] on span "ゴール" at bounding box center [229, 73] width 38 height 18
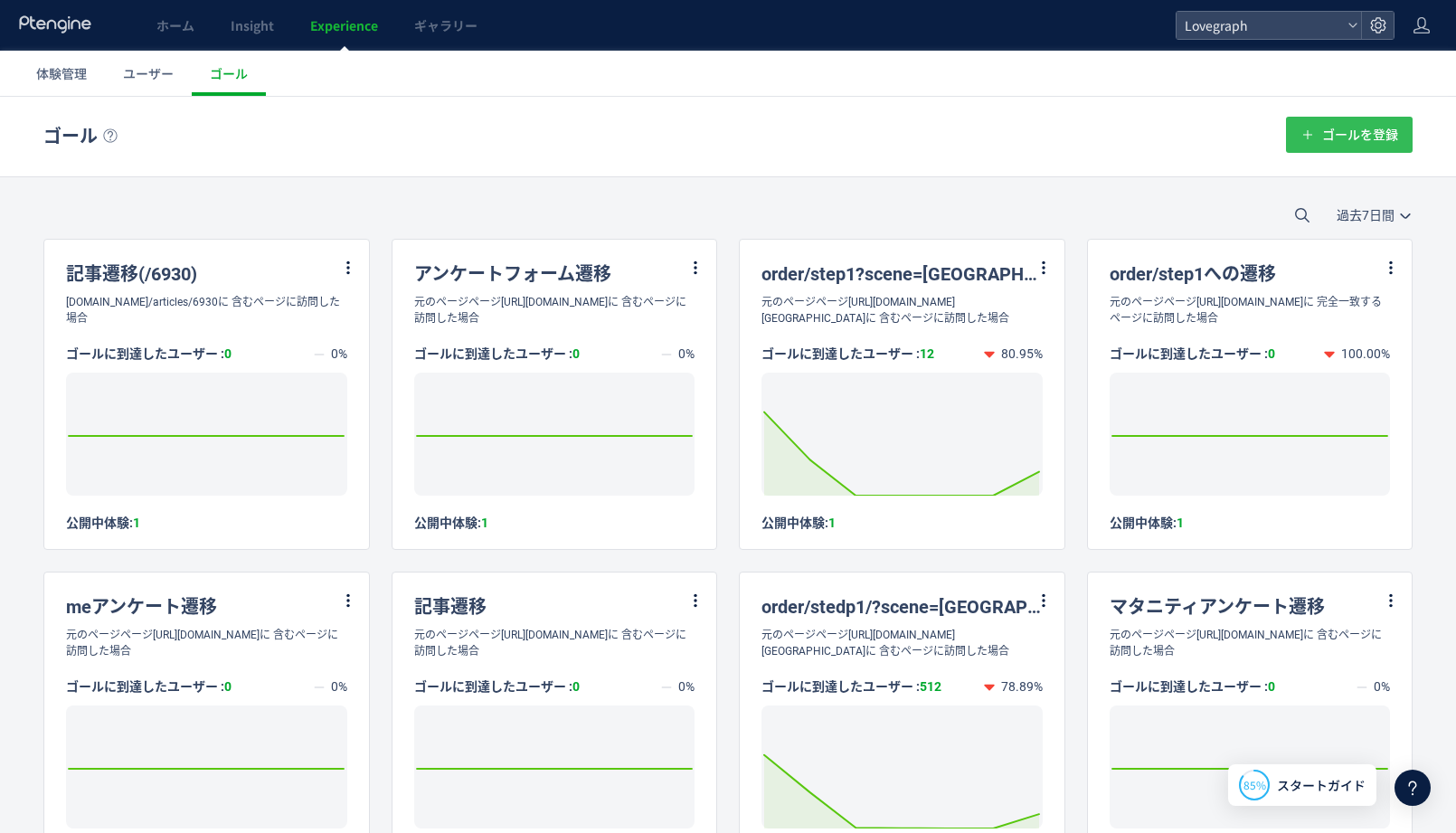
click at [1385, 125] on span "ゴールを登録" at bounding box center [1360, 135] width 76 height 36
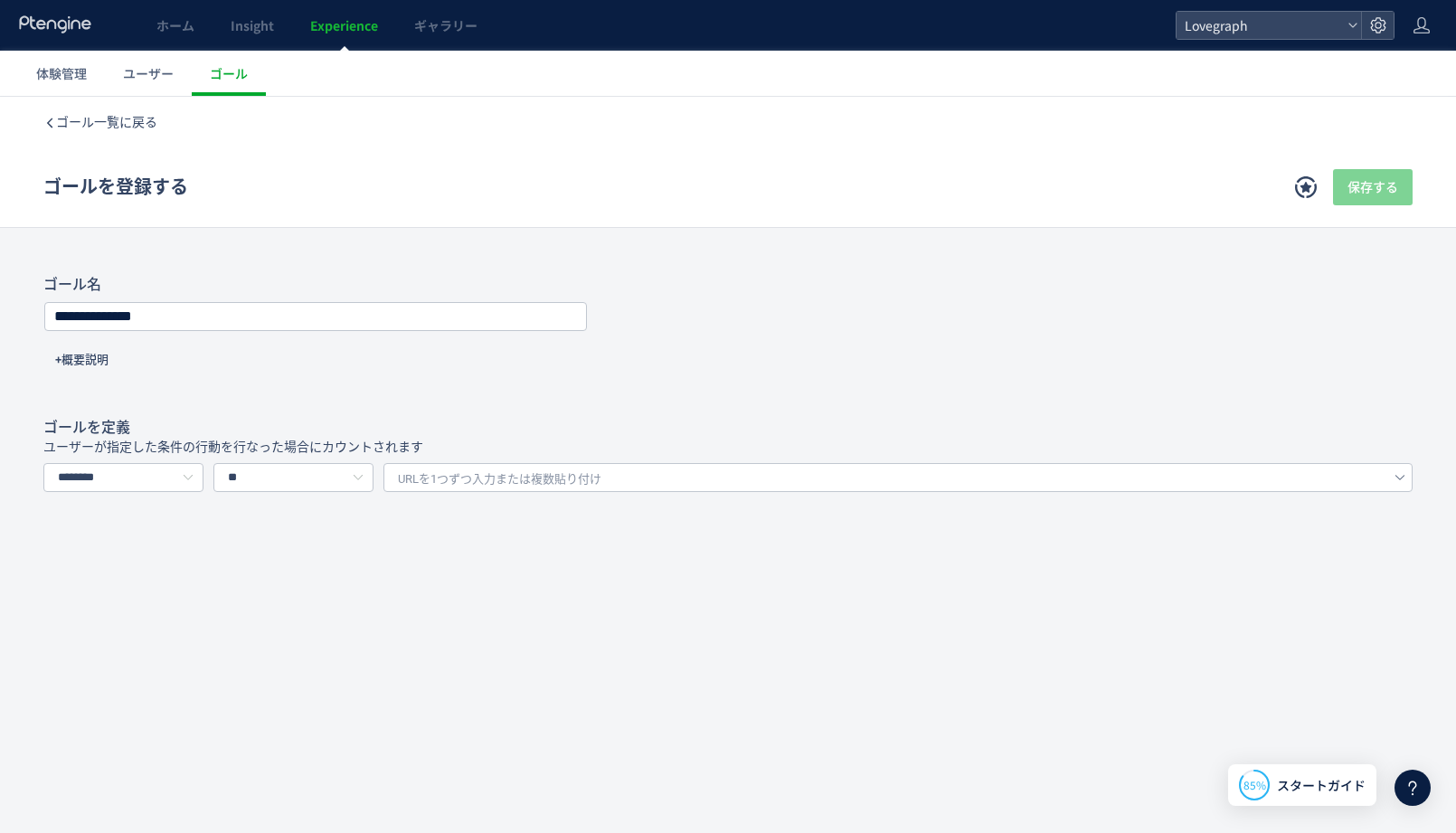
click at [511, 485] on span "URLを1つずつ入力または複数貼り付け" at bounding box center [499, 479] width 203 height 28
type input "***"
click at [171, 474] on input "********" at bounding box center [123, 476] width 160 height 28
click at [165, 556] on span "イベントを選択する" at bounding box center [120, 555] width 114 height 15
type input "*********"
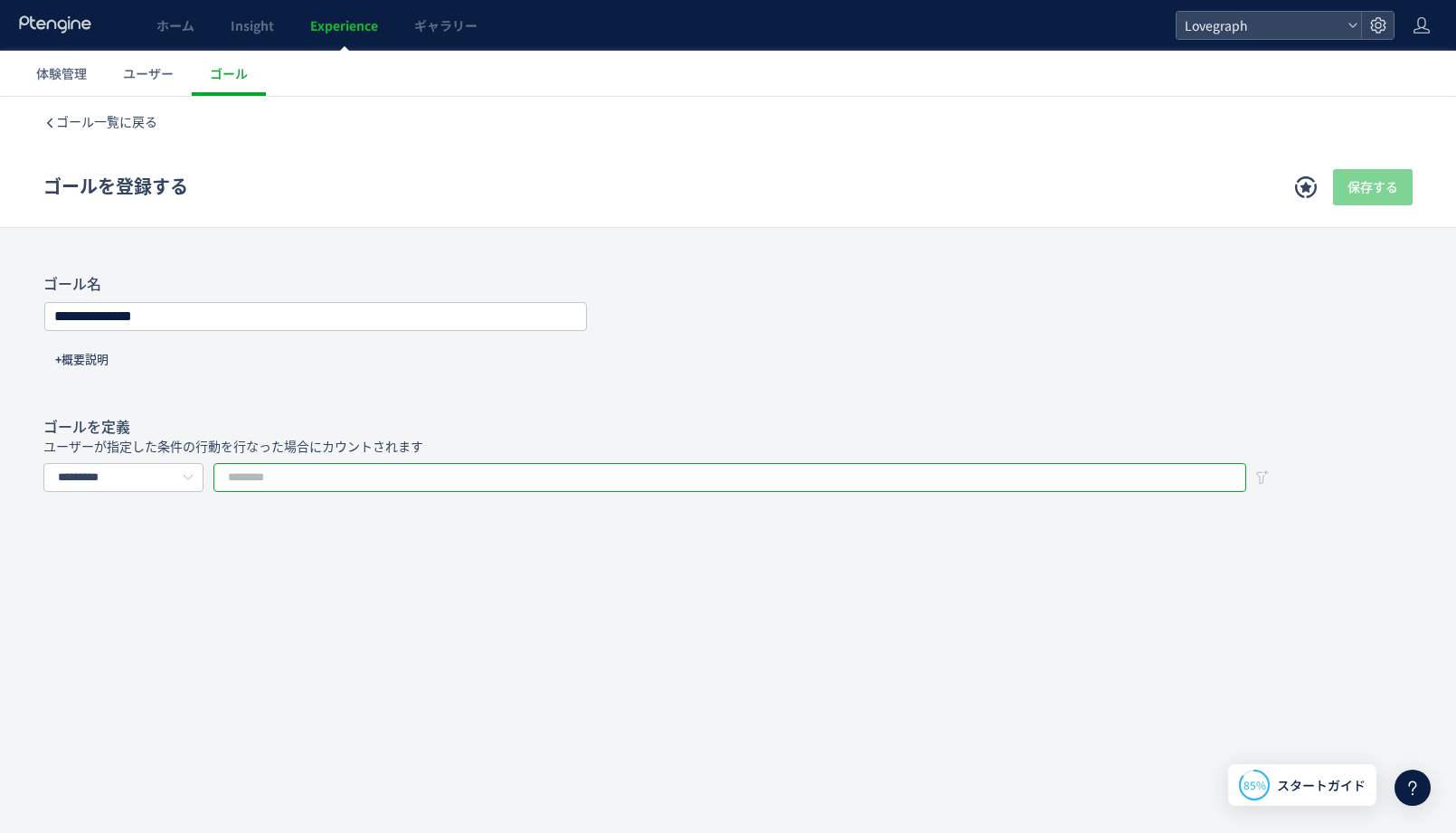
click at [418, 483] on input "text" at bounding box center [729, 476] width 1033 height 28
click at [406, 532] on li "七五三CPNページ遷移(/articles/6912)" at bounding box center [729, 528] width 1031 height 30
type input "**********"
click at [171, 323] on input "**********" at bounding box center [315, 316] width 540 height 26
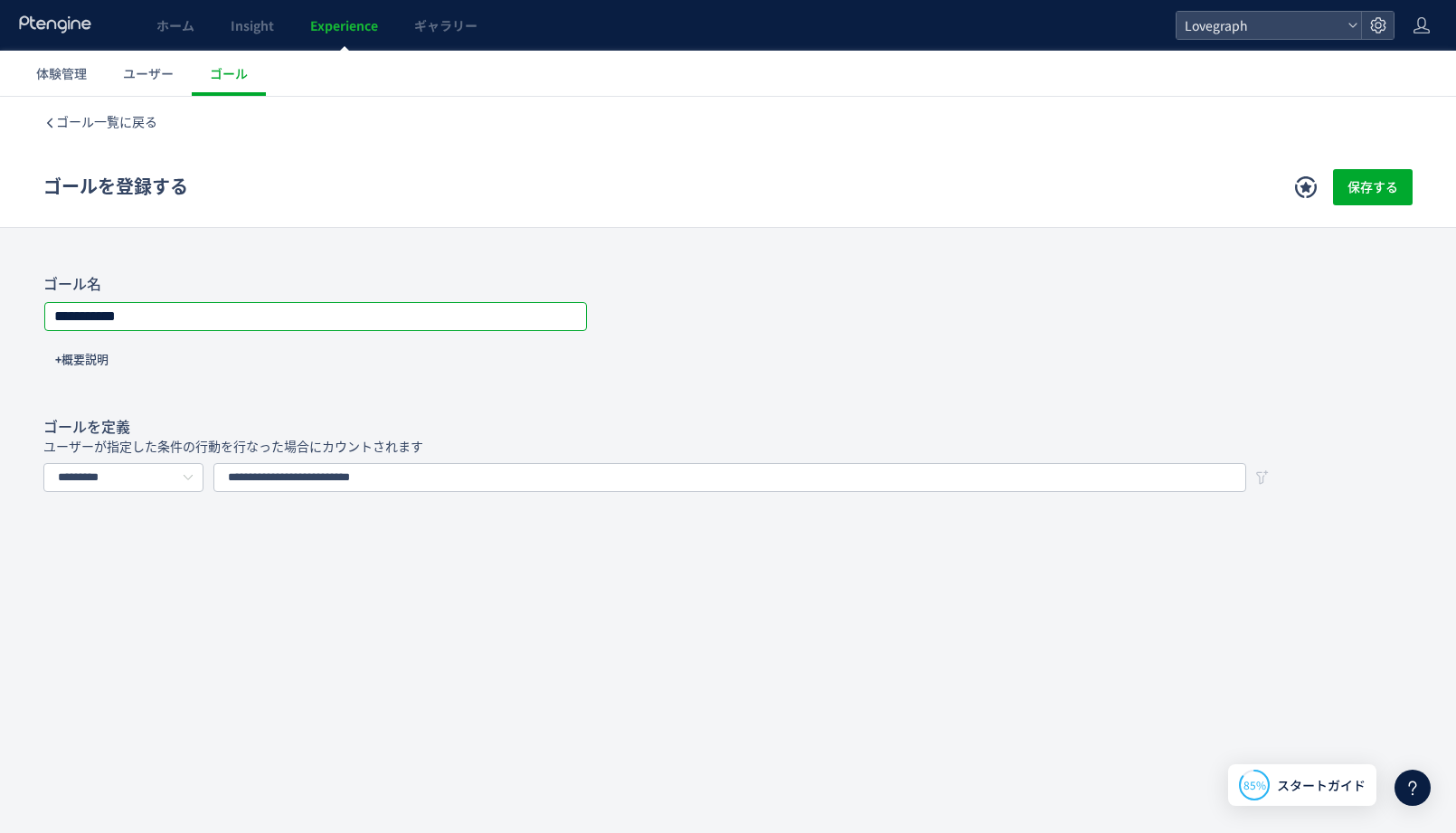
type input "**********"
click at [1204, 380] on div "**********" at bounding box center [728, 337] width 1370 height 125
click at [1385, 197] on span "保存する" at bounding box center [1373, 187] width 51 height 36
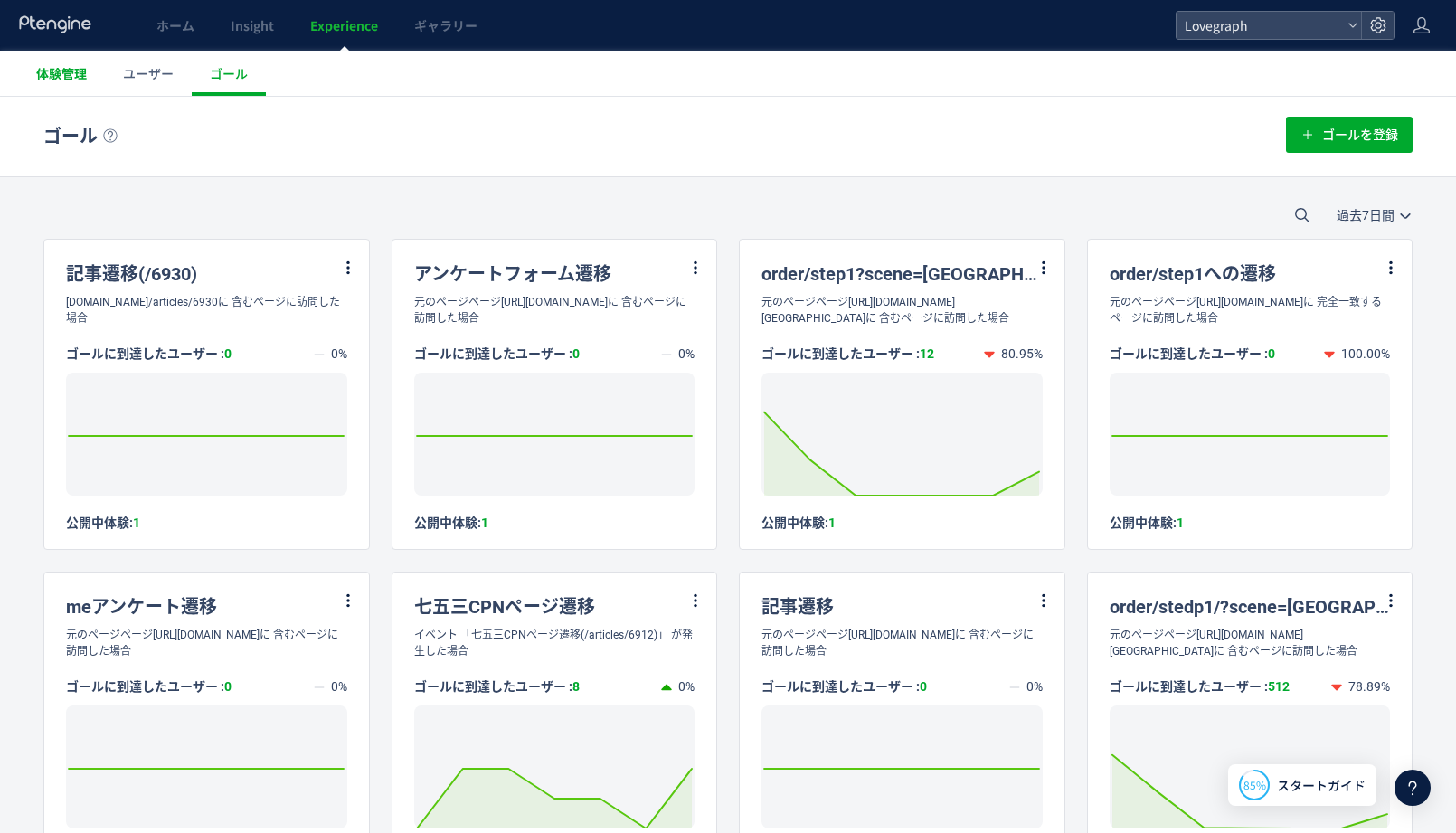
click at [73, 79] on span "体験管理" at bounding box center [62, 73] width 51 height 18
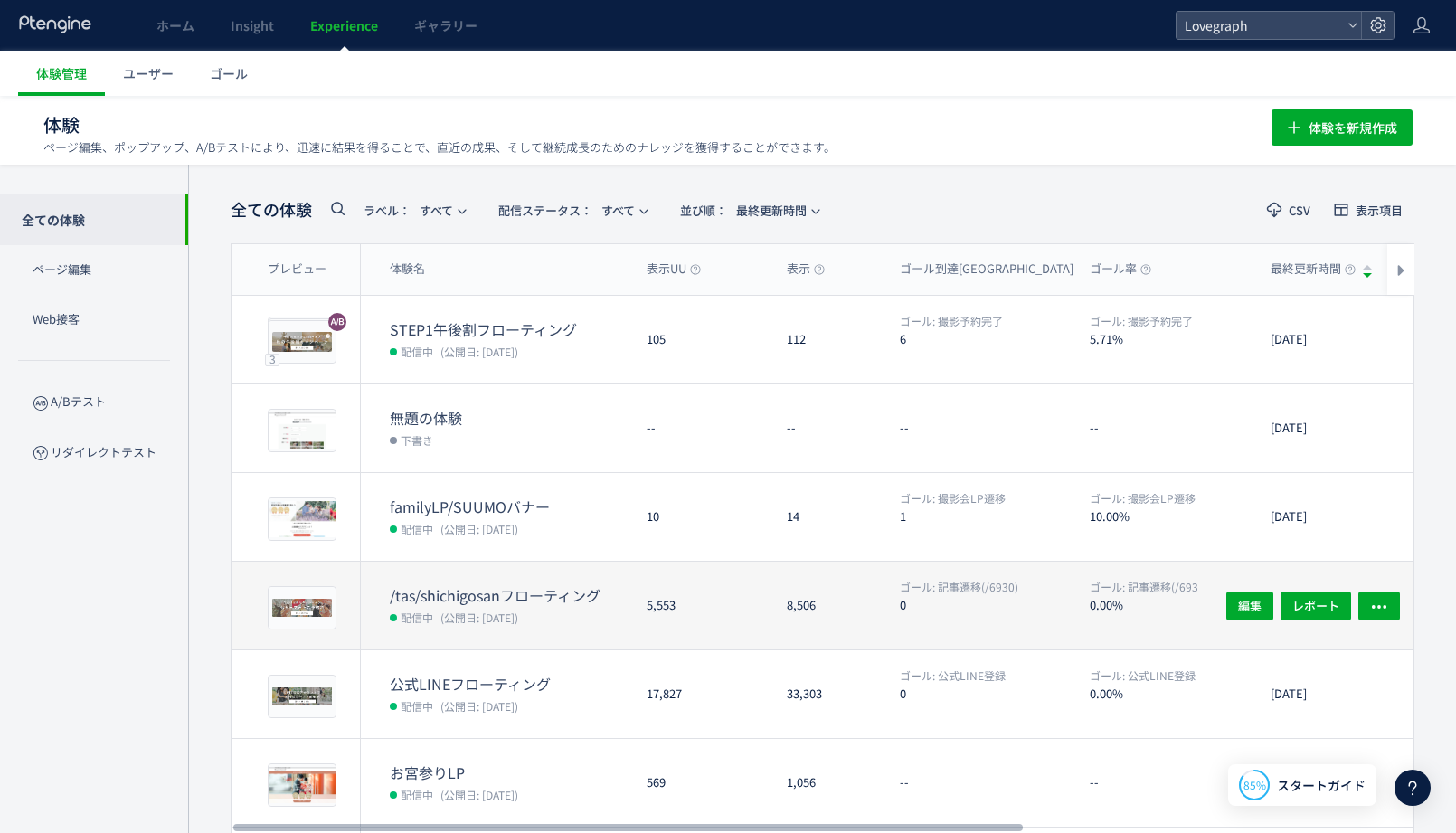
click at [701, 632] on div "5,553" at bounding box center [701, 605] width 140 height 87
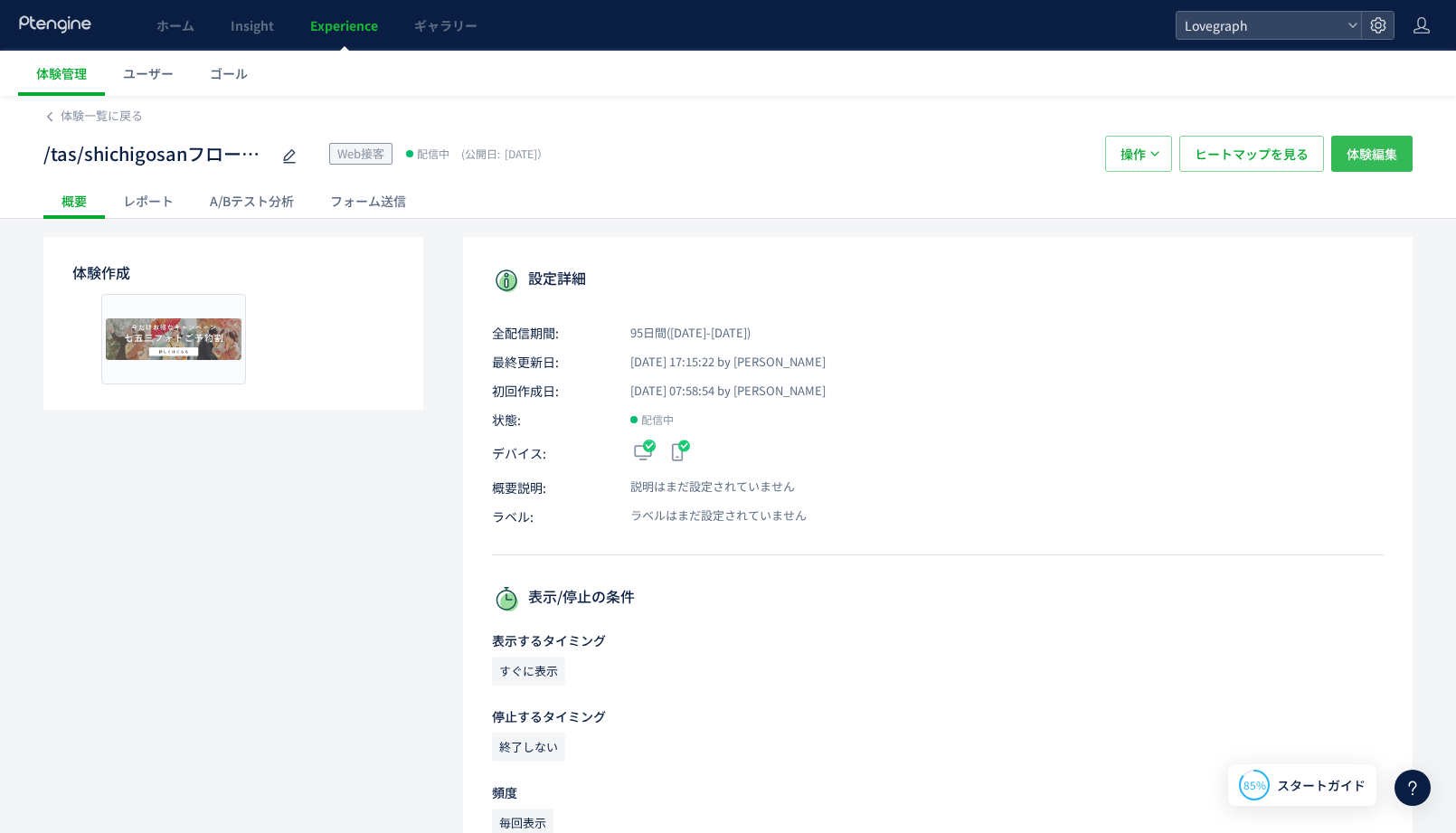
click at [1361, 162] on span "体験編集" at bounding box center [1372, 153] width 51 height 36
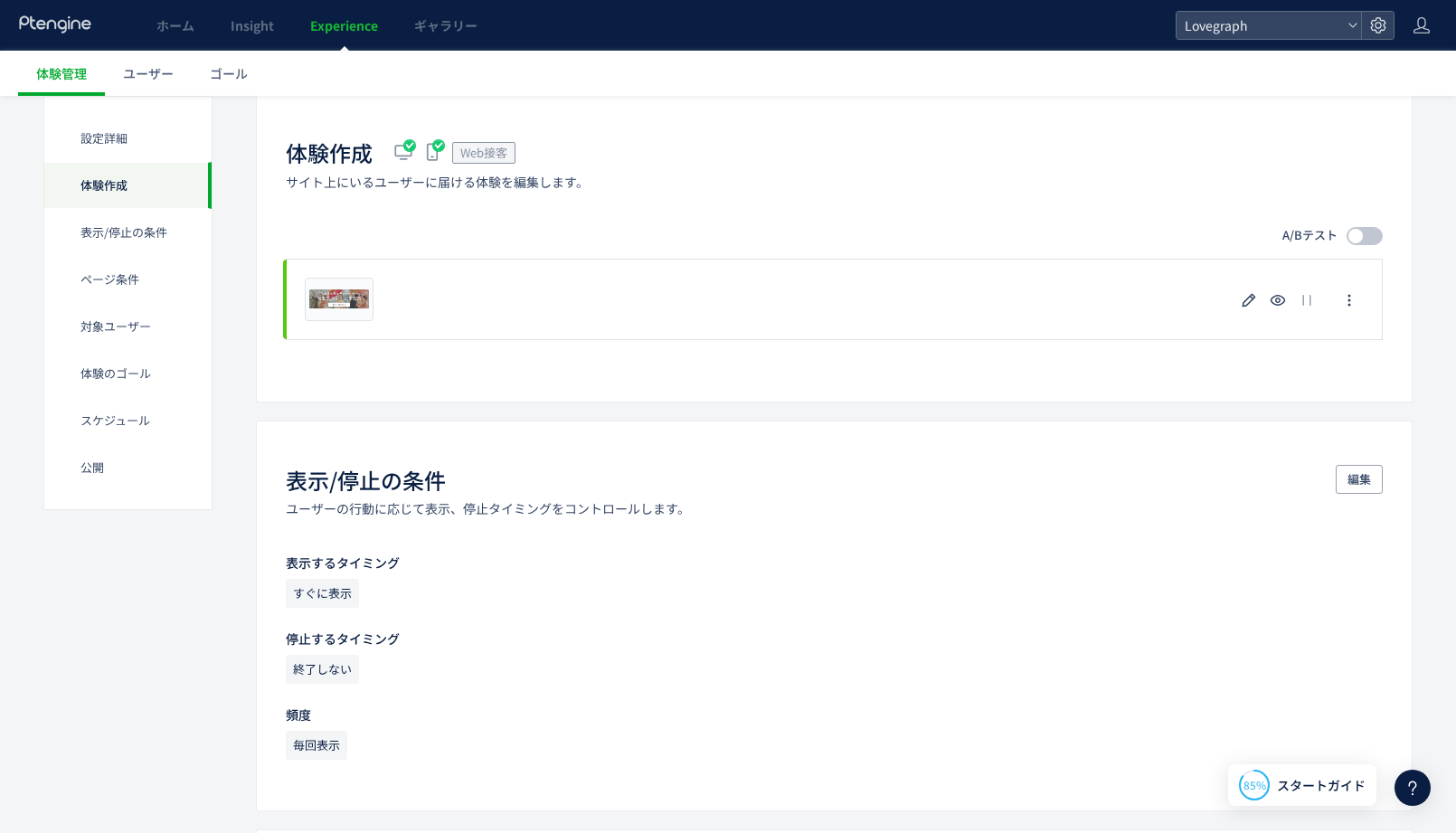
scroll to position [349, 0]
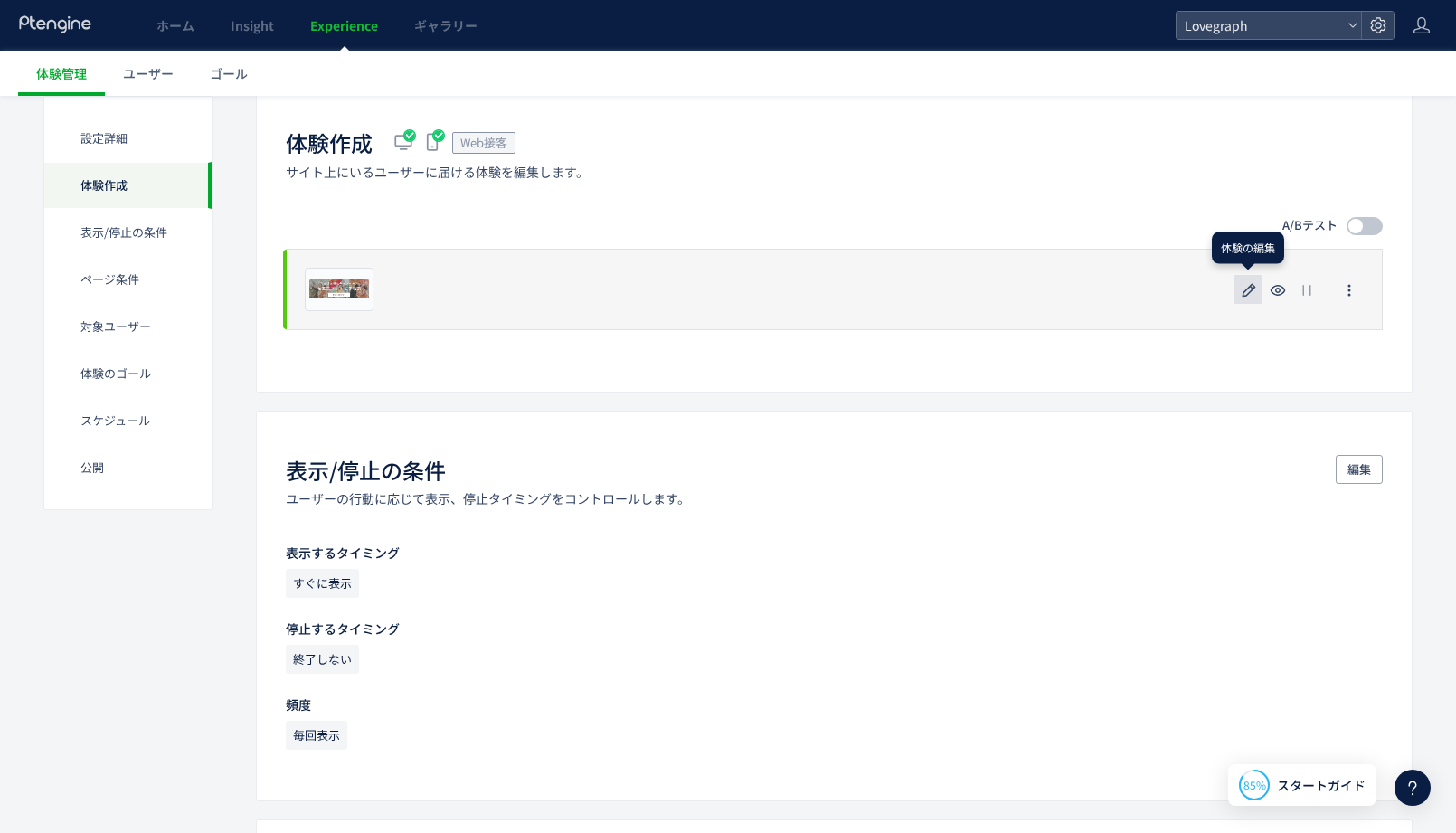
click at [1236, 284] on button "button" at bounding box center [1248, 289] width 28 height 28
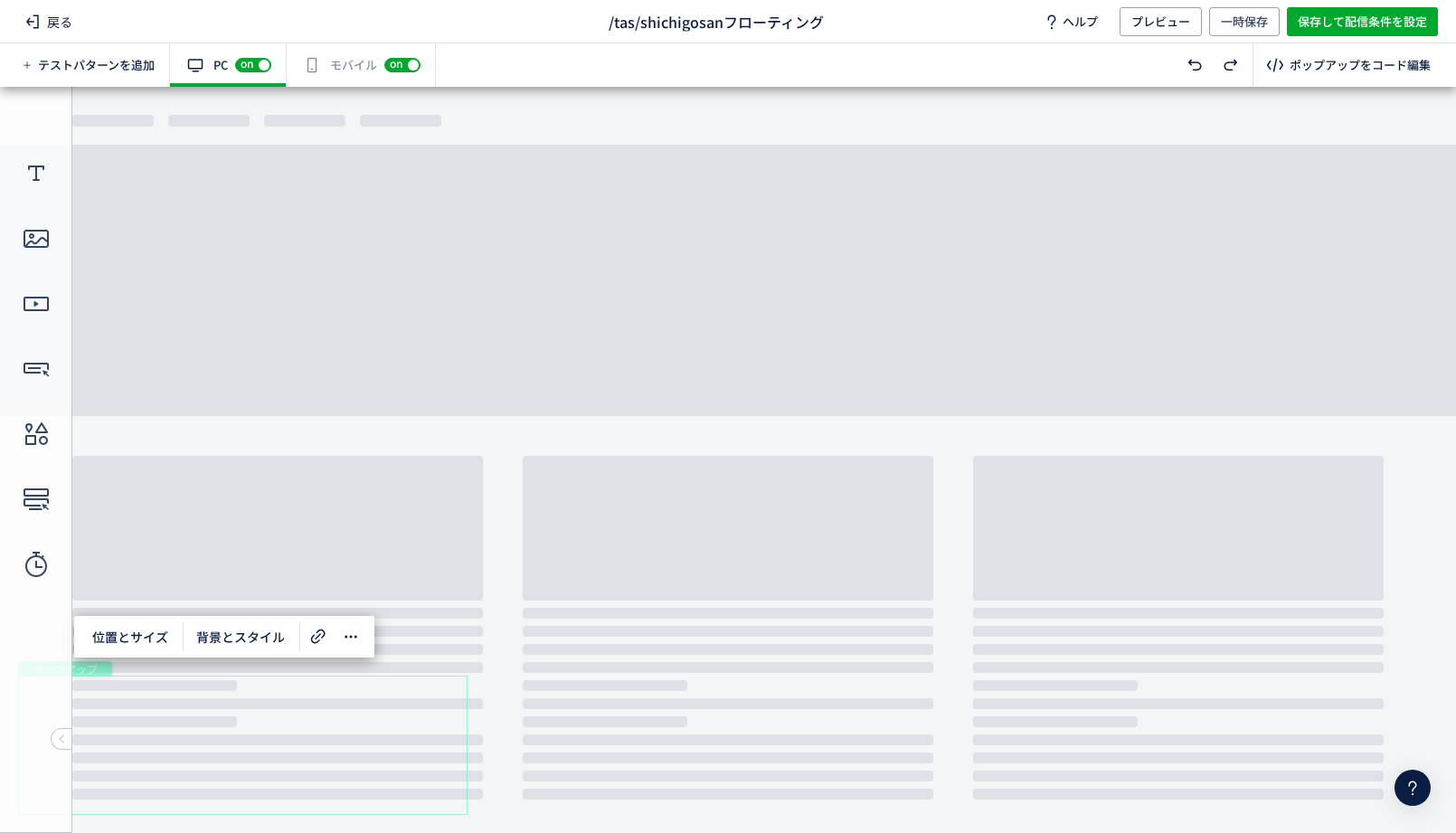
click at [262, 699] on div "ポップアップ" at bounding box center [243, 746] width 450 height 139
click at [331, 636] on span at bounding box center [317, 636] width 28 height 28
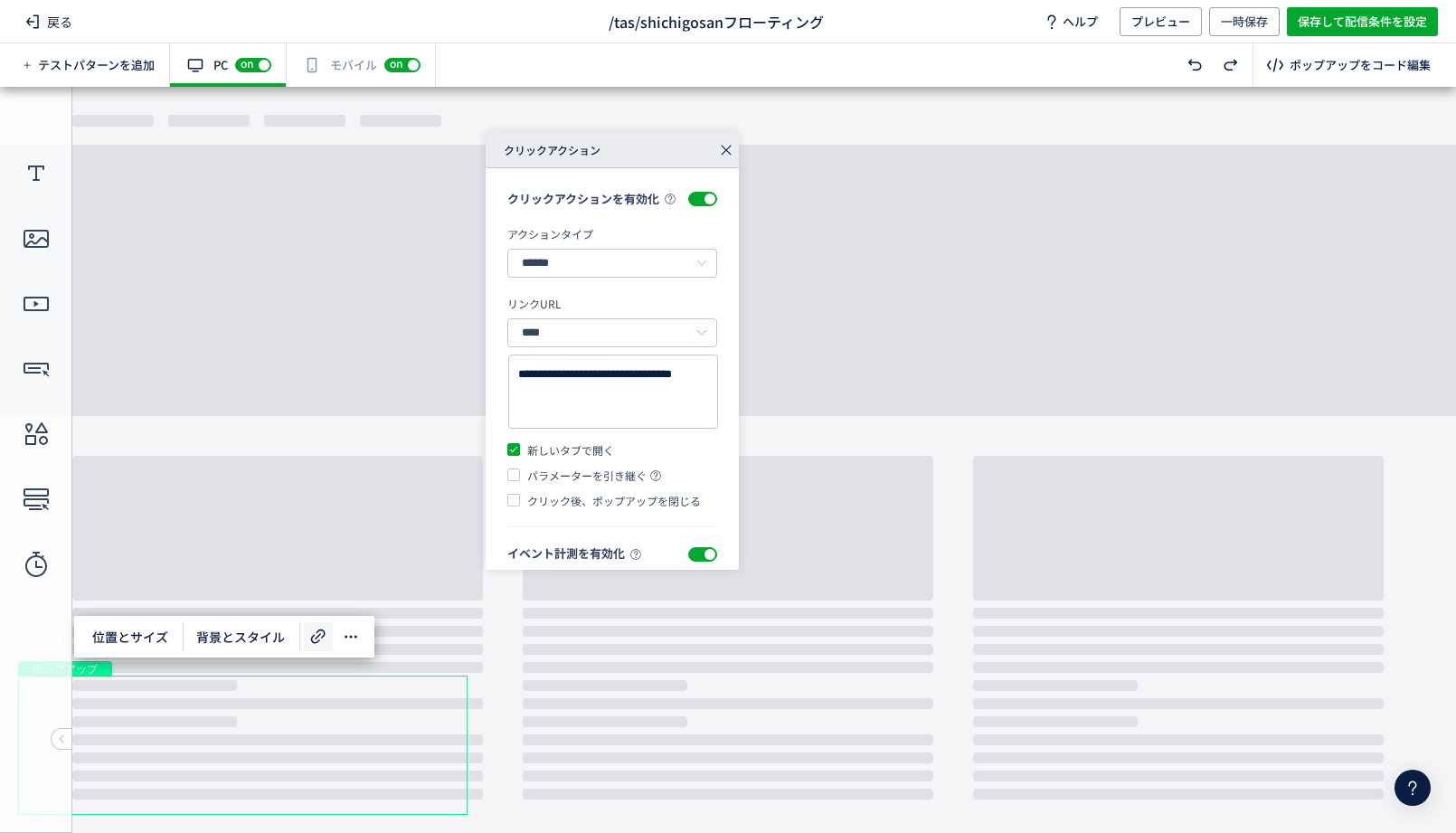
scroll to position [84, 0]
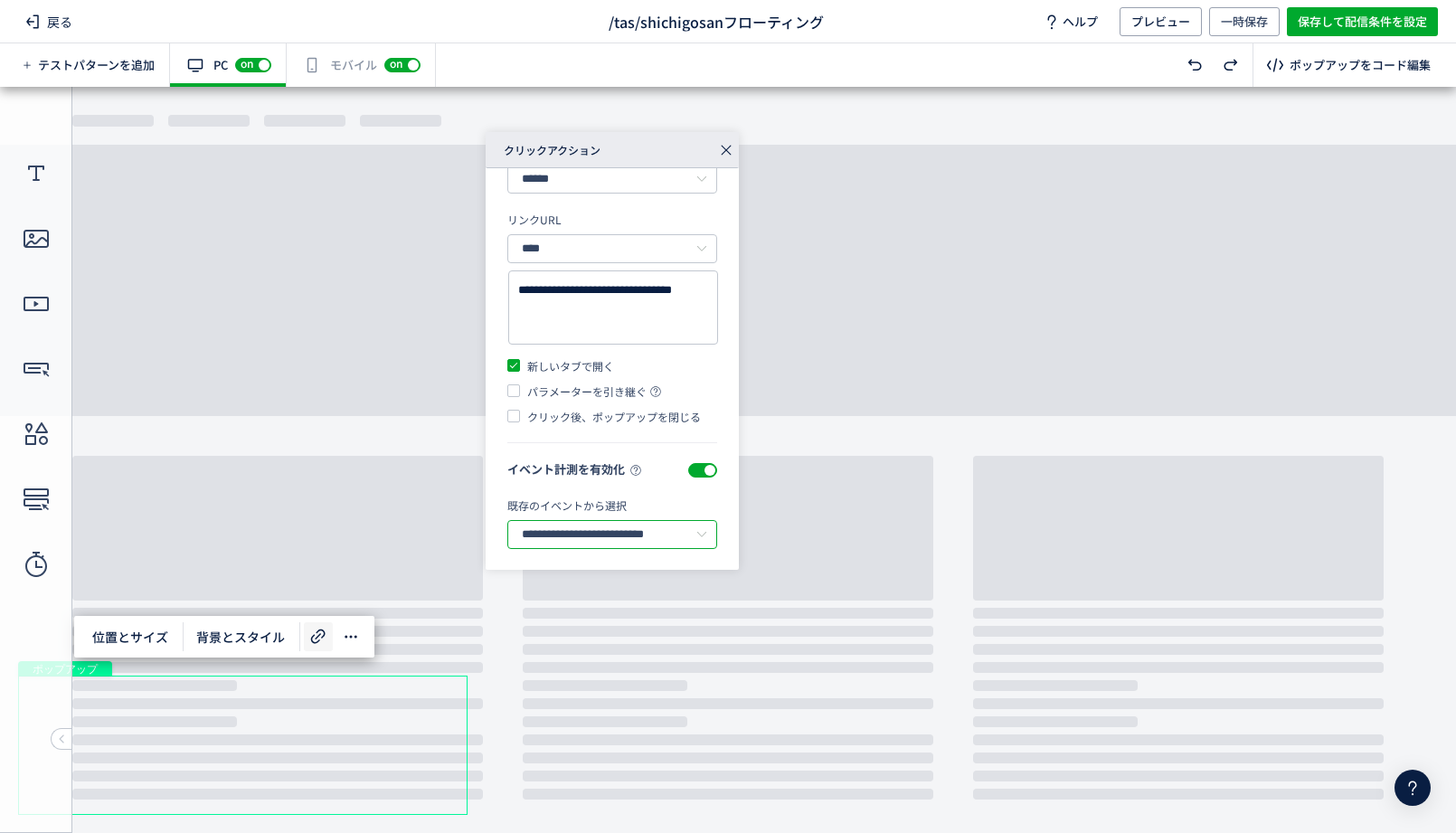
click at [583, 525] on input "**********" at bounding box center [612, 533] width 210 height 28
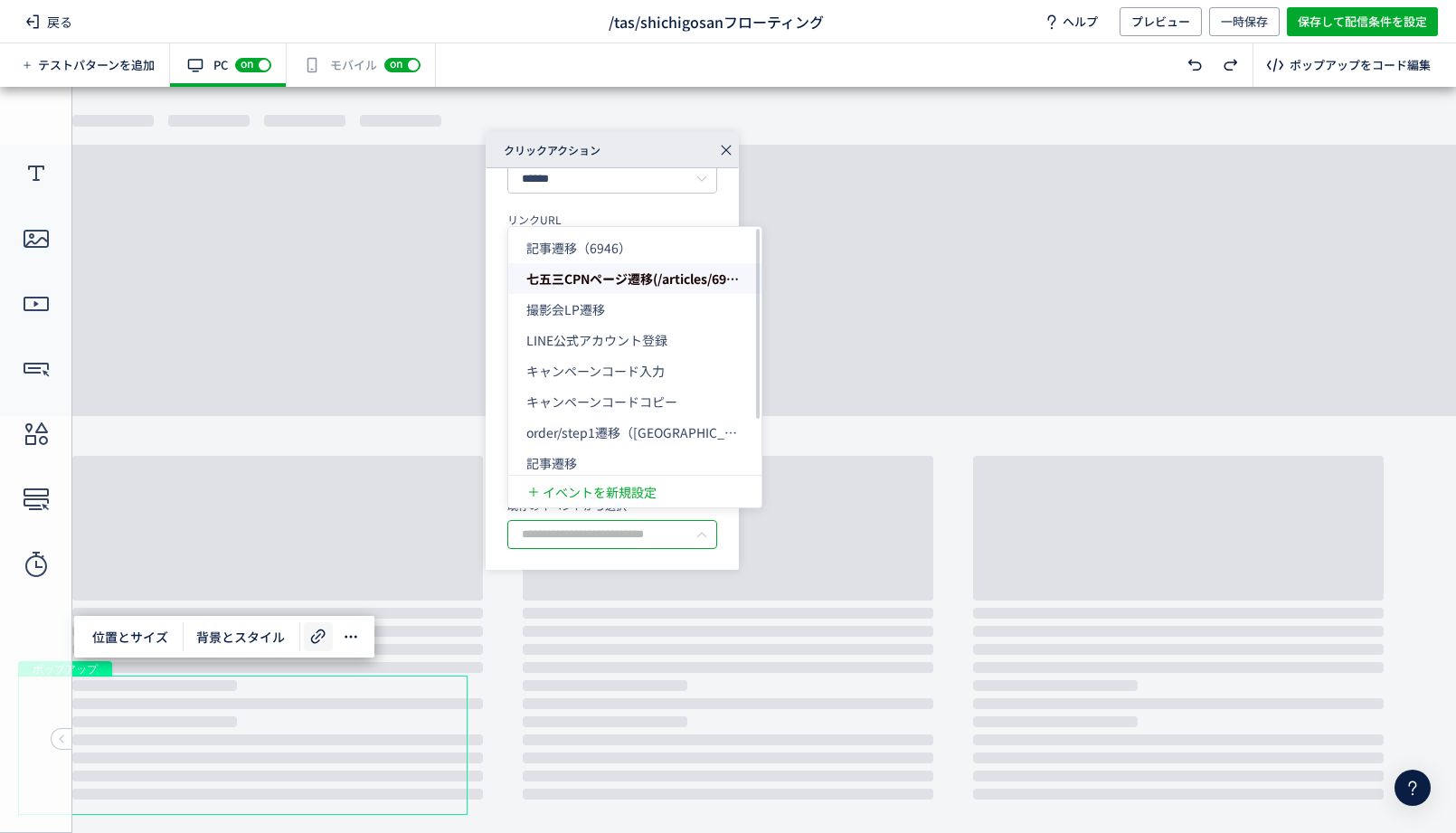
click at [633, 279] on span "七五三CPNページ遷移(/articles/6912)" at bounding box center [636, 278] width 219 height 18
type input "**********"
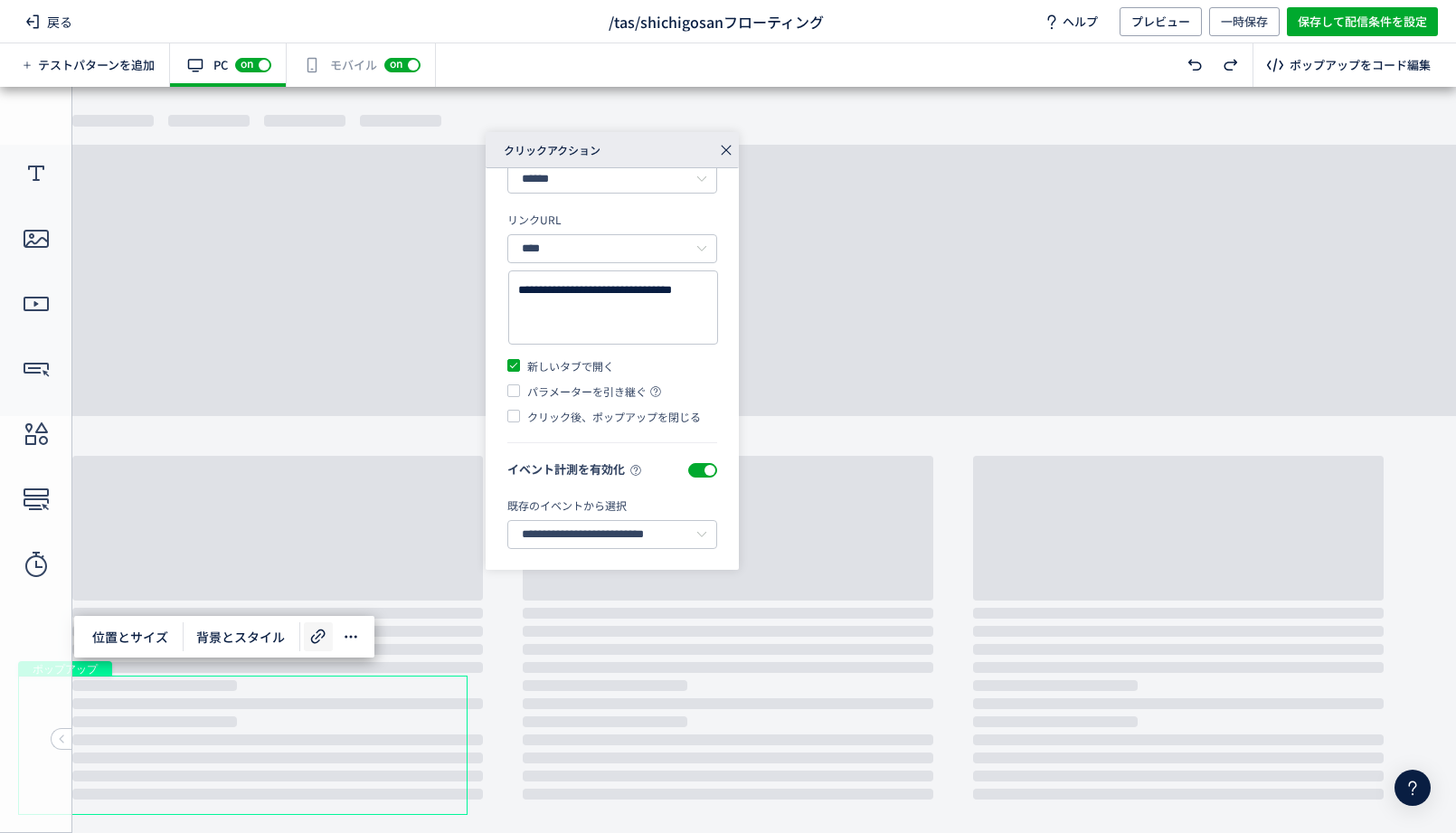
click at [732, 151] on icon at bounding box center [726, 150] width 26 height 26
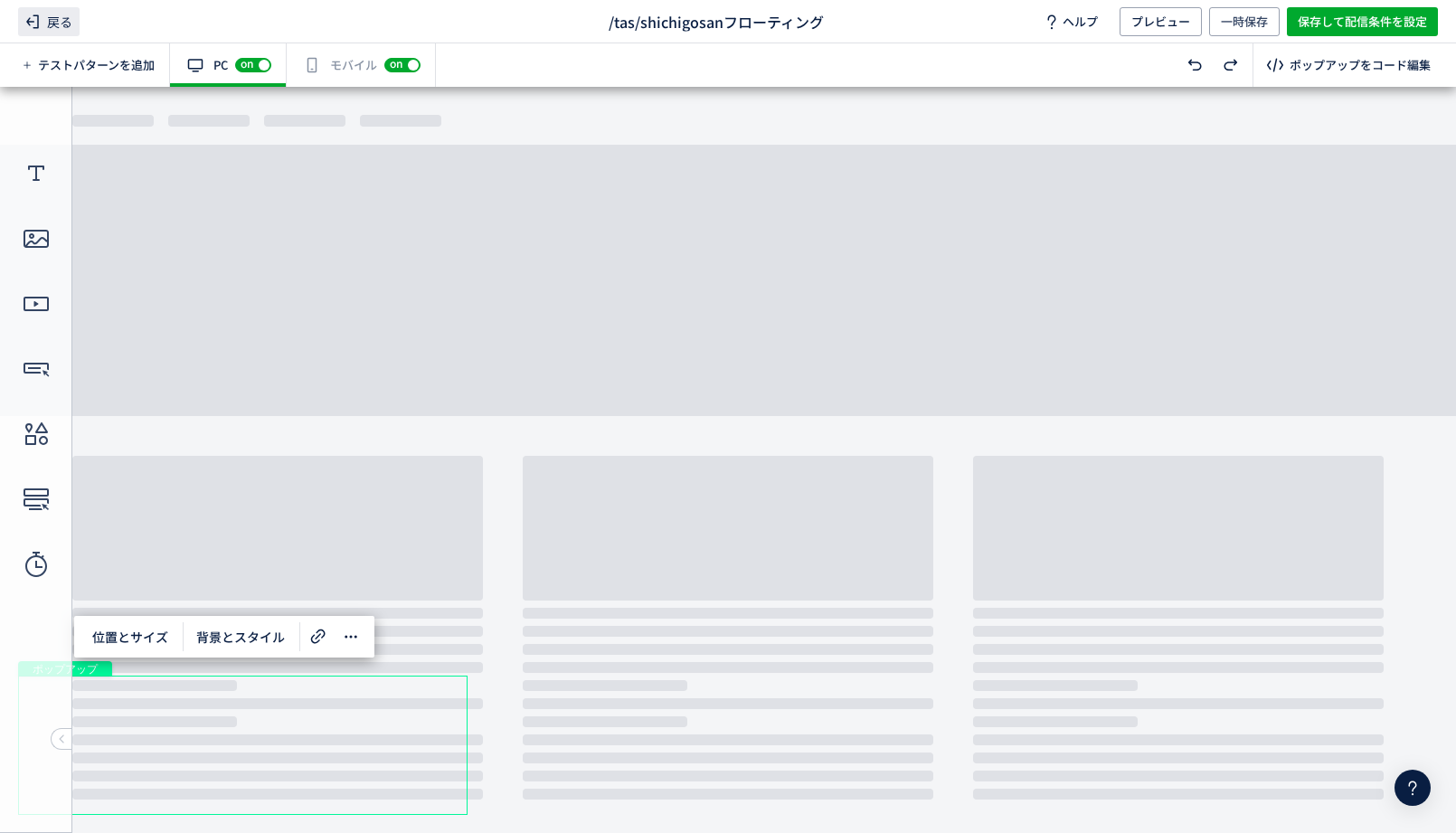
click at [49, 16] on span "戻る" at bounding box center [48, 21] width 62 height 28
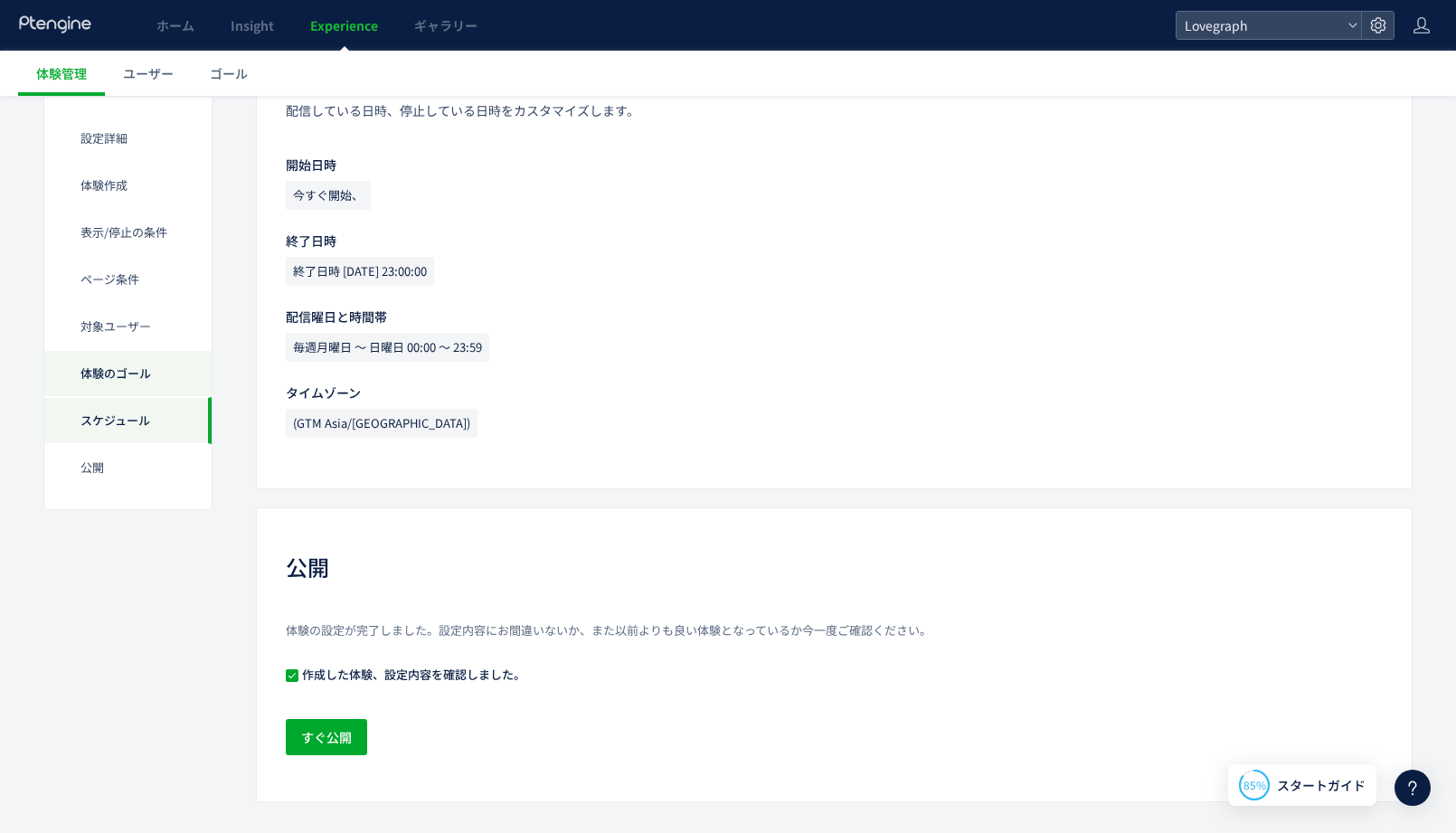
click at [159, 362] on div "体験のゴール" at bounding box center [128, 373] width 167 height 47
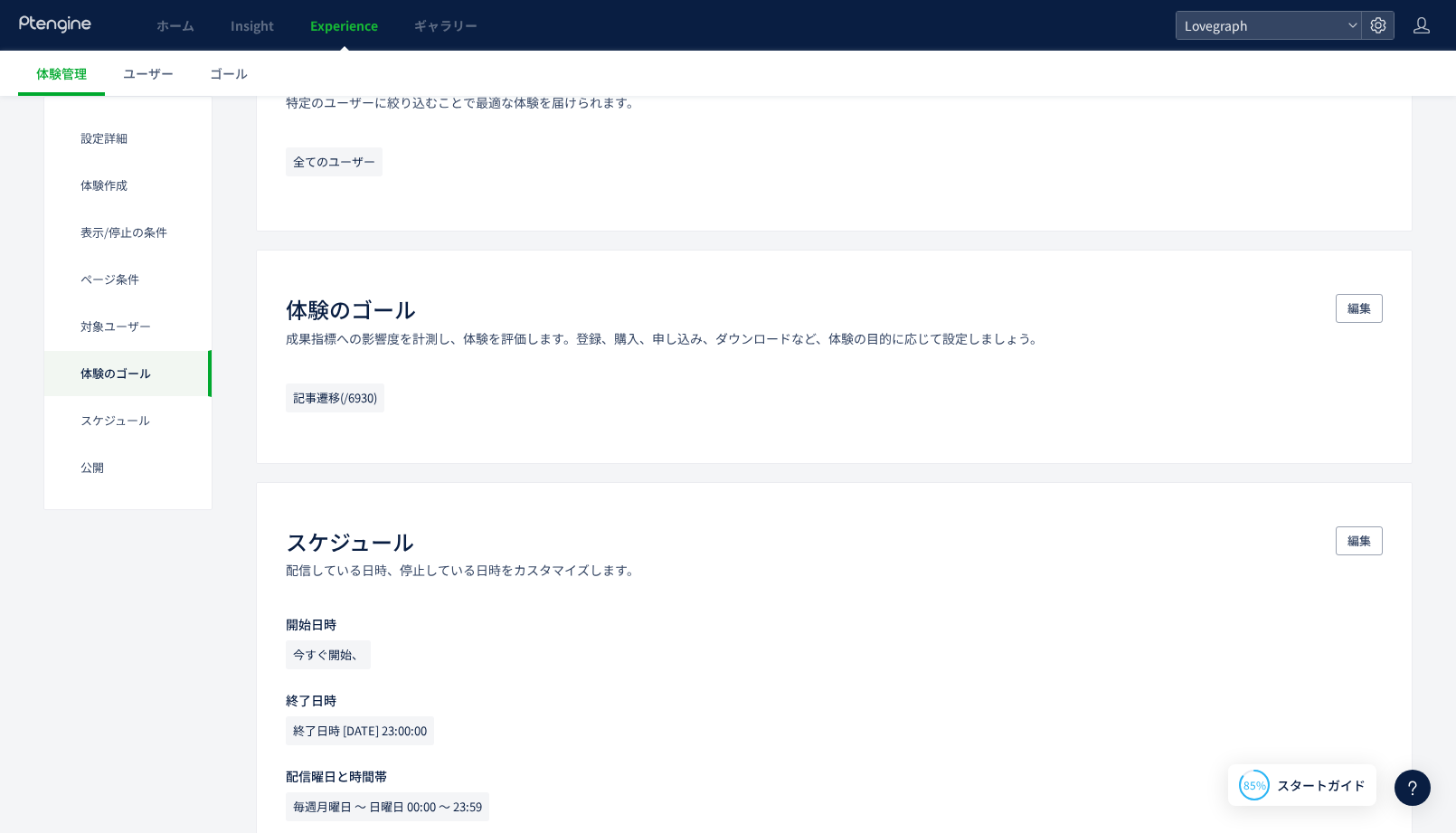
scroll to position [1387, 0]
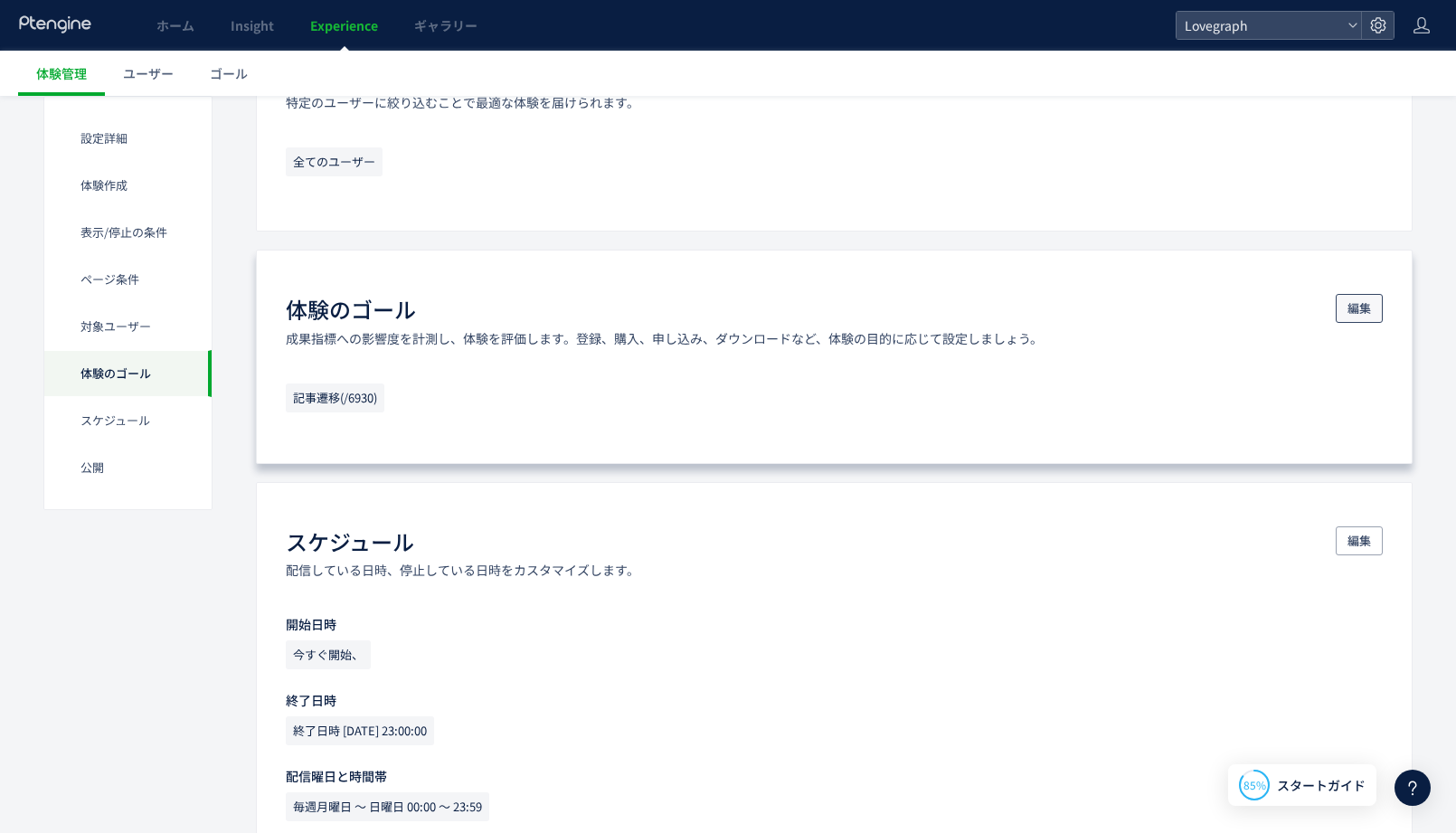
click at [1369, 314] on span "編集" at bounding box center [1360, 307] width 24 height 28
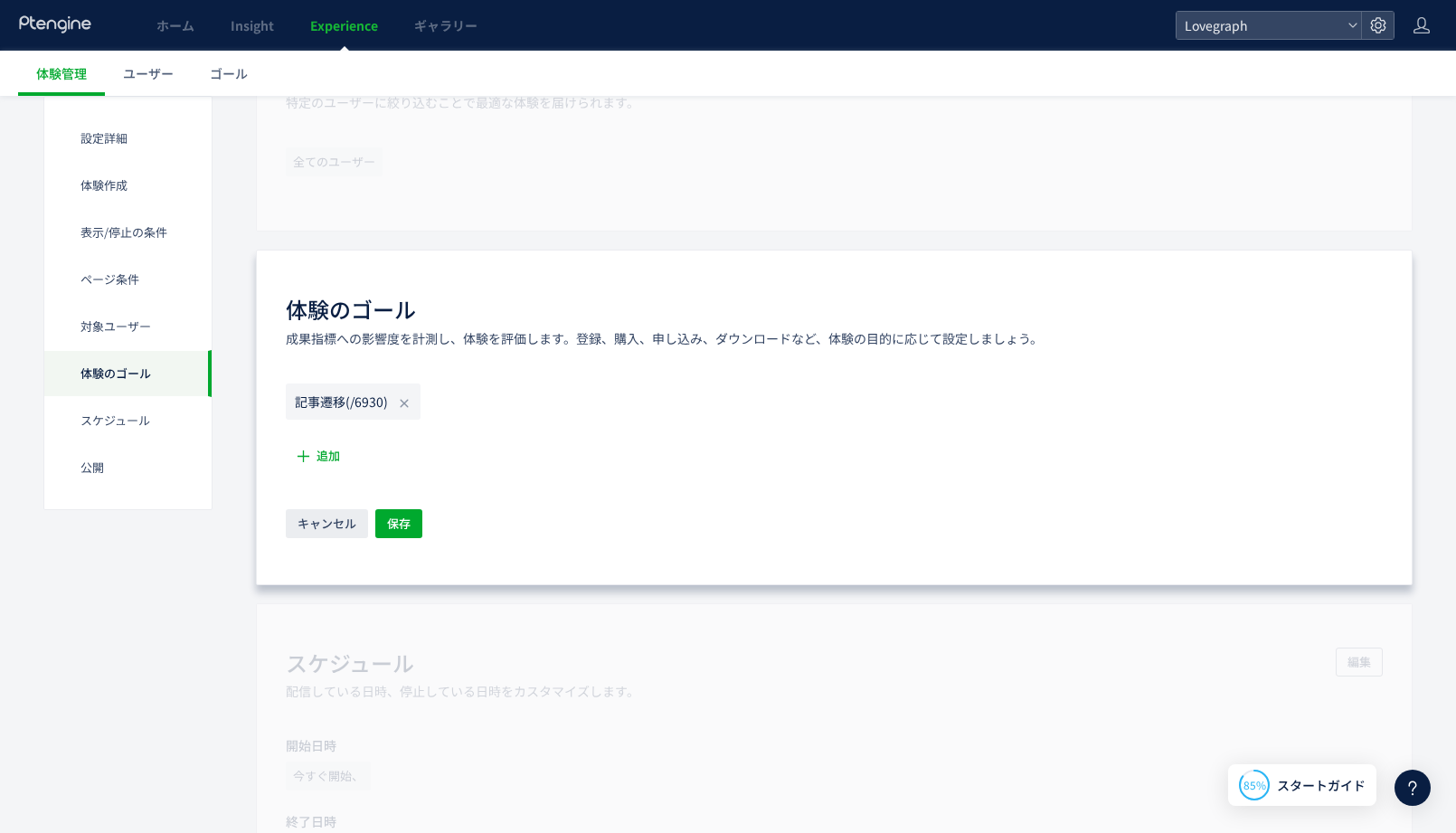
click at [399, 393] on span "記事遷移(/6930)" at bounding box center [353, 401] width 135 height 36
click at [401, 399] on icon at bounding box center [404, 403] width 15 height 15
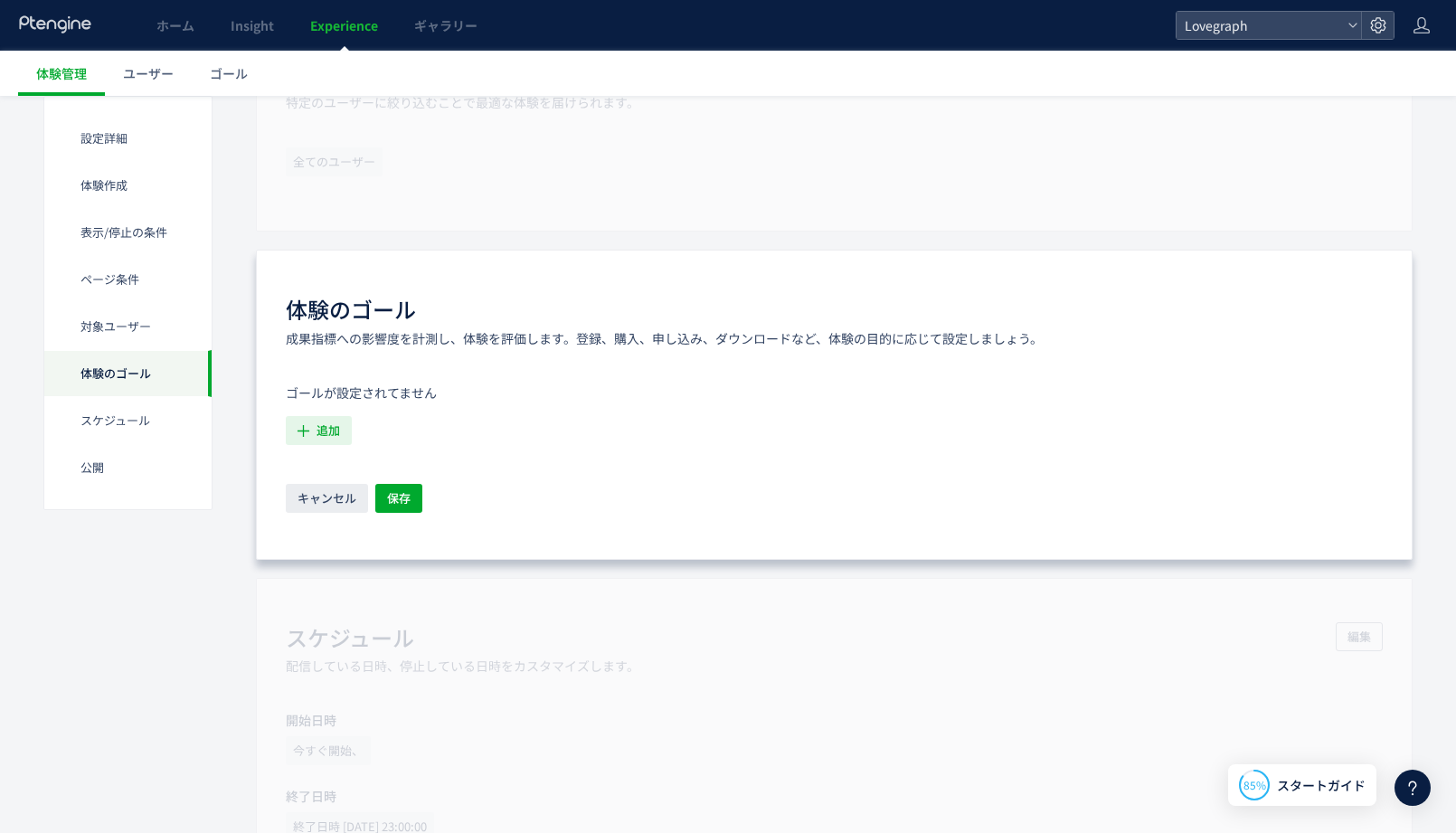
click at [324, 427] on span "追加" at bounding box center [328, 429] width 24 height 28
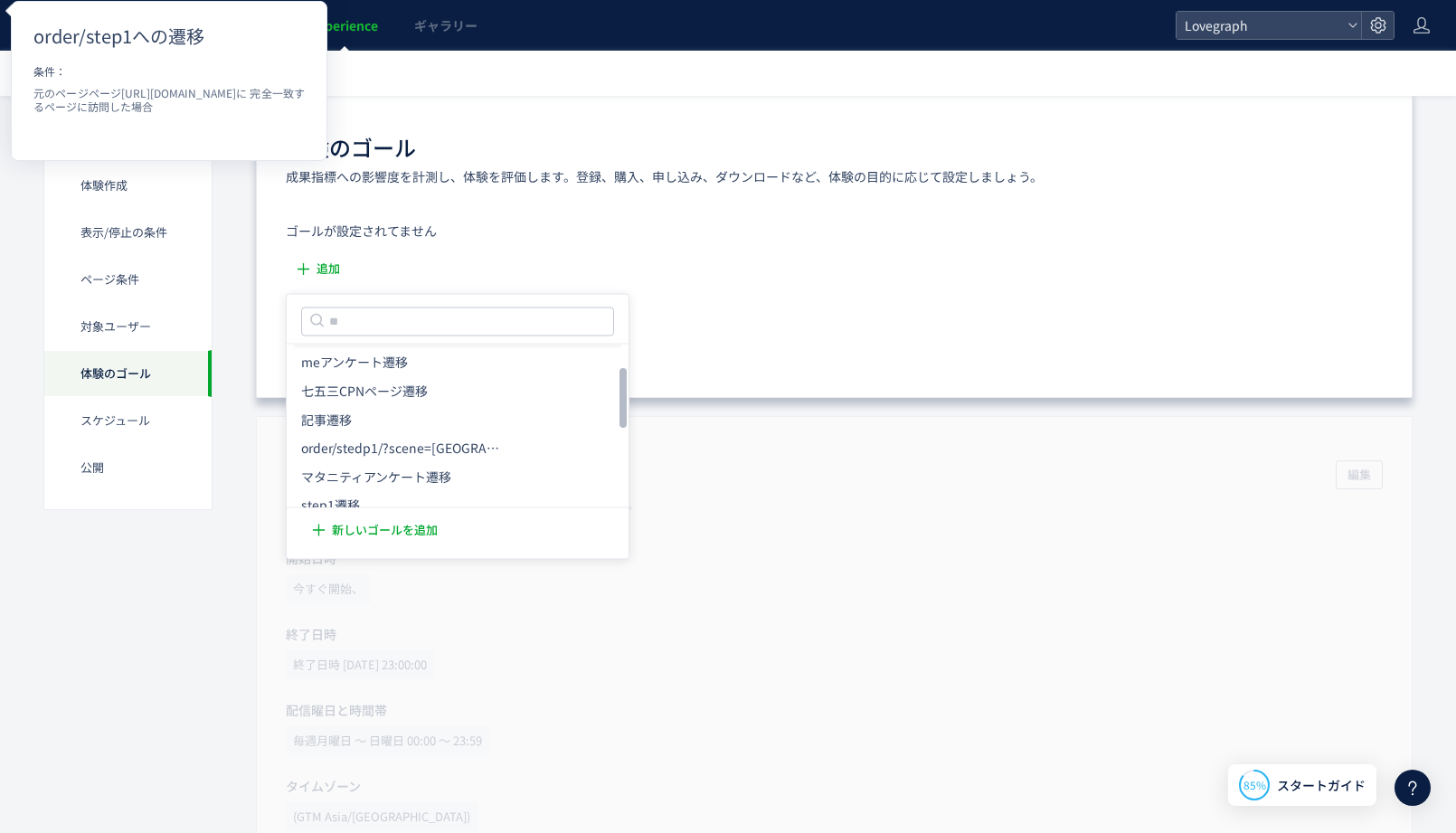
scroll to position [124, 0]
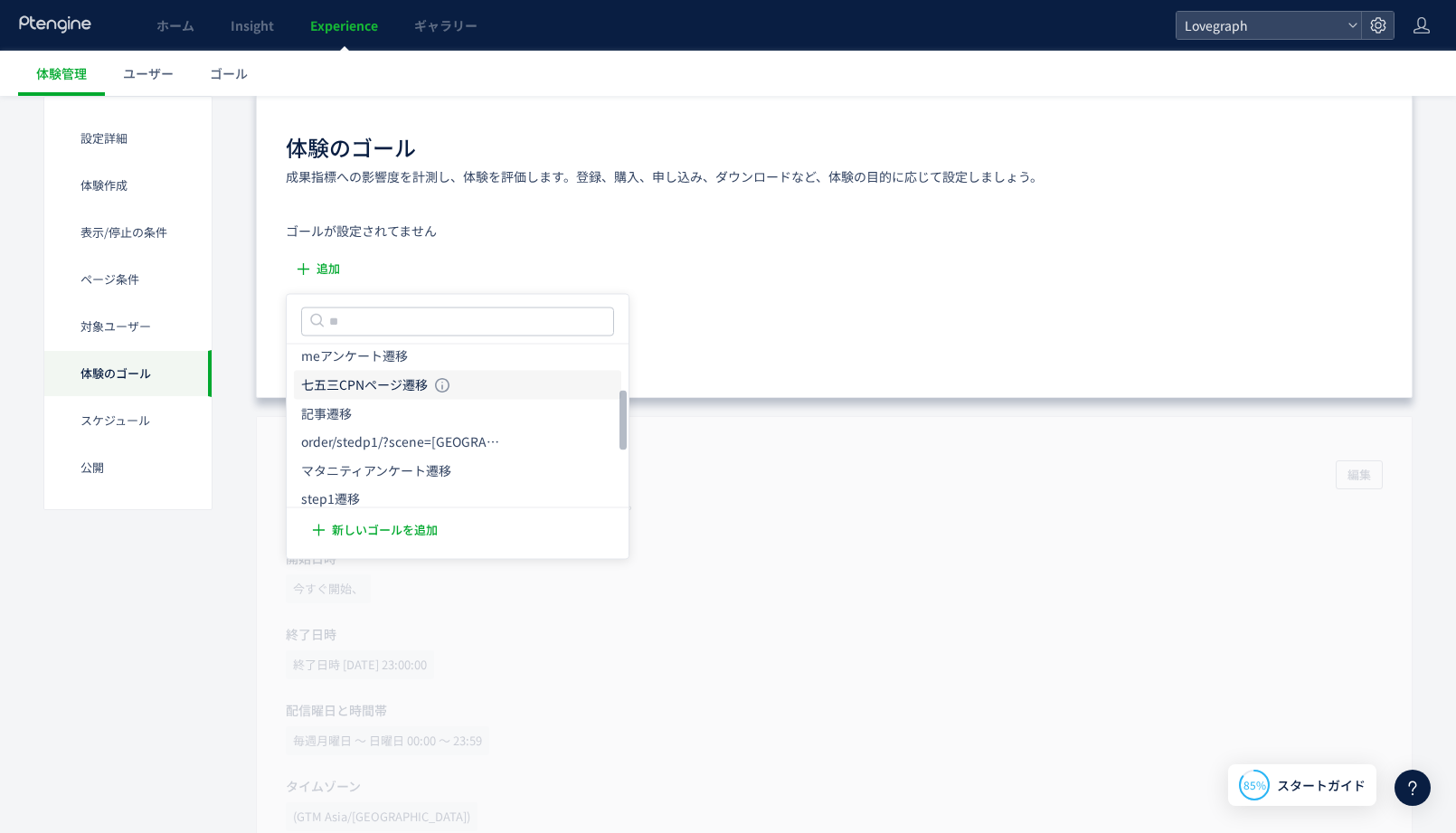
click at [413, 389] on icon "七五三CPNページ遷移" at bounding box center [364, 384] width 127 height 18
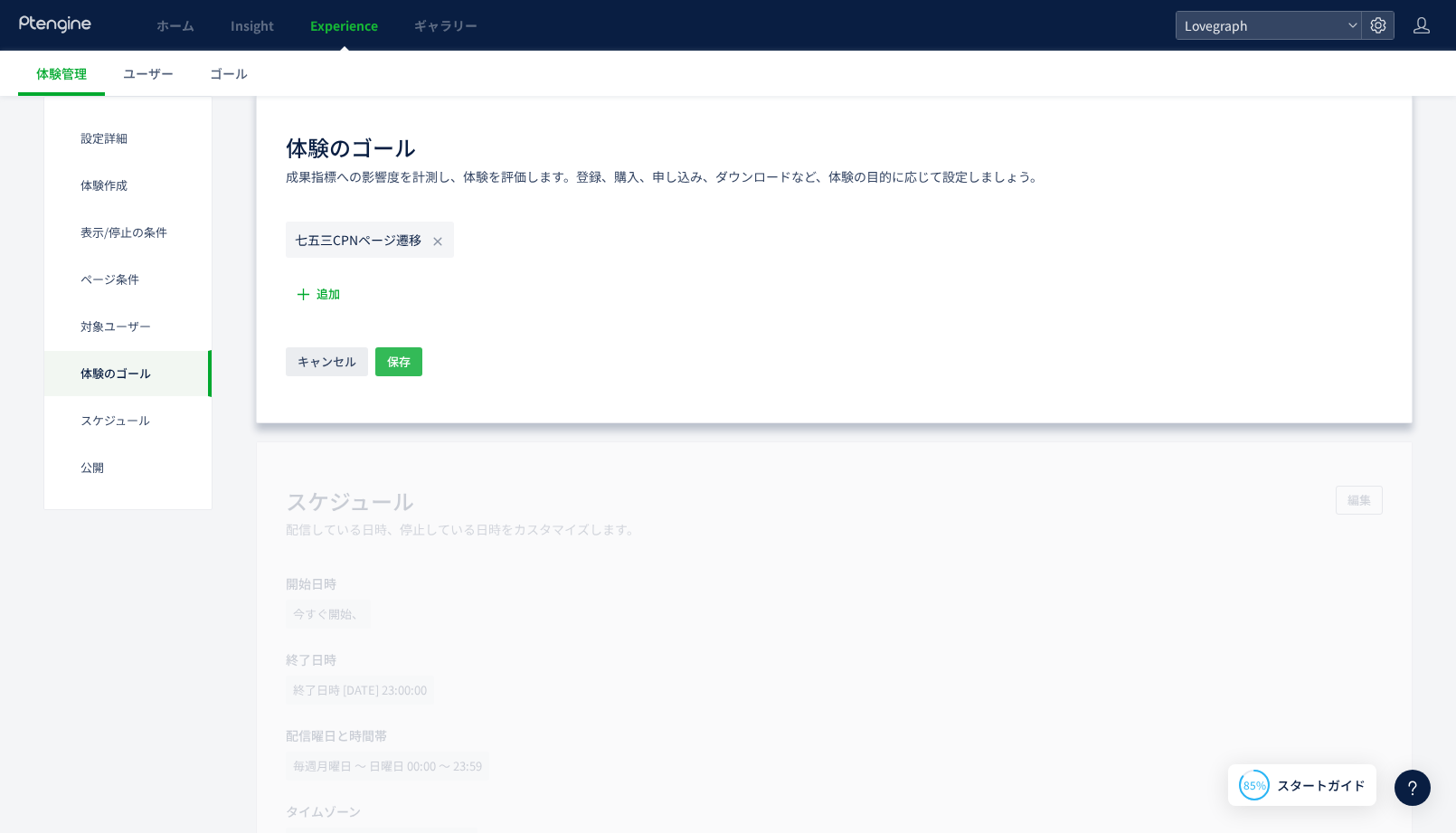
click at [388, 361] on span "保存" at bounding box center [399, 361] width 24 height 28
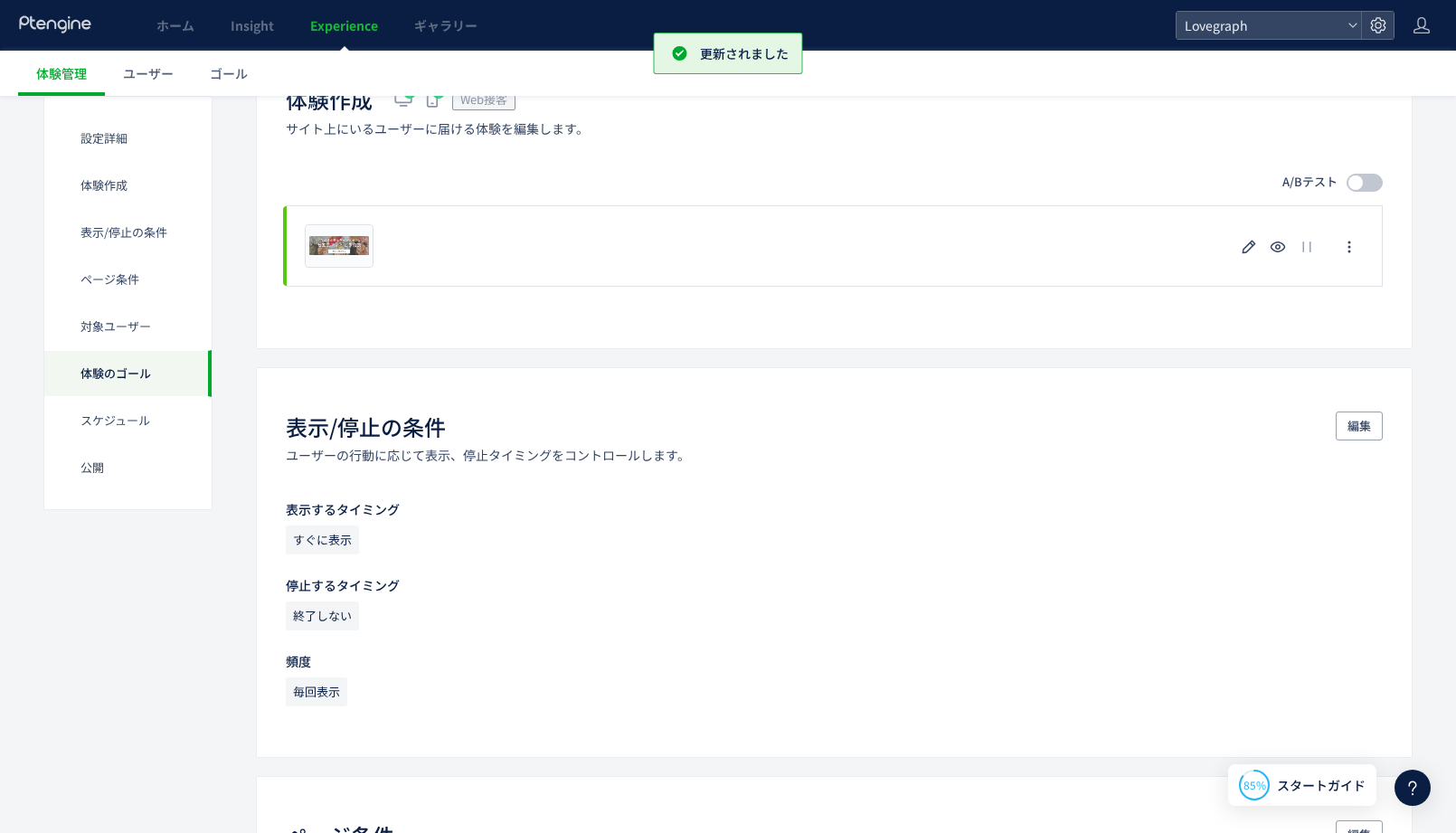
scroll to position [0, 0]
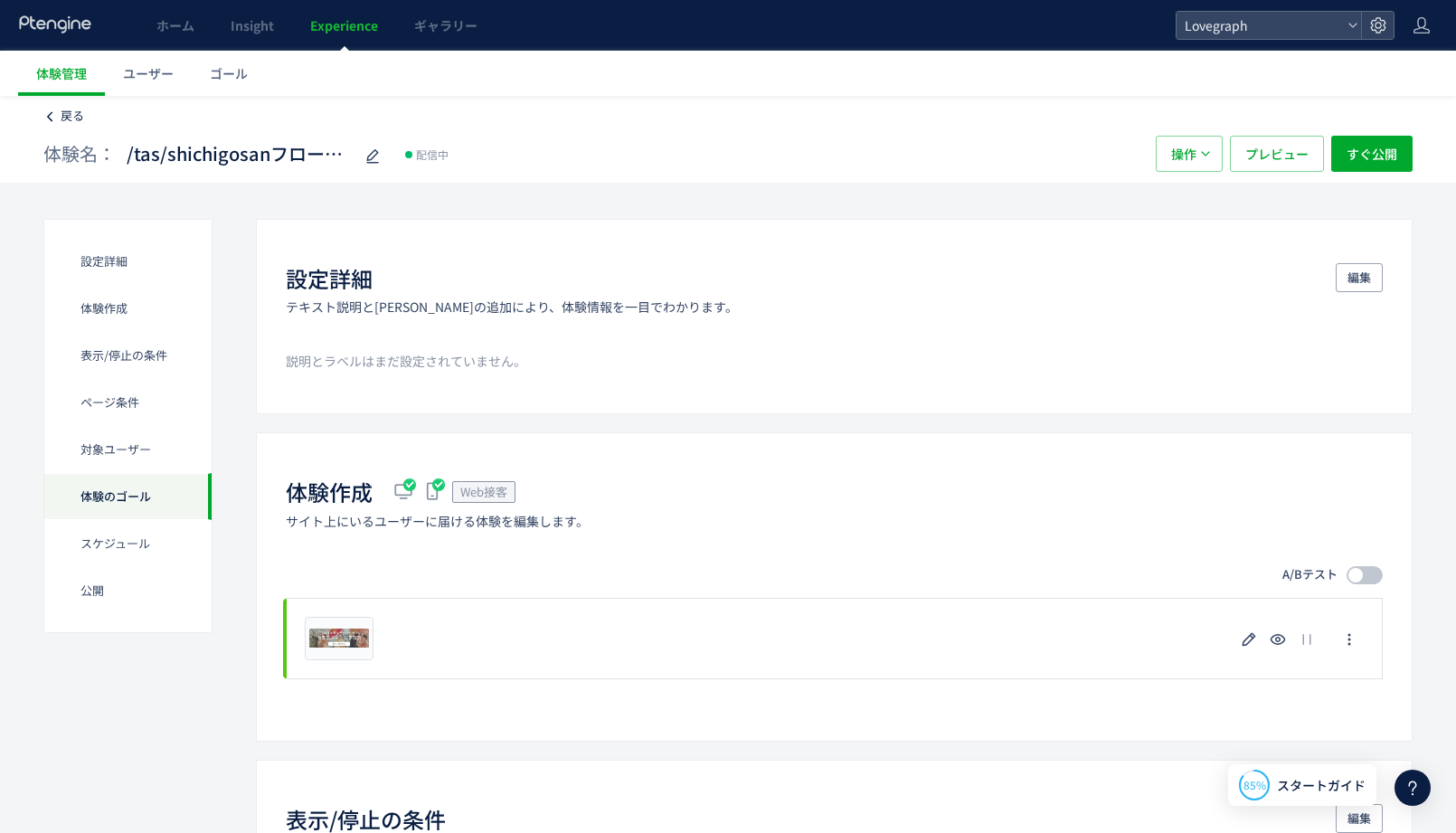
click at [74, 118] on span "戻る" at bounding box center [73, 115] width 24 height 17
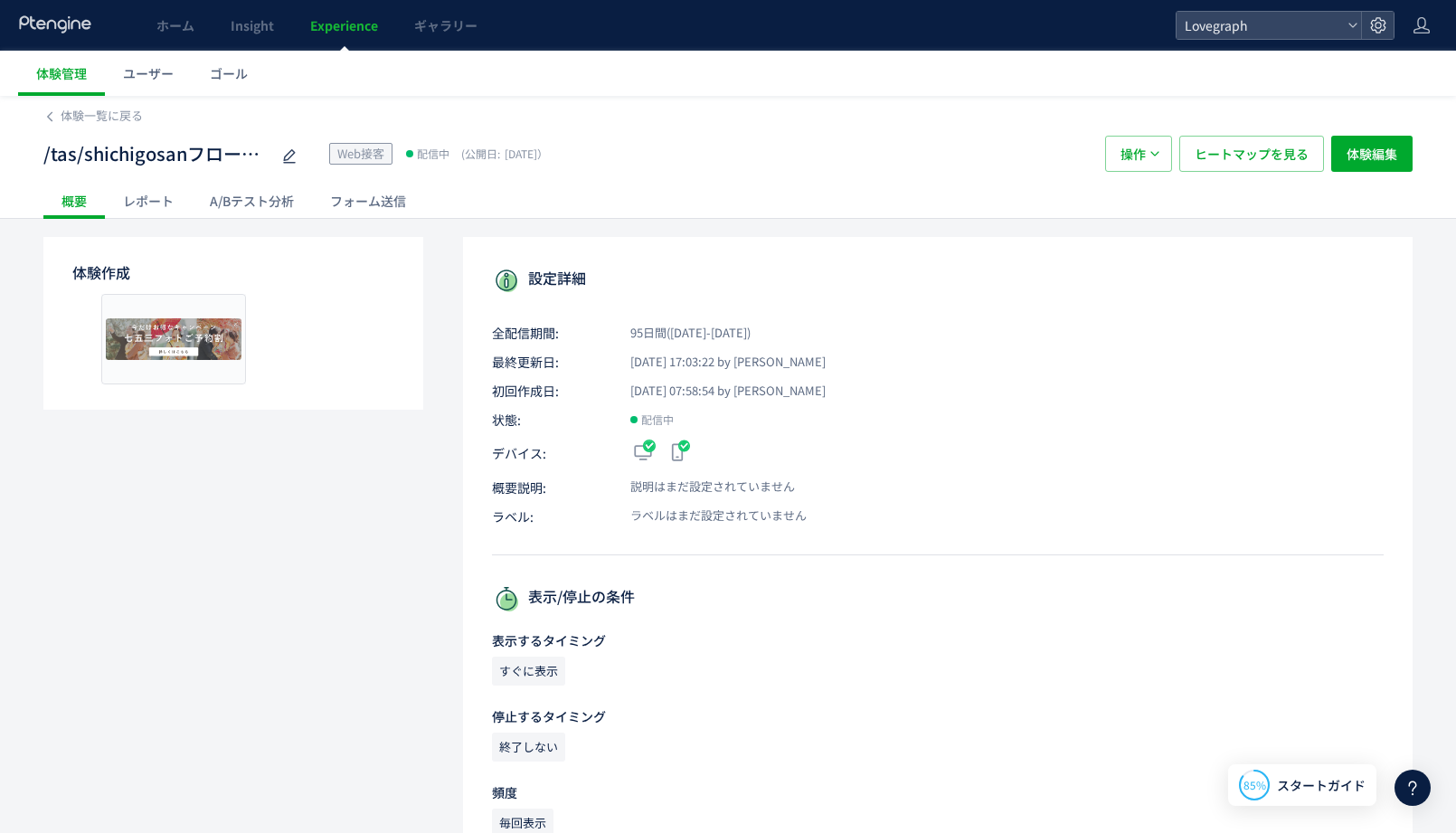
click at [264, 208] on div "A/Bテスト分析" at bounding box center [252, 200] width 120 height 36
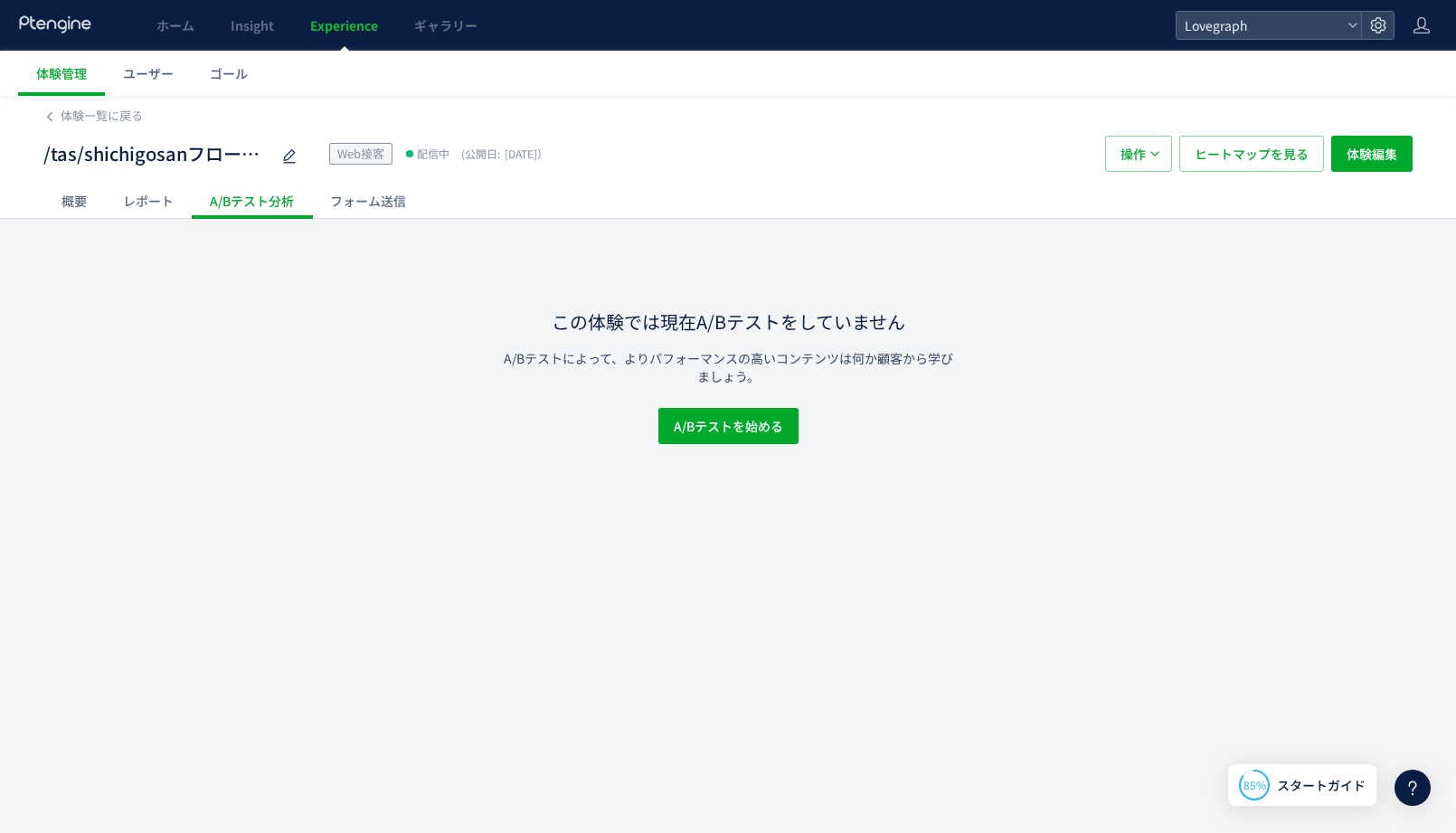
click at [137, 202] on div "レポート" at bounding box center [148, 200] width 86 height 36
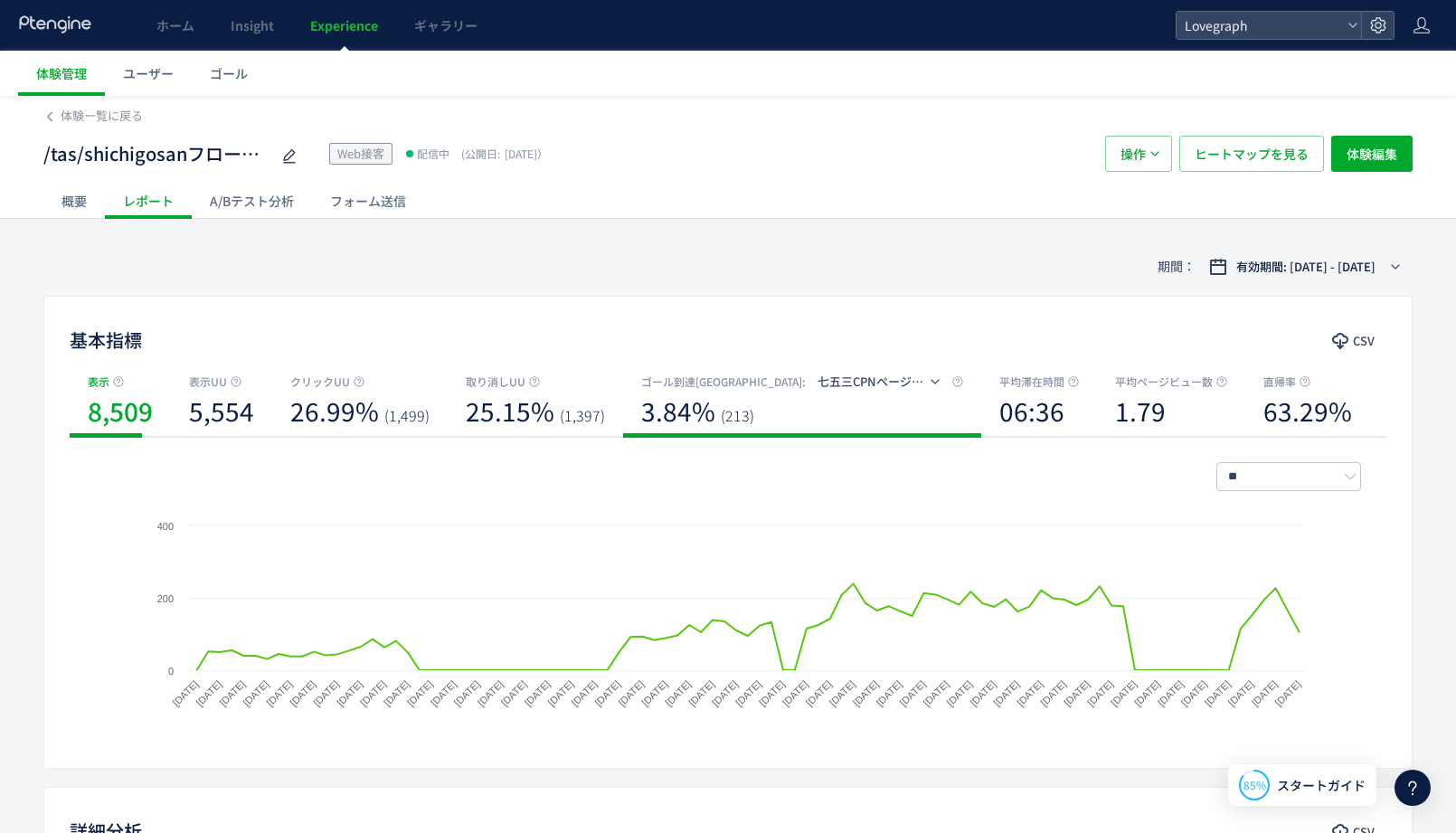
click at [796, 397] on div "3.84% (213)" at bounding box center [803, 416] width 322 height 50
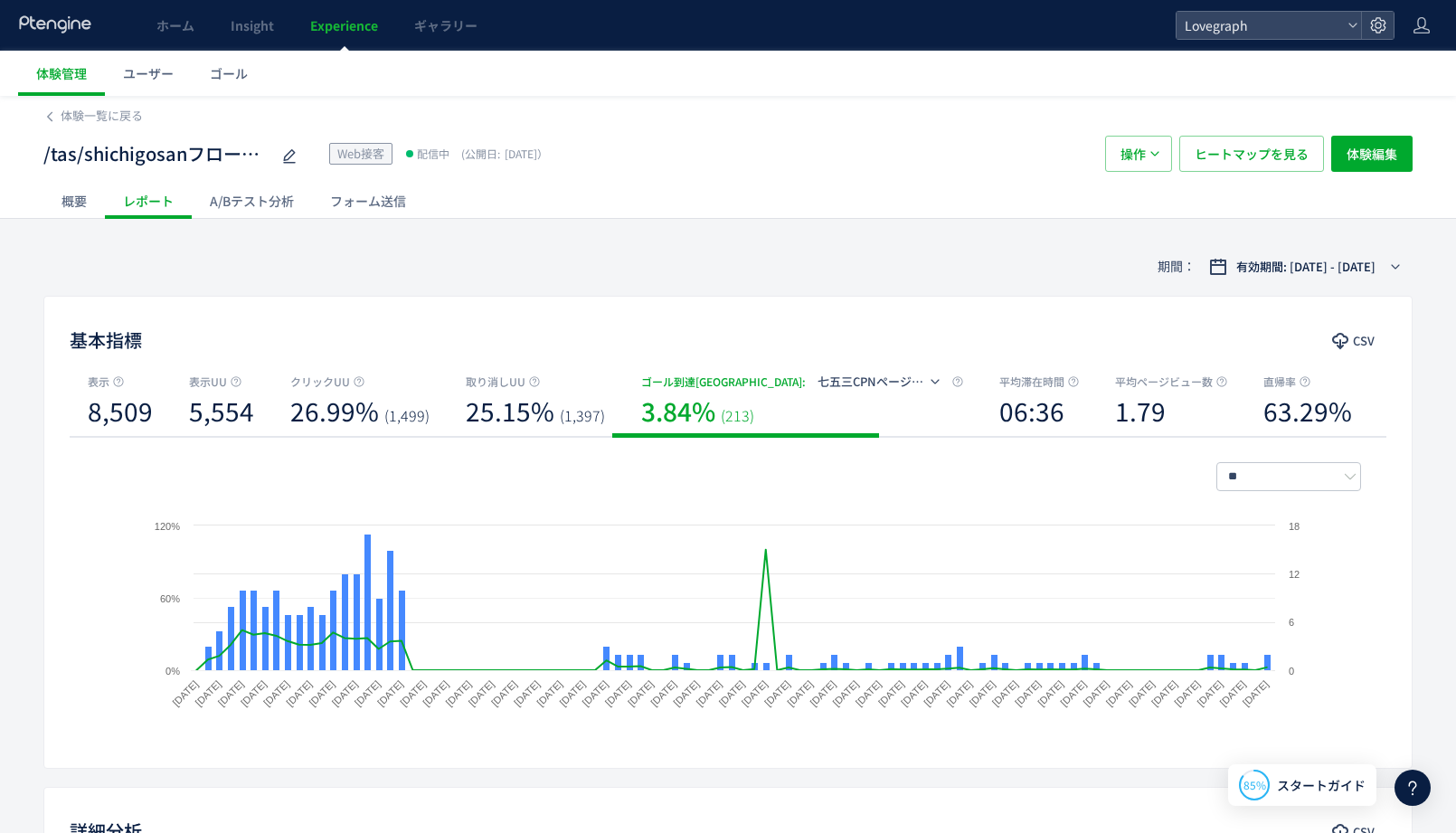
click at [79, 214] on div "概要" at bounding box center [74, 200] width 62 height 36
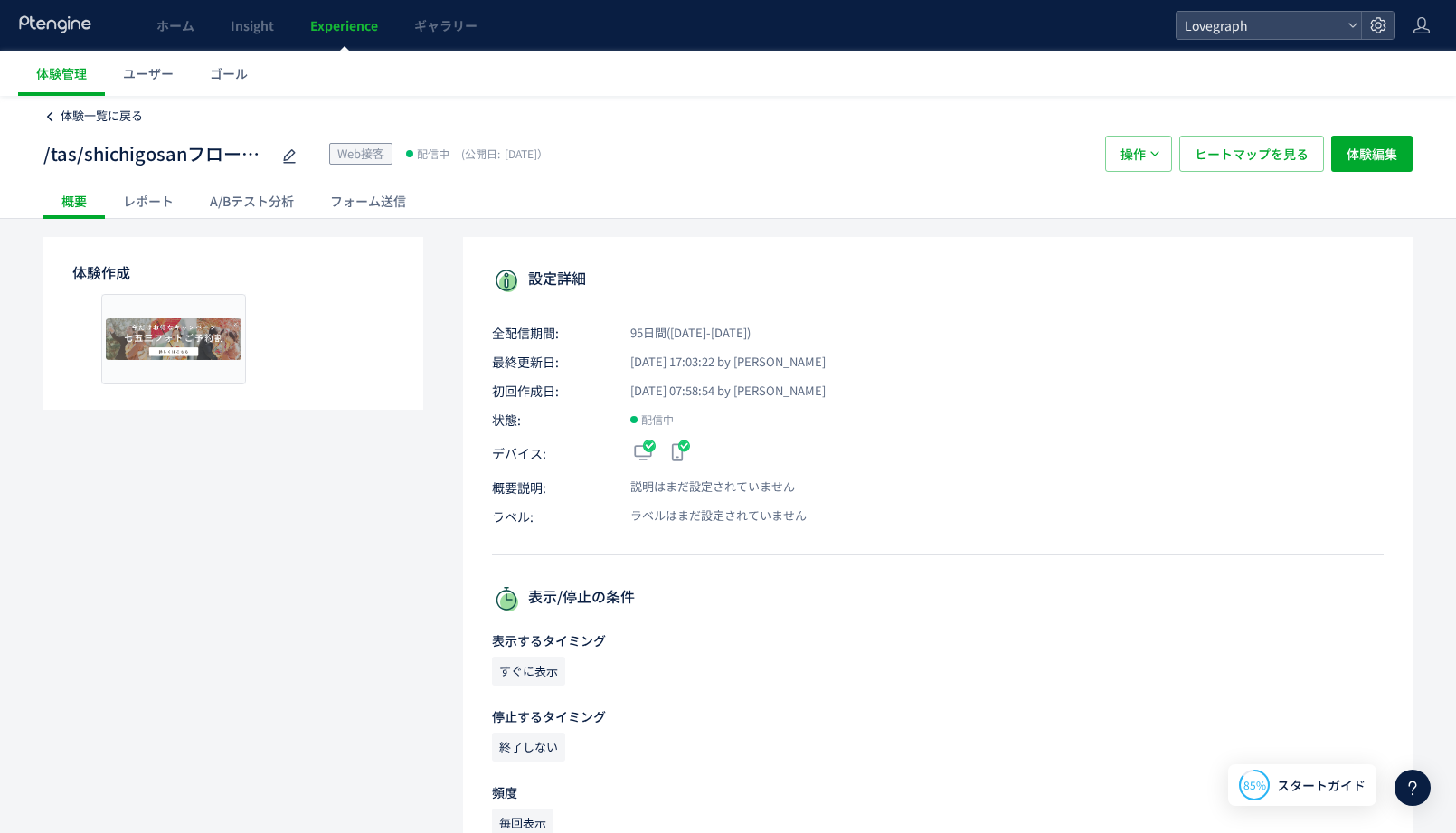
click at [86, 115] on span "体験一覧に戻る" at bounding box center [102, 115] width 83 height 17
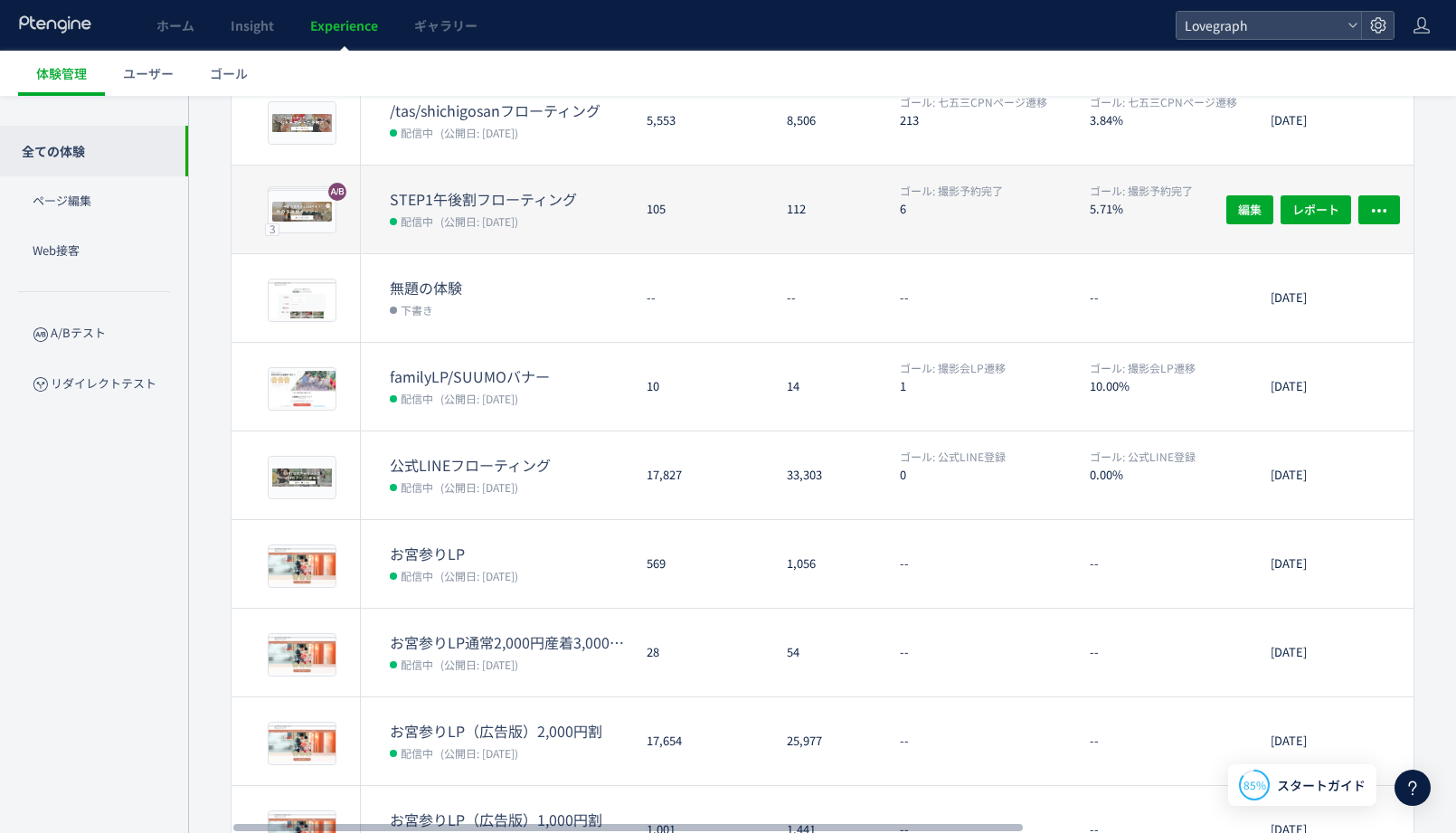
scroll to position [242, 0]
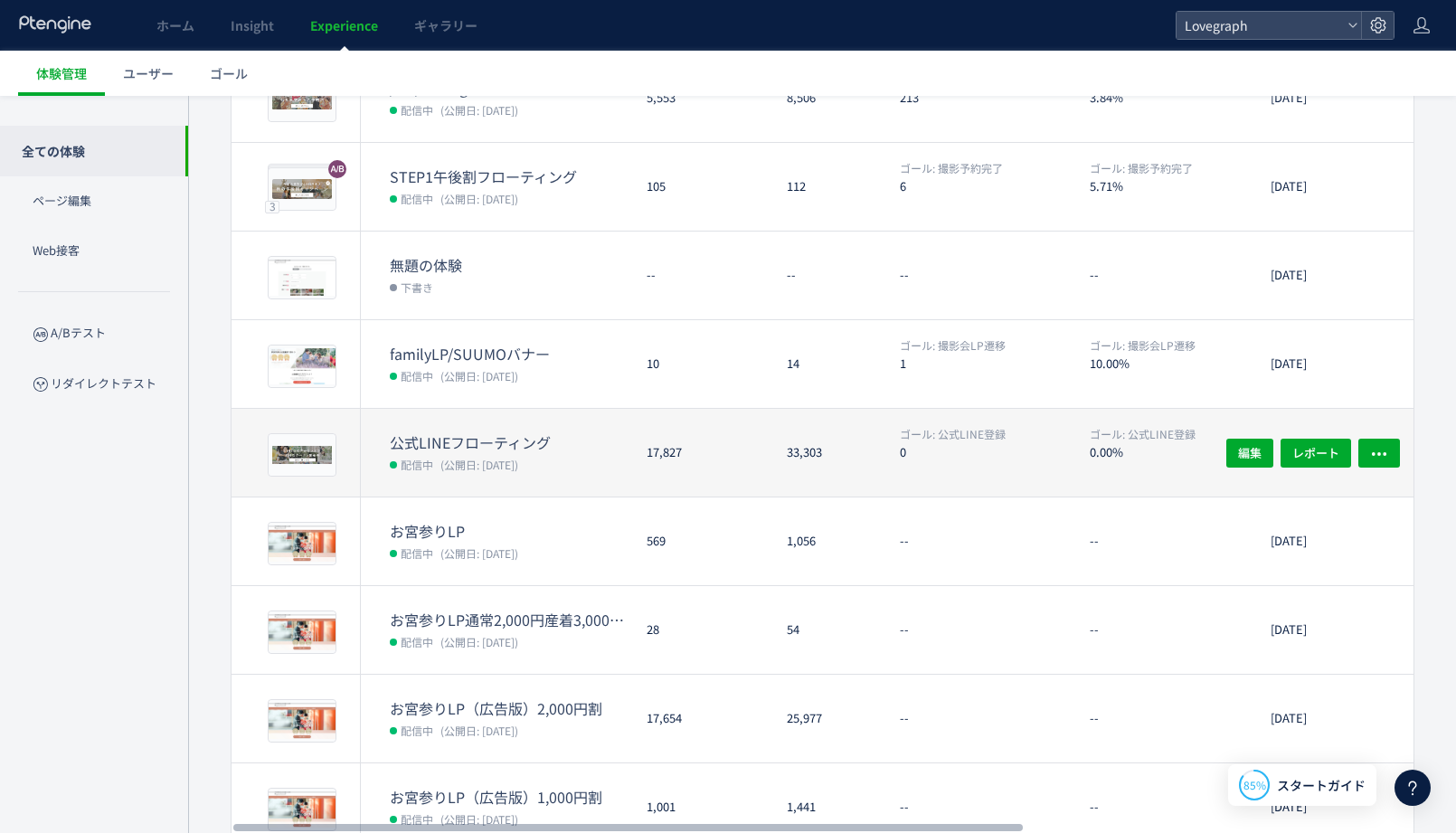
click at [767, 417] on div "17,827" at bounding box center [701, 452] width 140 height 87
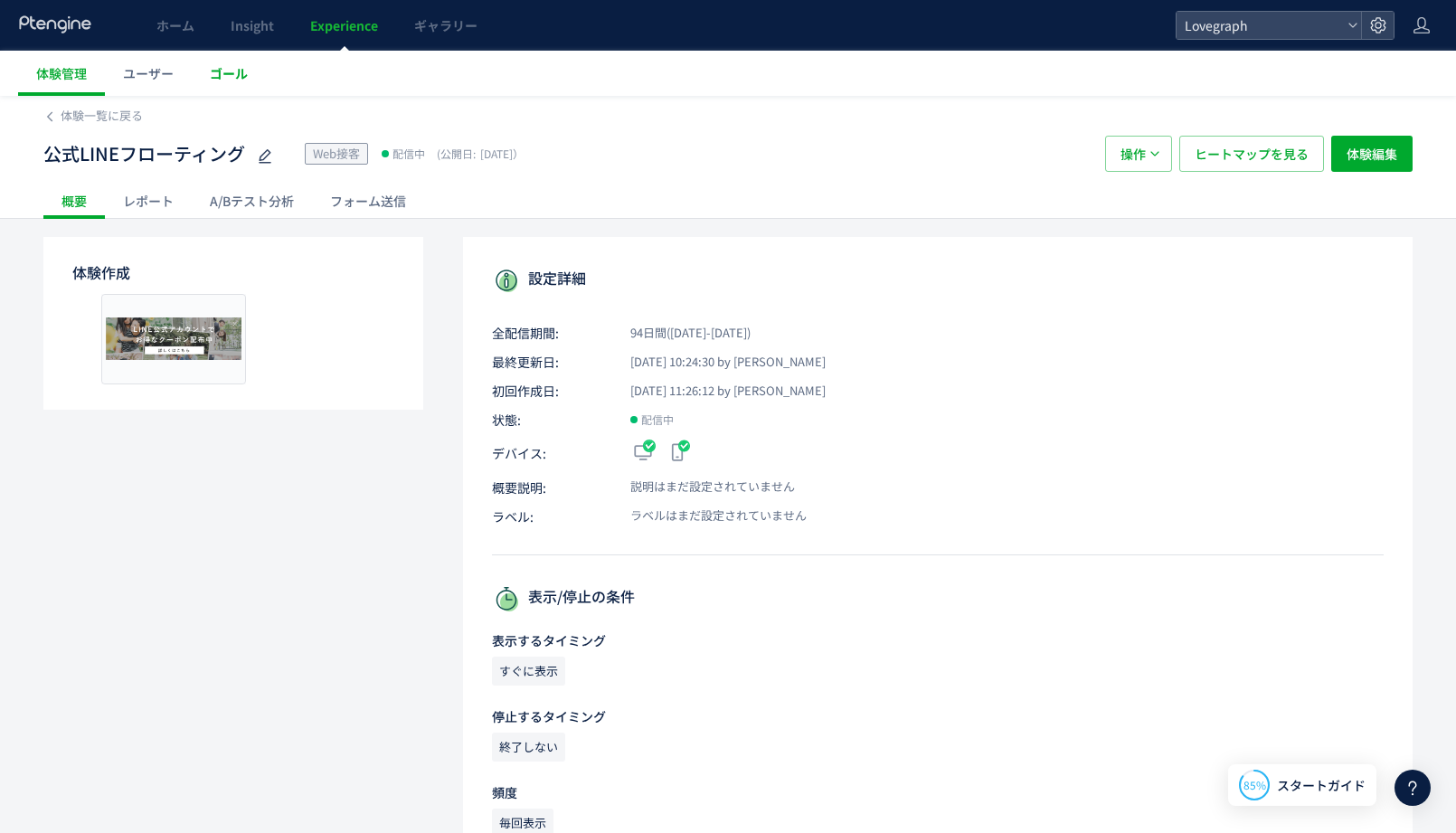
click at [252, 70] on link "ゴール" at bounding box center [228, 74] width 74 height 45
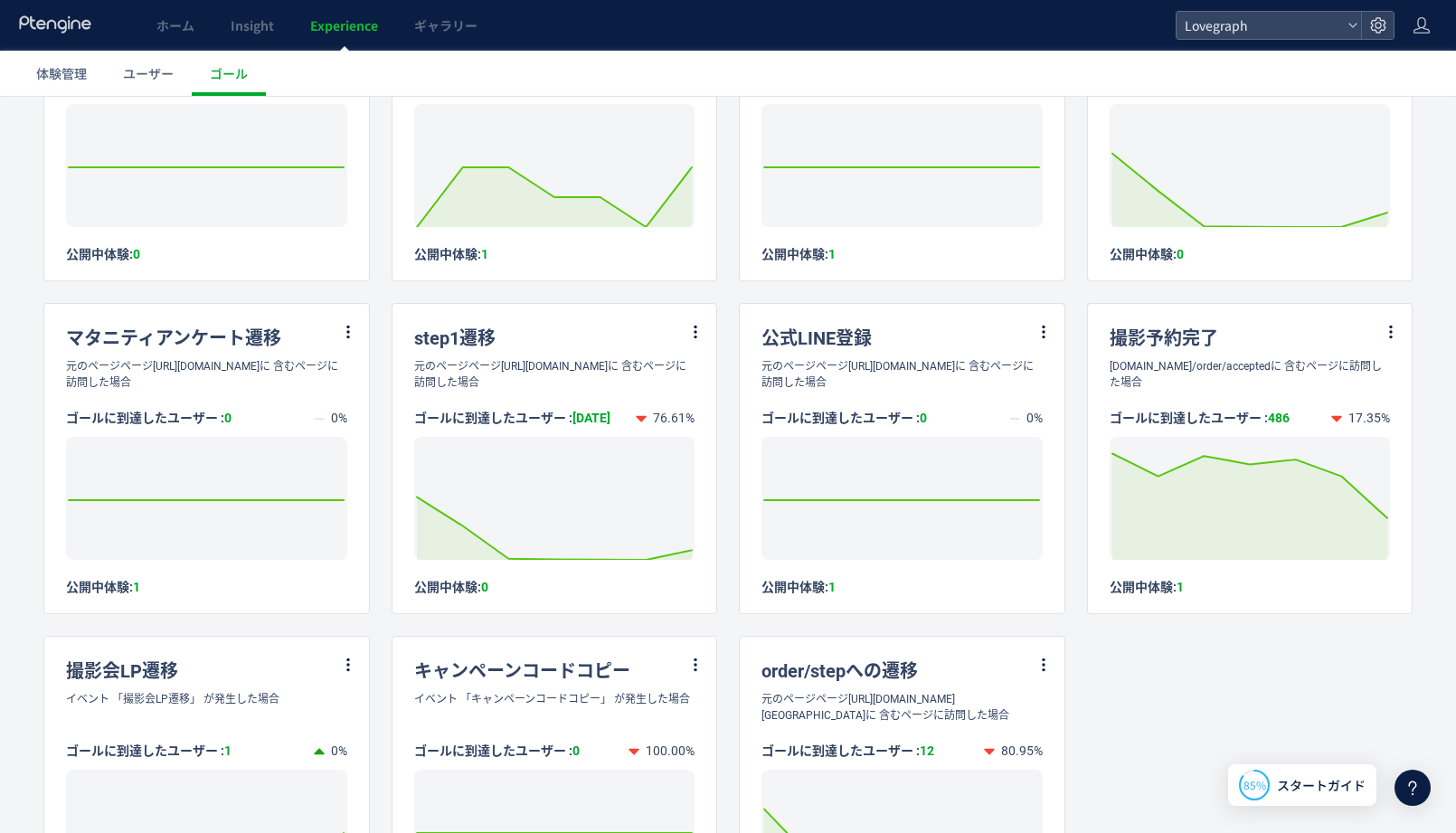
scroll to position [666, 0]
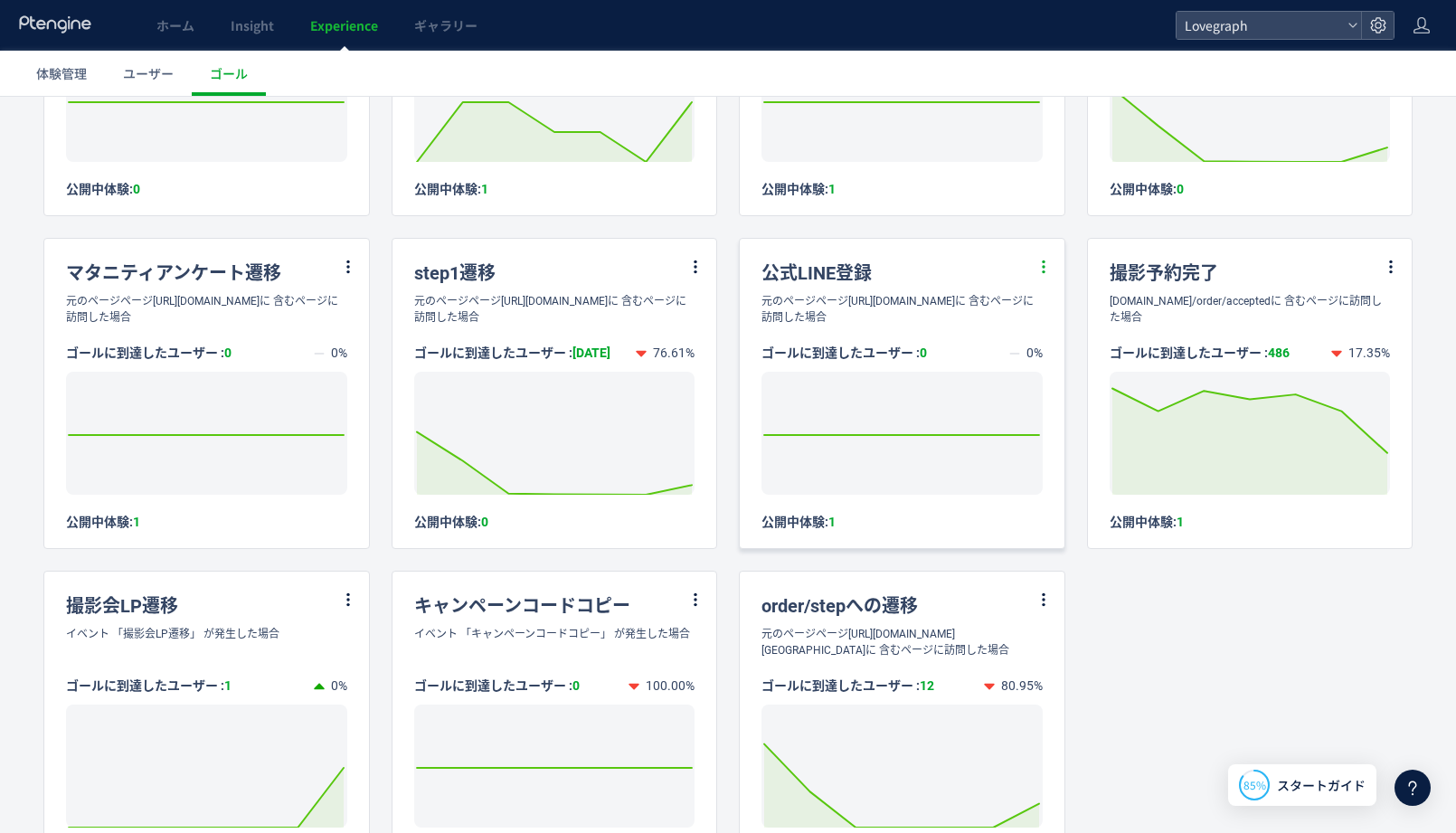
click at [1036, 275] on icon at bounding box center [1043, 266] width 17 height 17
click at [1034, 314] on li "編集" at bounding box center [1022, 328] width 62 height 32
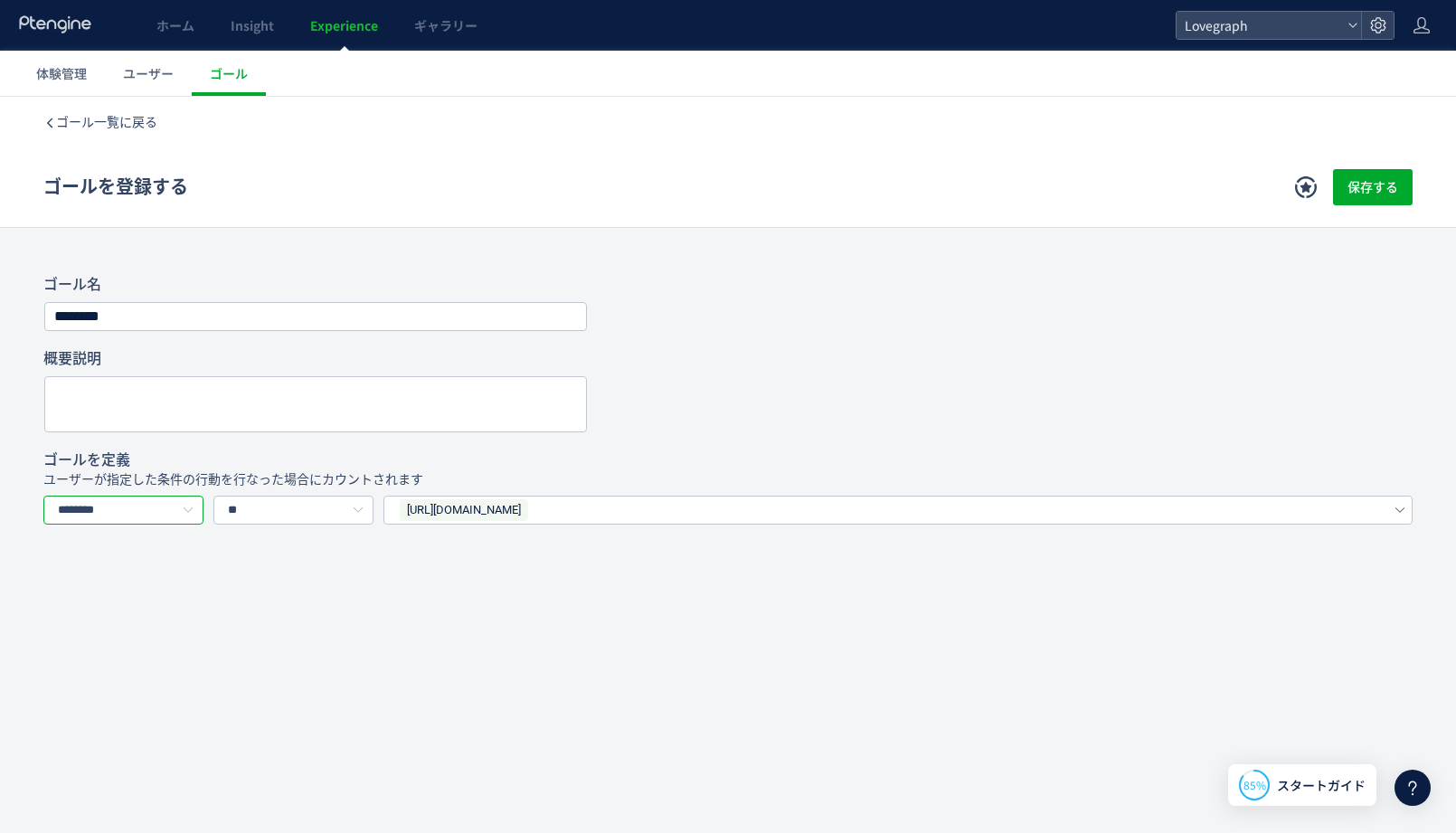
click at [177, 505] on input "********" at bounding box center [123, 509] width 160 height 28
click at [183, 588] on li "イベントを選択する" at bounding box center [125, 587] width 161 height 30
type input "*********"
click at [541, 482] on p "ユーザーが指定した条件の行動を行なった場合にカウントされます" at bounding box center [728, 479] width 1370 height 18
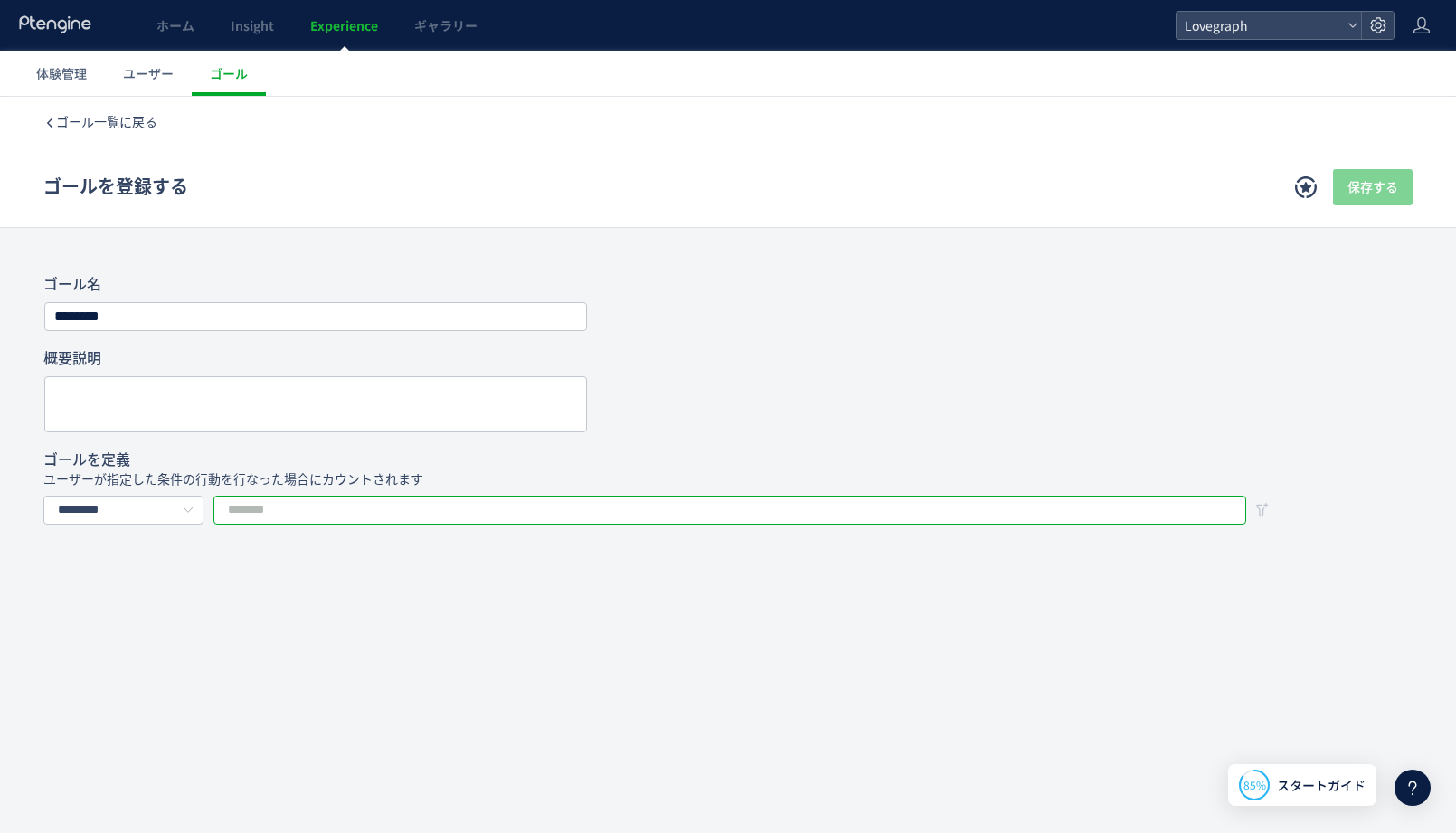
click at [533, 516] on input "text" at bounding box center [729, 509] width 1033 height 28
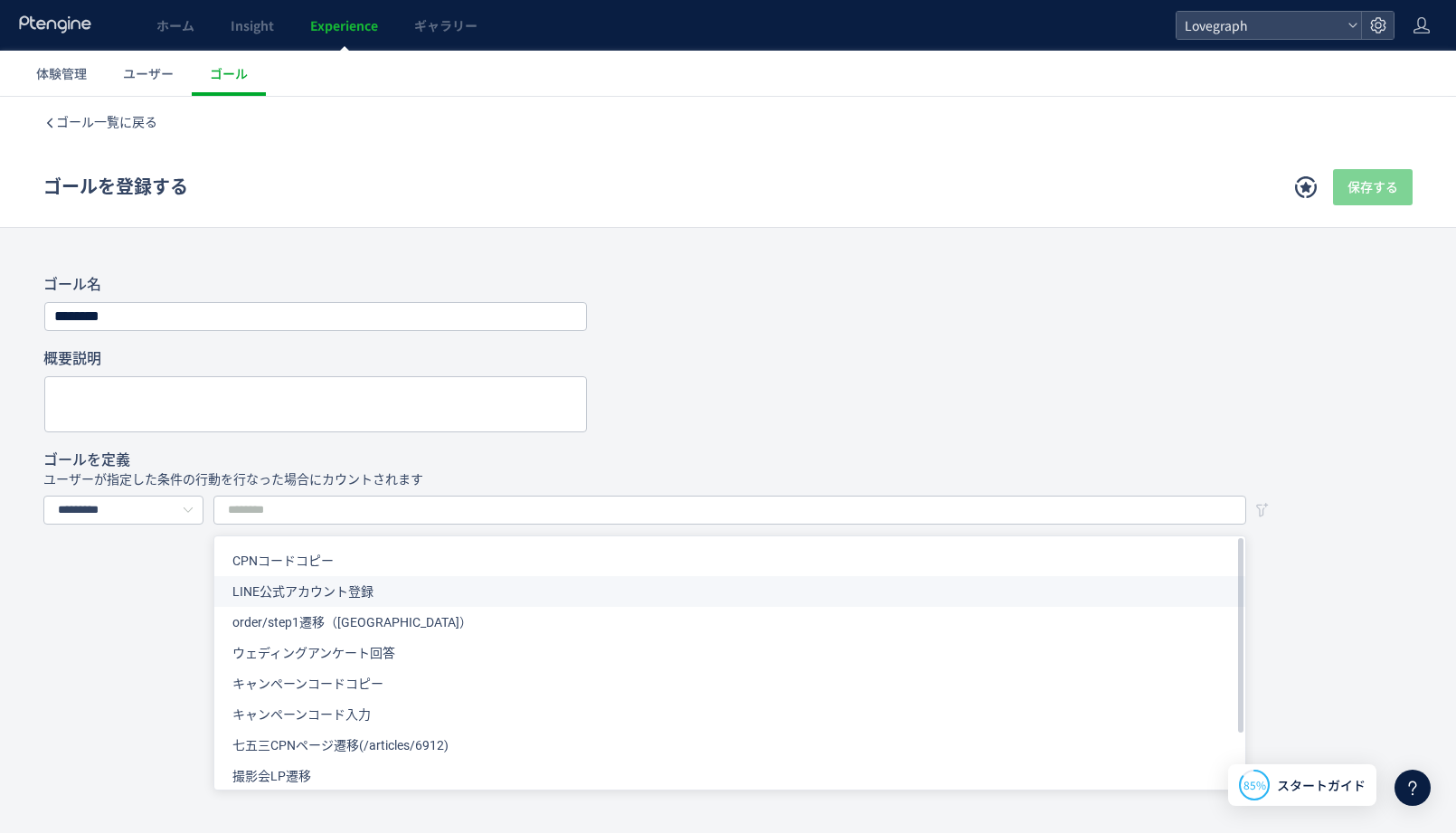
click at [499, 590] on li "LINE公式アカウント登録" at bounding box center [729, 590] width 1031 height 30
type input "**********"
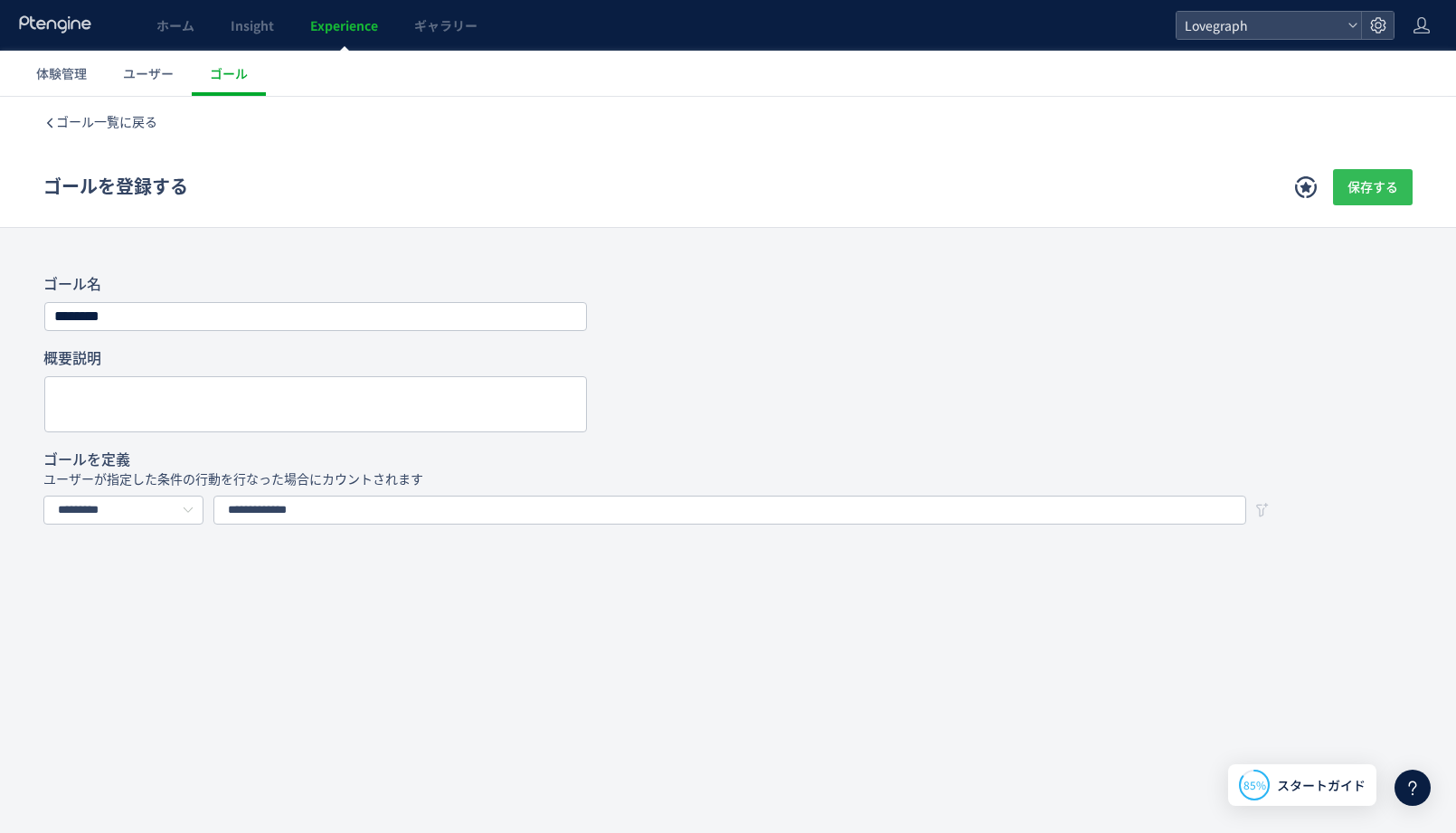
click at [1384, 182] on span "保存する" at bounding box center [1373, 187] width 51 height 36
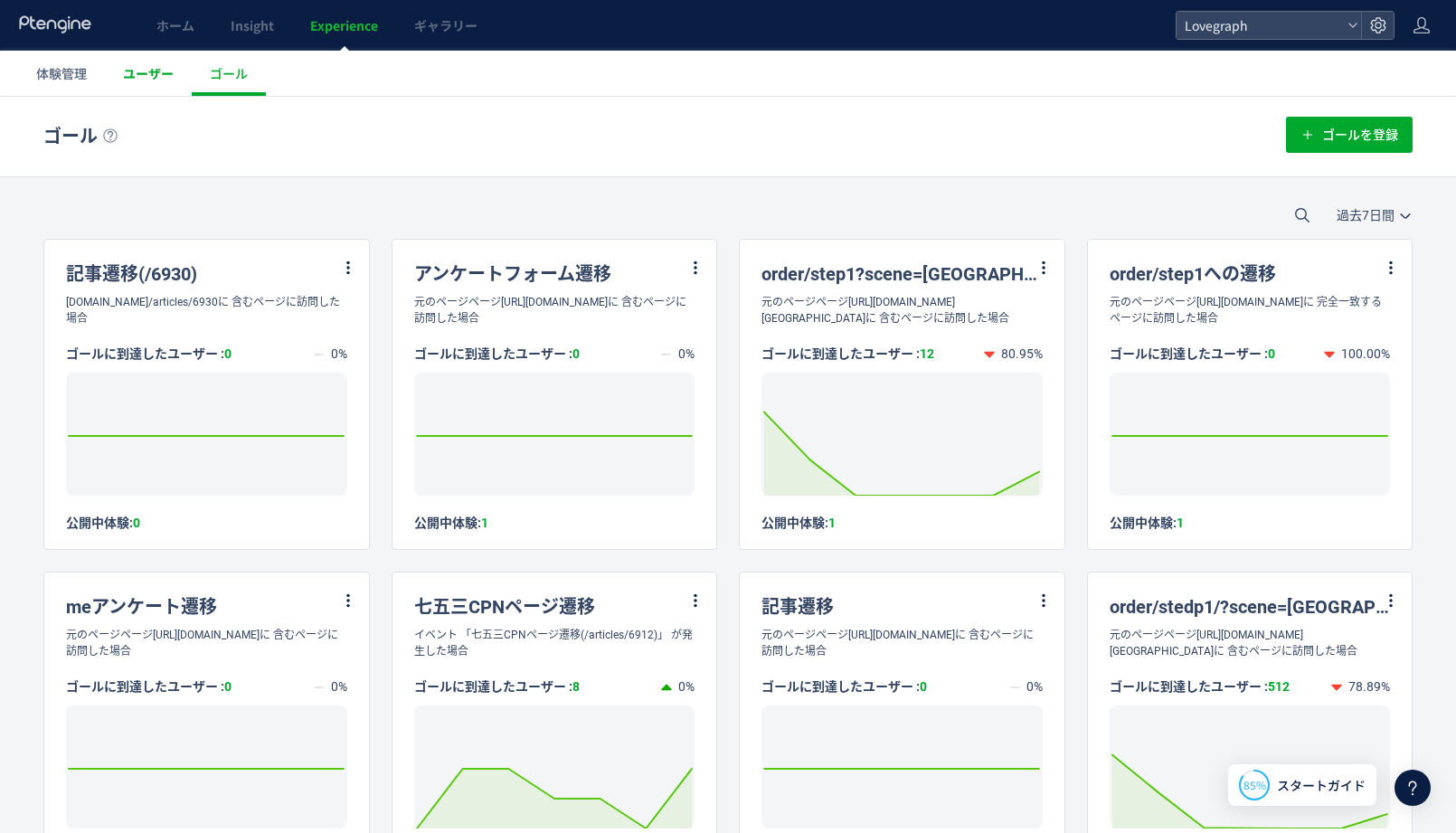
click at [119, 78] on link "ユーザー" at bounding box center [148, 74] width 86 height 45
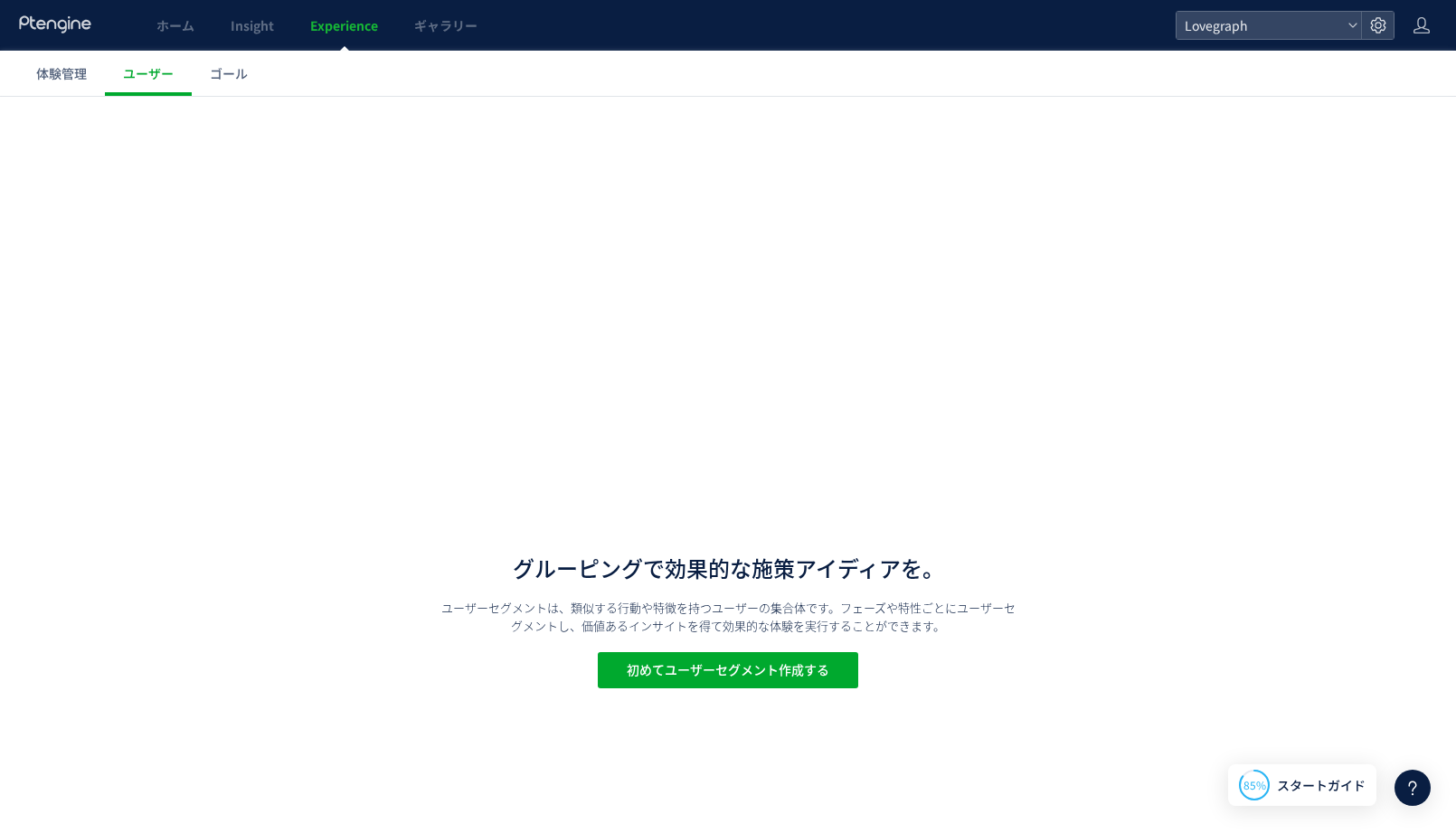
click at [45, 74] on span "体験管理" at bounding box center [62, 73] width 51 height 18
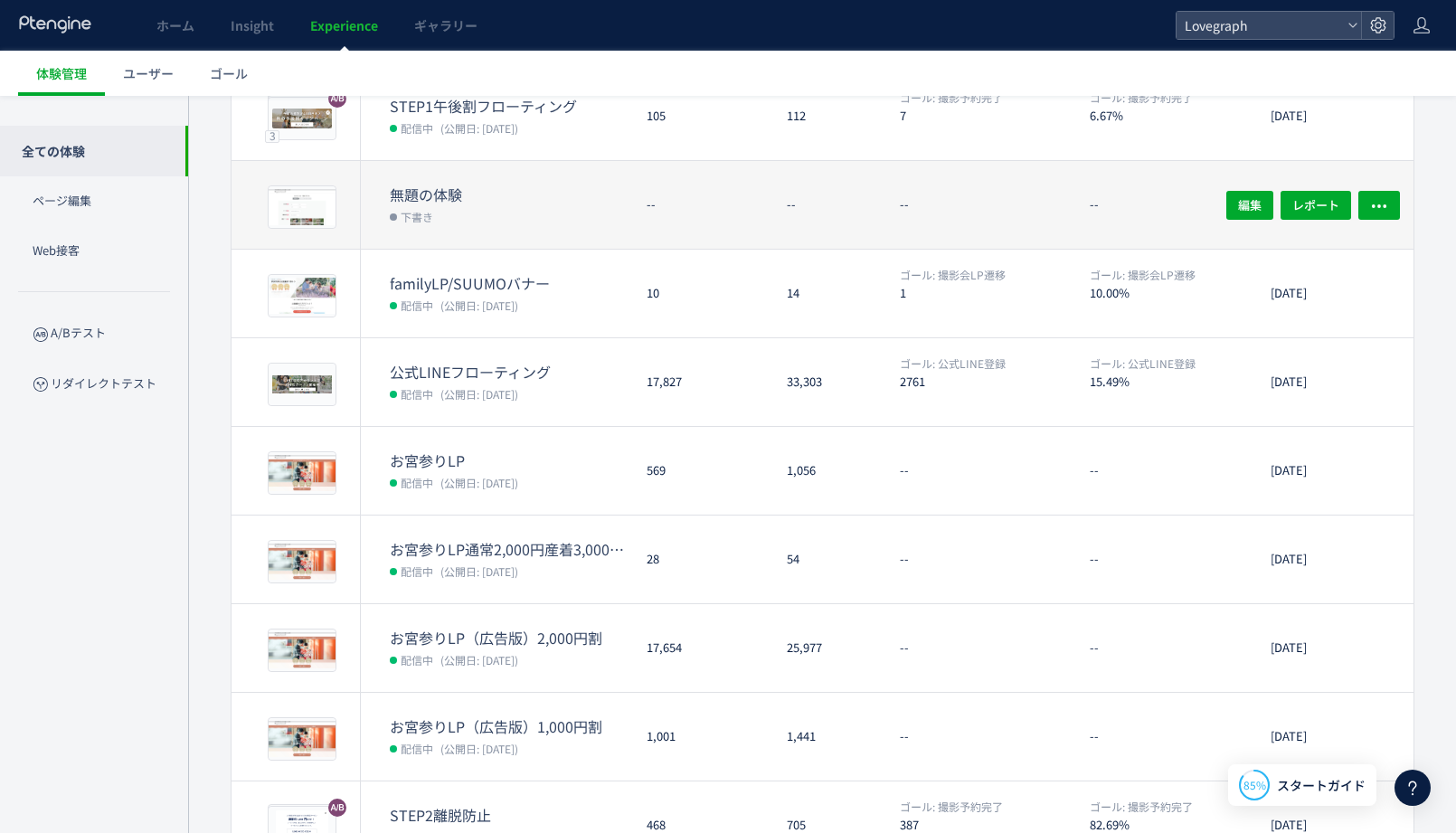
scroll to position [416, 0]
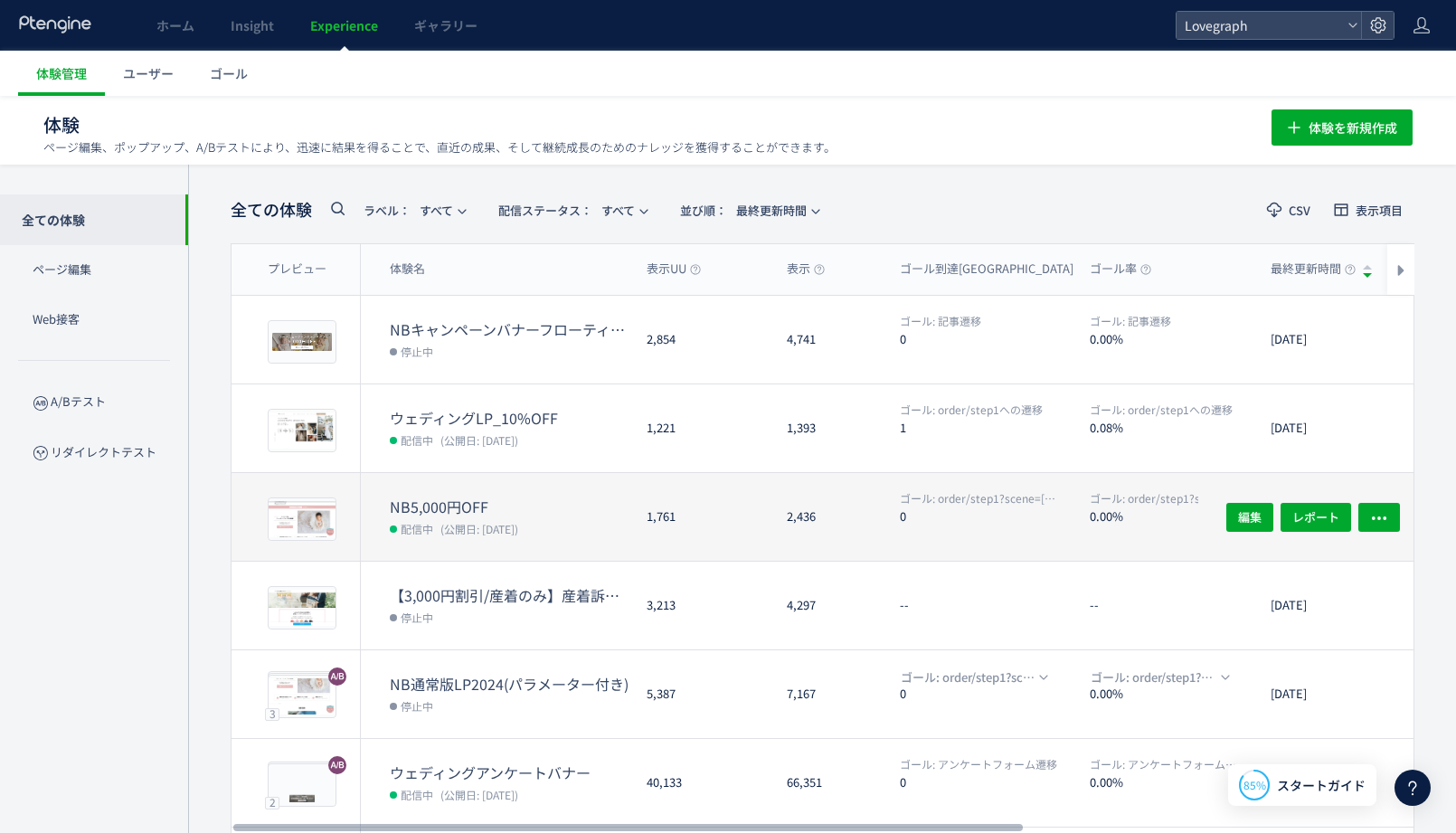
click at [1098, 519] on dt "0.00%" at bounding box center [1172, 515] width 166 height 17
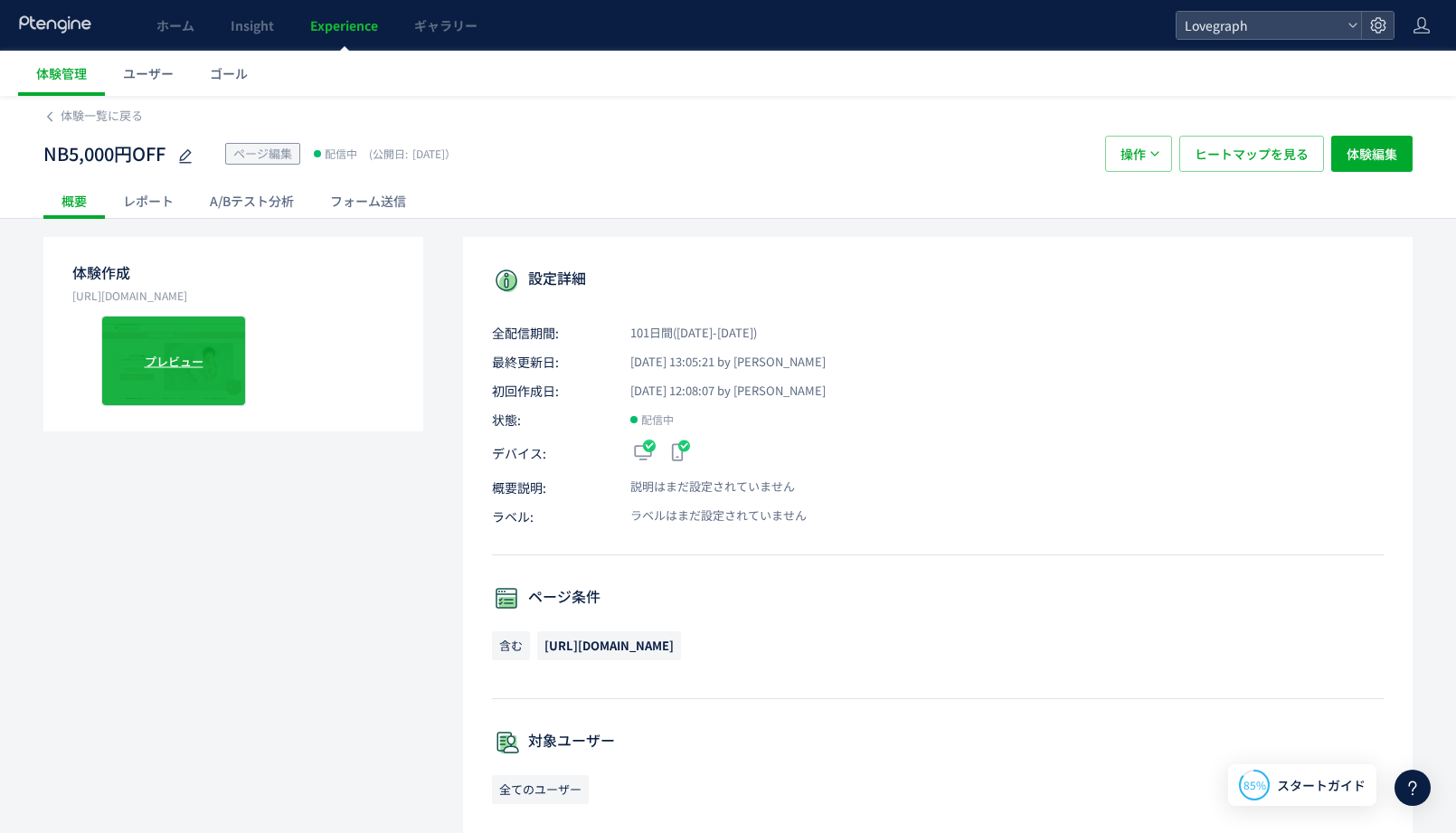
click at [189, 351] on div "プレビュー" at bounding box center [173, 361] width 144 height 90
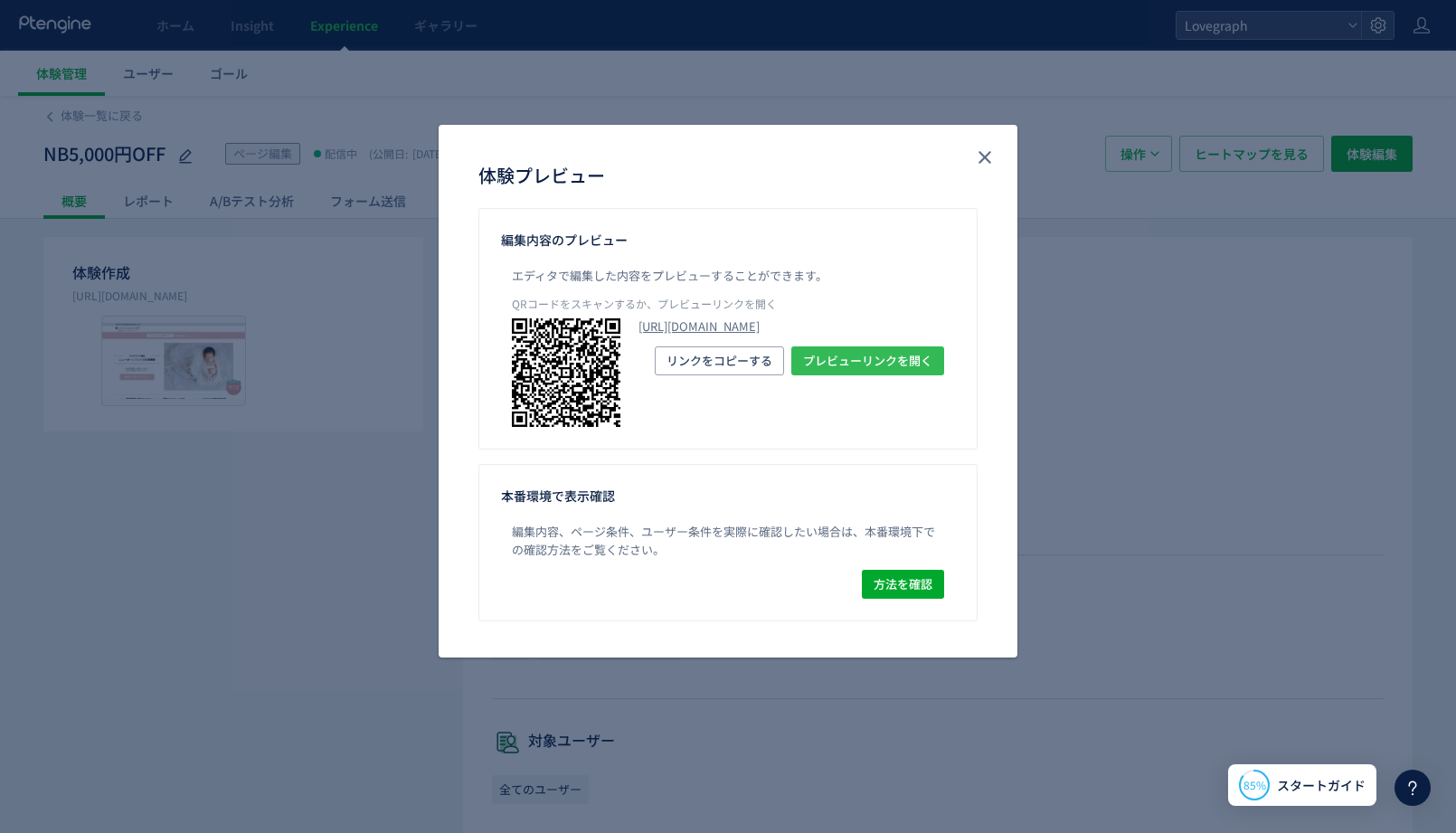
click at [843, 375] on span "プレビューリンクを開く" at bounding box center [868, 361] width 130 height 28
click at [971, 147] on button "close" at bounding box center [984, 156] width 28 height 28
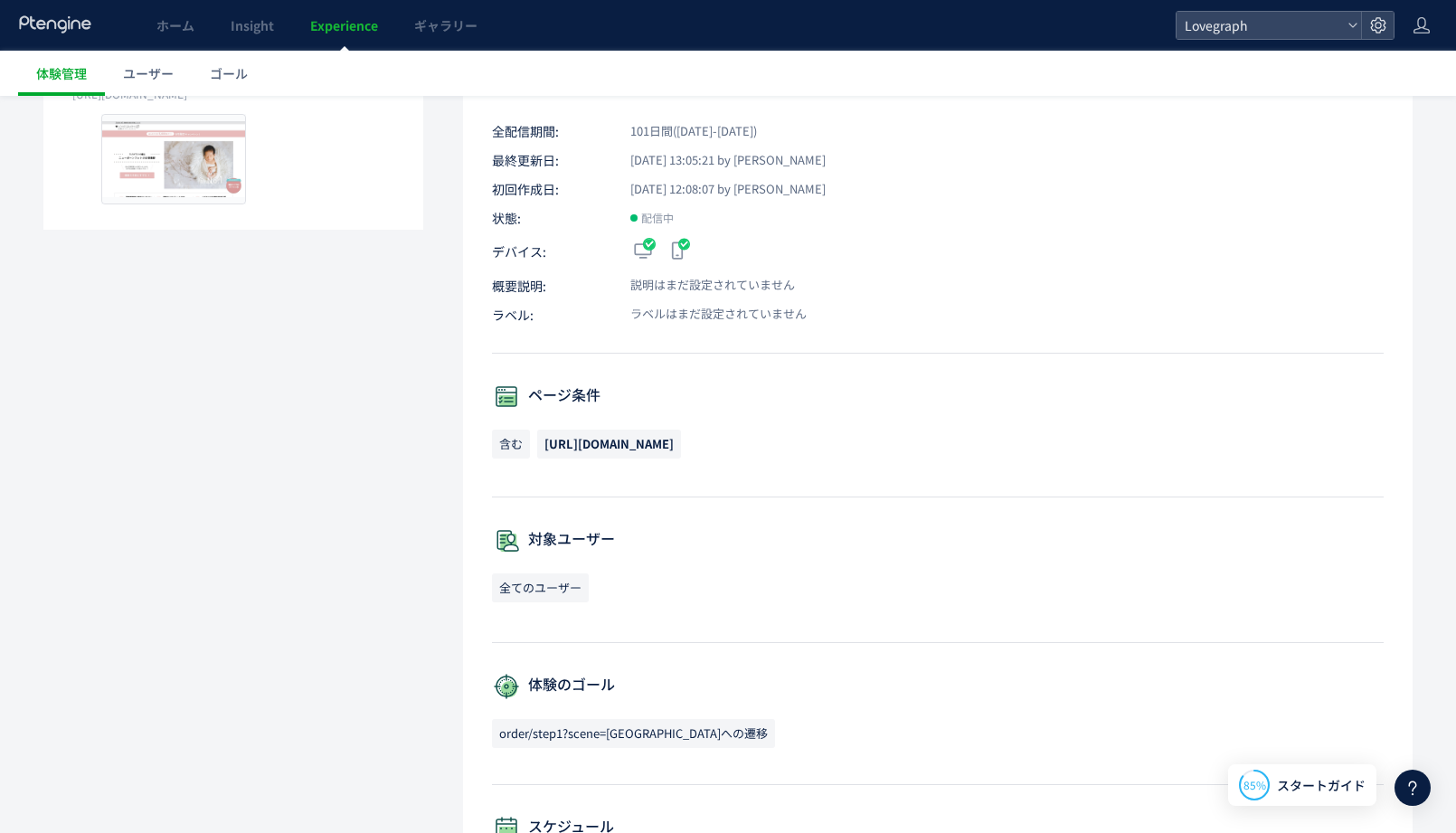
scroll to position [204, 0]
copy span "https://lovegraph.me/newborn?c=TGAP3W6EE7FL"
drag, startPoint x: 546, startPoint y: 434, endPoint x: 849, endPoint y: 435, distance: 303.0
click at [0, 0] on div "ホーム Insight Experience ギャラリー Lovegraph 体験管理 ユーザー ゴール 体験一覧に戻る NB5,000円OFF ページ編集 …" at bounding box center [728, 486] width 1456 height 1381
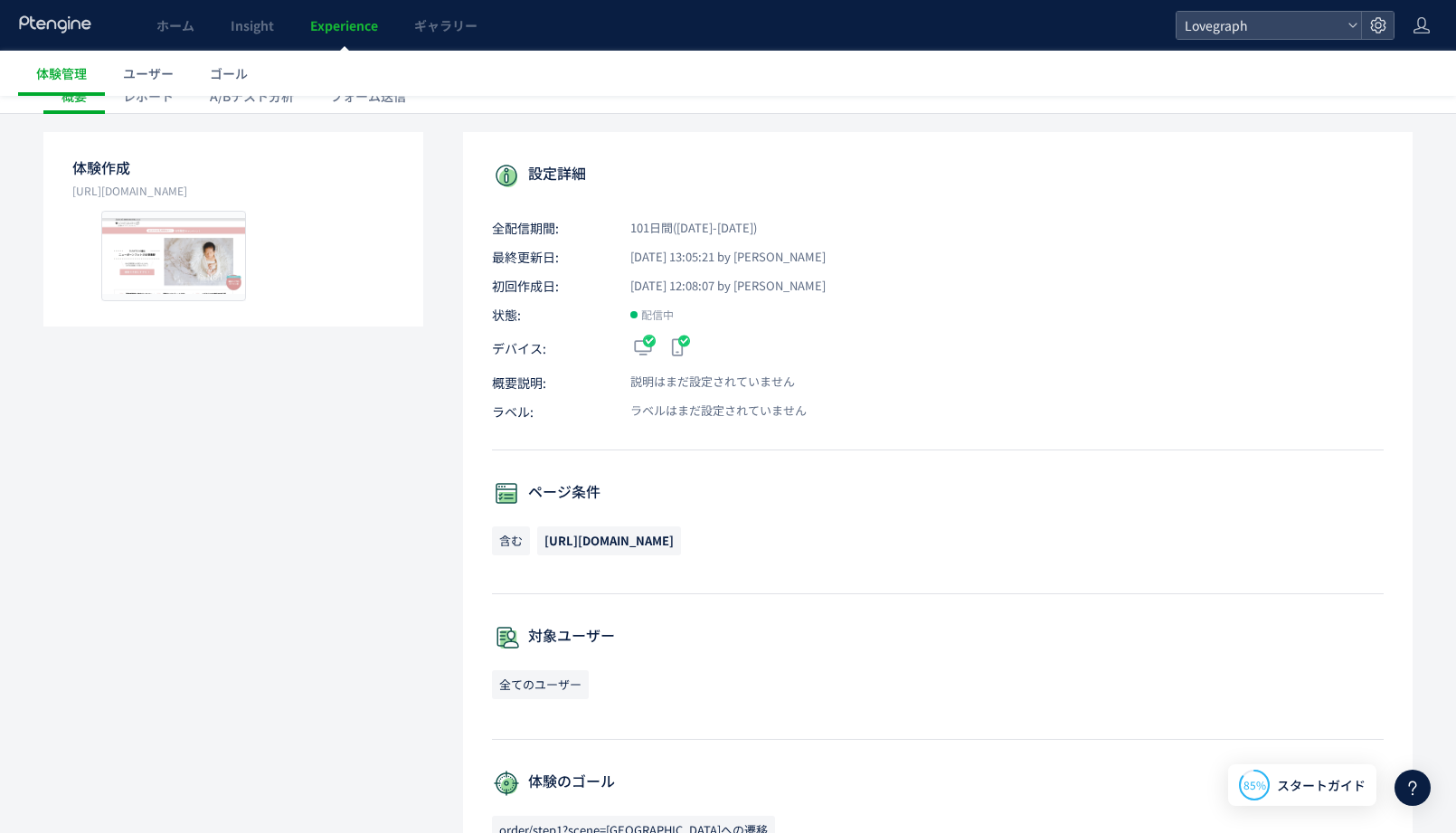
click at [417, 404] on div "体験作成 https://lovegraph.me/newborn?c=TGAP3W6EE7FL プレビュー 設定詳細 全配信期間: 101日間(2025/0…" at bounding box center [728, 703] width 1370 height 1143
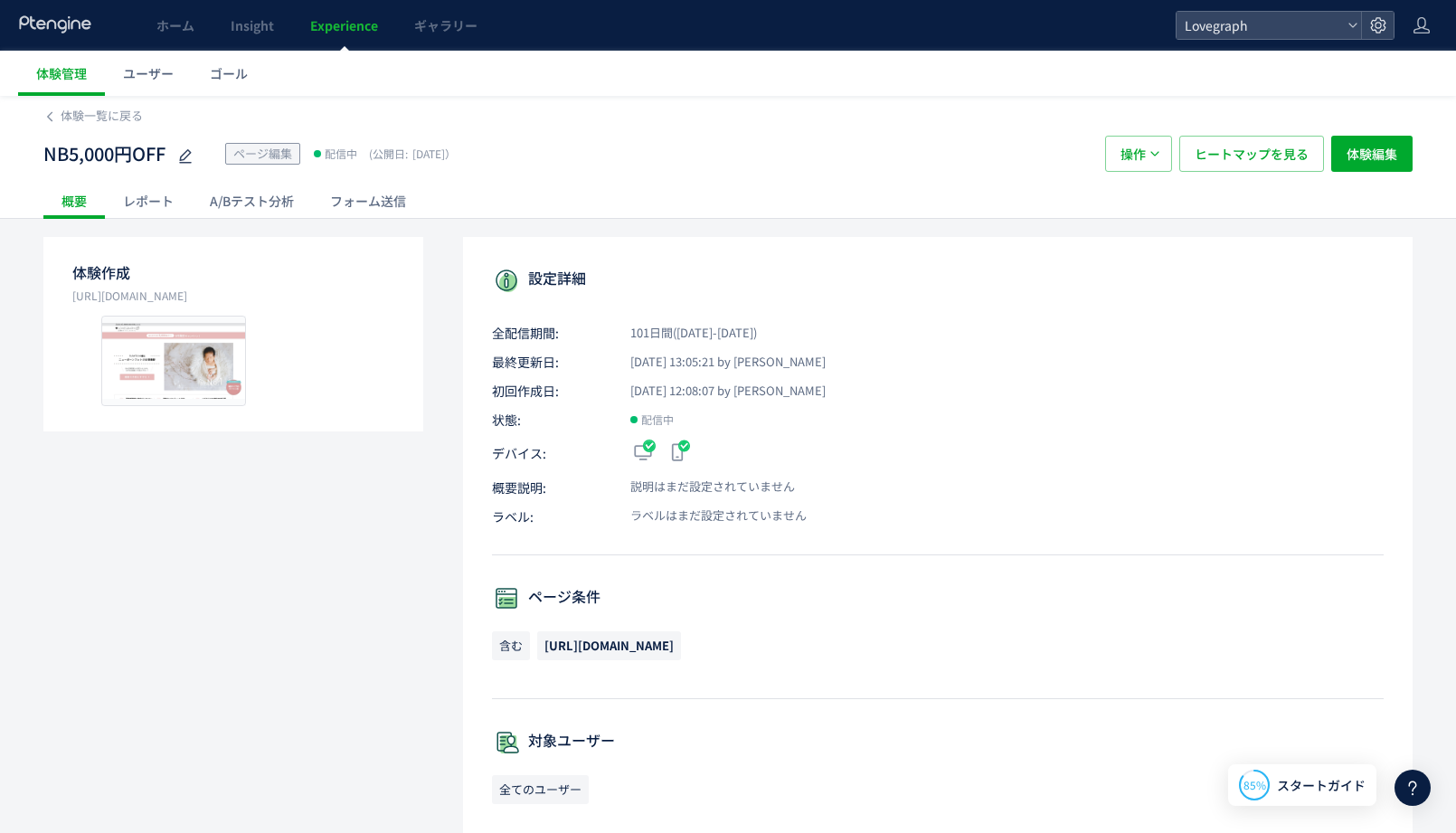
click at [125, 201] on div "レポート" at bounding box center [148, 200] width 86 height 36
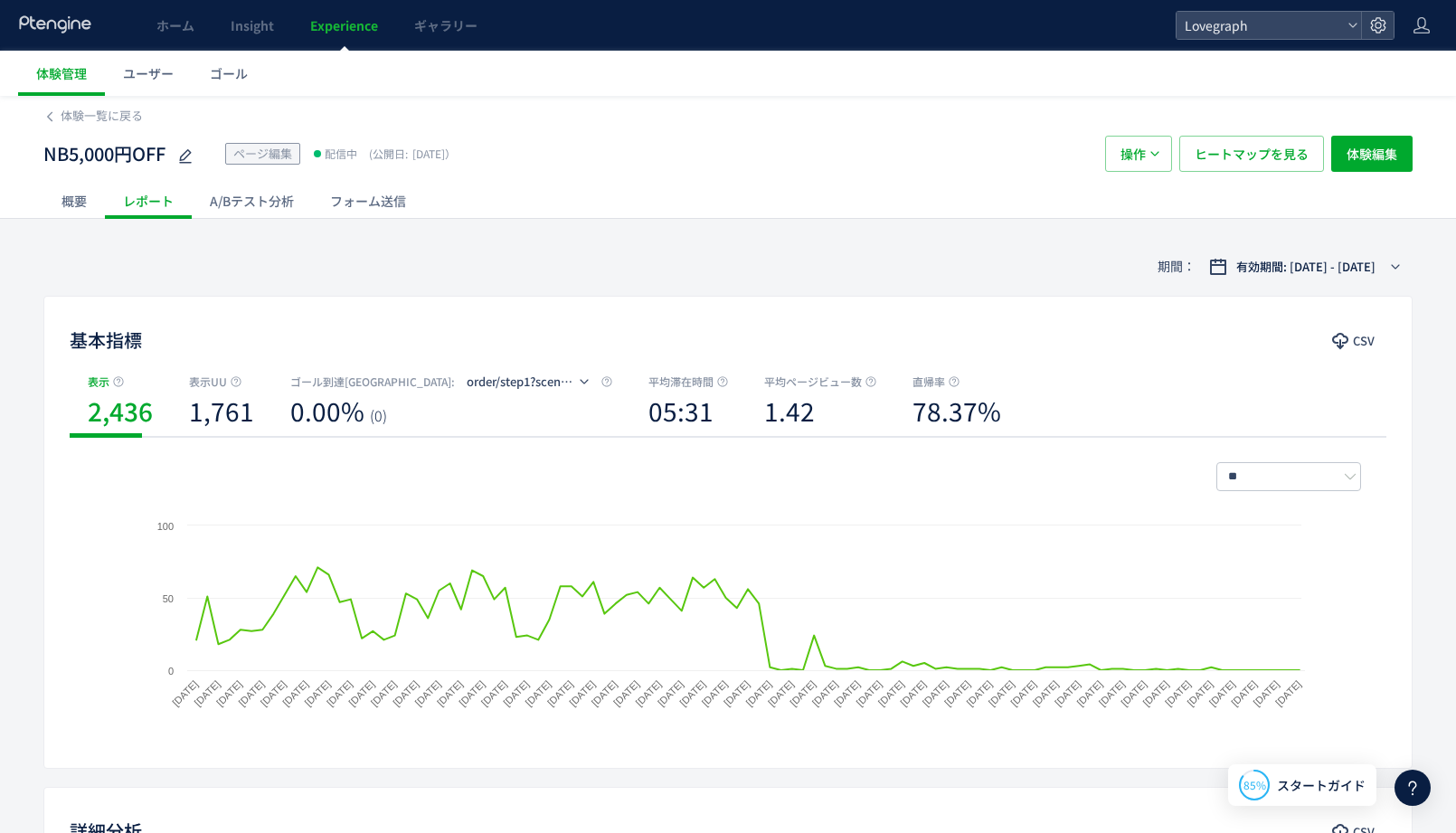
click at [271, 206] on div "A/Bテスト分析" at bounding box center [252, 200] width 120 height 36
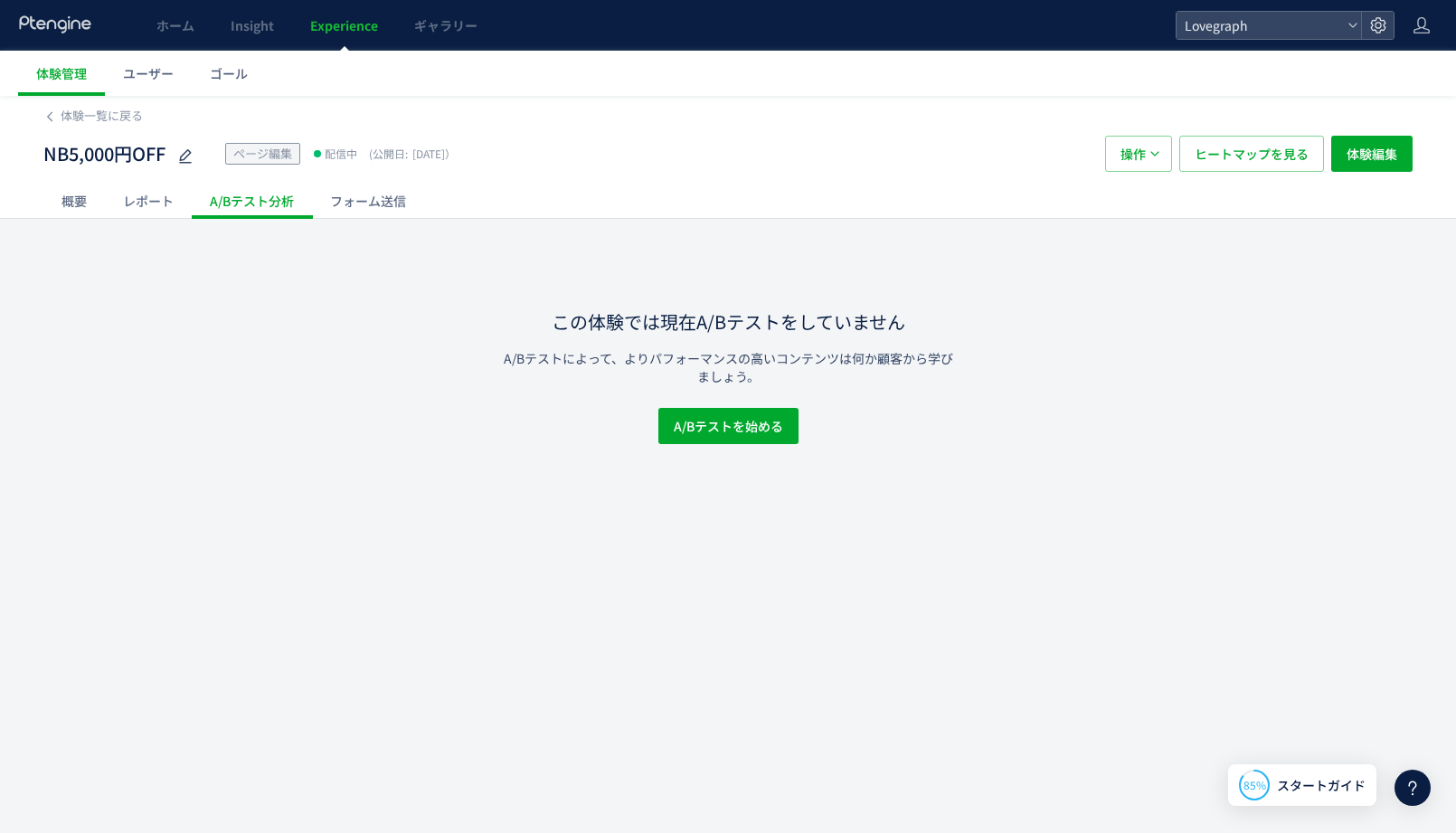
click at [361, 198] on div "フォーム送信" at bounding box center [368, 200] width 112 height 36
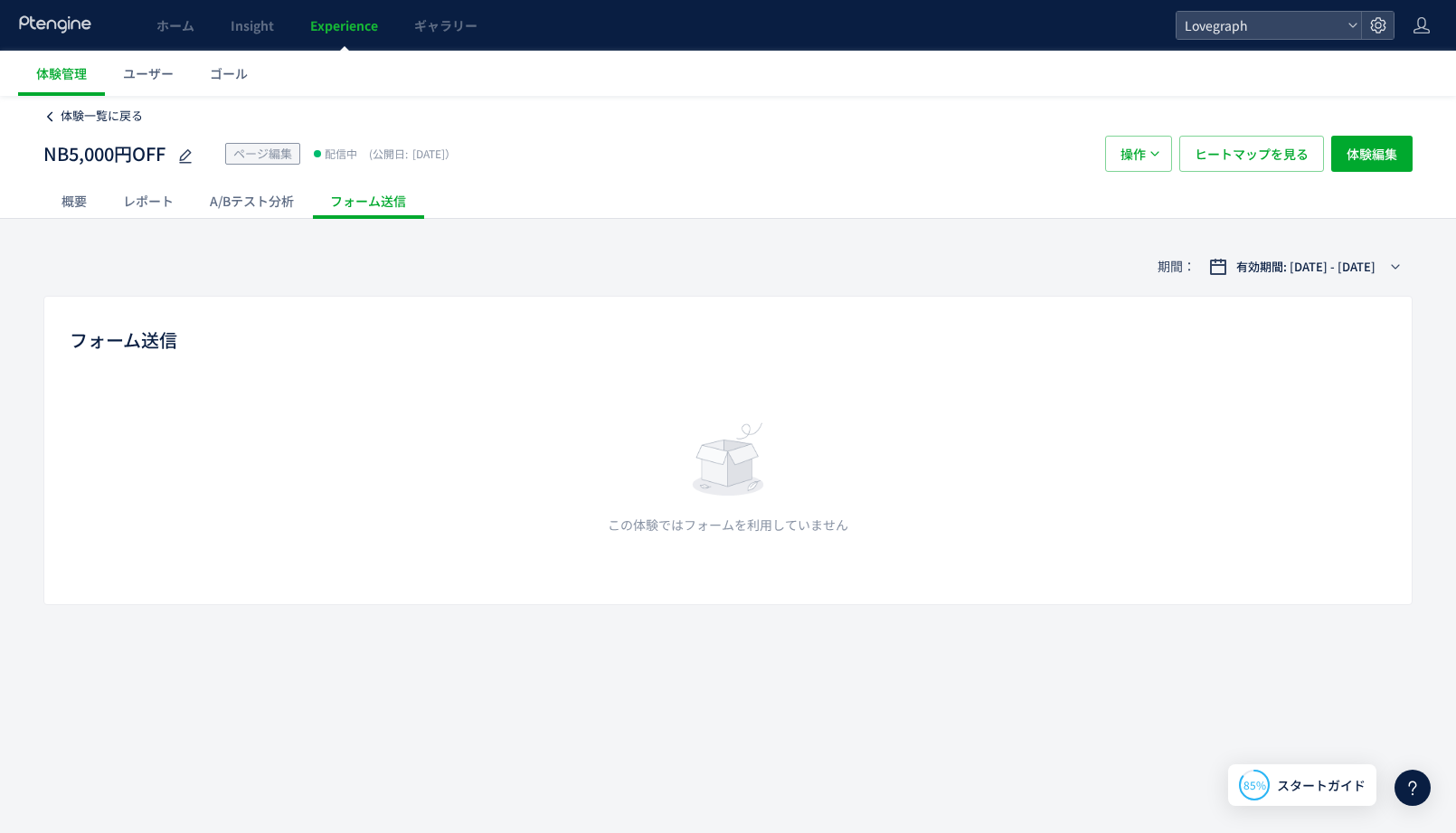
click at [100, 110] on span "体験一覧に戻る" at bounding box center [102, 115] width 83 height 17
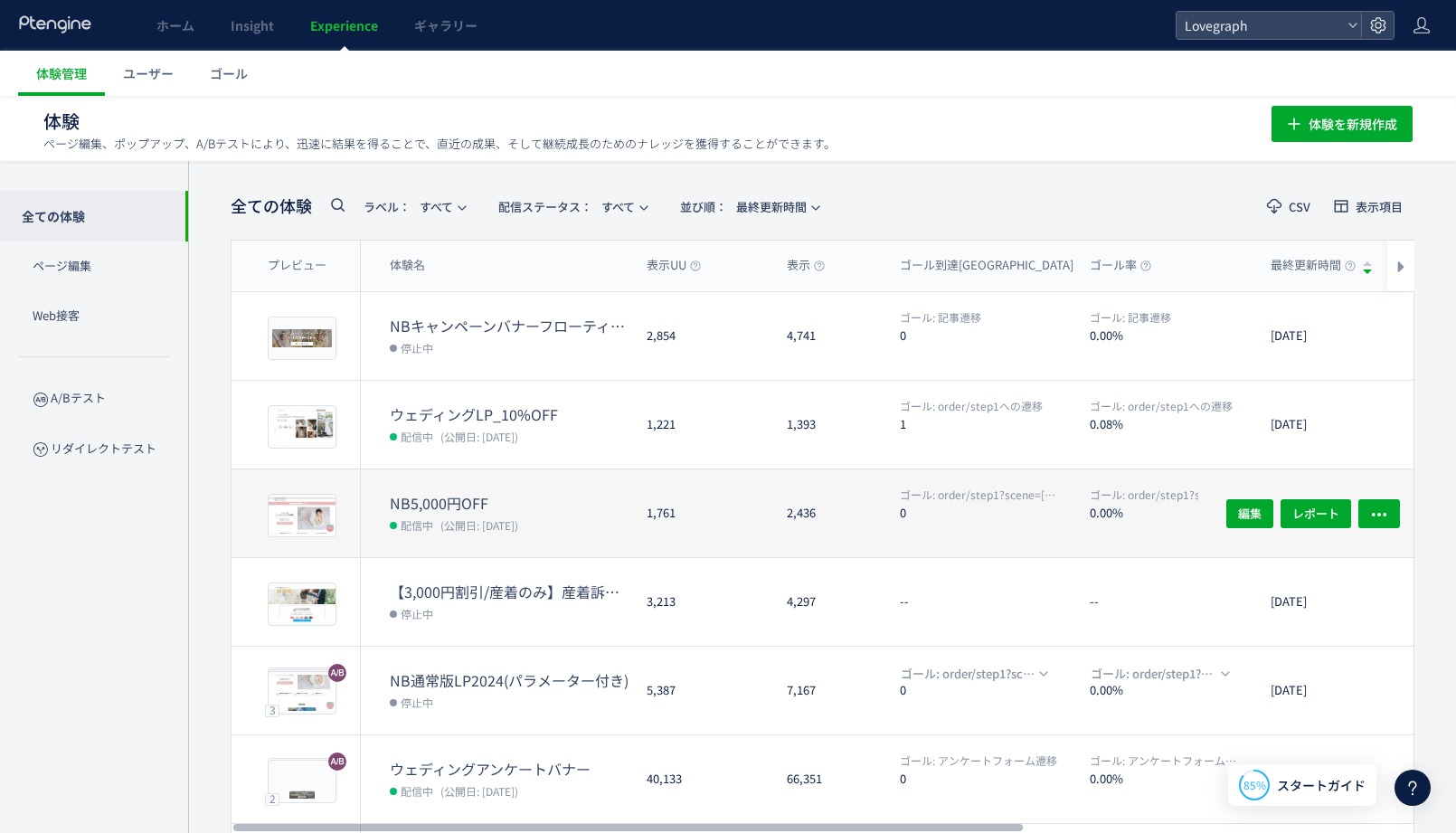
click at [506, 474] on div "NB5,000円OFF 配信中 (公開日: 2025/07/07)" at bounding box center [496, 513] width 271 height 87
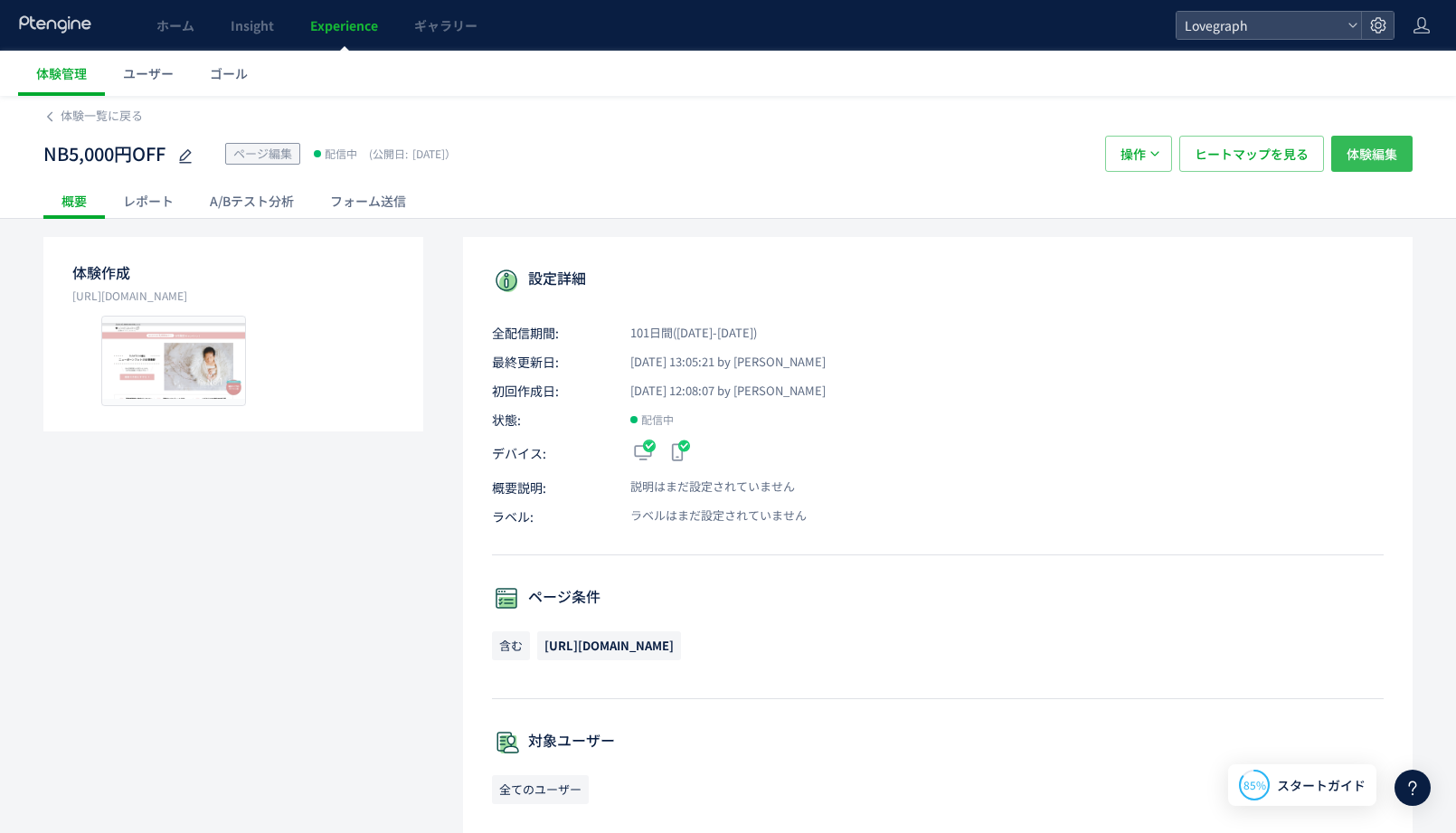
click at [1349, 160] on span "体験編集" at bounding box center [1372, 153] width 51 height 36
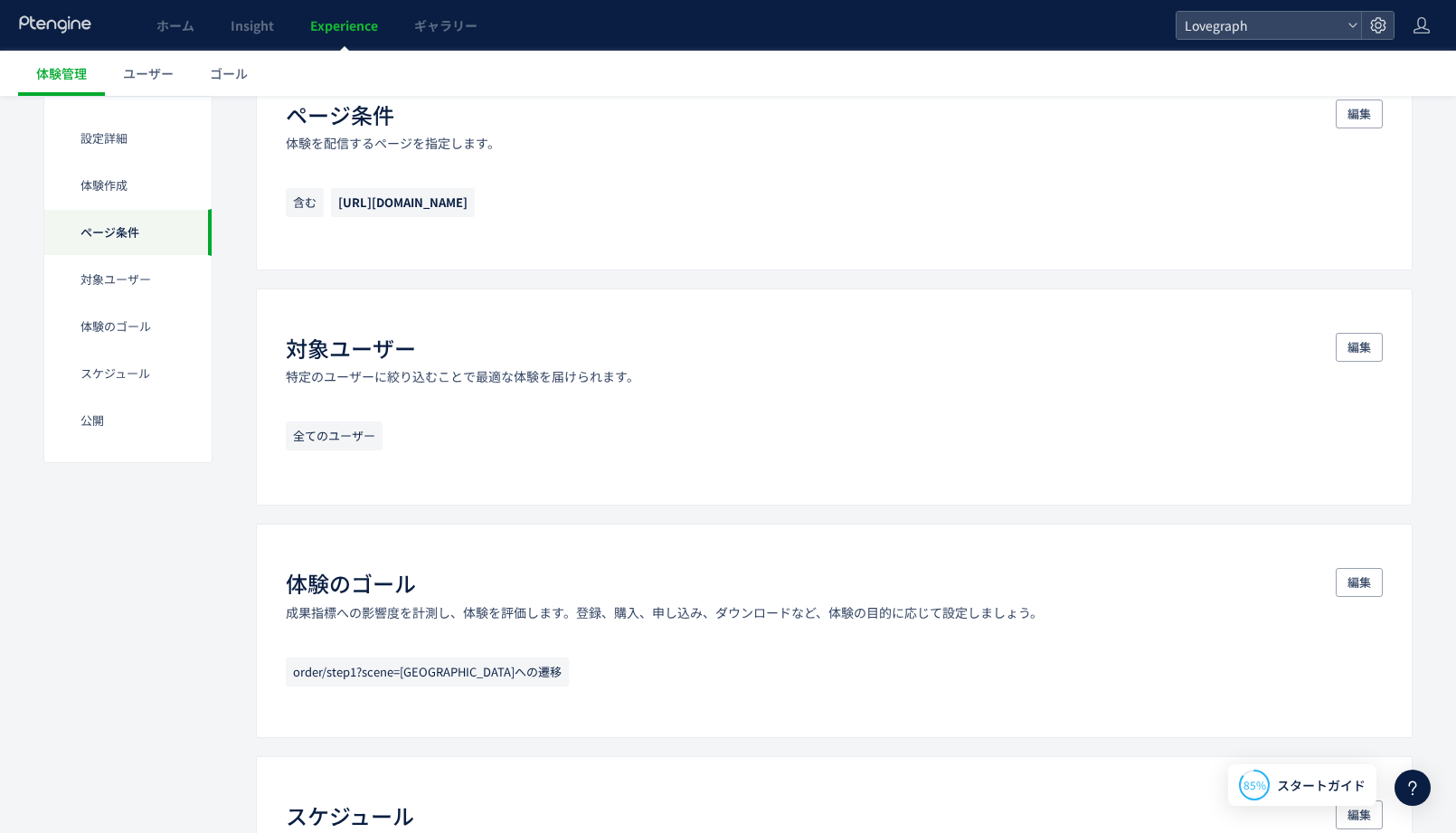
scroll to position [732, 0]
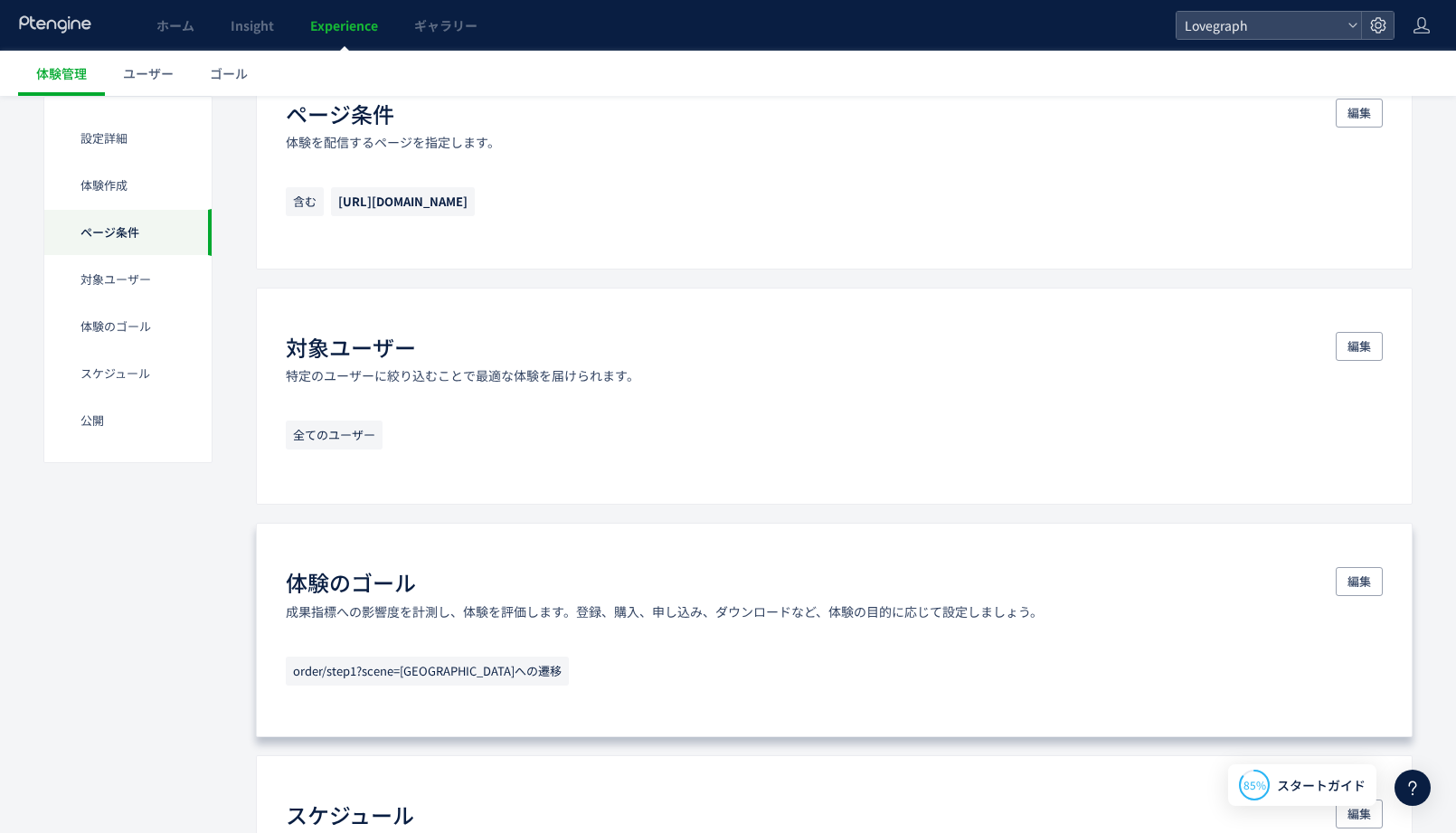
click at [438, 705] on div "体験のゴール 成果指標への影響度を計測し、体験を評価します。登録、購入、申し込み、ダウンロードなど、体験の目的に応じて設定しましょう。 編集 order/st…" at bounding box center [834, 629] width 1156 height 213
click at [449, 668] on span "order/step1?scene=newbornへの遷移" at bounding box center [427, 670] width 283 height 28
click at [1350, 579] on span "編集" at bounding box center [1360, 581] width 24 height 28
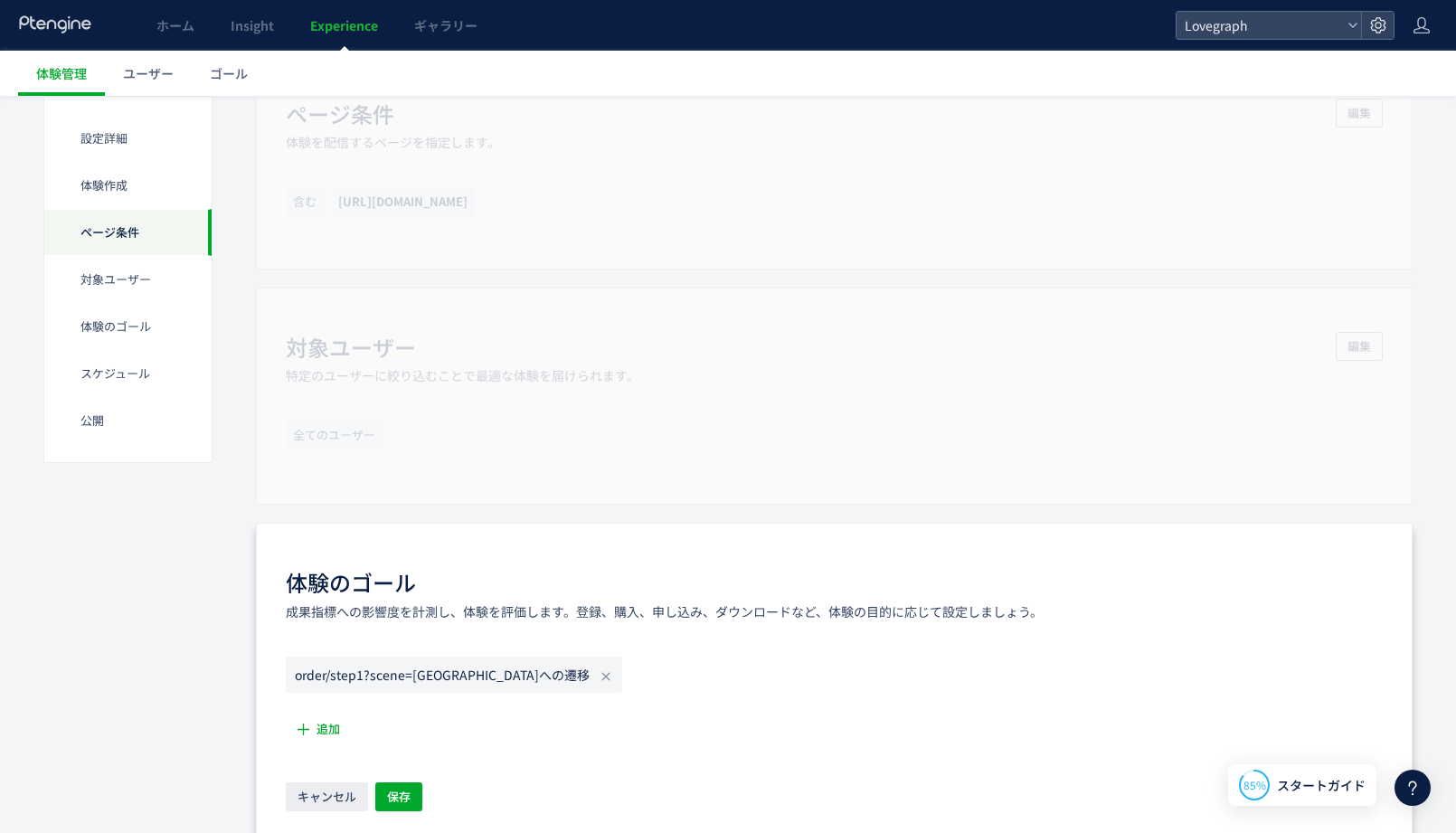
click at [404, 672] on icon "order/step1?scene=newbornへの遷移" at bounding box center [442, 675] width 295 height 18
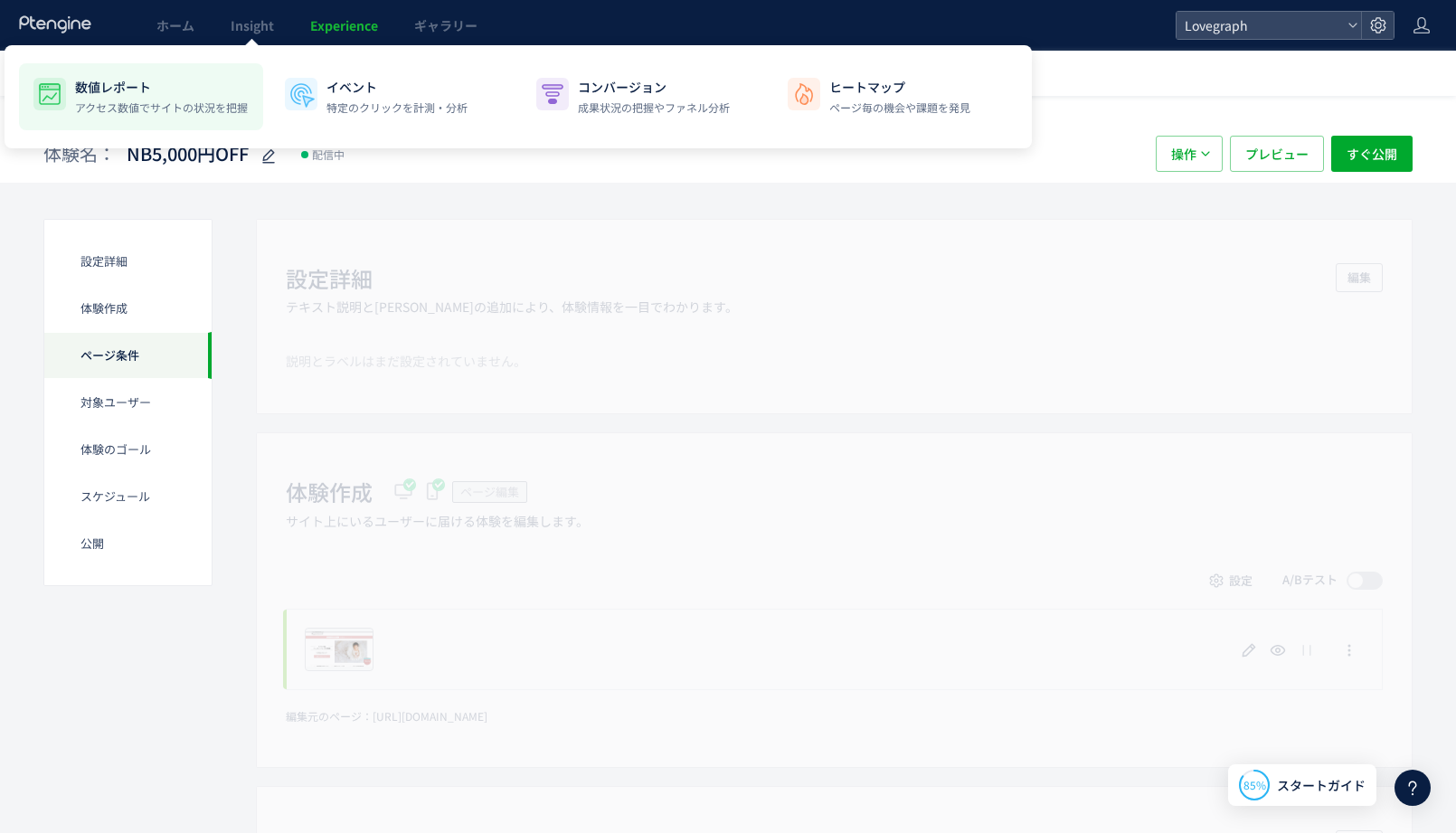
click at [228, 81] on p "数値レポート" at bounding box center [161, 86] width 173 height 18
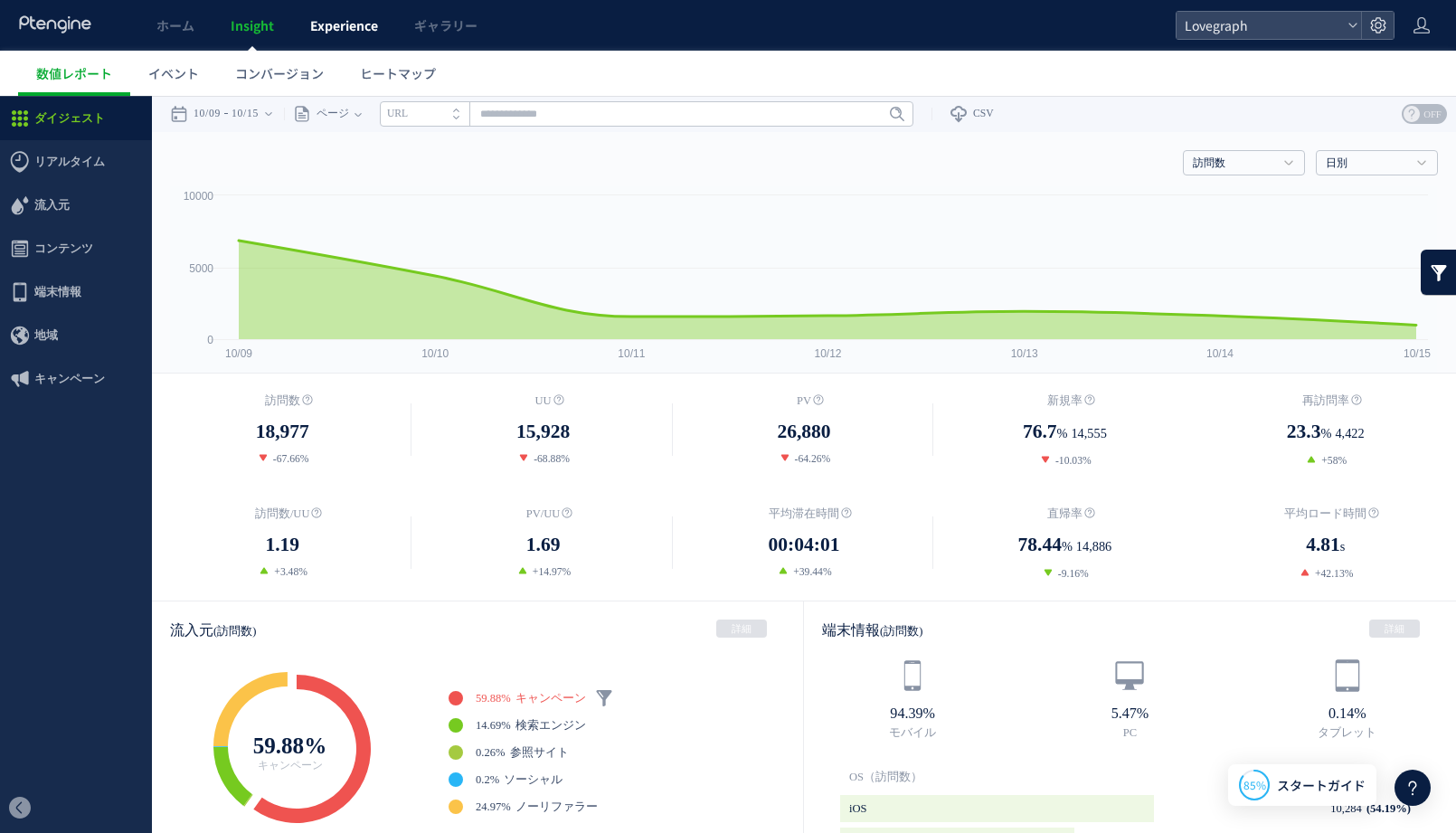
click at [329, 33] on span "Experience" at bounding box center [344, 26] width 68 height 18
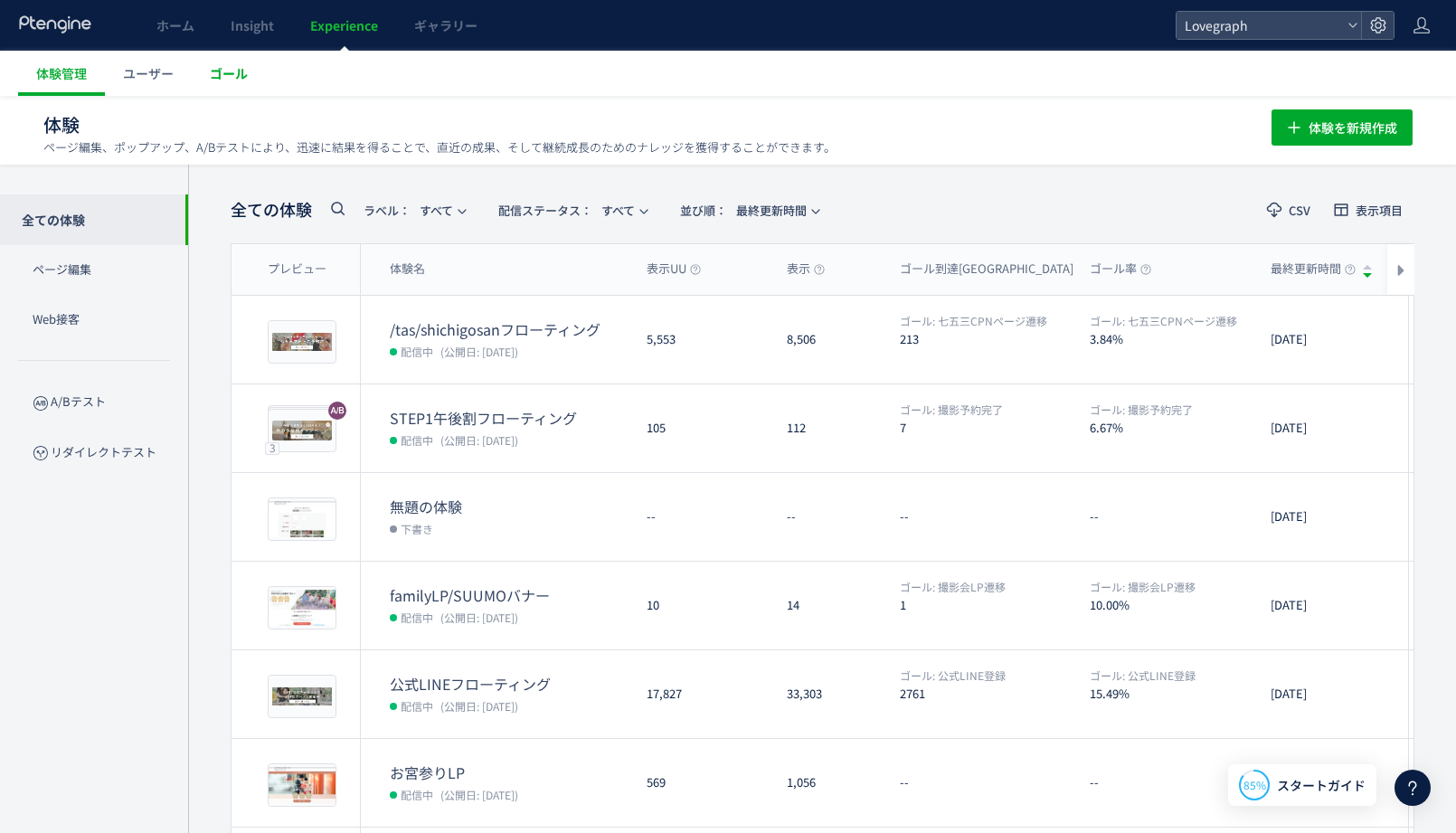
click at [233, 74] on span "ゴール" at bounding box center [229, 73] width 38 height 18
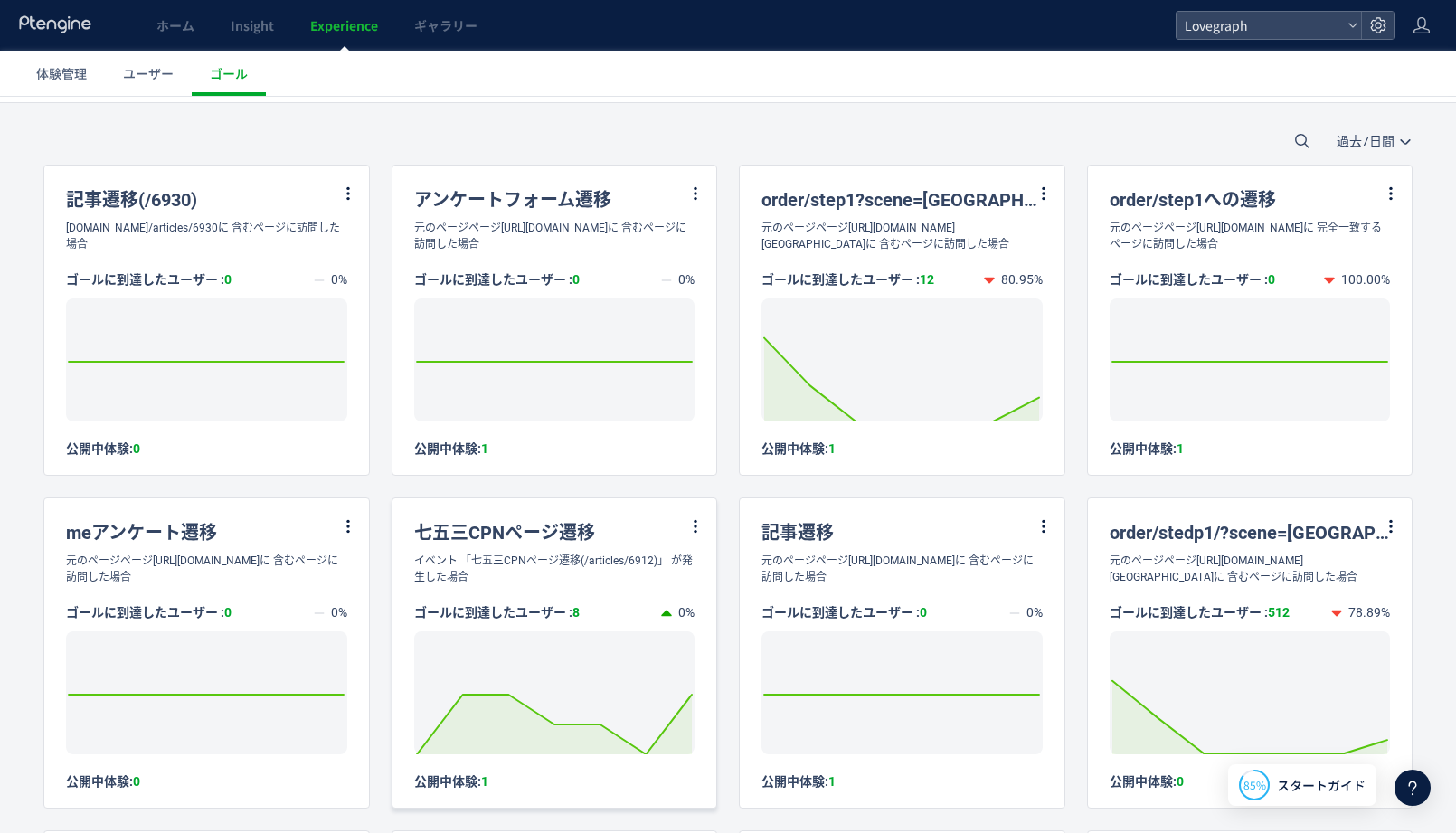
scroll to position [72, 0]
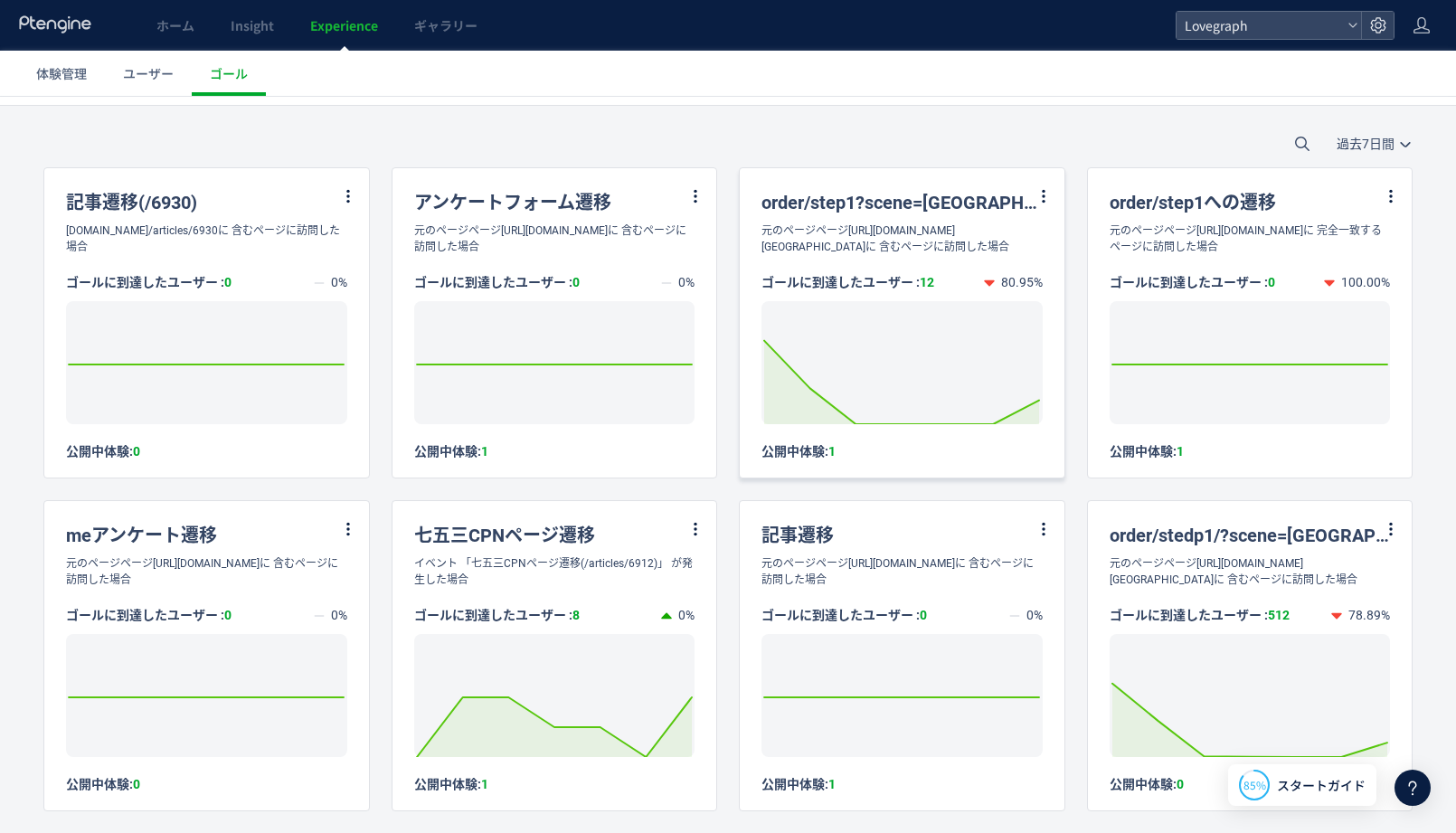
click at [1034, 182] on div "order/step1?scene=newbornへの遷移" at bounding box center [902, 194] width 324 height 54
click at [1033, 194] on div "order/step1?scene=newbornへの遷移" at bounding box center [902, 194] width 324 height 54
click at [1041, 199] on use at bounding box center [1043, 195] width 11 height 17
click at [1029, 228] on li "編集" at bounding box center [1022, 241] width 62 height 32
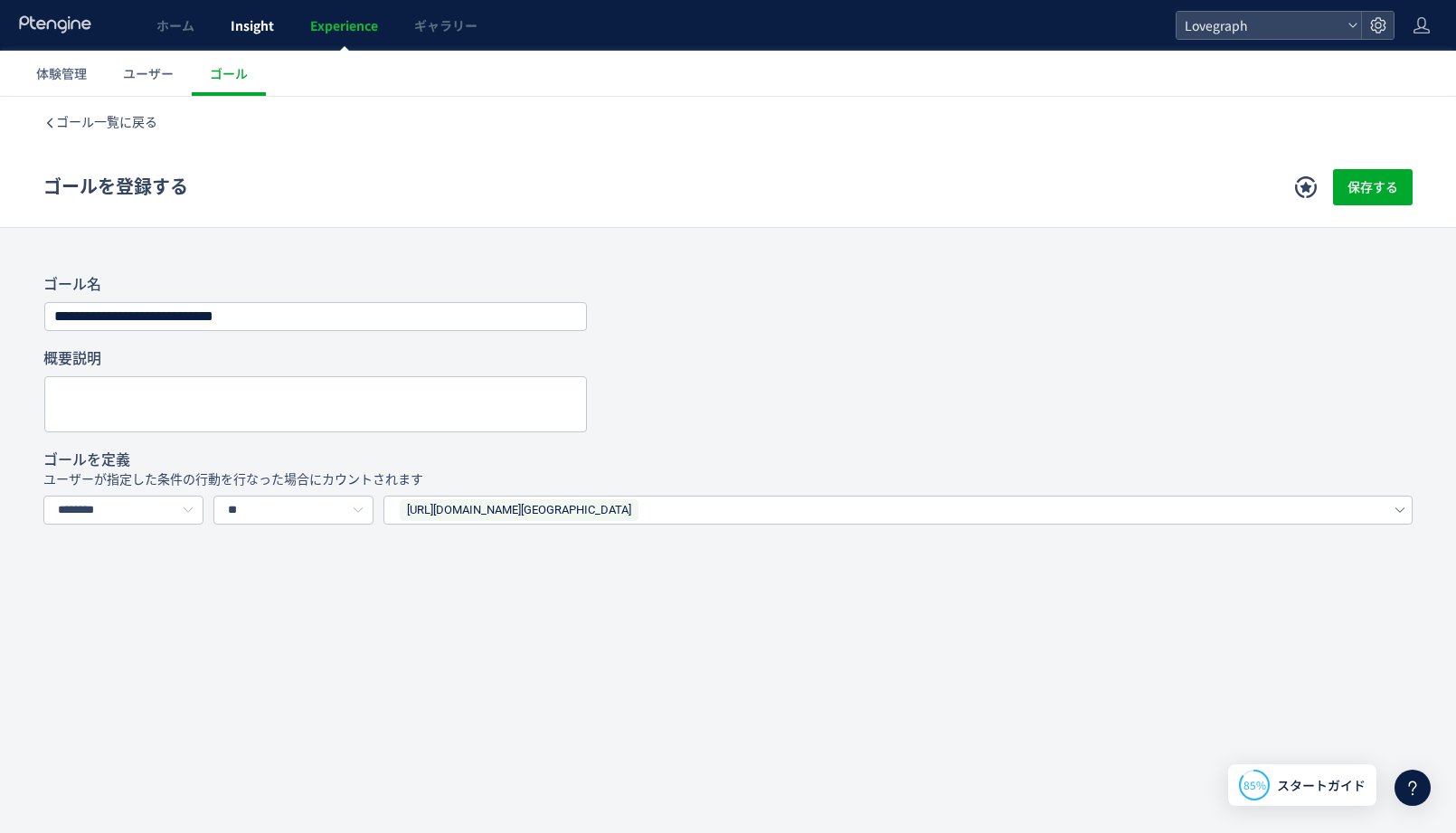
click at [256, 38] on link "Insight" at bounding box center [252, 26] width 80 height 51
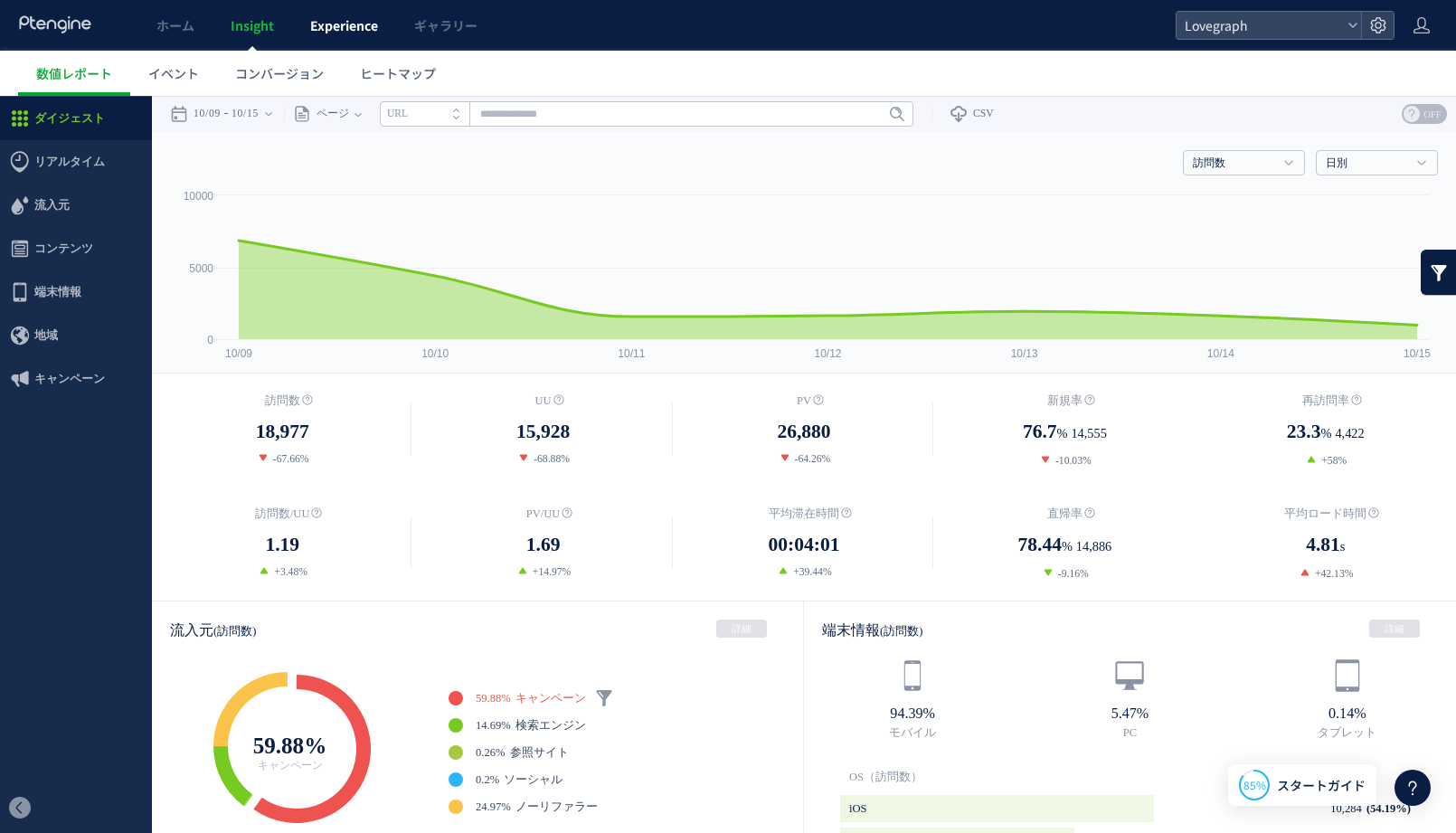
click at [344, 30] on span "Experience" at bounding box center [344, 26] width 68 height 18
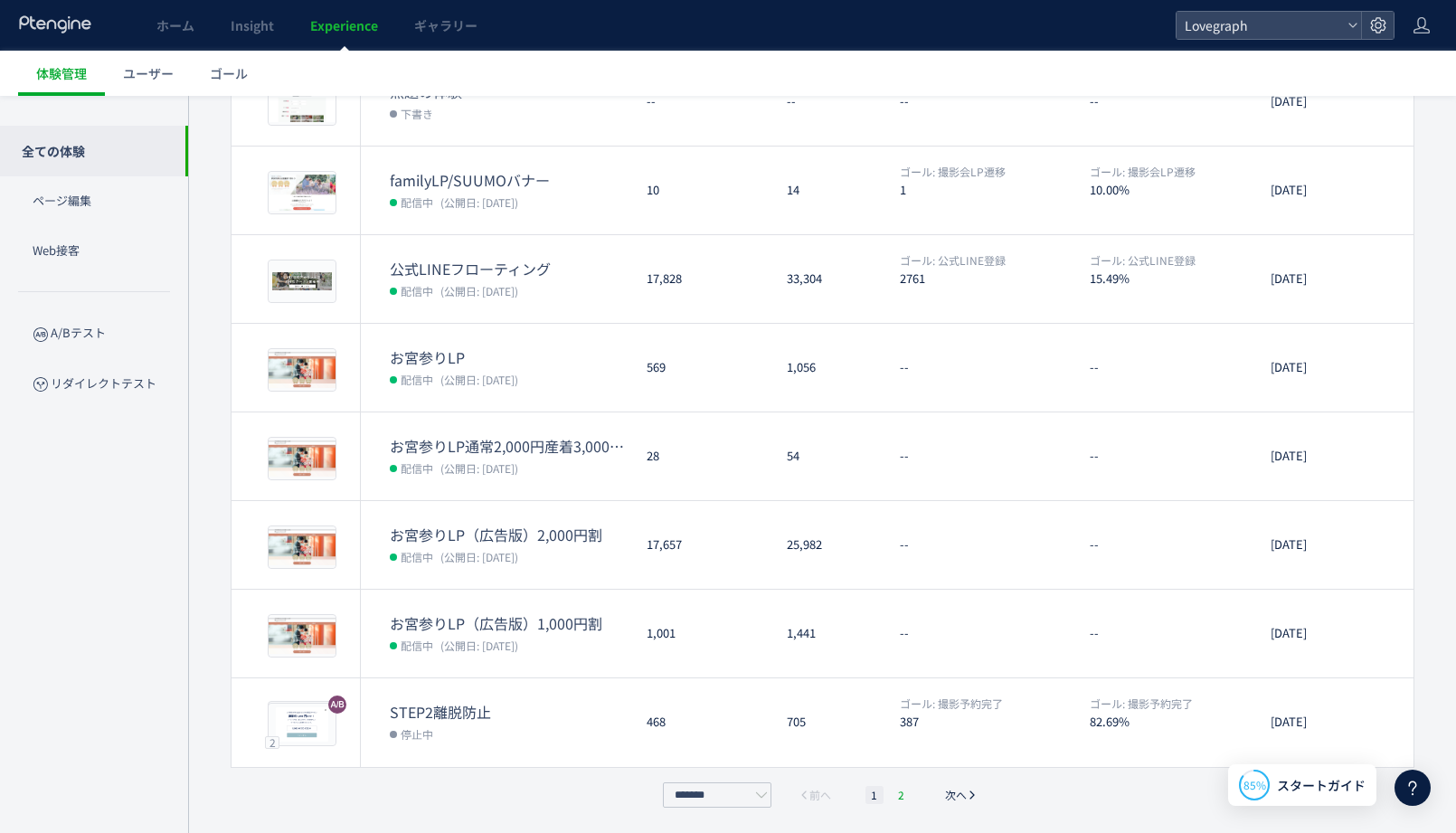
click at [903, 791] on li "2" at bounding box center [902, 795] width 18 height 18
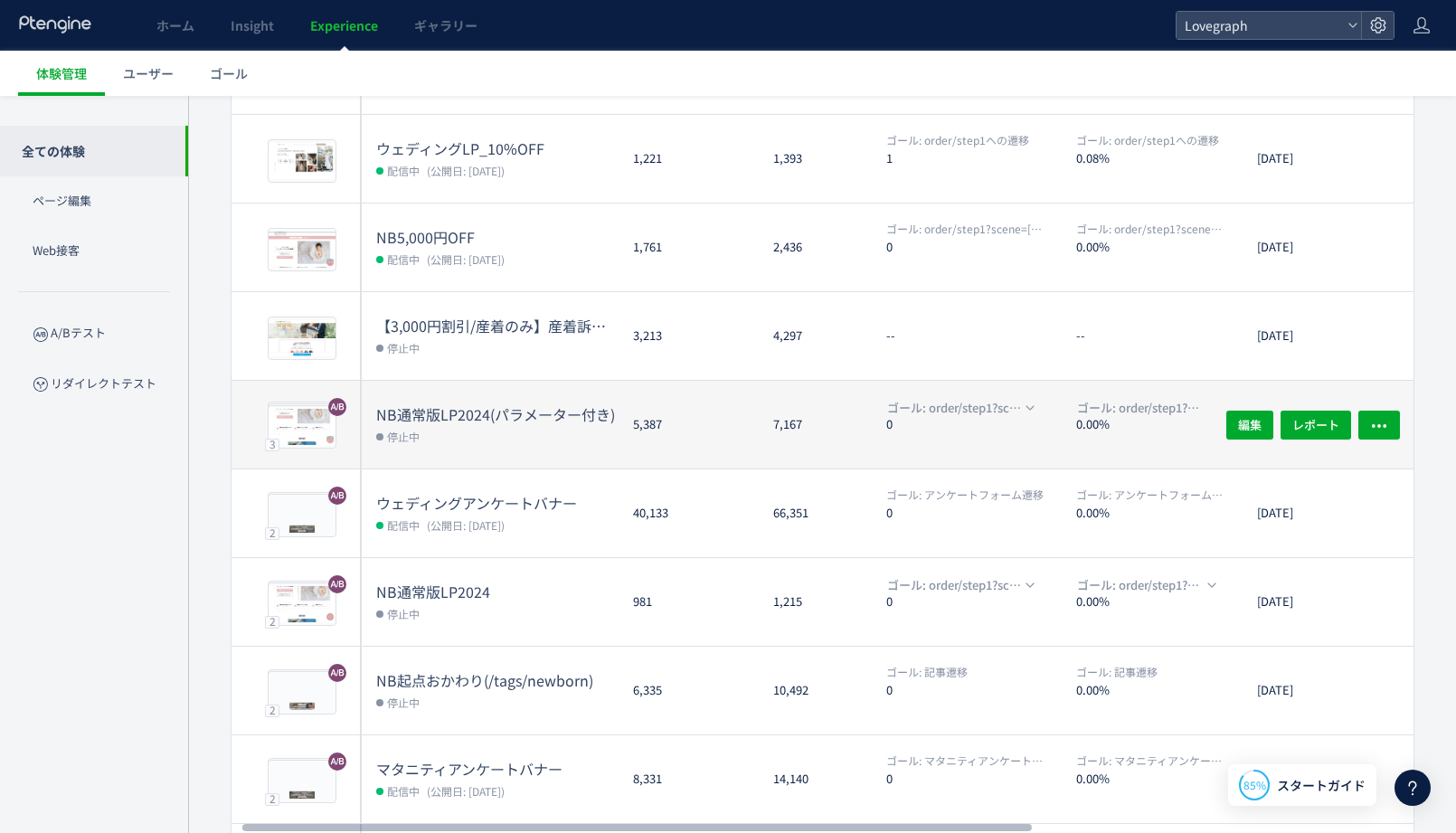
scroll to position [0, 5]
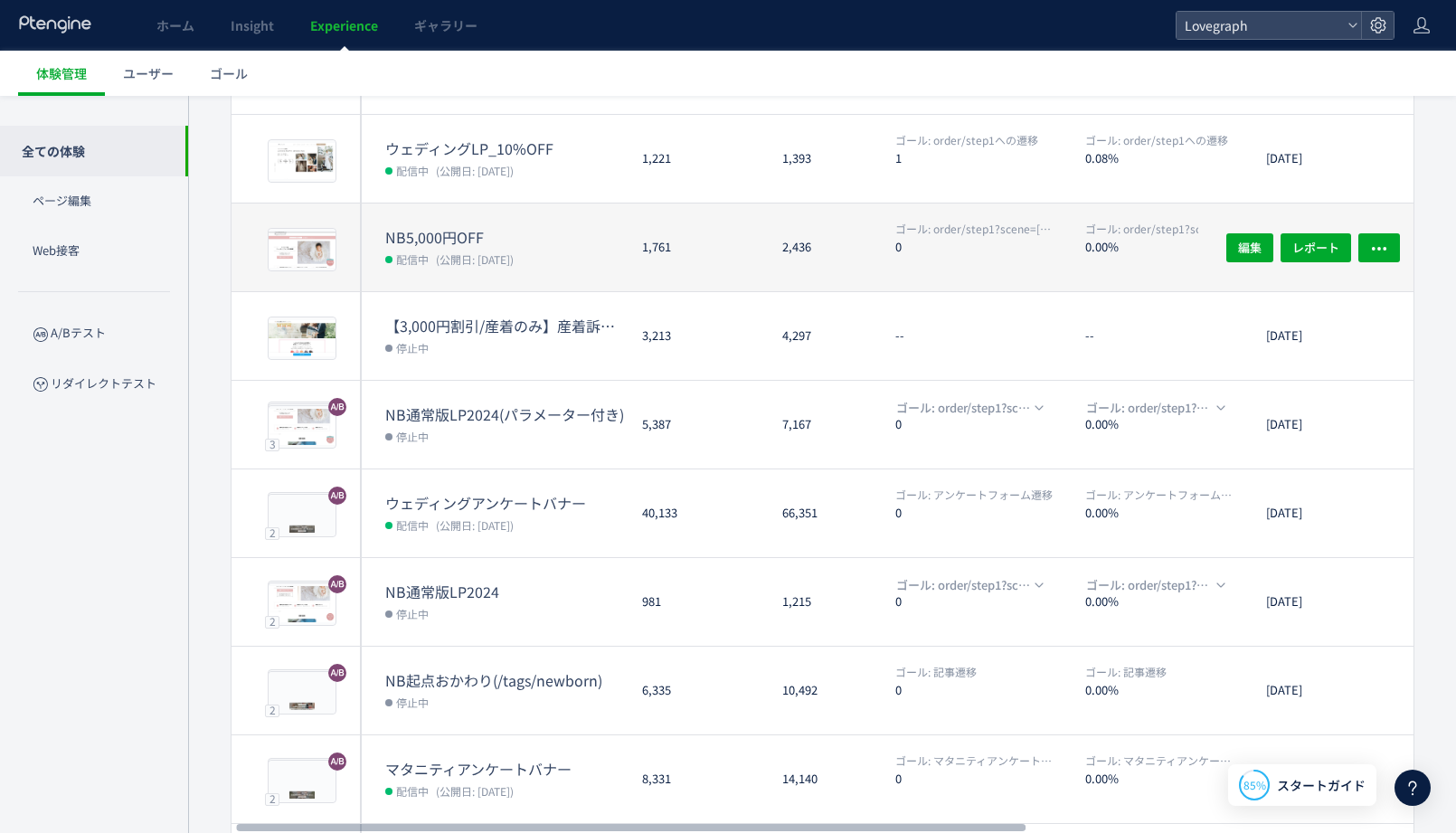
click at [720, 246] on div "1,761" at bounding box center [698, 247] width 140 height 87
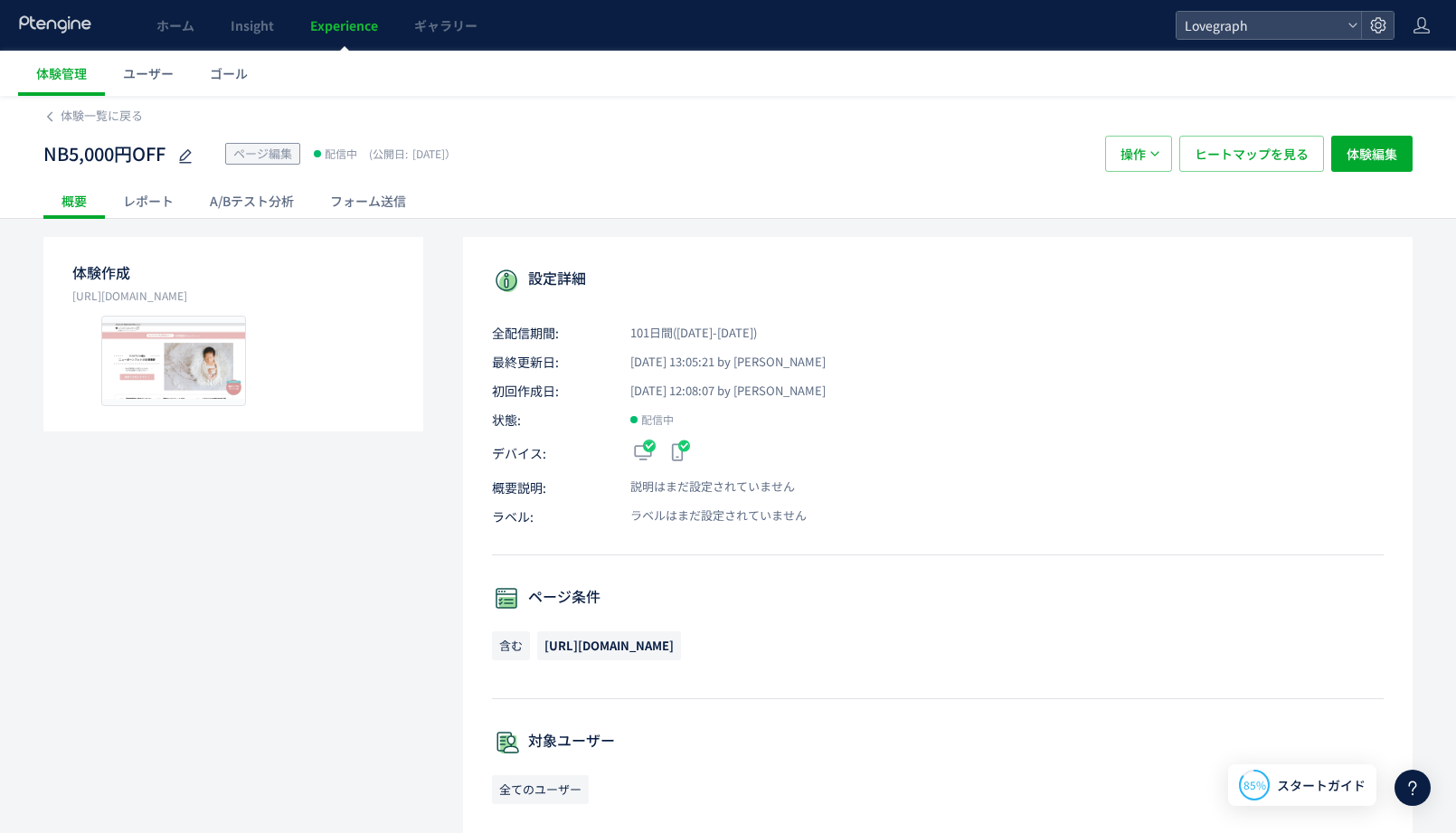
click at [133, 201] on div "レポート" at bounding box center [148, 200] width 86 height 36
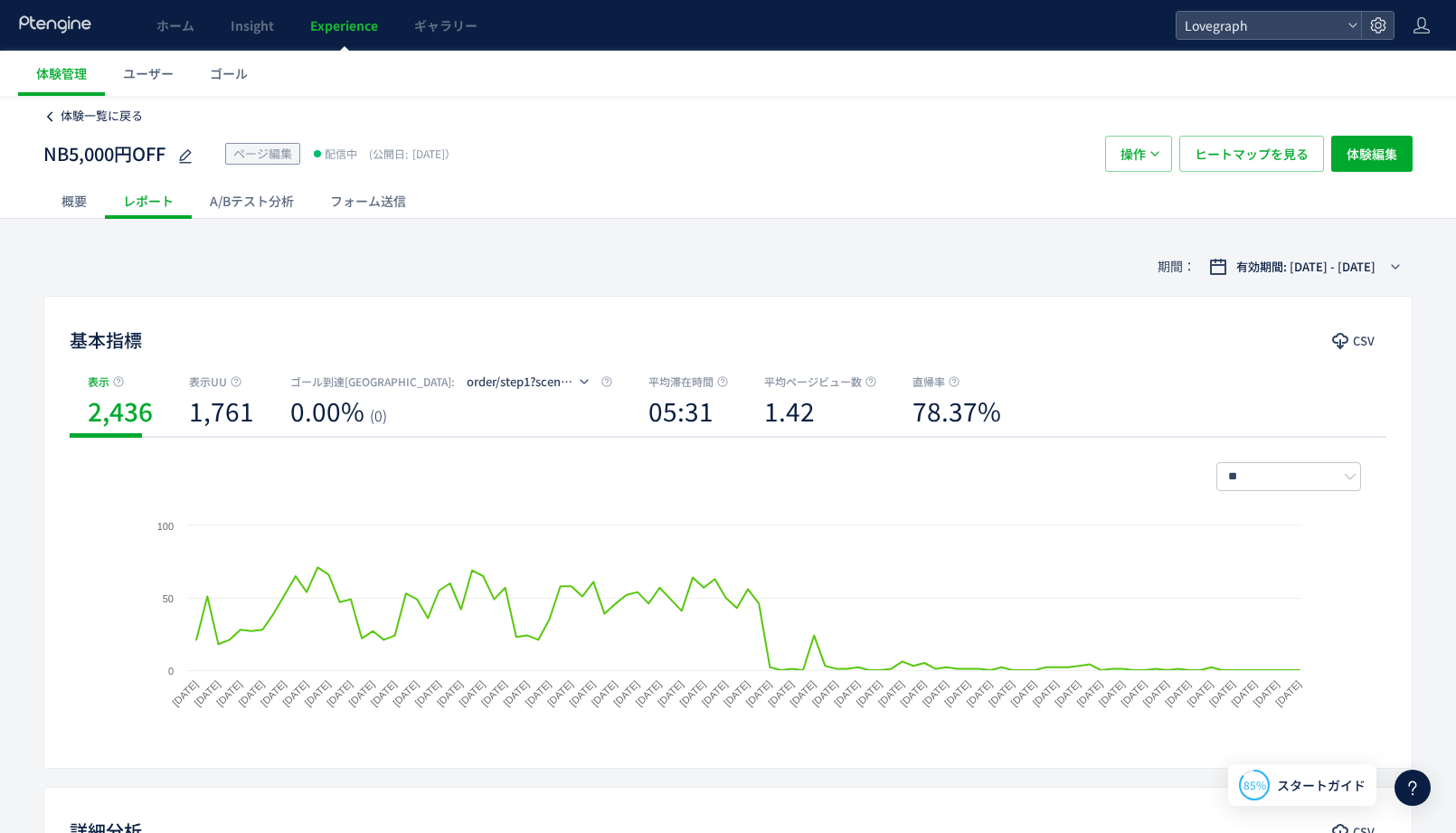
click at [101, 123] on span "体験一覧に戻る" at bounding box center [102, 115] width 83 height 17
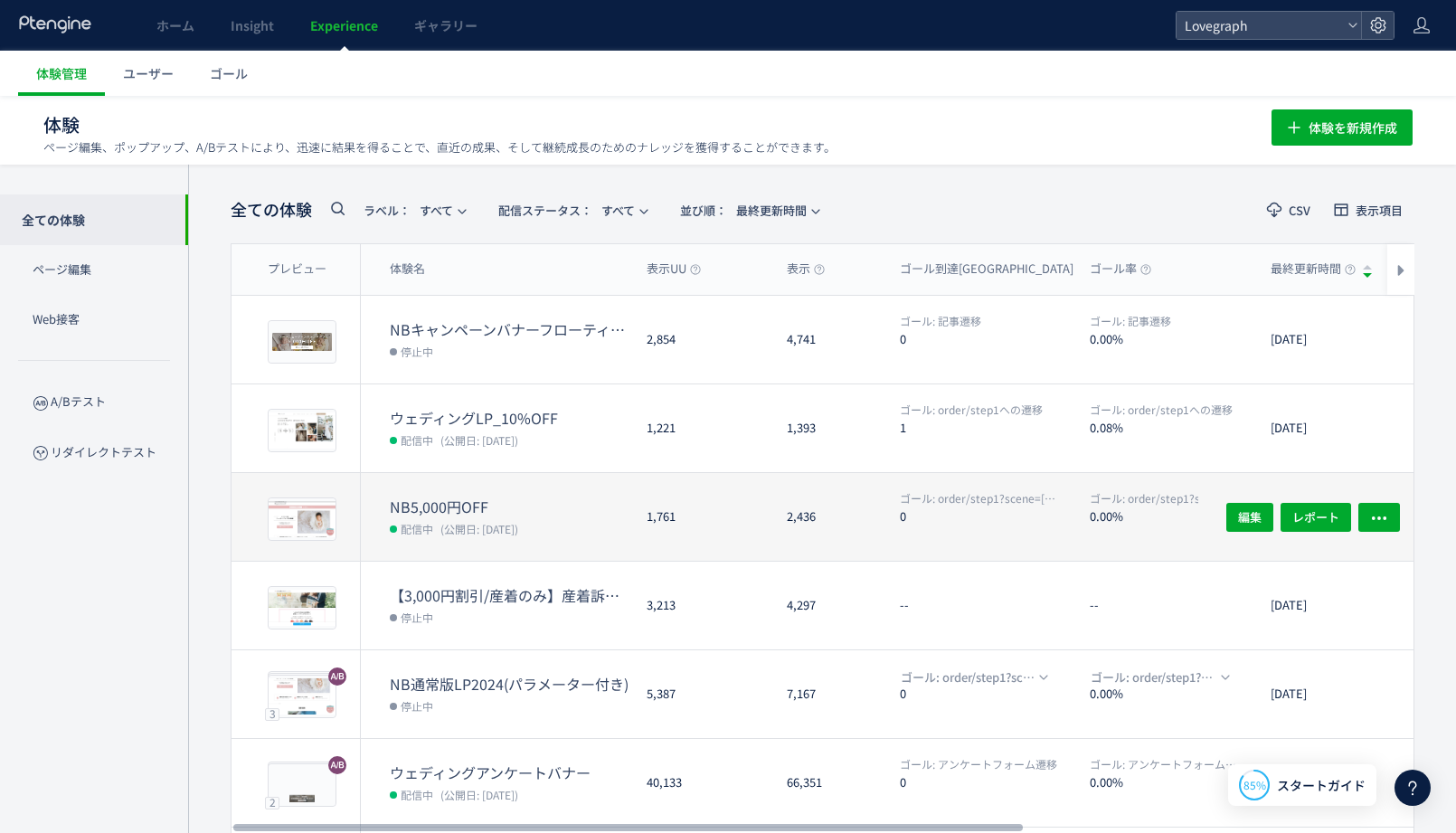
click at [1121, 525] on dl "ゴール: order/step1?scene=newbornへの遷移 0.00%" at bounding box center [1172, 526] width 166 height 71
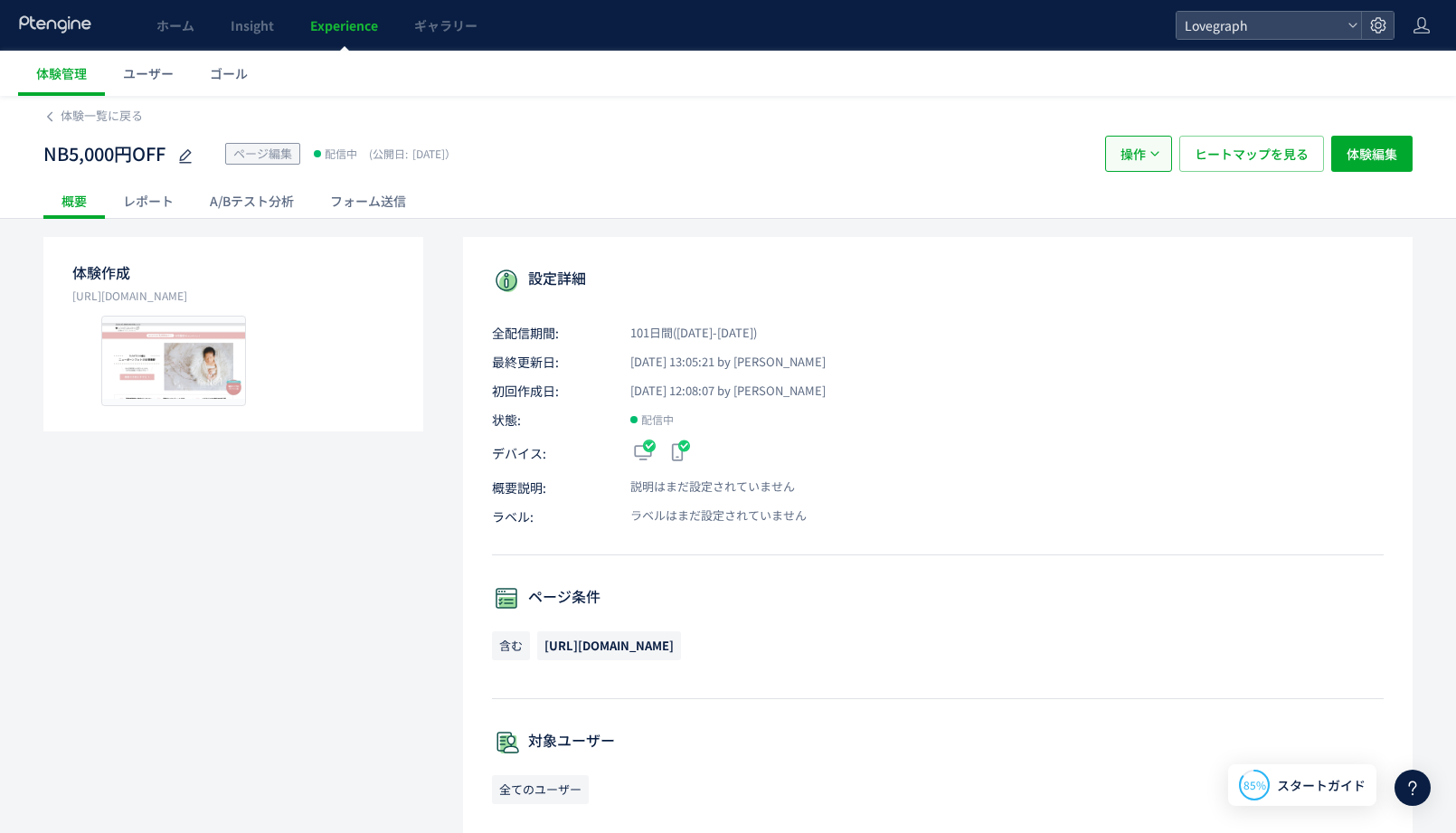
click at [1135, 144] on span "操作" at bounding box center [1134, 153] width 26 height 36
click at [1148, 209] on li "停止" at bounding box center [1139, 208] width 62 height 32
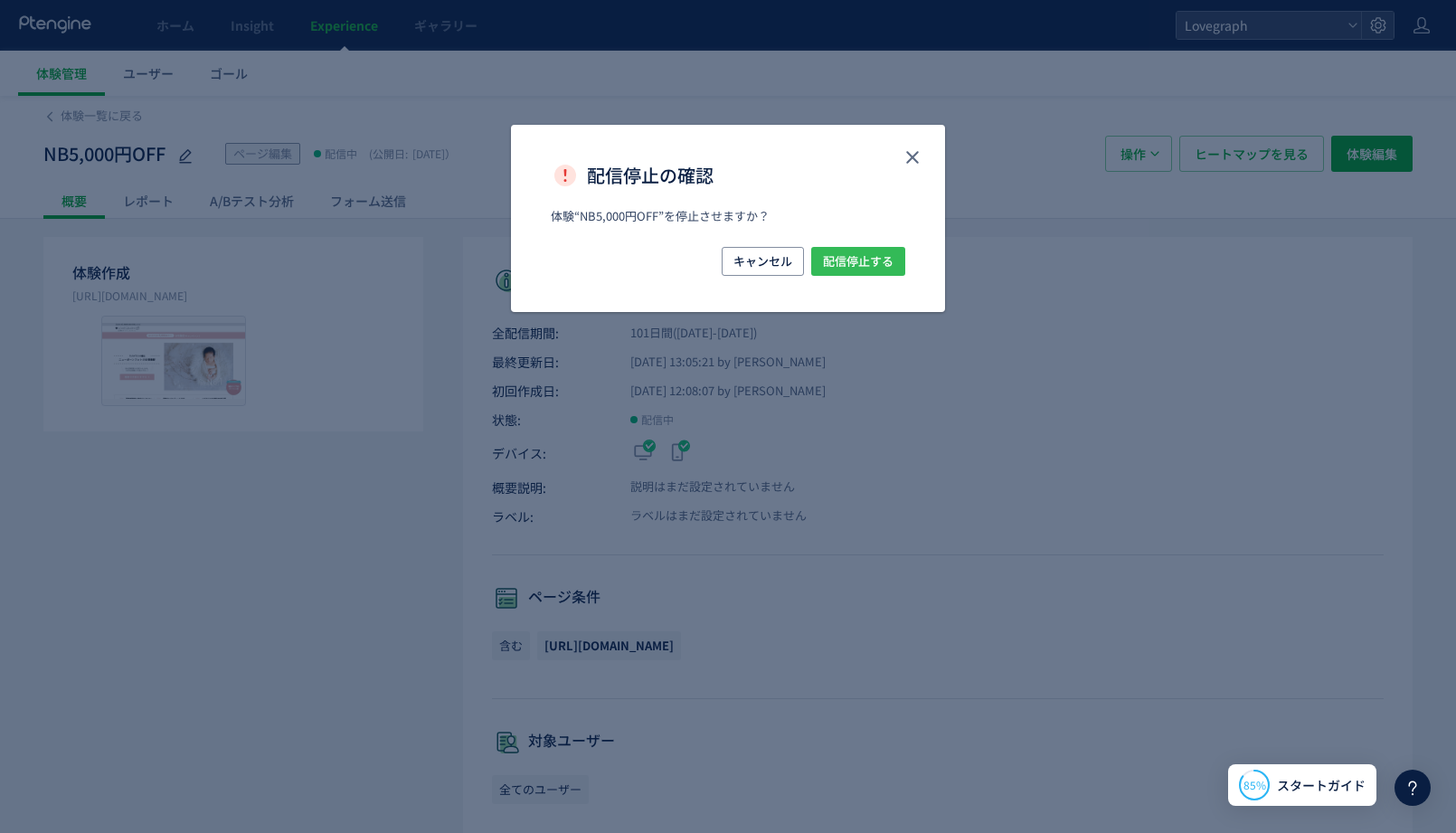
click at [890, 260] on span "配信停止する" at bounding box center [859, 260] width 71 height 28
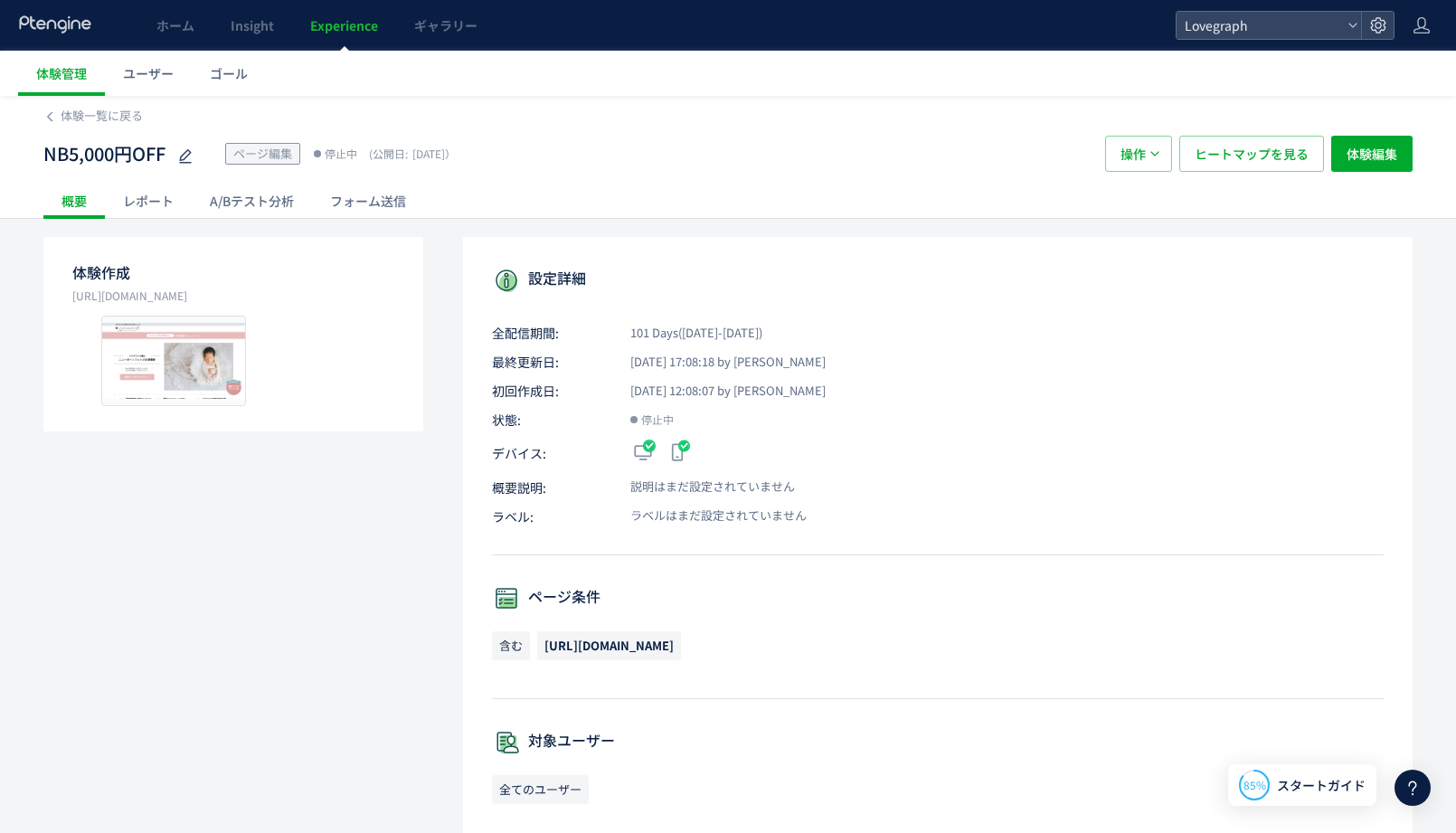
click at [106, 131] on div "NB5,000円OFF ページ編集 停止中 (公開日: 2025/07/07） 操作 ヒートマップを見る 体験編集" at bounding box center [728, 153] width 1370 height 58
click at [92, 117] on span "体験一覧に戻る" at bounding box center [102, 115] width 83 height 17
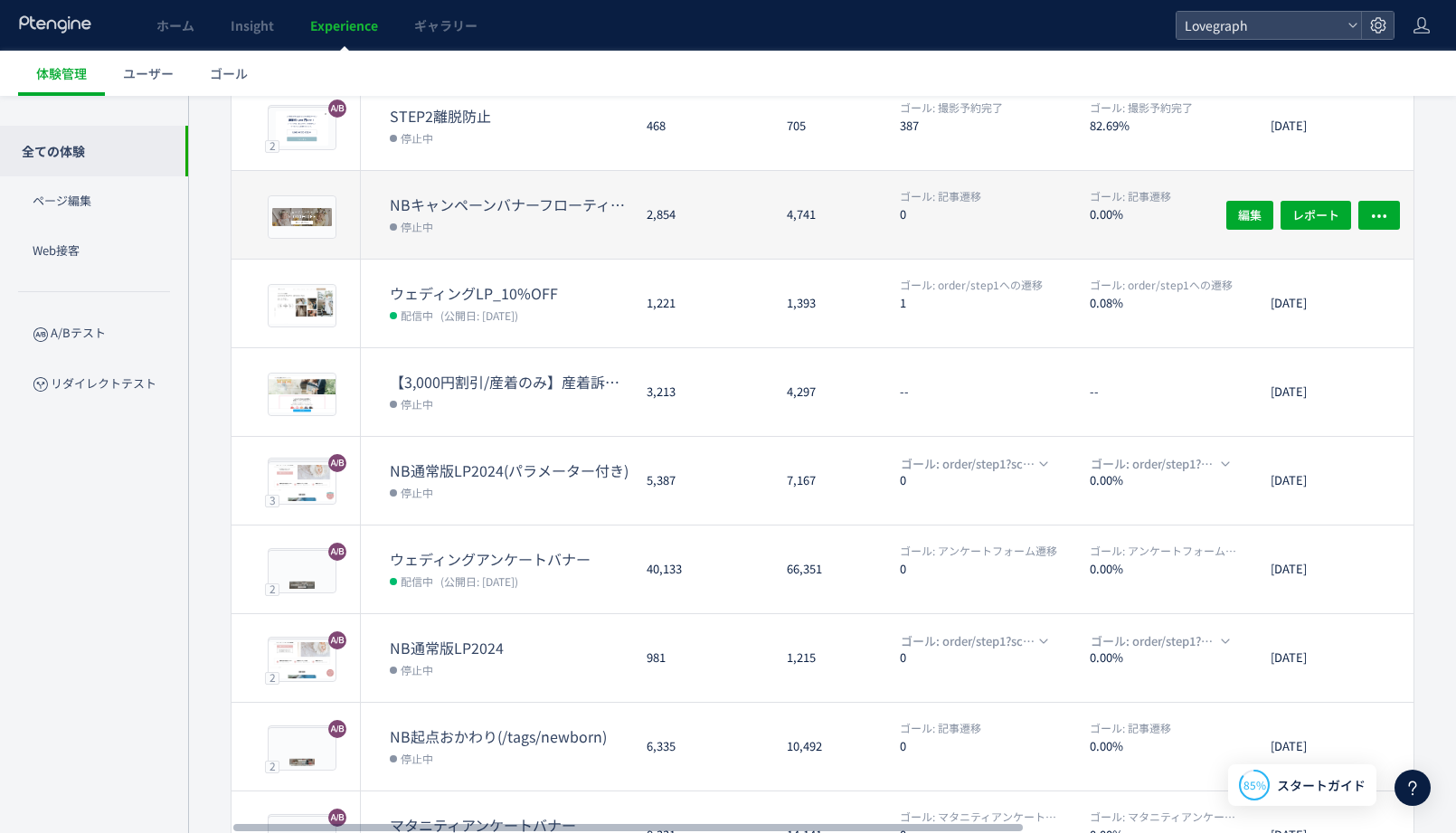
scroll to position [416, 0]
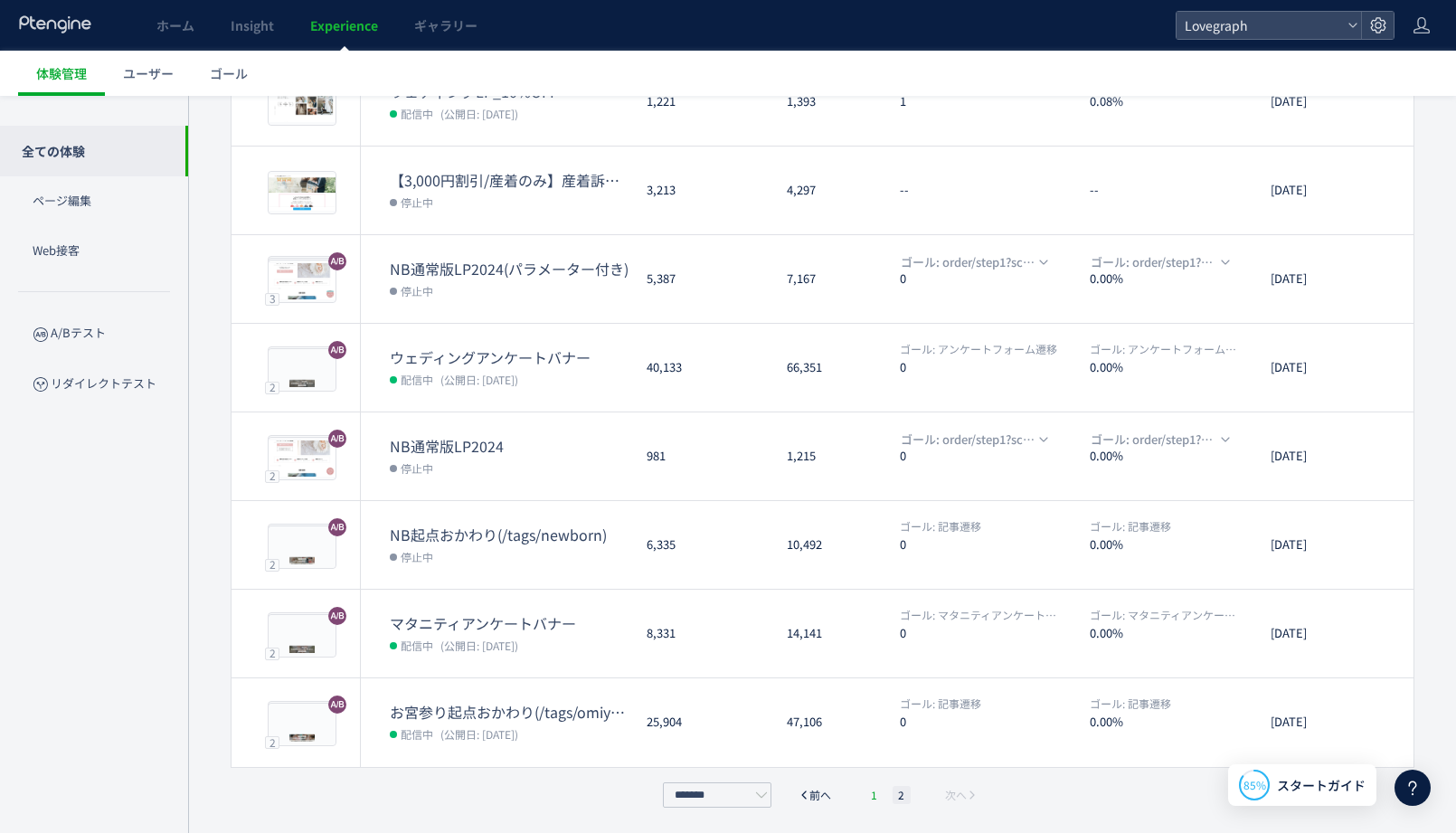
click at [877, 798] on li "1" at bounding box center [874, 795] width 18 height 18
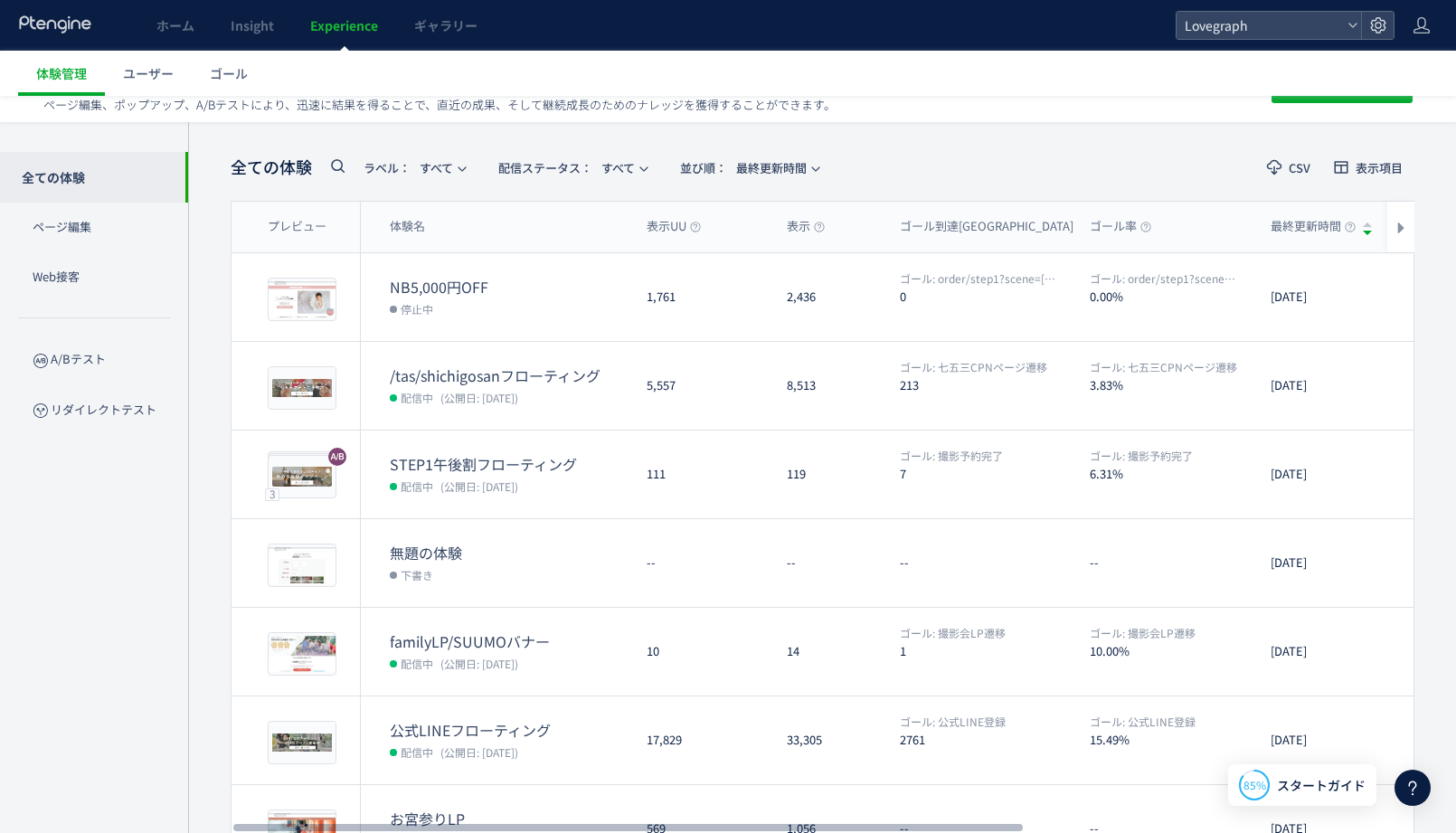
scroll to position [0, 0]
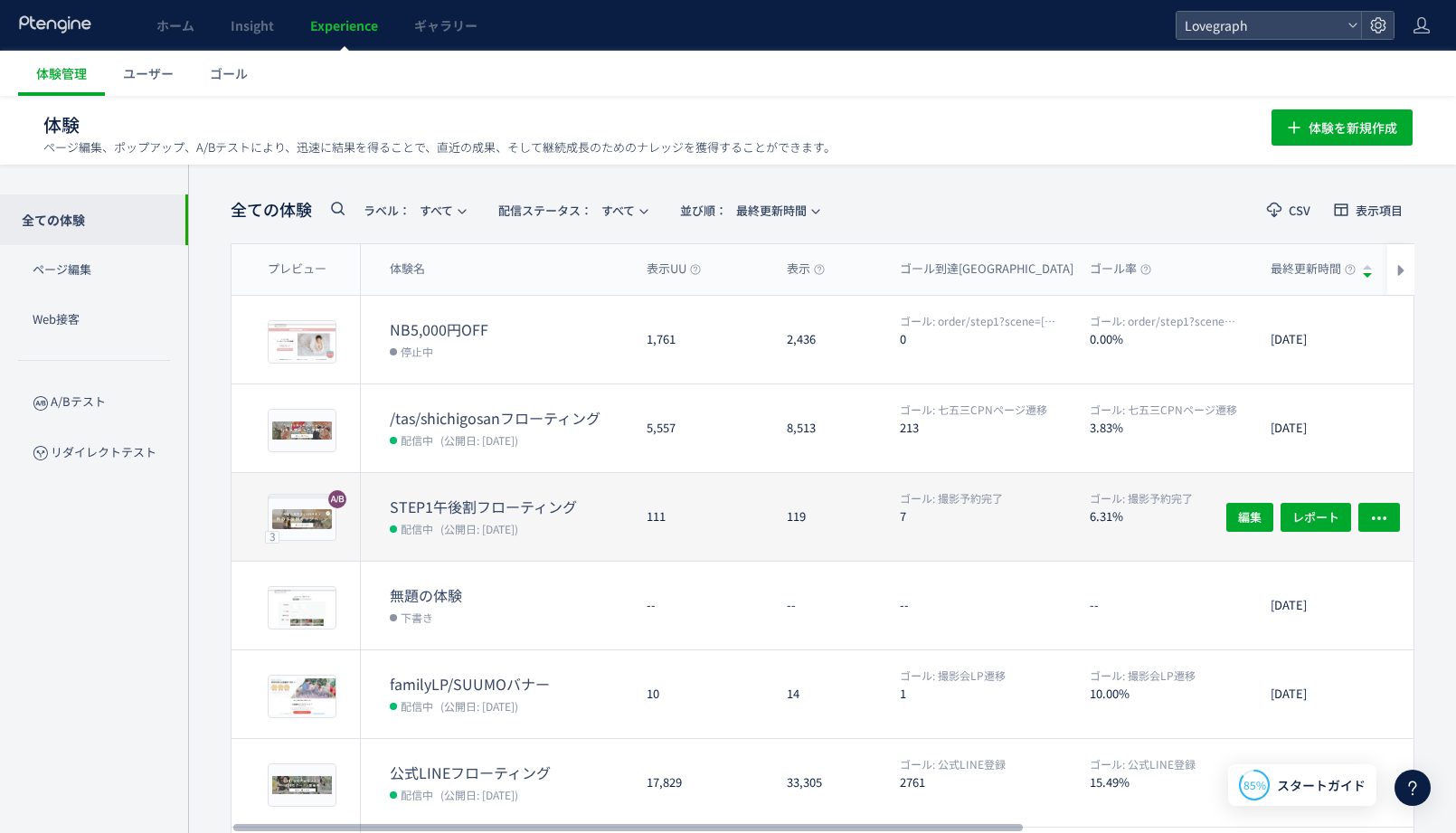
click at [832, 515] on div "119" at bounding box center [828, 516] width 113 height 87
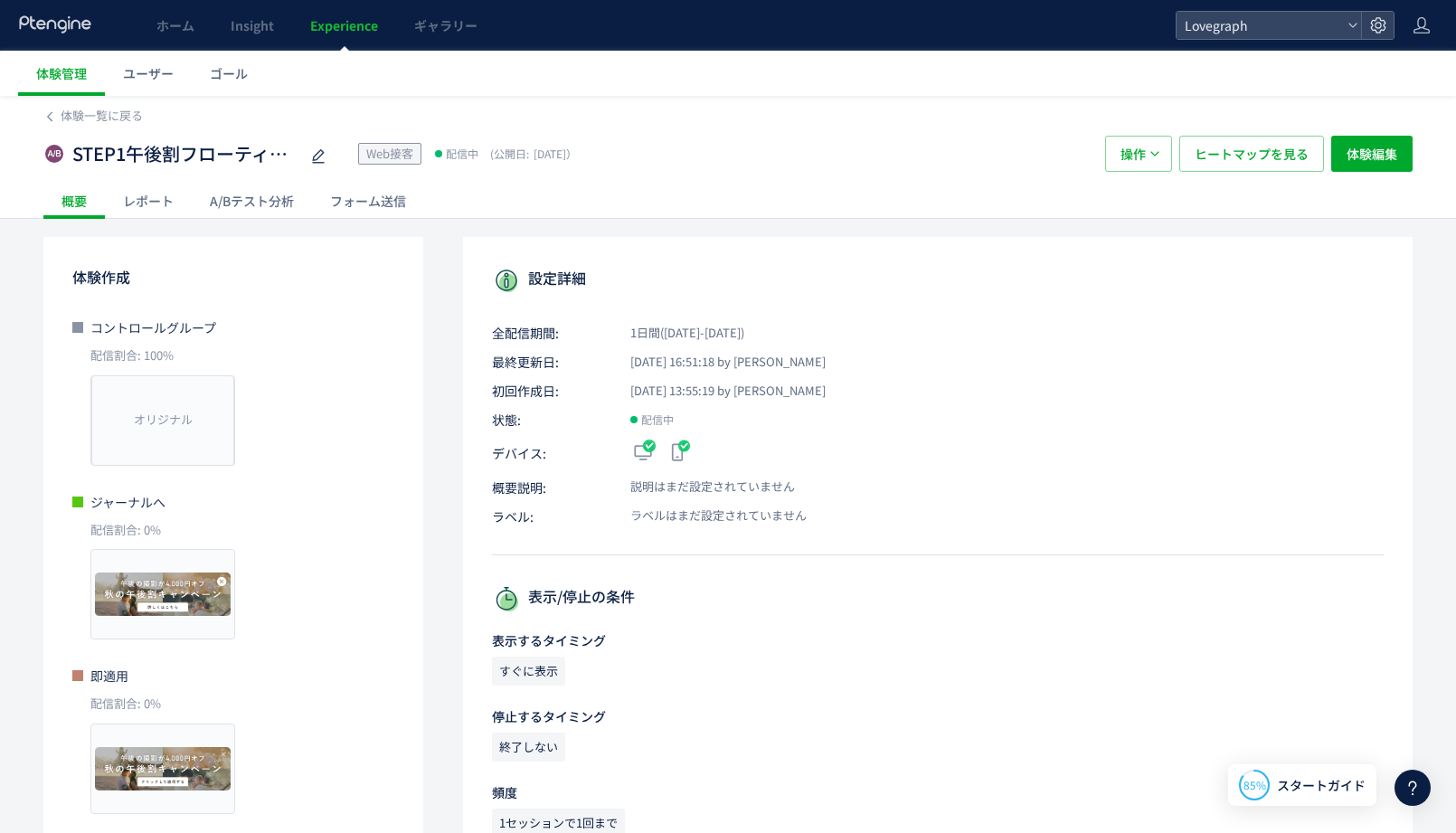
click at [161, 188] on div "レポート" at bounding box center [148, 200] width 86 height 36
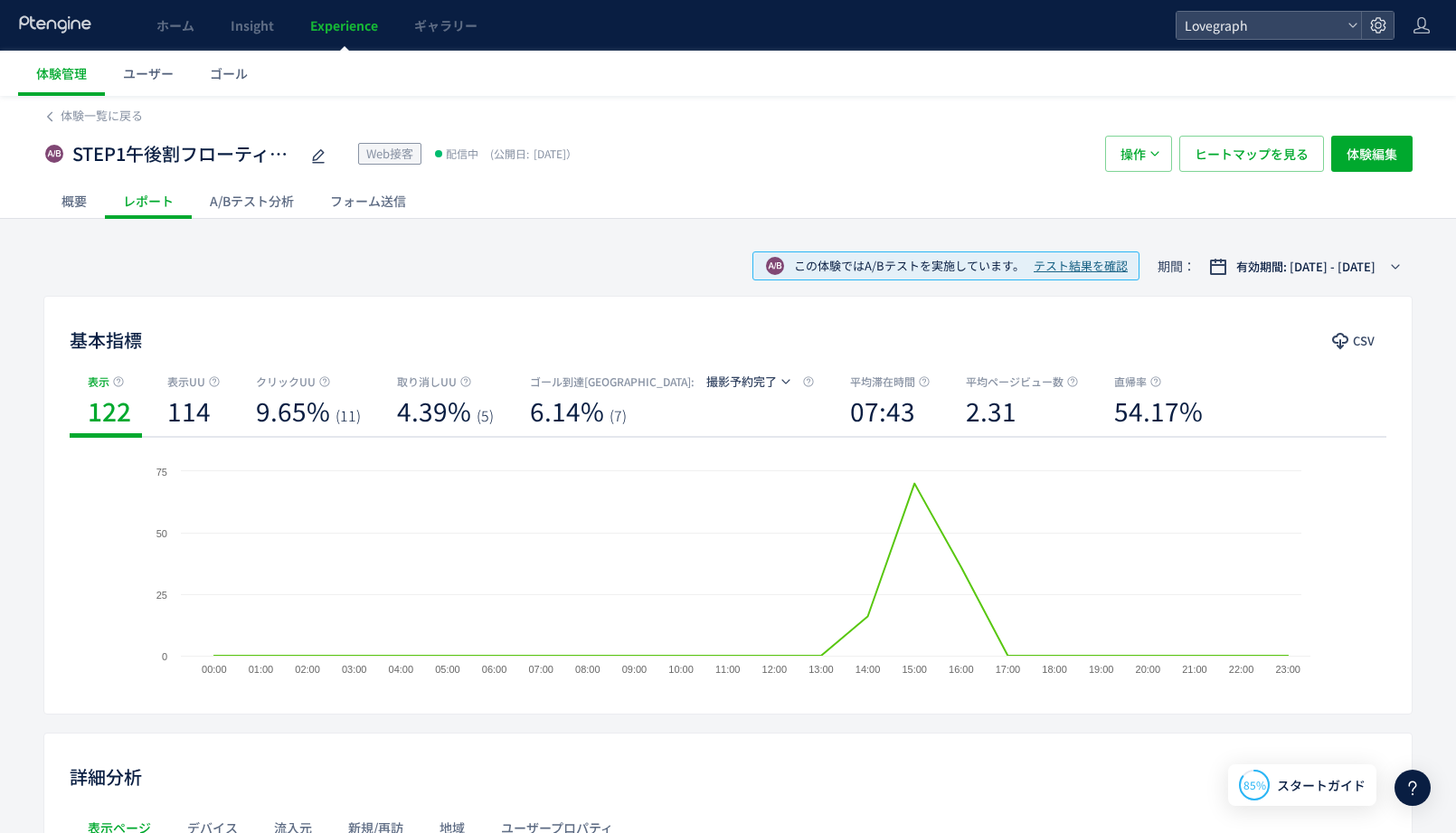
click at [215, 208] on div "A/Bテスト分析" at bounding box center [252, 200] width 120 height 36
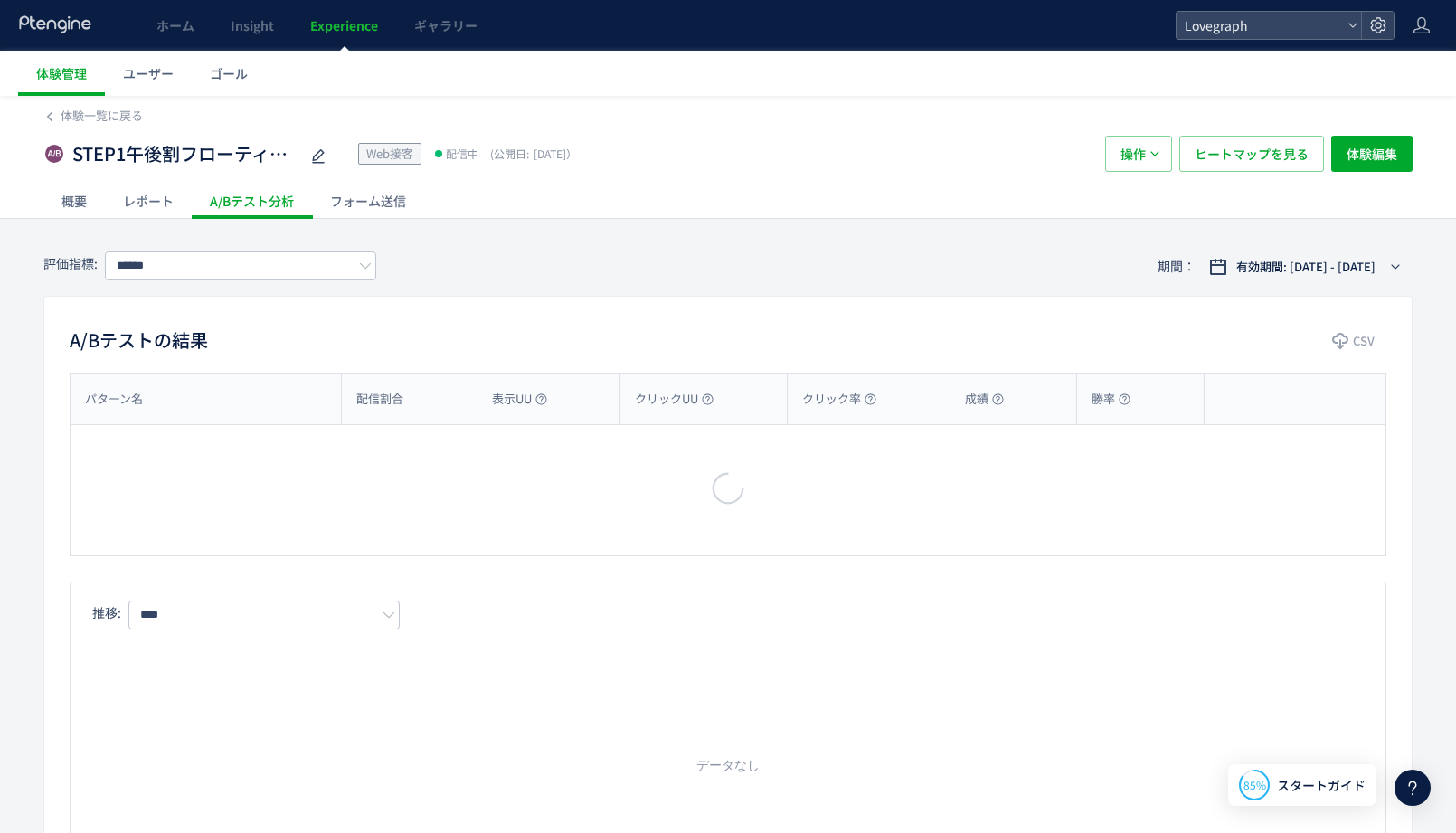
type input "******"
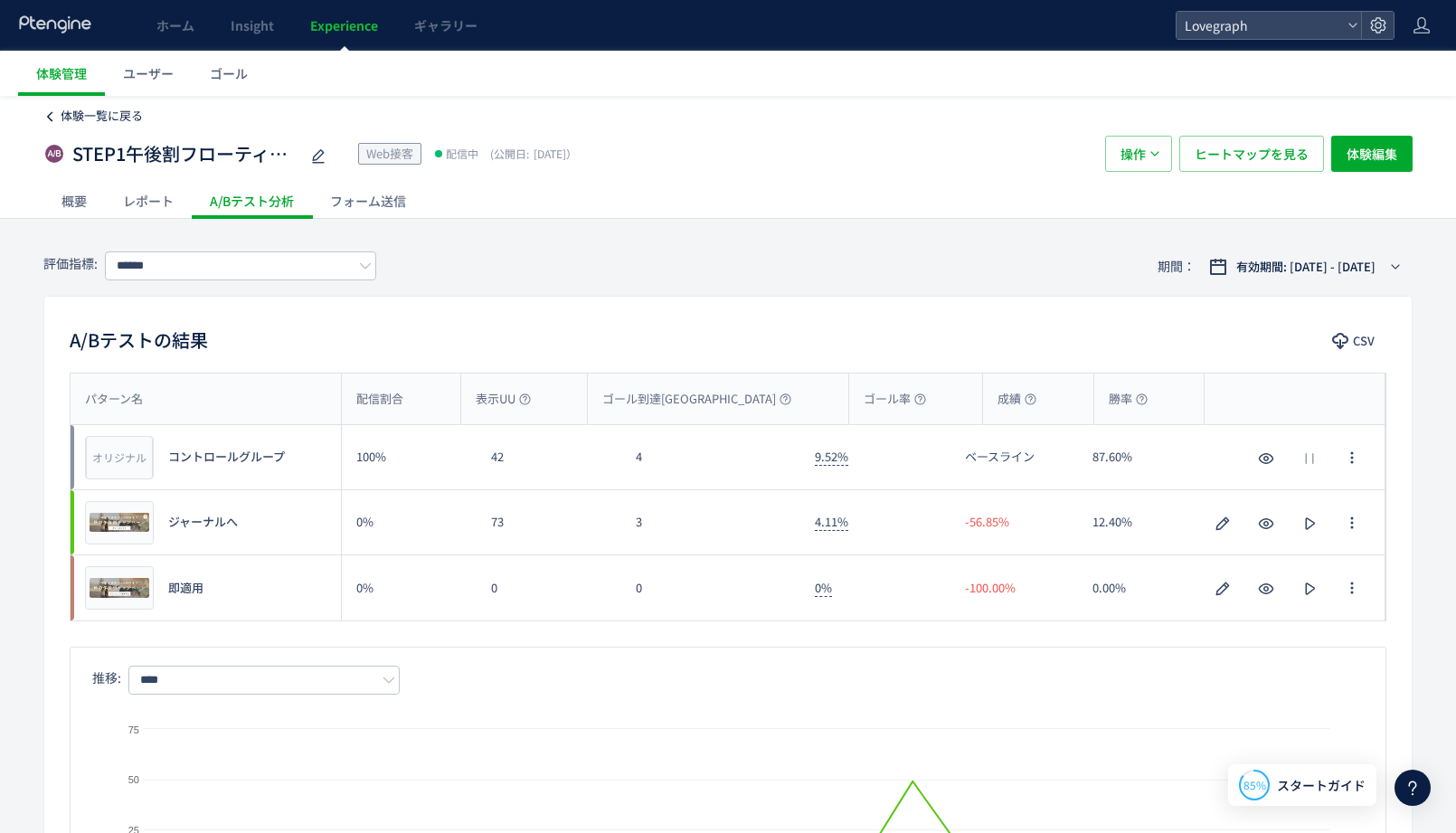
click at [93, 108] on span "体験一覧に戻る" at bounding box center [102, 115] width 83 height 17
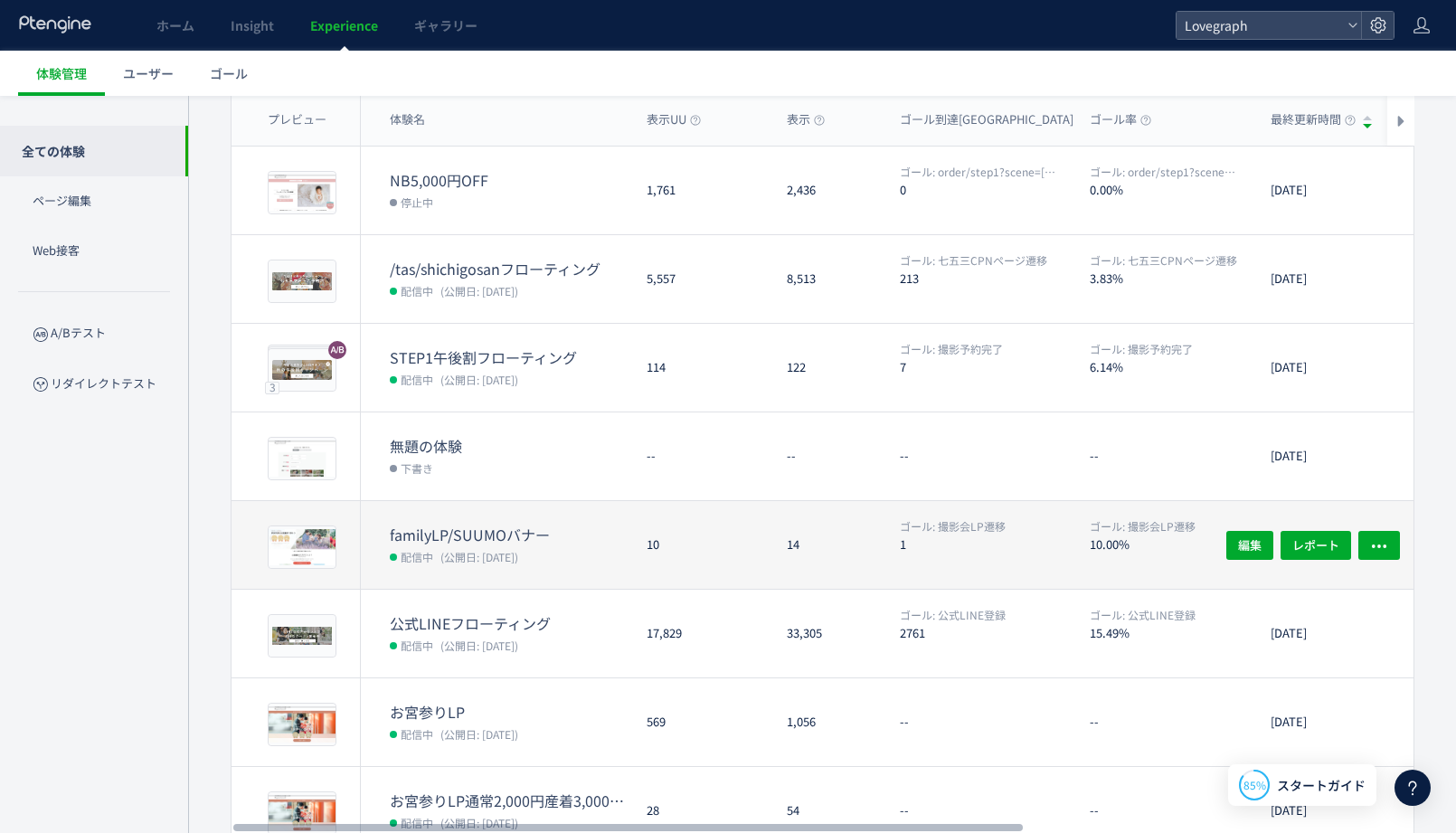
scroll to position [151, 0]
click at [663, 557] on div "10" at bounding box center [701, 542] width 140 height 87
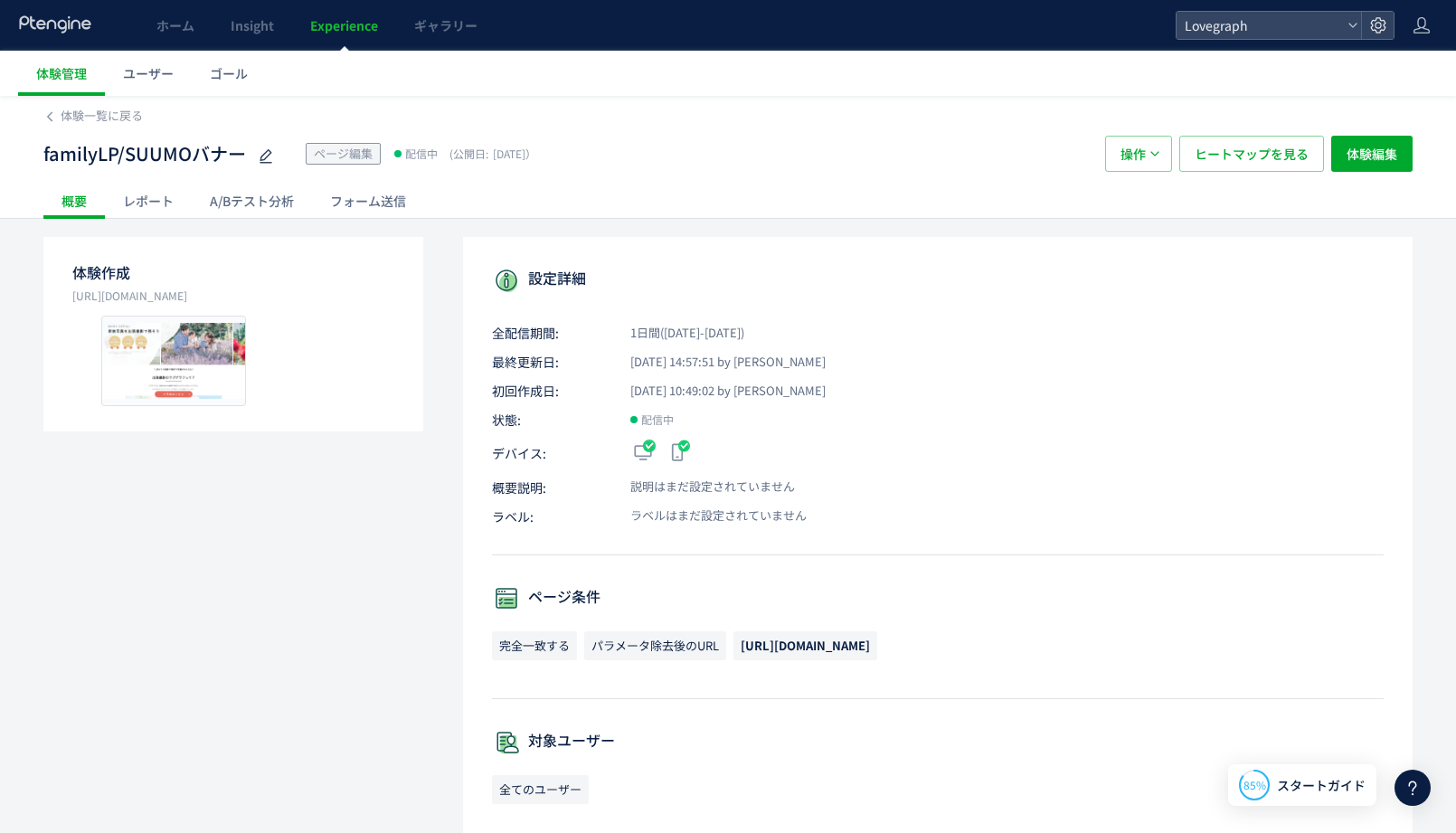
click at [159, 212] on div "レポート" at bounding box center [148, 200] width 86 height 36
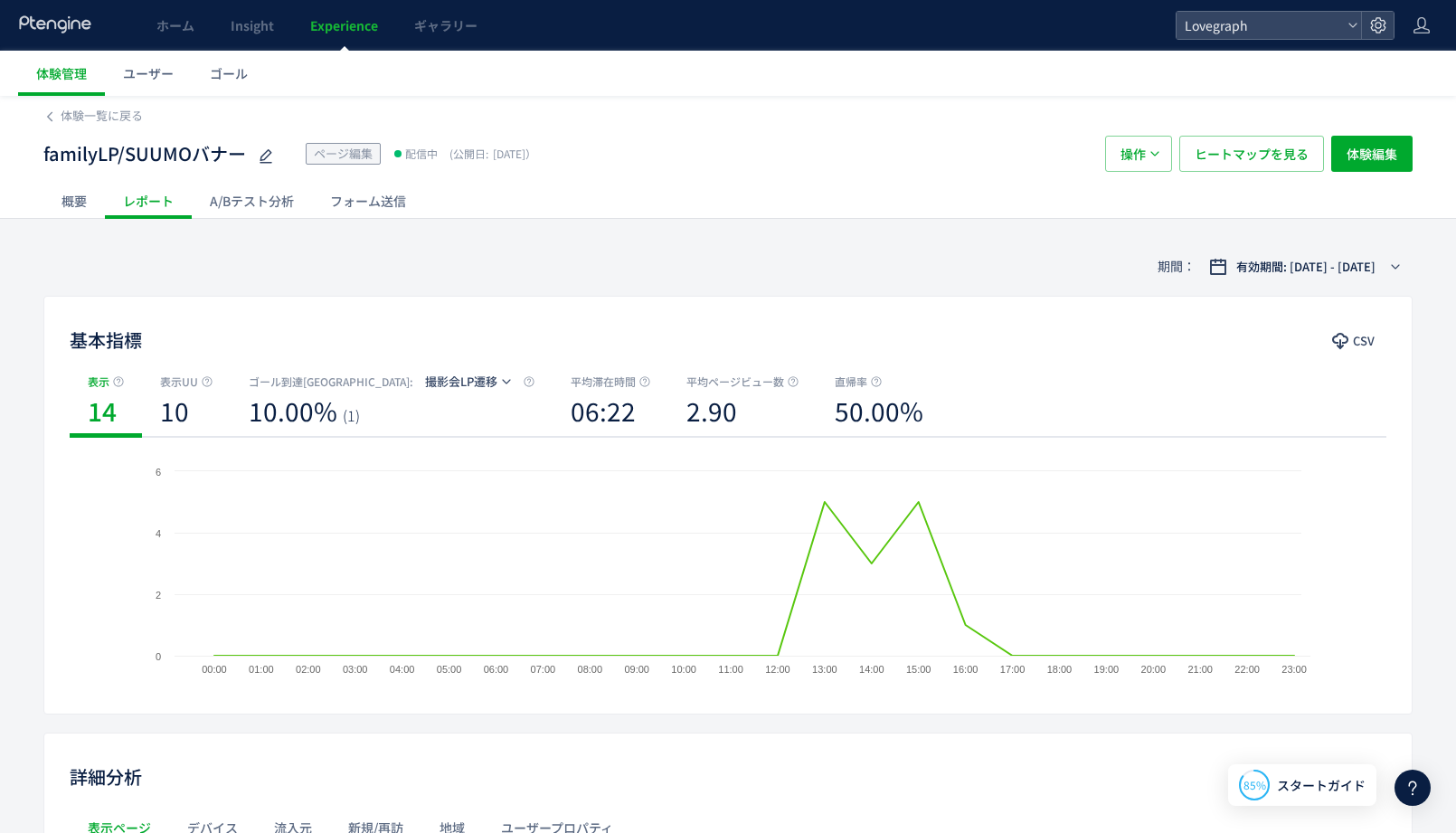
click at [243, 210] on div "A/Bテスト分析" at bounding box center [252, 200] width 120 height 36
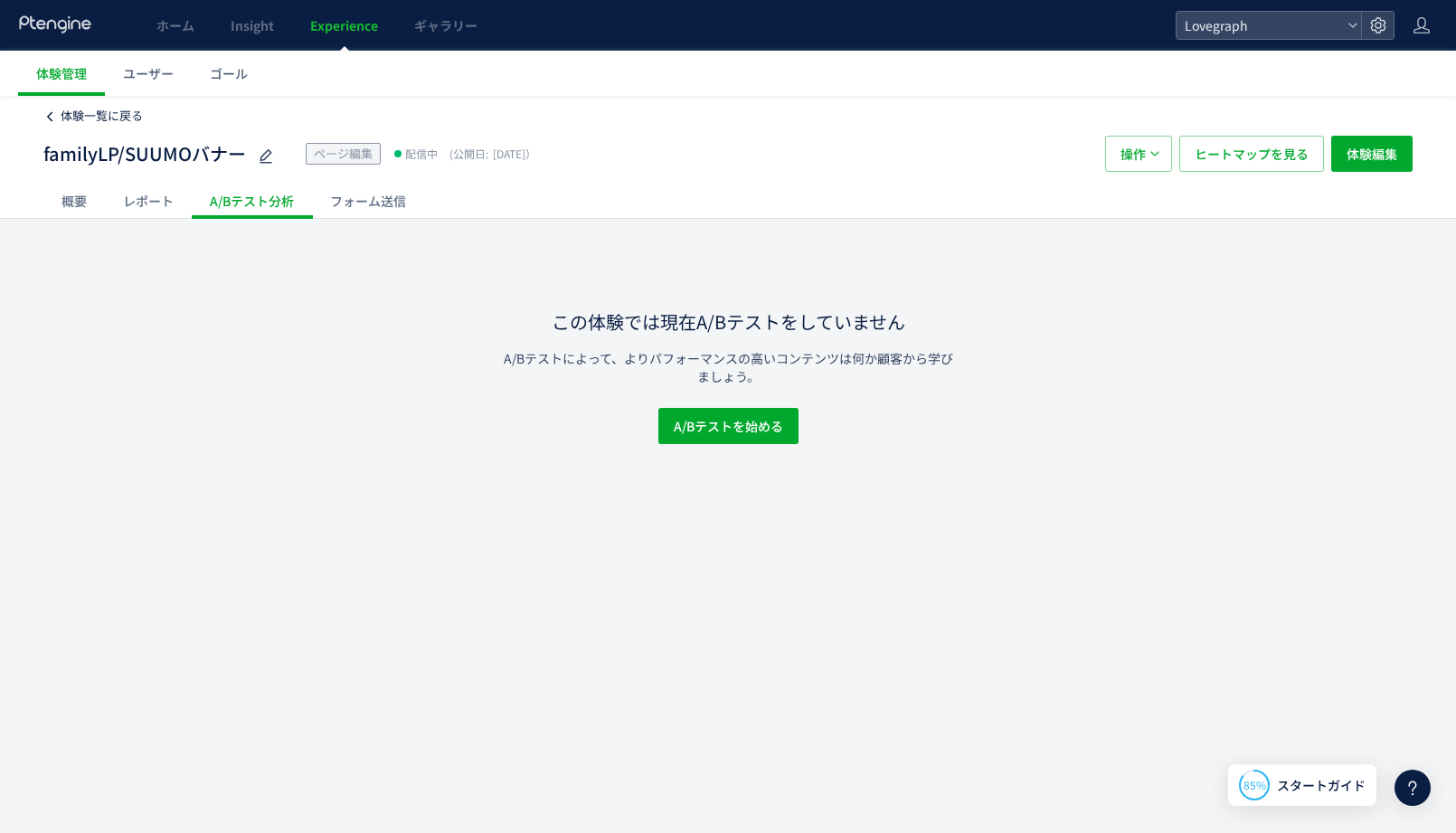
click at [120, 108] on span "体験一覧に戻る" at bounding box center [102, 115] width 83 height 17
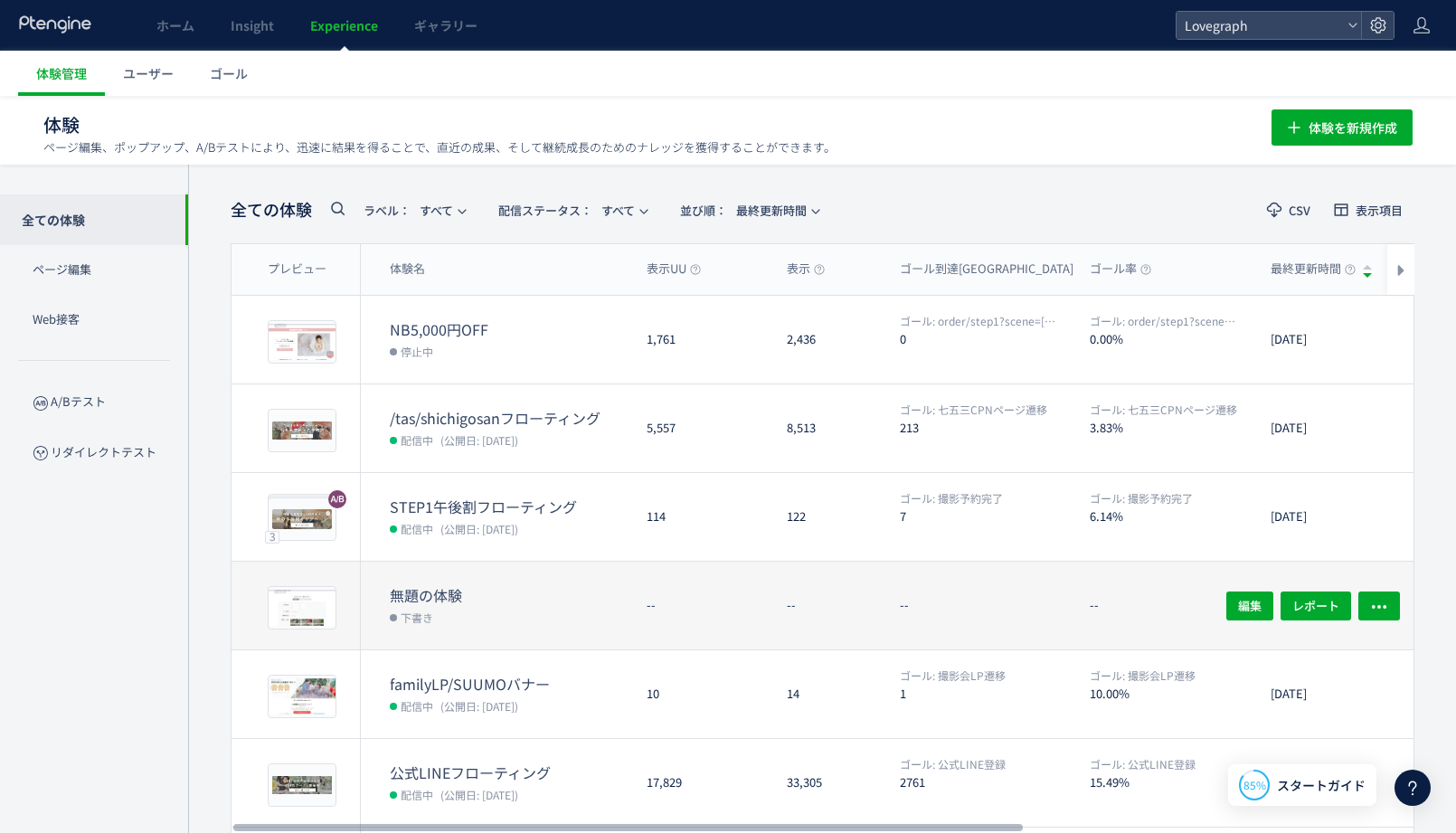
click at [680, 624] on div "--" at bounding box center [701, 605] width 140 height 87
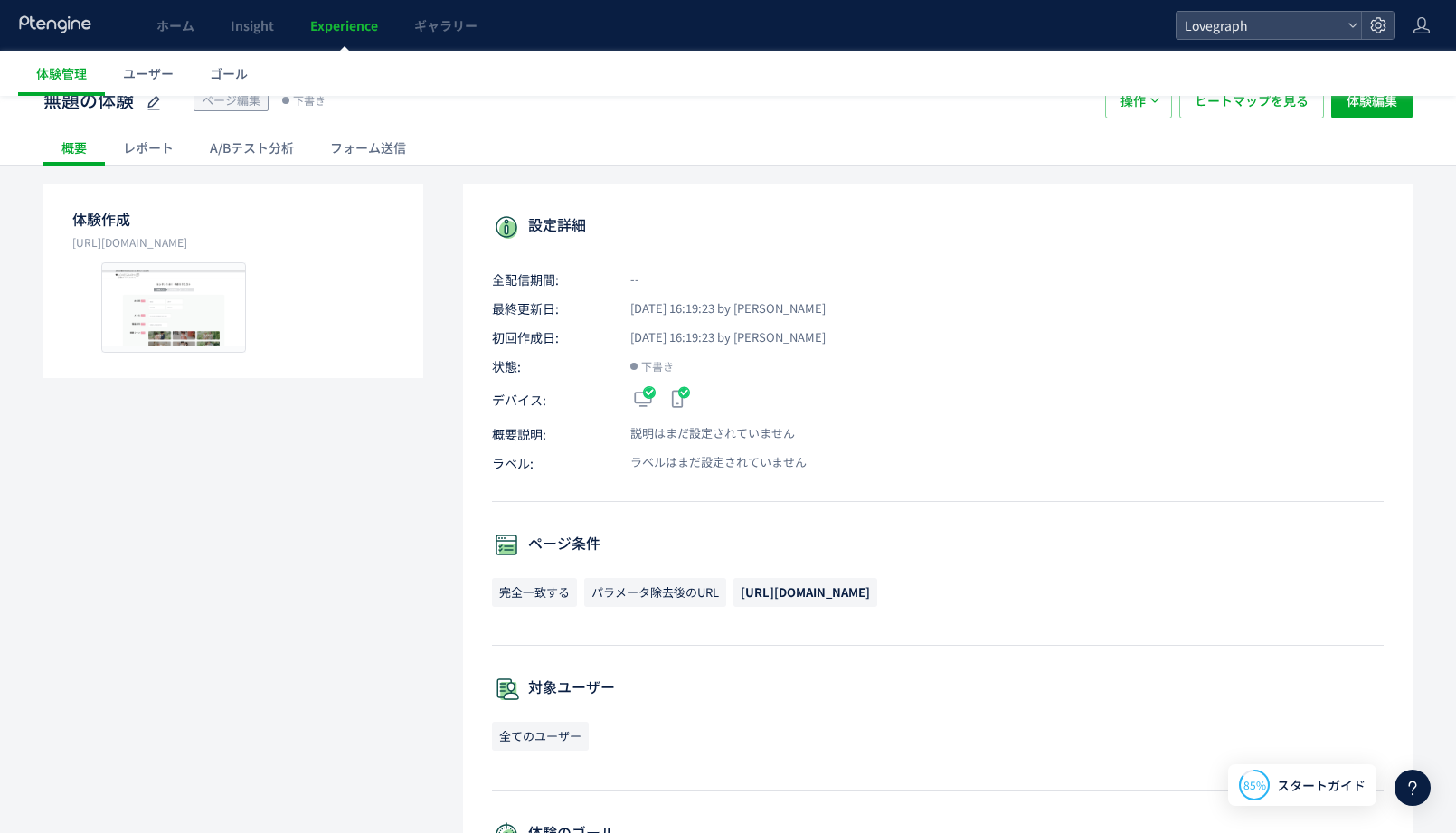
scroll to position [64, 0]
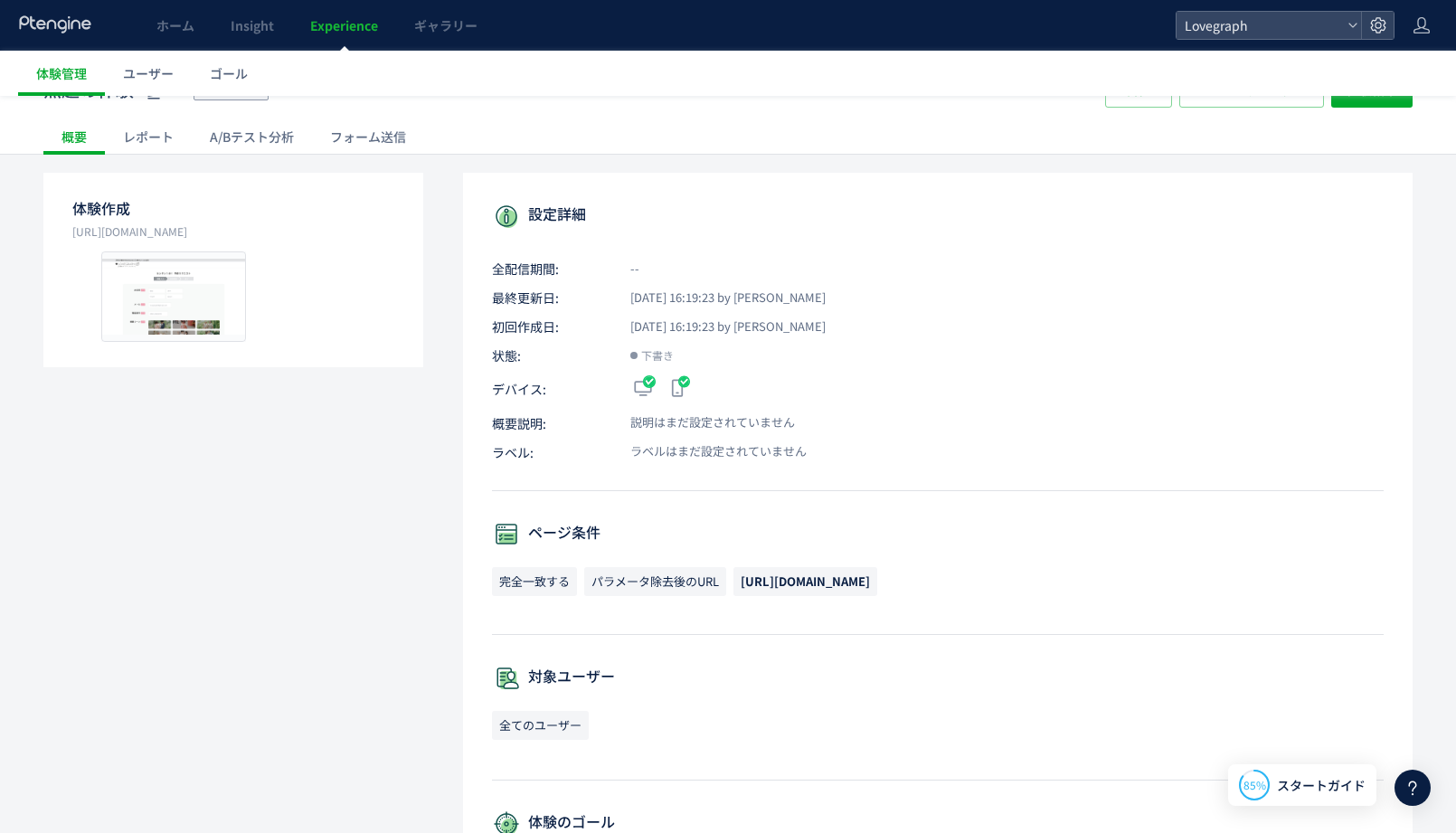
click at [267, 132] on div "A/Bテスト分析" at bounding box center [252, 137] width 120 height 36
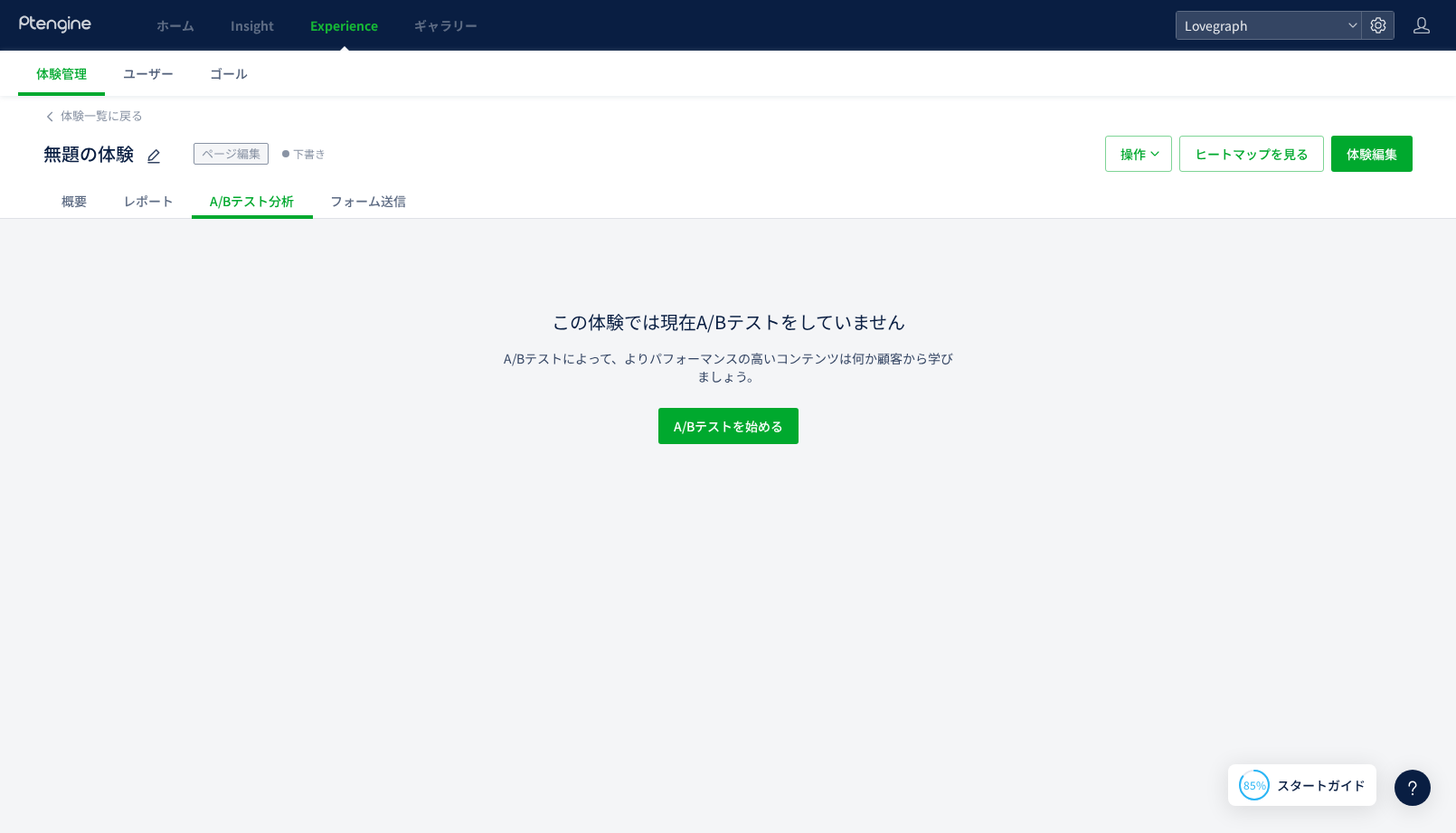
click at [91, 201] on div "概要" at bounding box center [74, 200] width 62 height 36
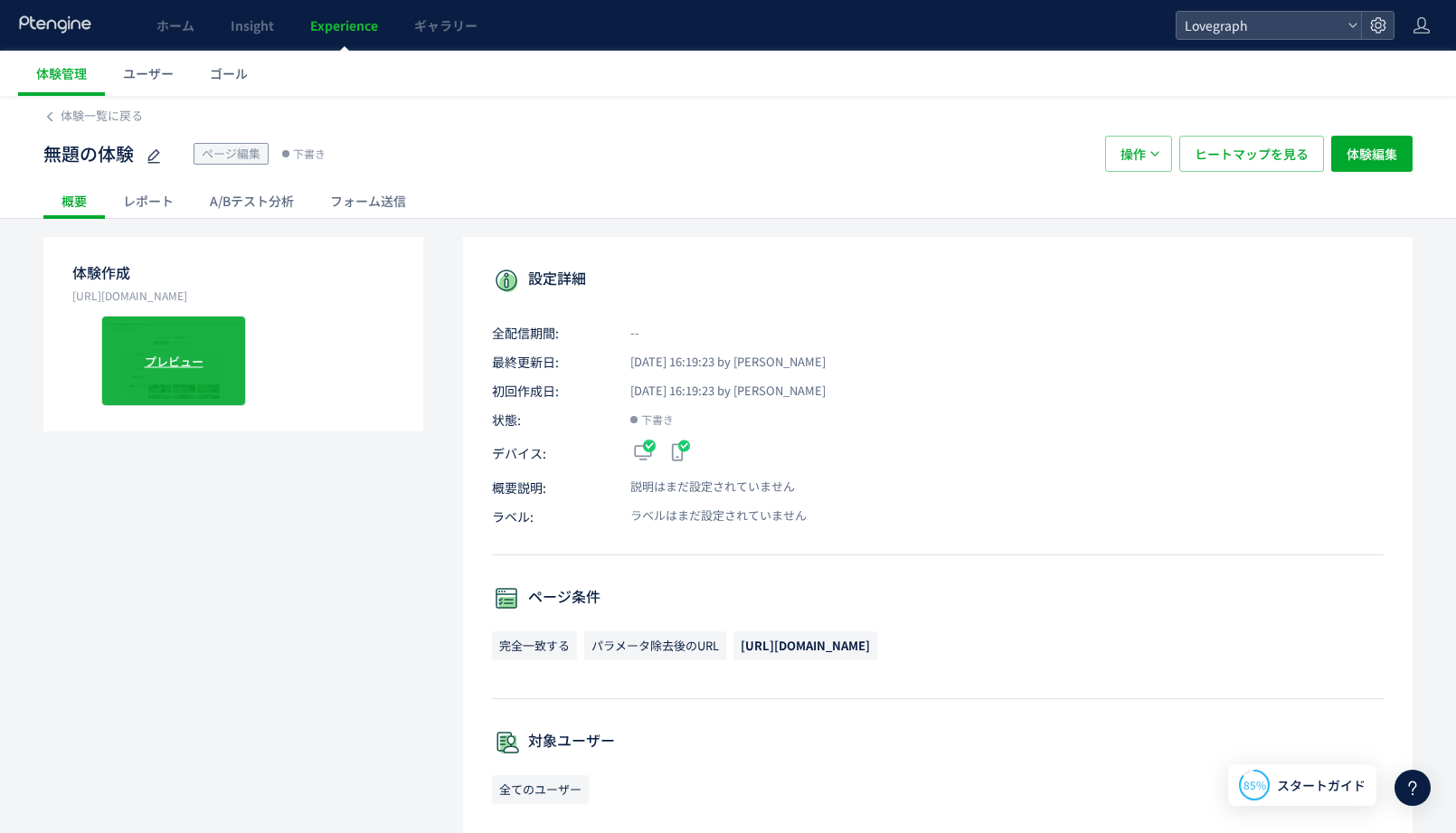
click at [175, 360] on span "プレビュー" at bounding box center [174, 360] width 59 height 17
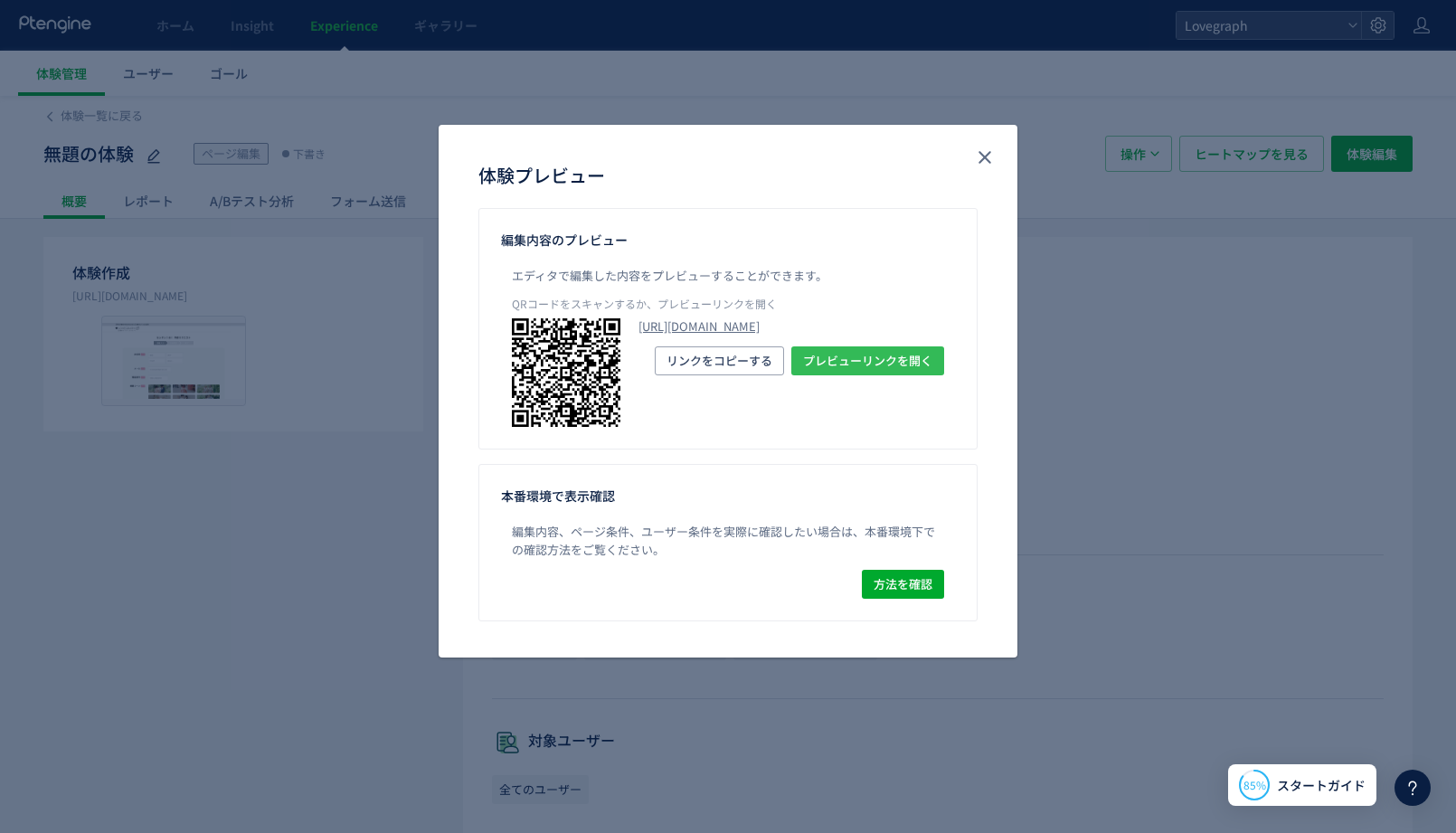
click at [916, 375] on span "プレビューリンクを開く" at bounding box center [868, 361] width 130 height 28
click at [983, 155] on use "close" at bounding box center [984, 157] width 13 height 13
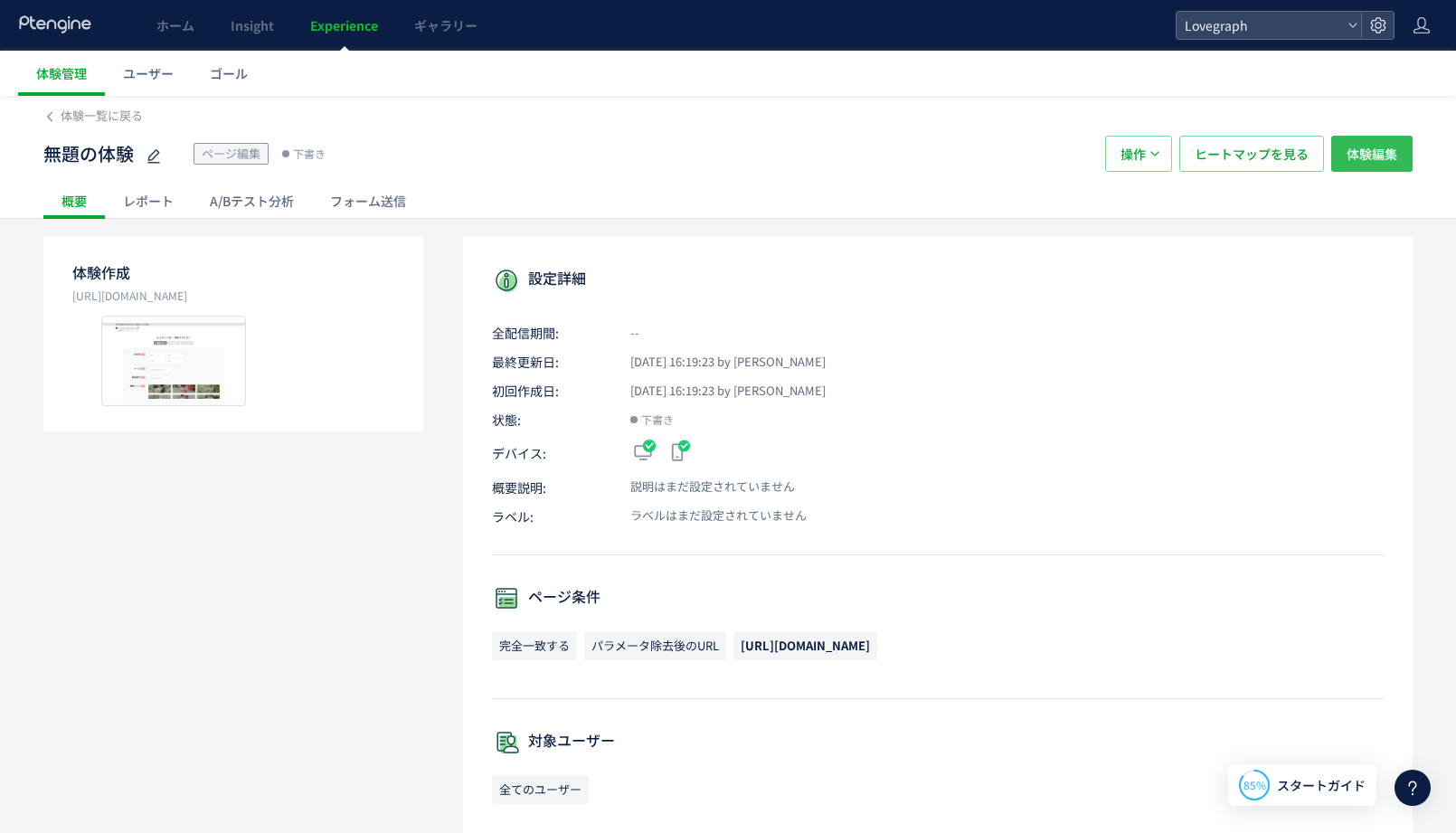
click at [1359, 139] on span "体験編集" at bounding box center [1372, 153] width 51 height 36
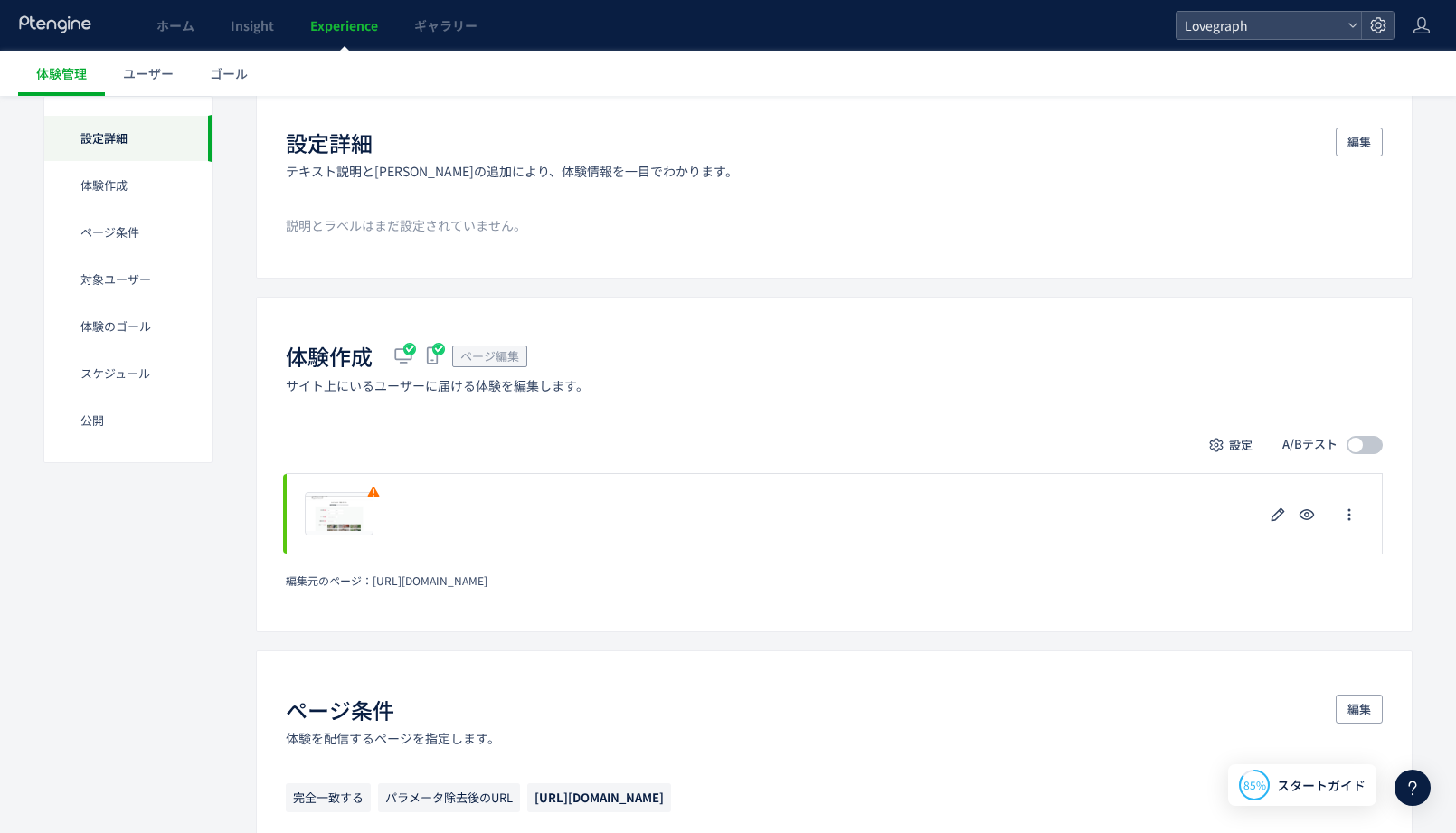
scroll to position [154, 0]
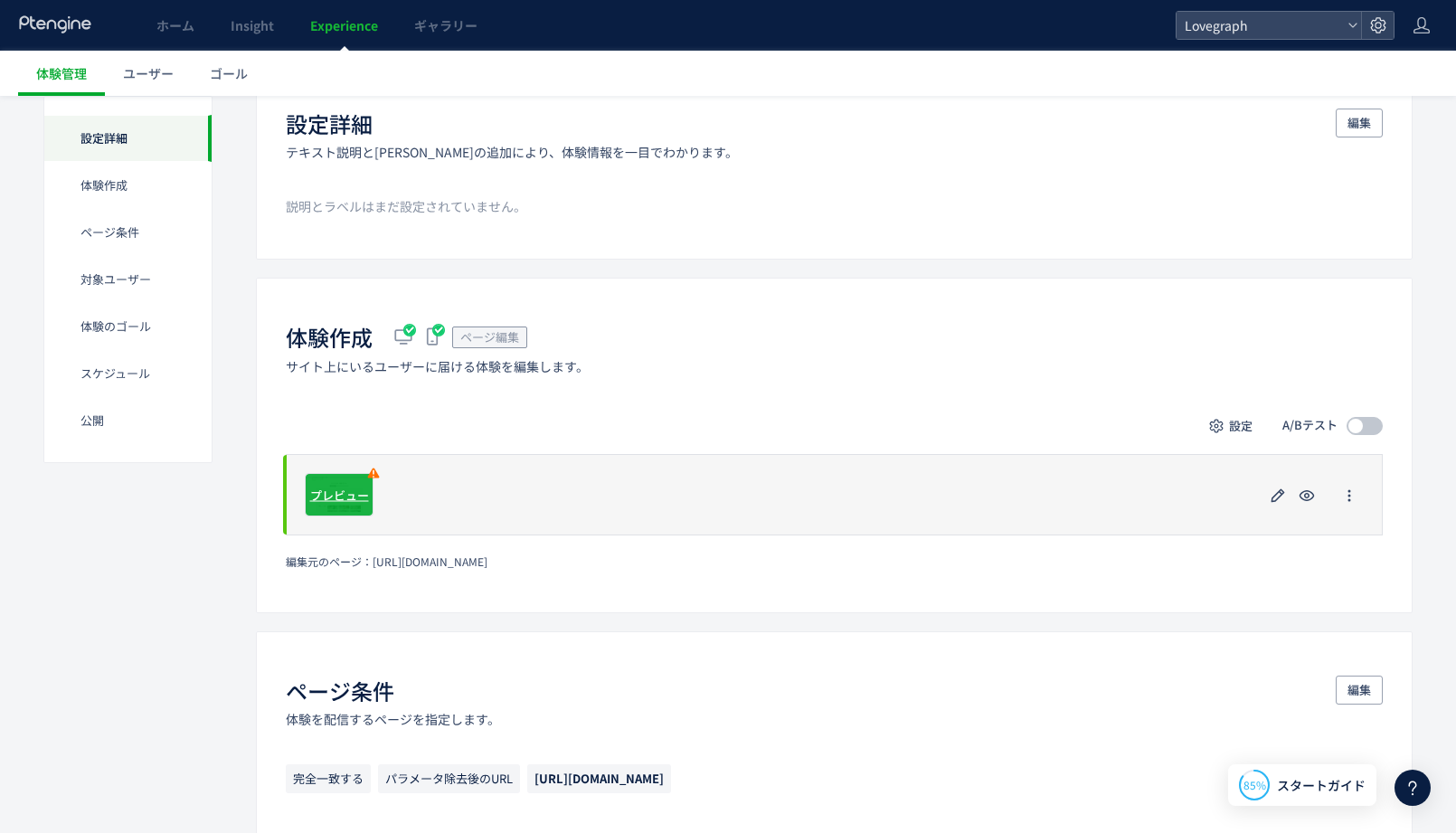
click at [334, 481] on div "プレビュー" at bounding box center [339, 494] width 69 height 43
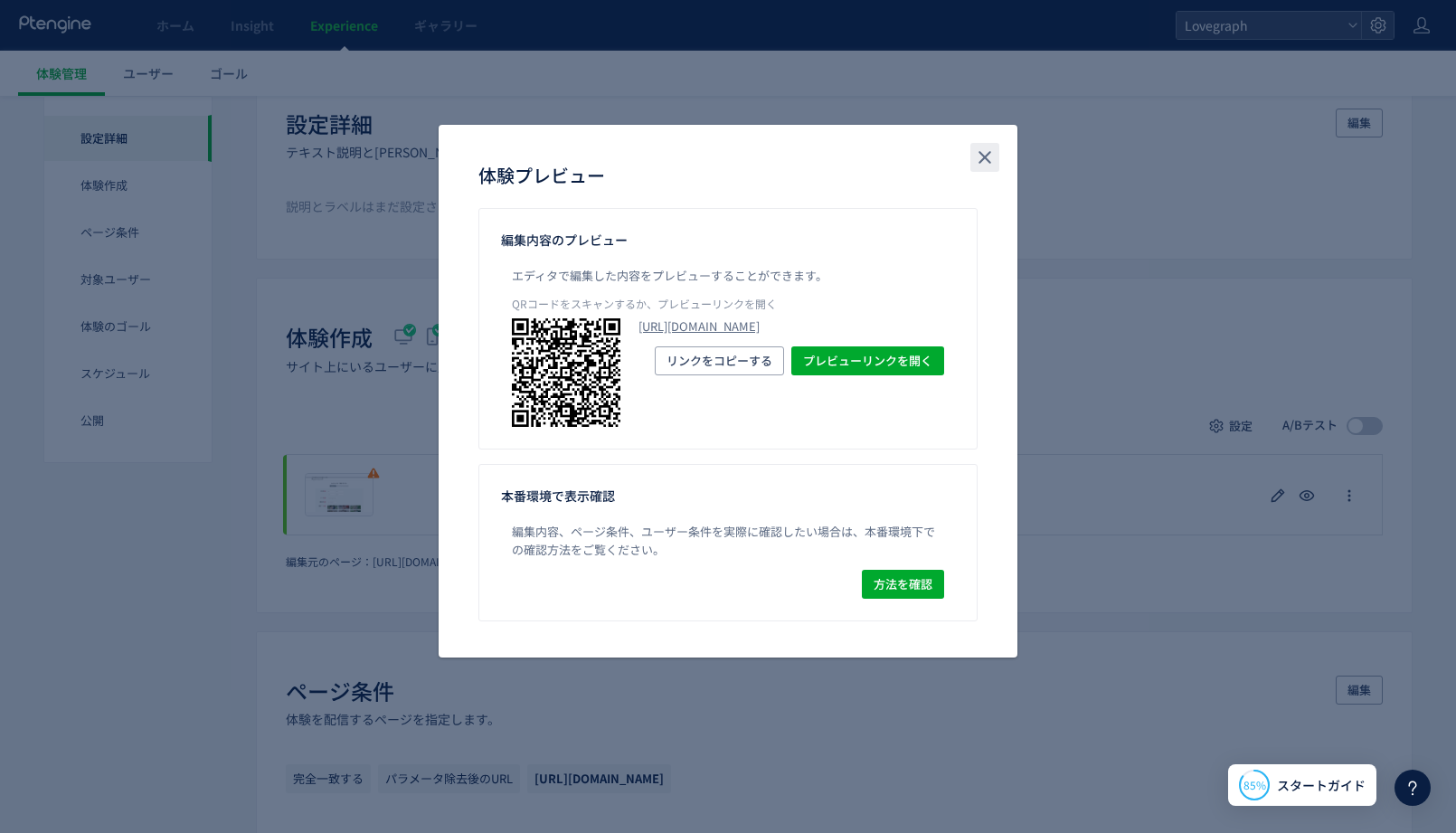
click at [972, 167] on button "close" at bounding box center [984, 156] width 28 height 28
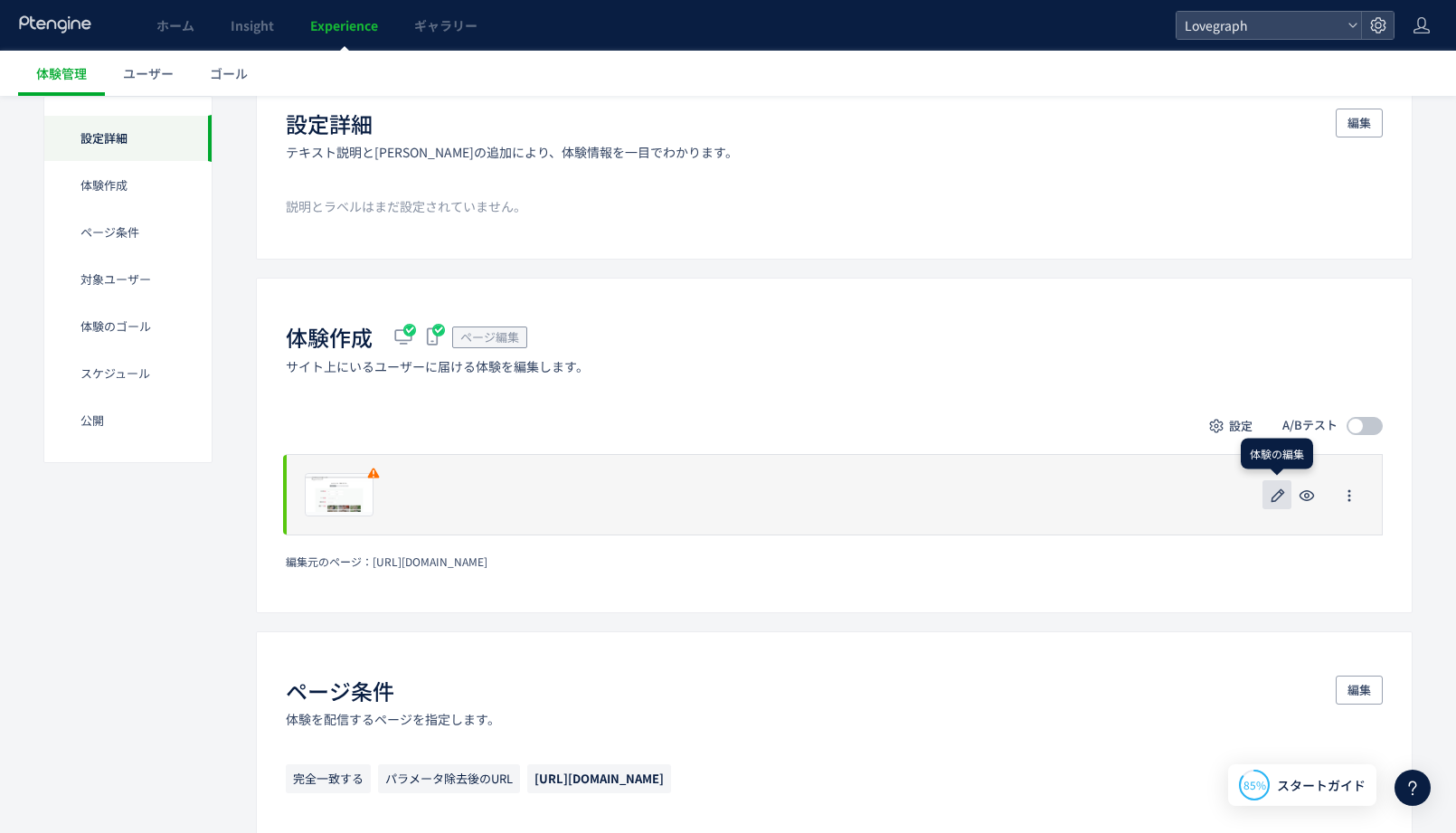
click at [1283, 495] on icon "button" at bounding box center [1278, 495] width 22 height 22
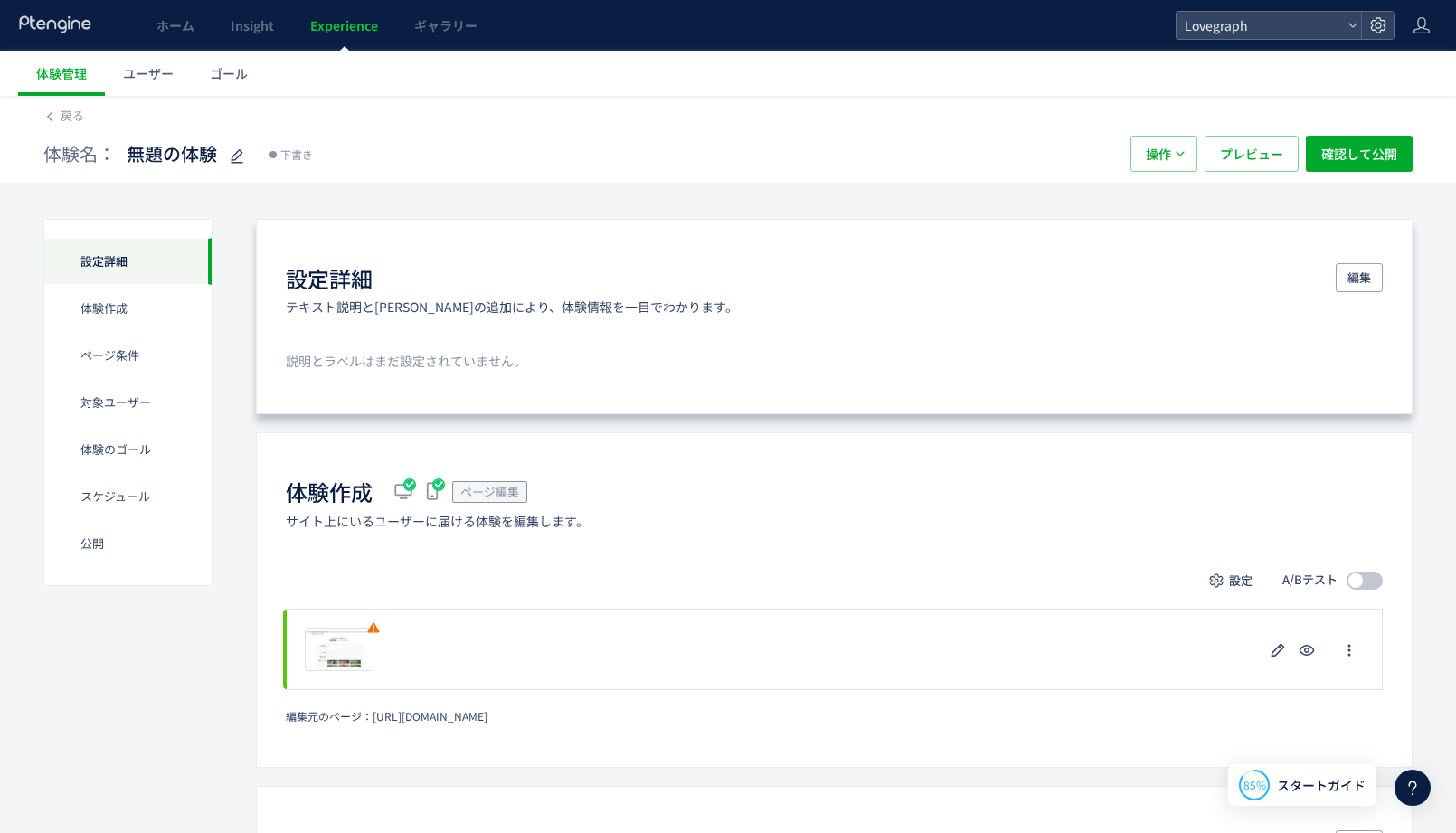
click at [394, 357] on p "説明とラベルはまだ設定されていません。" at bounding box center [834, 361] width 1097 height 18
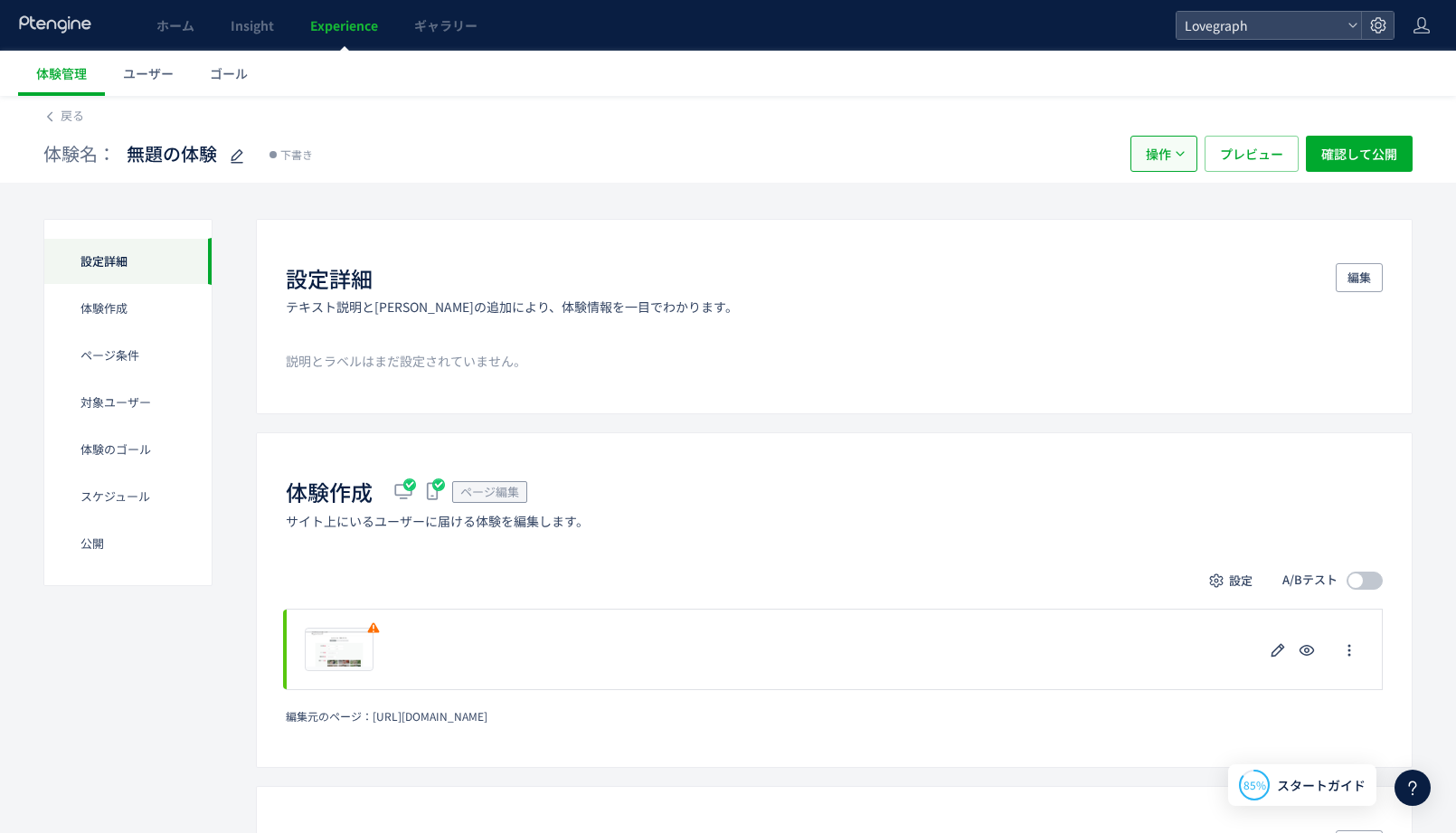
click at [1158, 154] on span "操作" at bounding box center [1158, 153] width 26 height 36
click at [1163, 250] on li "削除" at bounding box center [1164, 241] width 62 height 32
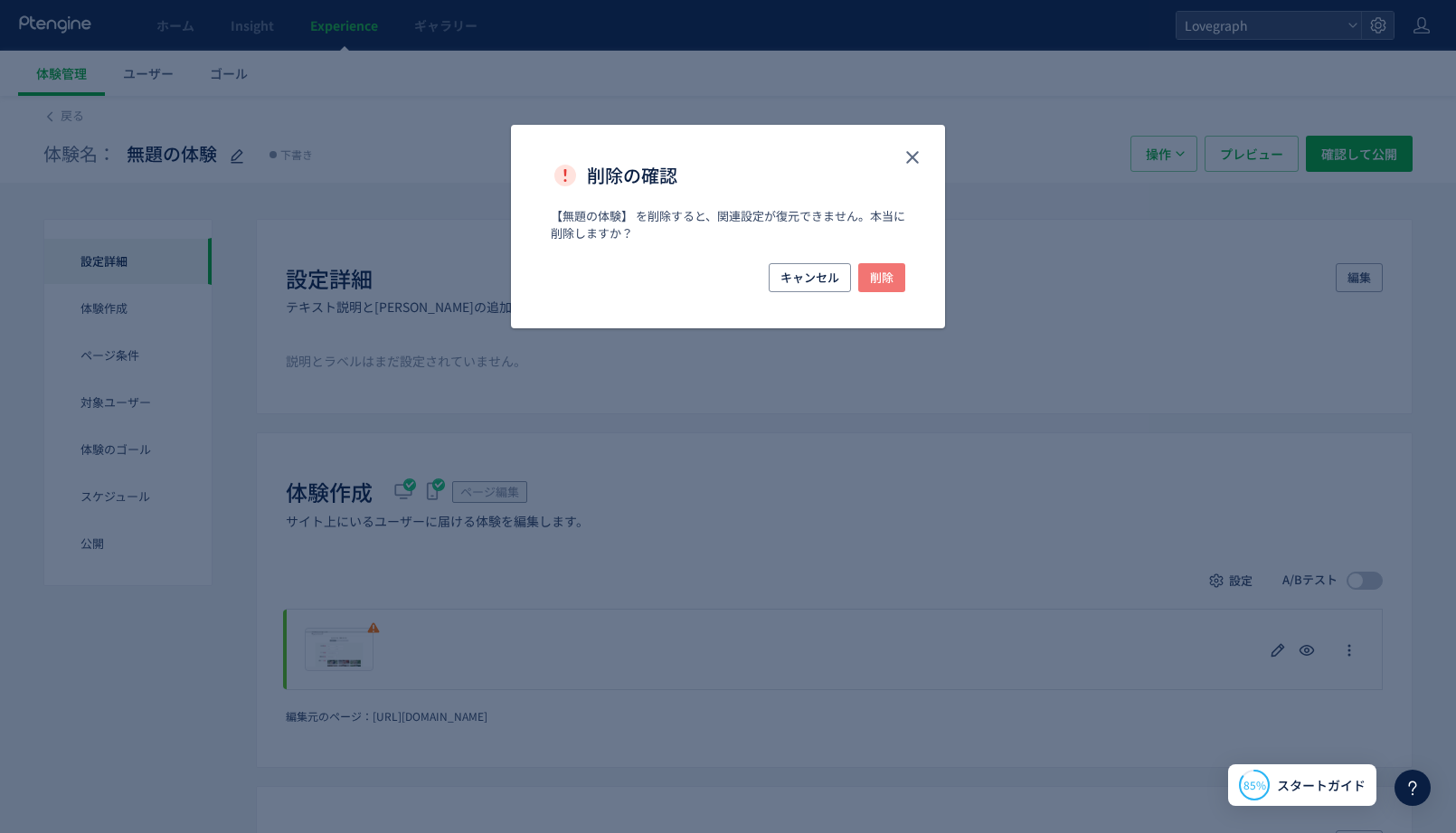
click at [867, 273] on button "削除" at bounding box center [882, 277] width 47 height 28
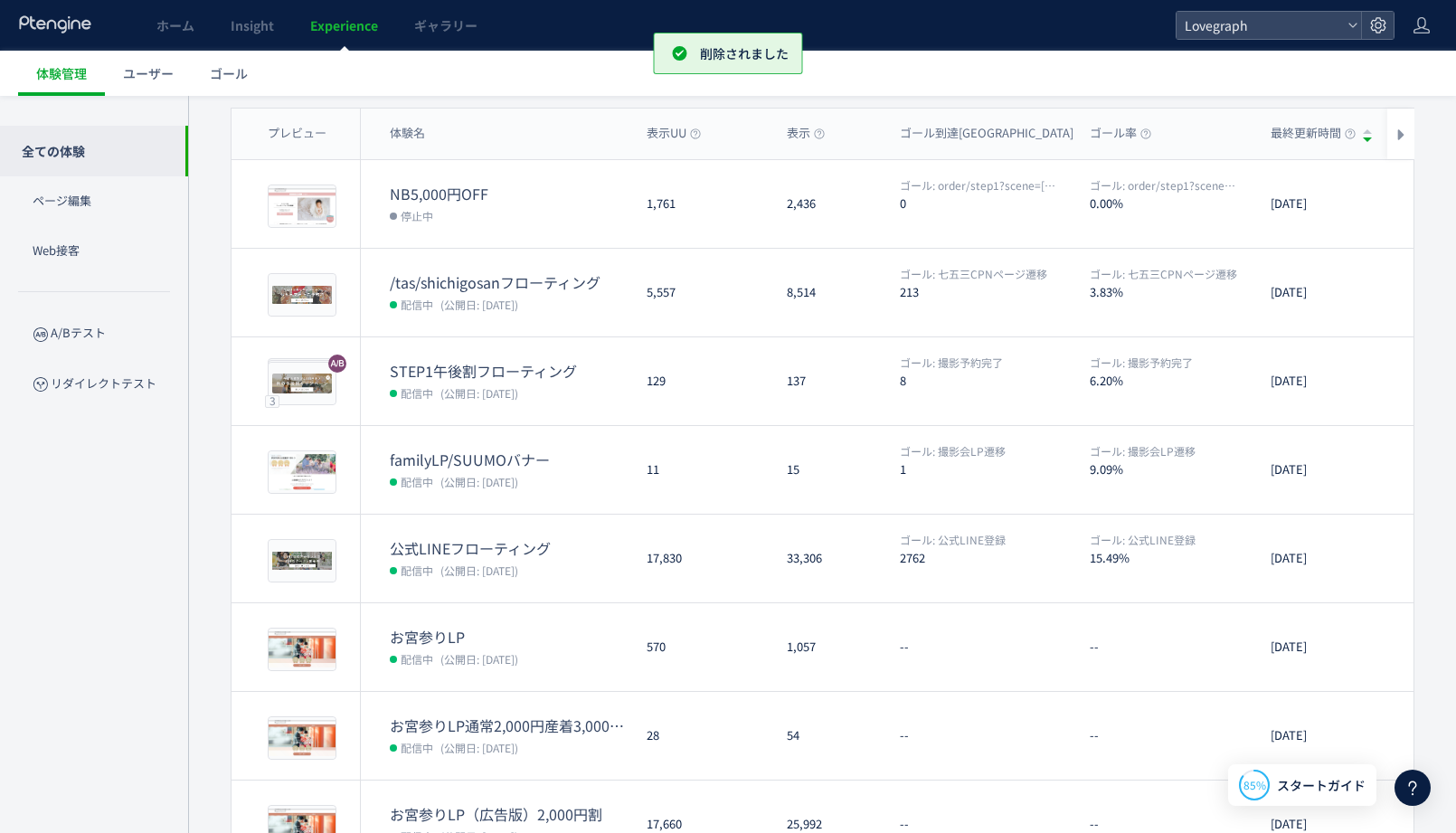
scroll to position [139, 0]
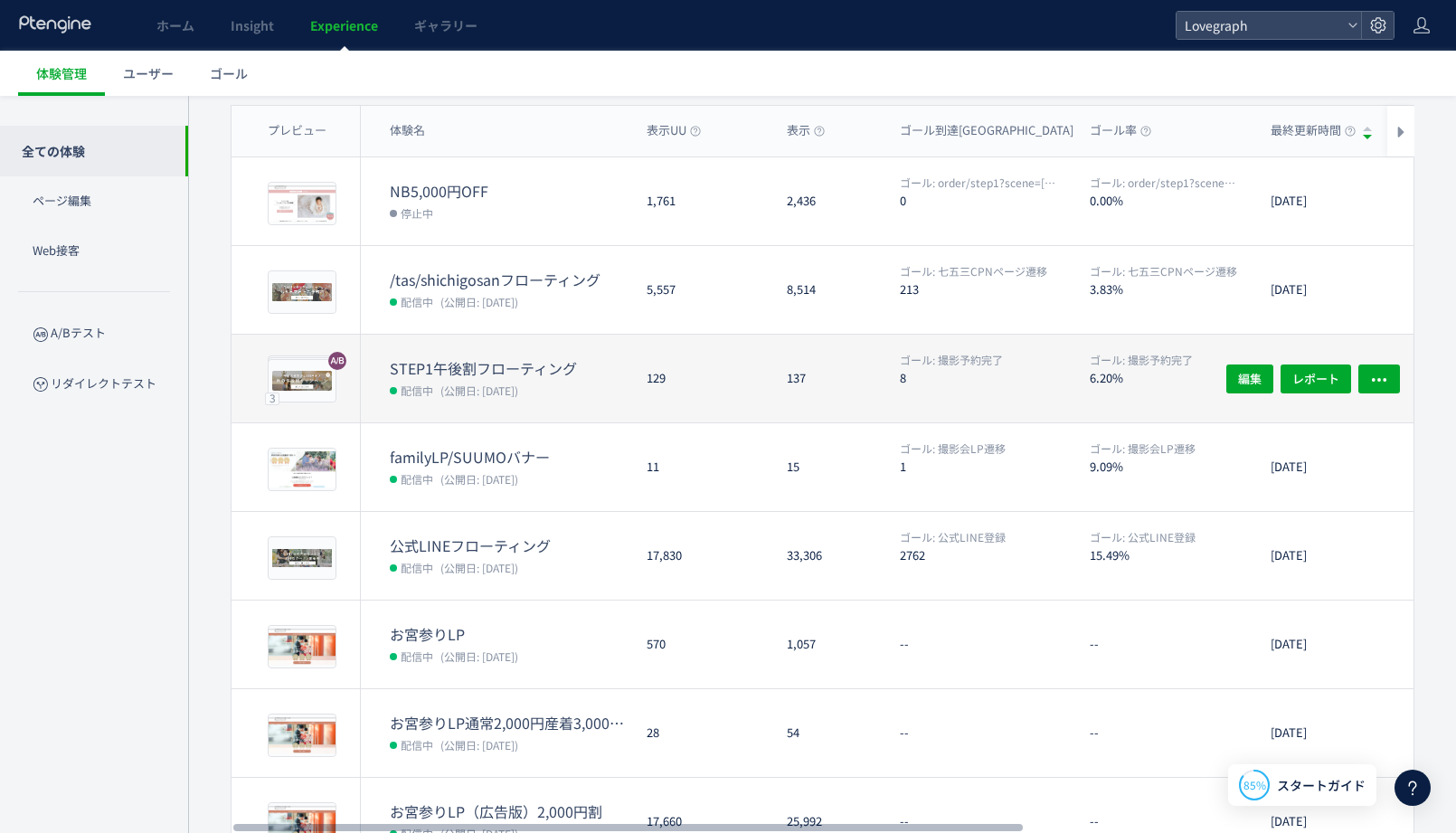
click at [618, 391] on dd "配信中 (公開日: [DATE])" at bounding box center [511, 390] width 243 height 24
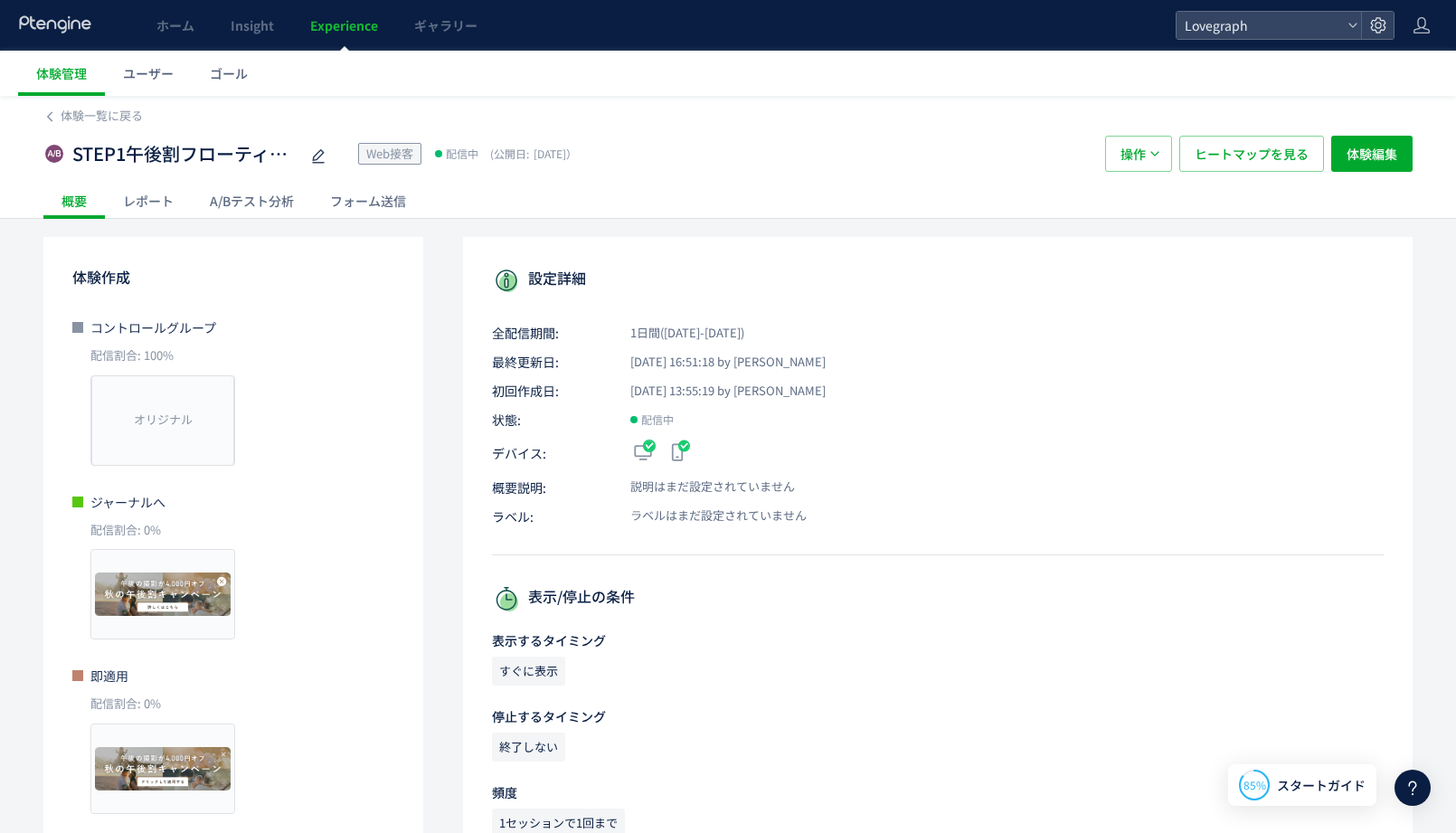
click at [153, 192] on div "レポート" at bounding box center [148, 200] width 86 height 36
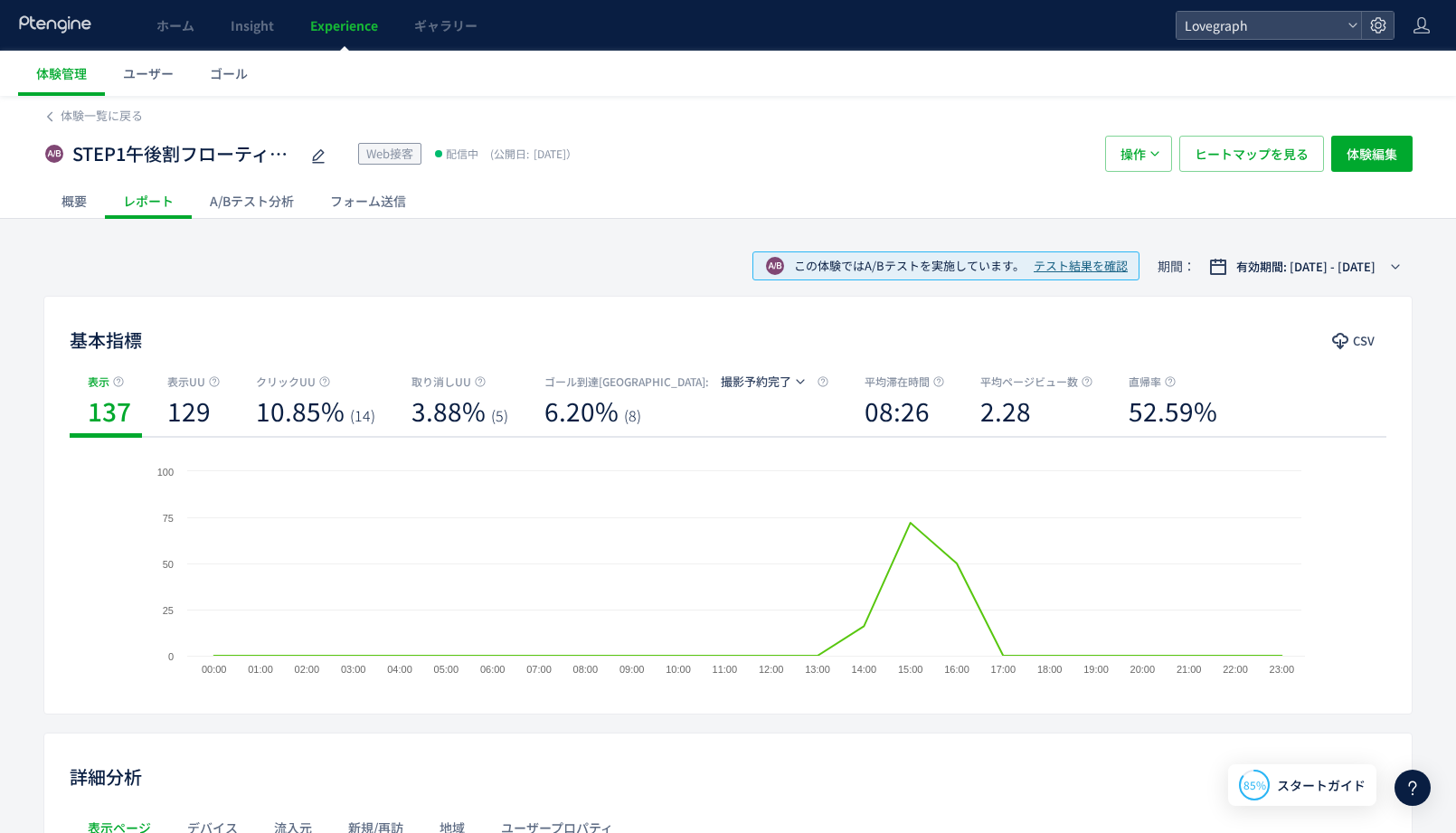
click at [233, 194] on div "A/Bテスト分析" at bounding box center [252, 200] width 120 height 36
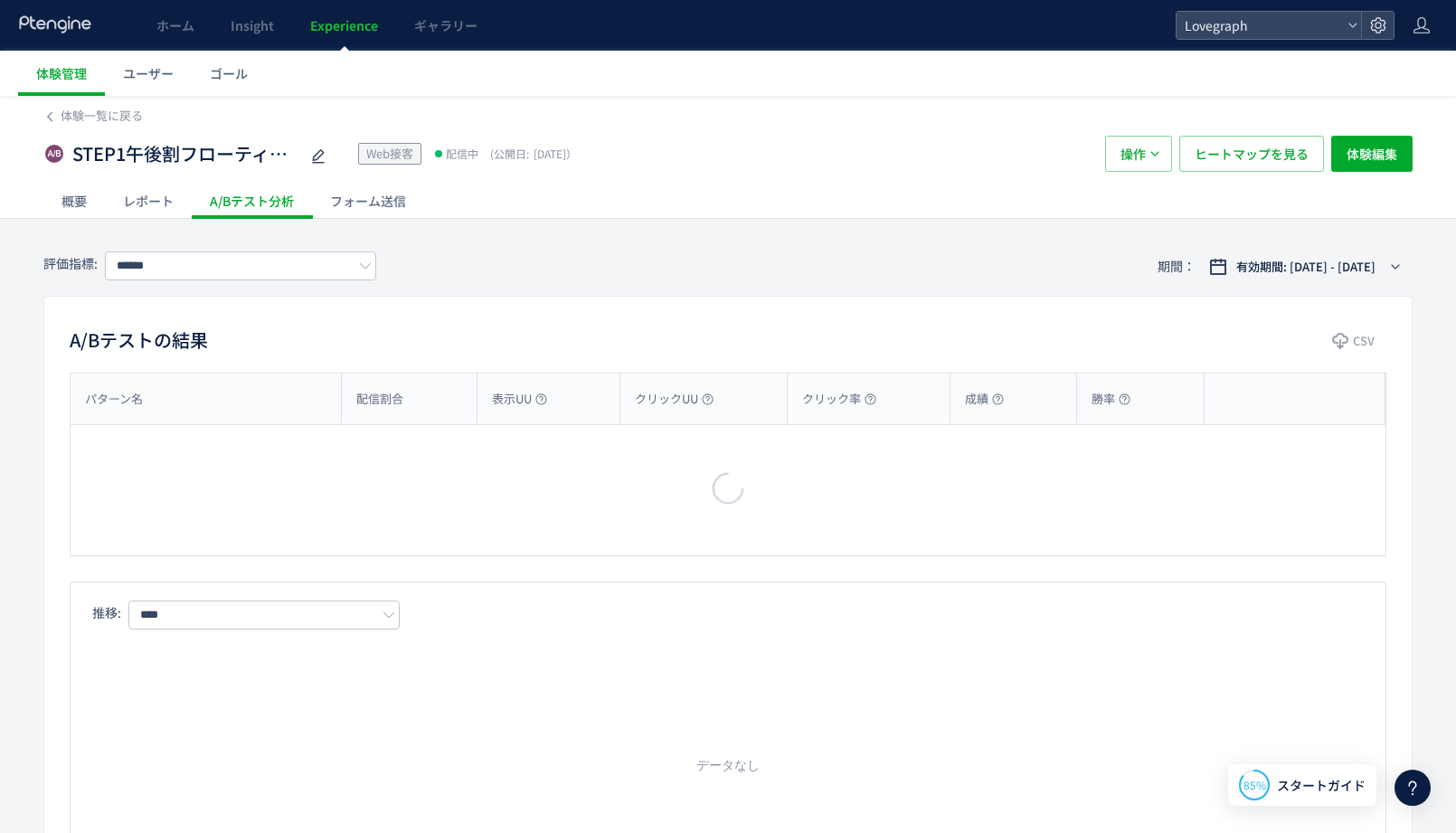
type input "******"
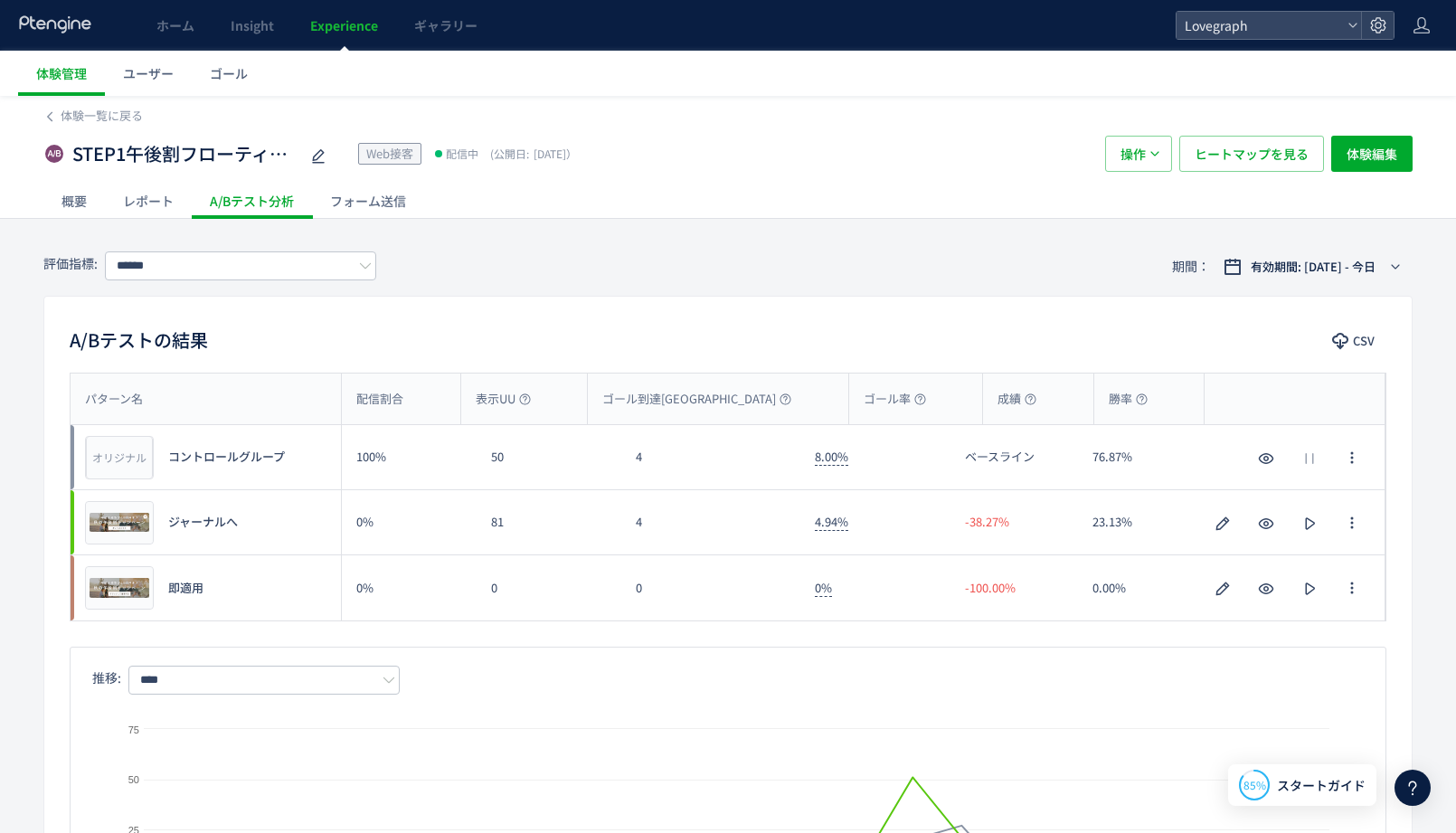
click at [460, 337] on div "A/Bテストの結果 CSV" at bounding box center [728, 341] width 1368 height 32
click at [389, 337] on div "A/Bテストの結果 CSV" at bounding box center [728, 341] width 1368 height 32
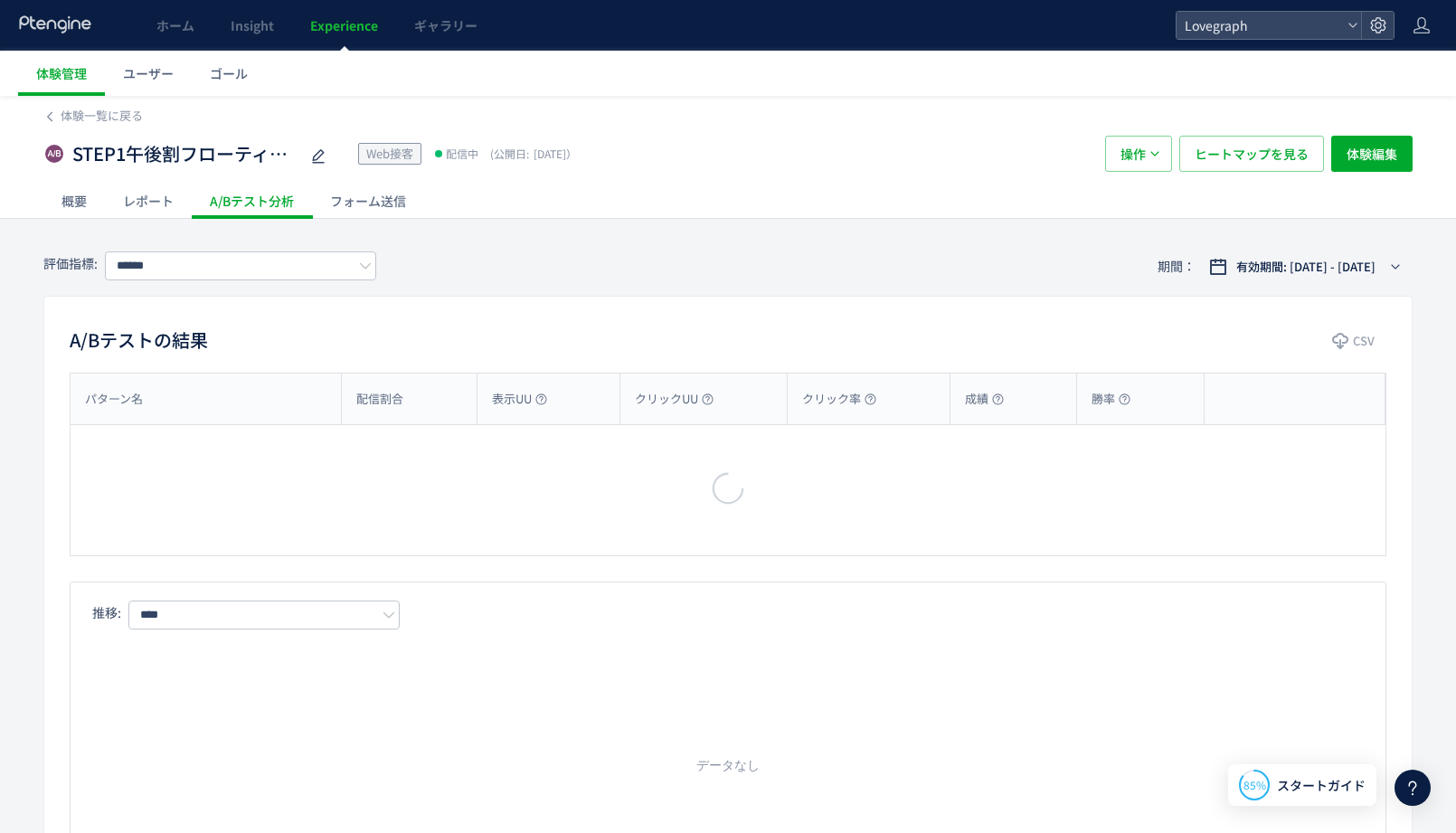
type input "******"
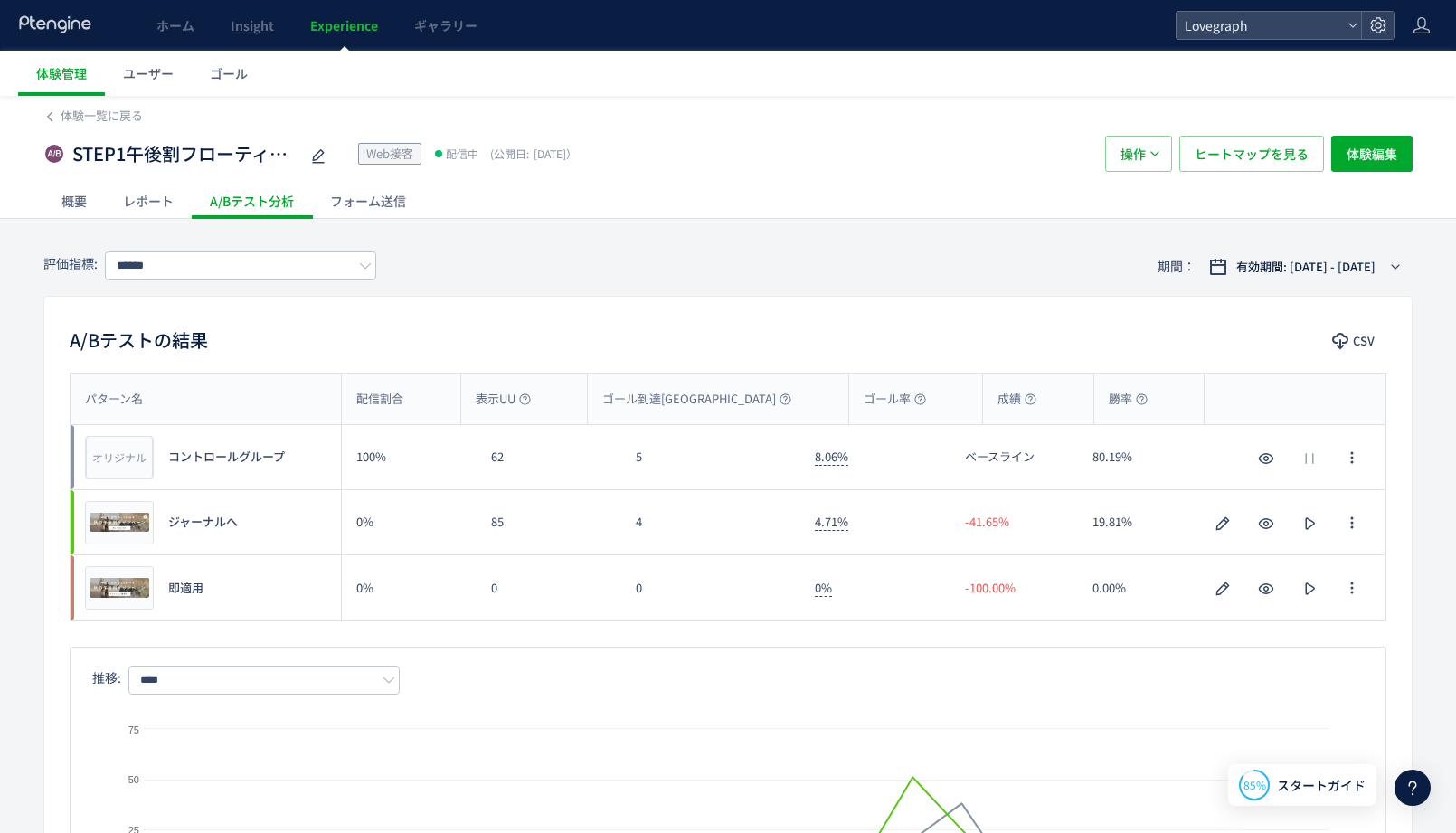
click at [795, 278] on div "評価指標: ****** 期間： 有効期間: [DATE] - [DATE]" at bounding box center [728, 266] width 1370 height 59
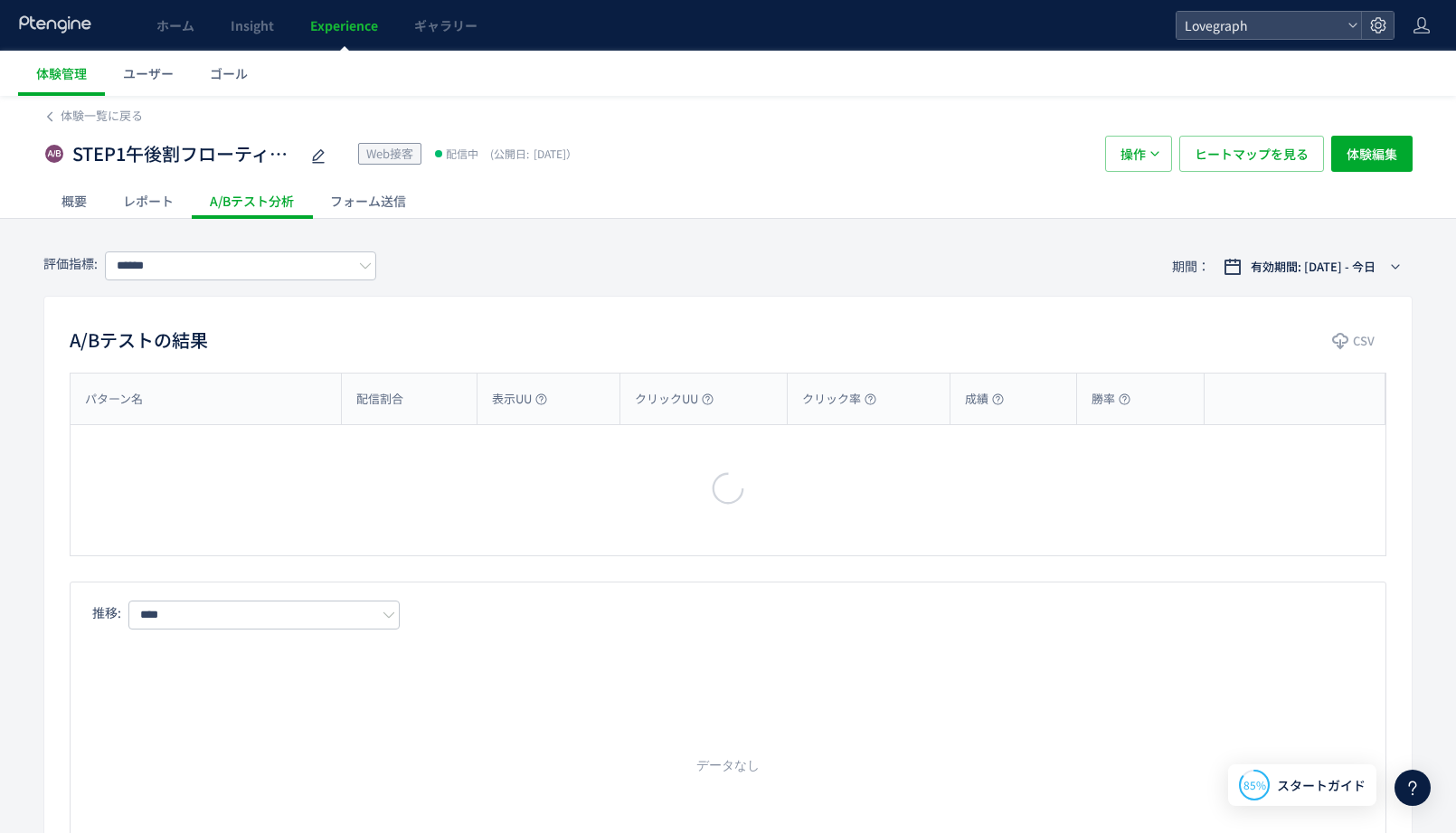
type input "******"
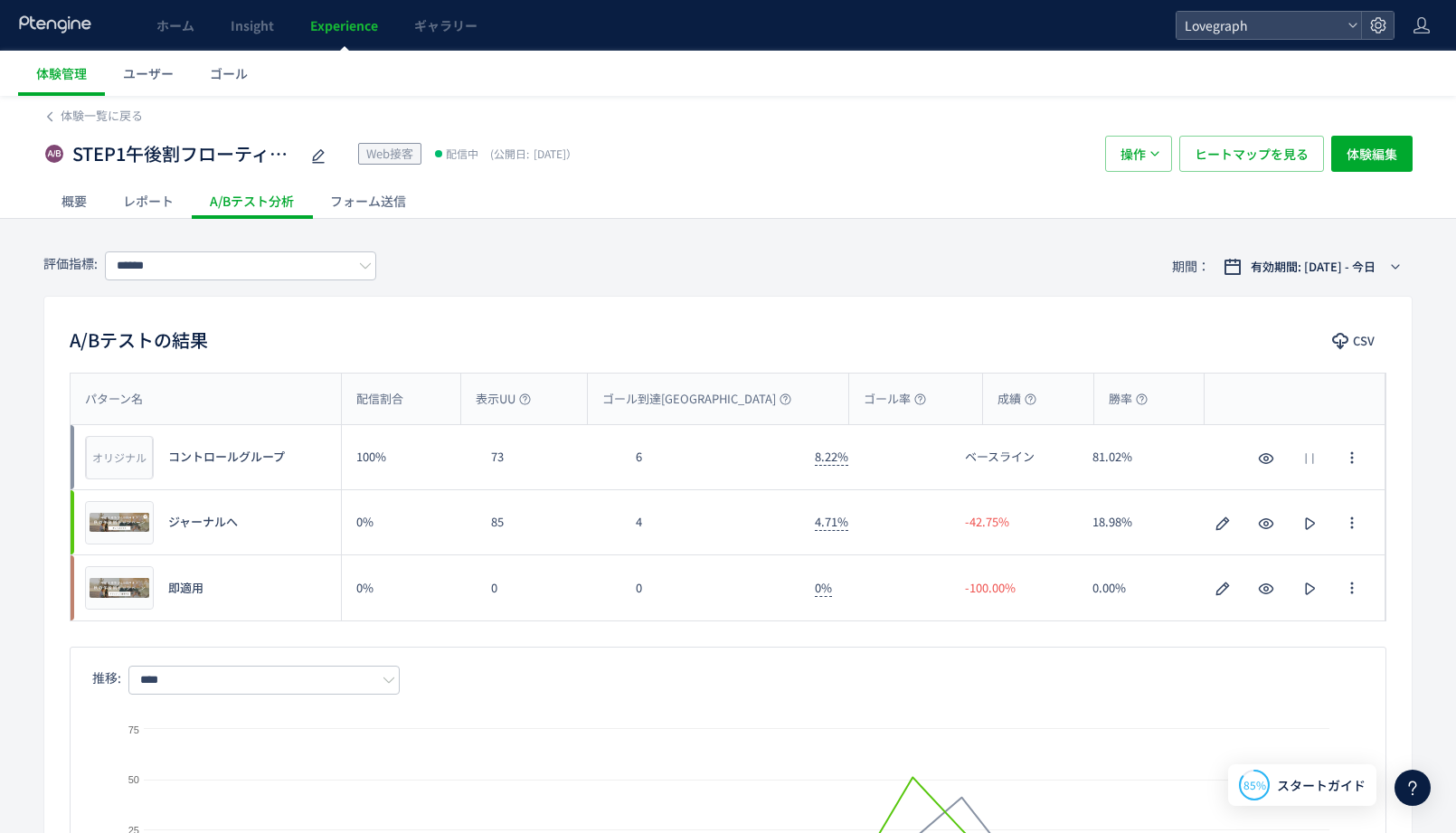
click at [83, 201] on div "概要" at bounding box center [74, 200] width 62 height 36
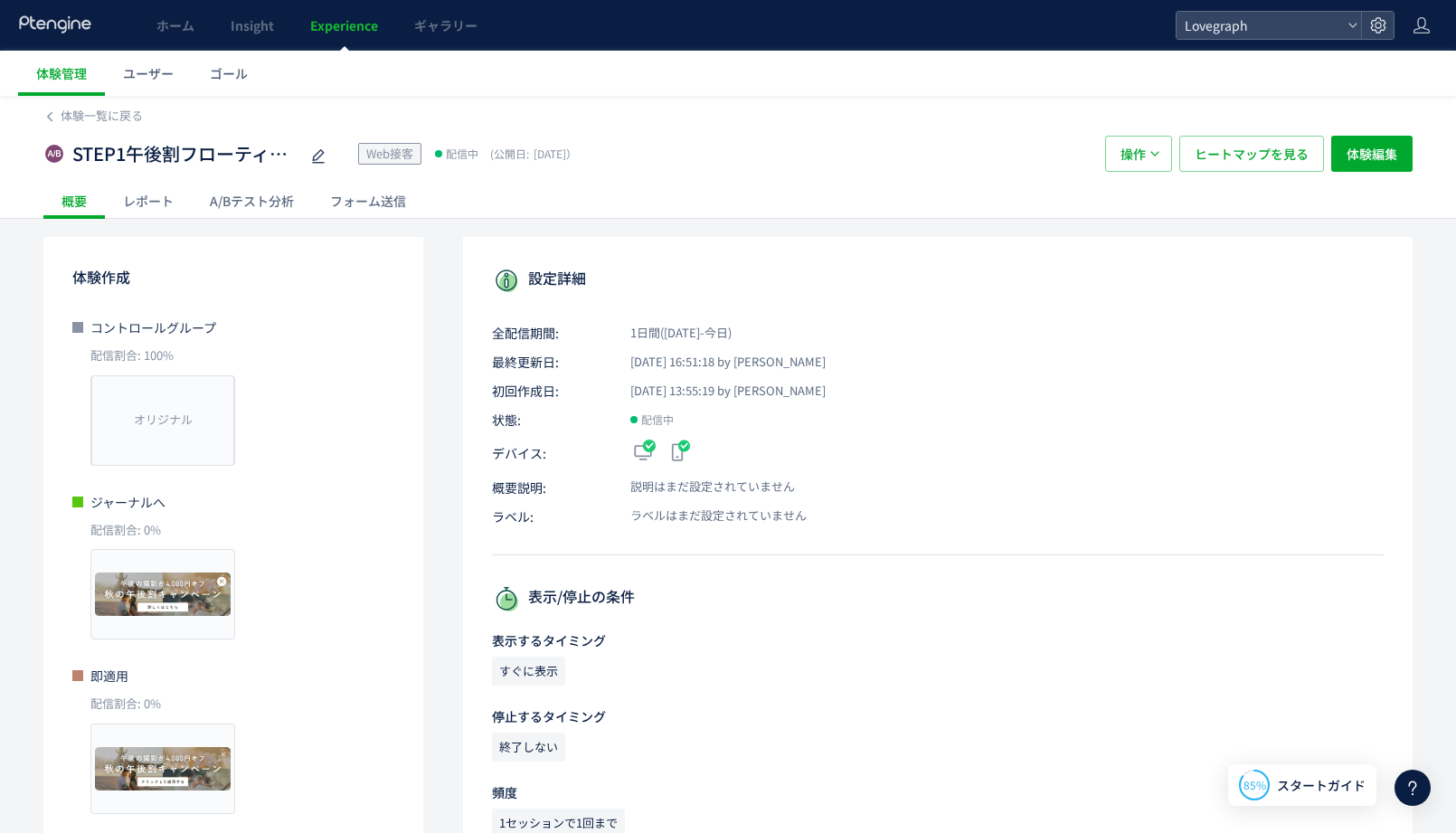
click at [145, 207] on div "レポート" at bounding box center [148, 200] width 86 height 36
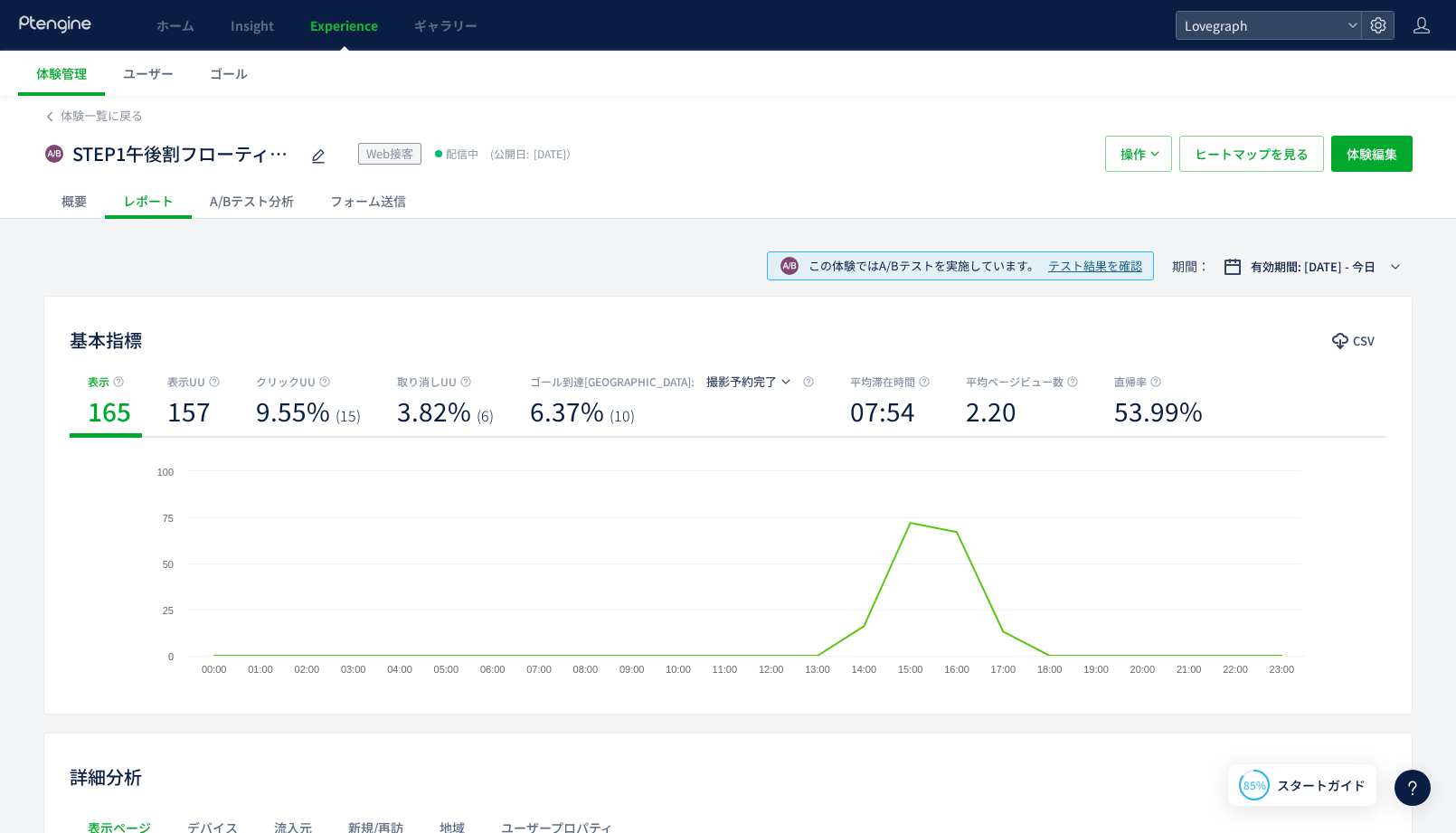
click at [278, 207] on div "A/Bテスト分析" at bounding box center [252, 200] width 120 height 36
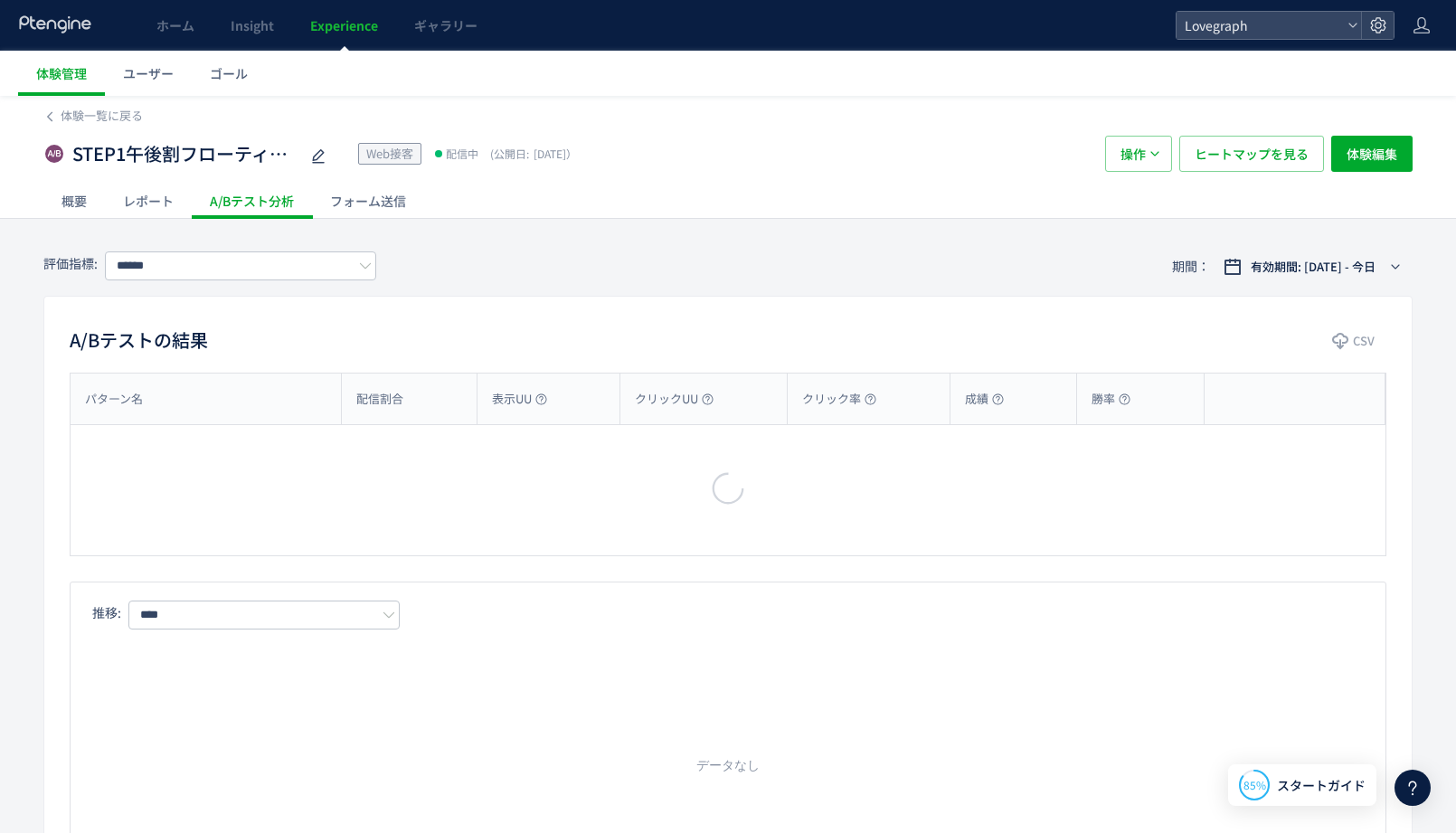
type input "******"
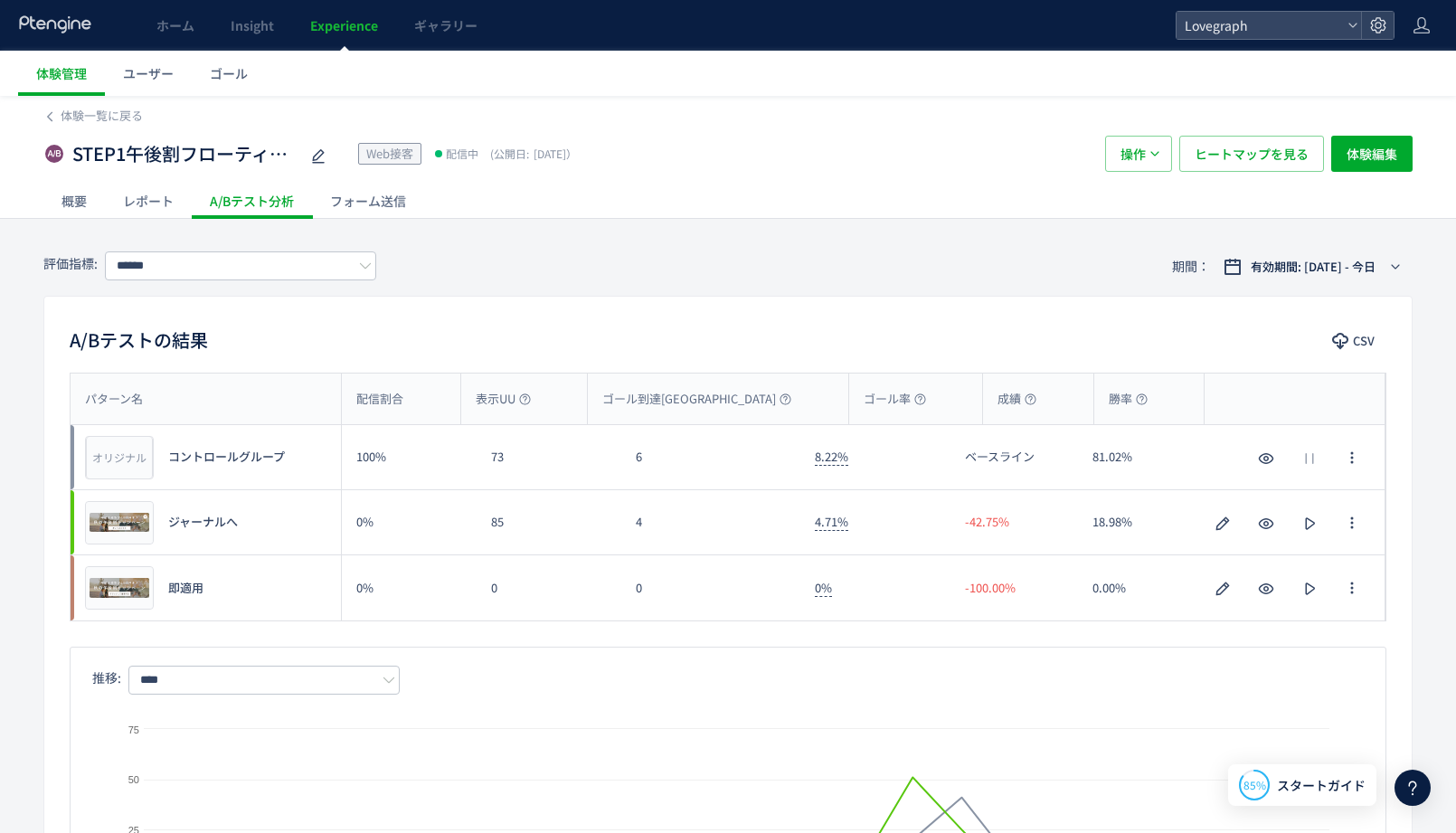
click at [505, 345] on div "A/Bテストの結果 CSV" at bounding box center [728, 341] width 1368 height 32
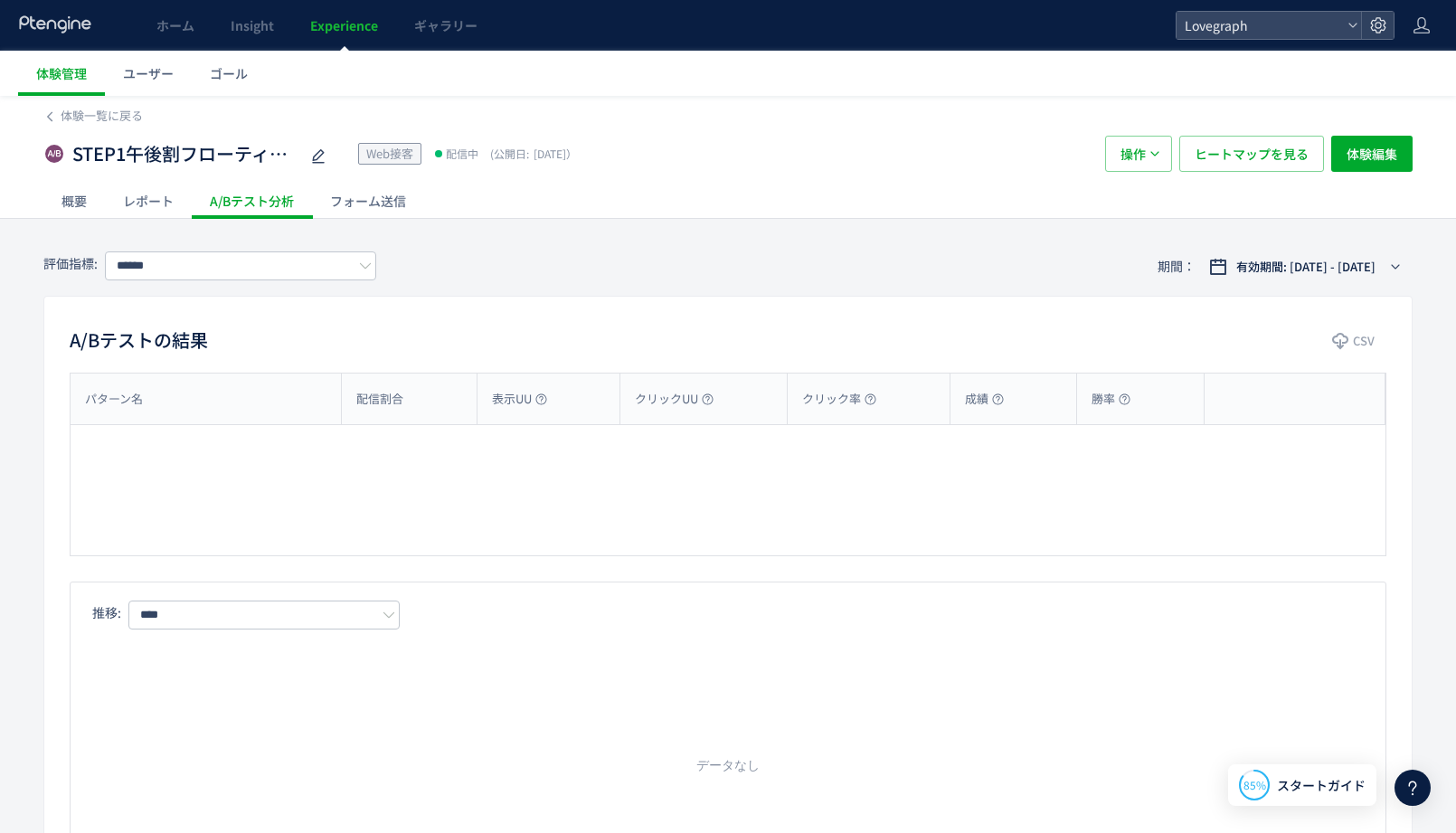
type input "******"
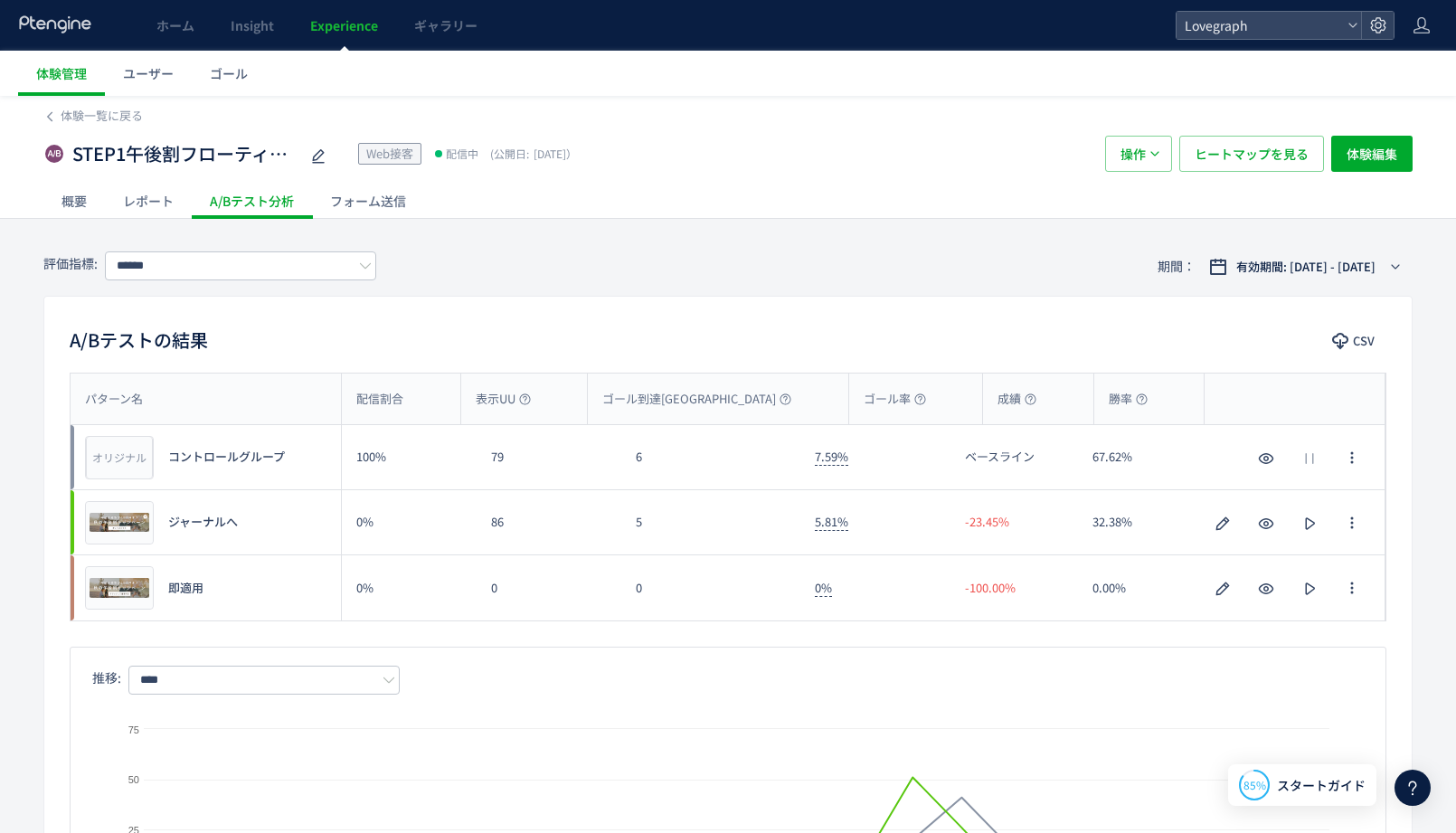
click at [687, 300] on div "A/Bテストの結果 CSV パターン名 配信割合 表示UU ゴール到達UU ゴール率 成績 勝率 パターン名 オリジナル プレビュー コントロールグループ 1…" at bounding box center [728, 630] width 1370 height 668
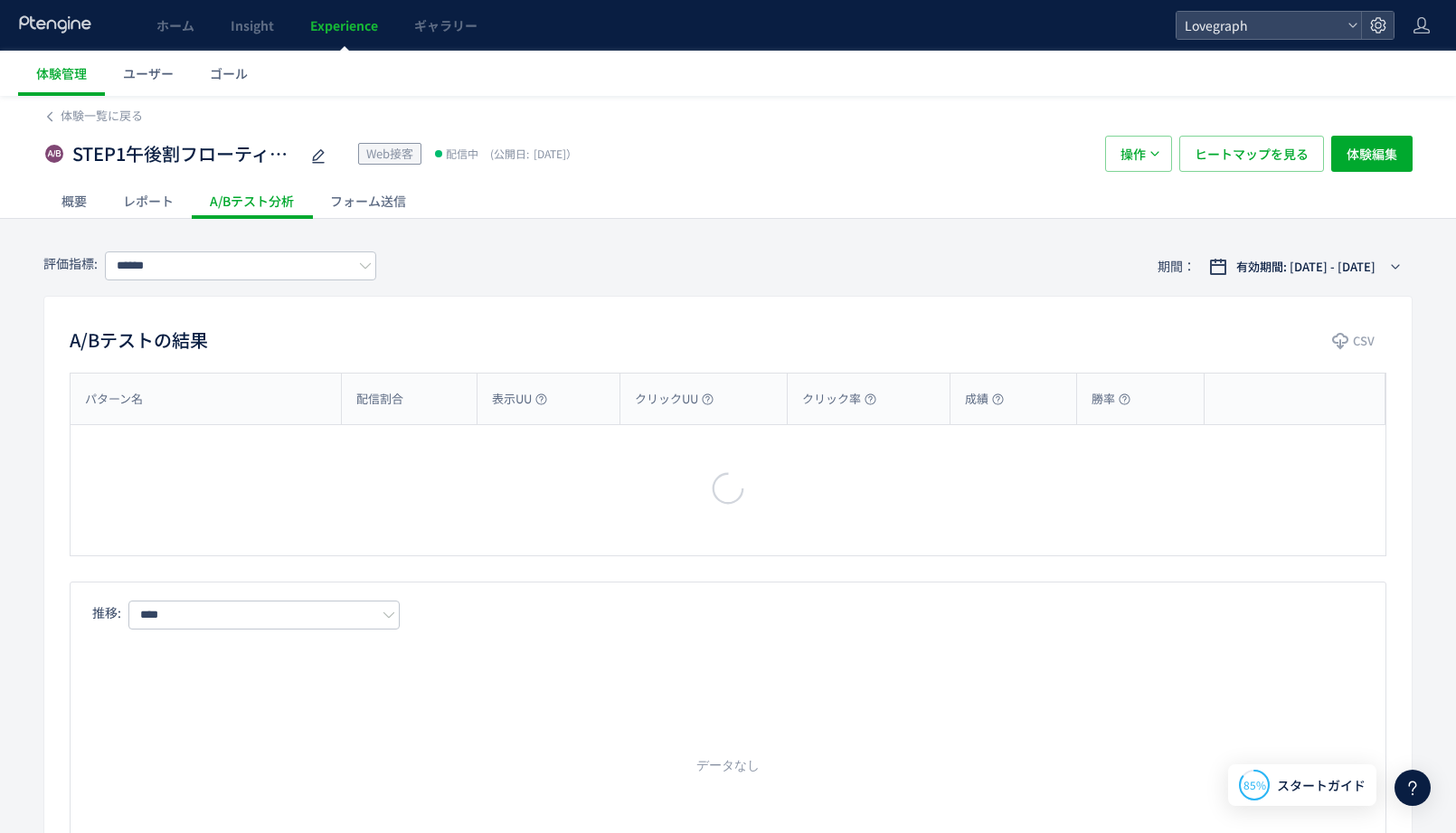
type input "******"
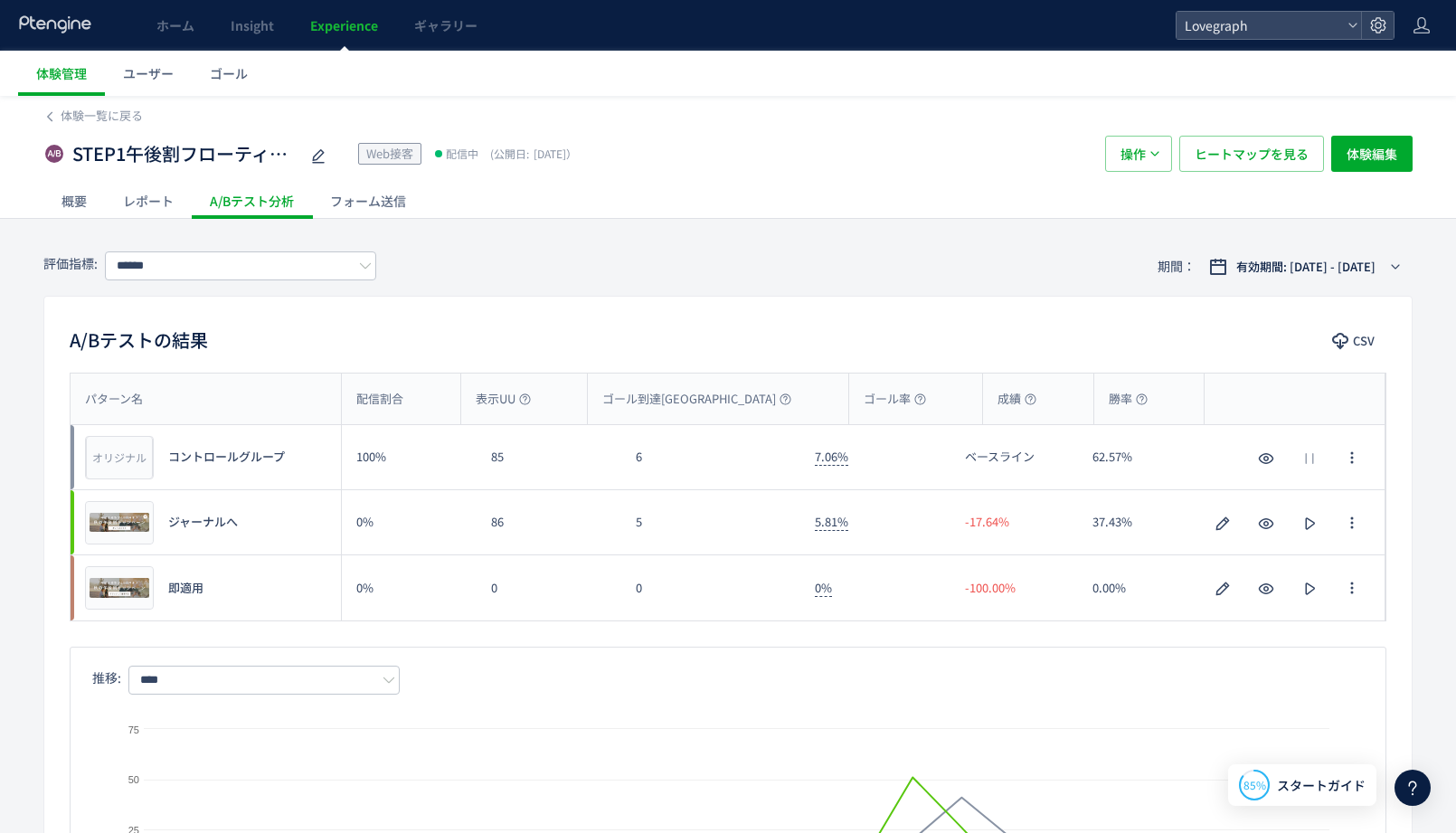
click at [912, 320] on div "A/Bテストの結果 CSV パターン名 配信割合 表示UU ゴール到達UU ゴール率 成績 勝率 パターン名 オリジナル プレビュー コントロールグループ 1…" at bounding box center [728, 630] width 1370 height 668
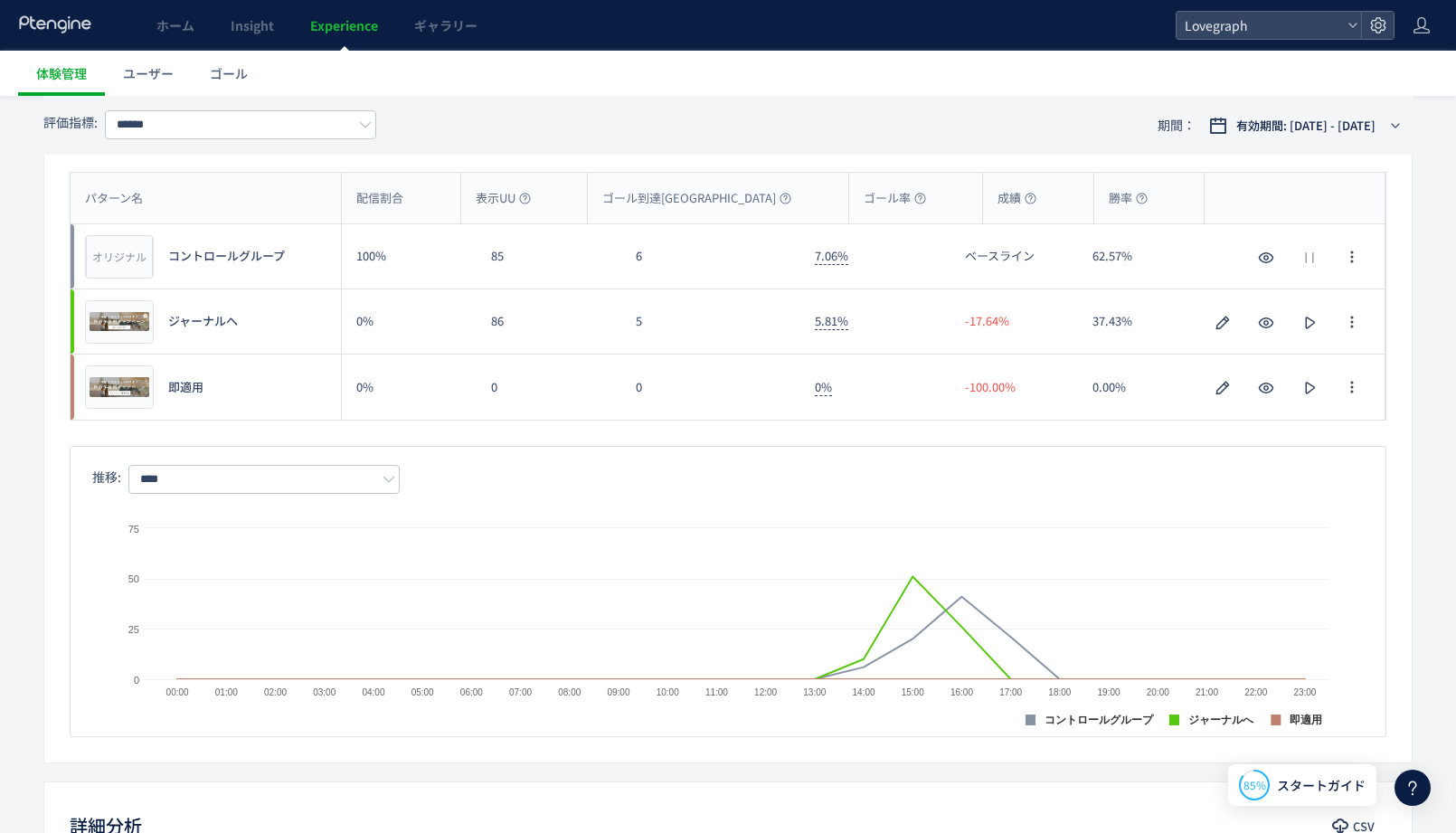
scroll to position [116, 0]
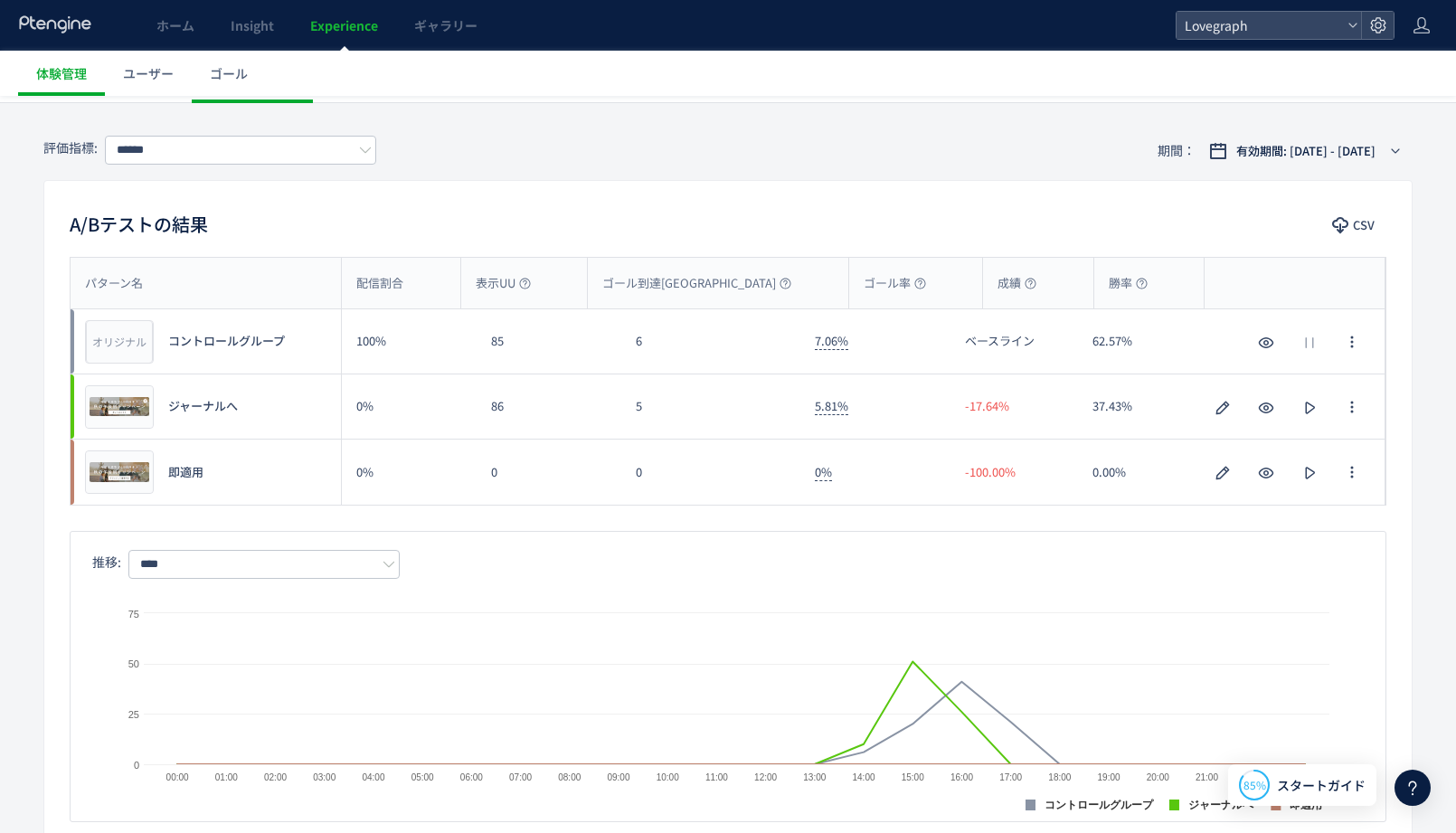
click at [1011, 118] on div "体験一覧に戻る STEP1午後割フローティング Web接客 配信中 (公開日: [DATE]） 操作 ヒートマップを見る 体験編集 概要 レポート A/Bテス…" at bounding box center [728, 709] width 1456 height 1458
click at [1304, 401] on icon "button" at bounding box center [1310, 408] width 22 height 22
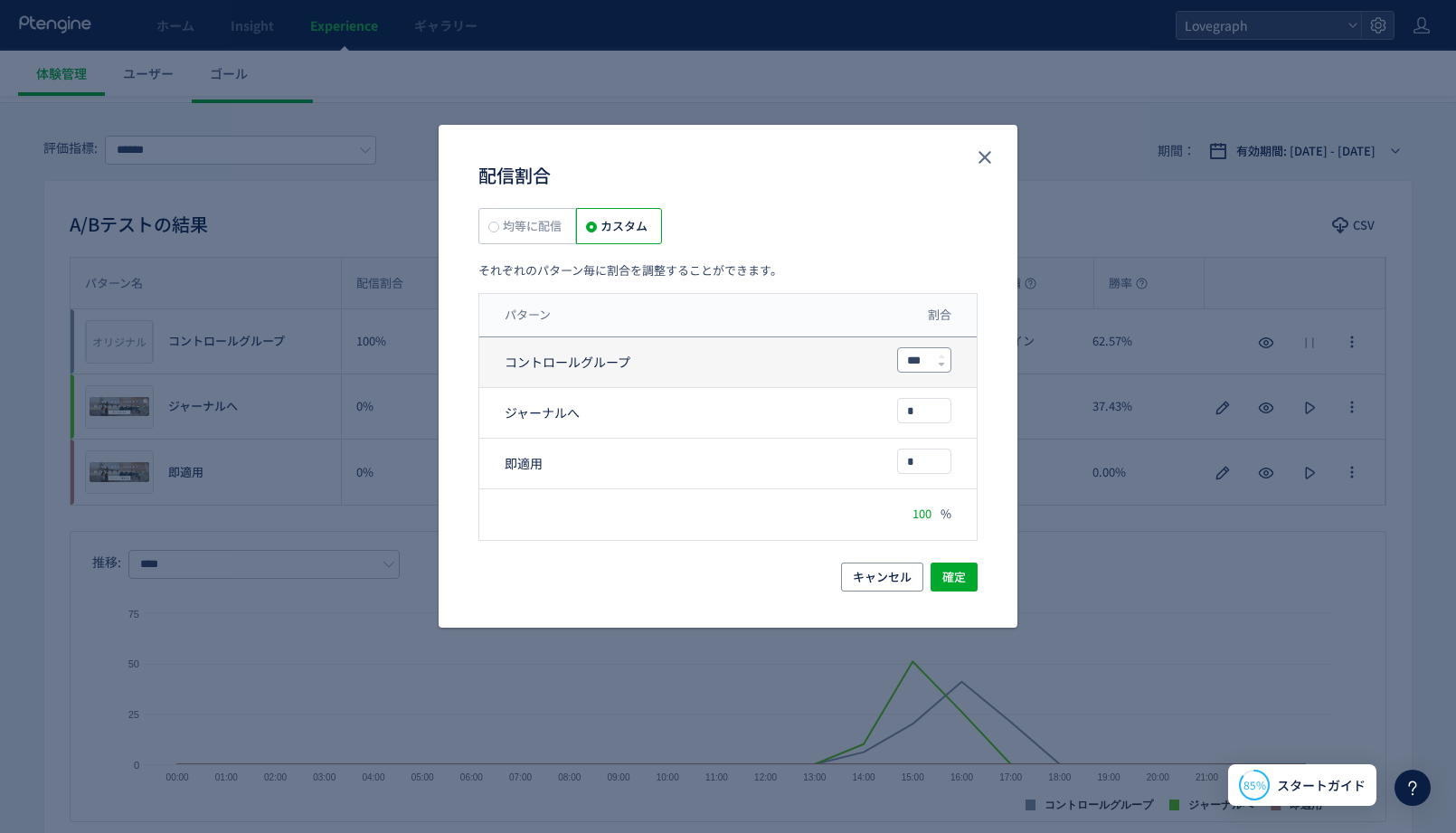
click at [928, 351] on input "***" at bounding box center [924, 360] width 52 height 24
type input "**"
click at [958, 579] on span "確定" at bounding box center [954, 577] width 24 height 28
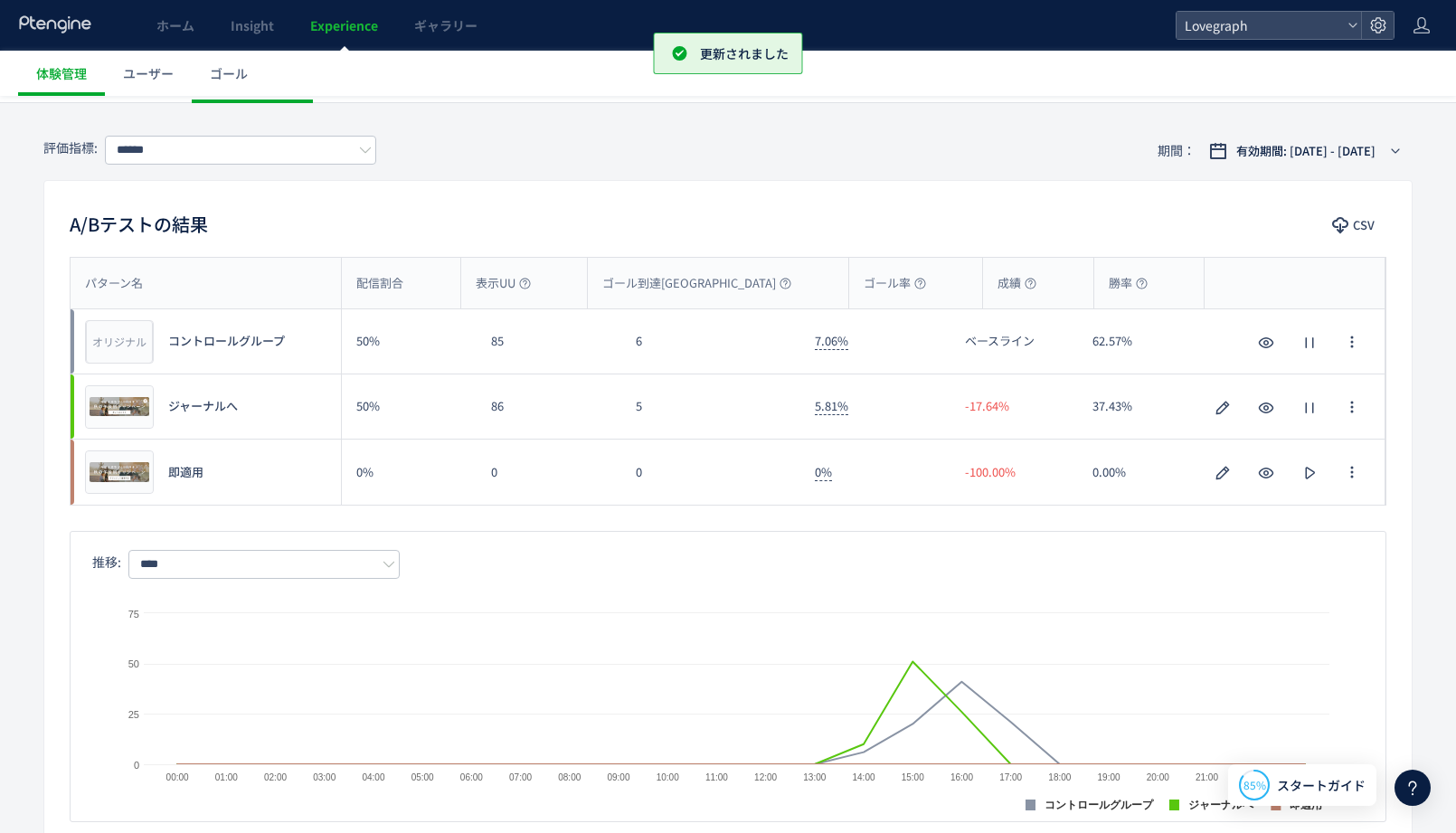
click at [795, 152] on div "評価指標: ****** 期間： 有効期間: [DATE] - [DATE]" at bounding box center [728, 150] width 1370 height 59
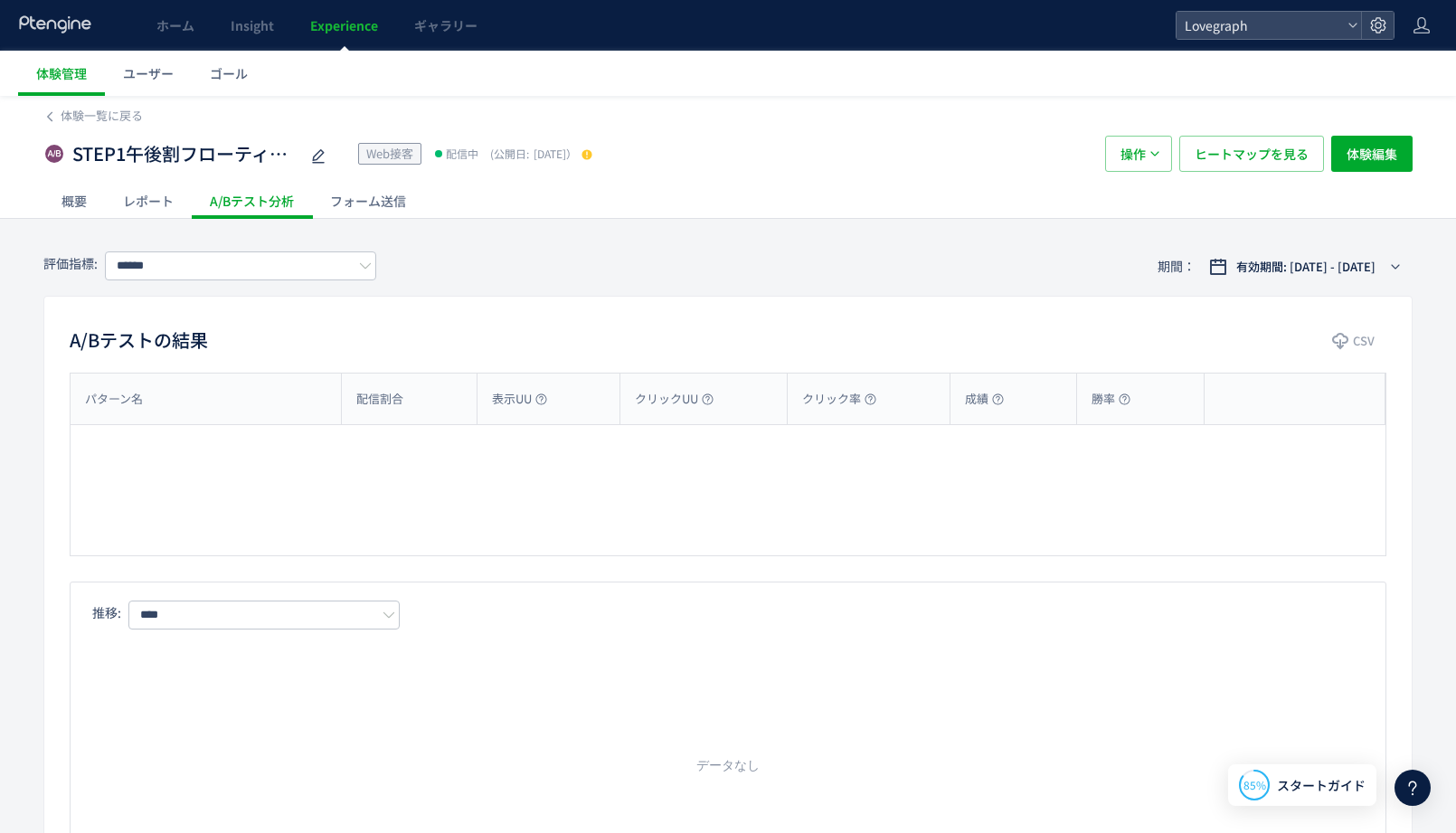
type input "******"
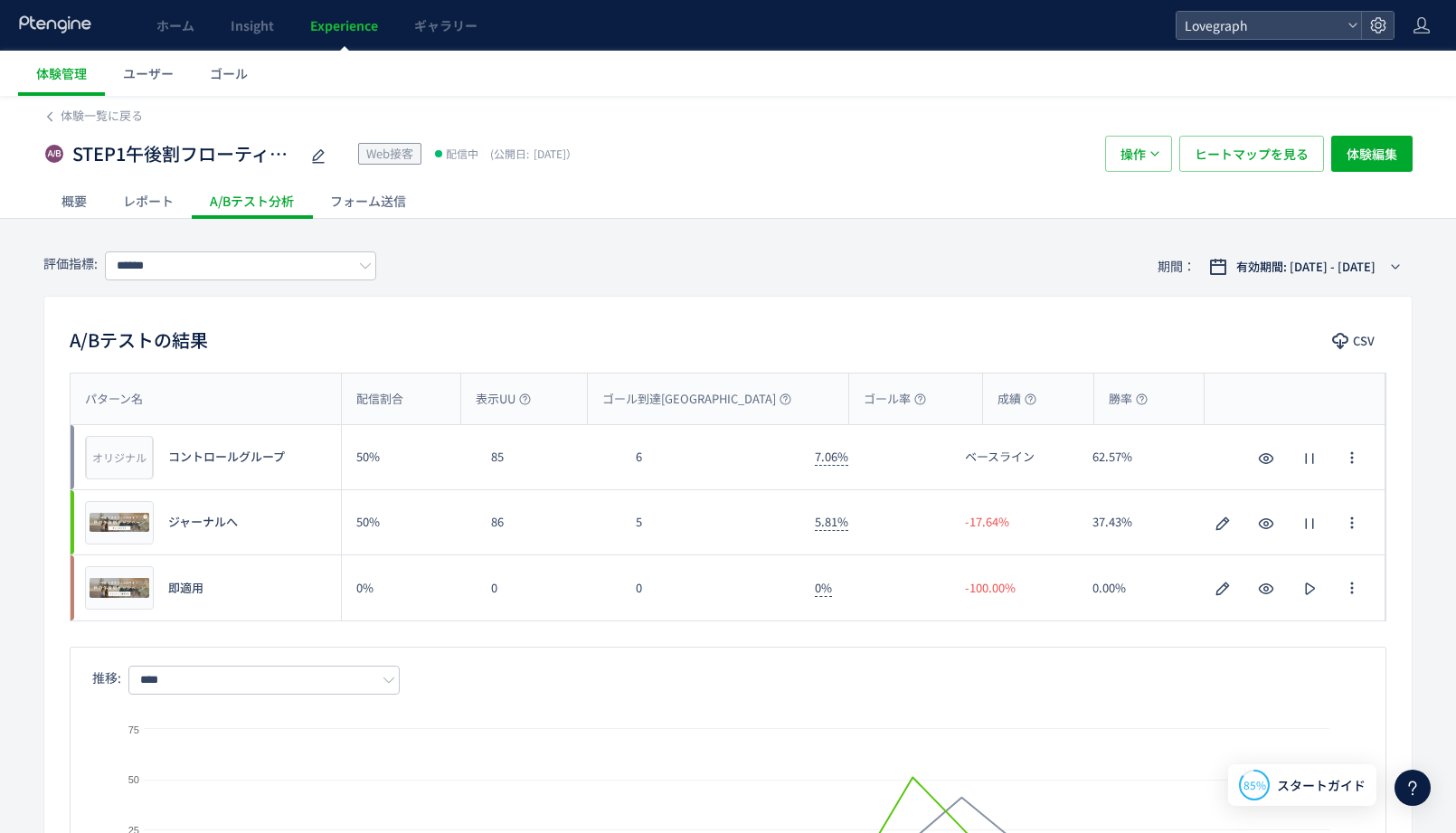
click at [357, 21] on span "Experience" at bounding box center [344, 26] width 68 height 18
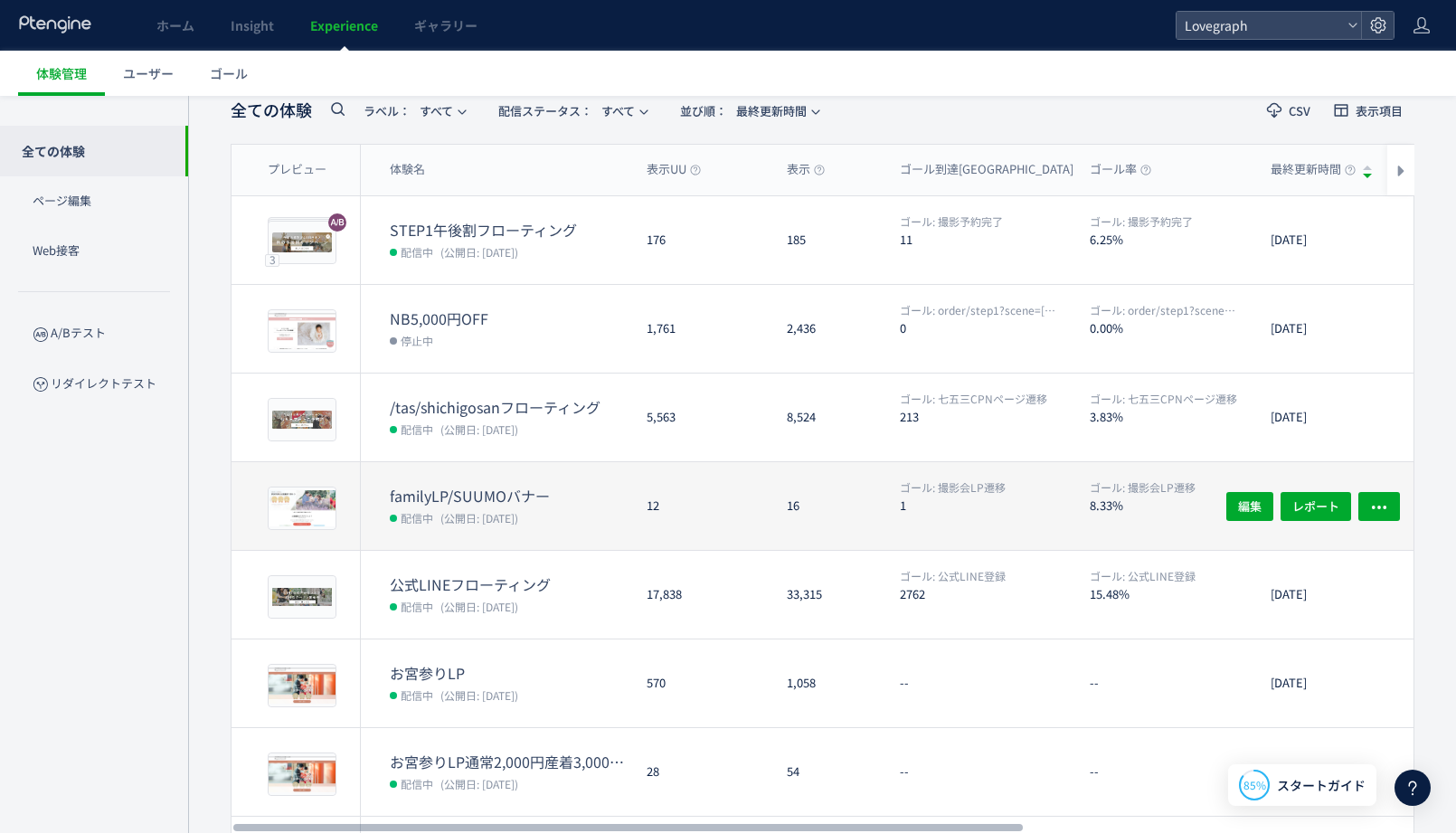
click at [468, 506] on dd "配信中 (公開日: [DATE])" at bounding box center [511, 518] width 243 height 24
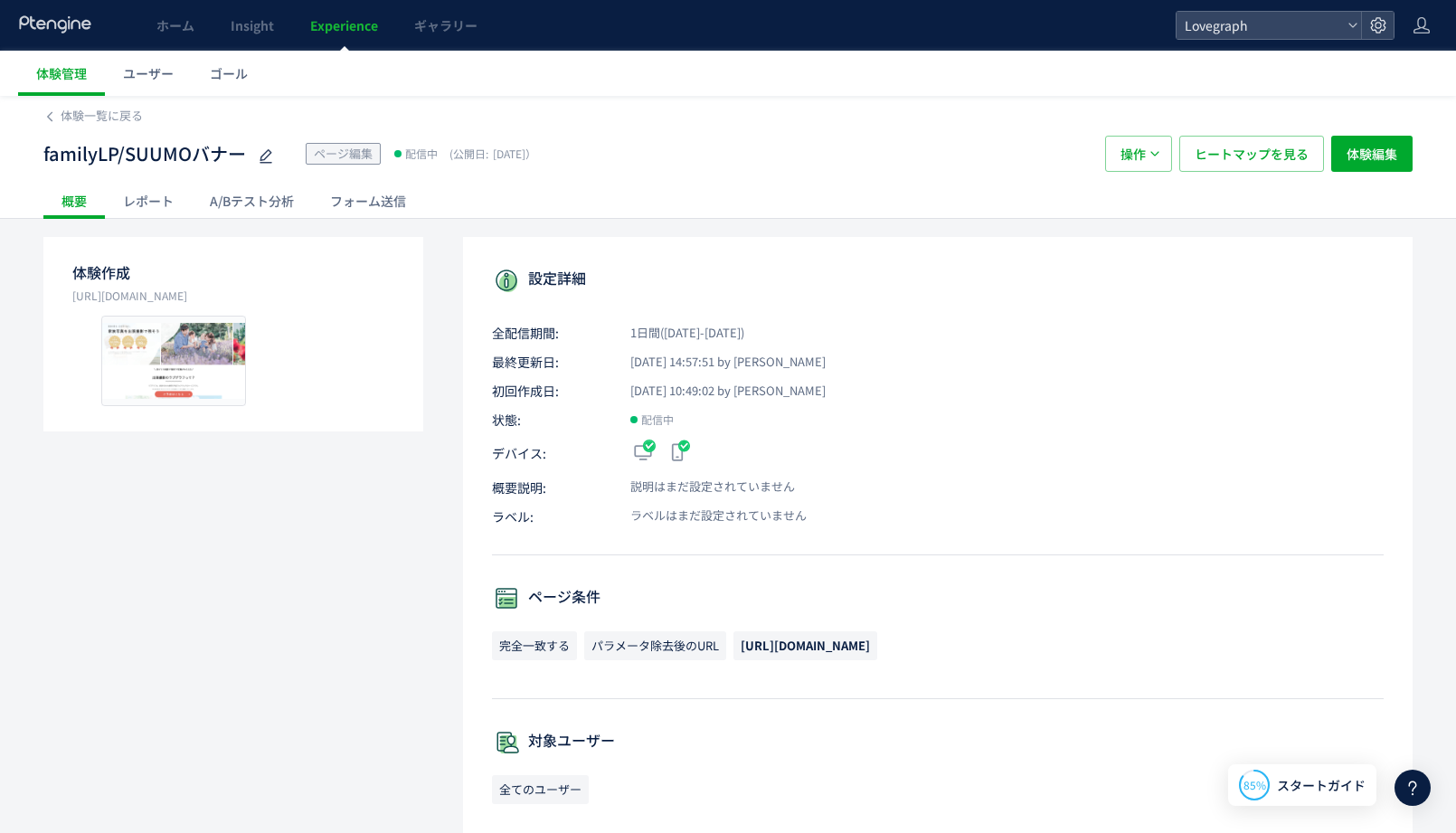
click at [174, 190] on div "レポート" at bounding box center [148, 200] width 86 height 36
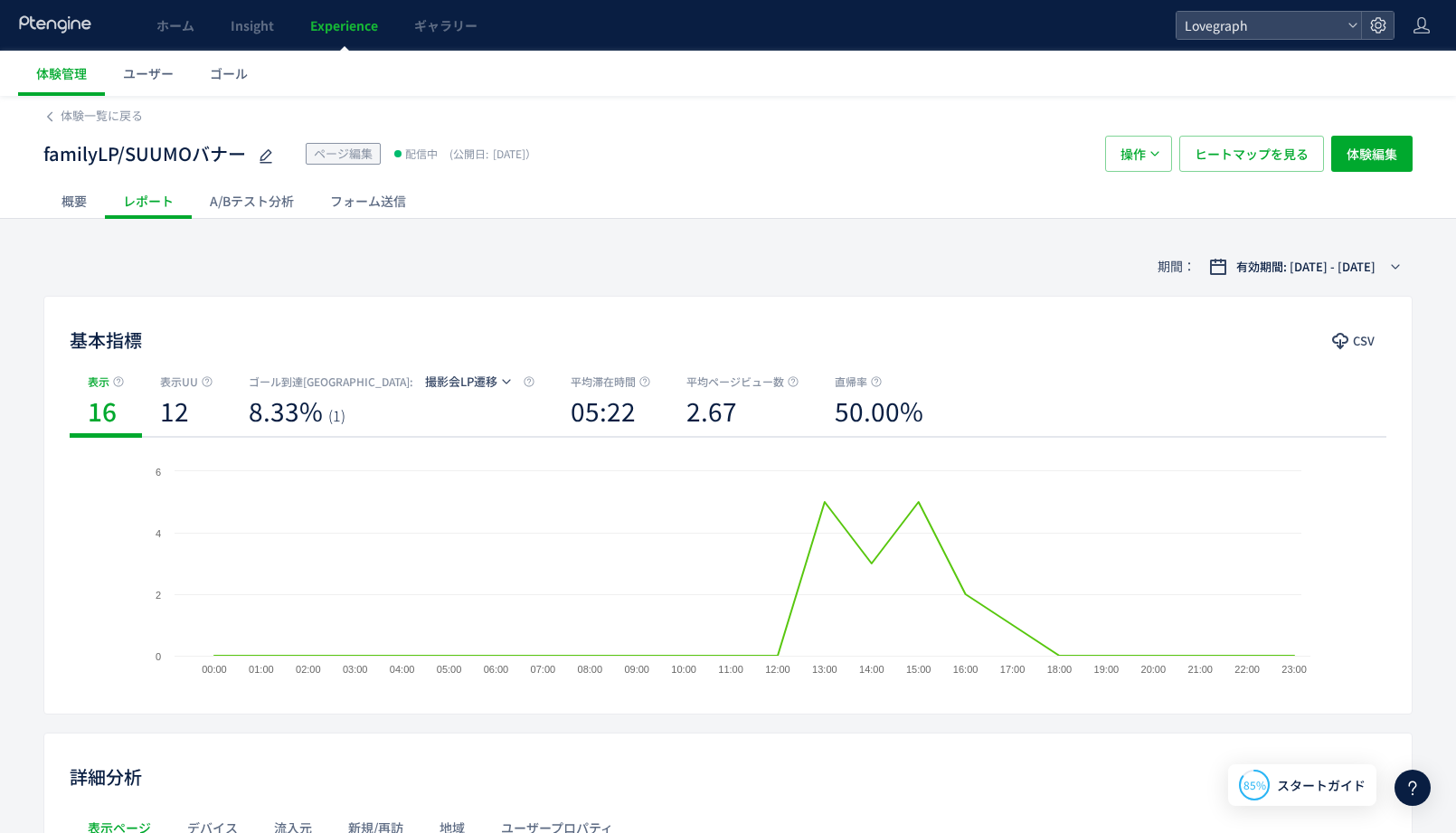
click at [270, 210] on div "A/Bテスト分析" at bounding box center [252, 200] width 120 height 36
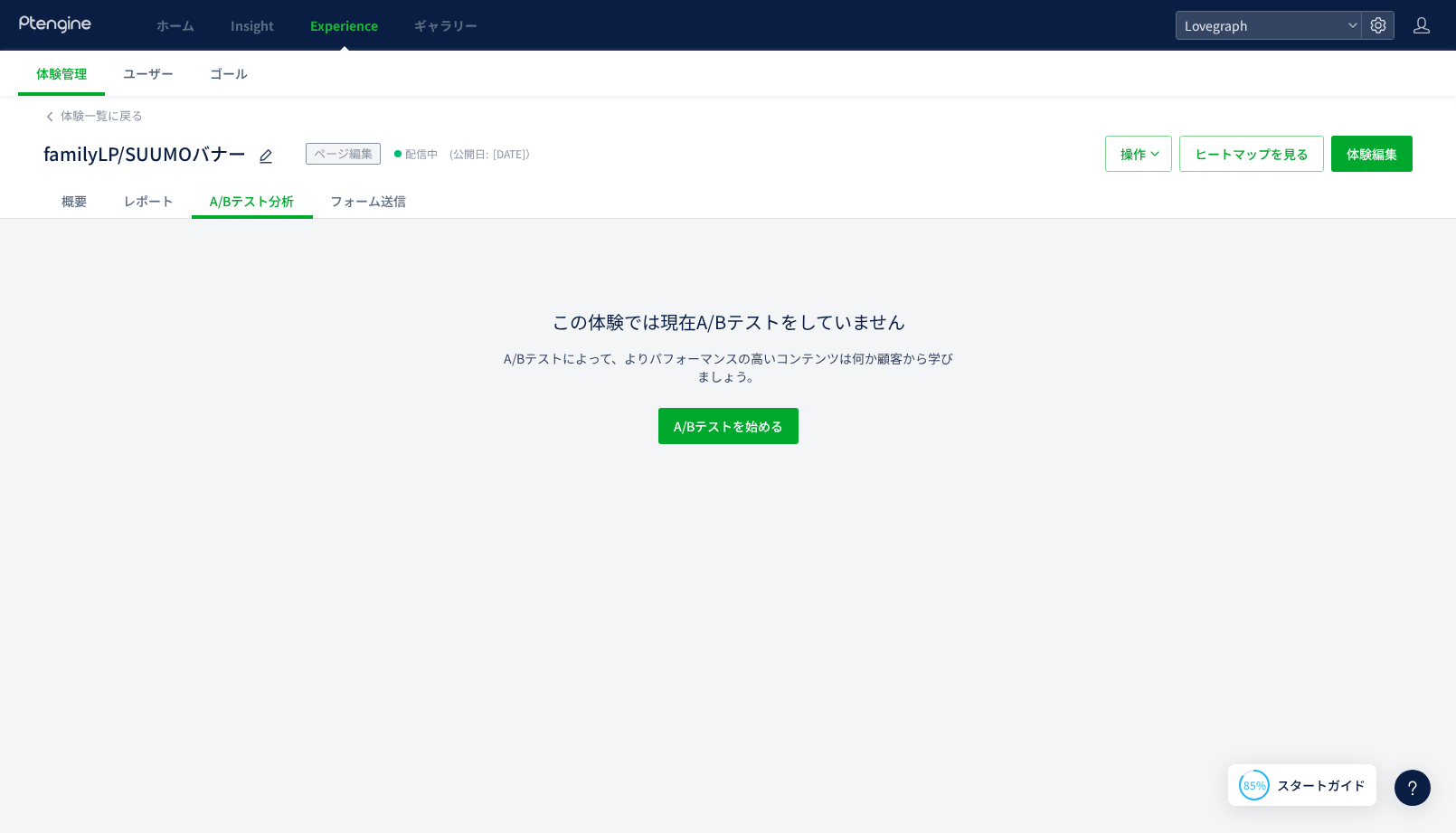
click at [364, 210] on div "フォーム送信" at bounding box center [368, 200] width 112 height 36
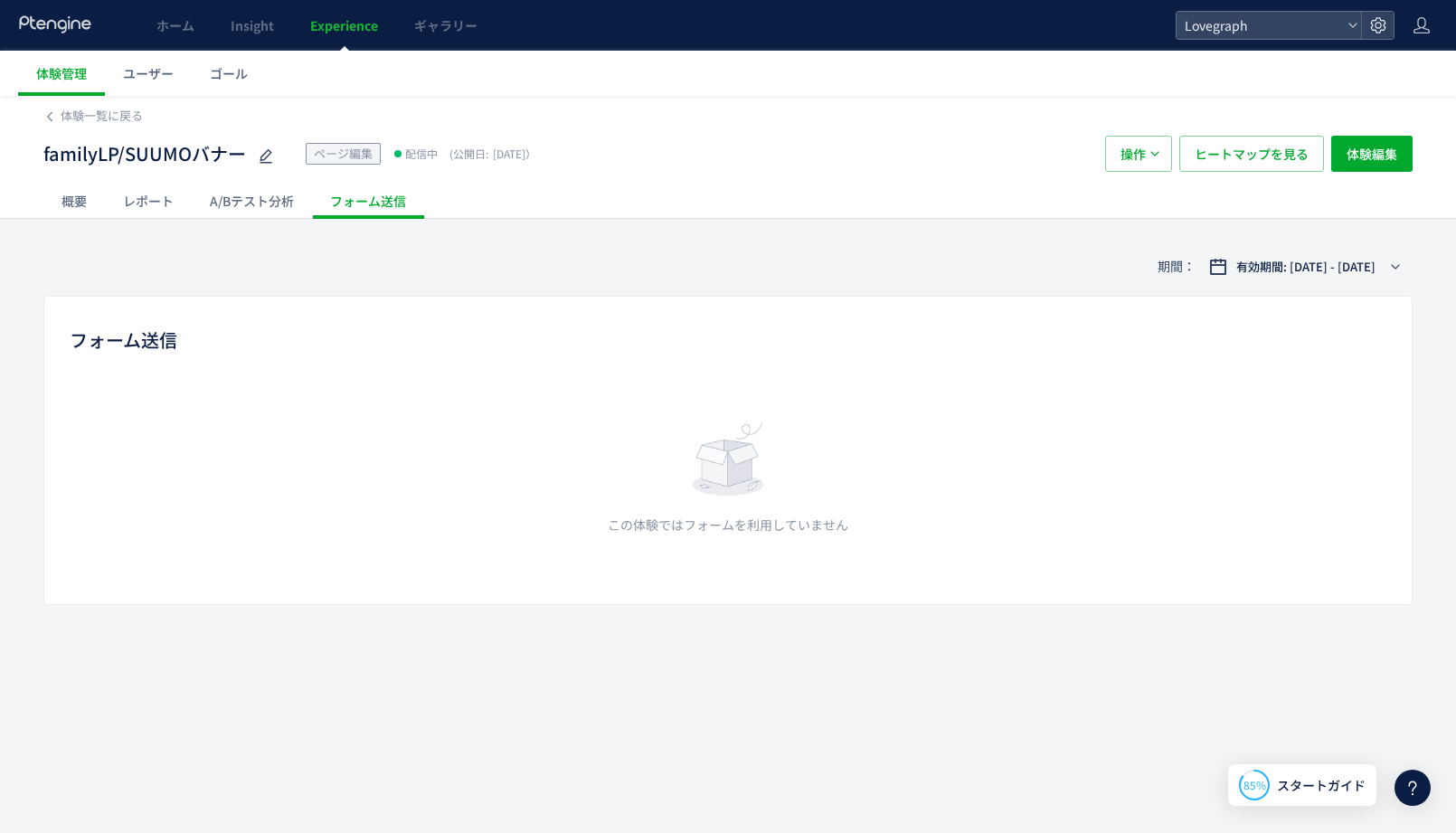
click at [148, 203] on div "レポート" at bounding box center [148, 200] width 86 height 36
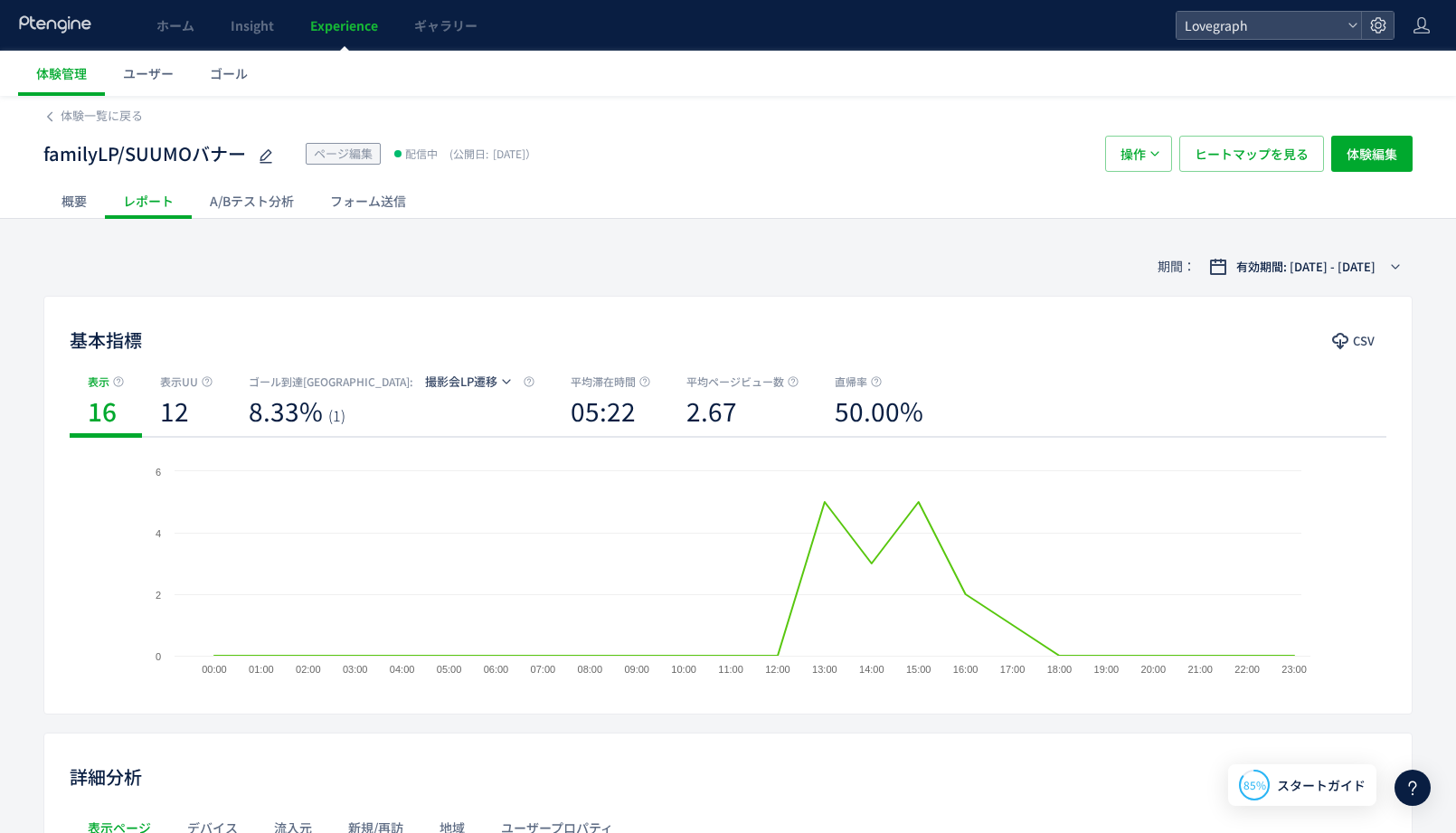
click at [64, 218] on div "概要" at bounding box center [74, 200] width 62 height 36
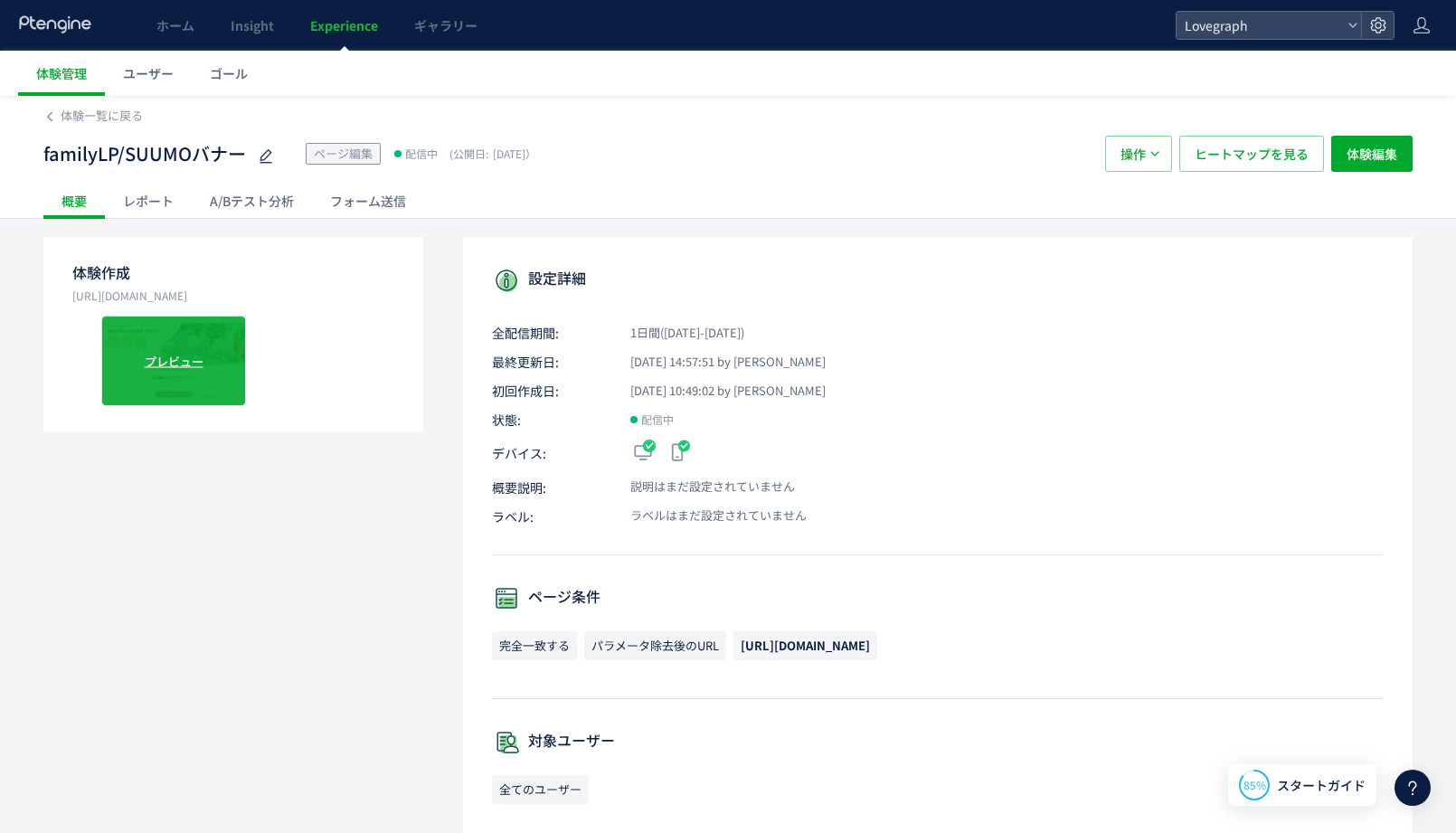
click at [191, 365] on span "プレビュー" at bounding box center [174, 360] width 59 height 17
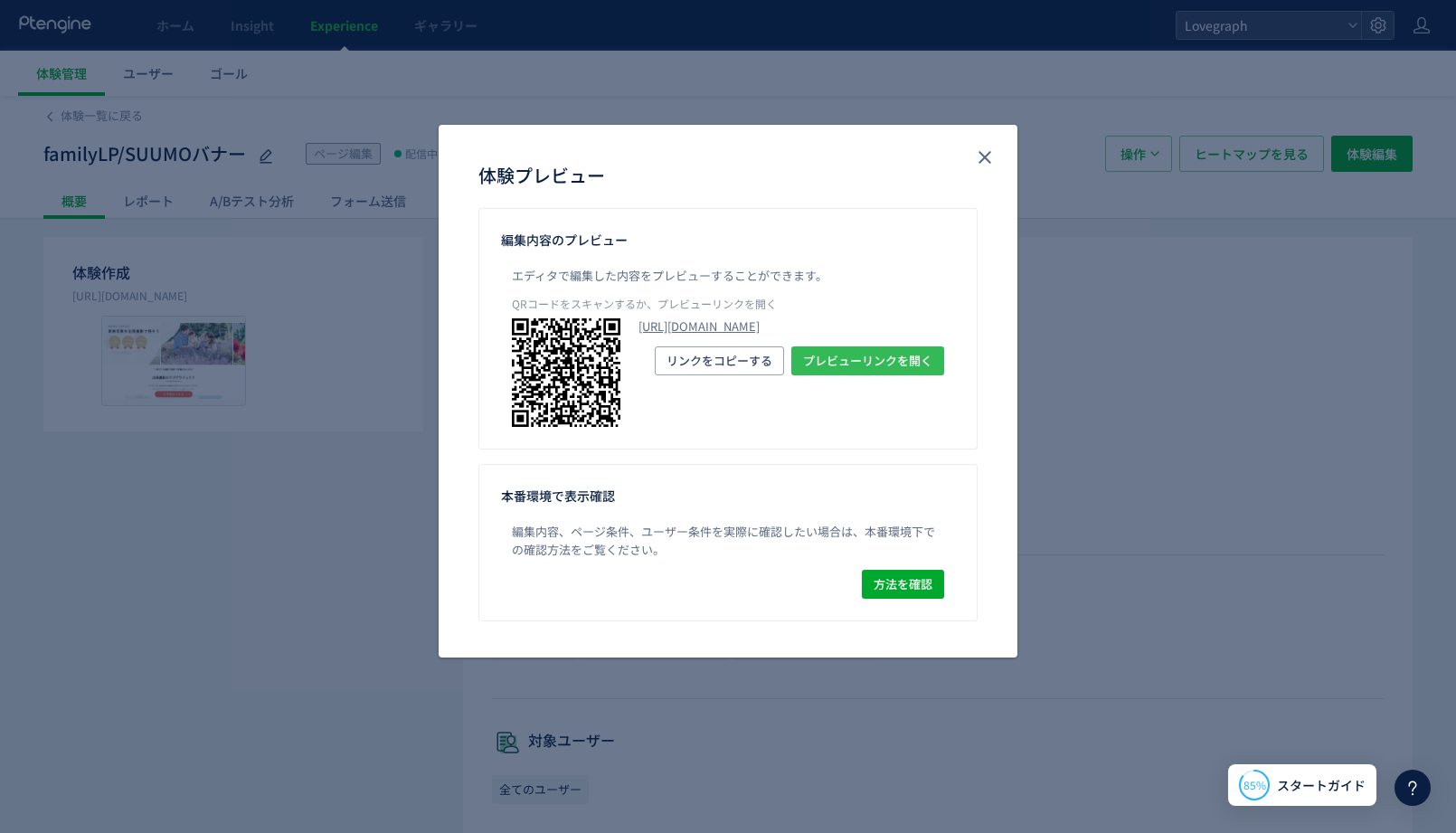
click at [911, 375] on span "プレビューリンクを開く" at bounding box center [868, 361] width 130 height 28
click at [974, 165] on button "close" at bounding box center [984, 156] width 28 height 28
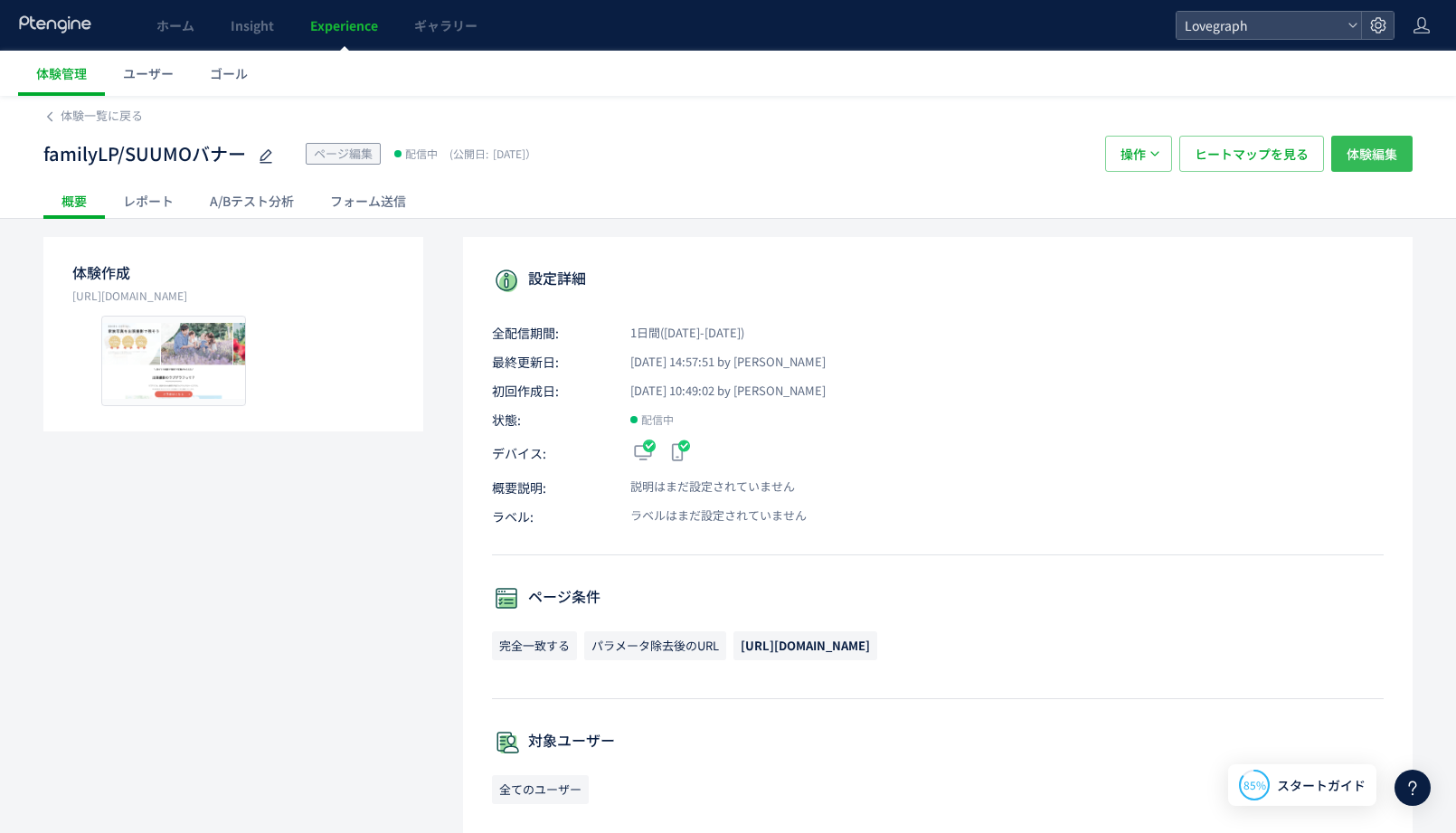
click at [1412, 161] on button "体験編集" at bounding box center [1372, 153] width 82 height 36
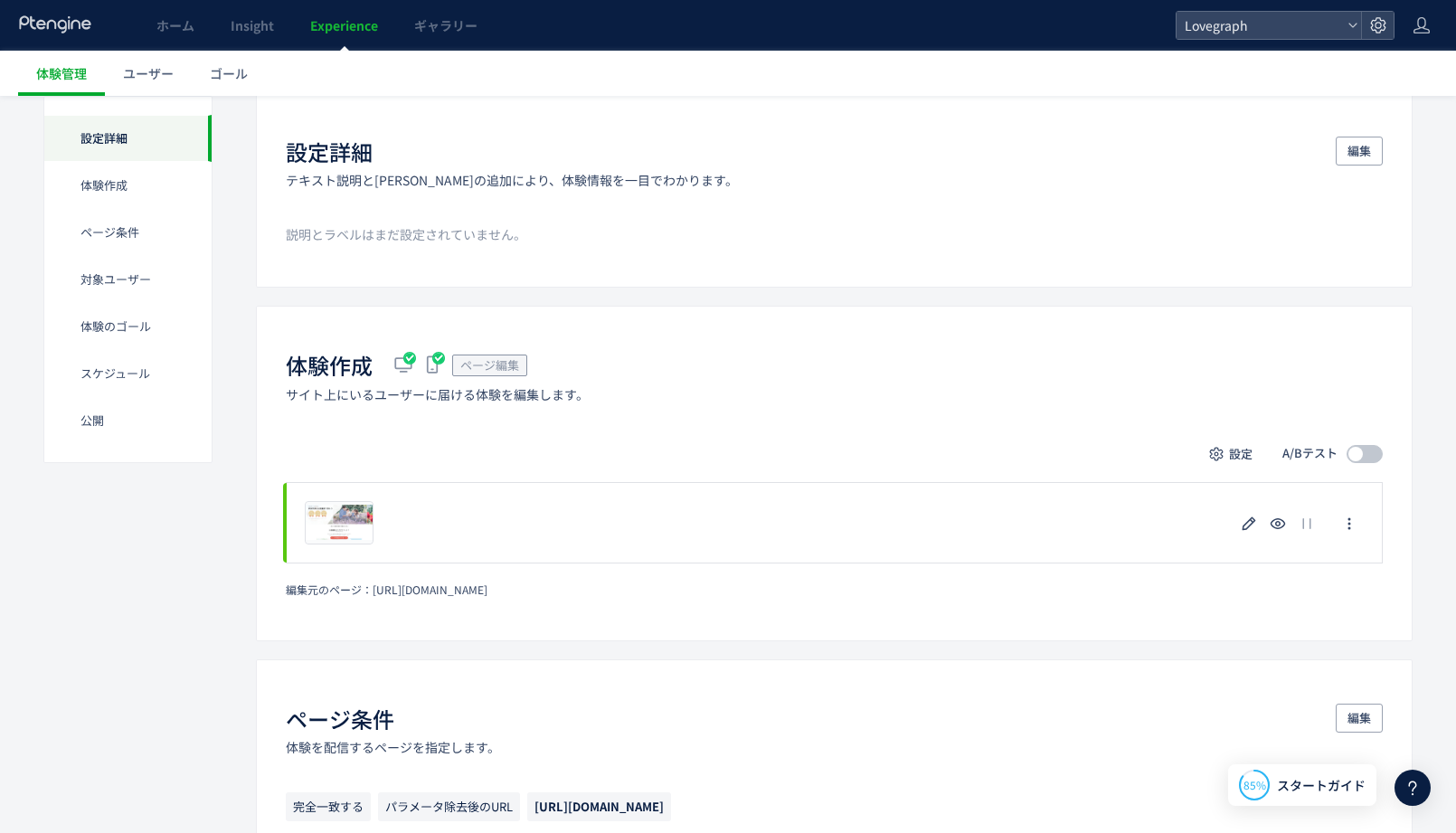
scroll to position [158, 0]
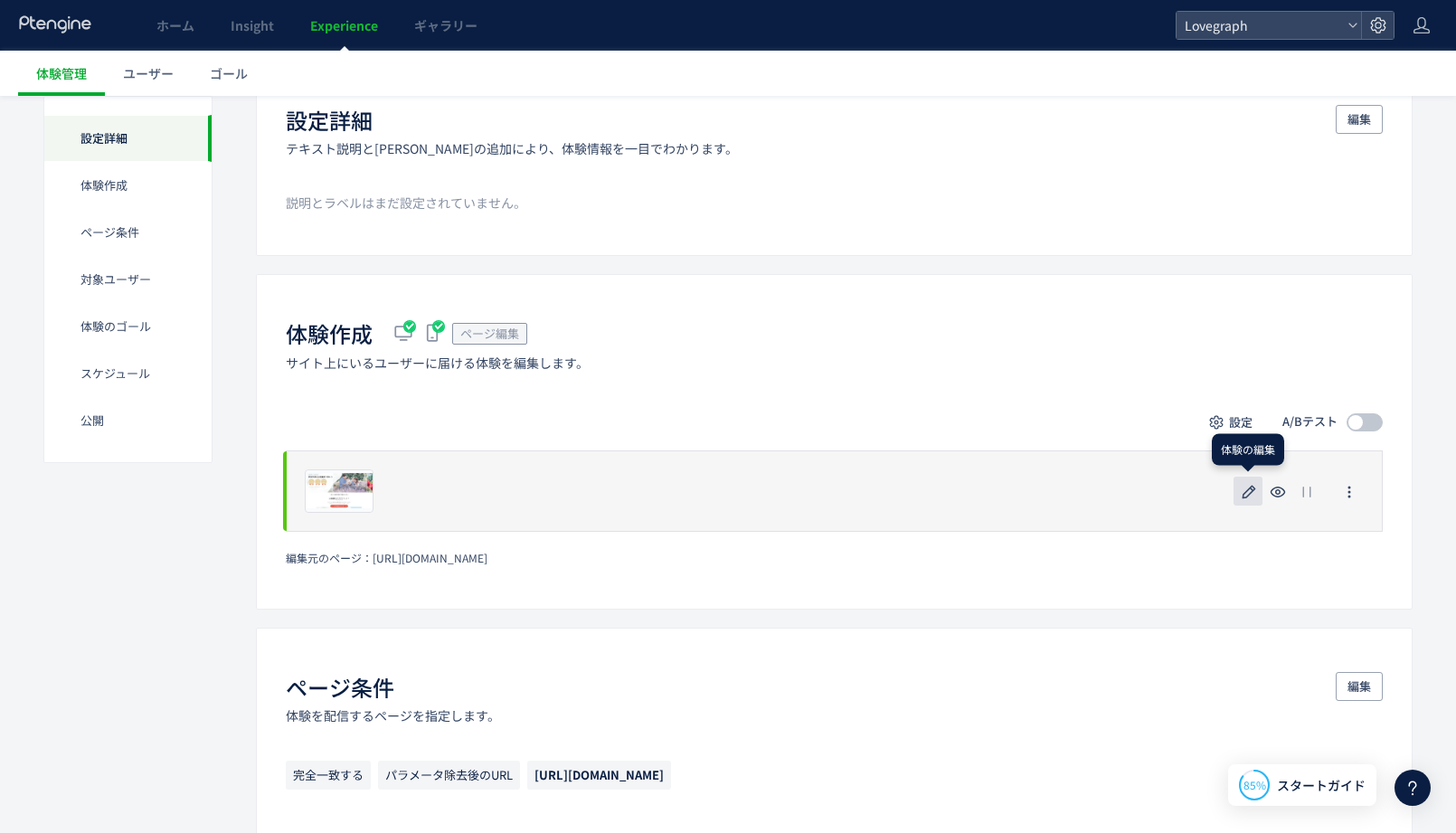
click at [1236, 486] on button "button" at bounding box center [1248, 490] width 28 height 28
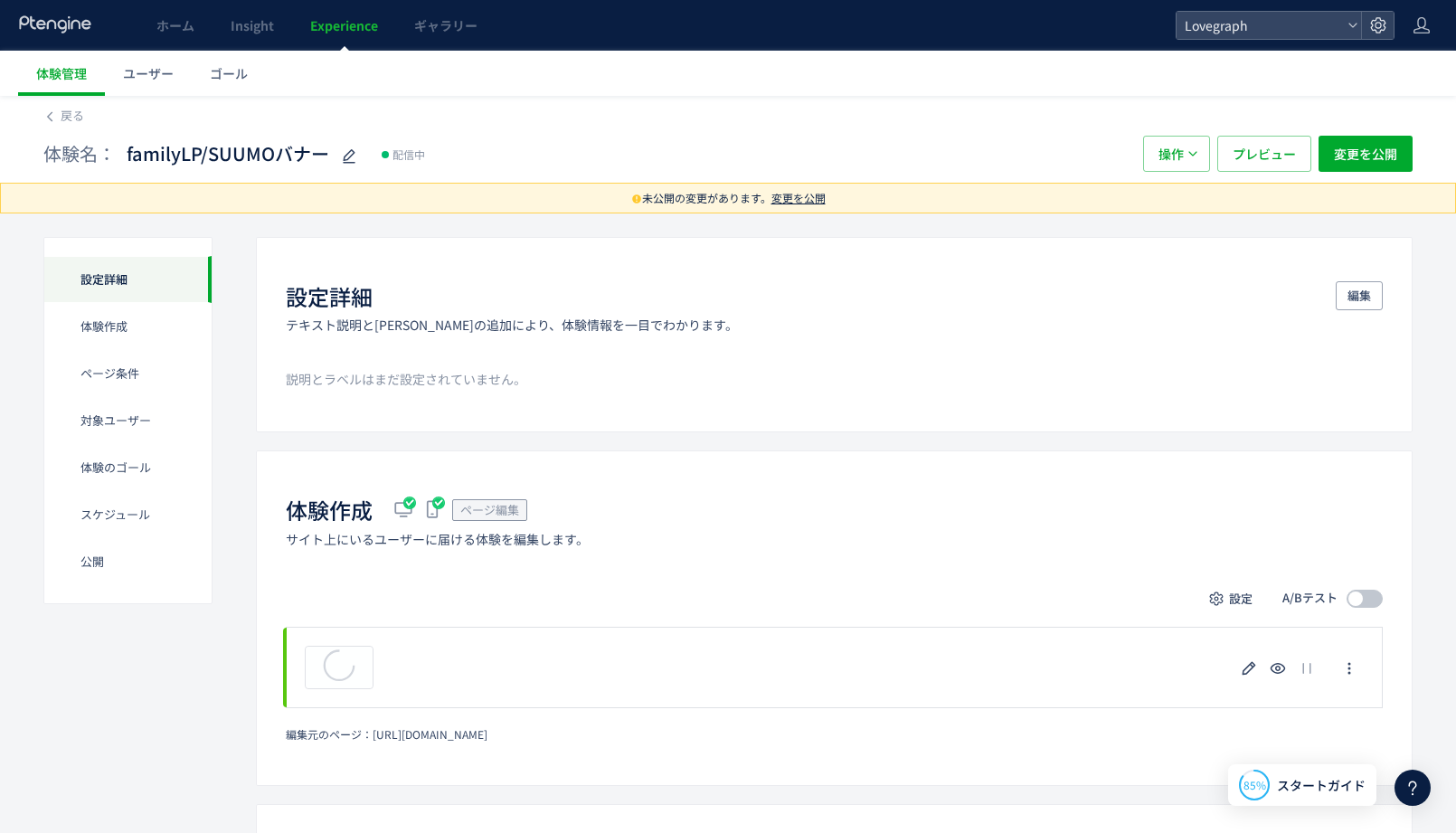
click at [810, 199] on span "変更を公開" at bounding box center [798, 197] width 54 height 16
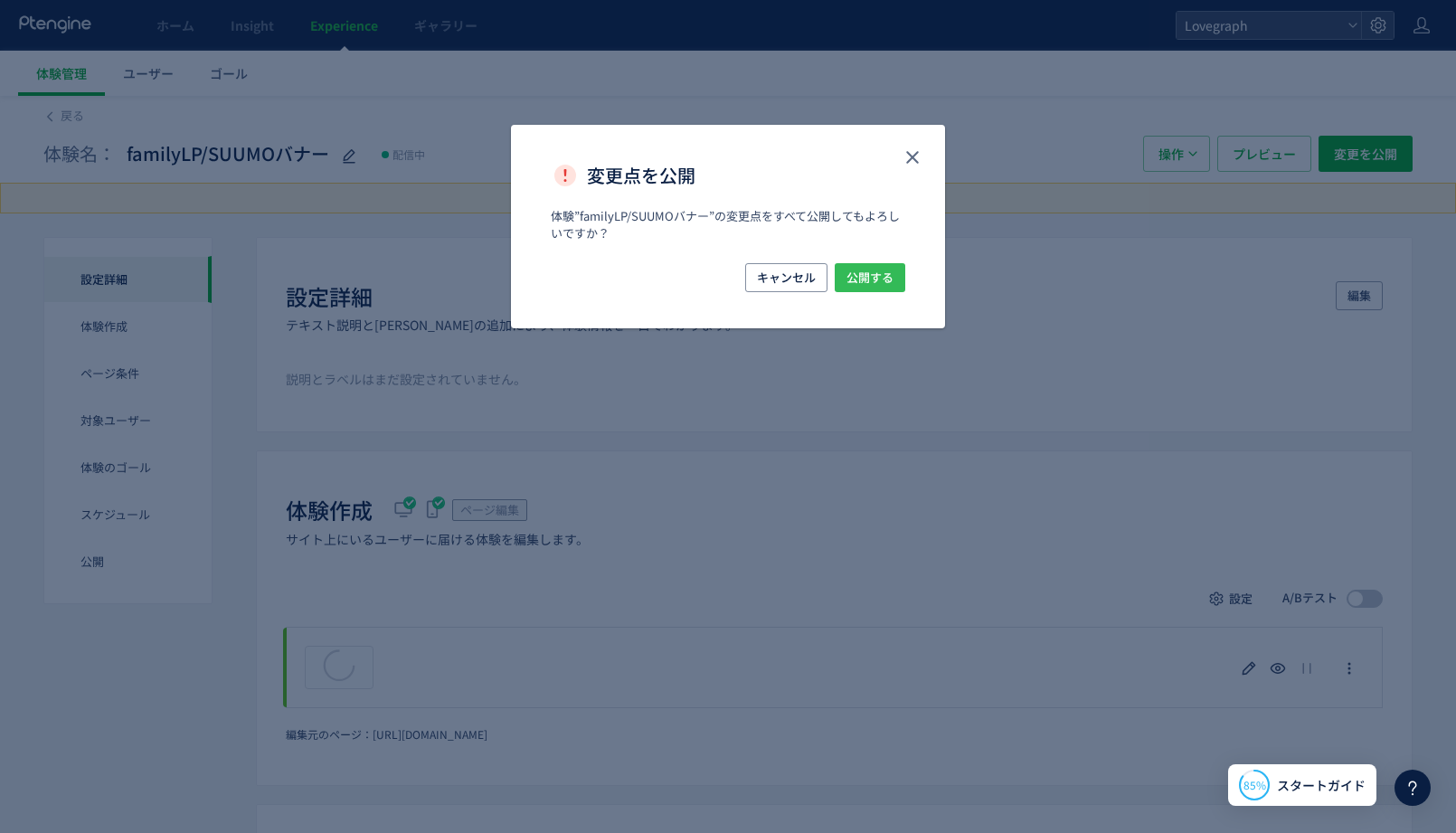
click at [888, 278] on span "公開する" at bounding box center [870, 277] width 47 height 28
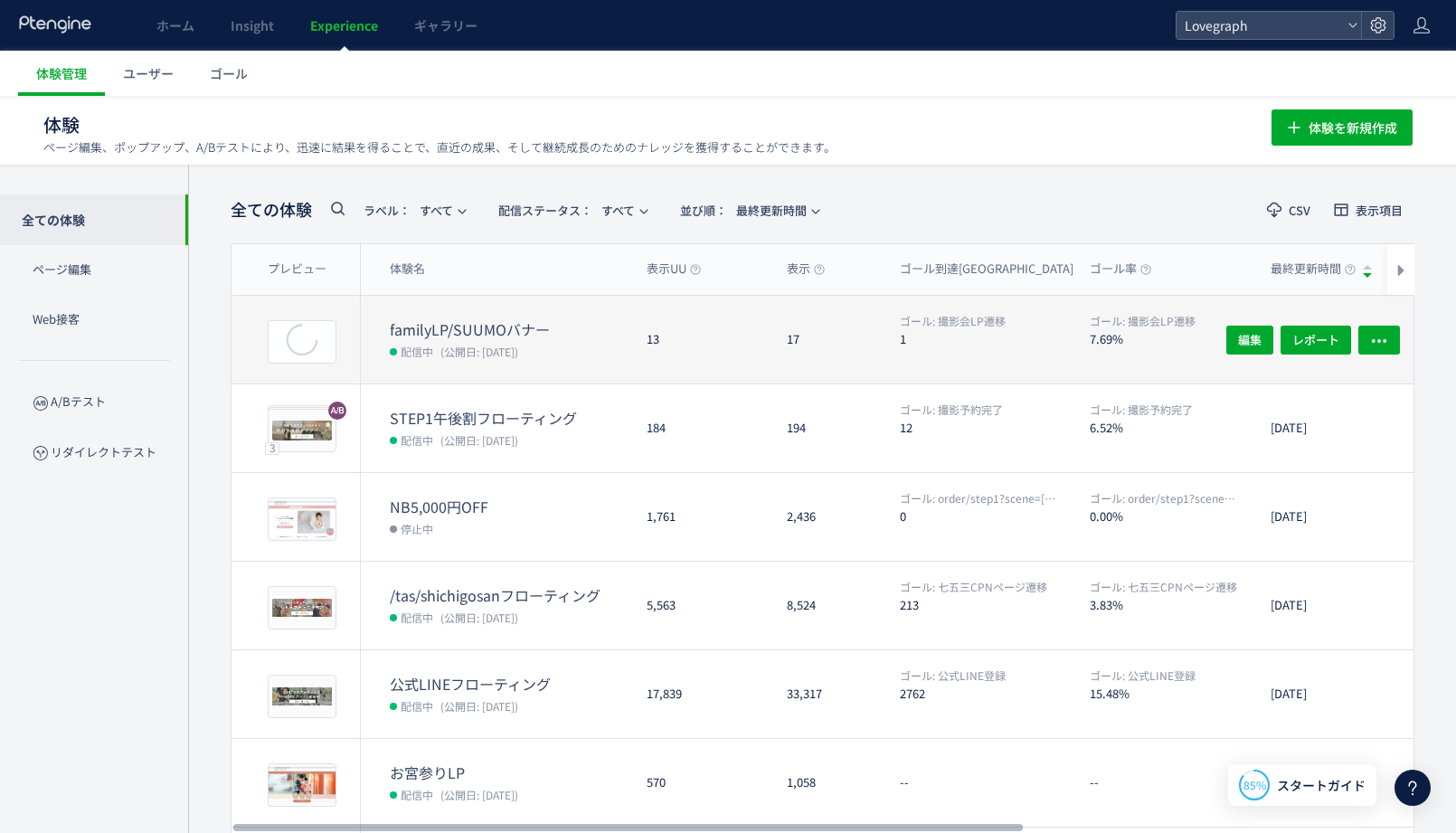
click at [562, 354] on dd "配信中 (公開日: 2025/10/15)" at bounding box center [511, 351] width 243 height 24
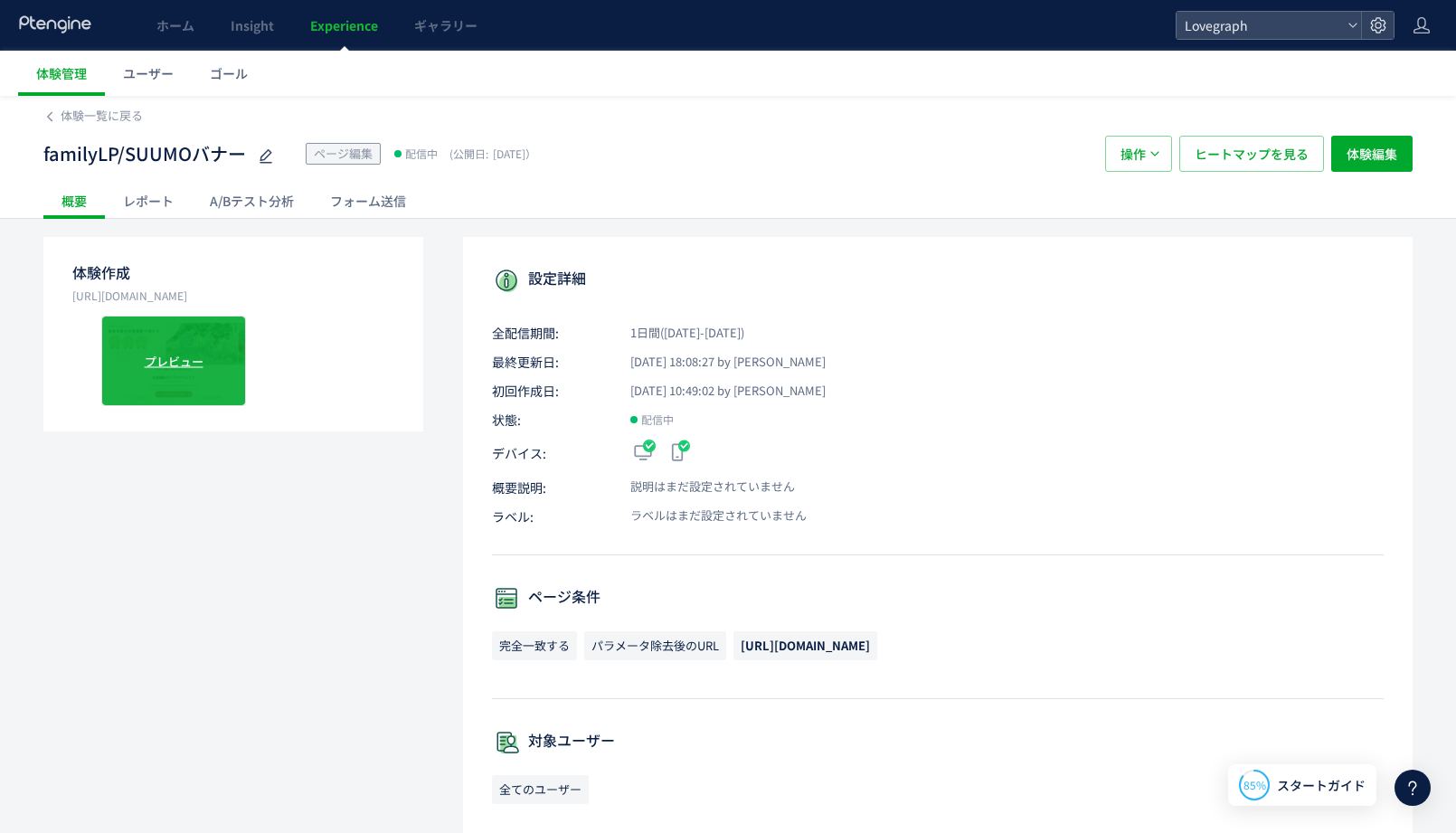
click at [169, 385] on div "プレビュー" at bounding box center [173, 361] width 144 height 90
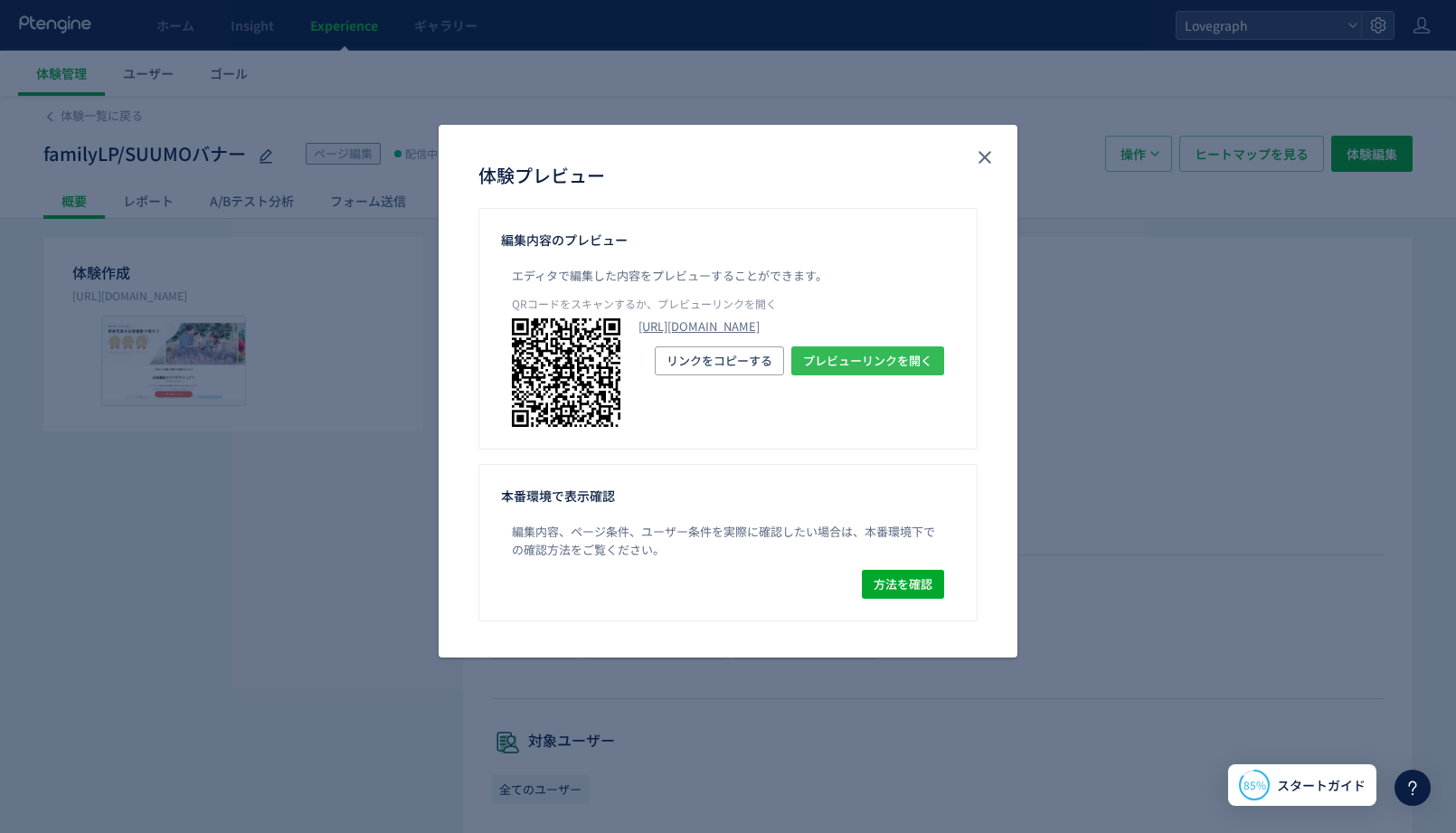
click at [871, 375] on button "プレビューリンクを開く" at bounding box center [868, 361] width 153 height 28
click at [991, 158] on icon "close" at bounding box center [984, 157] width 22 height 22
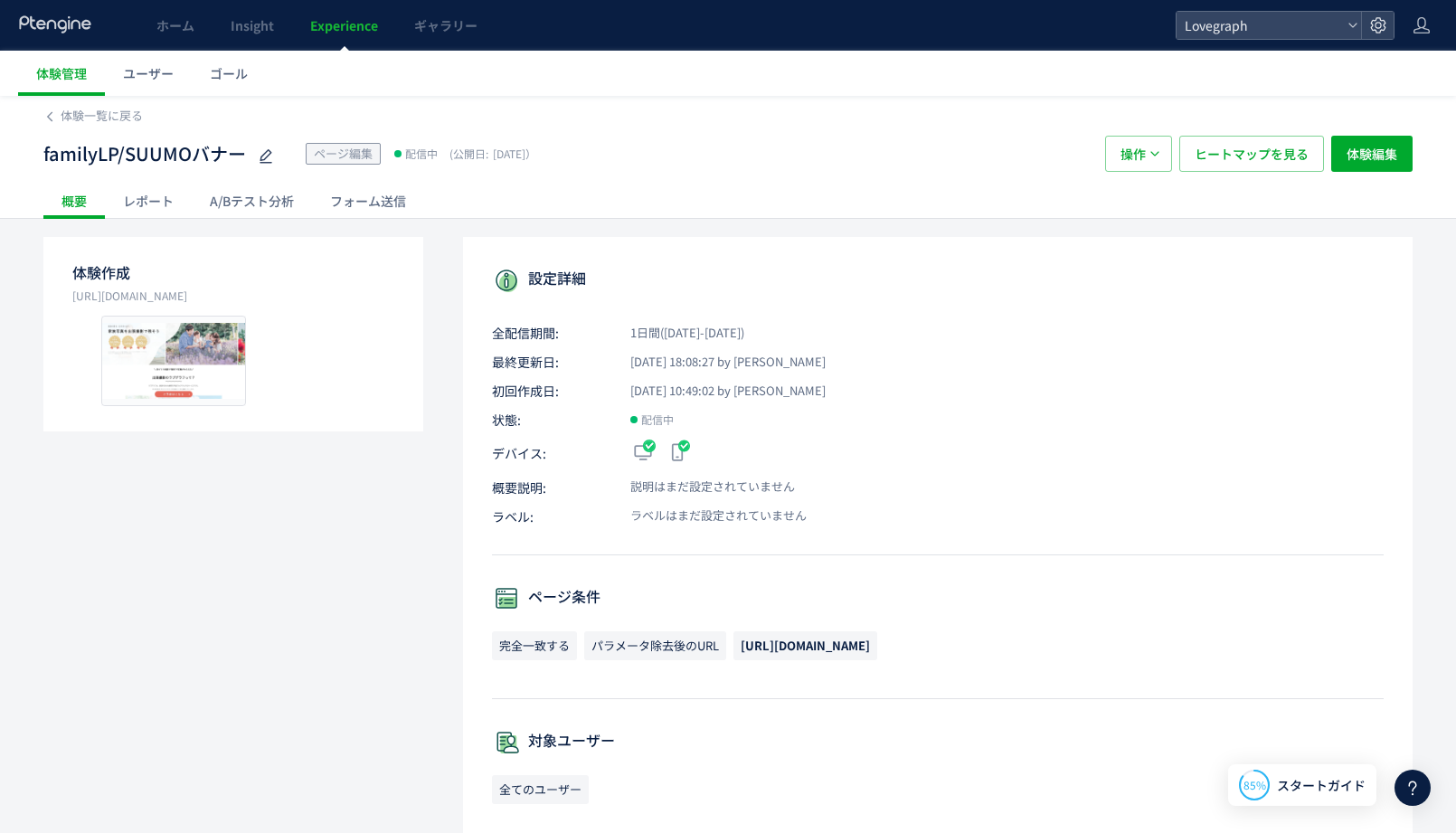
click at [75, 104] on div "体験一覧に戻る" at bounding box center [728, 110] width 1370 height 28
click at [84, 122] on span "体験一覧に戻る" at bounding box center [102, 115] width 83 height 17
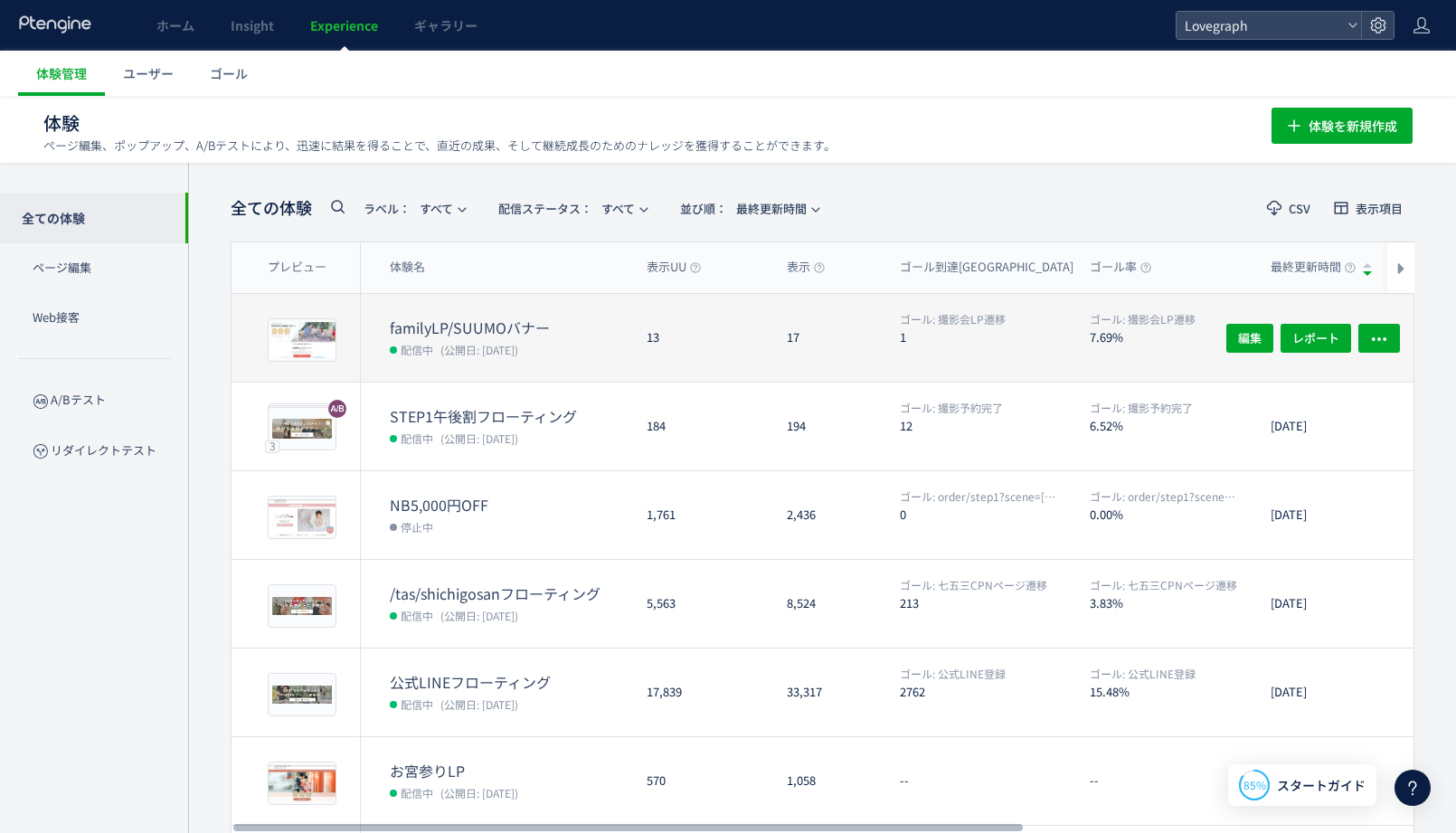
scroll to position [4, 0]
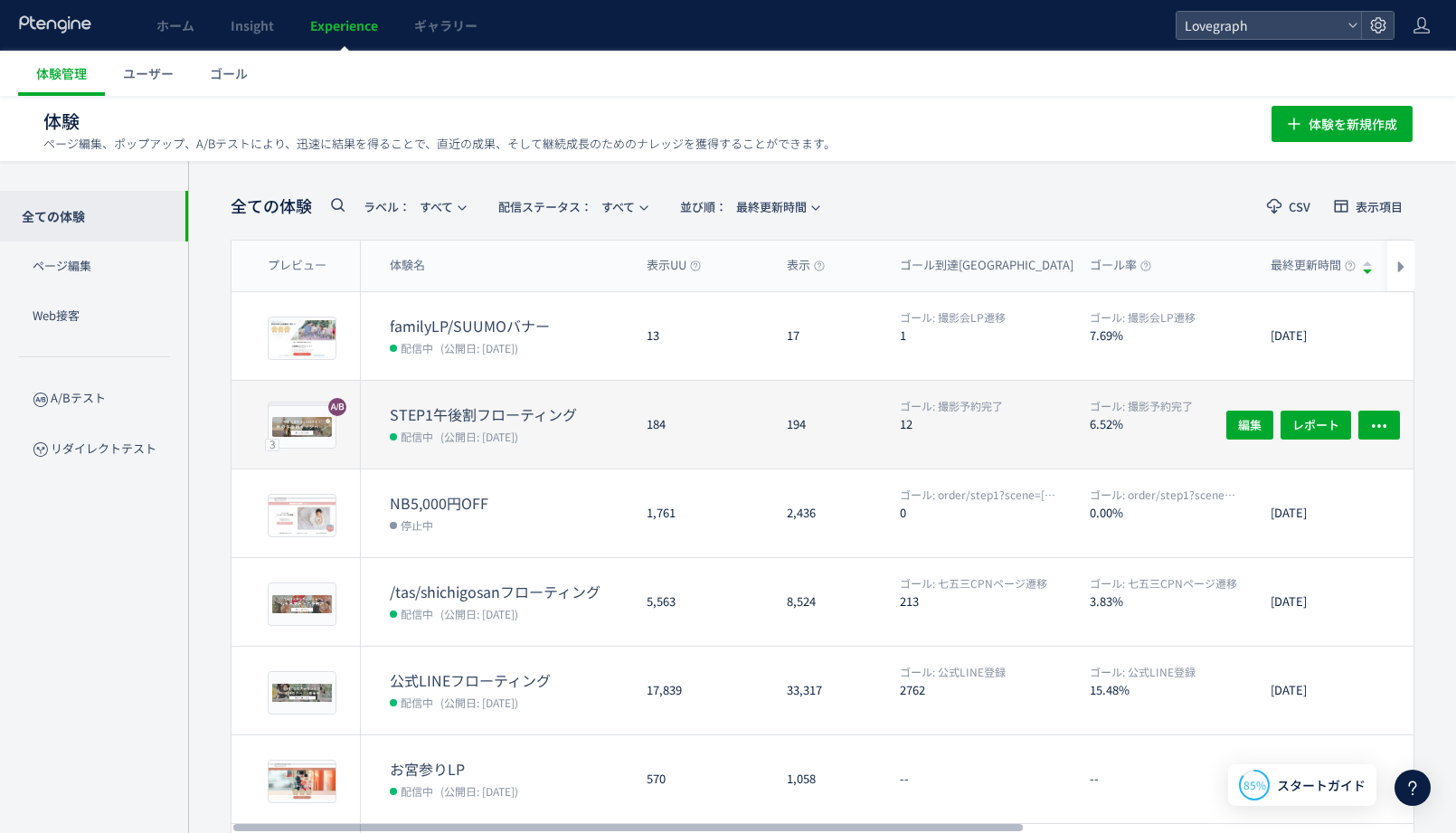
click at [587, 425] on dd "配信中 (公開日: 2025/10/15)" at bounding box center [511, 436] width 243 height 24
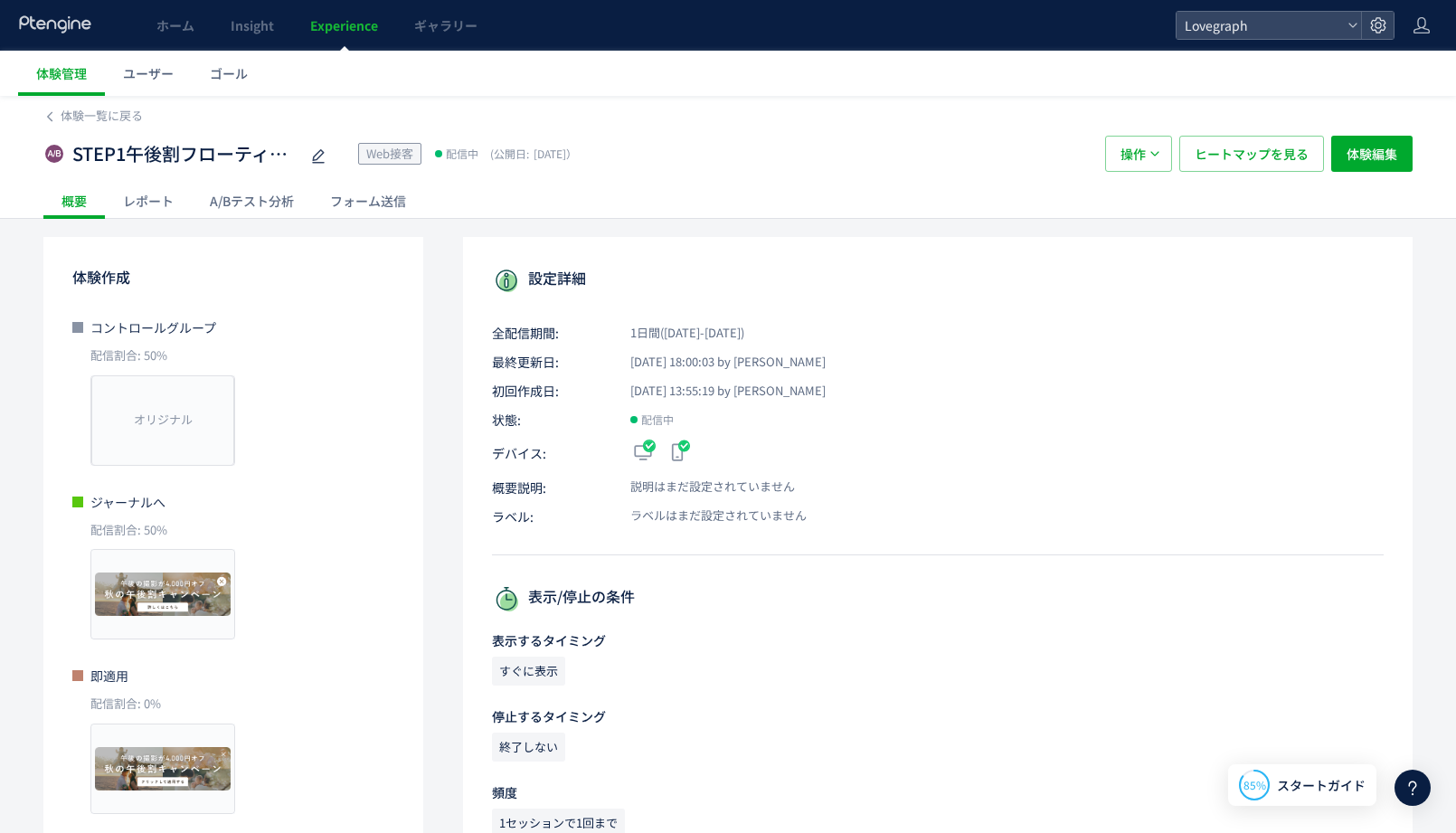
click at [184, 203] on div "レポート" at bounding box center [148, 200] width 86 height 36
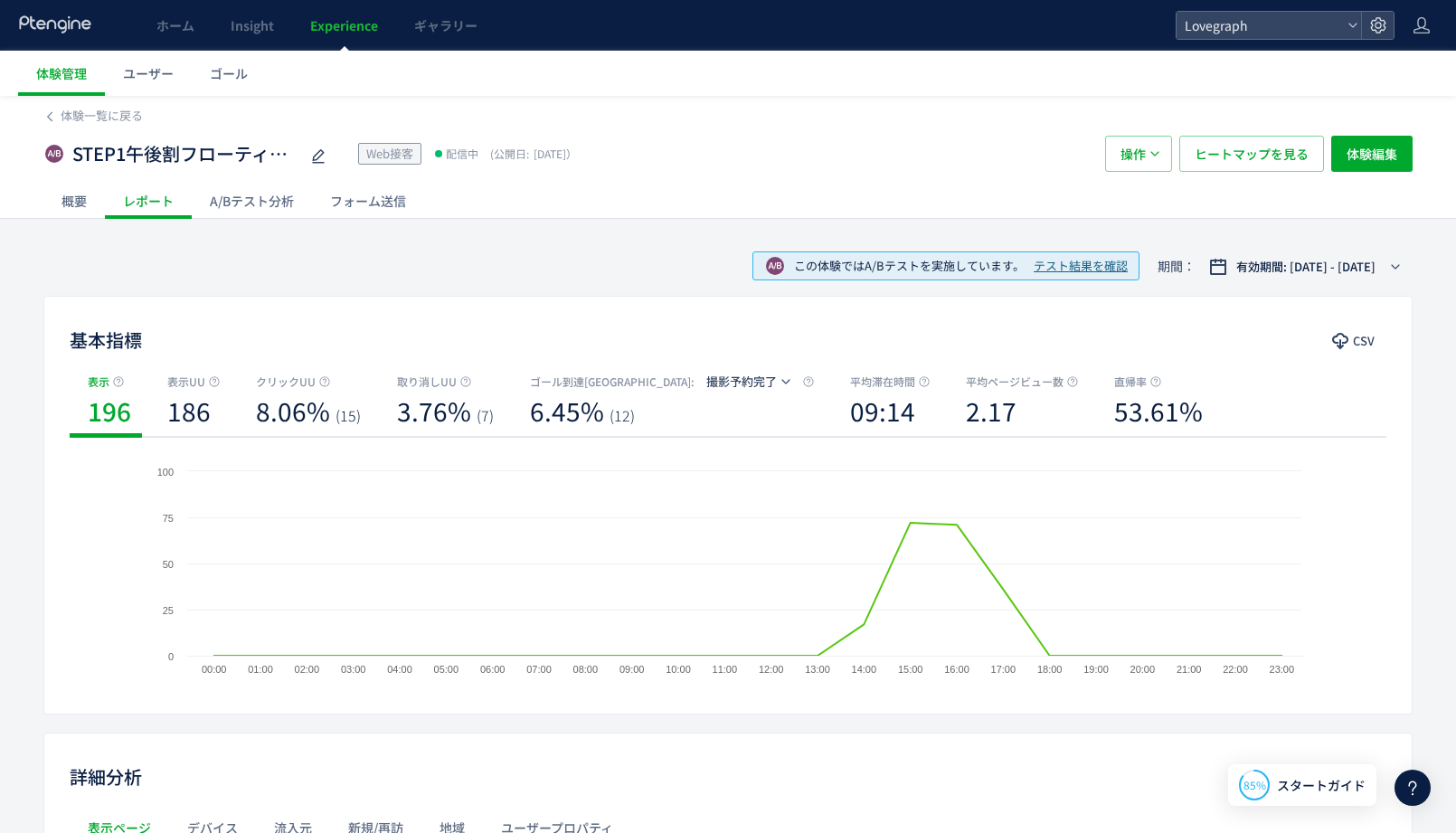
click at [239, 192] on div "A/Bテスト分析" at bounding box center [252, 200] width 120 height 36
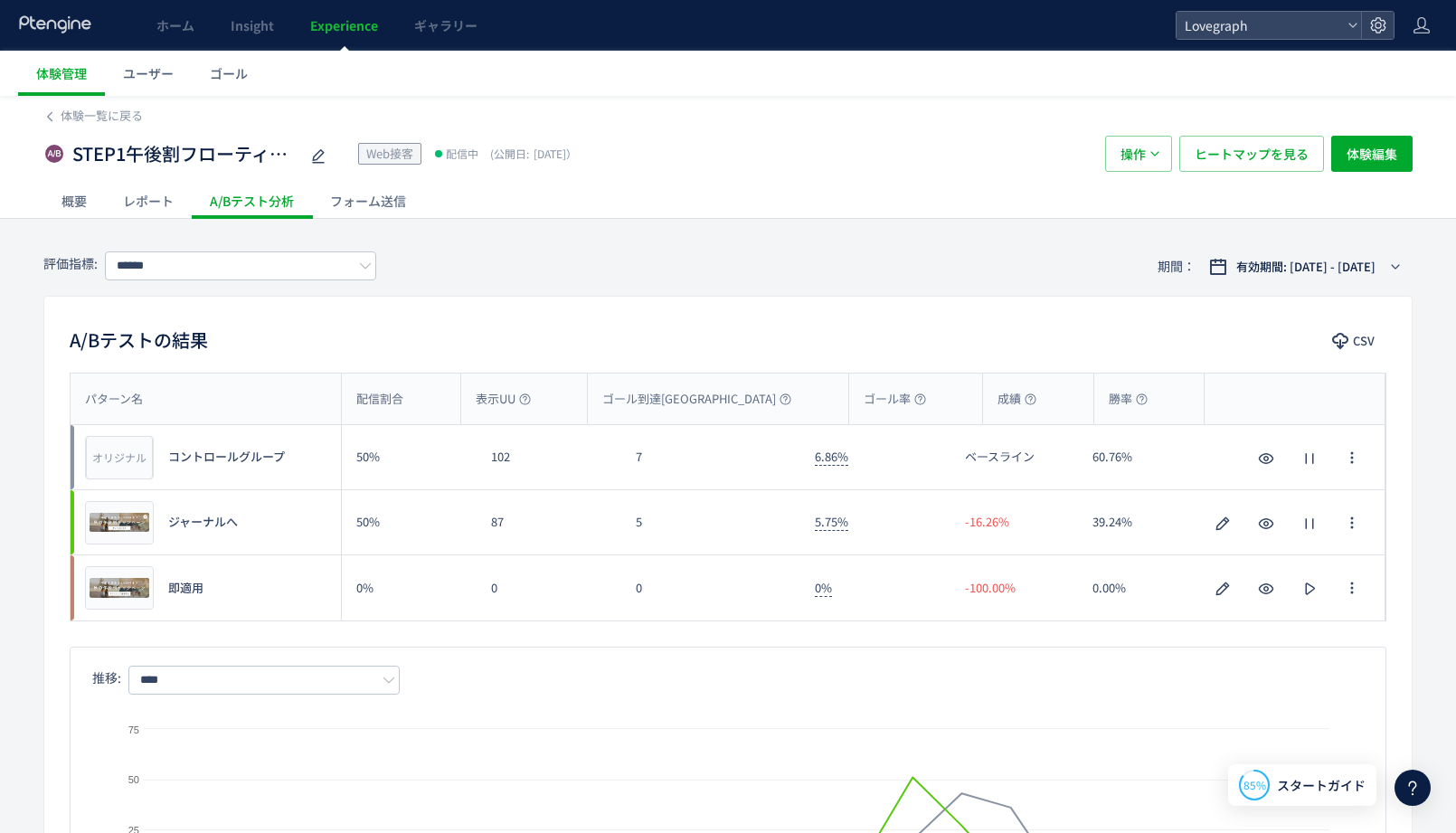
click at [616, 329] on div "A/Bテストの結果 CSV" at bounding box center [728, 341] width 1368 height 32
click at [192, 266] on input "******" at bounding box center [241, 265] width 271 height 28
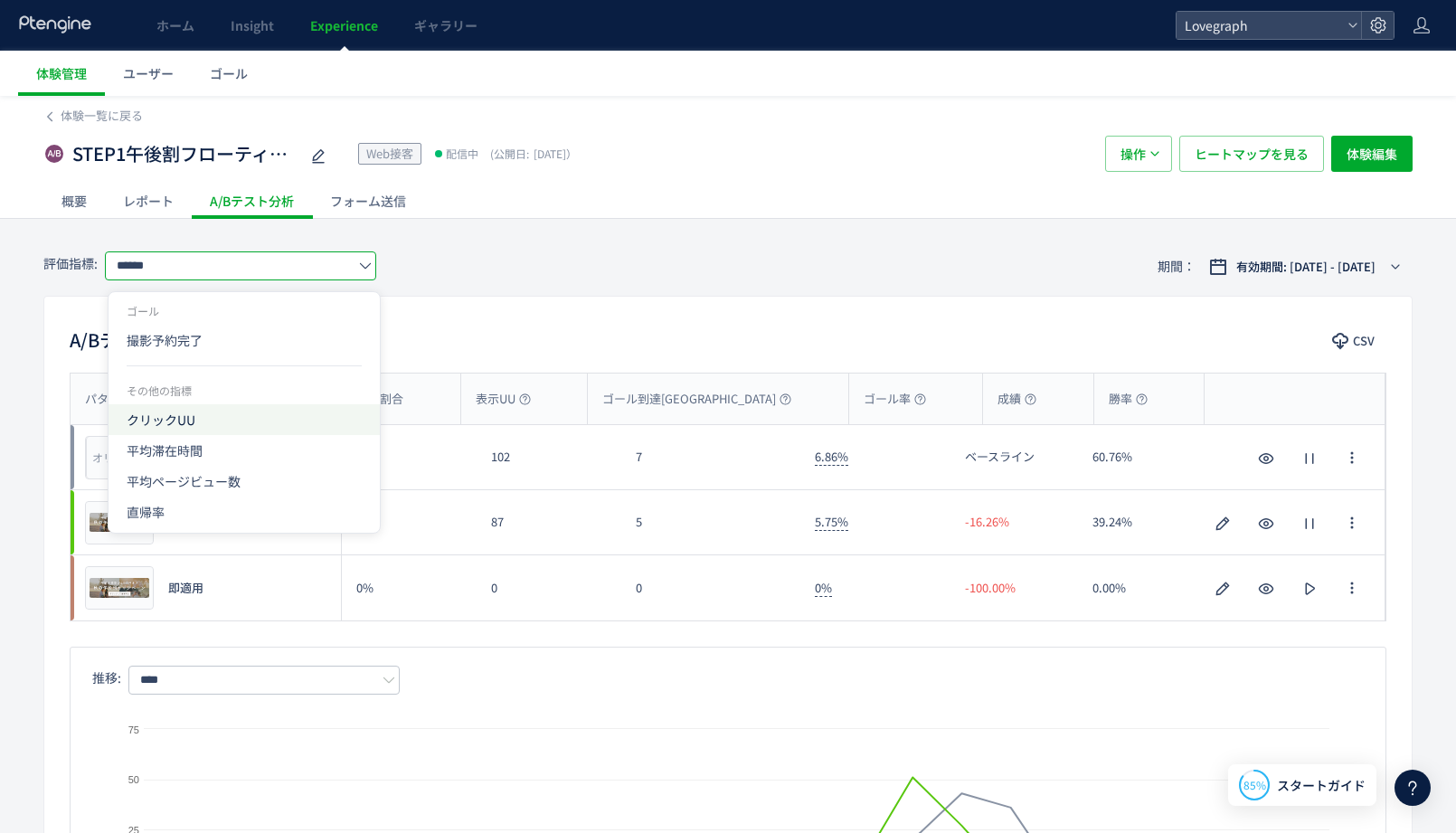
click at [199, 413] on span "クリックUU" at bounding box center [244, 418] width 235 height 30
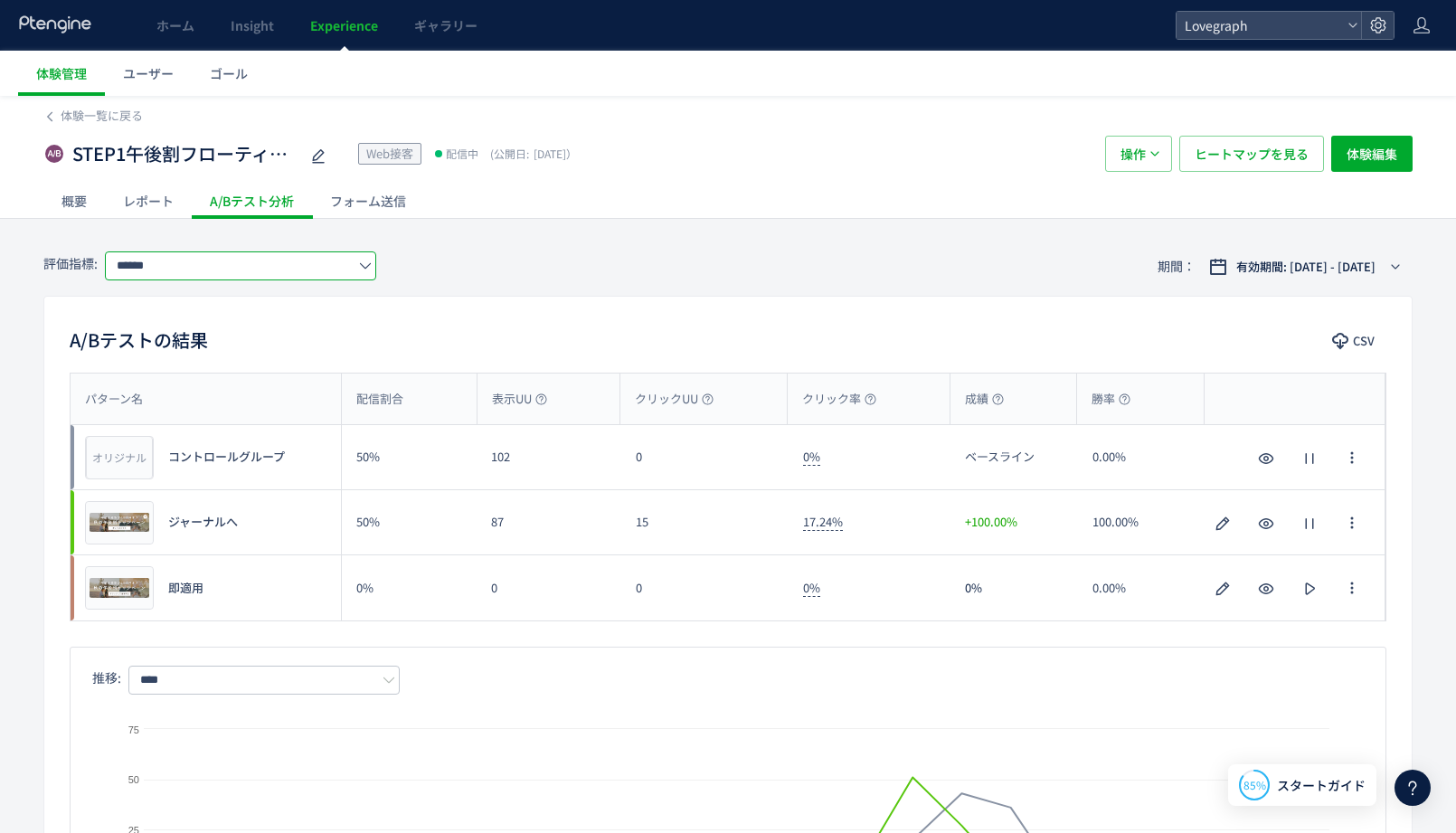
click at [241, 257] on input "******" at bounding box center [241, 265] width 271 height 28
click at [234, 350] on span "撮影予約完了" at bounding box center [244, 339] width 235 height 30
type input "******"
click at [637, 156] on div "STEP1午後割フローティング Web接客 配信中 (公開日: 2025/10/15）" at bounding box center [565, 153] width 1043 height 36
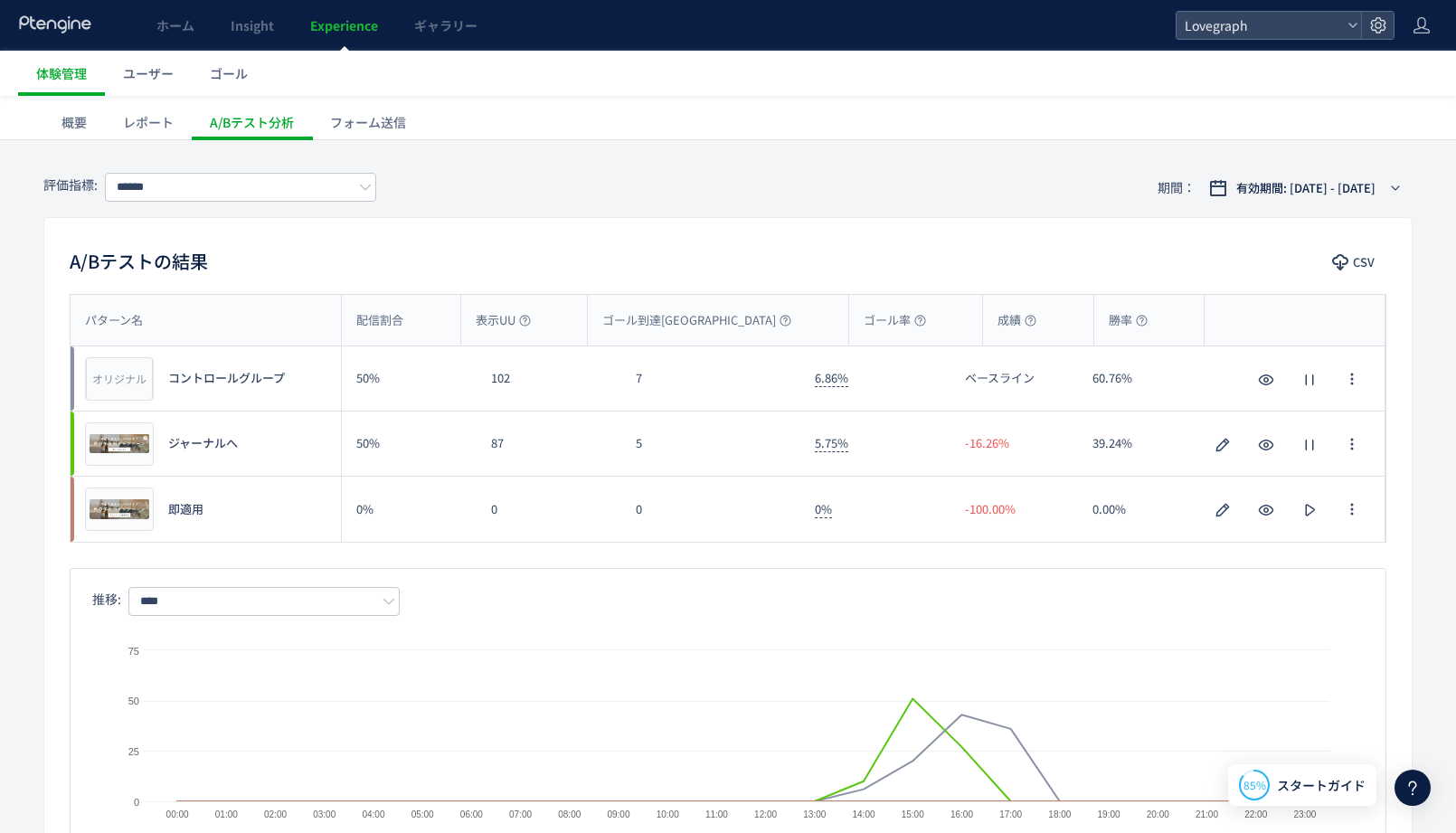
scroll to position [101, 0]
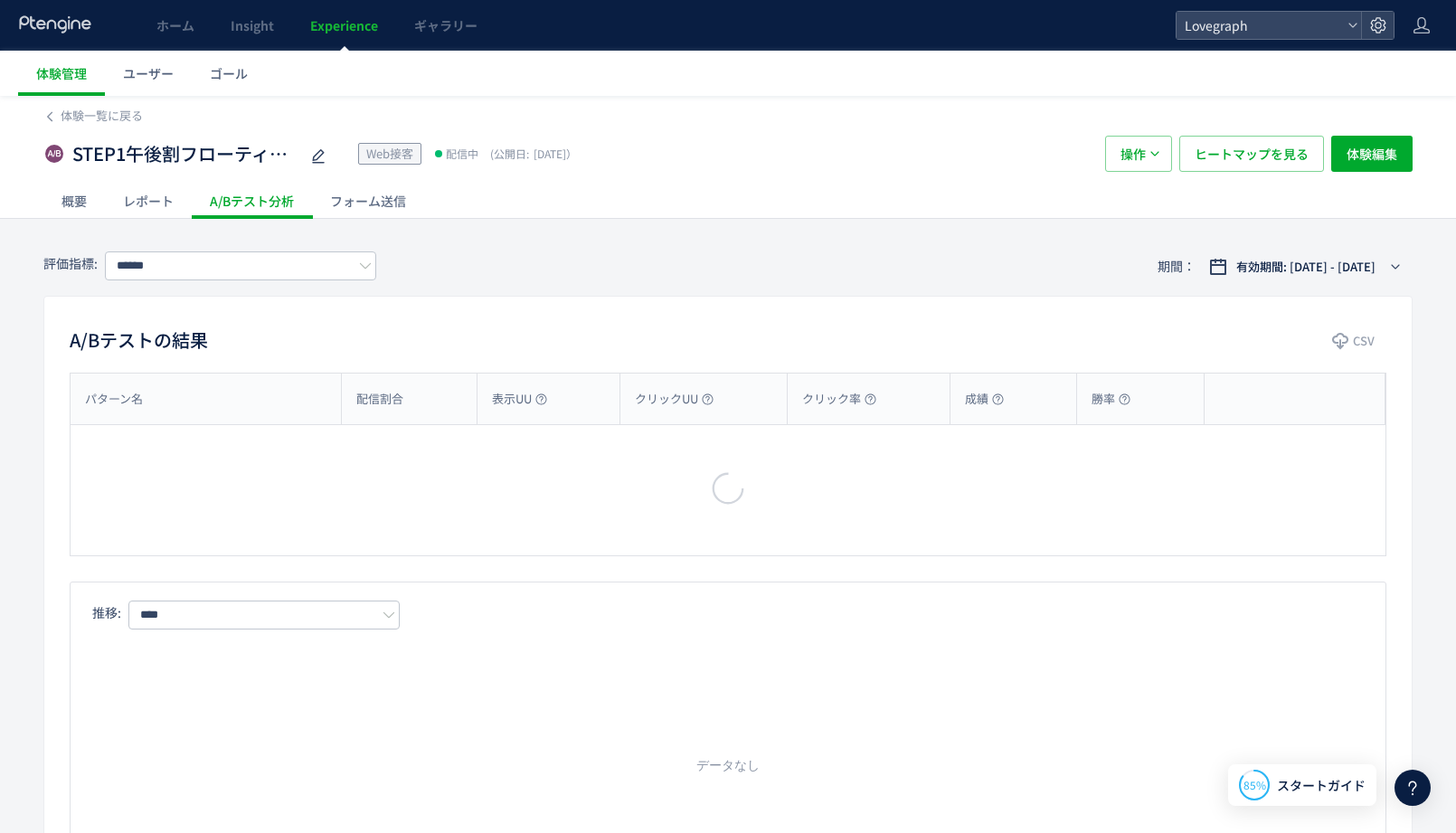
type input "******"
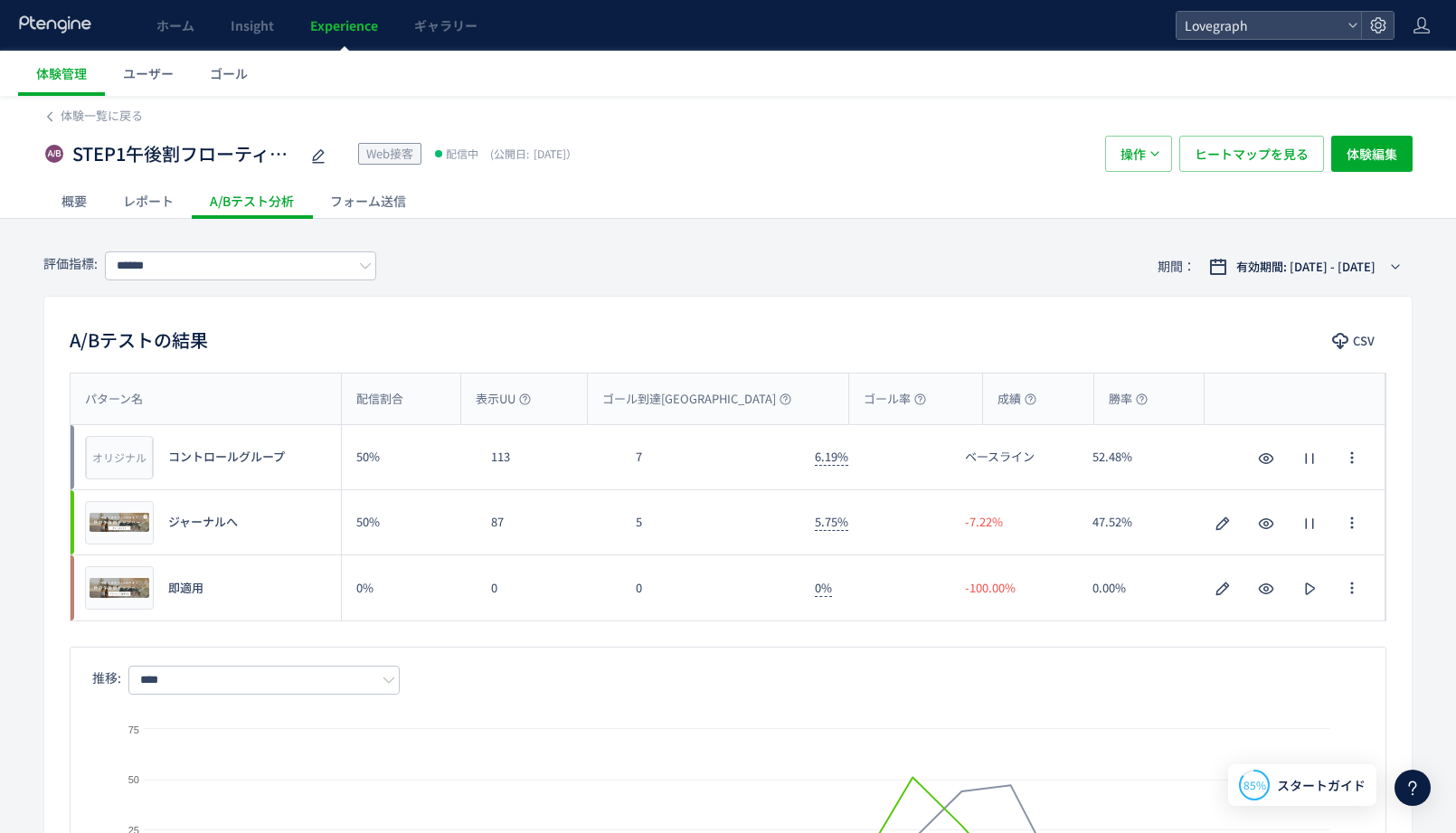
click at [576, 177] on div "STEP1午後割フローティング Web接客 配信中 (公開日: [DATE]） 操作 ヒートマップを見る 体験編集" at bounding box center [728, 153] width 1370 height 58
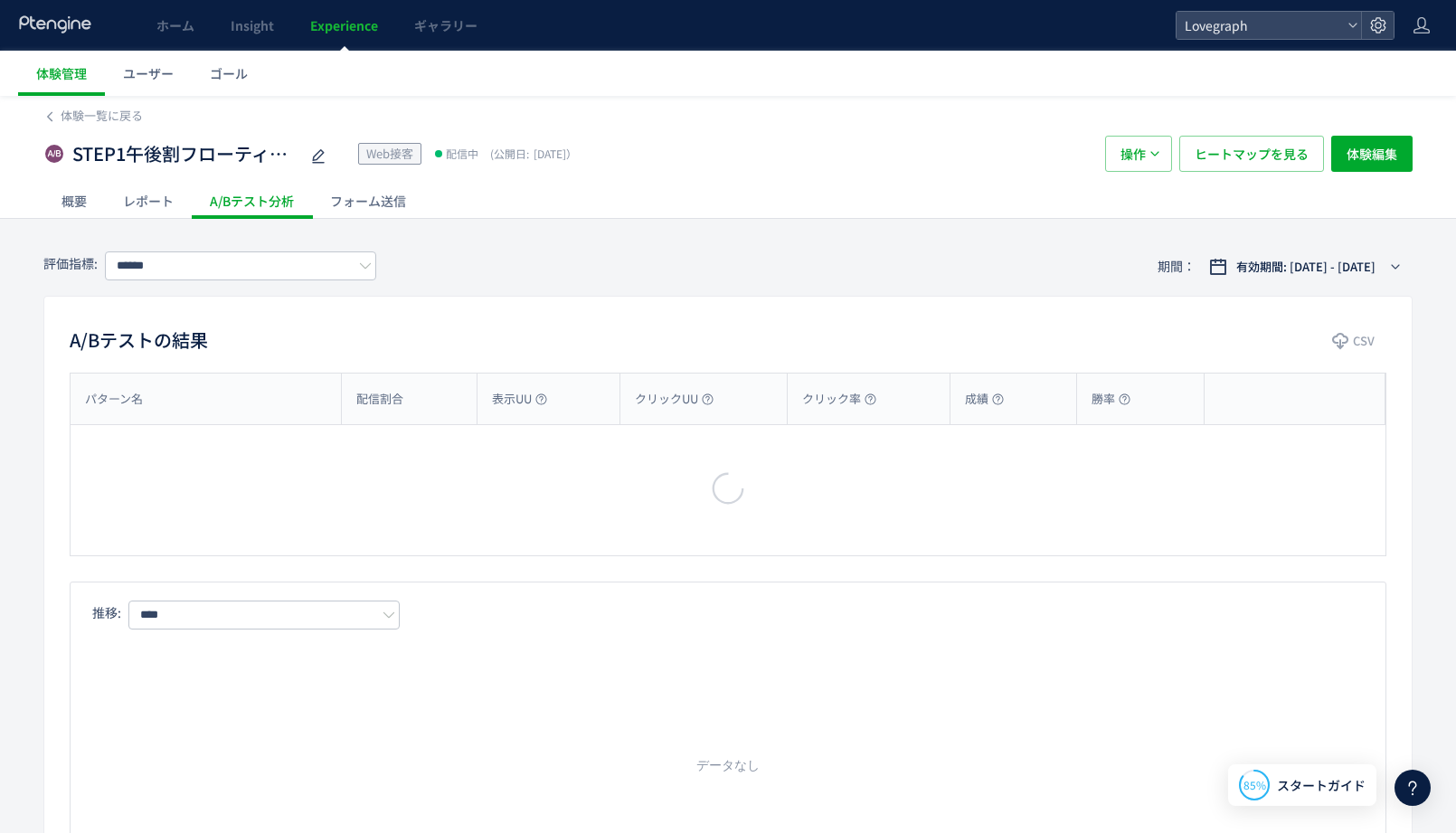
type input "******"
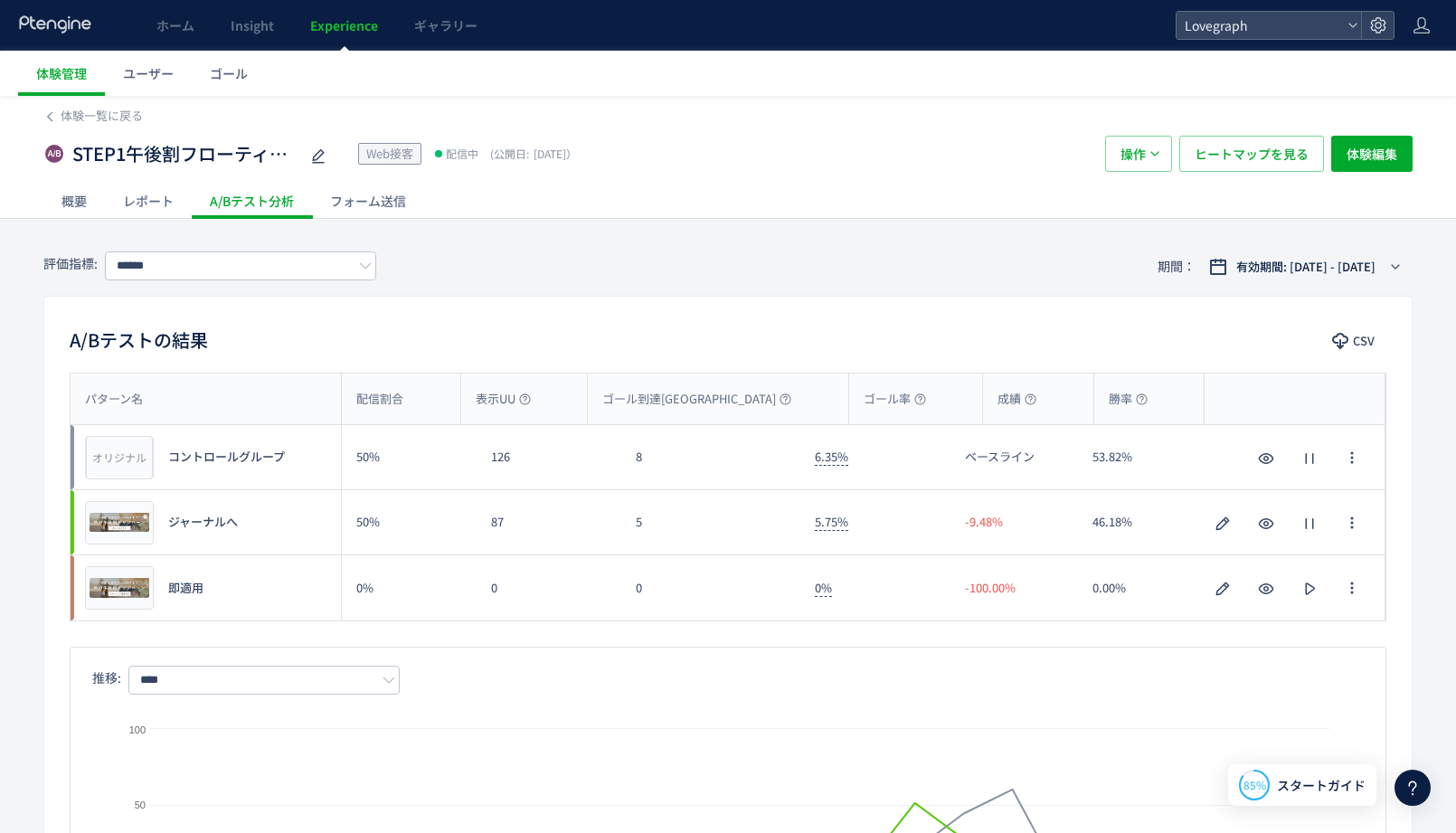
click at [740, 245] on div "評価指標: ****** 期間： 有効期間: 2025/10/15 - 今日" at bounding box center [728, 266] width 1370 height 59
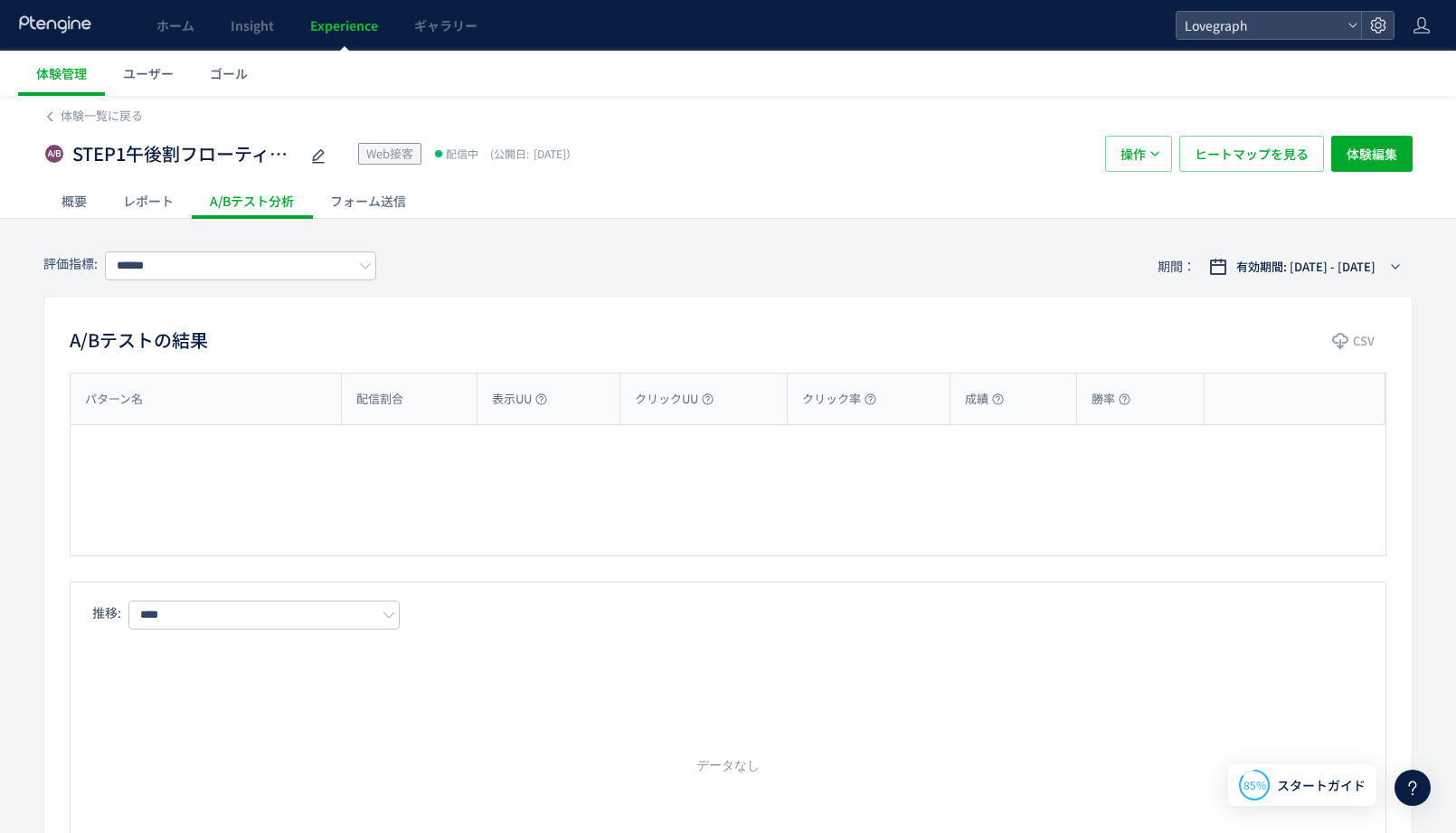
type input "******"
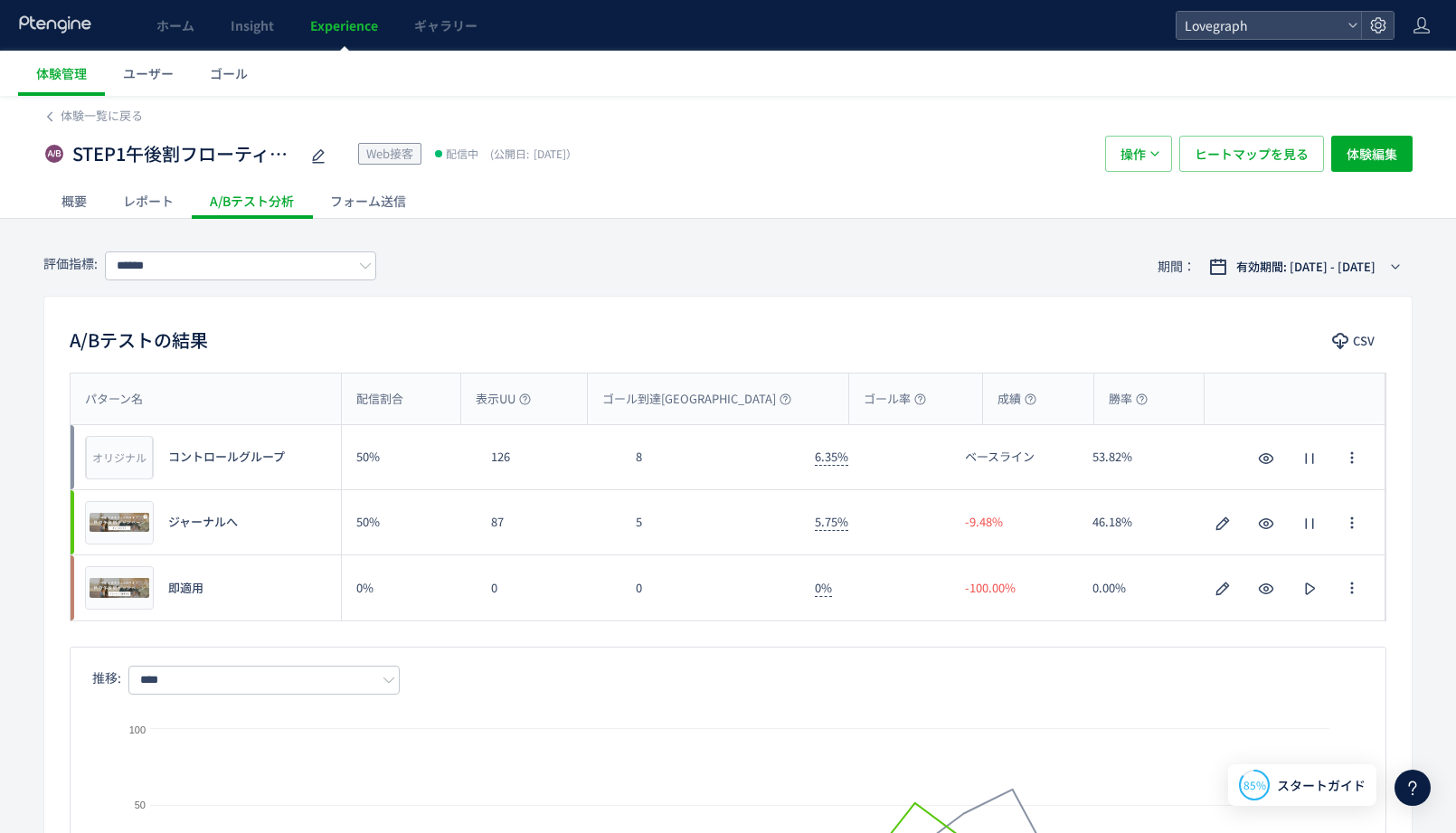
click at [611, 222] on div "体験一覧に戻る STEP1午後割フローティング Web接客 配信中 (公開日: [DATE]） 操作 ヒートマップを見る 体験編集 概要 レポート A/Bテス…" at bounding box center [728, 825] width 1456 height 1458
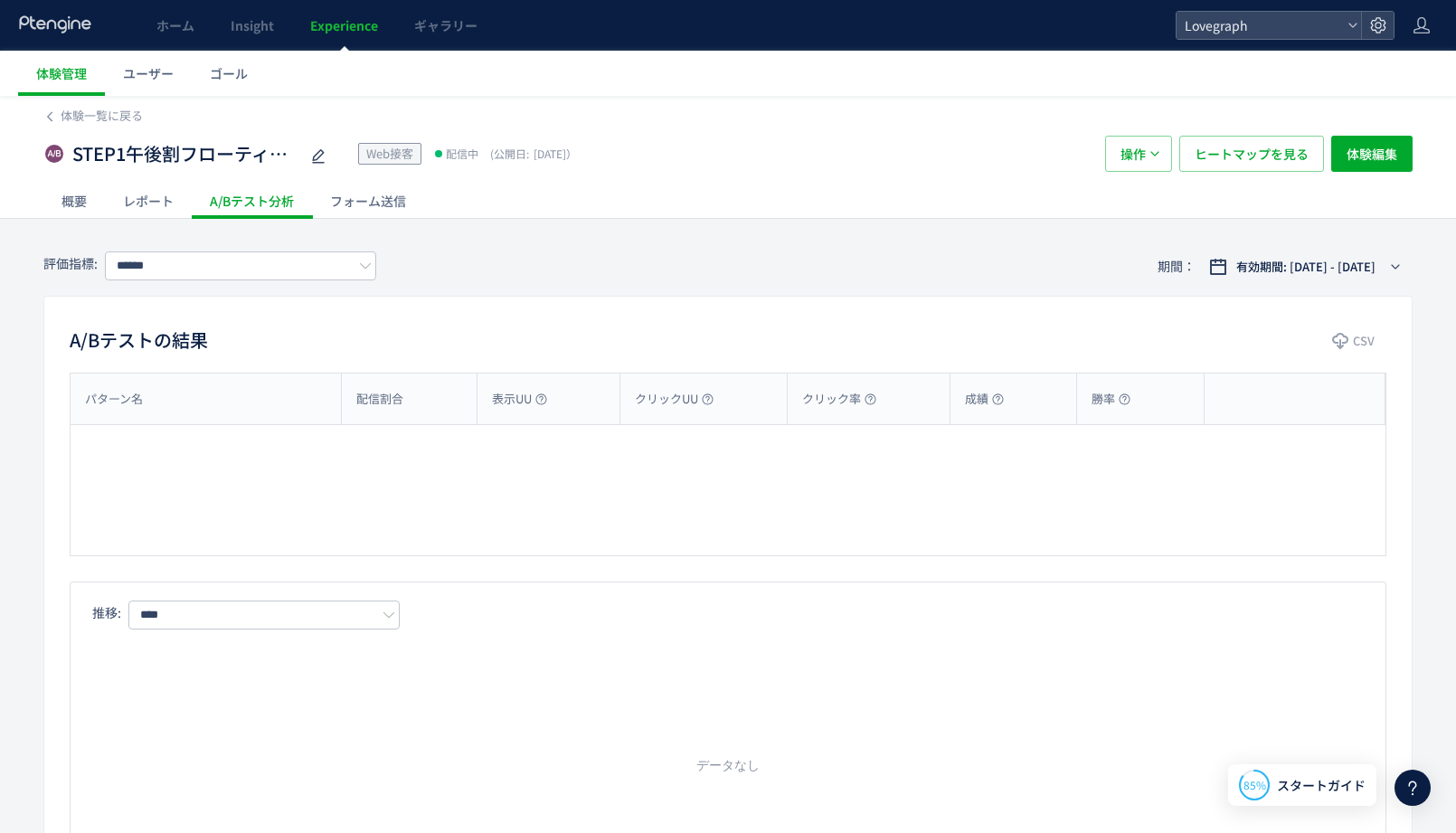
type input "******"
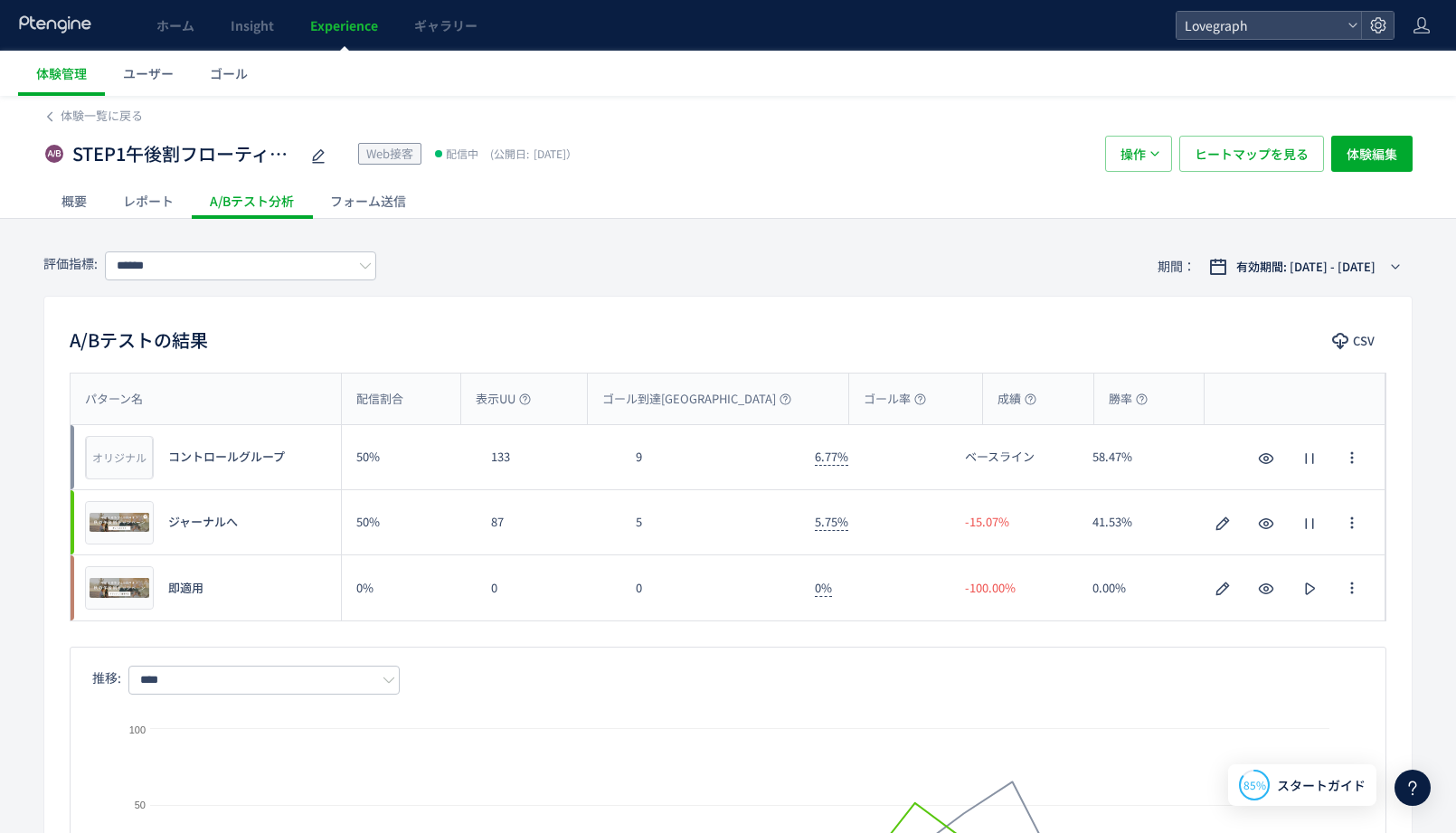
click at [646, 161] on div "STEP1午後割フローティング Web接客 配信中 (公開日: [DATE]）" at bounding box center [565, 153] width 1043 height 36
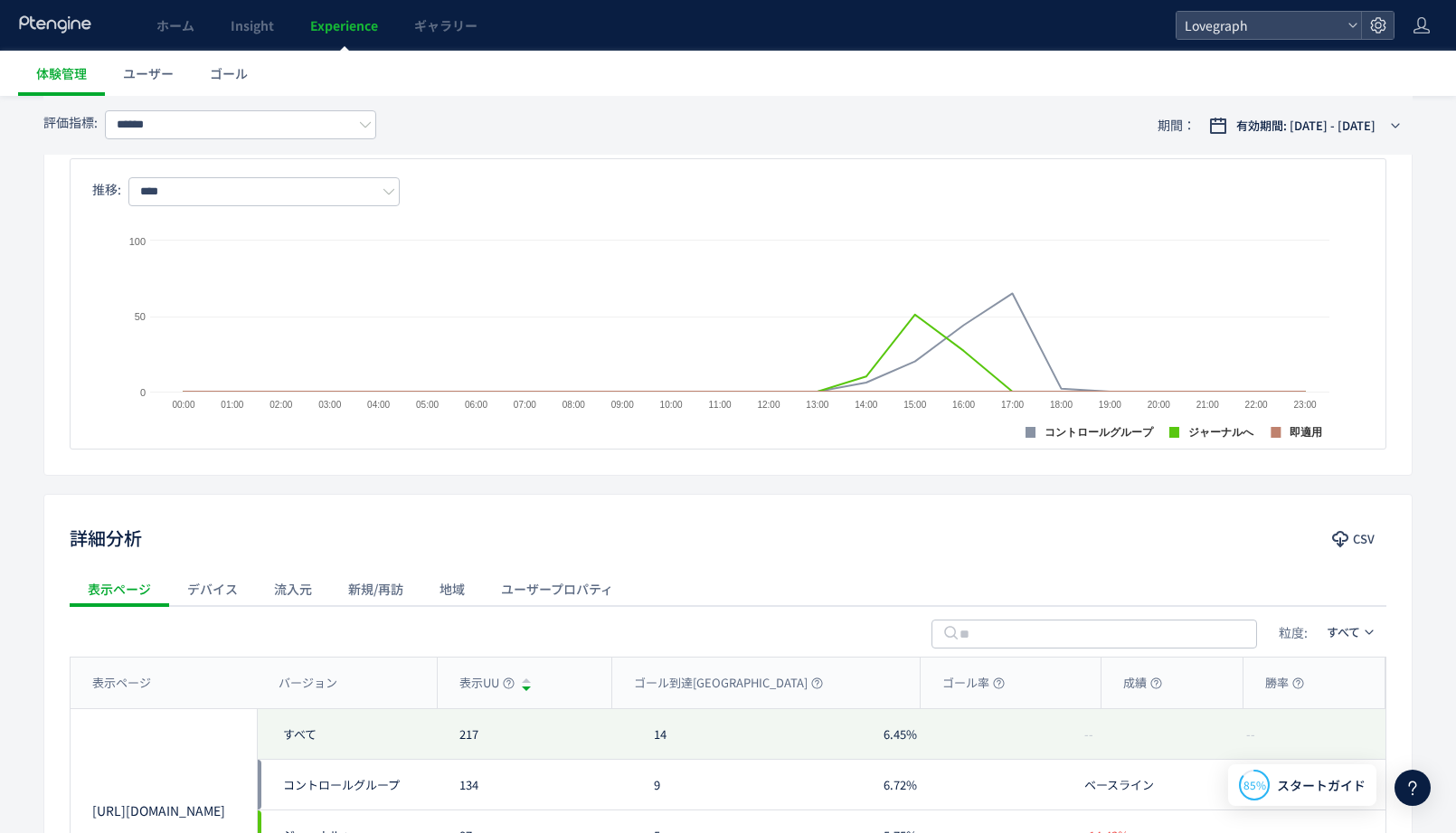
scroll to position [354, 0]
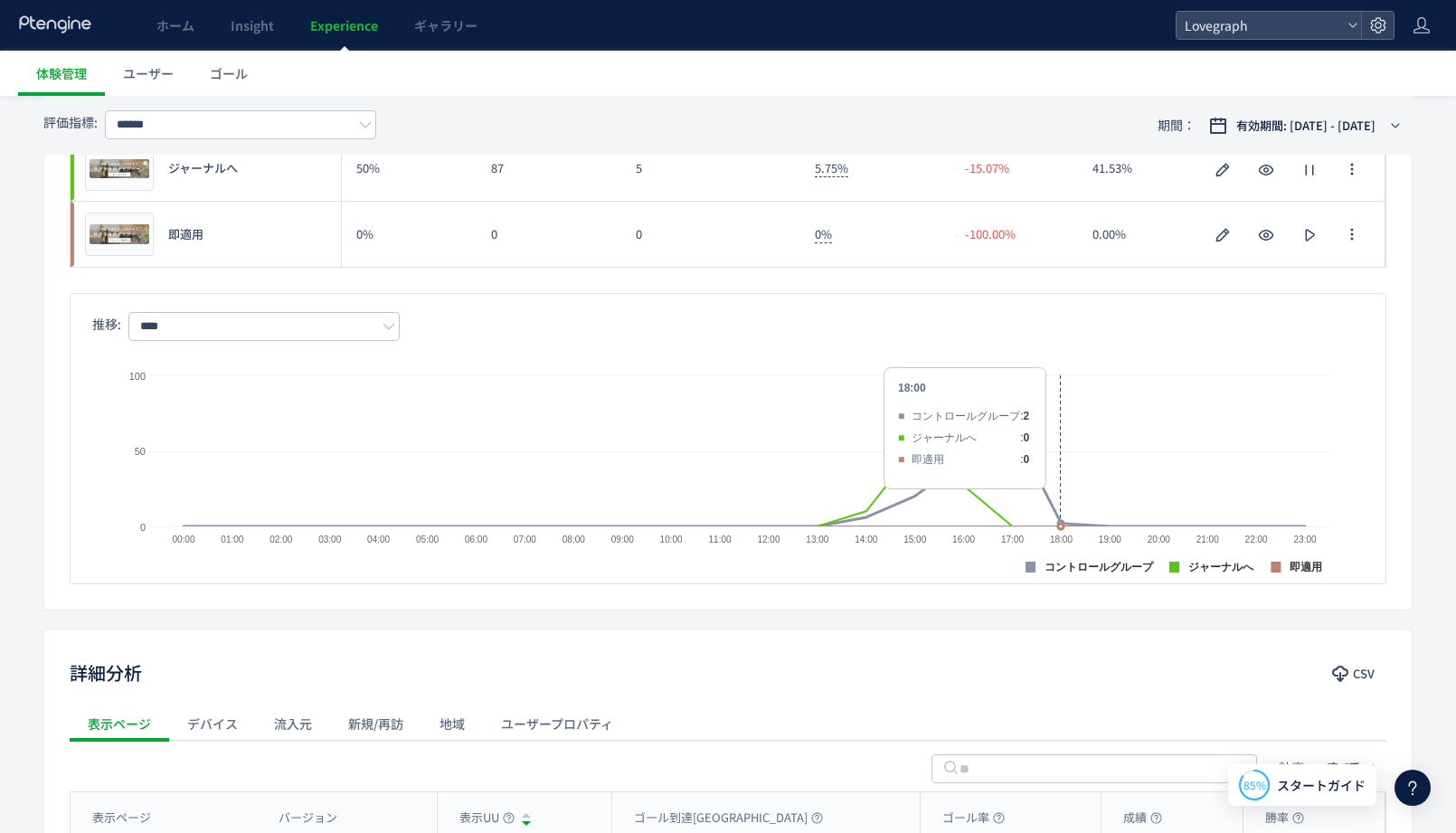
click at [1028, 412] on rect at bounding box center [728, 478] width 1221 height 224
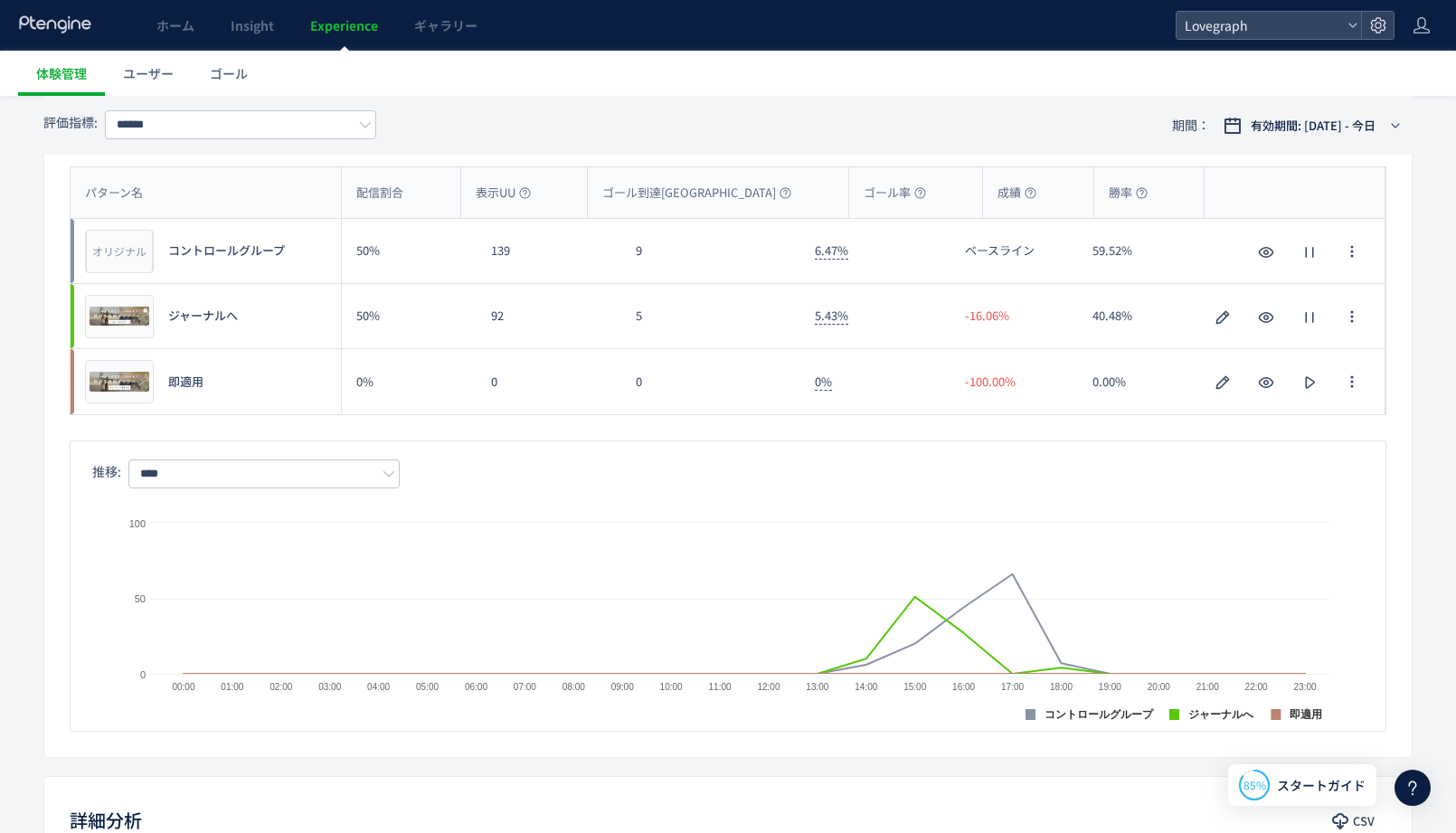
scroll to position [224, 0]
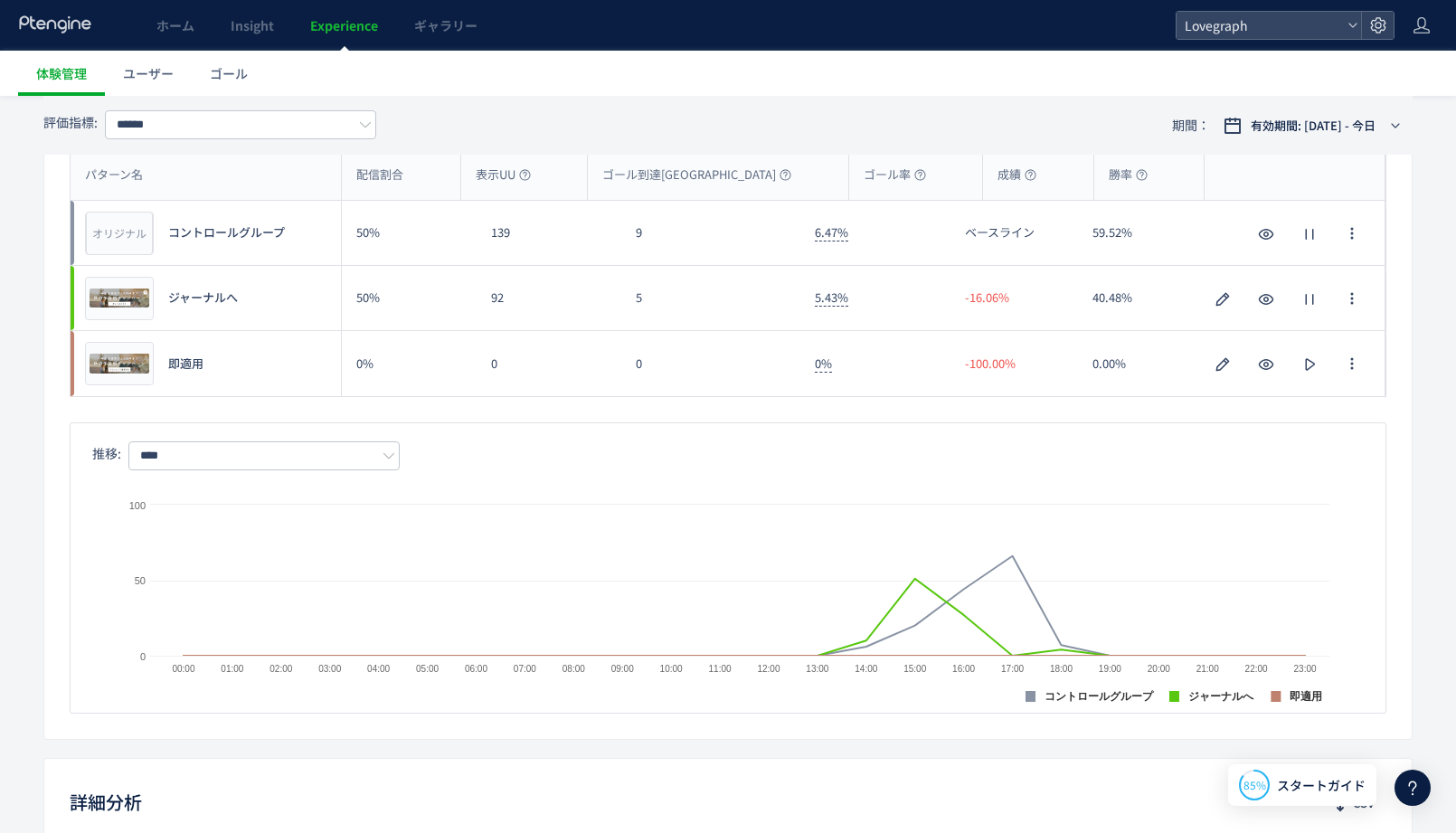
click at [993, 425] on div "推移: **** ** 日別 週別 月別 Created with Highcharts 9.1.2 コントロールグループ ジャーナルへ 即適用 00:00 …" at bounding box center [728, 568] width 1316 height 291
click at [211, 78] on span "ゴール" at bounding box center [229, 73] width 38 height 18
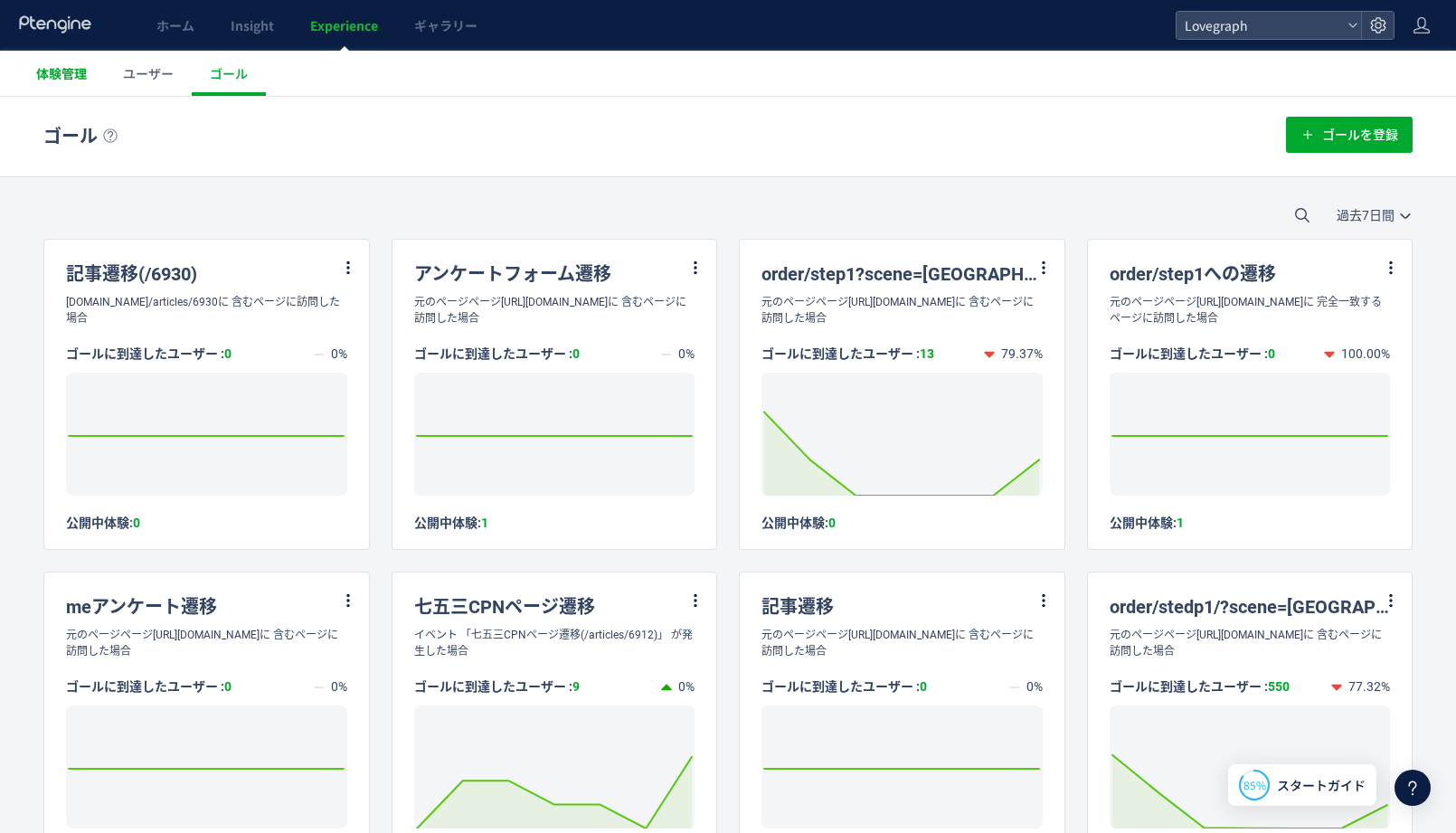
click at [84, 75] on span "体験管理" at bounding box center [62, 73] width 51 height 18
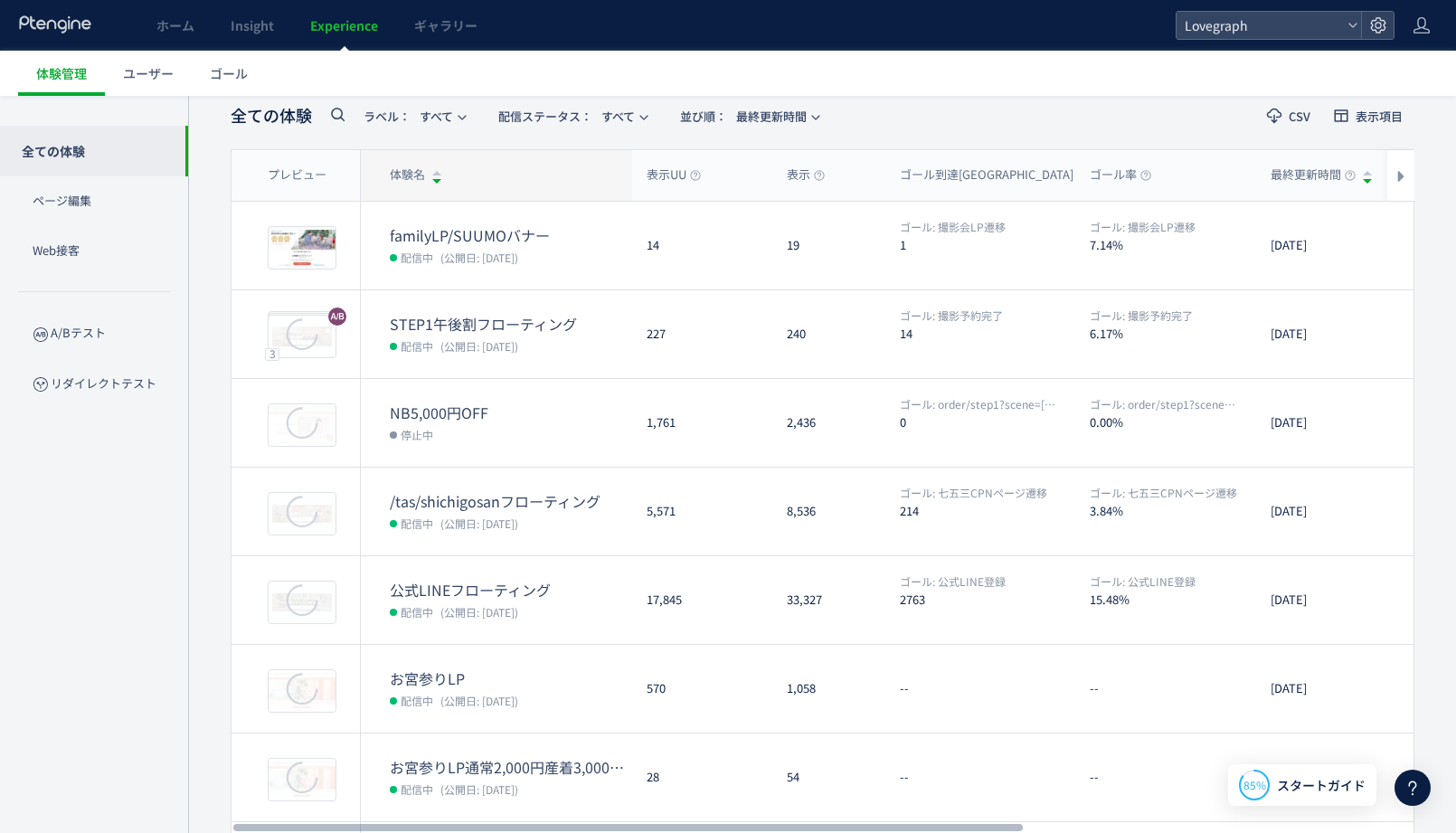
scroll to position [93, 0]
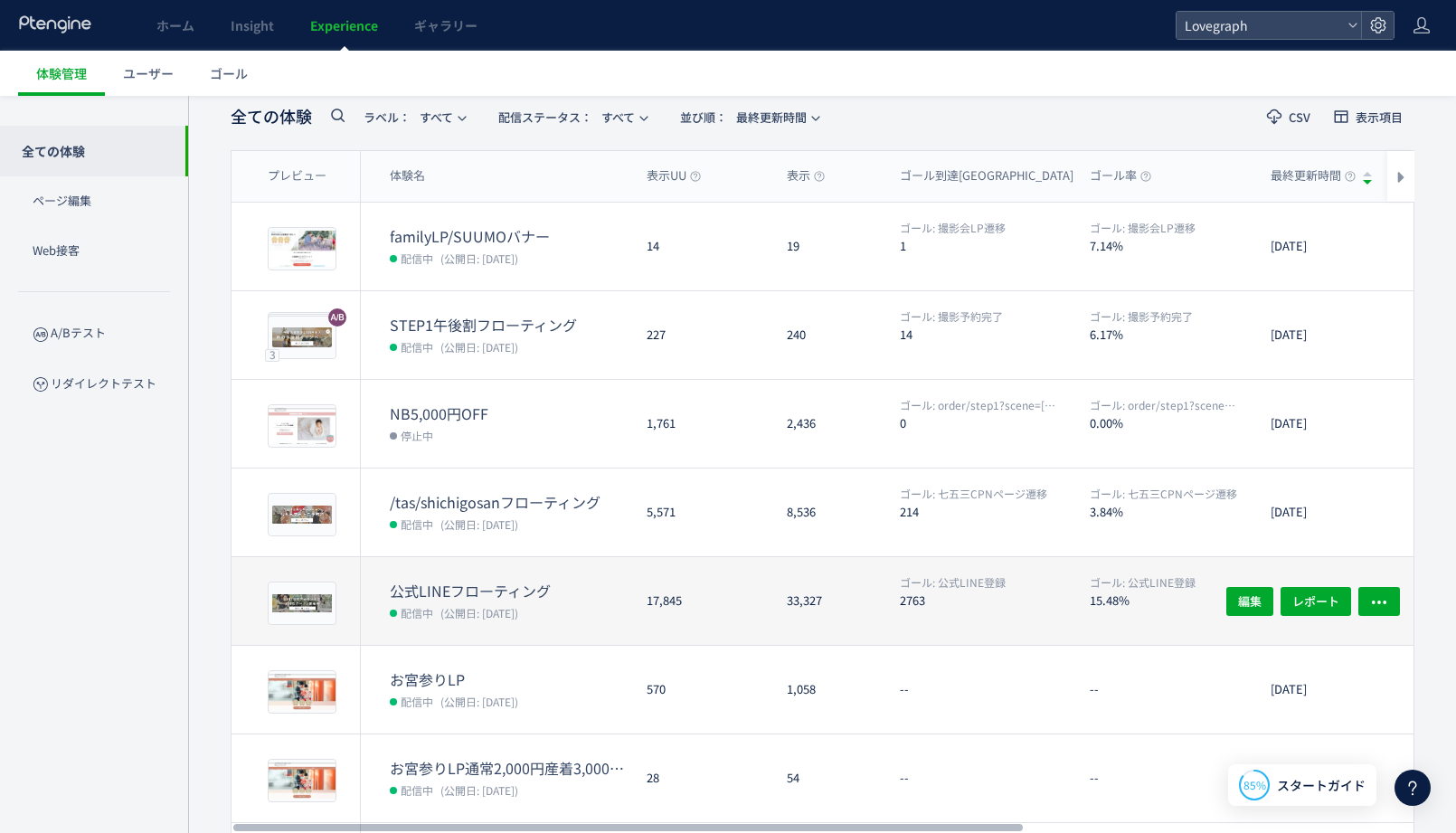
click at [540, 597] on dt "公式LINEフローティング" at bounding box center [511, 590] width 243 height 21
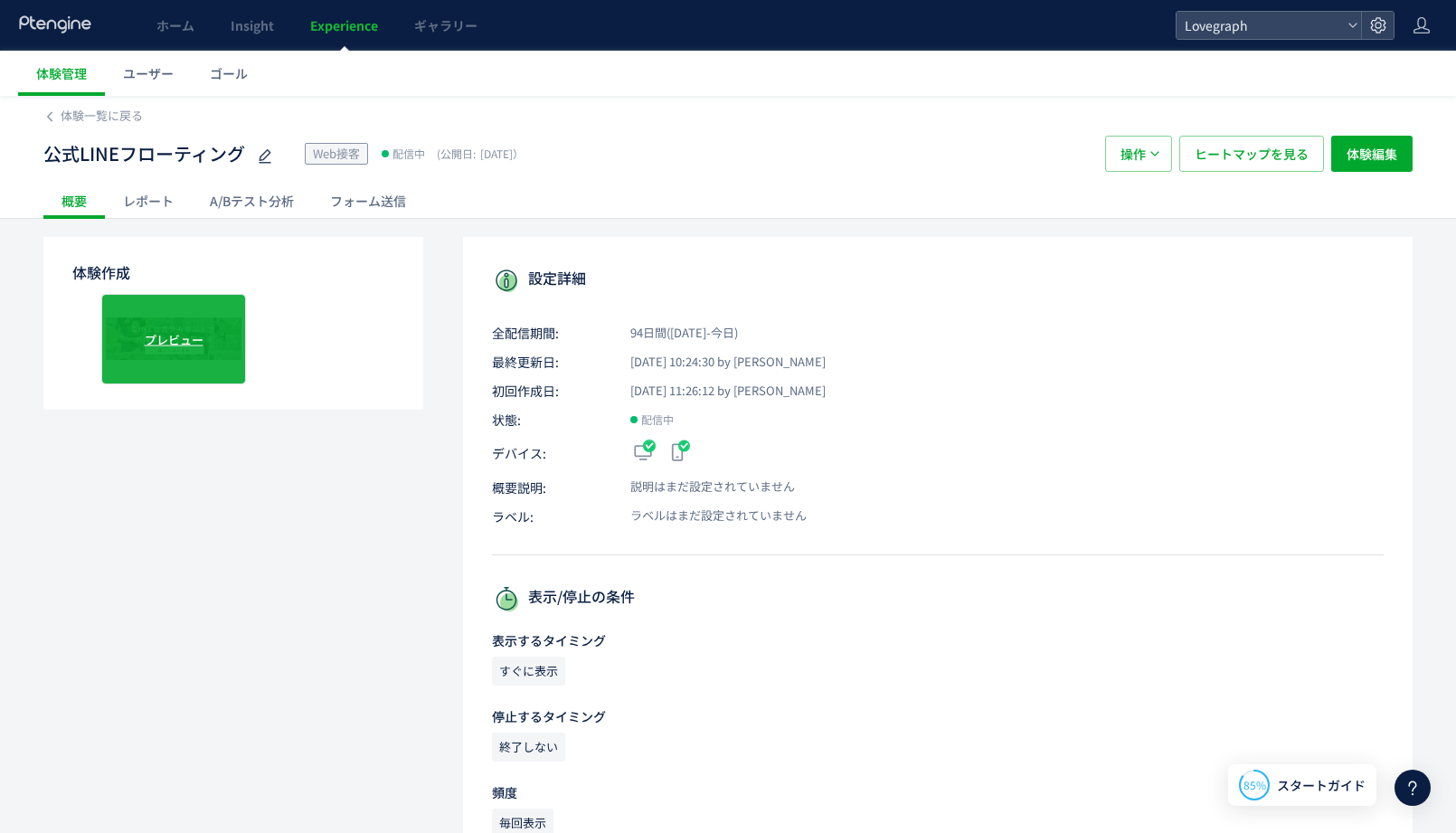
click at [224, 352] on div "プレビュー" at bounding box center [173, 339] width 144 height 90
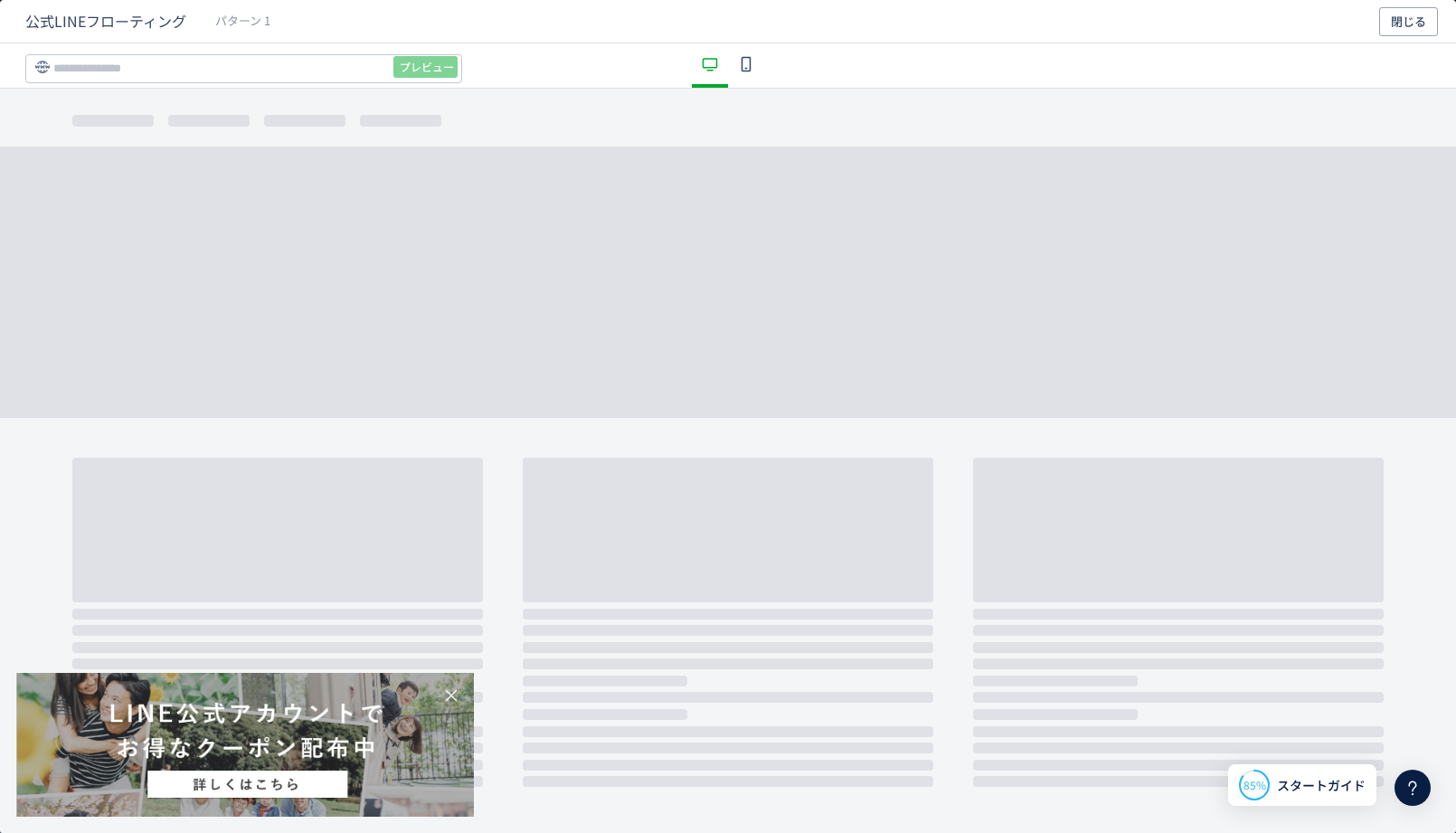
click at [306, 743] on img "dialog" at bounding box center [246, 745] width 458 height 143
click at [1413, 20] on span "閉じる" at bounding box center [1409, 21] width 35 height 28
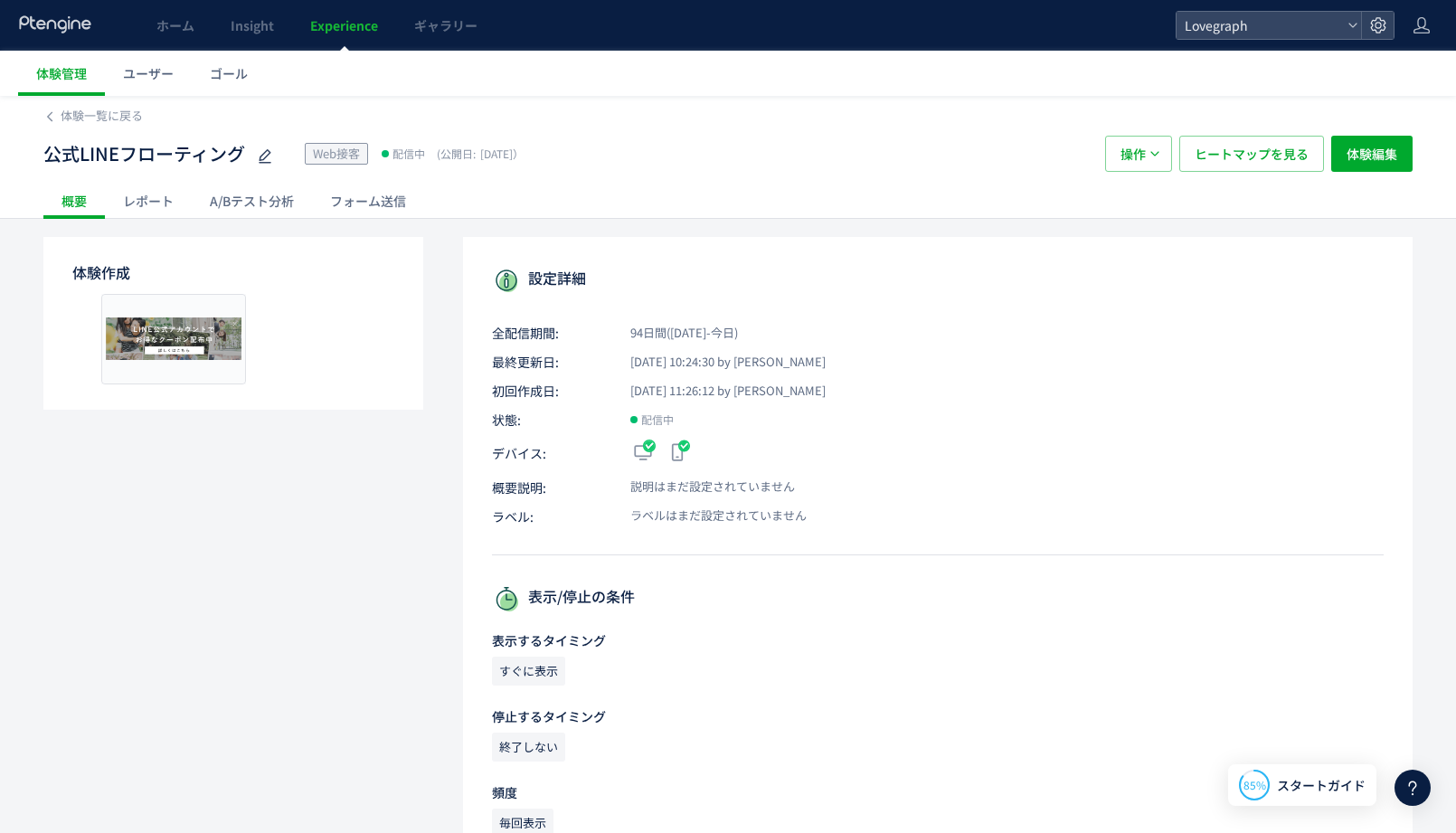
click at [157, 212] on div "レポート" at bounding box center [148, 200] width 86 height 36
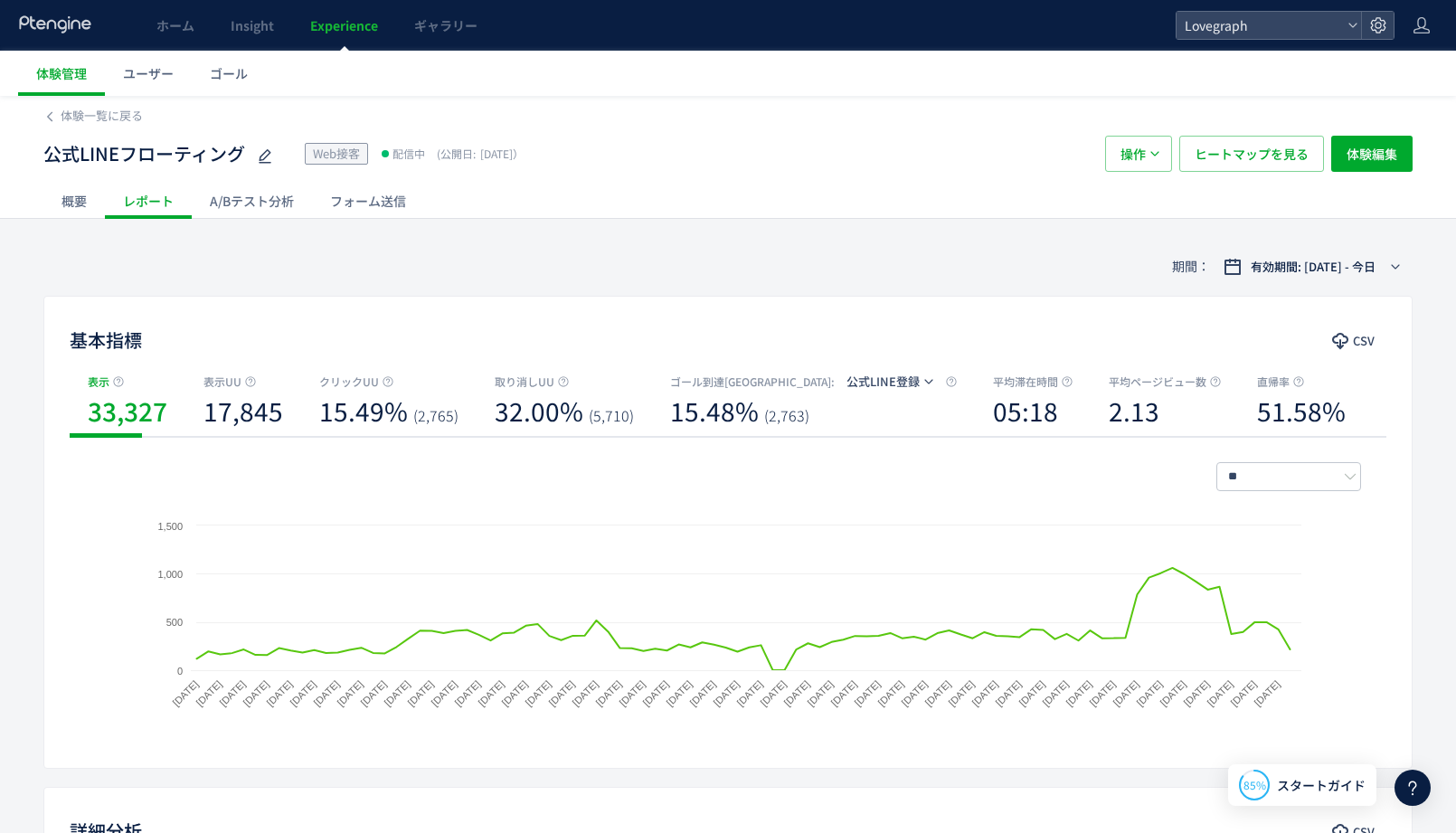
click at [241, 204] on div "A/Bテスト分析" at bounding box center [252, 200] width 120 height 36
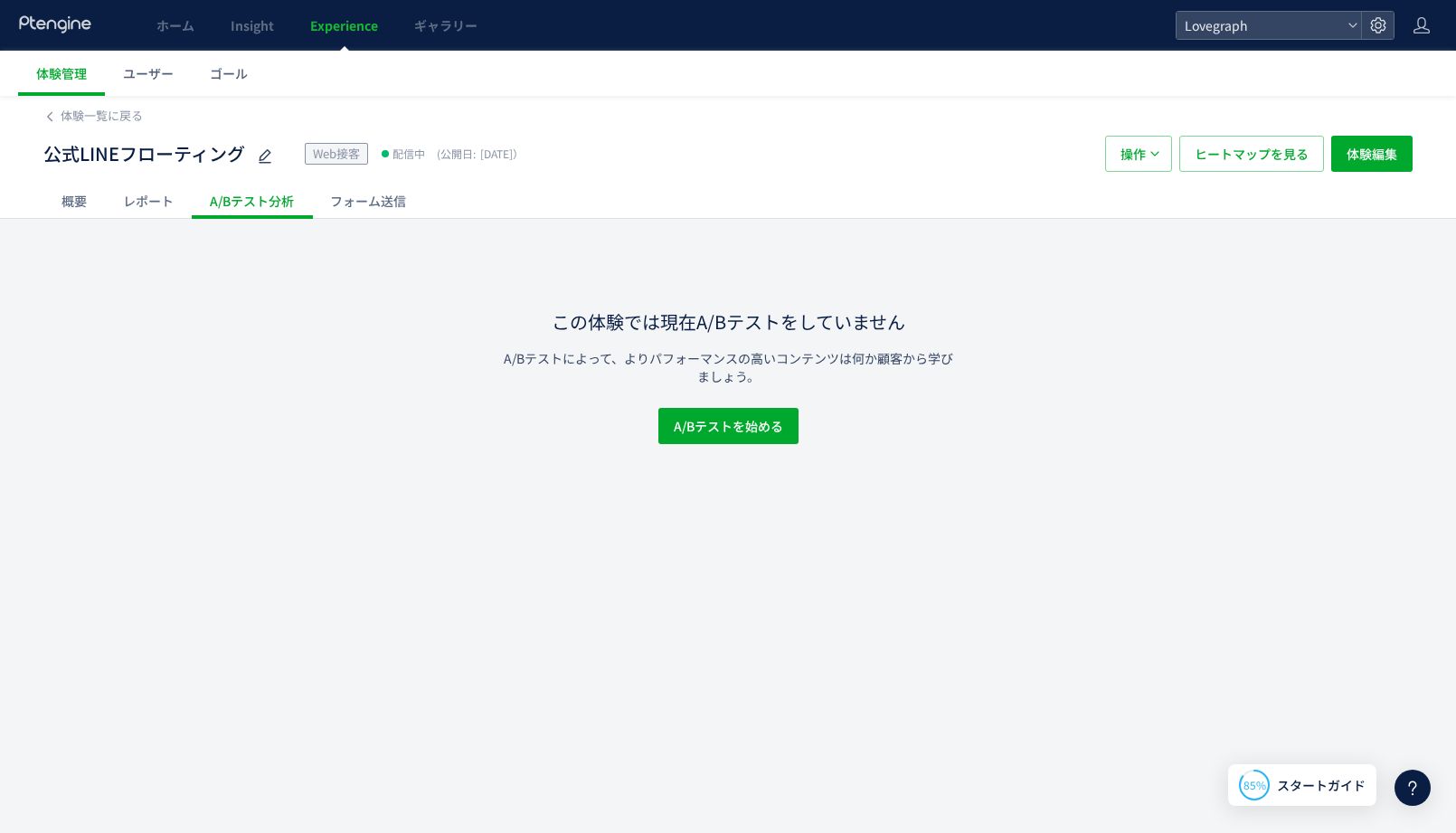
click at [358, 191] on div "フォーム送信" at bounding box center [368, 200] width 112 height 36
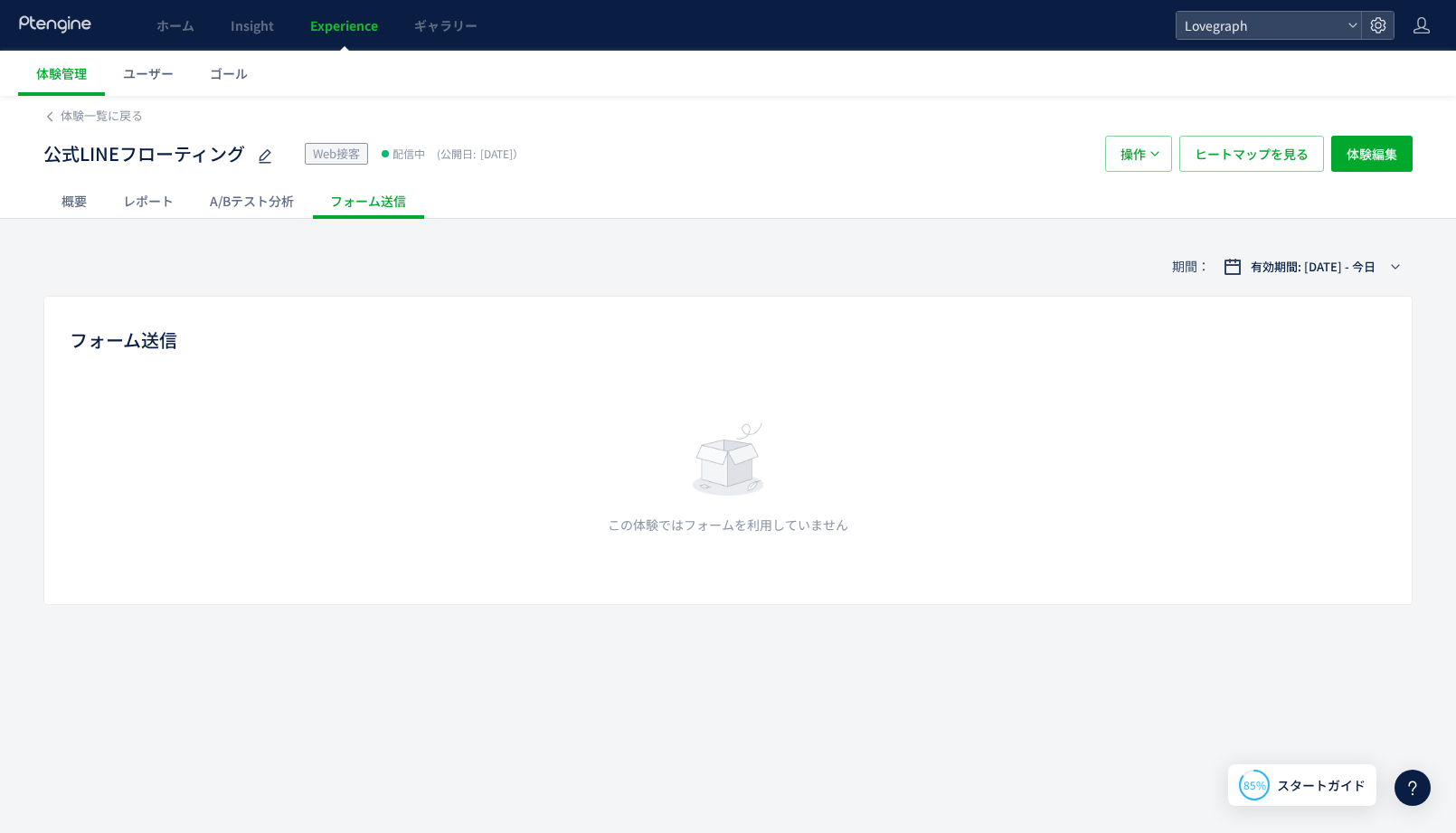
click at [267, 210] on div "A/Bテスト分析" at bounding box center [252, 200] width 120 height 36
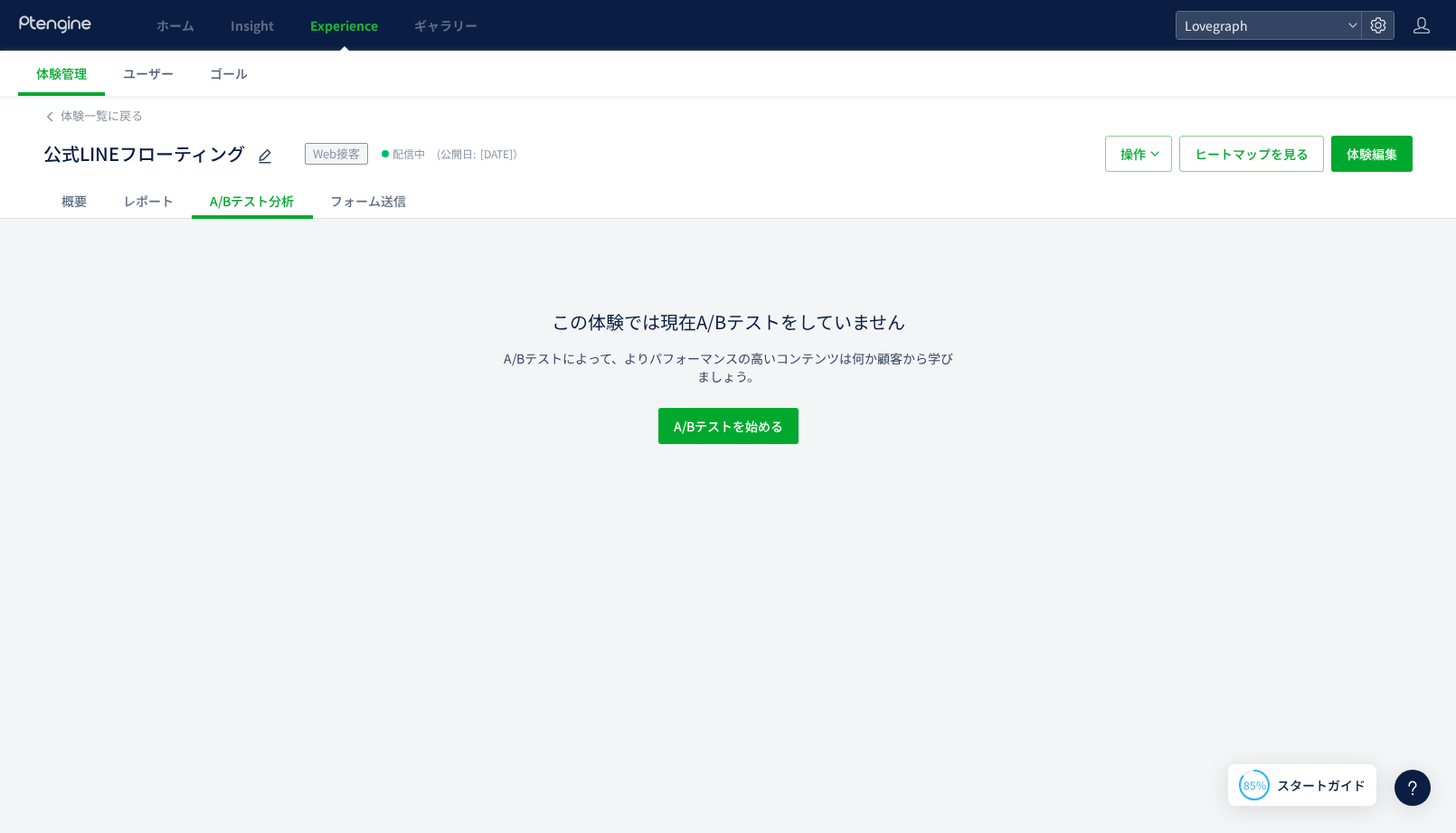
click at [136, 206] on div "レポート" at bounding box center [148, 200] width 86 height 36
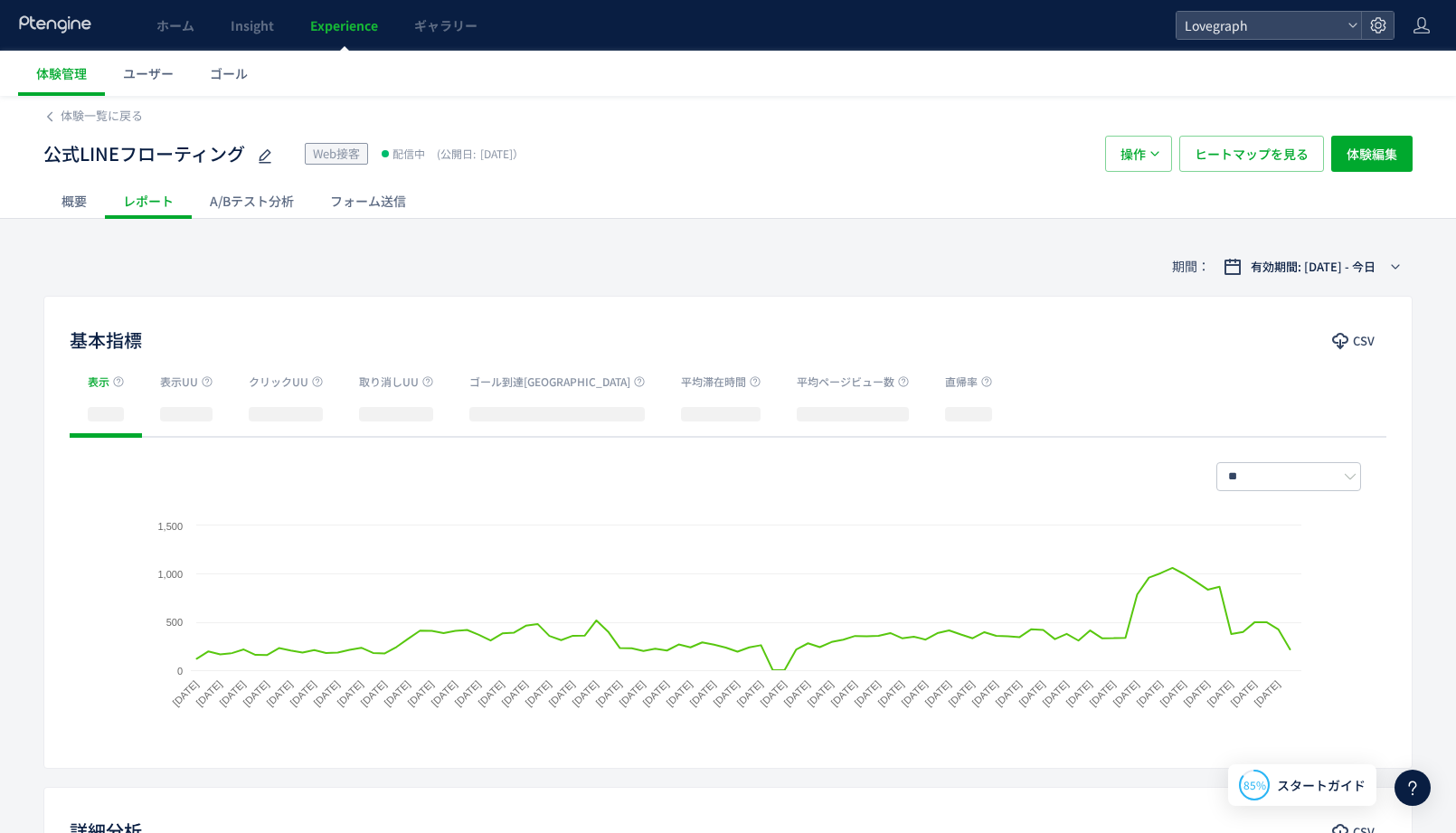
click at [67, 210] on div "概要" at bounding box center [74, 200] width 62 height 36
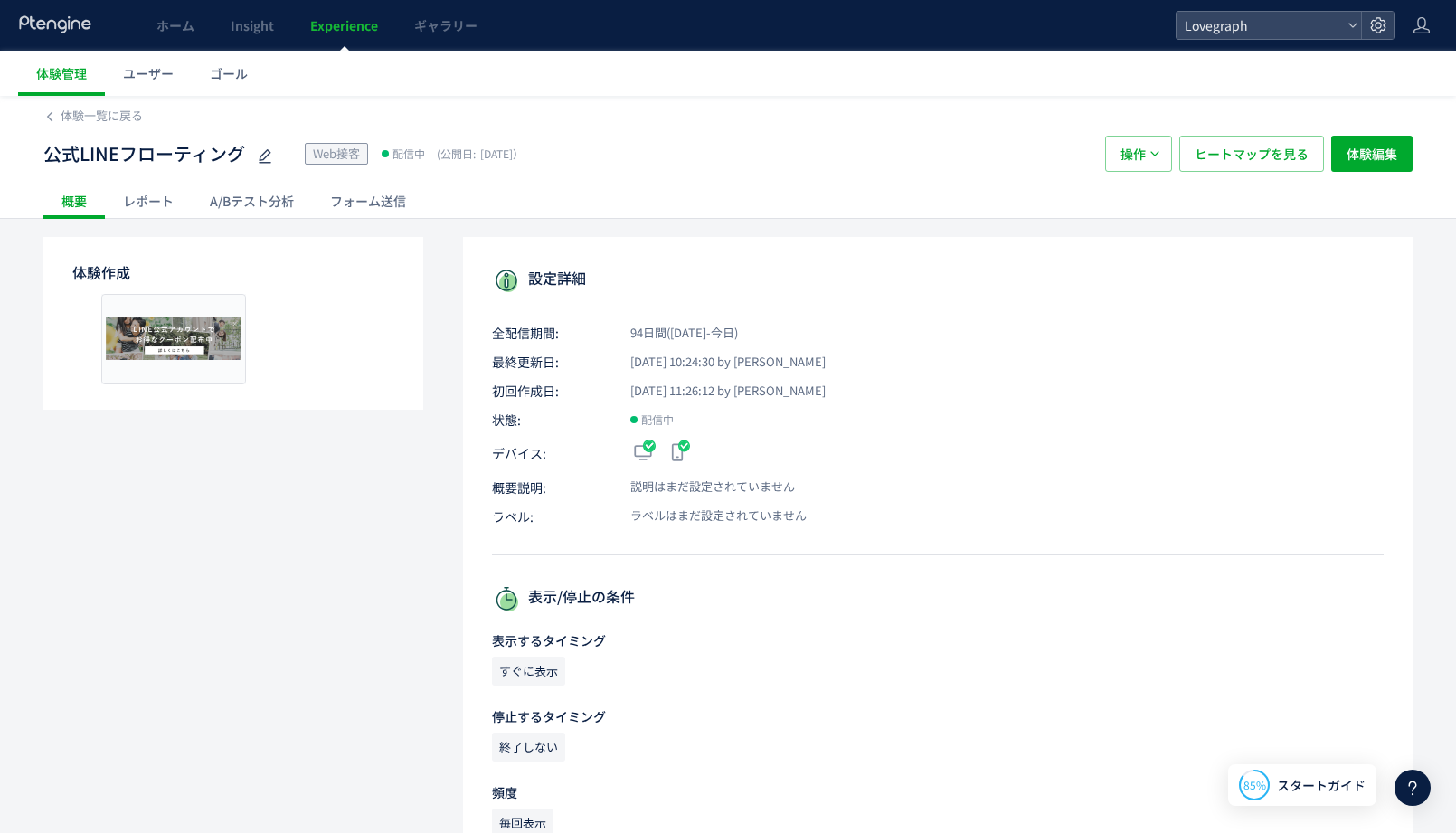
click at [112, 128] on div "公式LINEフローティング Web接客 配信中 (公開日: 2025/07/14） 操作 ヒートマップを見る 体験編集" at bounding box center [728, 153] width 1370 height 58
click at [112, 116] on span "体験一覧に戻る" at bounding box center [102, 115] width 83 height 17
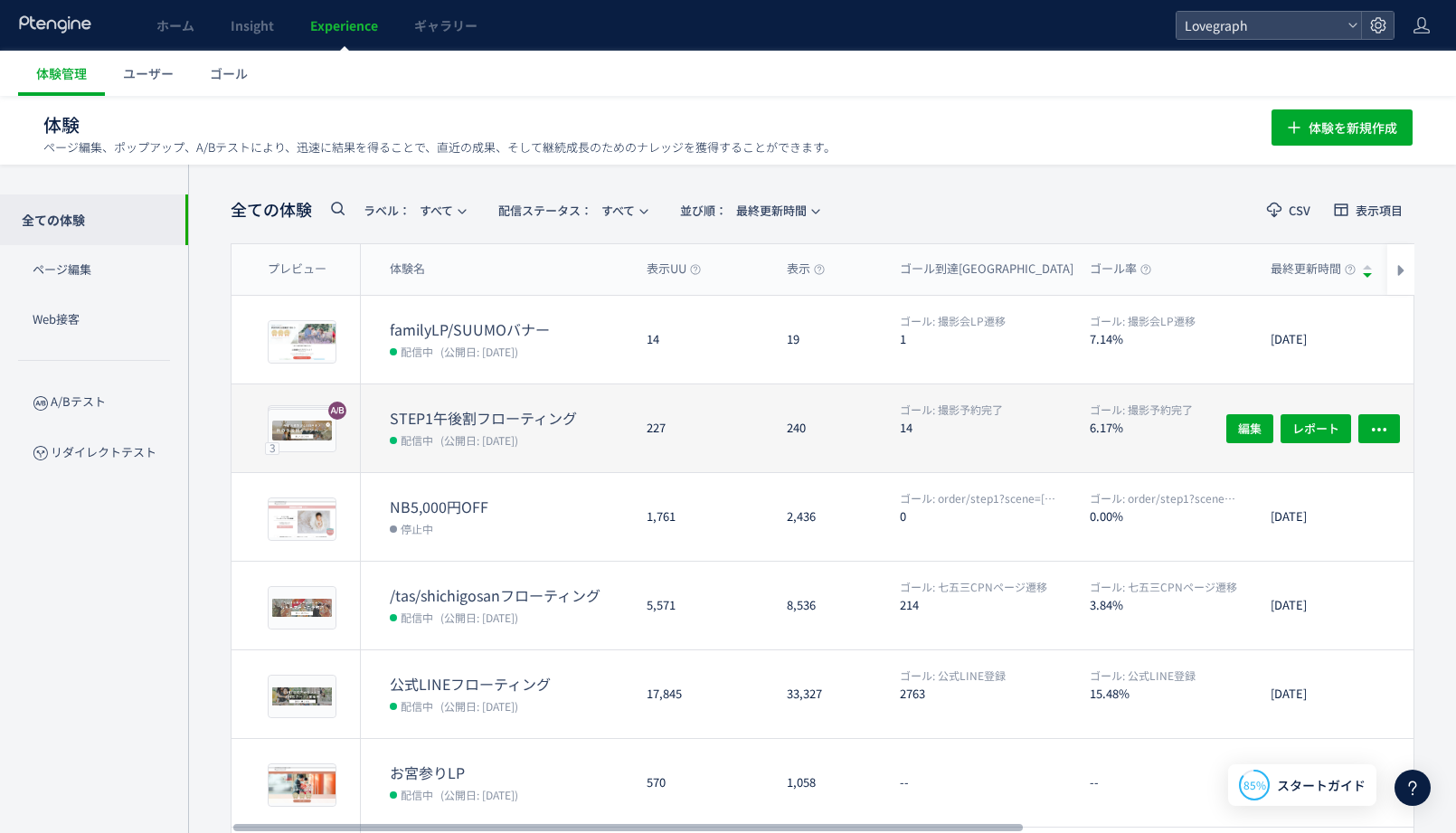
click at [487, 395] on div "STEP1午後割フローティング 配信中 (公開日: 2025/10/15)" at bounding box center [496, 427] width 271 height 87
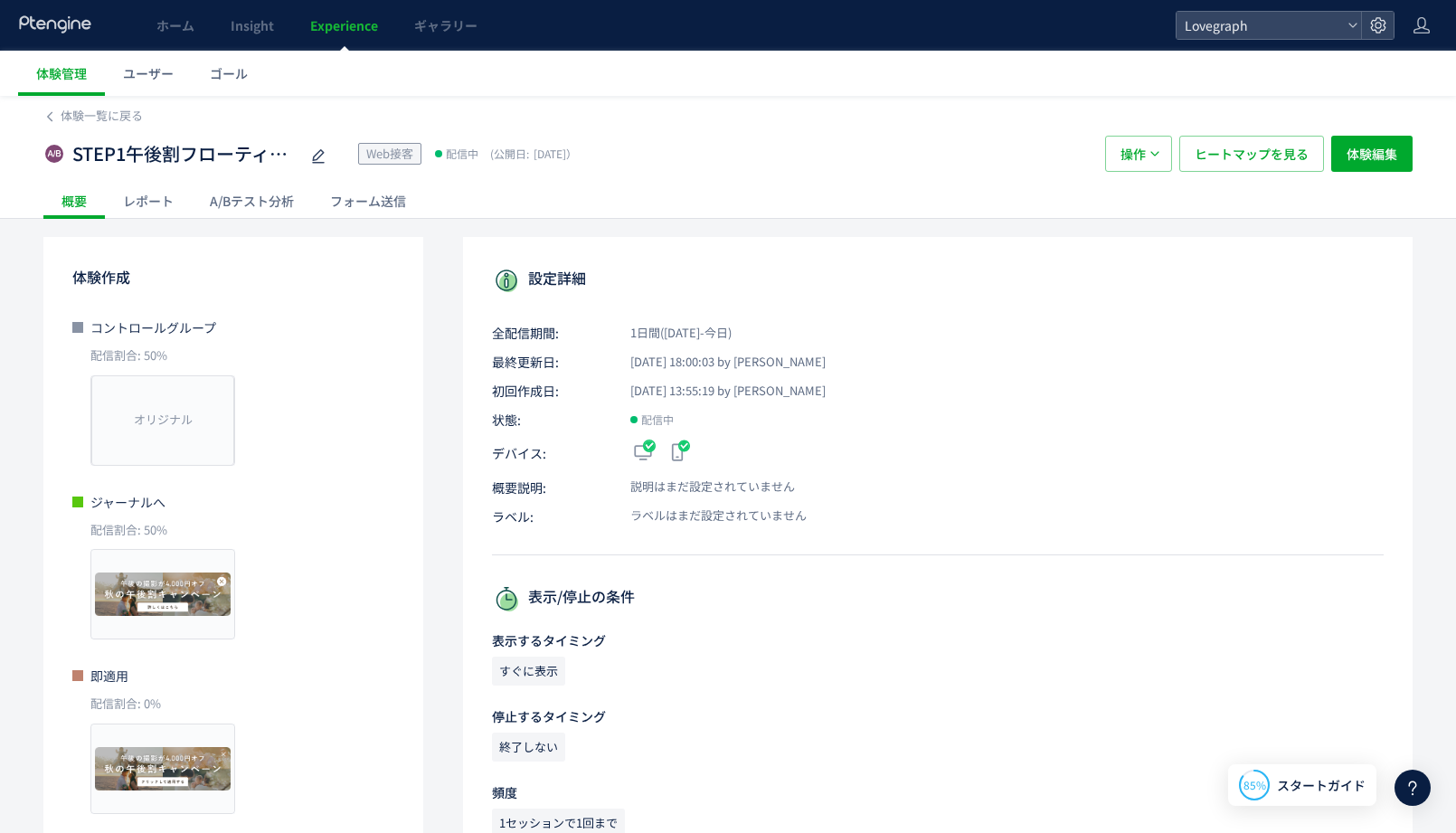
click at [143, 194] on div "レポート" at bounding box center [148, 200] width 86 height 36
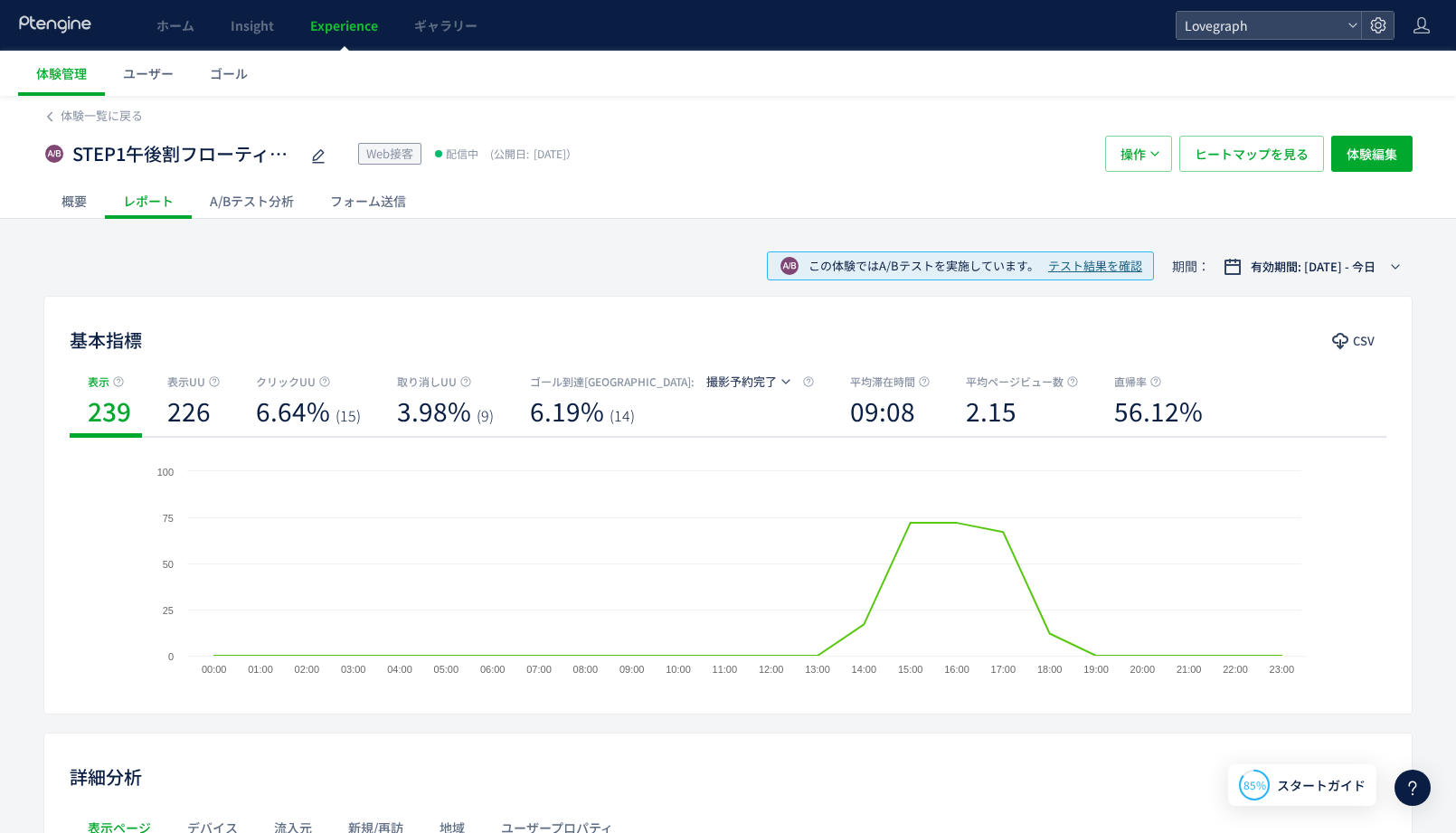
click at [402, 291] on div "この体験ではA/Bテストを実施しています。 テスト結果を確認 期間： 有効期間: 2025/10/15 - 今日" at bounding box center [728, 266] width 1370 height 59
click at [253, 194] on div "A/Bテスト分析" at bounding box center [252, 200] width 120 height 36
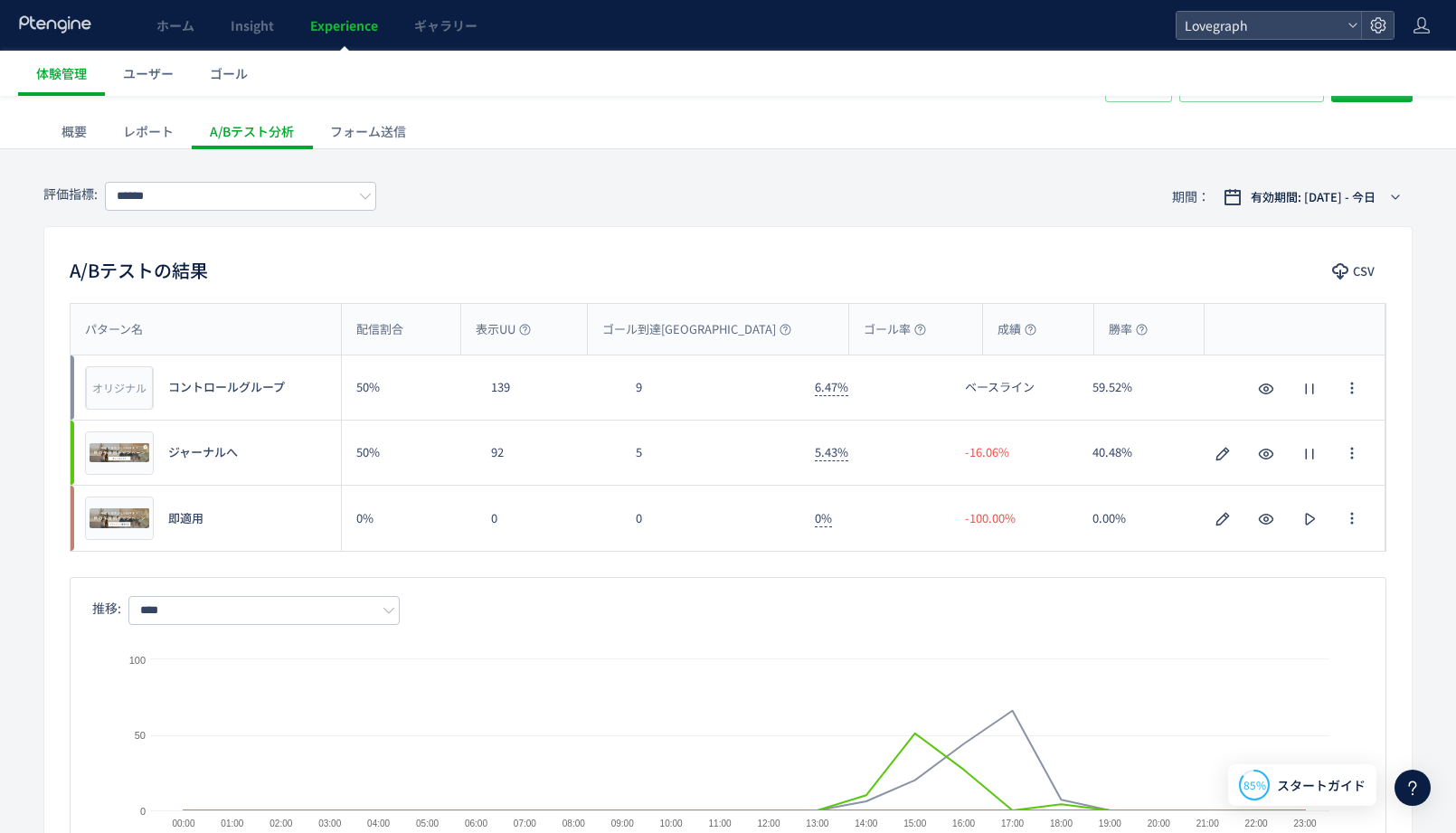
scroll to position [69, 0]
click at [205, 186] on input "******" at bounding box center [241, 196] width 271 height 28
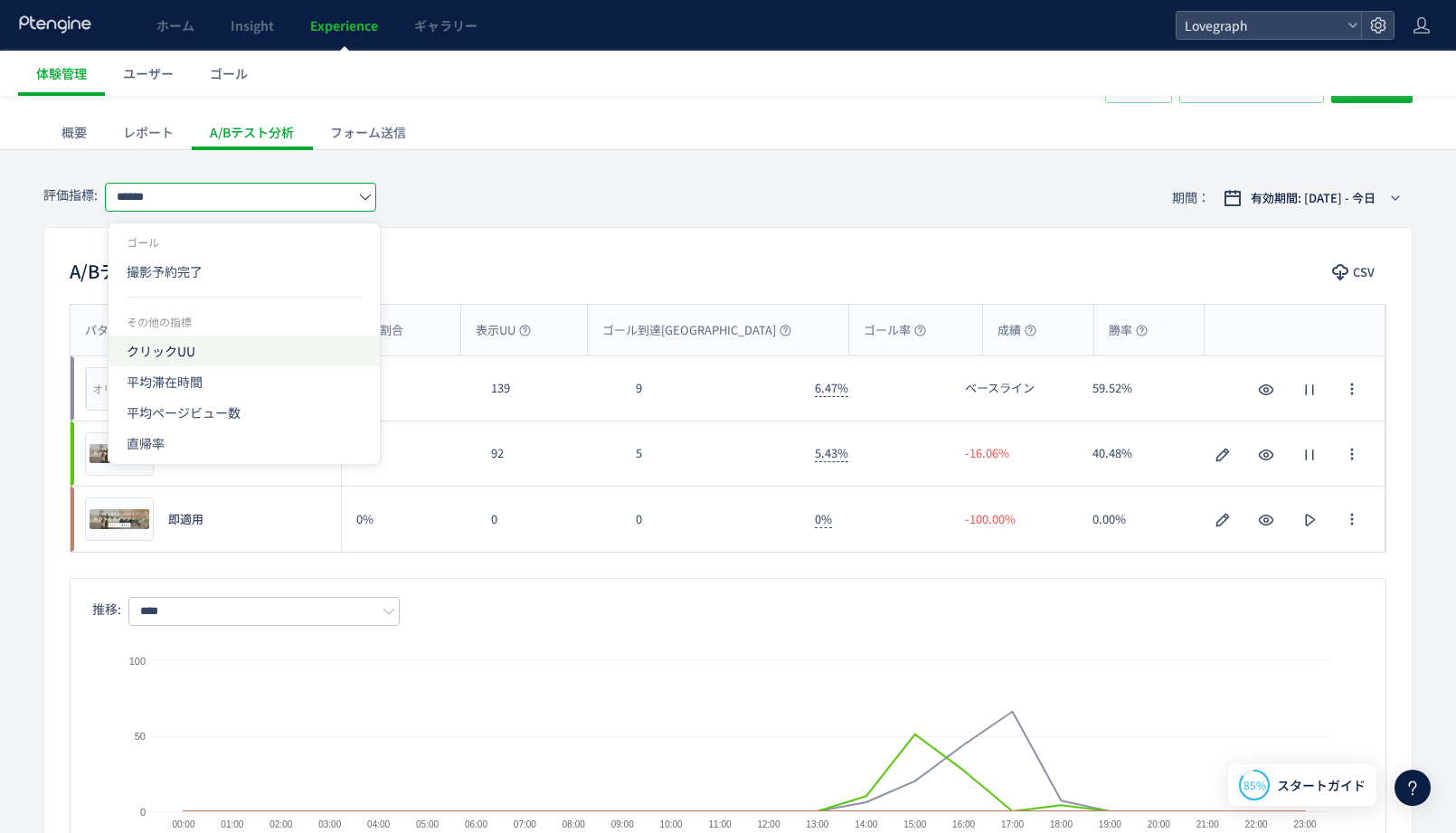
click at [195, 345] on span "クリックUU" at bounding box center [244, 351] width 235 height 30
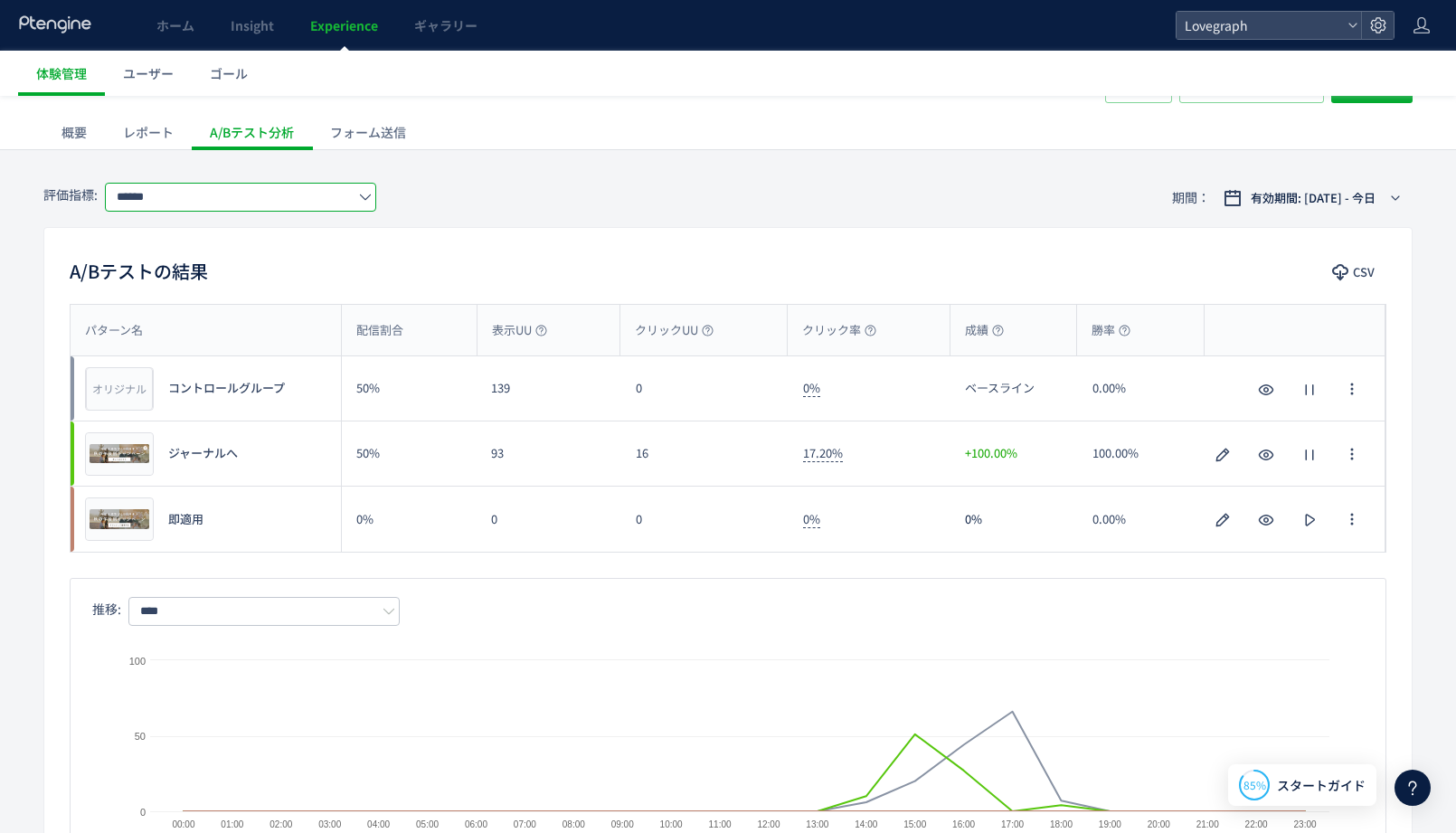
click at [240, 204] on input "******" at bounding box center [241, 196] width 271 height 28
click at [161, 389] on span "平均滞在時間" at bounding box center [244, 381] width 235 height 30
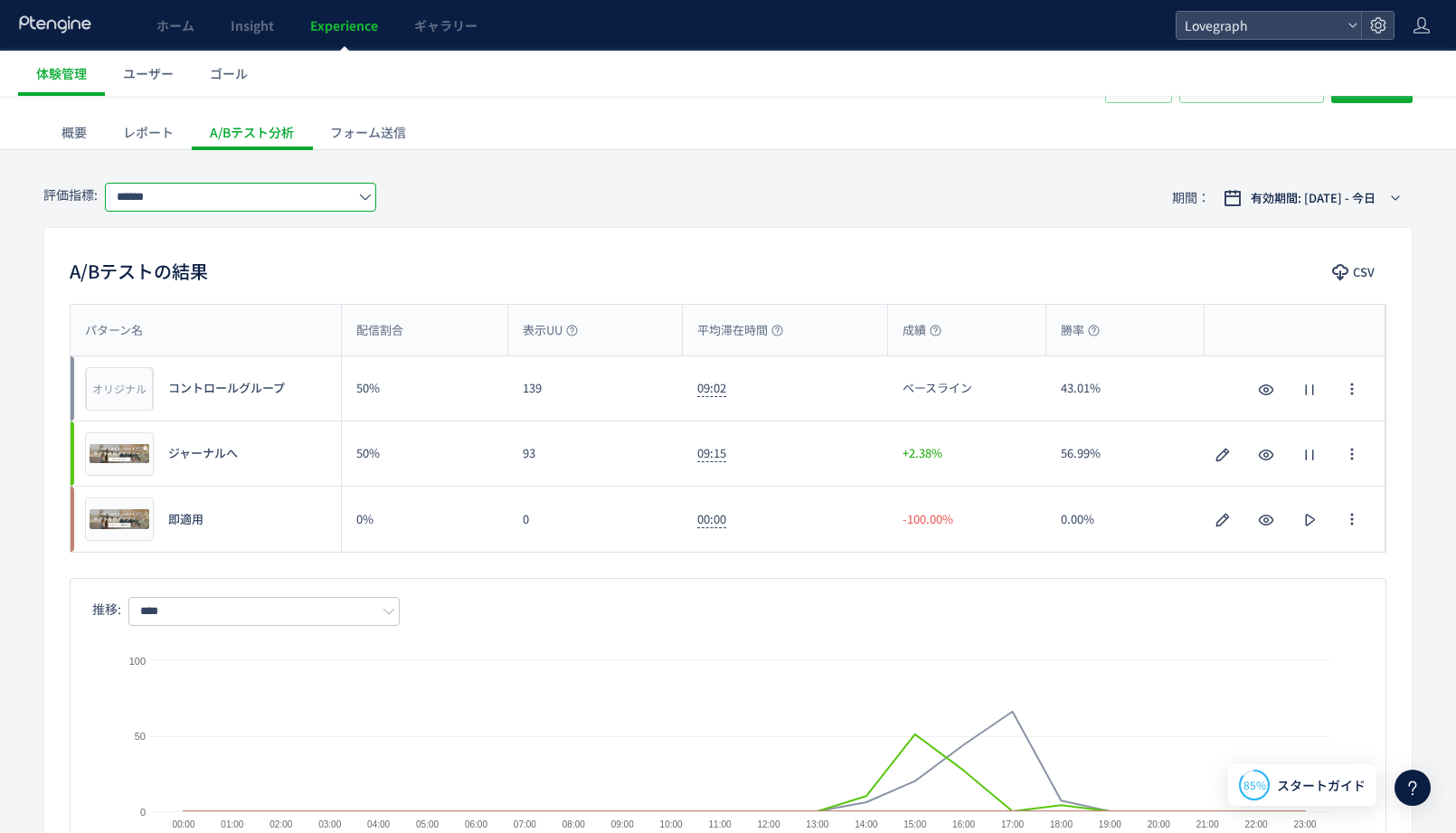
click at [216, 200] on input "******" at bounding box center [241, 196] width 271 height 28
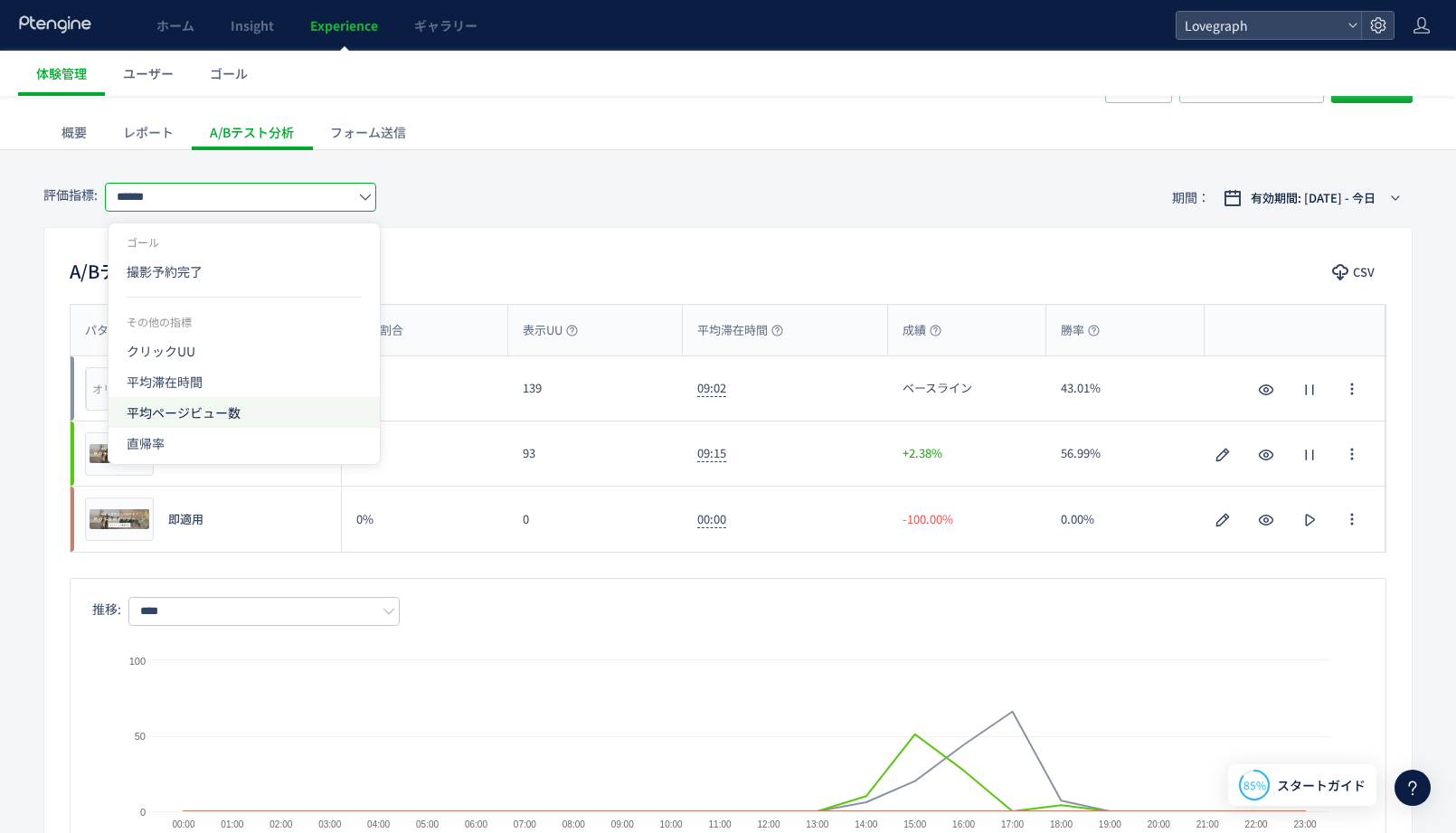
click at [181, 413] on span "平均ページビュー数" at bounding box center [244, 412] width 235 height 30
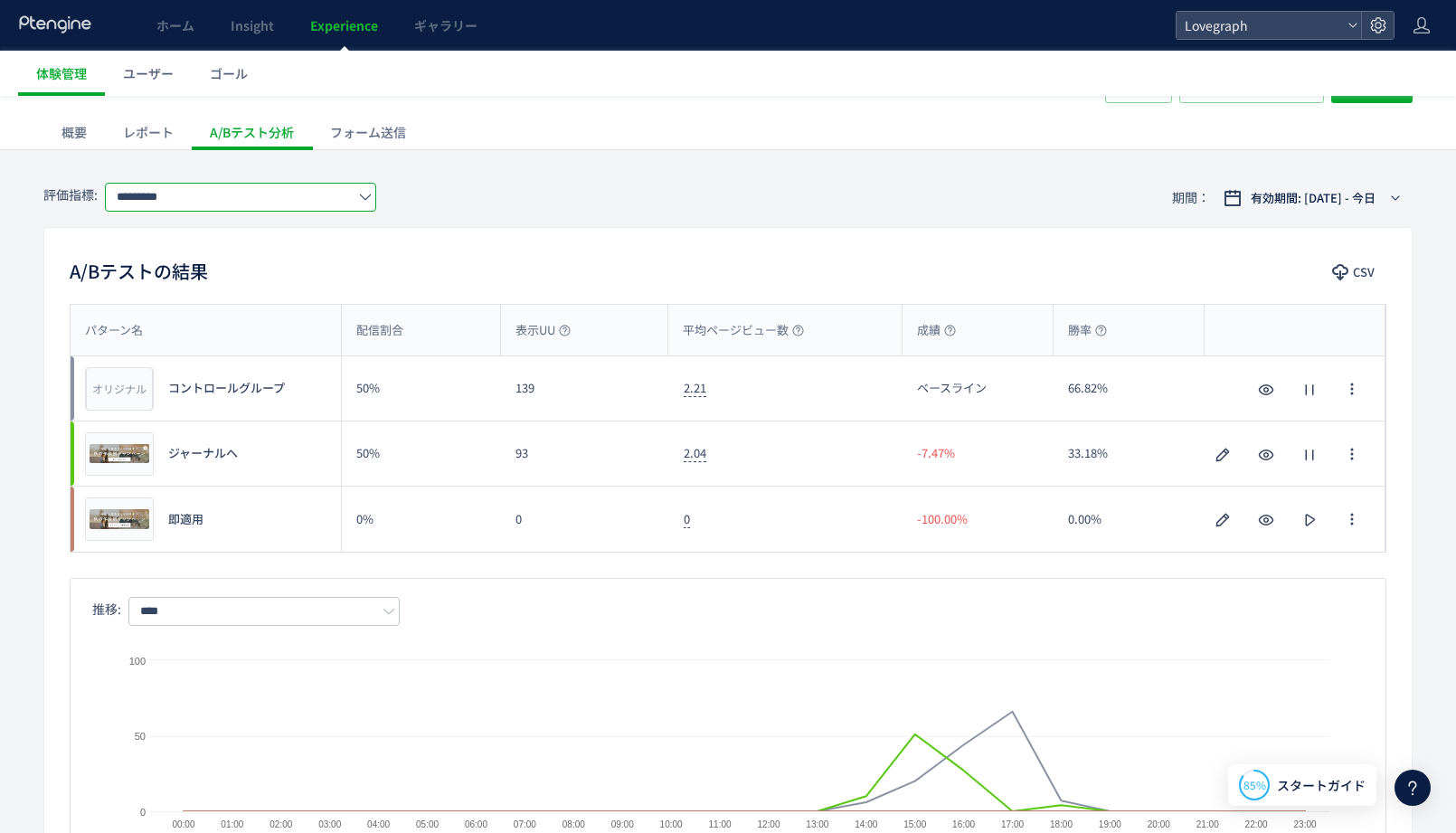
click at [200, 189] on input "*********" at bounding box center [241, 196] width 271 height 28
click at [169, 436] on span "直帰率" at bounding box center [244, 442] width 235 height 30
click at [246, 183] on input "***" at bounding box center [241, 196] width 271 height 28
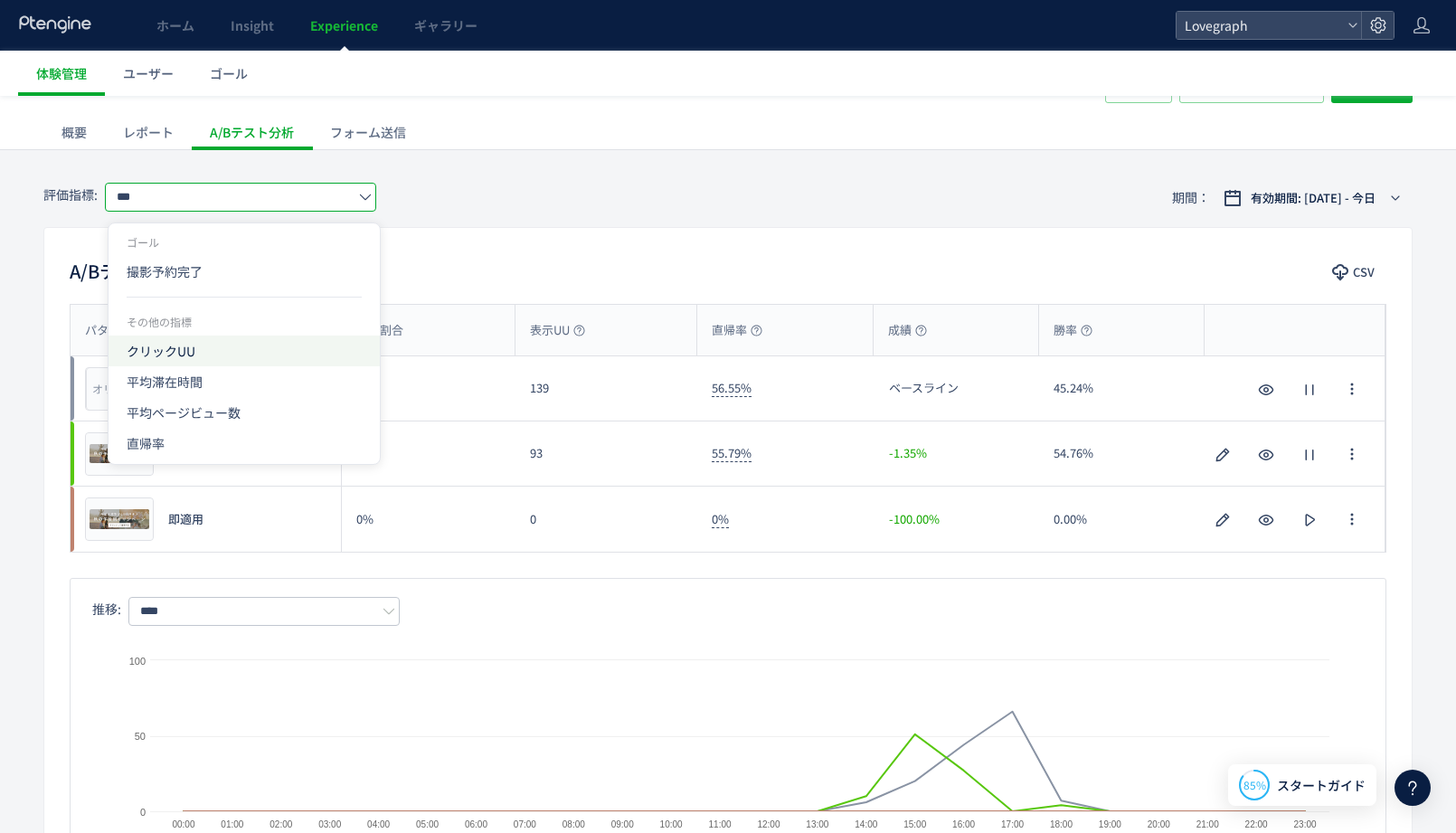
click at [240, 350] on span "クリックUU" at bounding box center [244, 351] width 235 height 30
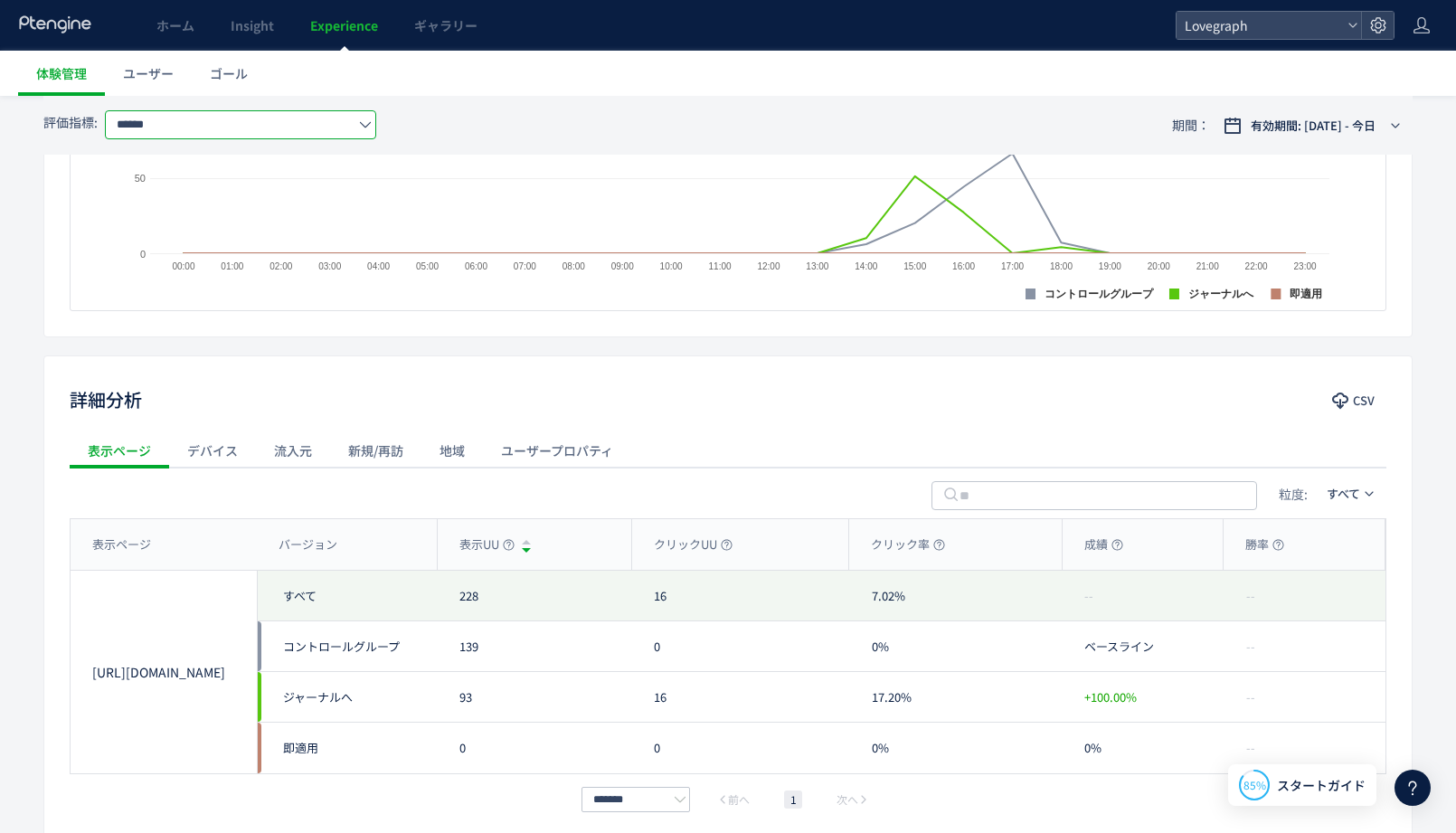
scroll to position [722, 0]
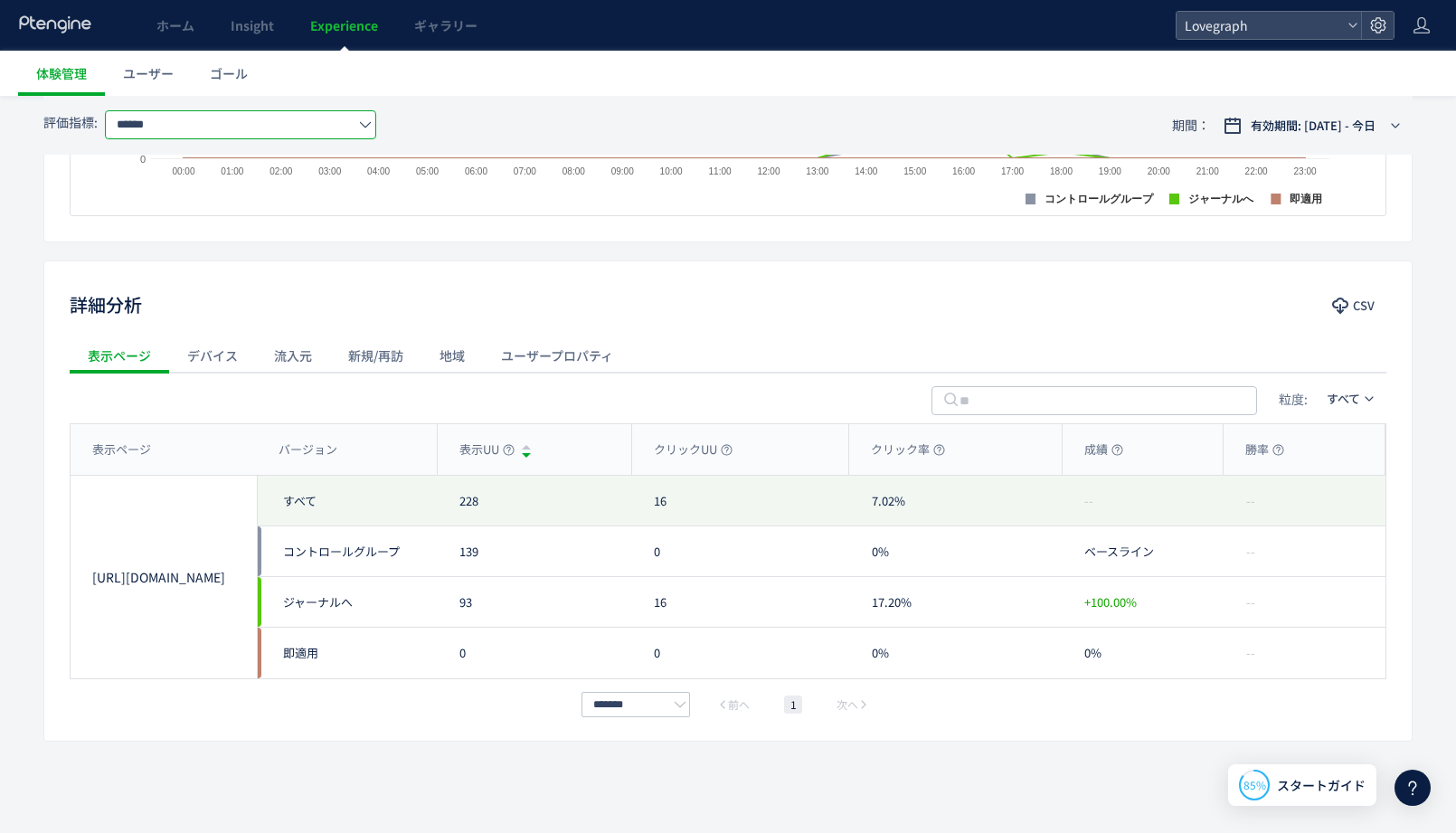
click at [222, 347] on div "デバイス" at bounding box center [212, 355] width 86 height 36
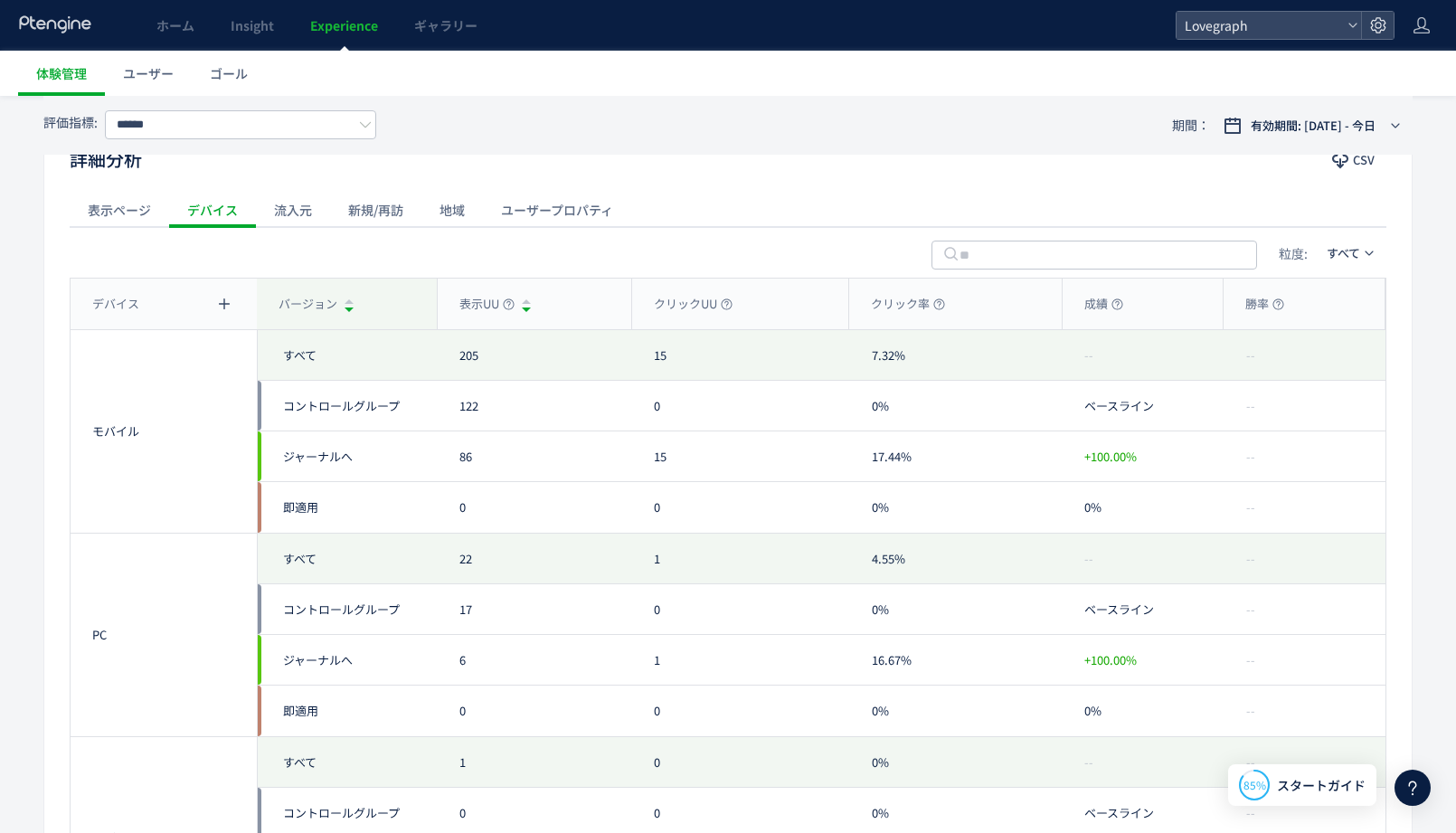
scroll to position [848, 0]
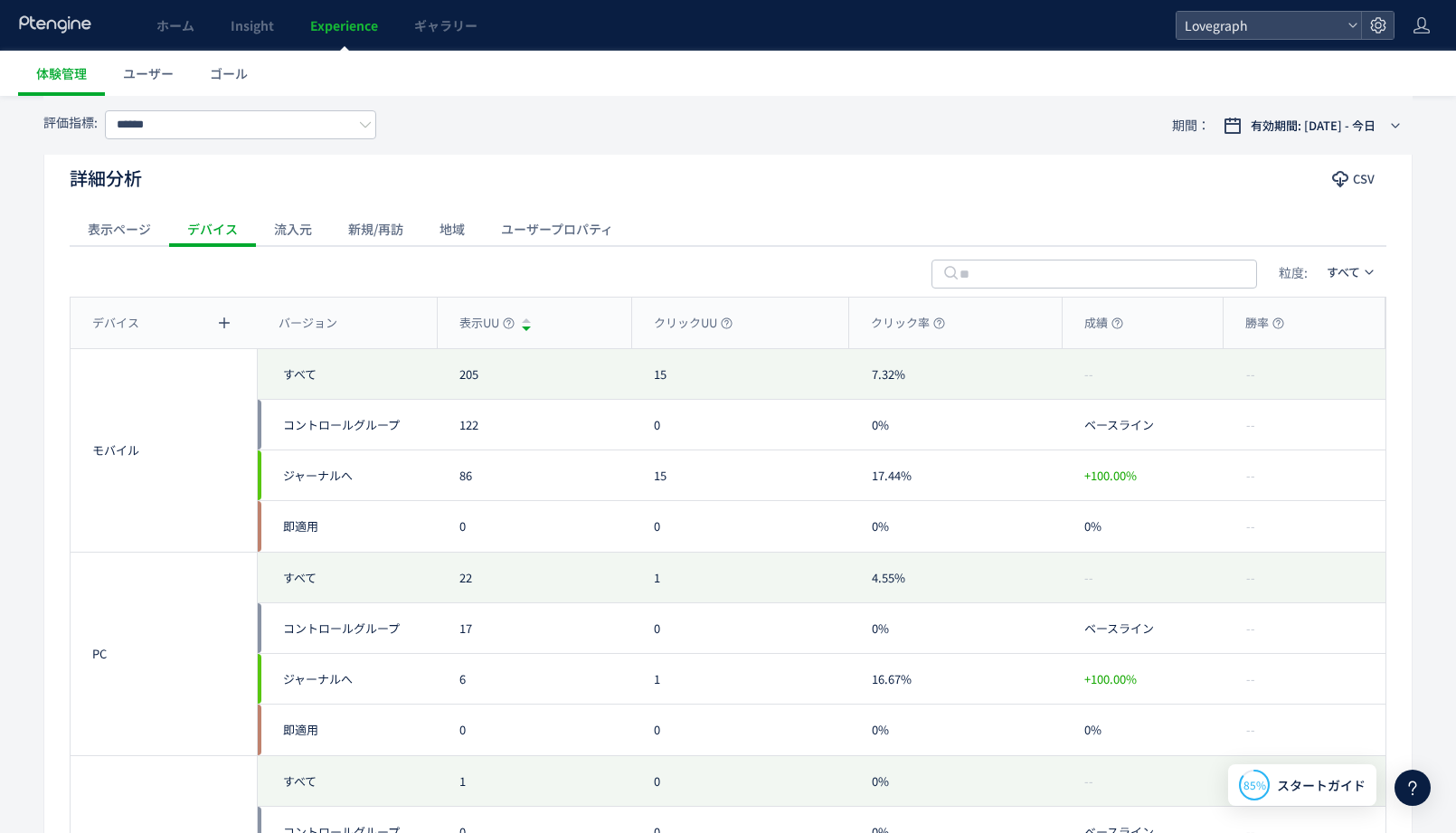
click at [296, 232] on div "流入元" at bounding box center [293, 228] width 74 height 36
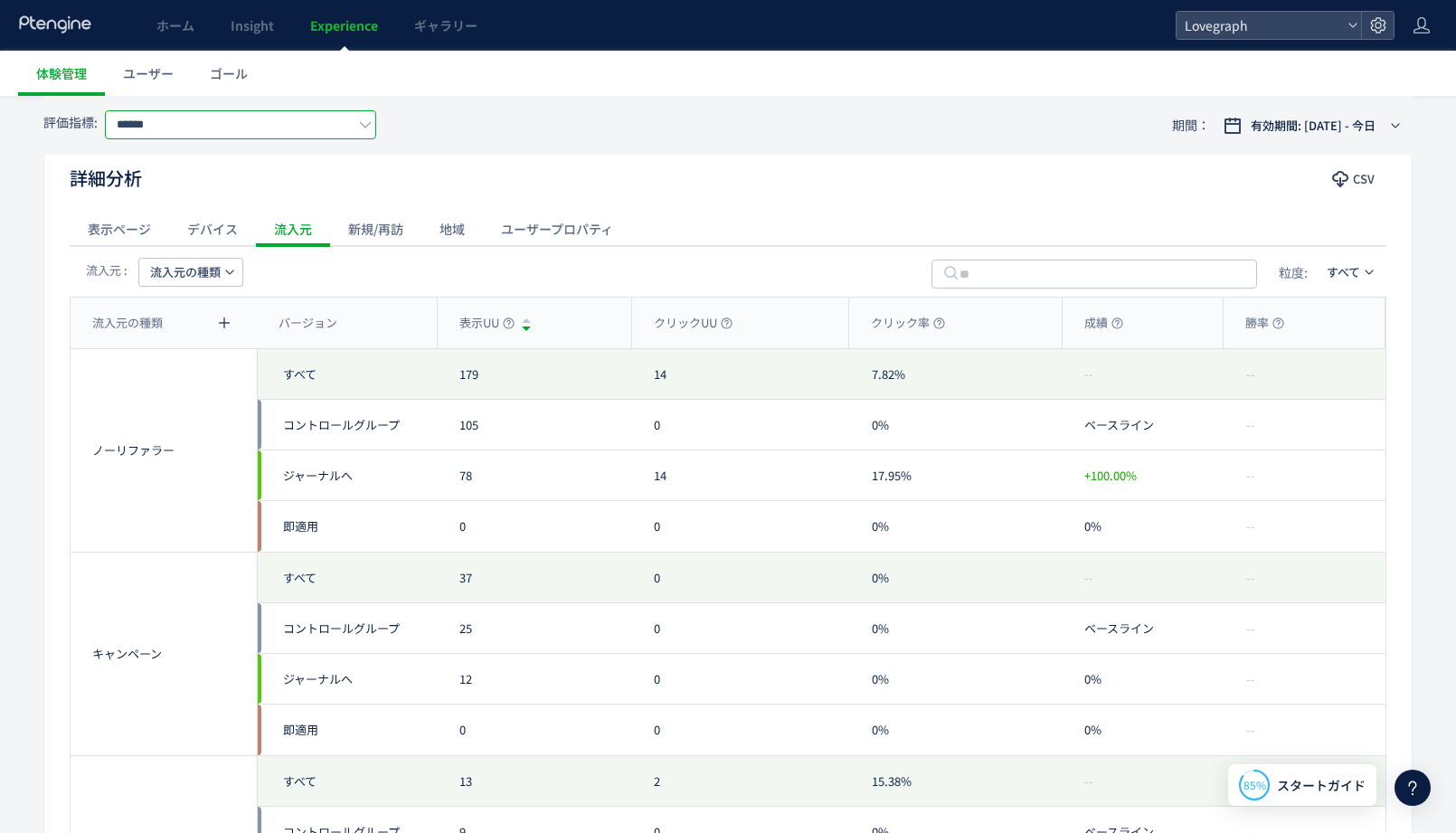
click at [226, 120] on input "******" at bounding box center [241, 124] width 271 height 28
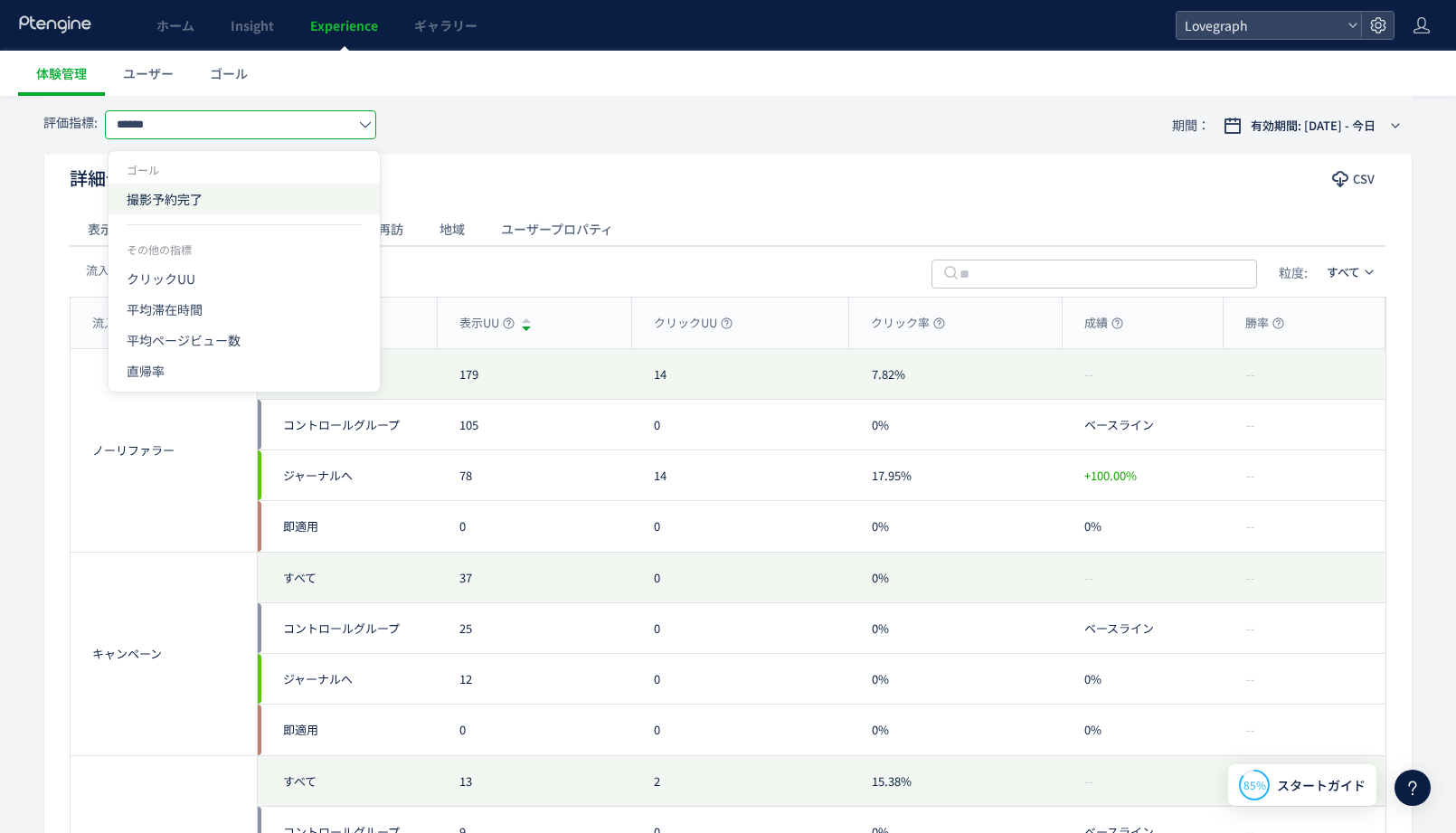
click at [219, 194] on span "撮影予約完了" at bounding box center [244, 198] width 235 height 30
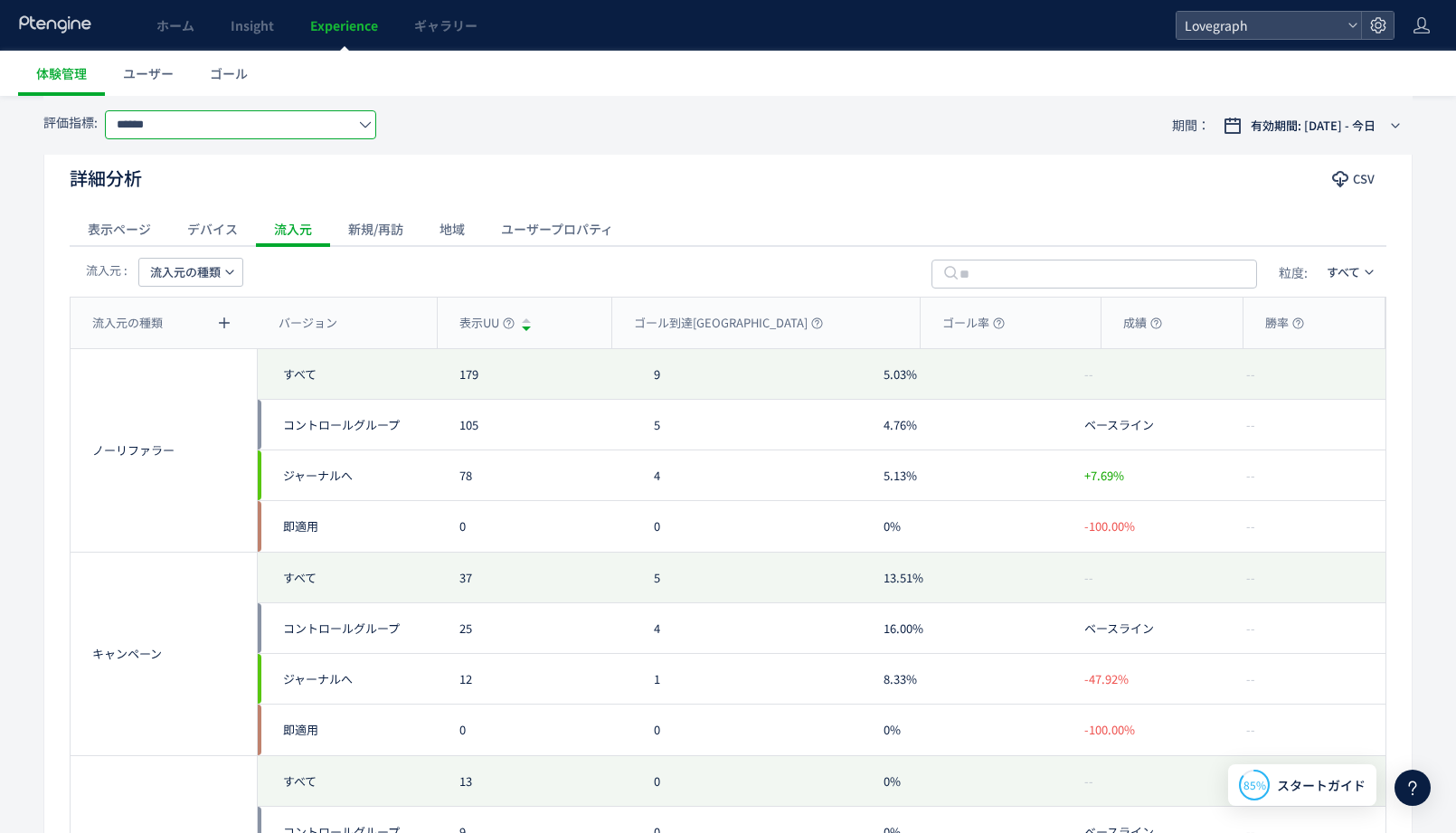
click at [257, 127] on input "******" at bounding box center [241, 124] width 271 height 28
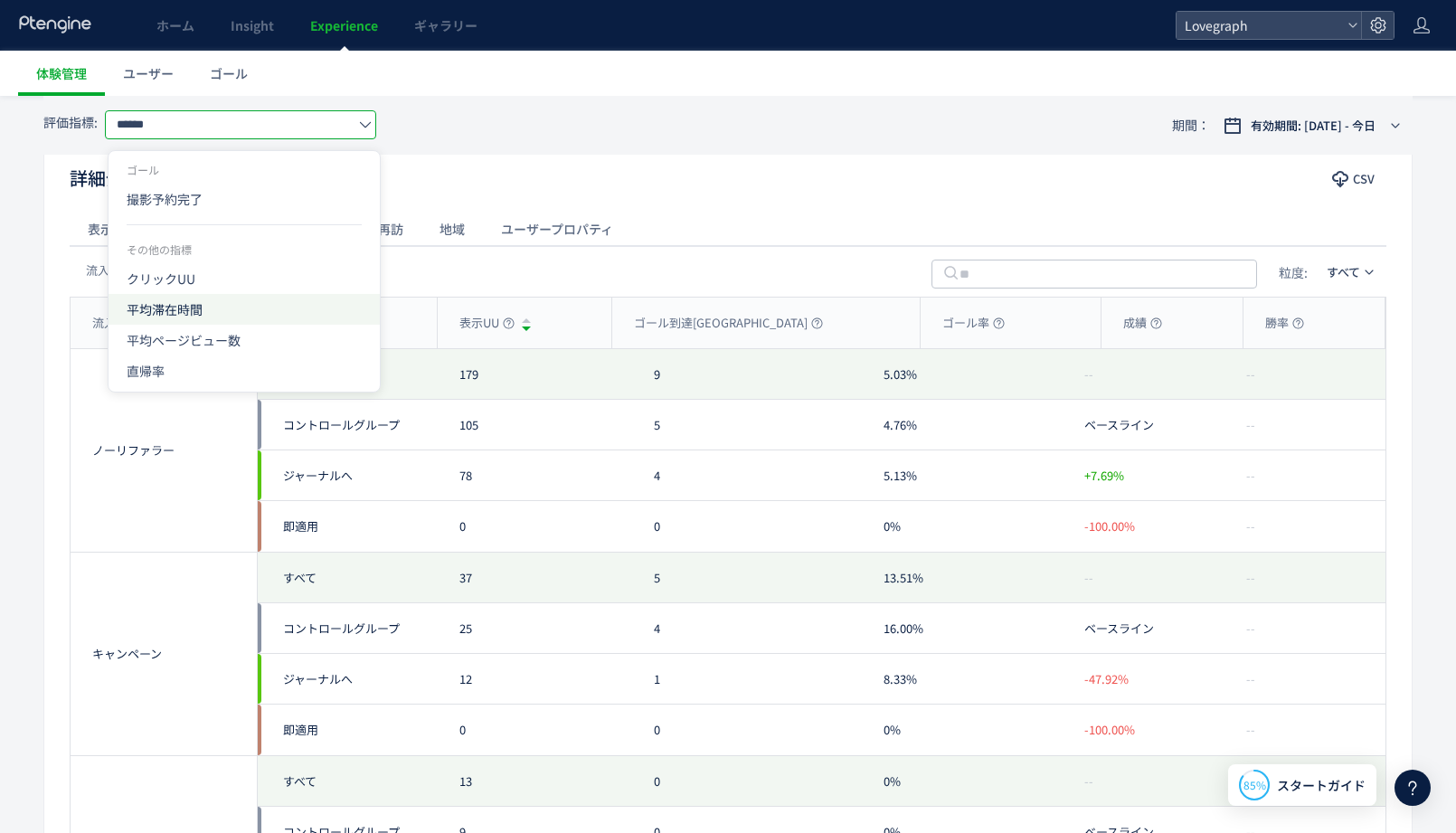
click at [203, 310] on span "平均滞在時間" at bounding box center [244, 308] width 235 height 30
type input "******"
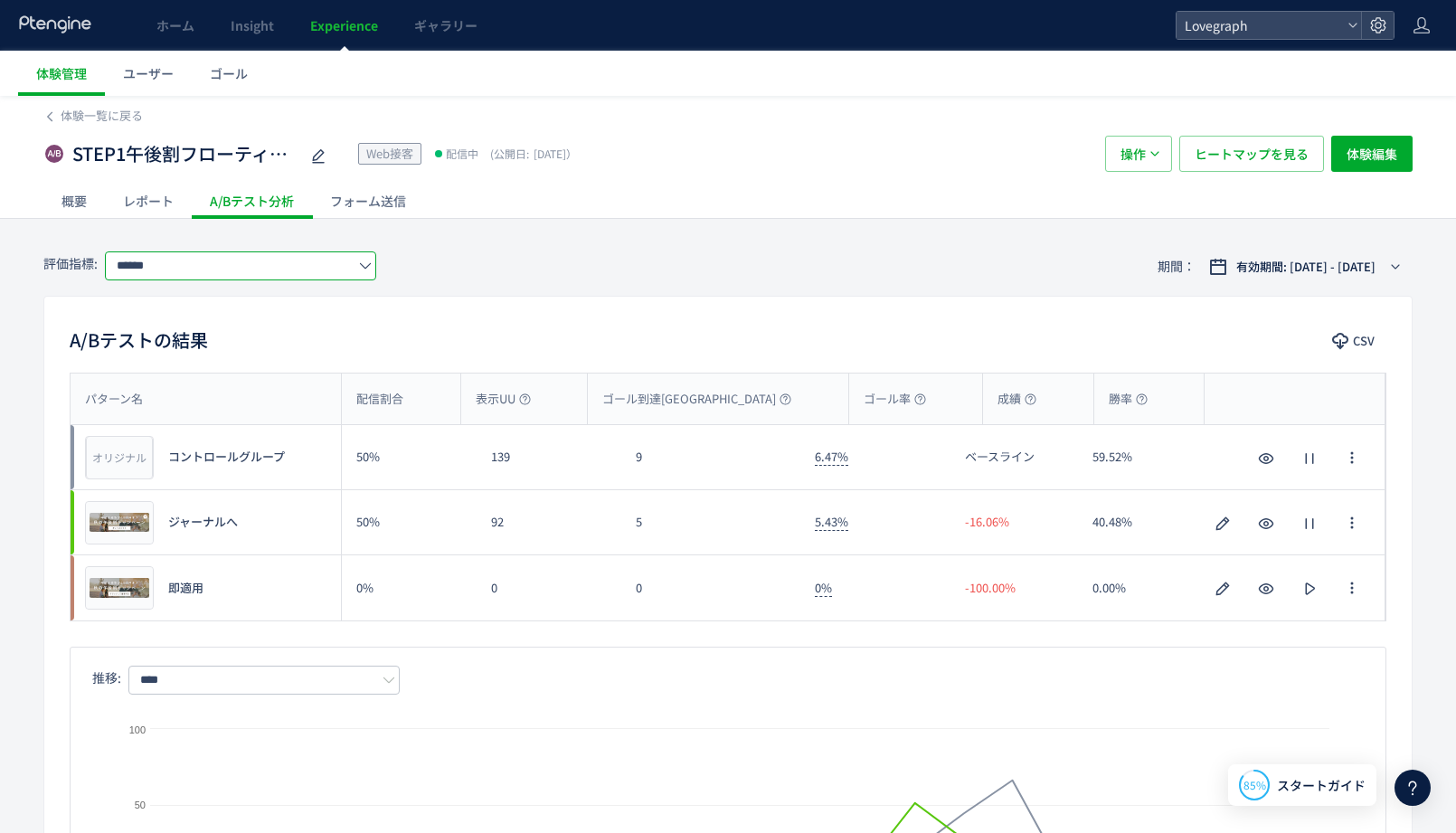
click at [697, 153] on div "STEP1午後割フローティング Web接客 配信中 (公開日: [DATE]）" at bounding box center [565, 153] width 1043 height 36
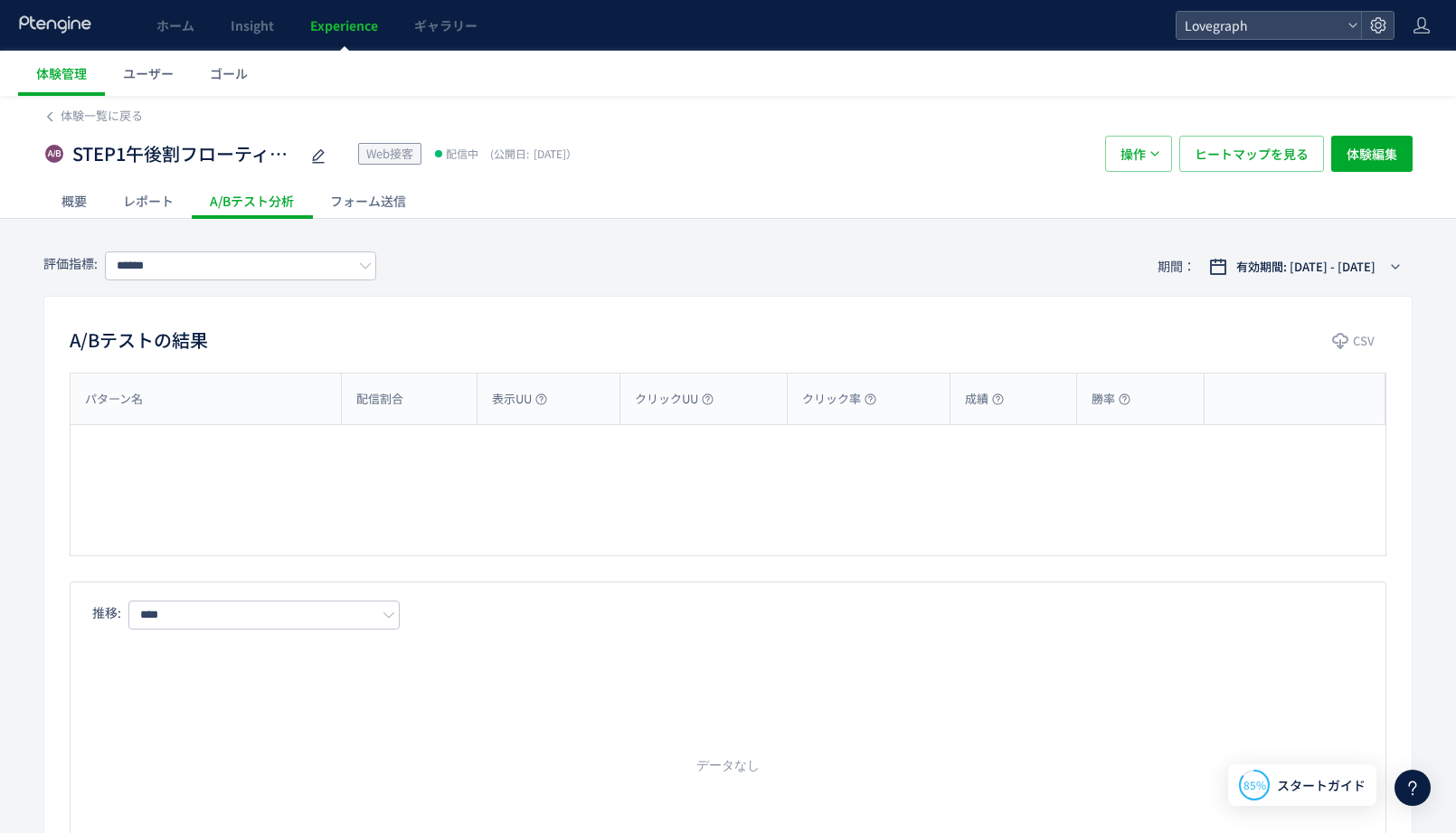
type input "******"
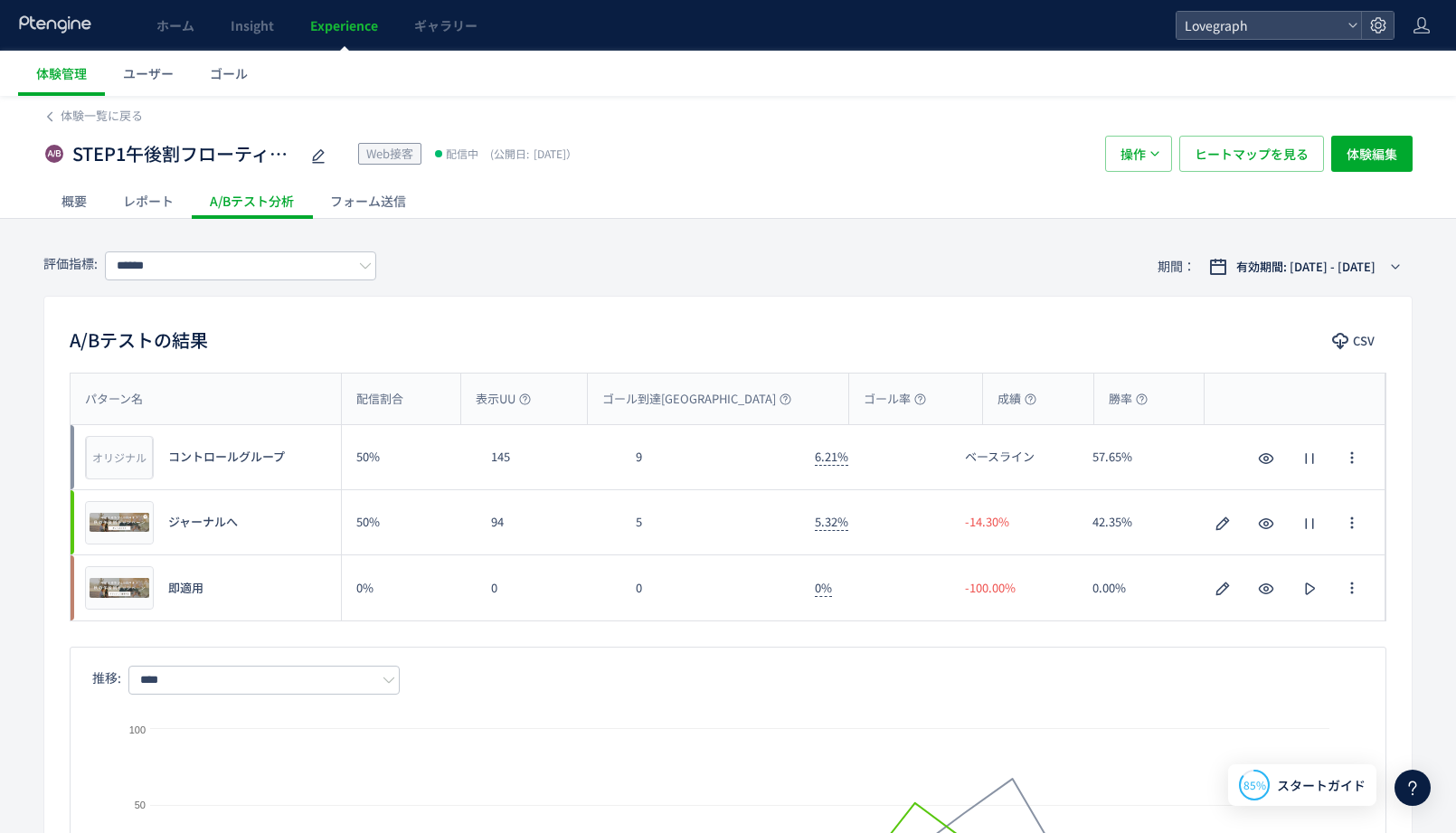
click at [74, 208] on div "概要" at bounding box center [74, 200] width 62 height 36
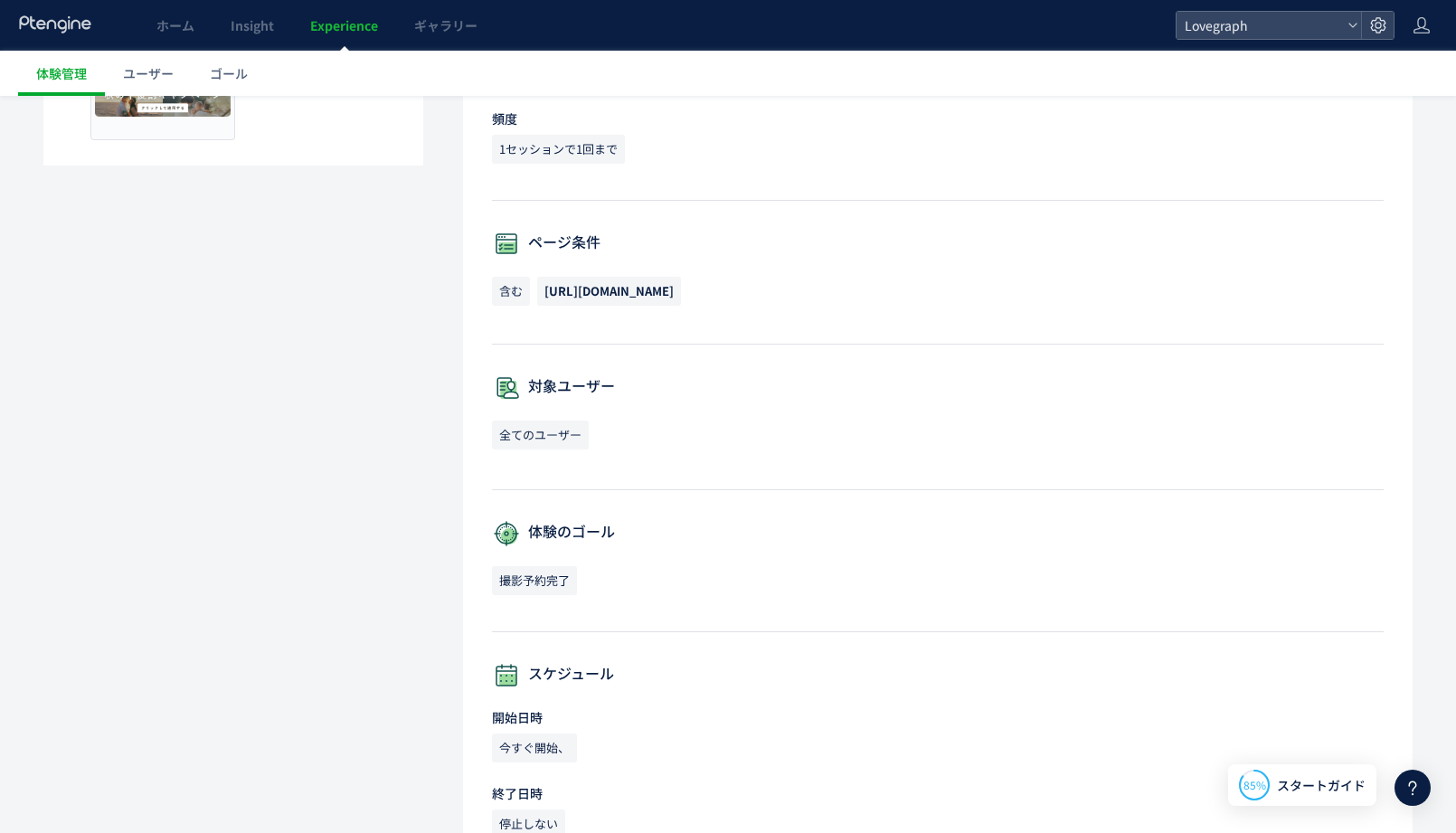
scroll to position [866, 0]
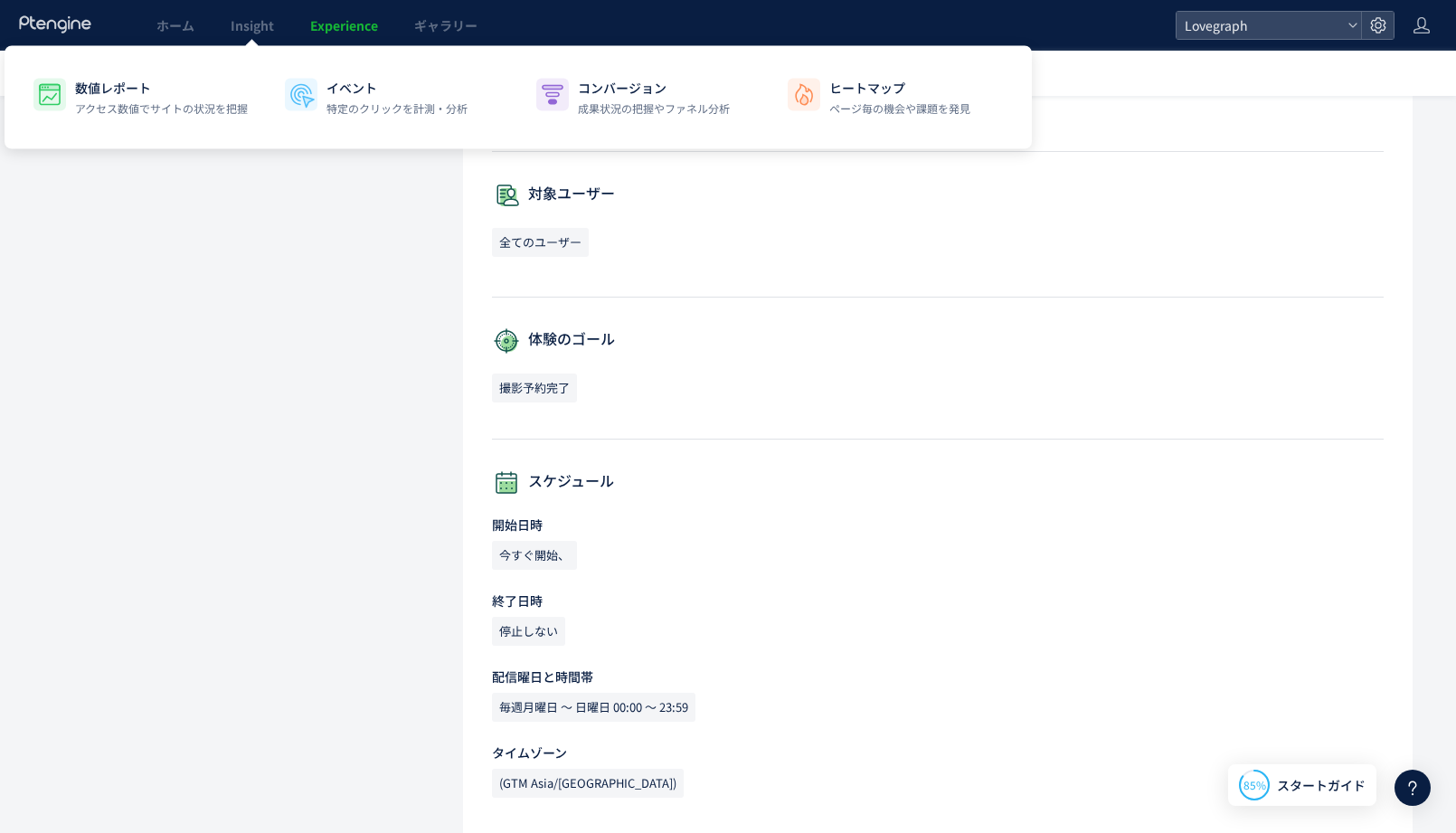
click at [293, 228] on div "体験作成 コントロールグループ 配信割合: 50% オリジナル プレビュー ジャーナルへ 配信割合: 50% プレビュー 即適用 配信割合: 0% プレビュー…" at bounding box center [728, 101] width 1370 height 1463
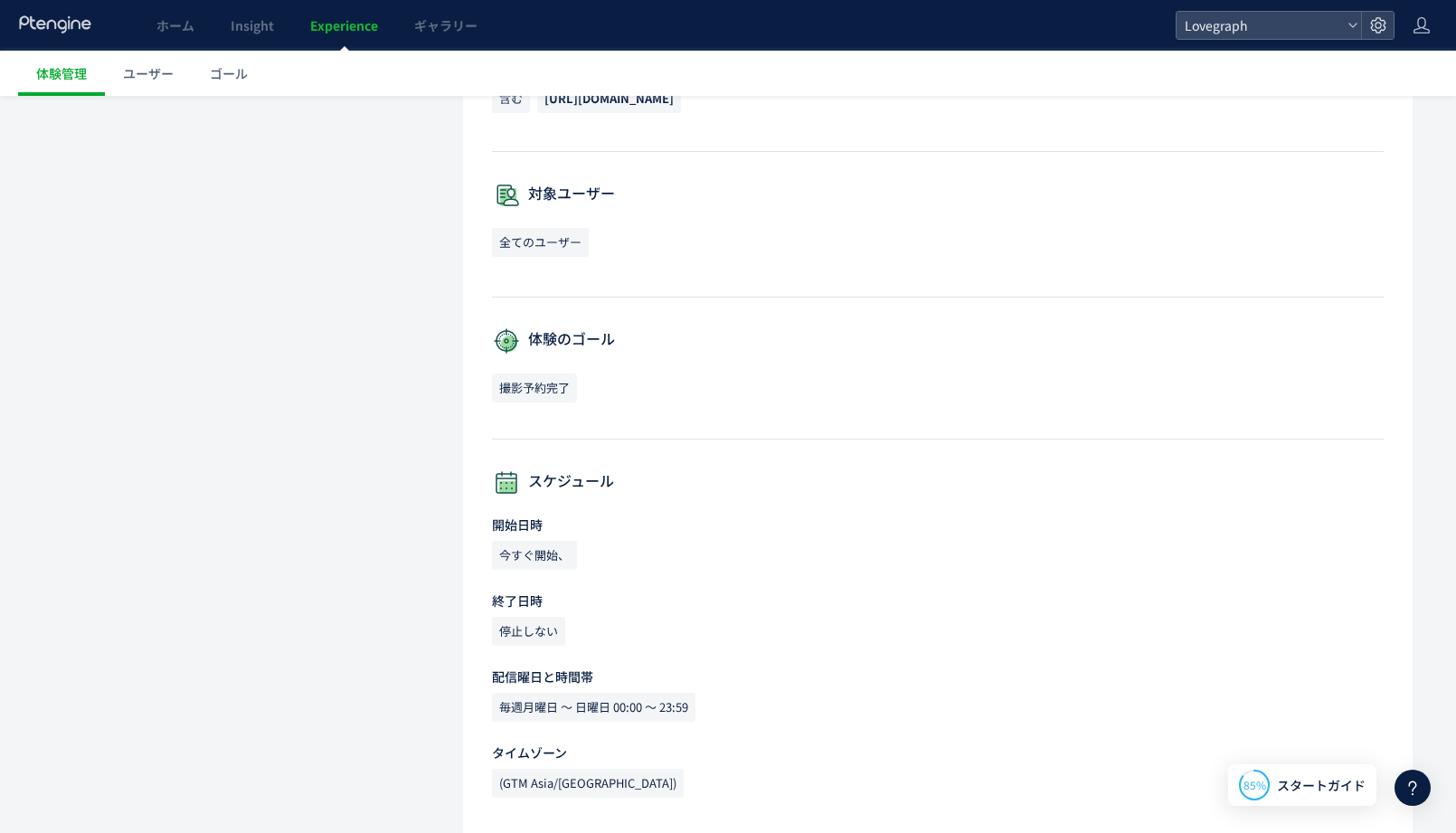
scroll to position [0, 0]
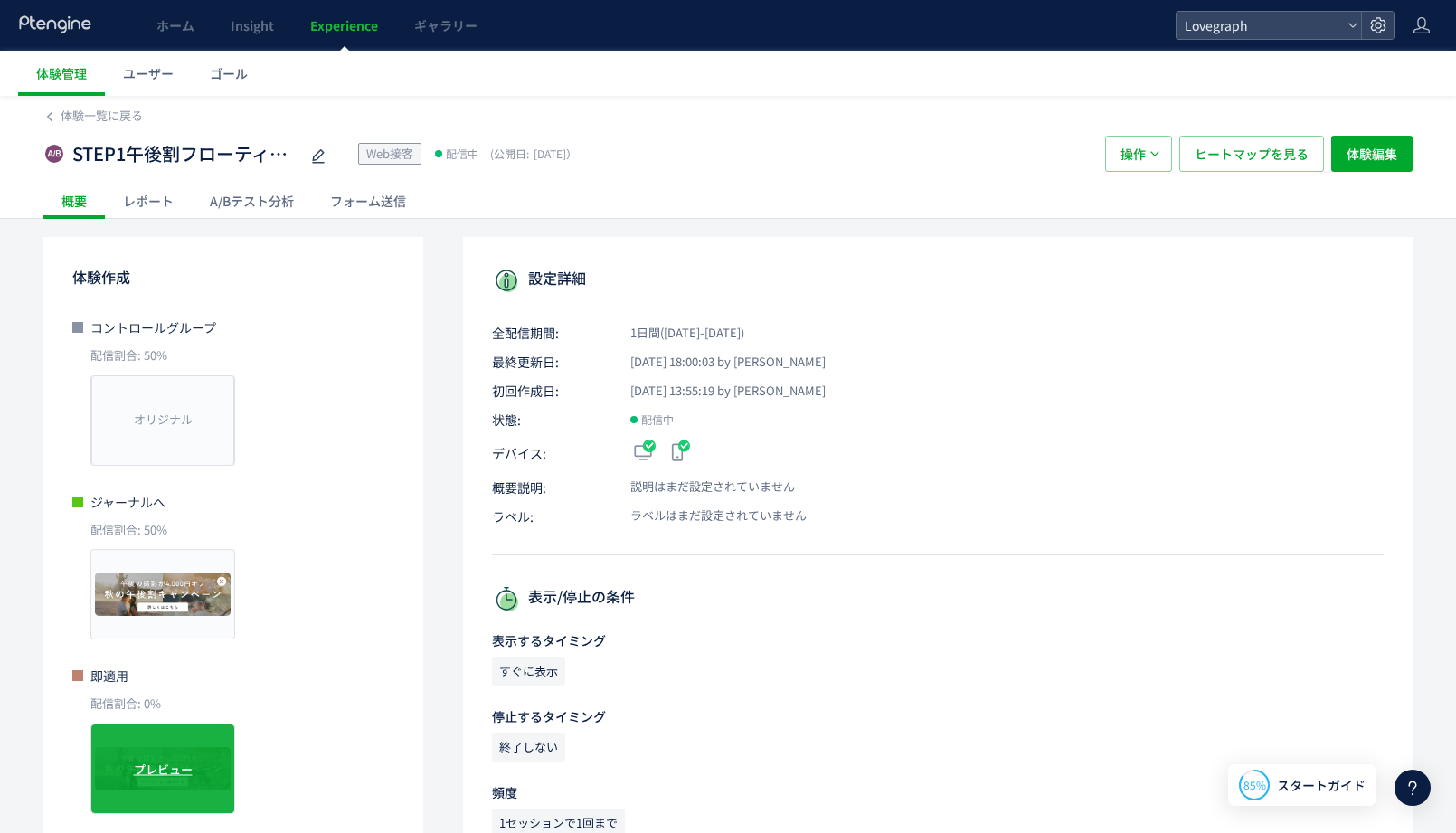
click at [128, 772] on div "プレビュー" at bounding box center [162, 768] width 144 height 90
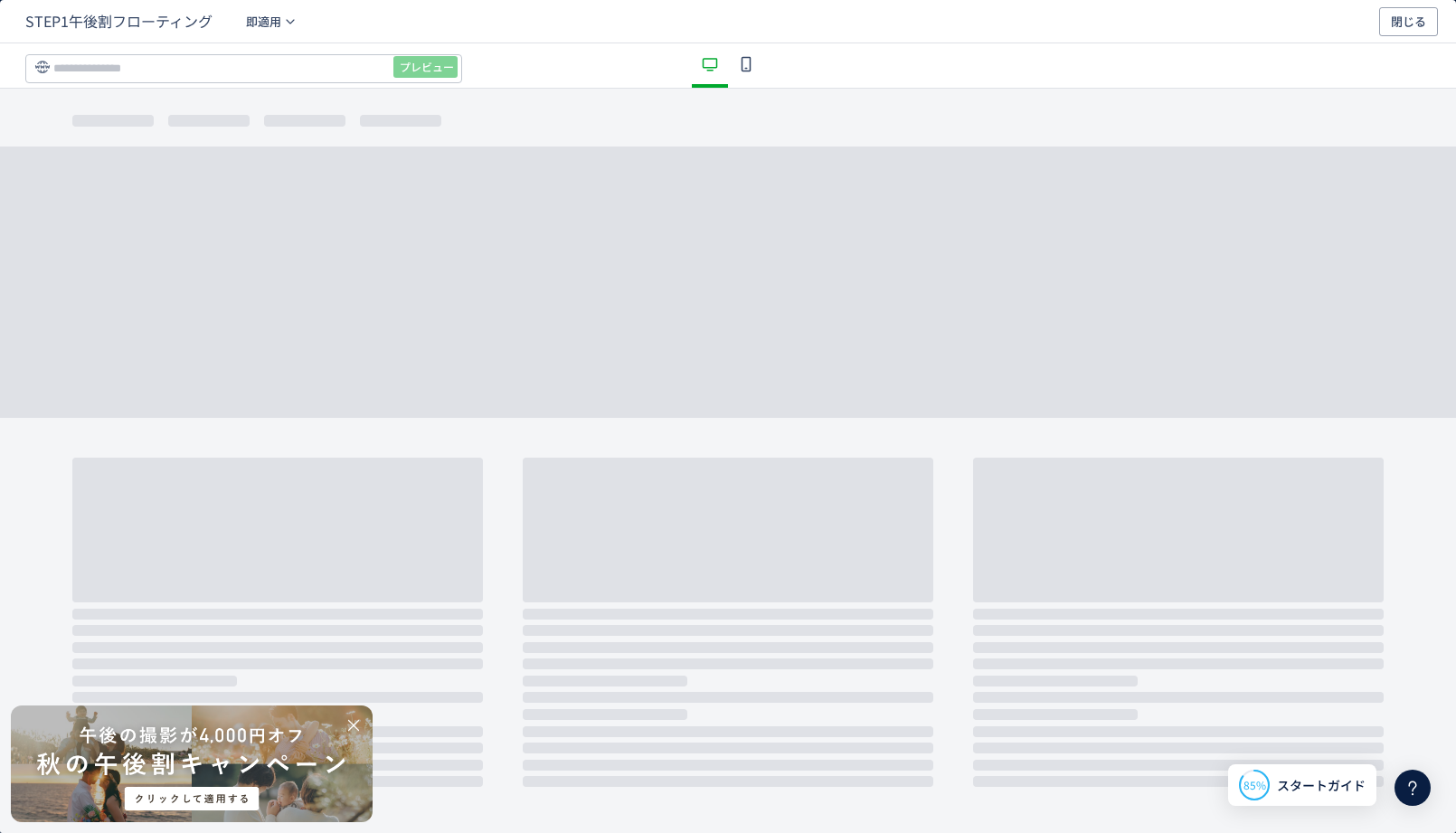
click at [216, 777] on div "dialog" at bounding box center [192, 763] width 362 height 117
click at [1409, 15] on span "閉じる" at bounding box center [1409, 21] width 35 height 28
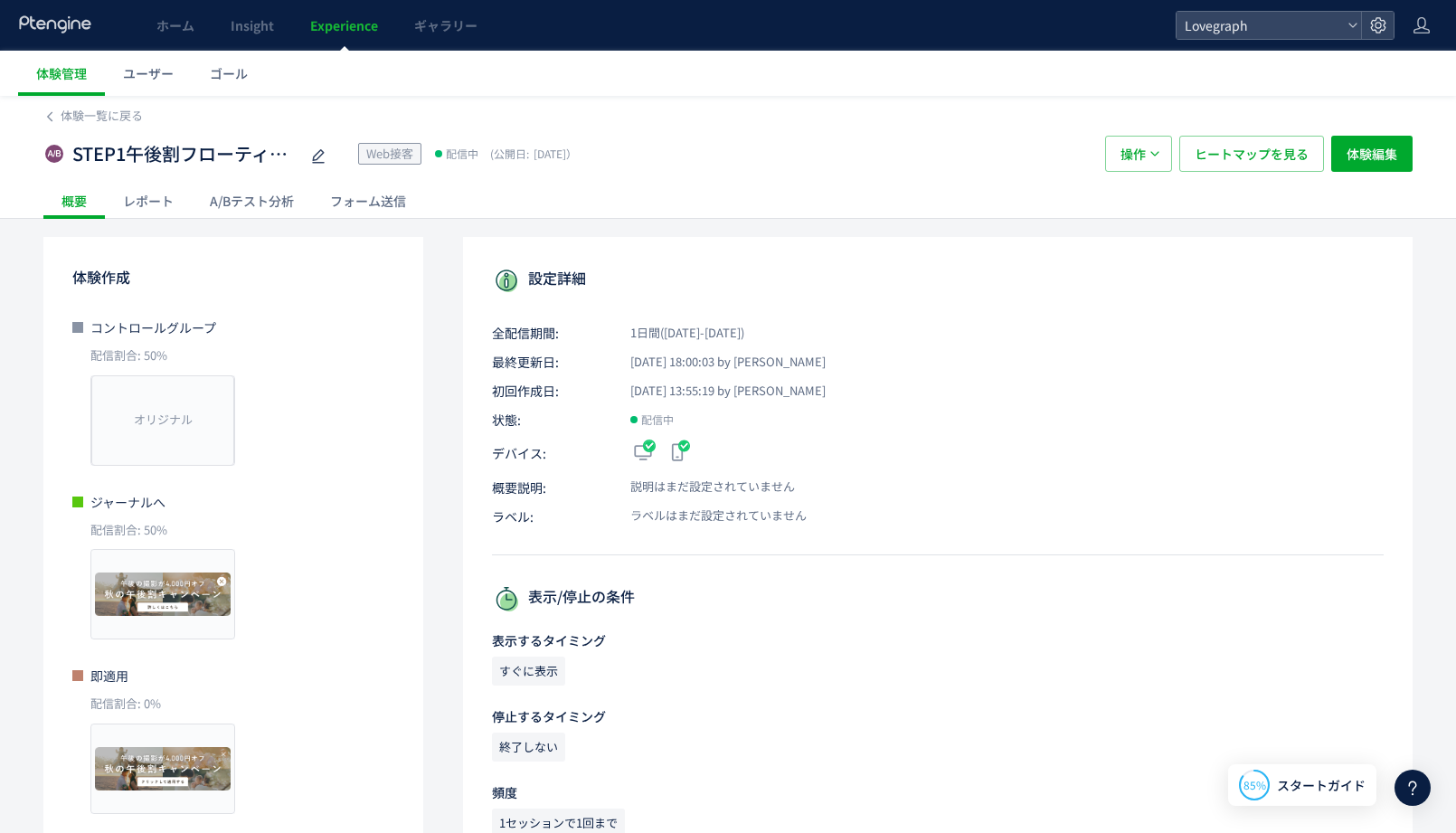
click at [149, 203] on div "レポート" at bounding box center [148, 200] width 86 height 36
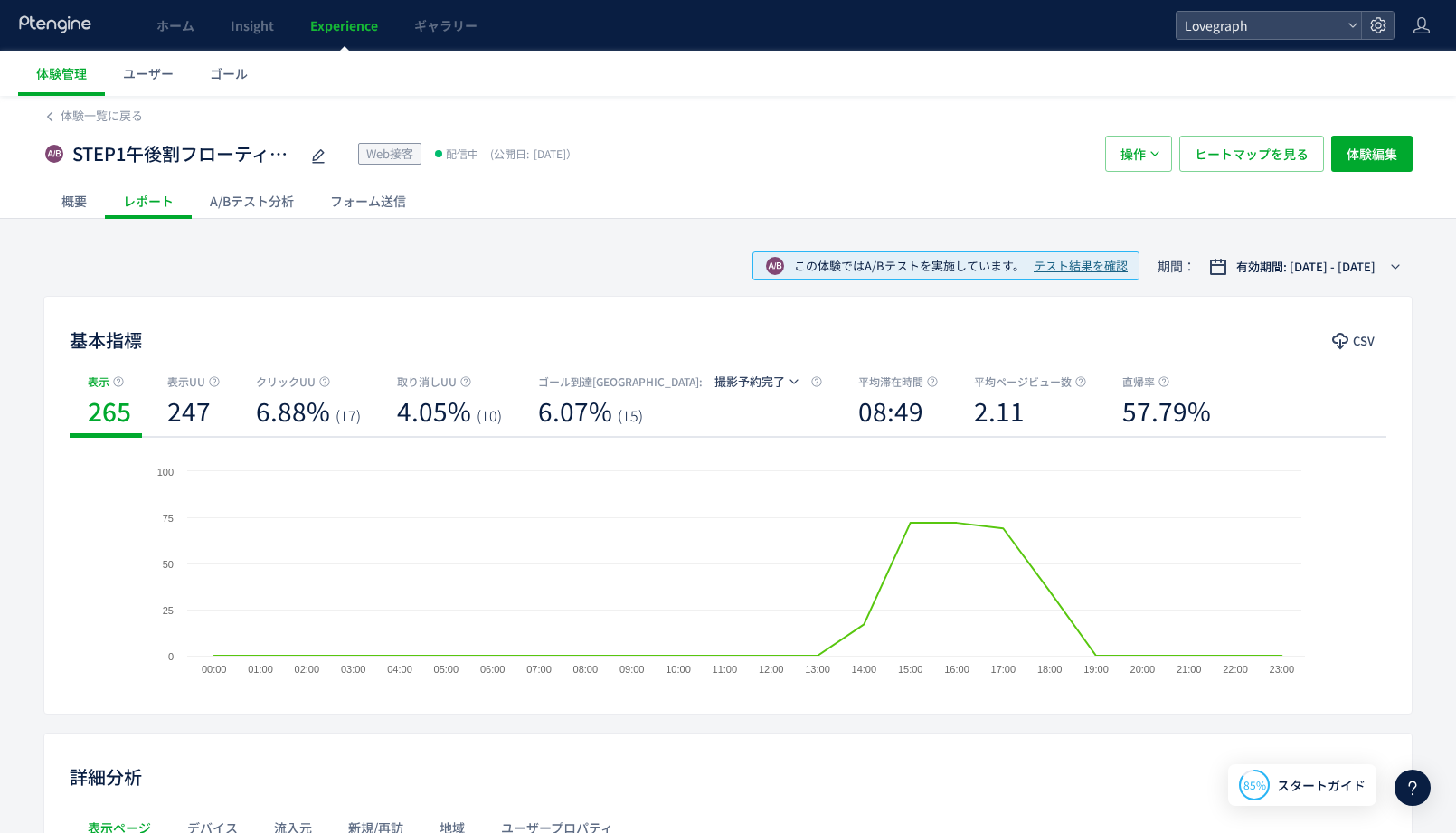
click at [277, 203] on div "A/Bテスト分析" at bounding box center [252, 200] width 120 height 36
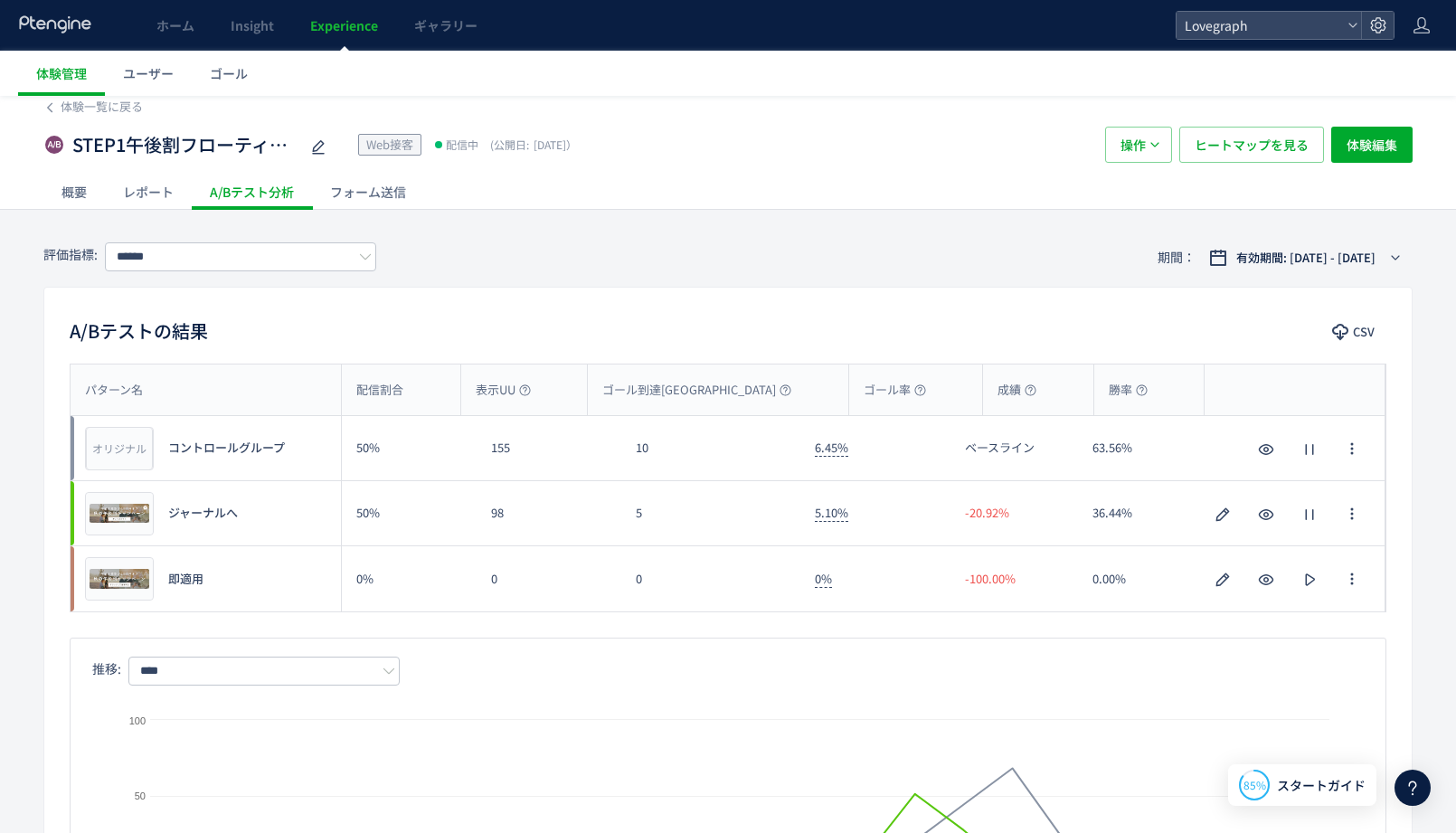
scroll to position [2, 0]
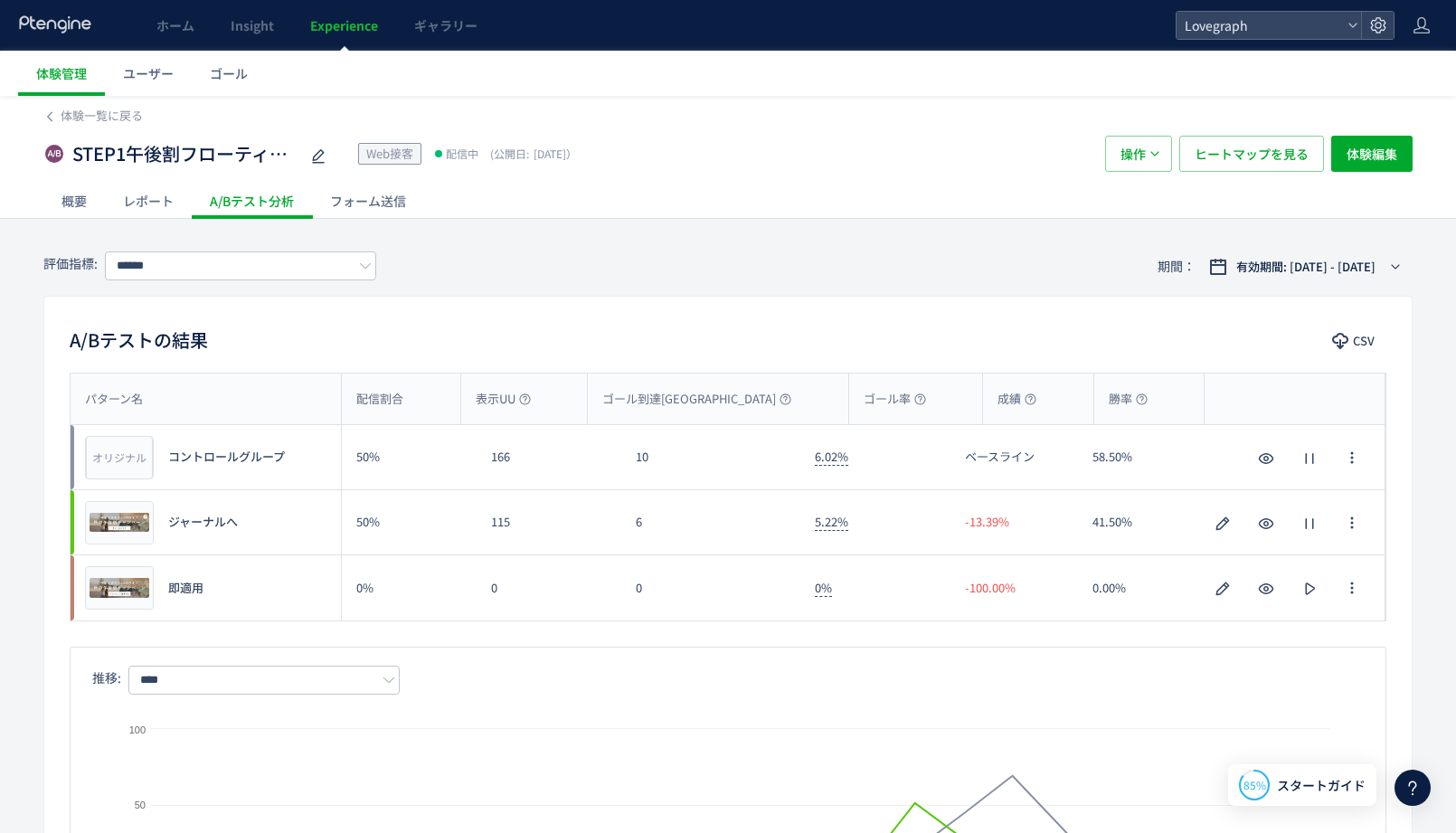
click at [701, 259] on div "評価指標: ****** 期間： 有効期間: [DATE] - [DATE]" at bounding box center [728, 266] width 1370 height 59
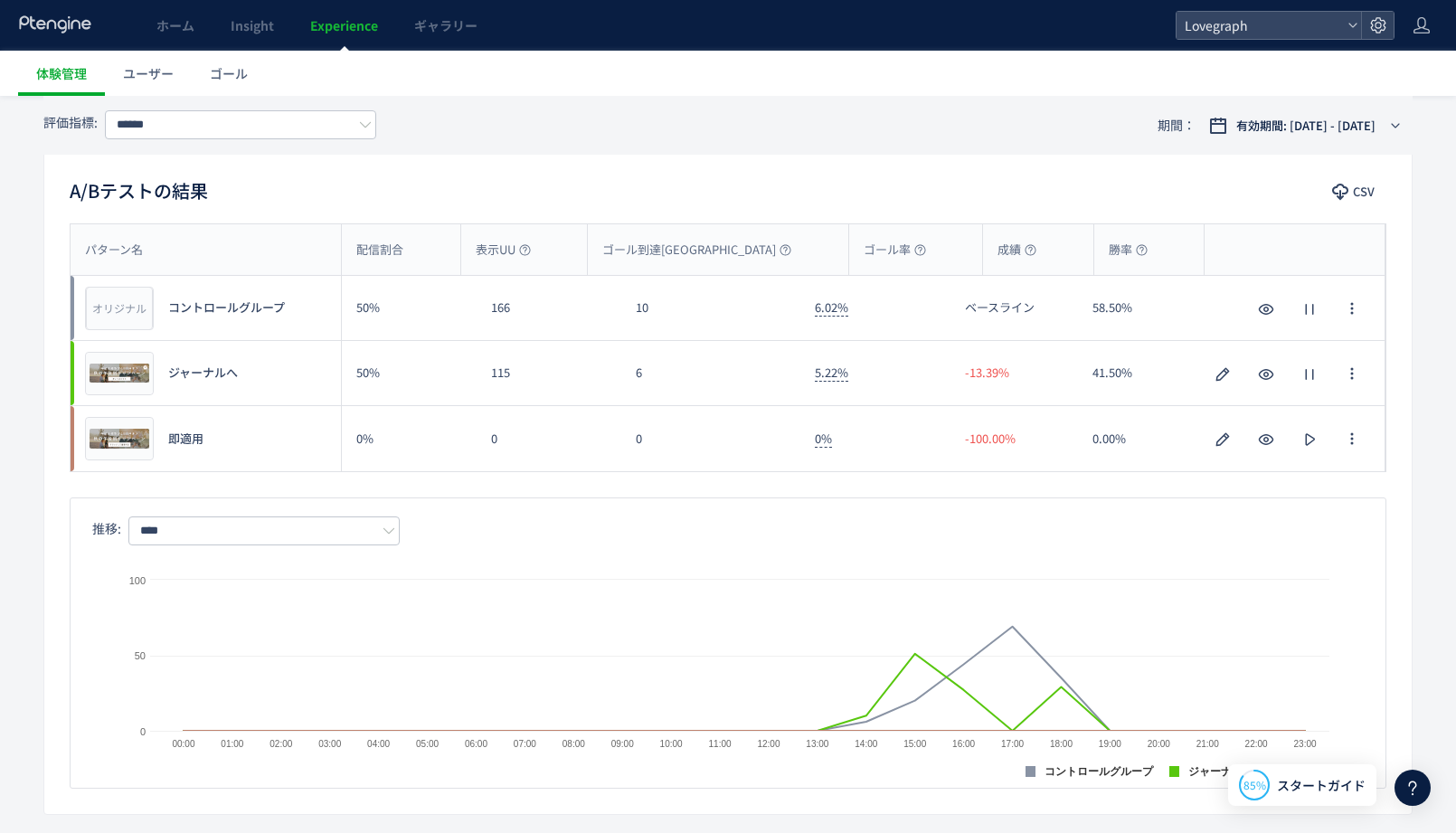
scroll to position [168, 0]
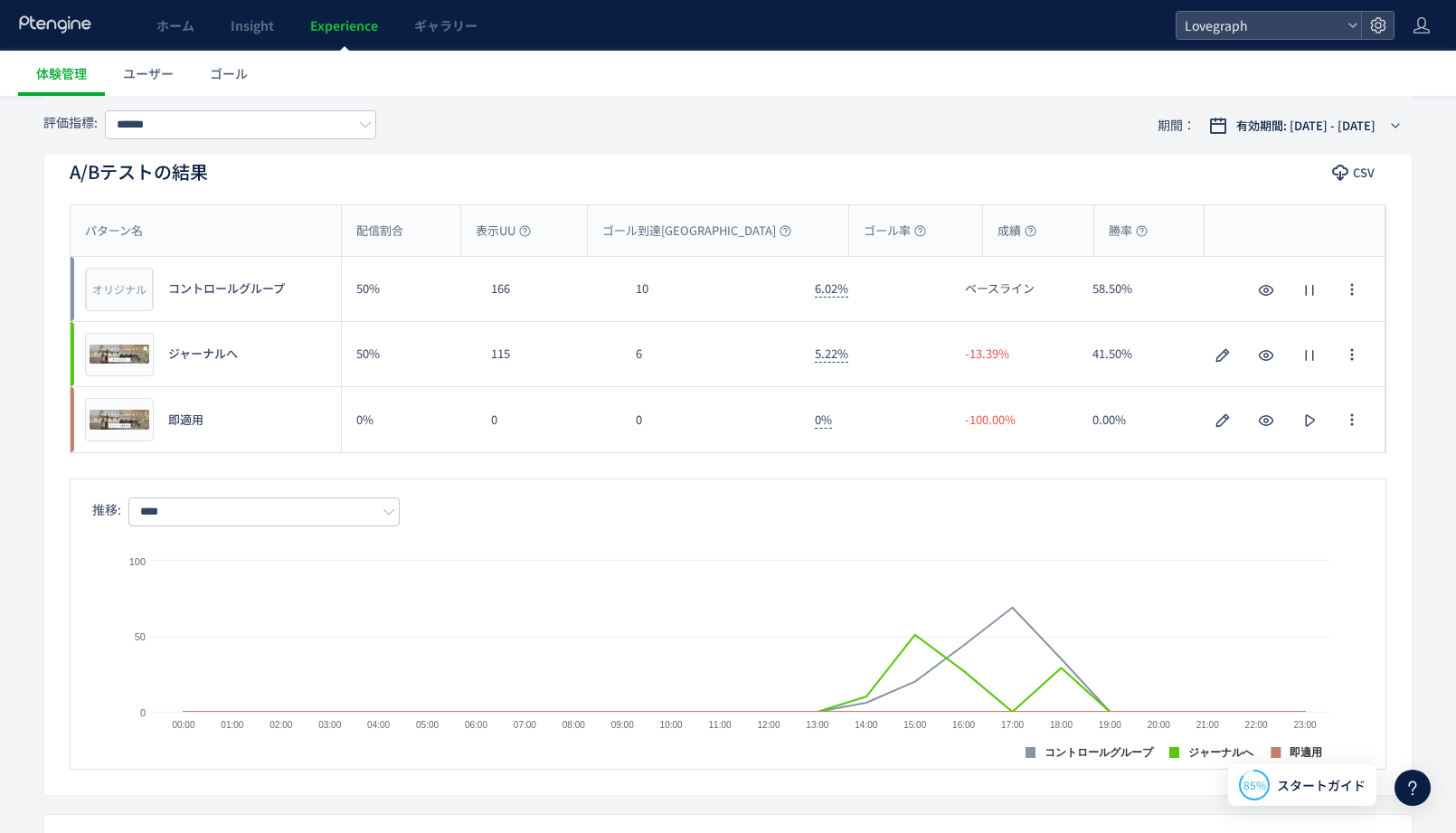
click at [684, 96] on div "評価指標: ****** 期間： 有効期間: [DATE] - [DATE]" at bounding box center [728, 126] width 1370 height 59
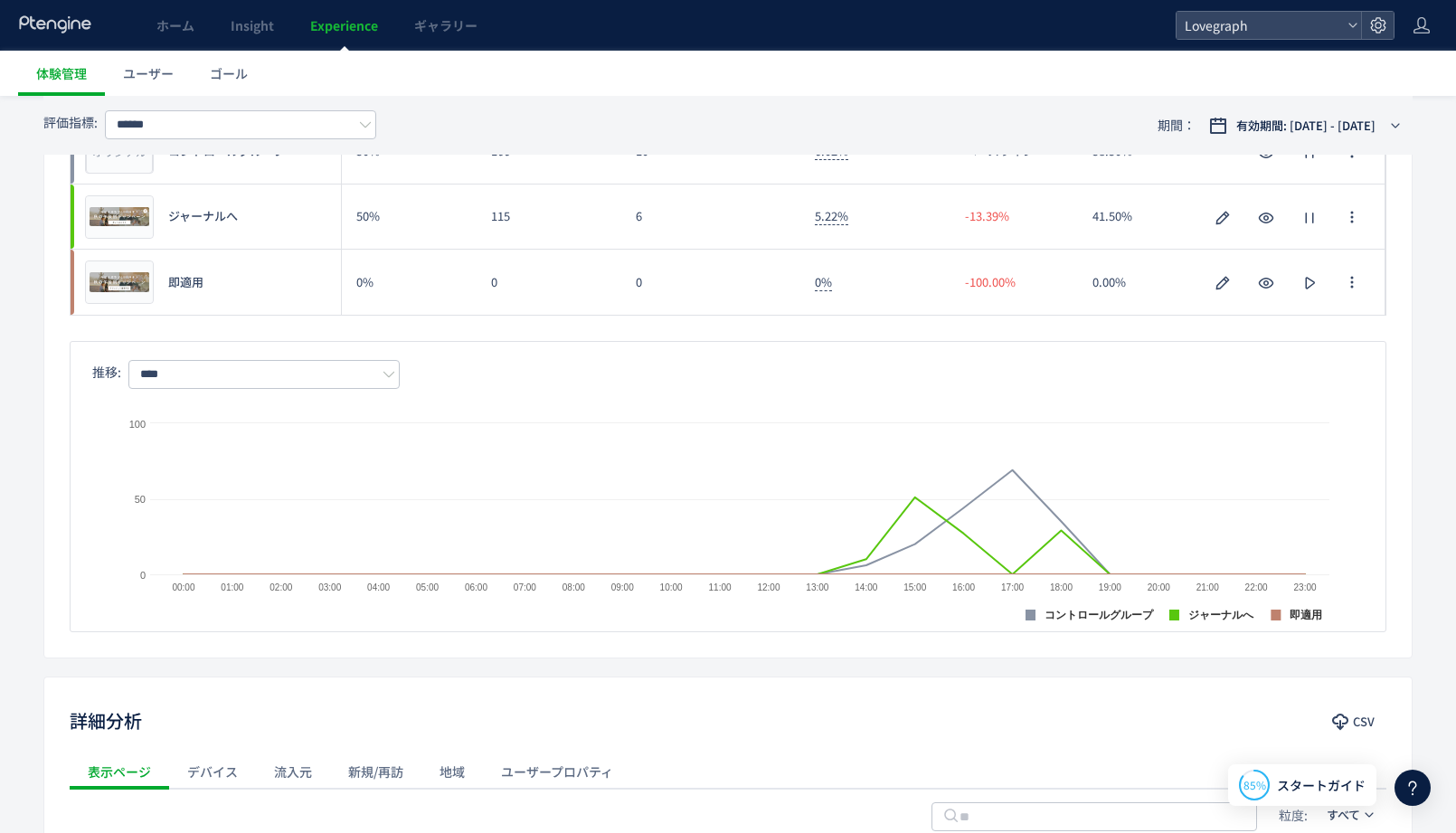
scroll to position [157, 0]
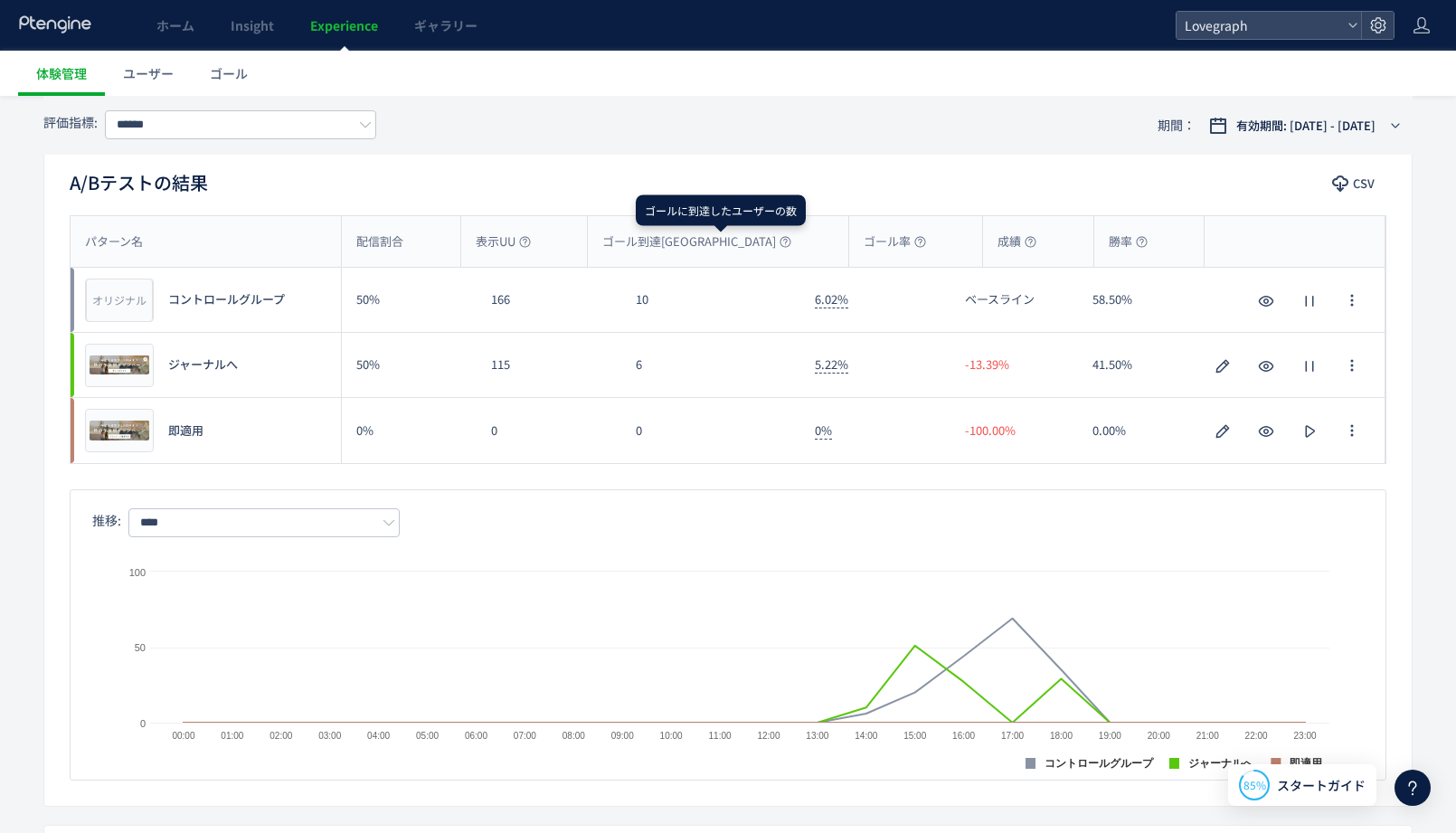
click at [685, 150] on div "評価指標: ****** 期間： 有効期間: [DATE] - [DATE]" at bounding box center [728, 126] width 1370 height 59
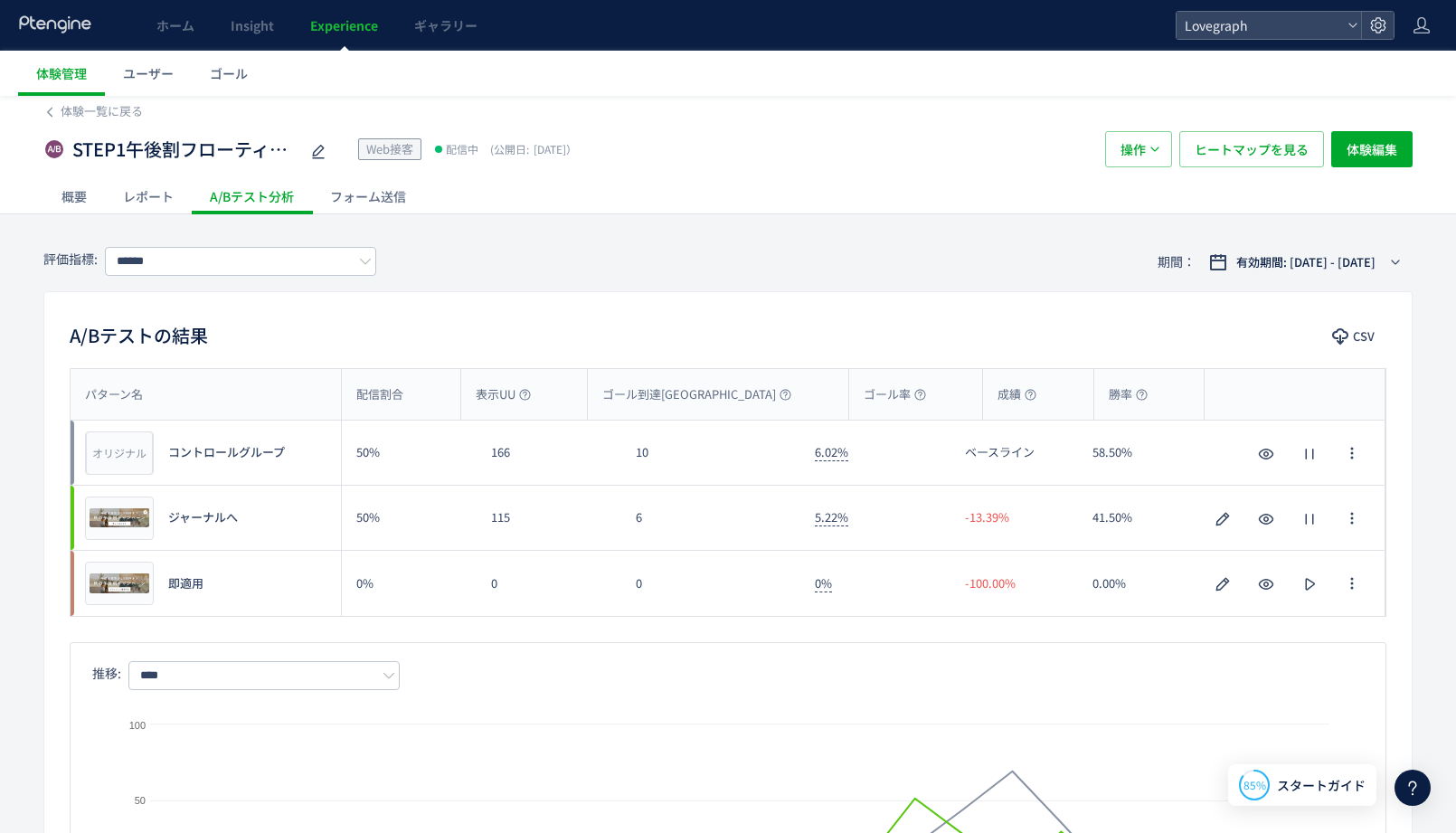
scroll to position [0, 0]
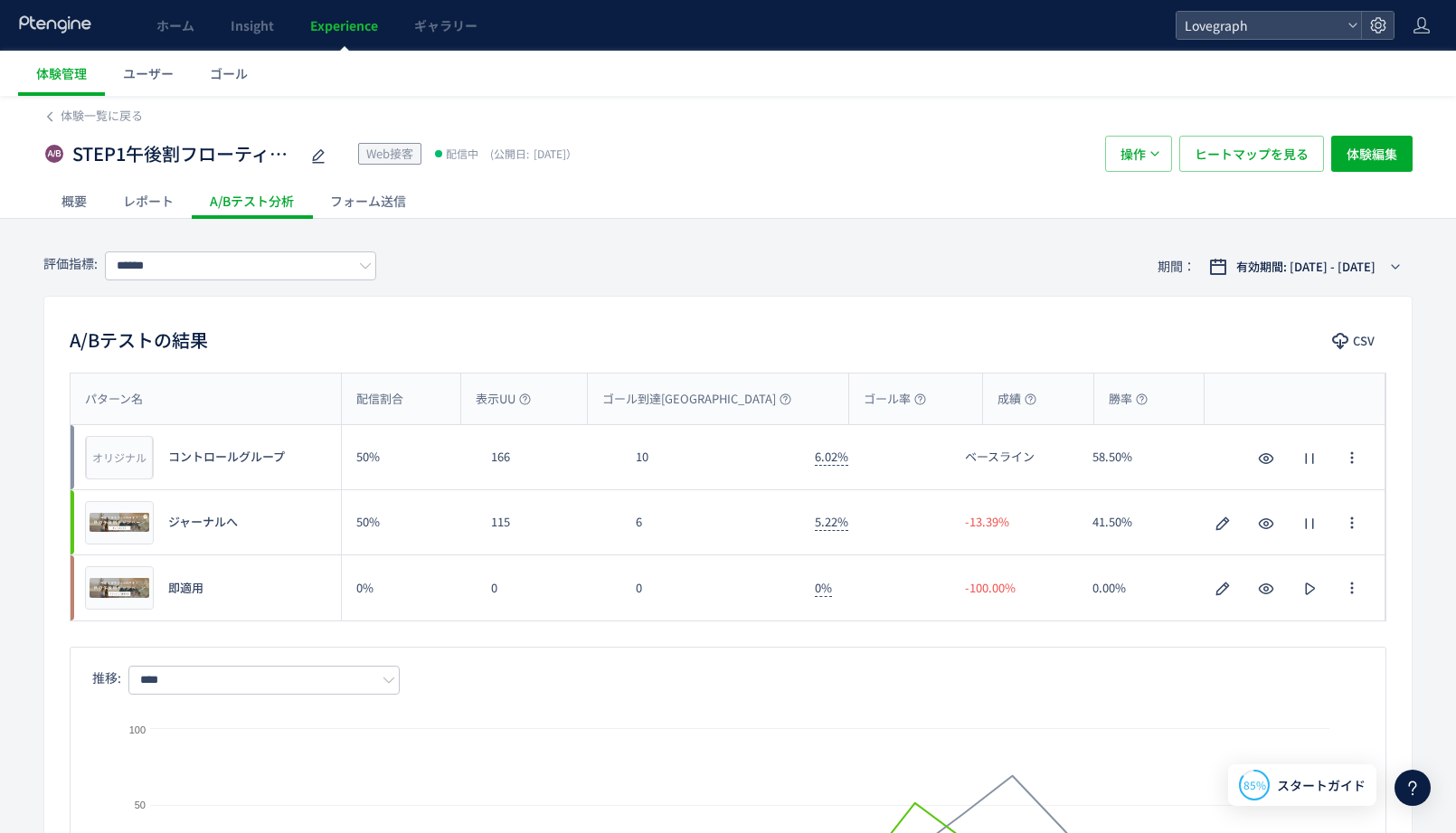
click at [705, 177] on div "STEP1午後割フローティング Web接客 配信中 (公開日: 2025/10/15） 操作 ヒートマップを見る 体験編集" at bounding box center [728, 153] width 1370 height 58
click at [137, 196] on div "レポート" at bounding box center [148, 200] width 86 height 36
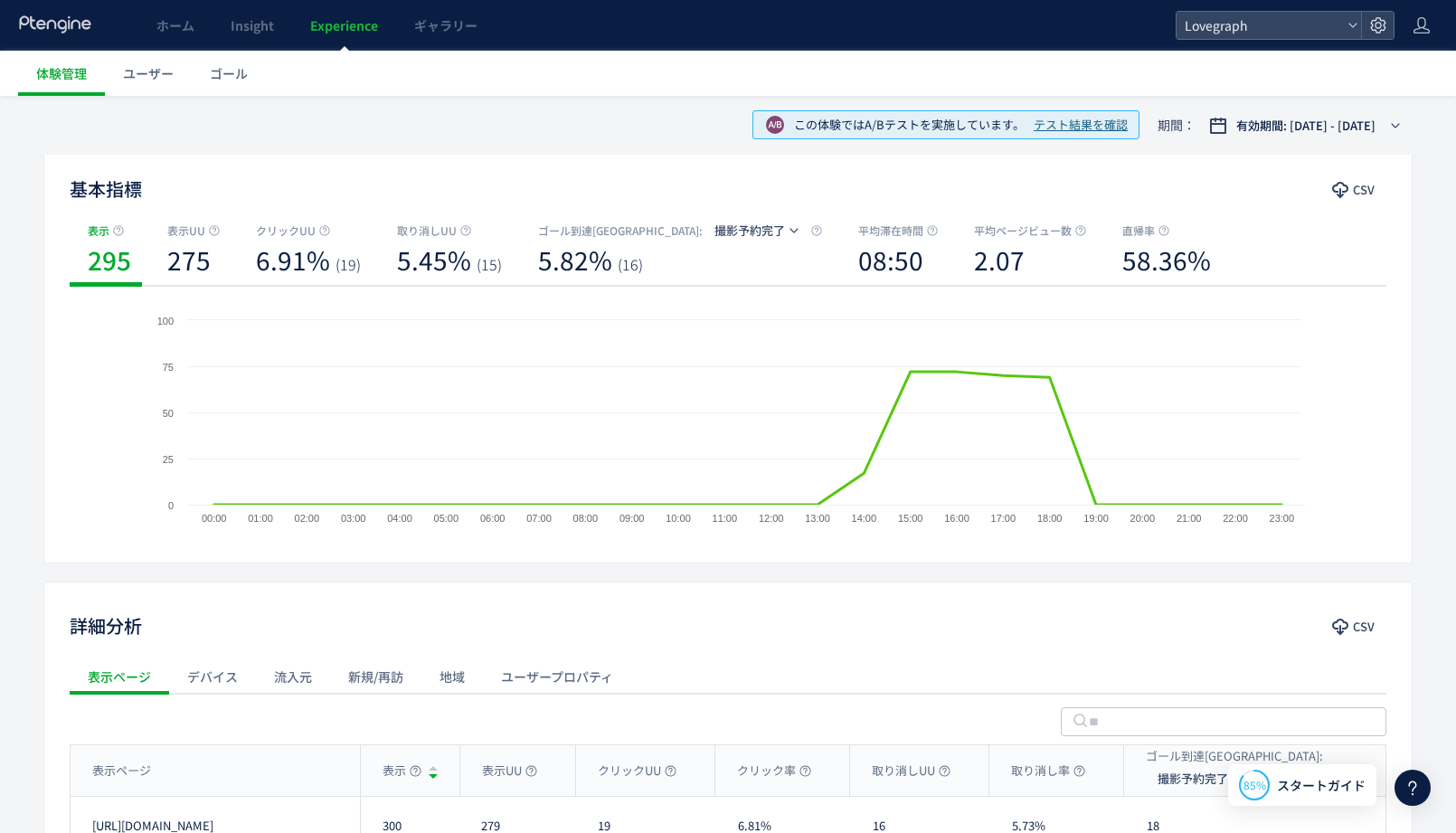
scroll to position [327, 0]
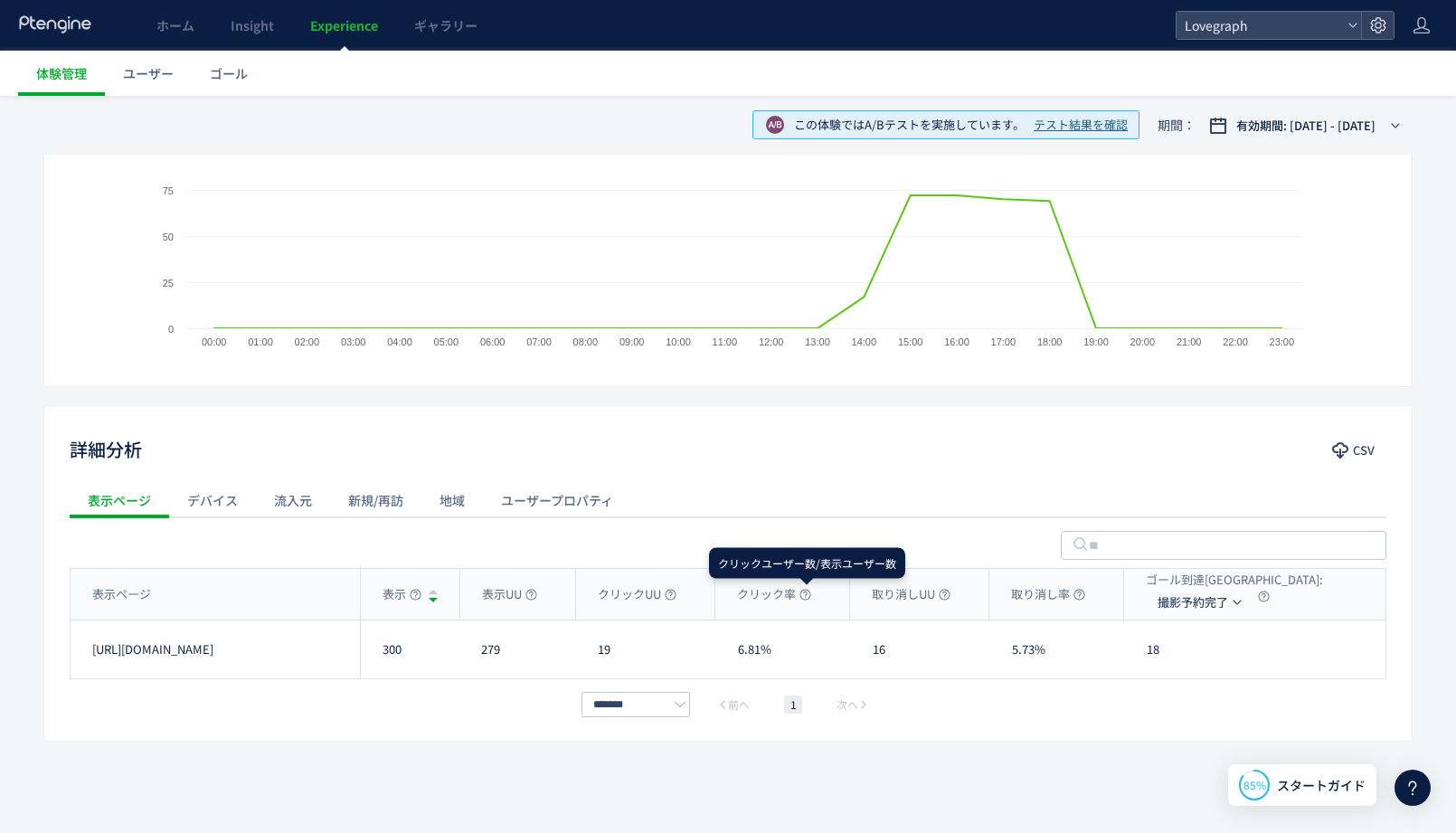
click at [815, 463] on div "詳細分析 CSV" at bounding box center [728, 451] width 1368 height 32
click at [213, 502] on div "デバイス" at bounding box center [212, 500] width 86 height 36
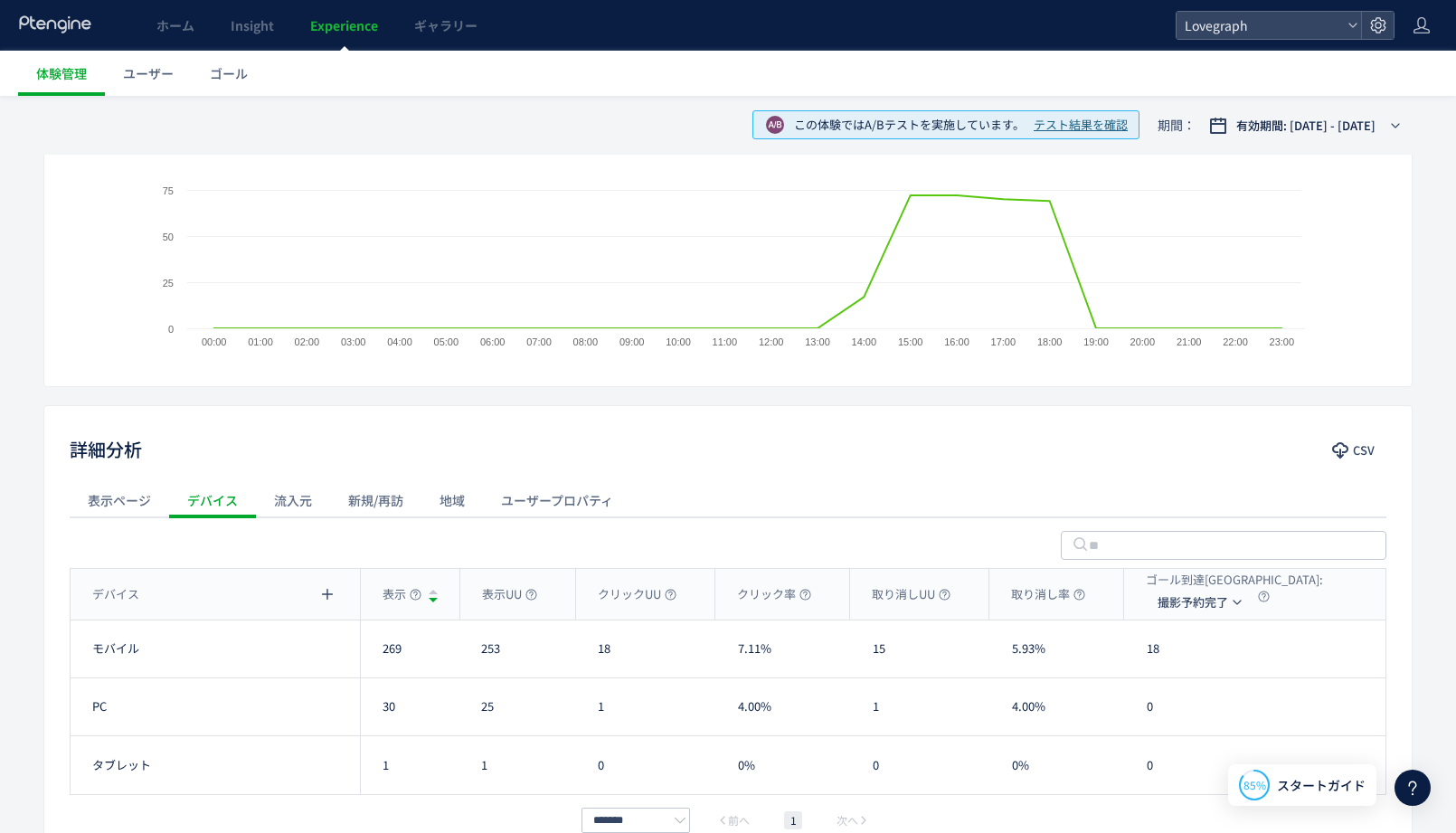
click at [917, 458] on div "詳細分析 CSV" at bounding box center [728, 451] width 1368 height 32
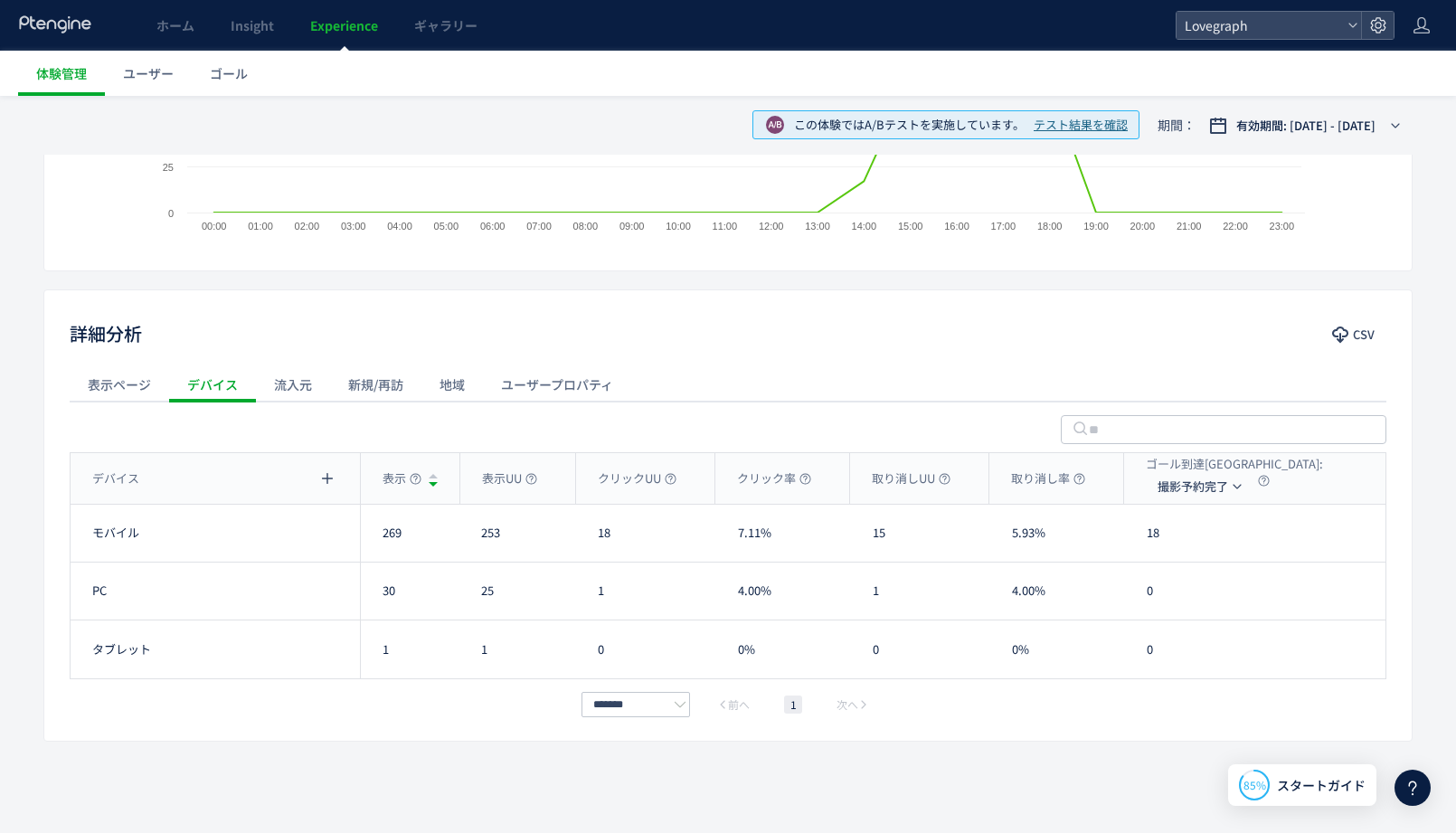
scroll to position [0, 0]
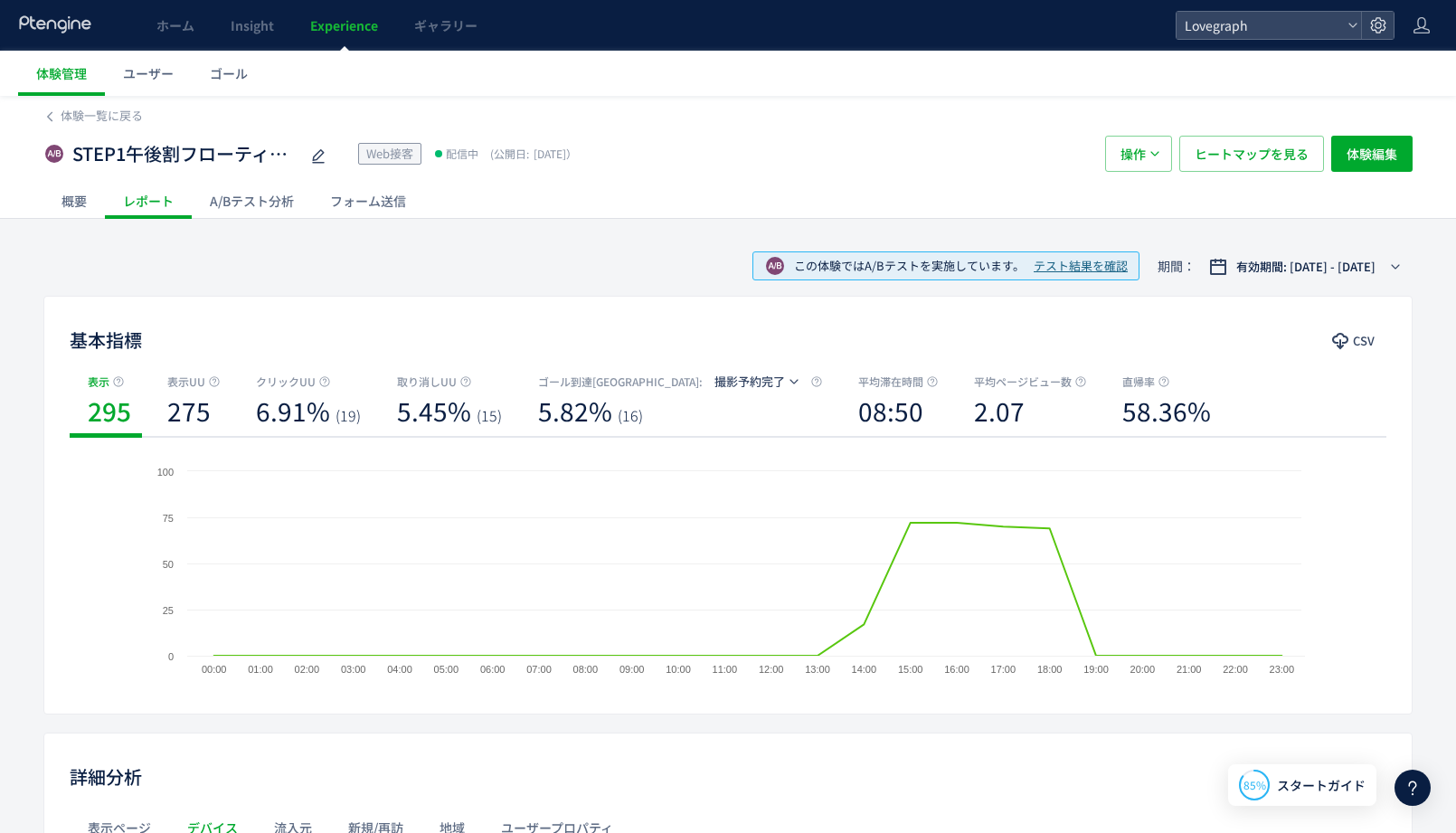
click at [224, 196] on div "A/Bテスト分析" at bounding box center [252, 200] width 120 height 36
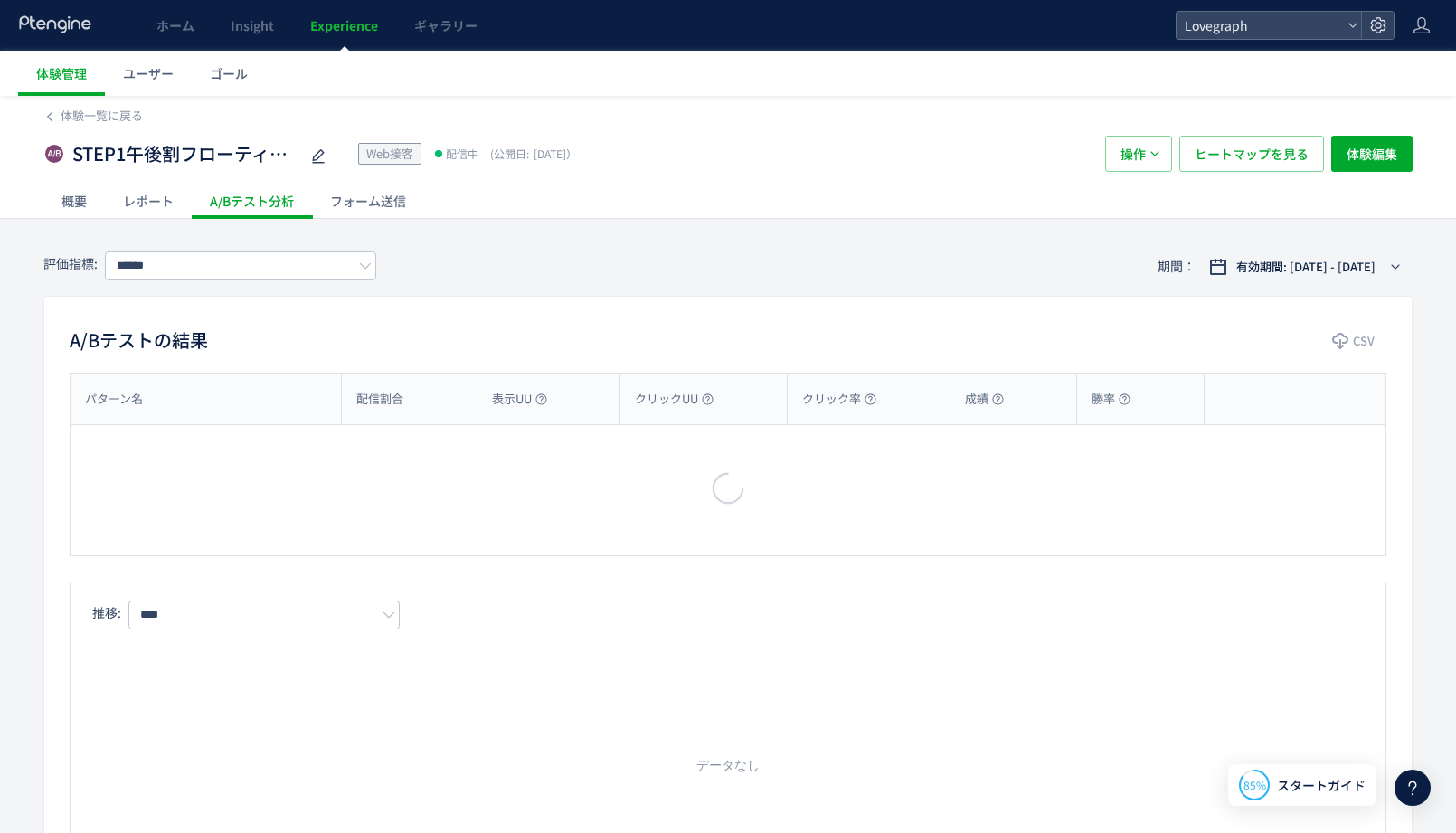
type input "******"
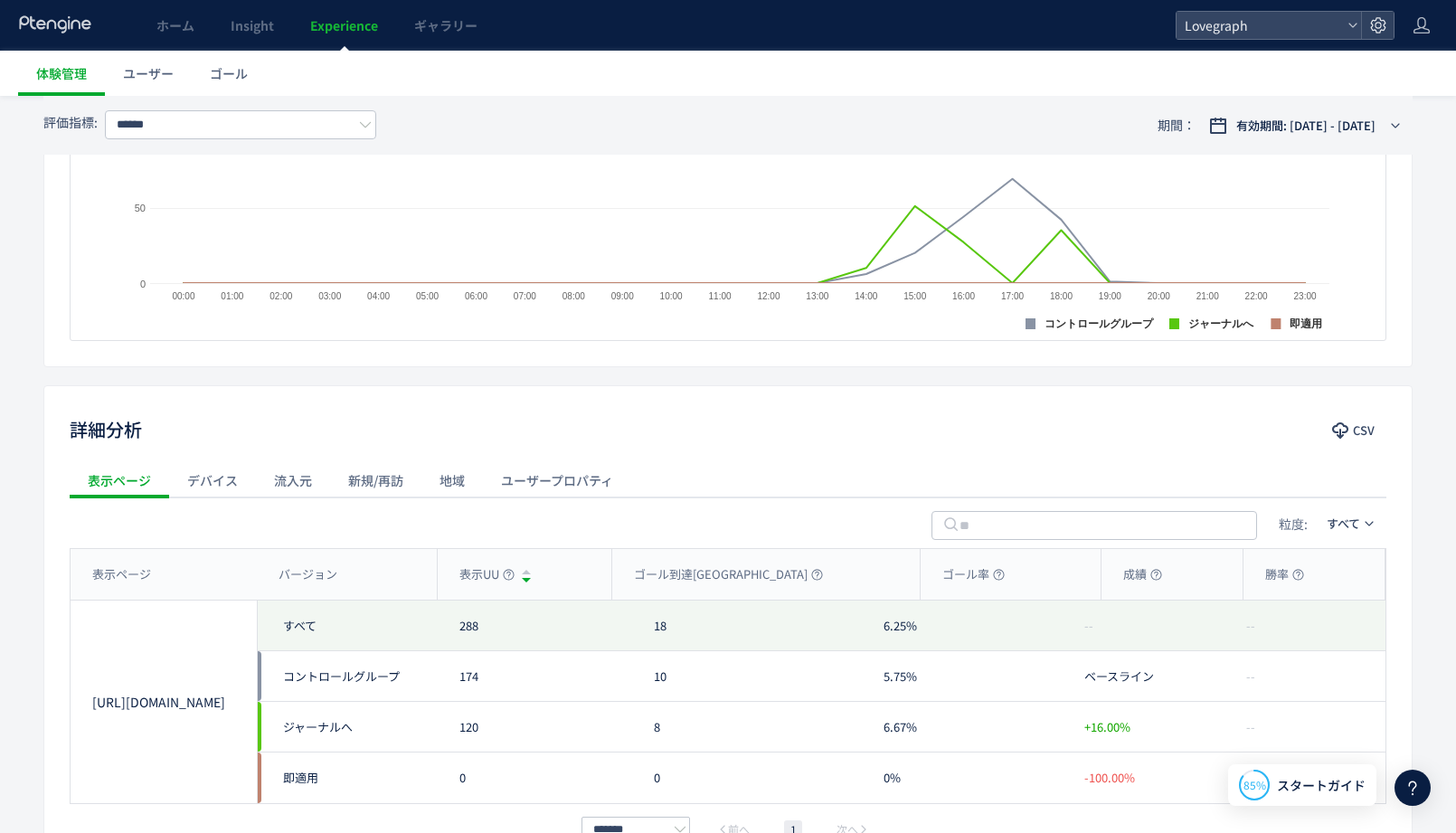
scroll to position [722, 0]
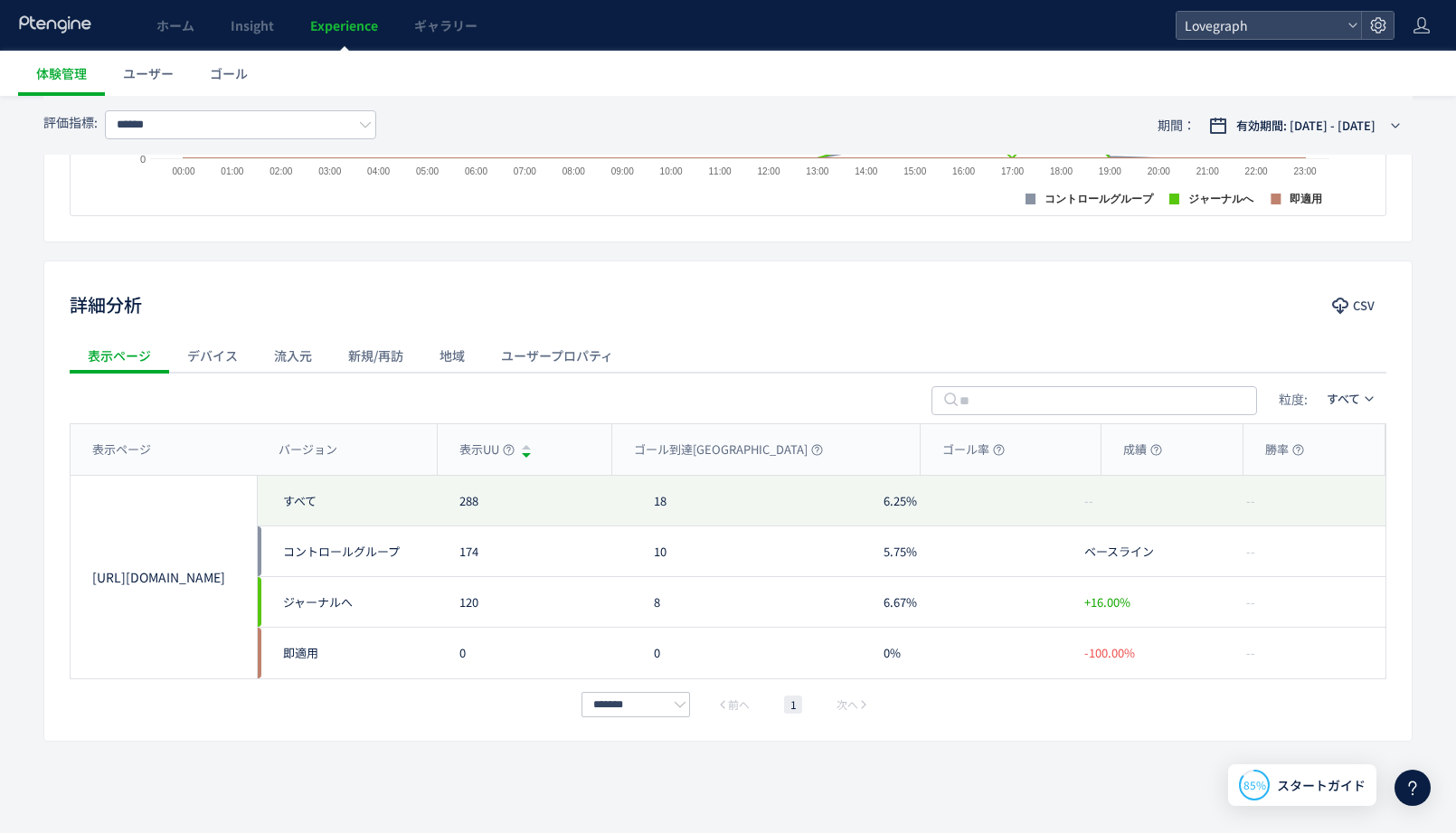
click at [759, 345] on div "表示ページ デバイス 流入元 新規/再訪 地域 ユーザープロパティ" at bounding box center [728, 355] width 1316 height 36
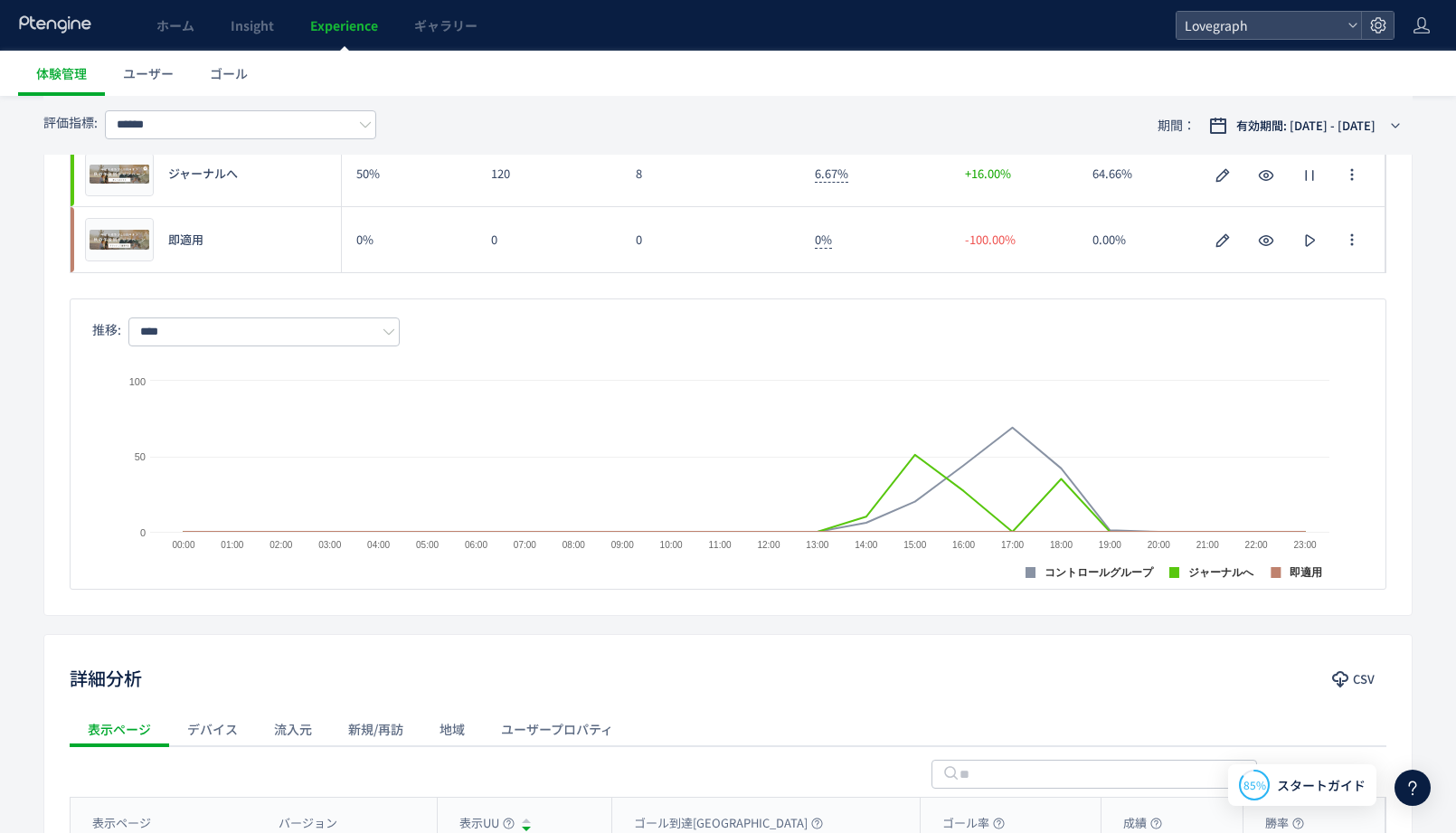
scroll to position [0, 0]
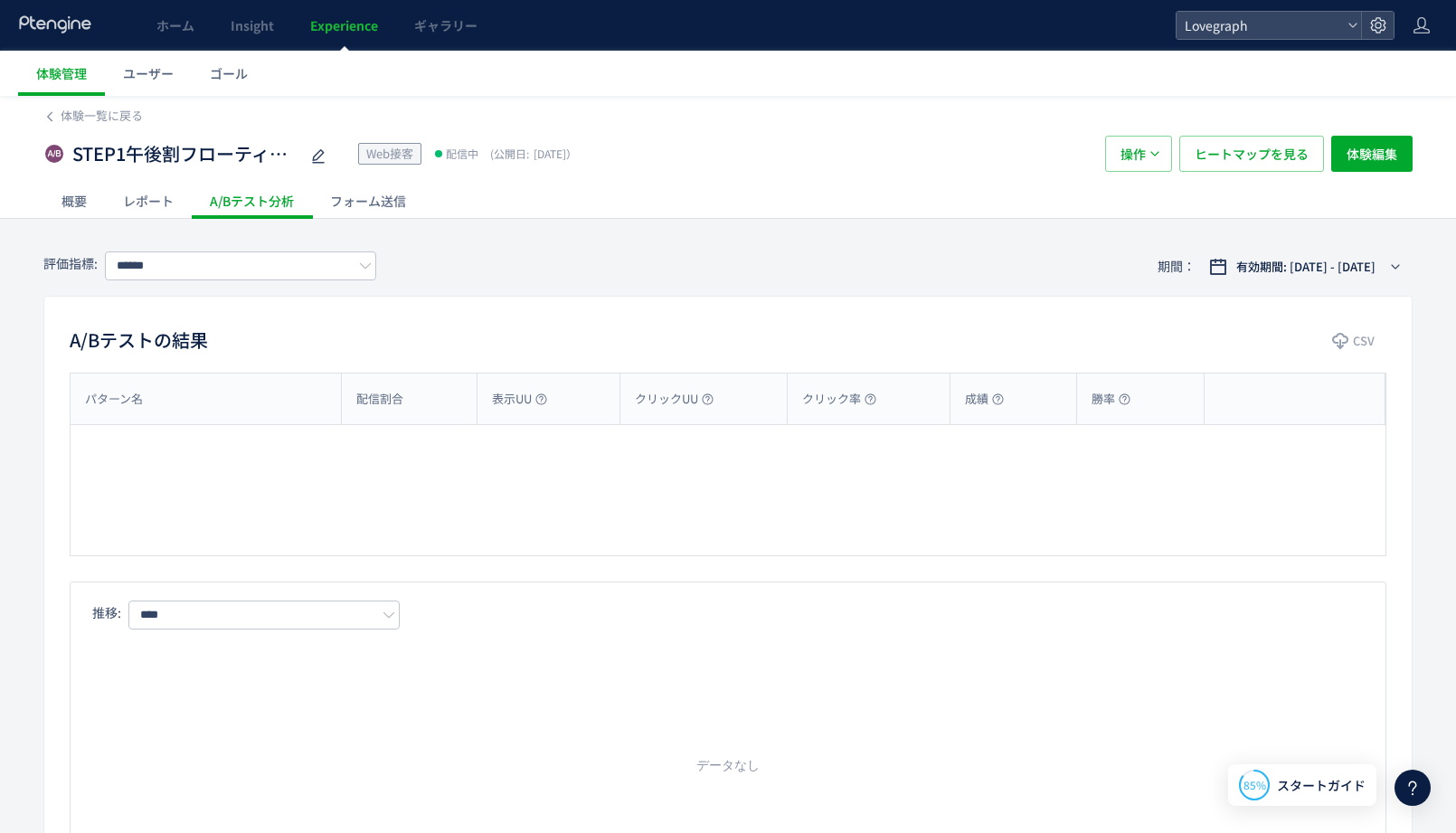
type input "******"
